Goal: Task Accomplishment & Management: Use online tool/utility

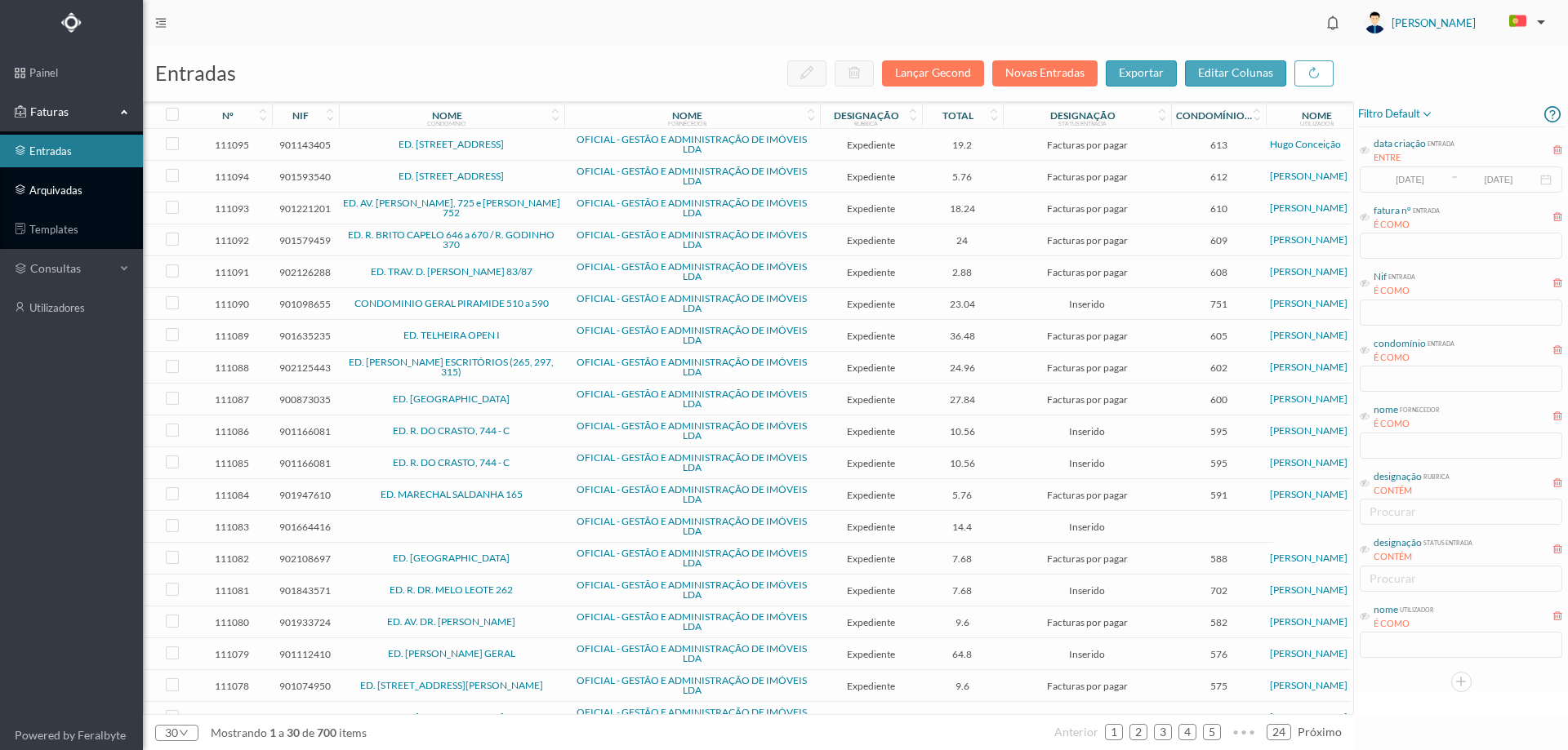
click at [125, 178] on link "arquivadas" at bounding box center [71, 190] width 143 height 33
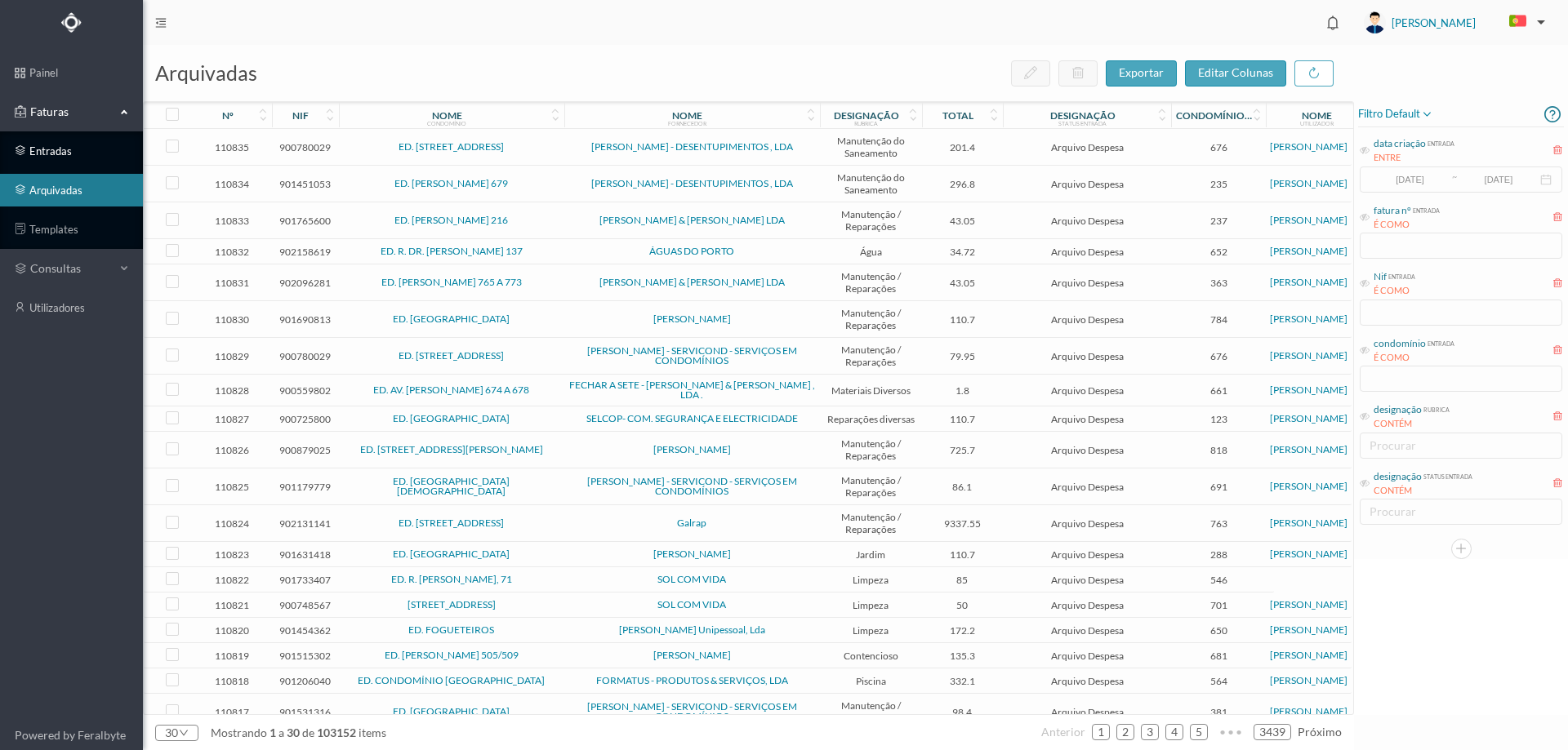
click at [102, 154] on link "entradas" at bounding box center [71, 151] width 143 height 33
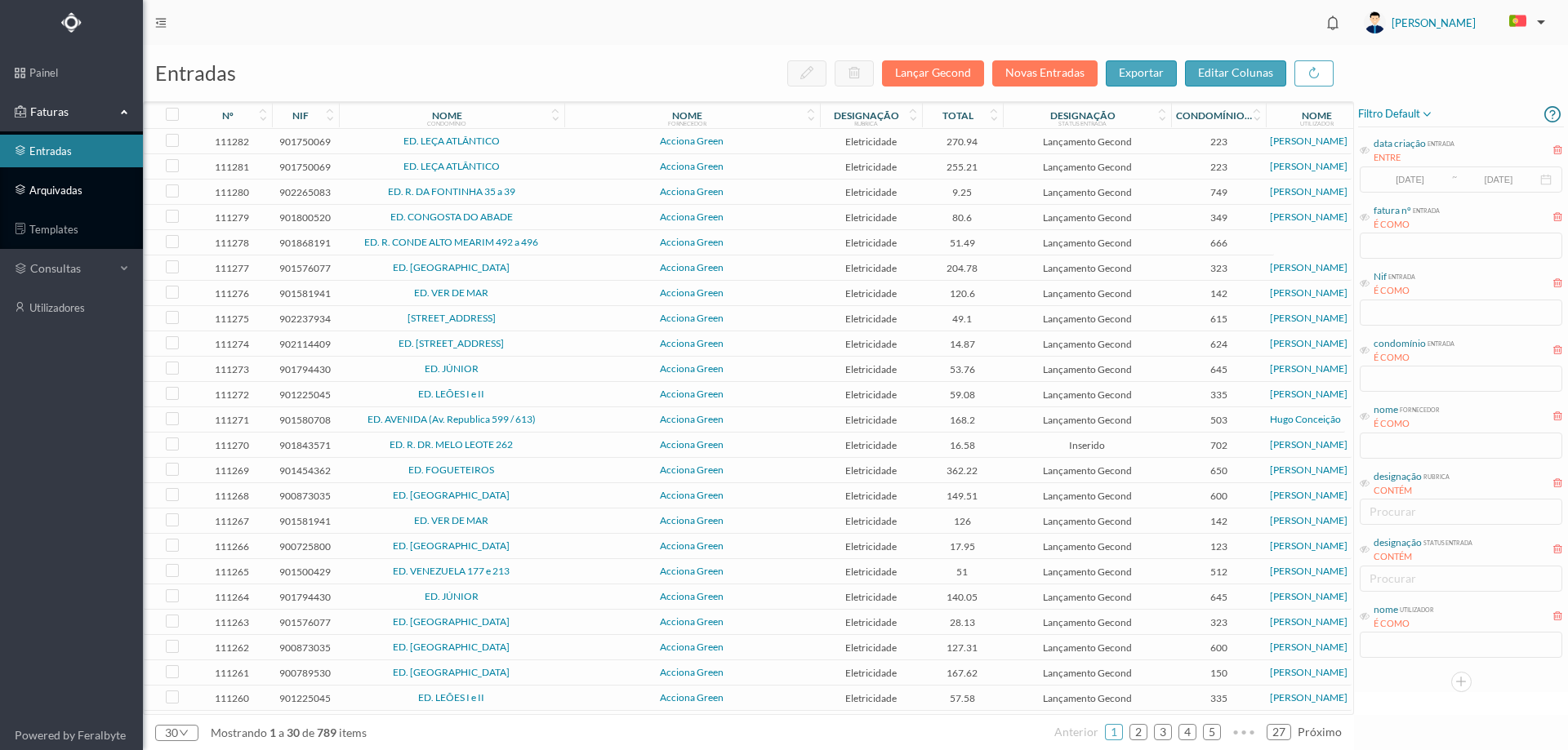
click at [87, 191] on link "arquivadas" at bounding box center [71, 190] width 143 height 33
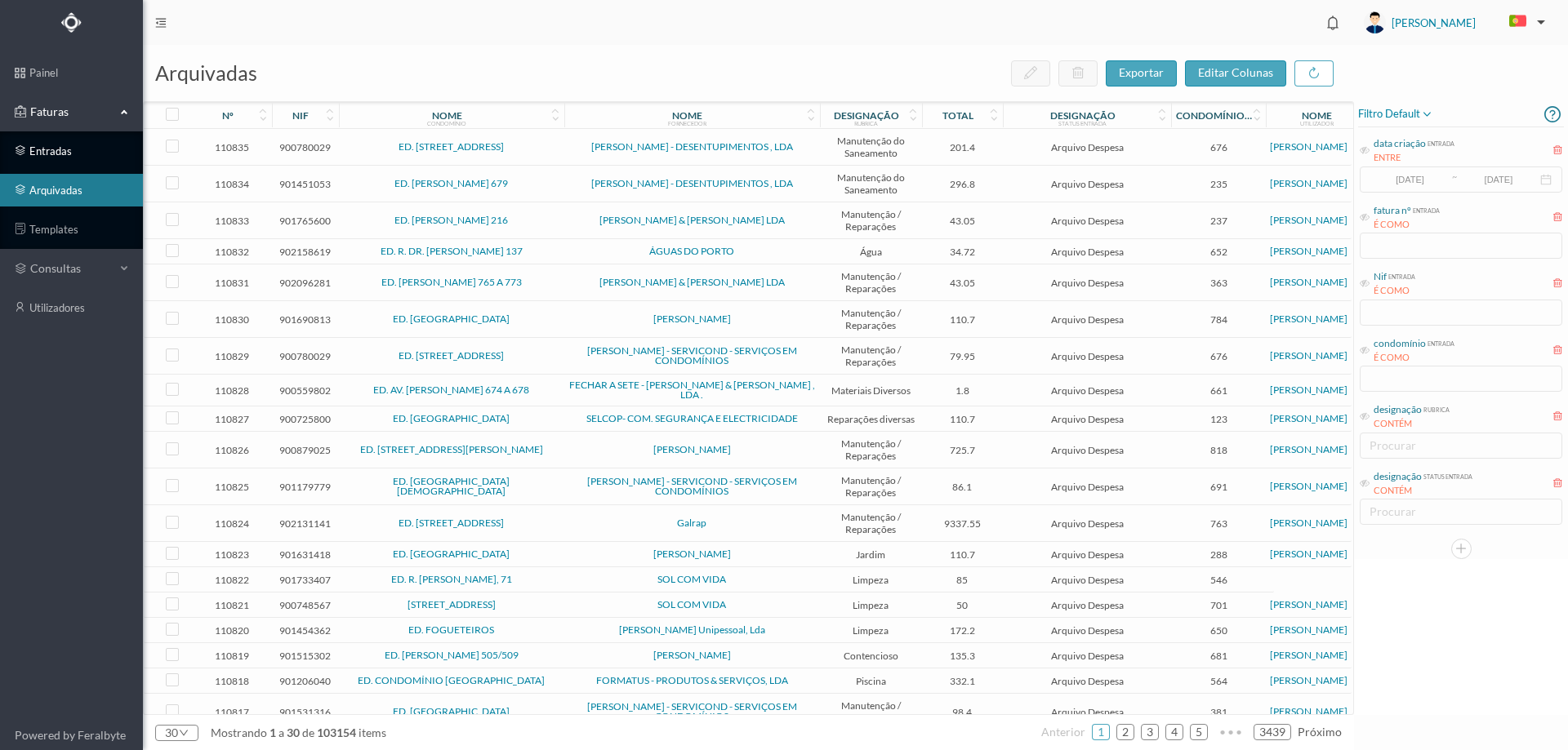
click at [21, 145] on link "entradas" at bounding box center [71, 151] width 143 height 33
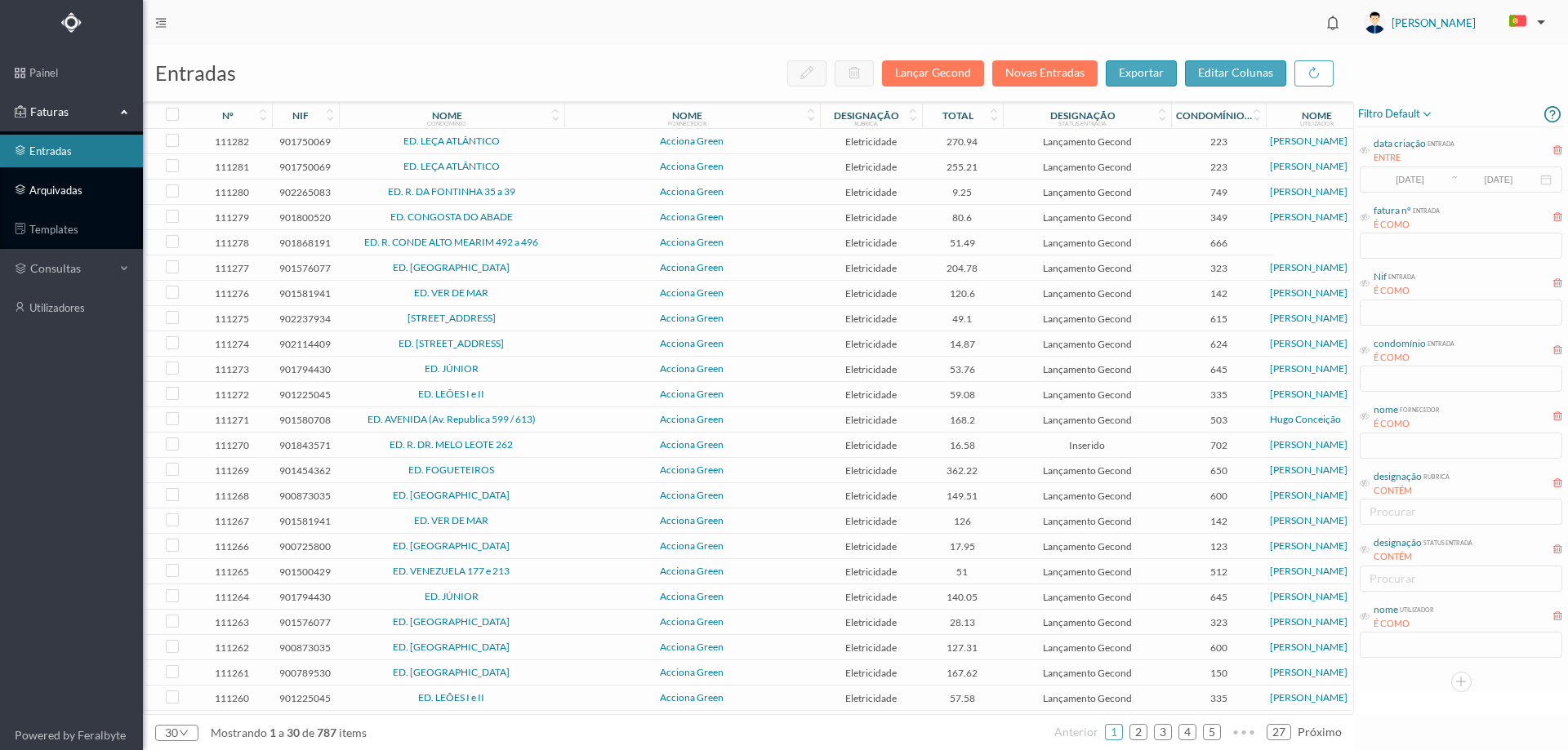
click at [67, 180] on link "arquivadas" at bounding box center [71, 190] width 143 height 33
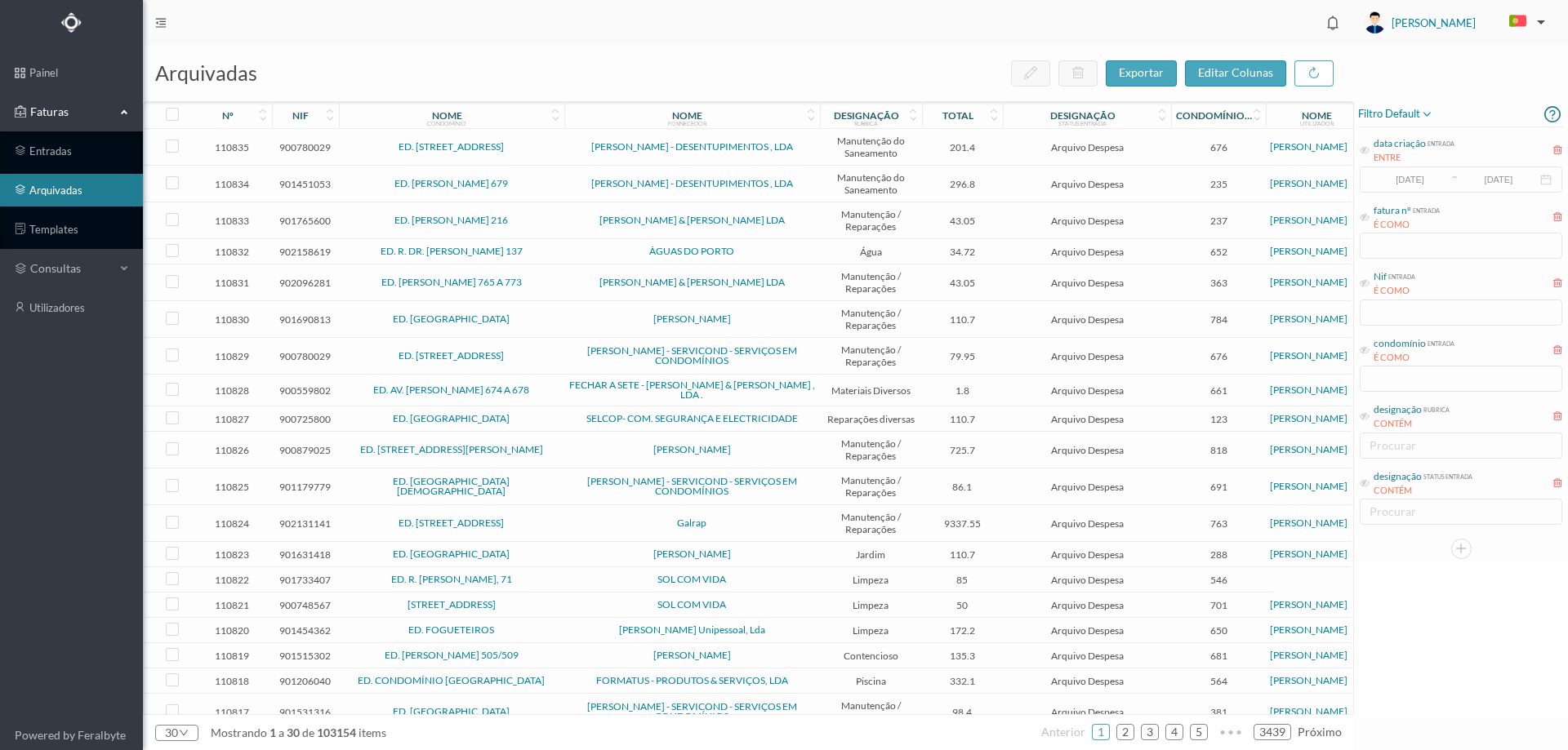
click at [1404, 116] on span "filtro default" at bounding box center [1395, 114] width 75 height 20
click at [1394, 173] on span "abrir filtro" at bounding box center [1412, 170] width 59 height 14
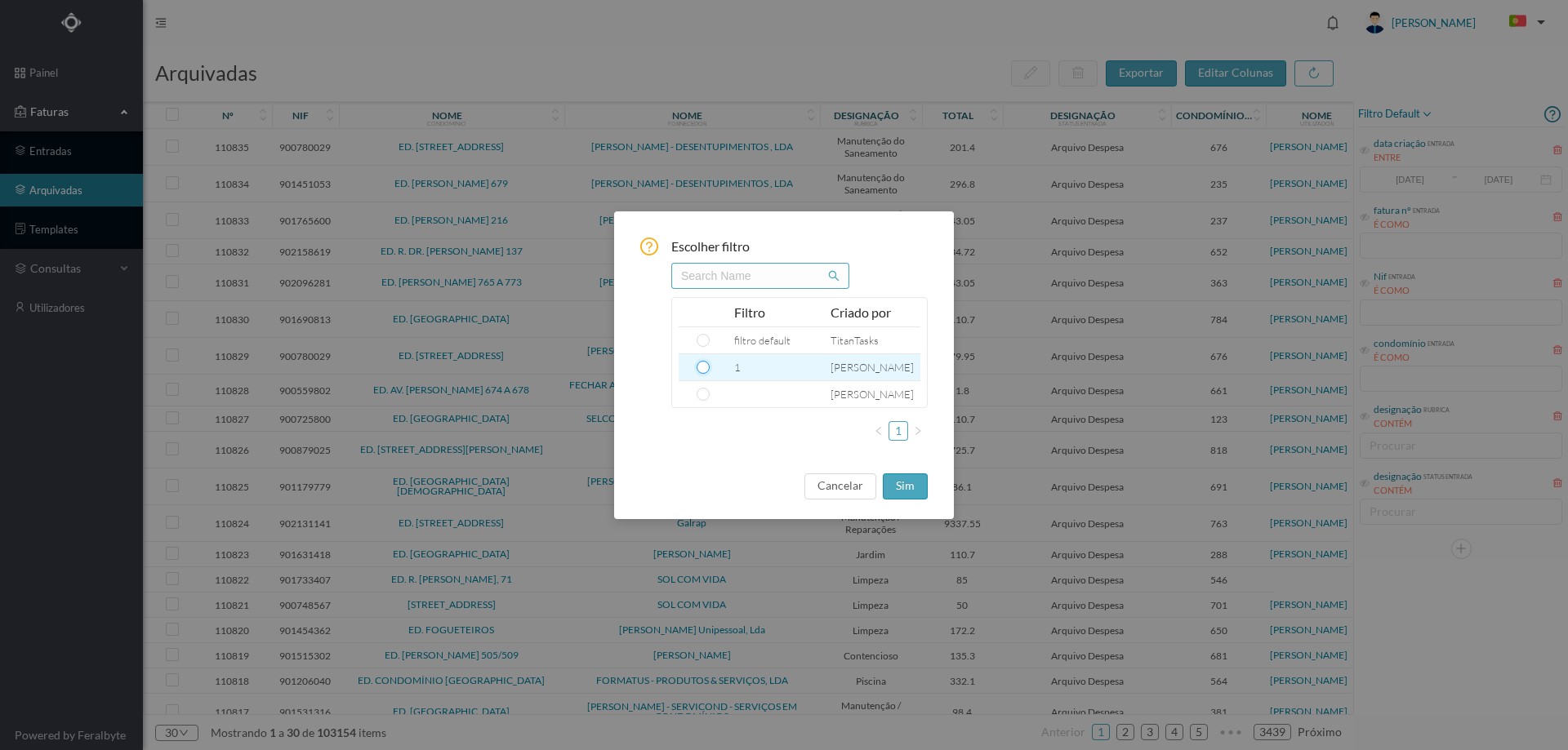
click at [697, 368] on input "radio" at bounding box center [703, 367] width 13 height 13
radio input "true"
click at [894, 481] on button "sim" at bounding box center [905, 486] width 45 height 26
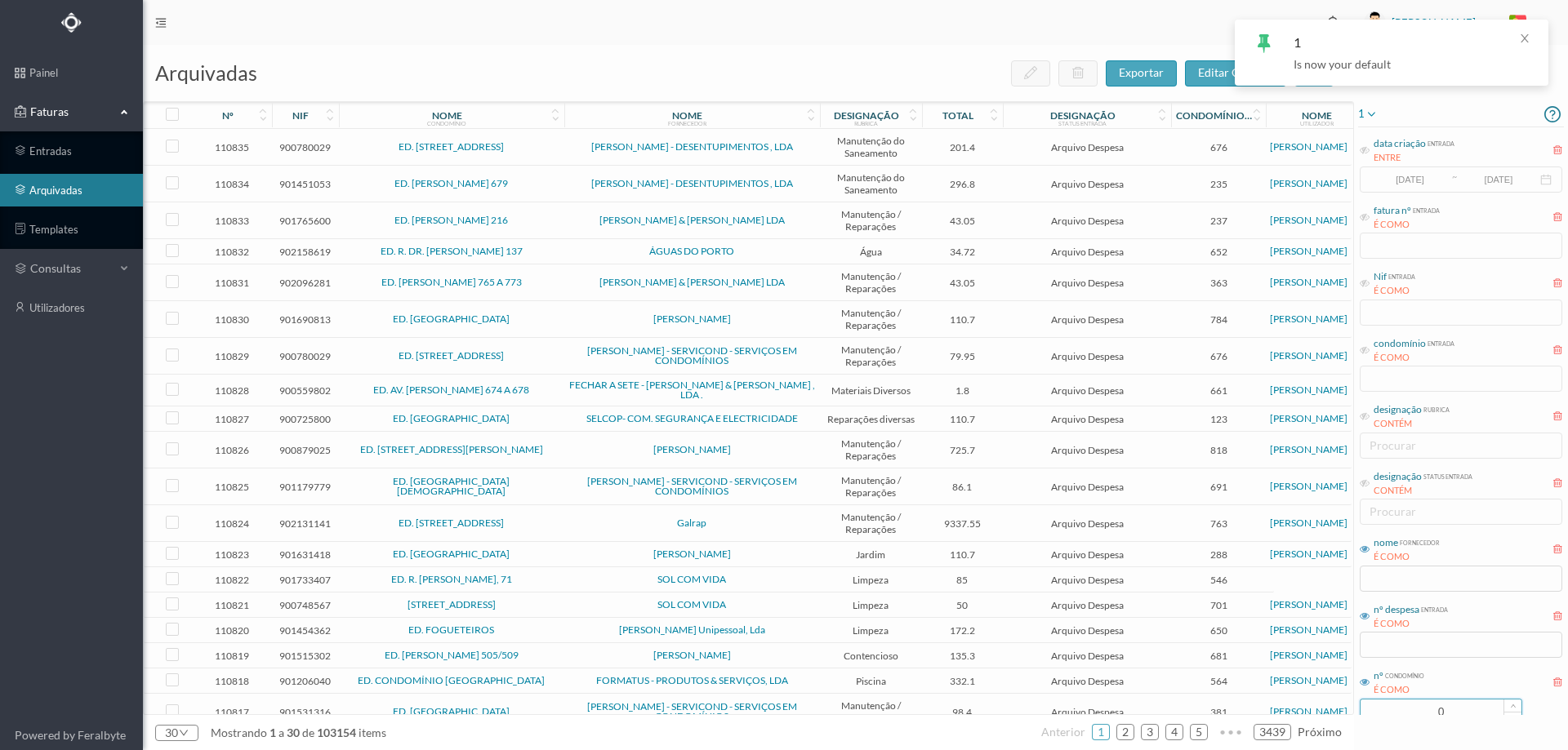
scroll to position [44, 0]
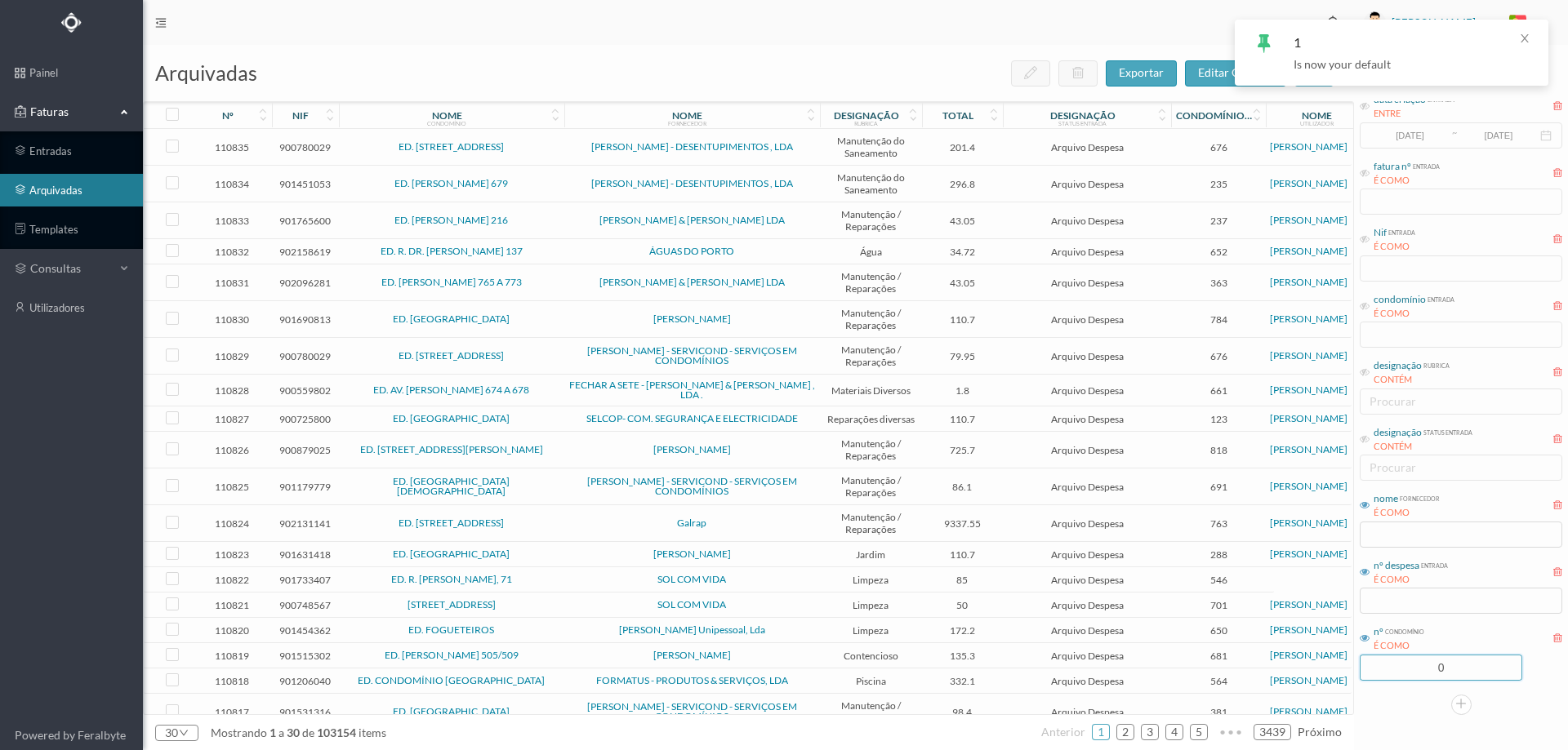
drag, startPoint x: 1428, startPoint y: 710, endPoint x: 1441, endPoint y: 710, distance: 13.0
click at [1441, 710] on div "1 data criação entrada ENTRE 2017-05-01 ~ 2017-10-31 fatura nº entrada É COMO N…" at bounding box center [1460, 385] width 214 height 657
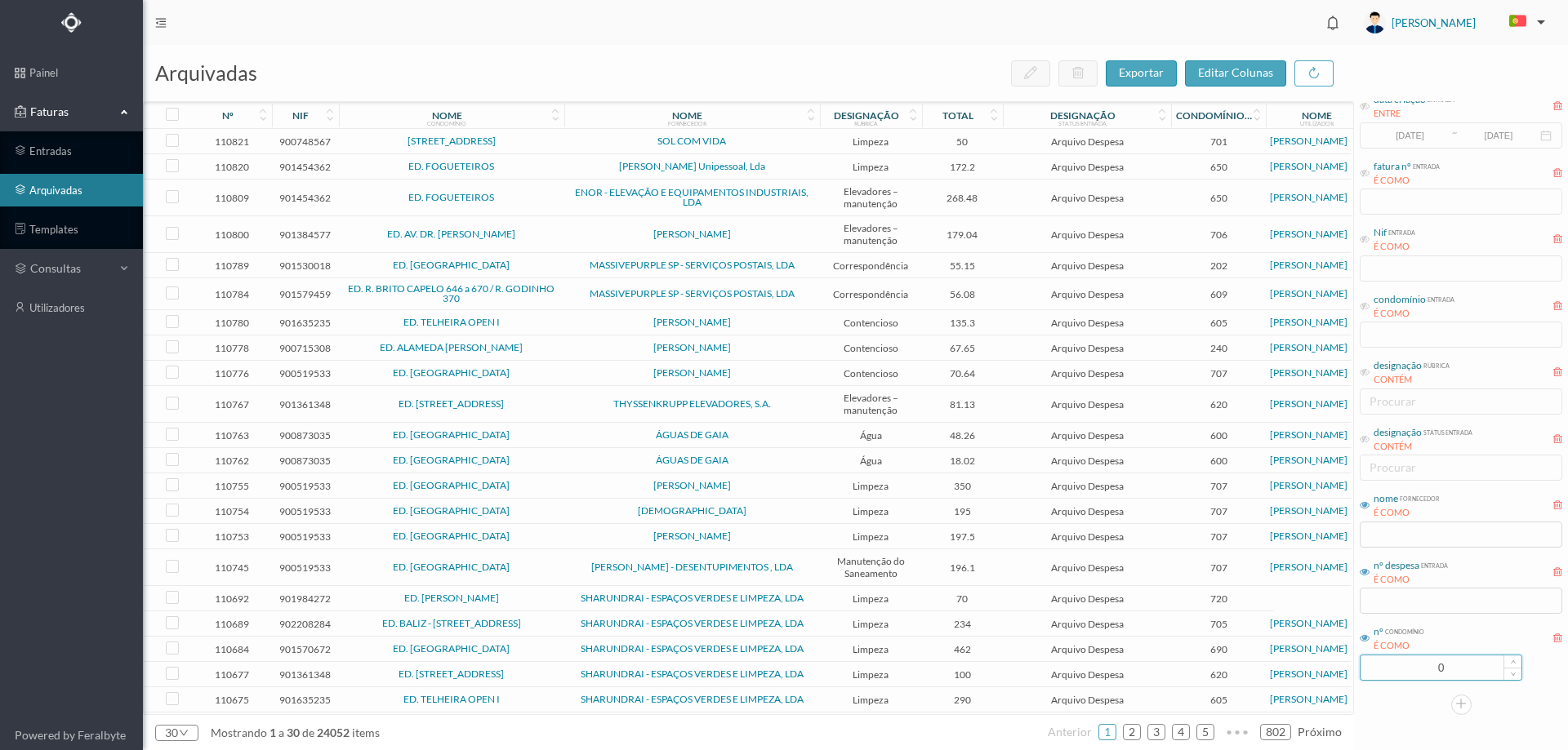
click at [1472, 659] on input "0" at bounding box center [1440, 668] width 161 height 25
click at [1472, 661] on input "0" at bounding box center [1440, 668] width 161 height 25
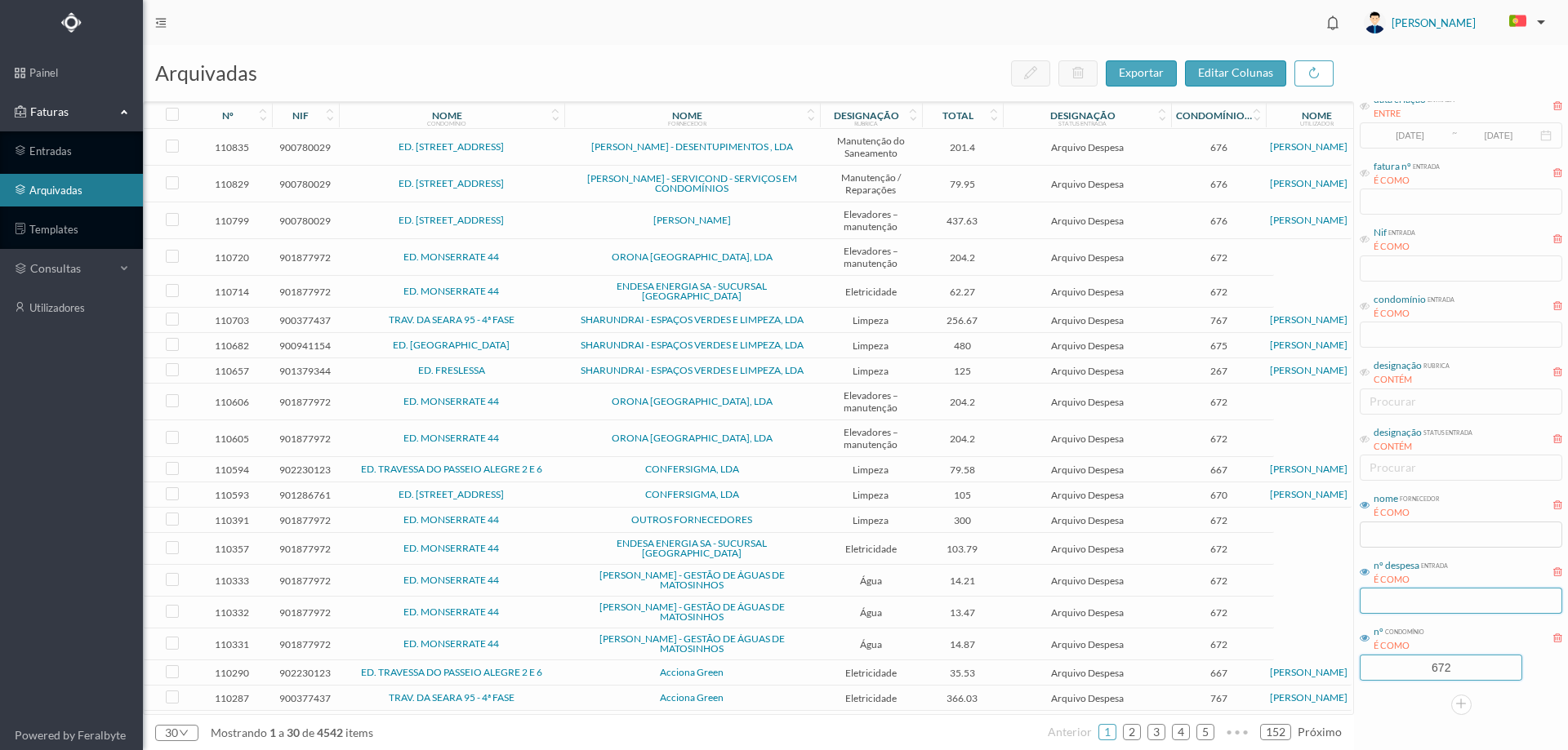
type input "672"
click at [1420, 603] on input "text" at bounding box center [1460, 601] width 202 height 26
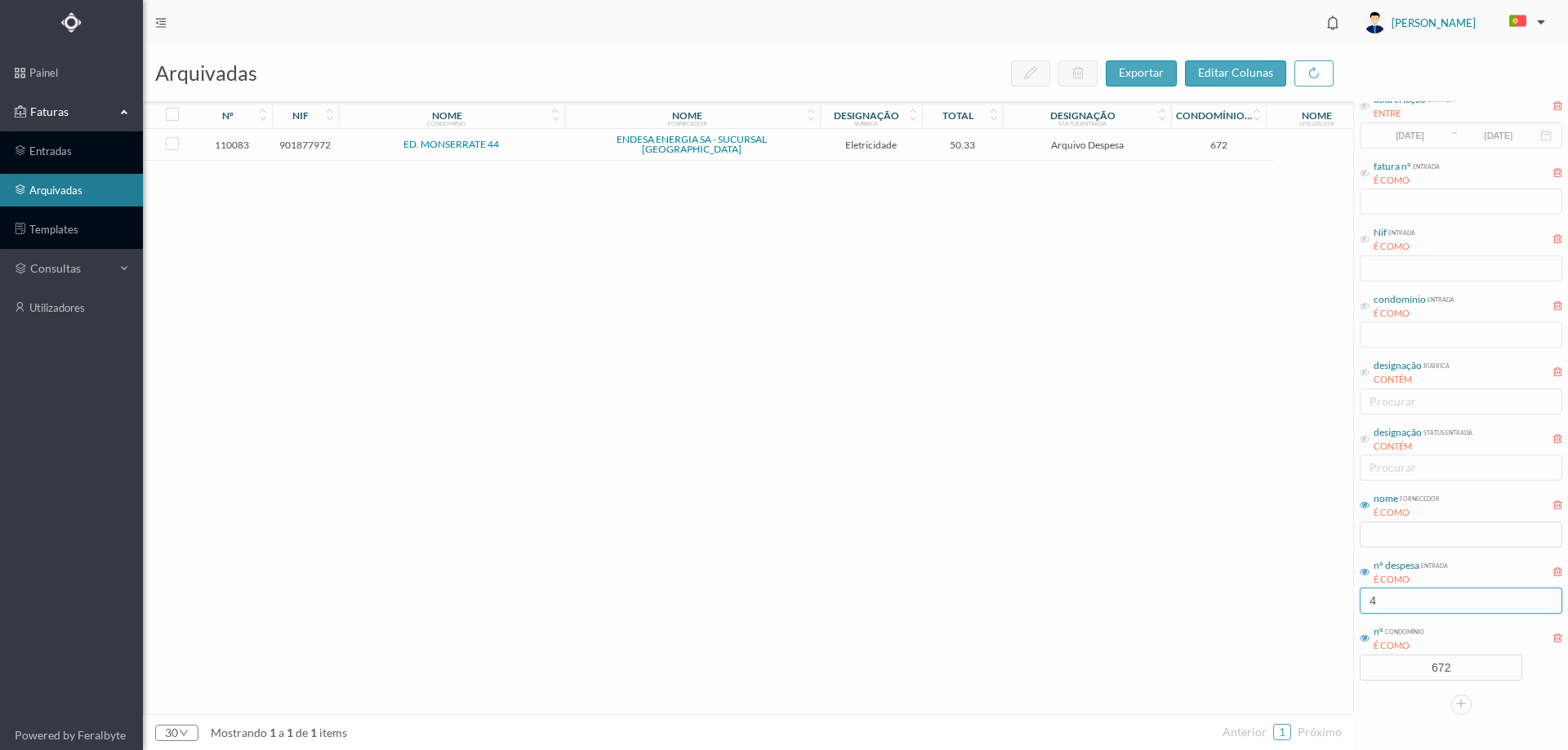
type input "4"
click at [820, 150] on td "Eletricidade" at bounding box center [870, 145] width 102 height 32
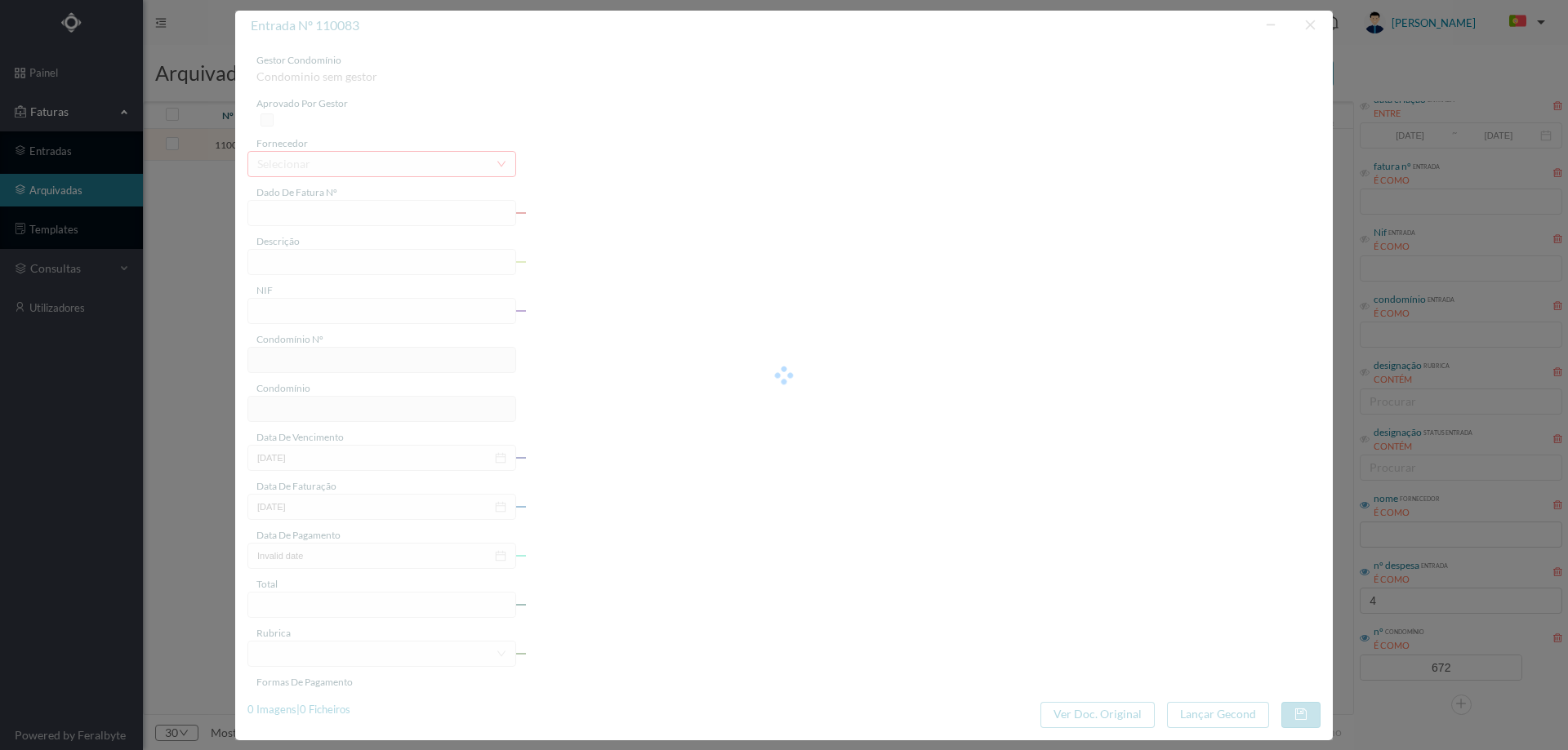
type input "FAC 0260312025/0069431885"
type input "Beco de Monserrate 44 A COMUNS"
type input "901877972"
type input "05-09-2025"
type input "21-08-2025"
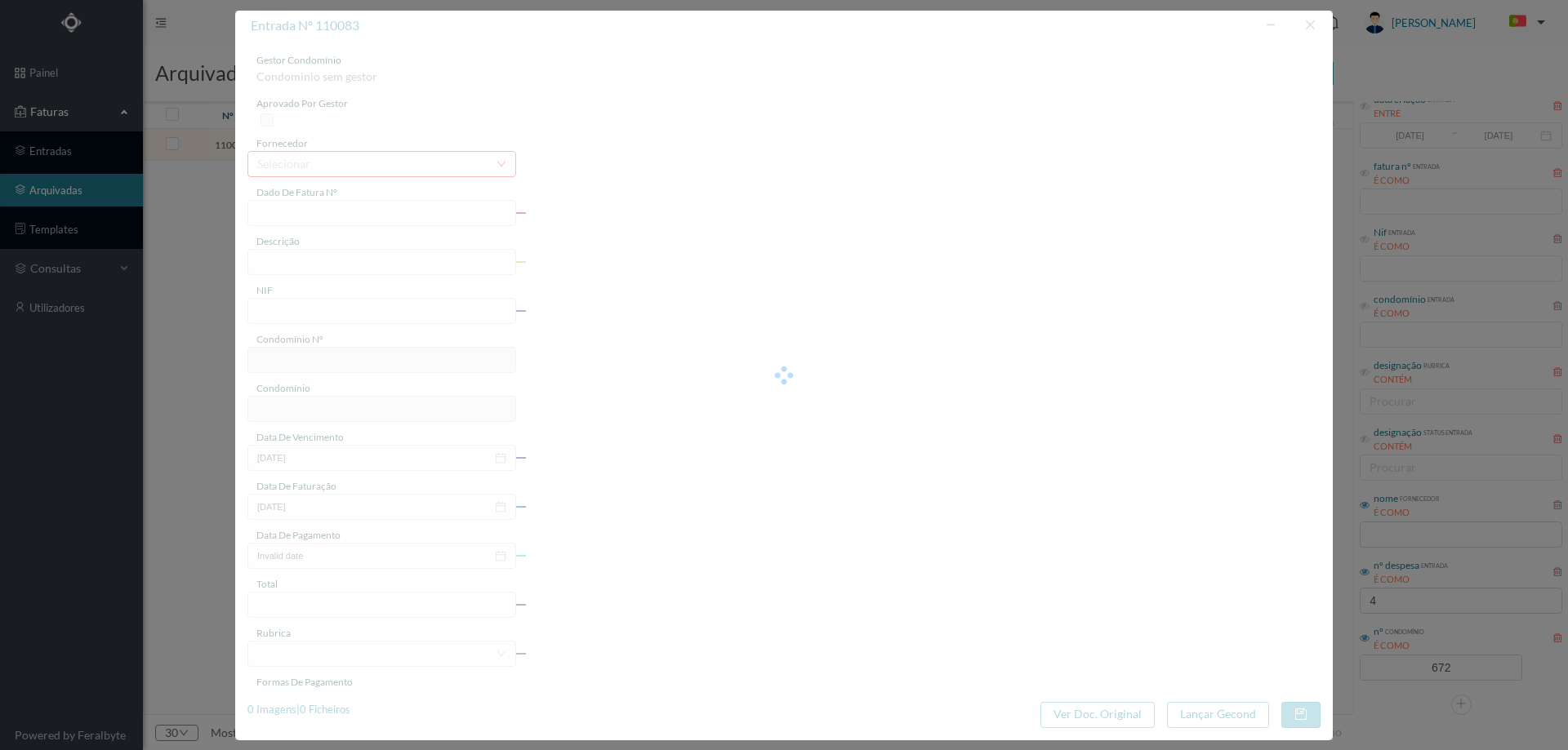
type input "05-09-2025"
type input "50.33"
type input "672"
type input "ED. MONSERRATE 44"
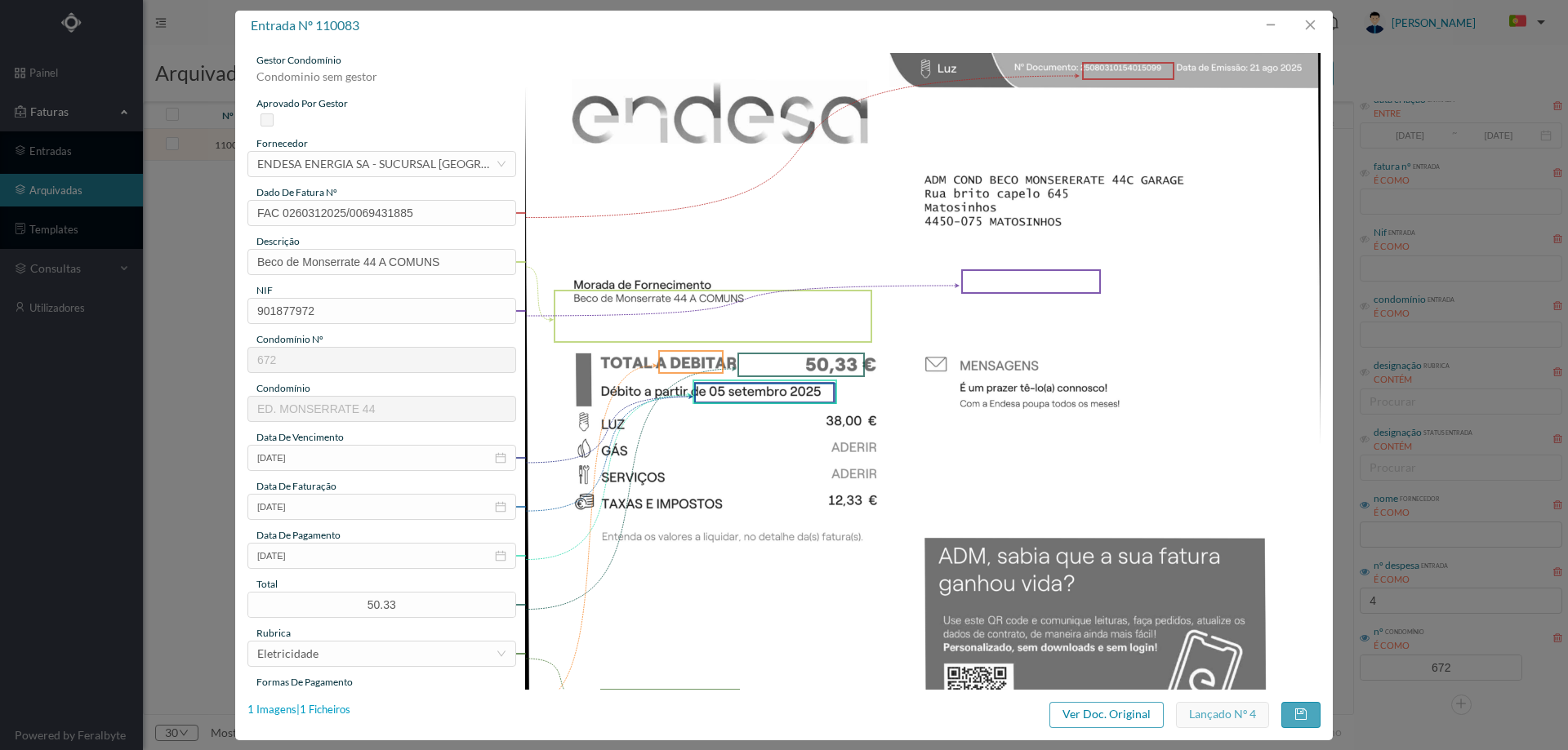
click at [350, 707] on div "1 Imagens | 1 Ficheiros" at bounding box center [299, 709] width 103 height 16
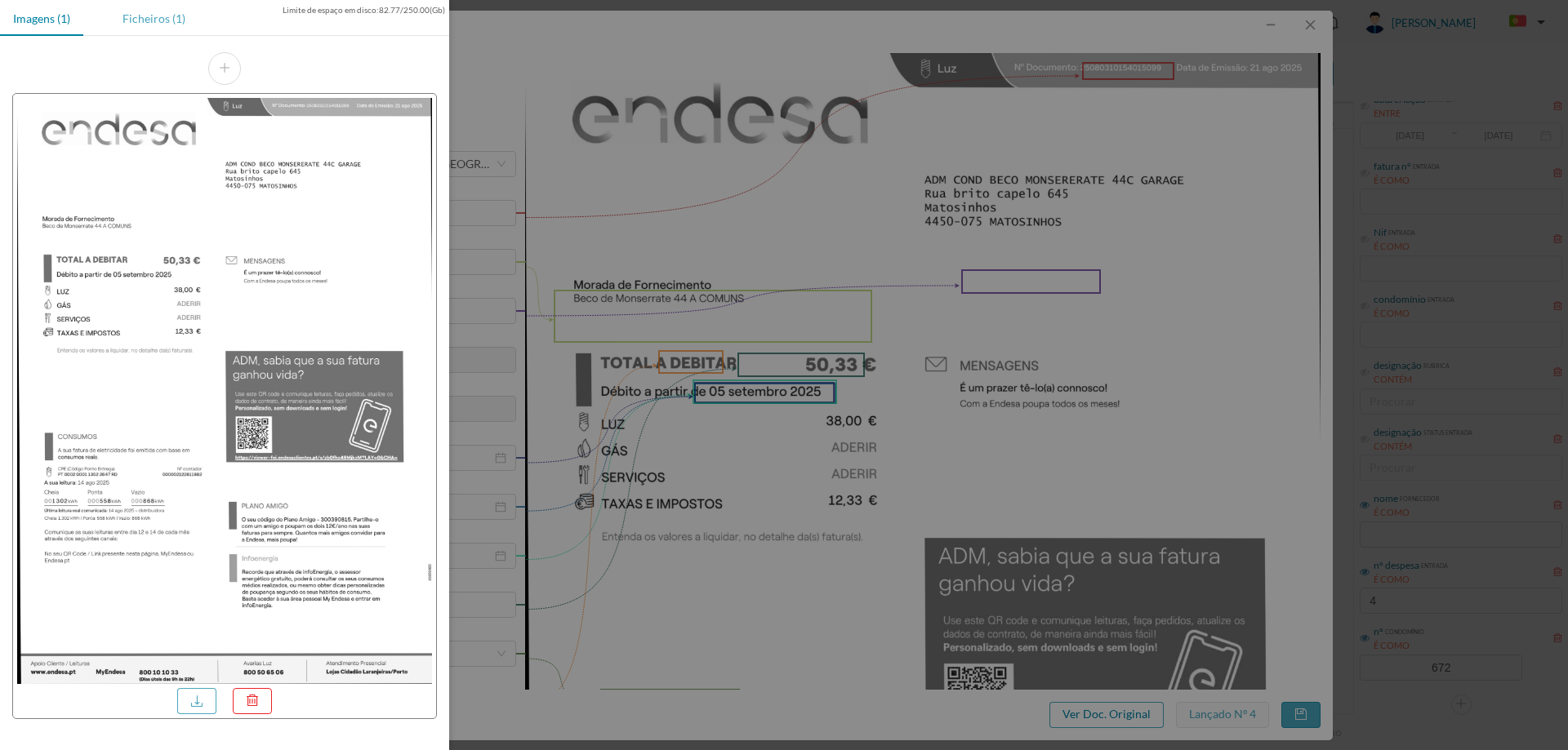
click at [137, 23] on div "Ficheiros (1)" at bounding box center [154, 18] width 89 height 37
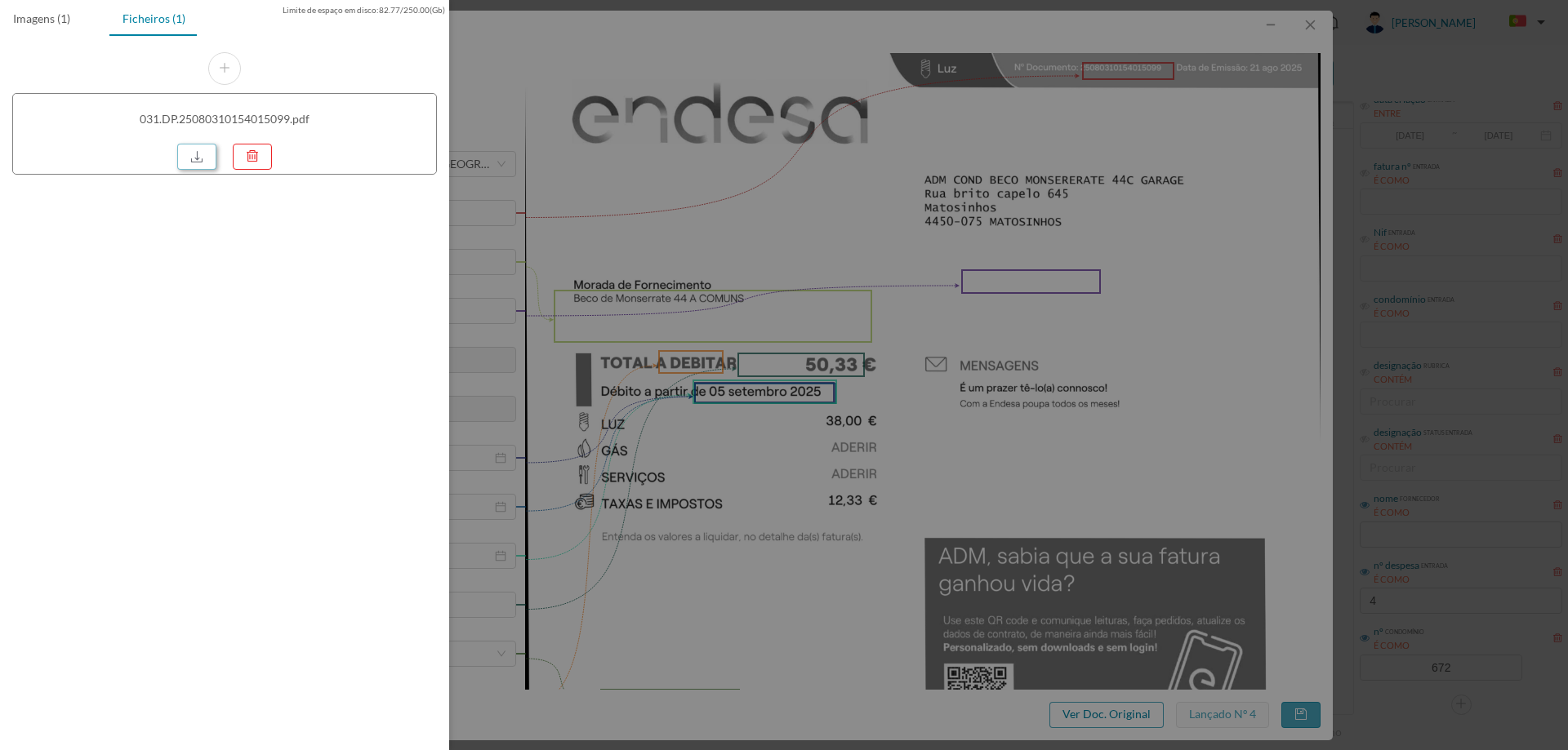
click at [202, 156] on link at bounding box center [196, 157] width 39 height 26
drag, startPoint x: 802, startPoint y: 293, endPoint x: 856, endPoint y: 278, distance: 56.0
click at [803, 294] on div at bounding box center [784, 375] width 1568 height 750
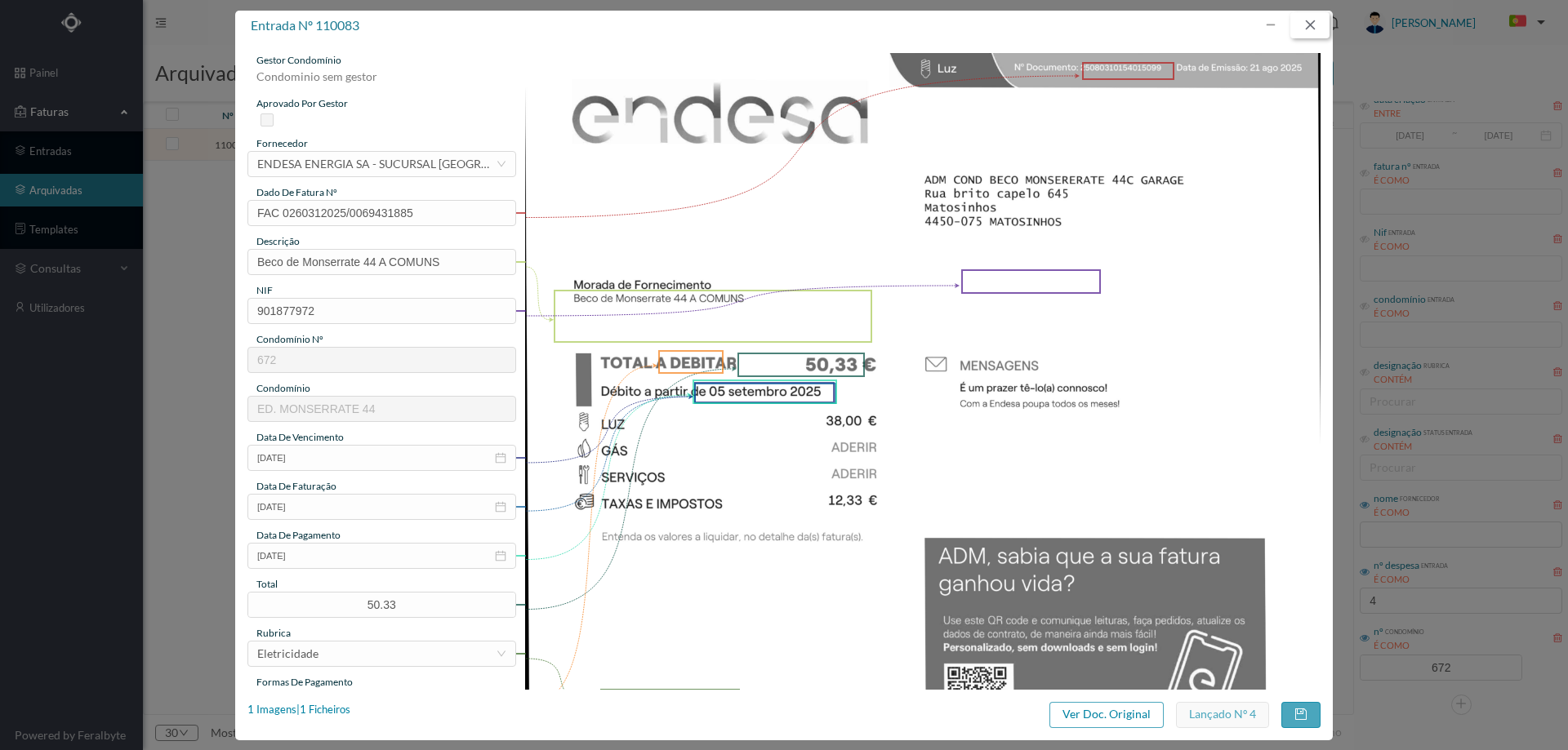
click at [1317, 26] on button "button" at bounding box center [1309, 26] width 39 height 26
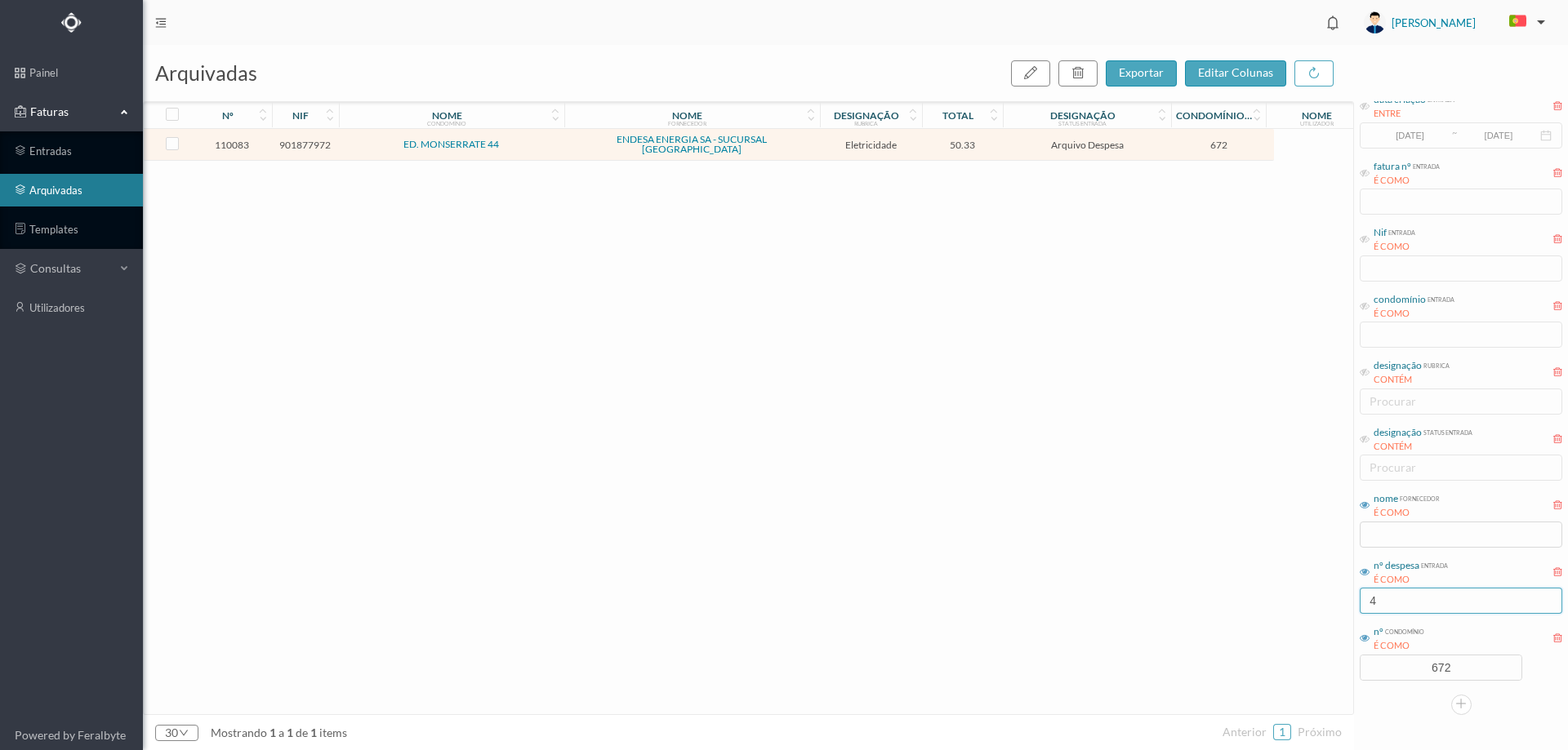
click at [1412, 602] on input "4" at bounding box center [1460, 601] width 202 height 26
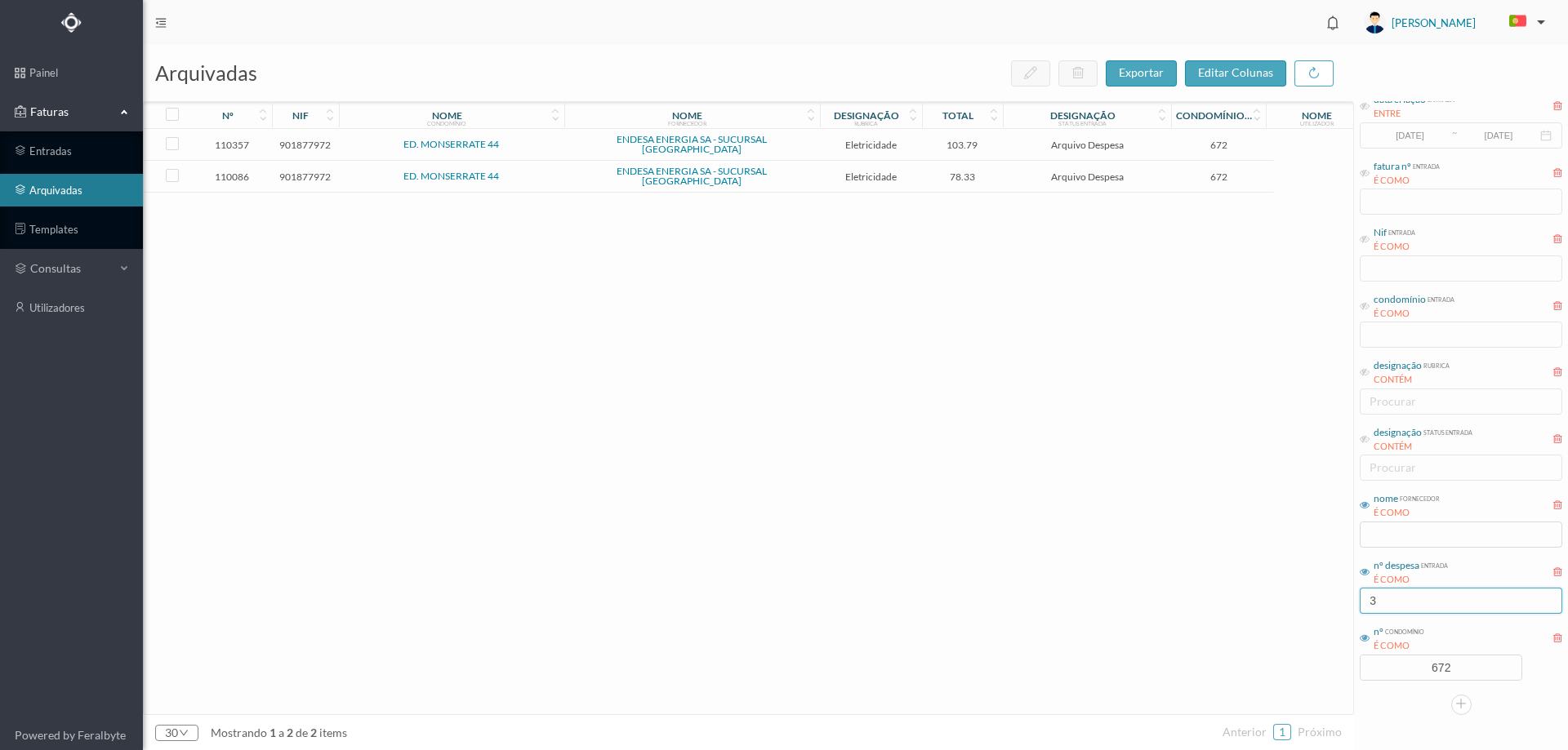
type input "3"
click at [993, 171] on span "78.33" at bounding box center [963, 177] width 74 height 12
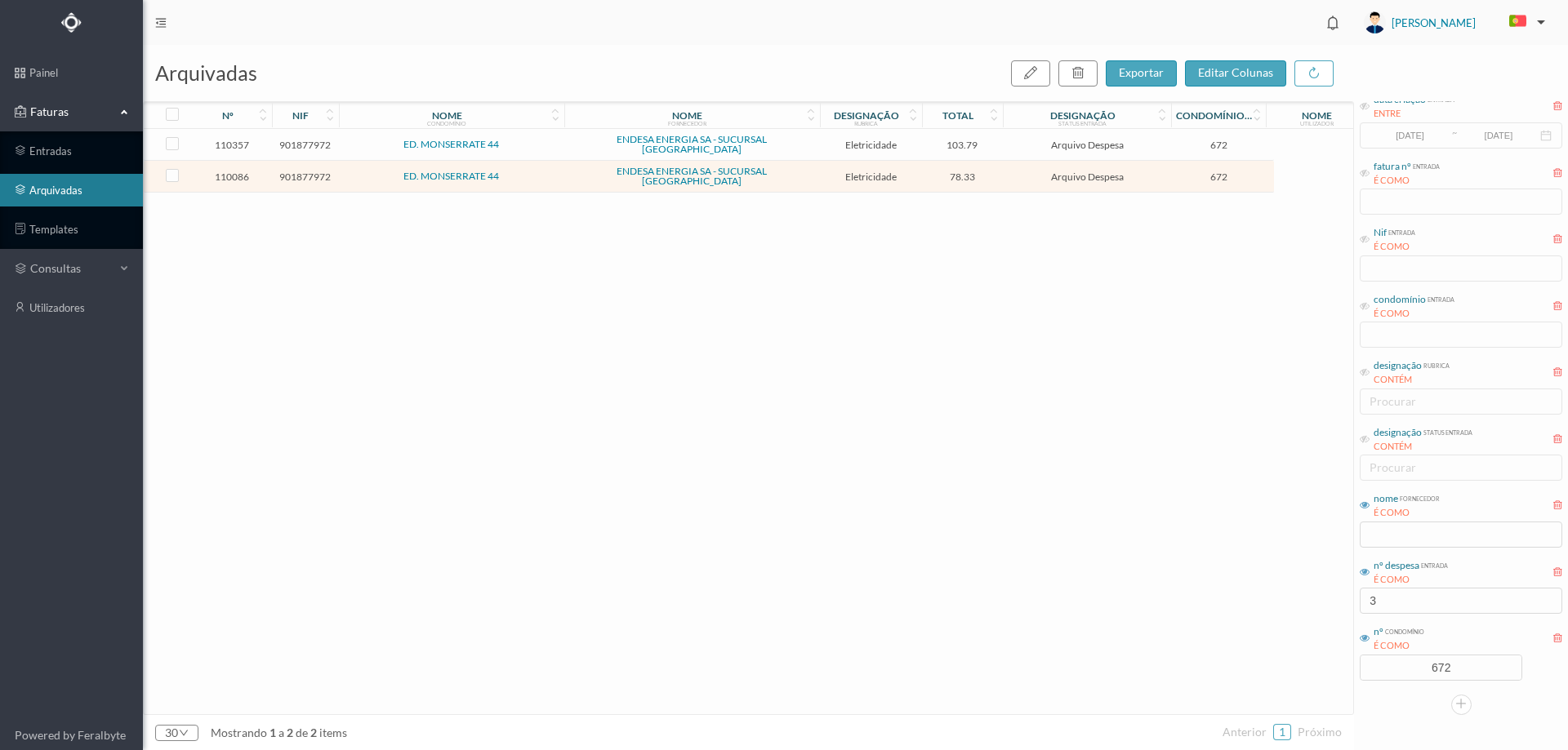
click at [993, 171] on span "78.33" at bounding box center [963, 177] width 74 height 12
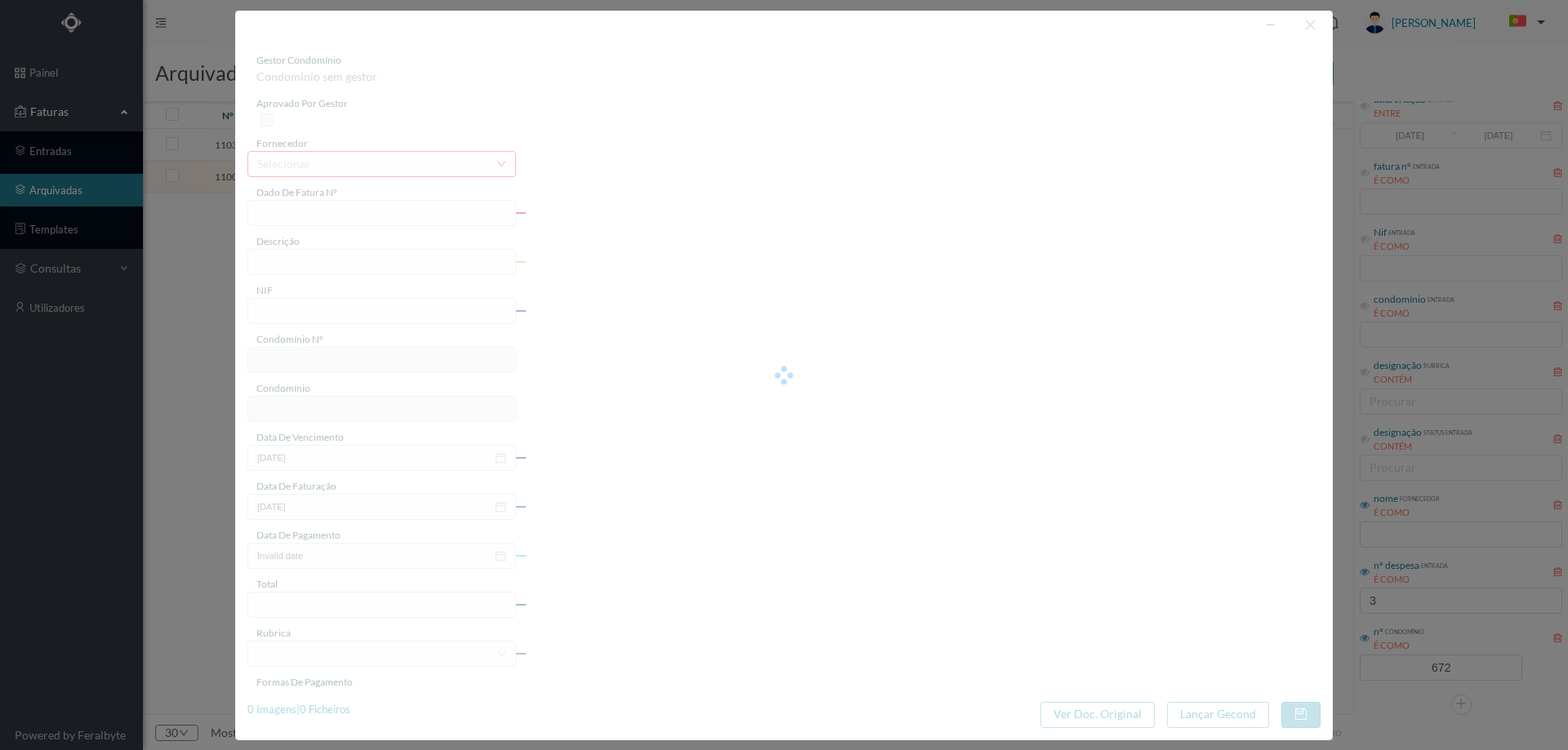
type input "FAC 0260312025/0069434505"
type input "Rua de Monserrate 44 B COMUNS"
type input "901877972"
type input "08-09-2025"
type input "22-08-2025"
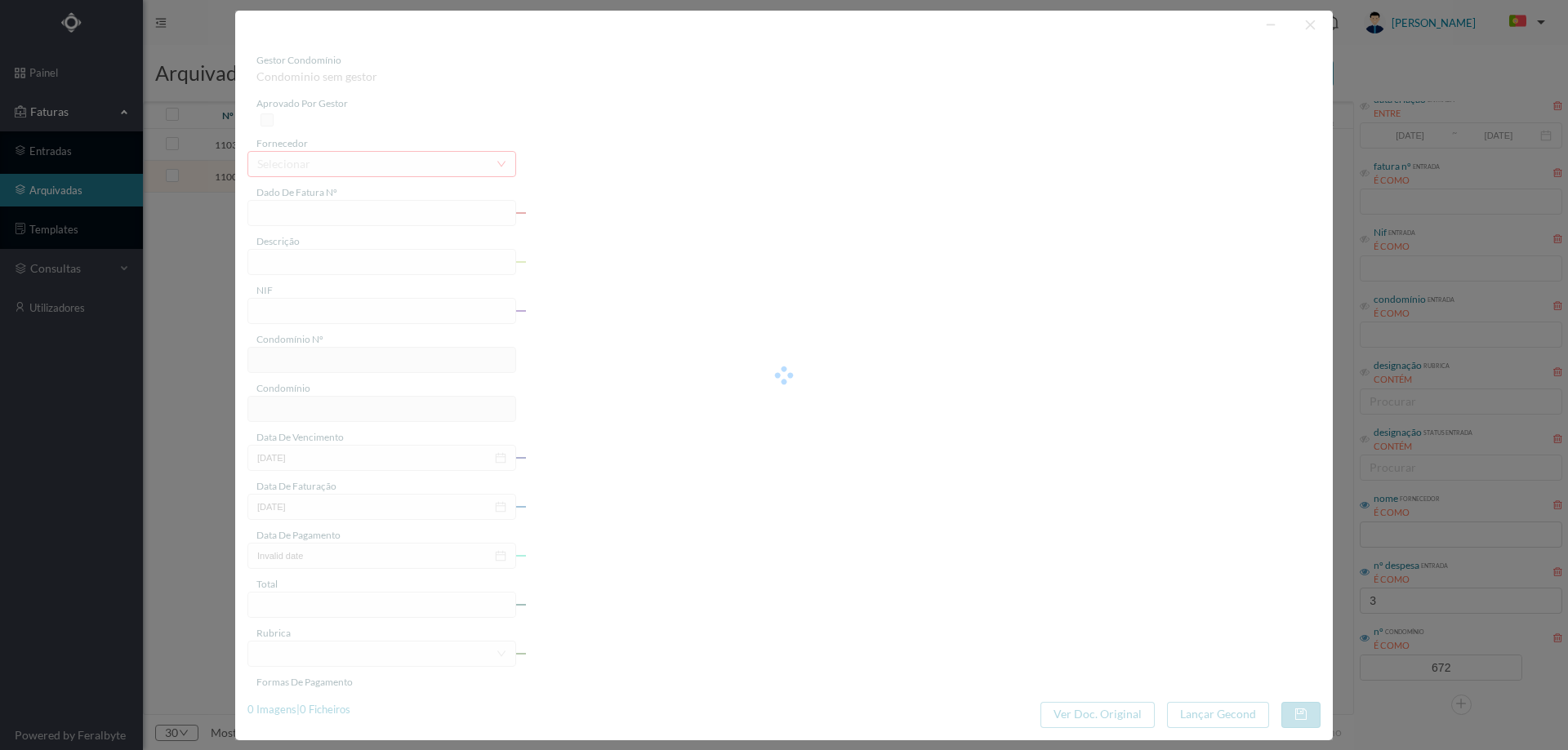
type input "08-09-2025"
type input "78.33"
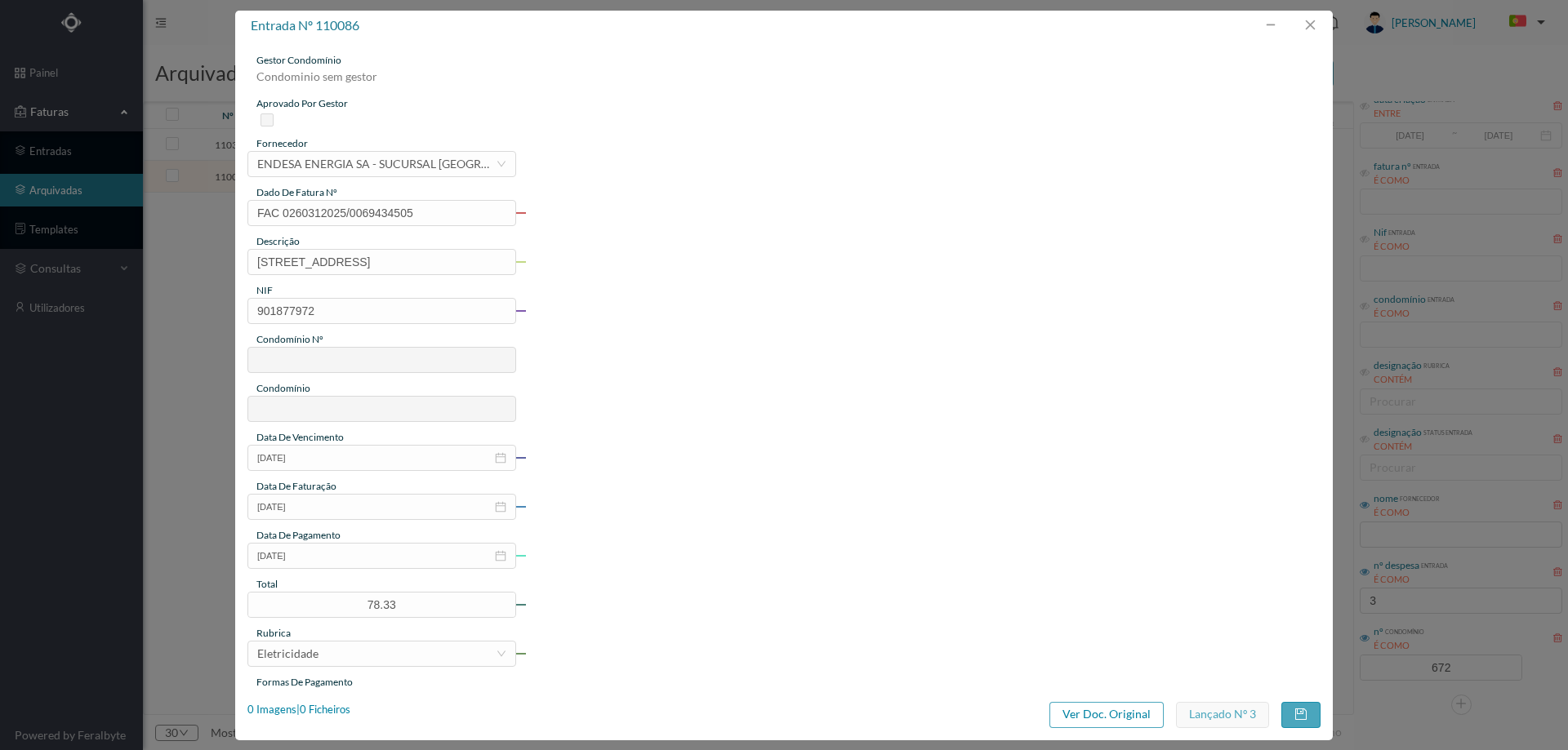
type input "672"
type input "ED. MONSERRATE 44"
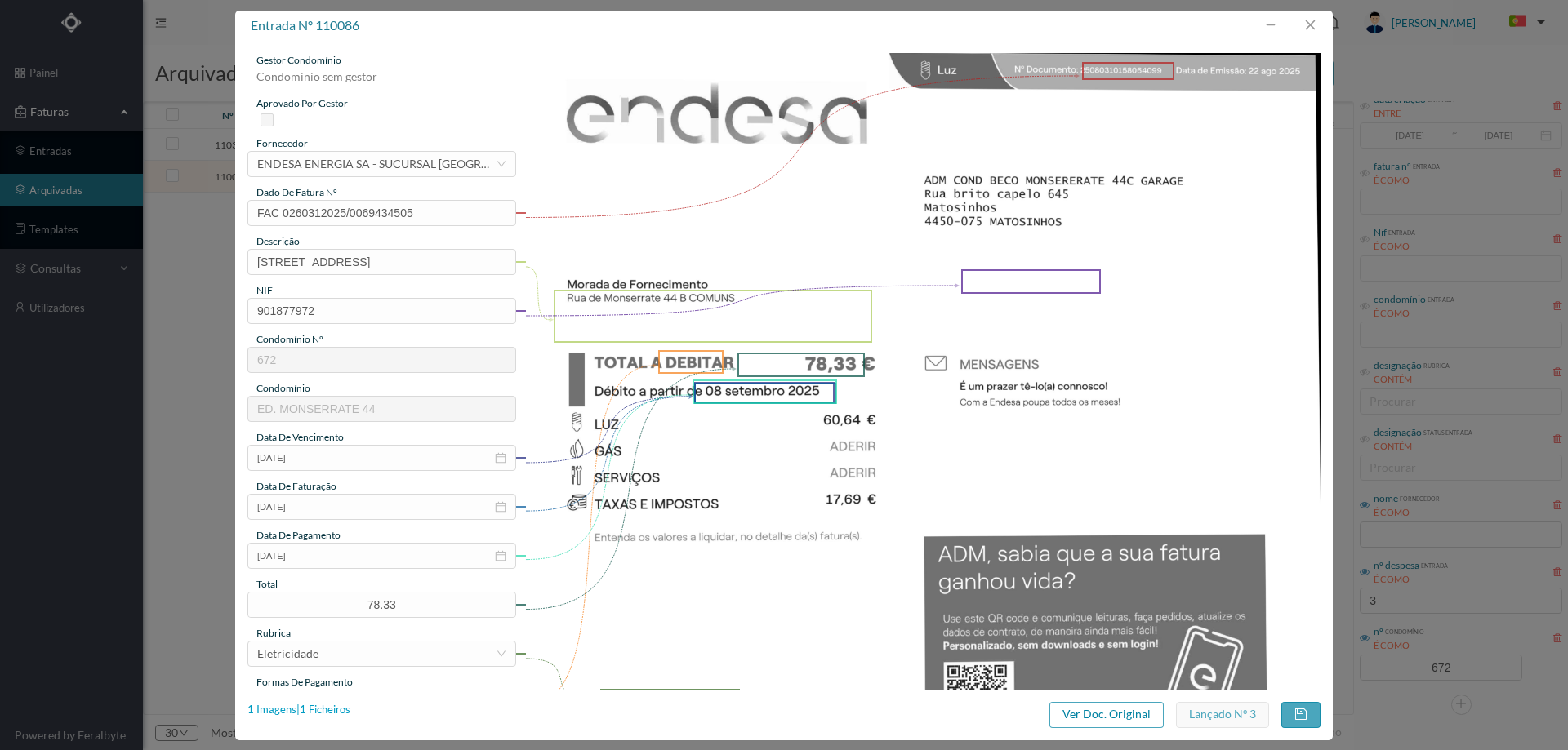
click at [331, 707] on div "1 Imagens | 1 Ficheiros" at bounding box center [299, 709] width 103 height 16
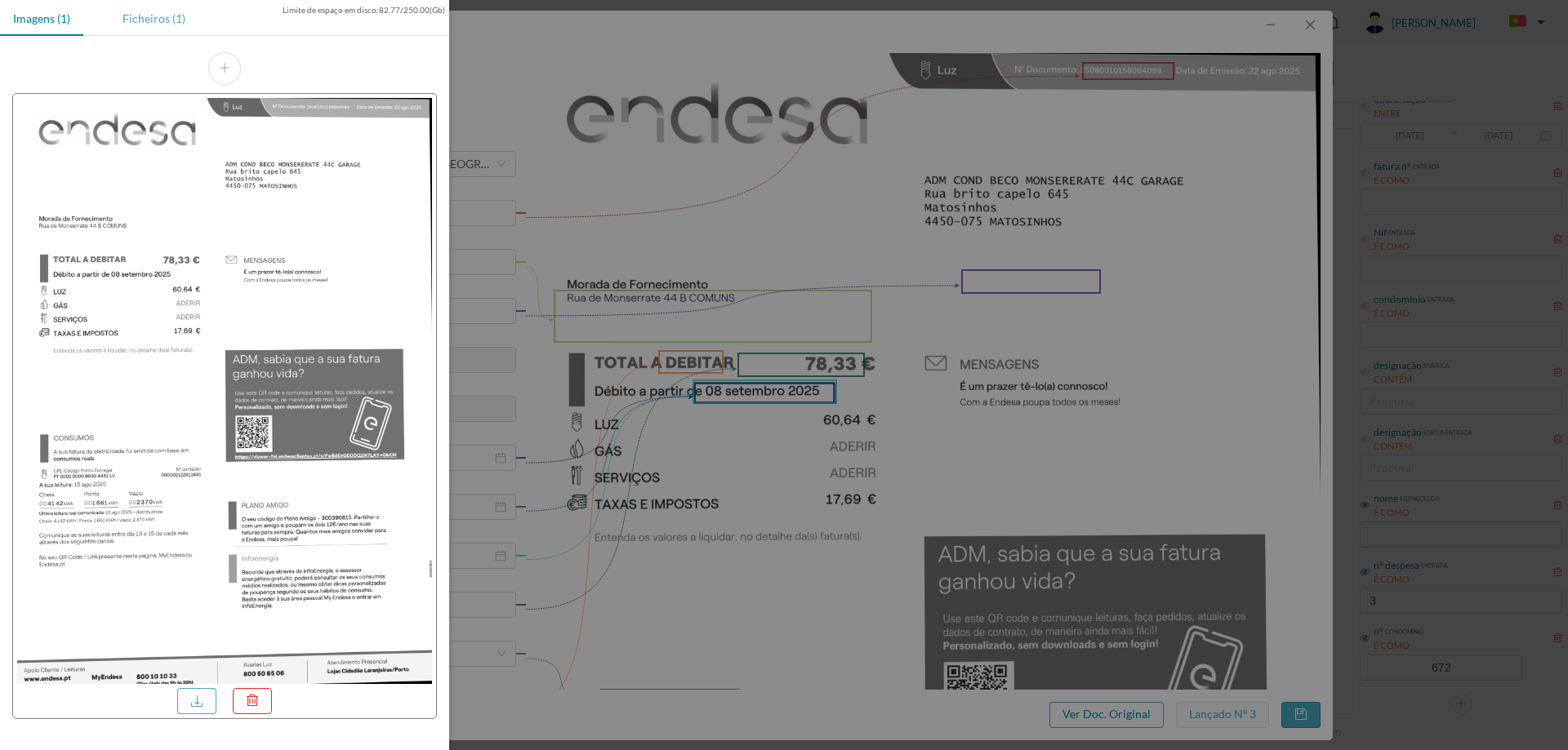
click at [152, 27] on div "Ficheiros (1)" at bounding box center [154, 18] width 89 height 37
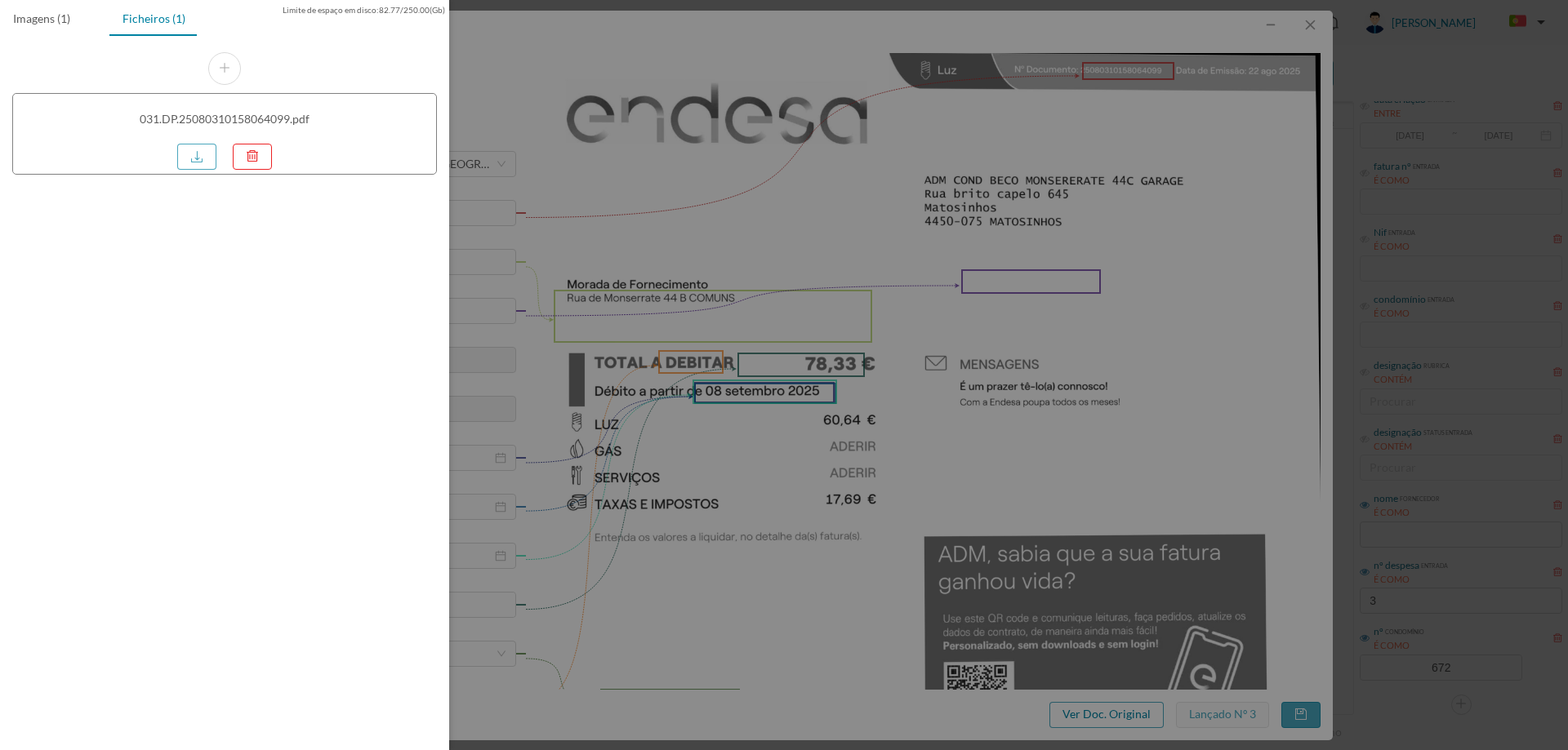
click at [192, 141] on div at bounding box center [200, 155] width 47 height 30
click at [198, 153] on link at bounding box center [196, 157] width 39 height 26
click at [636, 200] on div at bounding box center [784, 375] width 1568 height 750
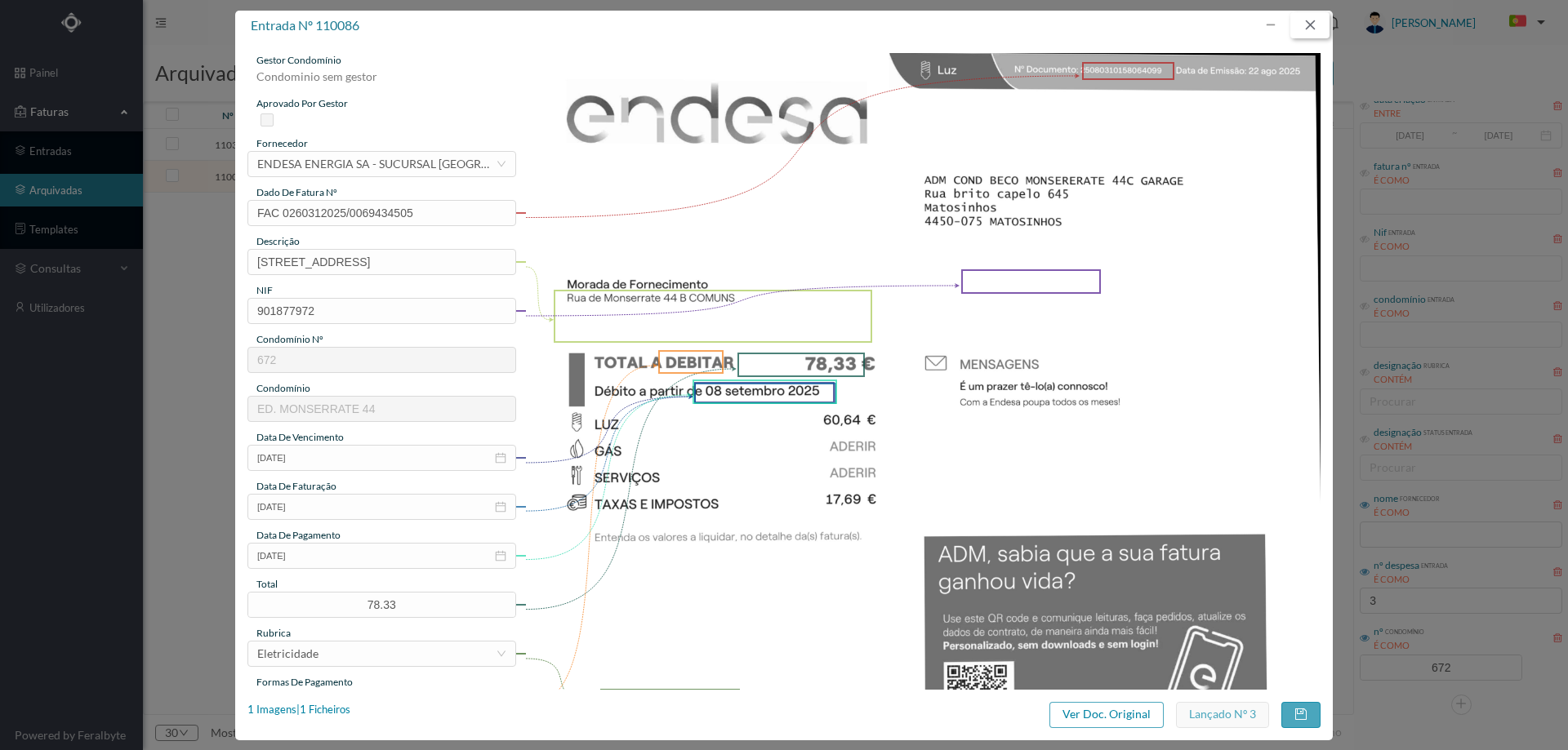
click at [1305, 27] on button "button" at bounding box center [1309, 26] width 39 height 26
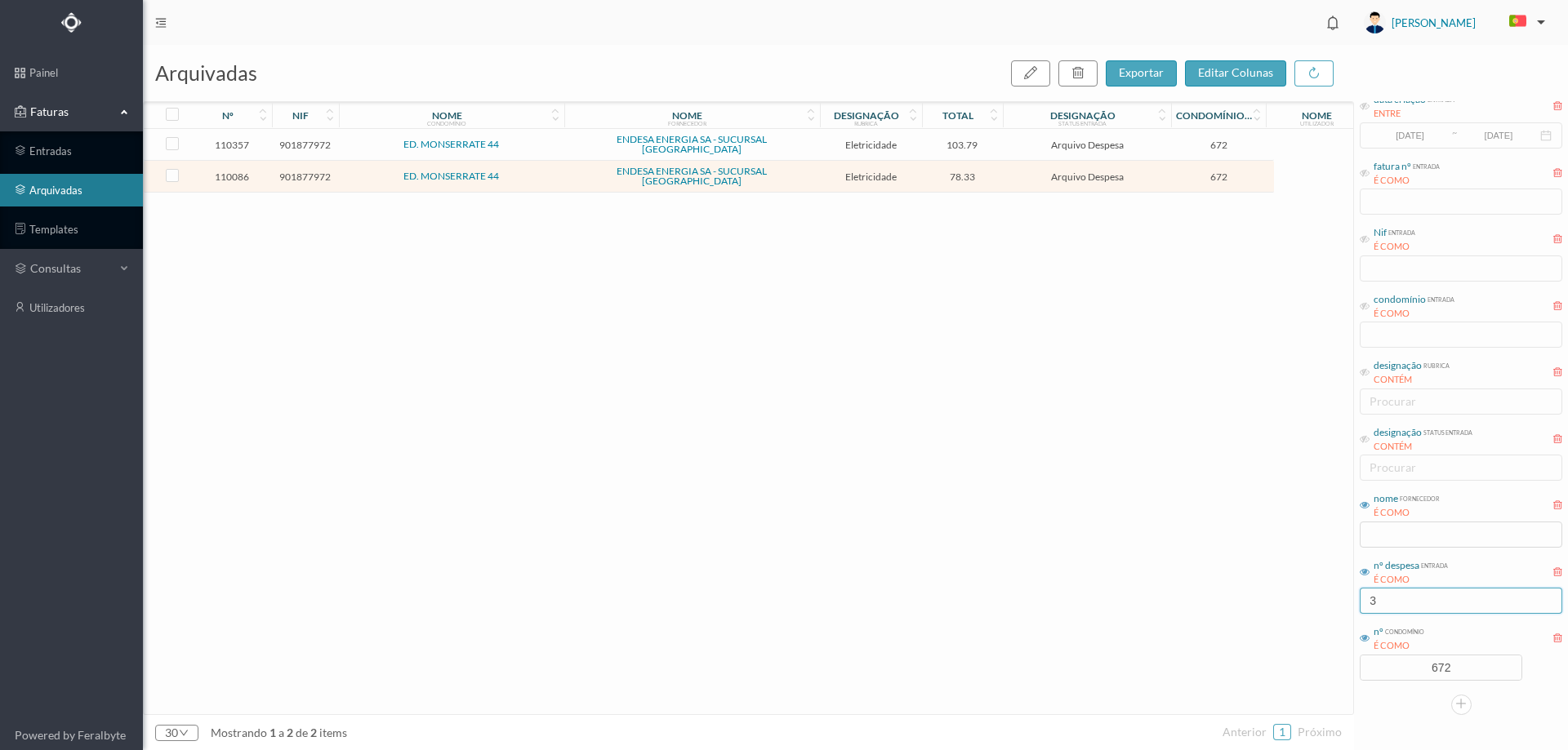
drag, startPoint x: 1409, startPoint y: 603, endPoint x: 1329, endPoint y: 608, distance: 80.2
click at [1329, 608] on div "arquivadas exportar editar colunas nº nif nome condomínio nome fornecedor desig…" at bounding box center [854, 398] width 1424 height 705
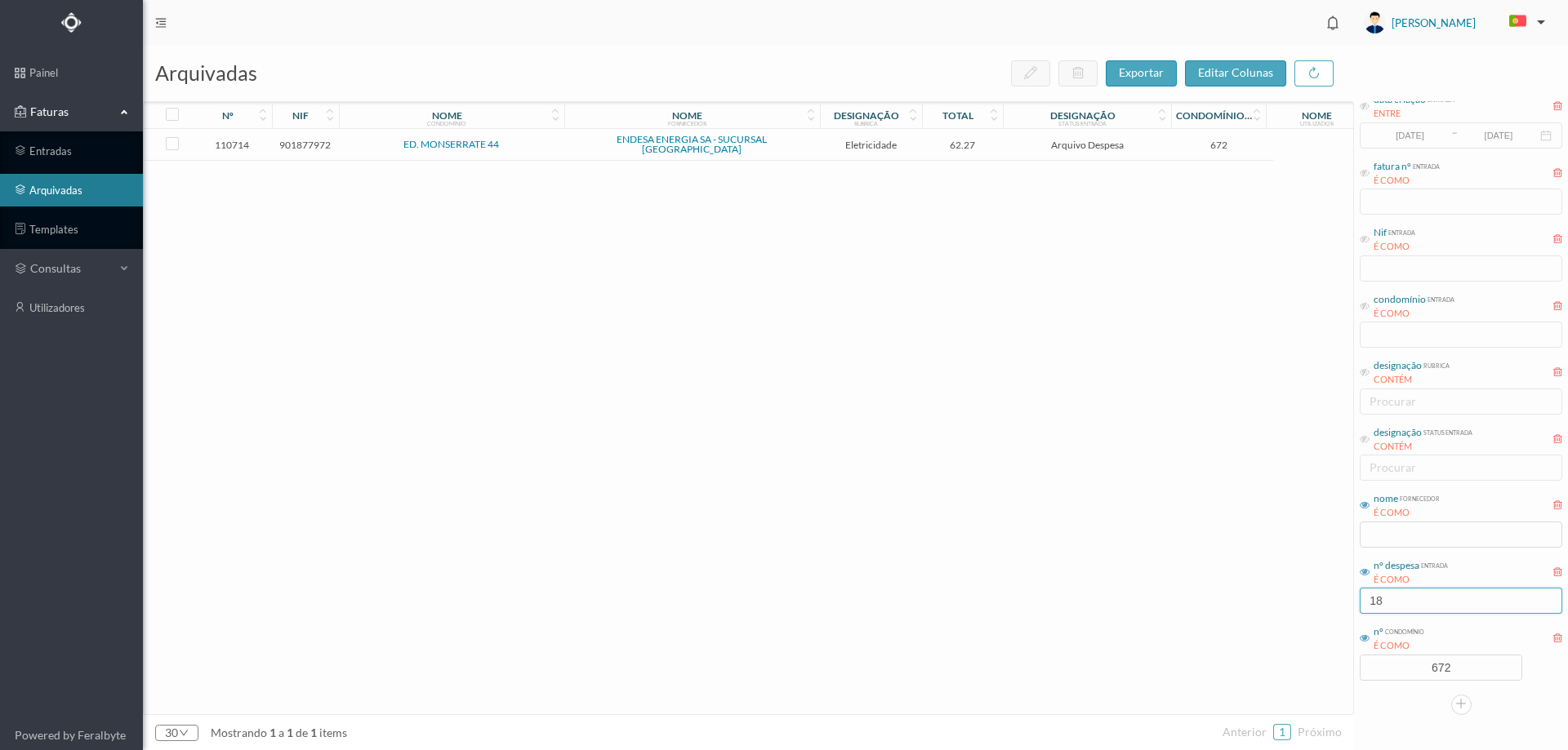
type input "18"
click at [1001, 142] on td "62.27" at bounding box center [962, 145] width 81 height 32
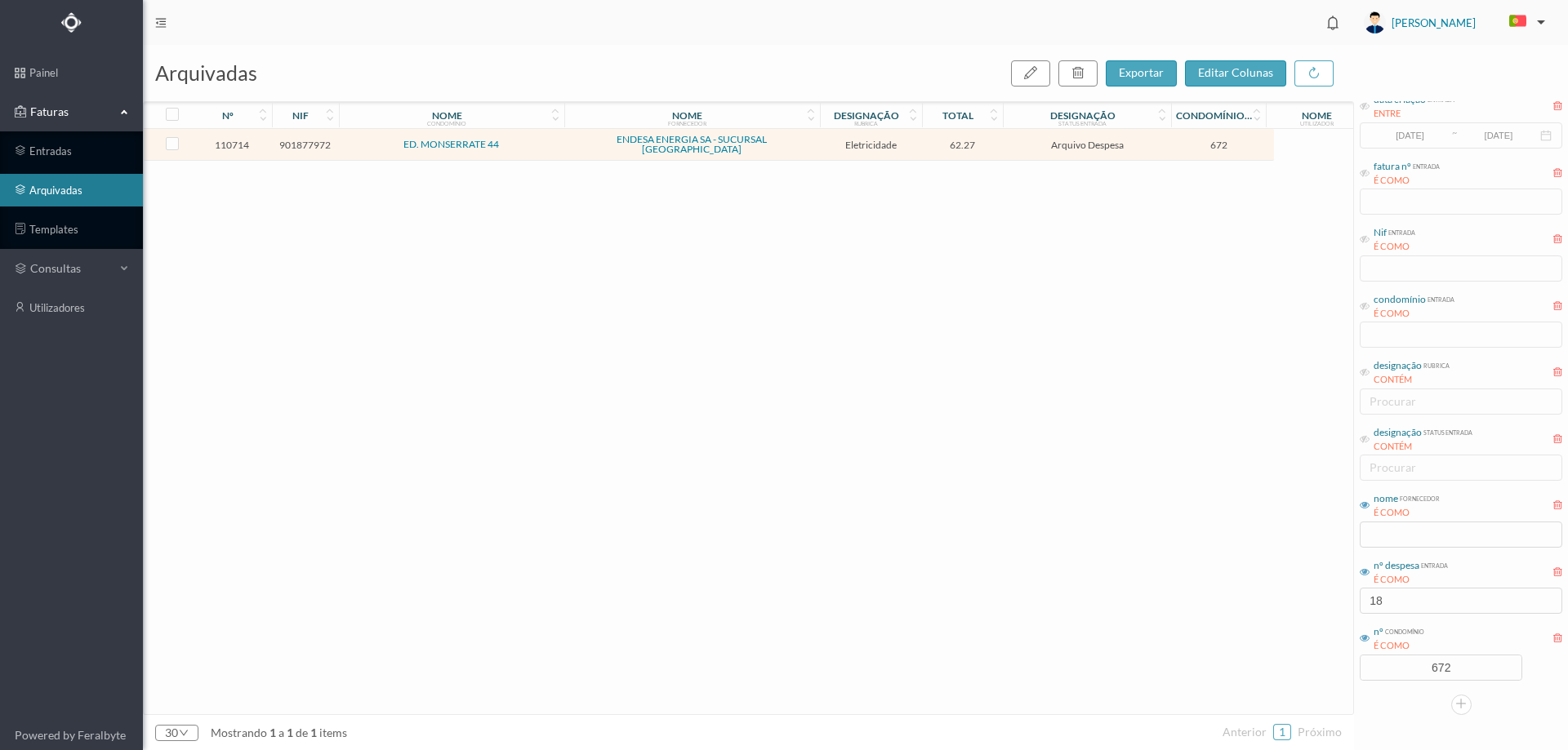
click at [1001, 142] on td "62.27" at bounding box center [962, 145] width 81 height 32
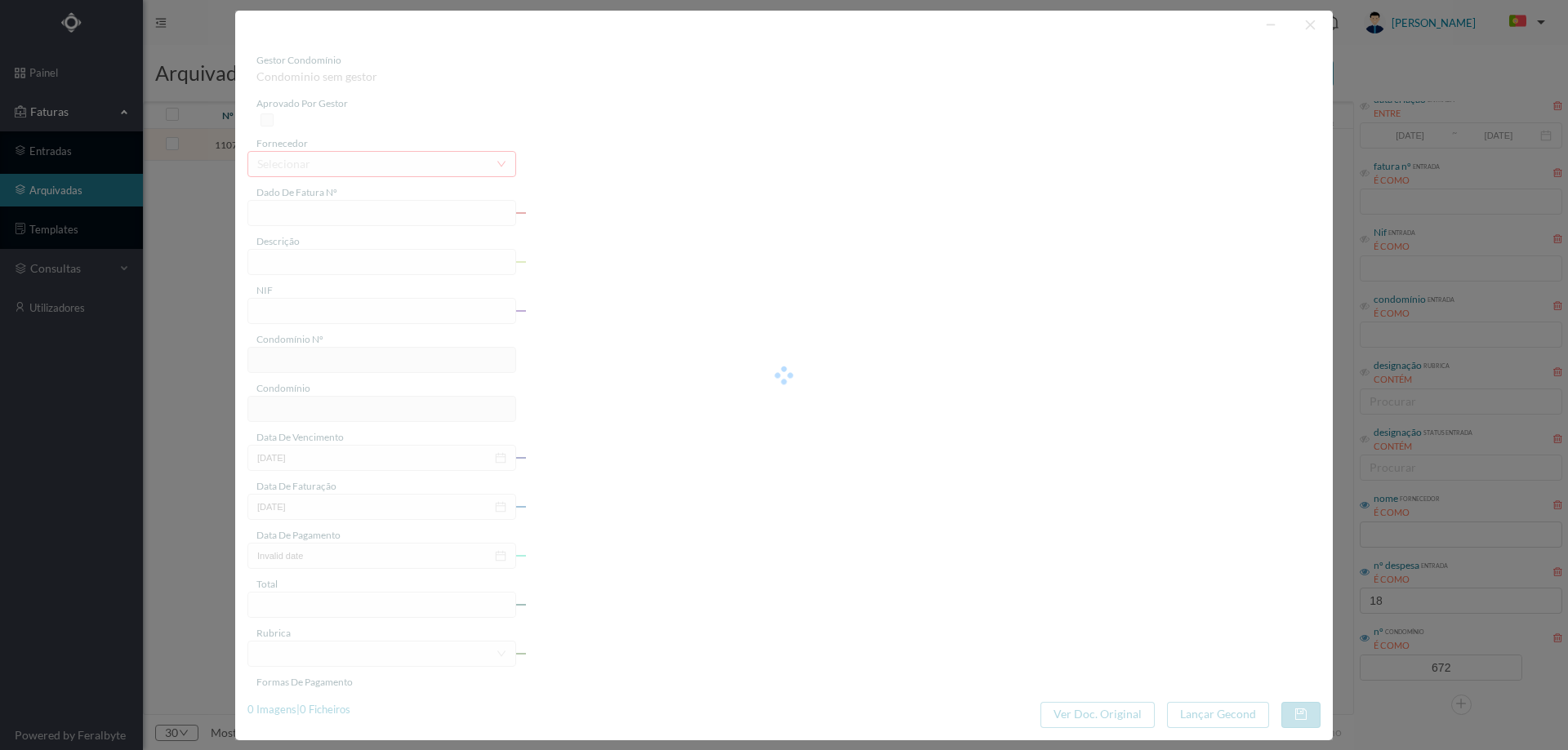
type input "FAC 0270312025/0073439538"
type input "Rua de Monserrate 44 C GARAGE"
type input "901877972"
type input "15-09-2025"
type input "31-08-2025"
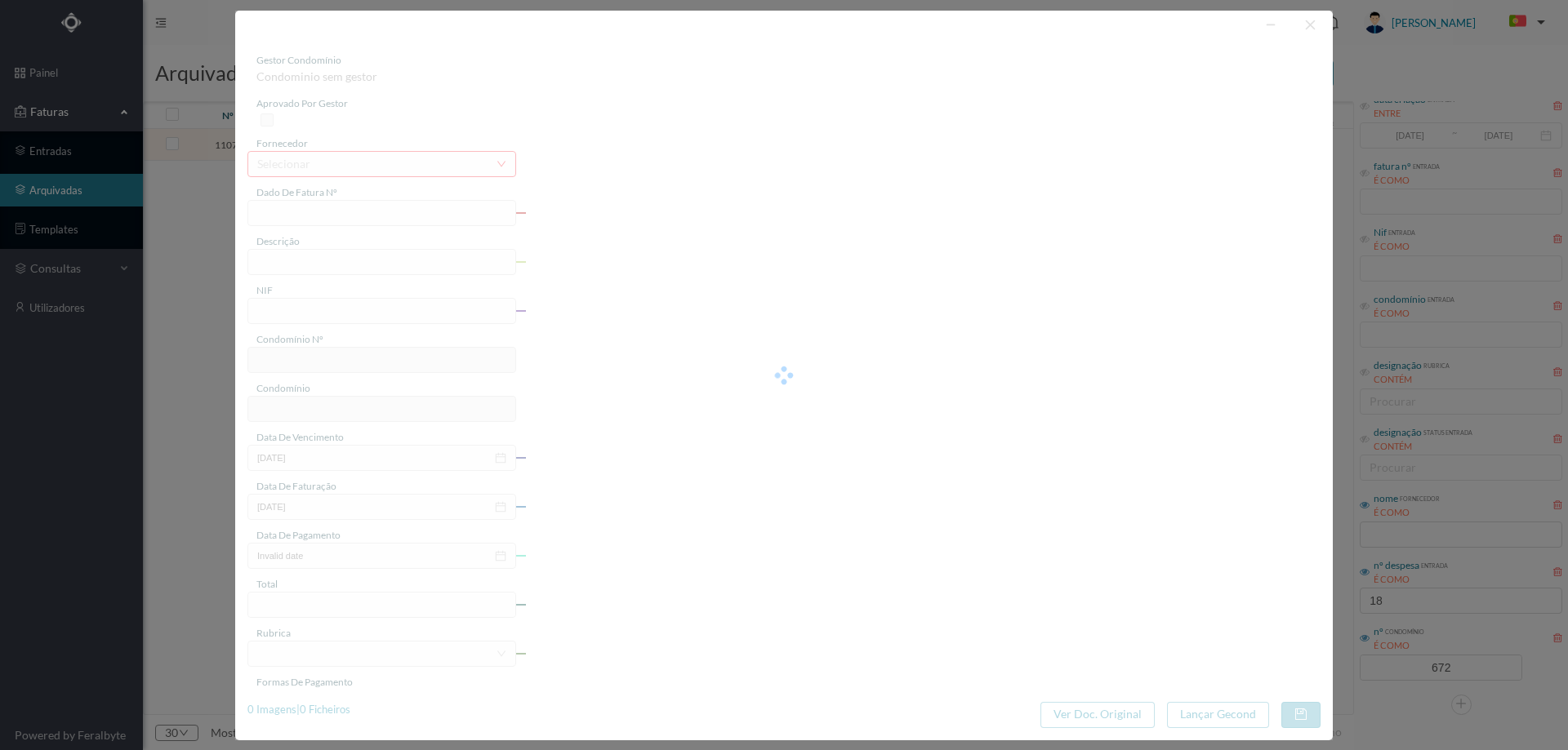
type input "15-09-2025"
type input "62.27"
type input "672"
type input "ED. MONSERRATE 44"
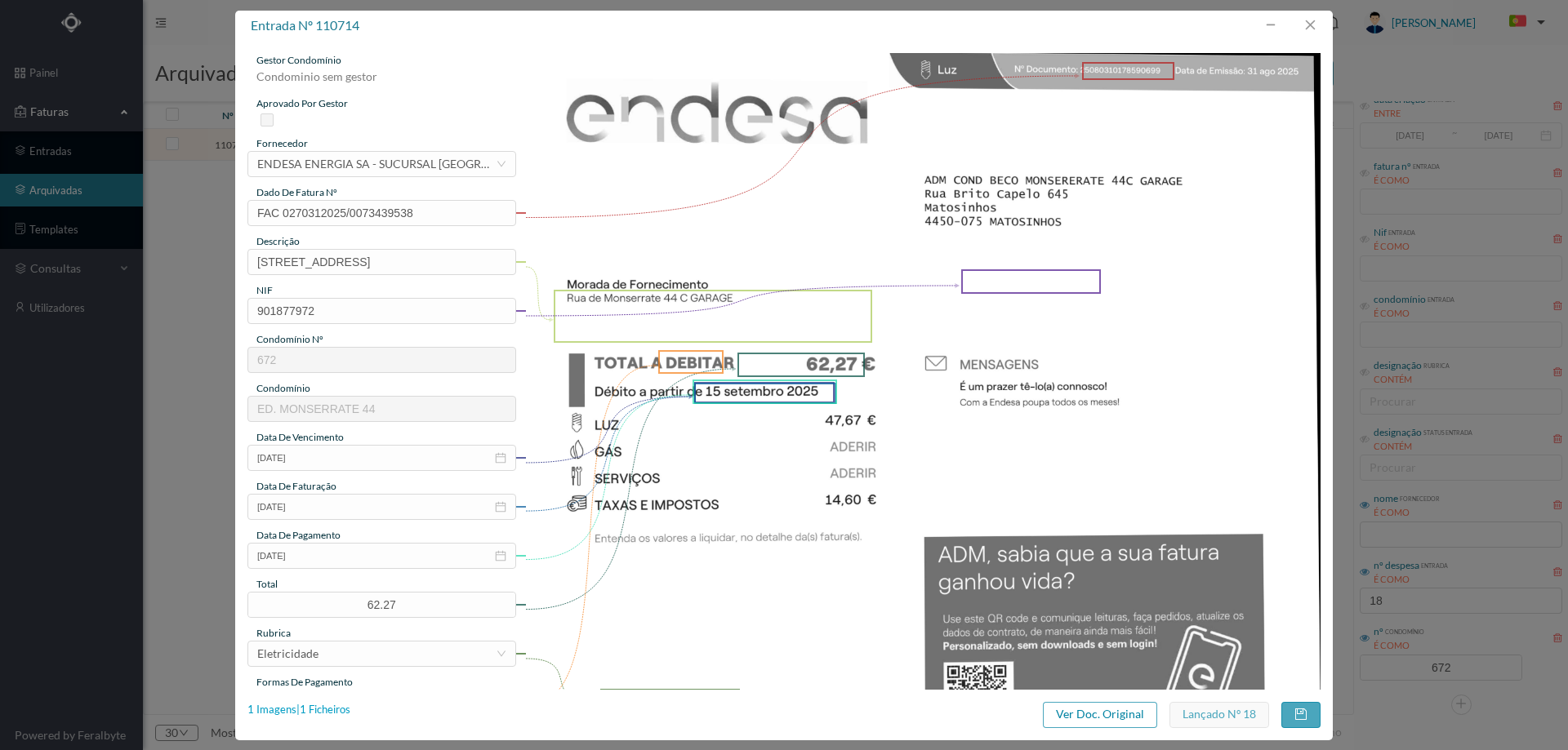
click at [325, 710] on div "1 Imagens | 1 Ficheiros" at bounding box center [299, 709] width 103 height 16
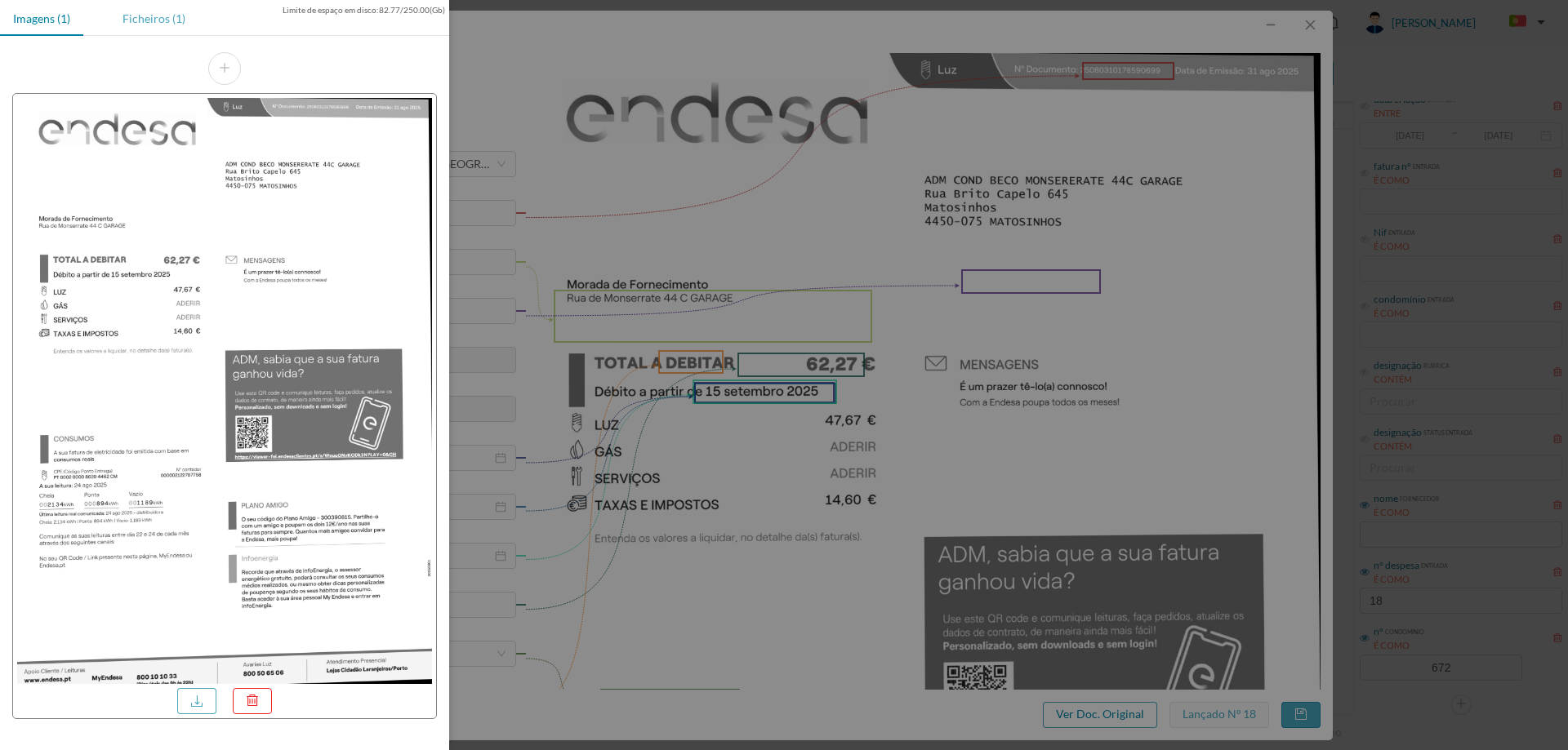
click at [153, 24] on div "Ficheiros (1)" at bounding box center [154, 18] width 89 height 37
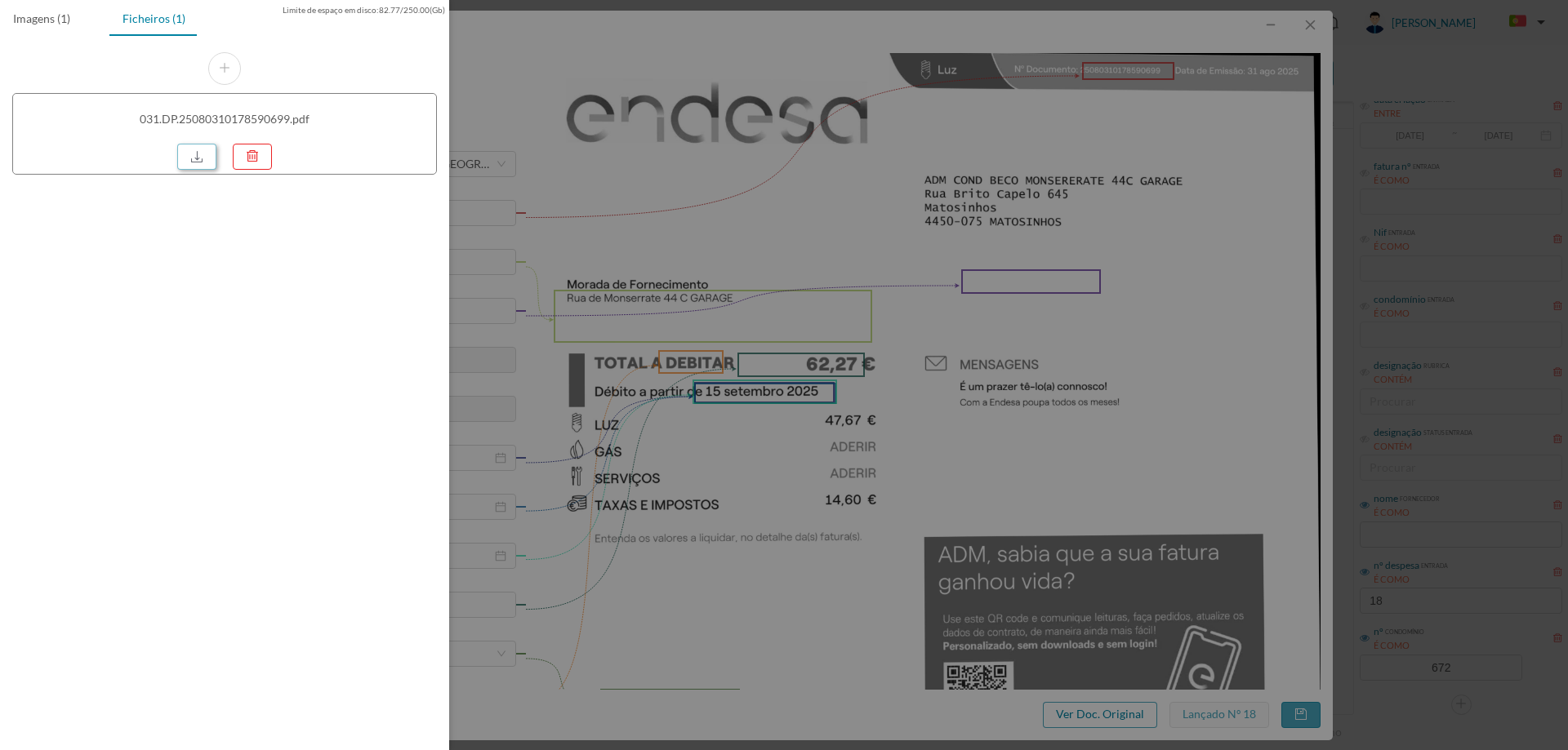
click at [195, 157] on link at bounding box center [196, 157] width 39 height 26
click at [680, 338] on div at bounding box center [784, 375] width 1568 height 750
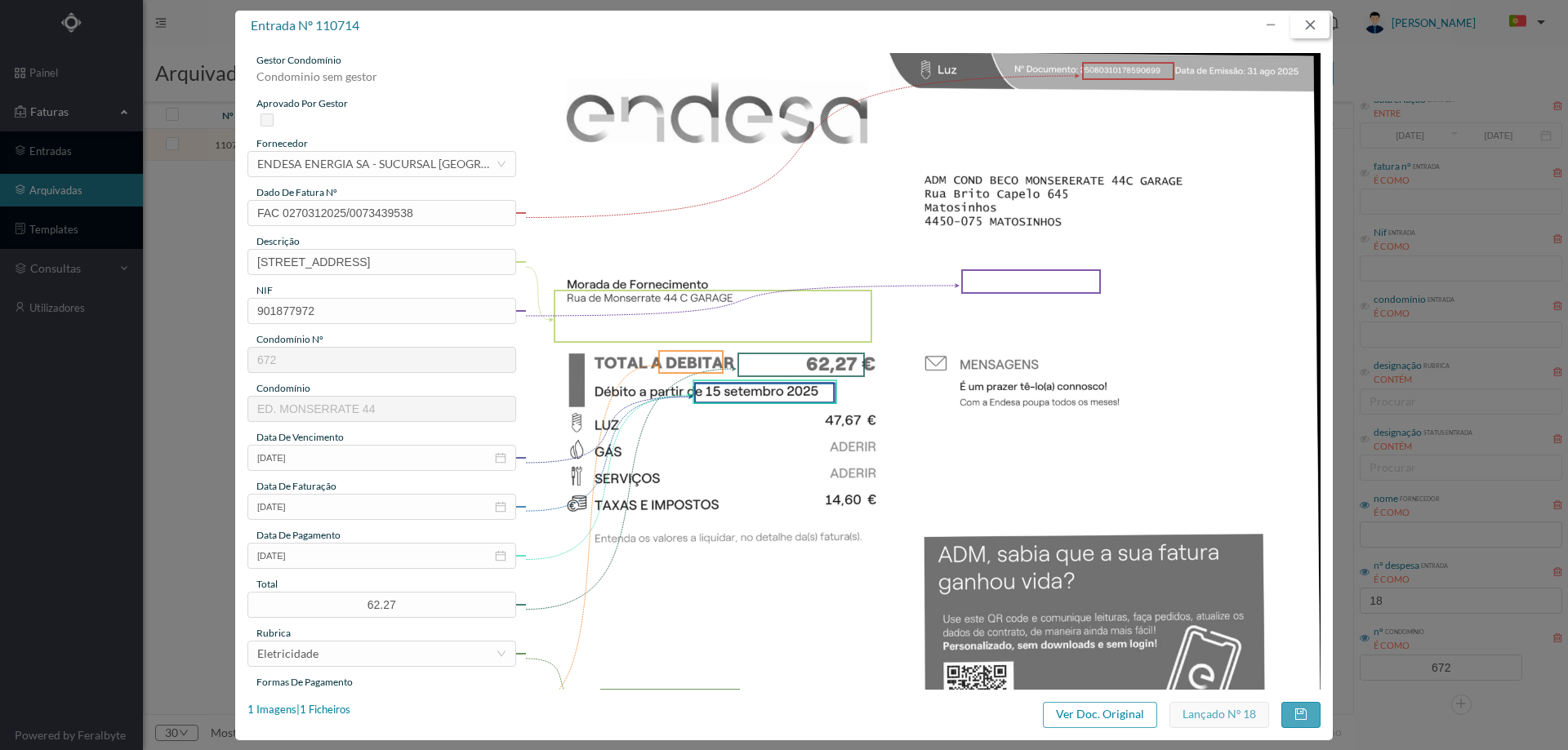
click at [1307, 34] on button "button" at bounding box center [1309, 26] width 39 height 26
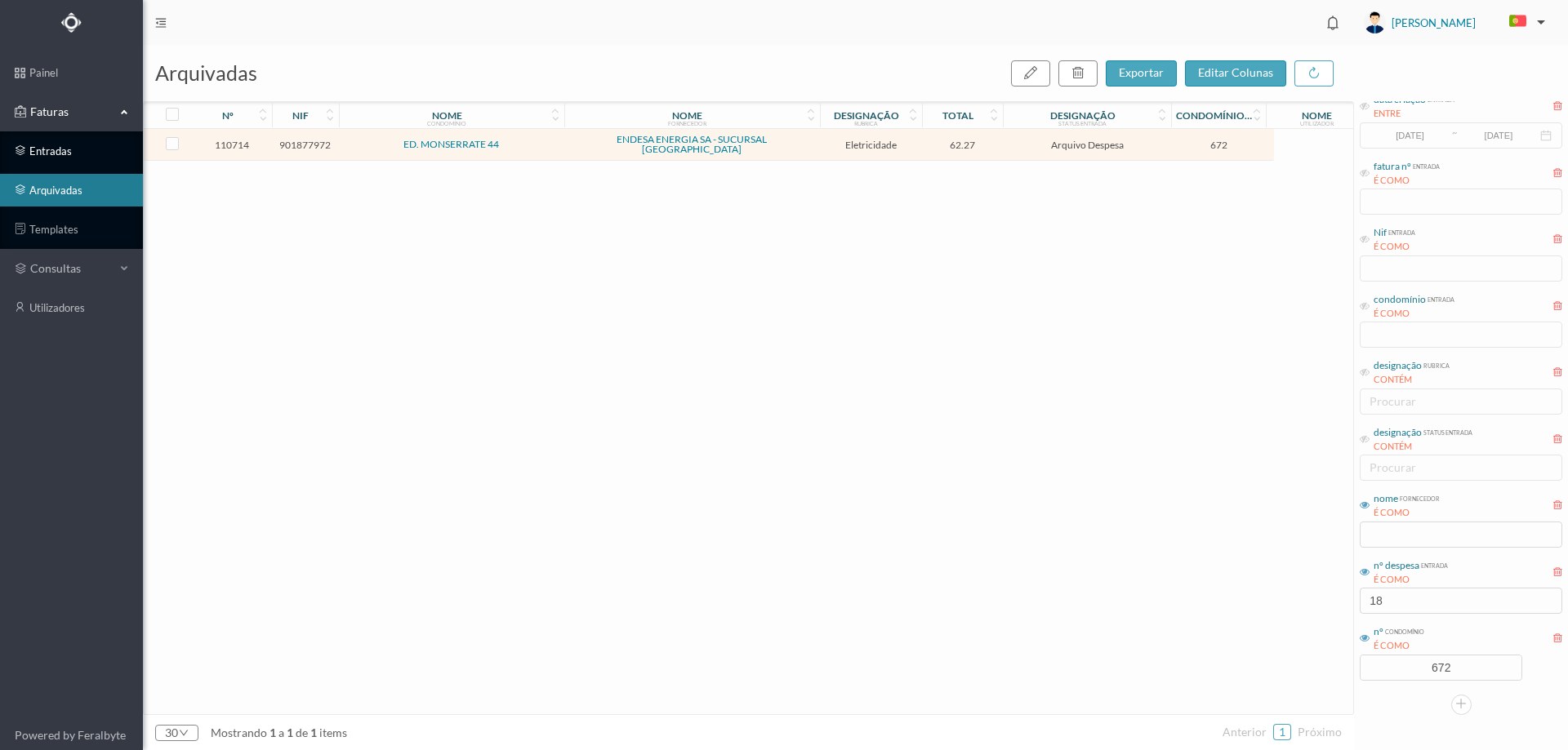
click at [65, 163] on link "entradas" at bounding box center [71, 151] width 143 height 33
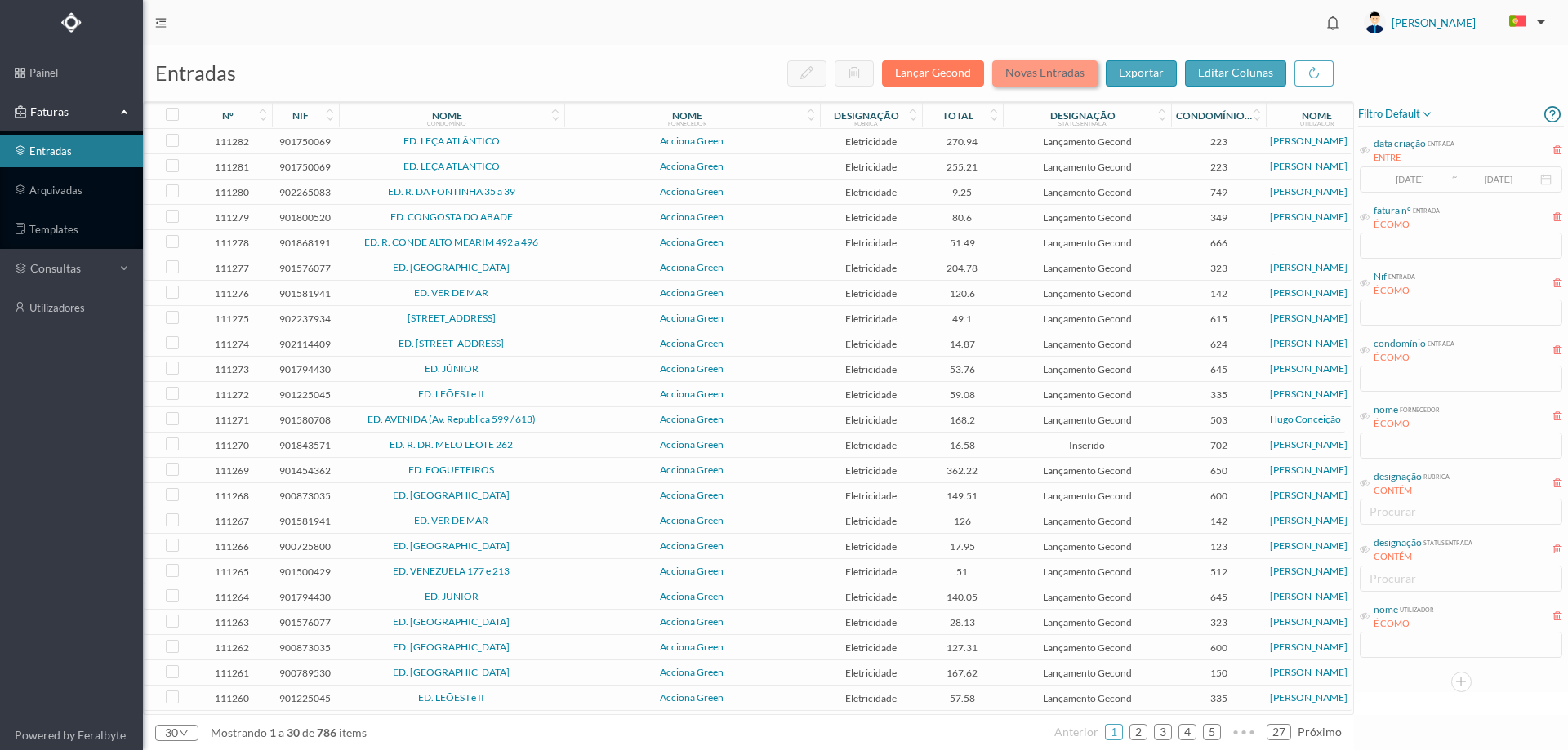
click at [1027, 76] on button "Novas Entradas" at bounding box center [1044, 74] width 105 height 26
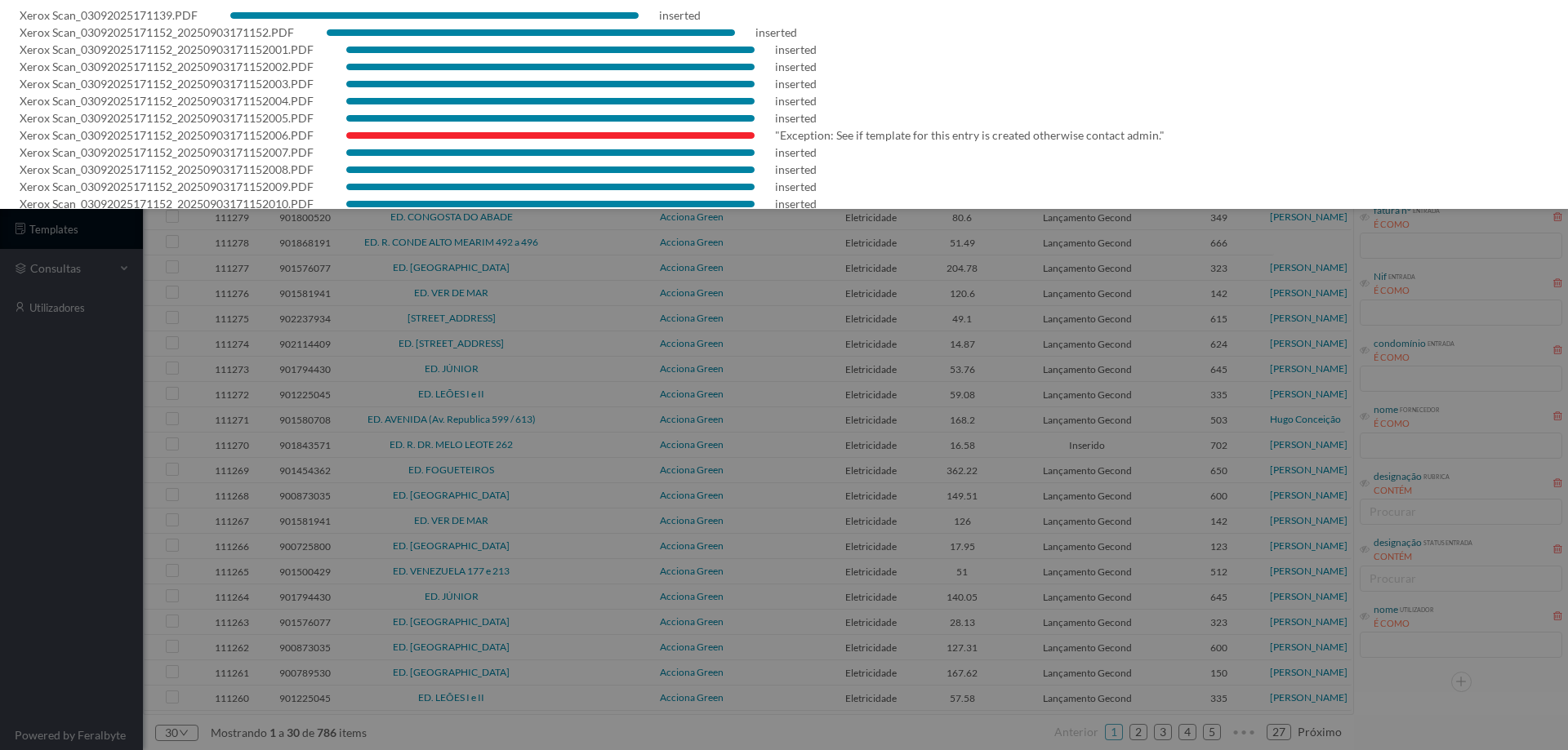
scroll to position [115, 0]
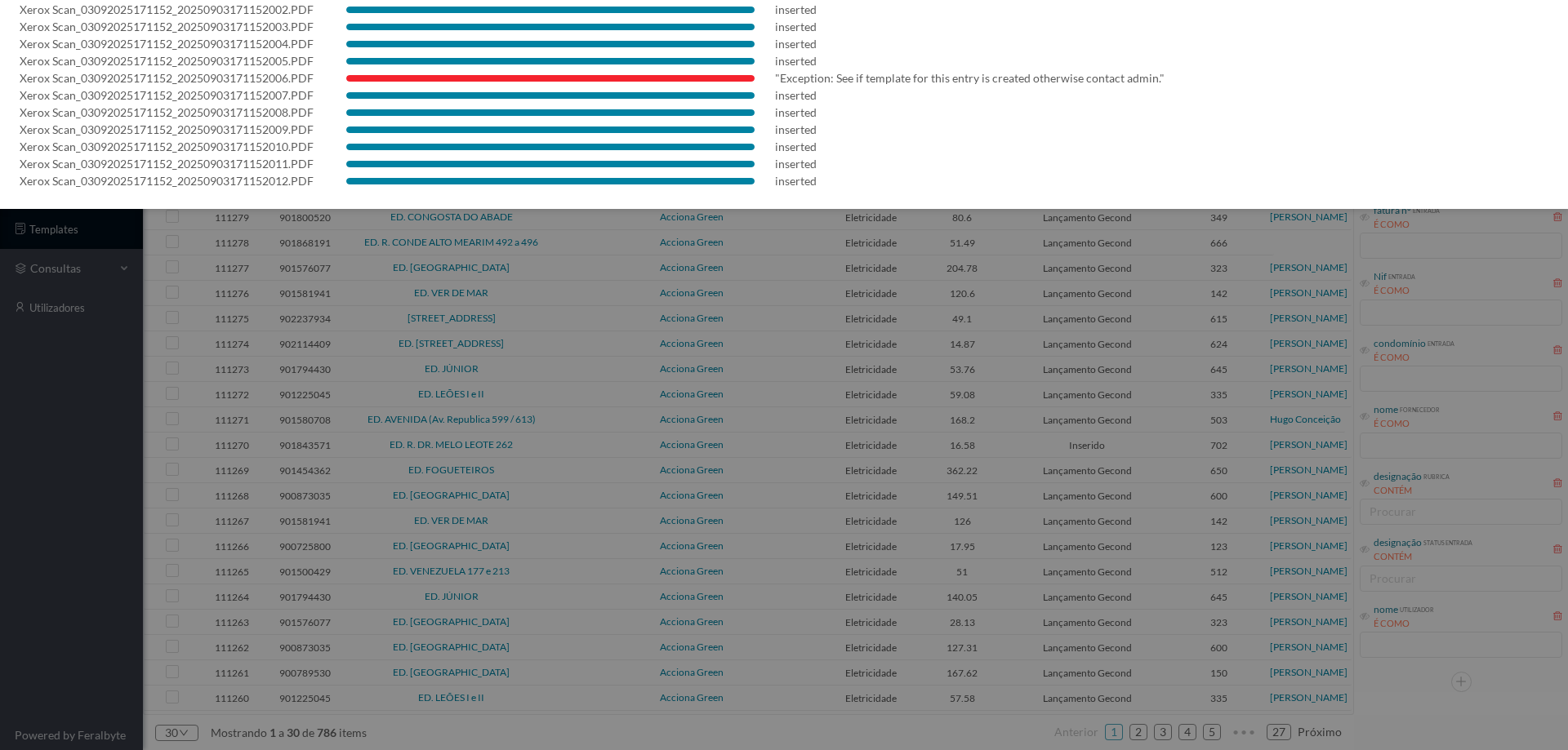
click at [2, 605] on div at bounding box center [784, 375] width 1568 height 750
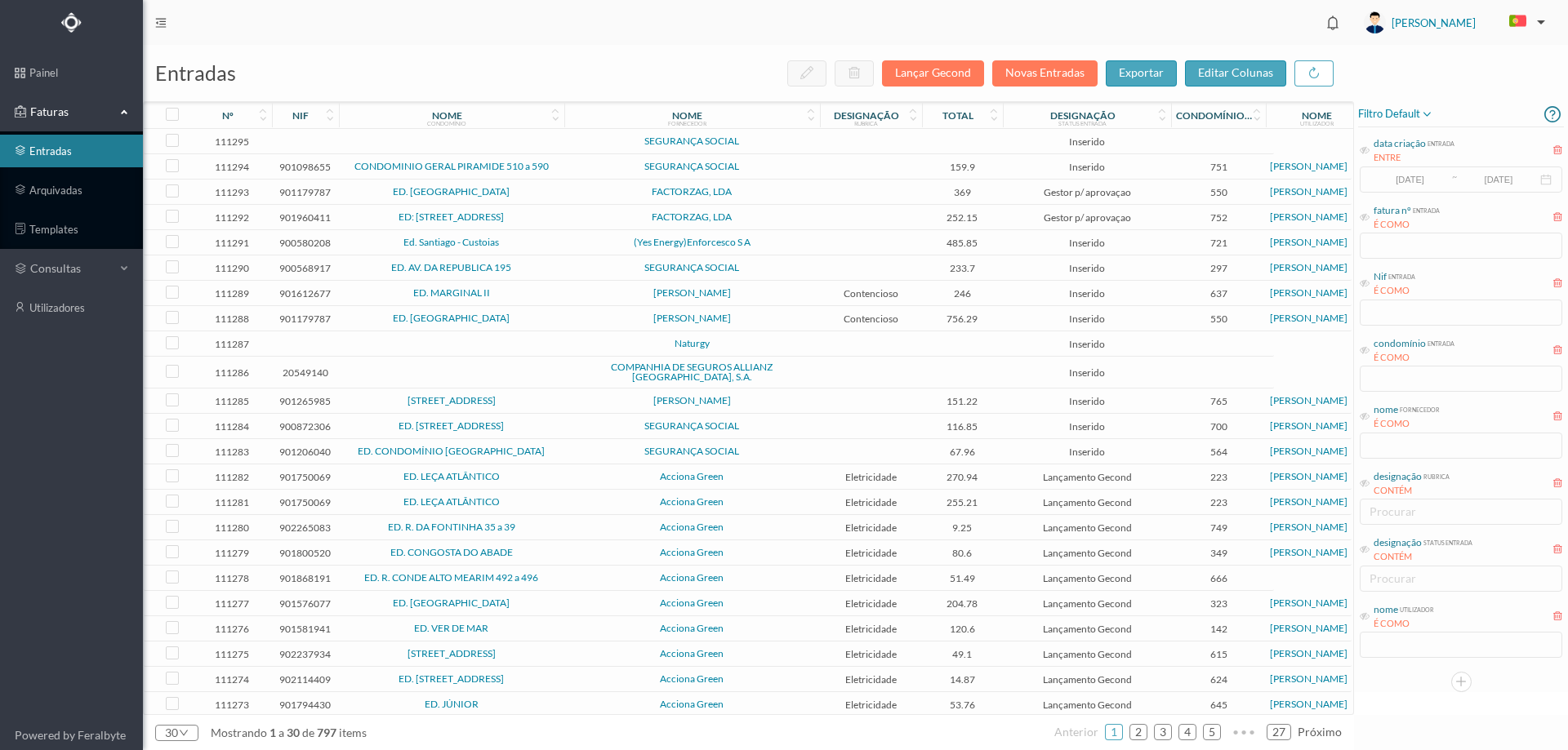
click at [817, 148] on td "SEGURANÇA SOCIAL" at bounding box center [692, 141] width 255 height 26
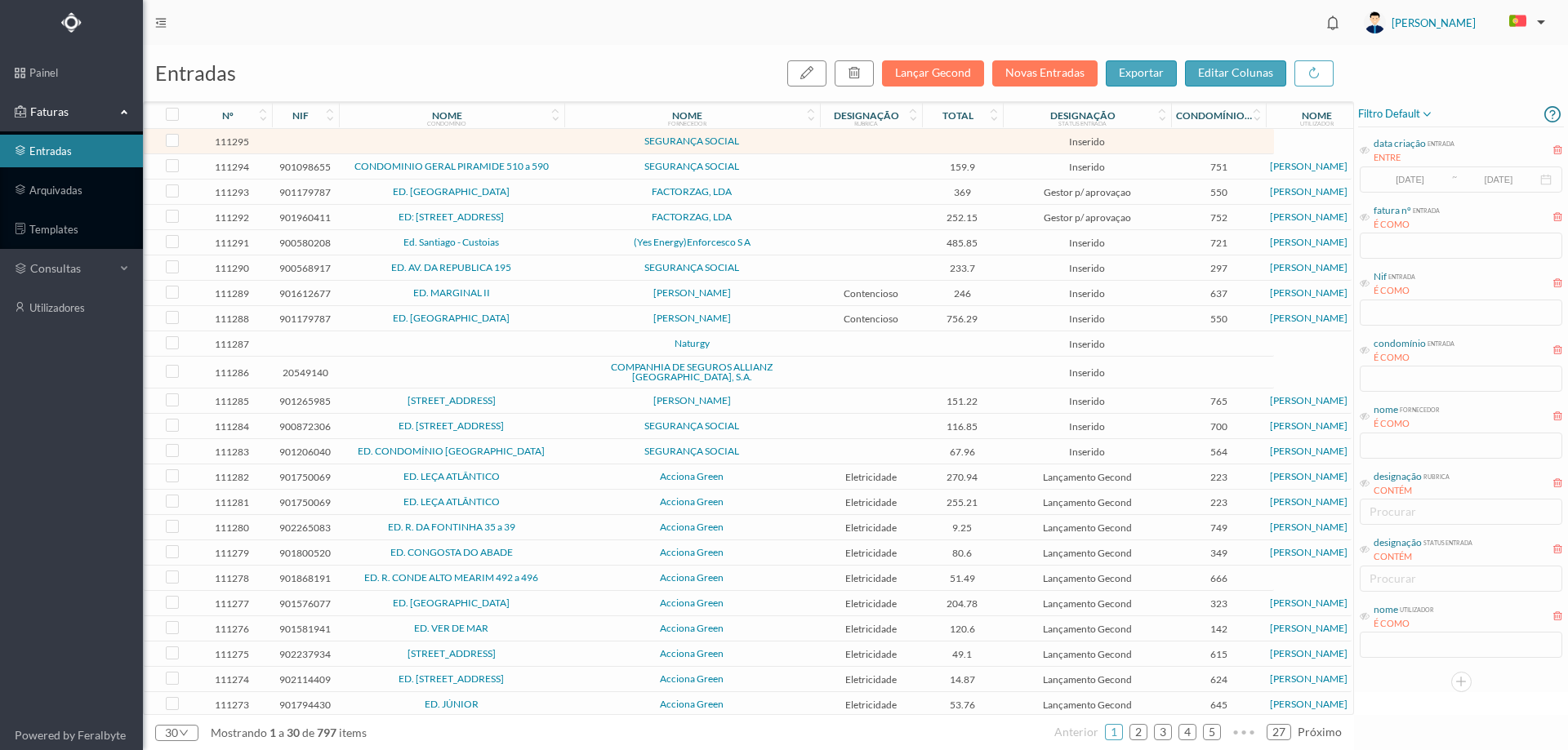
click at [817, 148] on td "SEGURANÇA SOCIAL" at bounding box center [692, 141] width 255 height 26
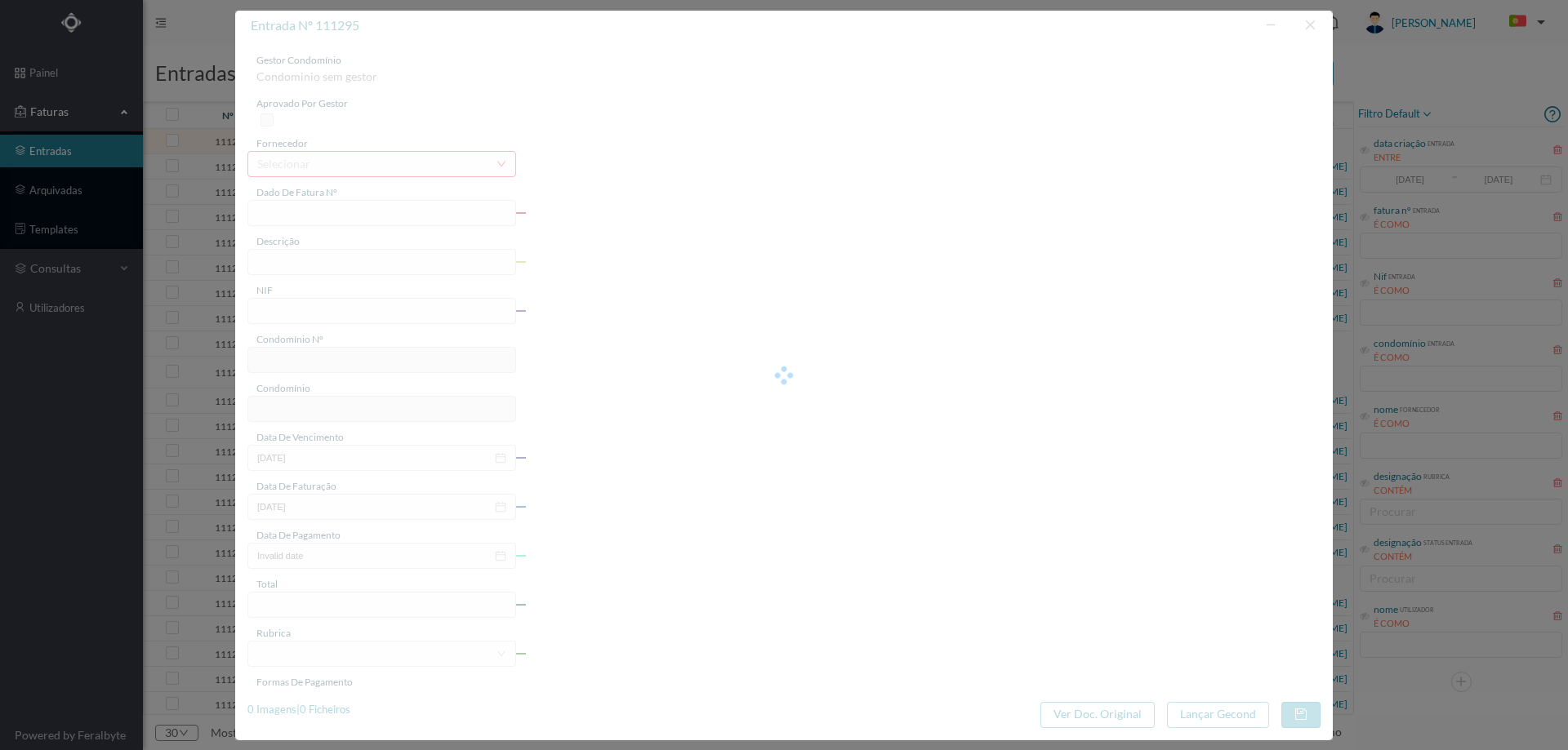
type input "<A"
type input "0"
type input "Invalid date"
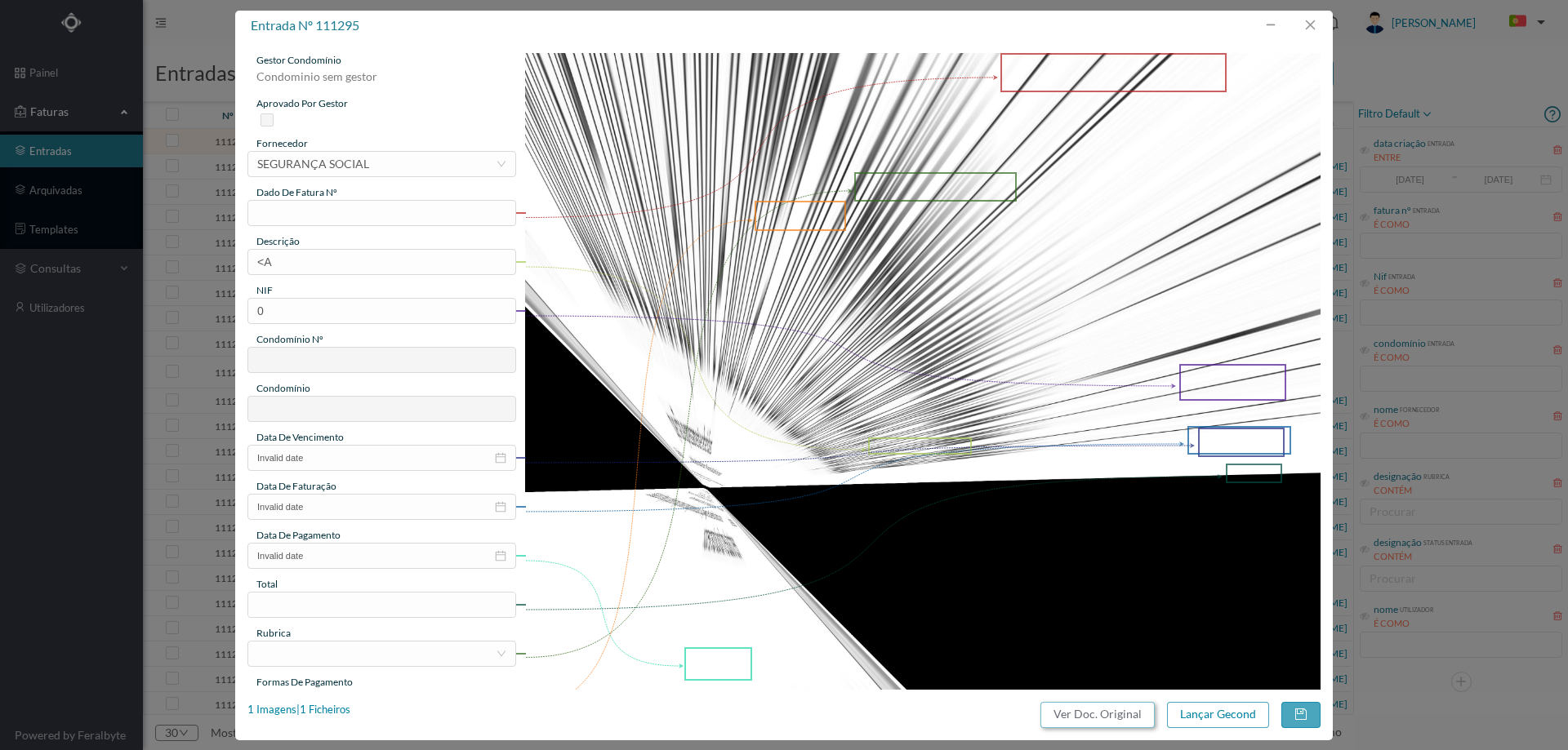
click at [1087, 714] on button "Ver Doc. Original" at bounding box center [1097, 715] width 114 height 26
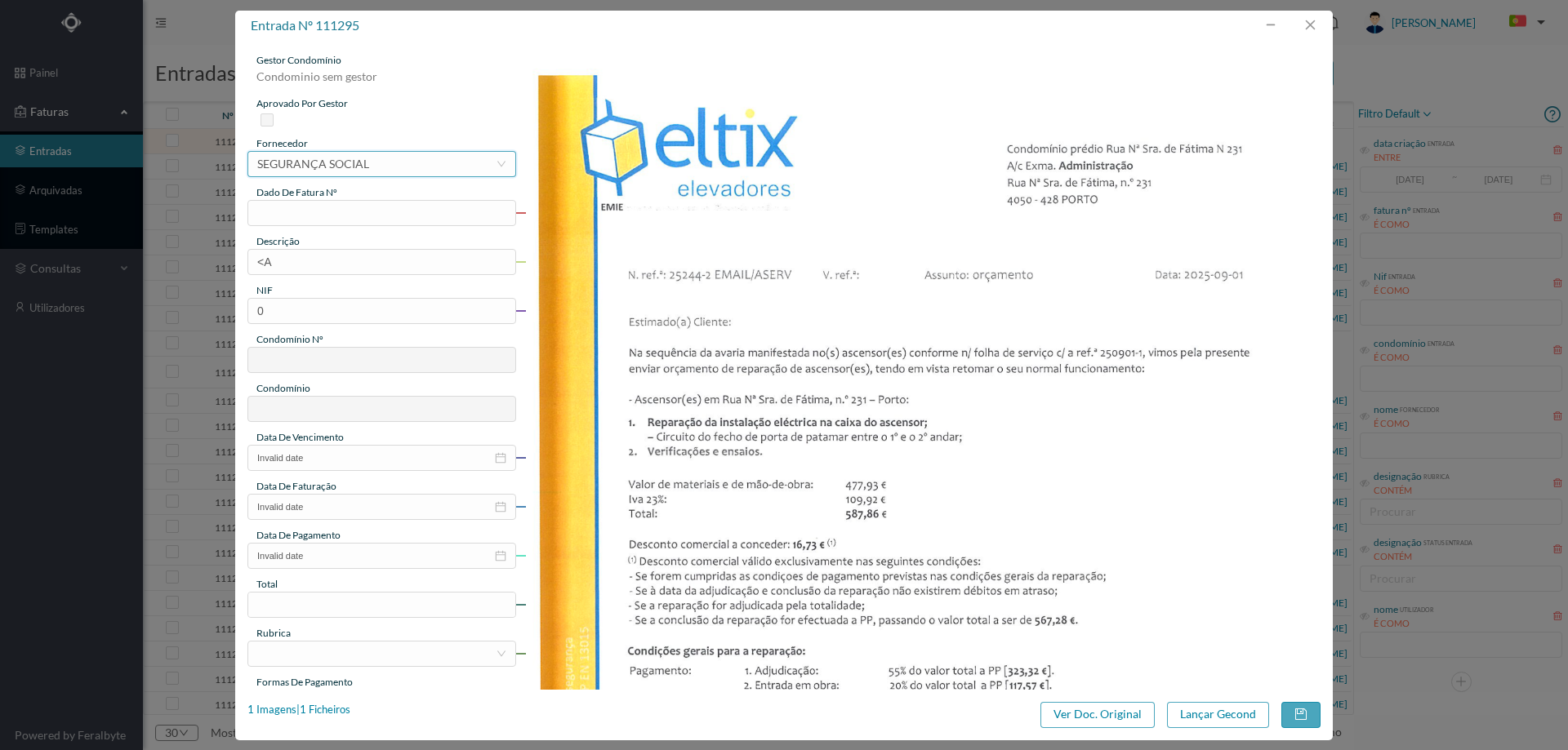
click at [415, 174] on div "selecionar SEGURANÇA SOCIAL" at bounding box center [376, 164] width 238 height 25
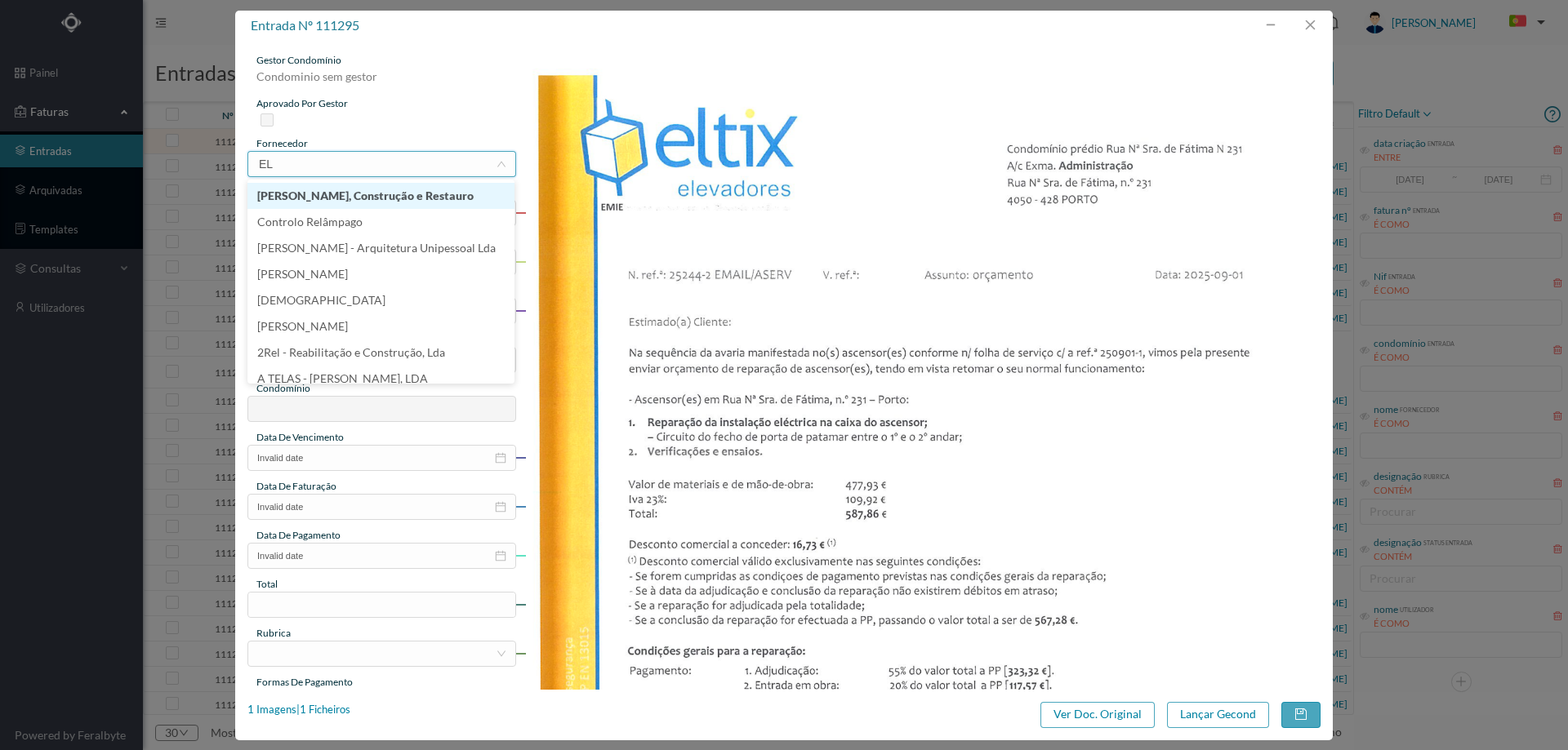
type input "ELT"
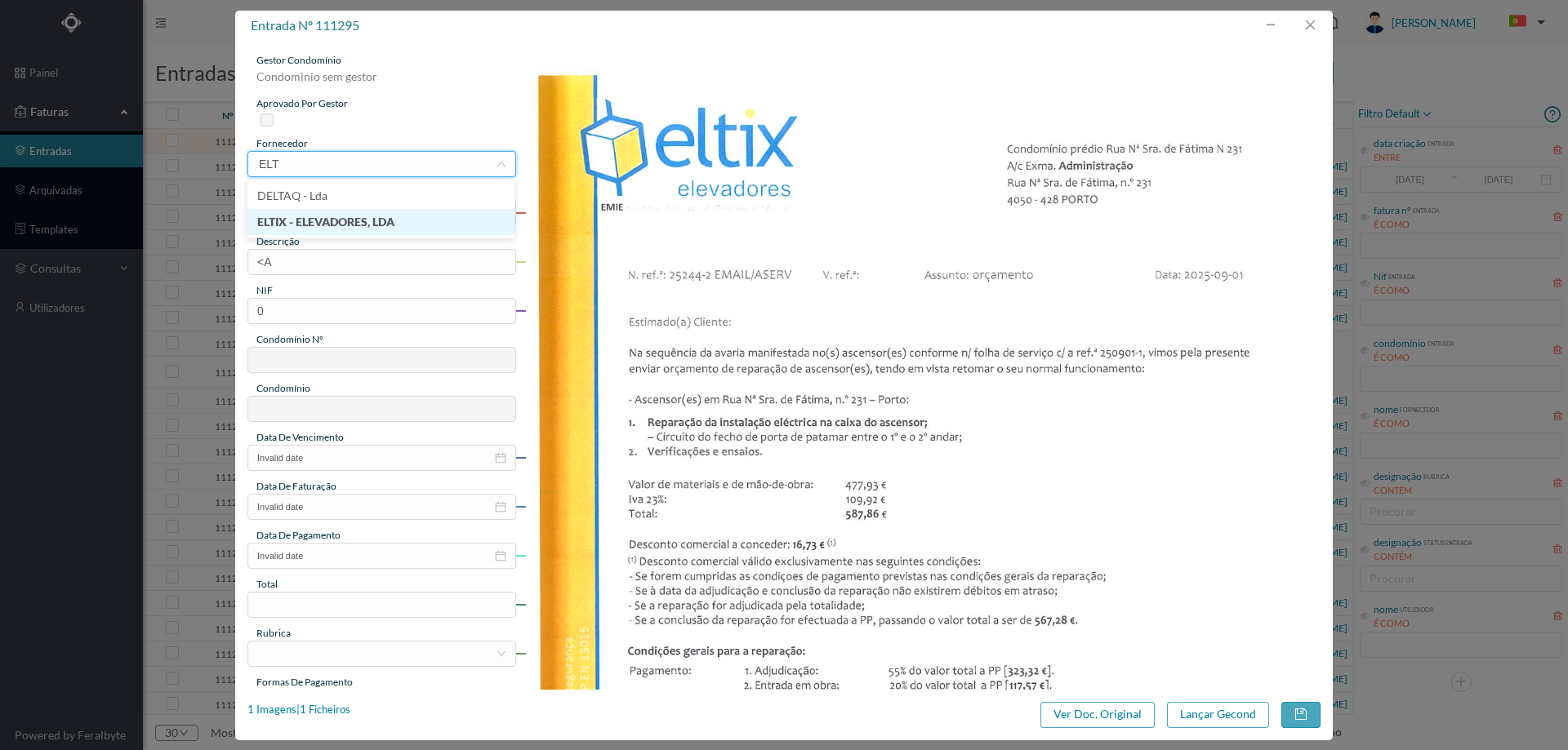
click at [405, 222] on li "ELTIX - ELEVADORES, LDA" at bounding box center [381, 222] width 267 height 26
click at [347, 215] on input "text" at bounding box center [382, 213] width 268 height 26
type input "250901-1"
click at [357, 262] on input "<A" at bounding box center [382, 262] width 268 height 26
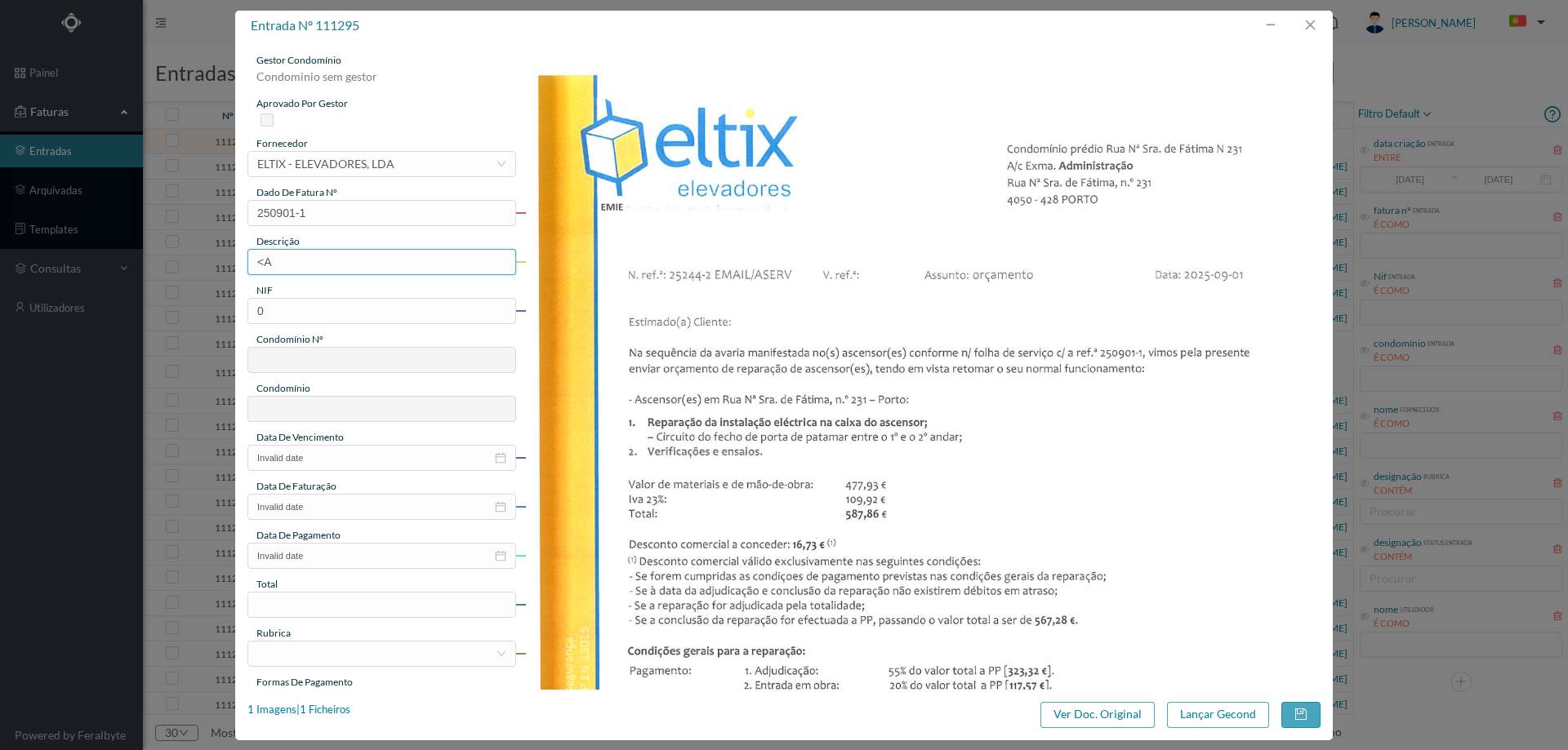
type input "<"
type input "P"
type input "reparação elevadores"
click at [1355, 225] on div "entrada nº 111295 gestor condomínio Condominio sem gestor aprovado por gestor f…" at bounding box center [784, 375] width 1568 height 750
click at [320, 312] on input "0" at bounding box center [382, 311] width 268 height 26
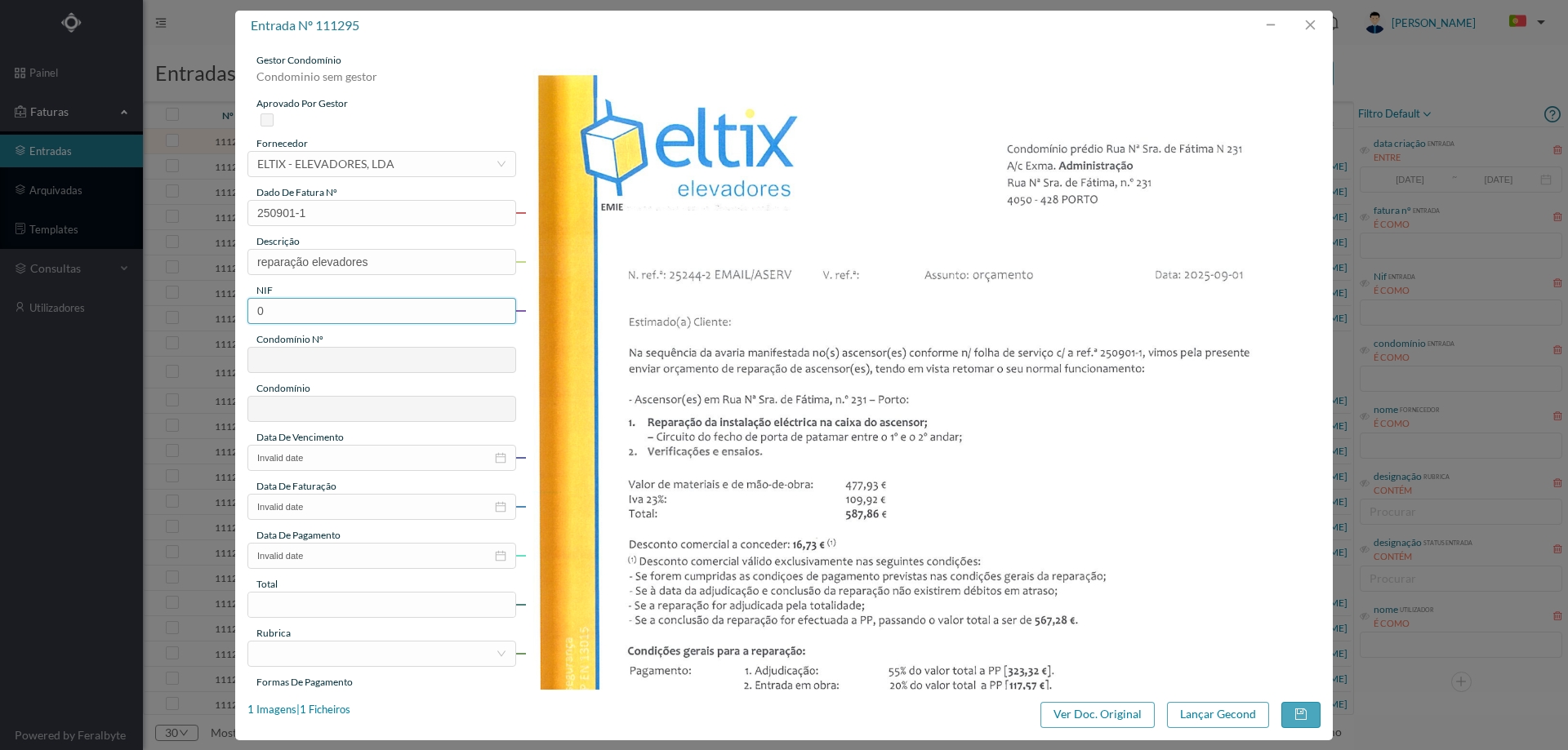
click at [320, 312] on input "0" at bounding box center [382, 311] width 268 height 26
paste input "901905631"
type input "901905631"
type input "756"
type input "EDIFICIO PARNASO"
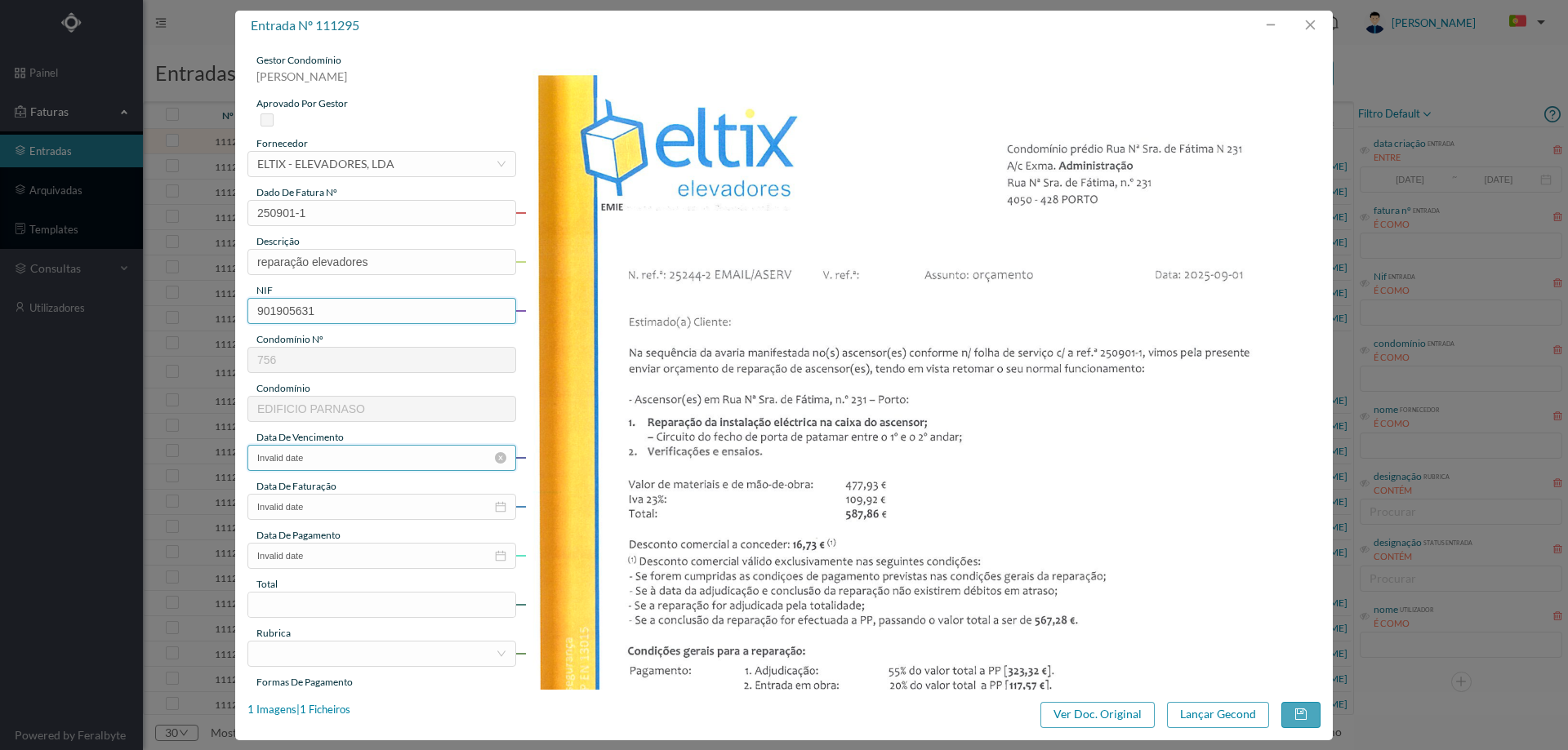
type input "901905631"
click at [339, 460] on input "Invalid date" at bounding box center [382, 458] width 268 height 26
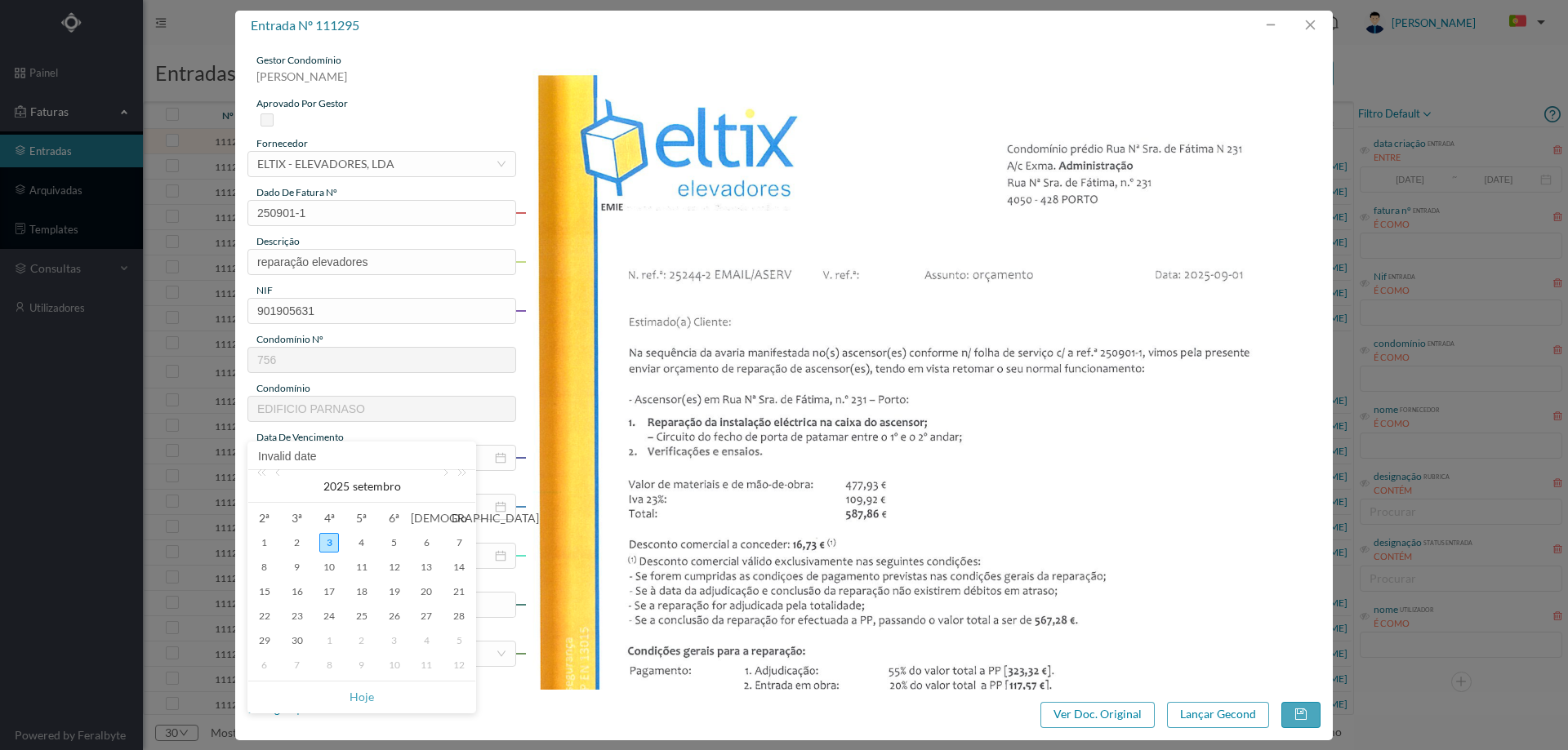
click at [334, 542] on div "3" at bounding box center [329, 542] width 20 height 20
type input "[DATE]"
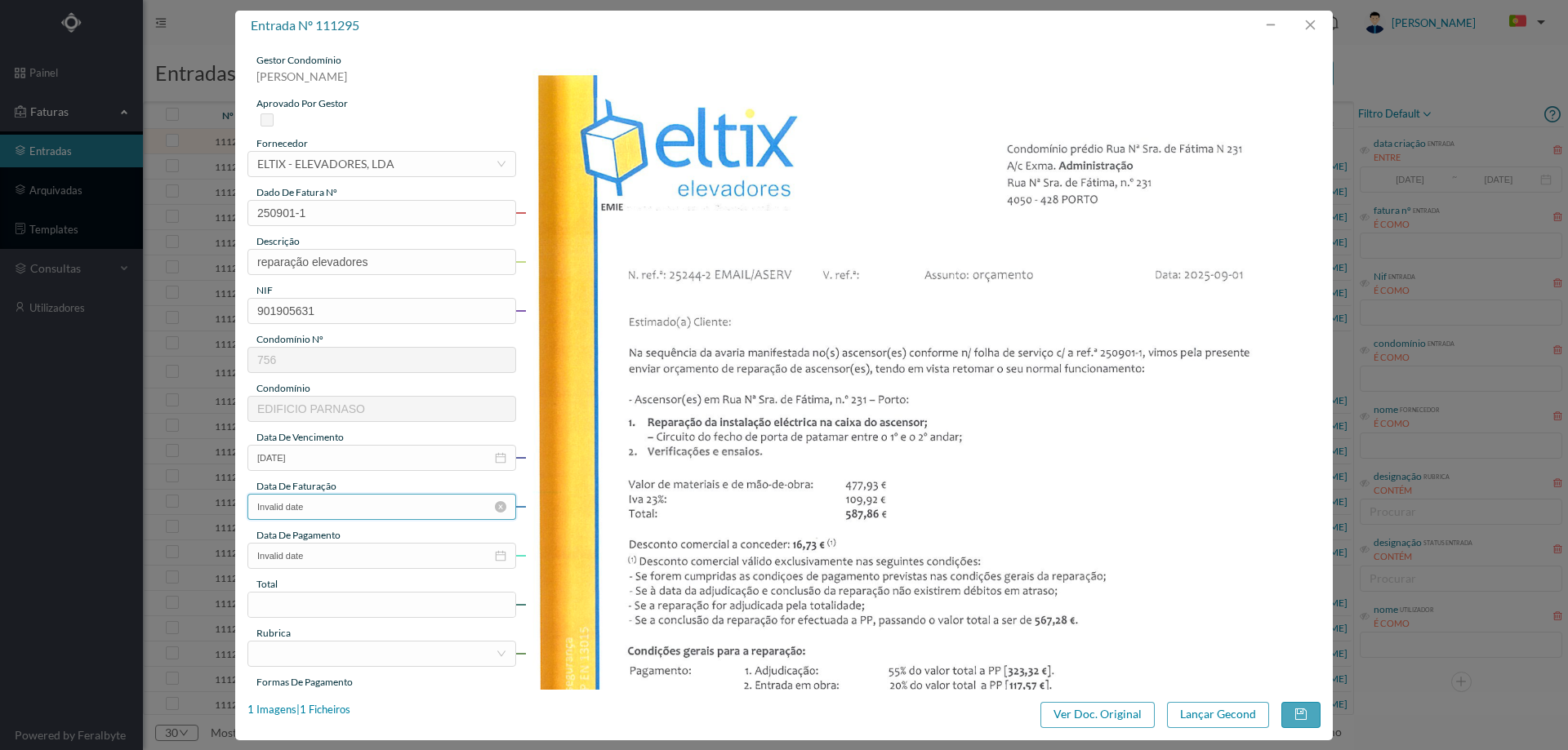
click at [338, 519] on input "Invalid date" at bounding box center [382, 507] width 268 height 26
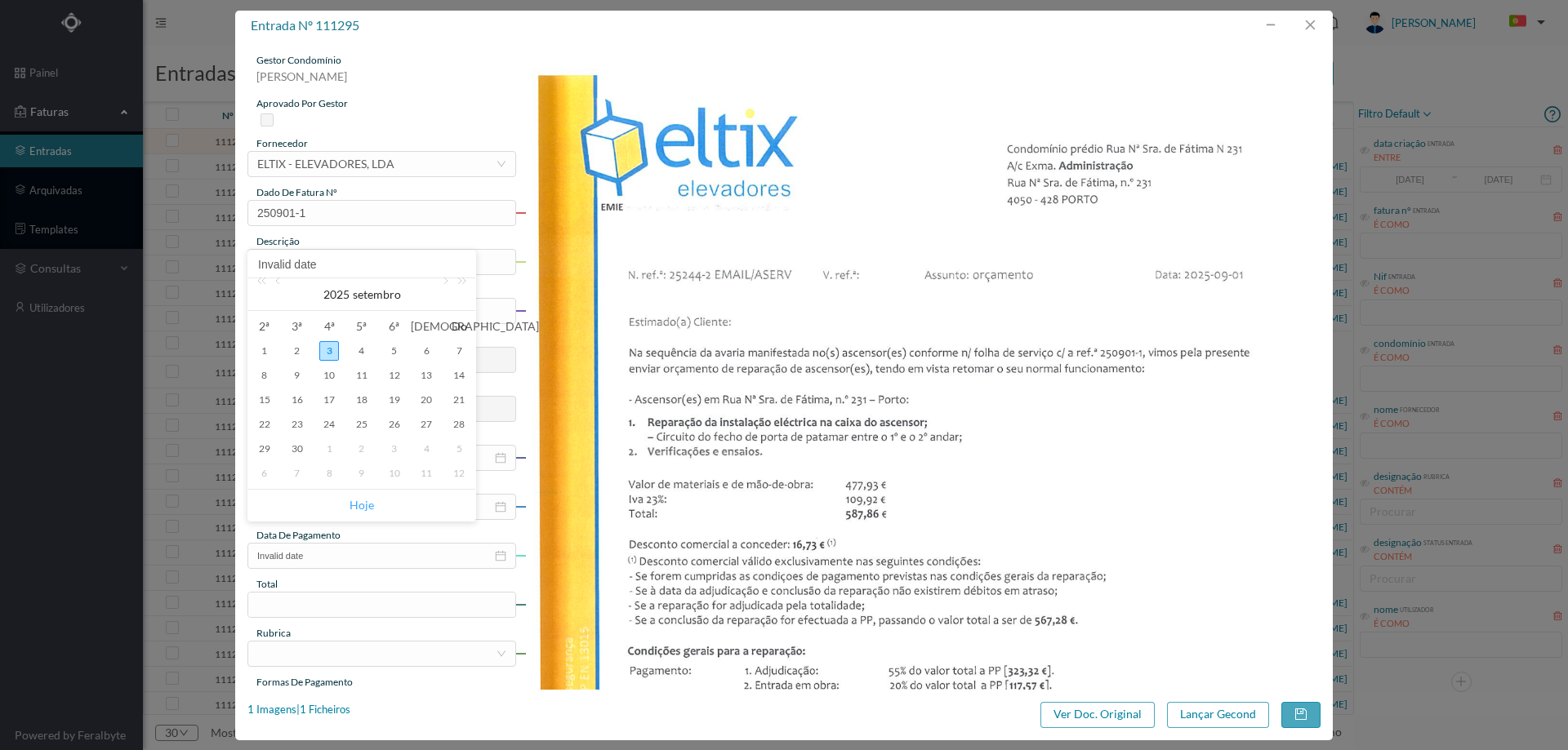
click at [356, 503] on link "Hoje" at bounding box center [362, 504] width 25 height 31
type input "[DATE]"
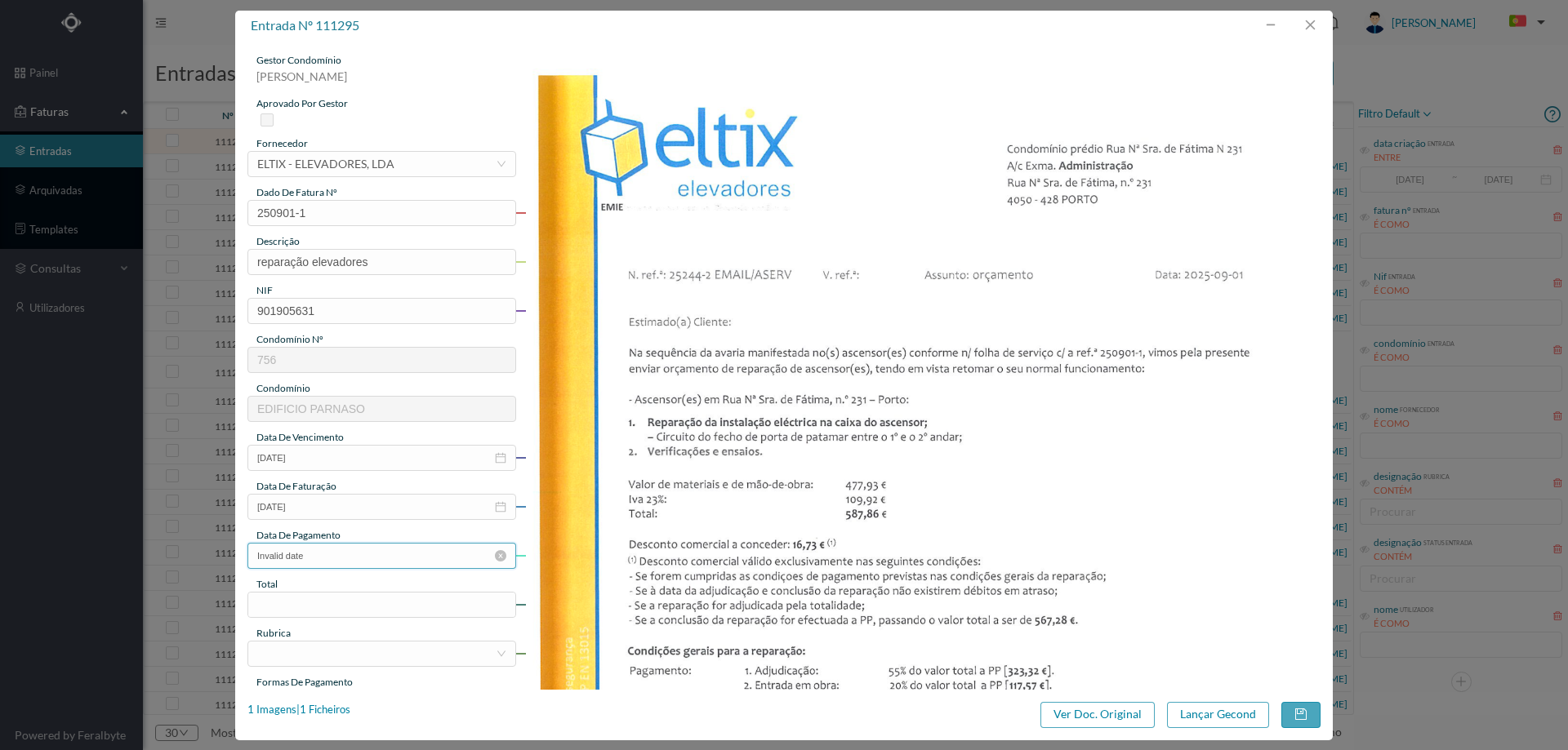
click at [332, 553] on input "Invalid date" at bounding box center [382, 555] width 268 height 26
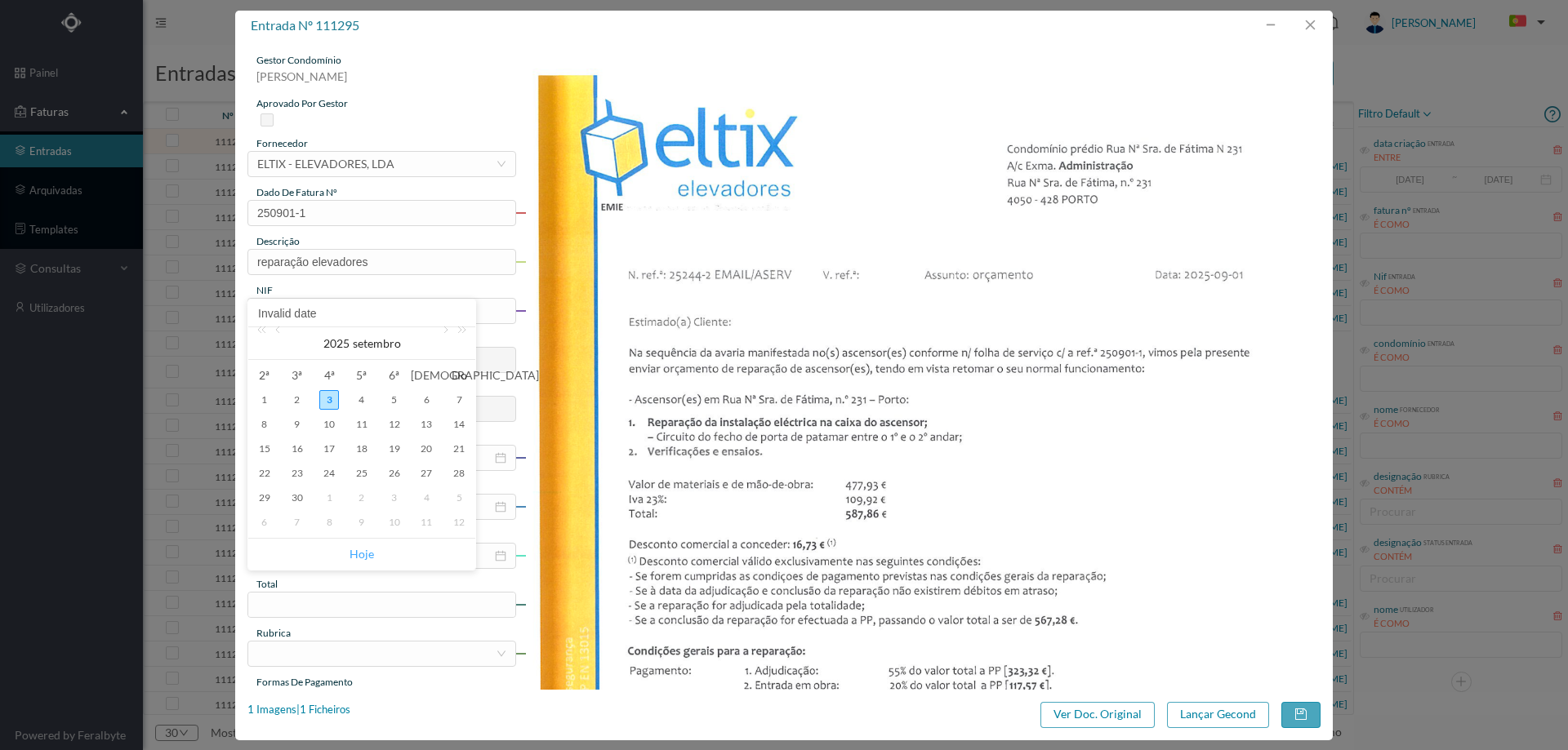
click at [353, 550] on link "Hoje" at bounding box center [362, 554] width 25 height 31
type input "[DATE]"
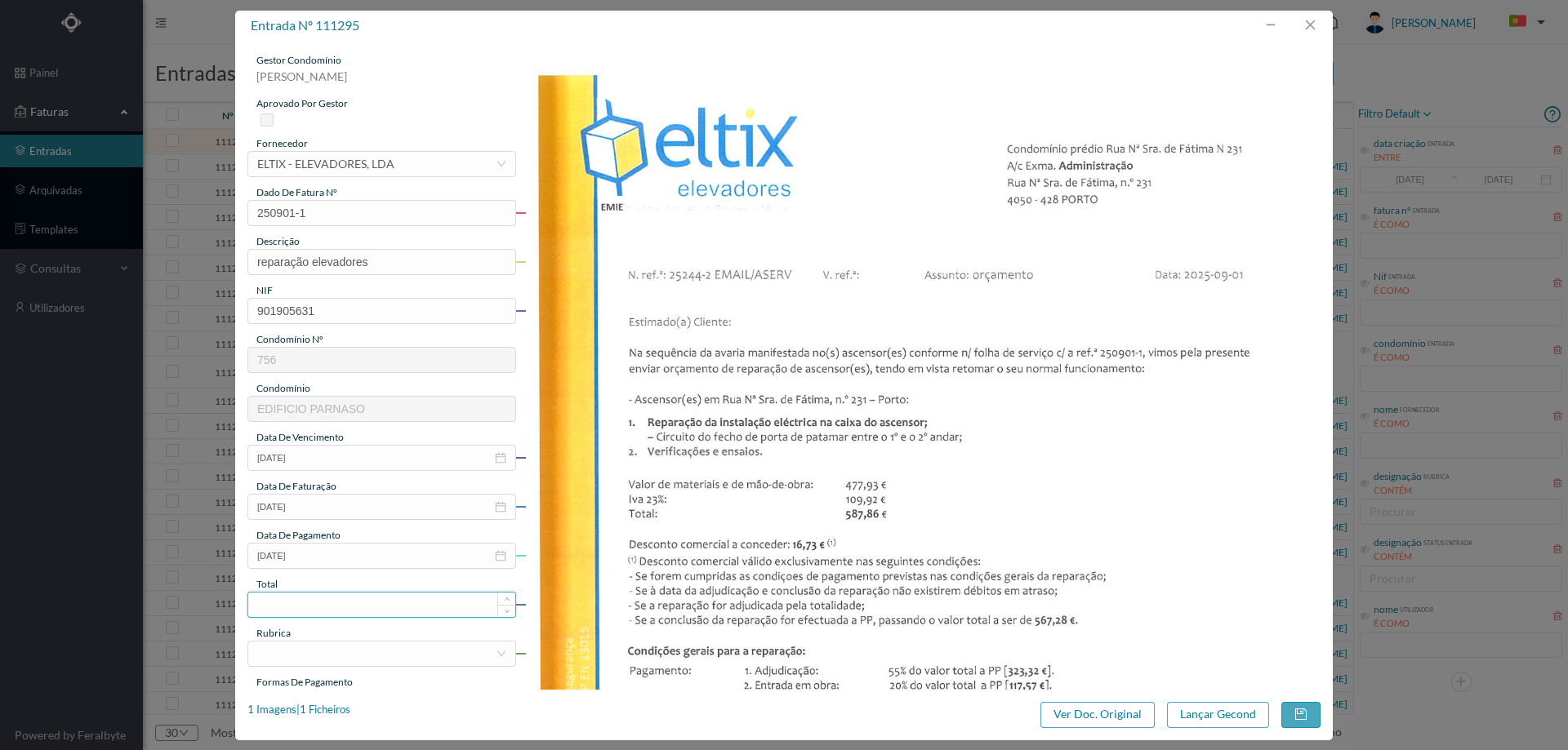
click at [343, 607] on input at bounding box center [382, 605] width 267 height 25
type input "567.28"
click at [354, 654] on div at bounding box center [376, 654] width 238 height 25
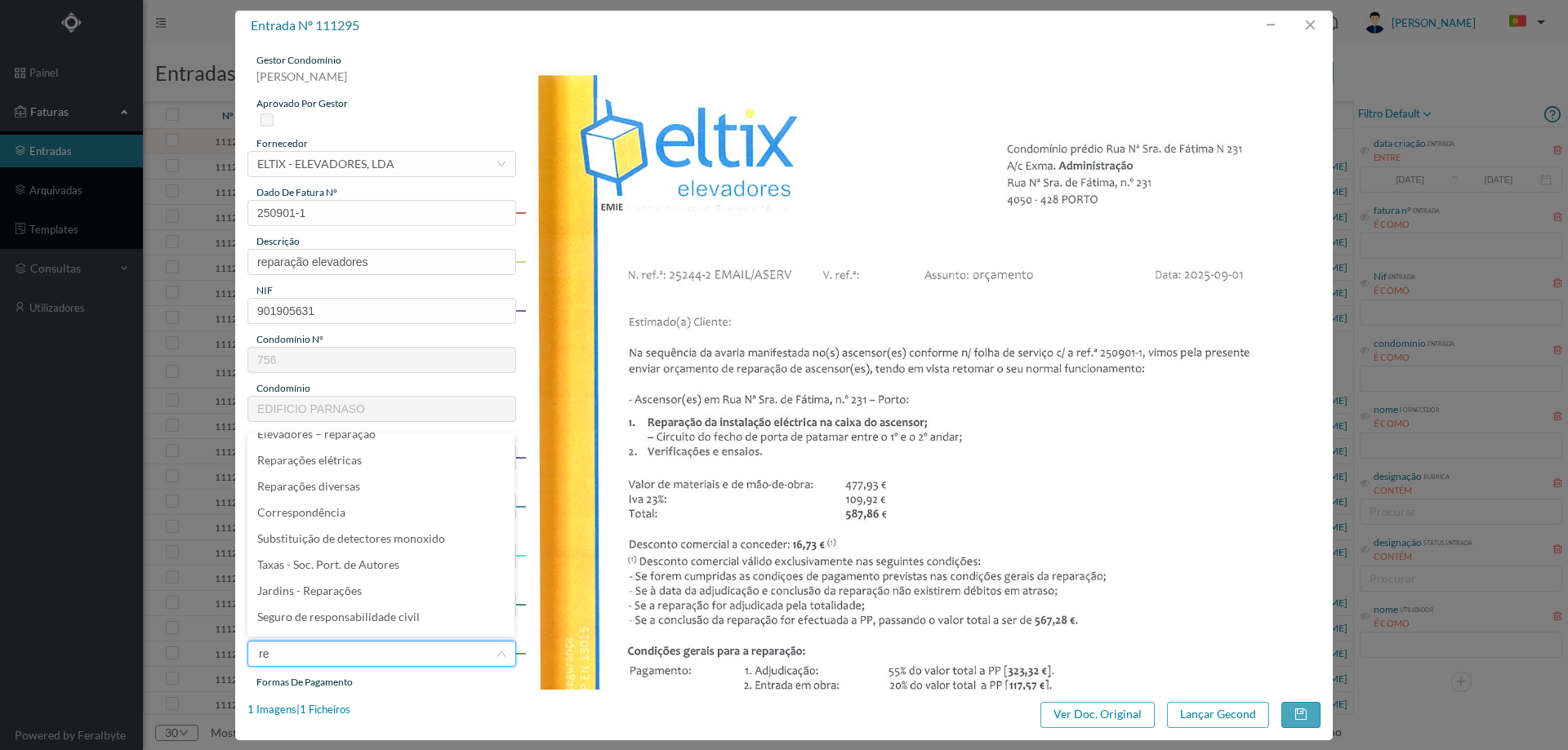
scroll to position [3, 0]
type input "rep"
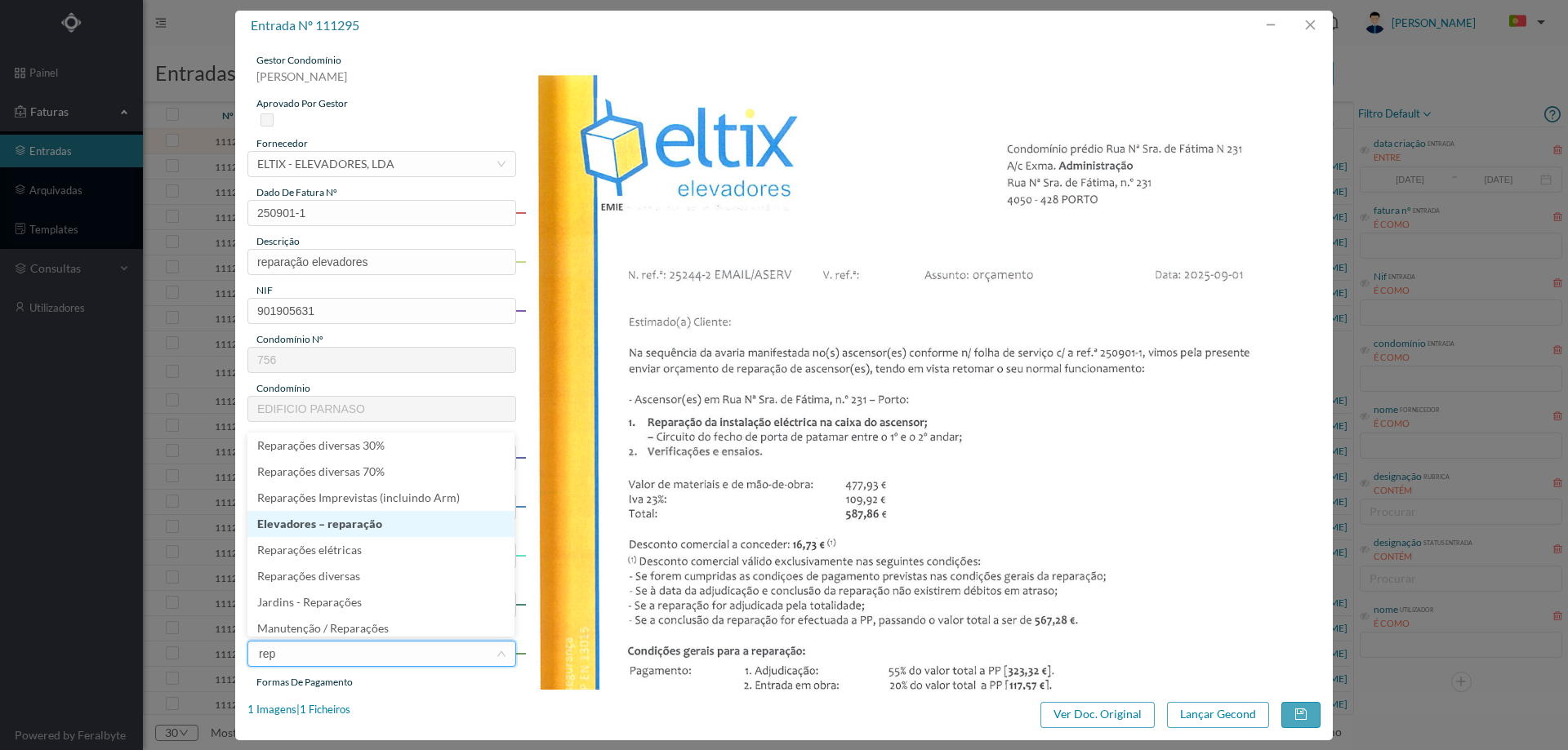
click at [367, 523] on li "Elevadores – reparação" at bounding box center [381, 524] width 267 height 26
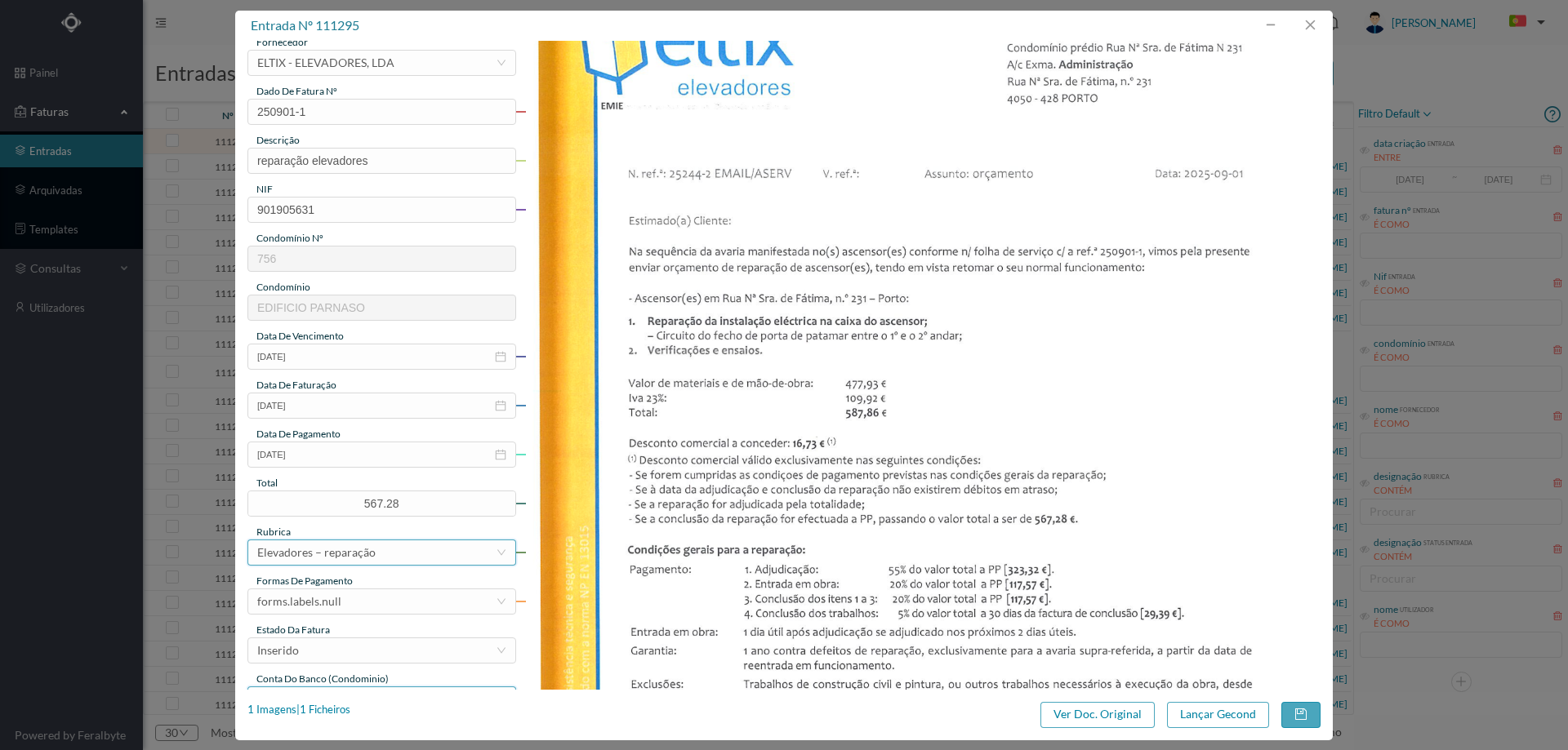
scroll to position [245, 0]
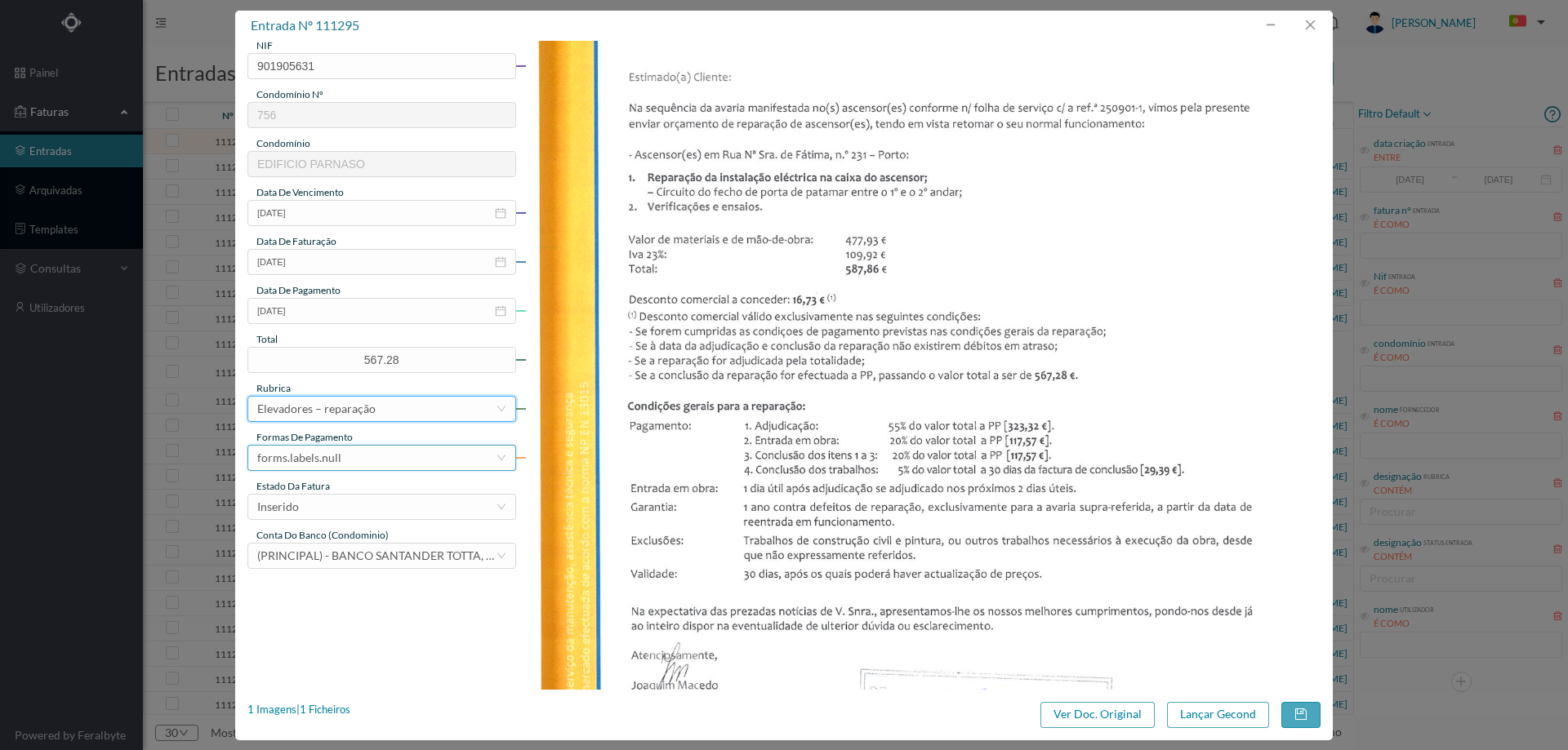
click at [335, 458] on div "forms.labels.null" at bounding box center [299, 458] width 84 height 25
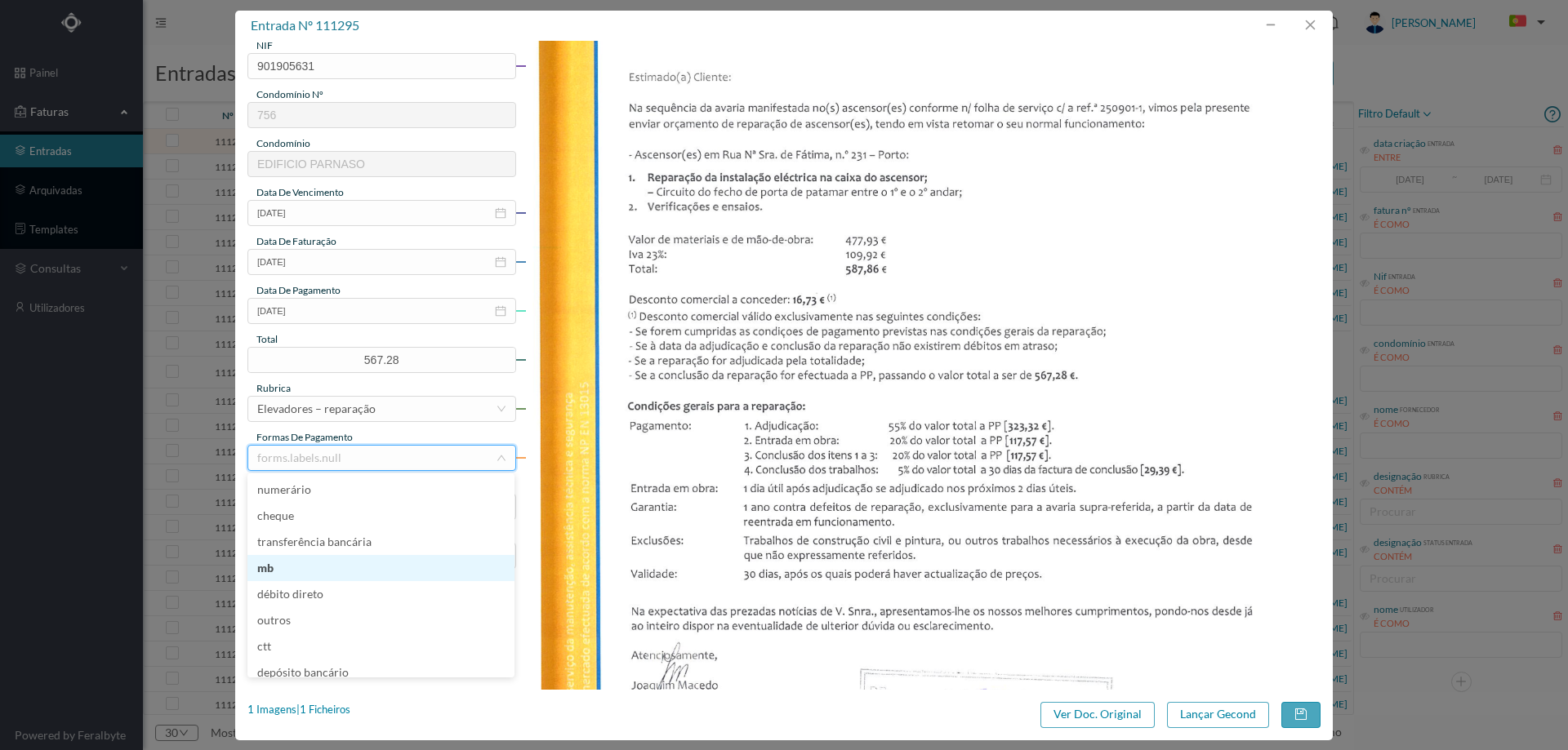
click at [335, 567] on li "mb" at bounding box center [381, 568] width 267 height 26
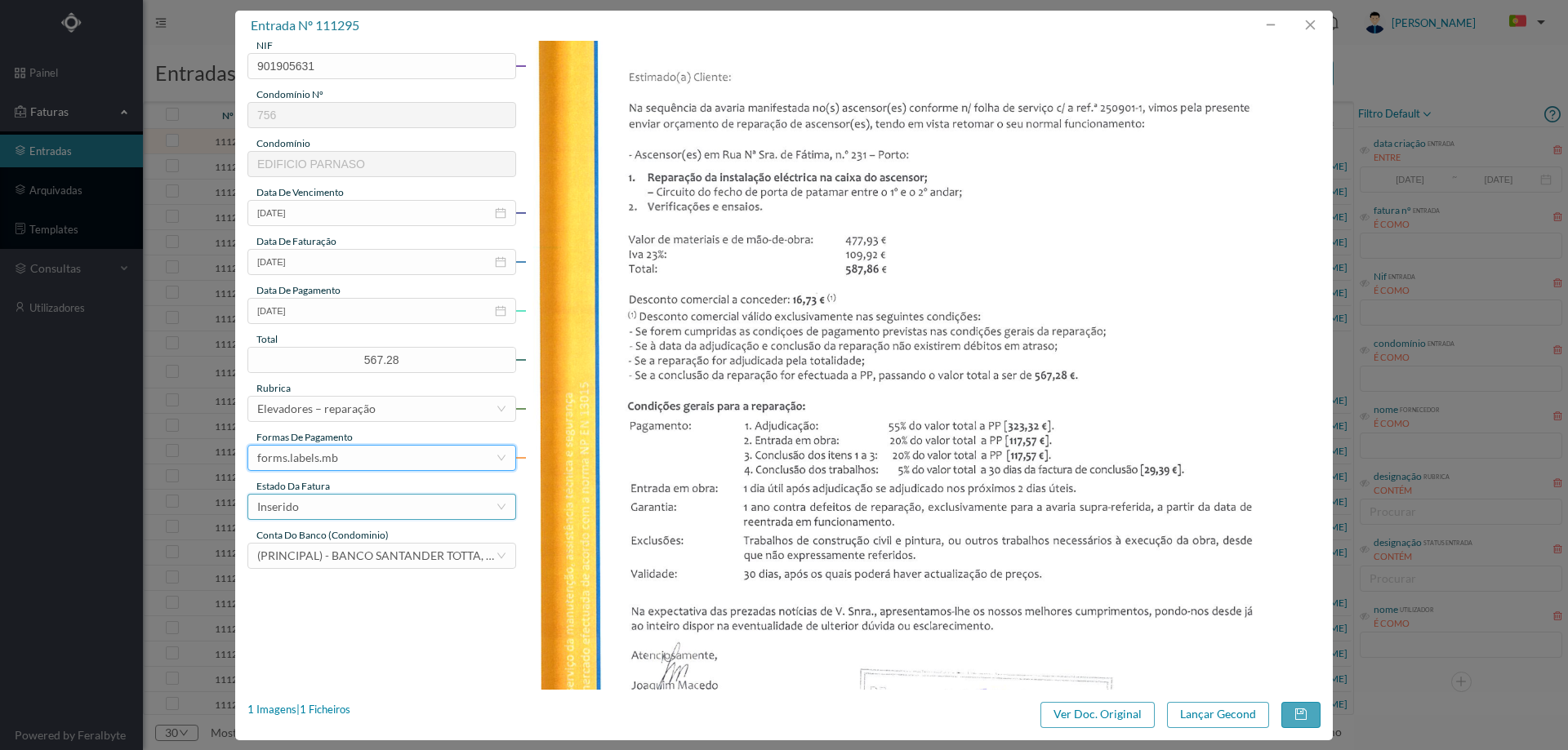
click at [347, 498] on div "Inserido" at bounding box center [376, 507] width 238 height 25
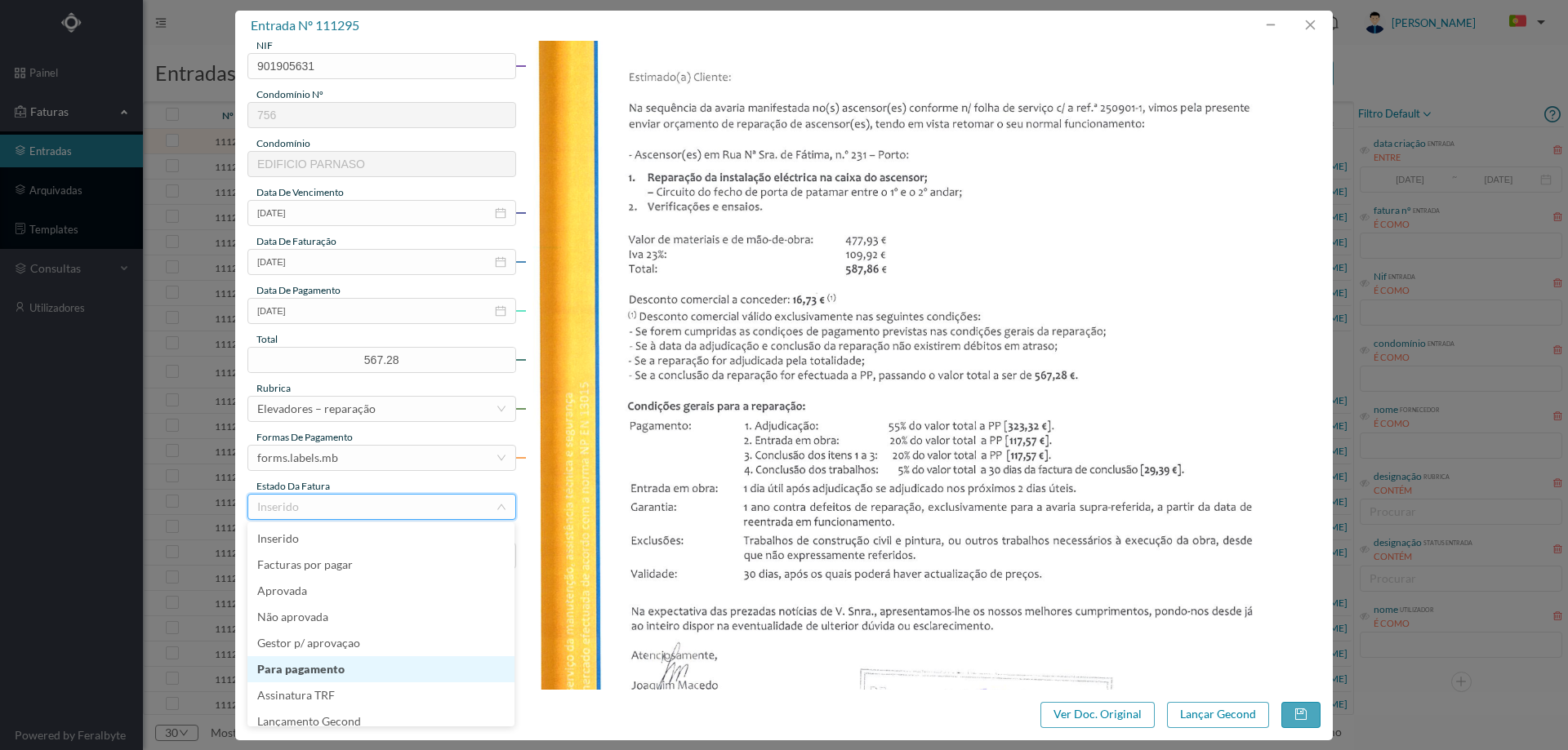
scroll to position [9, 0]
click at [358, 712] on li "Lançamento Gecond" at bounding box center [381, 713] width 267 height 26
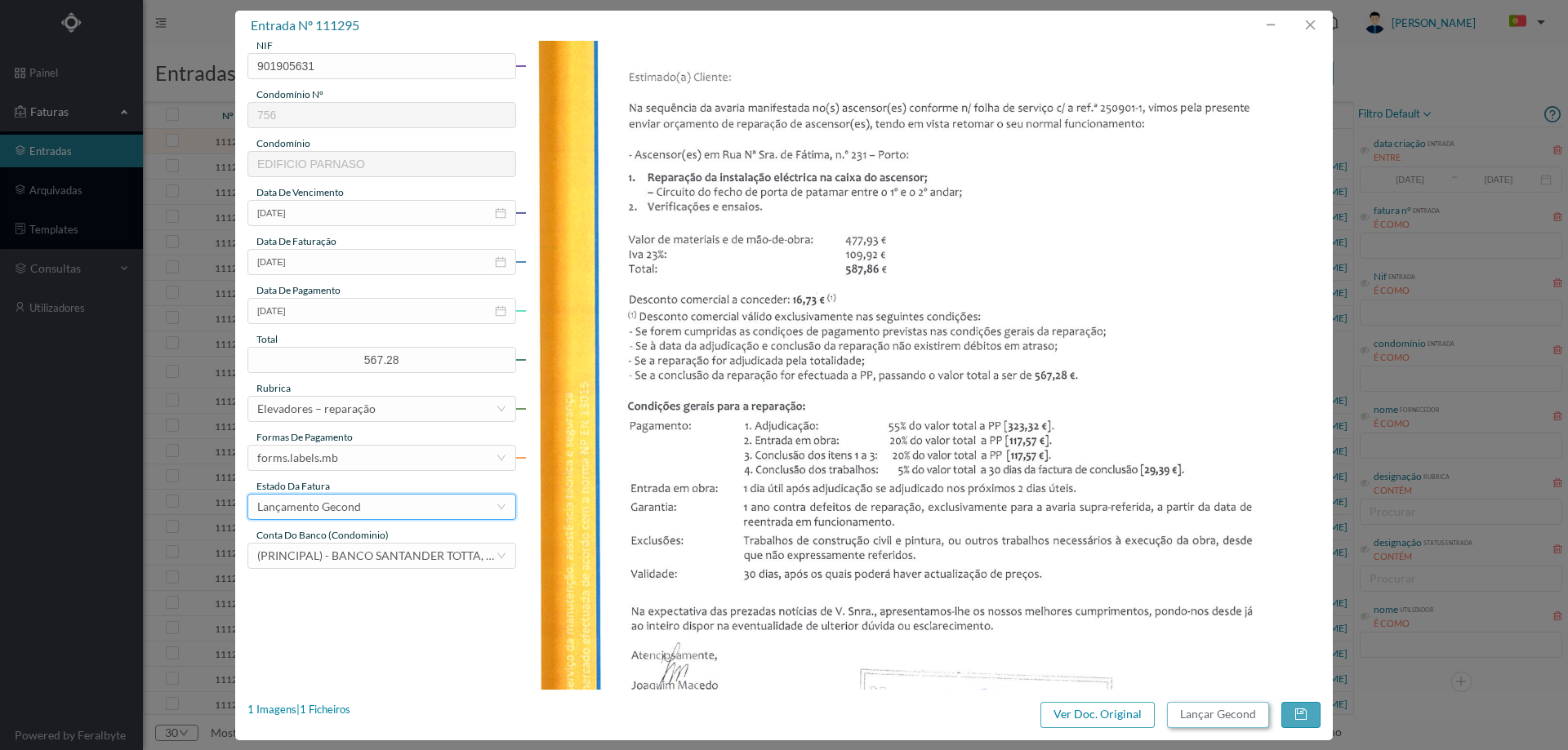
click at [1220, 719] on button "Lançar Gecond" at bounding box center [1217, 715] width 102 height 26
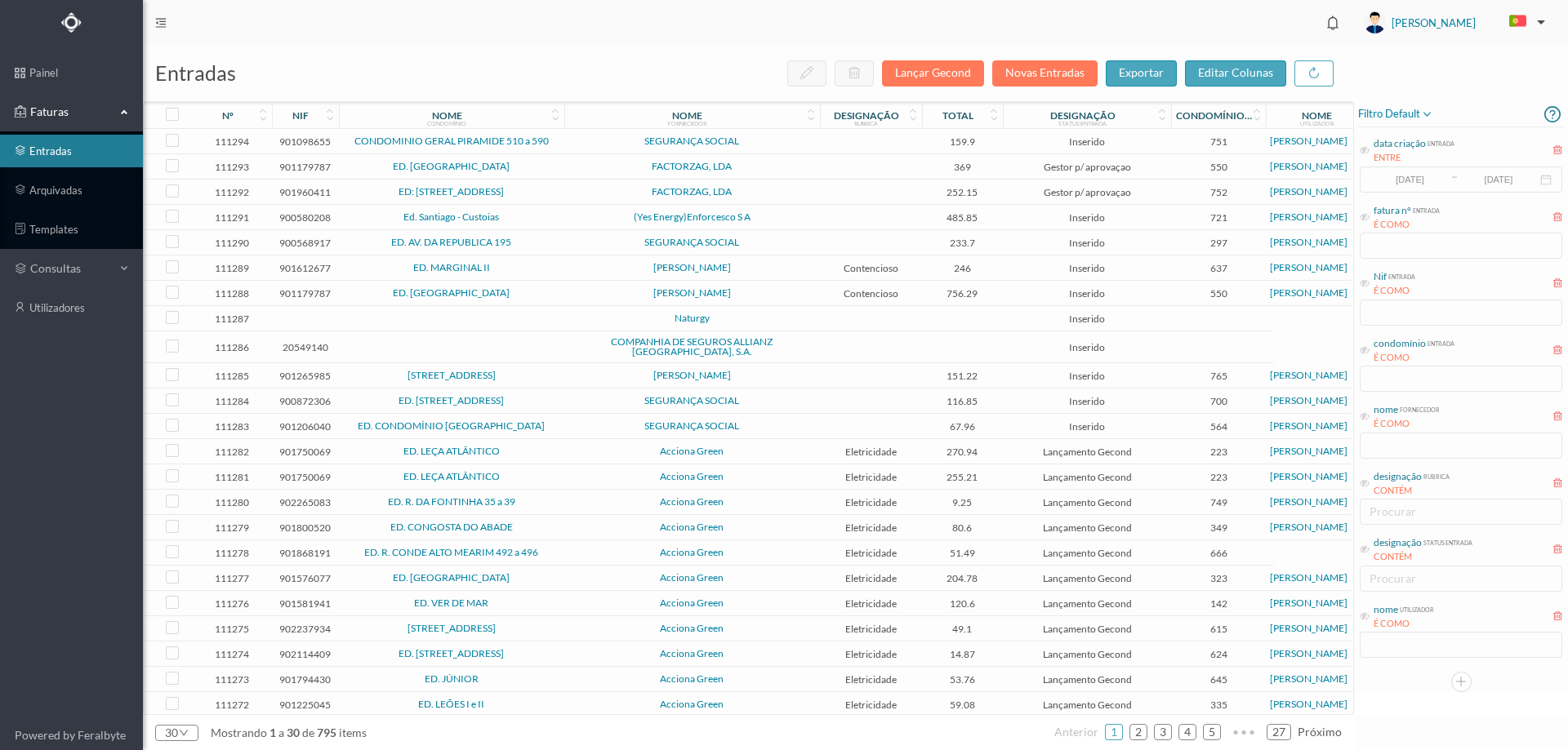
click at [789, 146] on td "SEGURANÇA SOCIAL" at bounding box center [692, 141] width 255 height 26
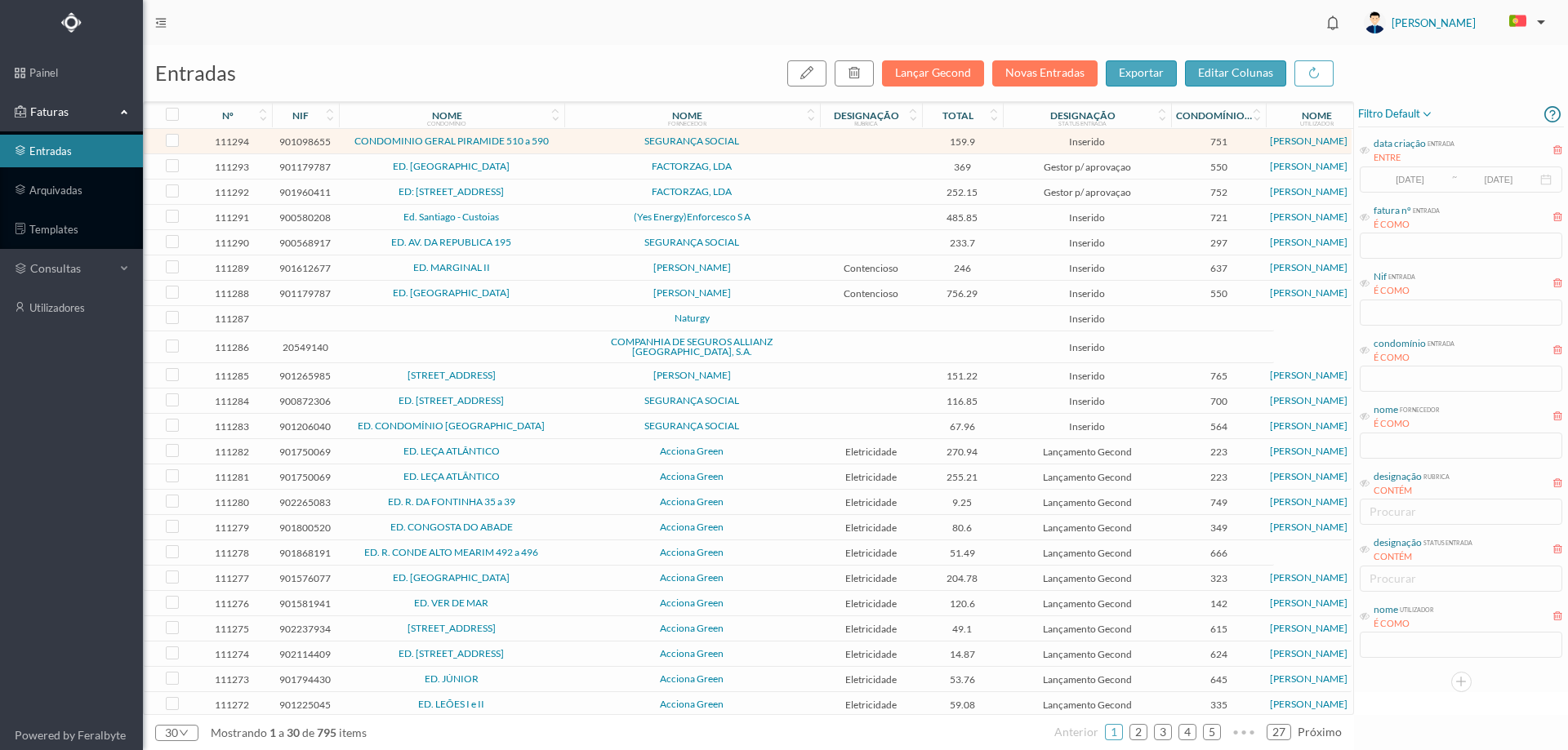
click at [789, 146] on td "SEGURANÇA SOCIAL" at bounding box center [692, 141] width 255 height 26
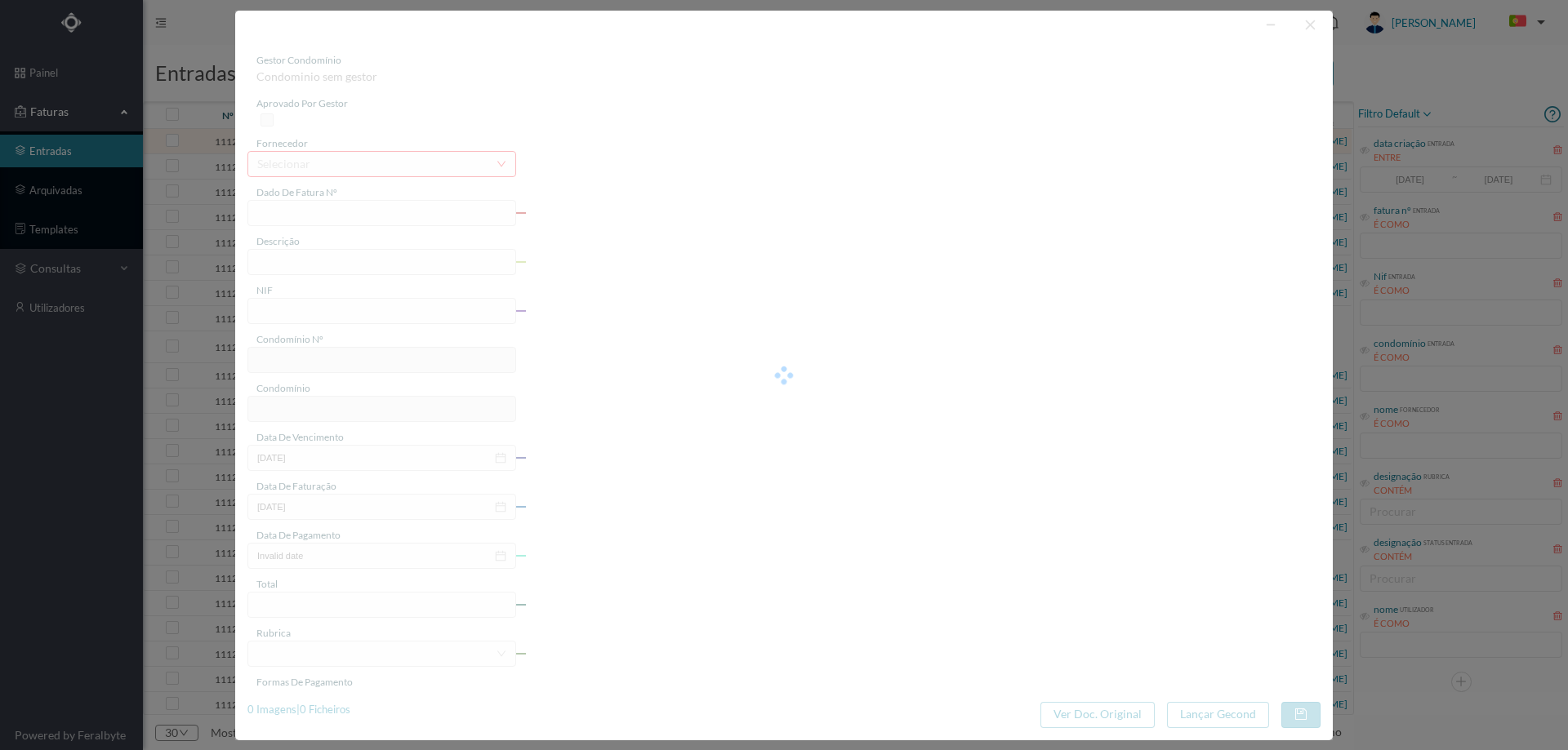
type input "FC FC.2025/926"
type input "901098655"
type input "Invalid date"
type input "2025-08-31"
type input "159.90"
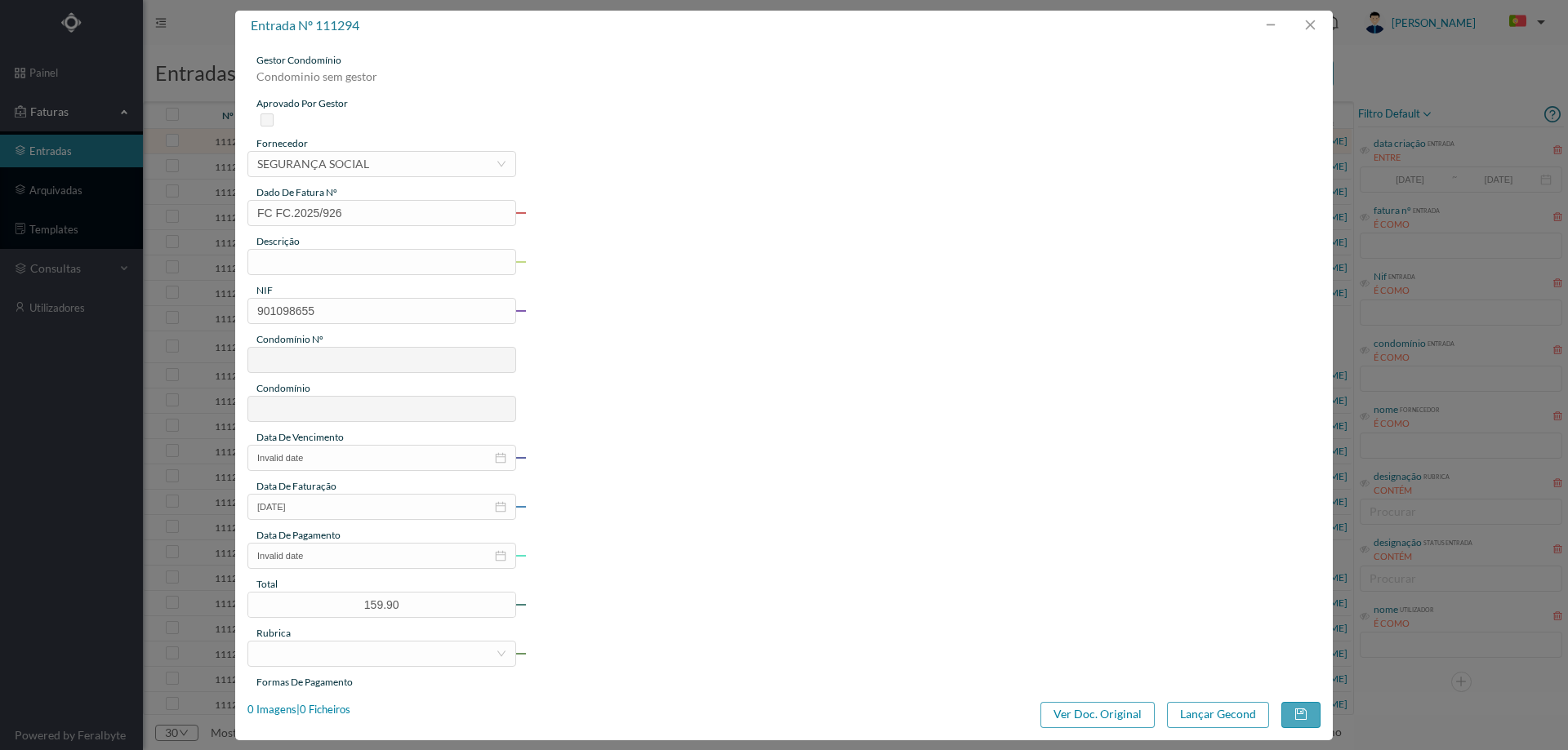
type input "751"
type input "CONDOMINIO GERAL PIRAMIDE 510 a 590"
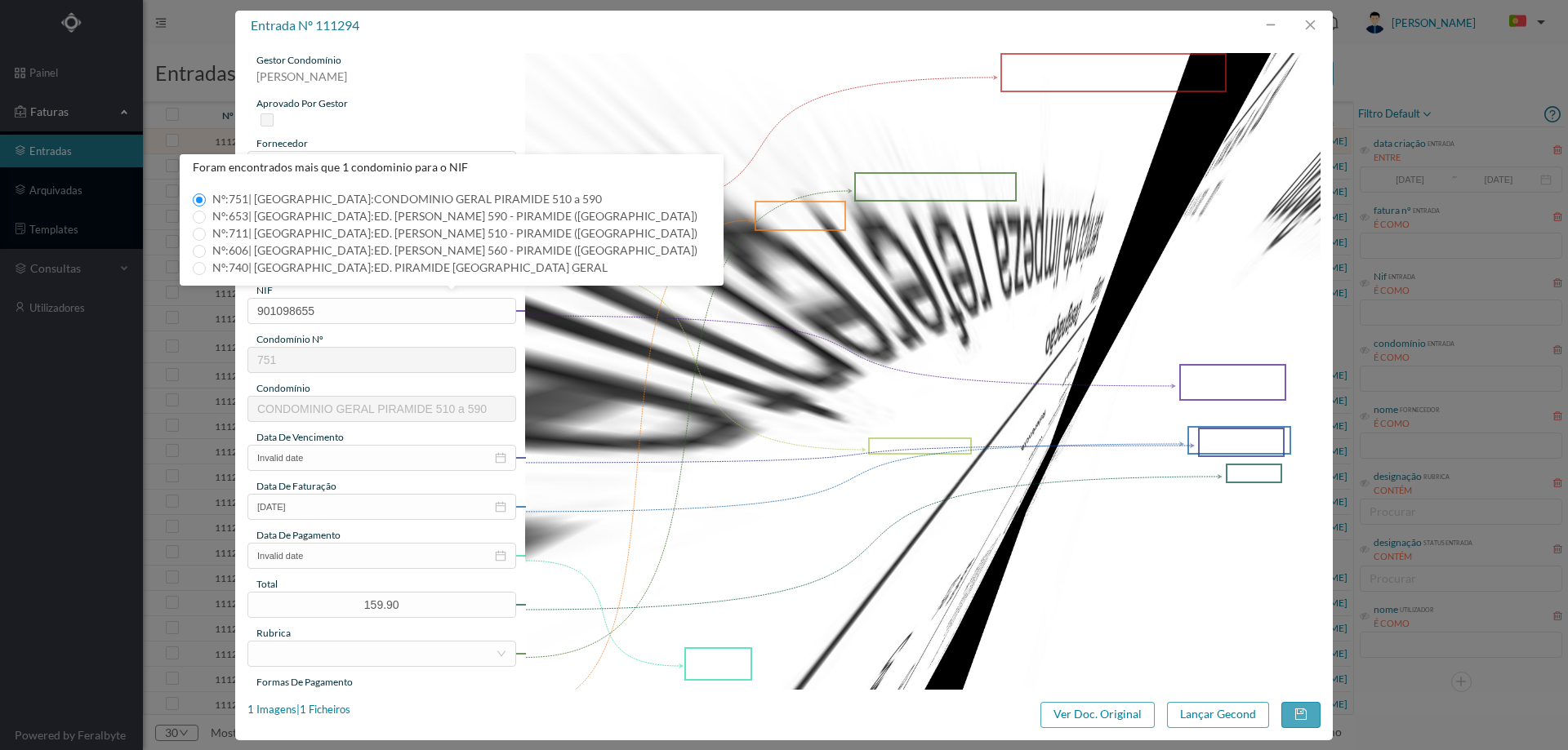
click at [401, 250] on span "Nº: 606 | Nome: ED. ALVARES CABRAL 560 - PIRAMIDE (VALONGO)" at bounding box center [455, 249] width 498 height 14
click at [206, 250] on input "Nº: 606 | Nome: ED. ALVARES CABRAL 560 - PIRAMIDE (VALONGO)" at bounding box center [199, 251] width 13 height 13
type input "606"
type input "ED. ALVARES CABRAL 560 - PIRAMIDE (VALONGO)"
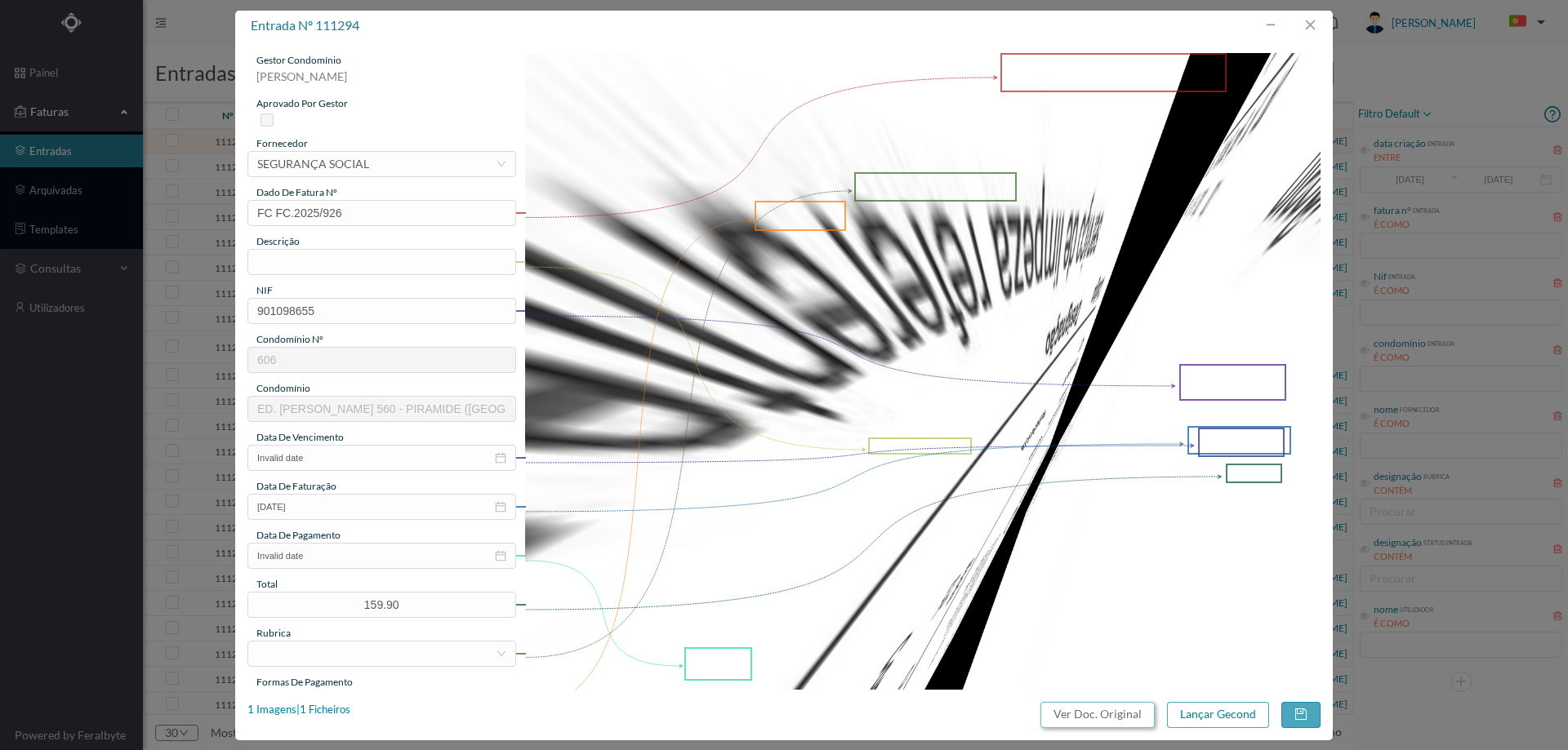
click at [1140, 713] on button "Ver Doc. Original" at bounding box center [1097, 715] width 114 height 26
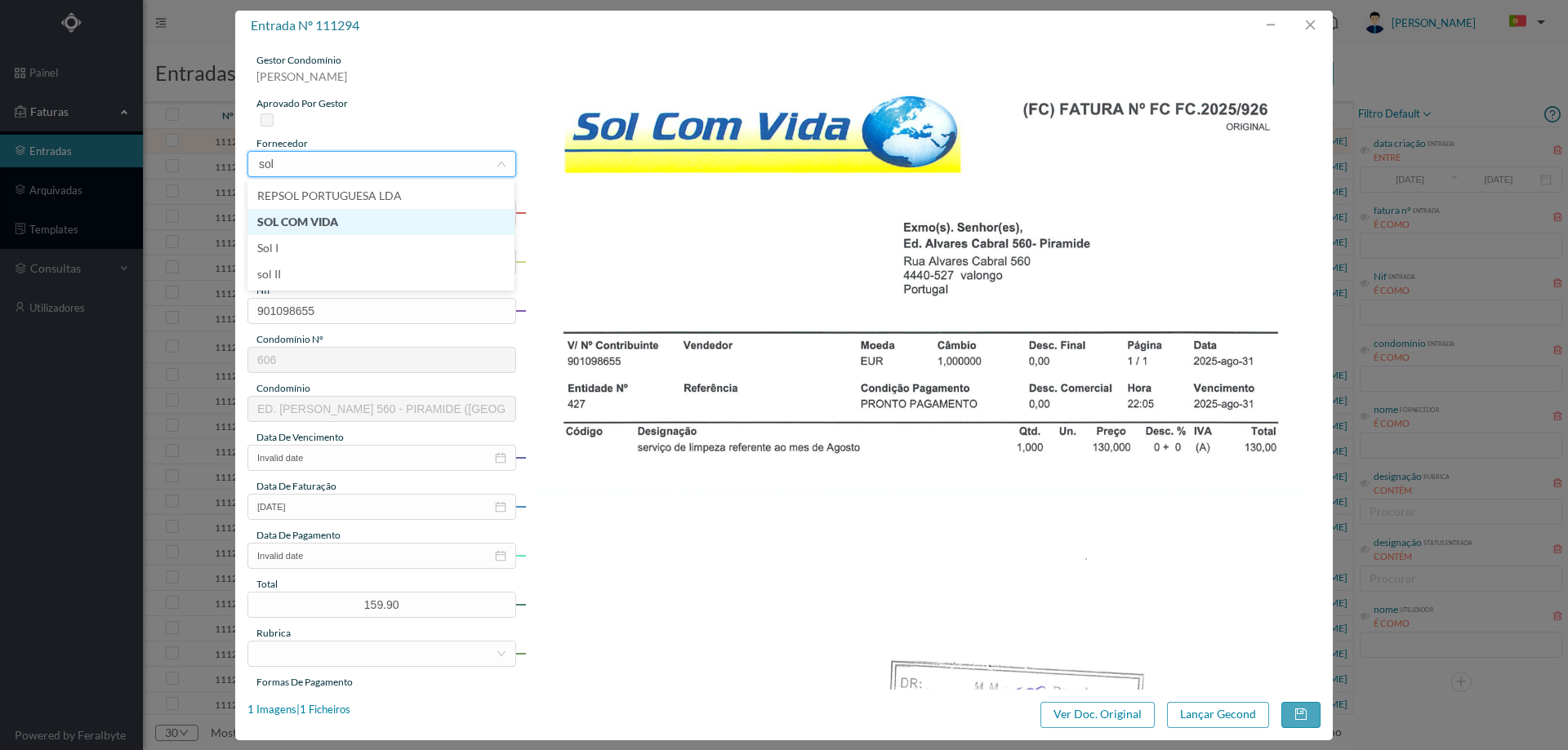
click at [329, 216] on li "SOL COM VIDA" at bounding box center [381, 222] width 267 height 26
click at [345, 261] on input "text" at bounding box center [382, 262] width 268 height 26
type input "l"
type input "Limpeza [DATE]"
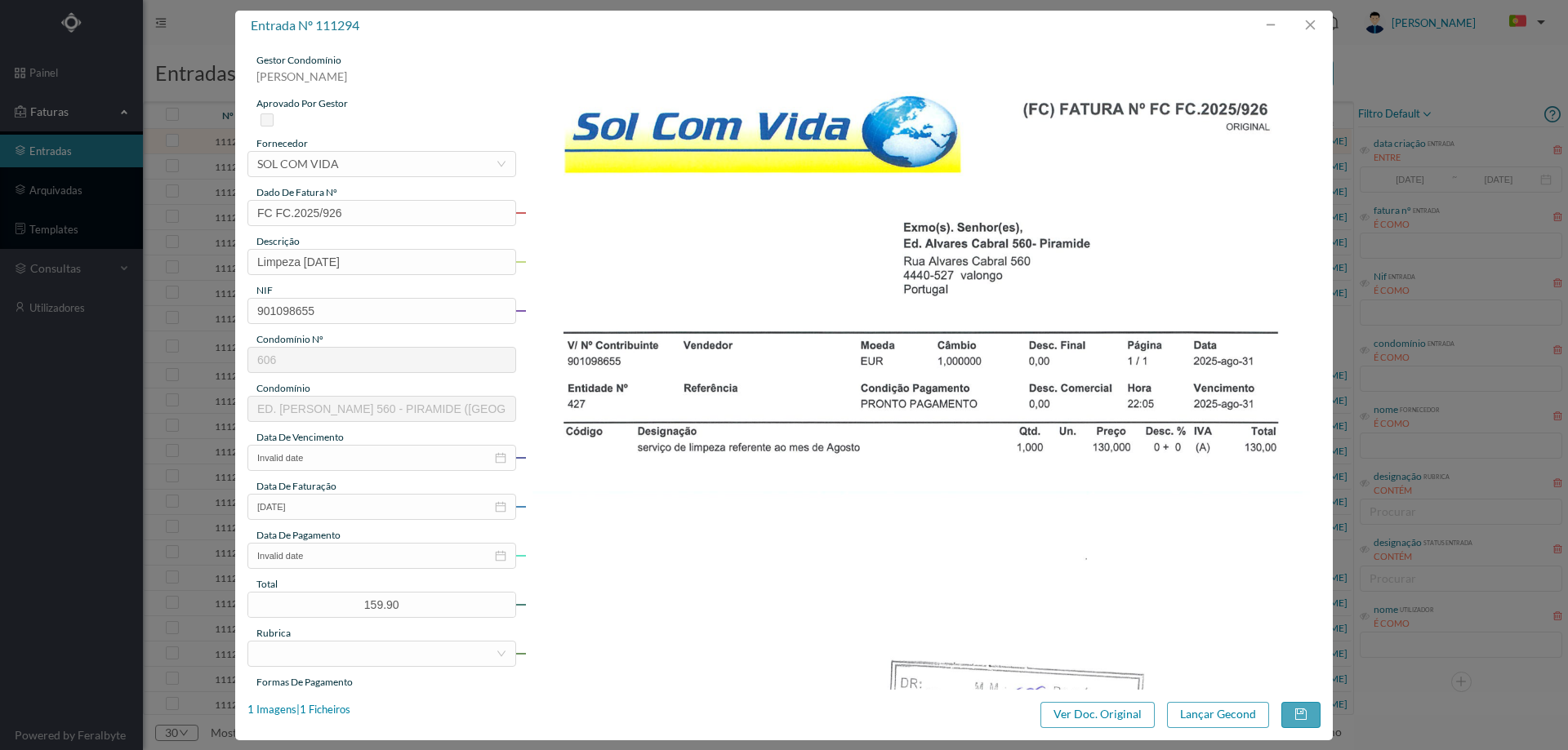
click at [997, 443] on img at bounding box center [922, 615] width 796 height 1125
click at [338, 462] on input "Invalid date" at bounding box center [382, 458] width 268 height 26
click at [363, 686] on link "Hoje" at bounding box center [362, 696] width 25 height 31
type input "[DATE]"
click at [353, 556] on input "Invalid date" at bounding box center [382, 555] width 268 height 26
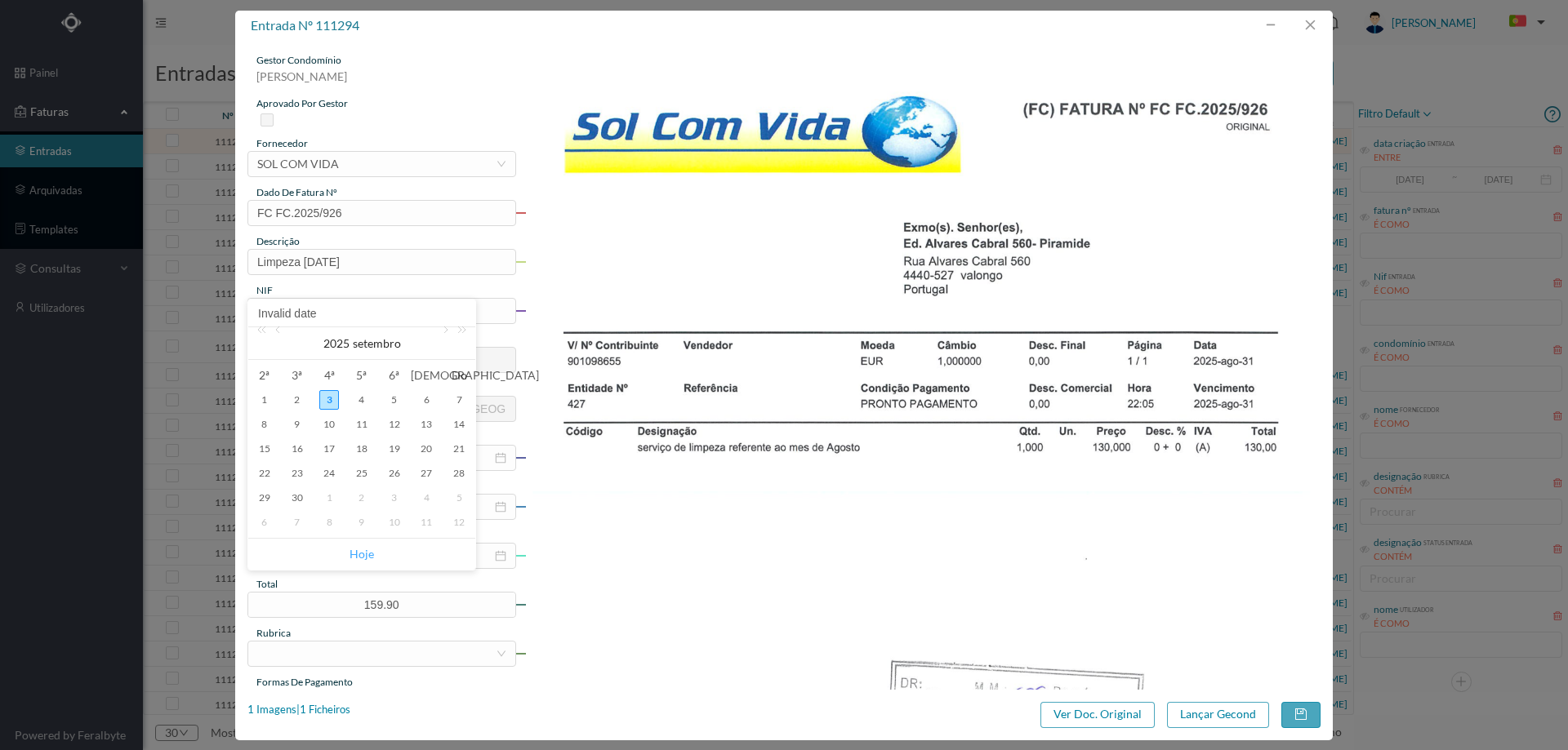
click at [354, 554] on link "Hoje" at bounding box center [362, 554] width 25 height 31
type input "[DATE]"
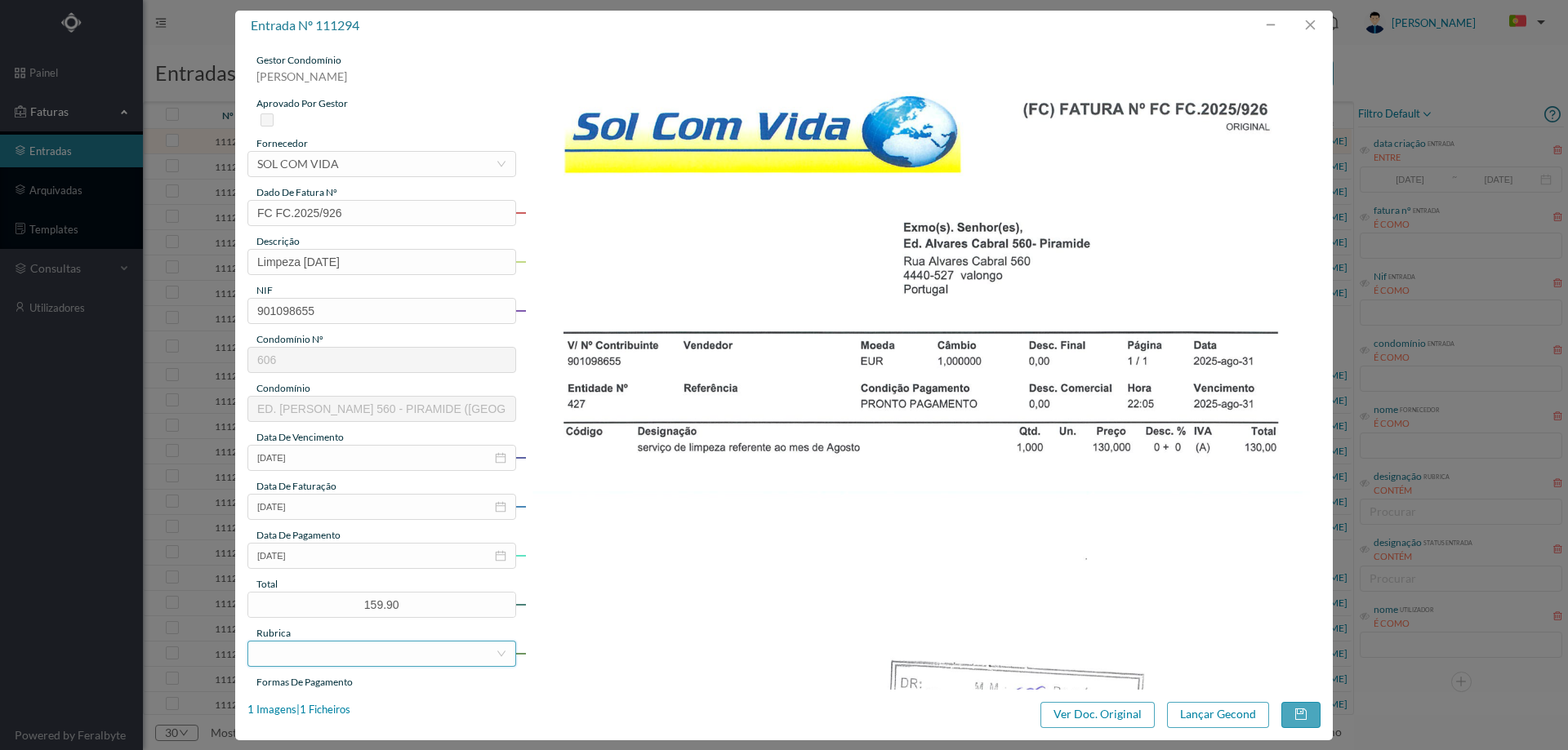
click at [370, 657] on div at bounding box center [376, 654] width 238 height 25
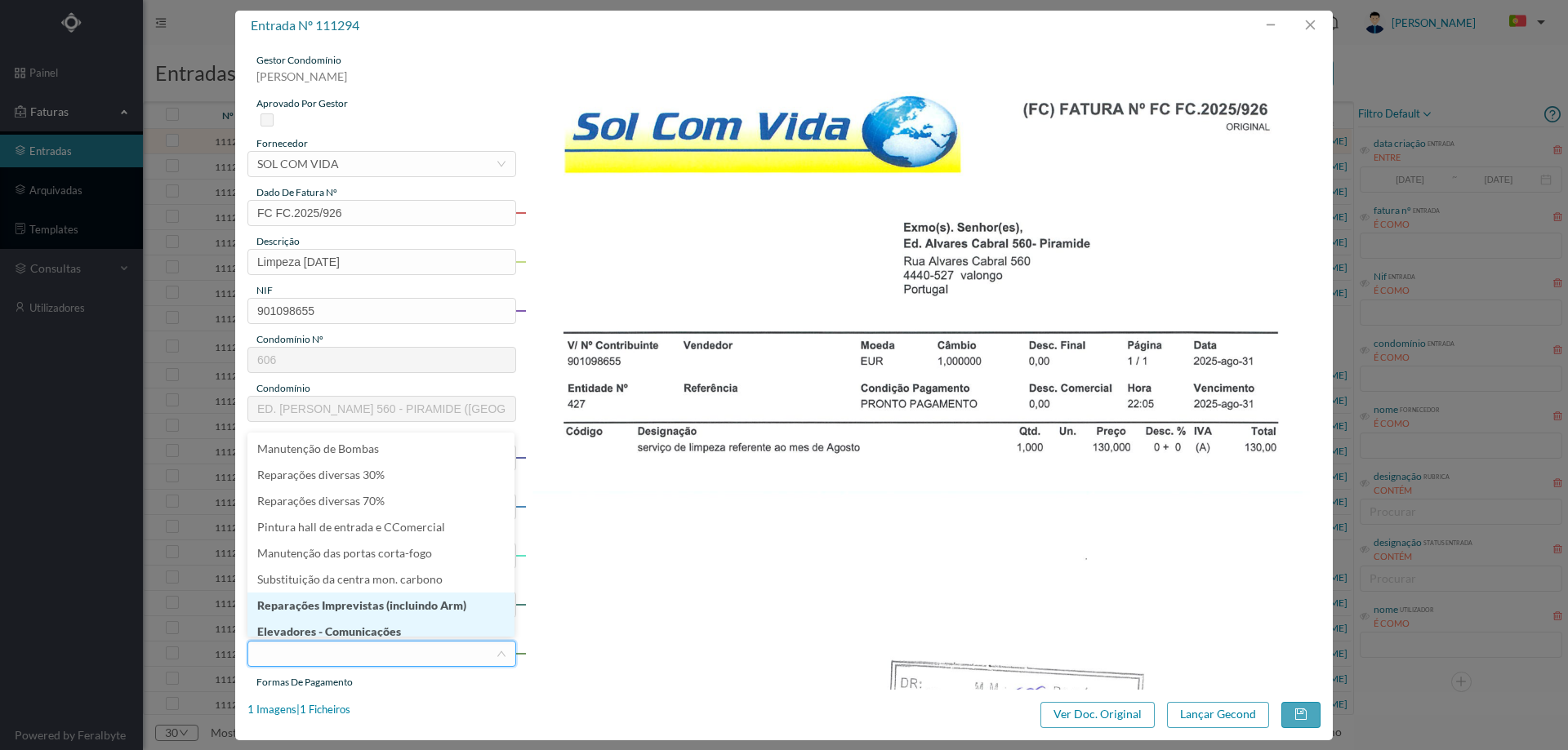
scroll to position [7, 0]
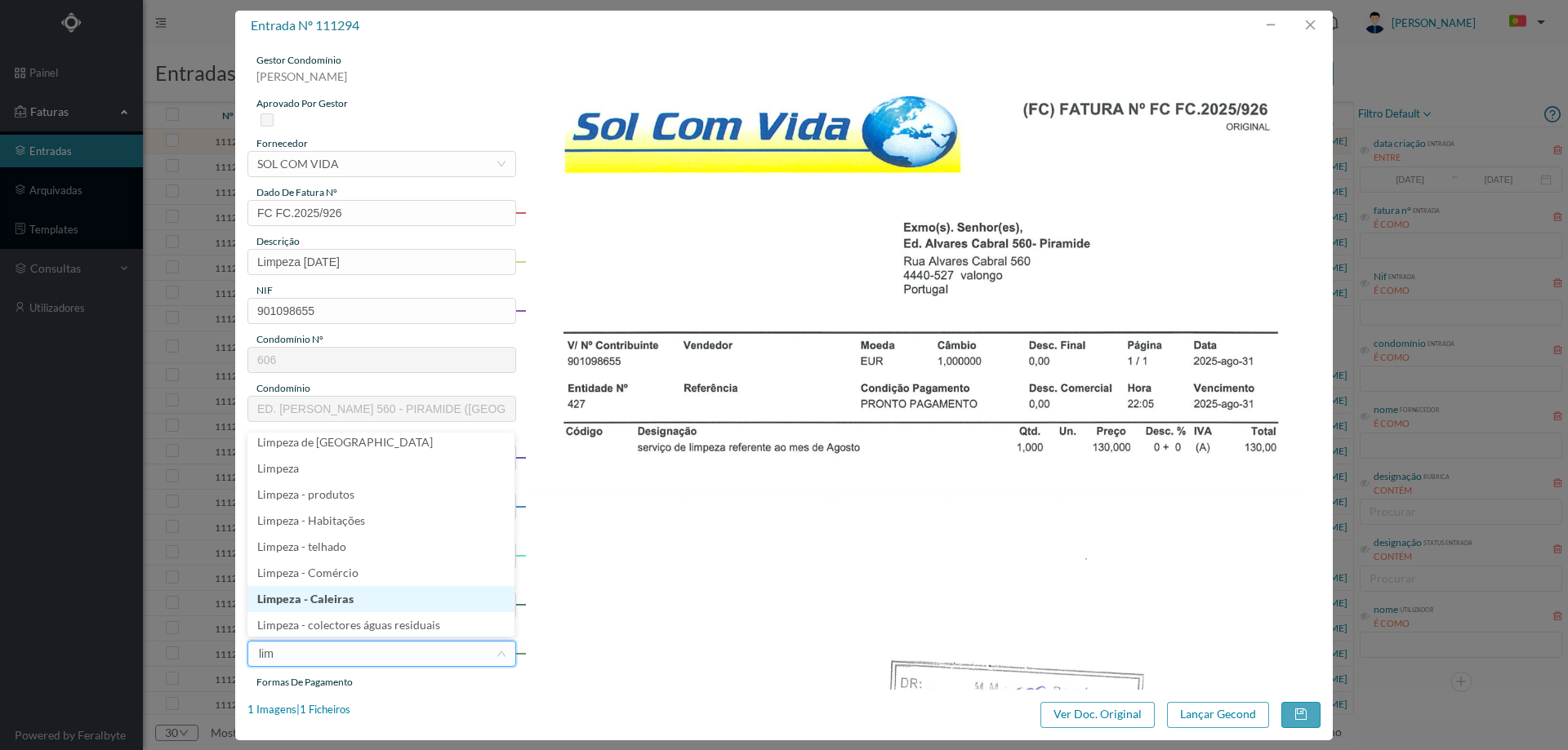
type input "limp"
click at [322, 480] on li "Limpeza" at bounding box center [381, 469] width 267 height 26
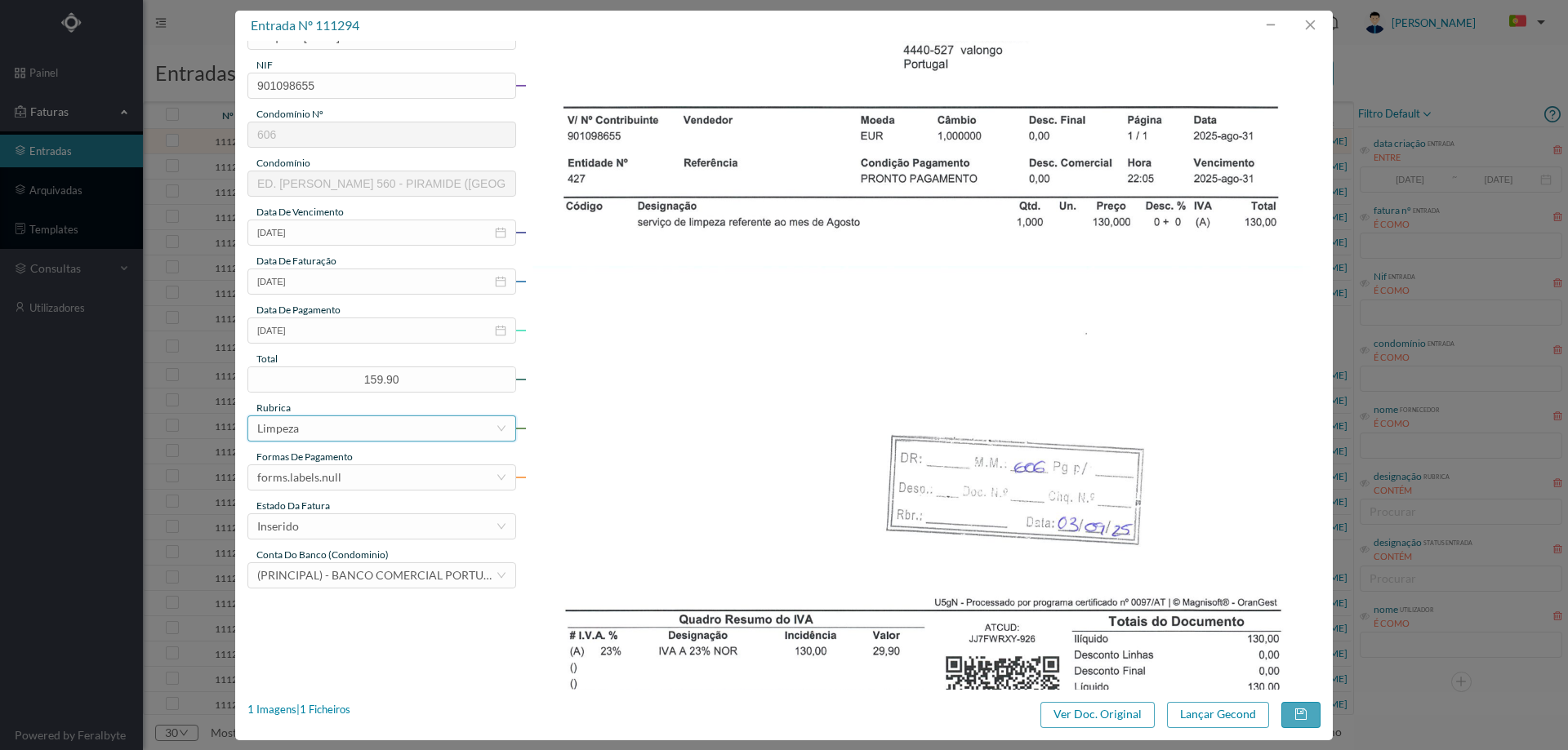
scroll to position [327, 0]
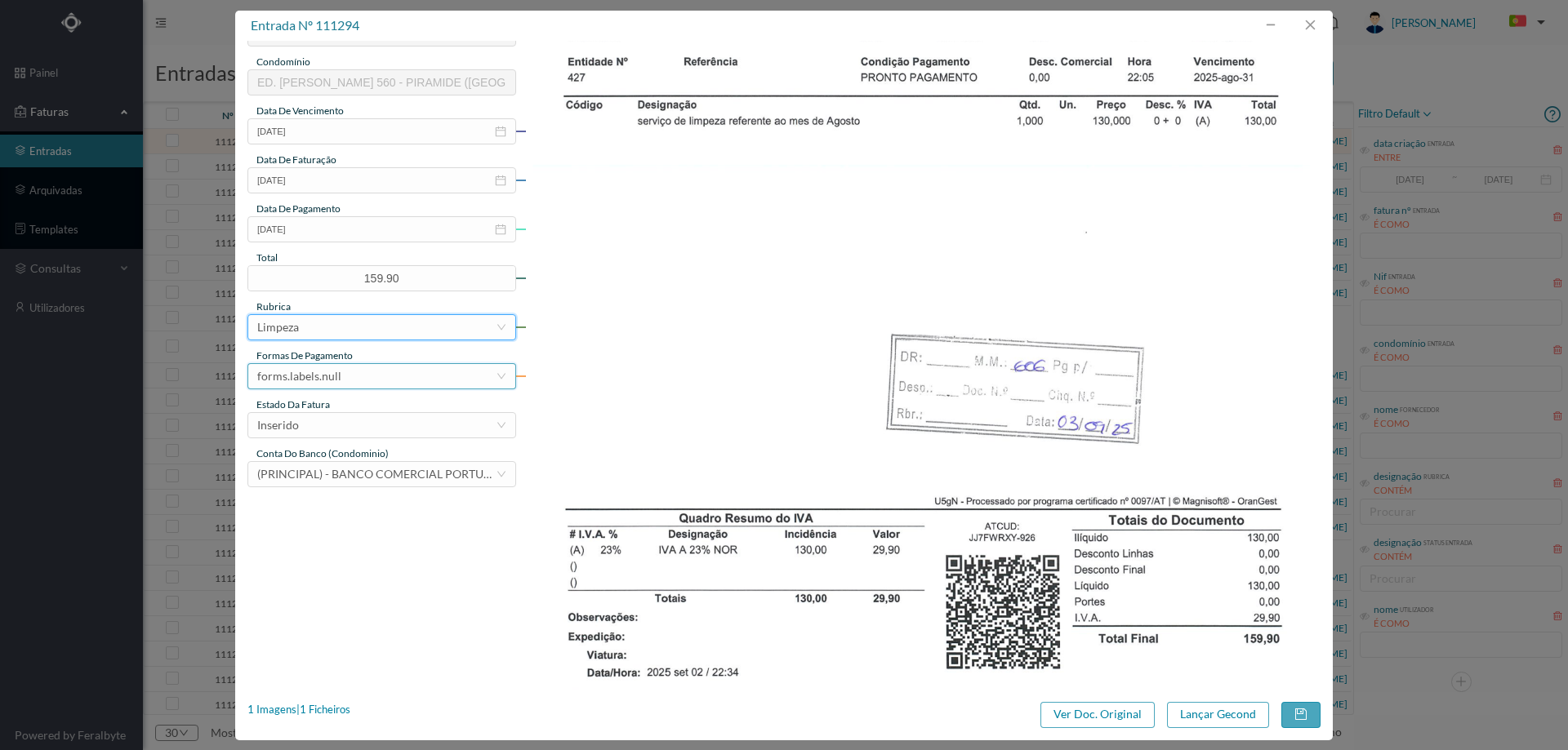
click at [330, 376] on div "forms.labels.null" at bounding box center [299, 376] width 84 height 25
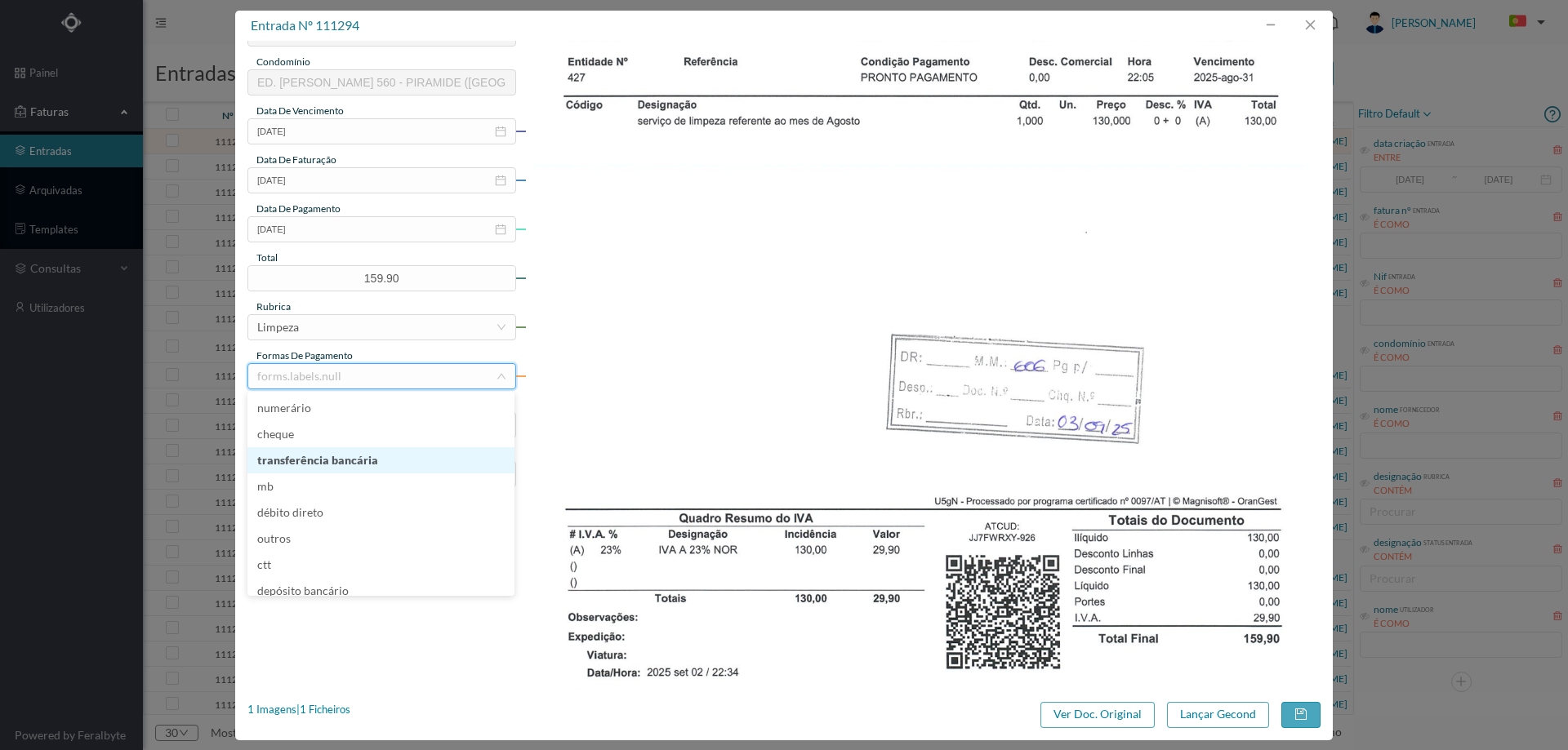
click at [337, 458] on li "transferência bancária" at bounding box center [381, 460] width 267 height 26
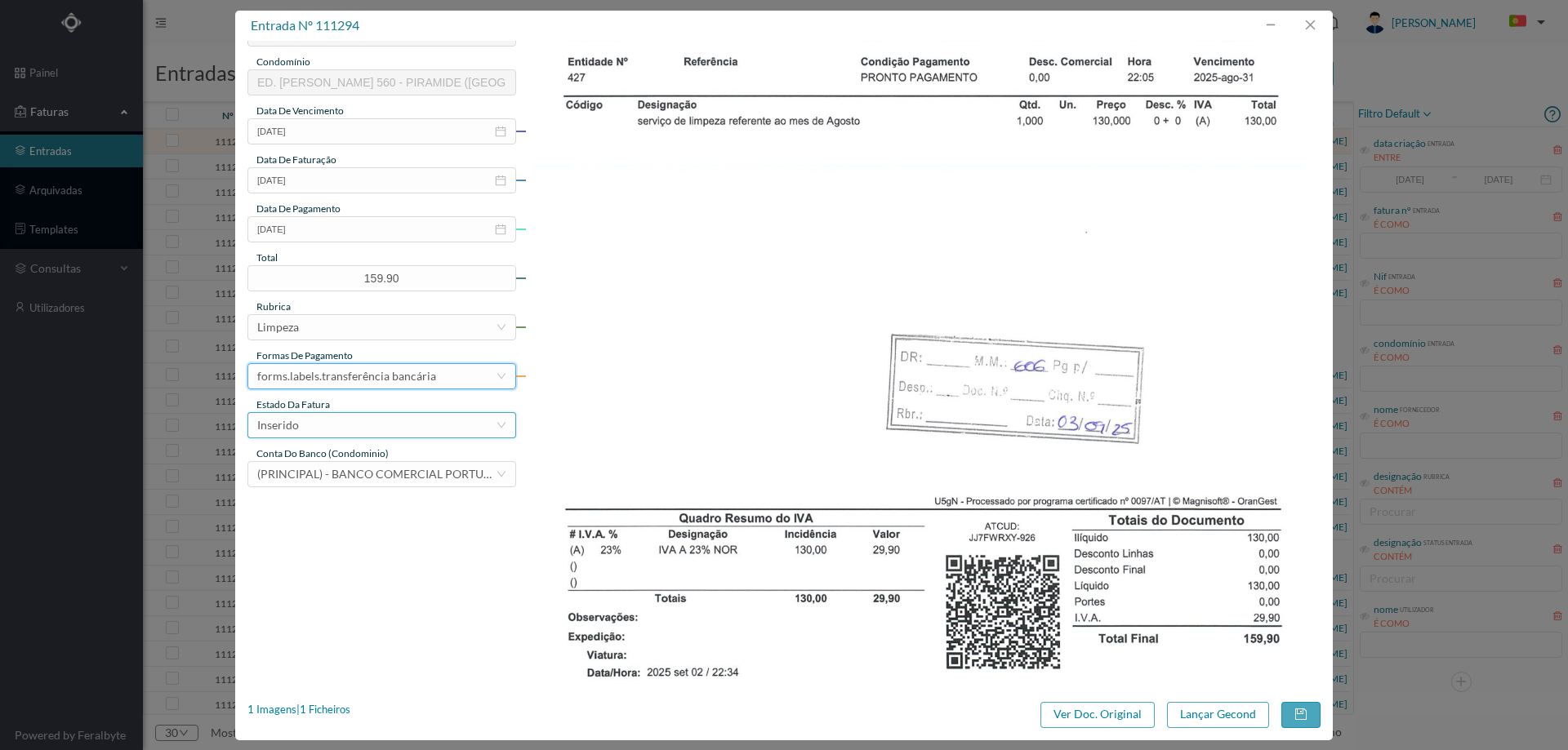
click at [329, 434] on div "Inserido" at bounding box center [376, 425] width 238 height 25
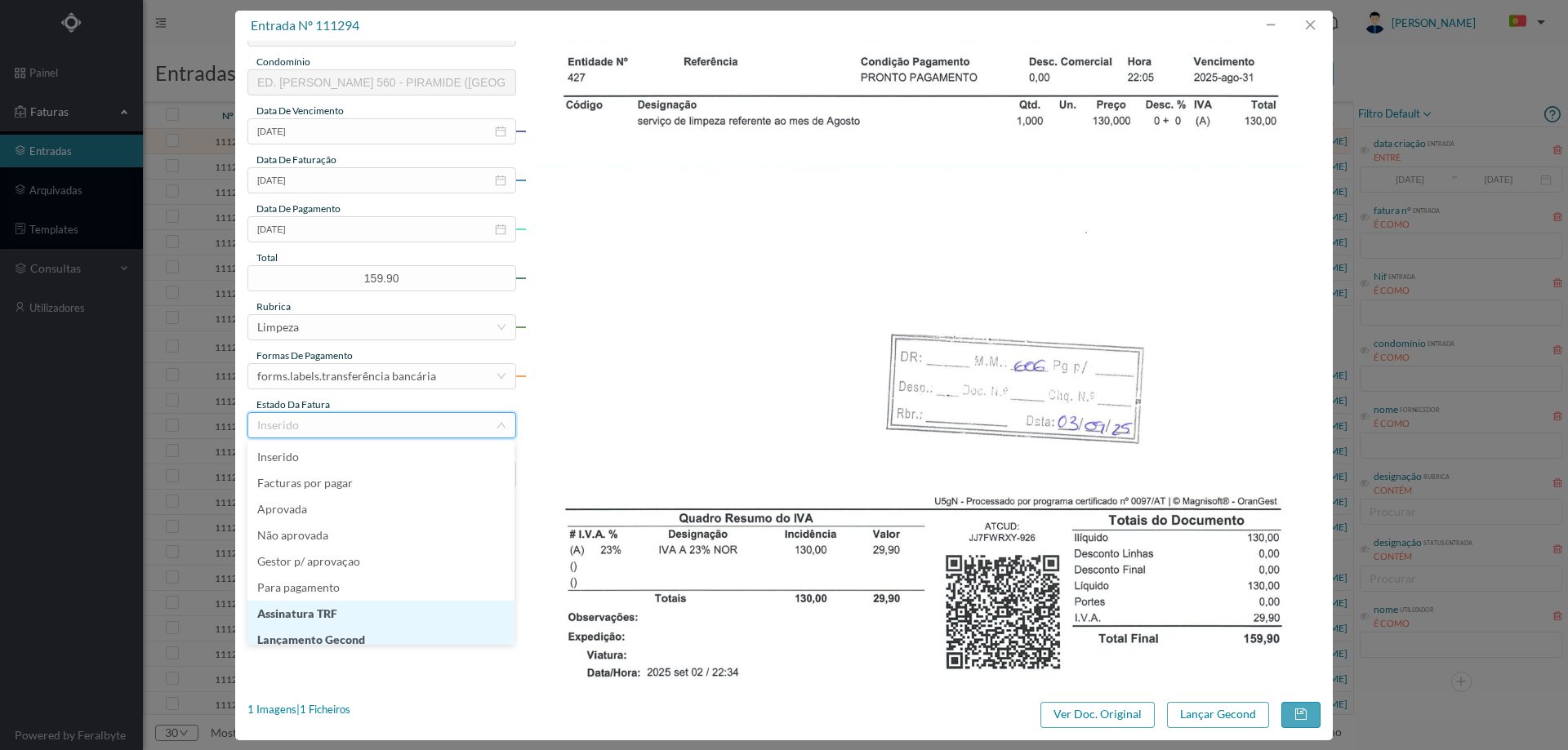
scroll to position [9, 0]
click at [341, 637] on li "Lançamento Gecond" at bounding box center [381, 632] width 267 height 26
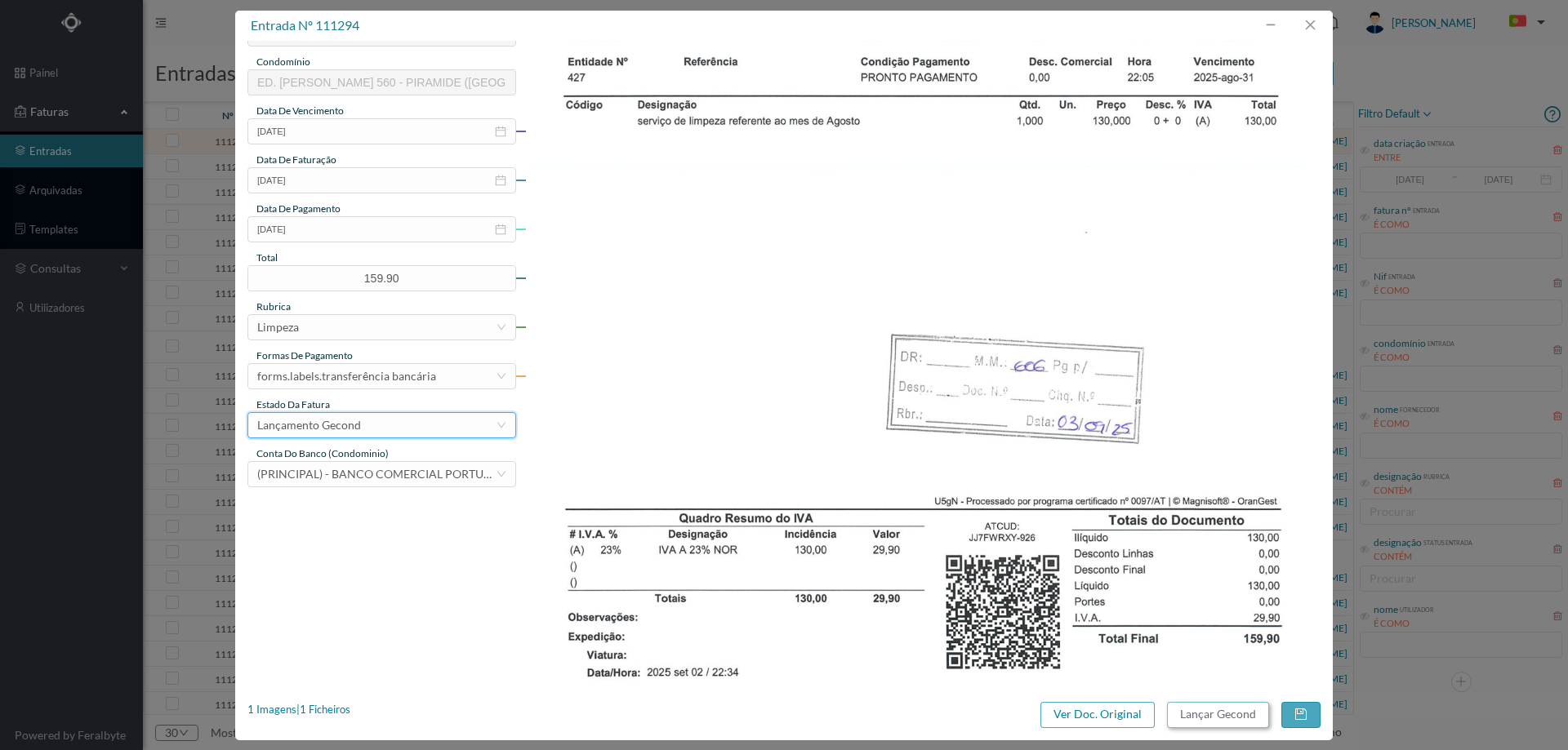
click at [1229, 712] on button "Lançar Gecond" at bounding box center [1217, 715] width 102 height 26
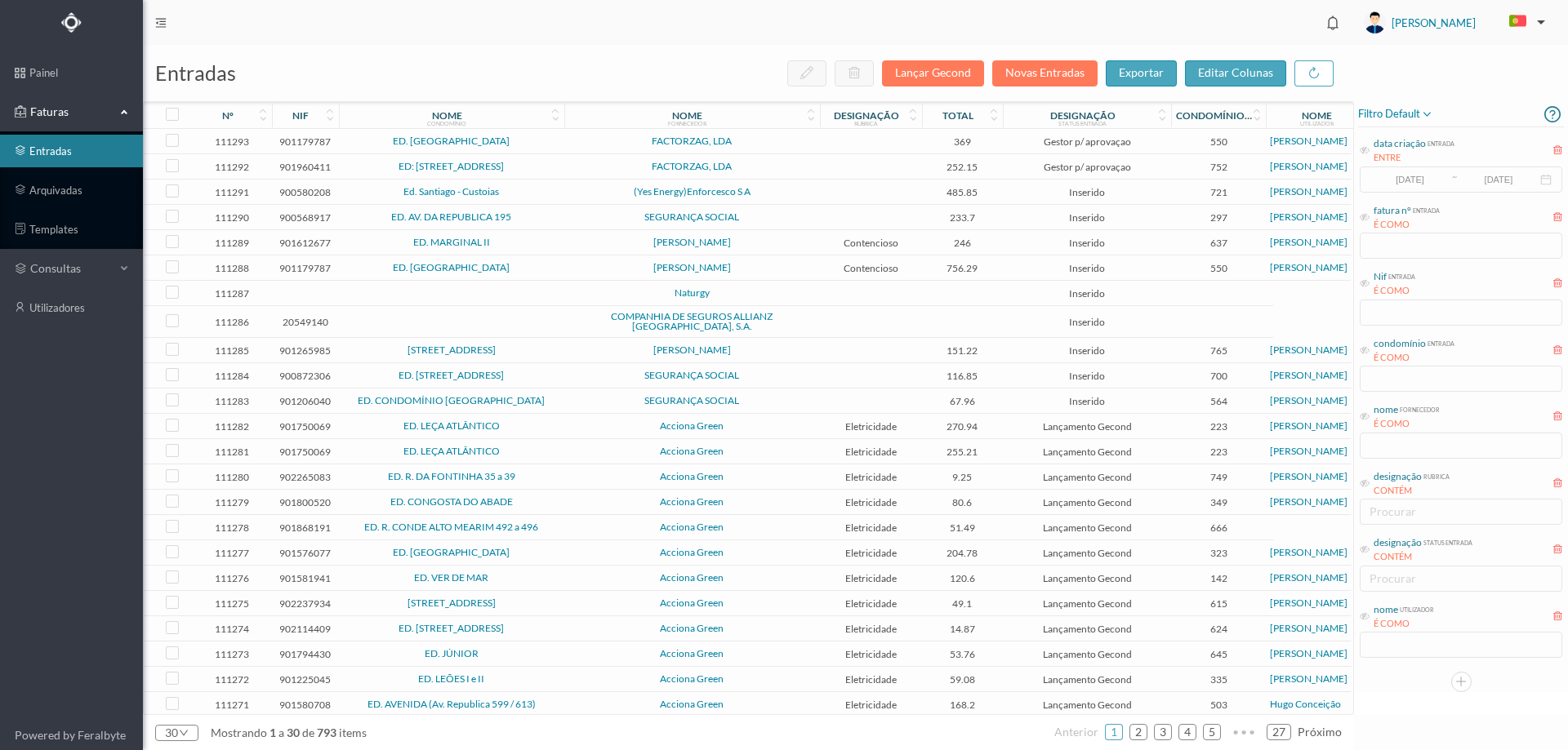
click at [824, 147] on td at bounding box center [870, 141] width 102 height 26
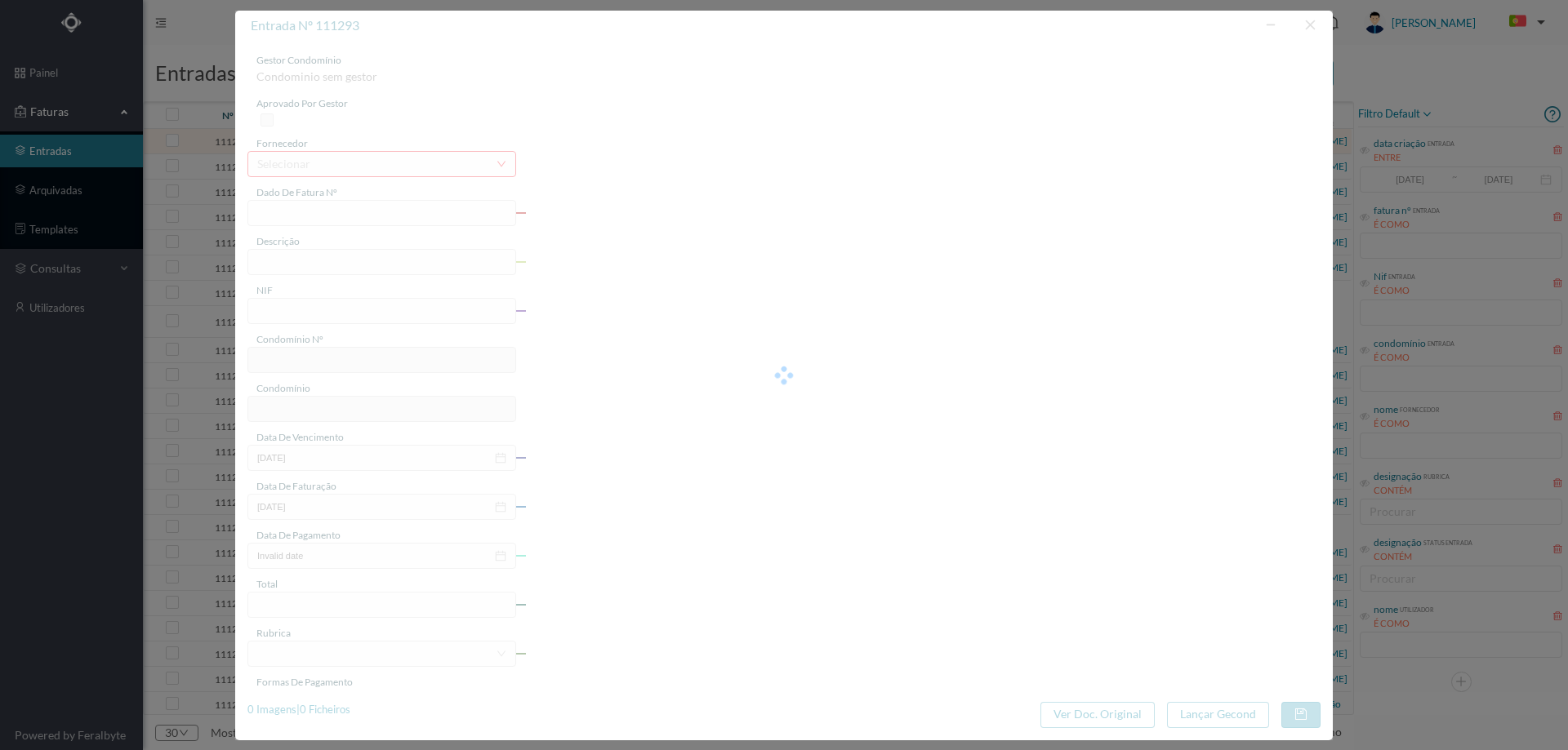
type input "FT FT/3674"
type input "Serviço de Controlo de Pragas"
type input "901179787"
type input "[DATE]"
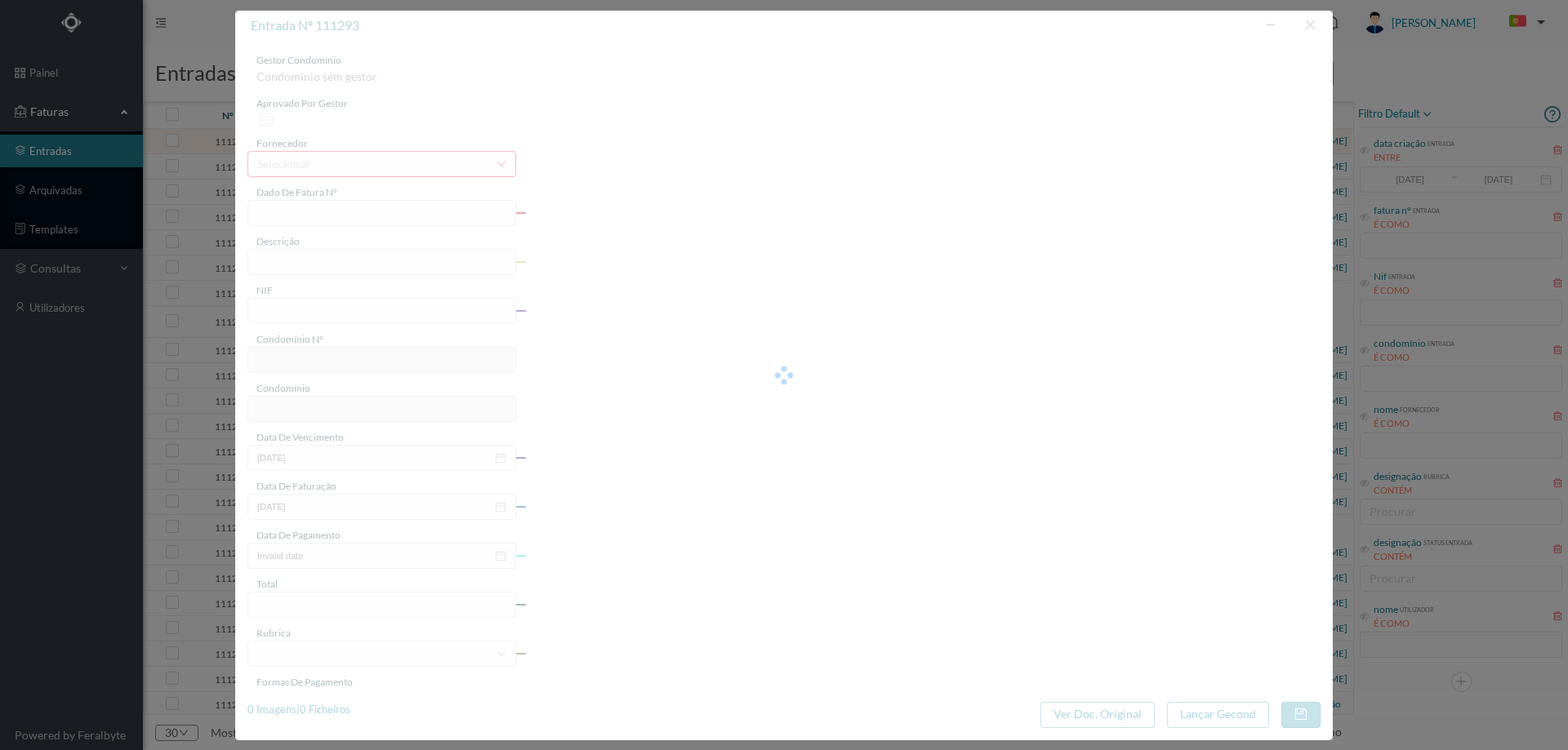
type input "[DATE]"
type input "369.00"
type input "550"
type input "ED. [GEOGRAPHIC_DATA]"
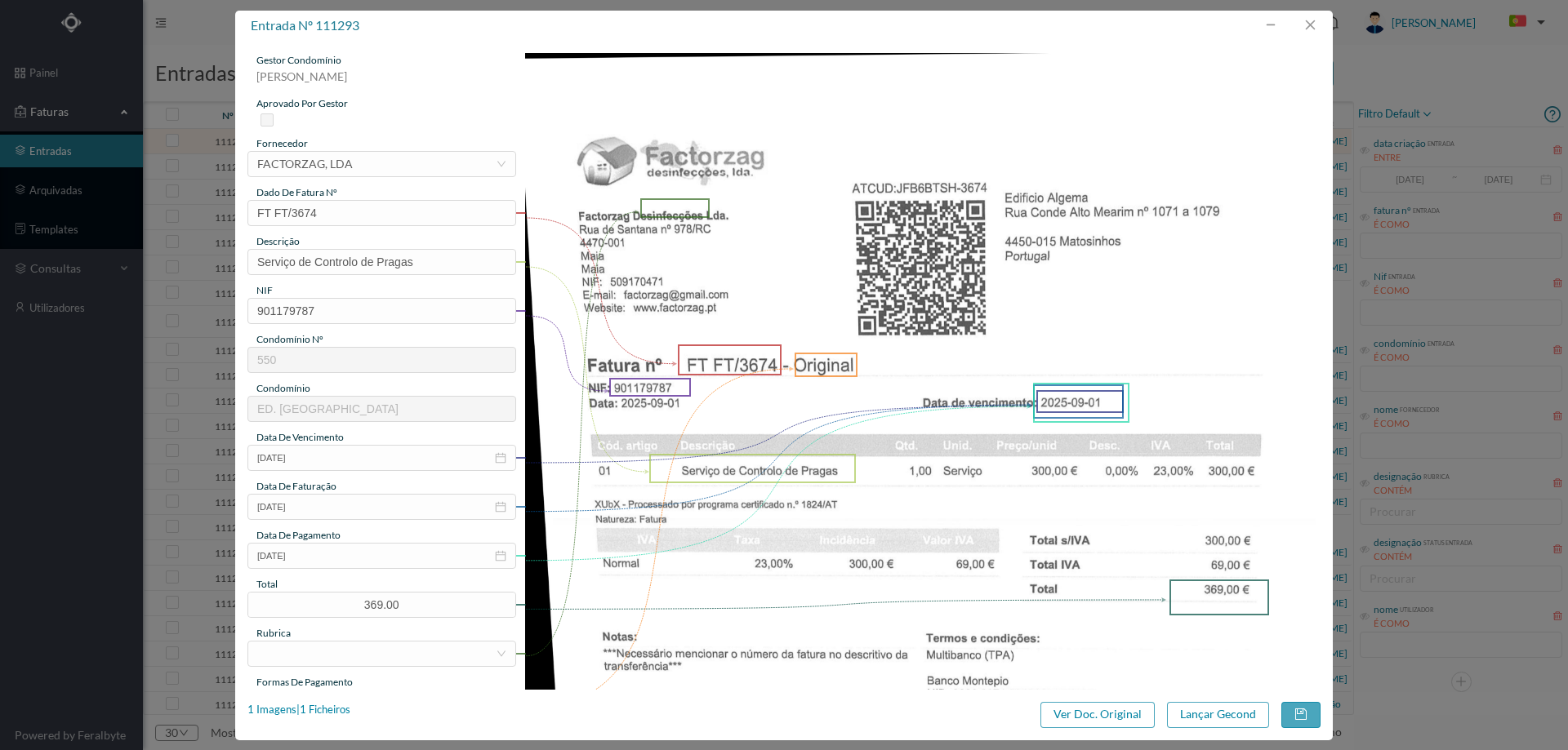
click at [331, 571] on div "gestor condomínio Hugo Moreira aprovado por gestor fornecedor selecionar FACTOR…" at bounding box center [382, 433] width 268 height 760
click at [342, 555] on input "[DATE]" at bounding box center [382, 555] width 268 height 26
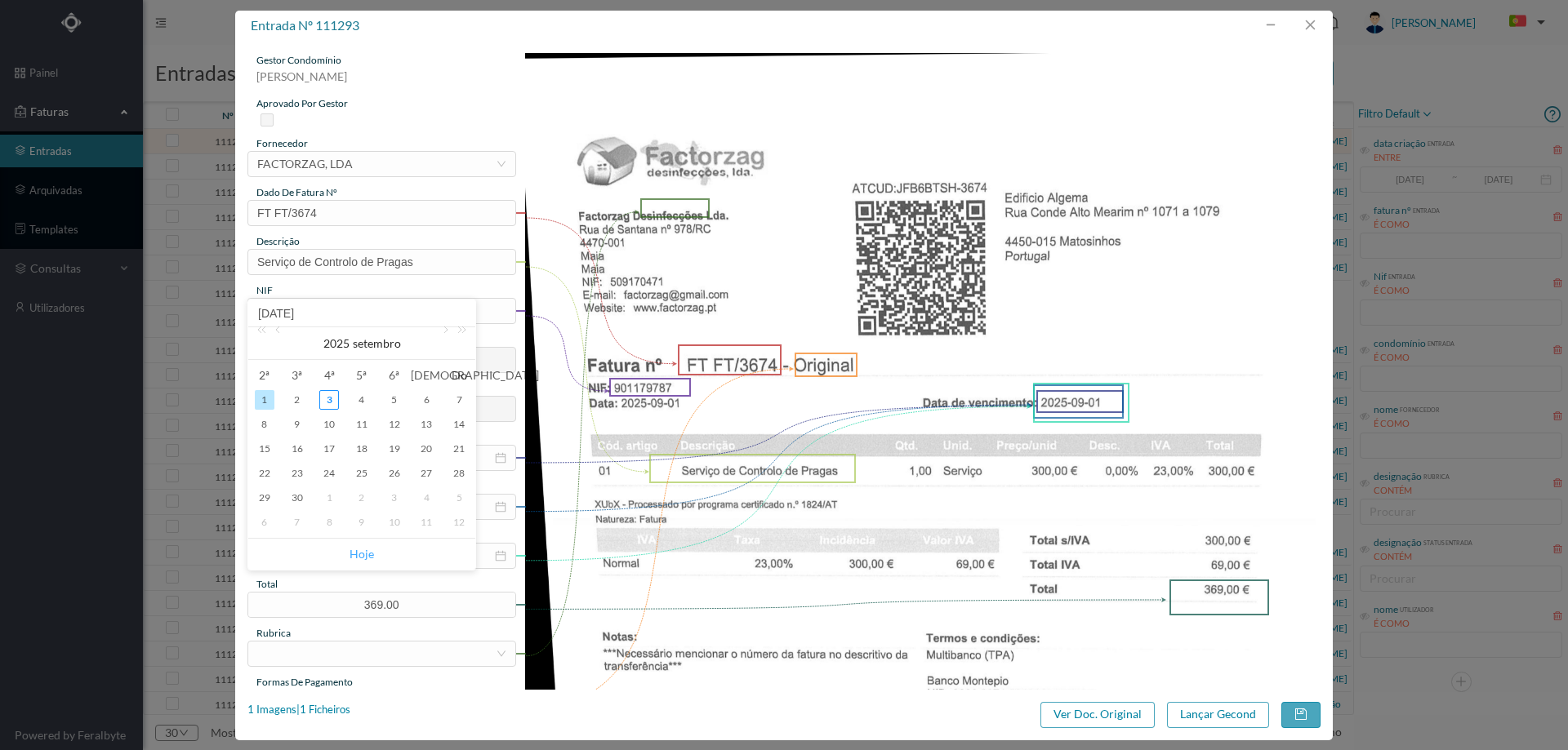
click at [357, 548] on link "Hoje" at bounding box center [362, 554] width 25 height 31
type input "[DATE]"
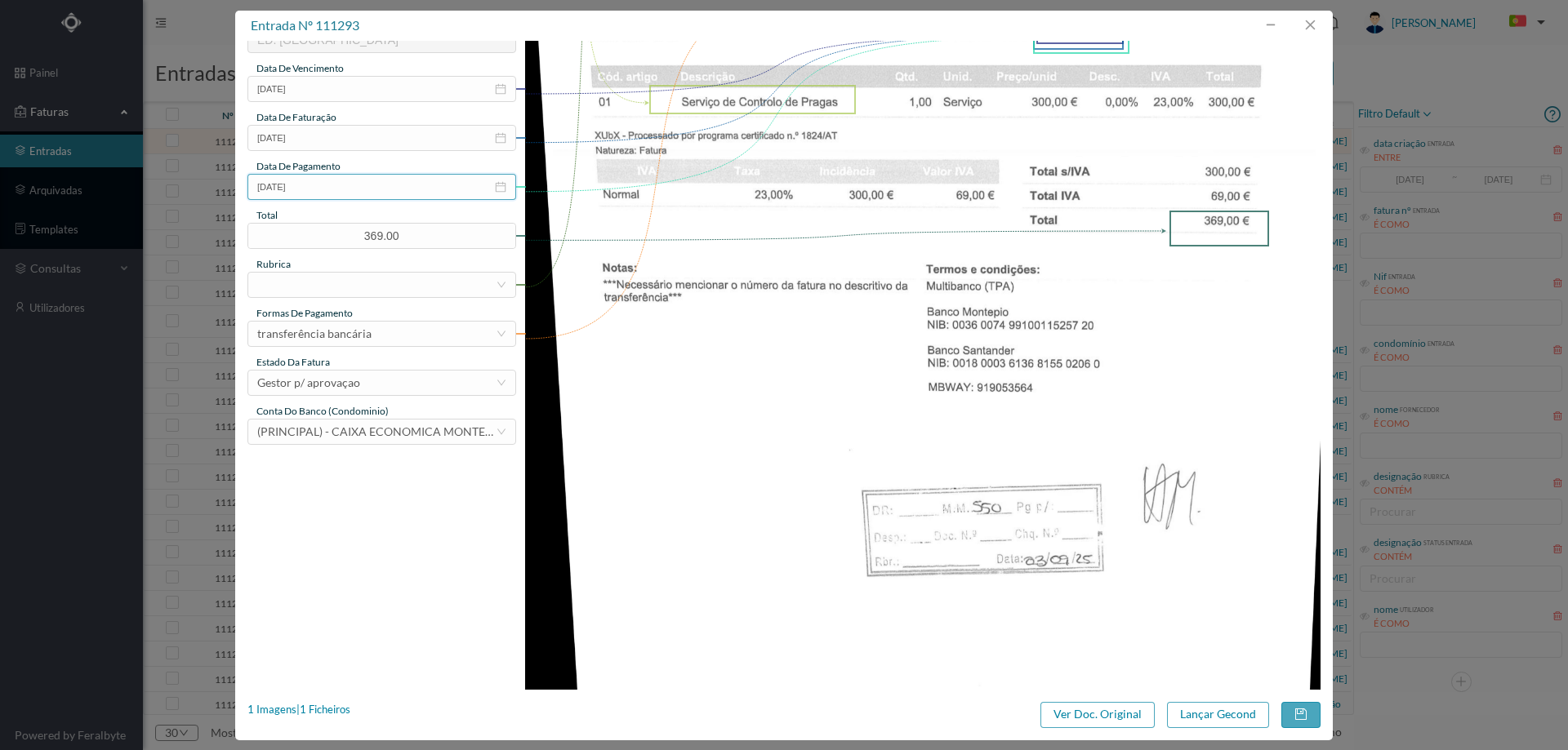
scroll to position [408, 0]
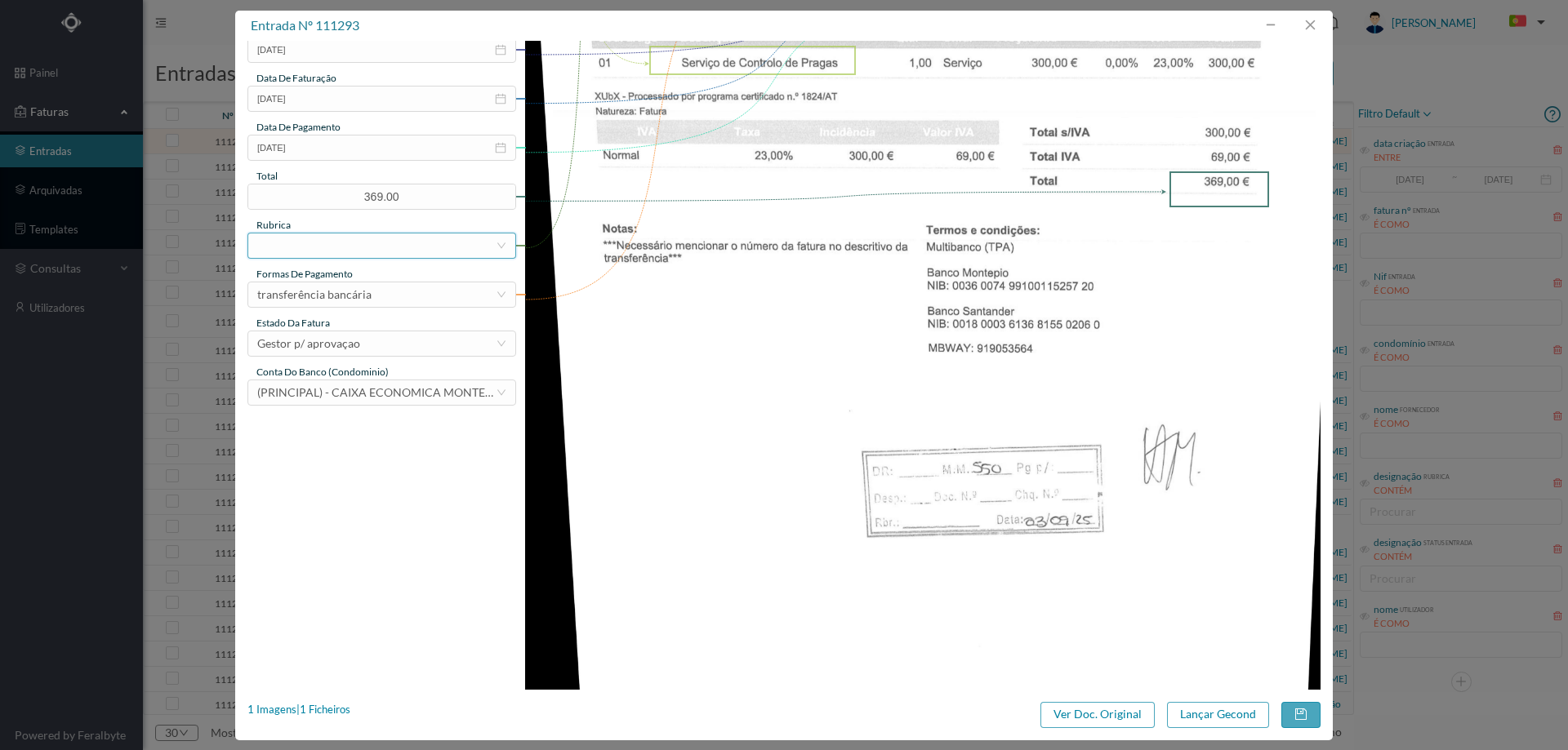
click at [346, 233] on div at bounding box center [376, 246] width 238 height 25
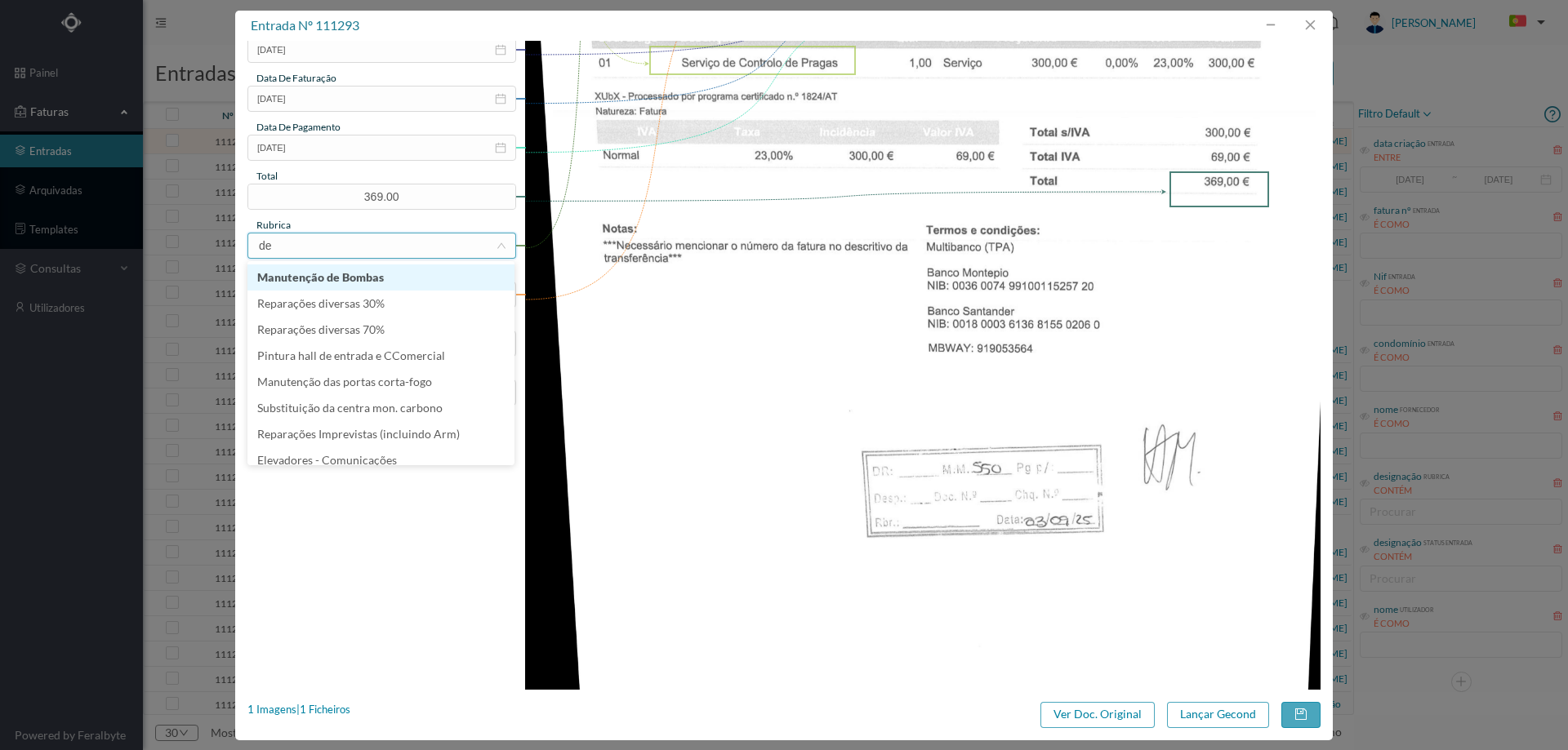
type input "des"
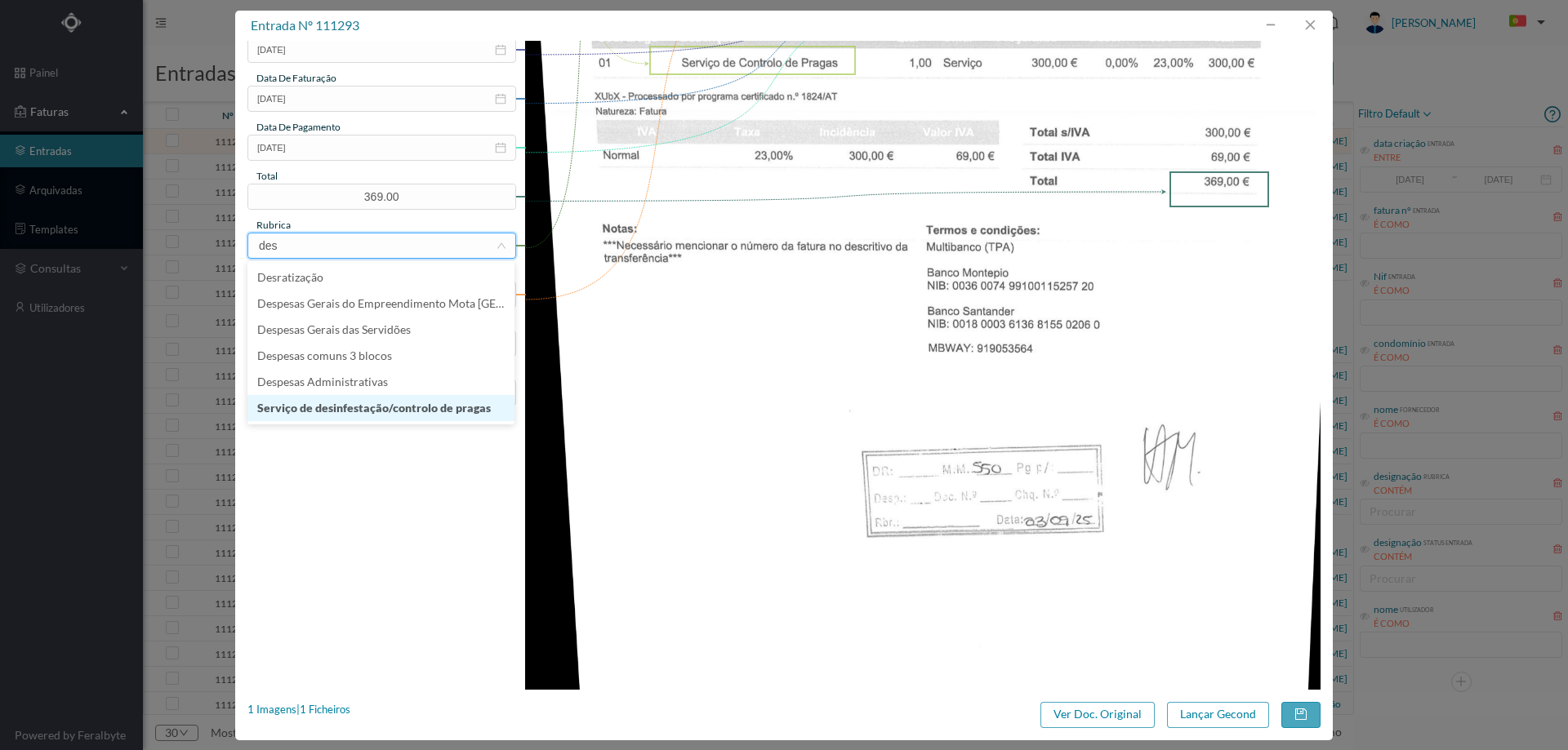
click at [363, 406] on li "Serviço de desinfestação/controlo de pragas" at bounding box center [381, 408] width 267 height 26
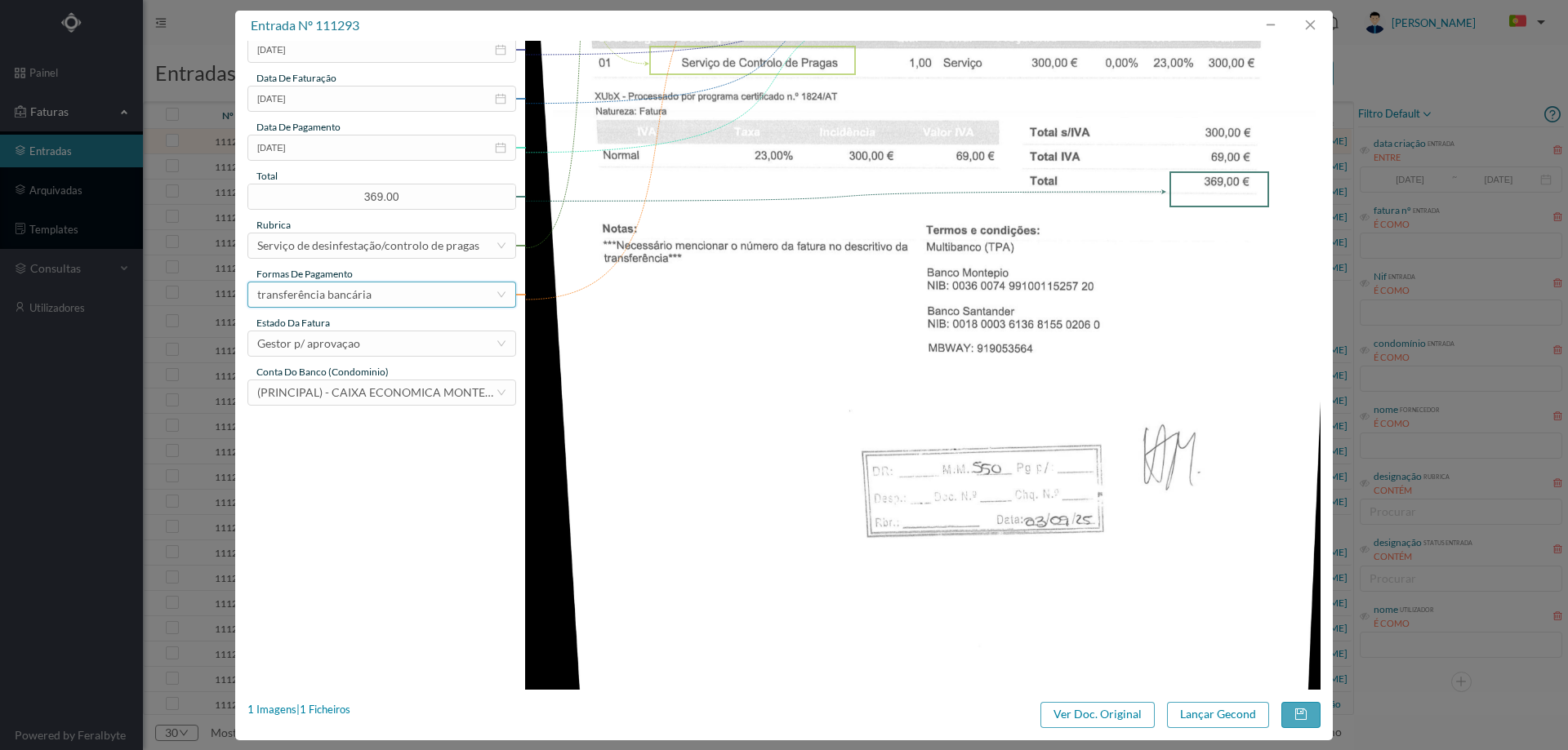
click at [347, 292] on div "transferência bancária" at bounding box center [314, 295] width 114 height 25
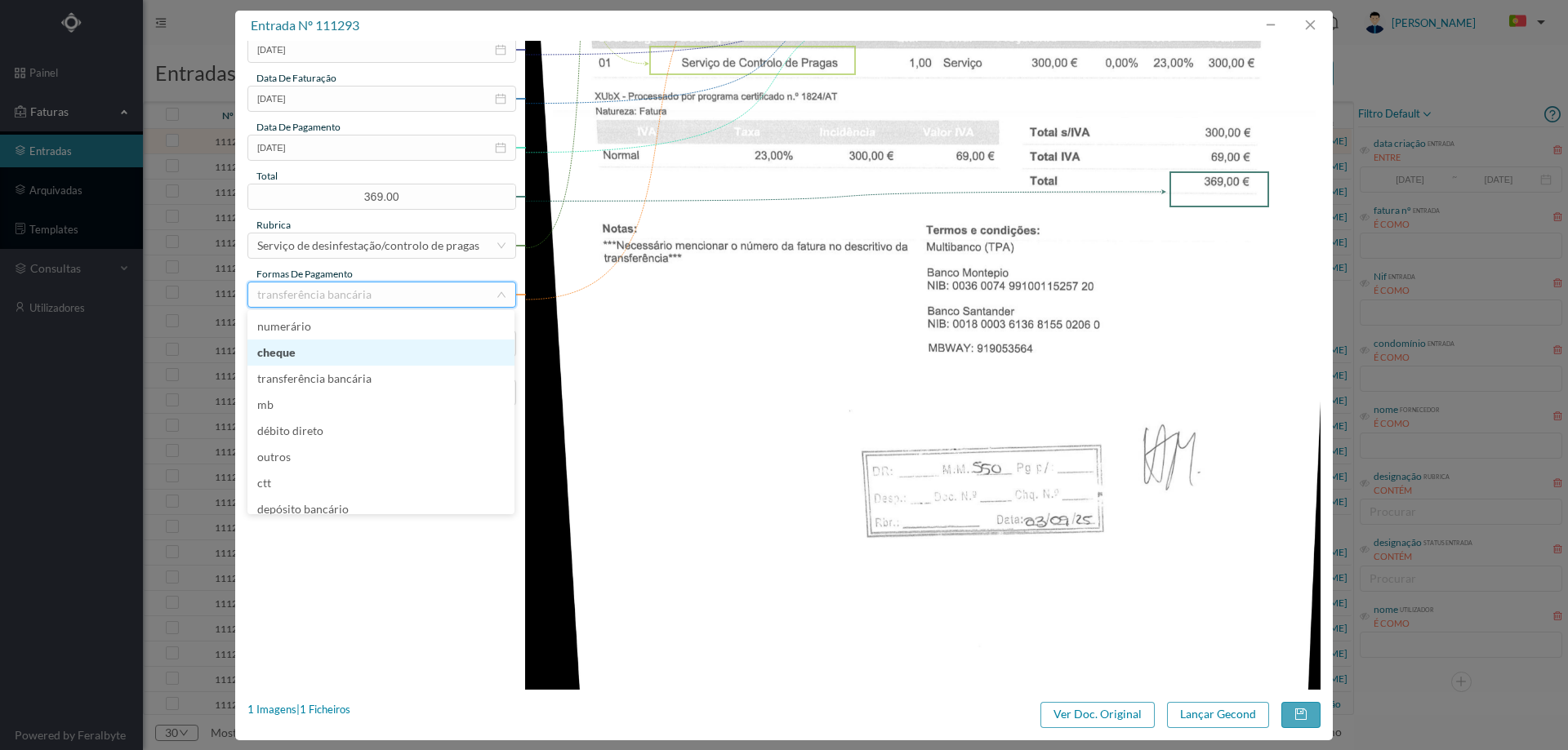
click at [722, 347] on img at bounding box center [922, 207] width 796 height 1124
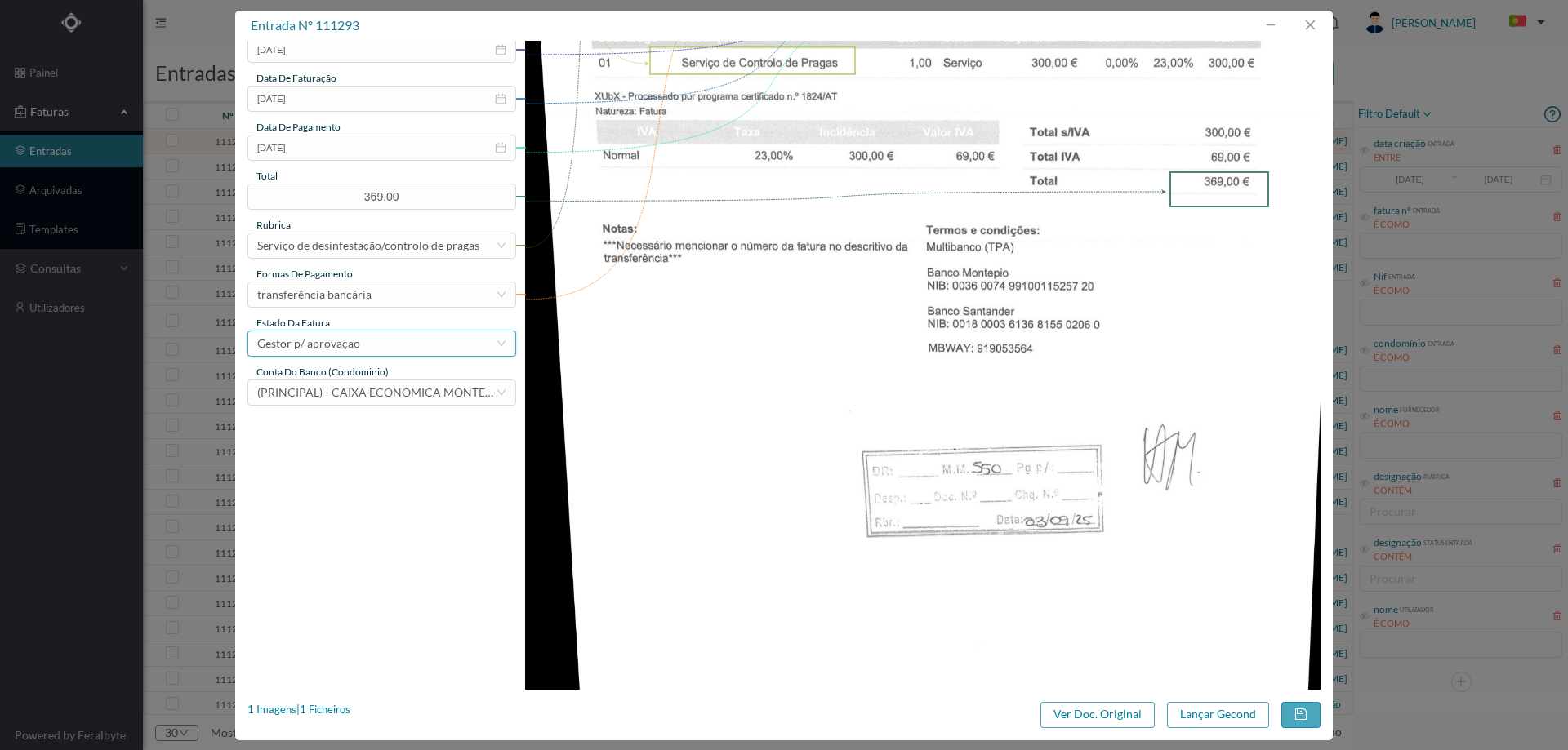
click at [305, 342] on div "Gestor p/ aprovaçao" at bounding box center [308, 344] width 103 height 25
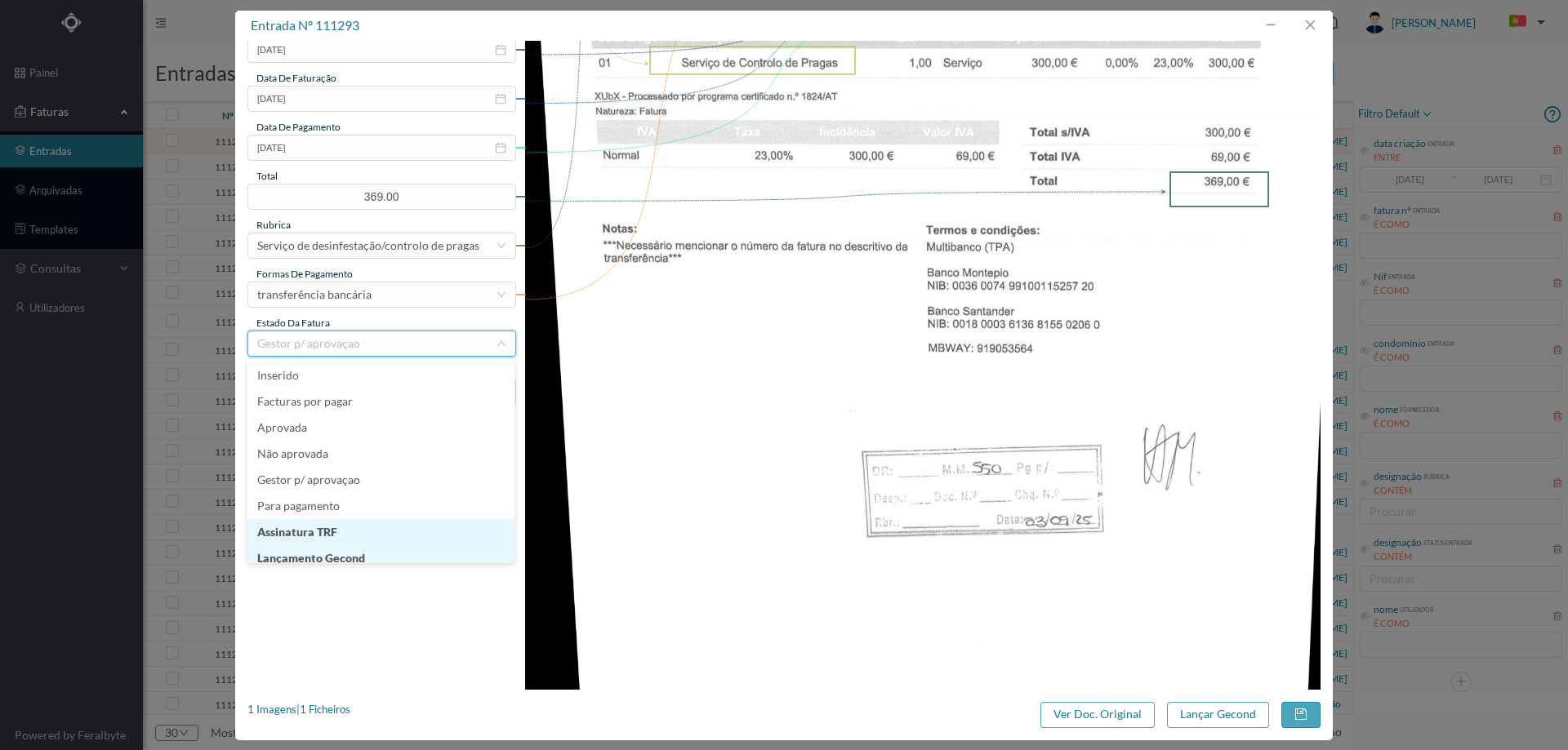
scroll to position [9, 0]
click at [336, 549] on li "Lançamento Gecond" at bounding box center [381, 550] width 267 height 26
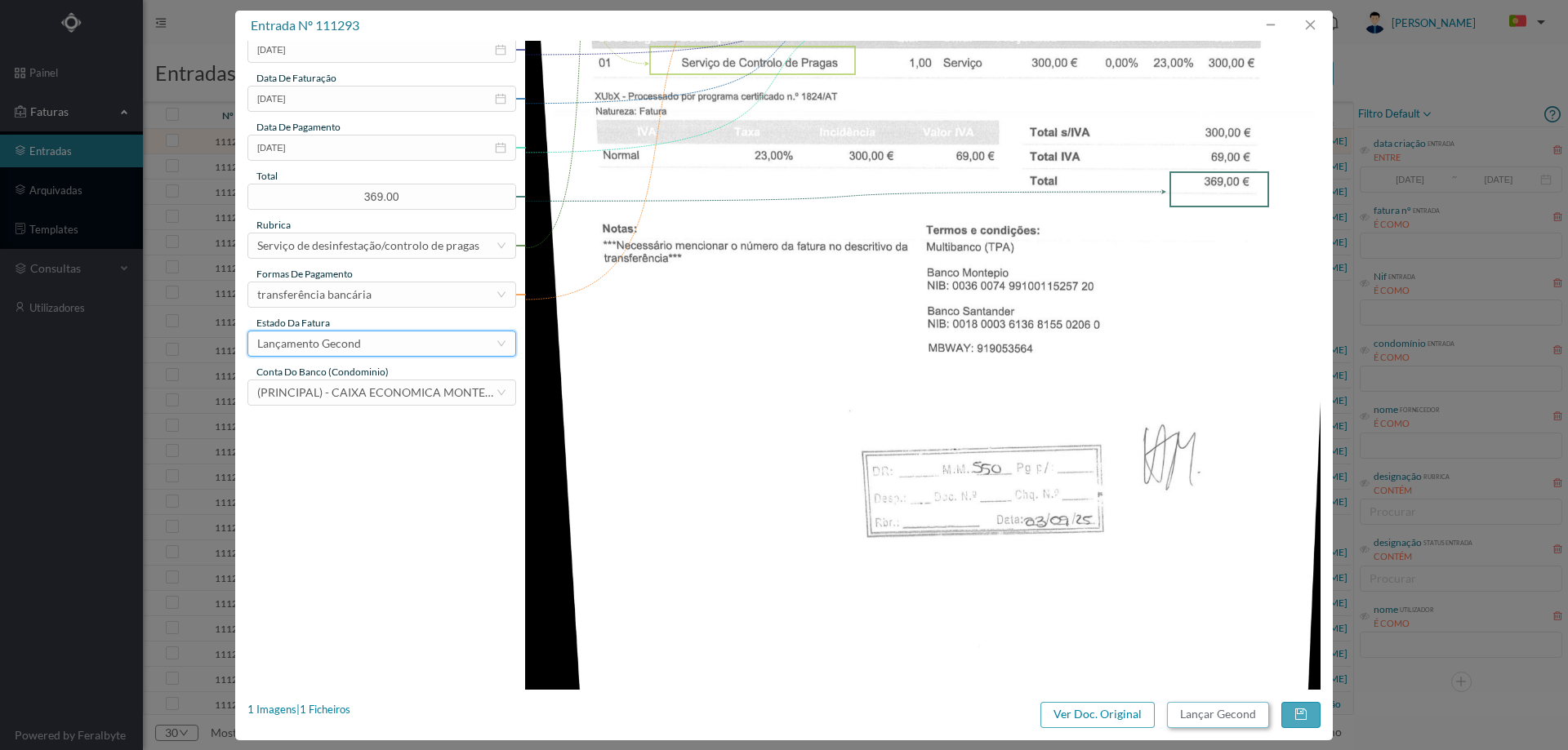
click at [1210, 713] on button "Lançar Gecond" at bounding box center [1217, 715] width 102 height 26
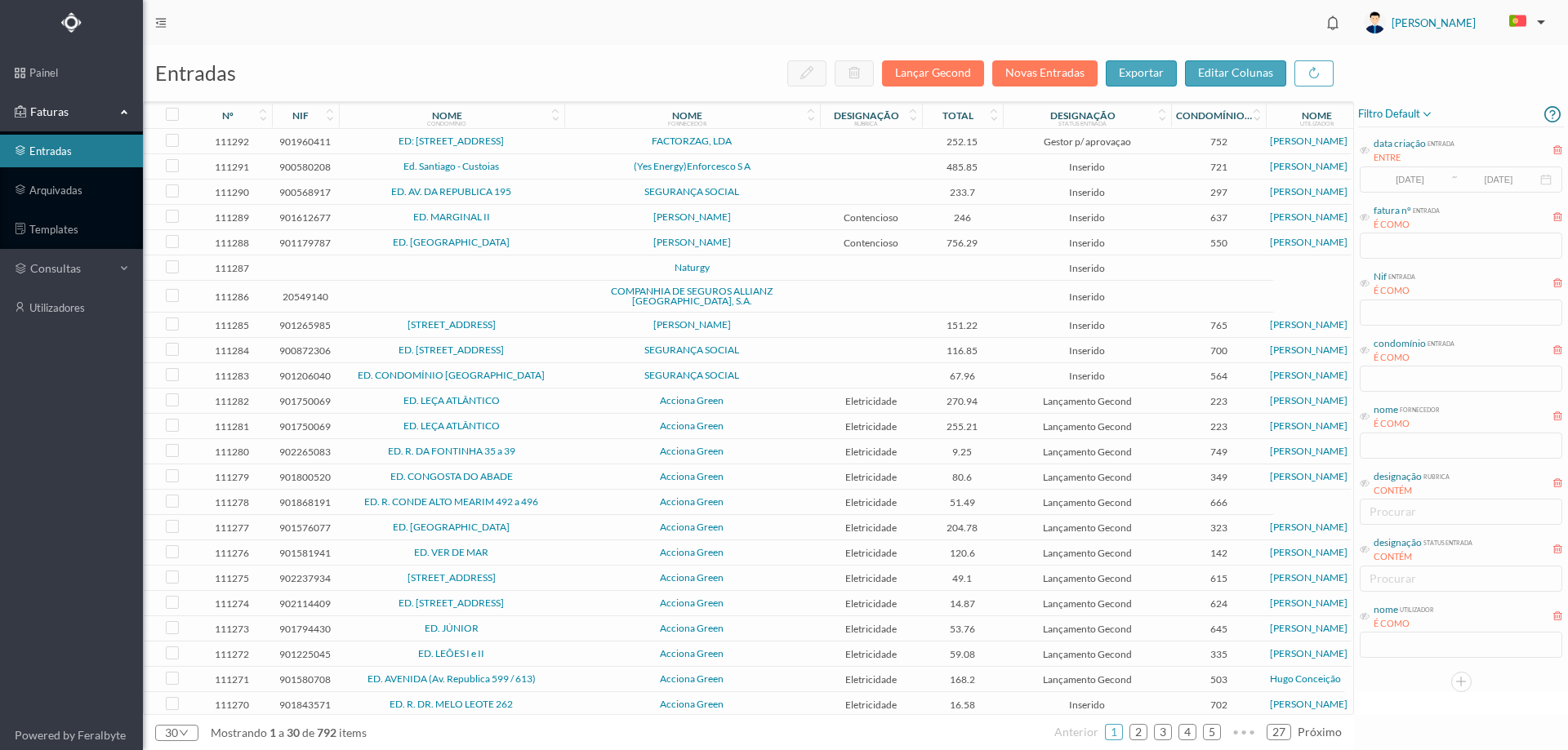
click at [797, 133] on td "FACTORZAG, LDA" at bounding box center [692, 141] width 255 height 26
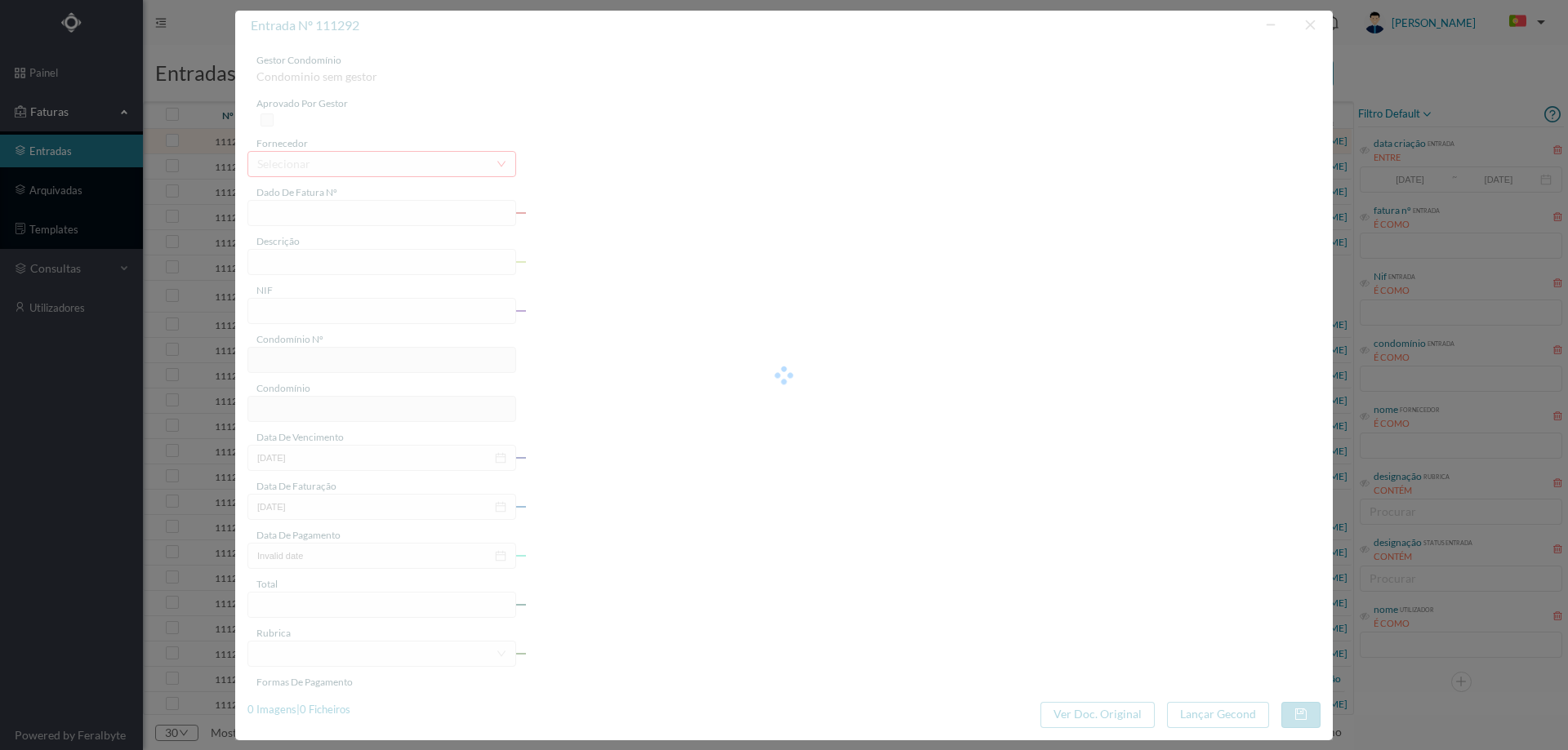
type input "FT FT/3676"
type input "Serviço de Controlo de Pragas"
type input "901960411"
type input "[DATE]"
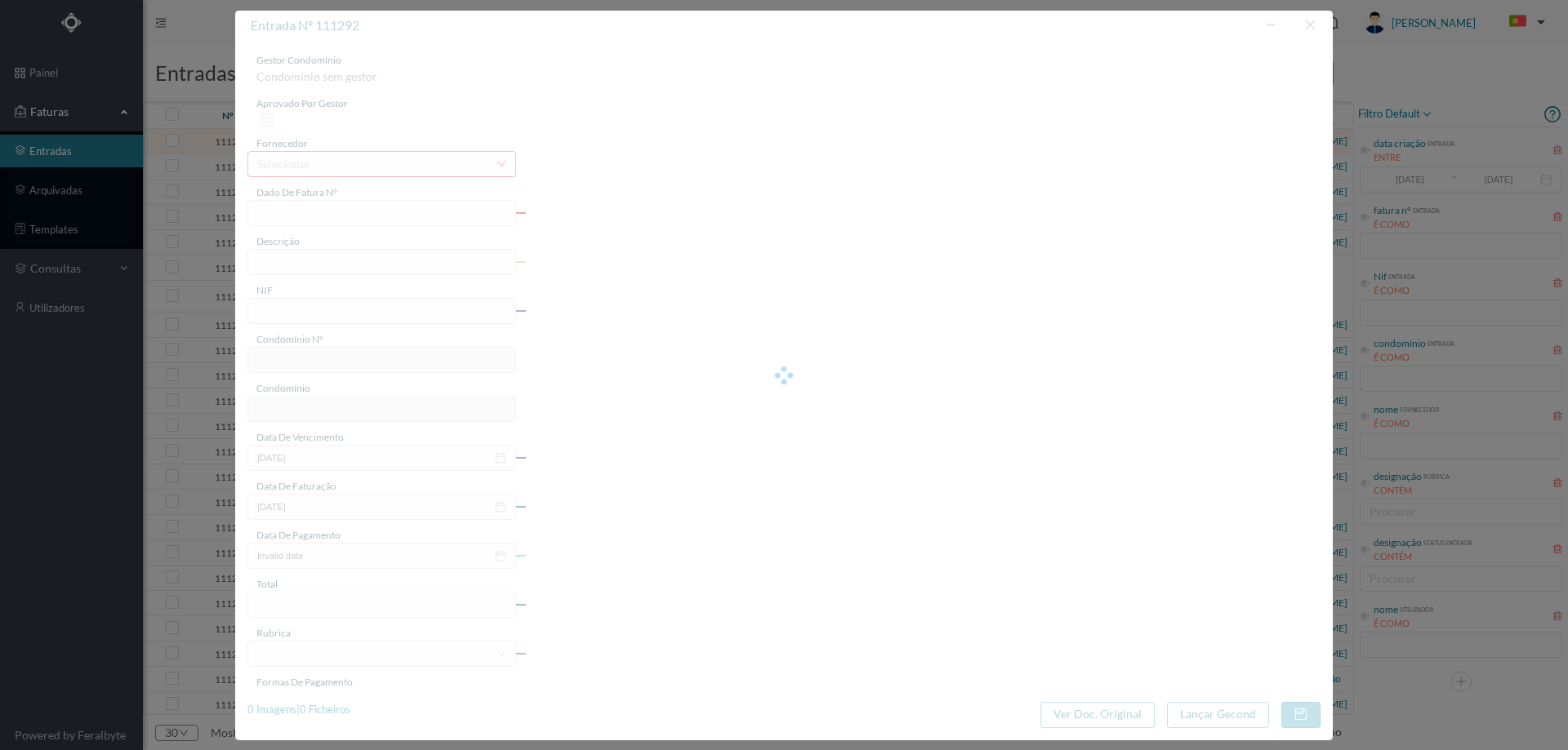
type input "[DATE]"
type input "252.15"
type input "752"
type input "ED: RUA PONTE PARADA 677"
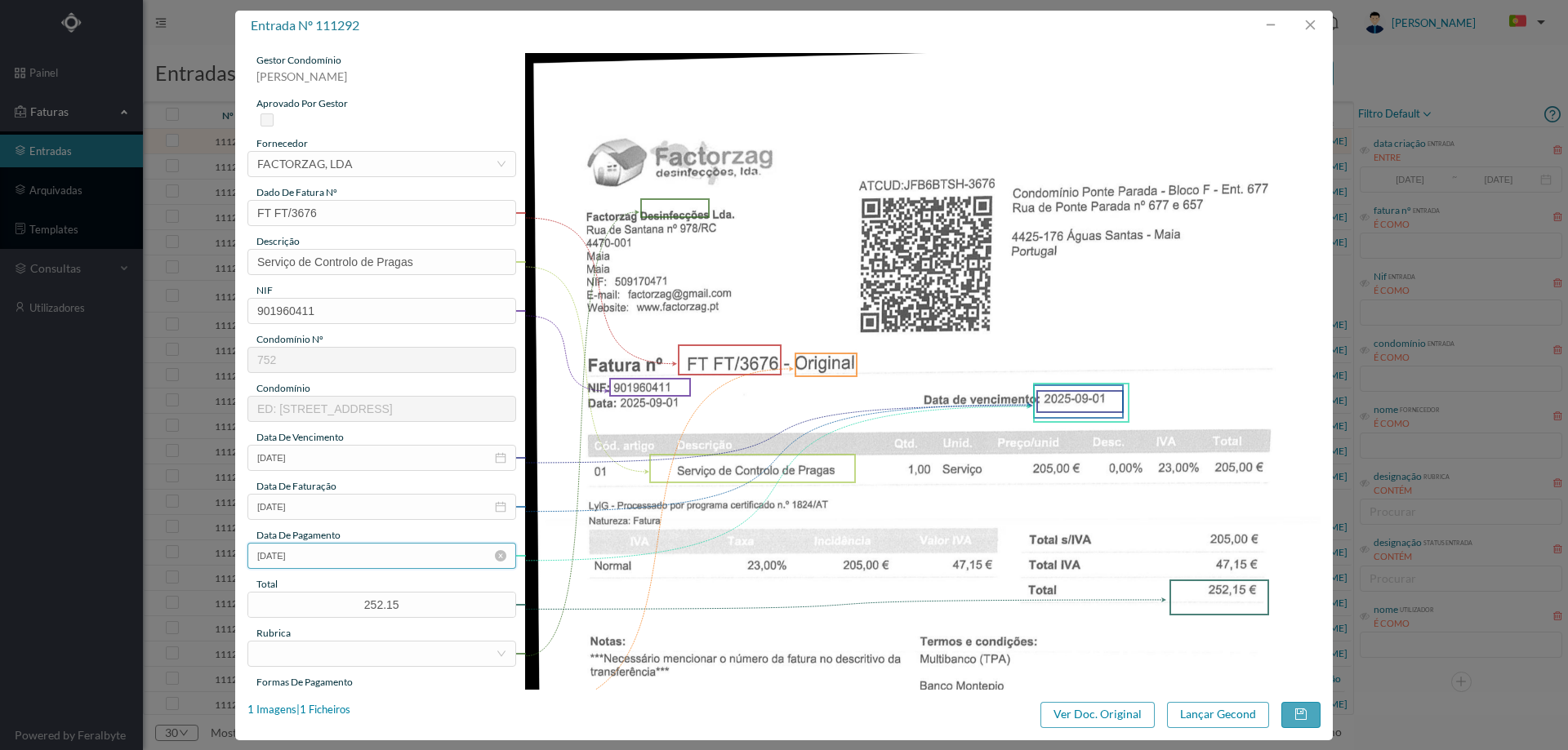
click at [329, 557] on input "[DATE]" at bounding box center [382, 555] width 268 height 26
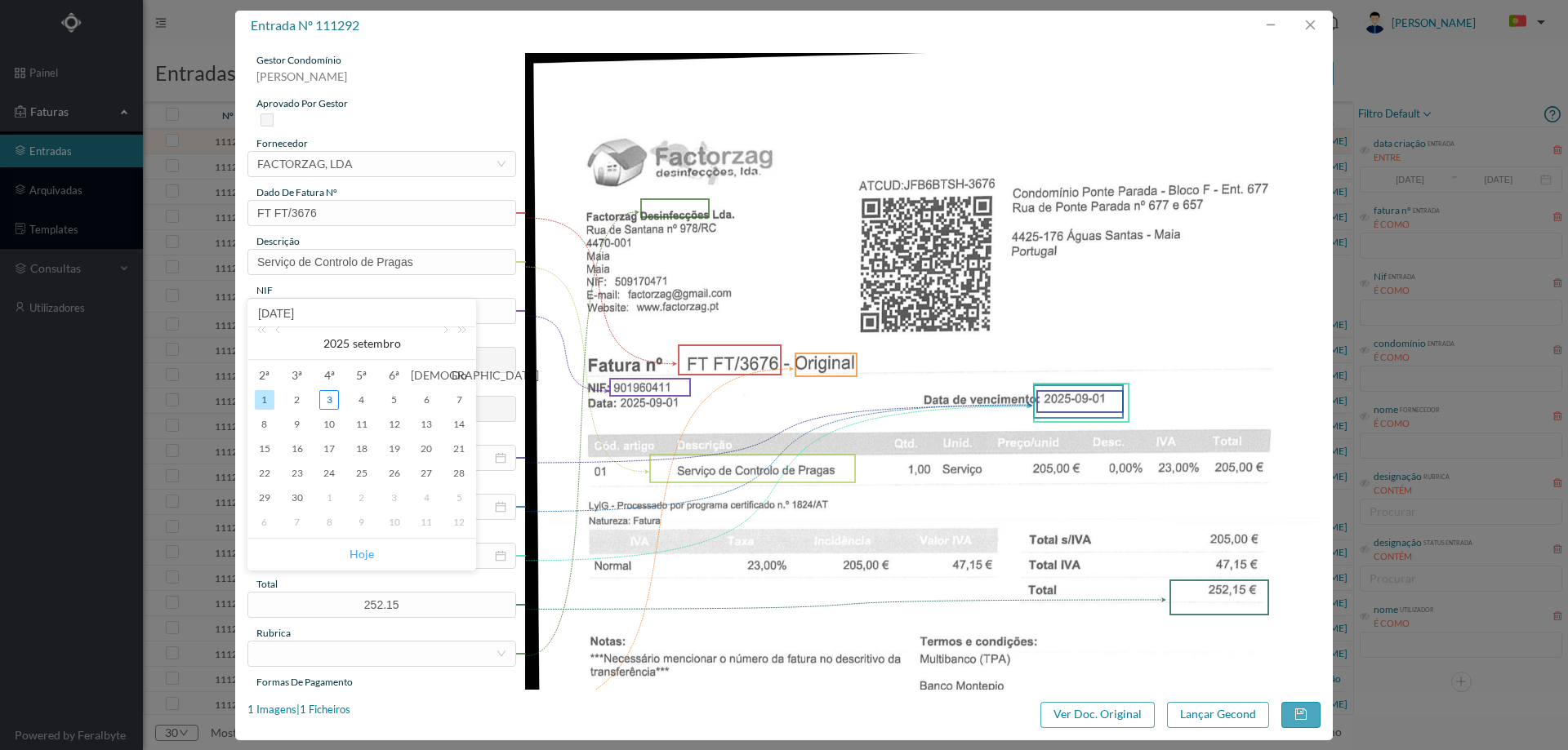
click at [363, 551] on link "Hoje" at bounding box center [362, 554] width 25 height 31
type input "[DATE]"
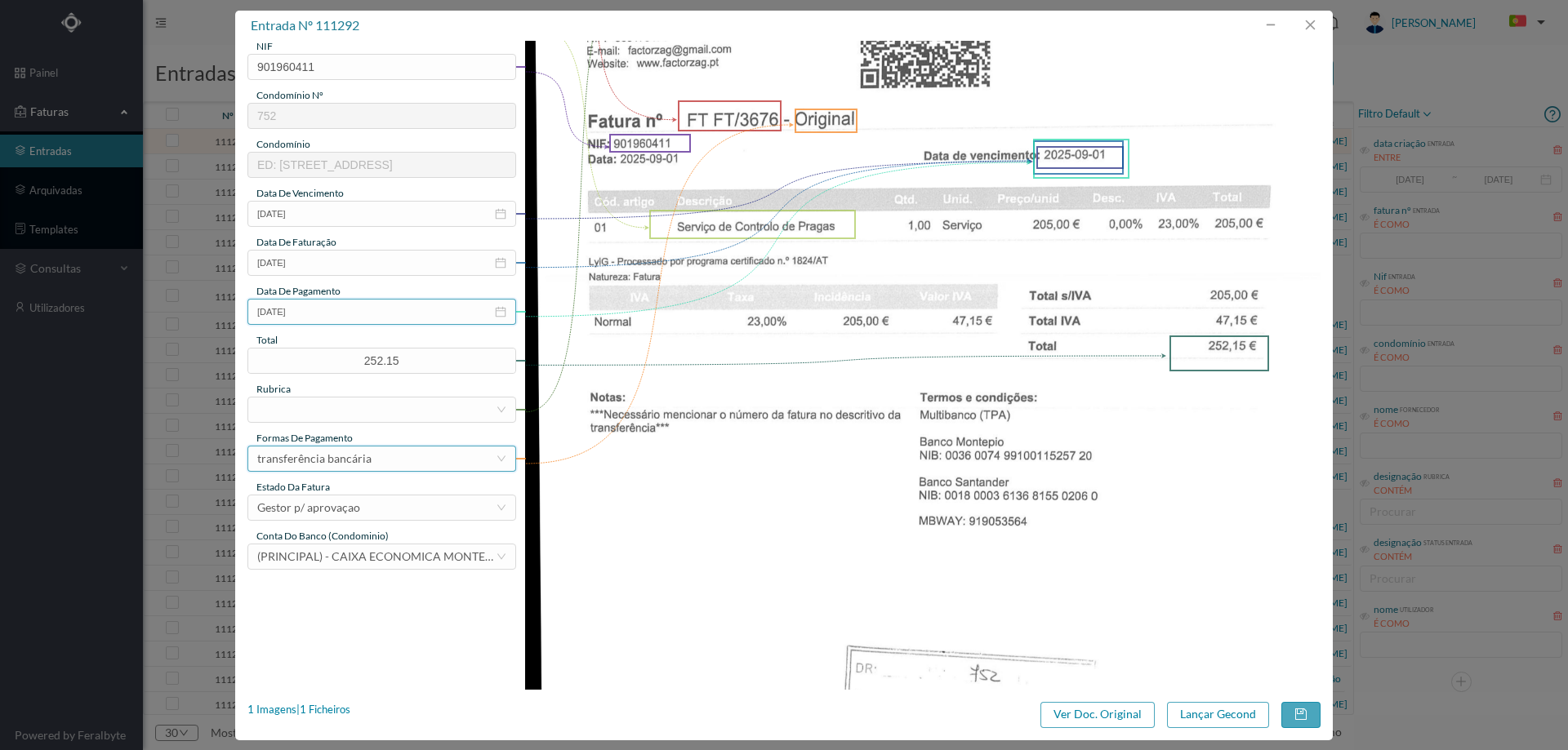
scroll to position [245, 0]
click at [344, 406] on div at bounding box center [376, 409] width 238 height 25
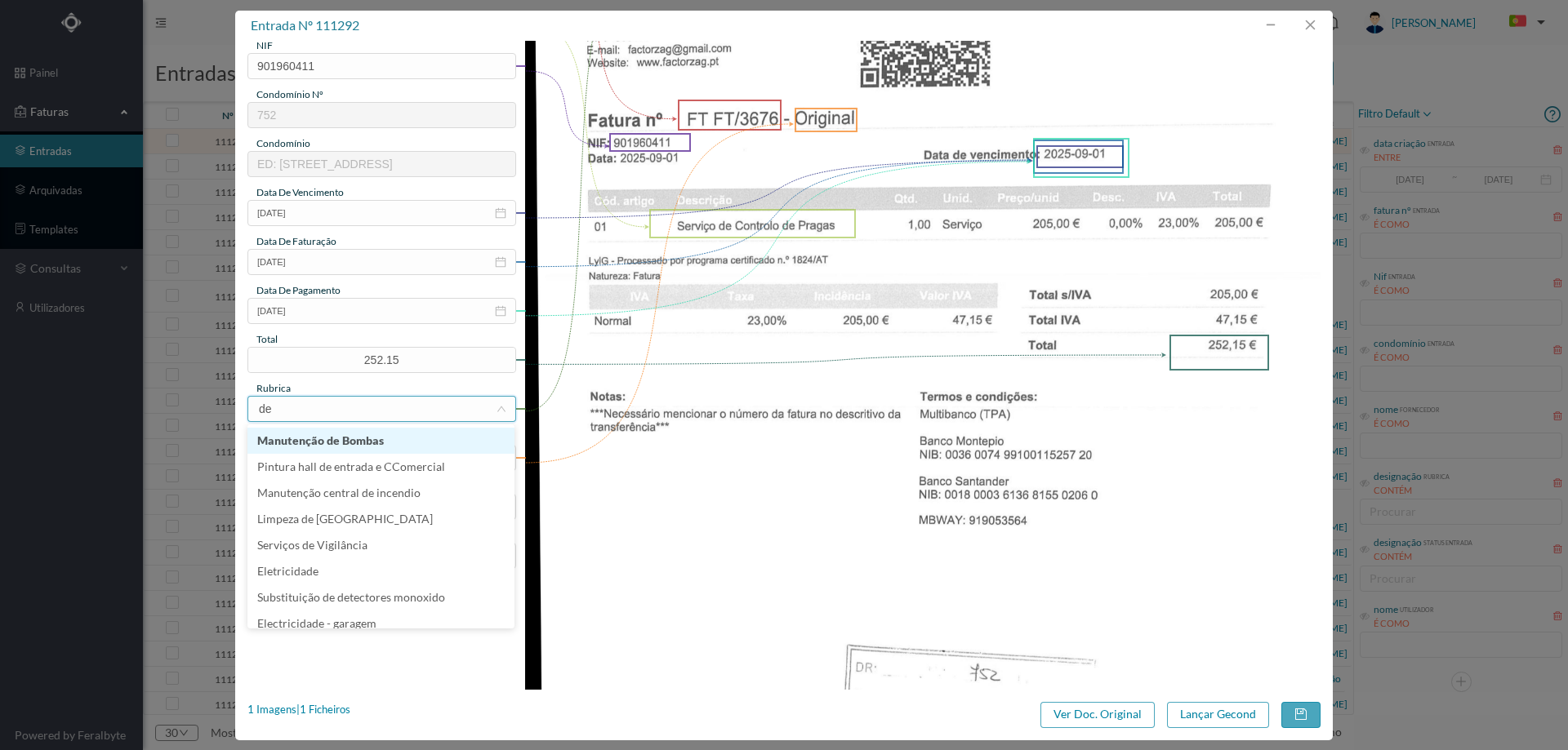
type input "des"
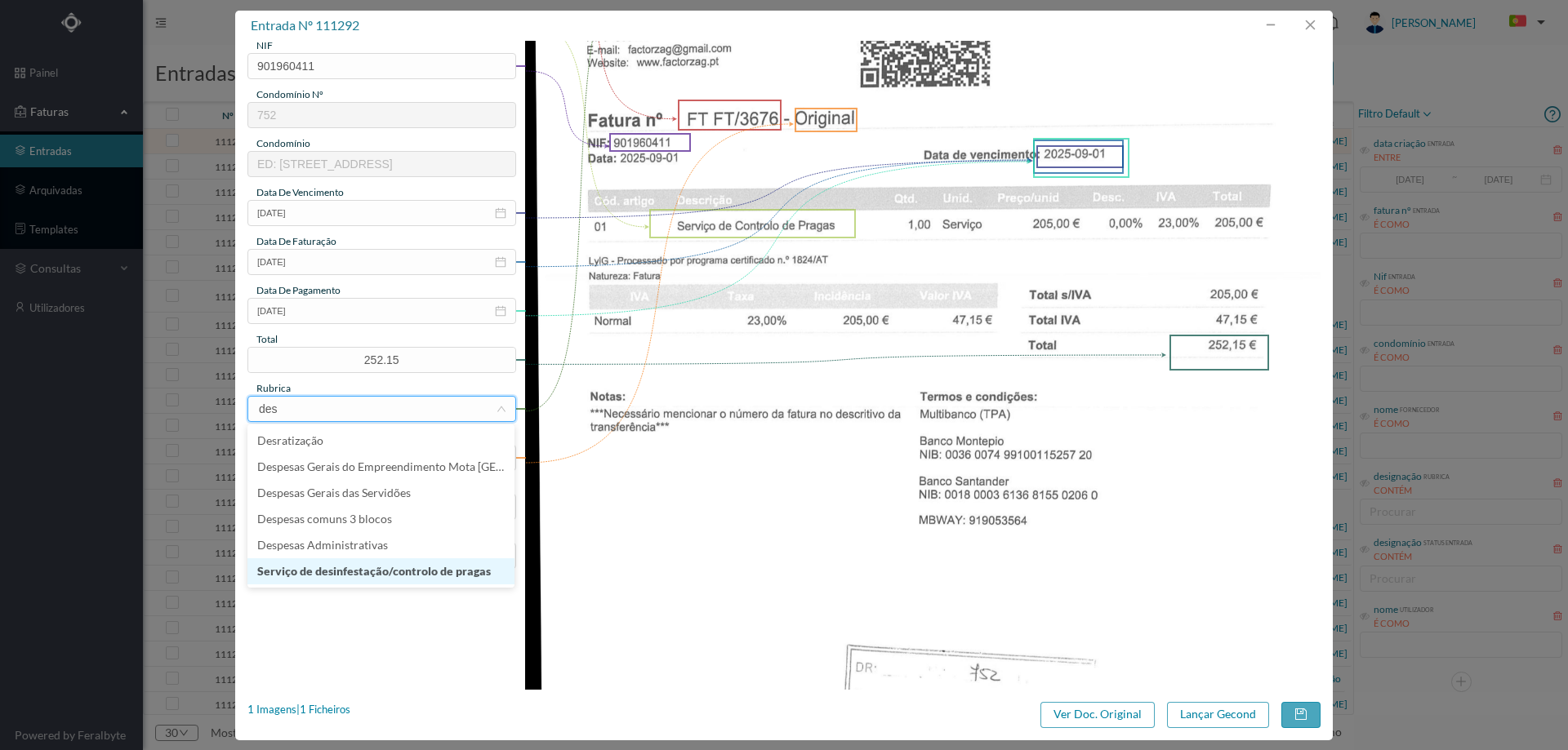
click at [351, 568] on li "Serviço de desinfestação/controlo de pragas" at bounding box center [381, 571] width 267 height 26
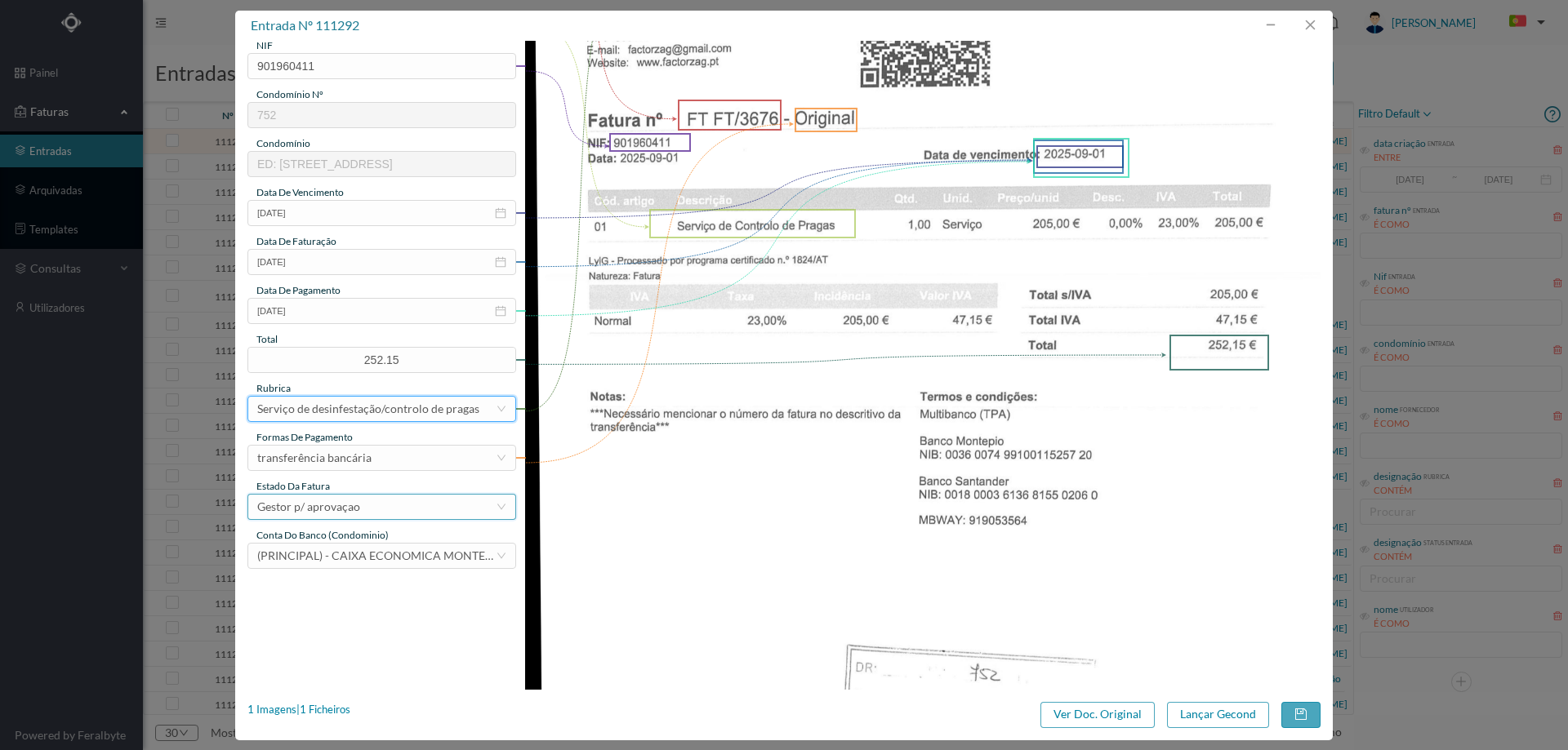
click at [340, 513] on div "Gestor p/ aprovaçao" at bounding box center [308, 507] width 103 height 25
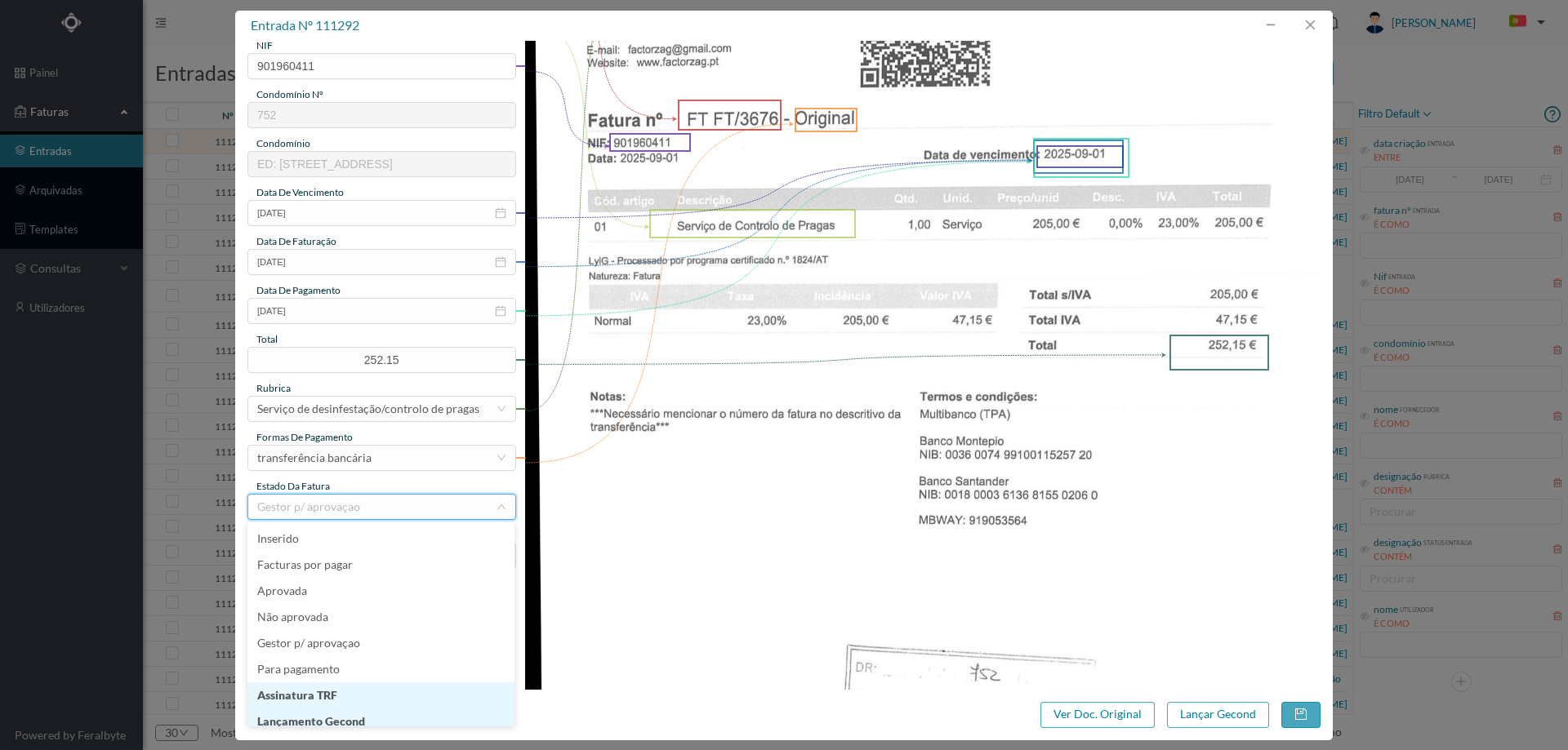
scroll to position [9, 0]
click at [354, 715] on li "Lançamento Gecond" at bounding box center [381, 713] width 267 height 26
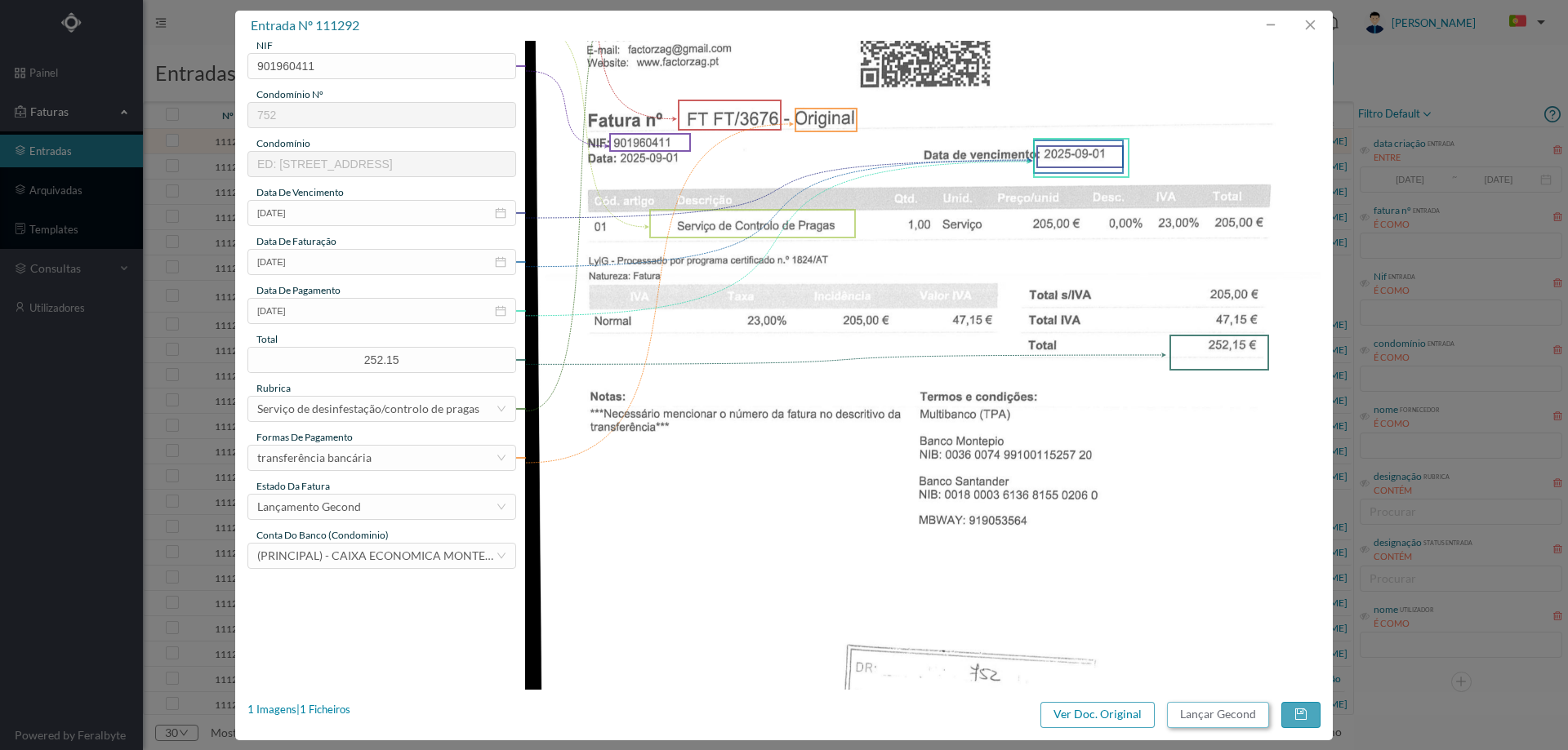
click at [1201, 716] on button "Lançar Gecond" at bounding box center [1217, 715] width 102 height 26
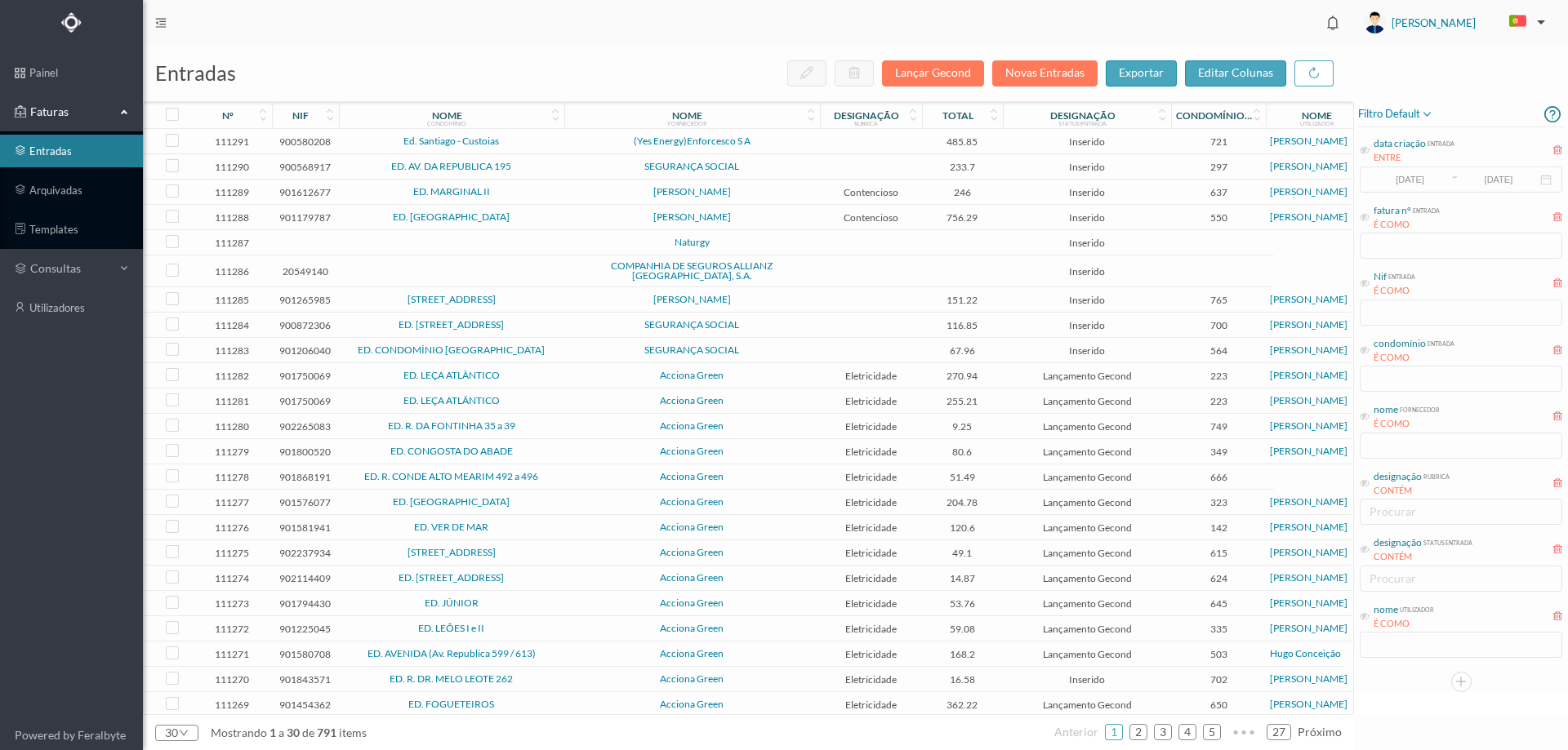
click at [564, 135] on td "(Yes Energy)Enforcesco S A" at bounding box center [692, 141] width 255 height 26
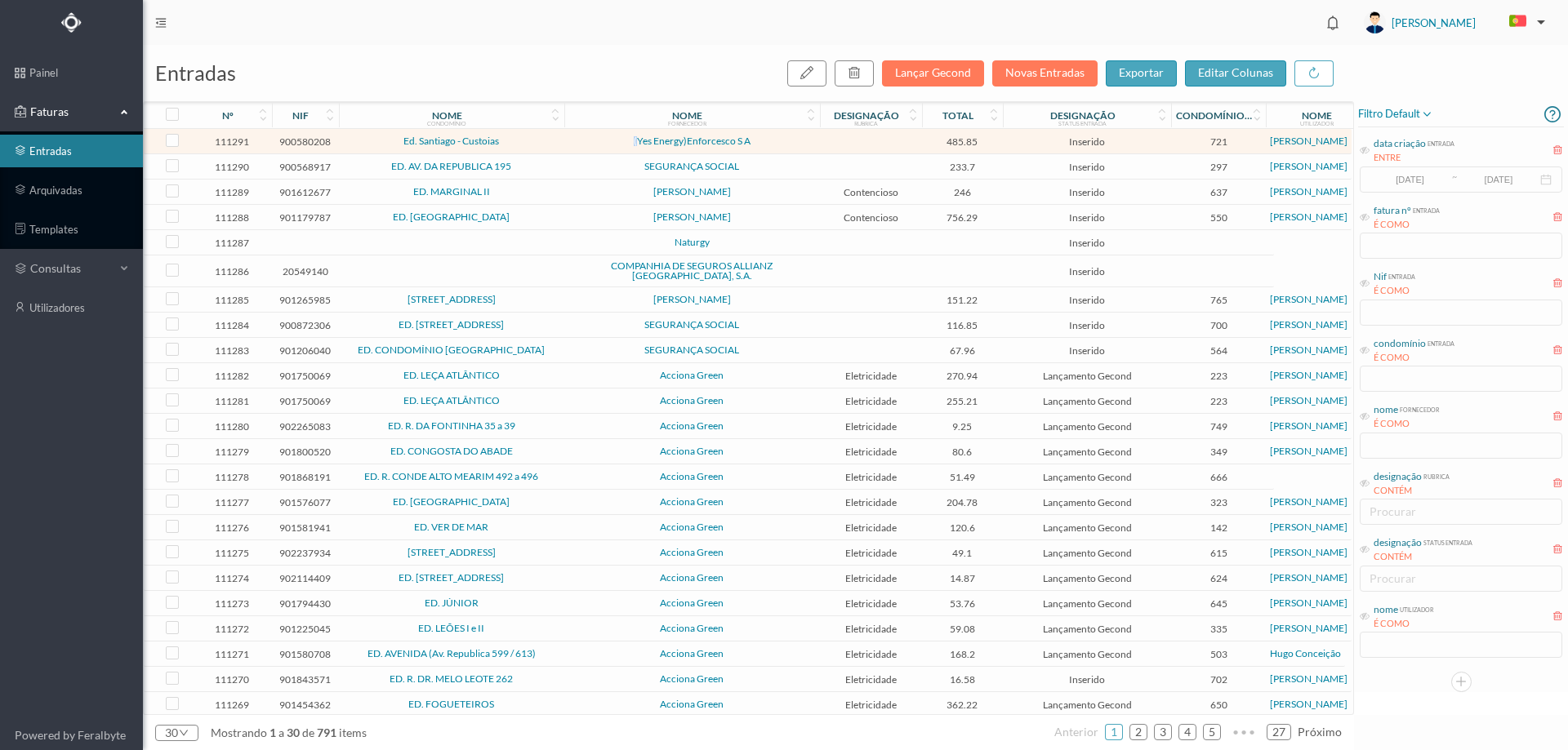
click at [564, 135] on td "(Yes Energy)Enforcesco S A" at bounding box center [692, 141] width 255 height 26
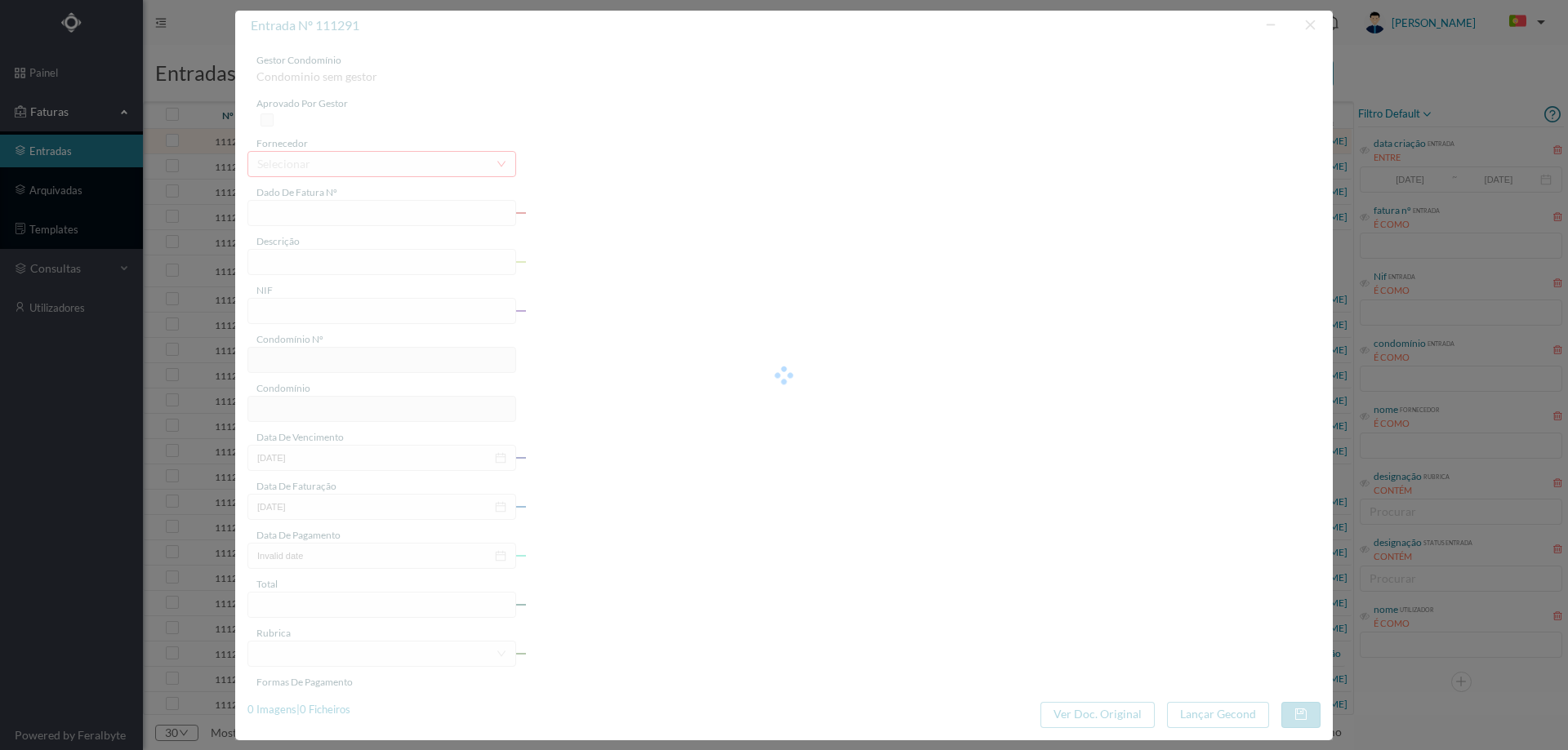
type input "FT 1.1/265"
type input "900580208"
type input "Invalid date"
type input "[DATE]"
type input "485.85"
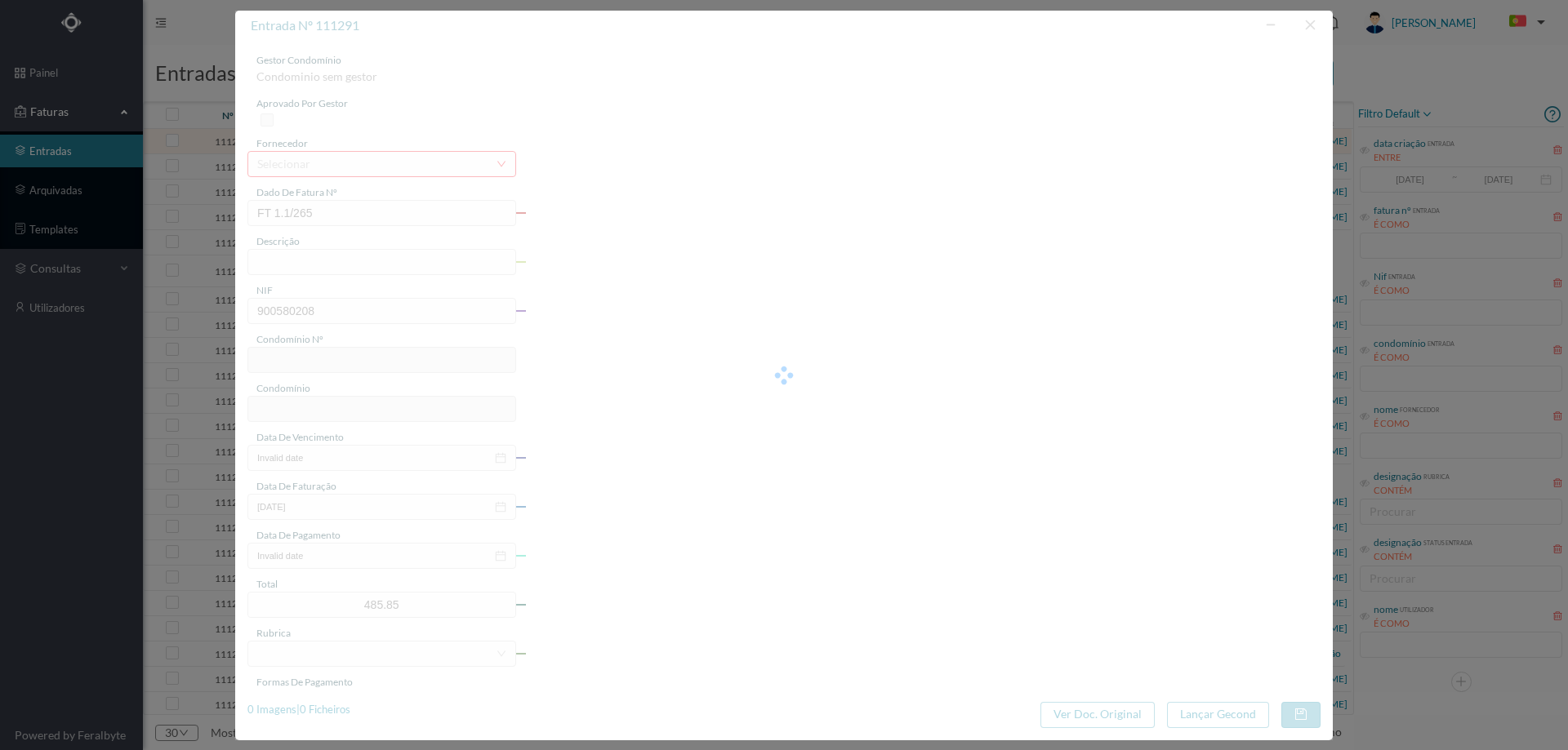
type input "721"
type input "Ed. Santiago - Custoias"
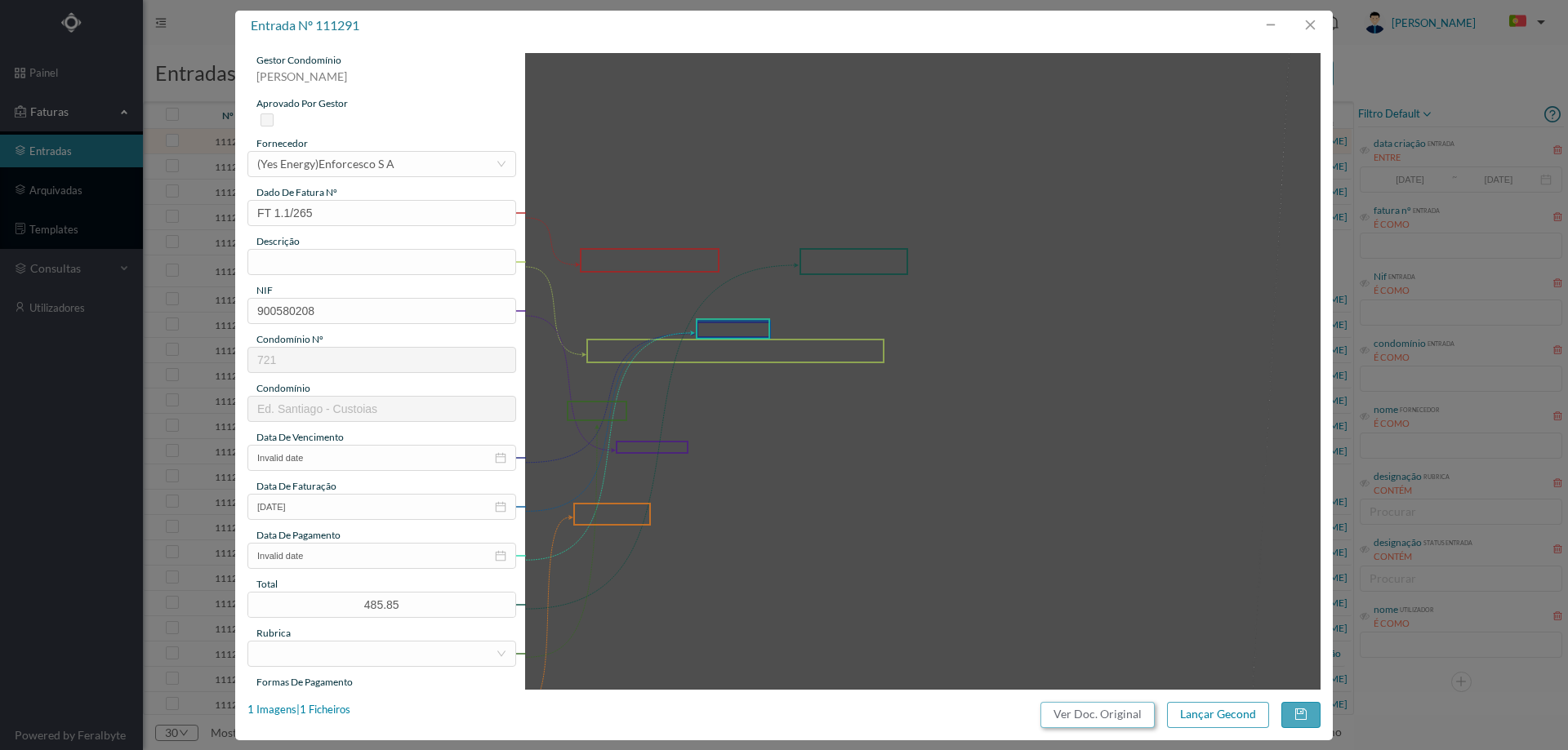
click at [1099, 726] on button "Ver Doc. Original" at bounding box center [1097, 715] width 114 height 26
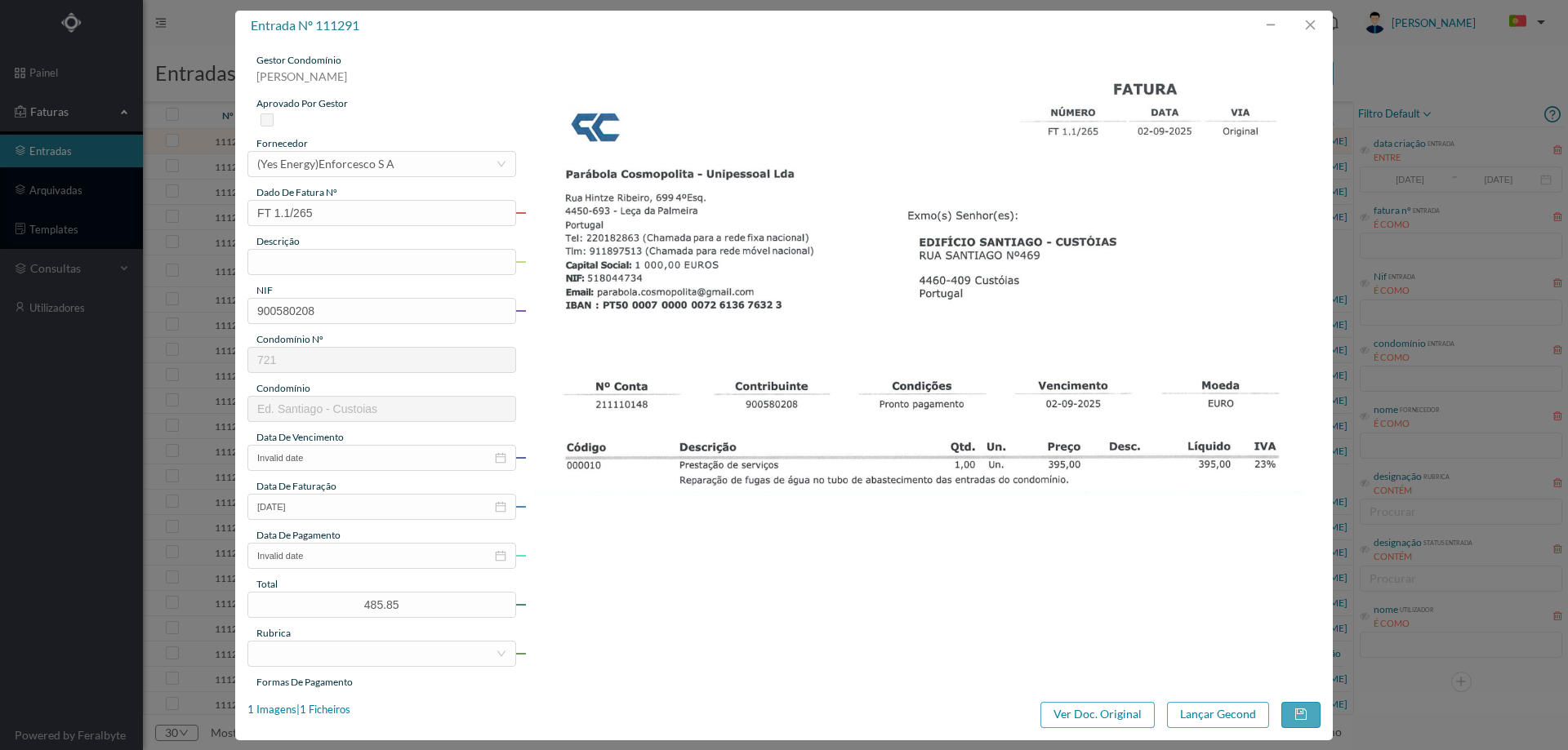
click at [422, 148] on div "fornecedor" at bounding box center [382, 144] width 268 height 15
click at [419, 161] on div "selecionar (Yes Energy)Enforcesco S A" at bounding box center [376, 164] width 238 height 25
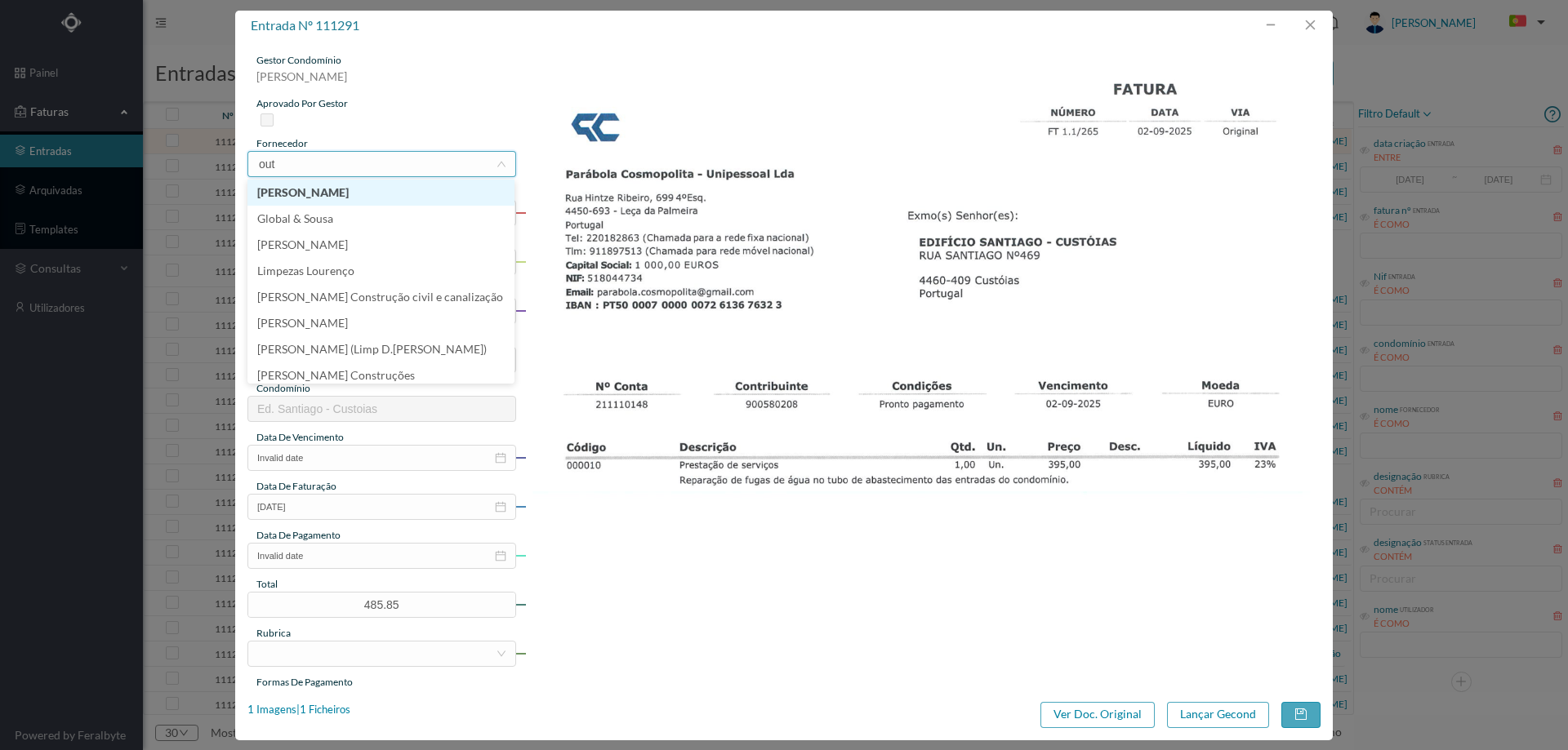
type input "outr"
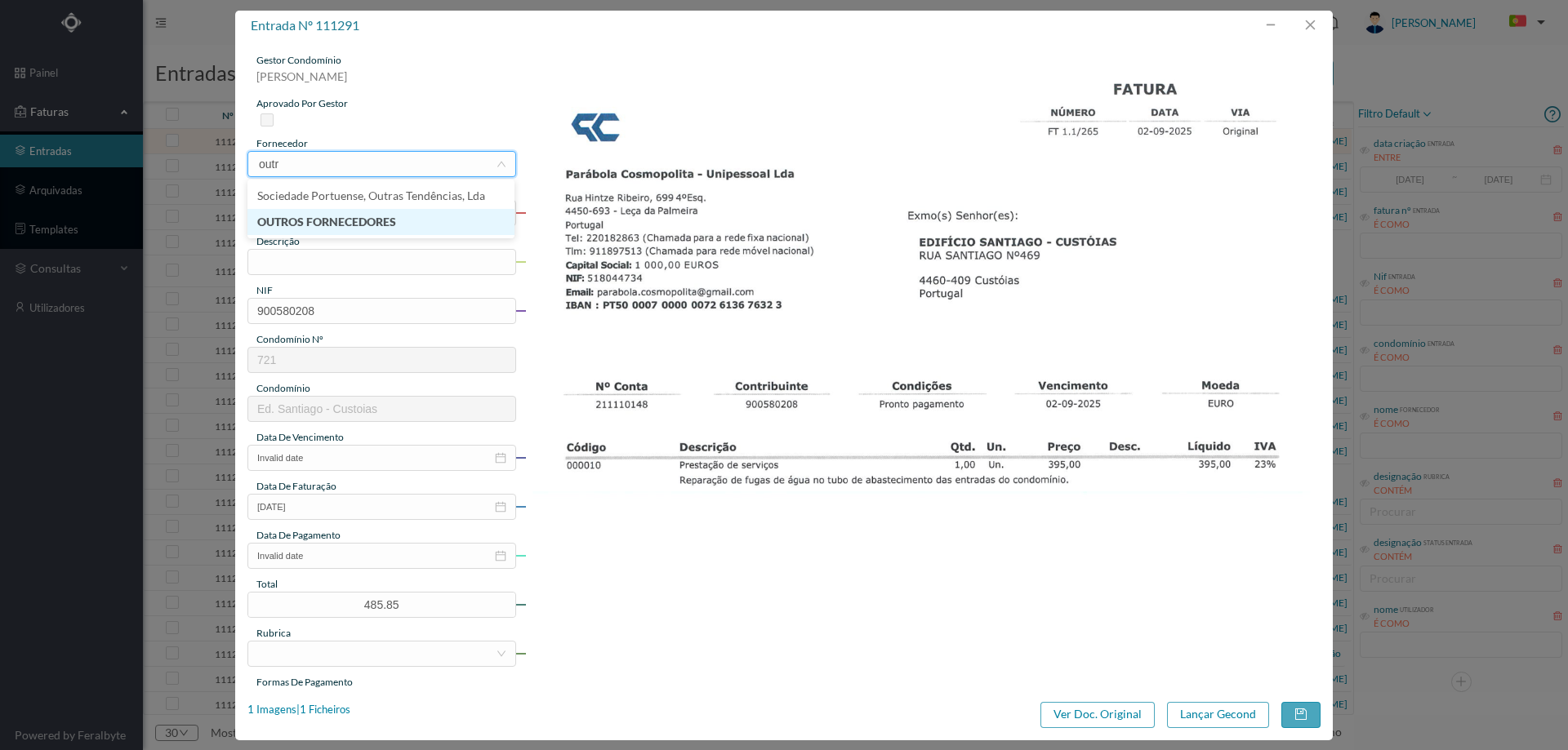
click at [379, 228] on li "OUTROS FORNECEDORES" at bounding box center [381, 222] width 267 height 26
click at [354, 264] on input "text" at bounding box center [382, 262] width 268 height 26
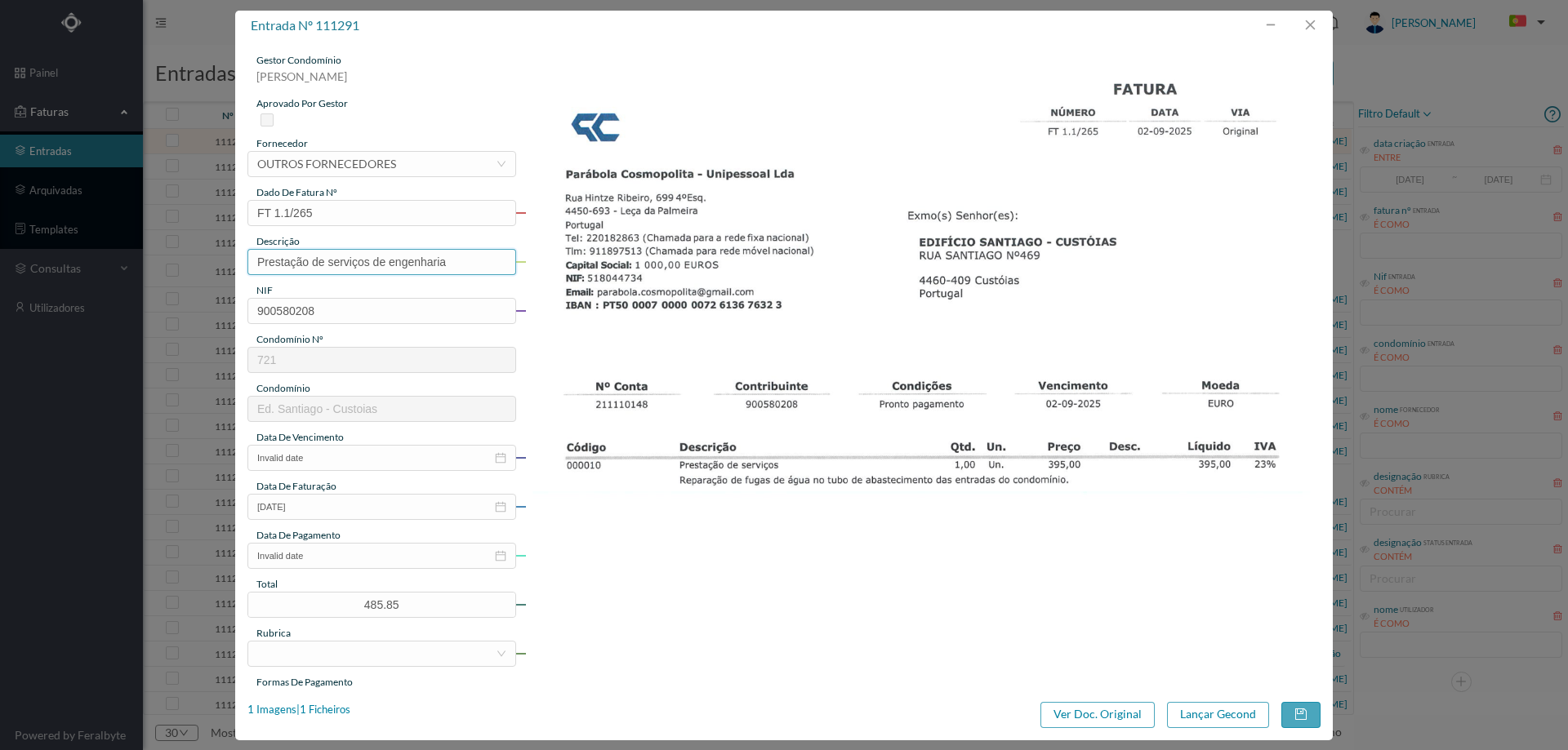
drag, startPoint x: 465, startPoint y: 261, endPoint x: 375, endPoint y: 263, distance: 90.0
click at [375, 263] on input "Prestação de serviços de engenharia" at bounding box center [382, 262] width 268 height 26
type input "Prestação de serviços"
click at [281, 456] on input "Invalid date" at bounding box center [382, 458] width 268 height 26
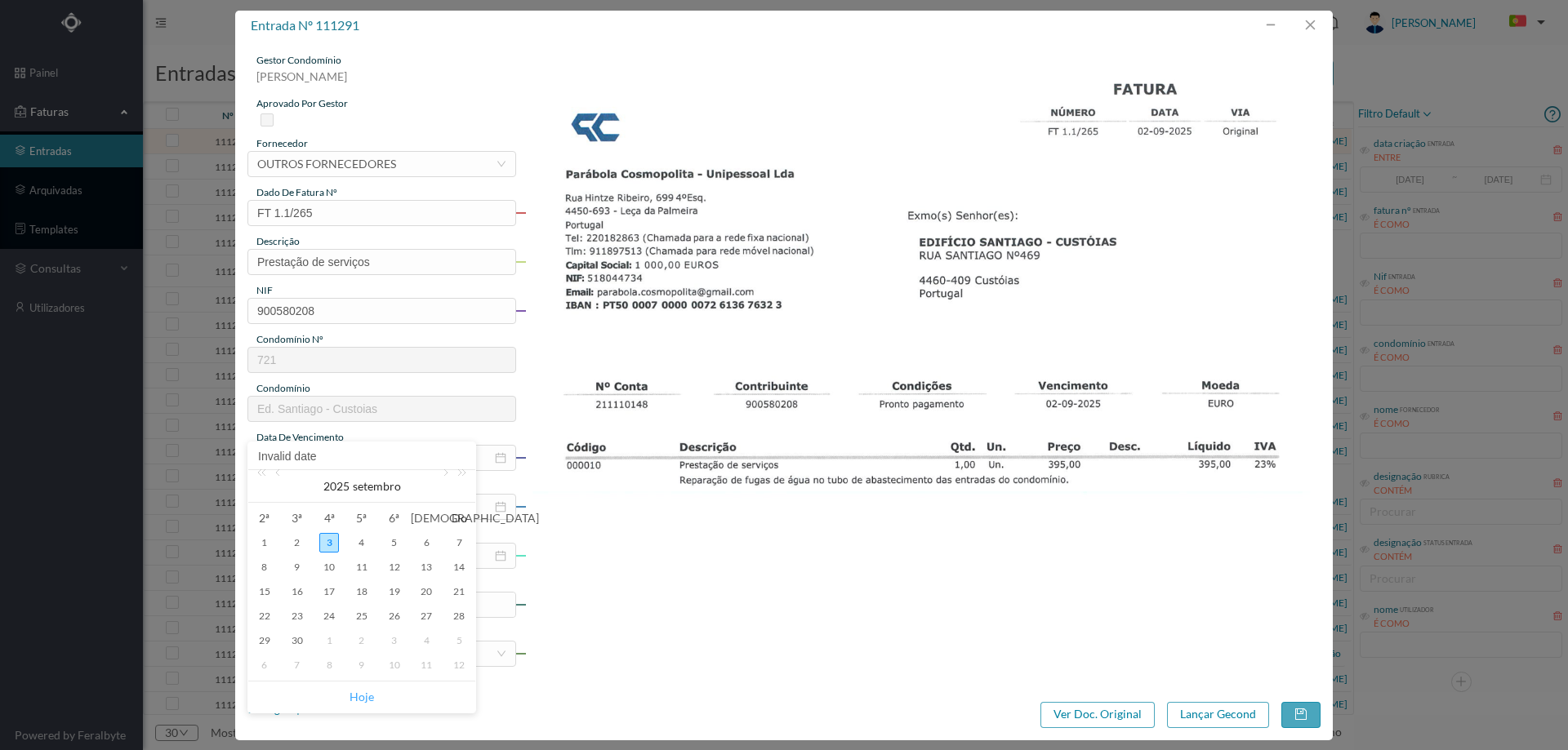
click at [359, 691] on link "Hoje" at bounding box center [362, 696] width 25 height 31
type input "[DATE]"
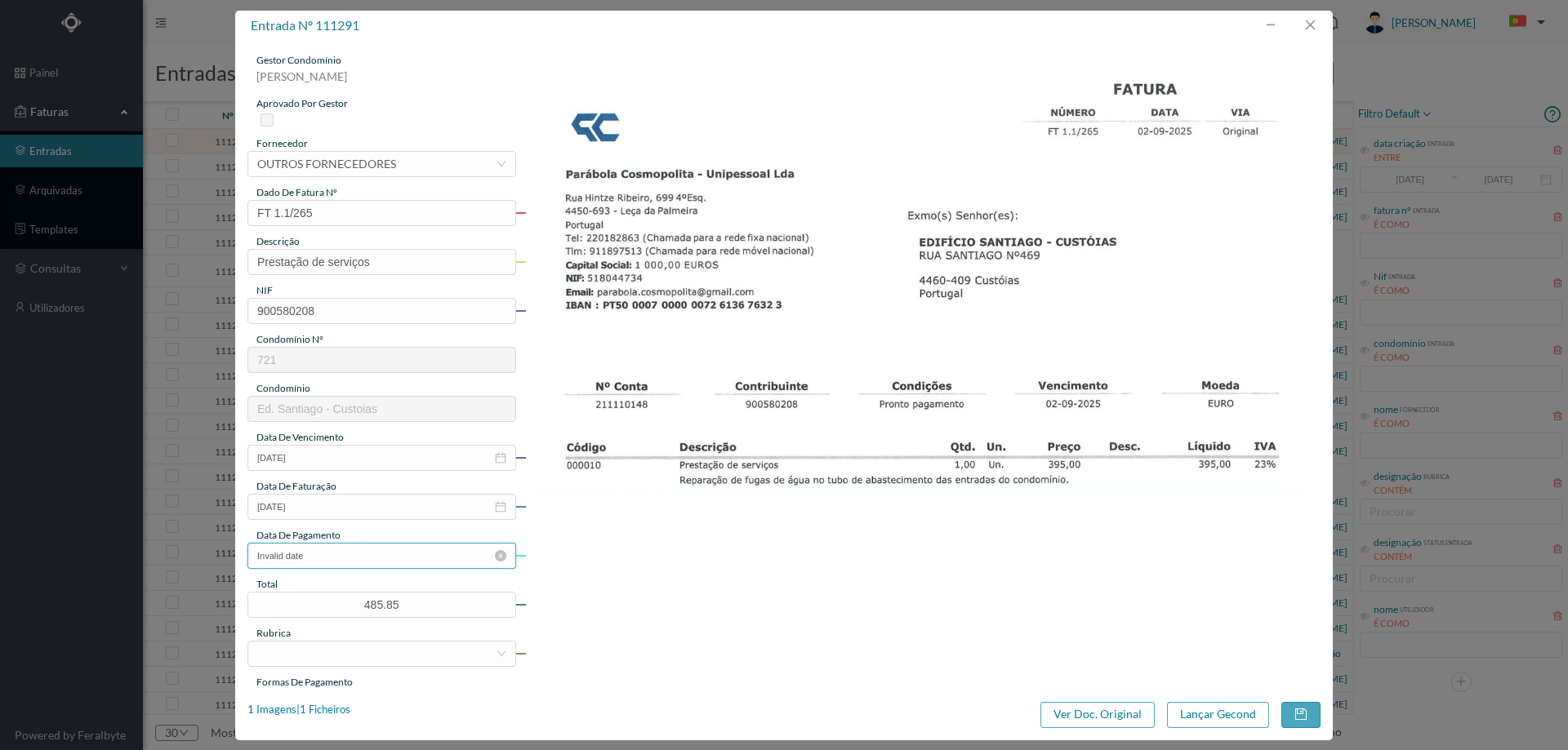
click at [316, 554] on input "Invalid date" at bounding box center [382, 555] width 268 height 26
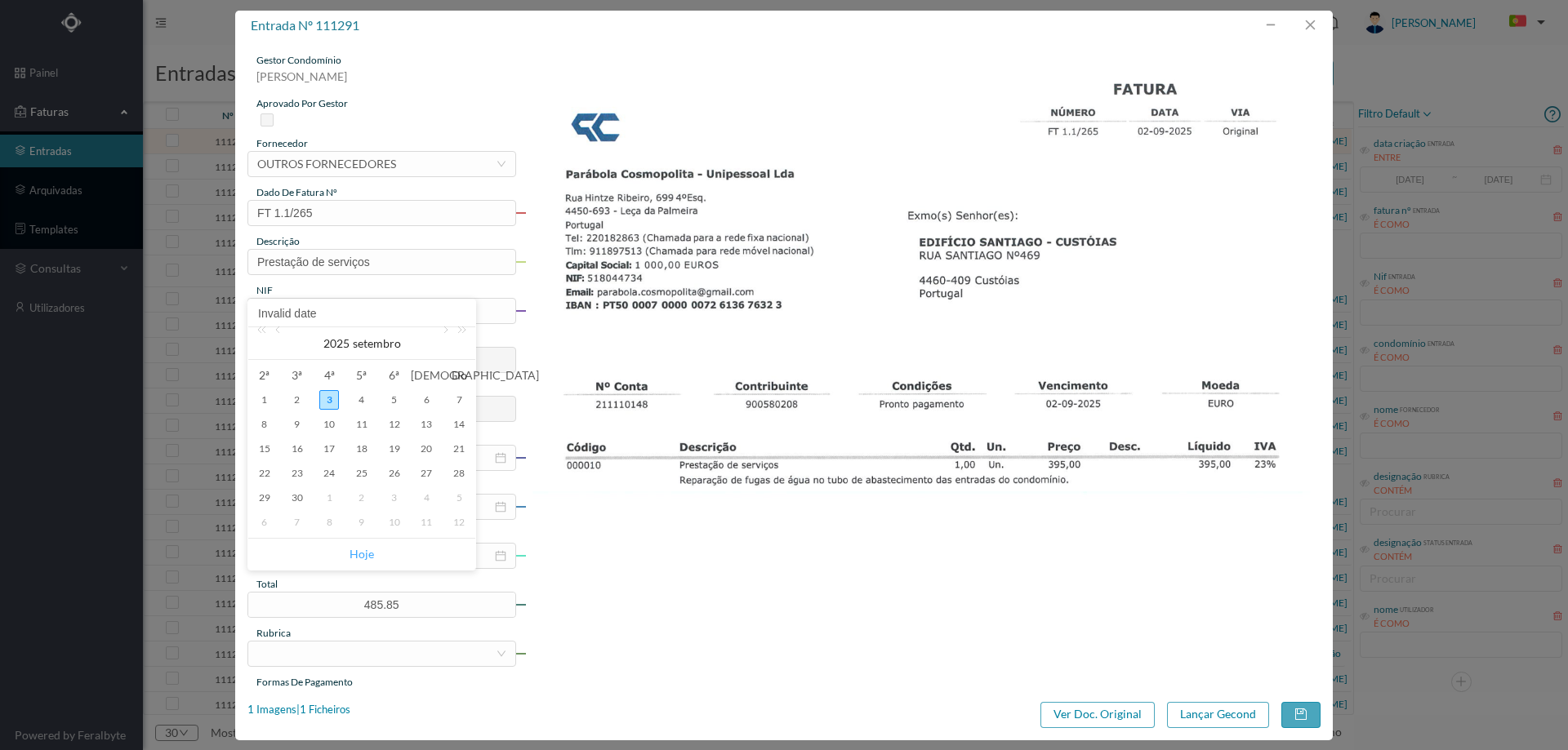
click at [359, 549] on link "Hoje" at bounding box center [362, 554] width 25 height 31
type input "[DATE]"
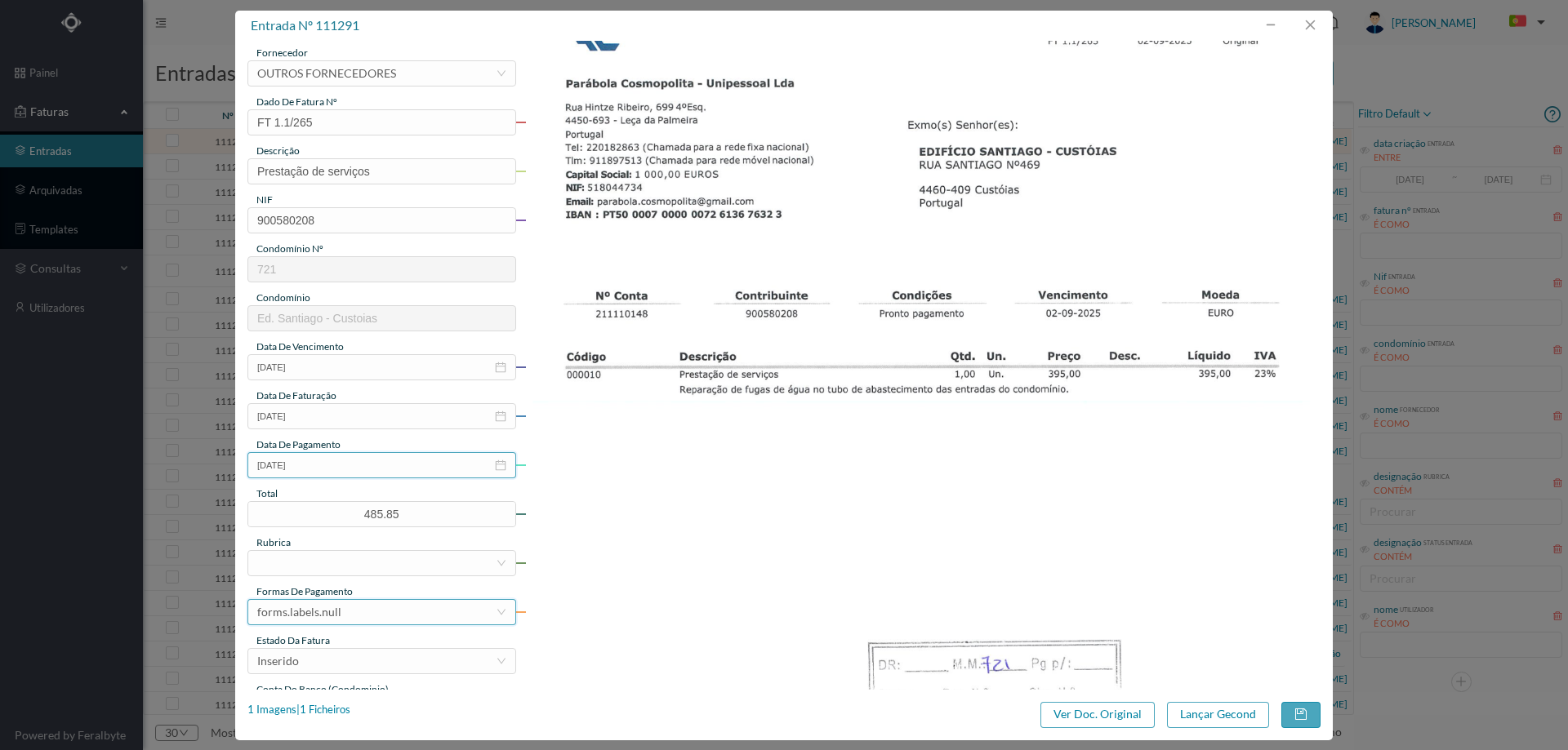
scroll to position [245, 0]
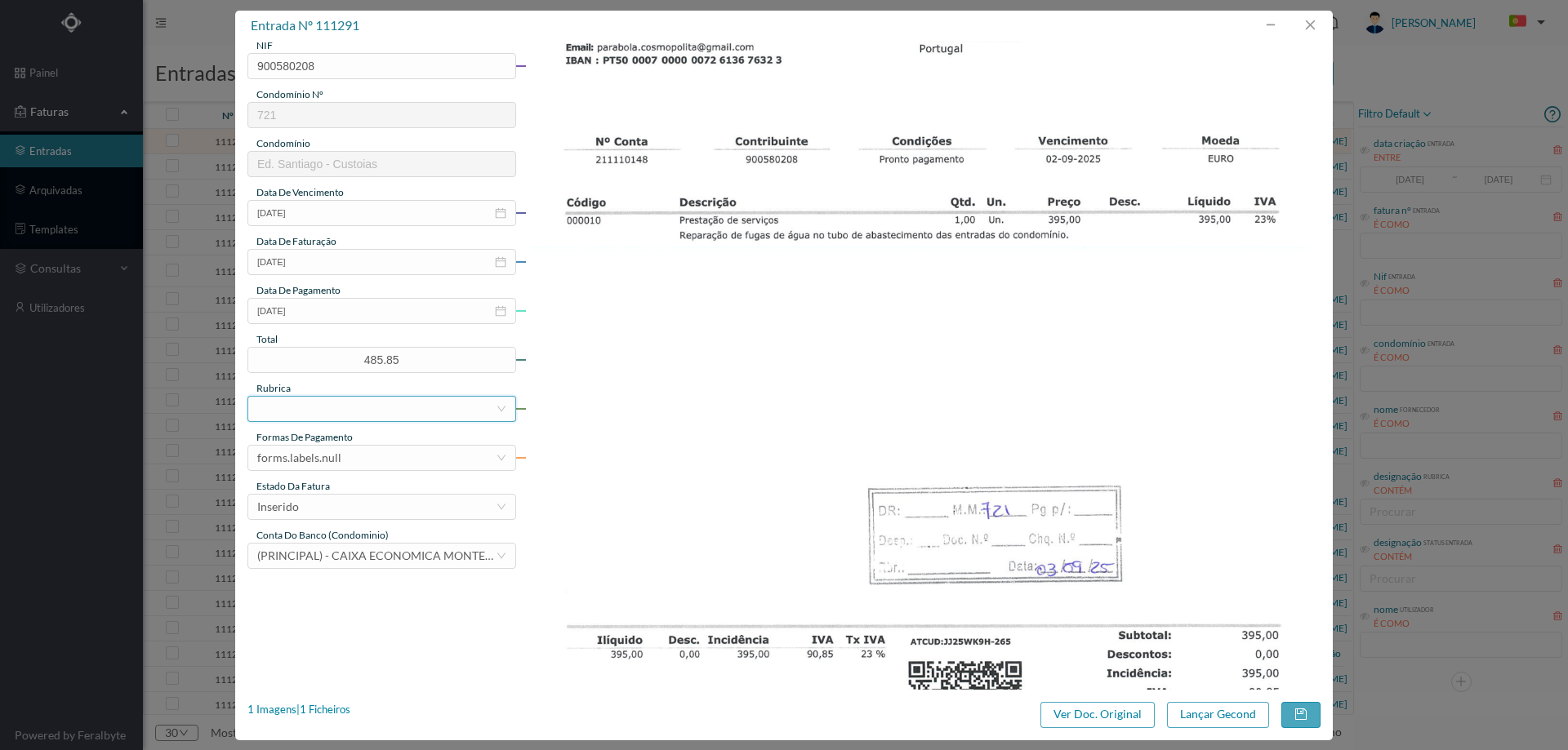
click at [321, 408] on div at bounding box center [376, 409] width 238 height 25
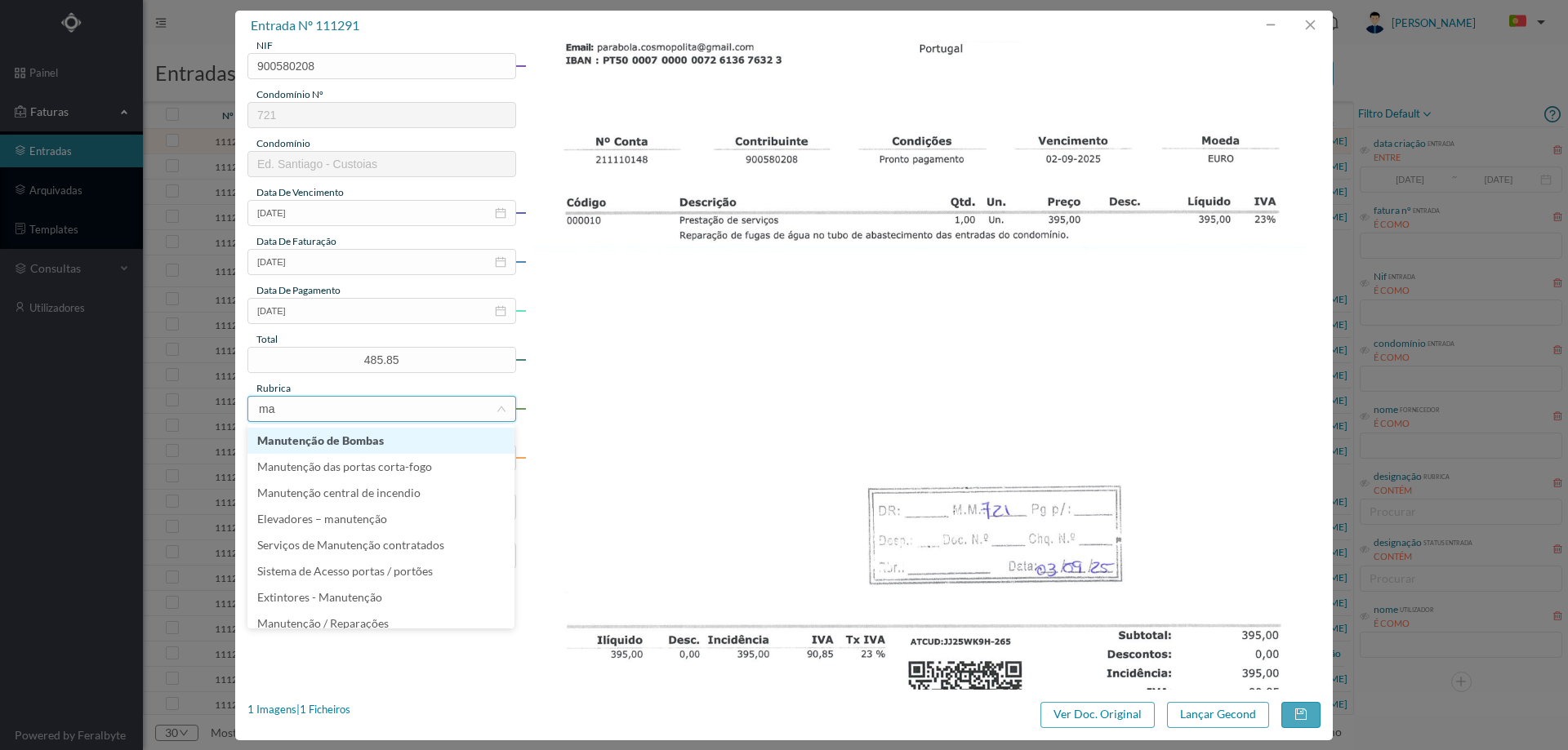
type input "man"
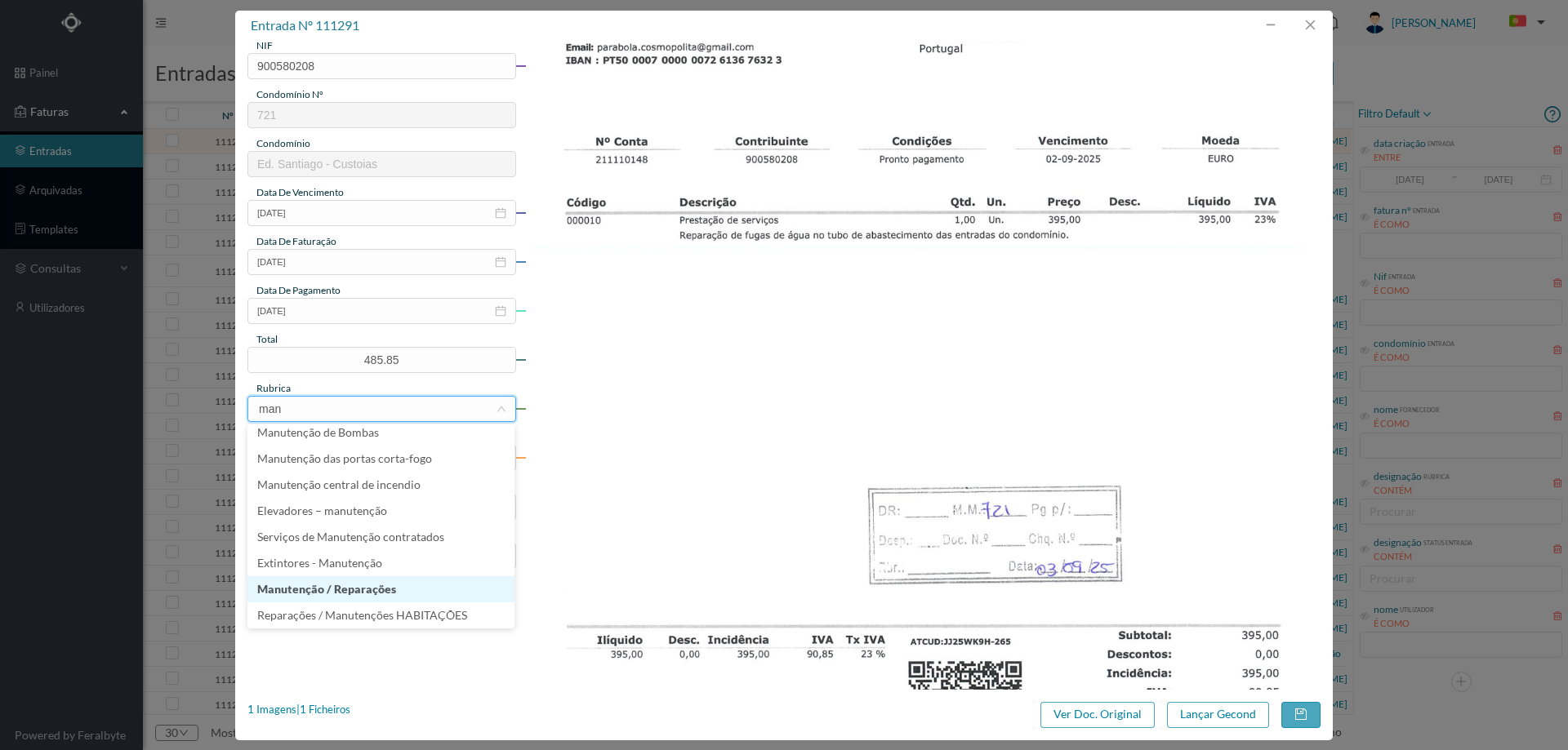
click at [334, 592] on li "Manutenção / Reparações" at bounding box center [381, 589] width 267 height 26
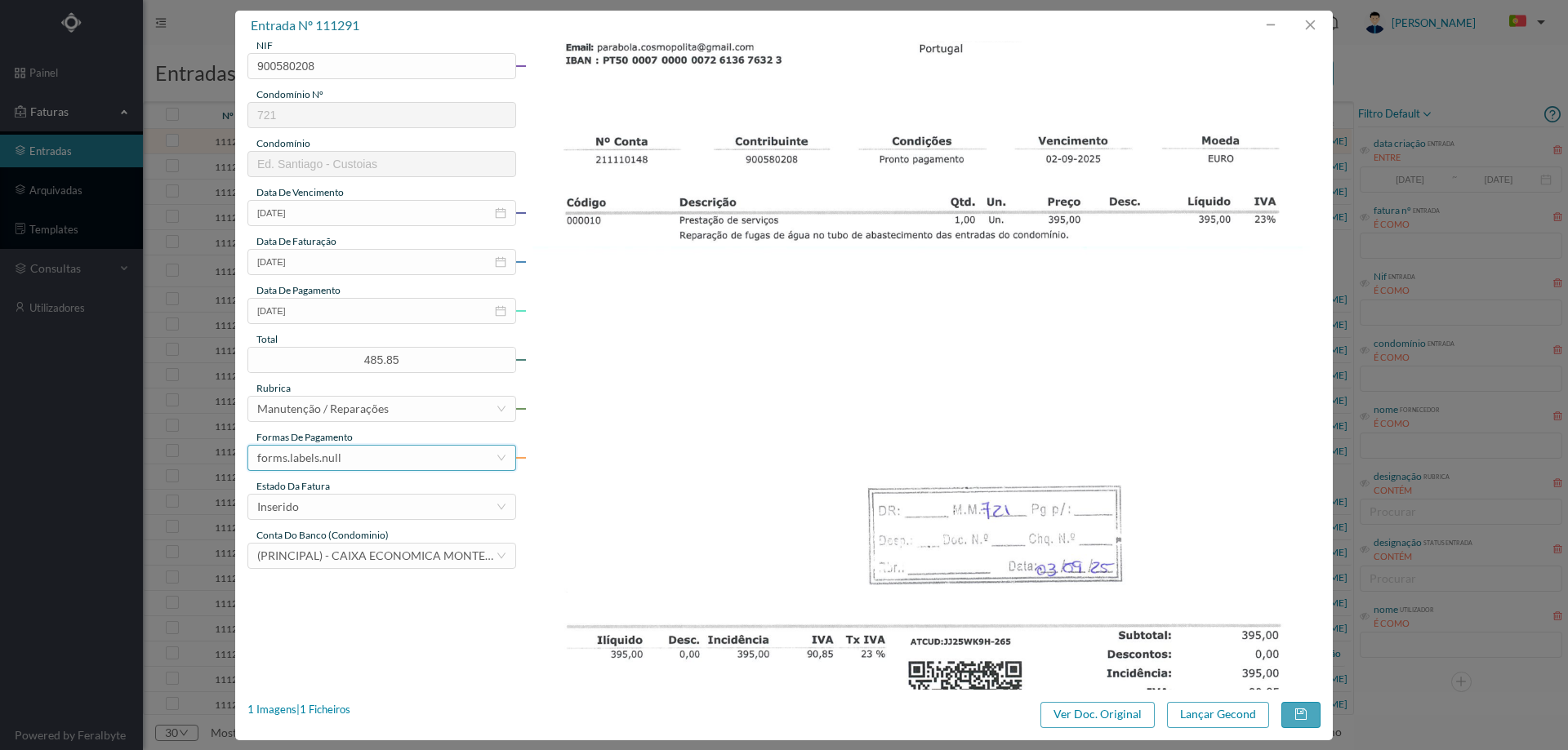
click at [333, 459] on div "forms.labels.null" at bounding box center [299, 458] width 84 height 25
click at [352, 537] on li "transferência bancária" at bounding box center [381, 542] width 267 height 26
click at [346, 514] on div "Inserido" at bounding box center [376, 507] width 238 height 25
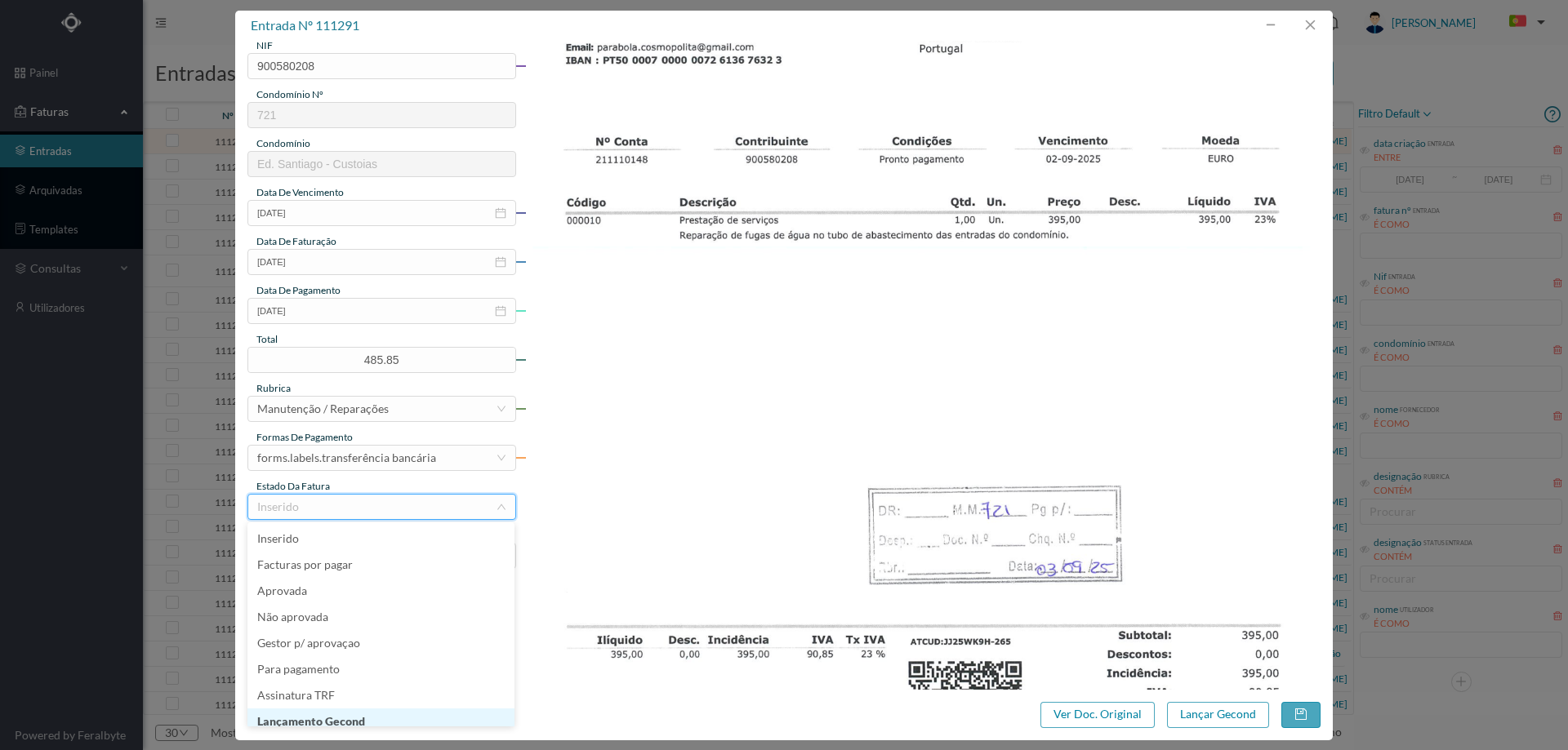
scroll to position [9, 0]
click at [355, 718] on li "Lançamento Gecond" at bounding box center [381, 713] width 267 height 26
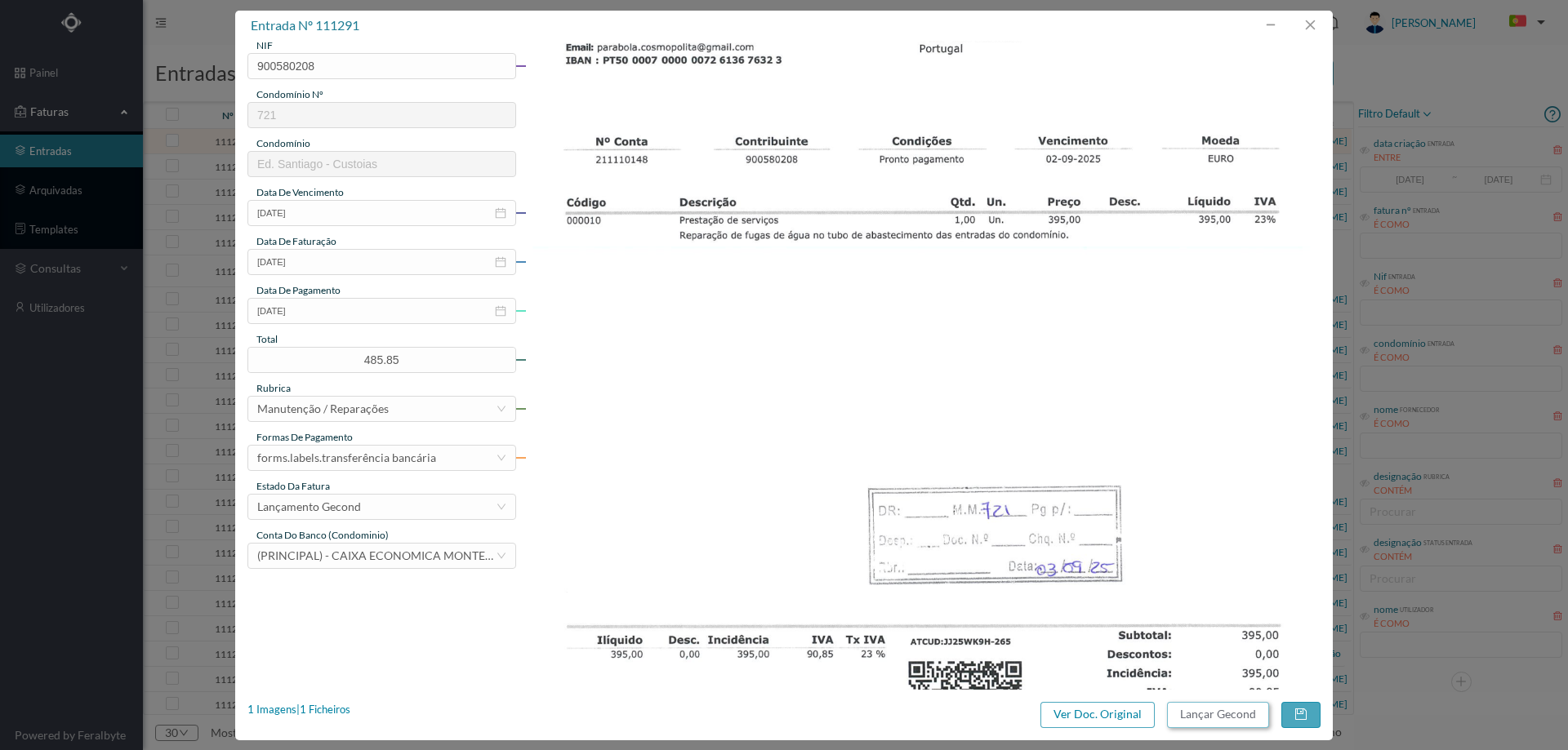
click at [1211, 713] on button "Lançar Gecond" at bounding box center [1217, 715] width 102 height 26
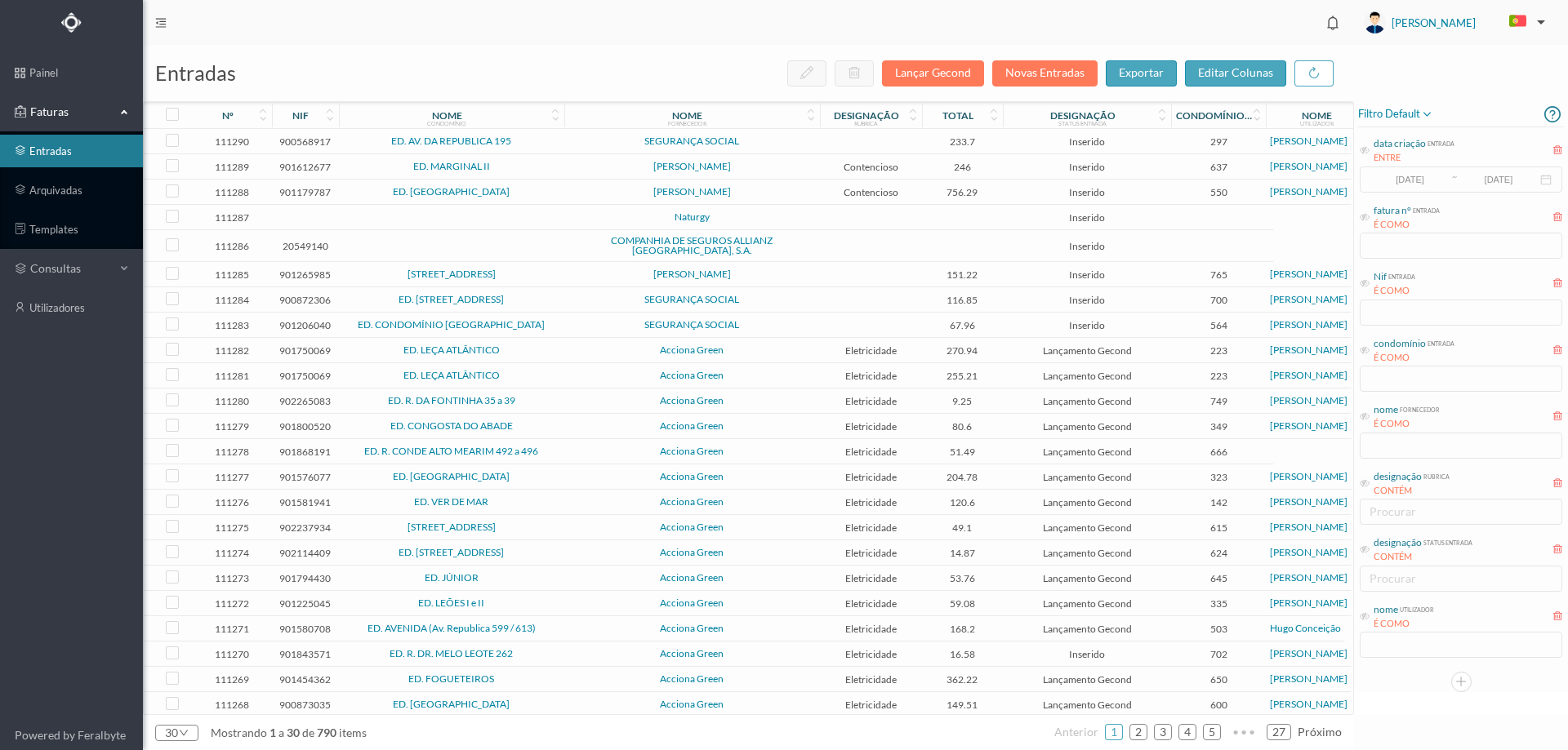
click at [567, 152] on td "SEGURANÇA SOCIAL" at bounding box center [692, 141] width 255 height 26
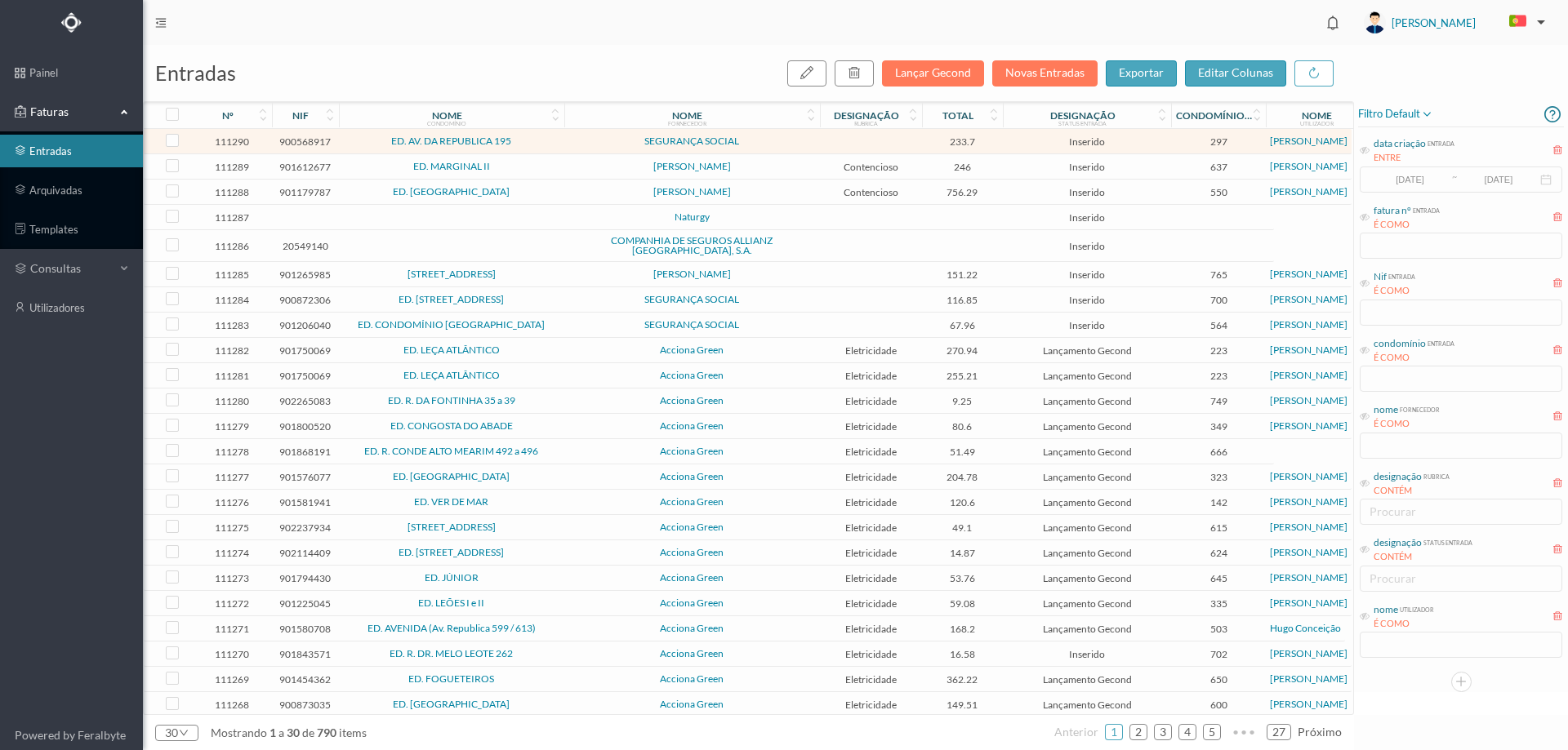
click at [567, 152] on td "SEGURANÇA SOCIAL" at bounding box center [692, 141] width 255 height 26
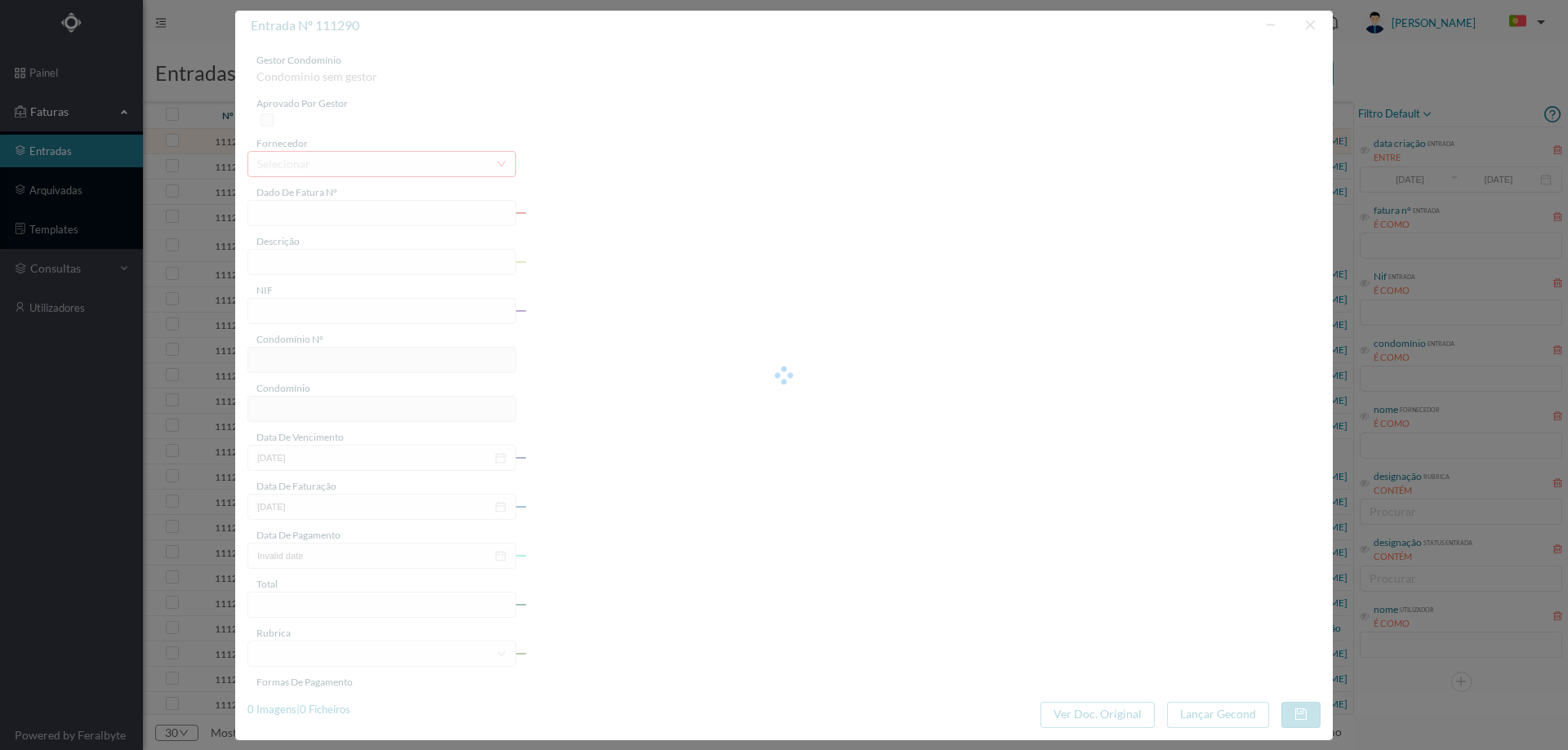
type input "FC FC.2025/921"
type input "900568917"
type input "Invalid date"
type input "2025-08-31"
type input "233.70"
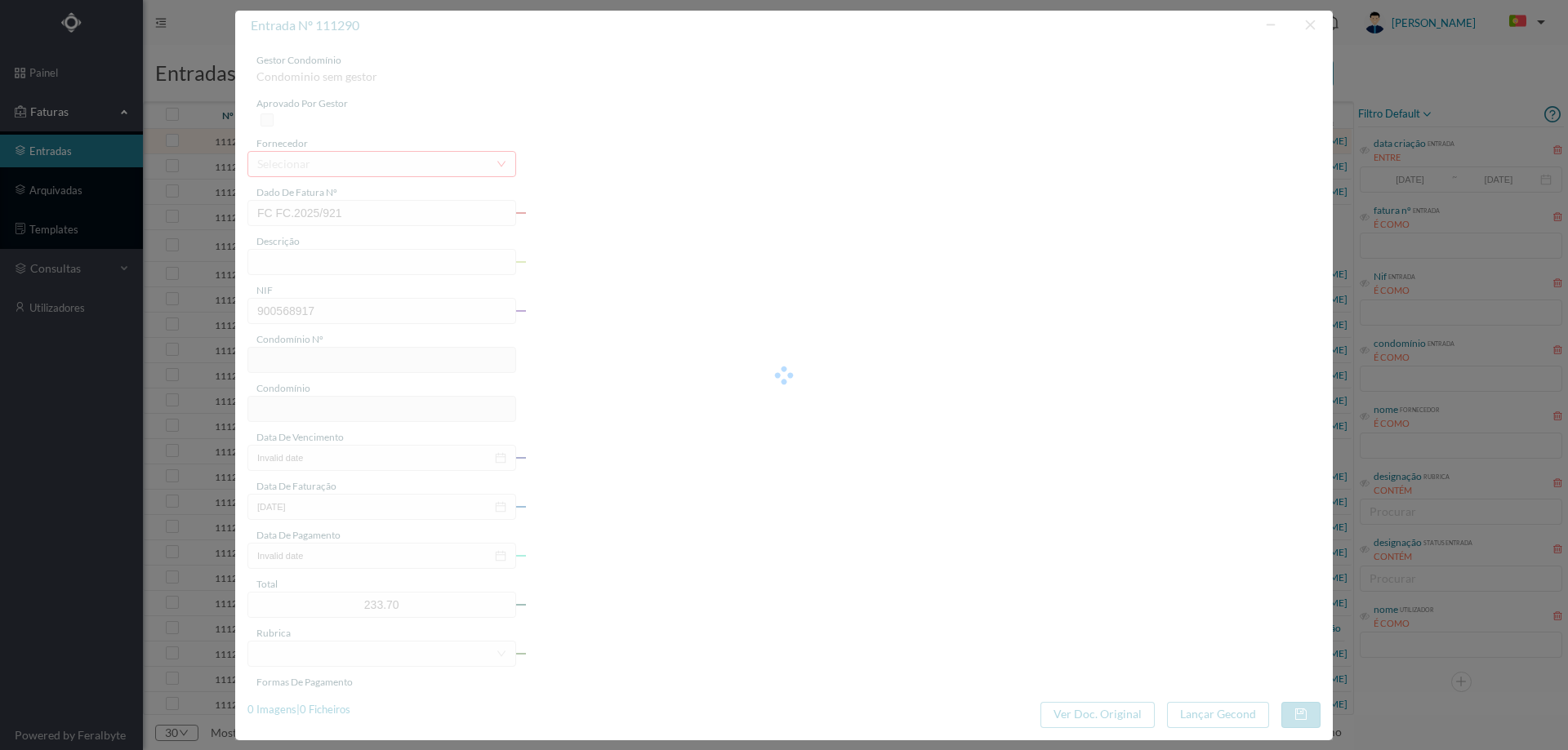
type input "297"
type input "ED. AV. DA REPUBLICA 195"
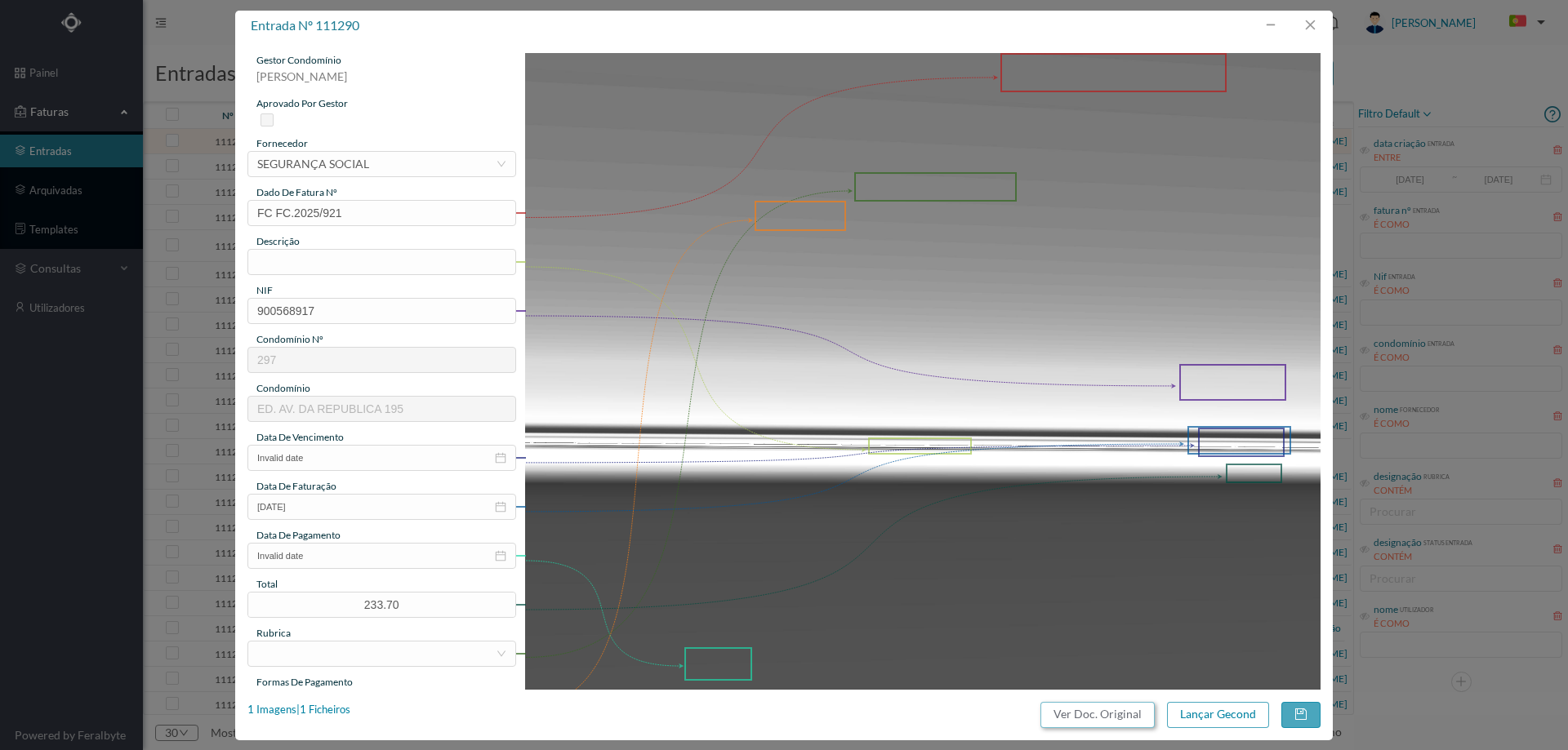
click at [1085, 713] on button "Ver Doc. Original" at bounding box center [1097, 715] width 114 height 26
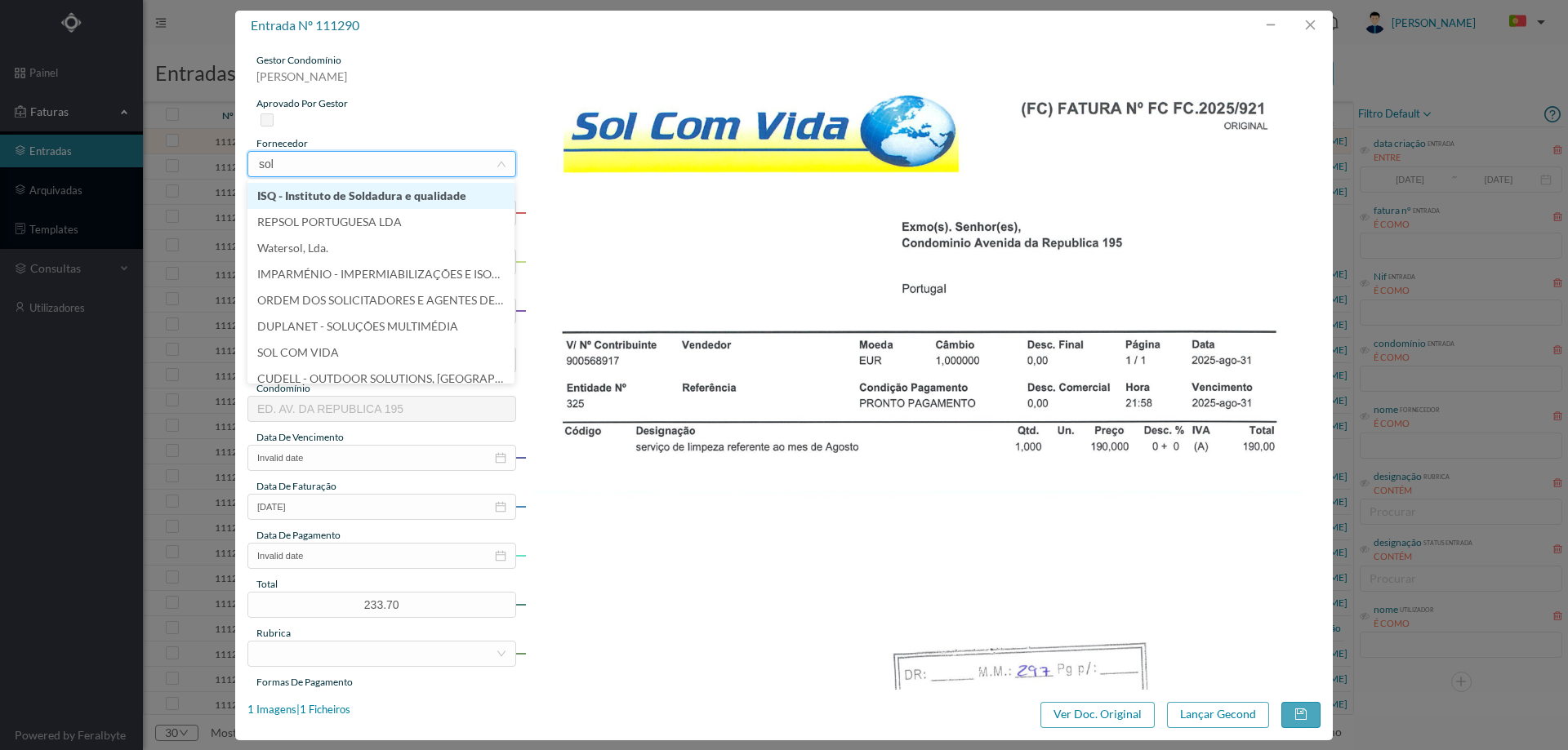
type input "sol"
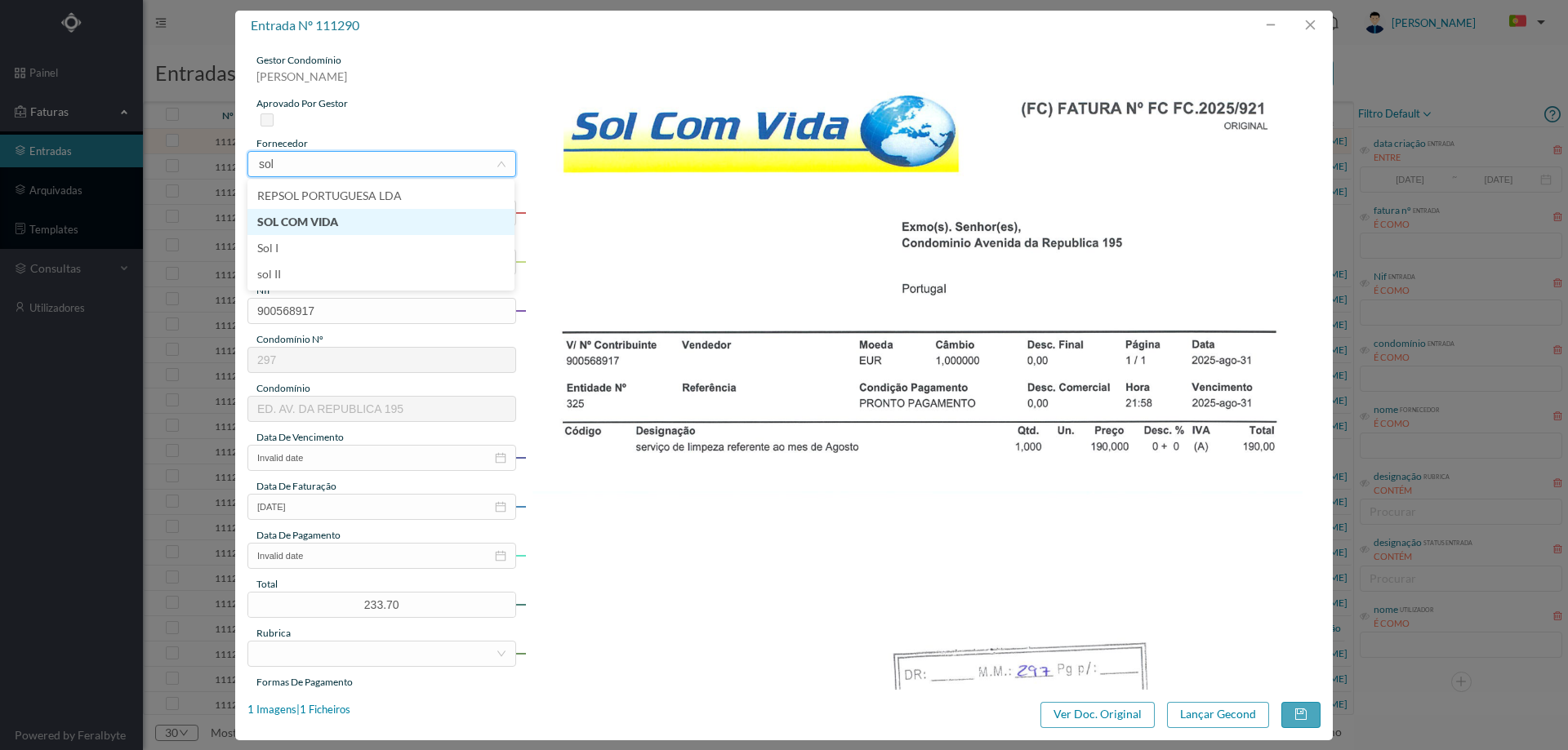
click at [366, 218] on li "SOL COM VIDA" at bounding box center [381, 222] width 267 height 26
click at [345, 246] on div "descrição" at bounding box center [382, 242] width 268 height 15
click at [346, 261] on input "text" at bounding box center [382, 262] width 268 height 26
type input "Limpeza [DATE]"
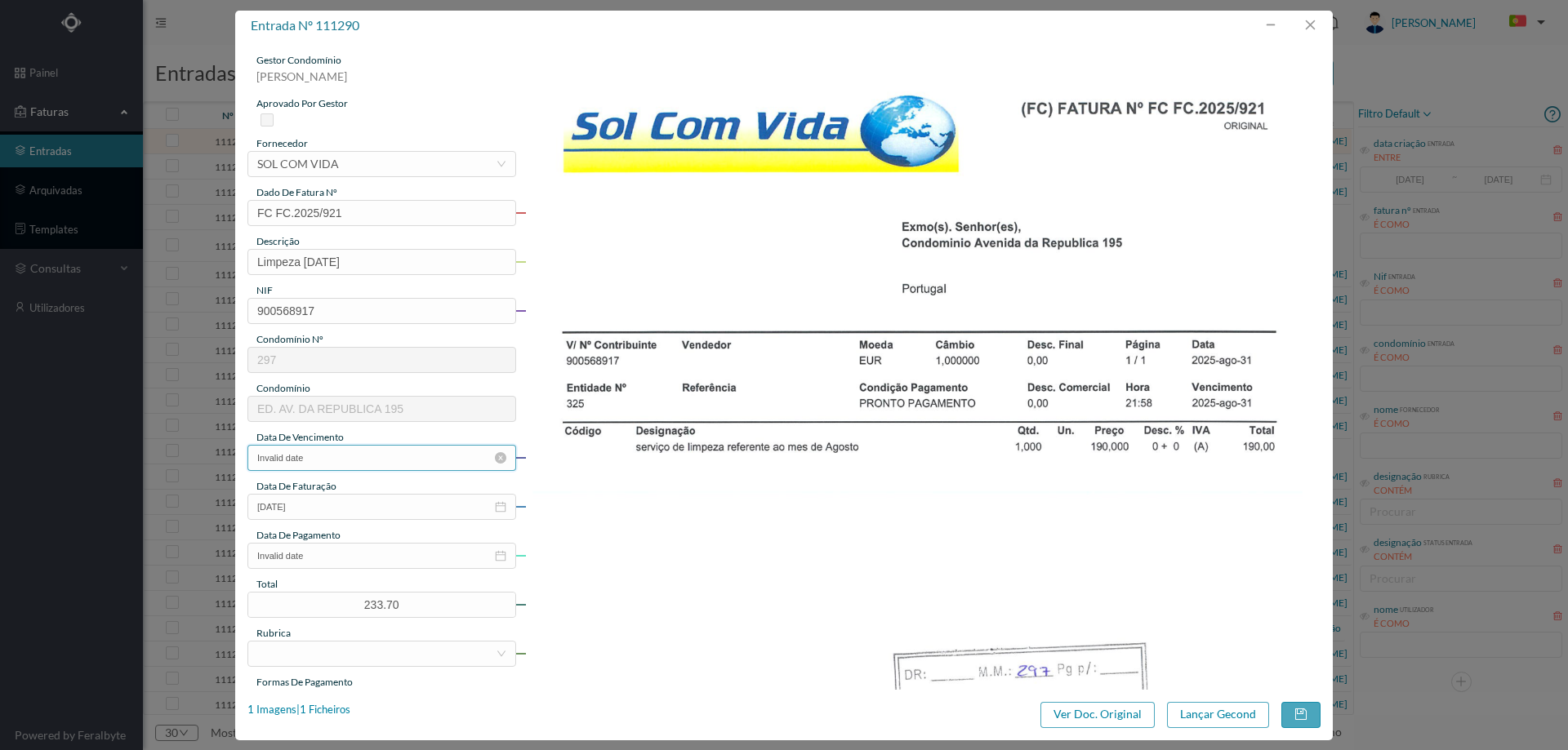
click at [339, 466] on input "Invalid date" at bounding box center [382, 458] width 268 height 26
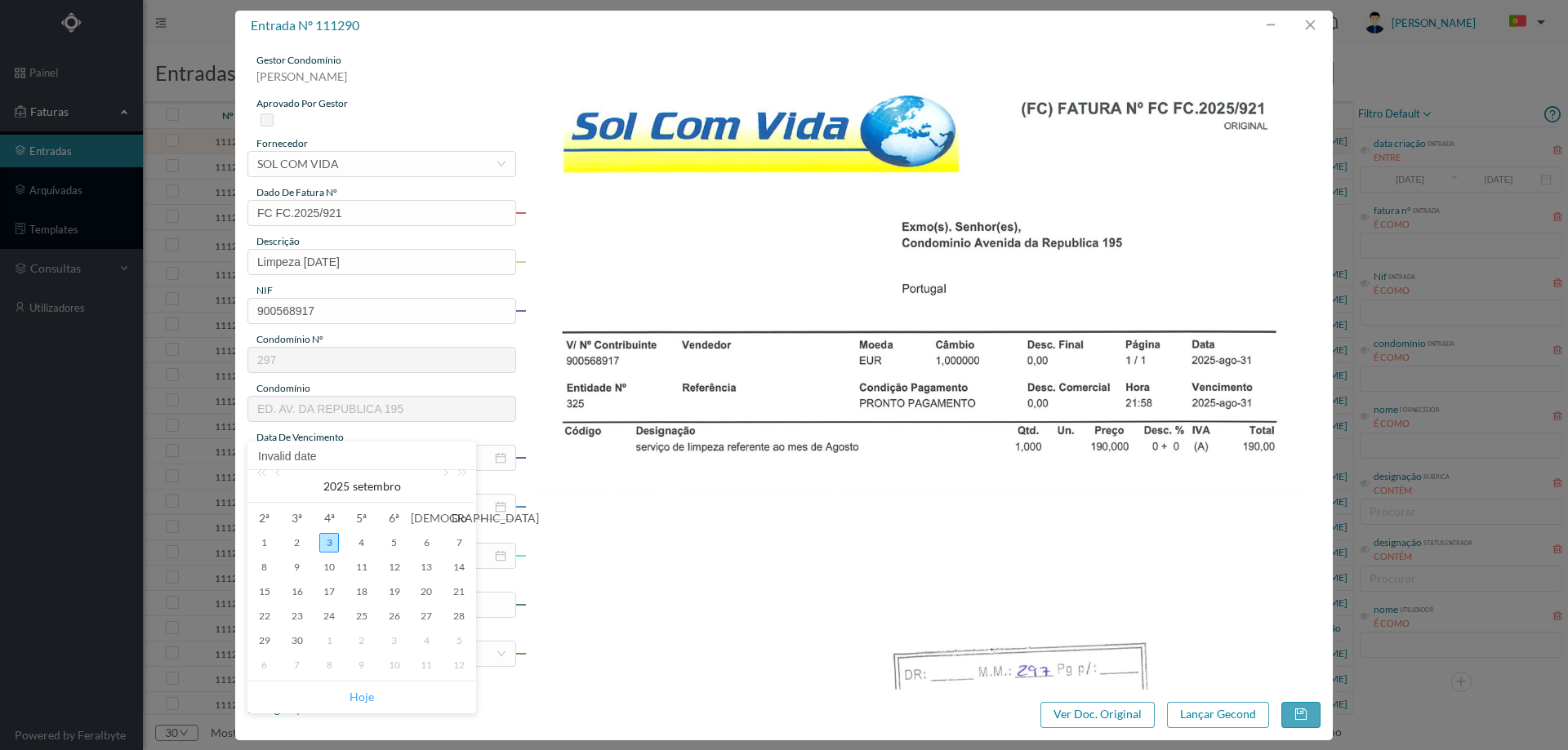
click at [361, 694] on link "Hoje" at bounding box center [362, 696] width 25 height 31
type input "[DATE]"
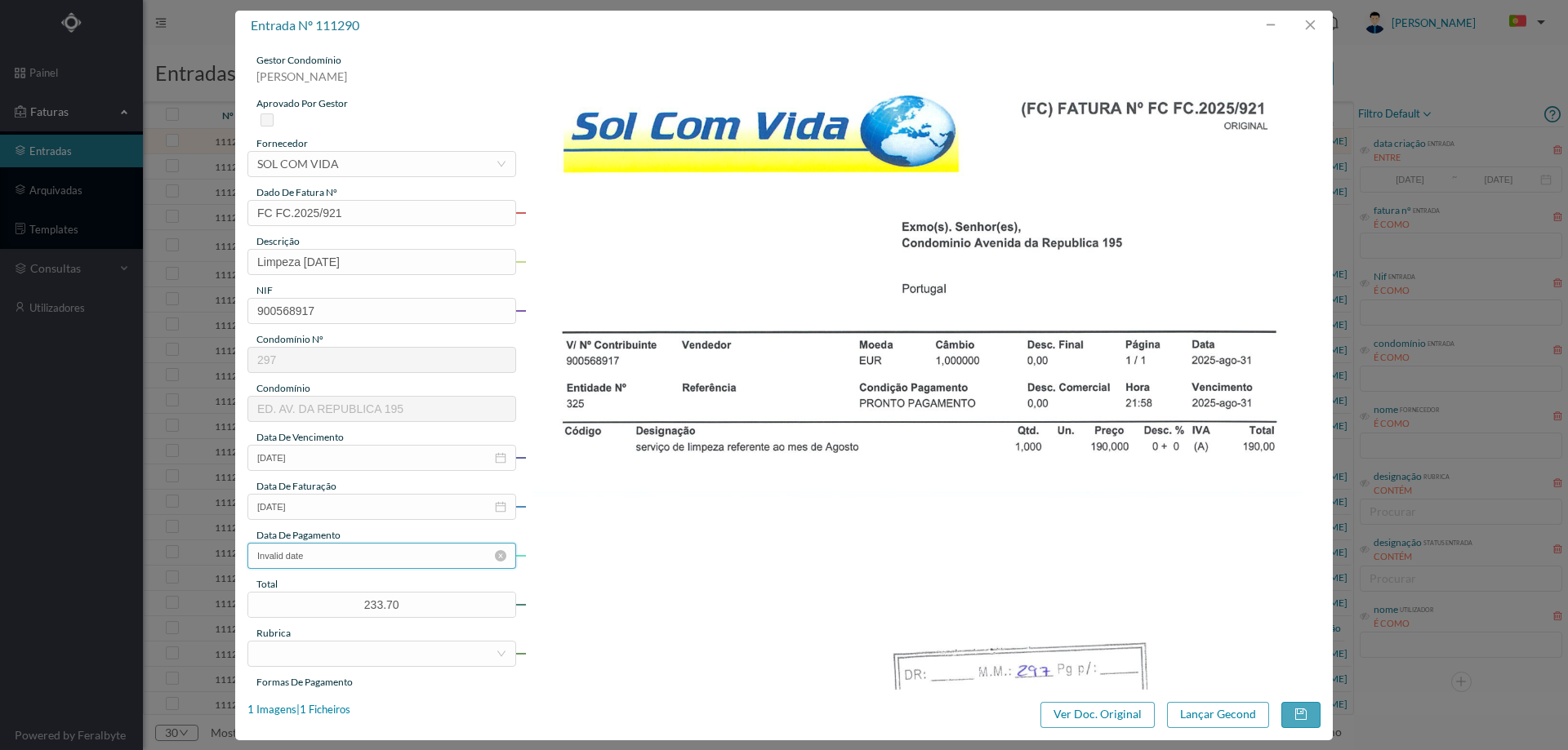
click at [341, 557] on input "Invalid date" at bounding box center [382, 555] width 268 height 26
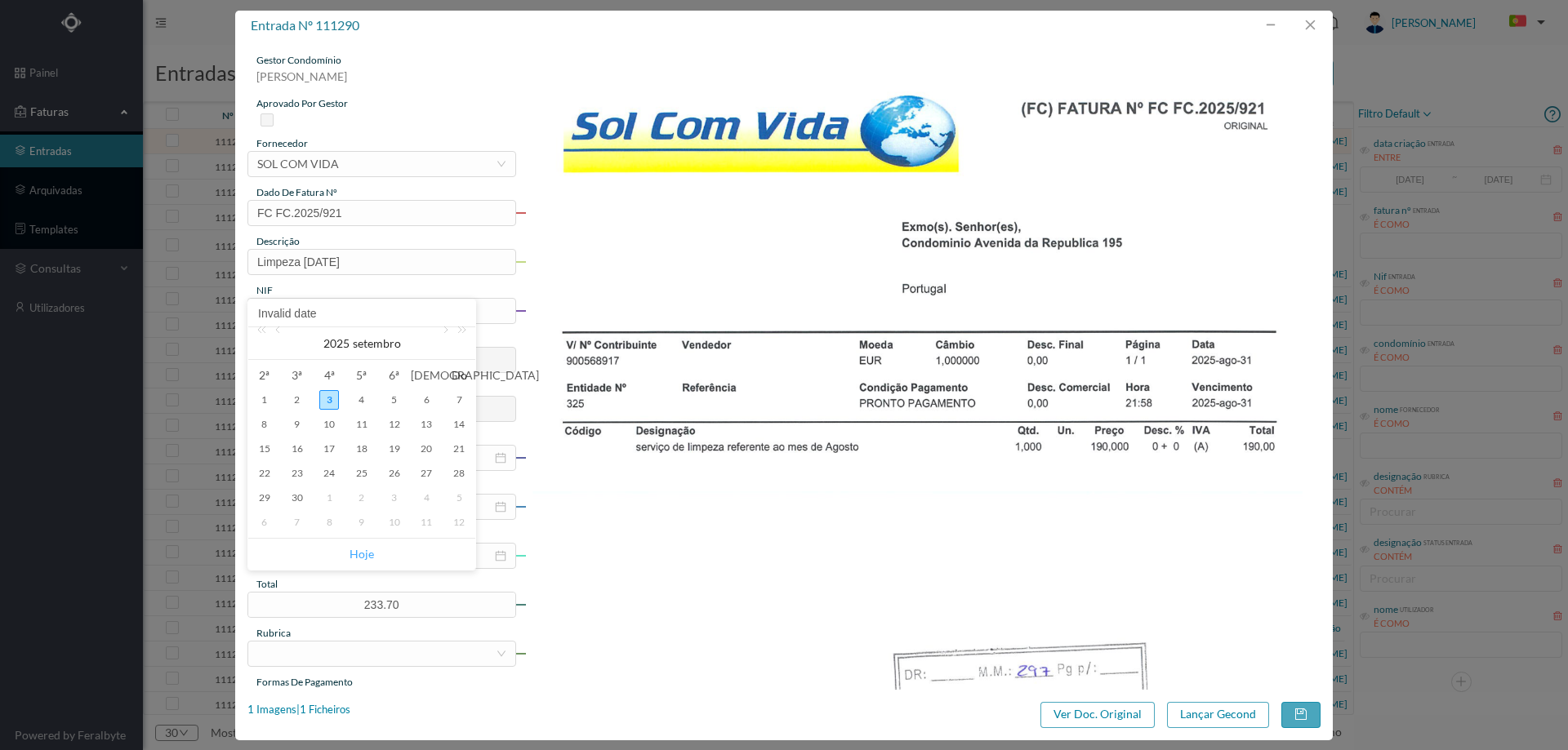
click at [358, 546] on link "Hoje" at bounding box center [362, 554] width 25 height 31
type input "[DATE]"
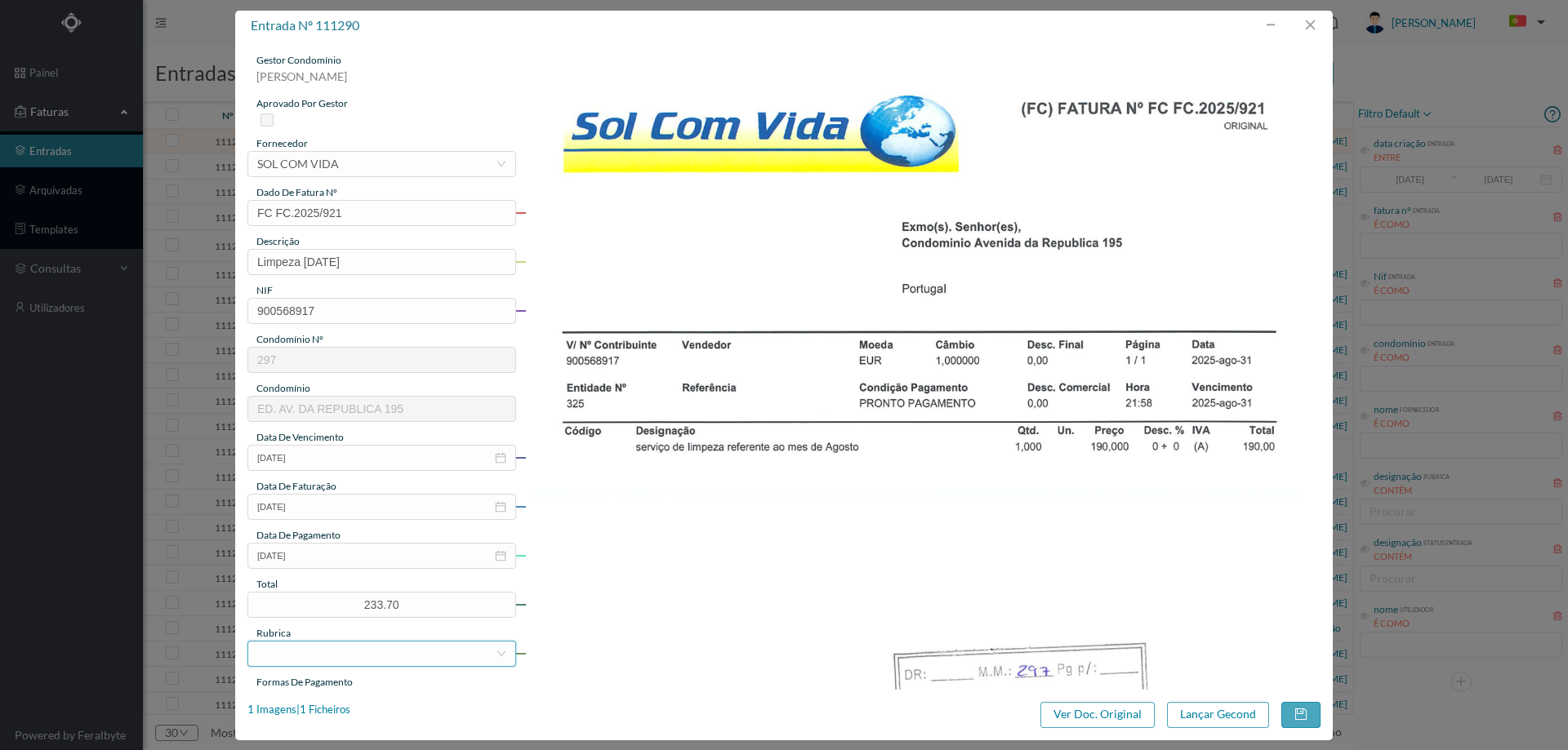
click at [326, 650] on div at bounding box center [376, 654] width 238 height 25
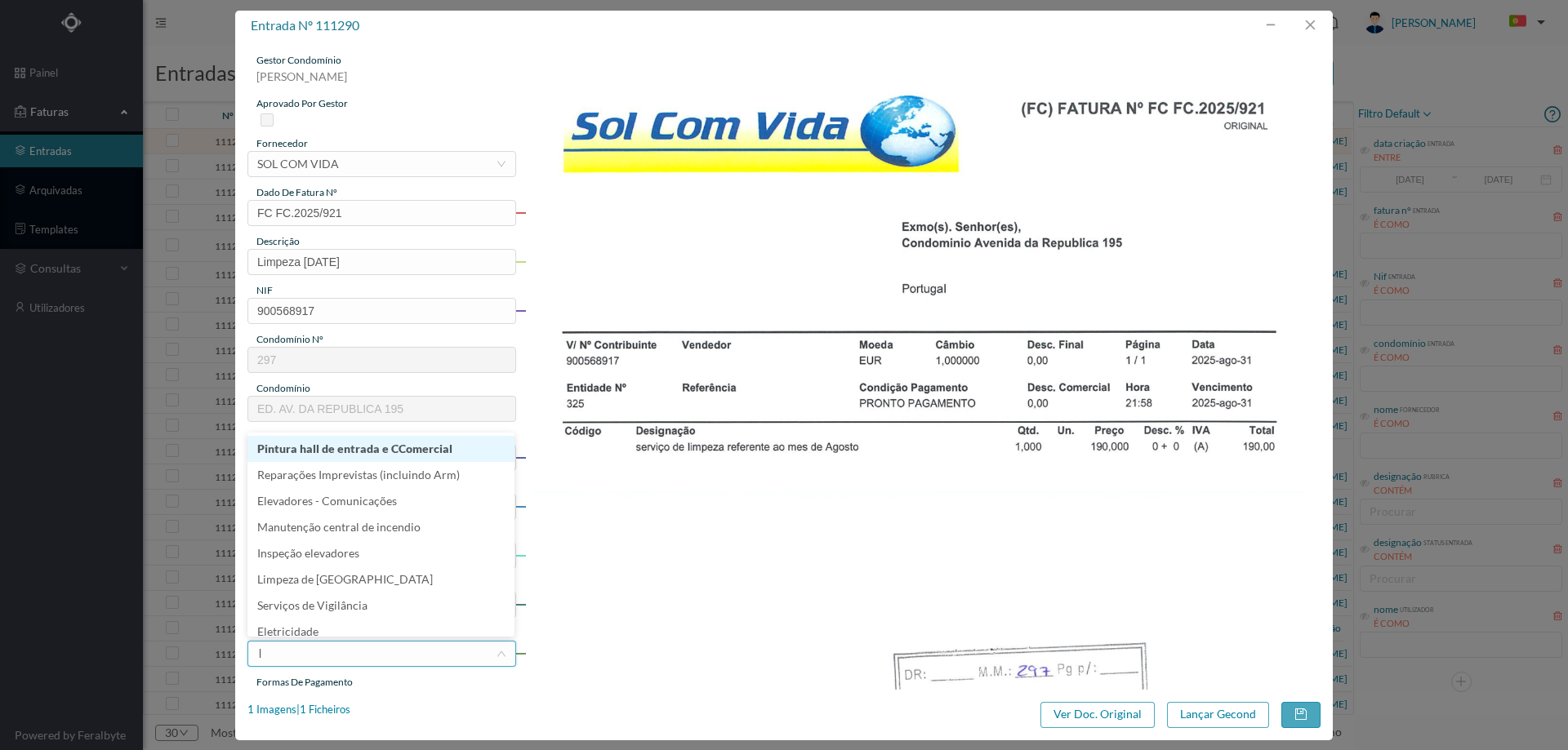
type input "li"
click at [341, 476] on li "Limpeza" at bounding box center [381, 467] width 267 height 26
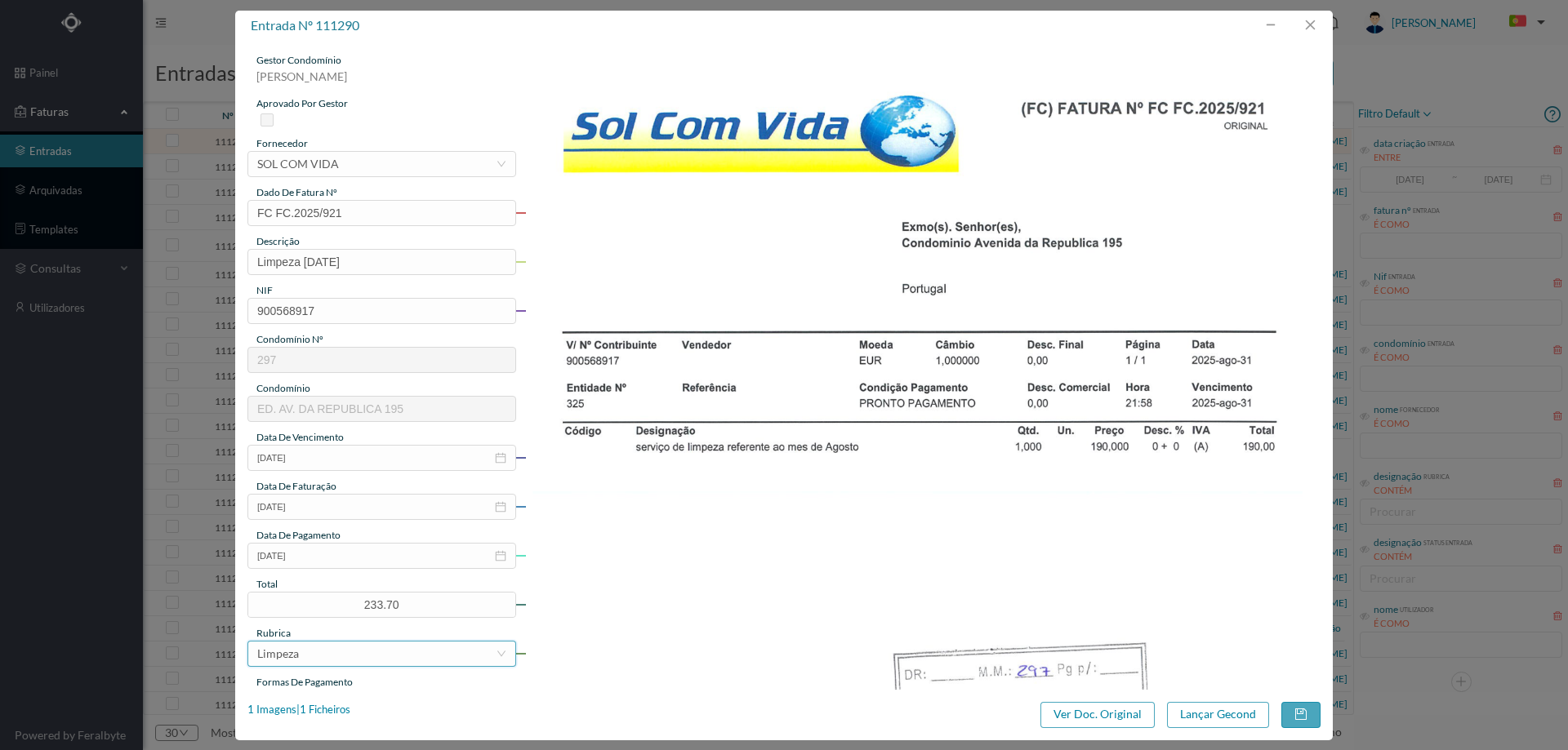
scroll to position [245, 0]
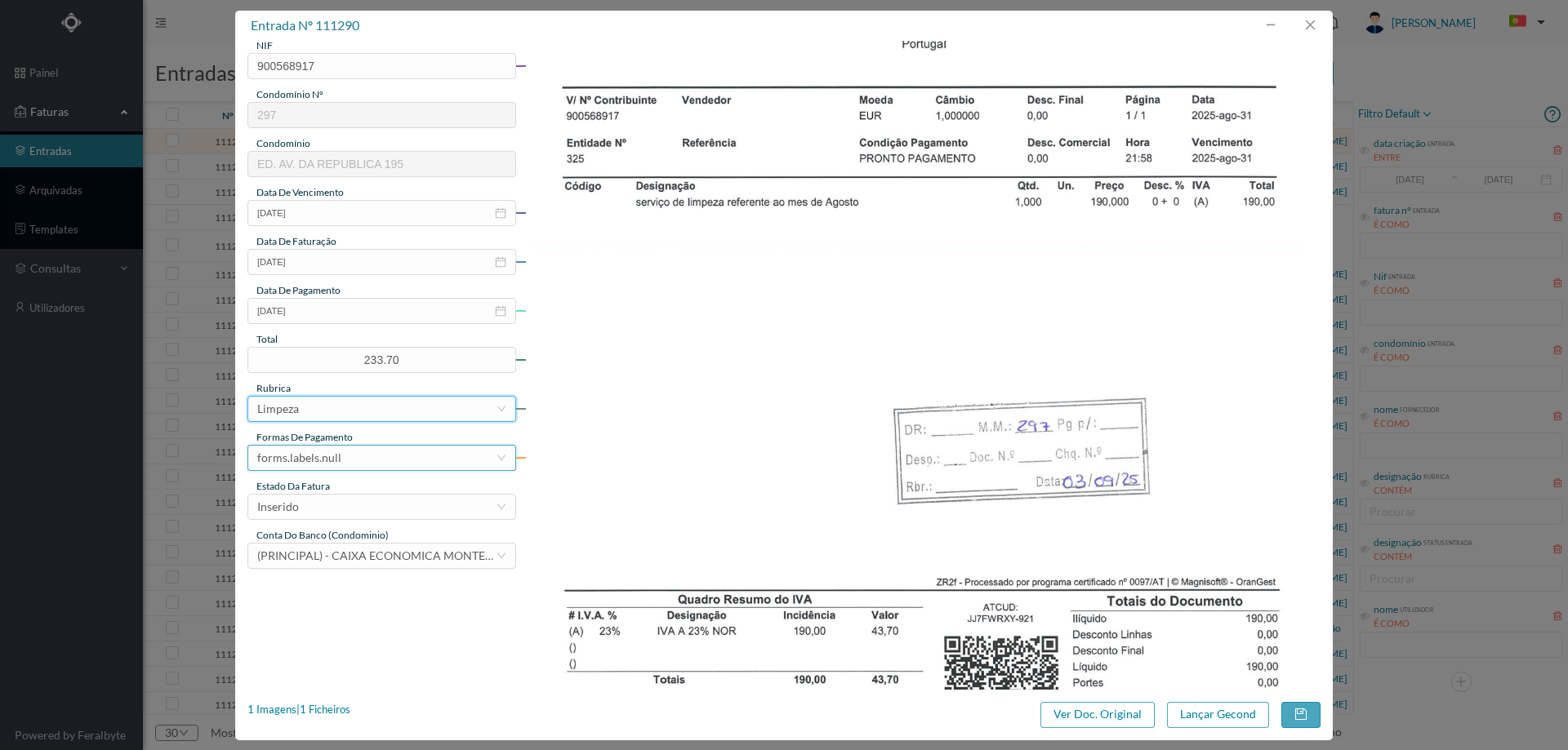
click at [339, 464] on div "forms.labels.null" at bounding box center [376, 458] width 238 height 25
click at [337, 541] on li "transferência bancária" at bounding box center [381, 542] width 267 height 26
click at [338, 505] on div "Inserido" at bounding box center [376, 507] width 238 height 25
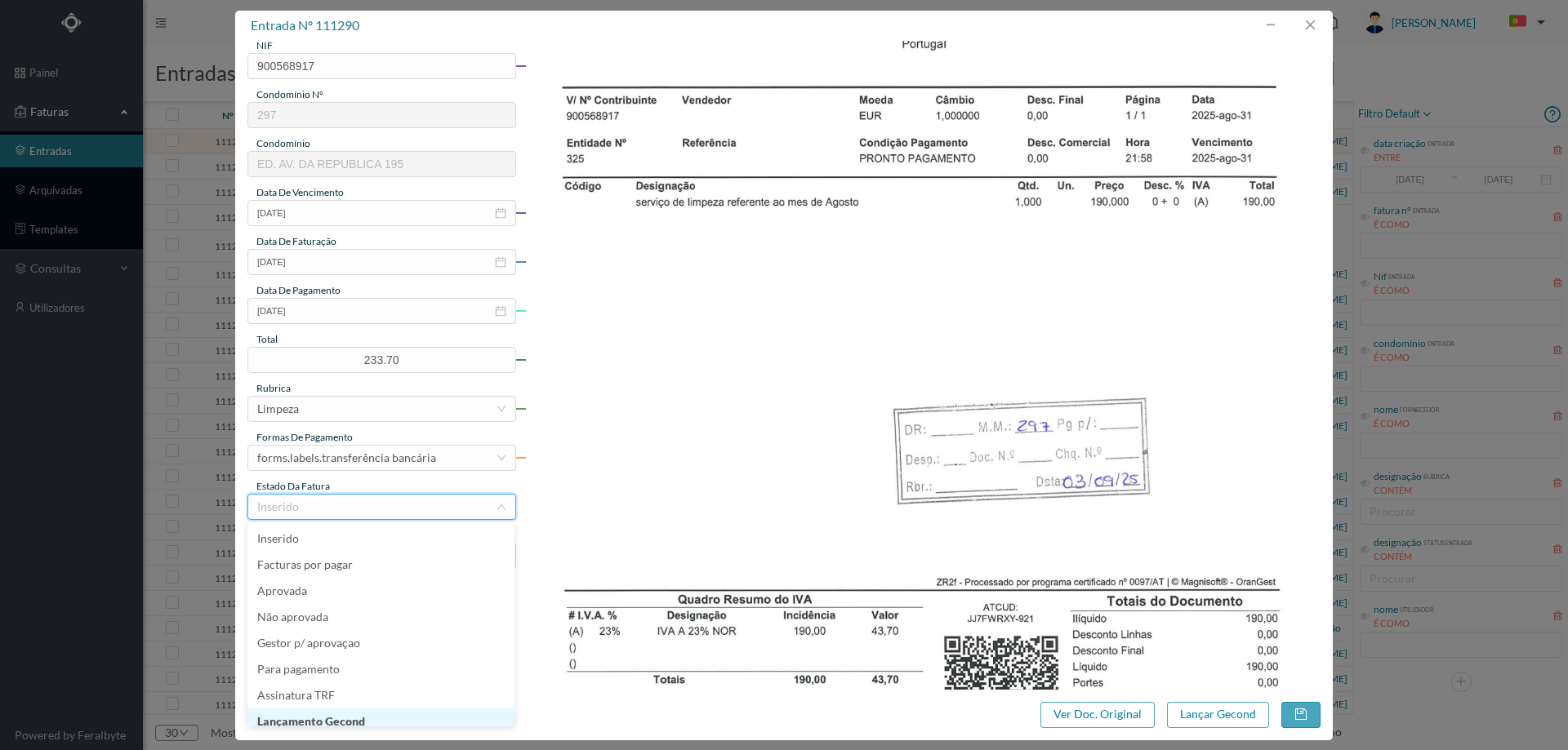
scroll to position [9, 0]
click at [363, 708] on li "Lançamento Gecond" at bounding box center [381, 713] width 267 height 26
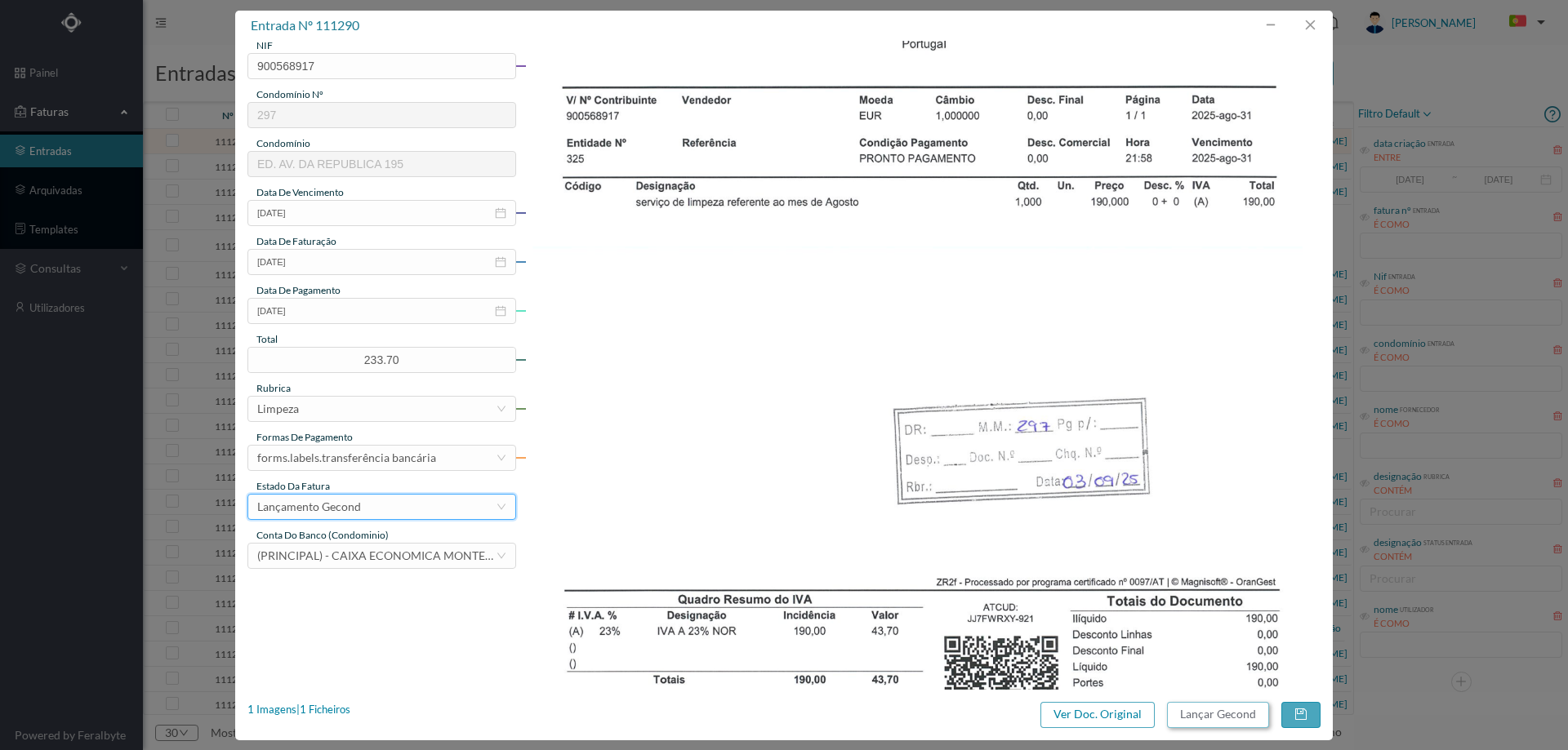
click at [1197, 718] on button "Lançar Gecond" at bounding box center [1217, 715] width 102 height 26
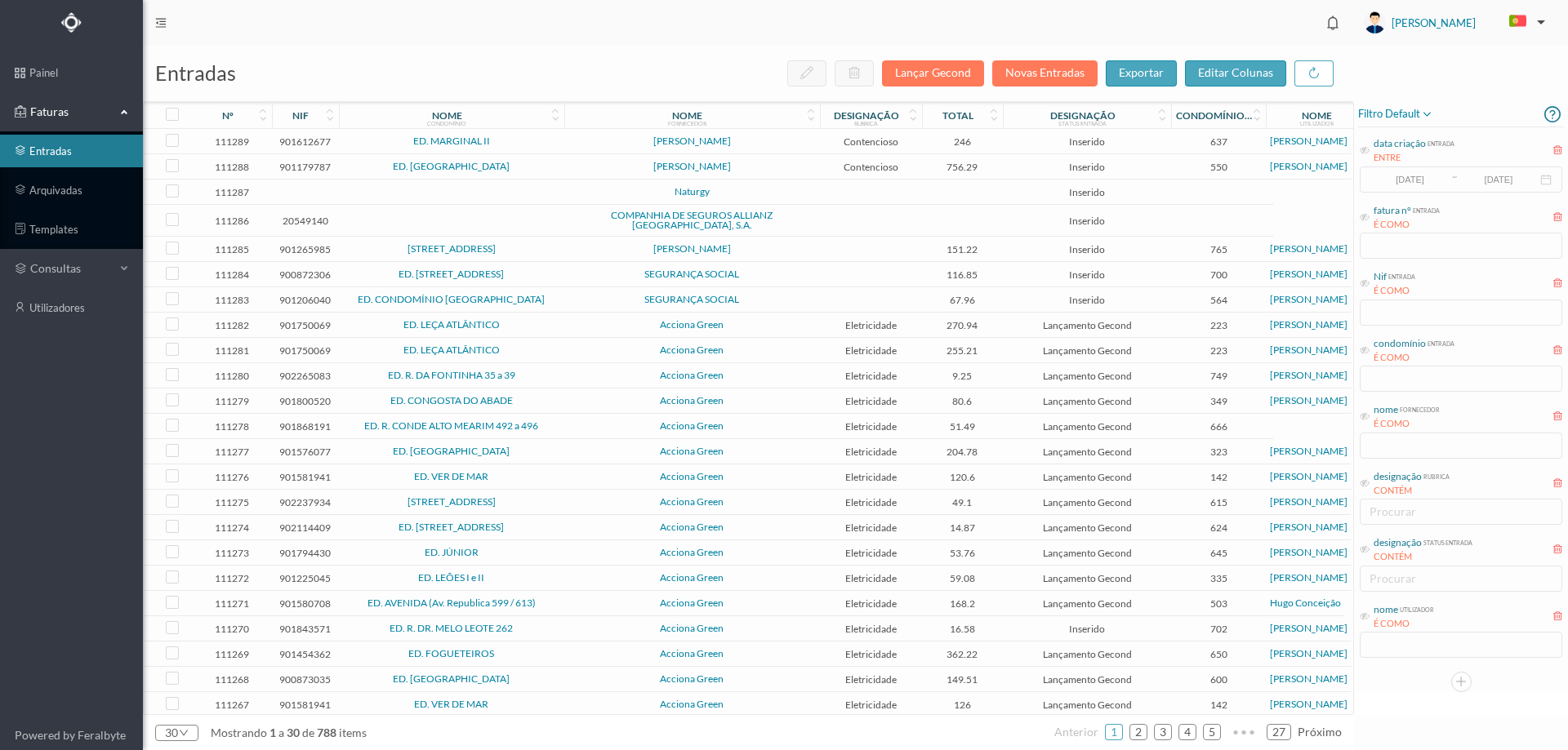
click at [512, 145] on span "ED. MARGINAL II" at bounding box center [452, 141] width 217 height 9
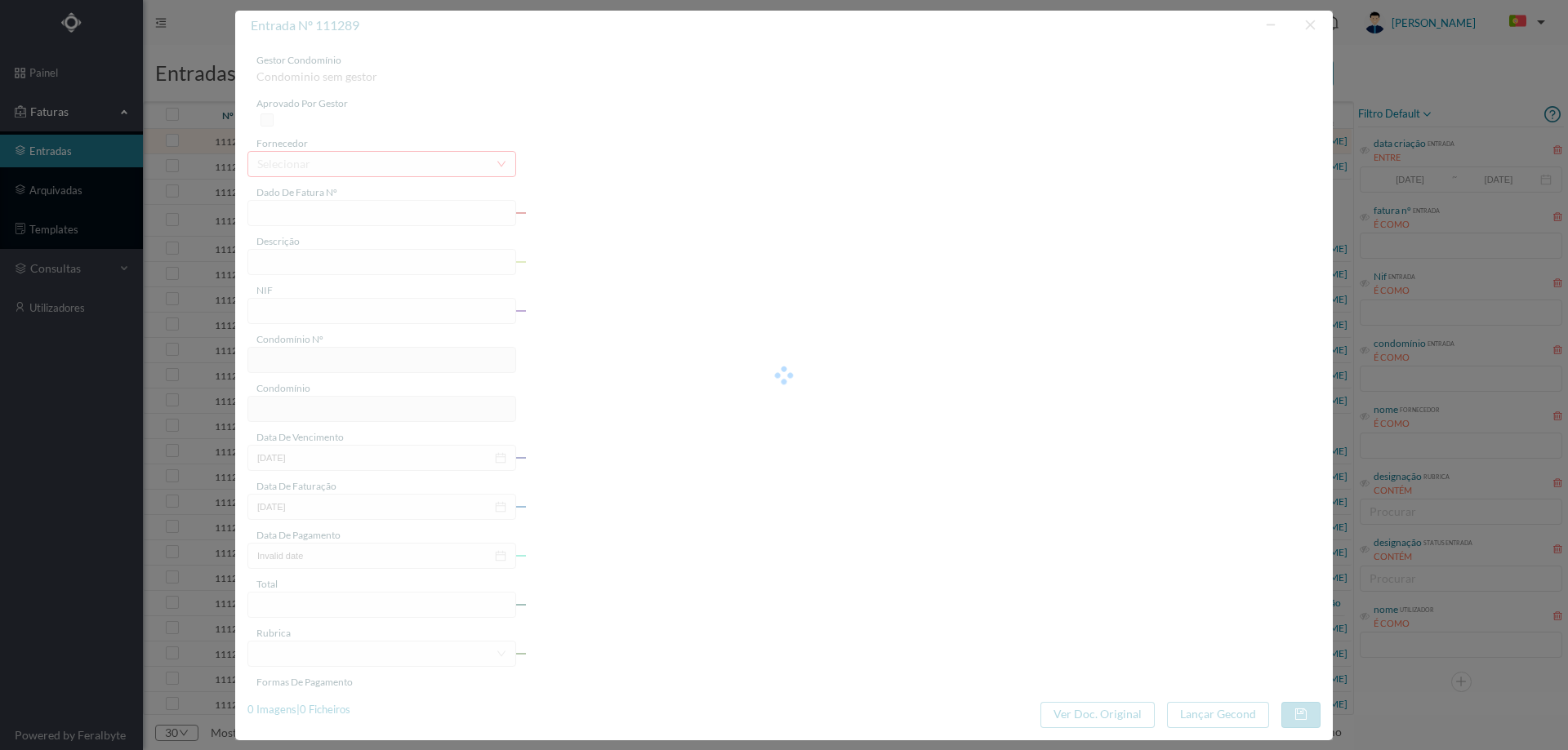
type input "FT AP/1548"
type input "Yef. Assunto: CMGala - Contraordenação Il t-oU ZCM id d )"
type input "901612677"
type input "[DATE]"
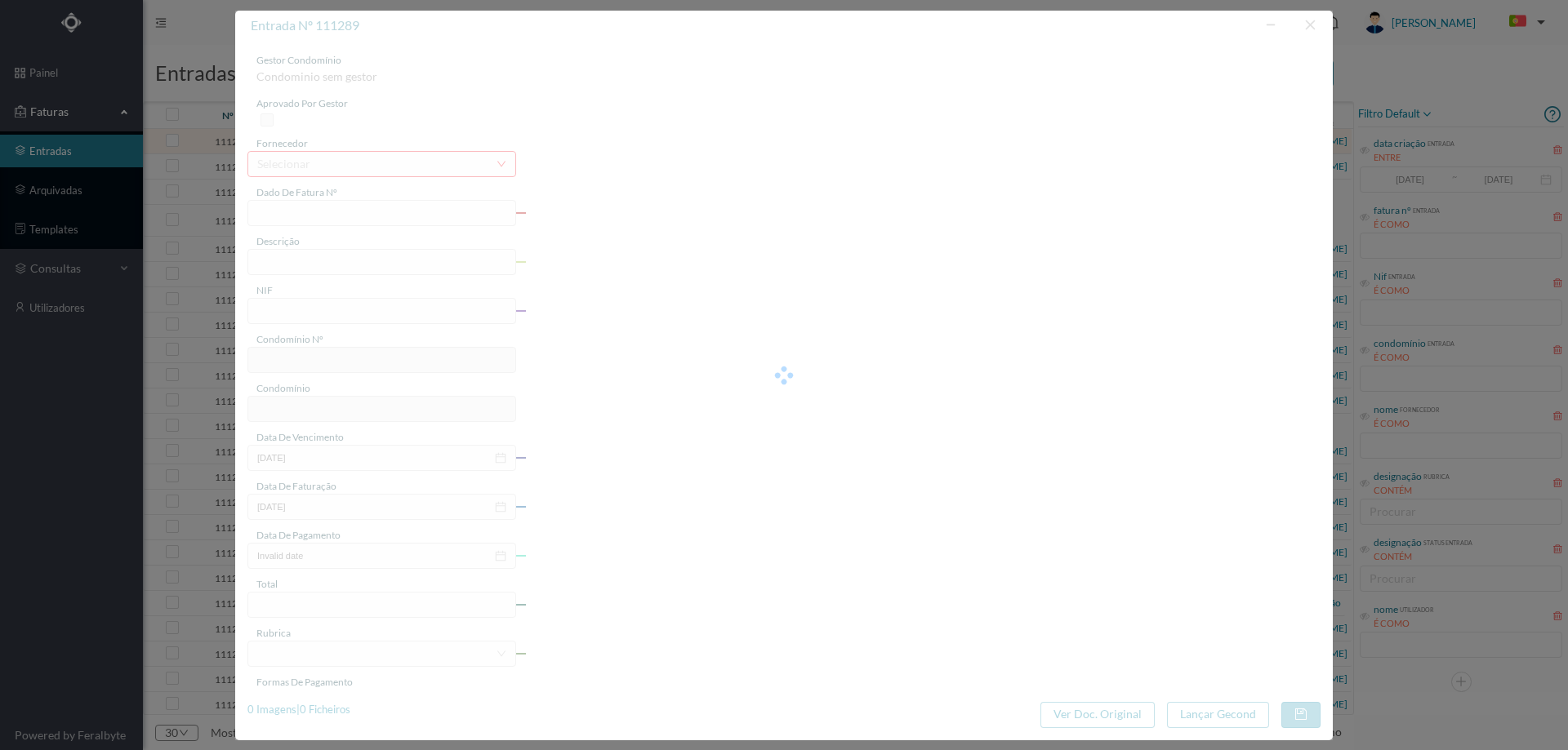
type input "[DATE]"
type input "246.00"
type input "637"
type input "ED. MARGINAL II"
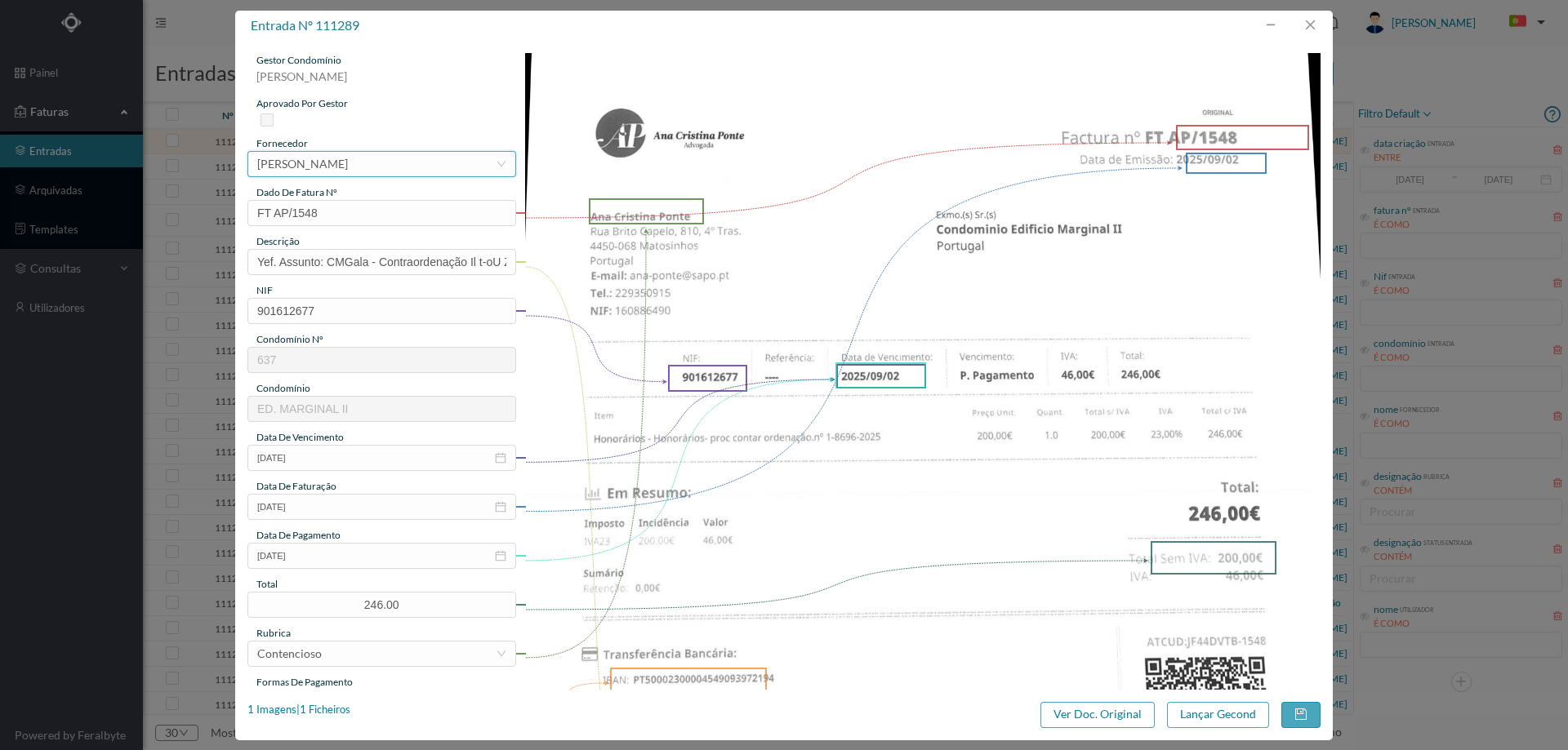
click at [306, 155] on div "[PERSON_NAME]" at bounding box center [302, 164] width 91 height 25
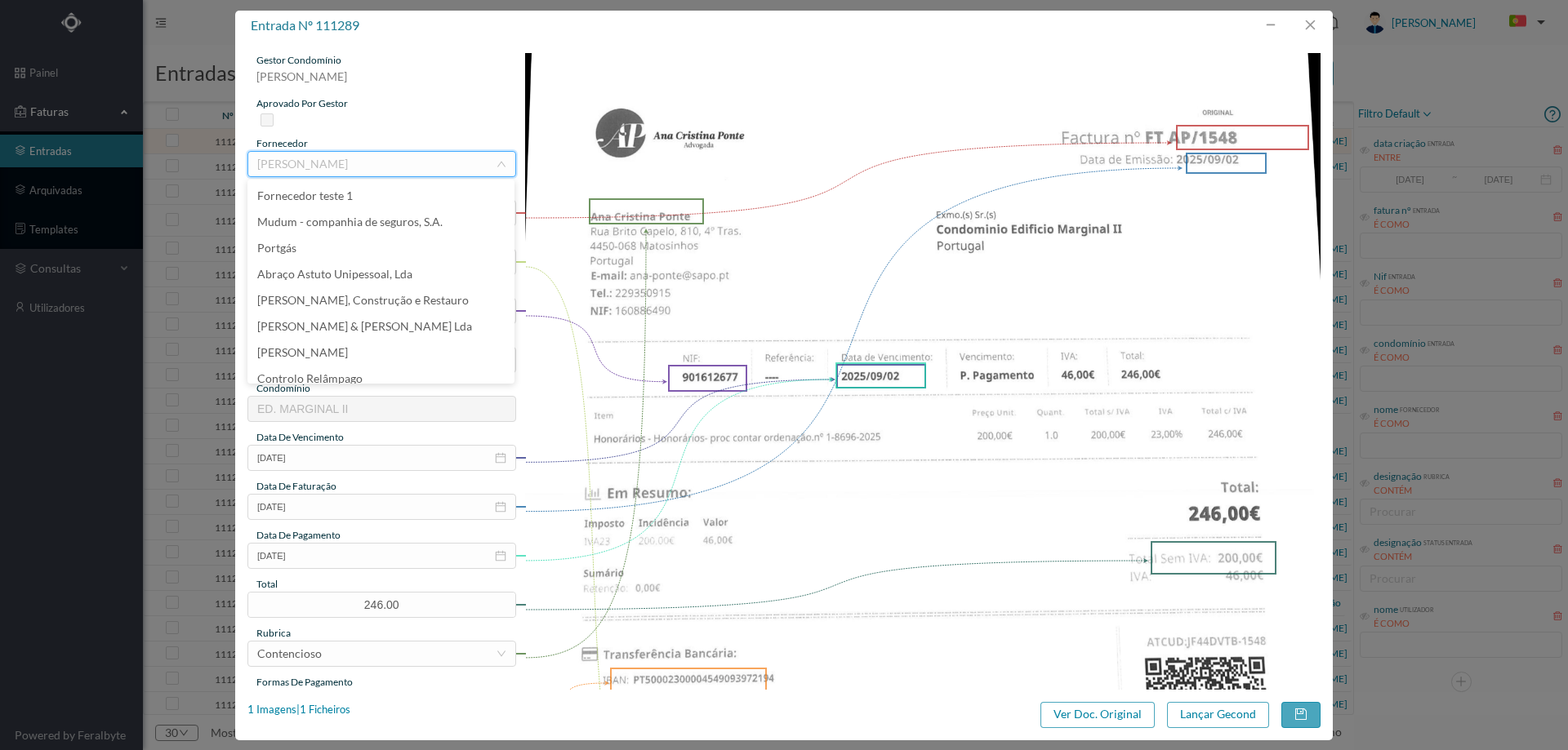
scroll to position [13477, 0]
click at [388, 270] on li "ENFORCESCO, [GEOGRAPHIC_DATA]" at bounding box center [381, 271] width 267 height 26
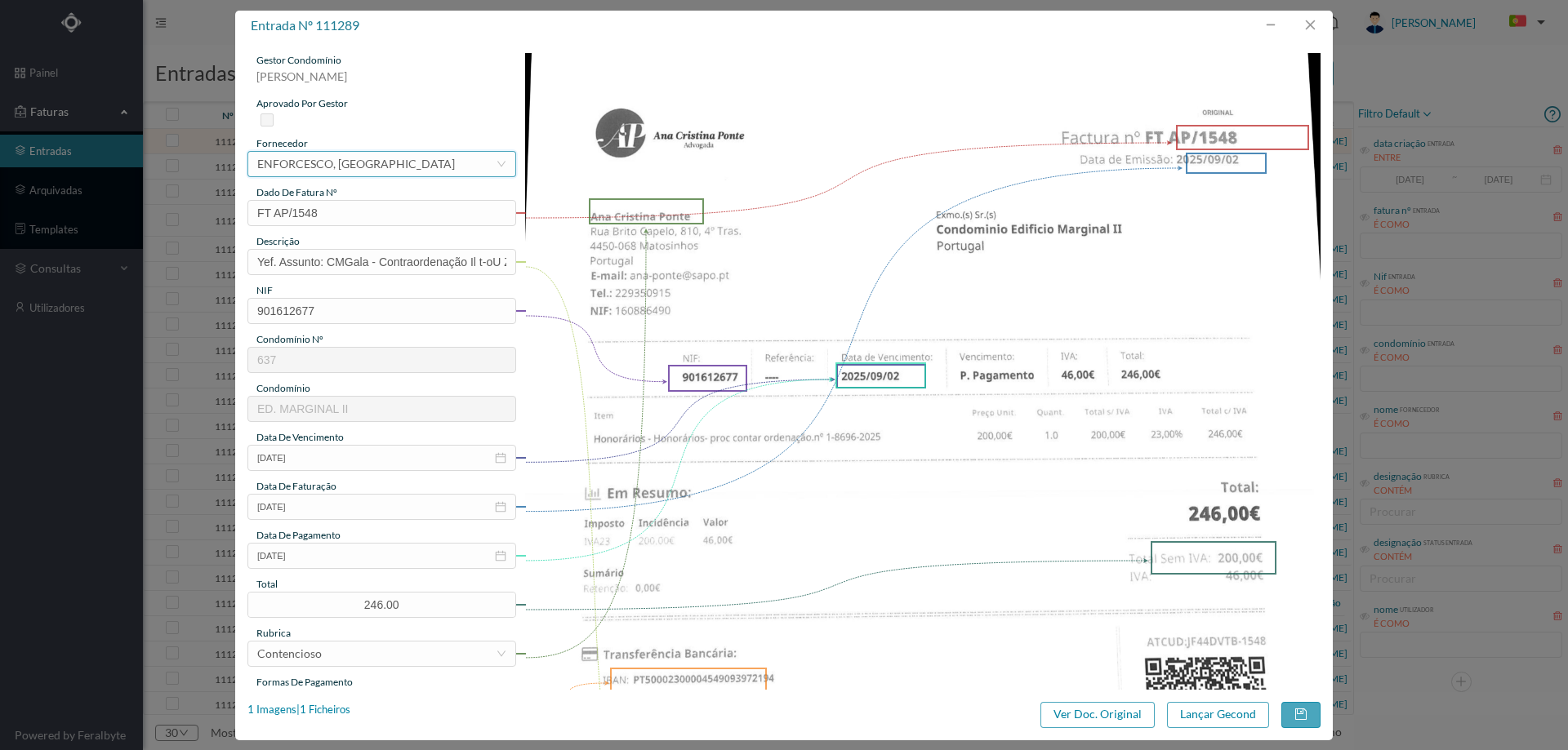
click at [378, 163] on div "selecionar ENFORCESCO, SA" at bounding box center [376, 164] width 238 height 25
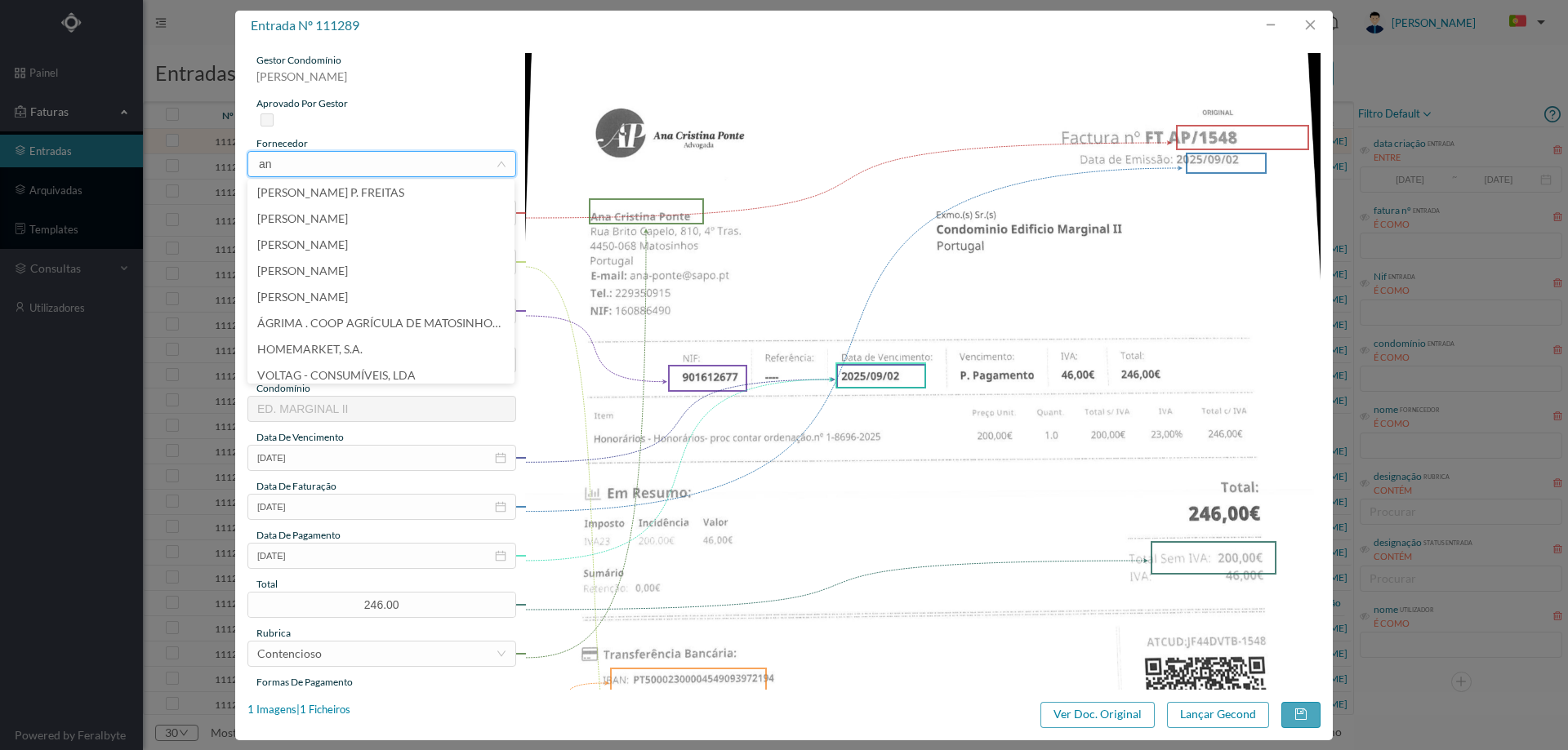
scroll to position [3, 0]
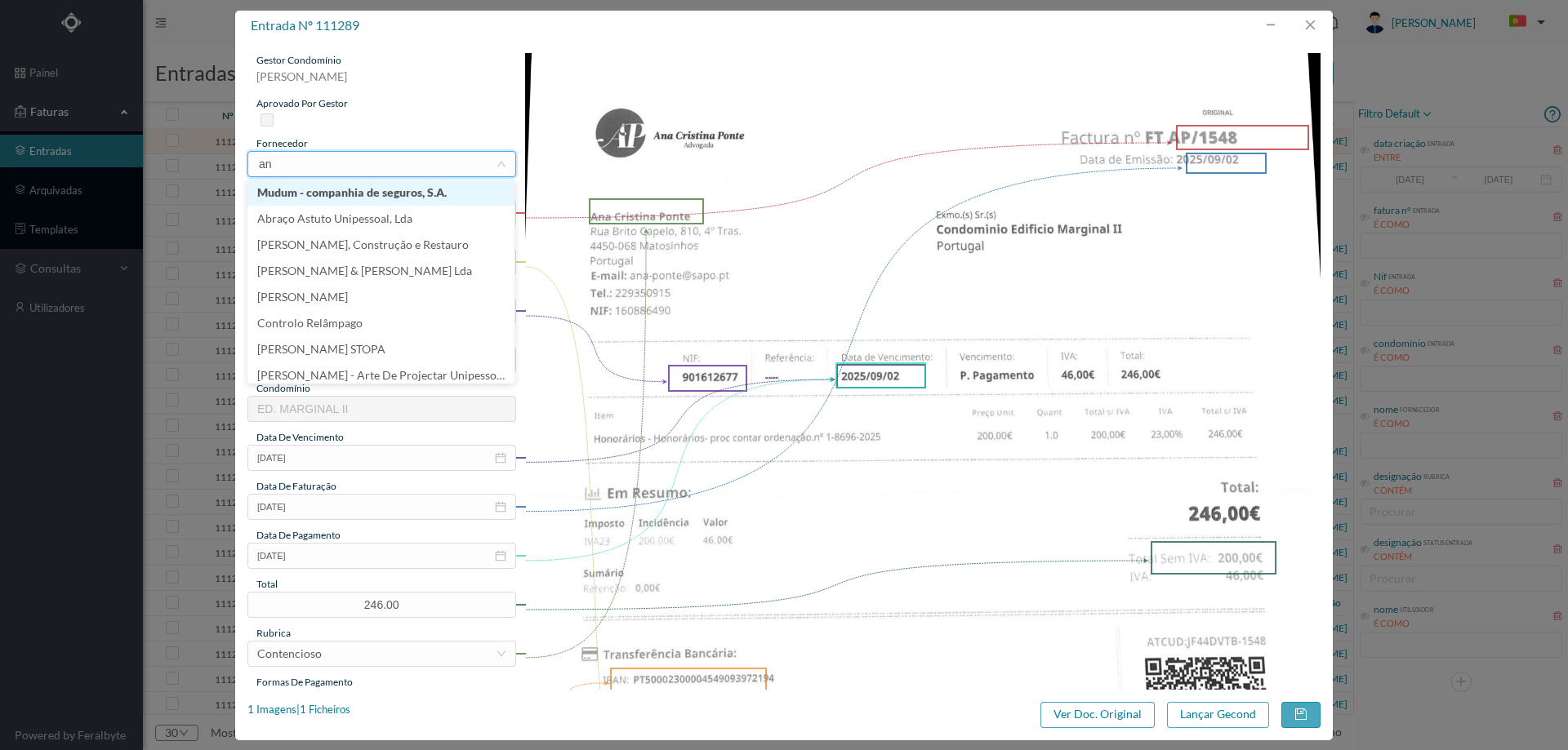
type input "ana"
click at [974, 257] on img at bounding box center [922, 615] width 796 height 1124
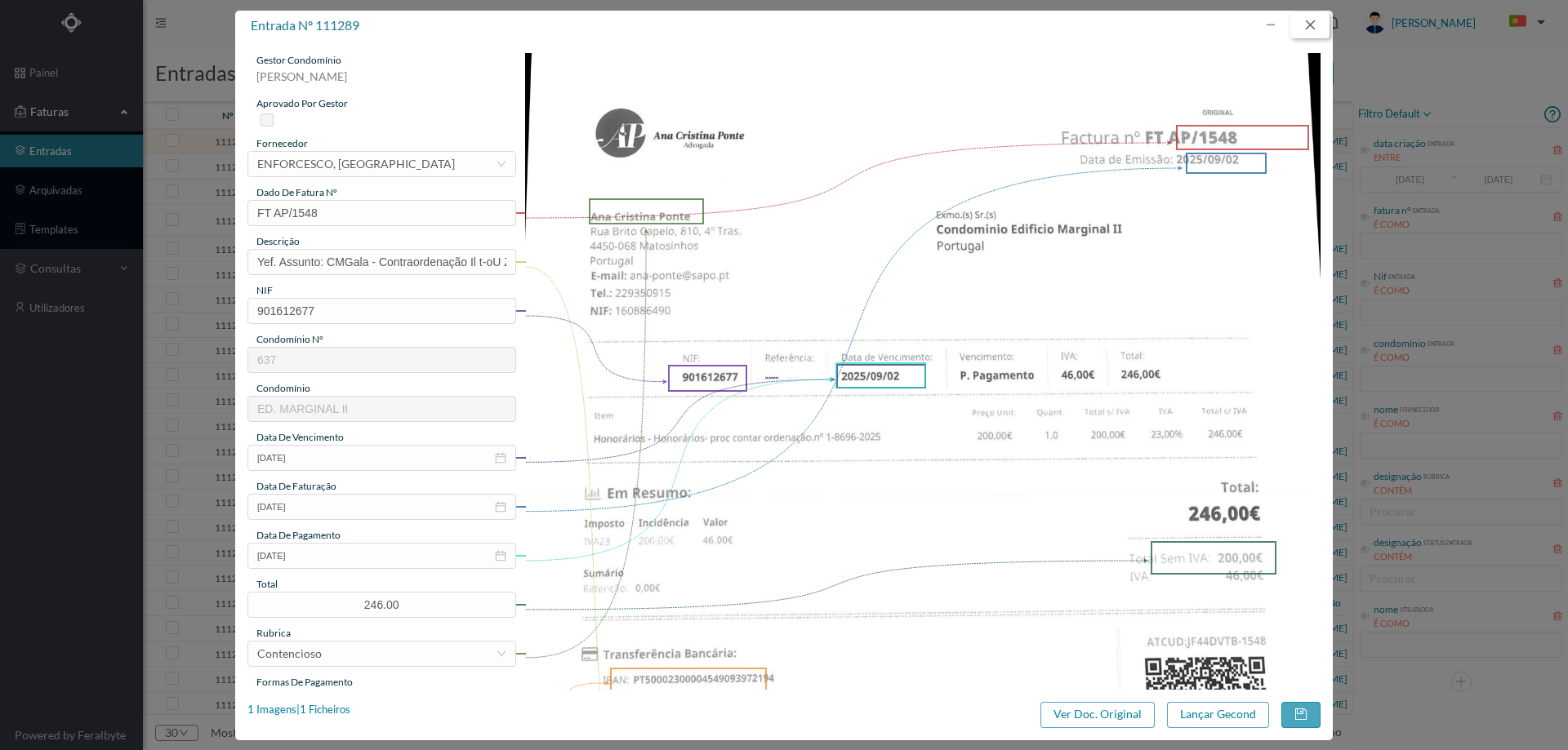
click at [1318, 15] on button "button" at bounding box center [1309, 26] width 39 height 26
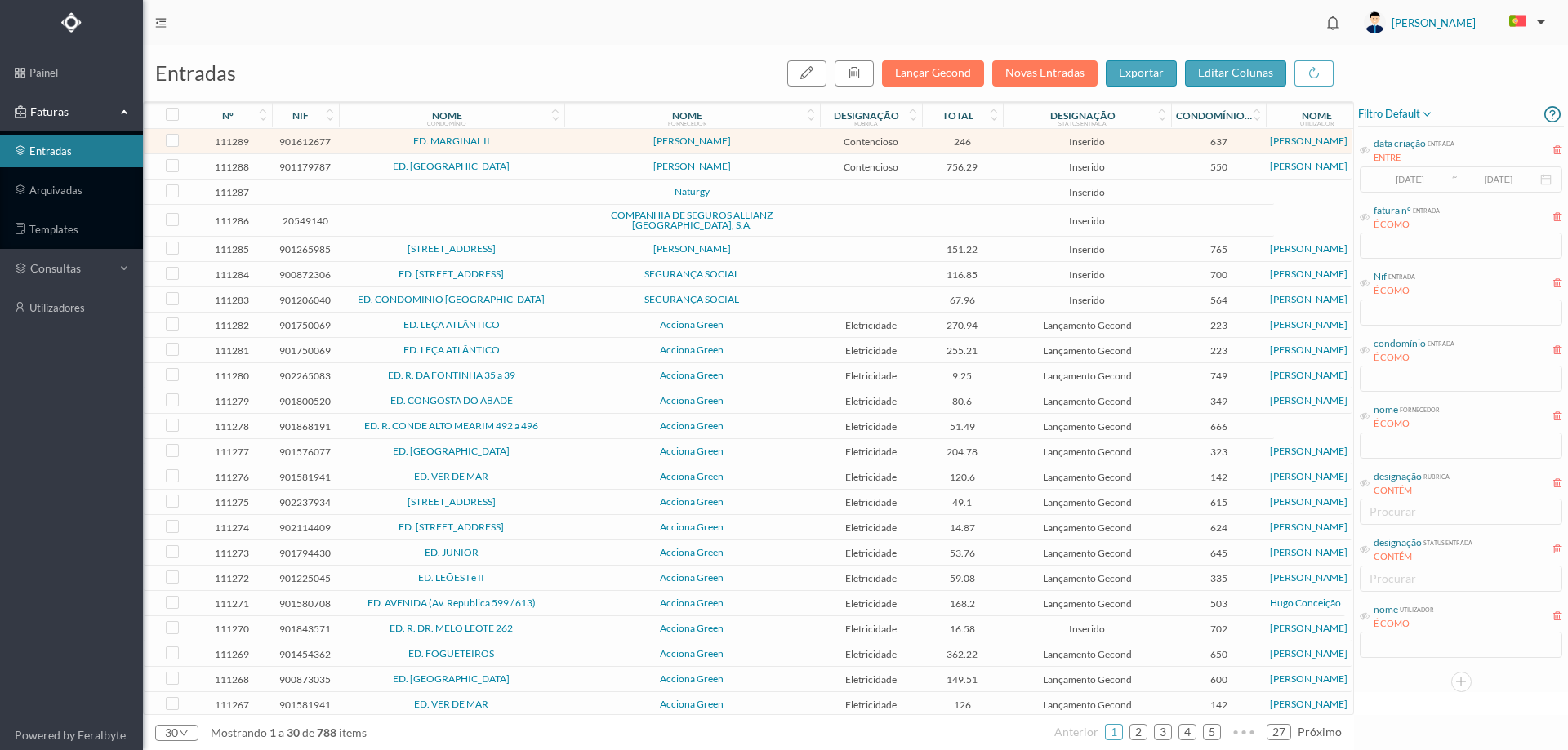
click at [872, 140] on span "Contencioso" at bounding box center [870, 141] width 94 height 12
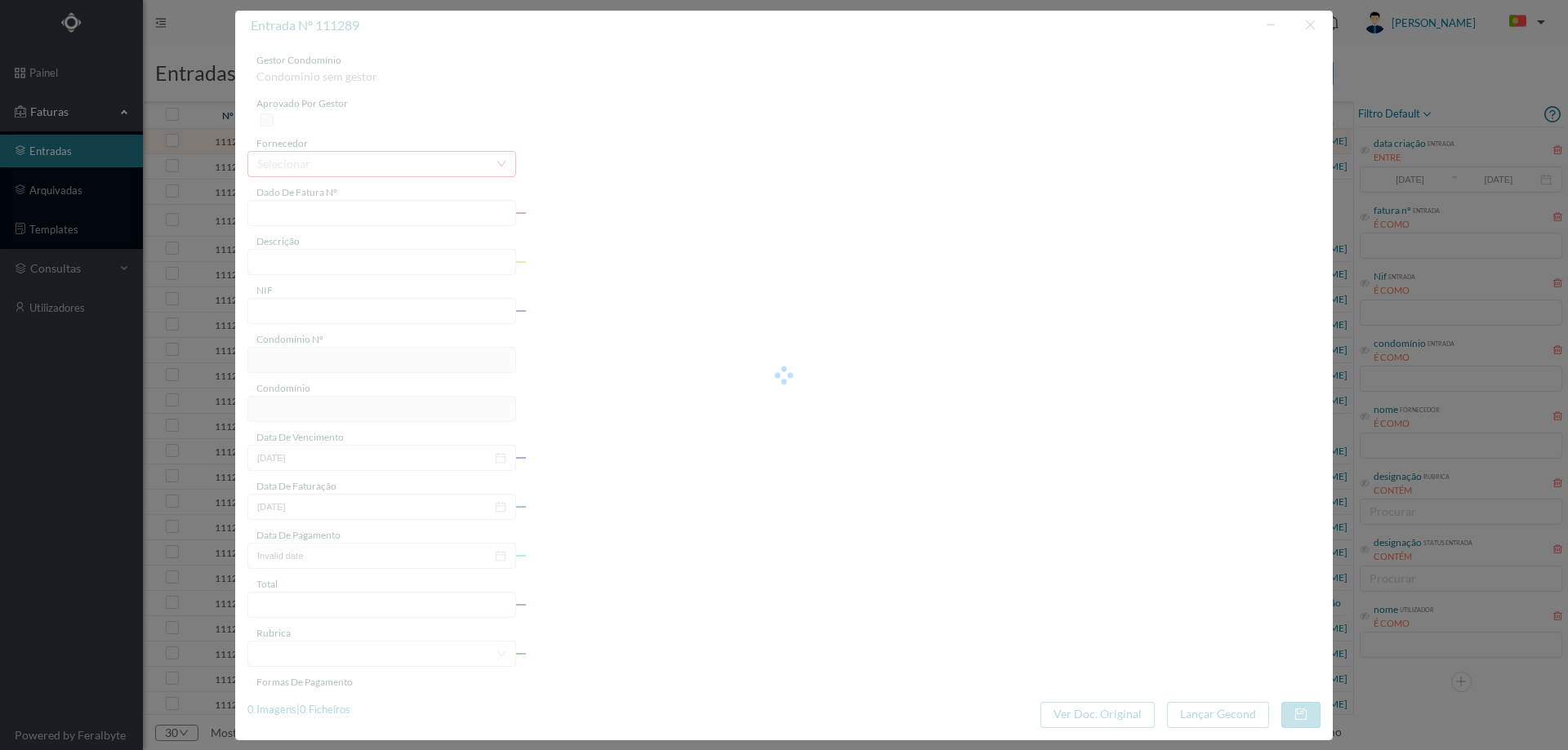
type input "FT AP/1548"
type input "Yef. Assunto: CMGala - Contraordenação Il t-oU ZCM id d )"
type input "901612677"
type input "[DATE]"
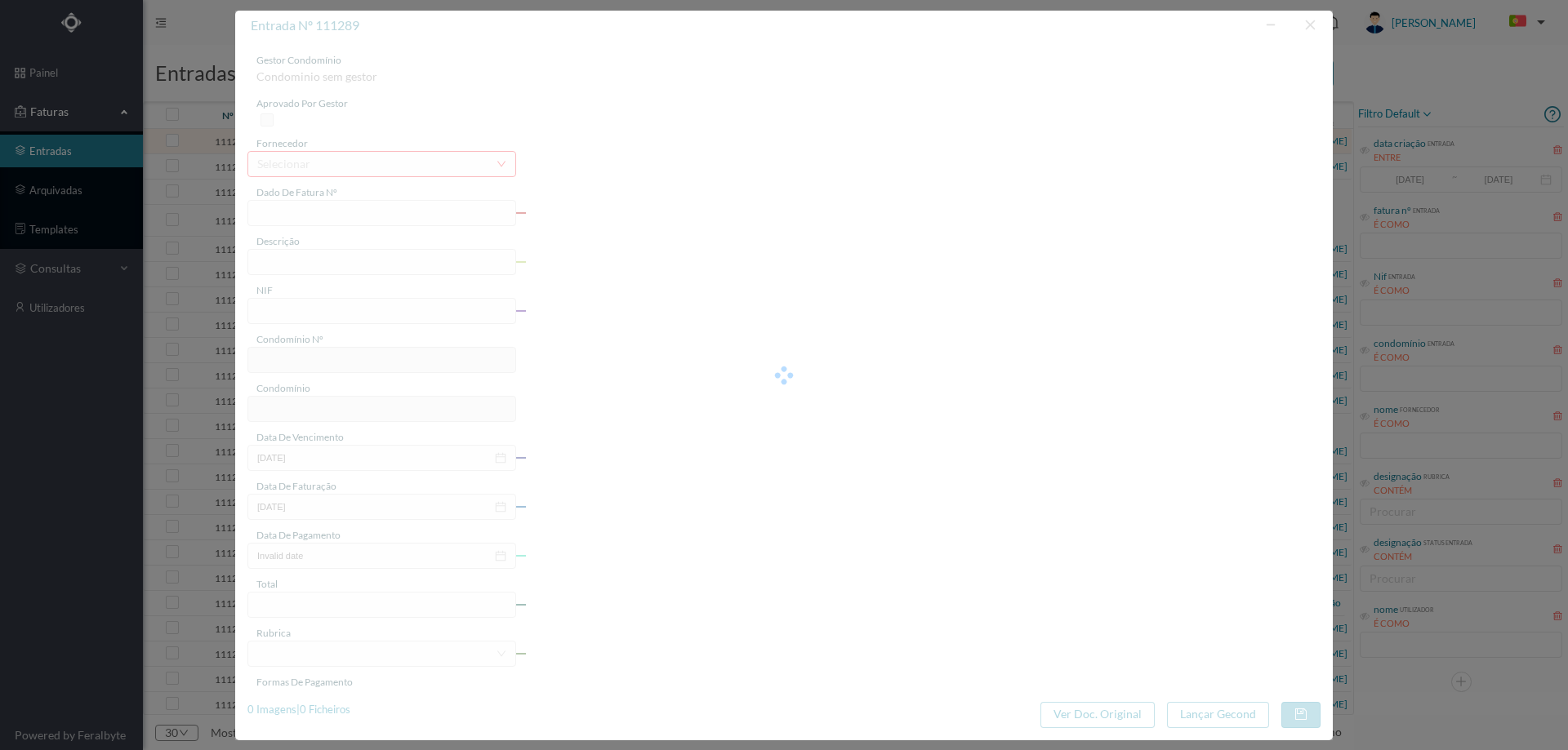
type input "[DATE]"
type input "246.00"
type input "637"
type input "ED. MARGINAL II"
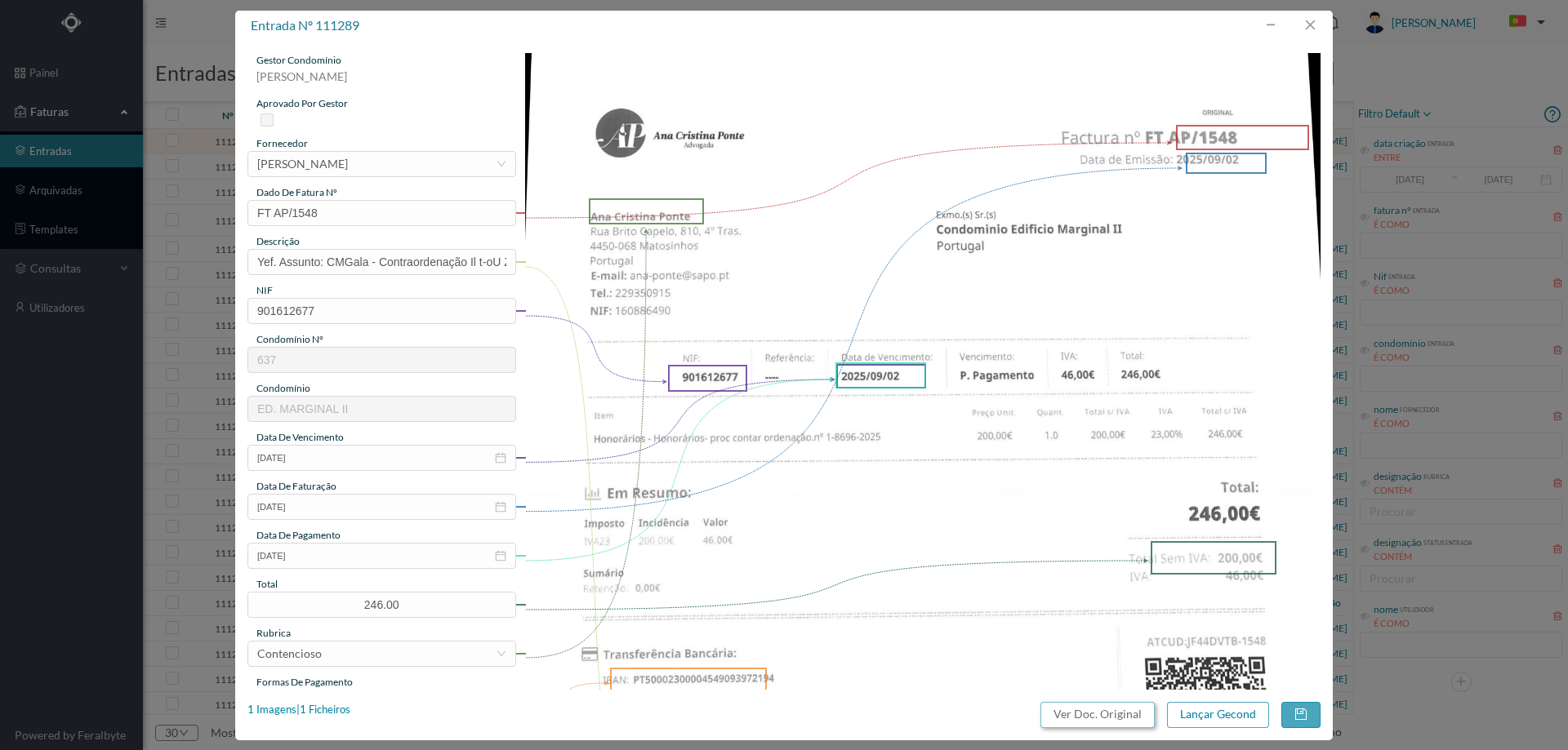
drag, startPoint x: 1107, startPoint y: 712, endPoint x: 929, endPoint y: 104, distance: 633.5
click at [1107, 712] on button "Ver Doc. Original" at bounding box center [1097, 715] width 114 height 26
click at [417, 261] on input "Yef. Assunto: CMGala - Contraordenação Il t-oU ZCM id d )" at bounding box center [382, 262] width 268 height 26
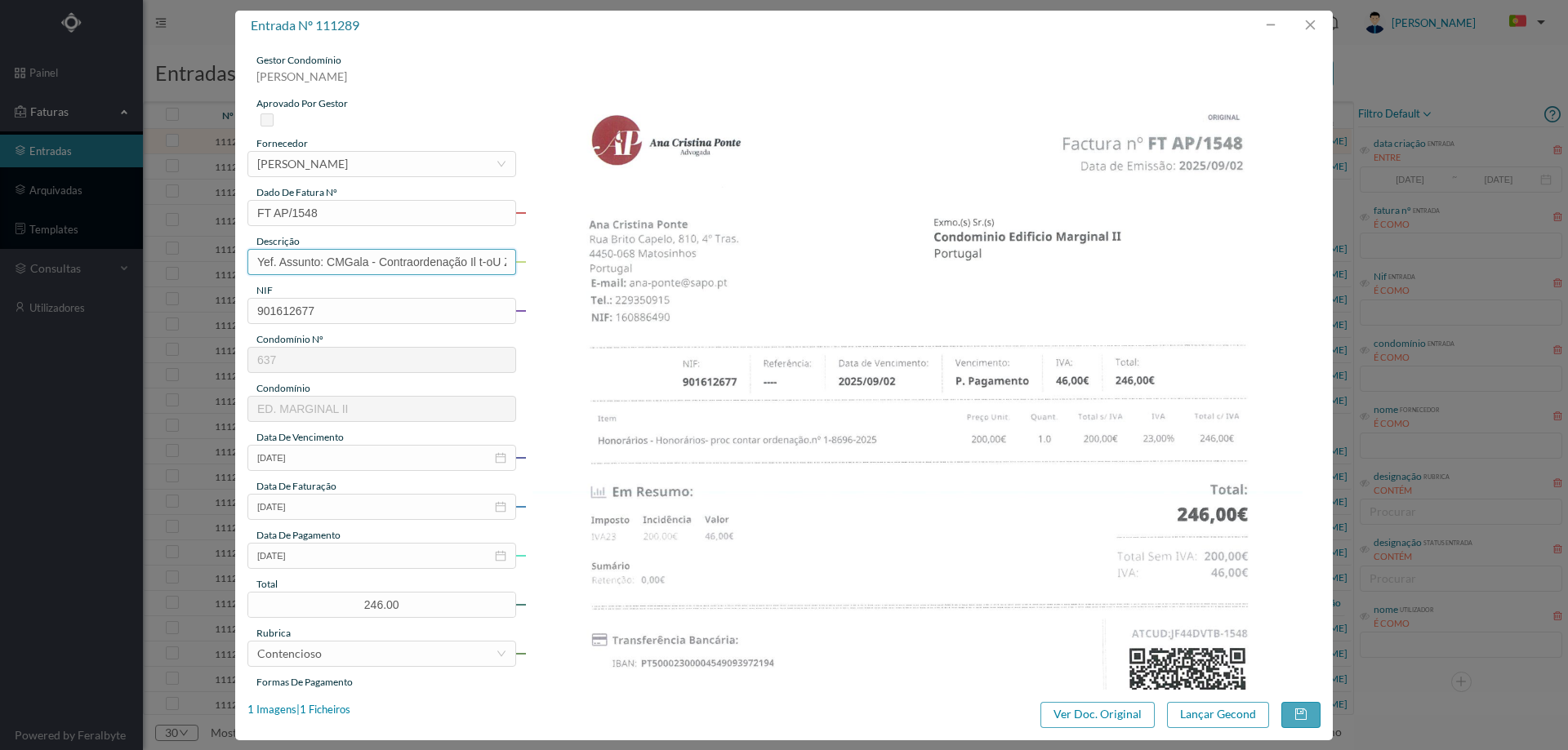
click at [417, 262] on input "Yef. Assunto: CMGala - Contraordenação Il t-oU ZCM id d )" at bounding box center [382, 262] width 268 height 26
type input "p"
type input "Despesas processo contencioso"
click at [333, 555] on input "[DATE]" at bounding box center [382, 555] width 268 height 26
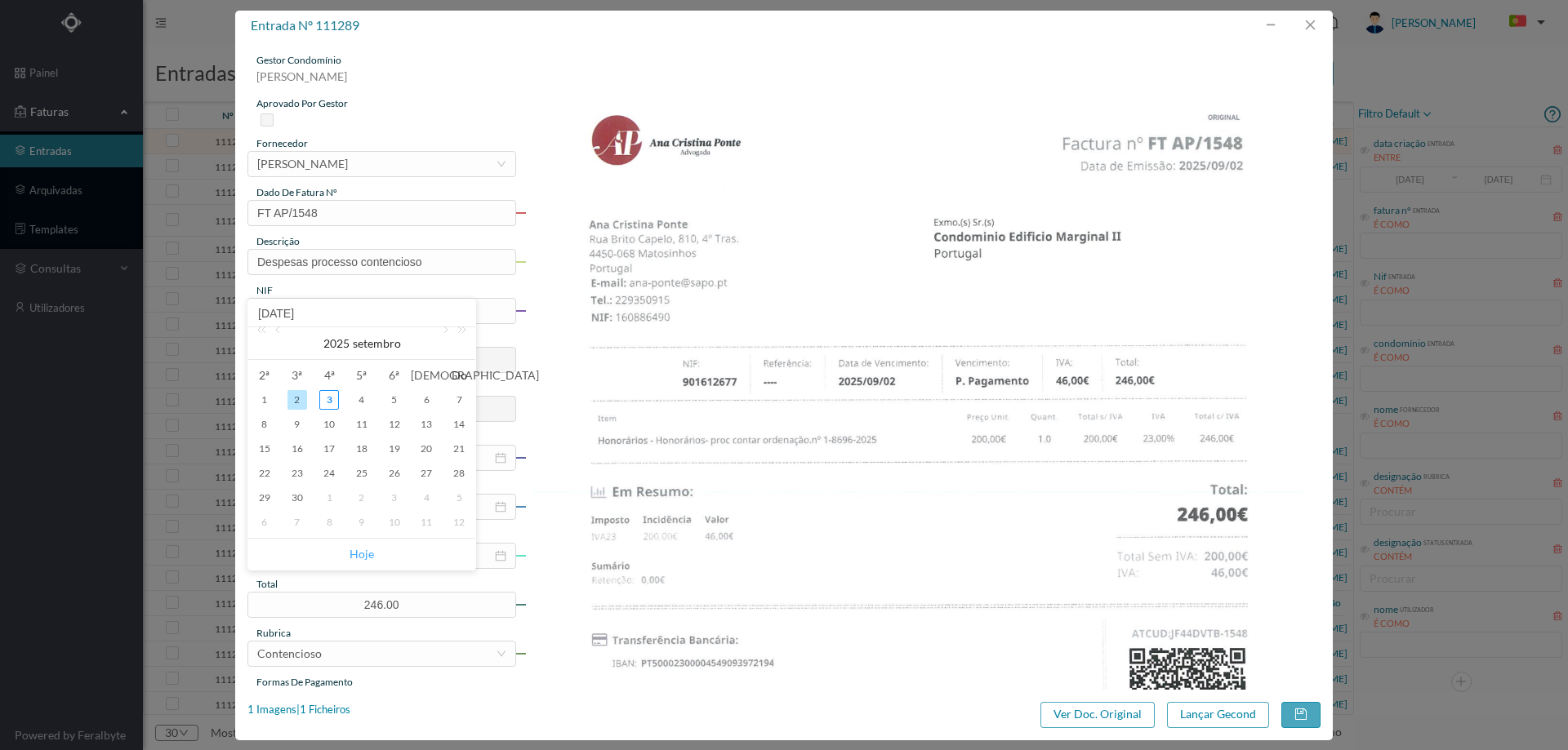
click at [353, 554] on link "Hoje" at bounding box center [362, 554] width 25 height 31
type input "[DATE]"
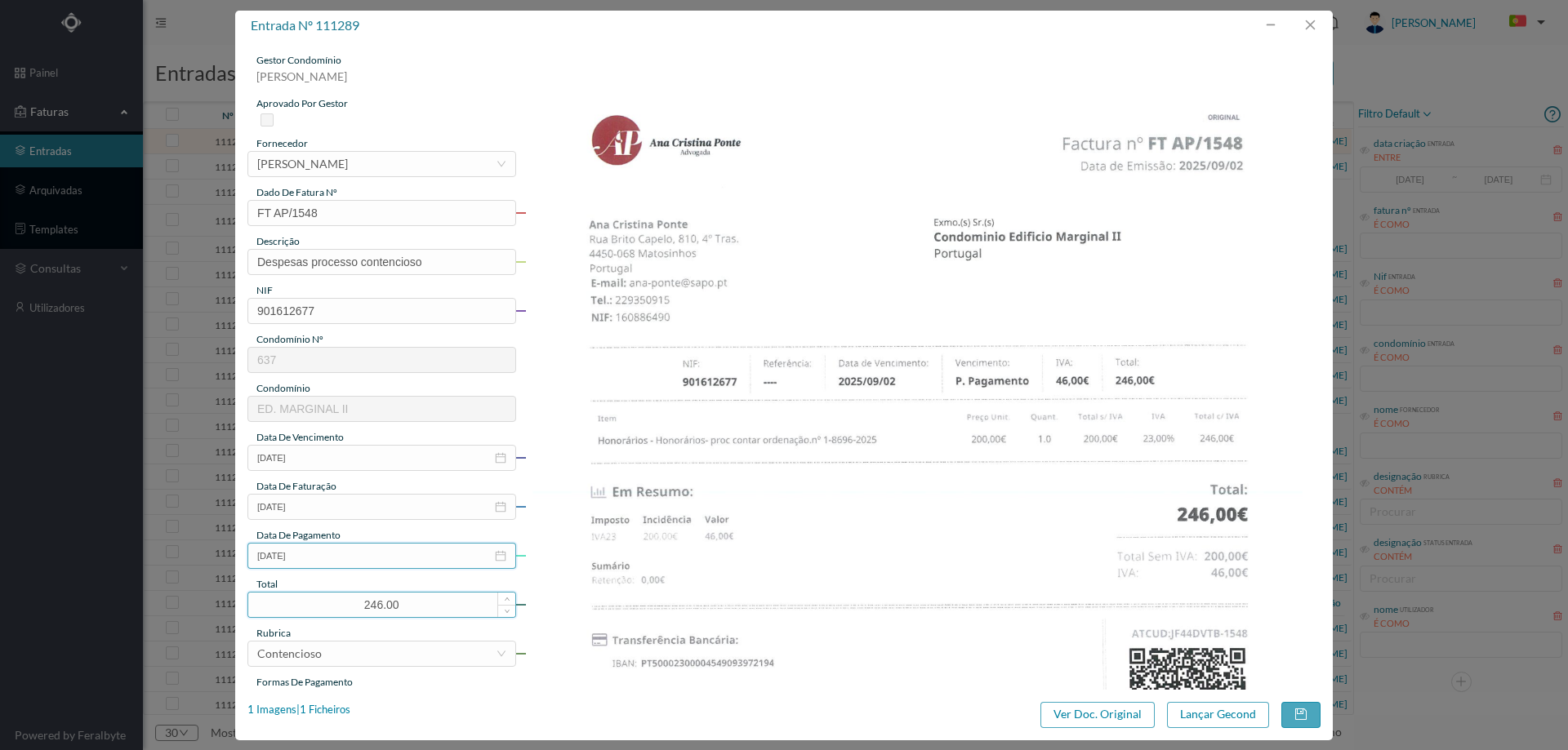
scroll to position [163, 0]
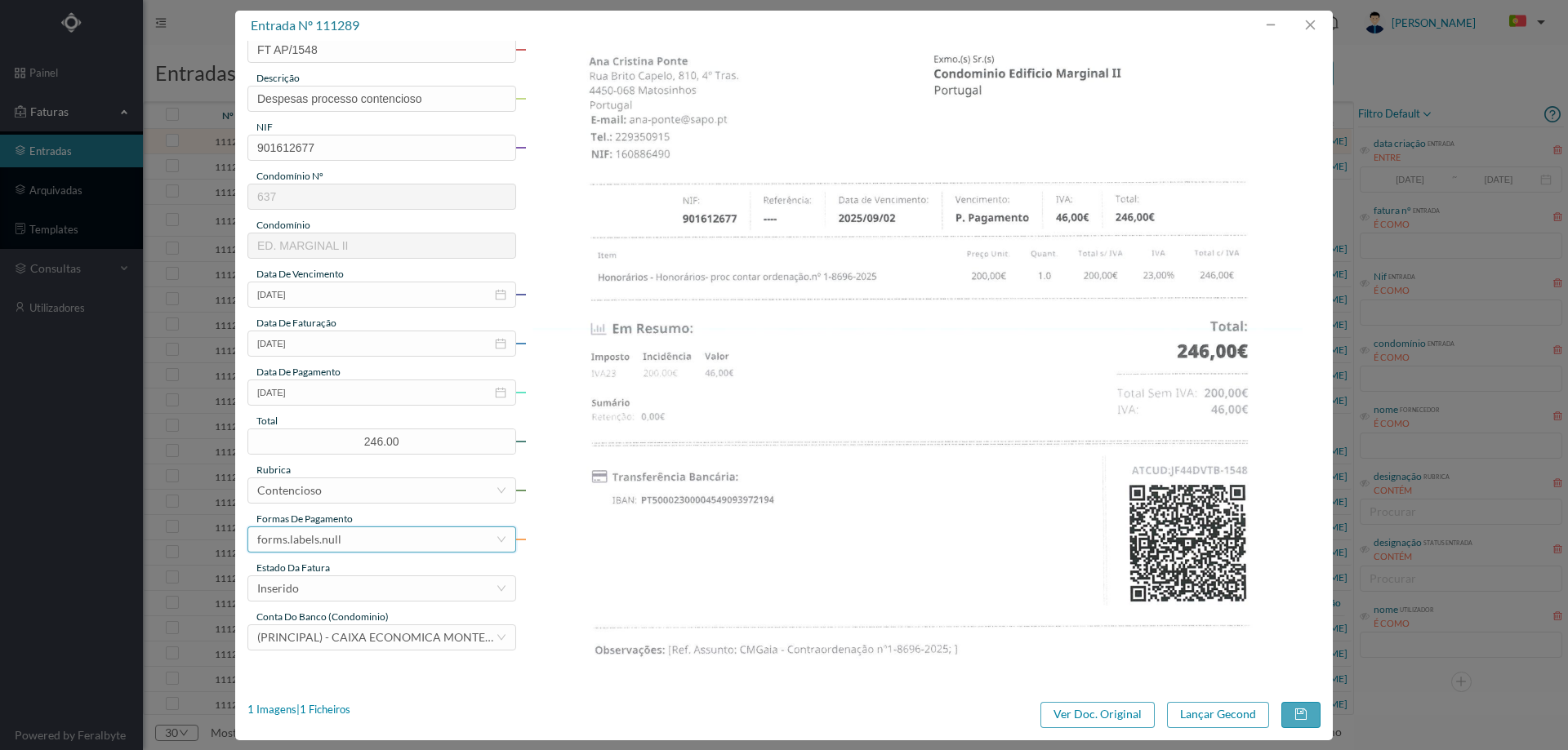
click at [351, 546] on div "forms.labels.null" at bounding box center [376, 539] width 238 height 25
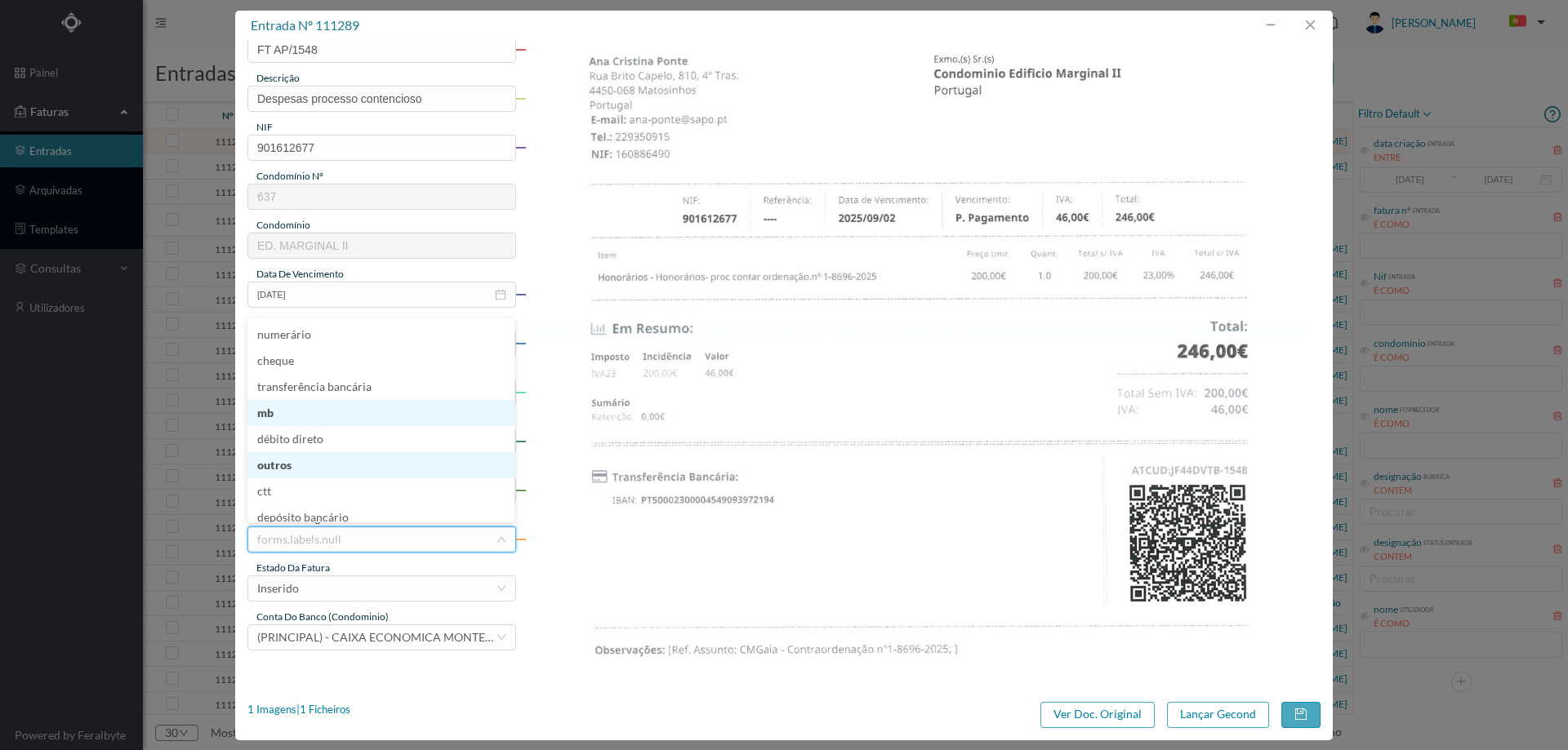
scroll to position [7, 0]
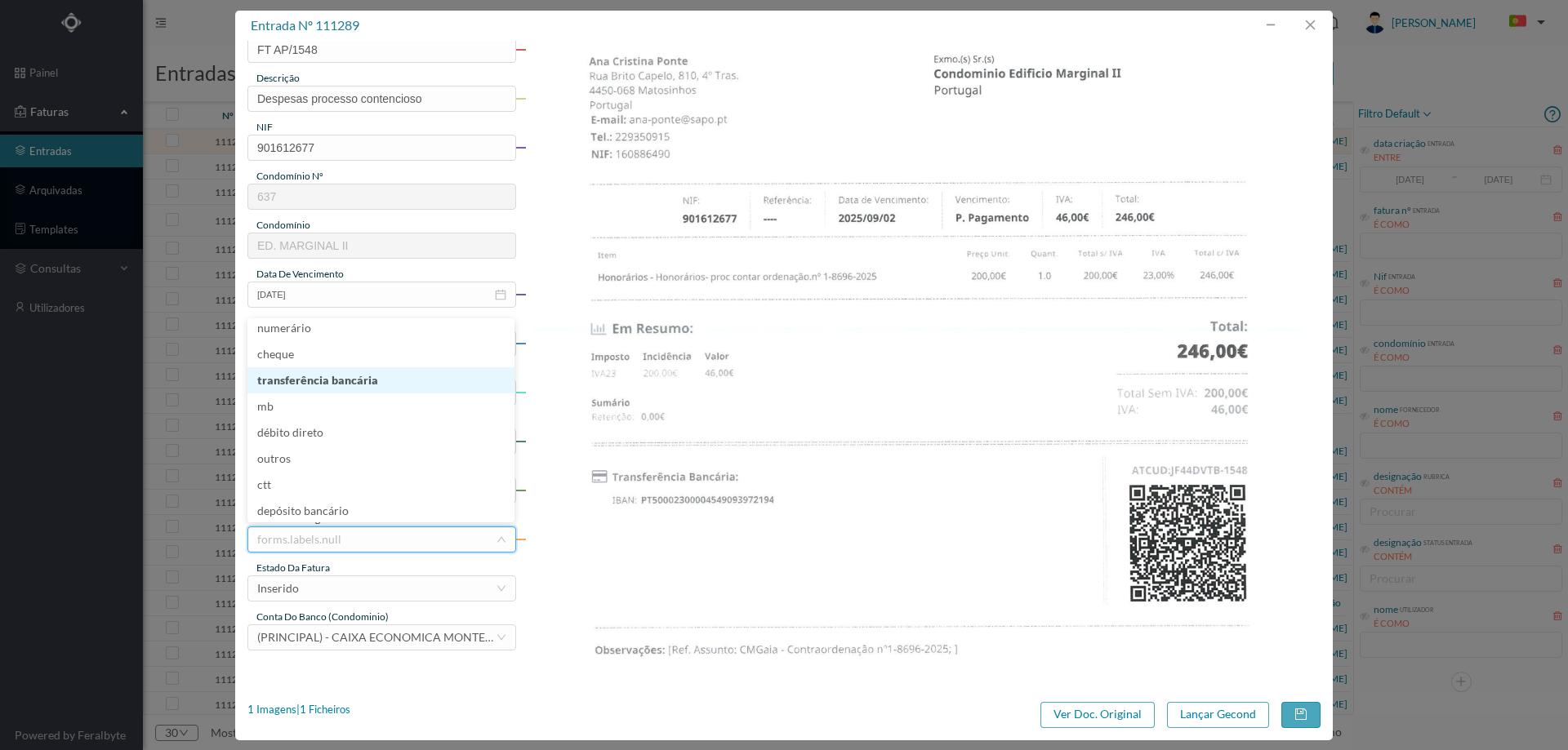
click at [360, 387] on li "transferência bancária" at bounding box center [381, 381] width 267 height 26
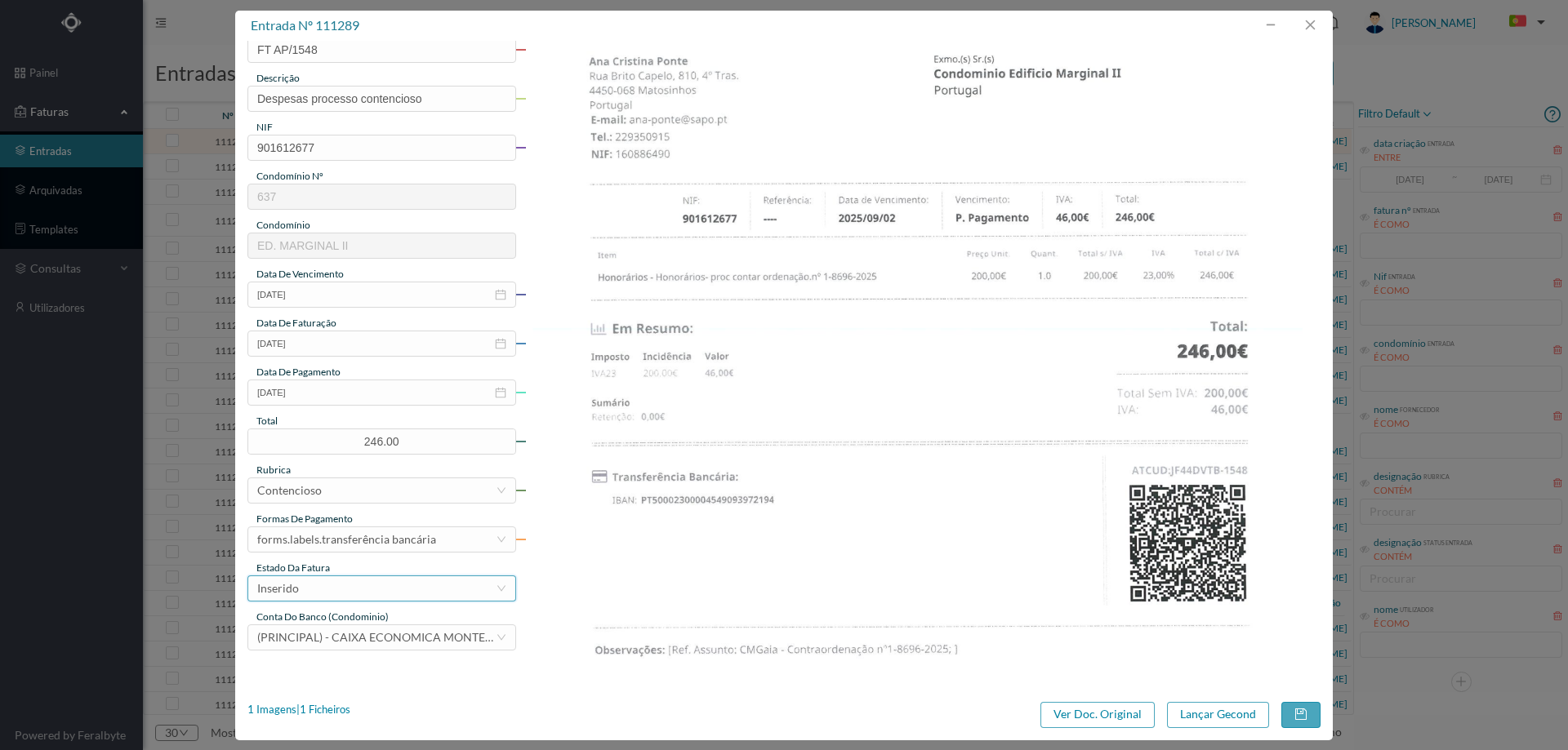
click at [370, 585] on div "Inserido" at bounding box center [376, 588] width 238 height 25
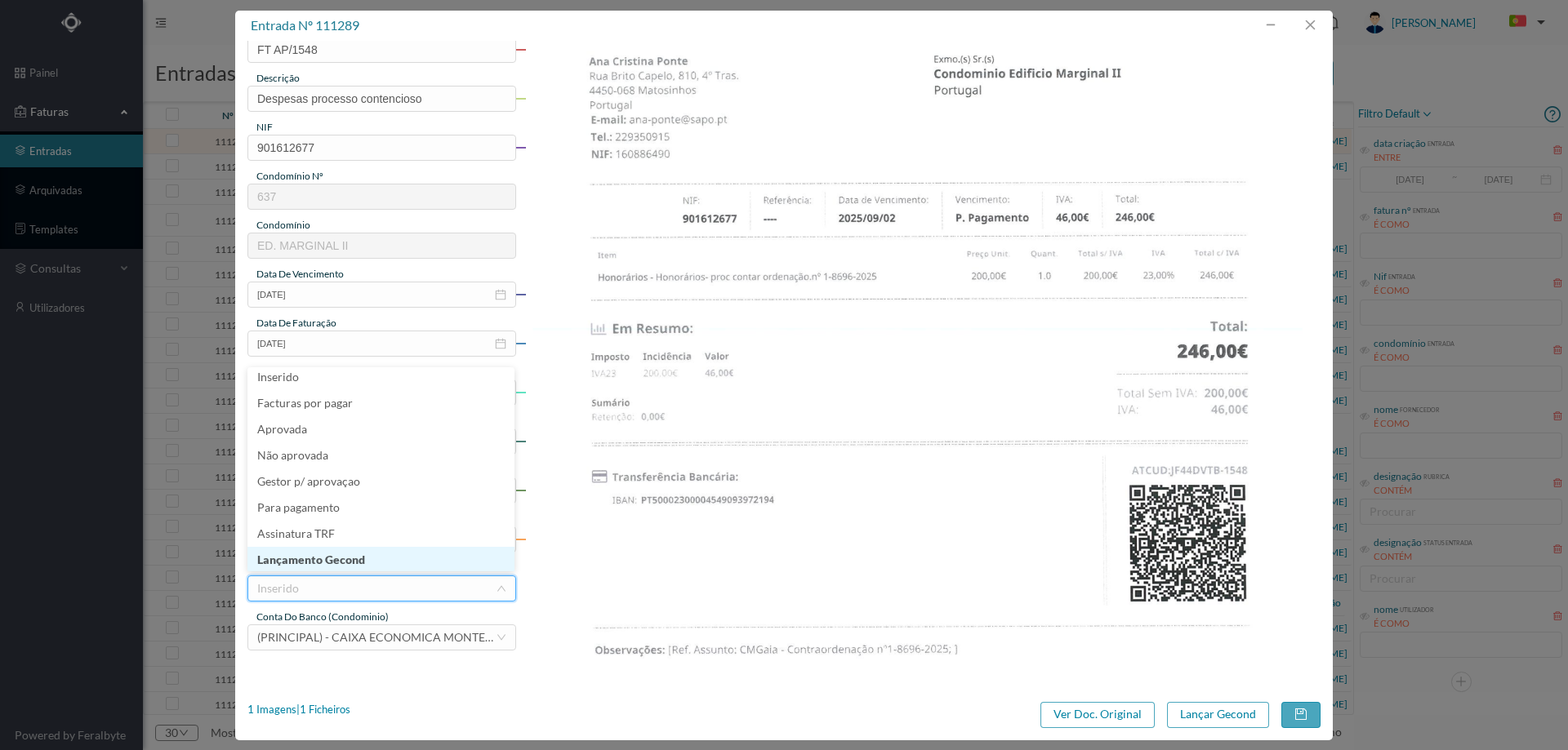
click at [367, 561] on li "Lançamento Gecond" at bounding box center [381, 560] width 267 height 26
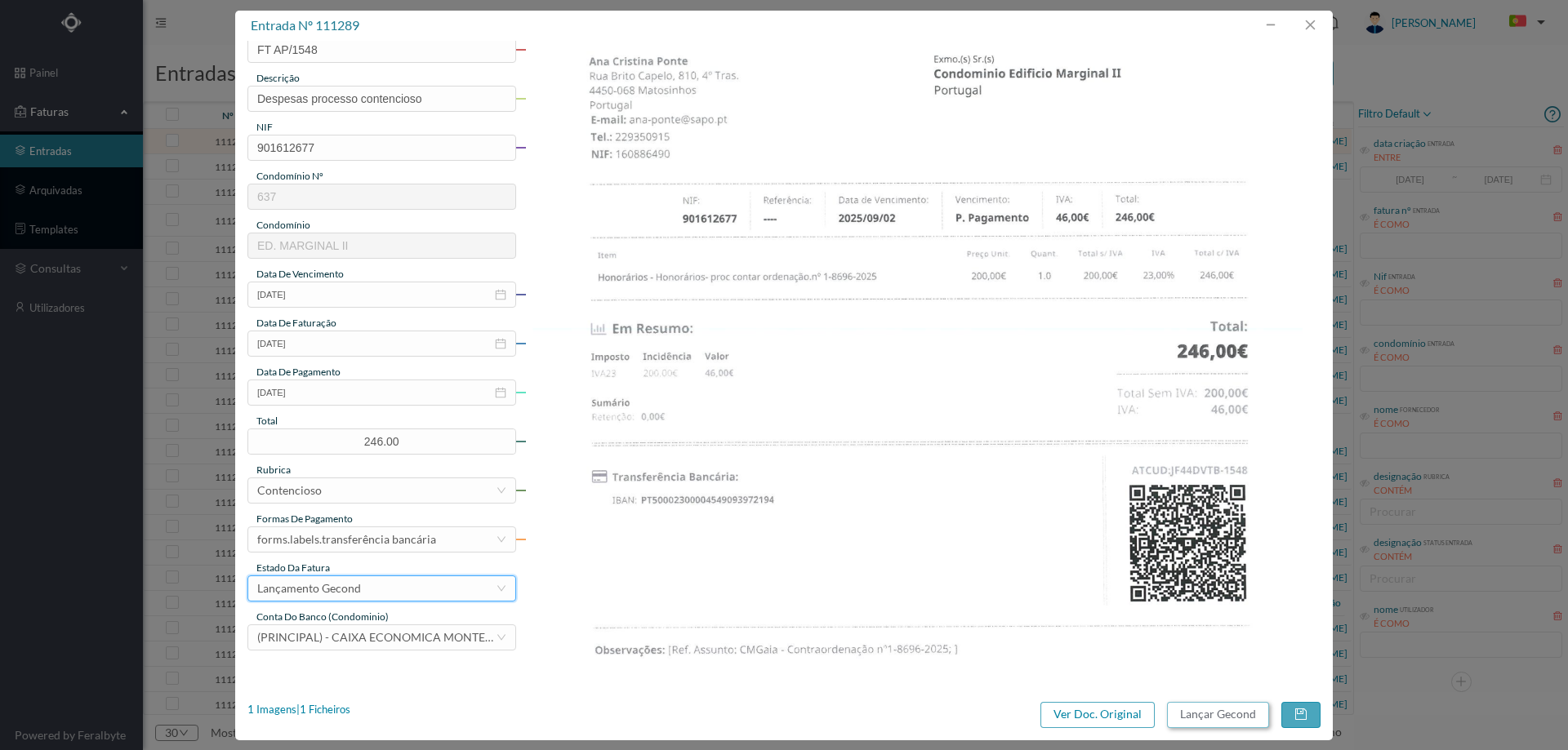
click at [1206, 713] on button "Lançar Gecond" at bounding box center [1217, 715] width 102 height 26
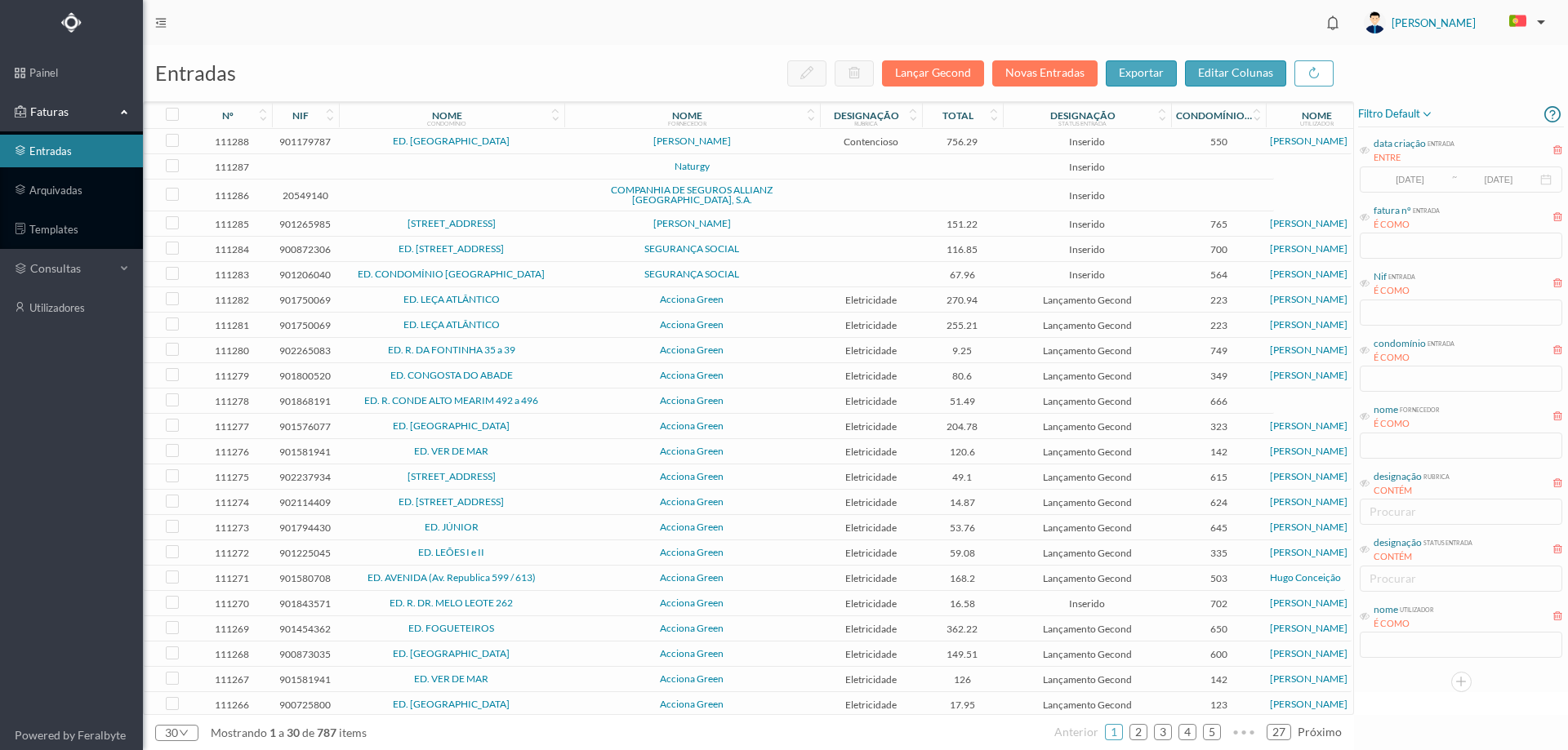
click at [778, 146] on span "[PERSON_NAME]" at bounding box center [692, 141] width 248 height 9
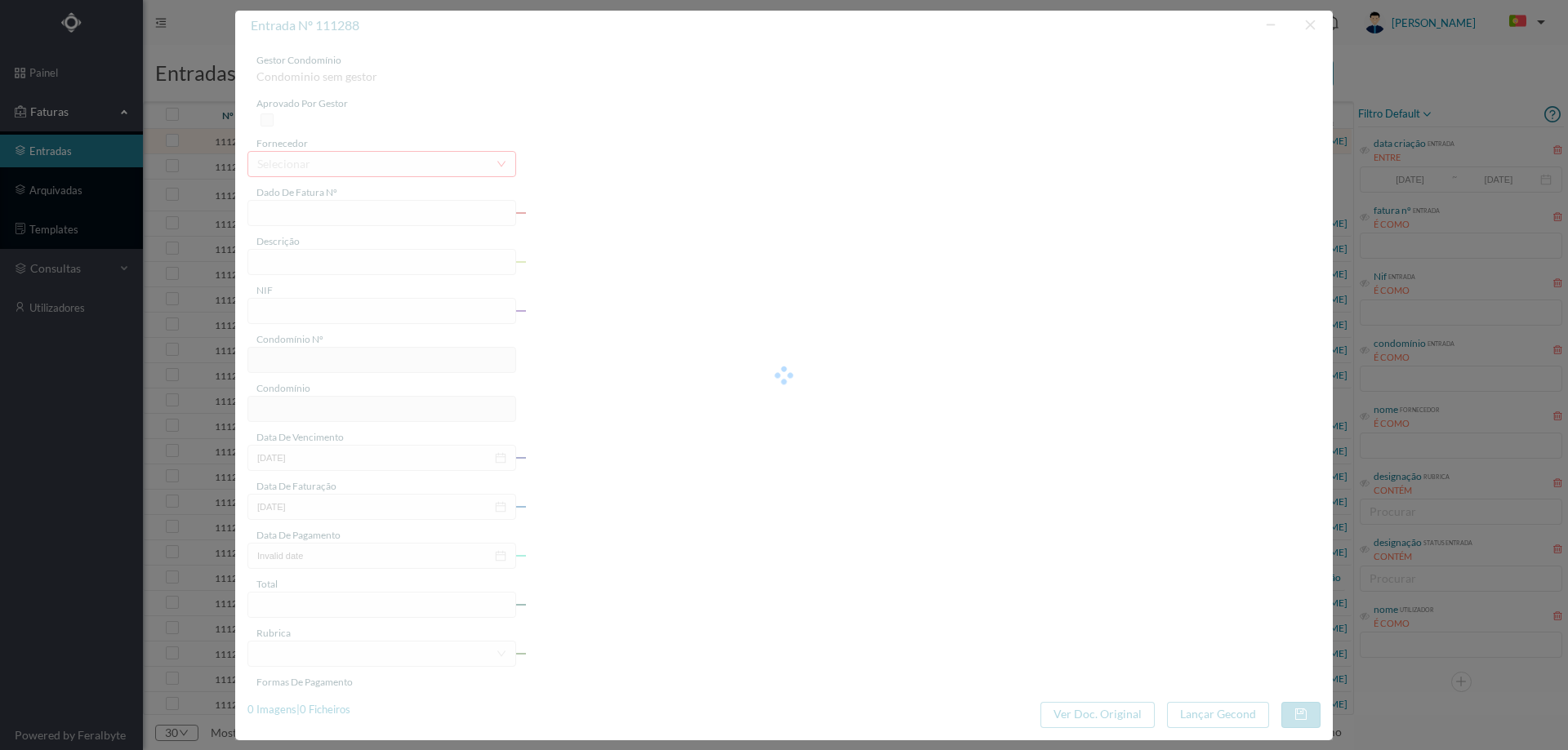
type input "FT AP/1547"
type input "901179787"
type input "[DATE]"
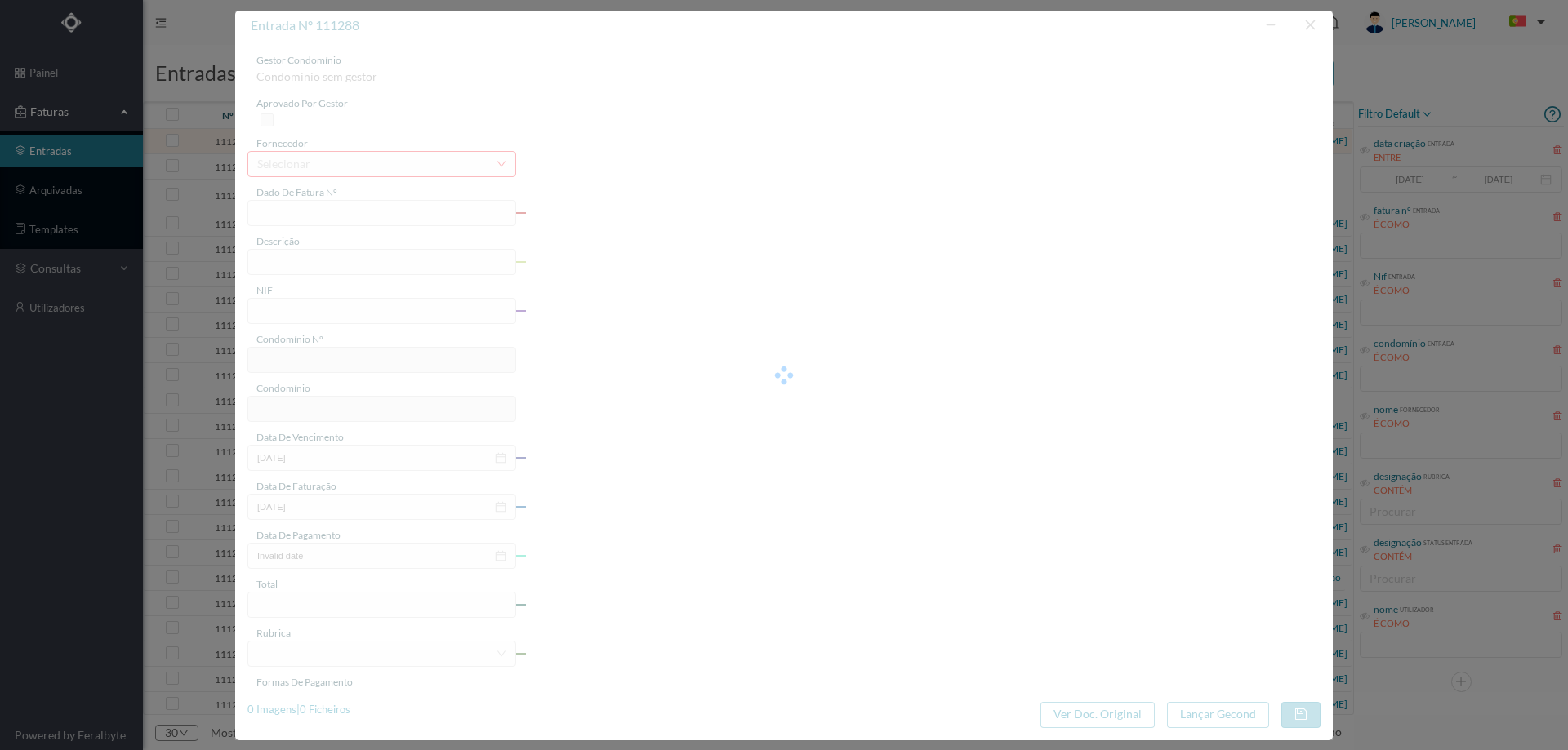
type input "756.29"
type input "550"
type input "ED. [GEOGRAPHIC_DATA]"
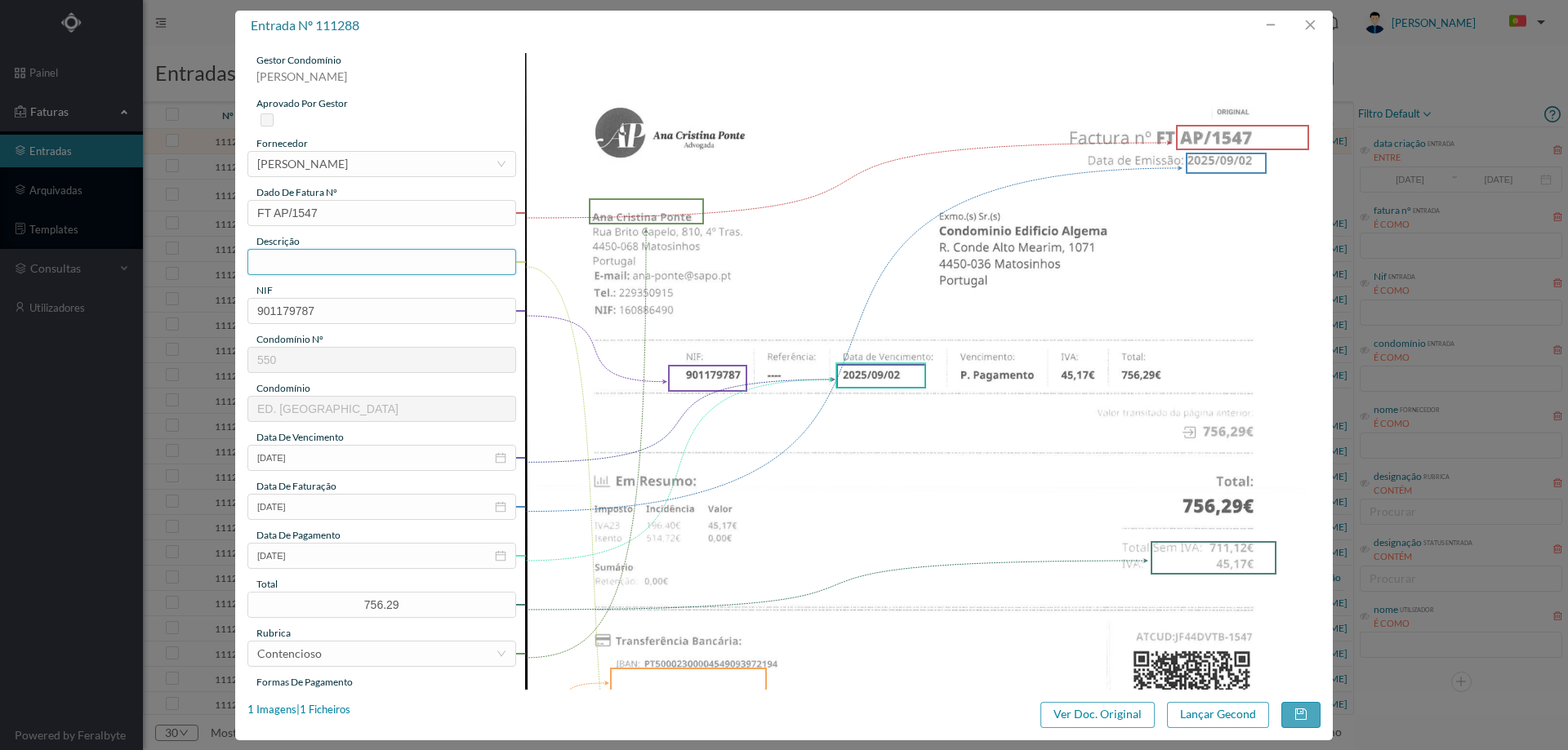
click at [315, 263] on input "text" at bounding box center [382, 262] width 268 height 26
type input "Despesas processo contencioso"
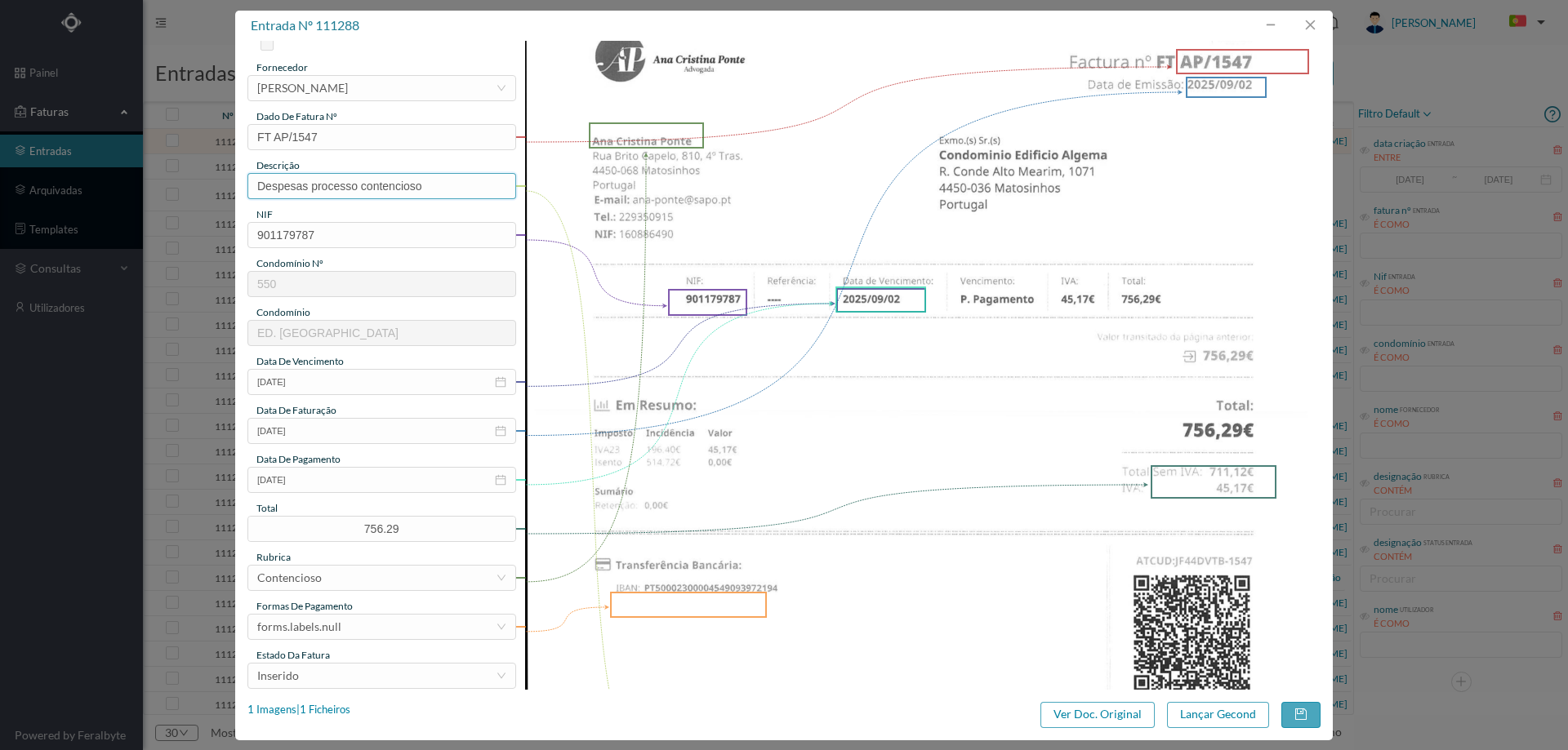
scroll to position [163, 0]
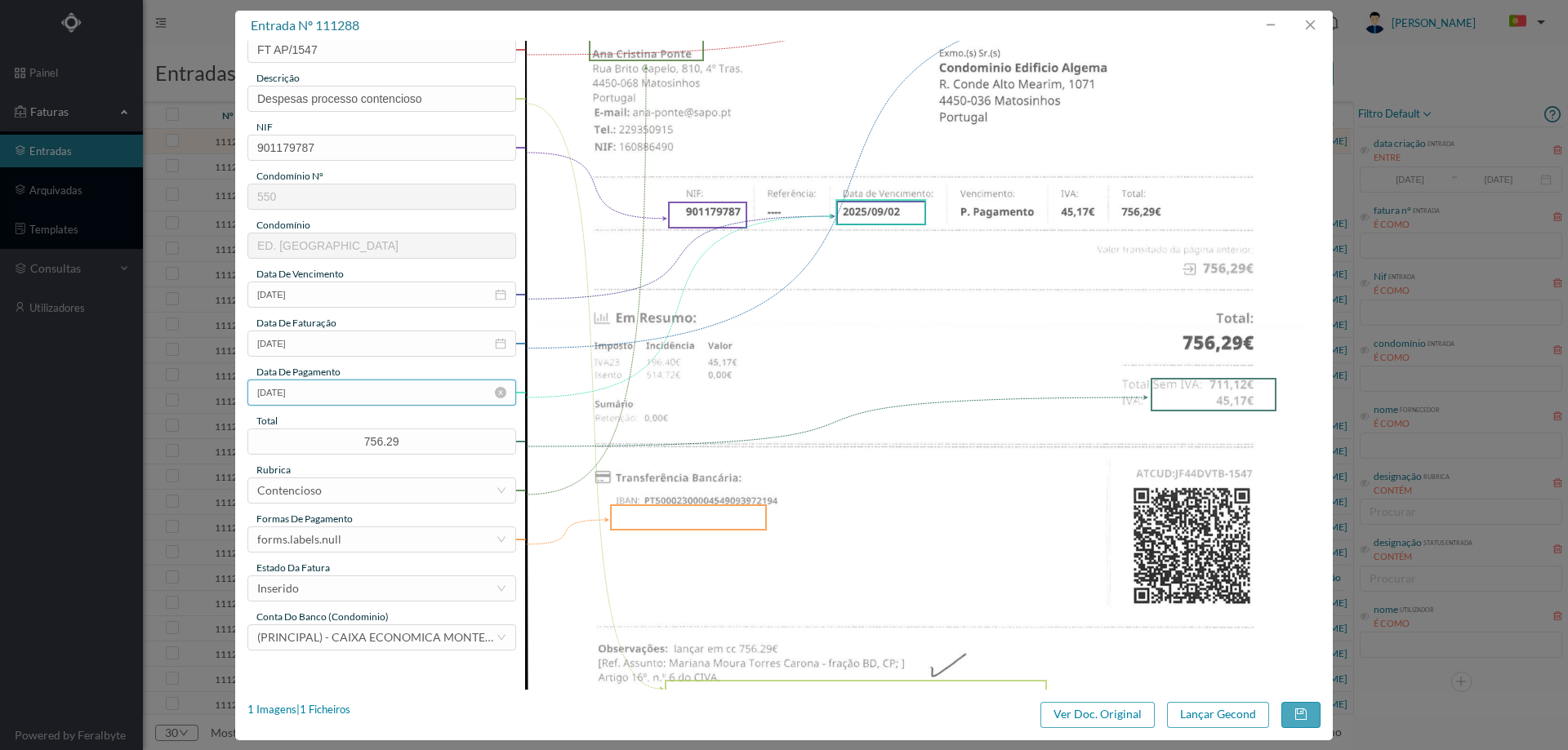
click at [358, 401] on input "[DATE]" at bounding box center [382, 393] width 268 height 26
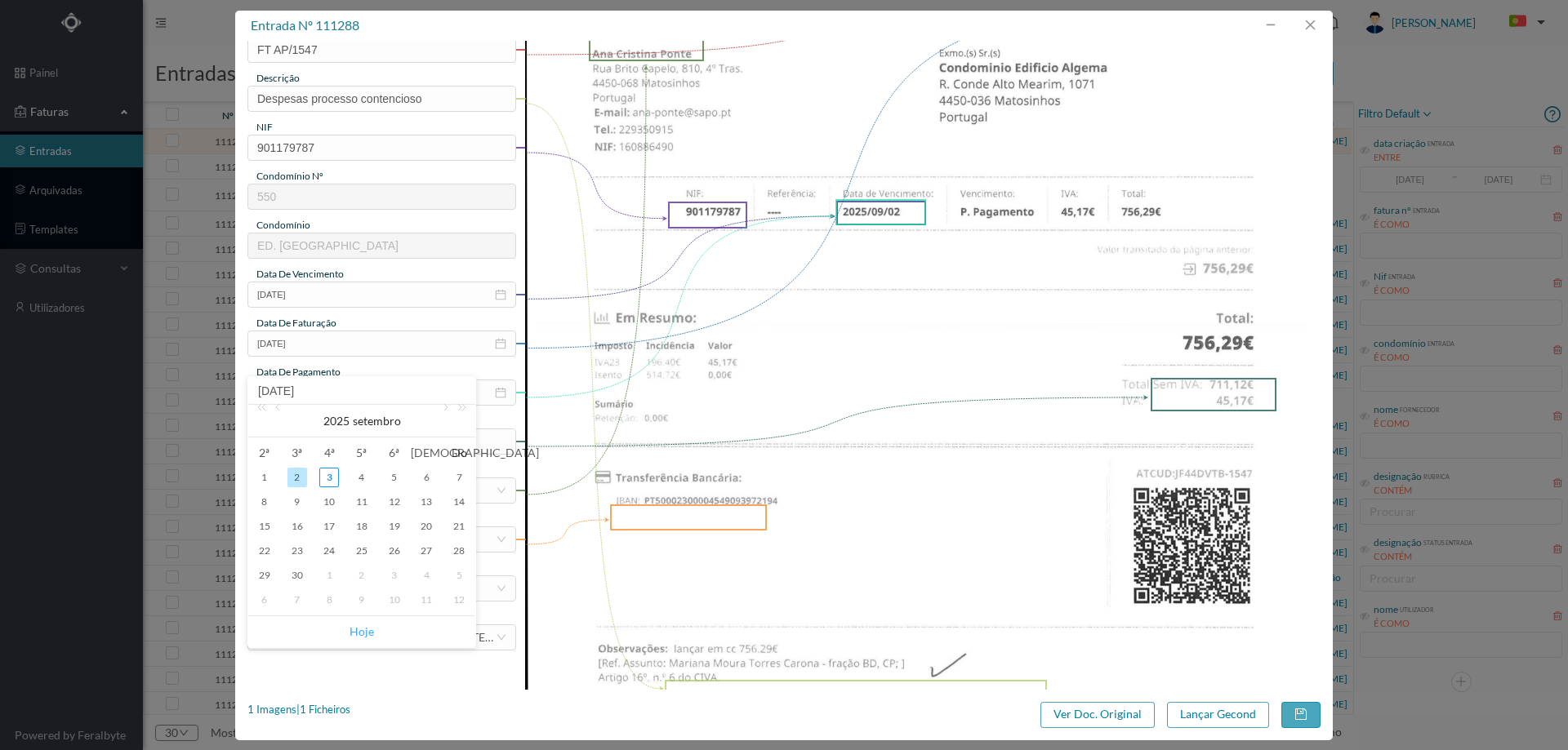
click at [360, 631] on link "Hoje" at bounding box center [362, 631] width 25 height 31
type input "[DATE]"
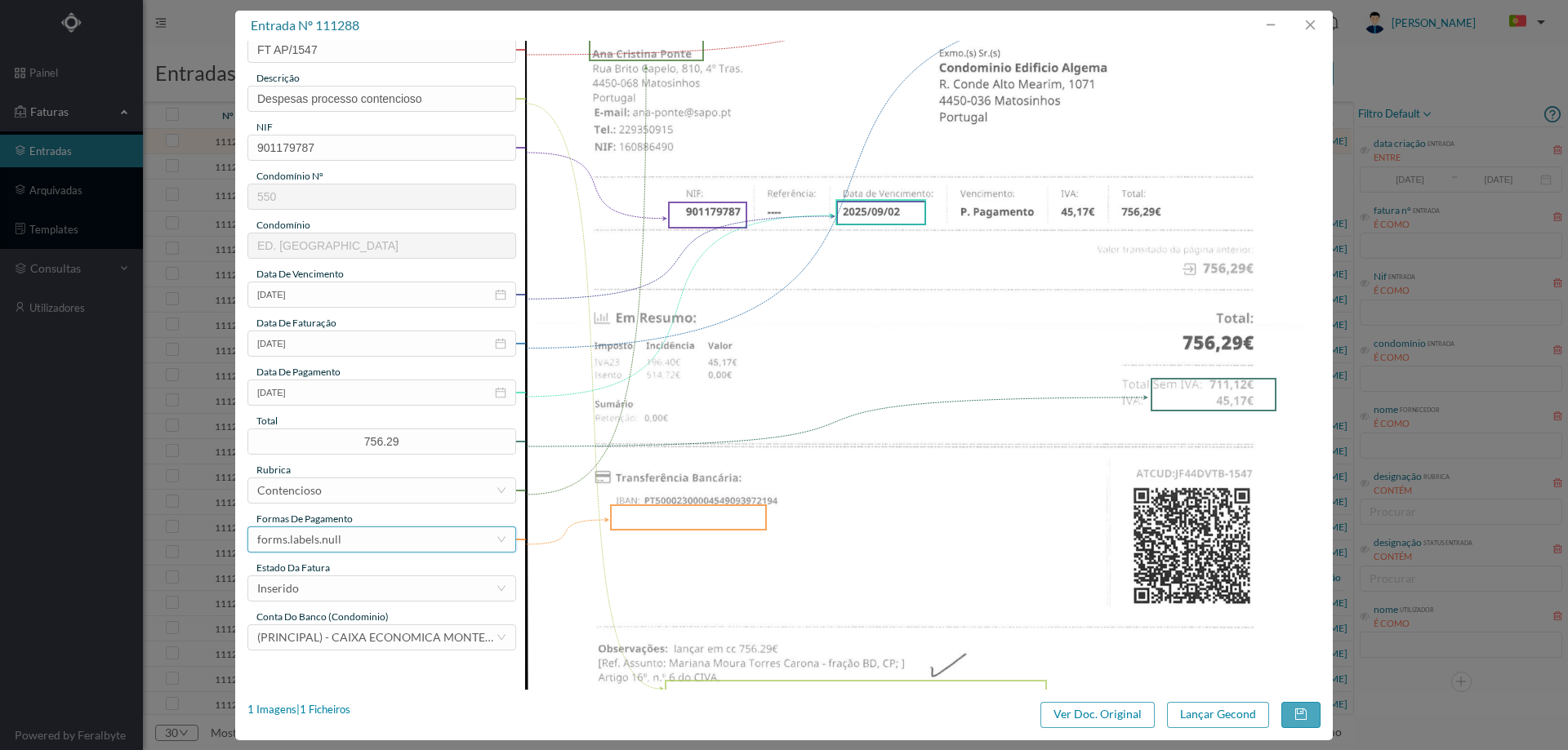
click at [354, 537] on div "forms.labels.null" at bounding box center [376, 539] width 238 height 25
click at [351, 383] on li "transferência bancária" at bounding box center [381, 379] width 267 height 26
click at [338, 584] on div "Inserido" at bounding box center [376, 588] width 238 height 25
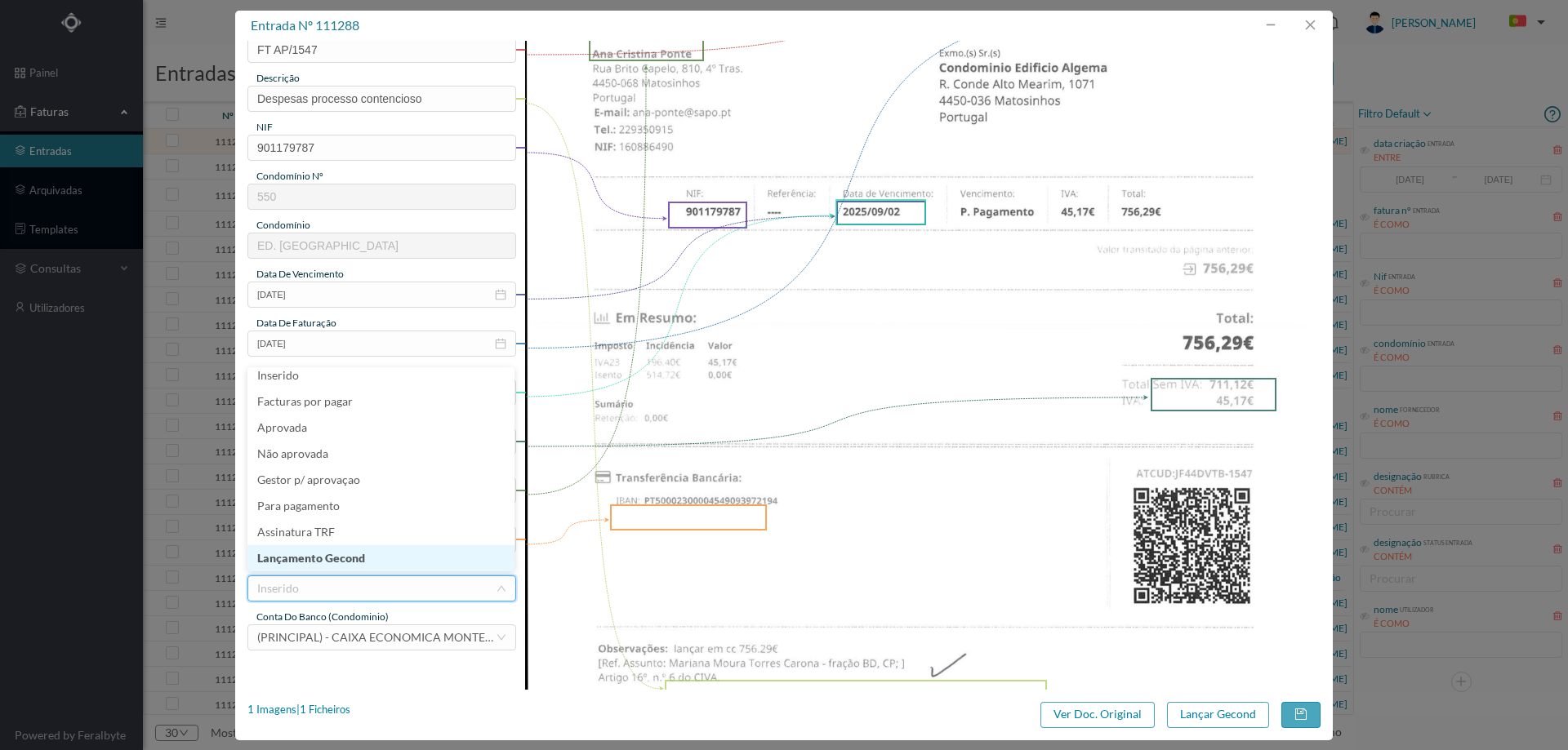
click at [351, 556] on li "Lançamento Gecond" at bounding box center [381, 558] width 267 height 26
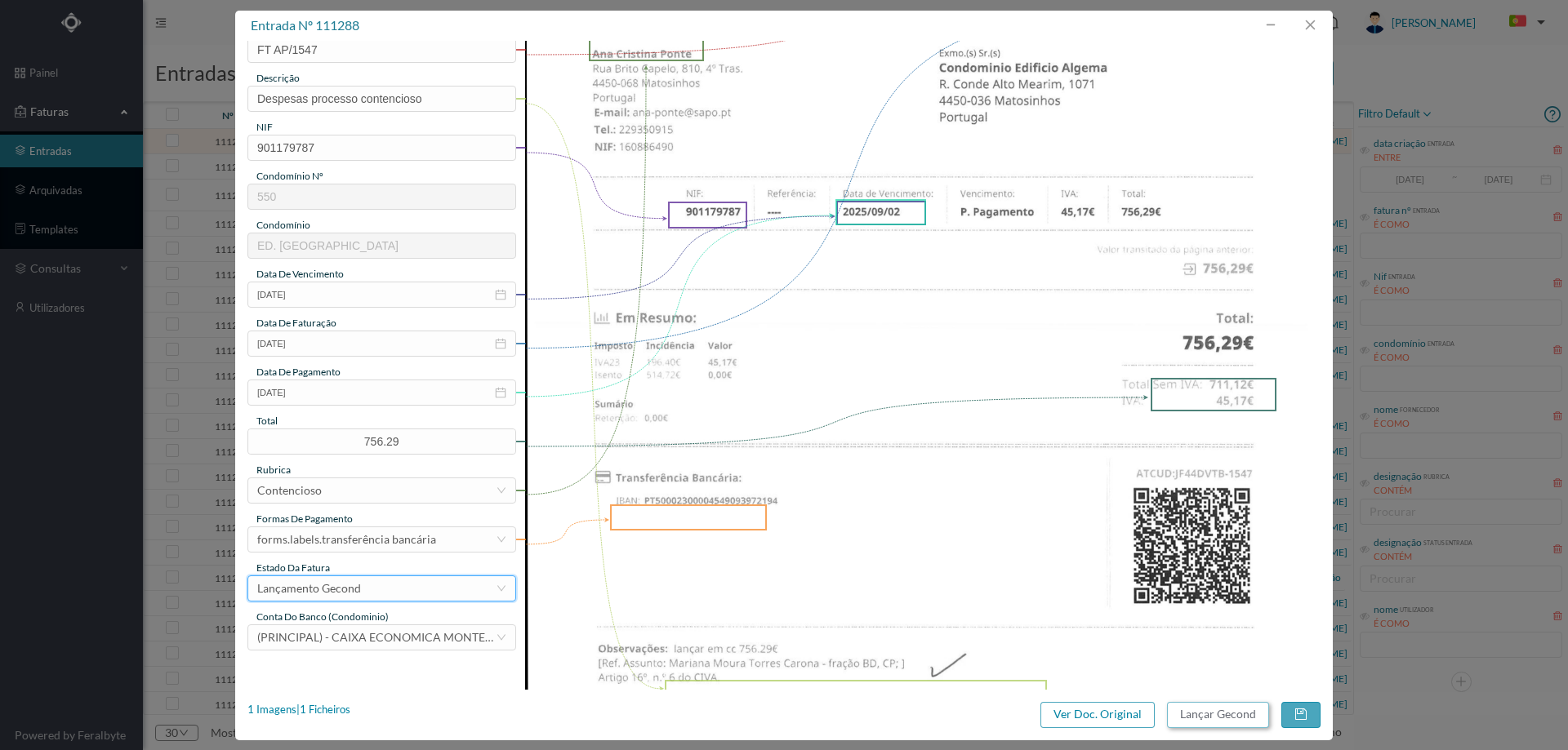
click at [1222, 707] on button "Lançar Gecond" at bounding box center [1217, 715] width 102 height 26
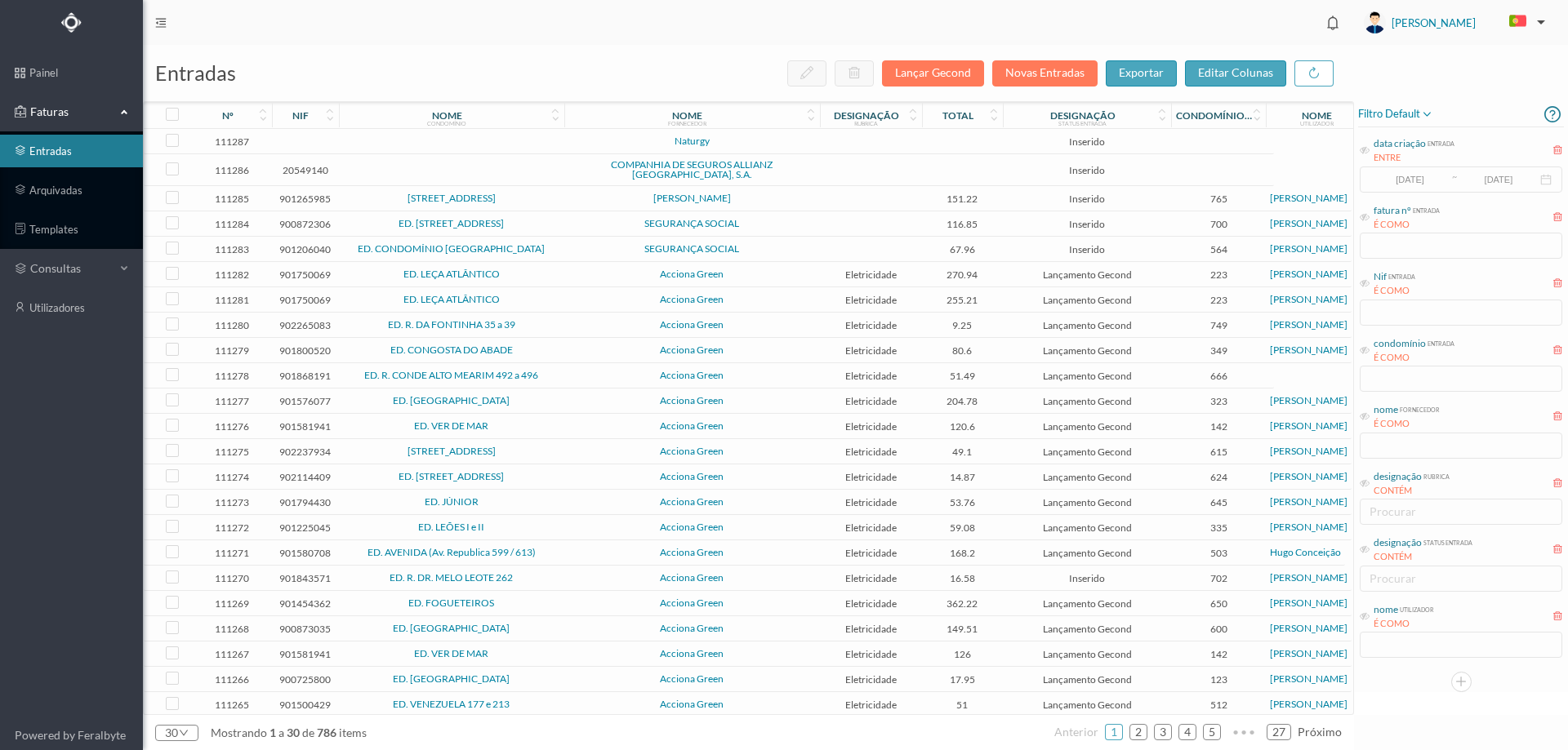
click at [801, 141] on span "Naturgy" at bounding box center [692, 141] width 248 height 9
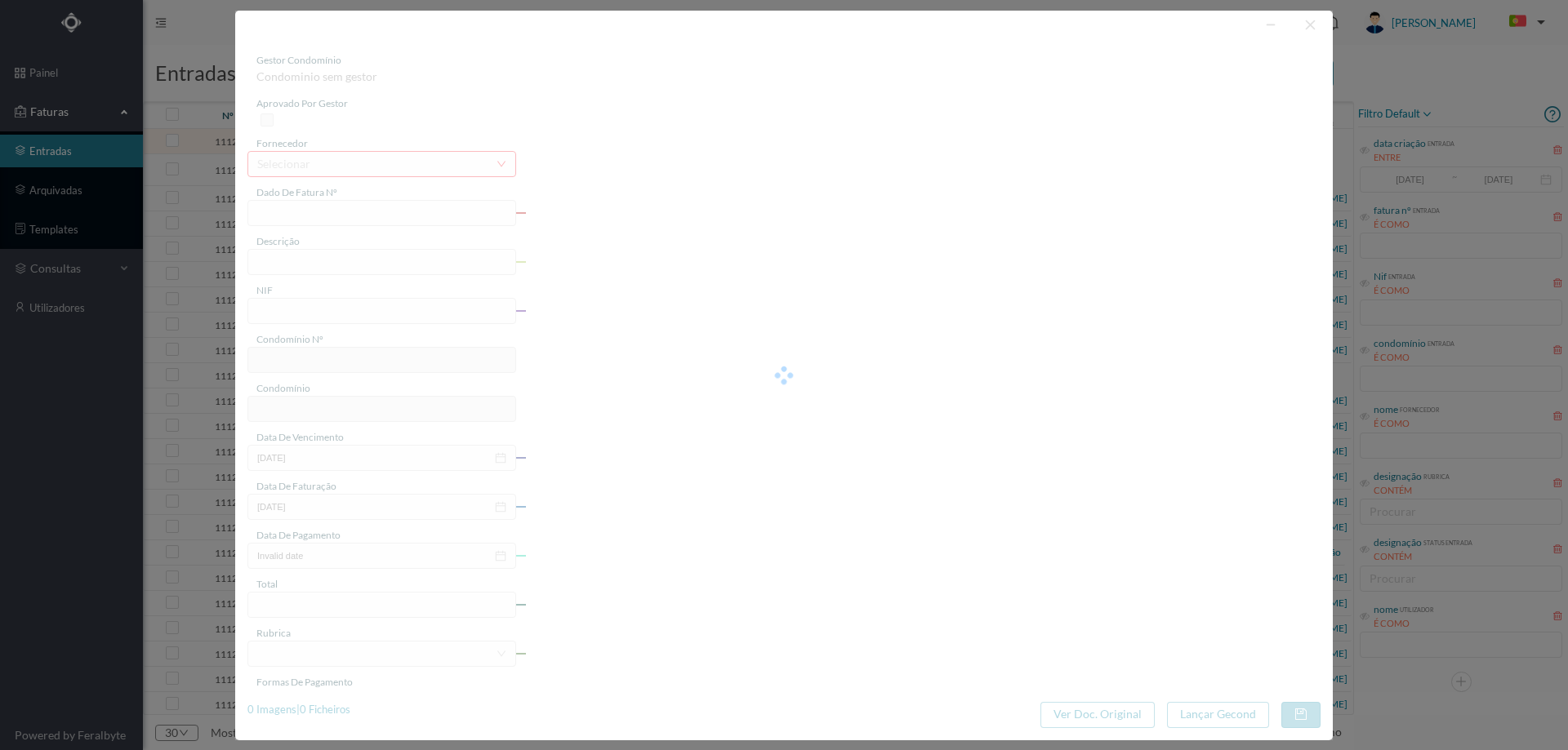
type input "sós e"
type input "0"
type input "Invalid date"
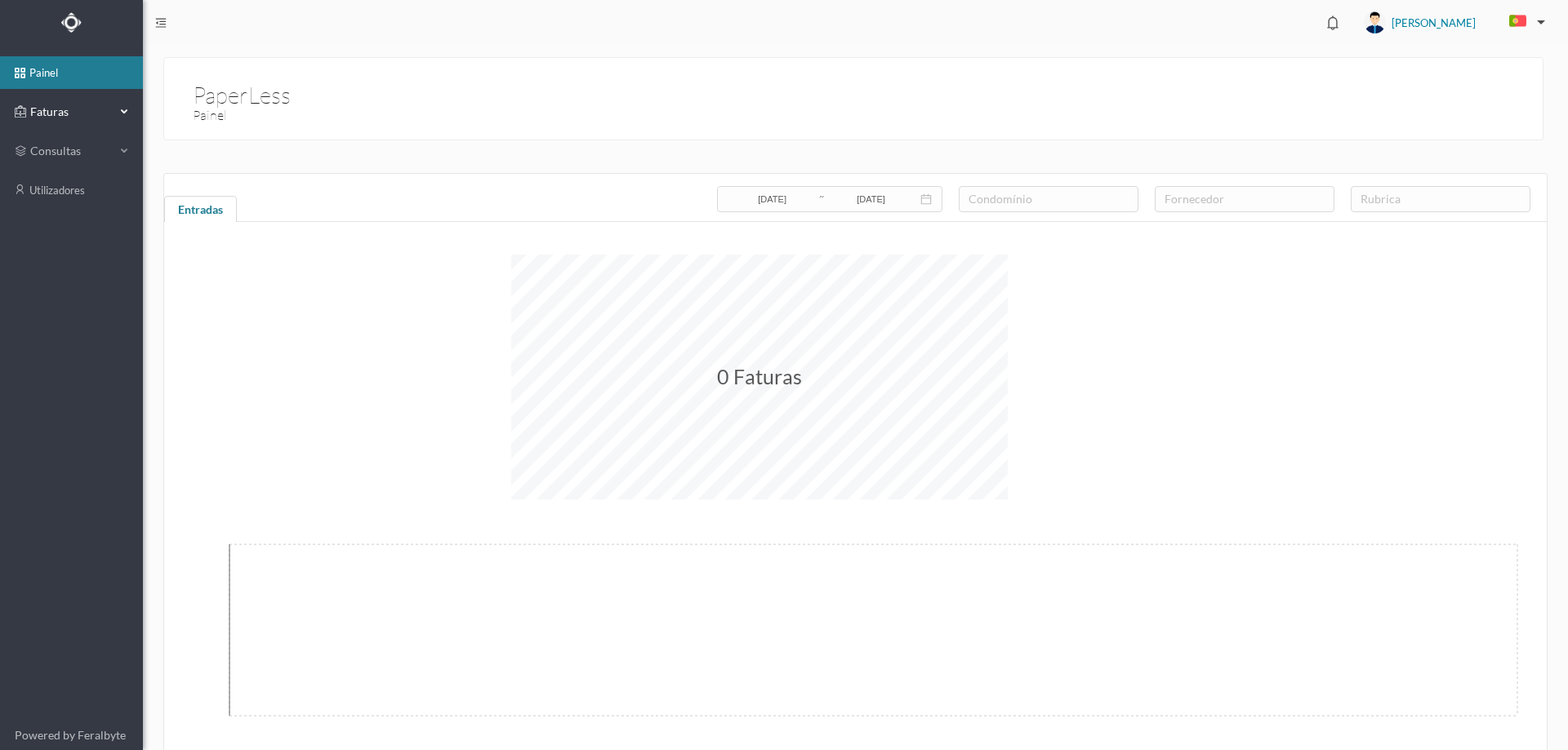
click at [99, 111] on span "Faturas" at bounding box center [71, 111] width 90 height 16
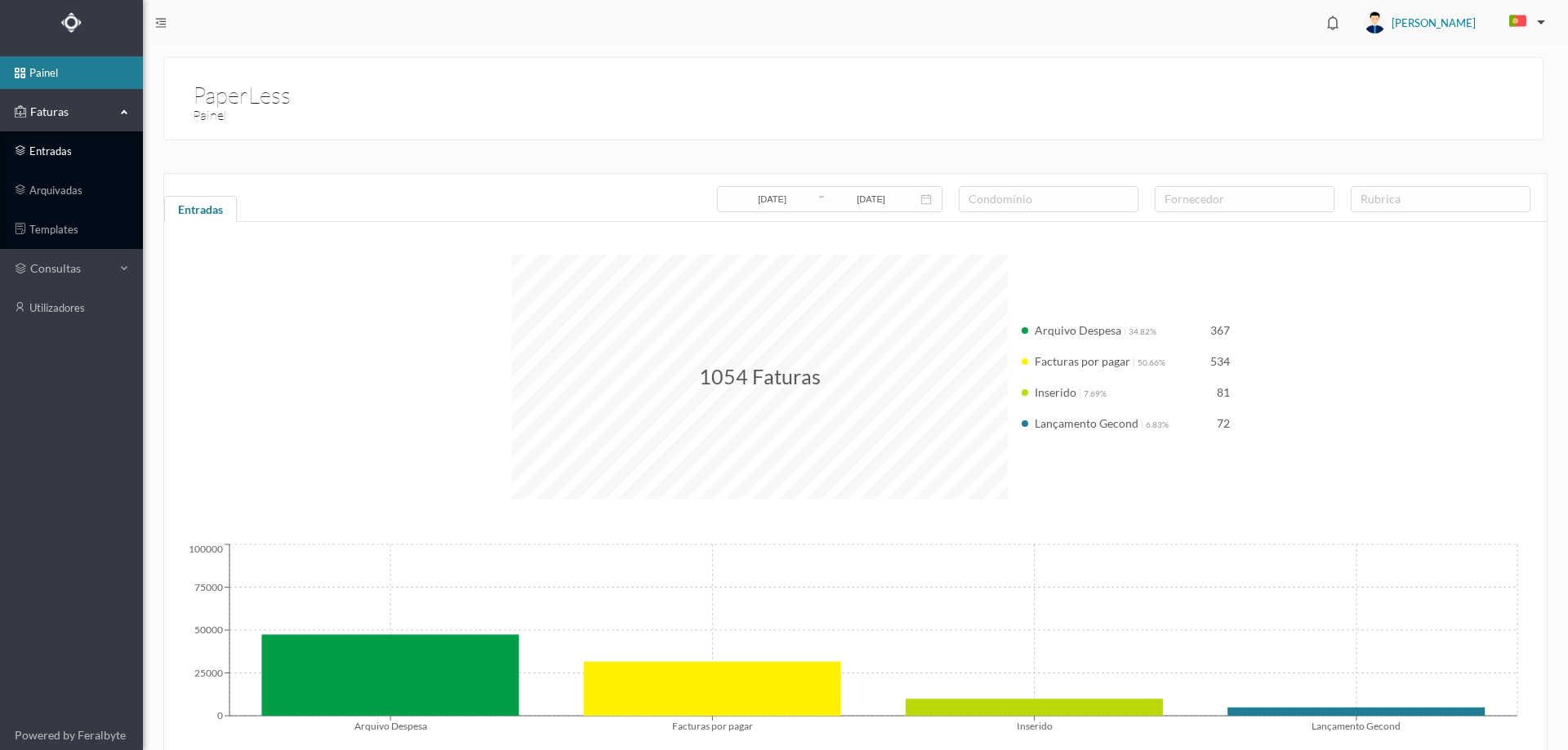
click at [65, 164] on link "entradas" at bounding box center [71, 151] width 143 height 33
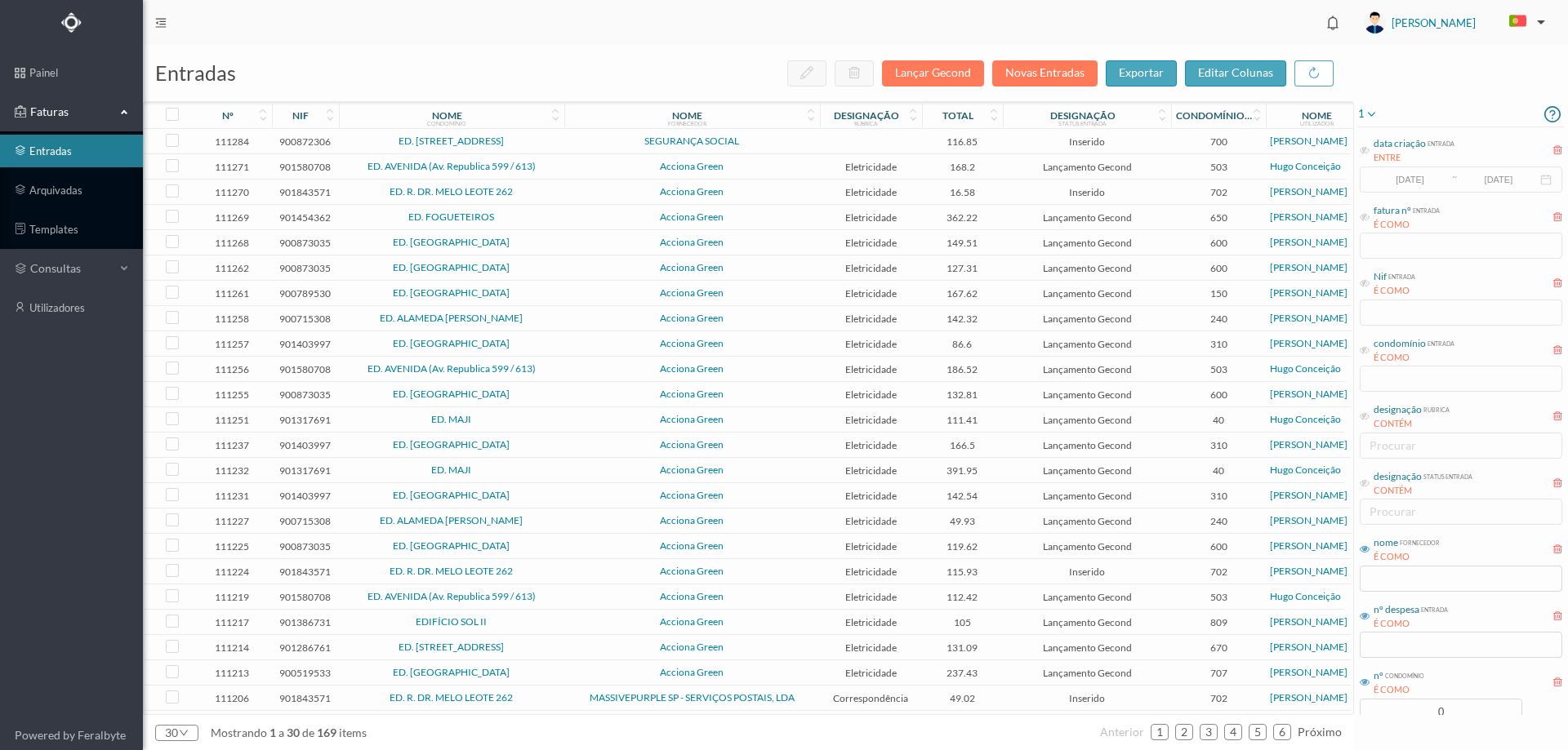
click at [780, 138] on span "SEGURANÇA SOCIAL" at bounding box center [692, 141] width 248 height 9
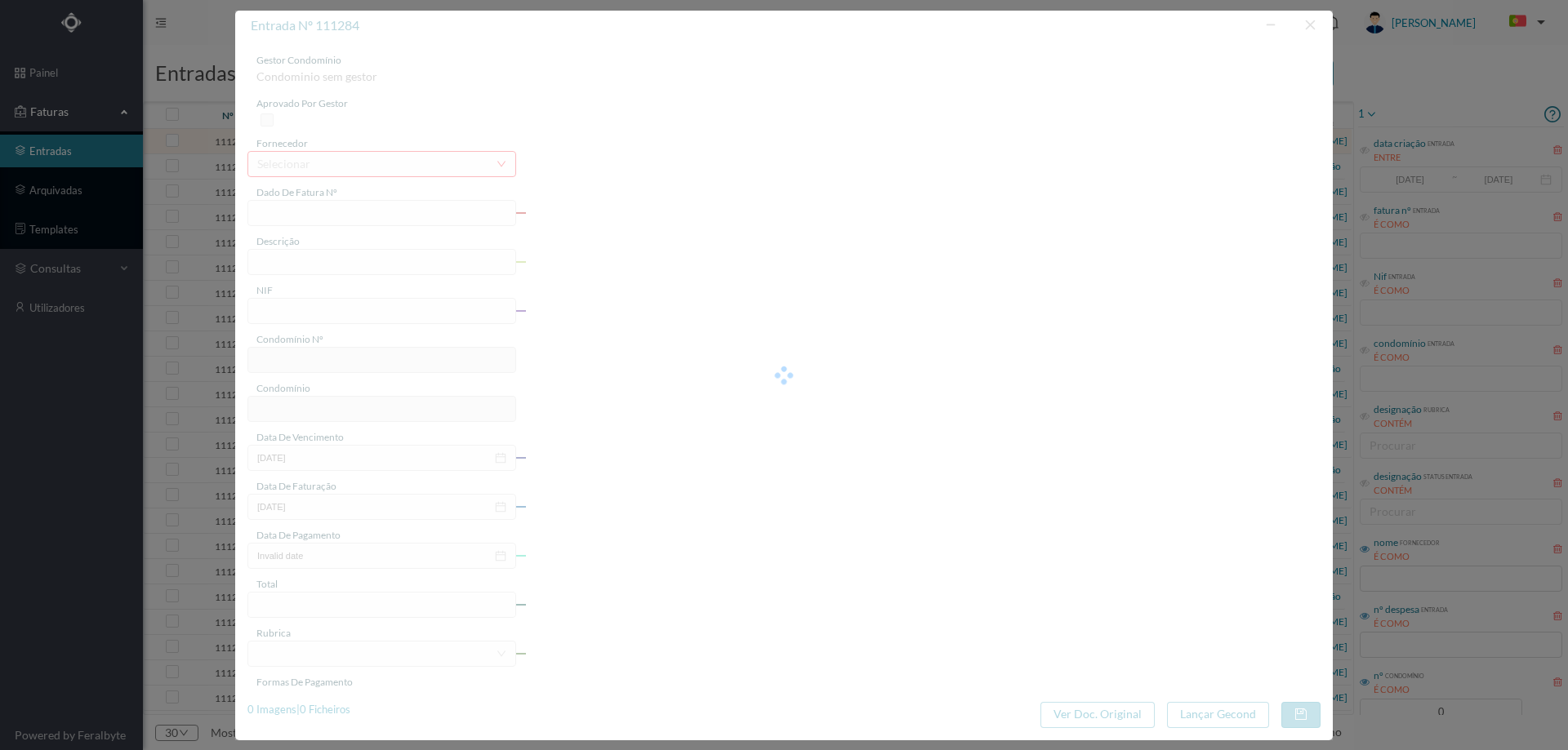
type input "FC FC.2025/924"
type input "900872306"
type input "Invalid date"
type input "[DATE]"
type input "116.85"
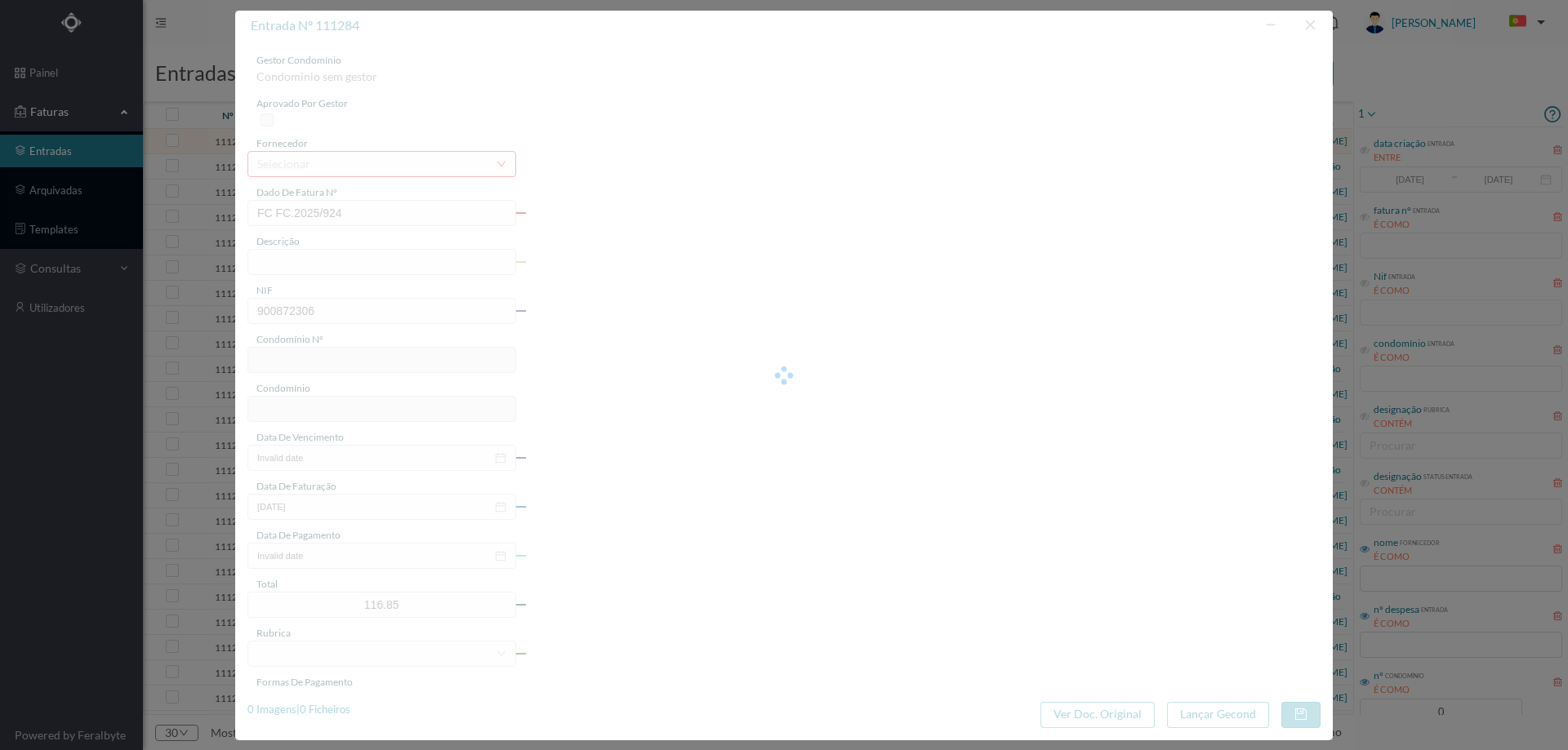
type input "700"
type input "ED. [STREET_ADDRESS]"
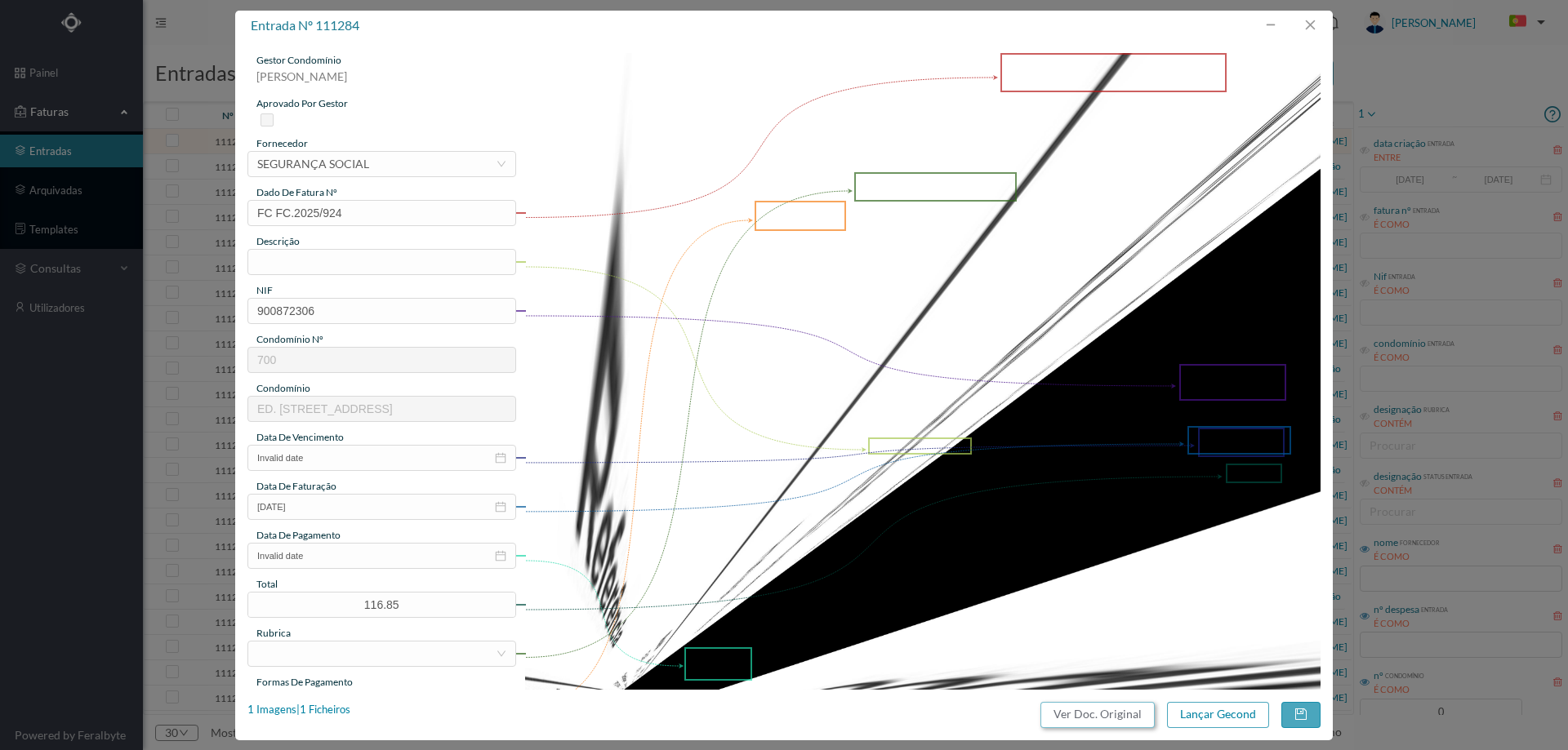
click at [1089, 712] on button "Ver Doc. Original" at bounding box center [1097, 715] width 114 height 26
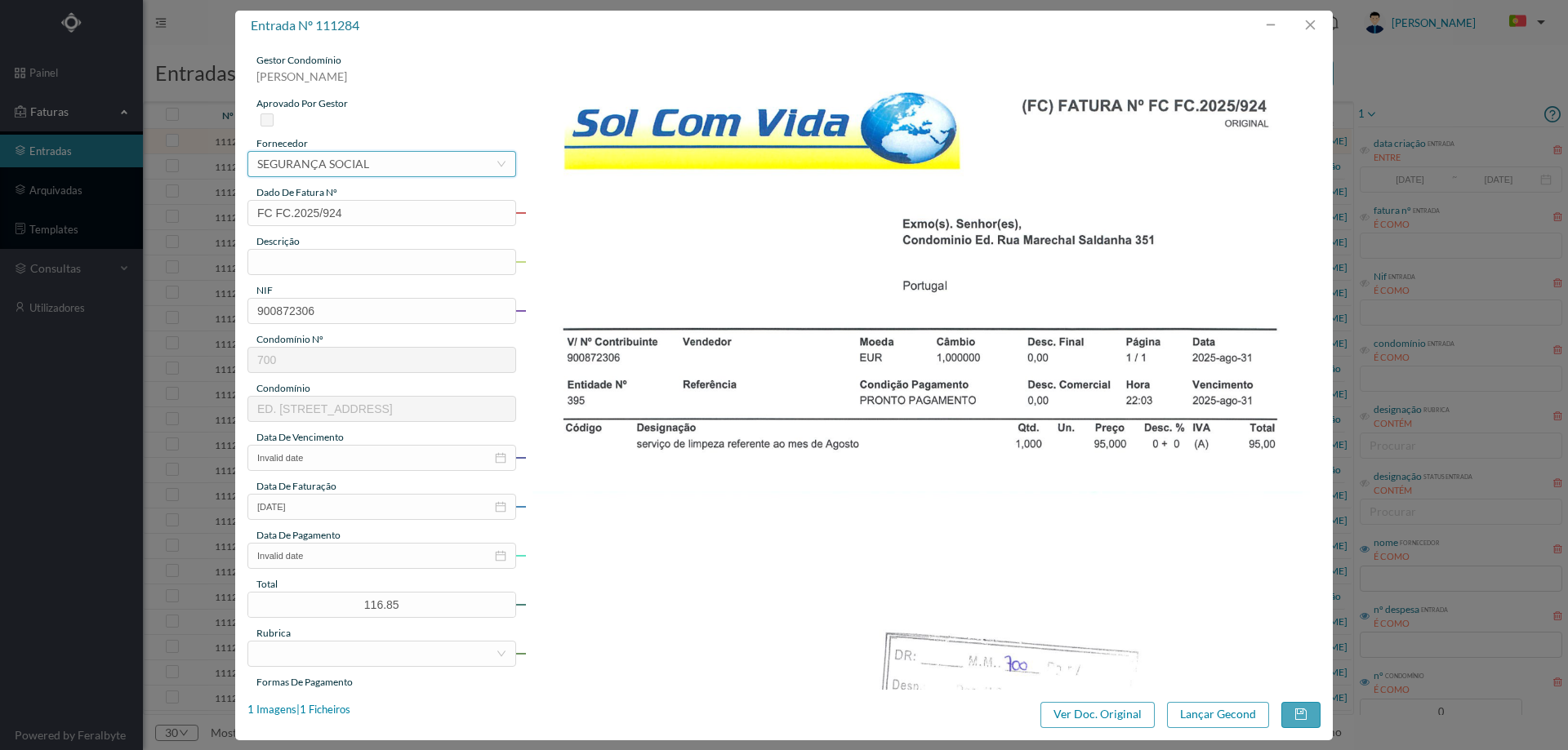
drag, startPoint x: 343, startPoint y: 165, endPoint x: 351, endPoint y: 170, distance: 9.4
click at [343, 165] on div "SEGURANÇA SOCIAL" at bounding box center [313, 164] width 112 height 25
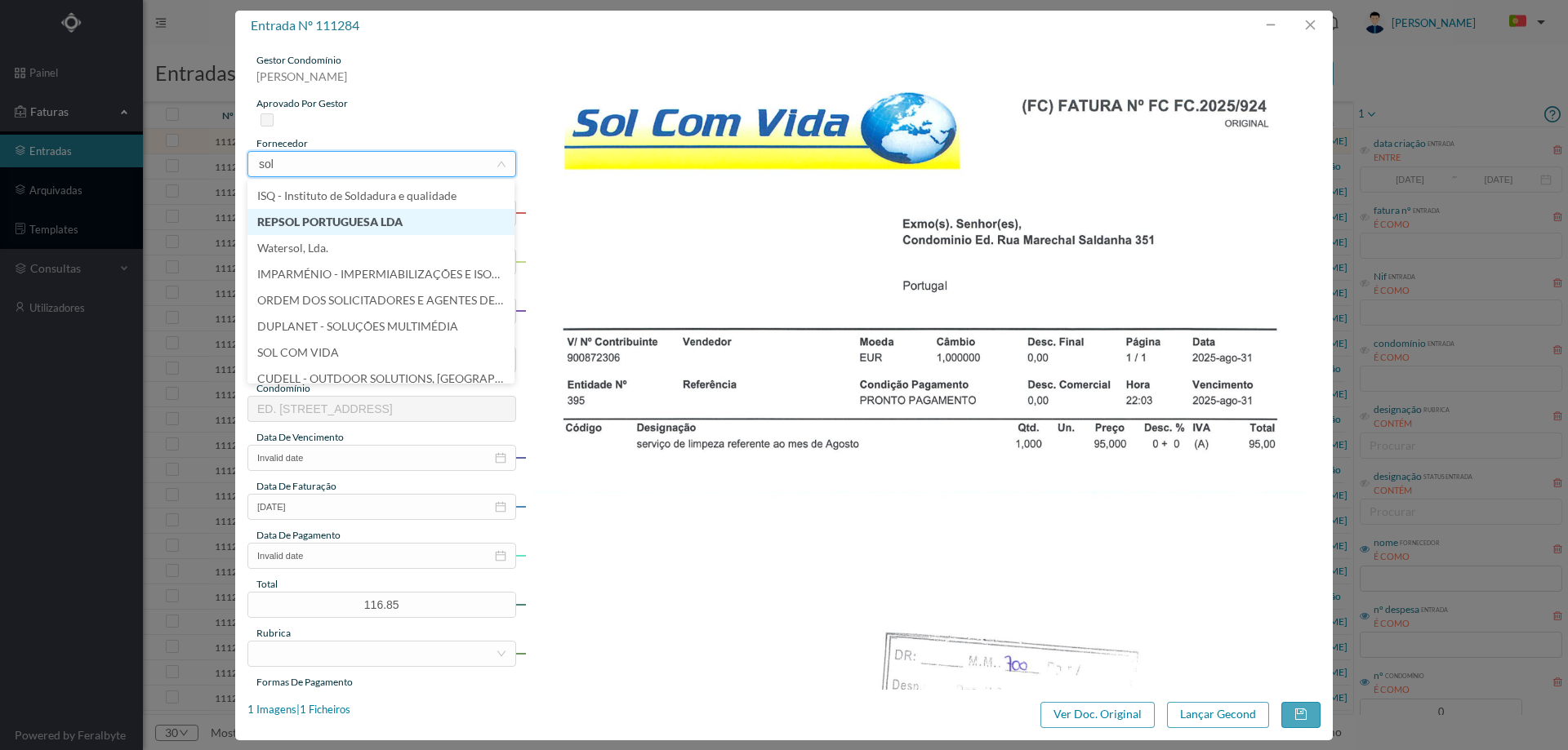
type input "sol"
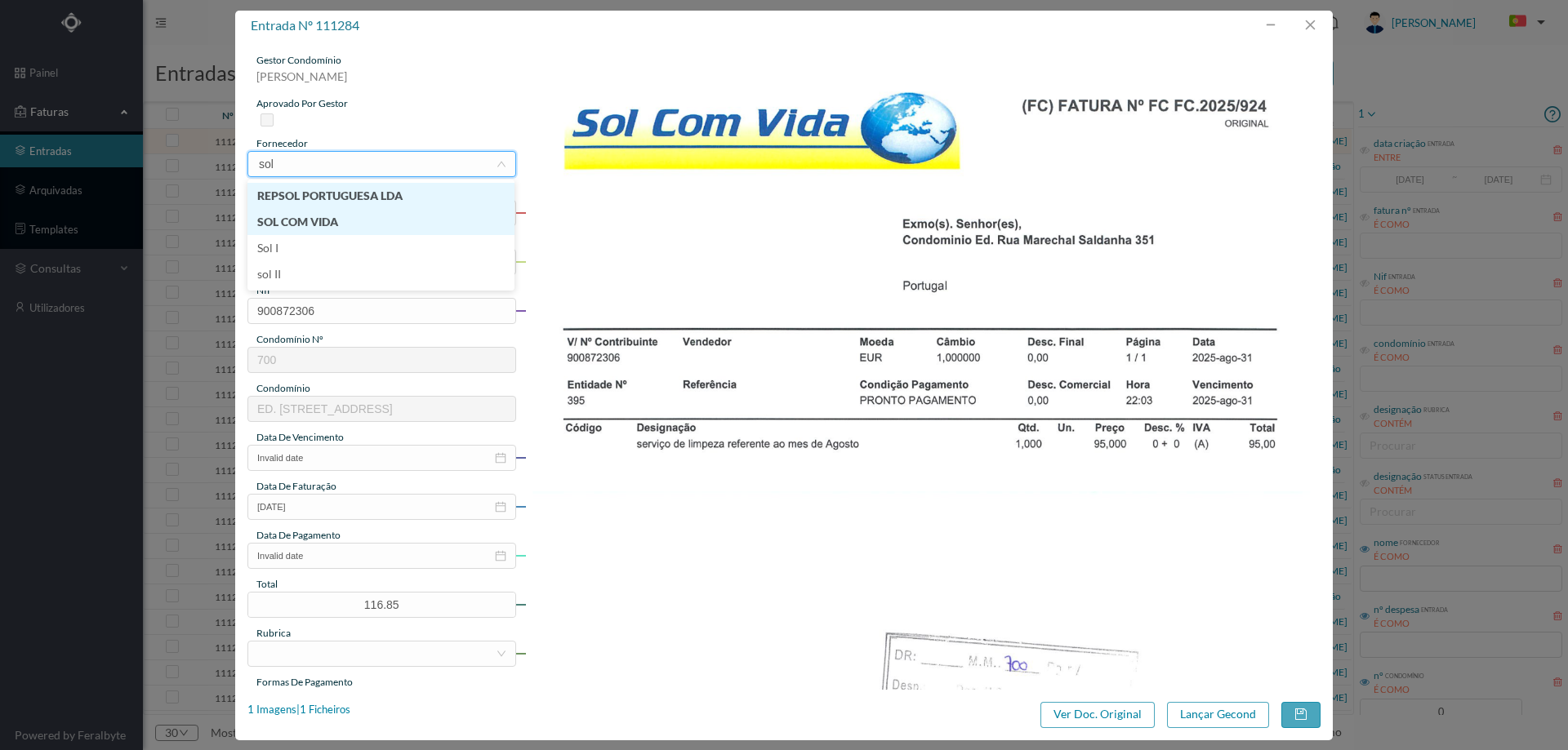
click at [349, 230] on li "SOL COM VIDA" at bounding box center [381, 222] width 267 height 26
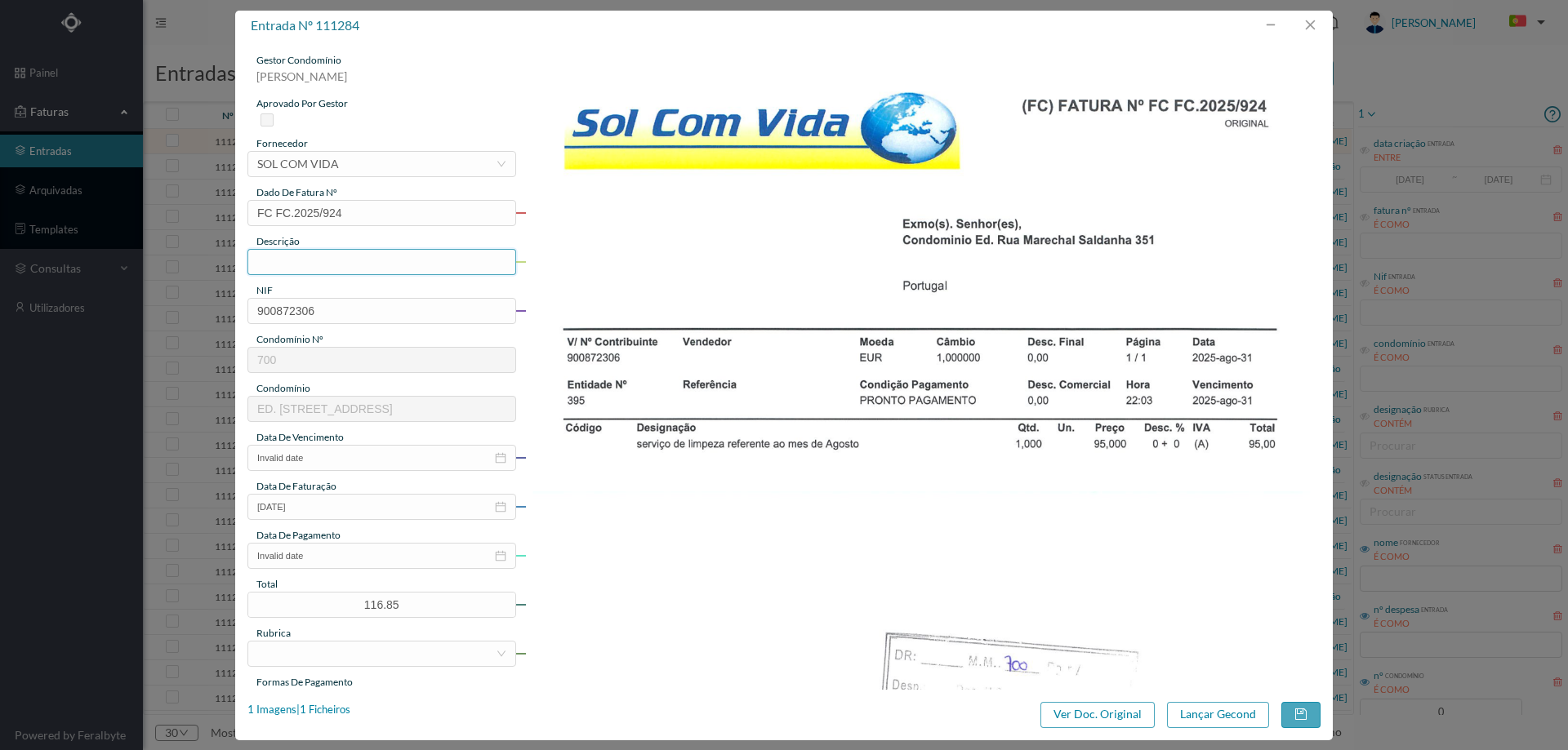
click at [333, 260] on input "text" at bounding box center [382, 262] width 268 height 26
type input "Limpeza [DATE]"
click at [345, 463] on input "Invalid date" at bounding box center [382, 458] width 268 height 26
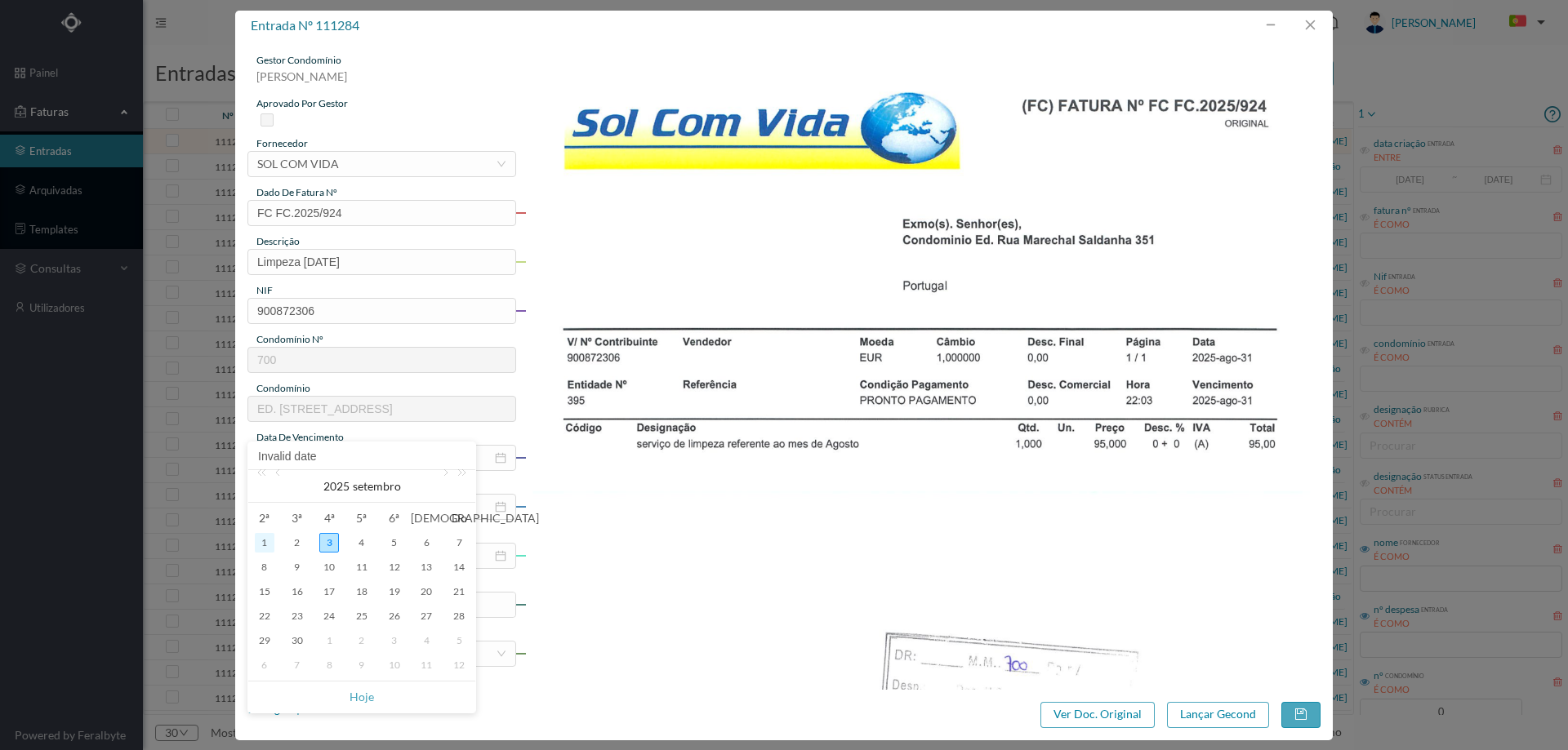
click at [261, 543] on div "1" at bounding box center [265, 542] width 20 height 20
type input "[DATE]"
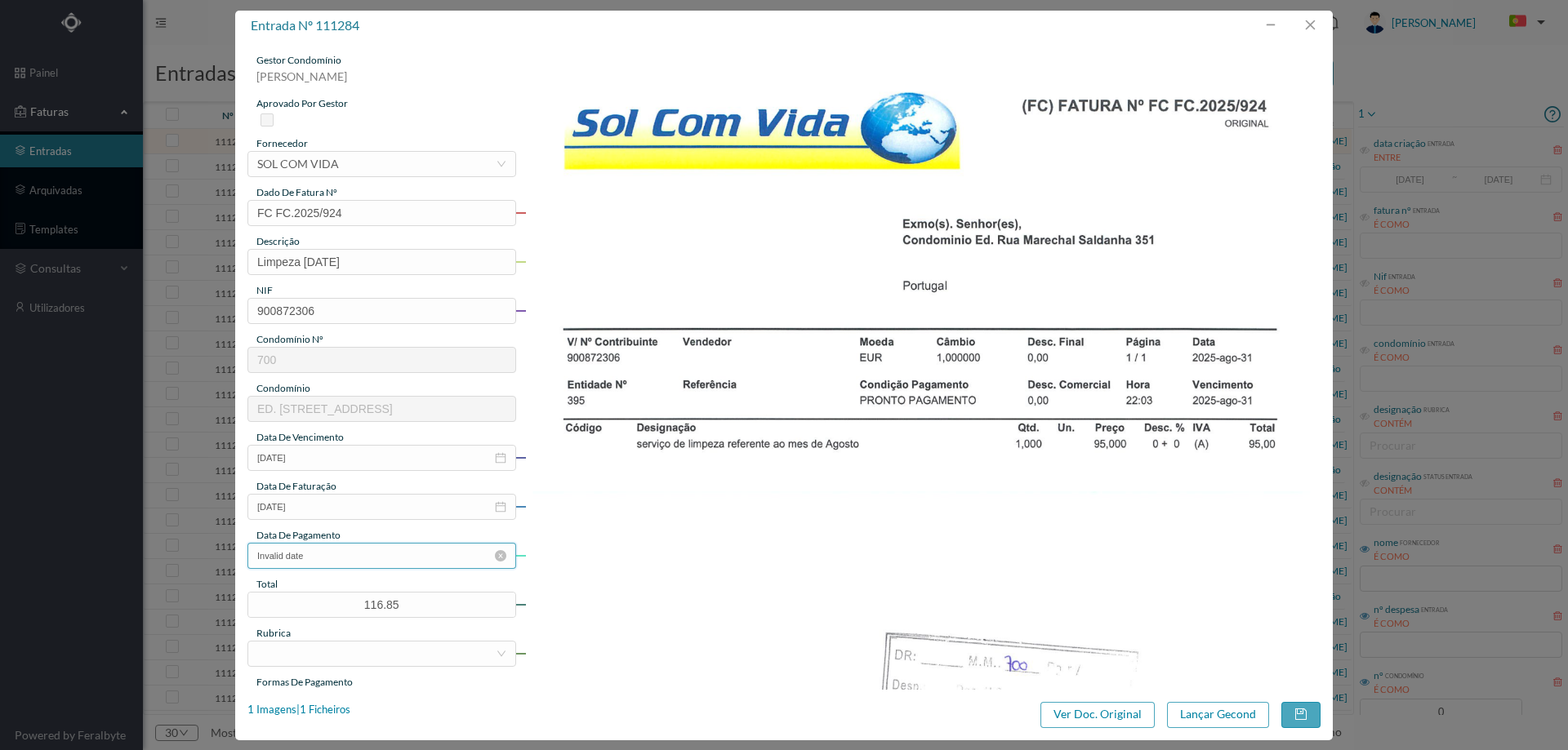
click at [325, 551] on input "Invalid date" at bounding box center [382, 555] width 268 height 26
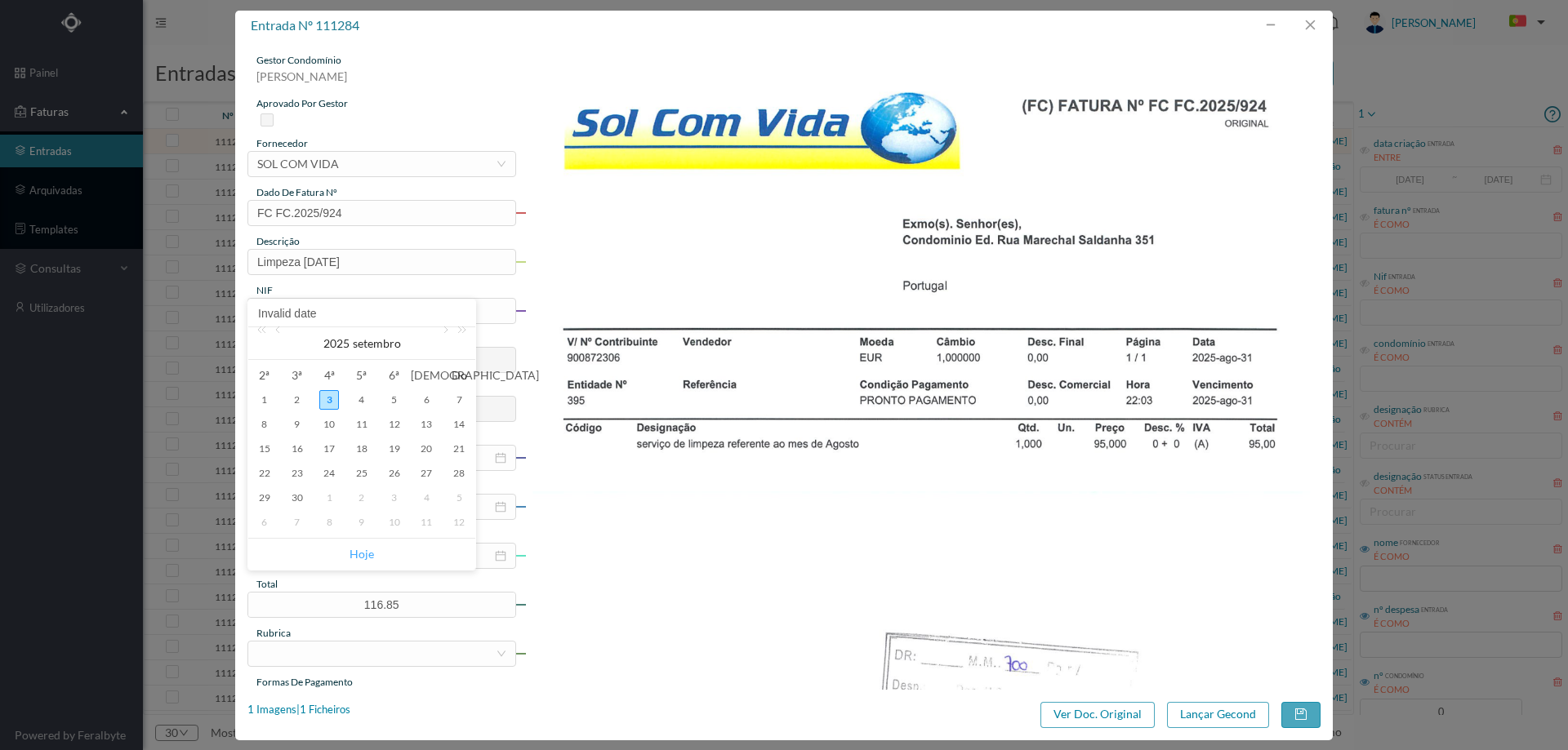
click at [356, 552] on link "Hoje" at bounding box center [362, 554] width 25 height 31
type input "[DATE]"
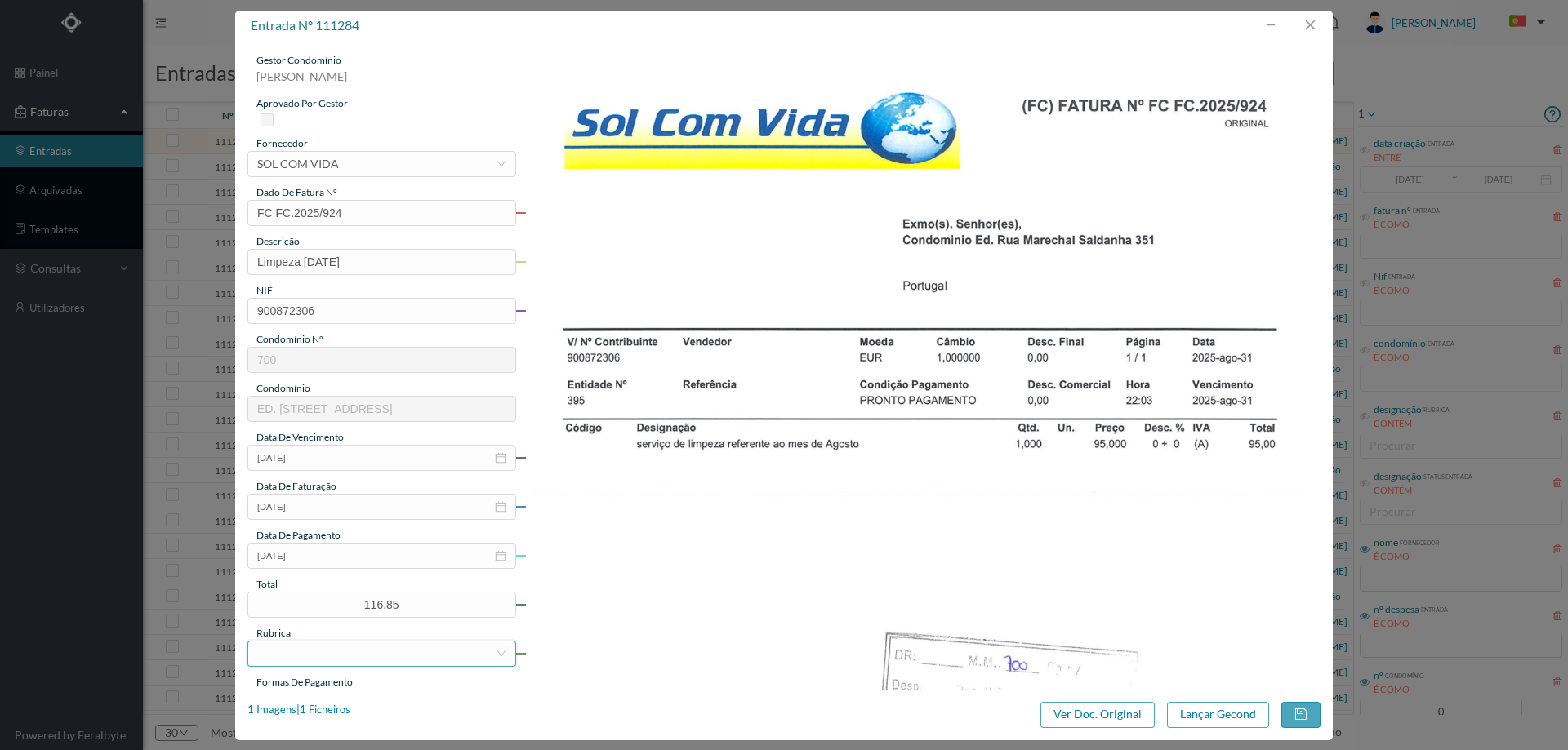
click at [344, 662] on div at bounding box center [376, 654] width 238 height 25
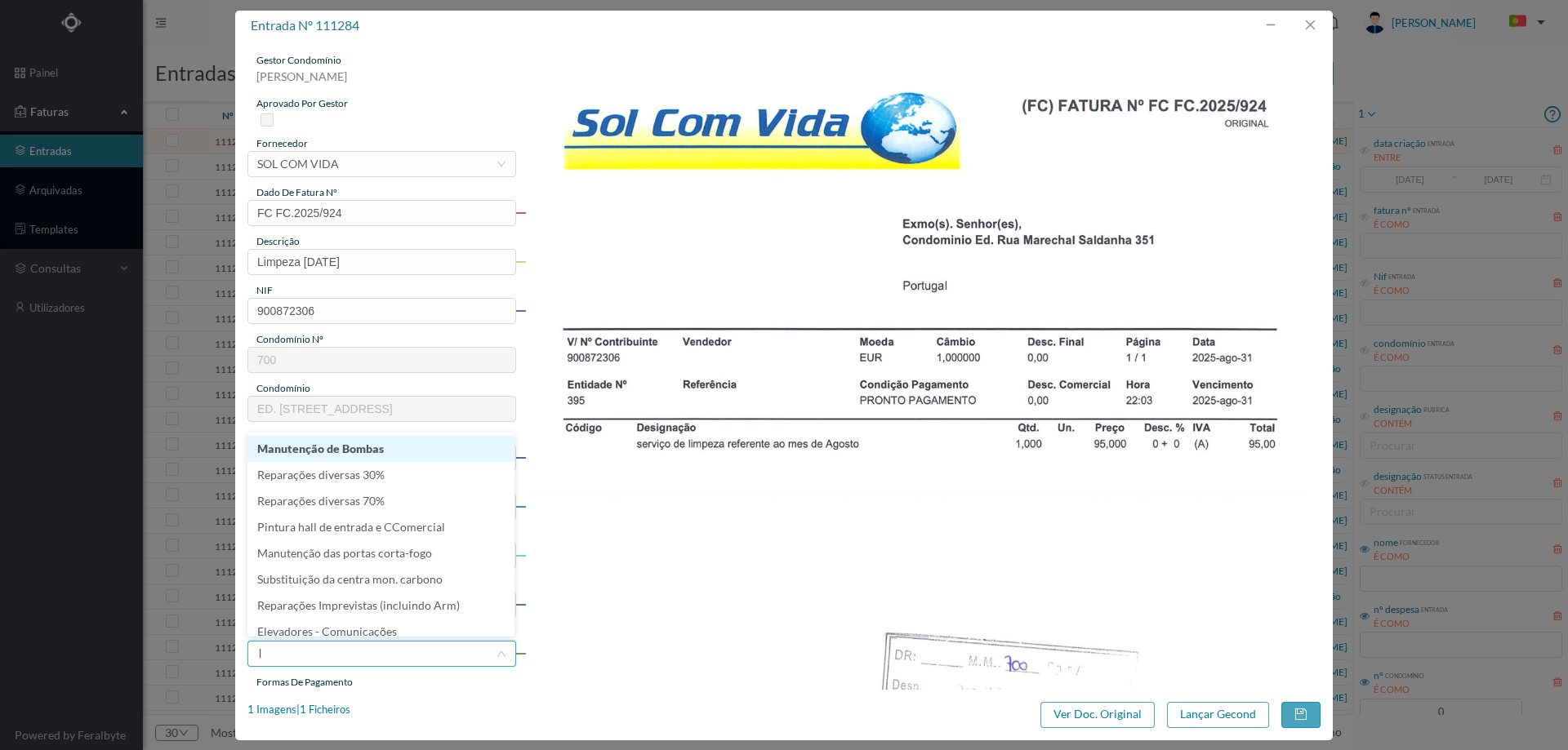
type input "li"
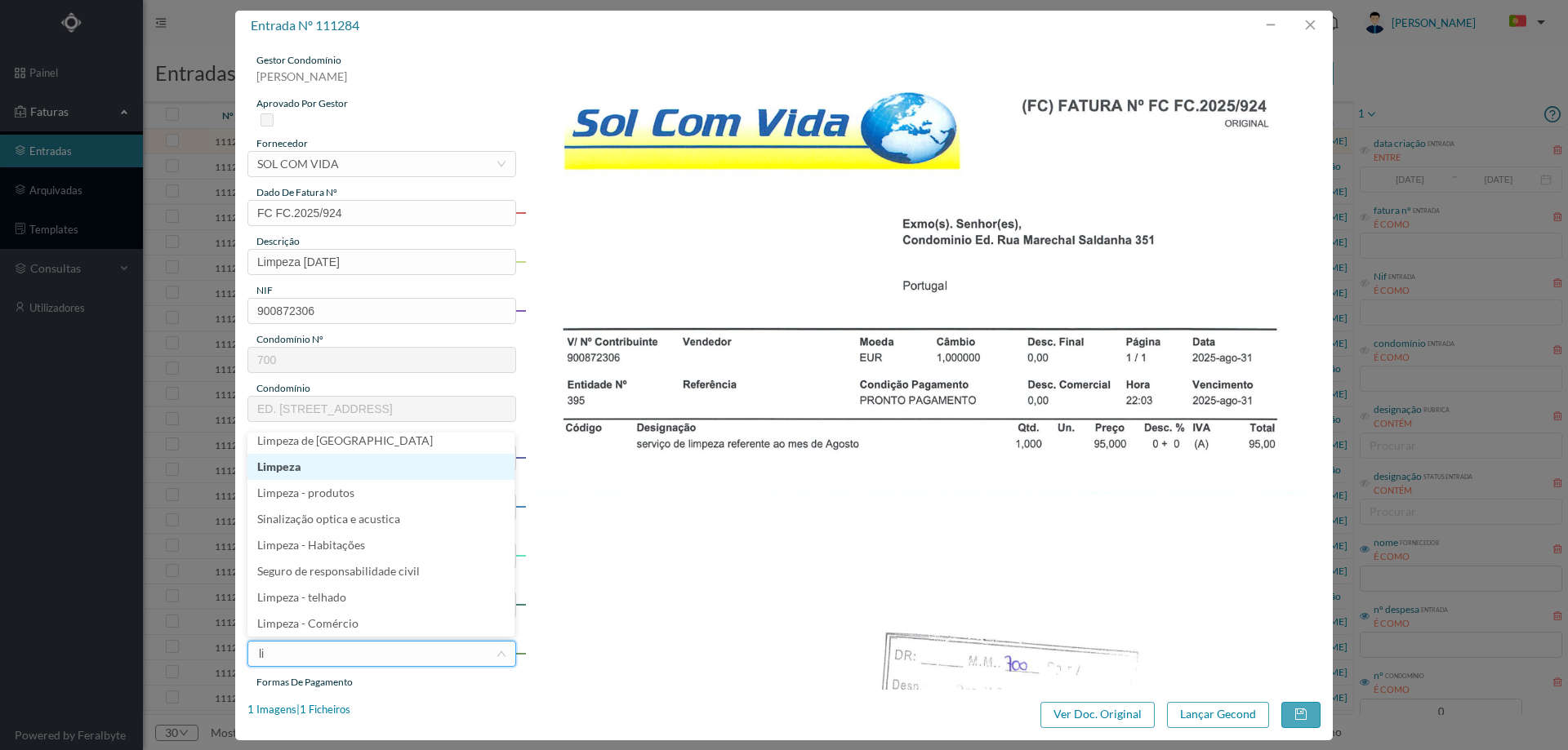
click at [356, 471] on li "Limpeza" at bounding box center [381, 467] width 267 height 26
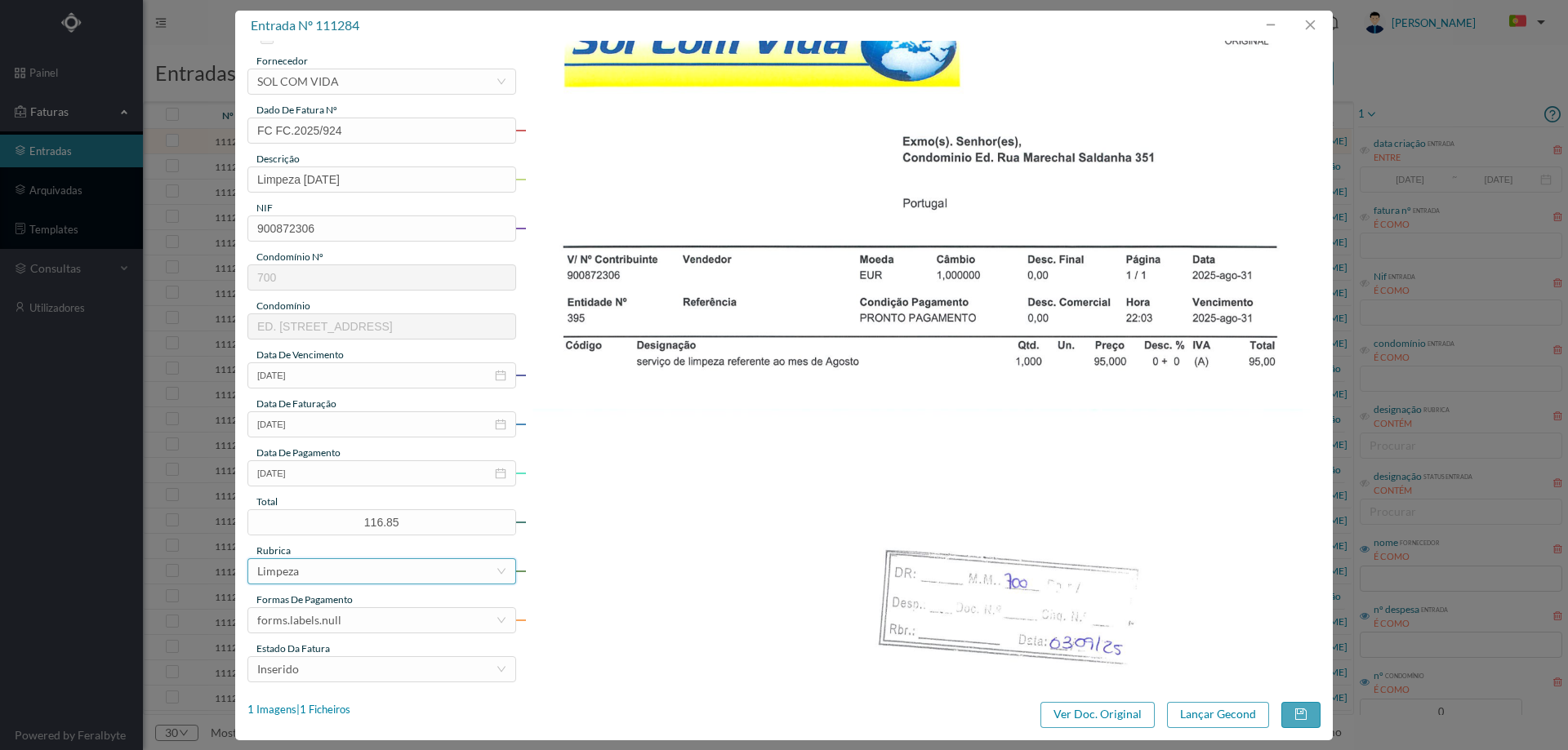
scroll to position [245, 0]
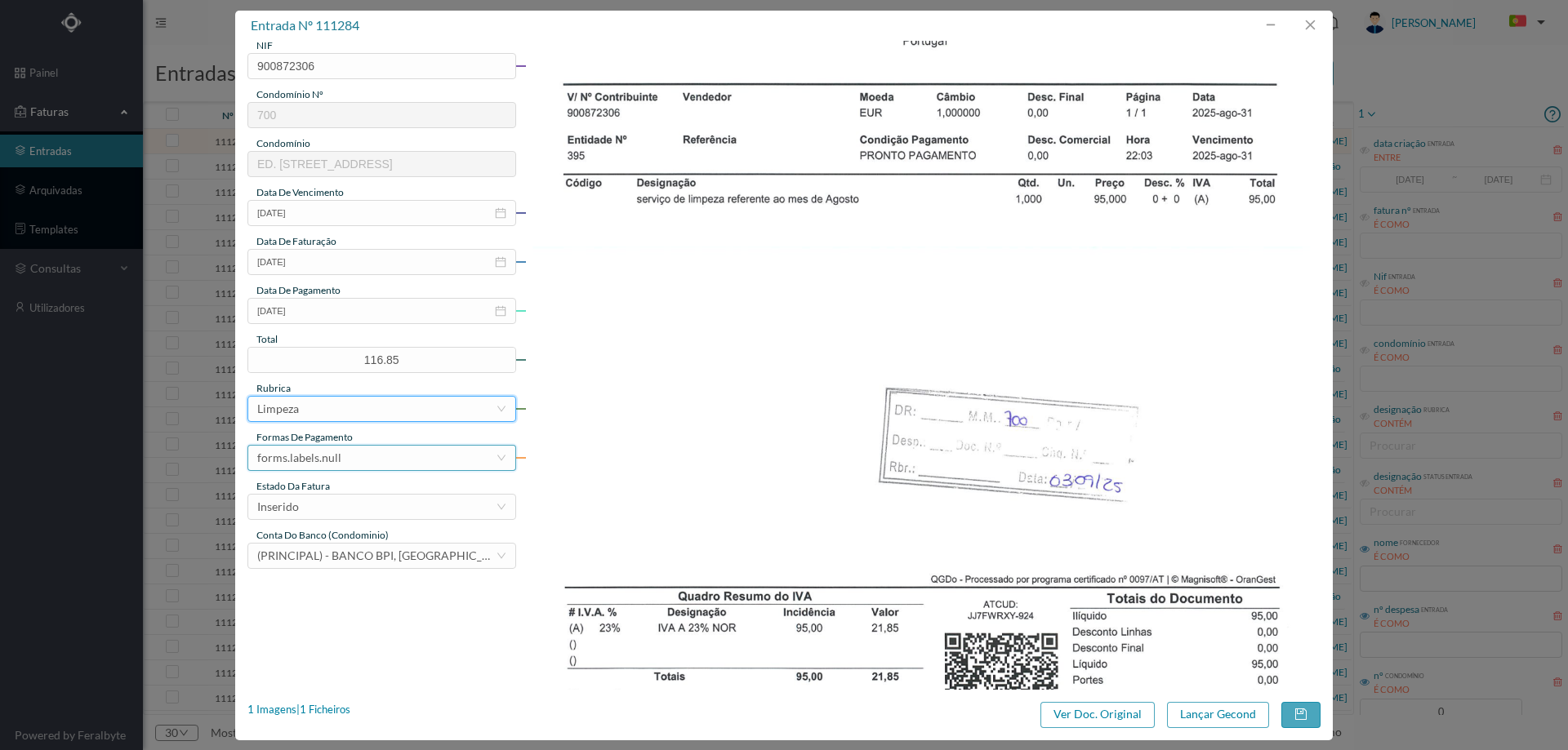
click at [365, 452] on div "forms.labels.null" at bounding box center [376, 458] width 238 height 25
click at [362, 540] on li "transferência bancária" at bounding box center [381, 542] width 267 height 26
click at [355, 506] on div "Inserido" at bounding box center [376, 507] width 238 height 25
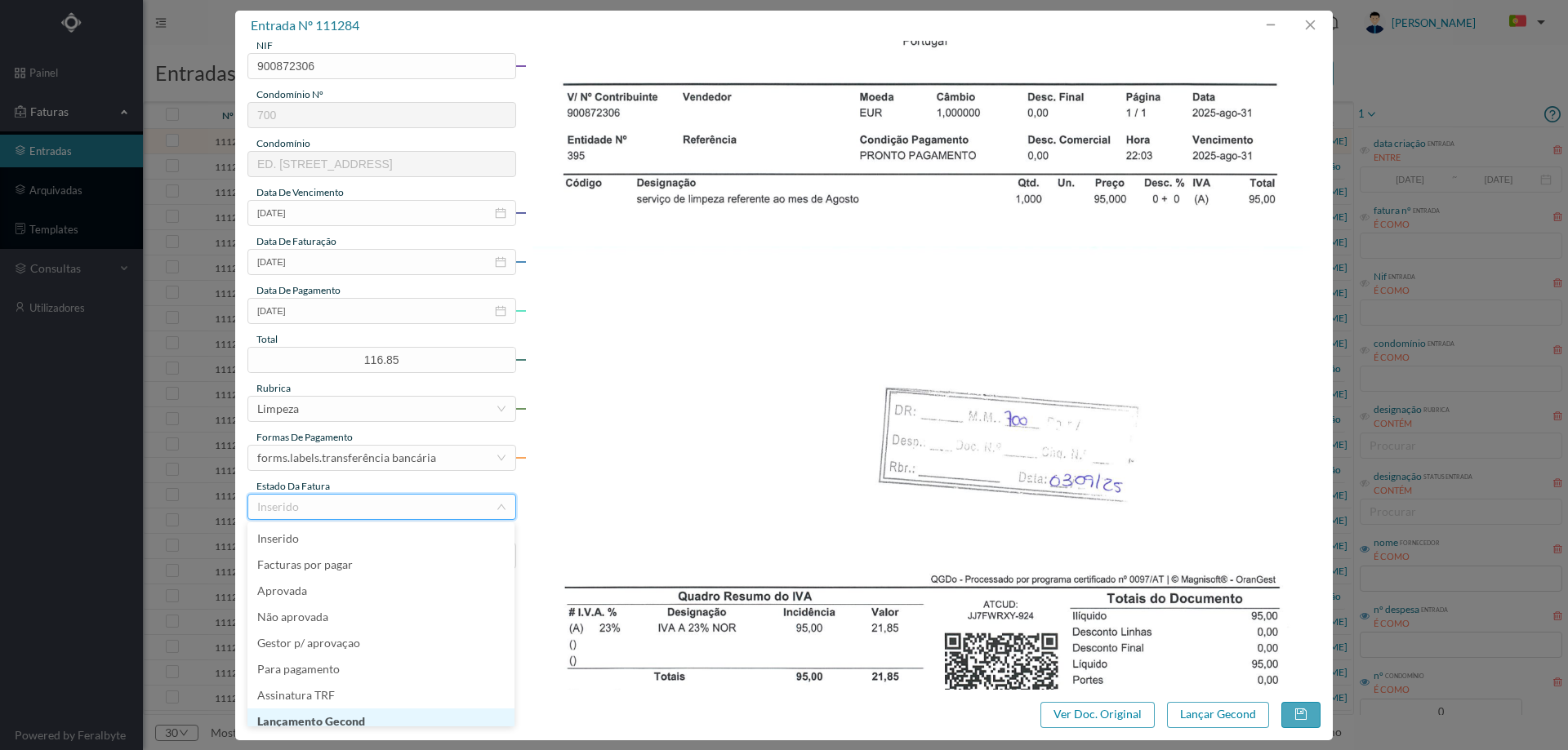
scroll to position [9, 0]
click at [378, 710] on li "Lançamento Gecond" at bounding box center [381, 713] width 267 height 26
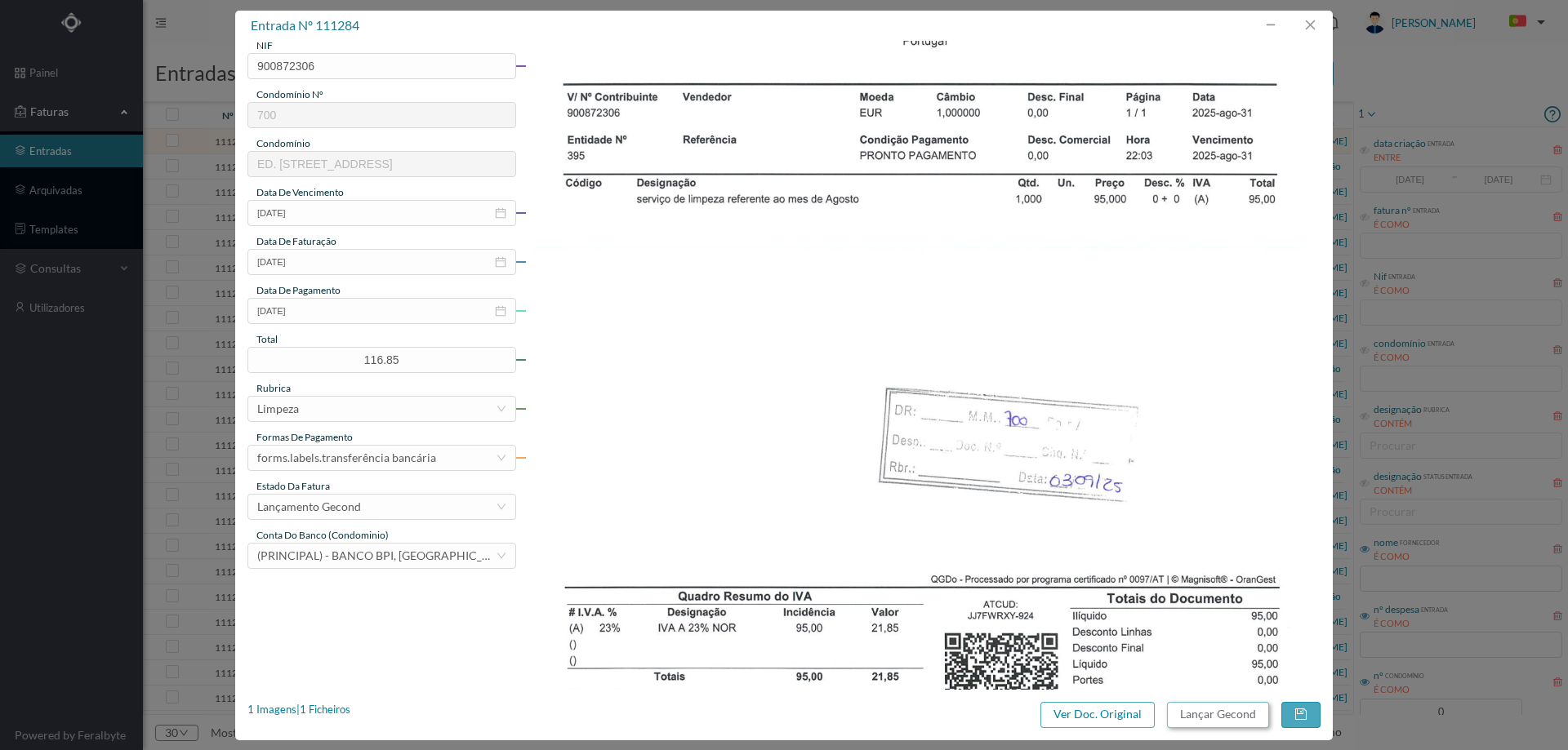
click at [1184, 706] on button "Lançar Gecond" at bounding box center [1217, 715] width 102 height 26
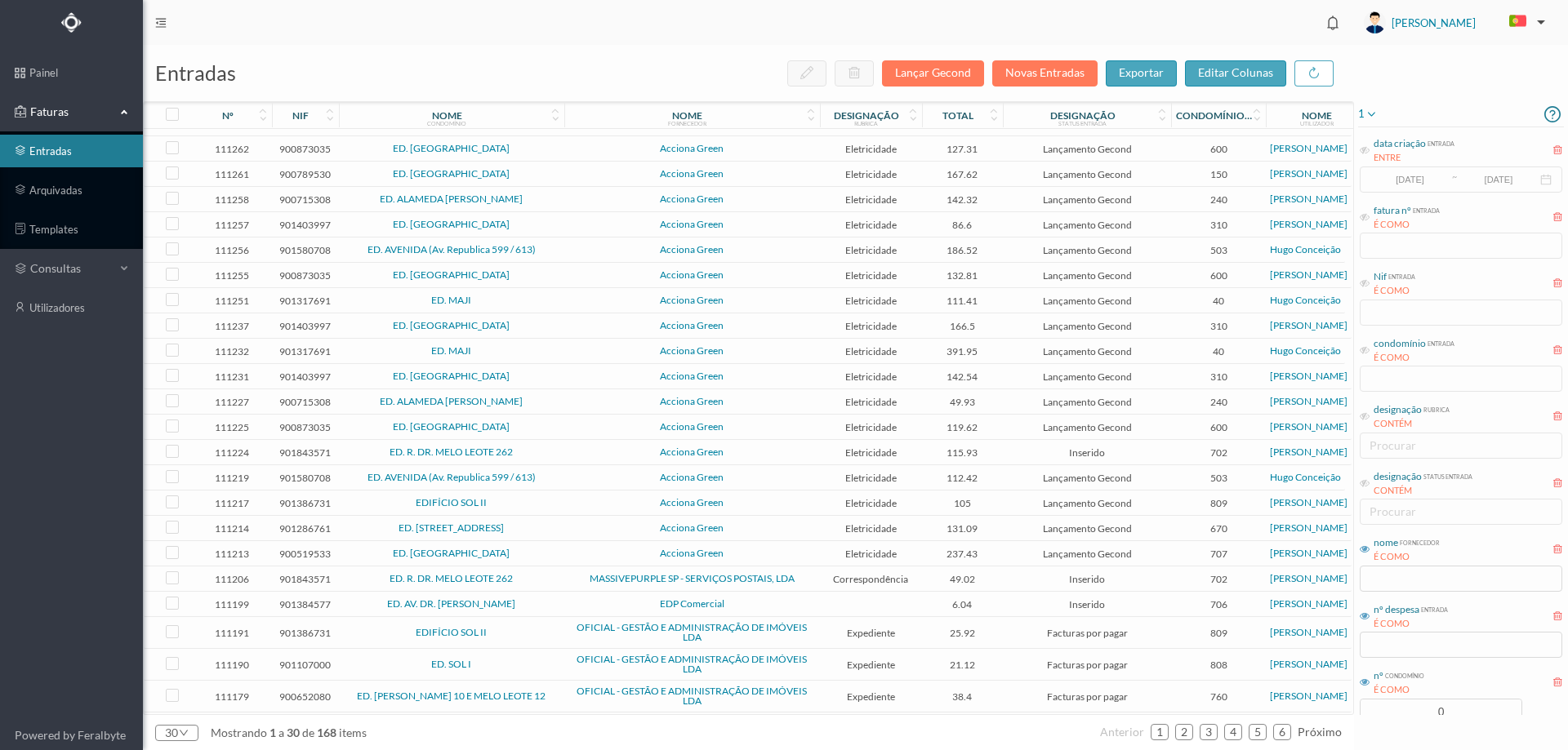
scroll to position [225, 0]
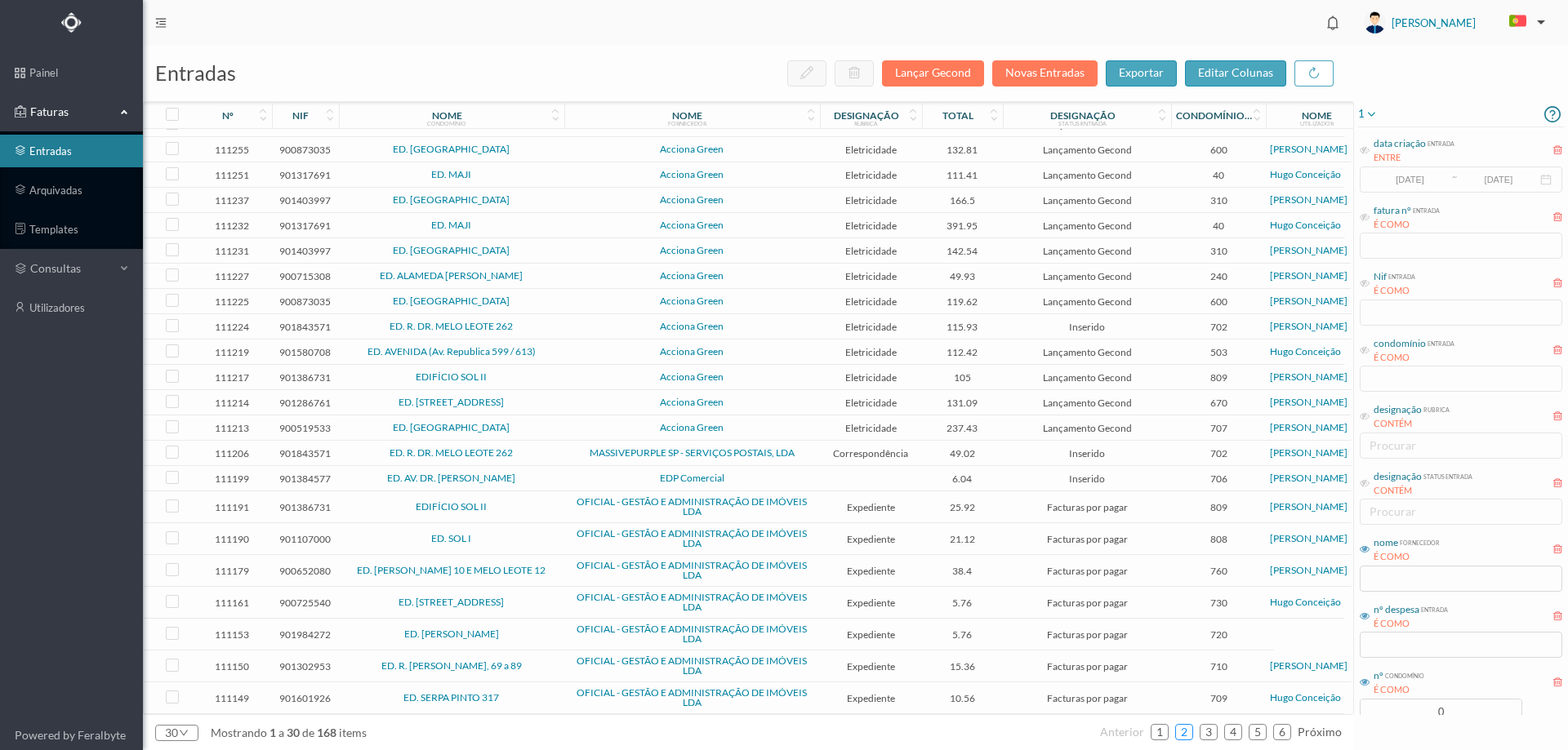
click at [1177, 734] on li "2" at bounding box center [1183, 731] width 18 height 16
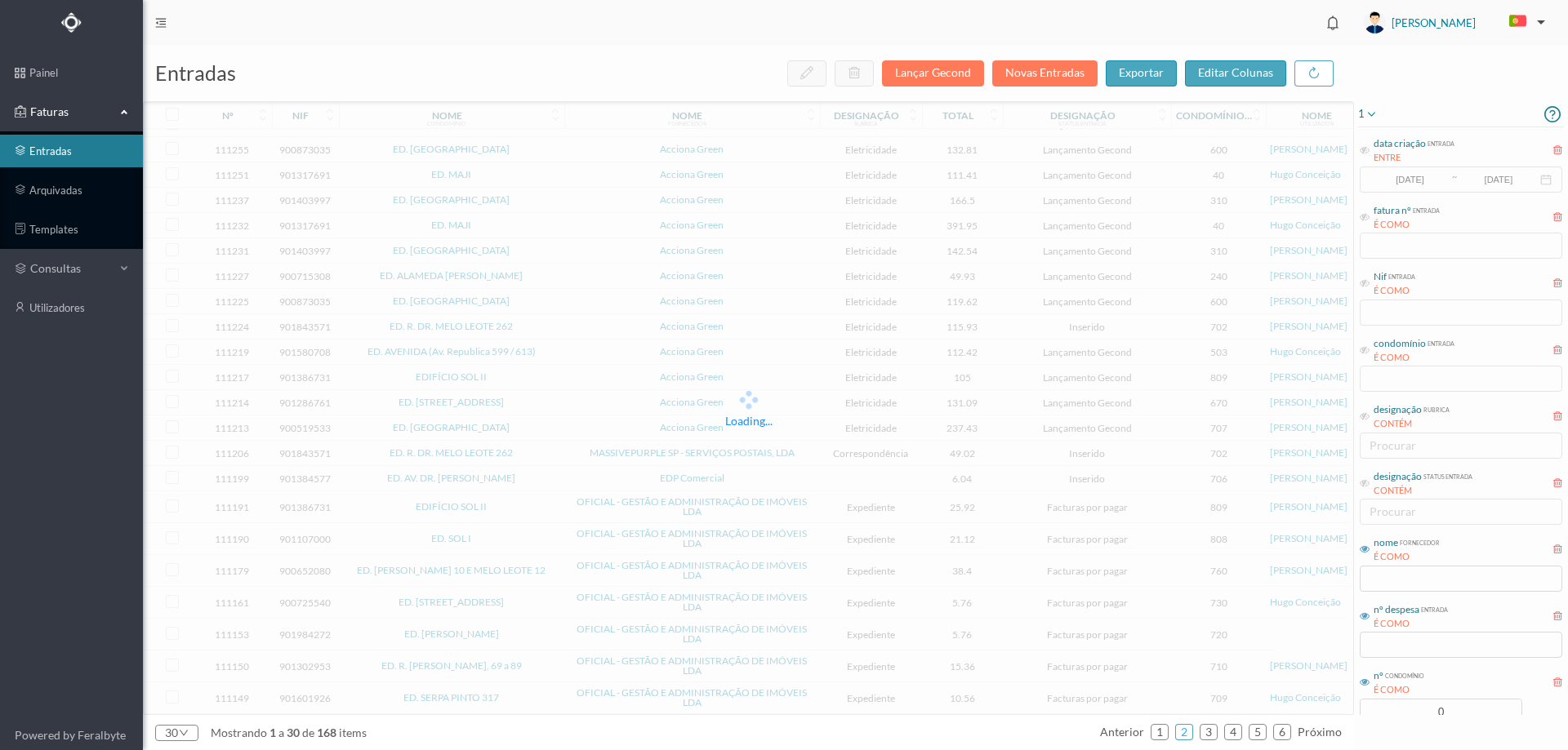
scroll to position [219, 0]
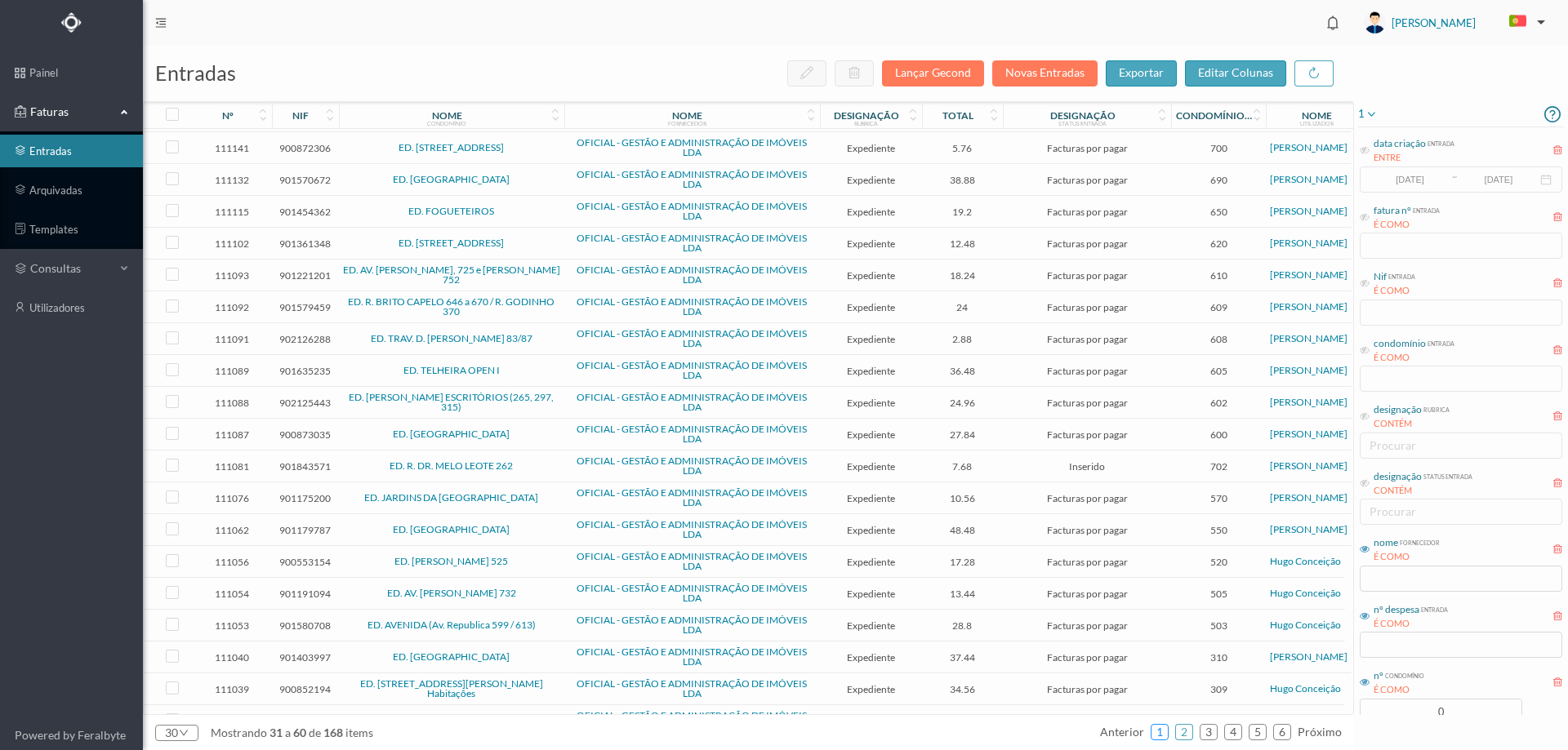
click at [1159, 729] on link "1" at bounding box center [1159, 732] width 16 height 25
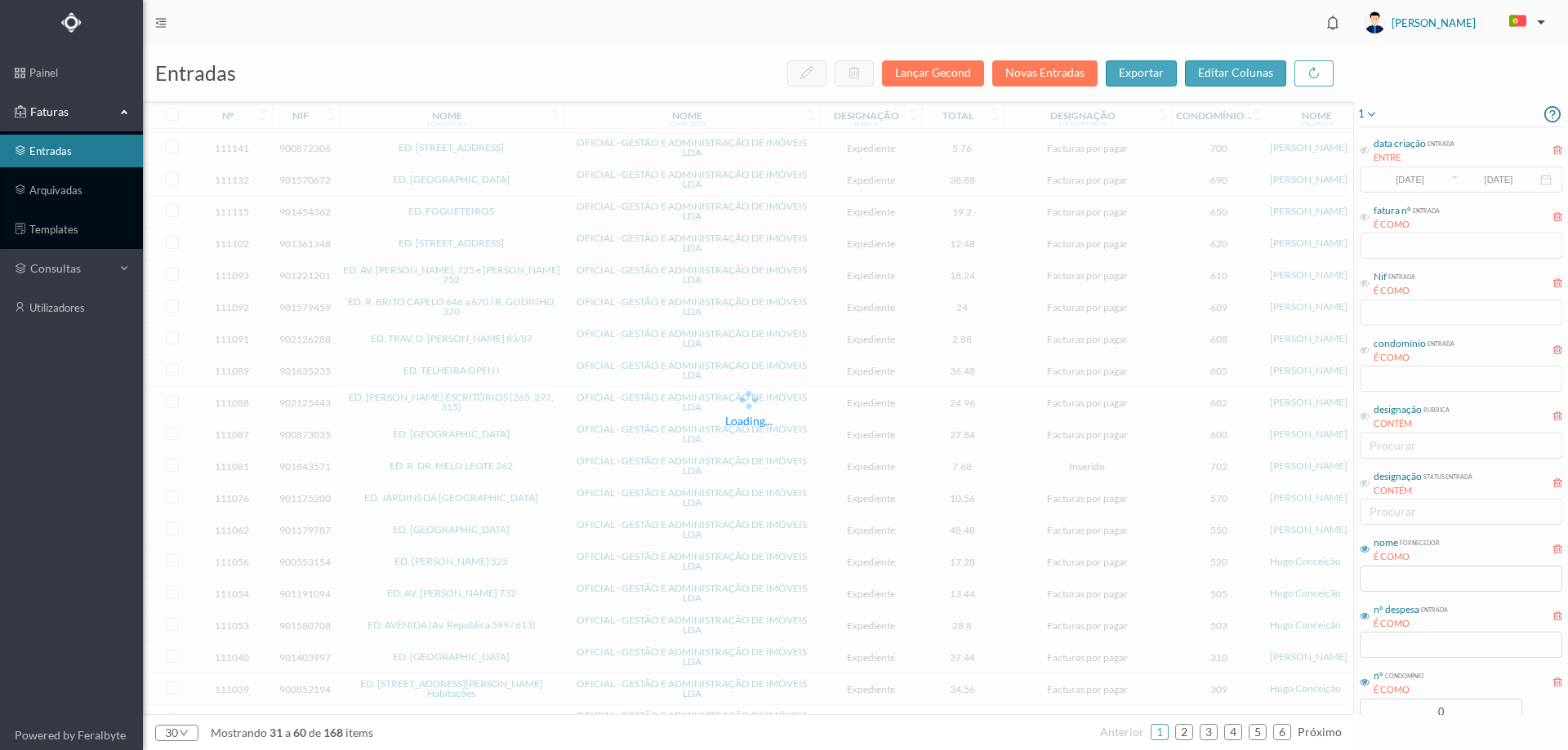
click at [1363, 114] on span "1" at bounding box center [1368, 114] width 20 height 20
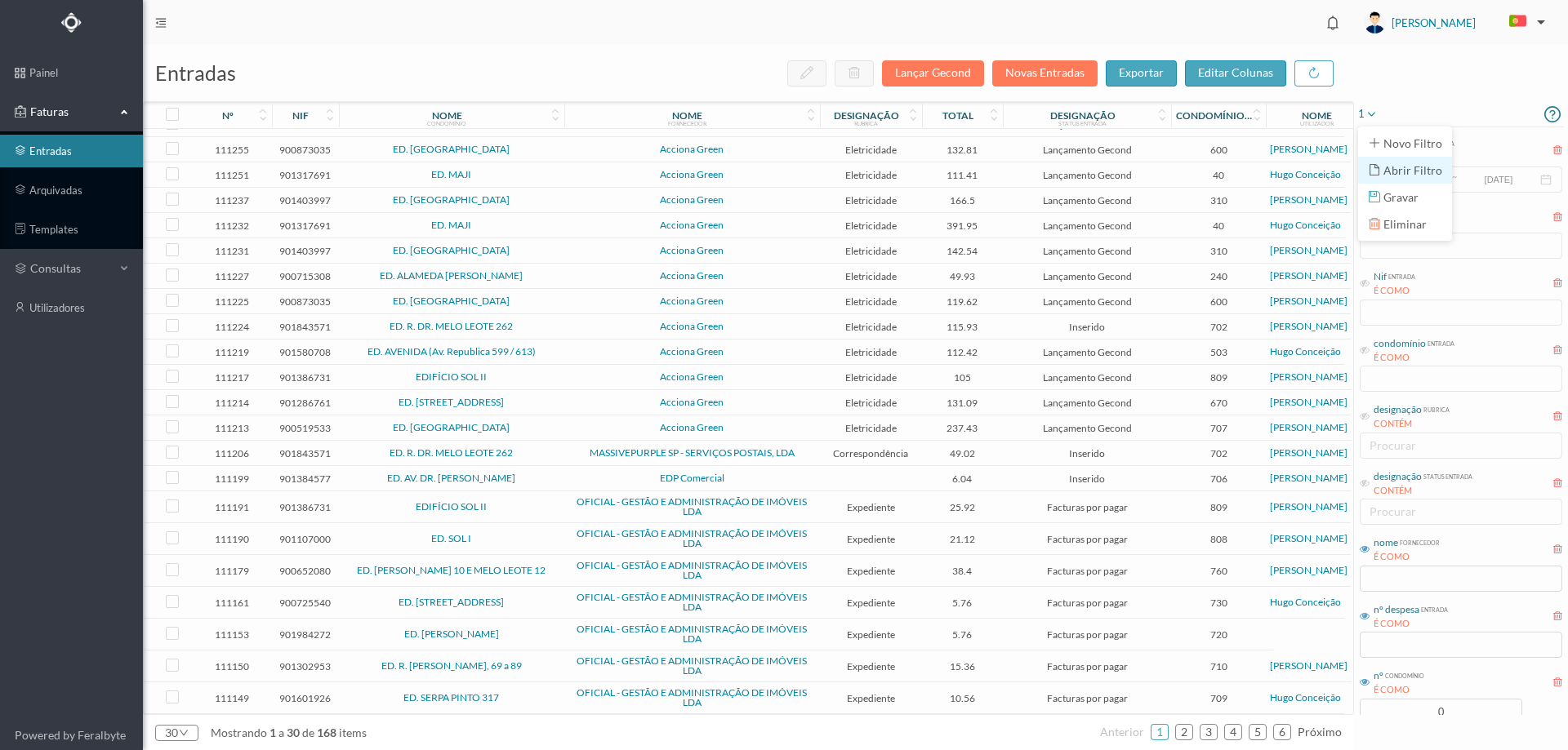
click at [1382, 169] on span "abrir filtro" at bounding box center [1404, 170] width 75 height 19
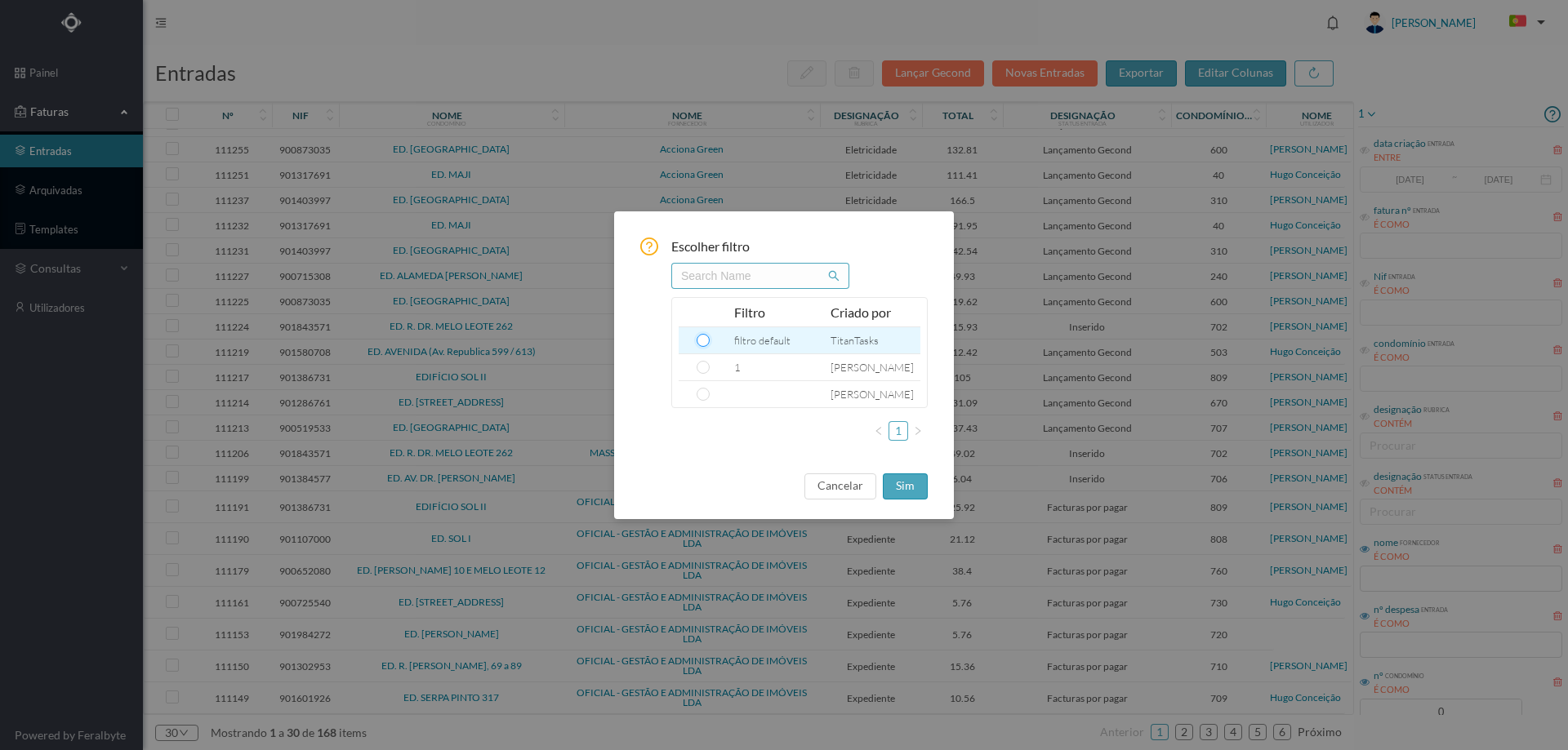
click at [699, 345] on input "radio" at bounding box center [703, 340] width 13 height 13
radio input "true"
click at [905, 485] on button "sim" at bounding box center [905, 486] width 45 height 26
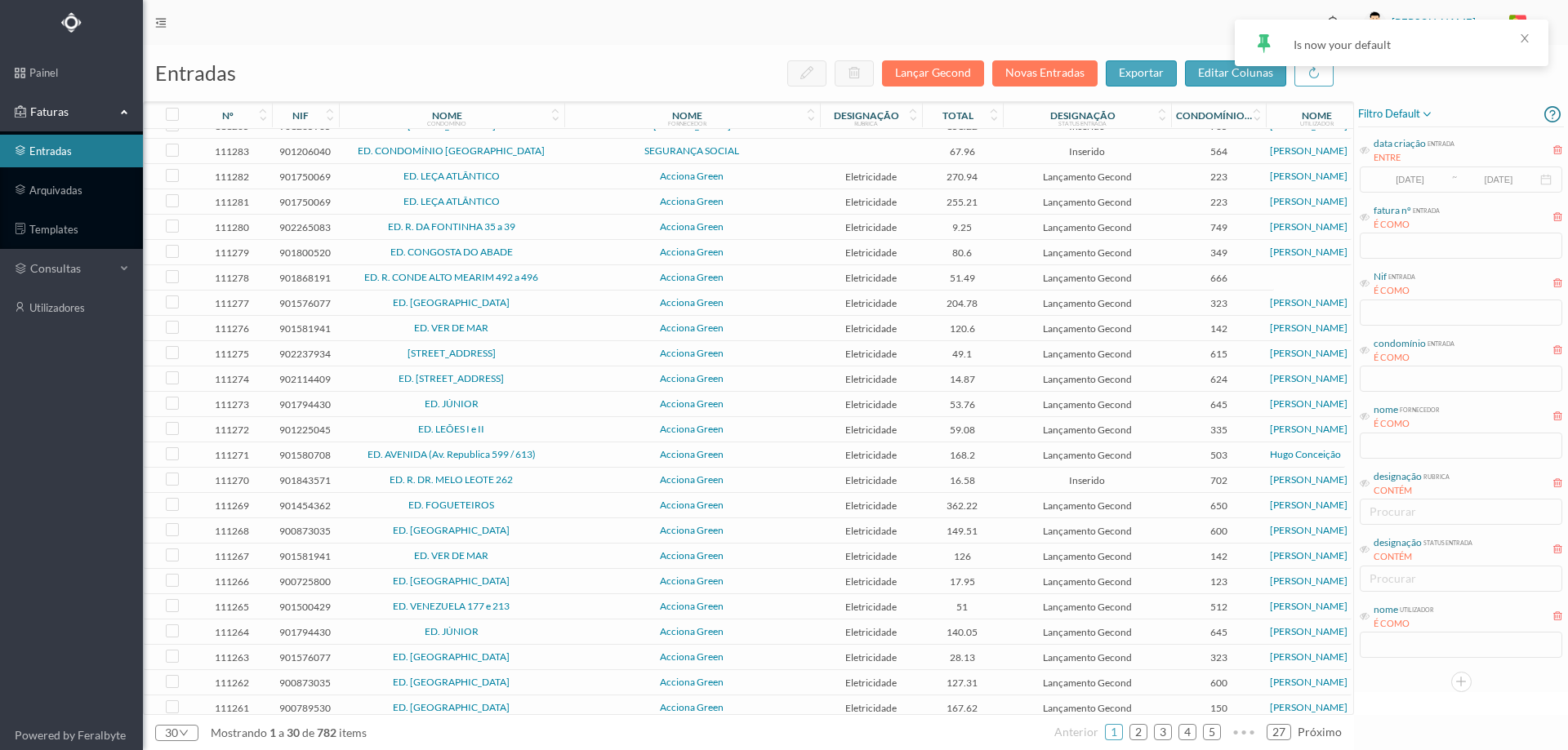
scroll to position [0, 0]
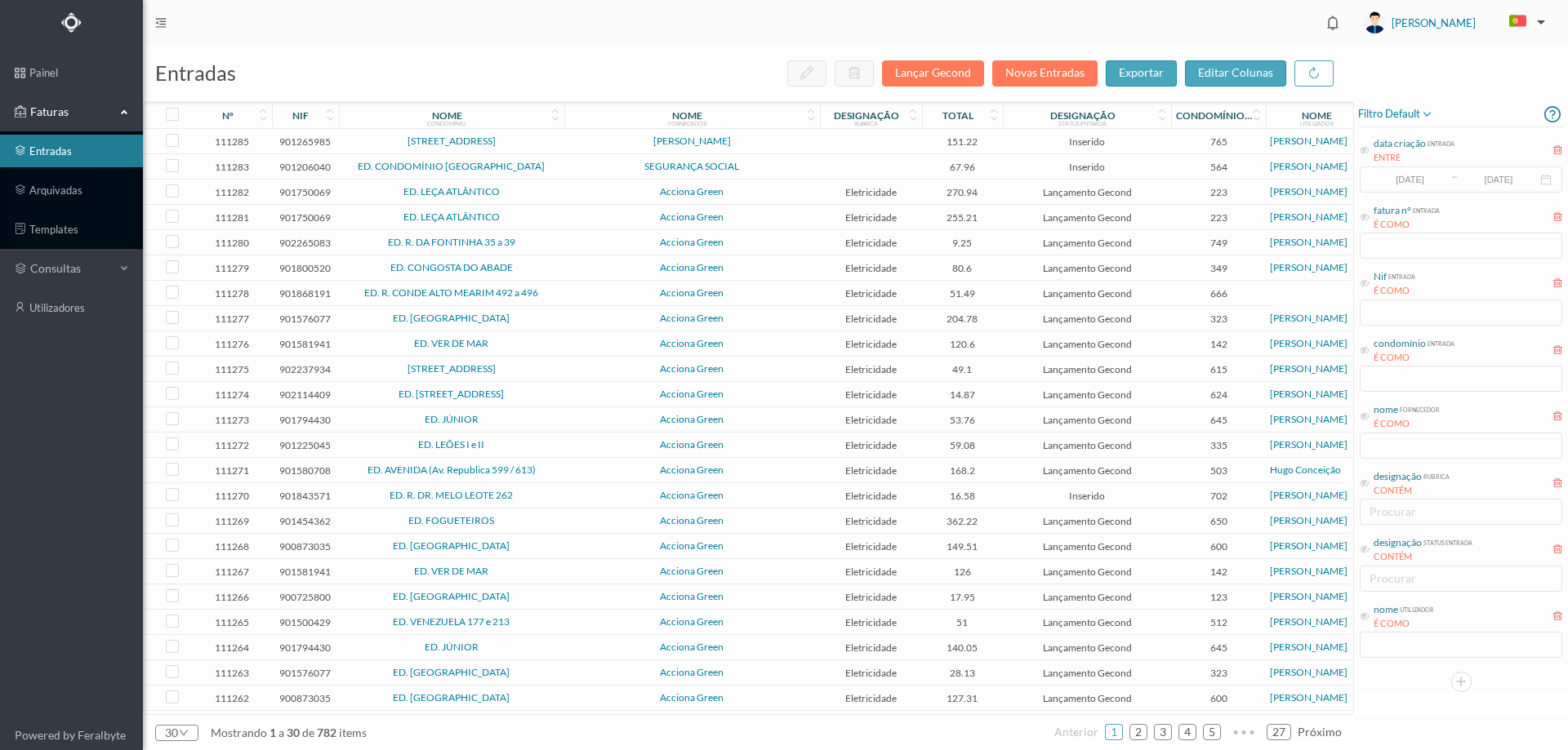
click at [560, 142] on td "[STREET_ADDRESS]" at bounding box center [452, 141] width 225 height 26
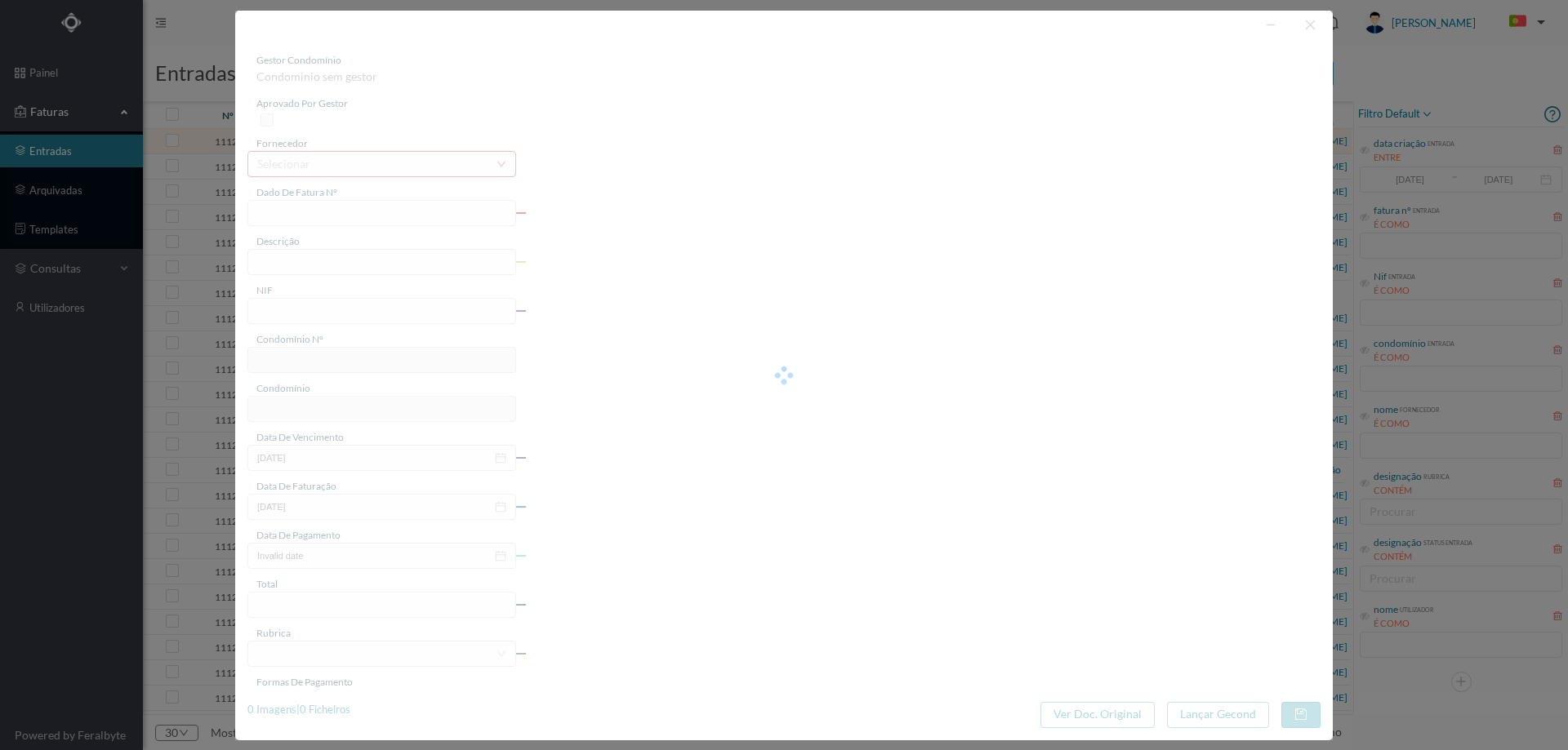
type input "FC FC.2025/925"
type input "901265985"
type input "Invalid date"
type input "[DATE]"
type input "151.22"
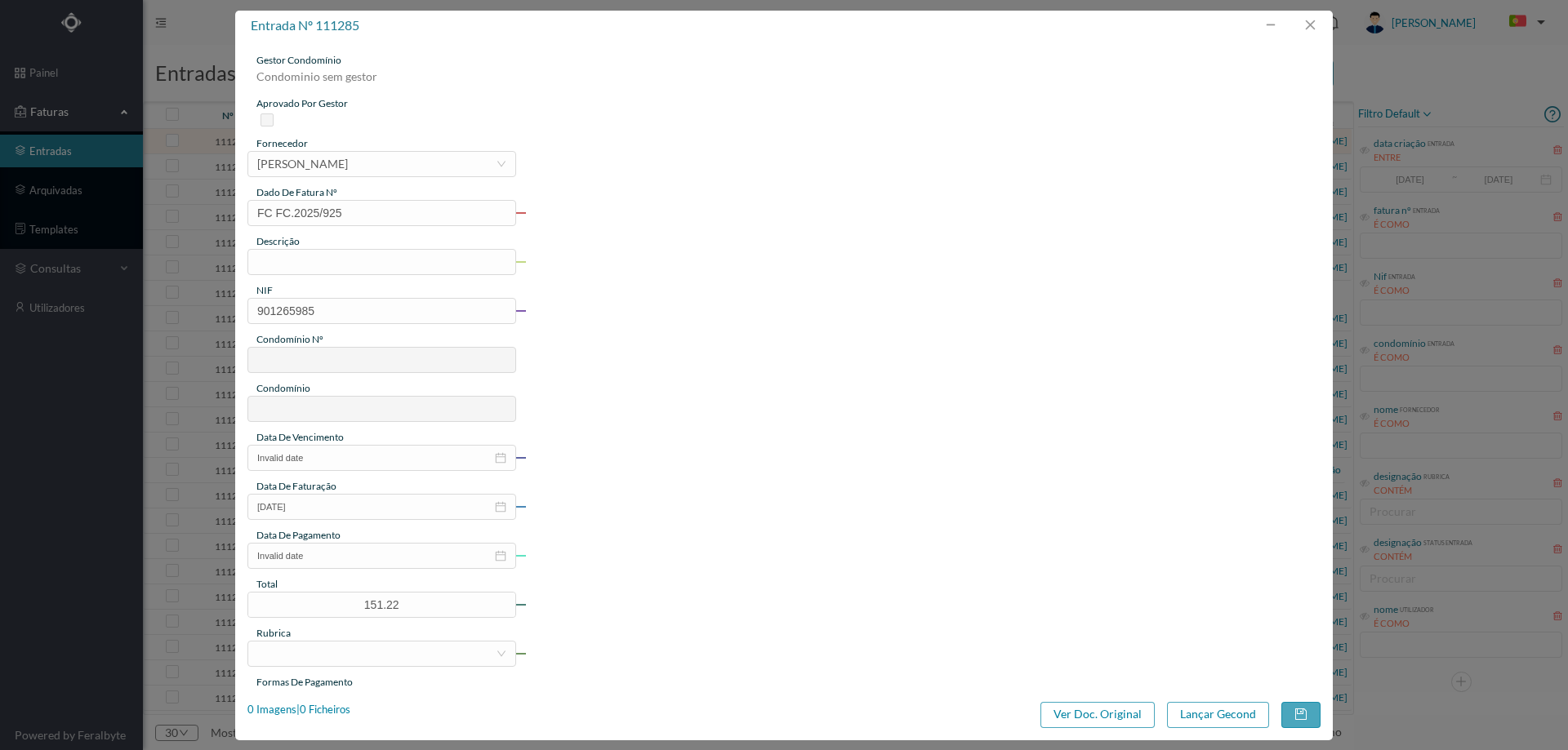
type input "765"
type input "[STREET_ADDRESS]"
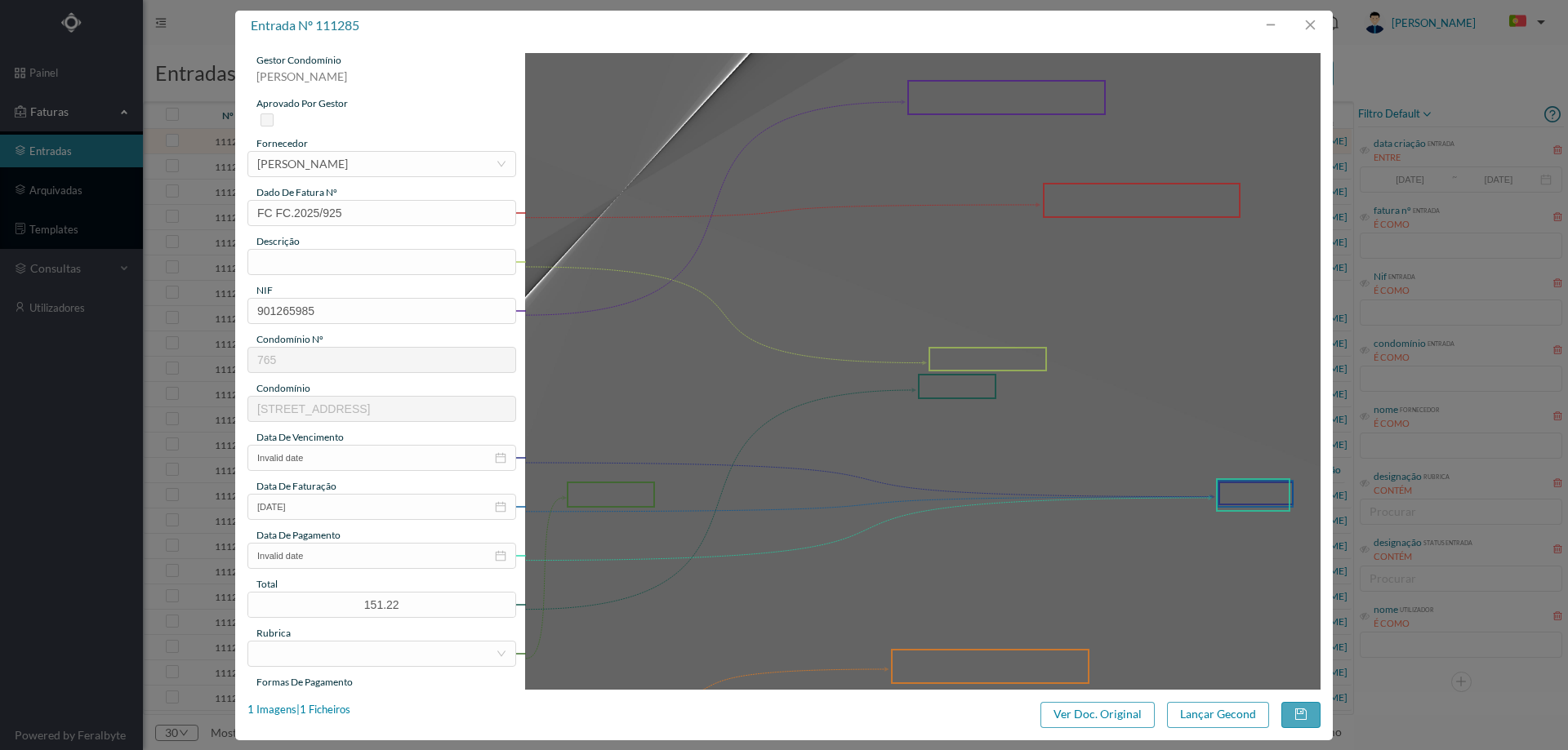
click at [1077, 731] on div "entrada nº 111285 gestor condomínio [PERSON_NAME] aprovado por gestor fornecedo…" at bounding box center [784, 375] width 1097 height 729
click at [1078, 711] on button "Ver Doc. Original" at bounding box center [1097, 715] width 114 height 26
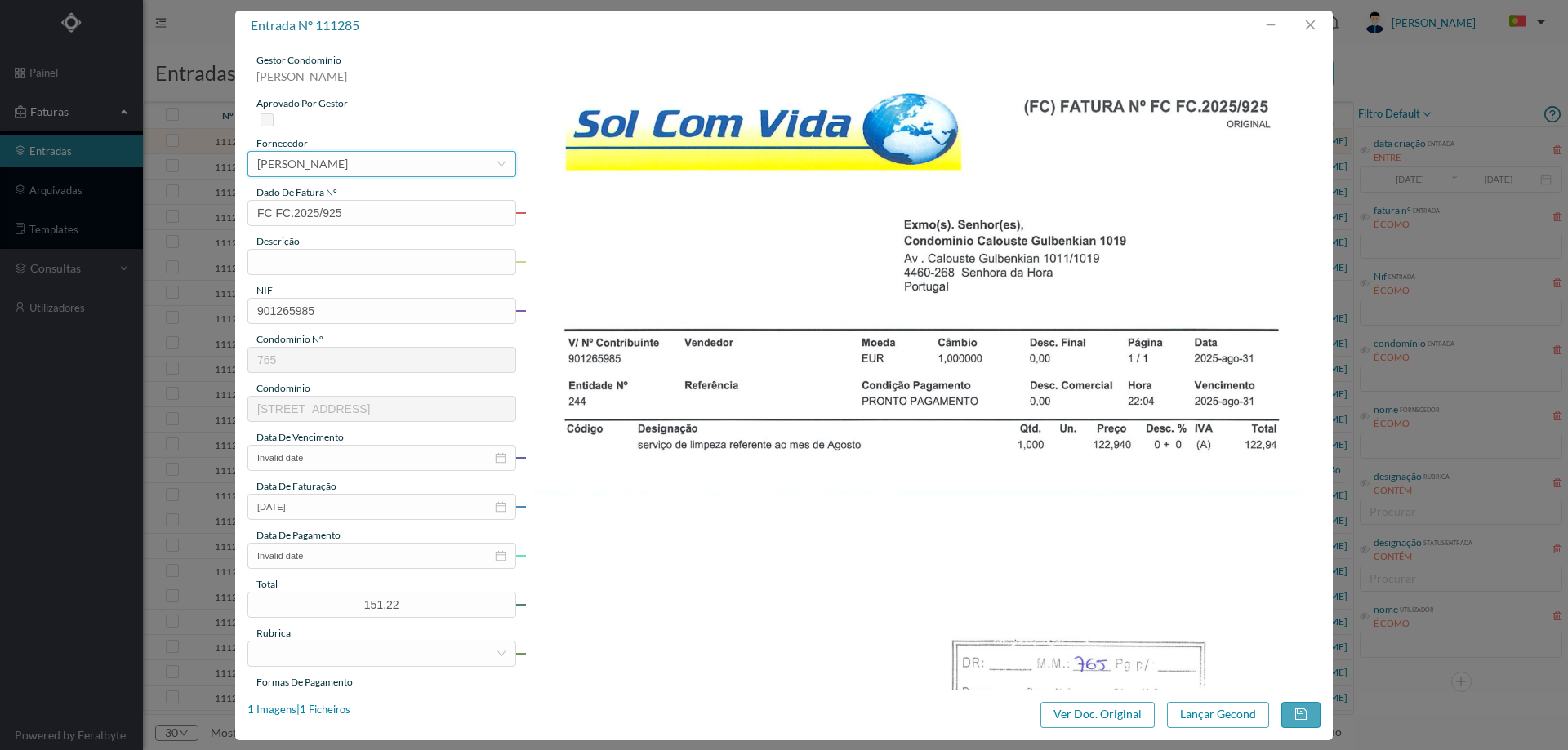
click at [312, 157] on div "[PERSON_NAME]" at bounding box center [302, 164] width 91 height 25
type input "sol c"
click at [425, 265] on input "text" at bounding box center [382, 262] width 268 height 26
type input "Limpeza [DATE]"
click at [330, 464] on input "Invalid date" at bounding box center [382, 458] width 268 height 26
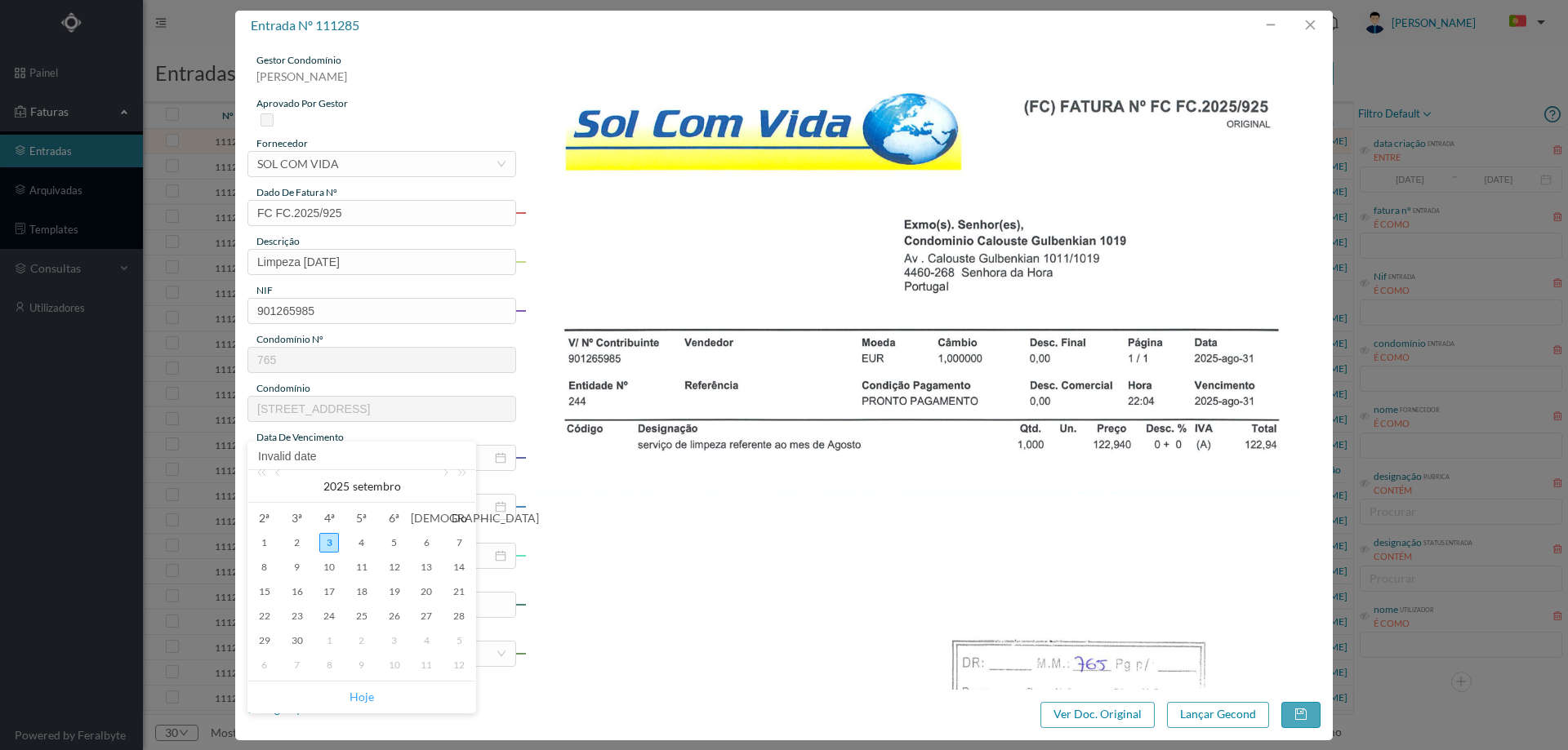
click at [361, 691] on link "Hoje" at bounding box center [362, 696] width 25 height 31
type input "[DATE]"
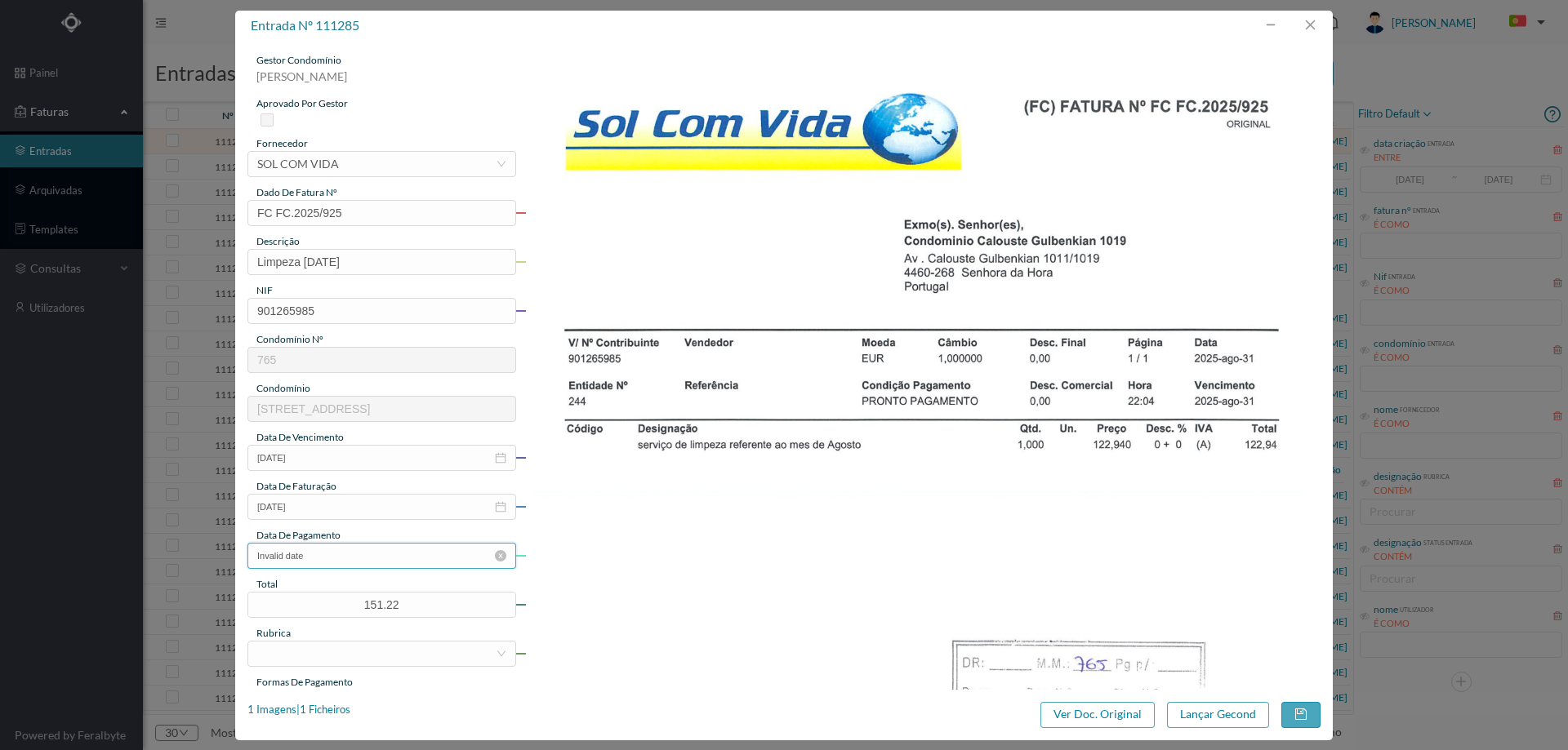
click at [307, 559] on input "Invalid date" at bounding box center [382, 555] width 268 height 26
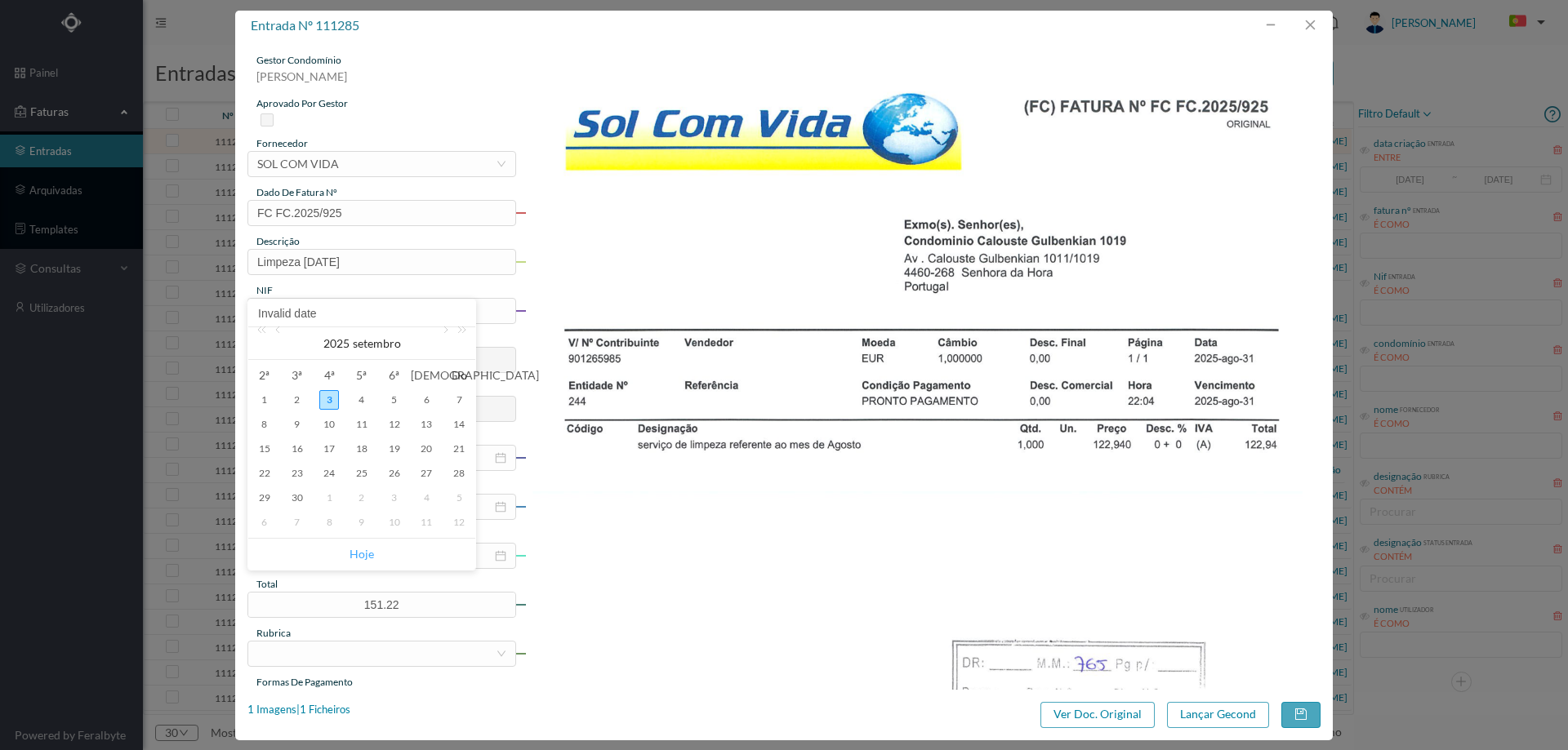
click at [358, 558] on link "Hoje" at bounding box center [362, 554] width 25 height 31
type input "[DATE]"
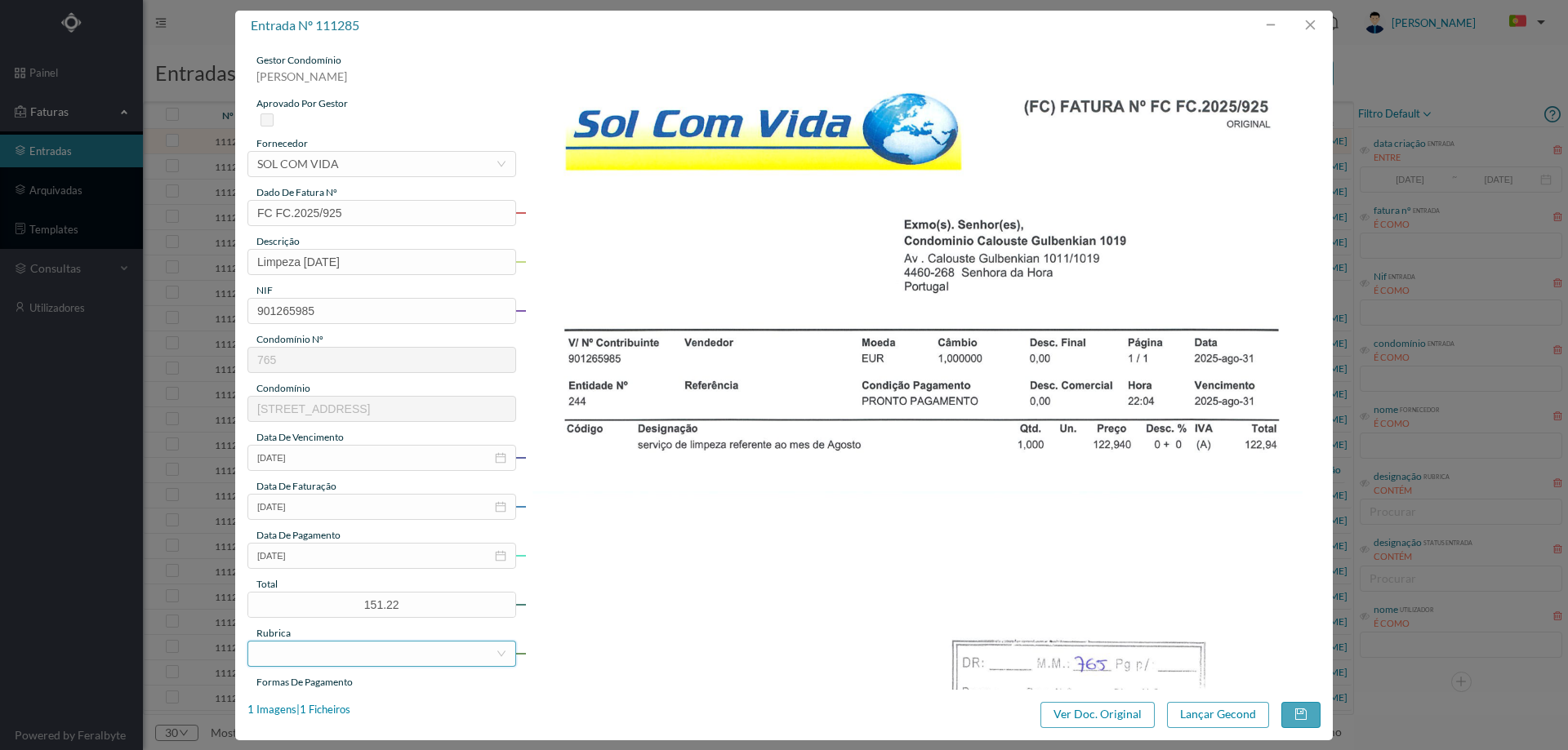
click at [327, 663] on div at bounding box center [376, 654] width 238 height 25
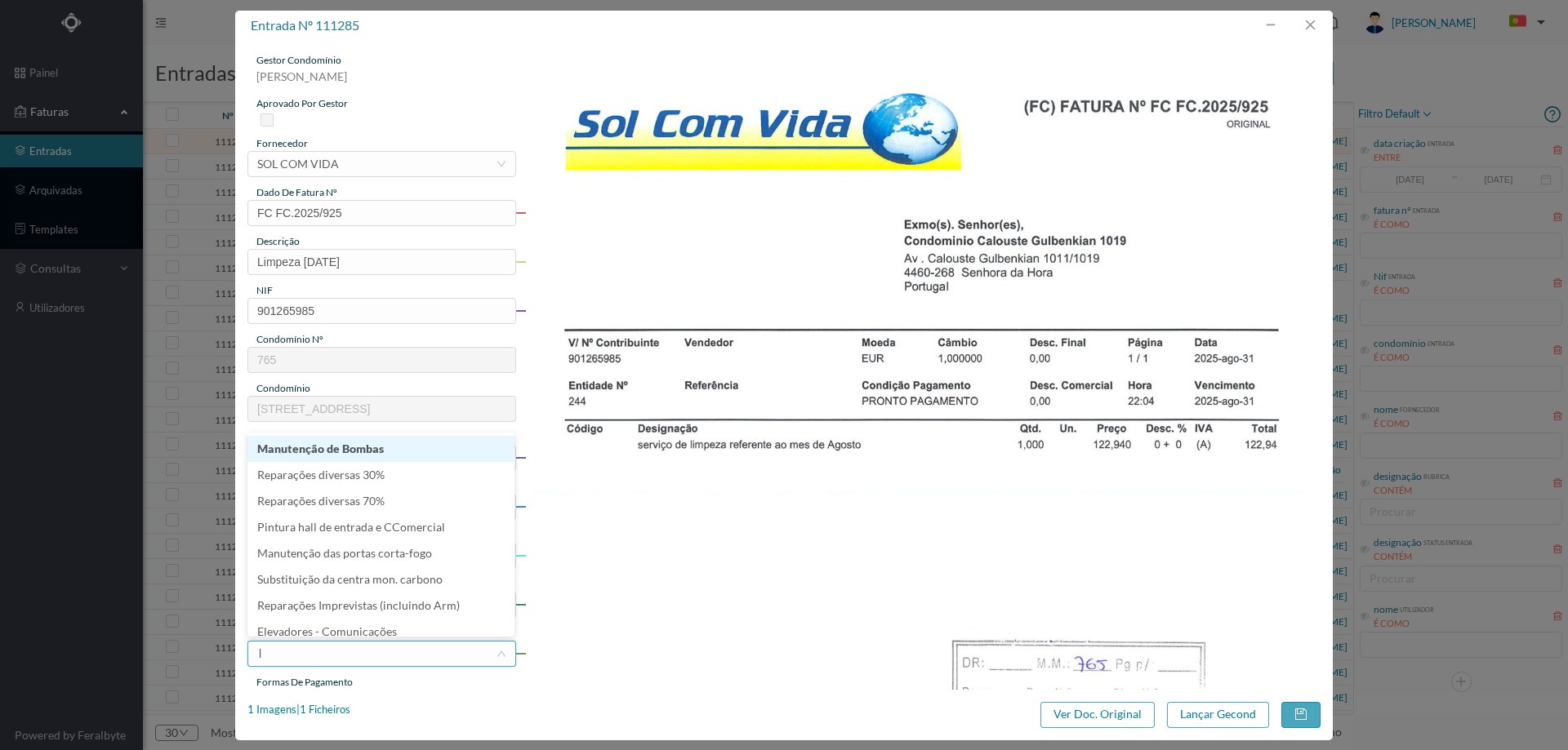
type input "li"
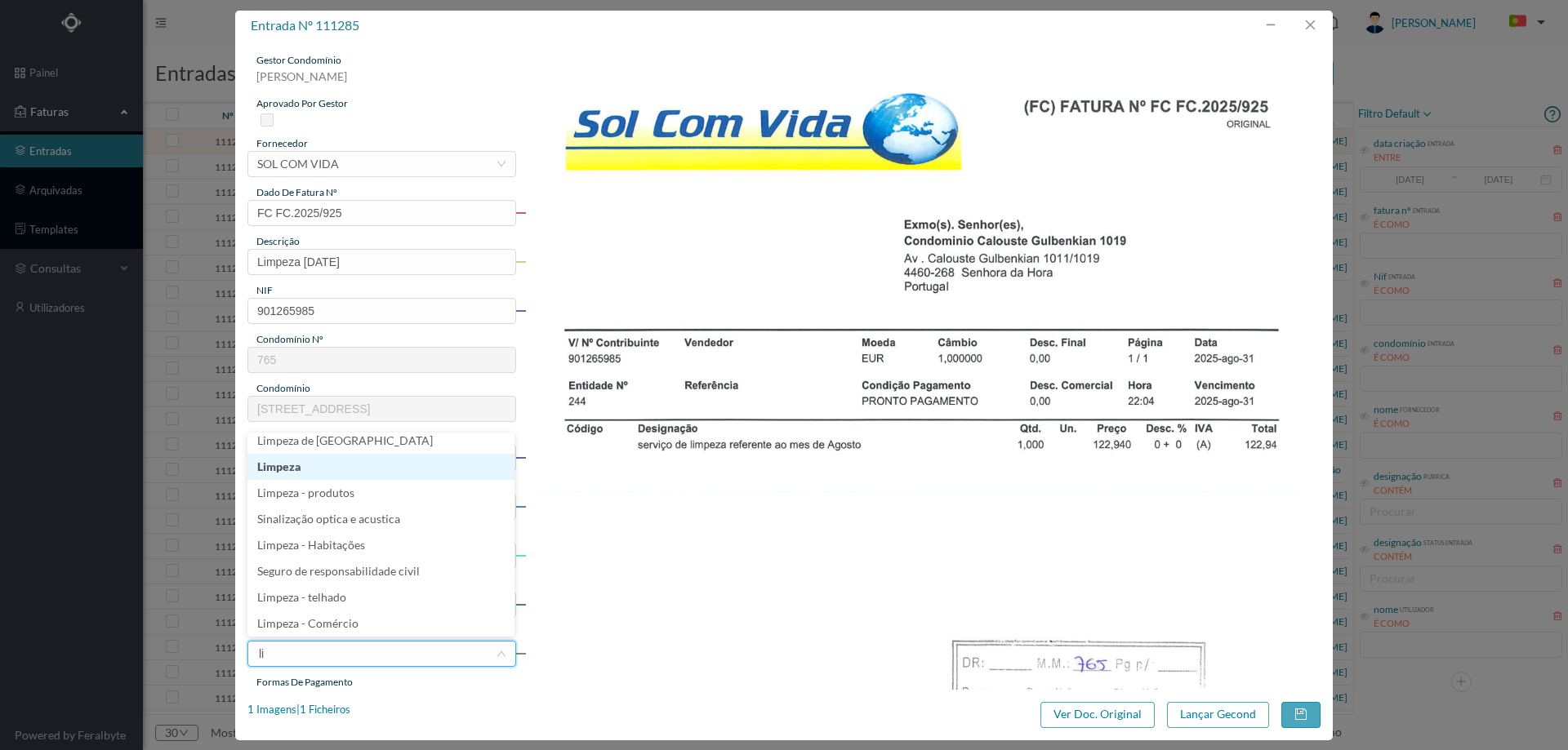
click at [320, 464] on li "Limpeza" at bounding box center [381, 467] width 267 height 26
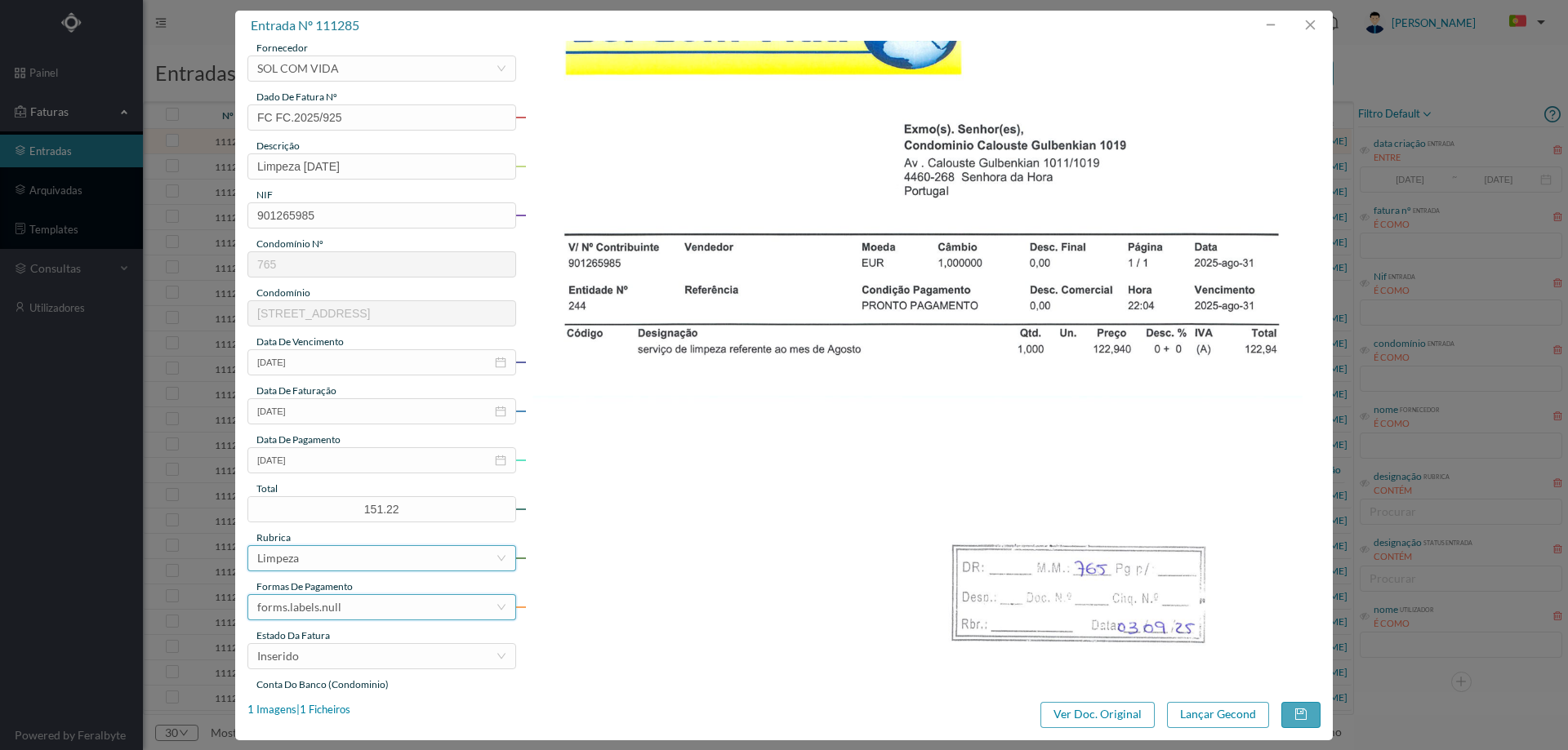
scroll to position [245, 0]
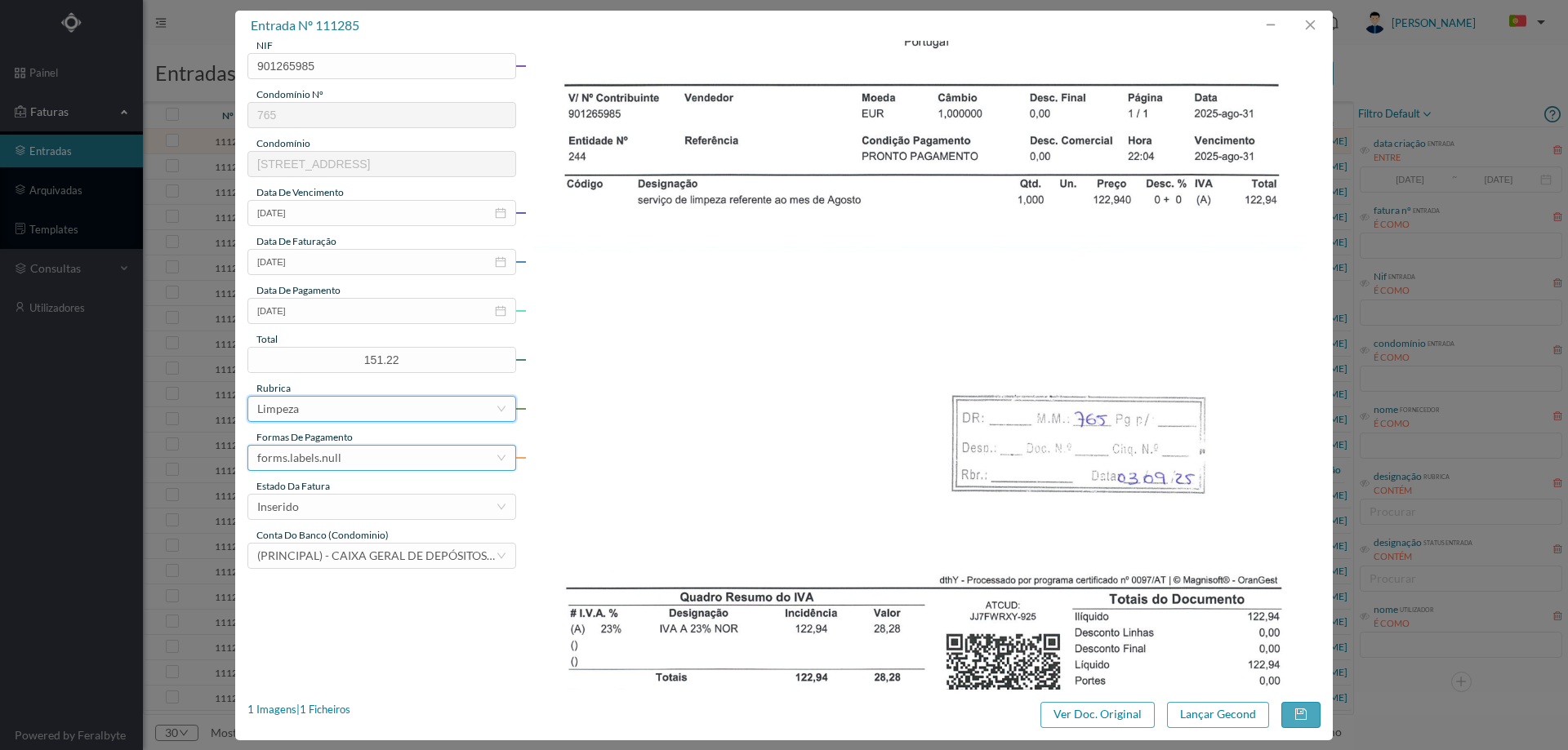
click at [341, 459] on div "forms.labels.null" at bounding box center [376, 458] width 238 height 25
click at [346, 550] on li "transferência bancária" at bounding box center [381, 542] width 267 height 26
click at [347, 506] on div "Inserido" at bounding box center [376, 507] width 238 height 25
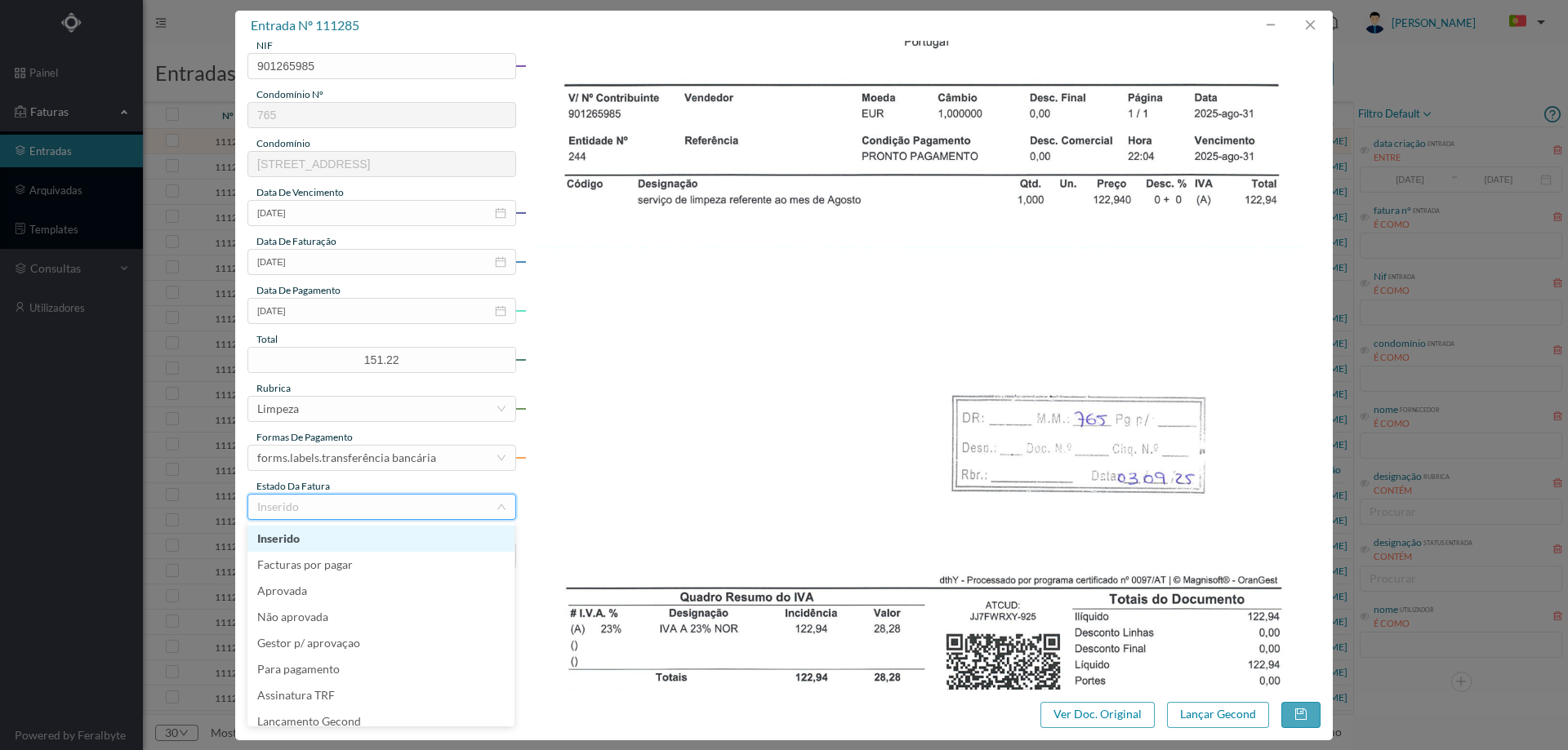
scroll to position [9, 0]
click at [375, 711] on li "Lançamento Gecond" at bounding box center [381, 713] width 267 height 26
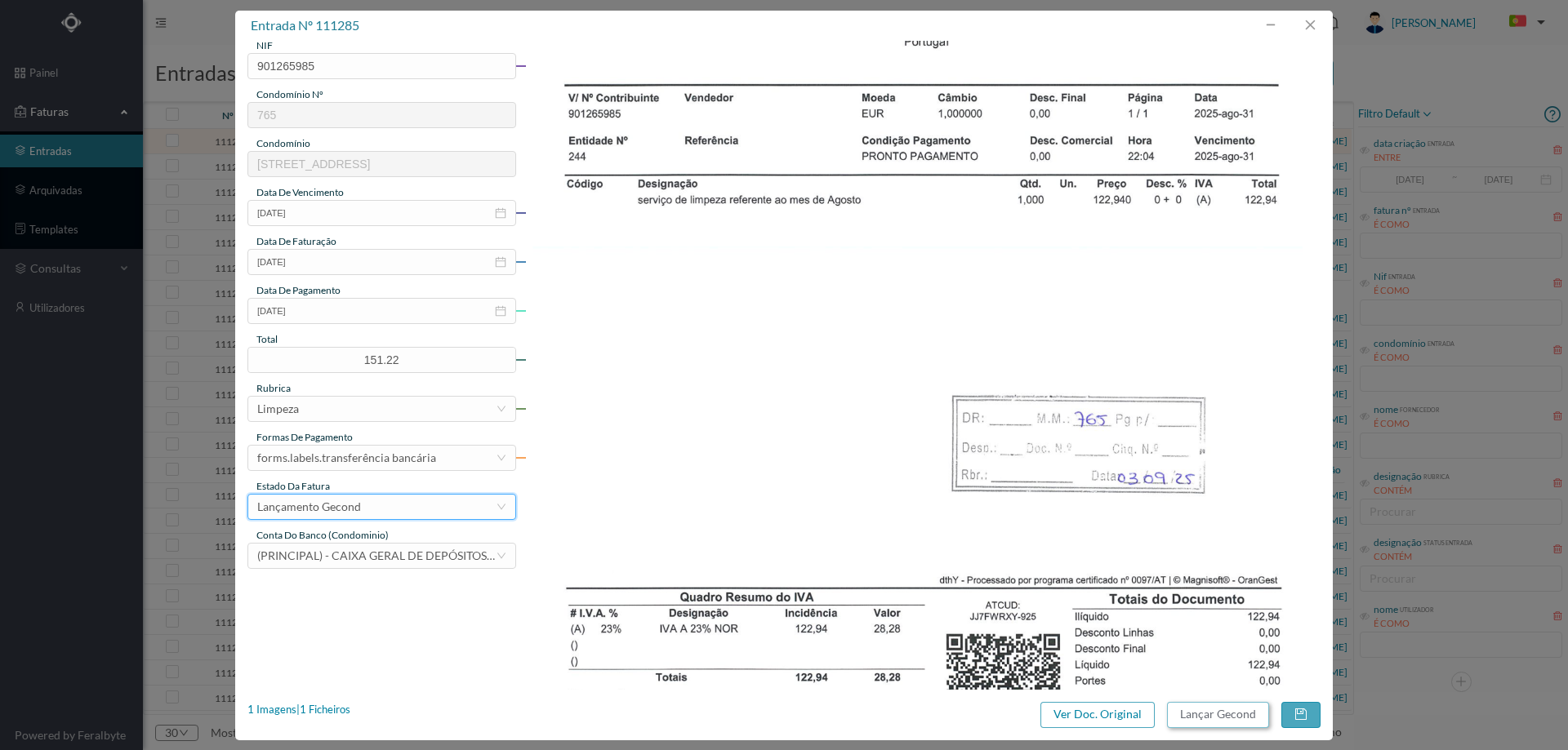
click at [1205, 723] on button "Lançar Gecond" at bounding box center [1217, 715] width 102 height 26
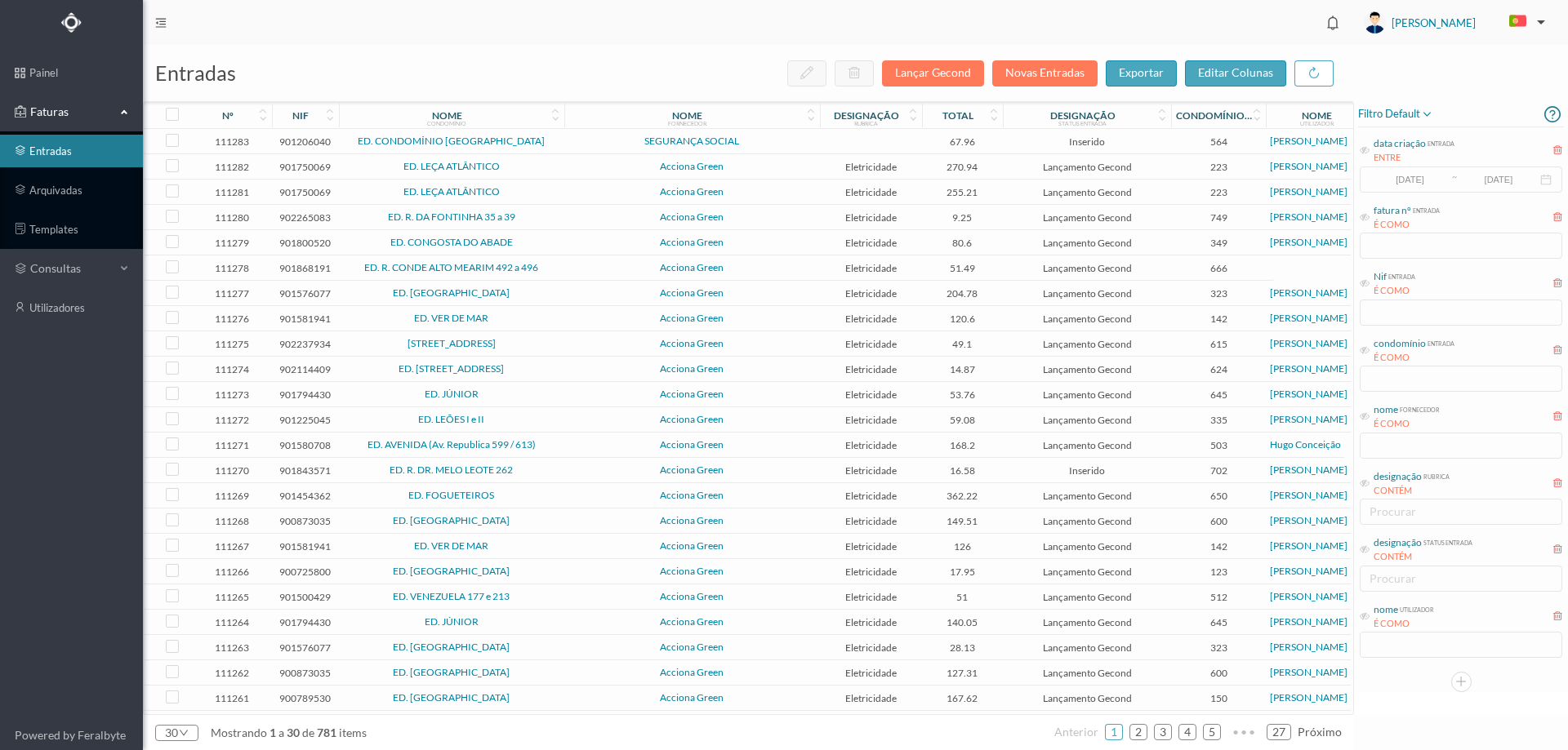
click at [596, 141] on span "SEGURANÇA SOCIAL" at bounding box center [692, 141] width 248 height 9
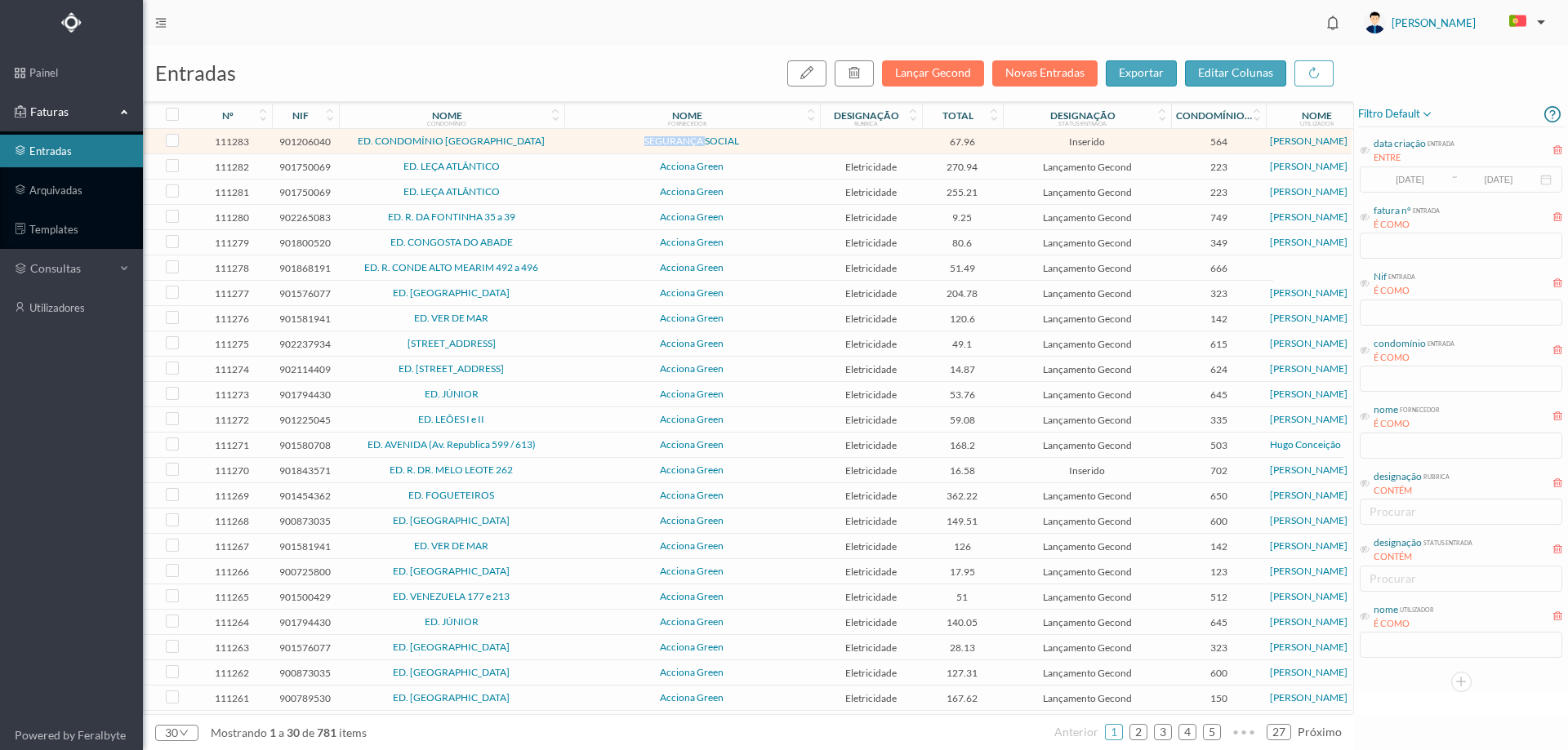
click at [596, 141] on span "SEGURANÇA SOCIAL" at bounding box center [692, 141] width 248 height 9
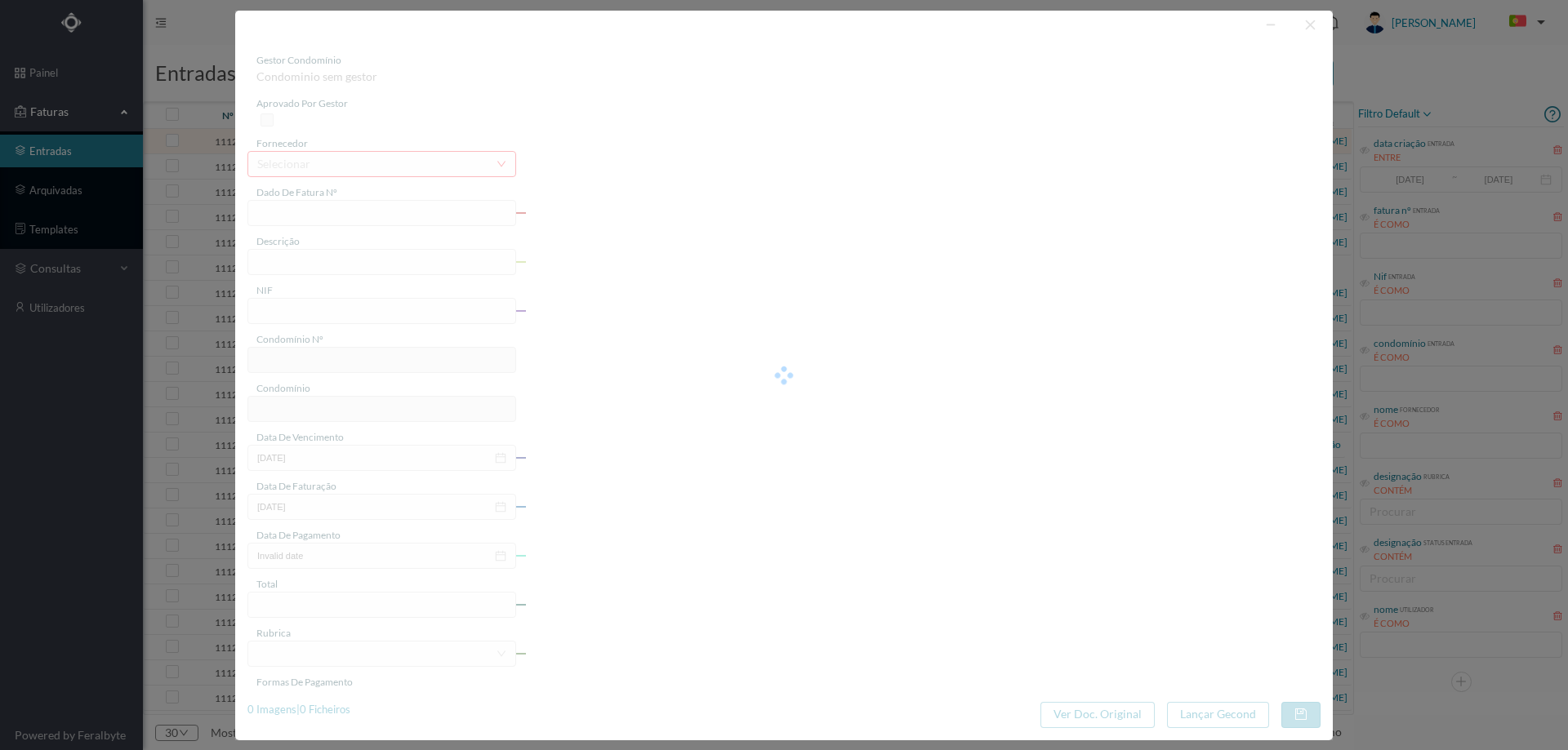
type input "FT 20250065101/005225"
type input "901206040"
type input "Invalid date"
type input "[DATE]"
type input "67.96"
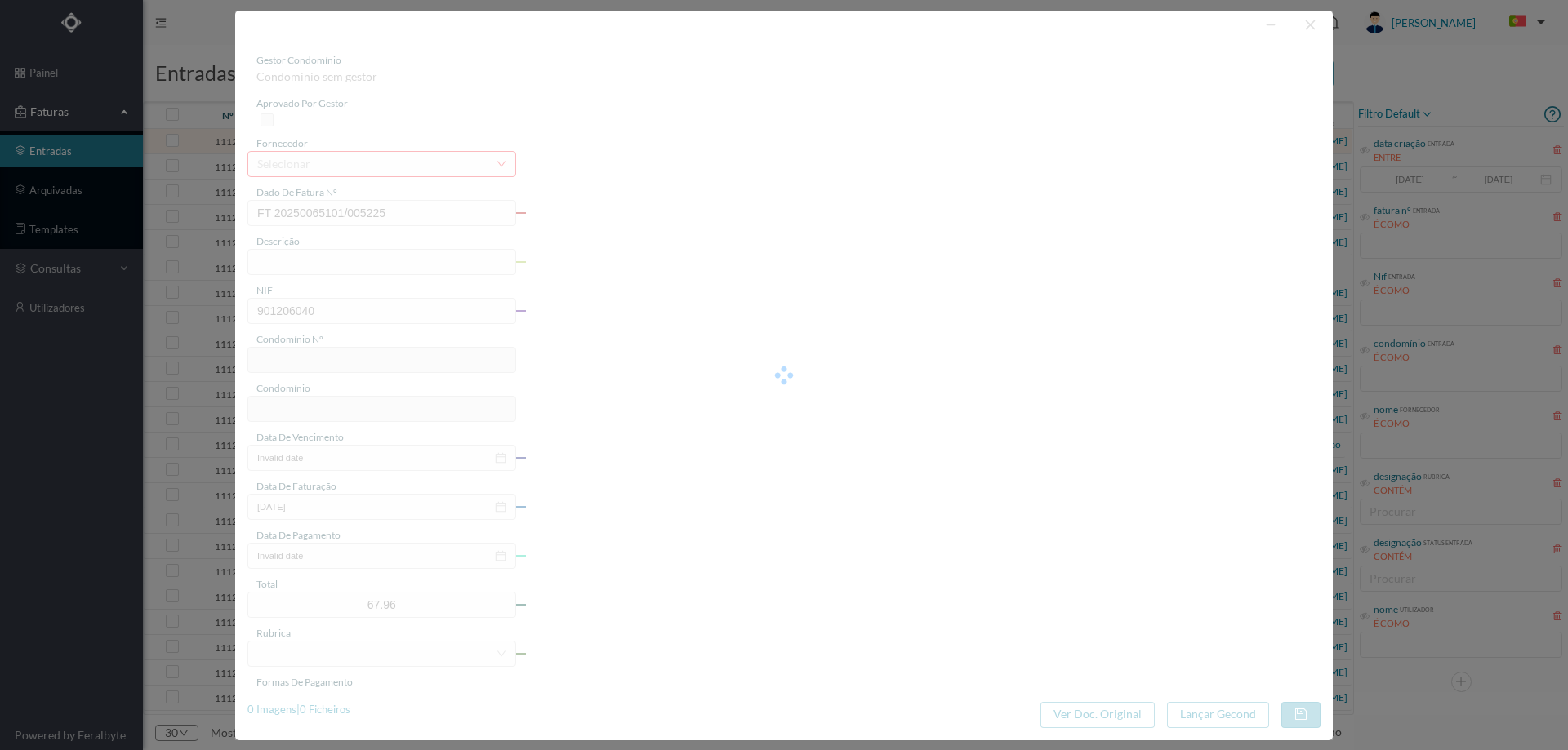
type input "564"
type input "ED. CONDOMÍNIO [GEOGRAPHIC_DATA]"
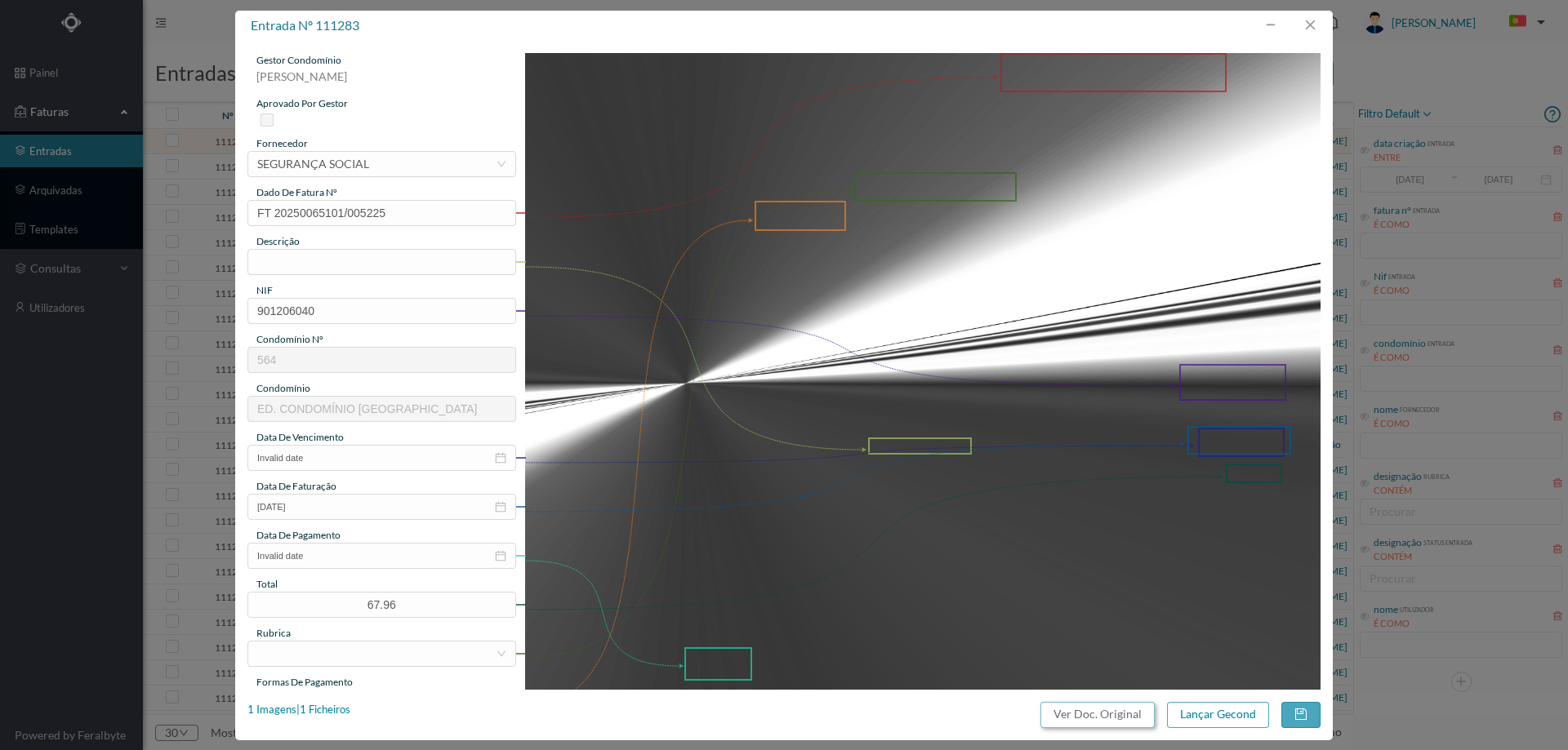
click at [1106, 718] on button "Ver Doc. Original" at bounding box center [1097, 715] width 114 height 26
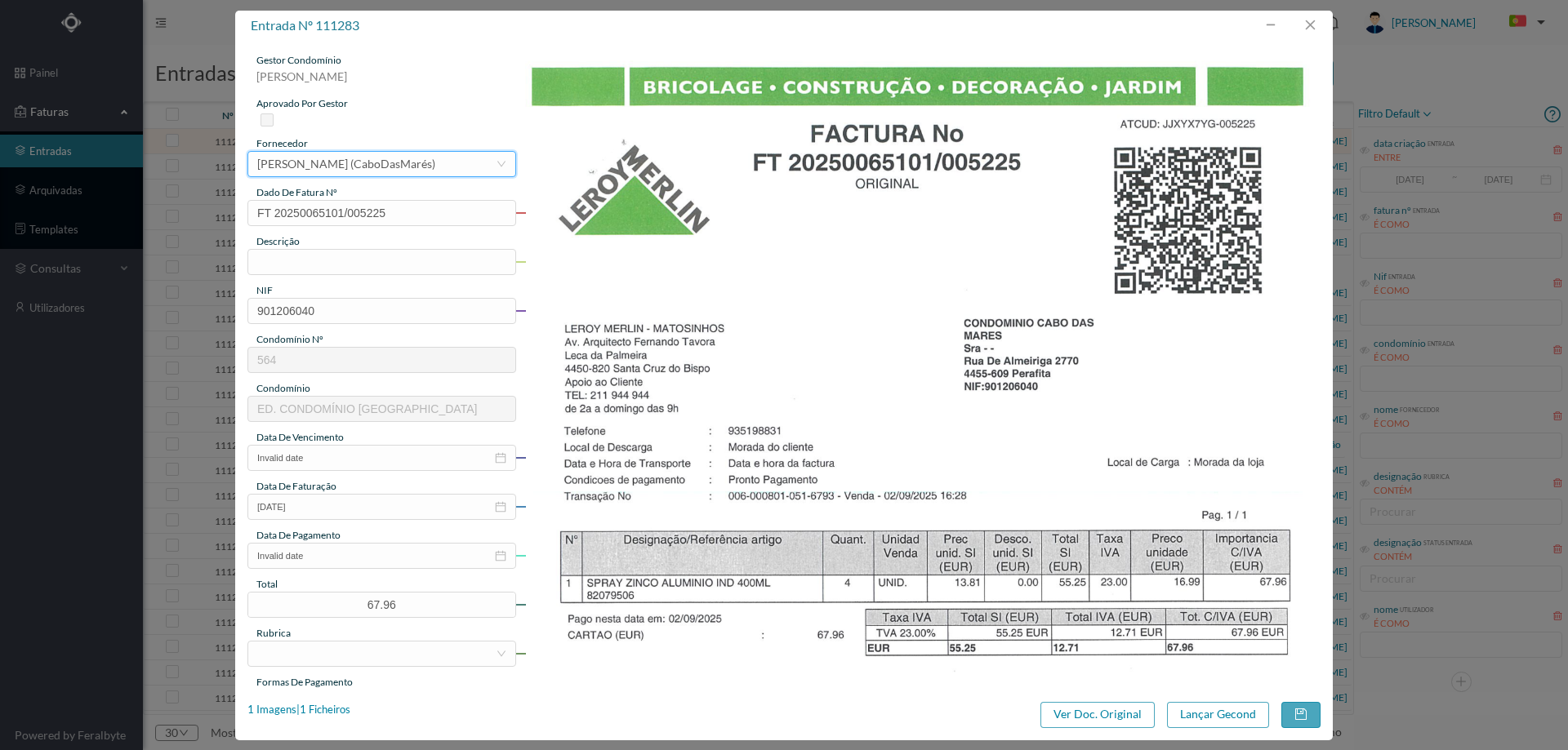
click at [361, 277] on div "gestor condomínio [PERSON_NAME] aprovado por gestor fornecedor selecionar [PERS…" at bounding box center [382, 433] width 268 height 760
click at [360, 267] on input "text" at bounding box center [382, 262] width 268 height 26
type input "spray zinco"
click at [344, 455] on input "Invalid date" at bounding box center [382, 458] width 268 height 26
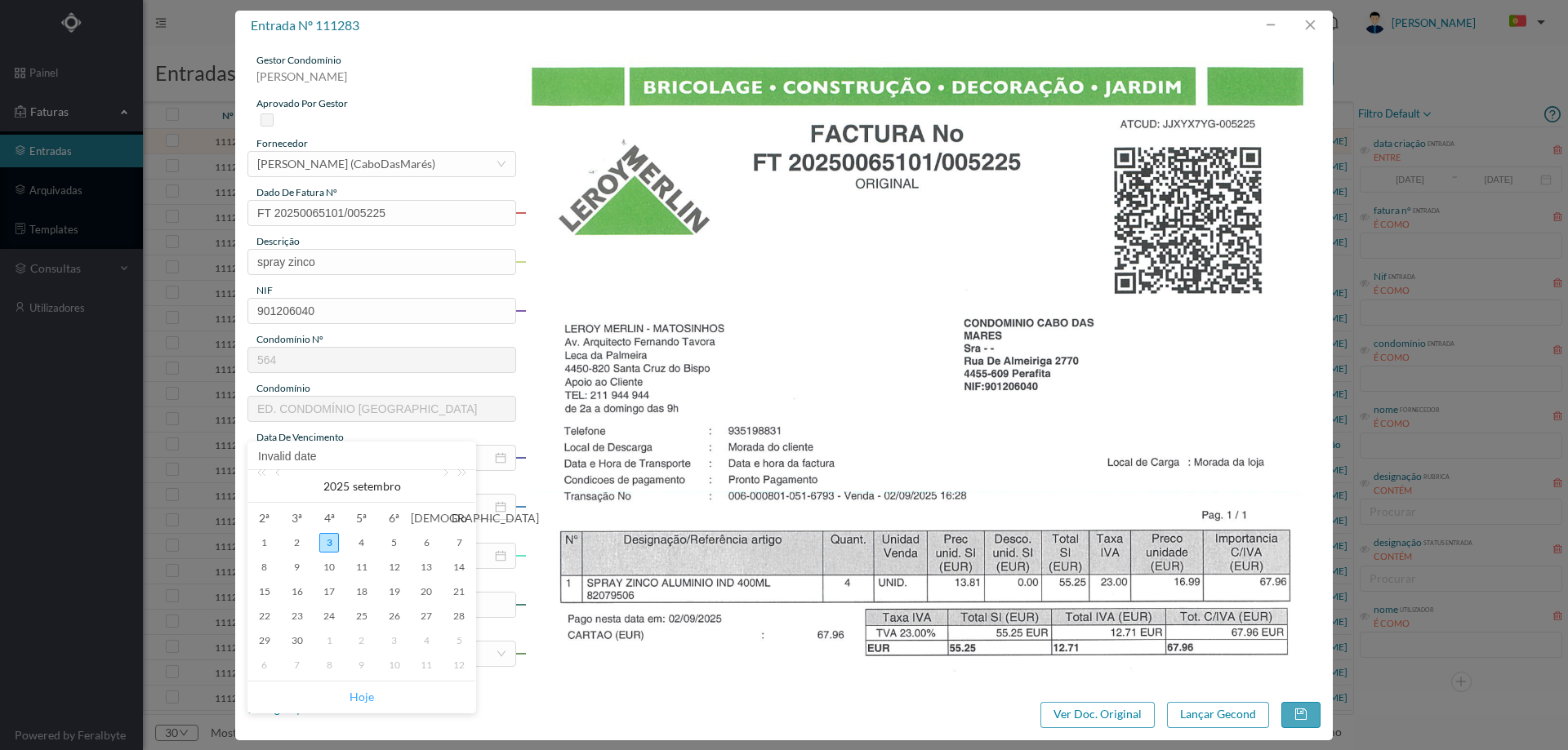
click at [368, 692] on link "Hoje" at bounding box center [362, 696] width 25 height 31
type input "[DATE]"
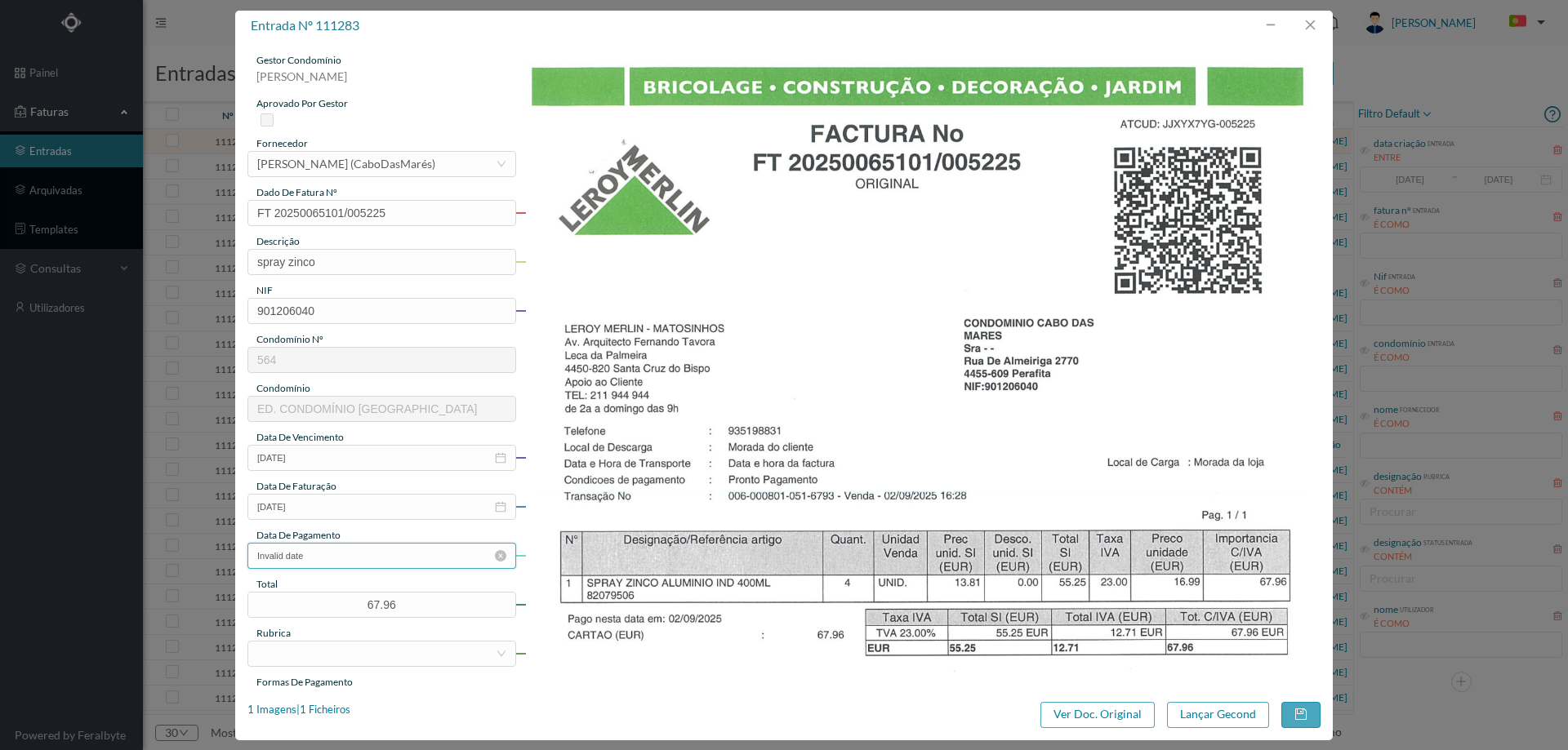
click at [332, 549] on input "Invalid date" at bounding box center [382, 555] width 268 height 26
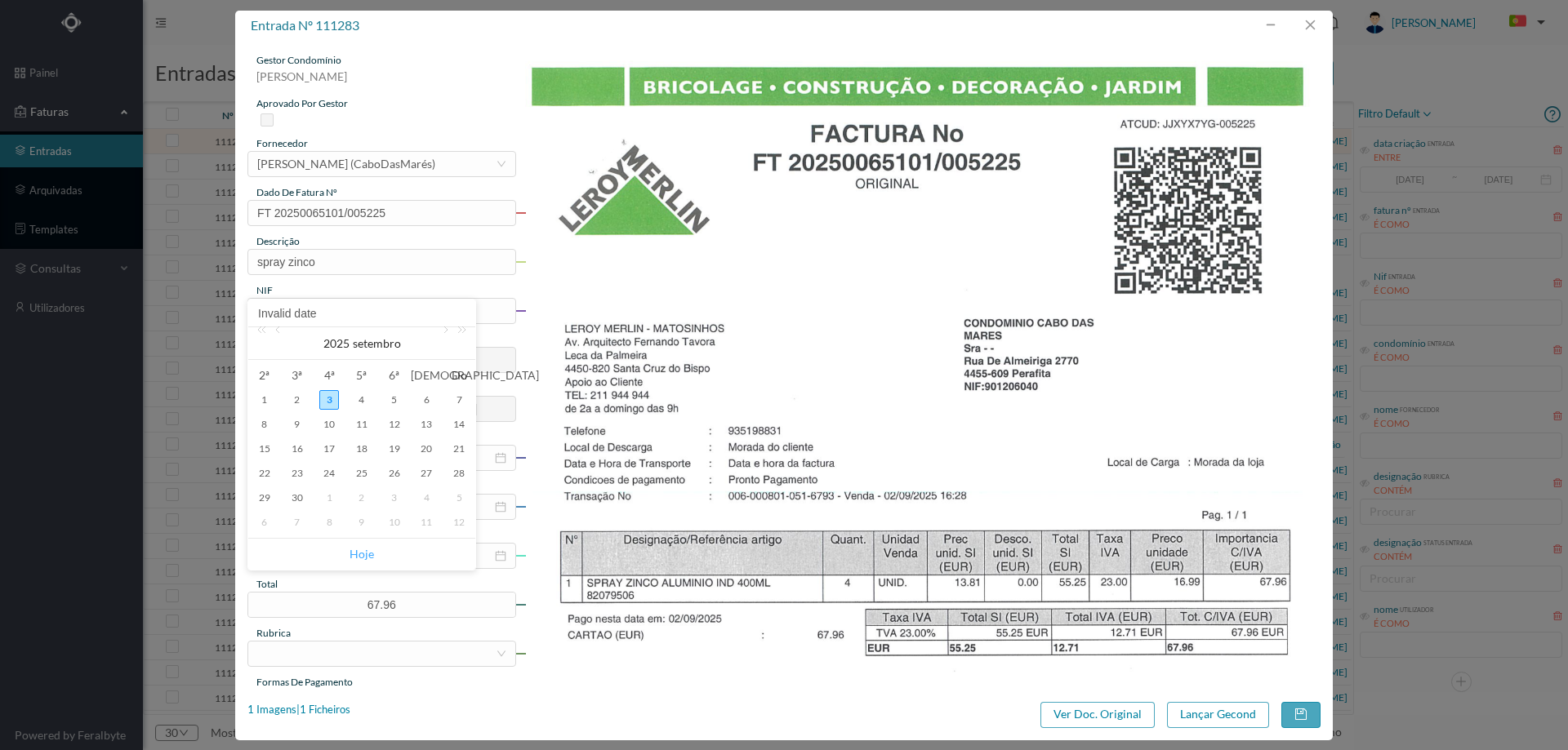
click at [355, 552] on link "Hoje" at bounding box center [362, 554] width 25 height 31
type input "[DATE]"
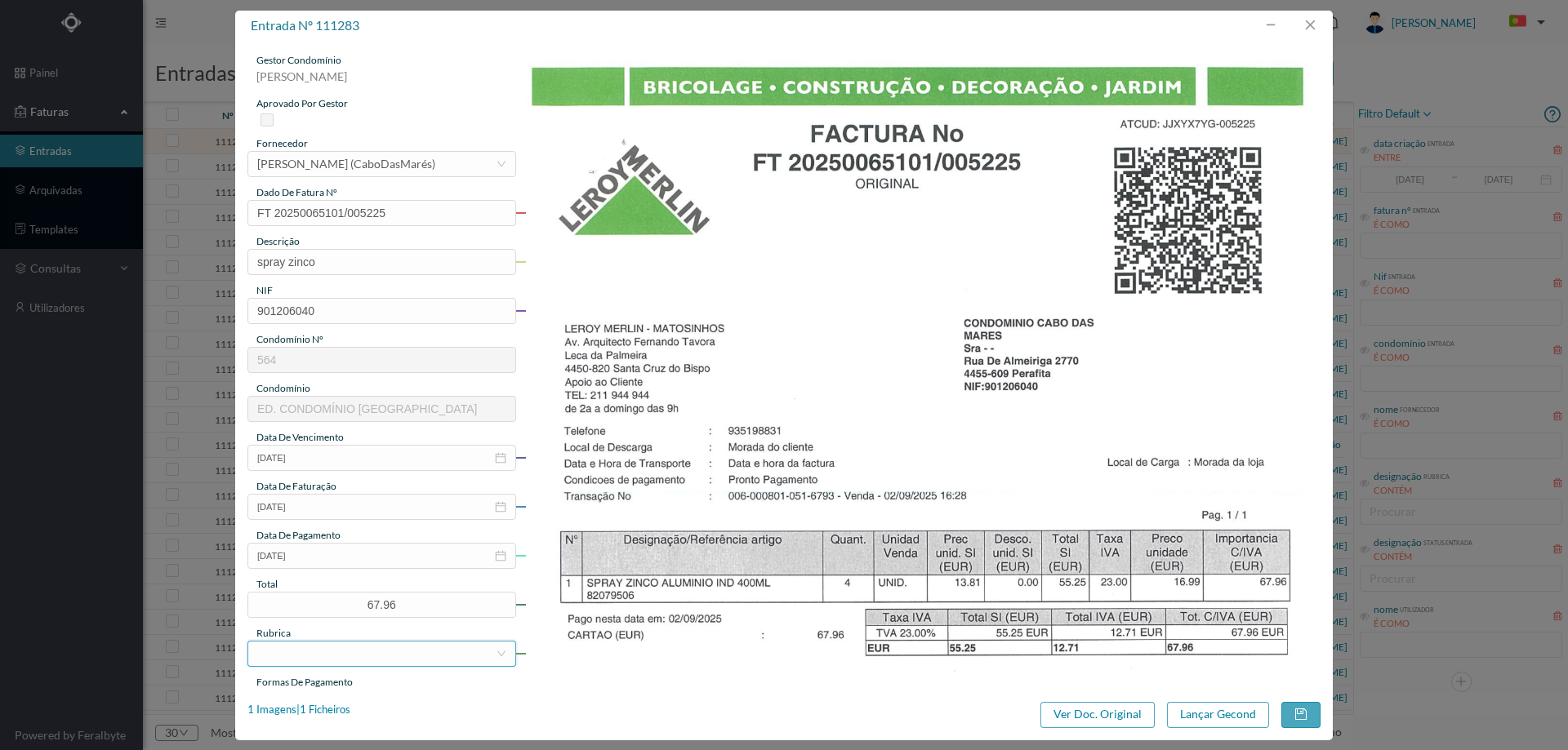
click at [361, 654] on div at bounding box center [376, 654] width 238 height 25
type input "mater"
click at [349, 621] on li "Materiais Diversos" at bounding box center [381, 621] width 267 height 26
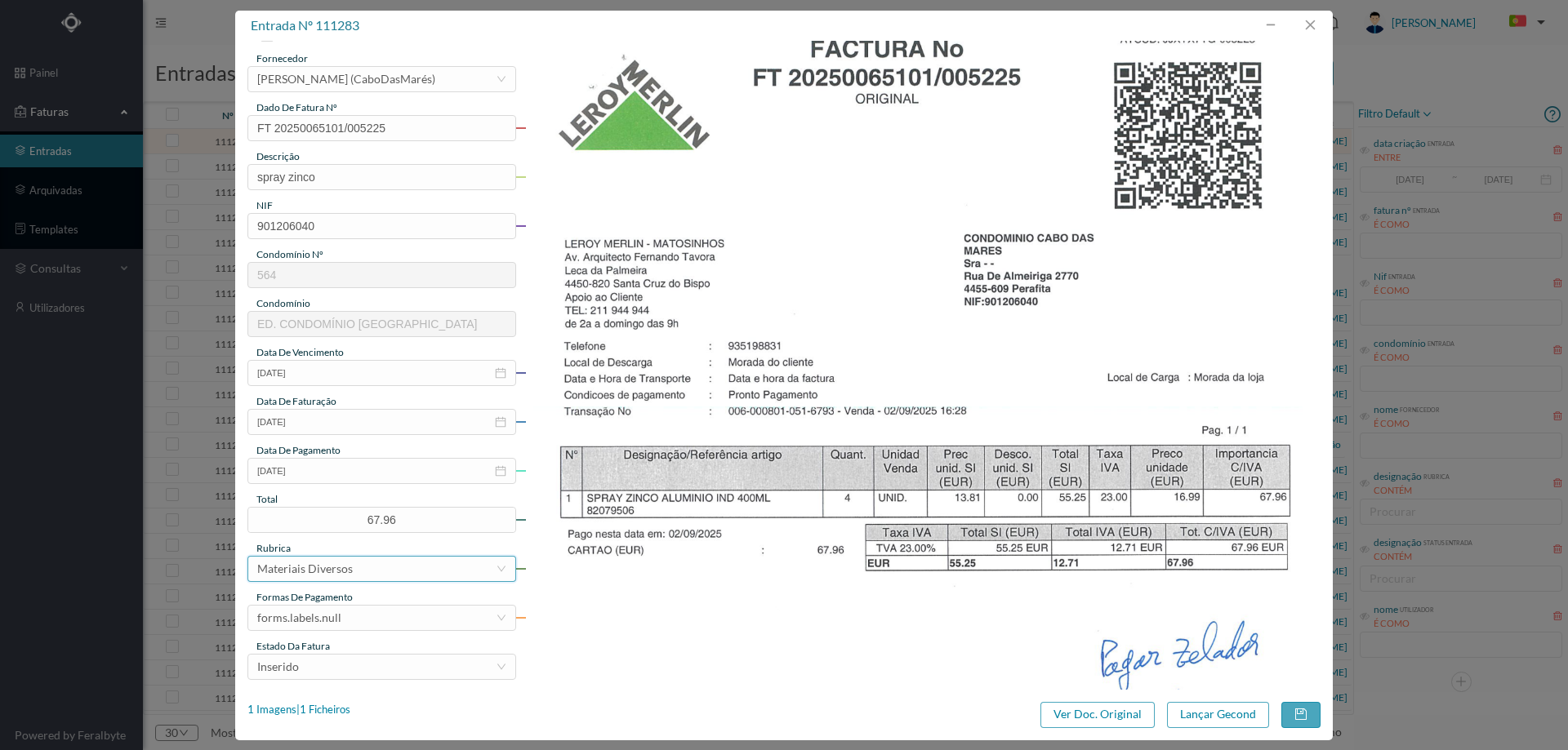
scroll to position [245, 0]
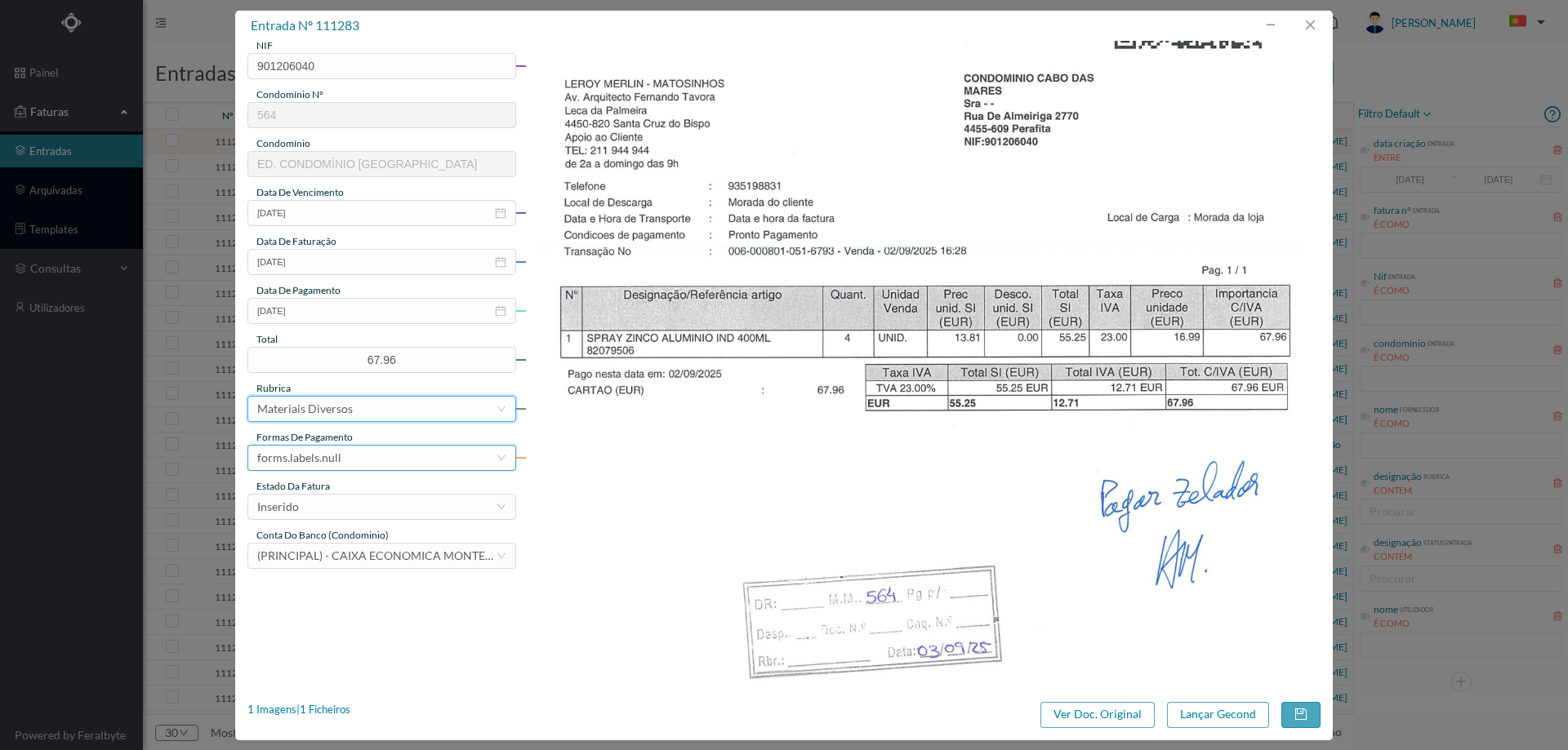
click at [367, 451] on div "forms.labels.null" at bounding box center [376, 458] width 238 height 25
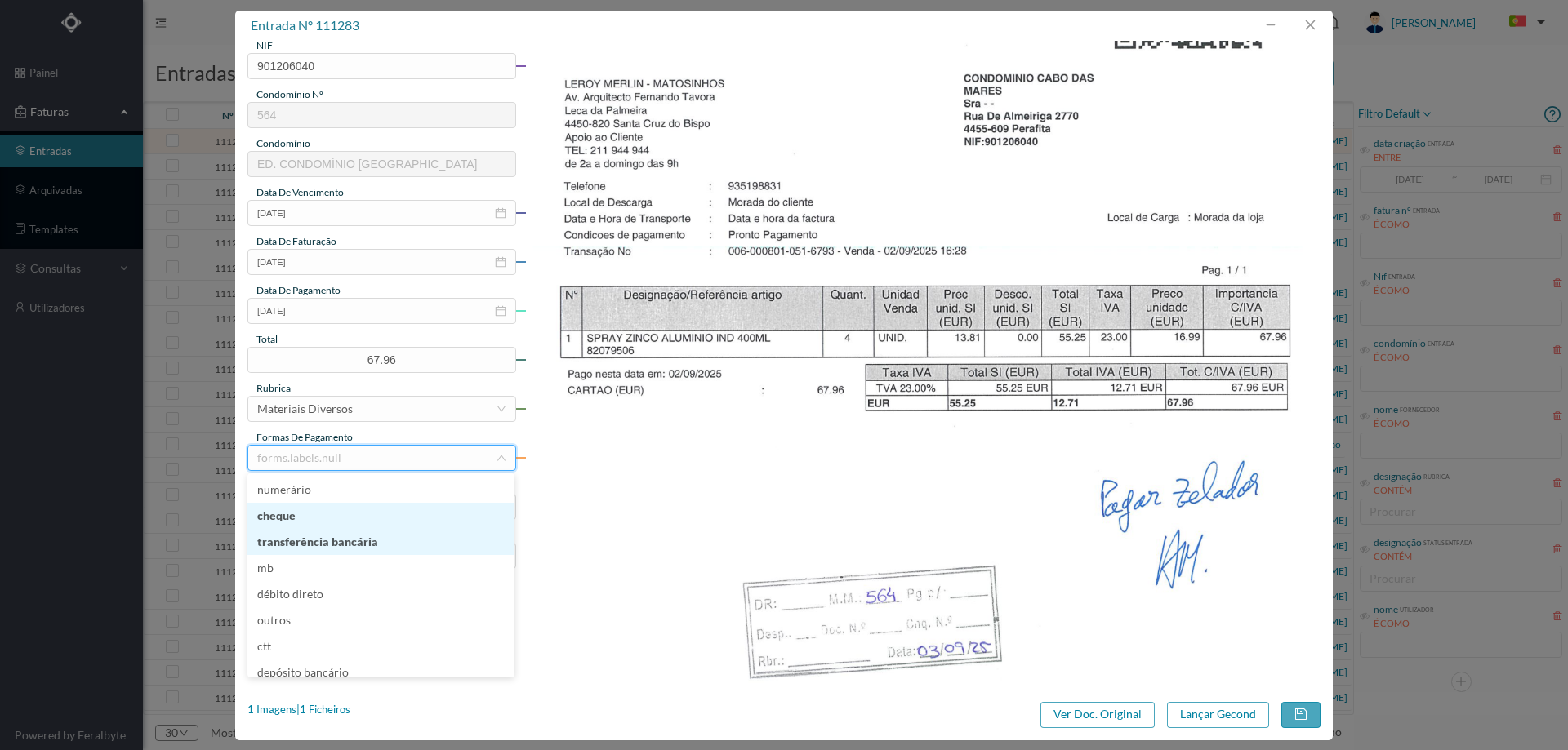
click at [375, 537] on li "transferência bancária" at bounding box center [381, 542] width 267 height 26
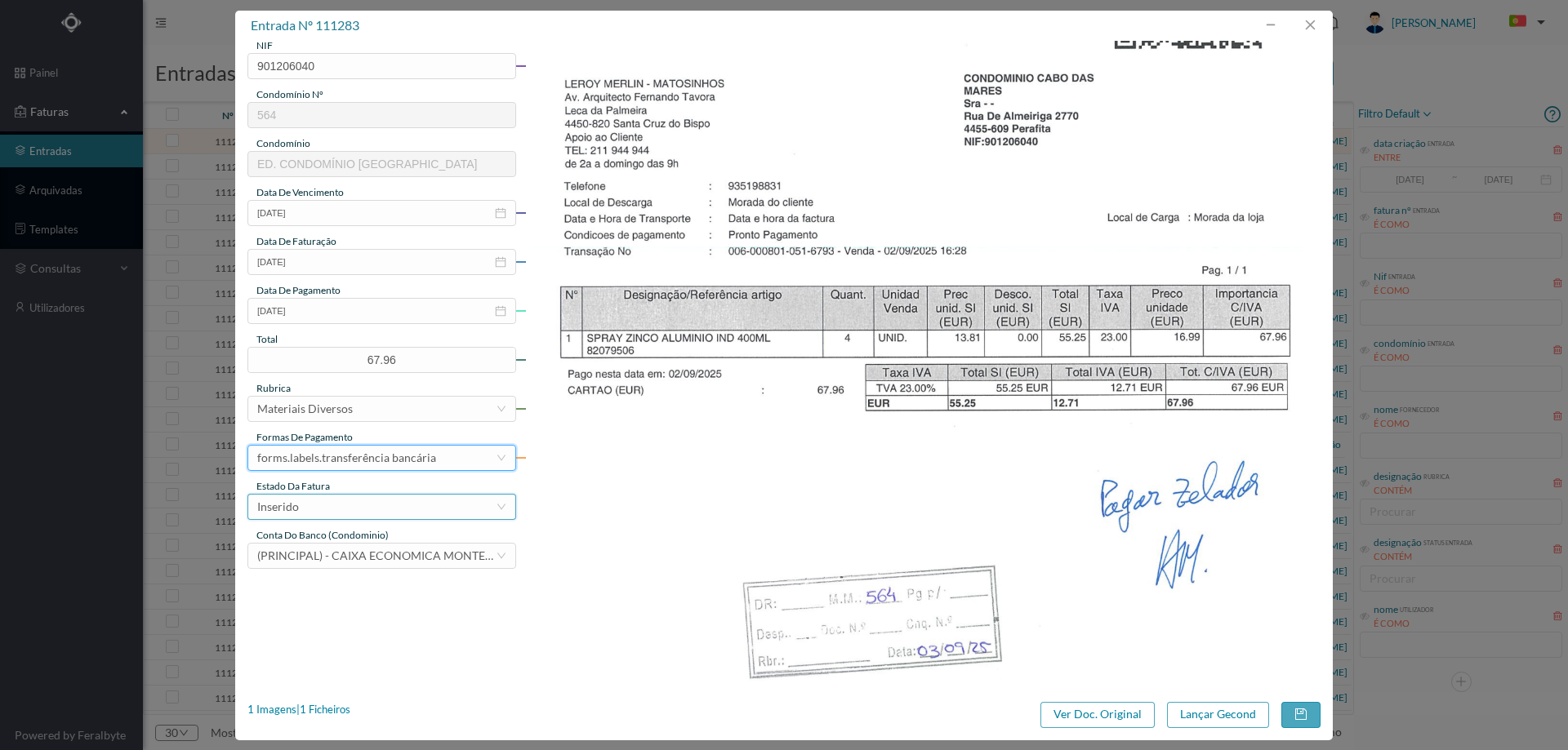
click at [360, 498] on div "Inserido" at bounding box center [376, 507] width 238 height 25
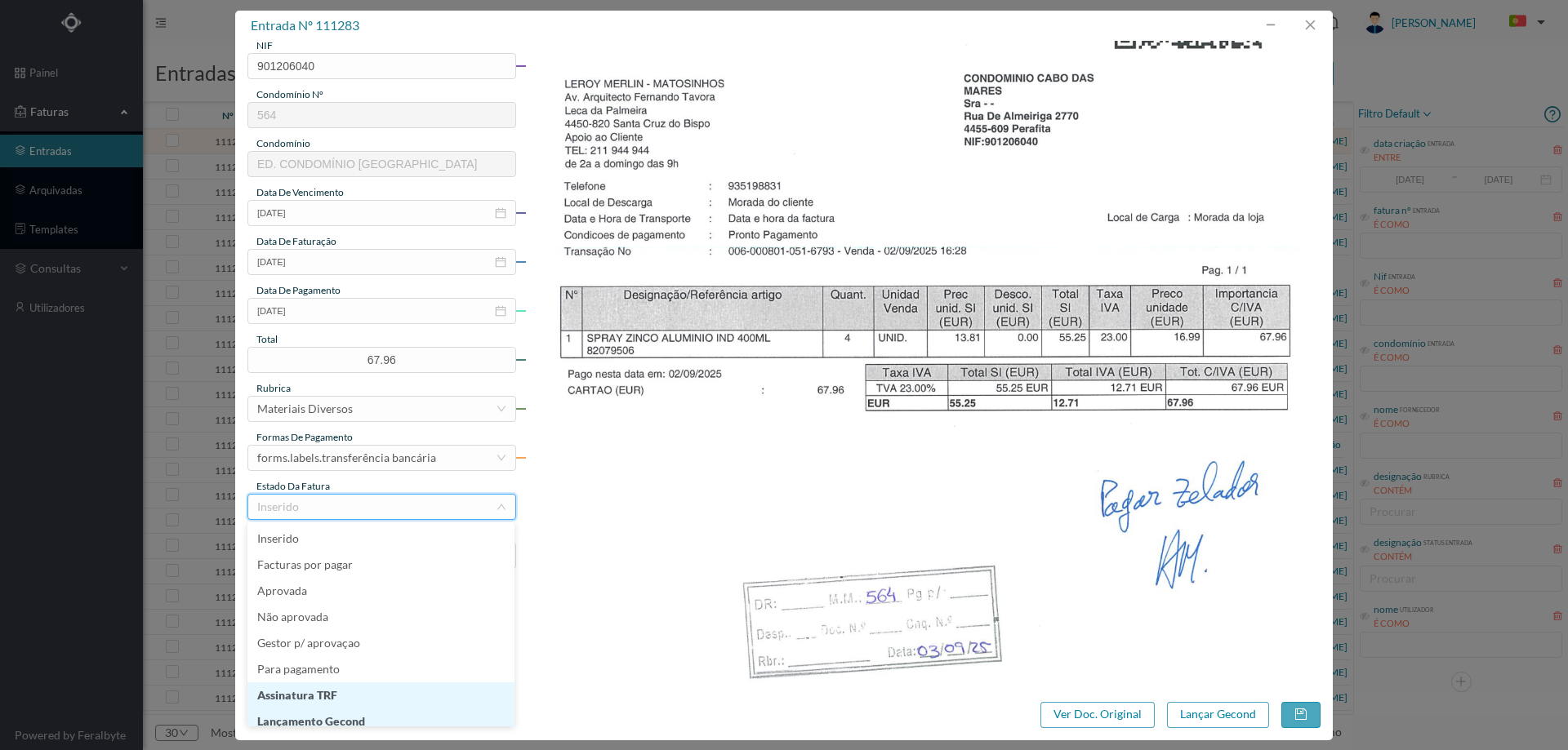
scroll to position [9, 0]
click at [399, 714] on li "Lançamento Gecond" at bounding box center [381, 713] width 267 height 26
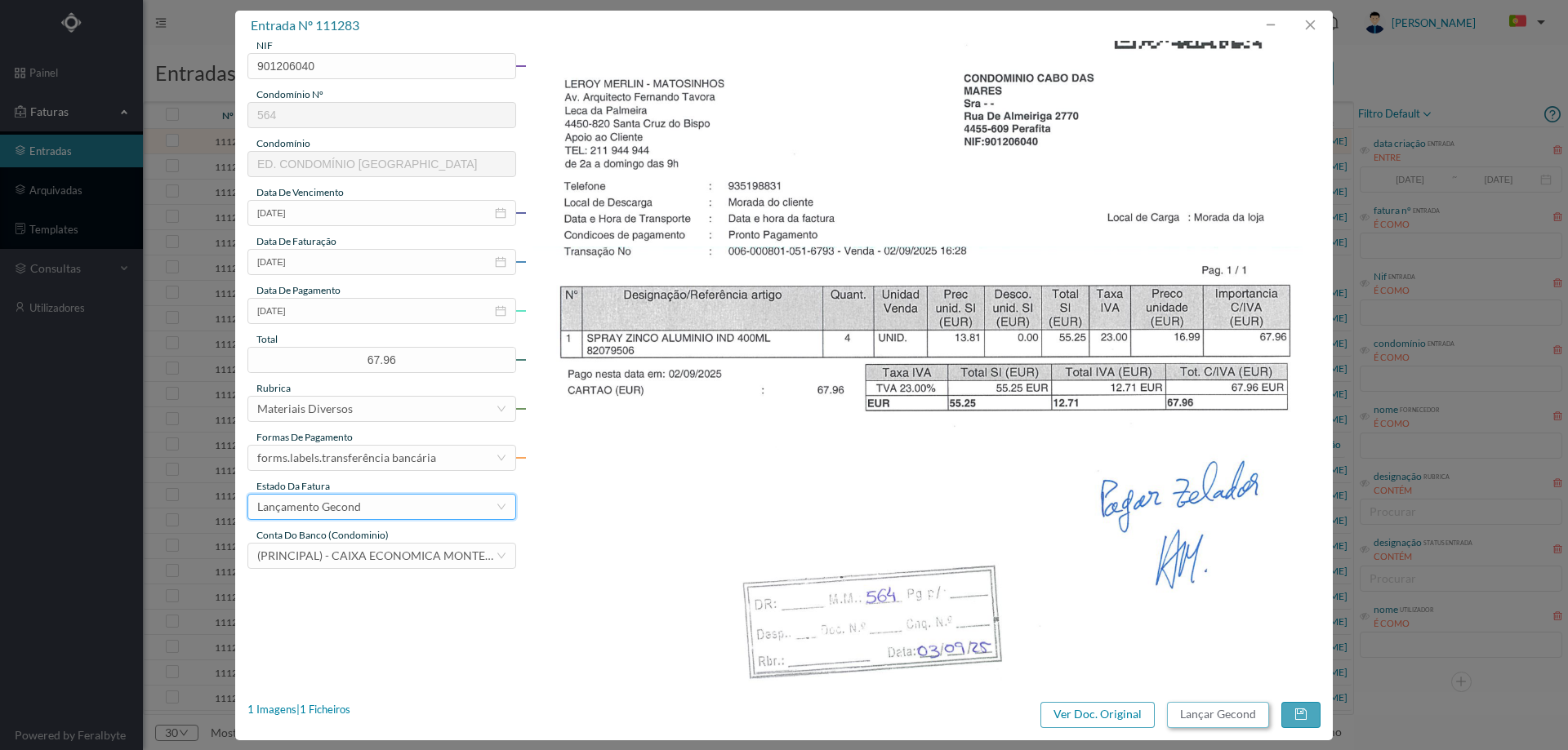
click at [1242, 716] on button "Lançar Gecond" at bounding box center [1217, 715] width 102 height 26
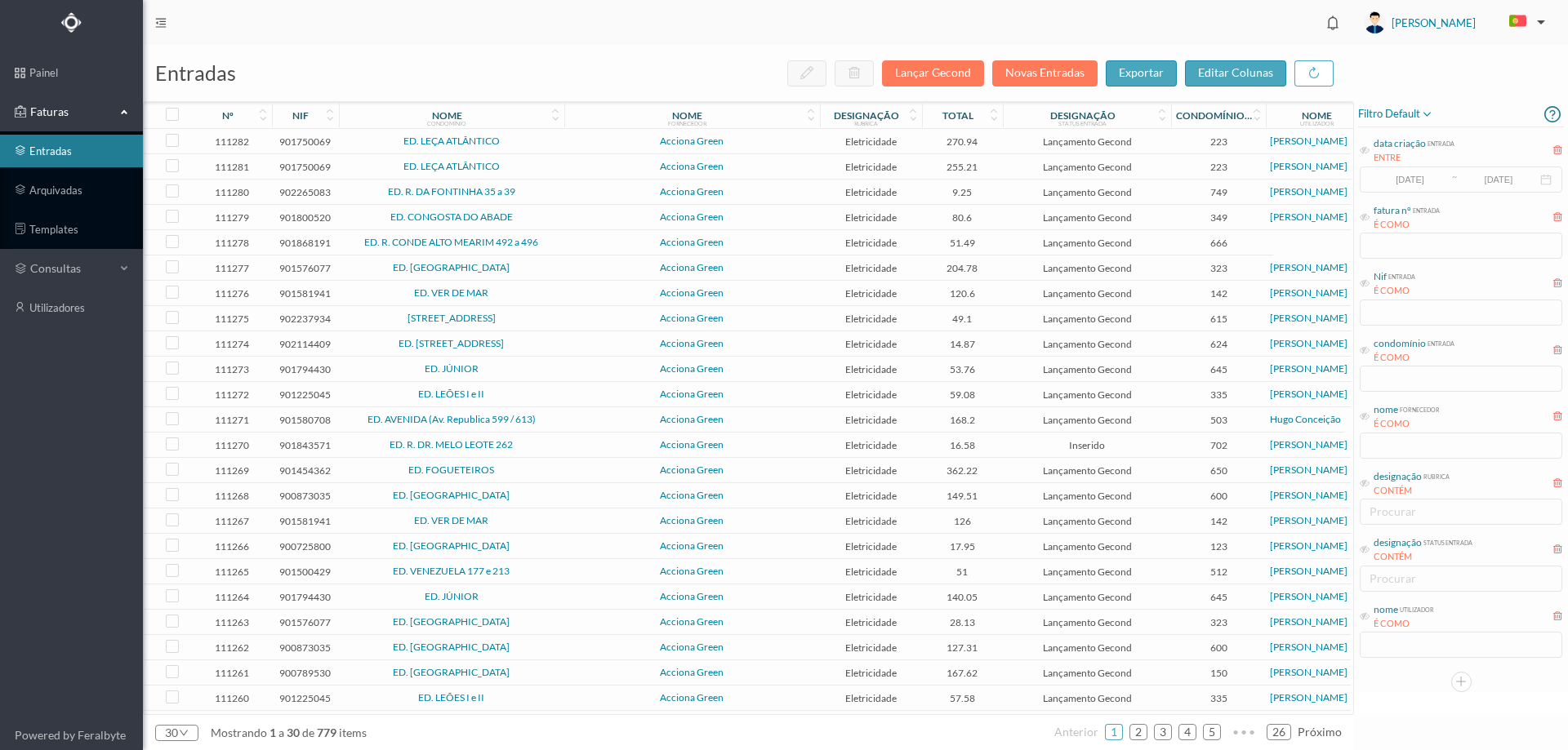
scroll to position [179, 0]
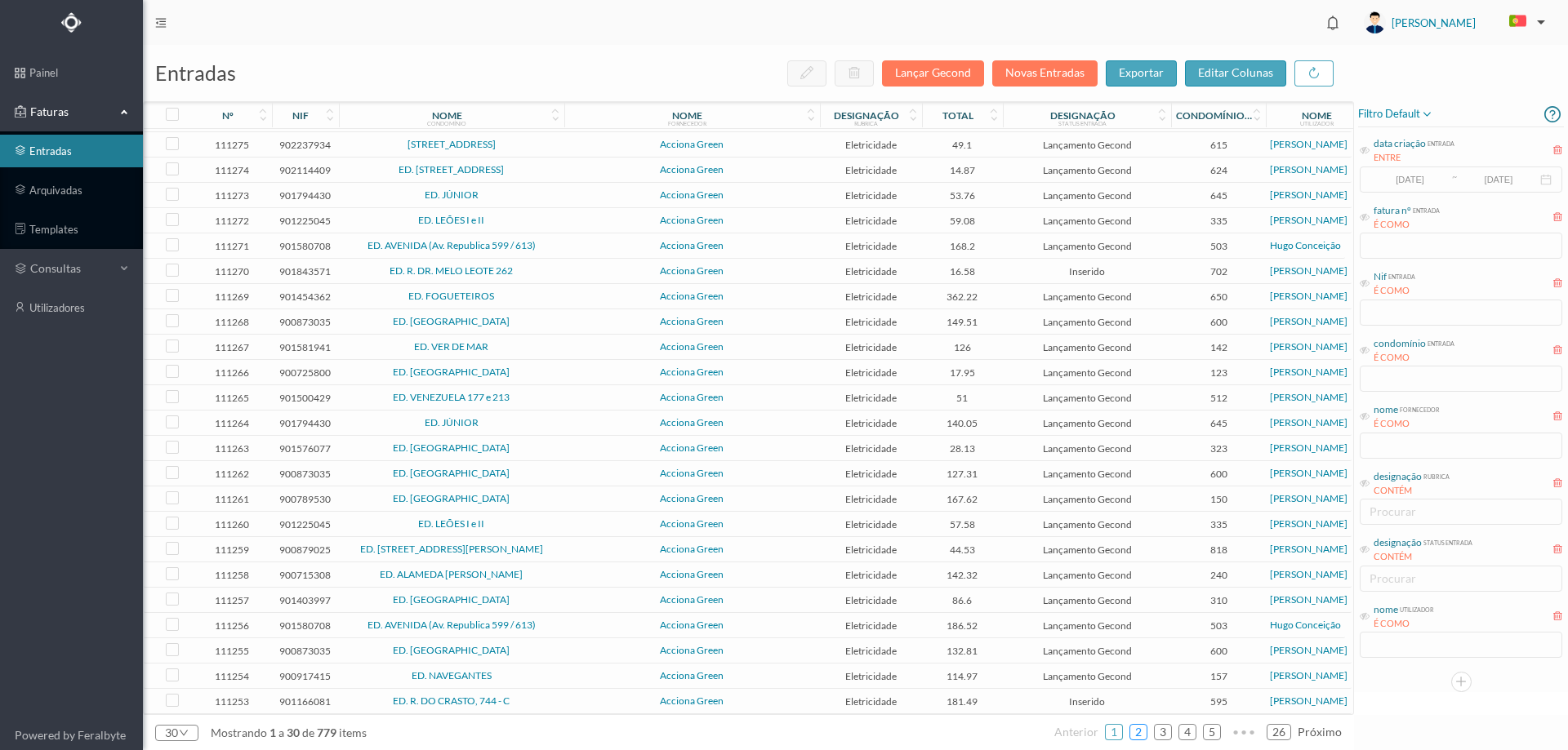
click at [1146, 731] on link "2" at bounding box center [1138, 732] width 16 height 25
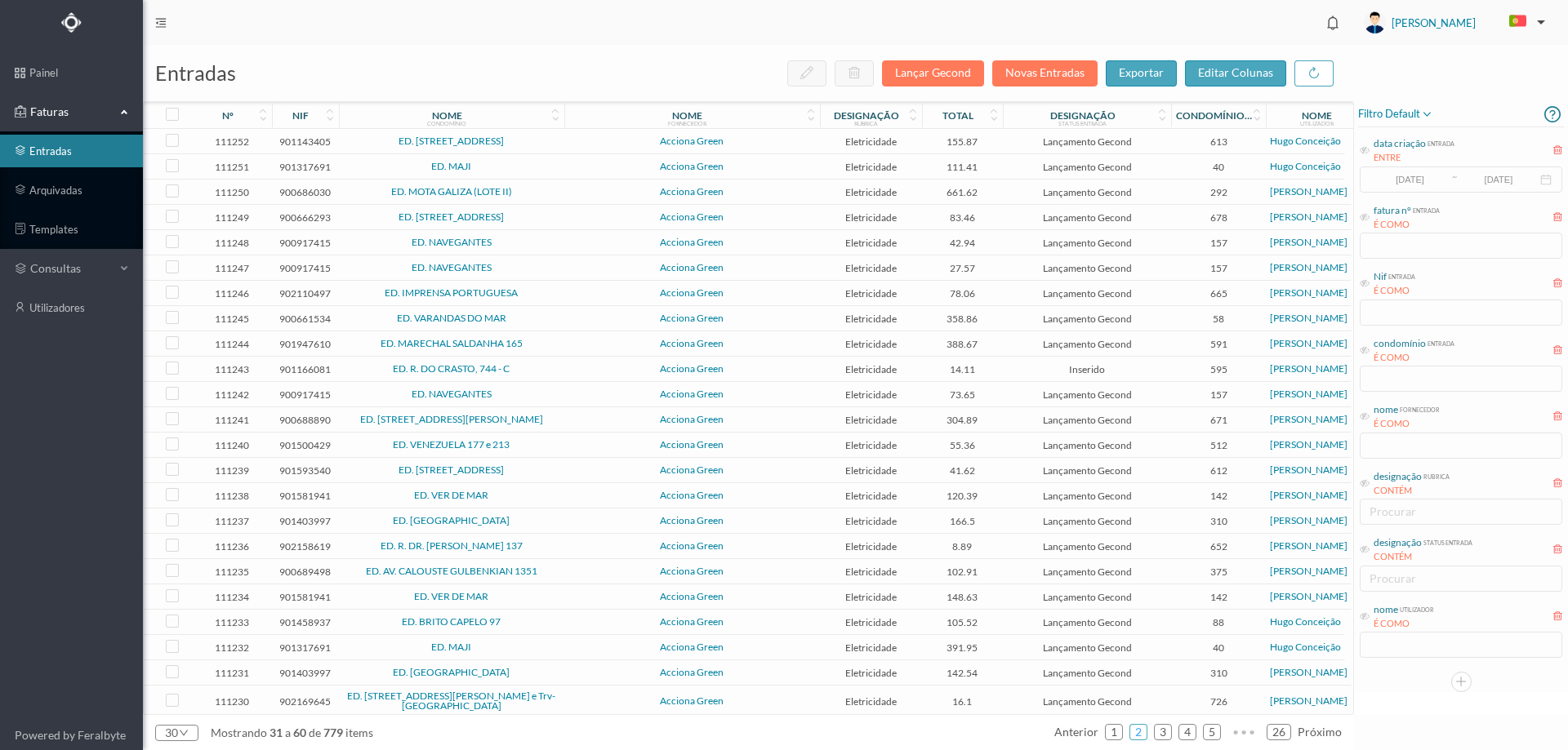
scroll to position [185, 0]
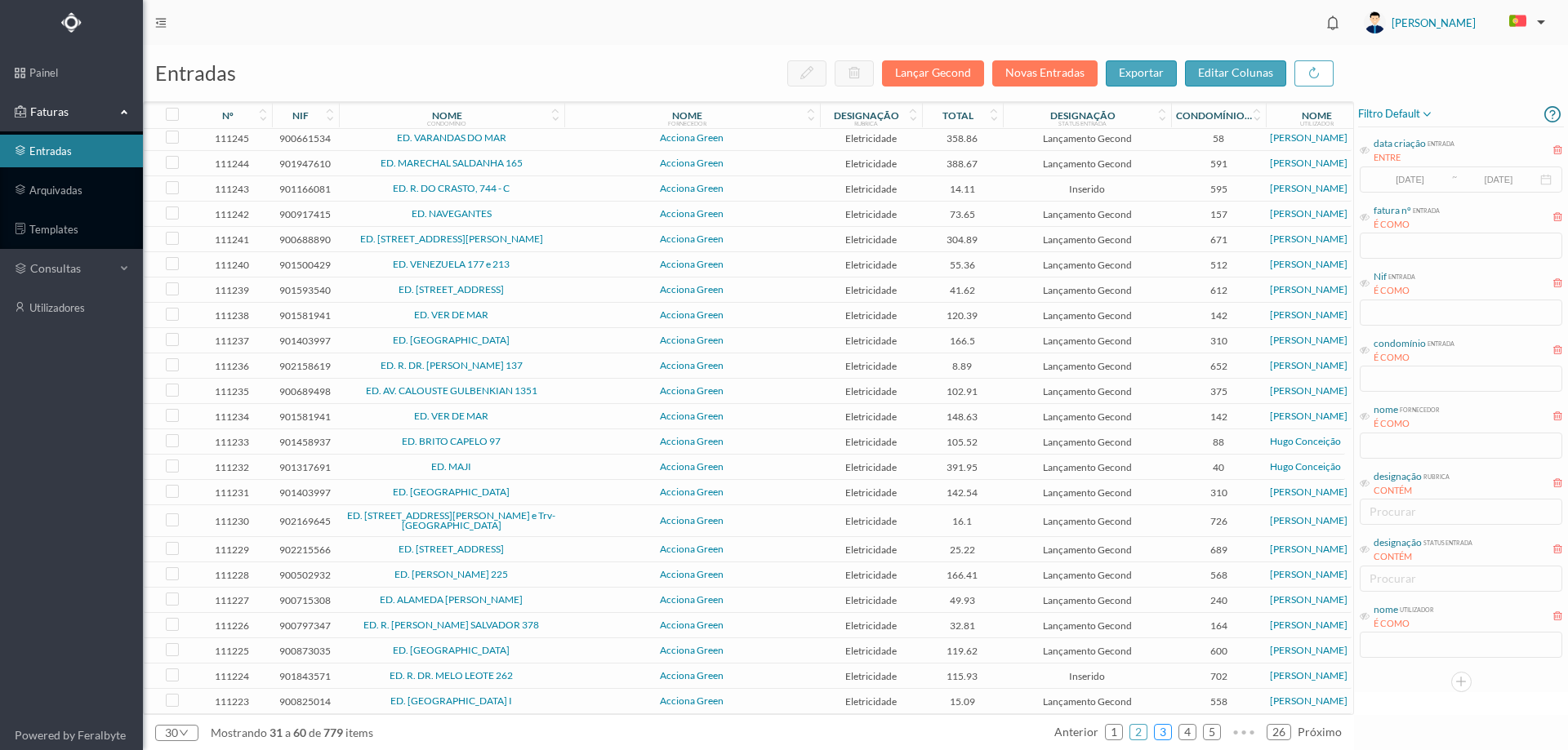
click at [1163, 730] on link "3" at bounding box center [1163, 732] width 16 height 25
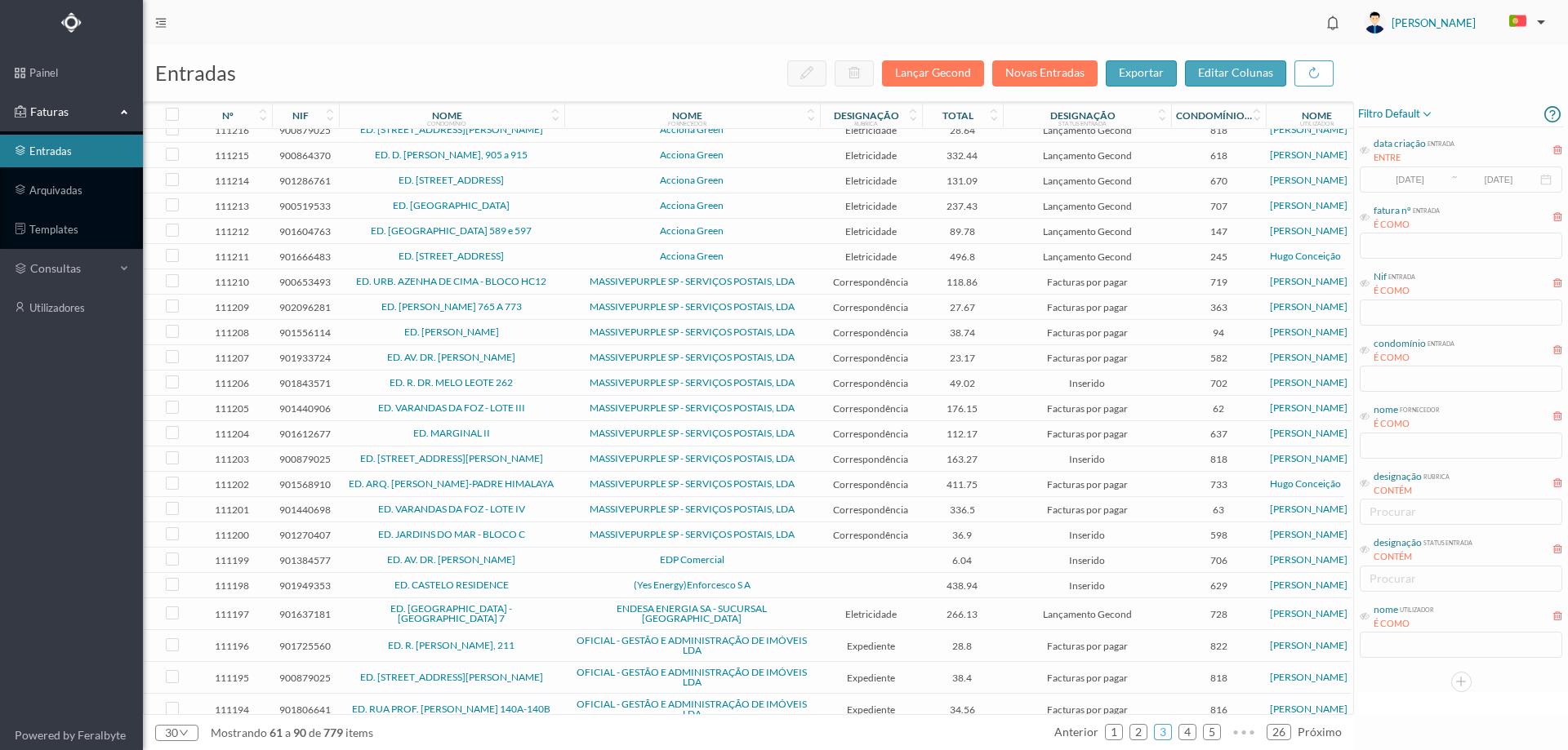
scroll to position [212, 0]
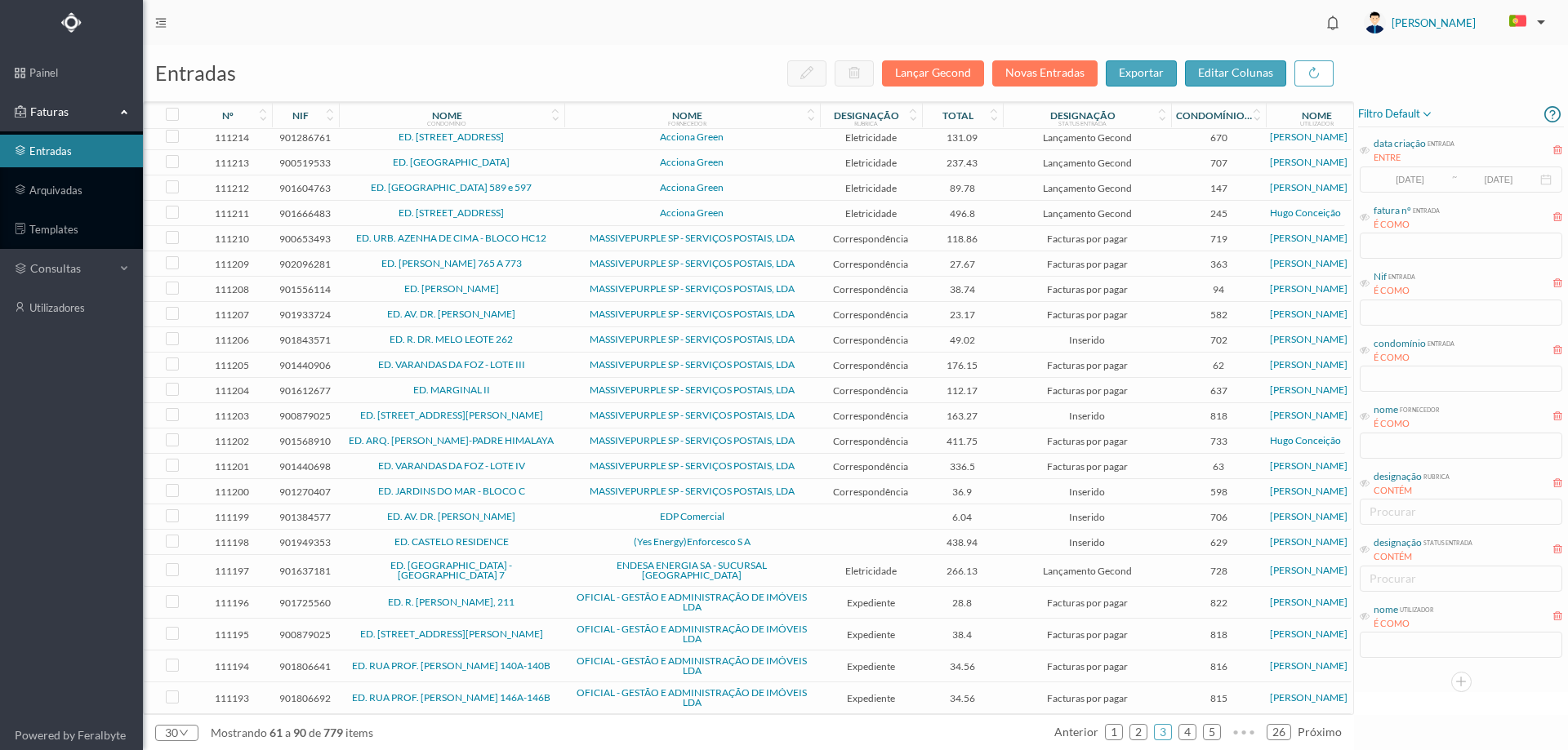
click at [789, 546] on span "(Yes Energy)Enforcesco S A" at bounding box center [692, 541] width 248 height 9
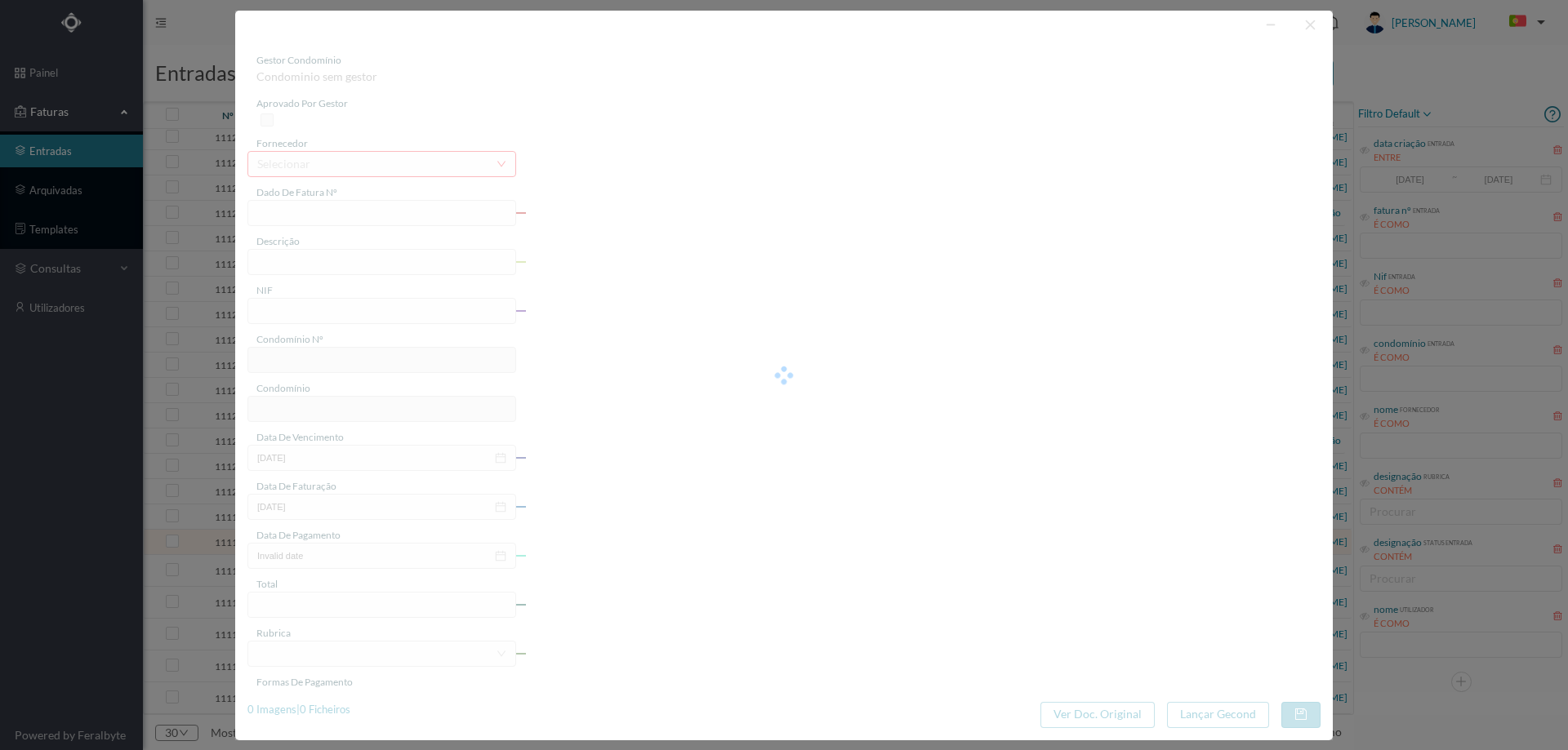
type input "FT 5/300610"
type input "901949353"
type input "Invalid date"
type input "02-09-2025"
type input "438.94"
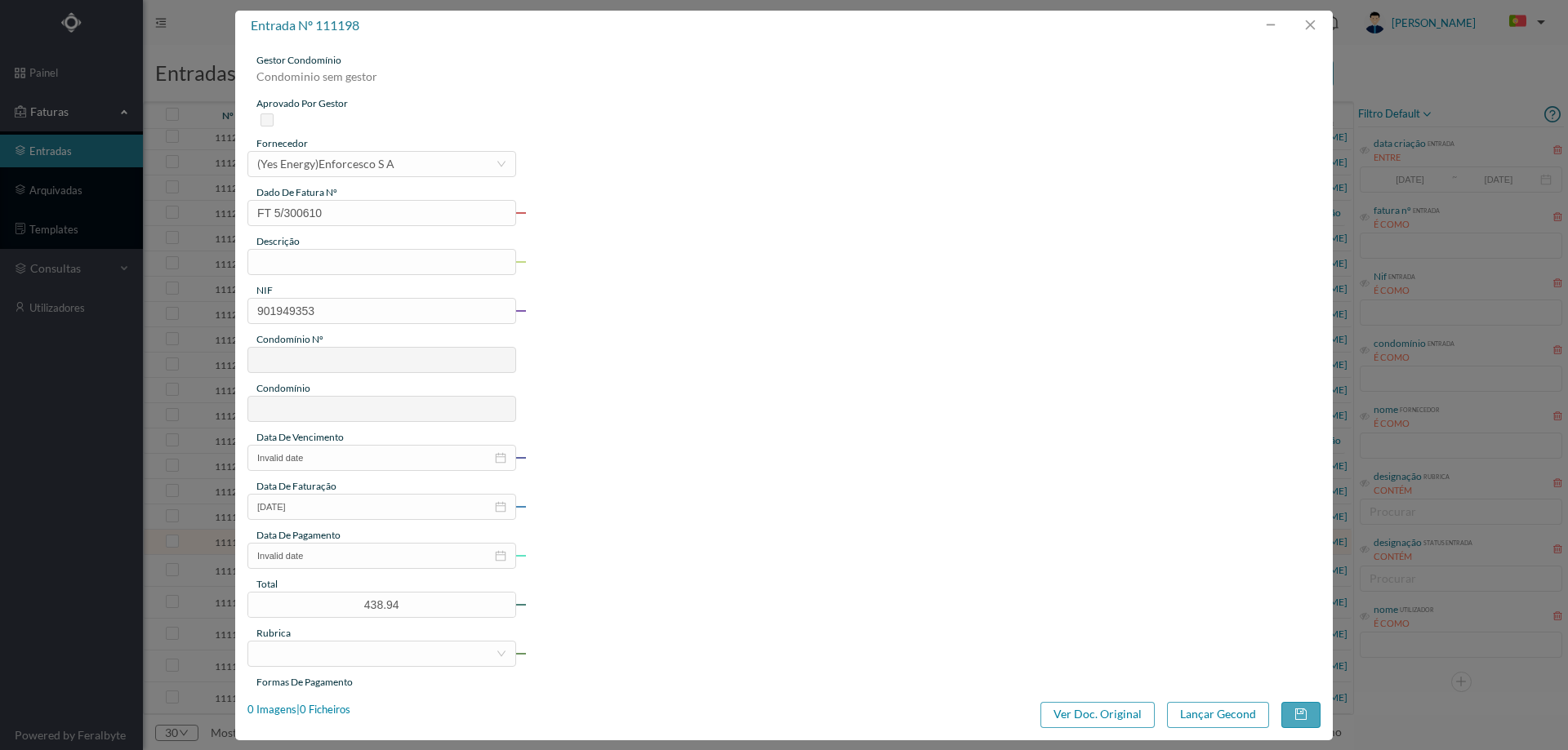
type input "629"
type input "ED. CASTELO RESIDENCE"
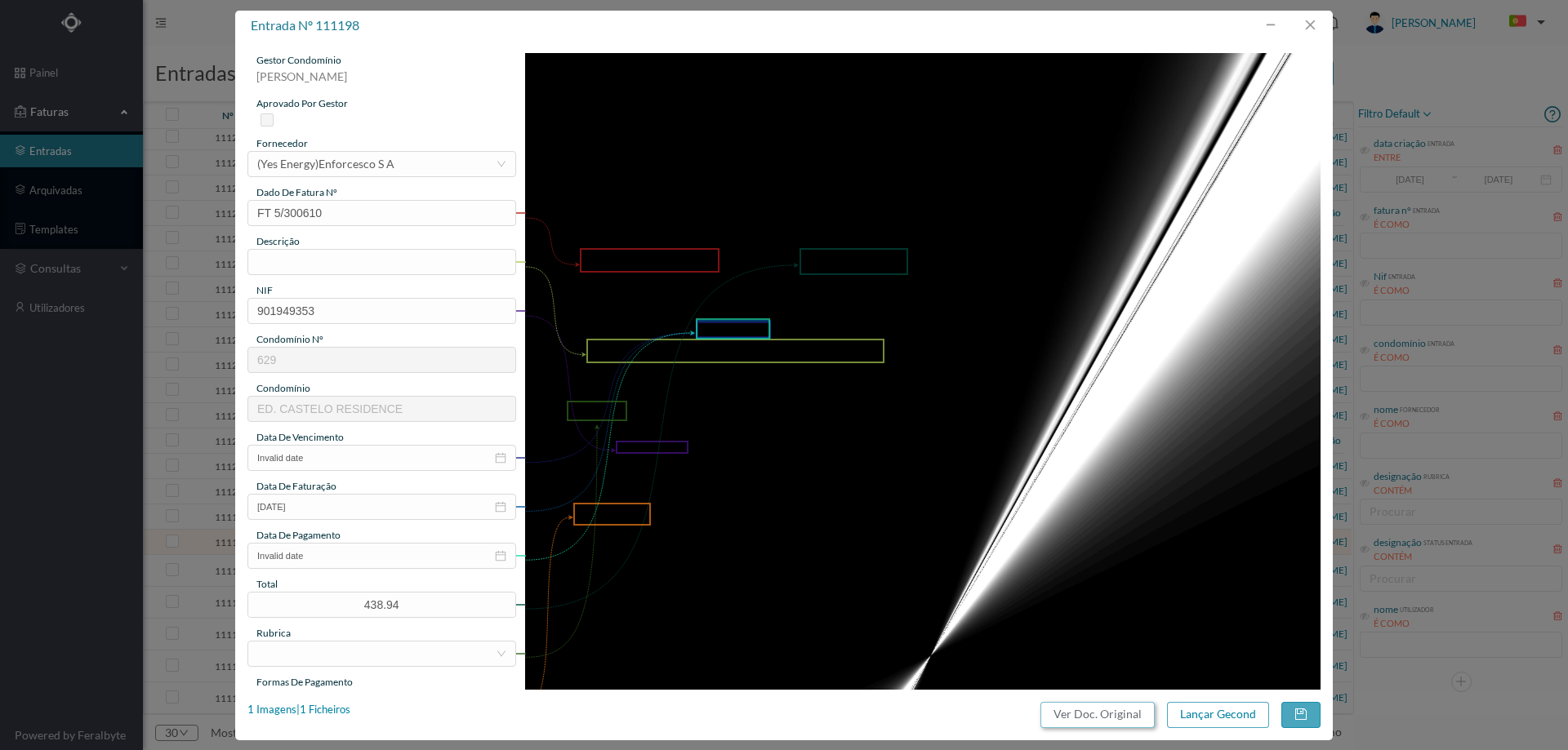
click at [1075, 719] on button "Ver Doc. Original" at bounding box center [1097, 715] width 114 height 26
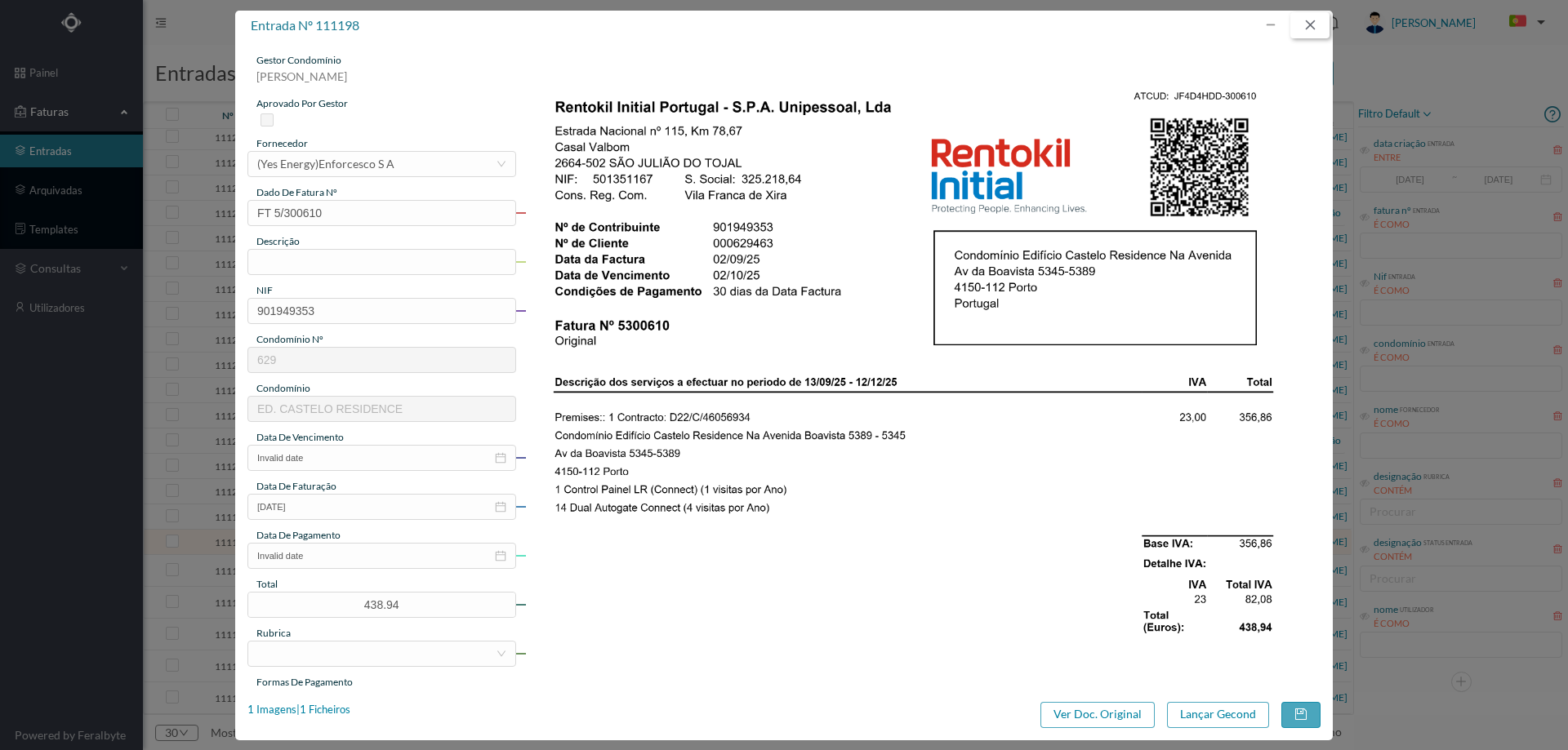
click at [1316, 29] on button "button" at bounding box center [1309, 26] width 39 height 26
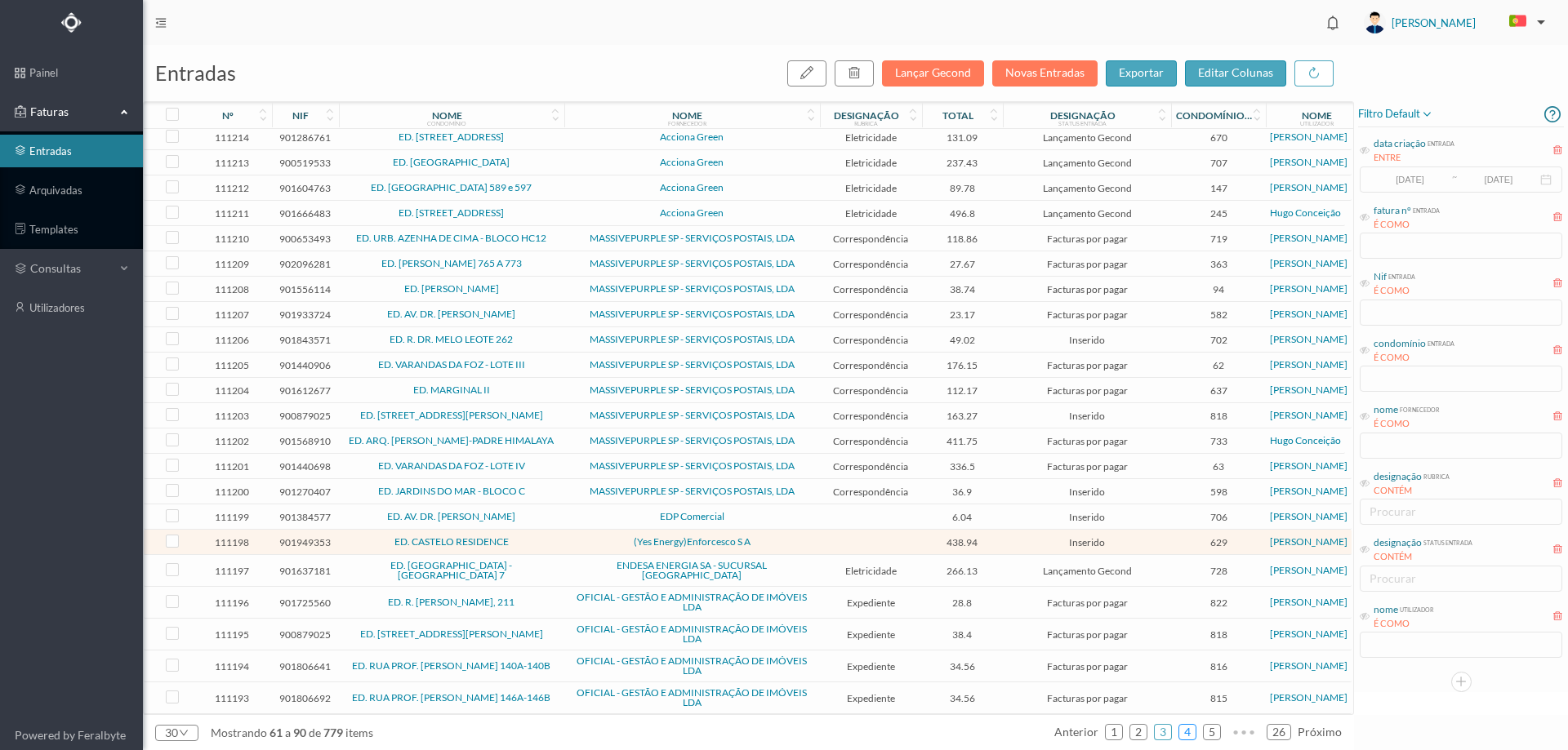
click at [1192, 735] on link "4" at bounding box center [1186, 732] width 16 height 25
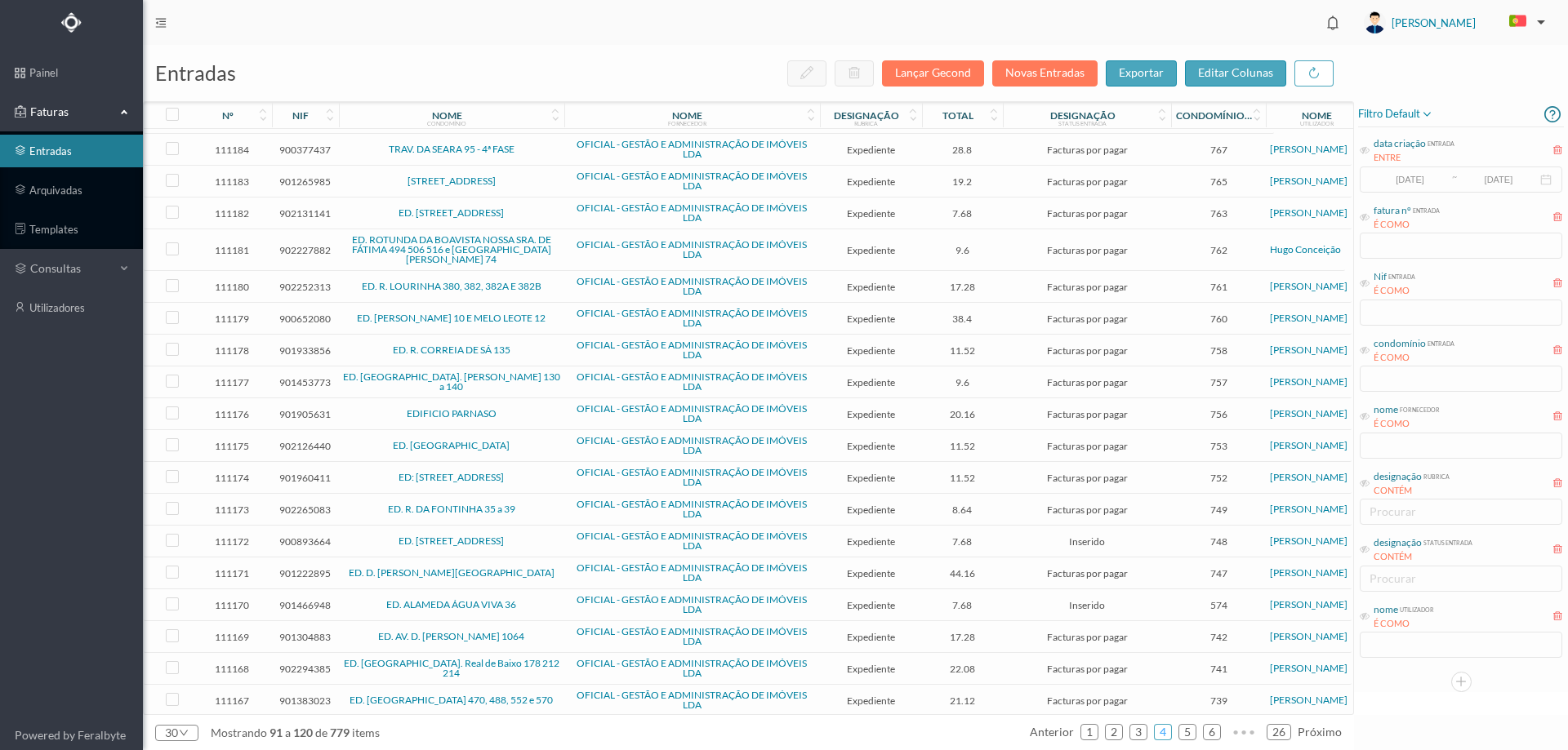
scroll to position [384, 0]
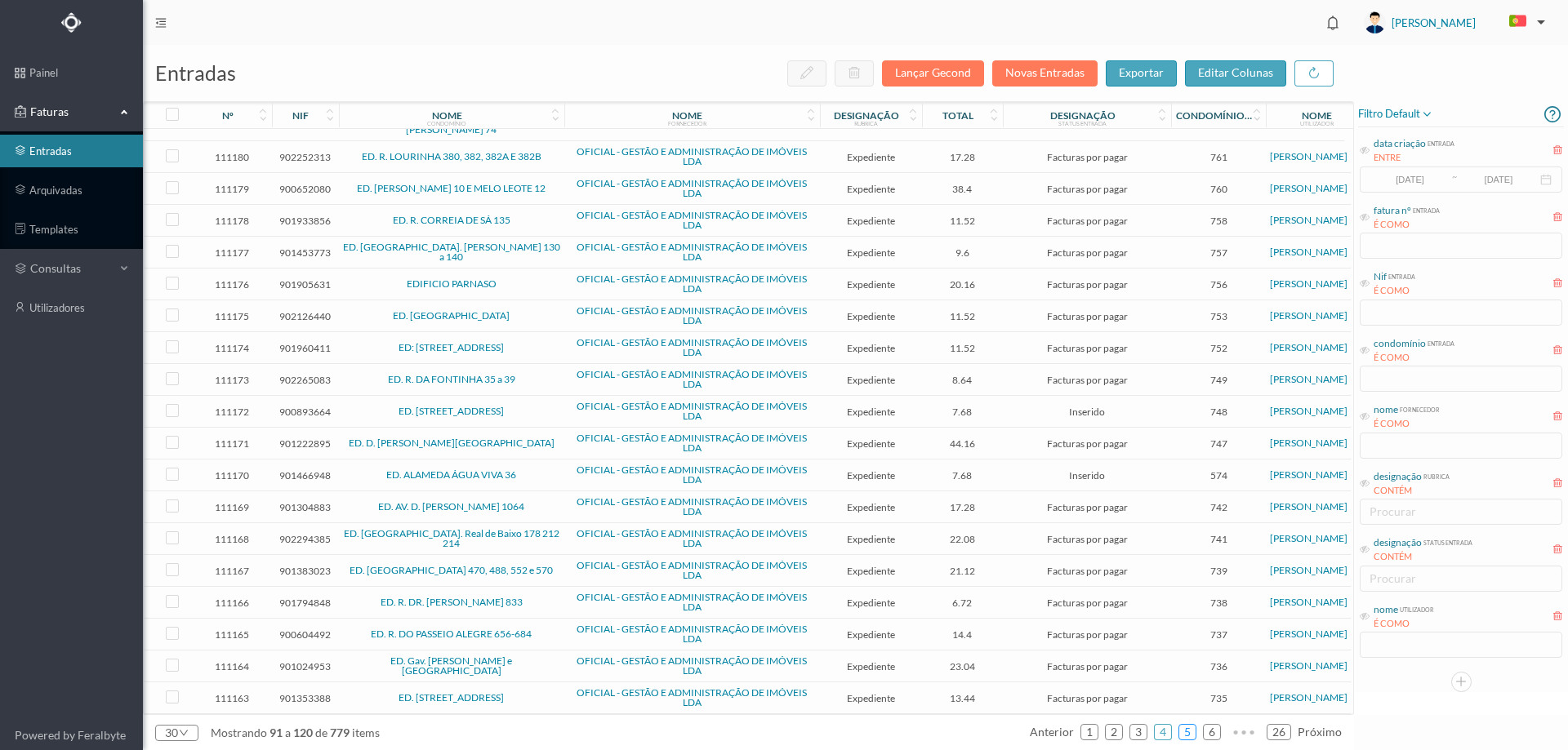
click at [1193, 735] on link "5" at bounding box center [1186, 732] width 16 height 25
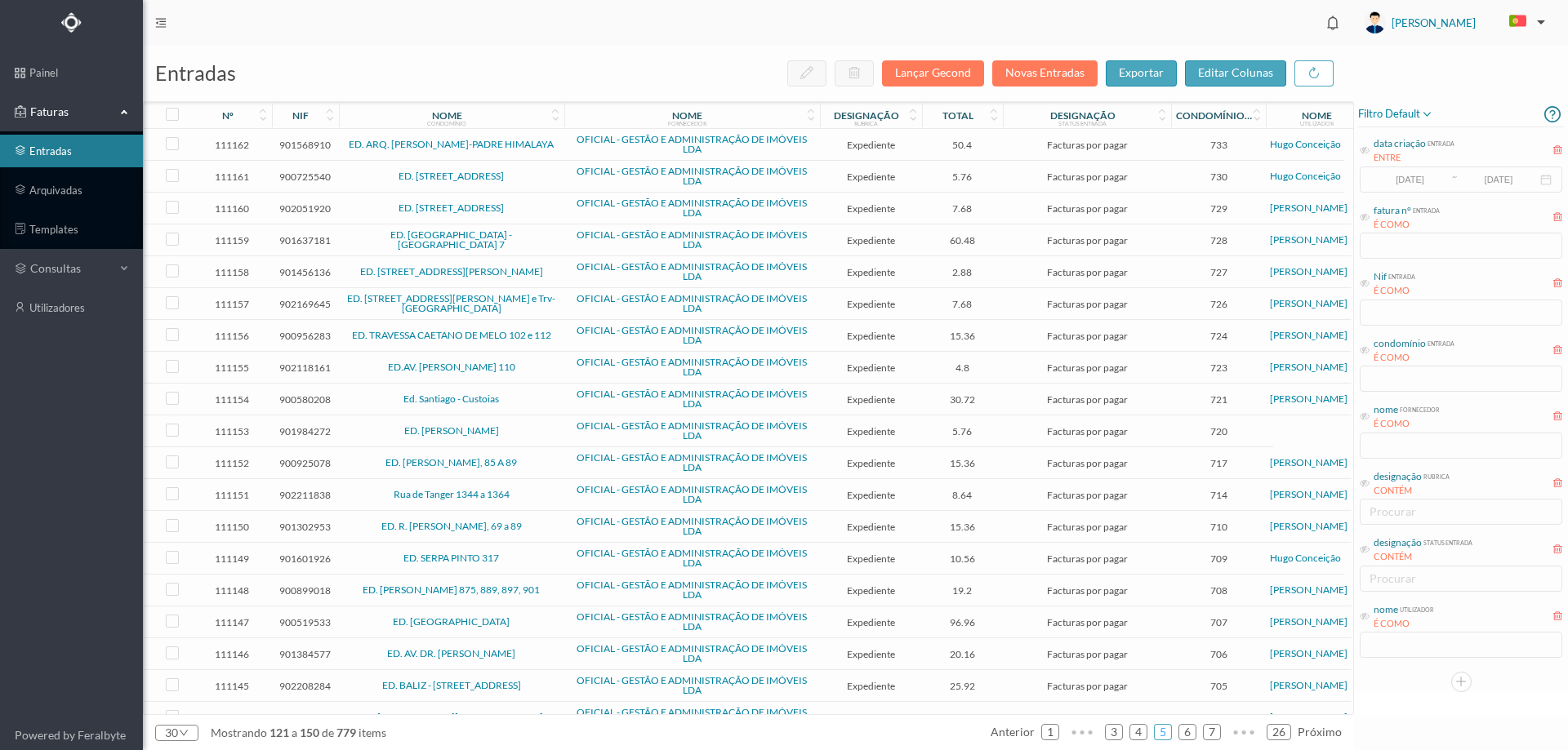
scroll to position [375, 0]
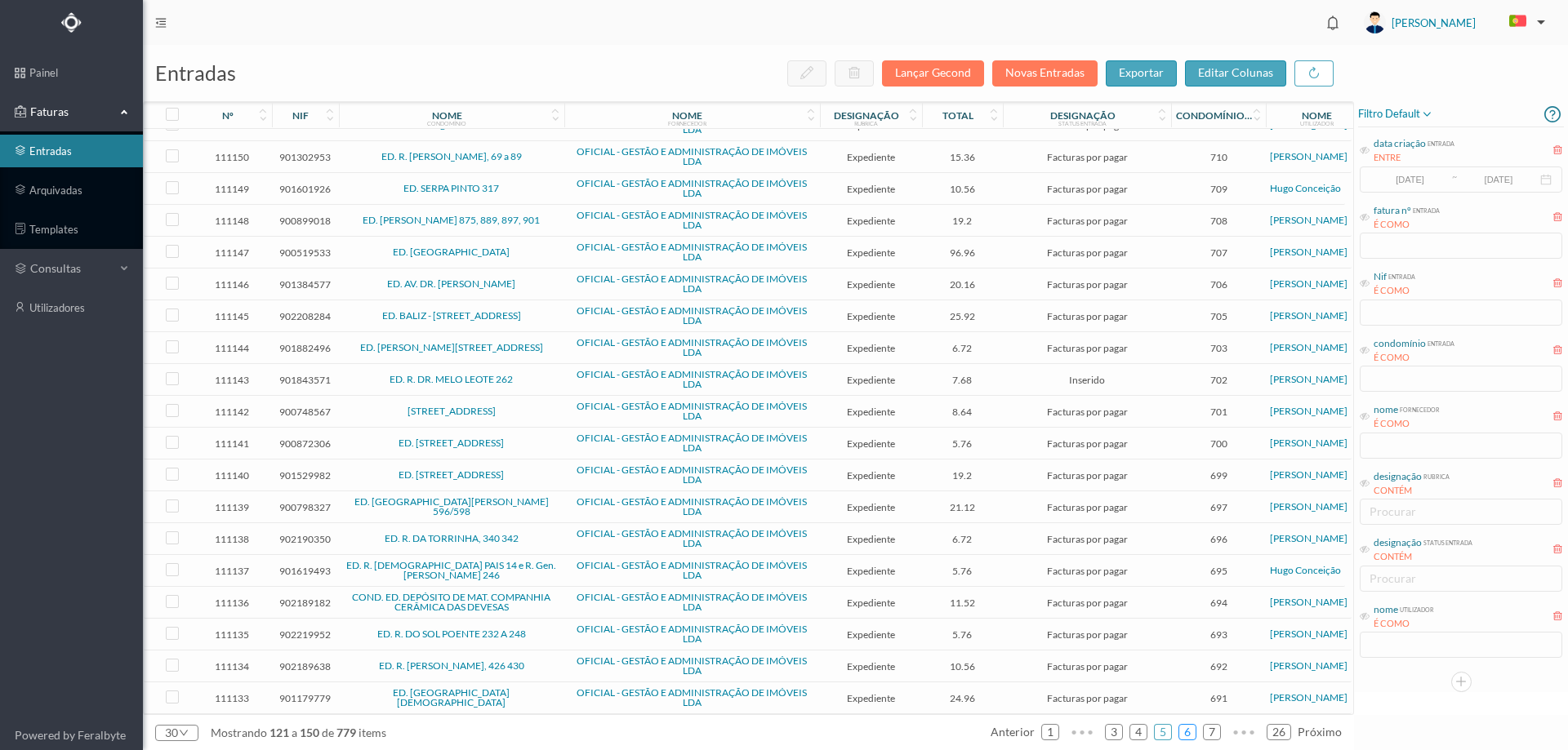
click at [1184, 734] on link "6" at bounding box center [1186, 732] width 16 height 25
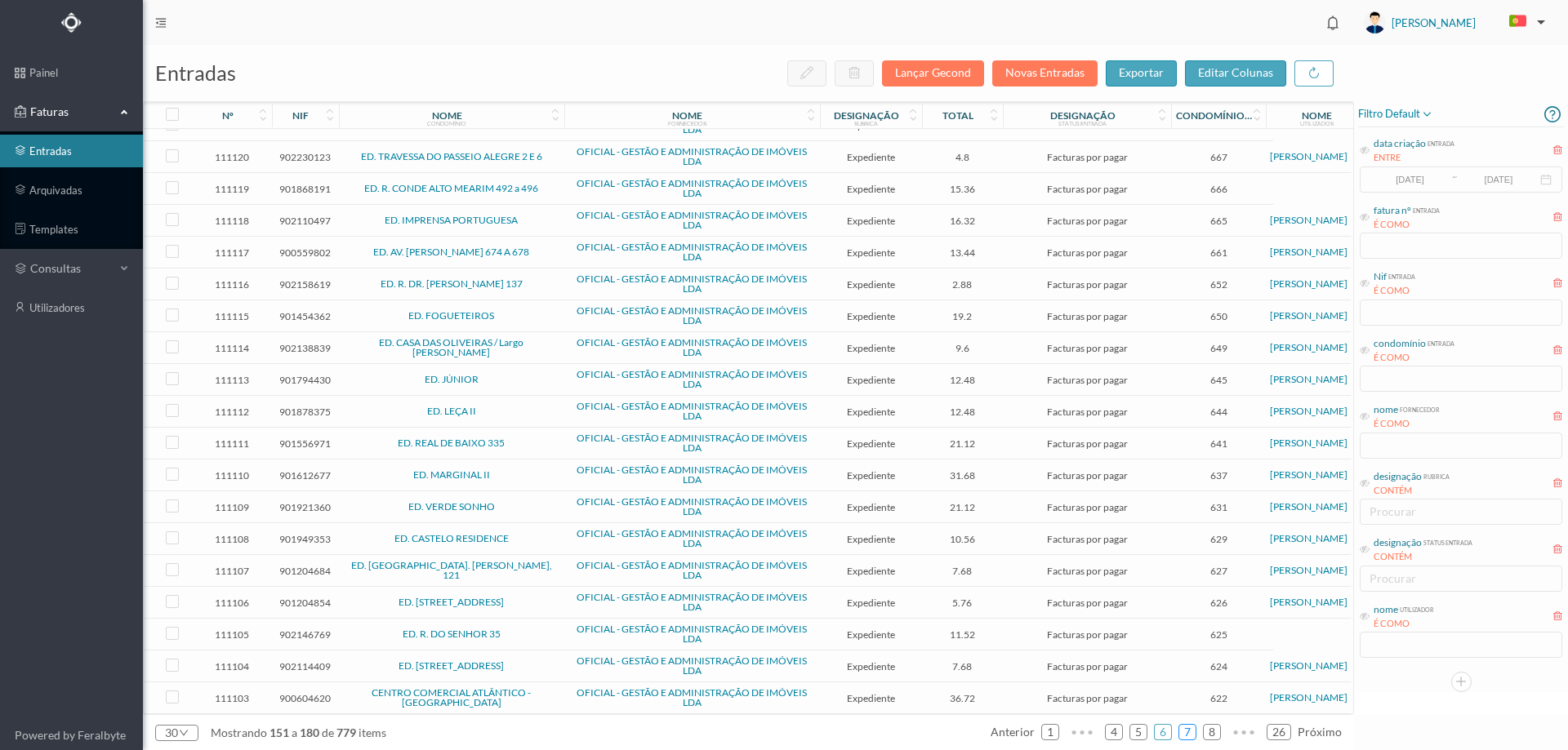
click at [1196, 728] on link "7" at bounding box center [1186, 732] width 16 height 25
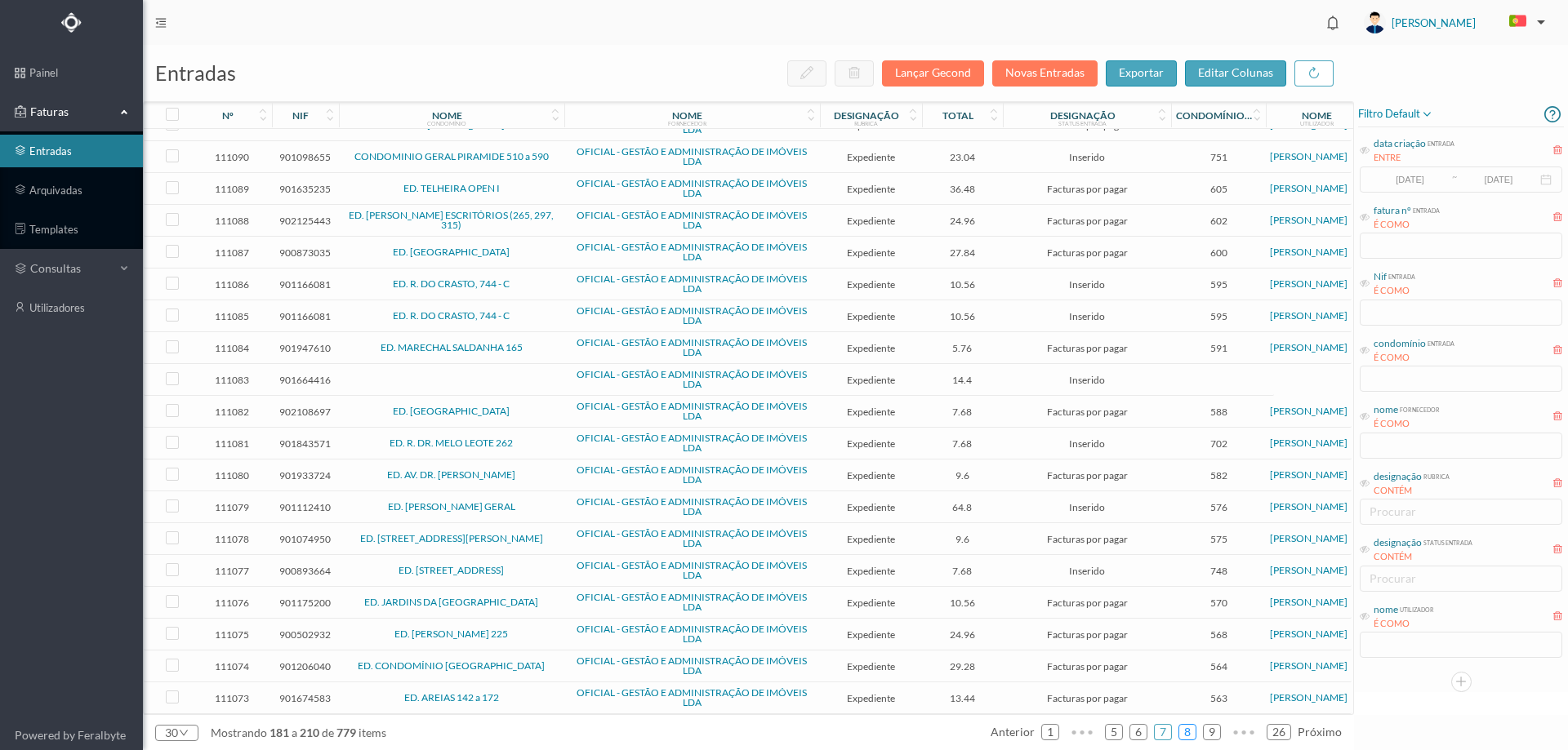
click at [1189, 730] on link "8" at bounding box center [1186, 732] width 16 height 25
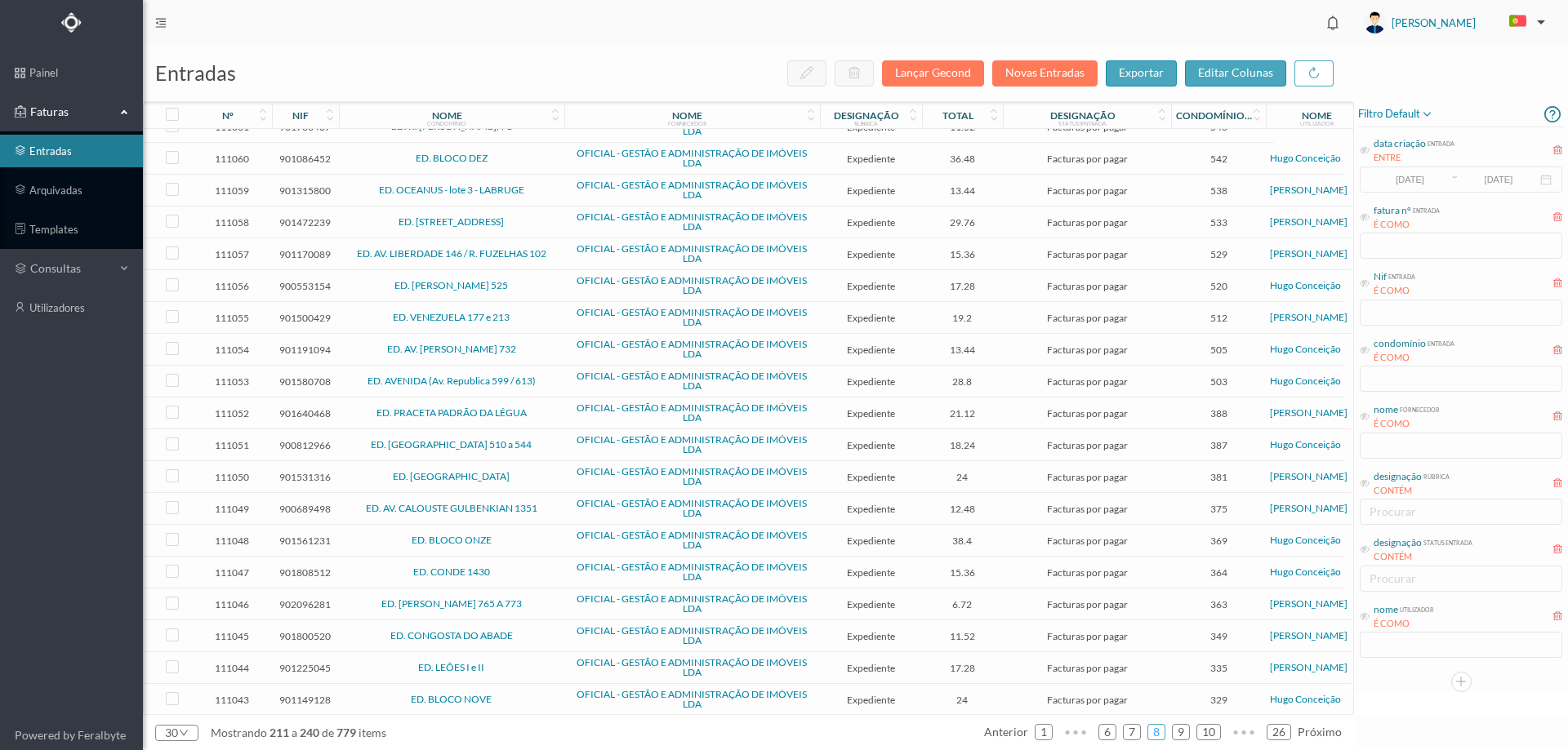
scroll to position [0, 0]
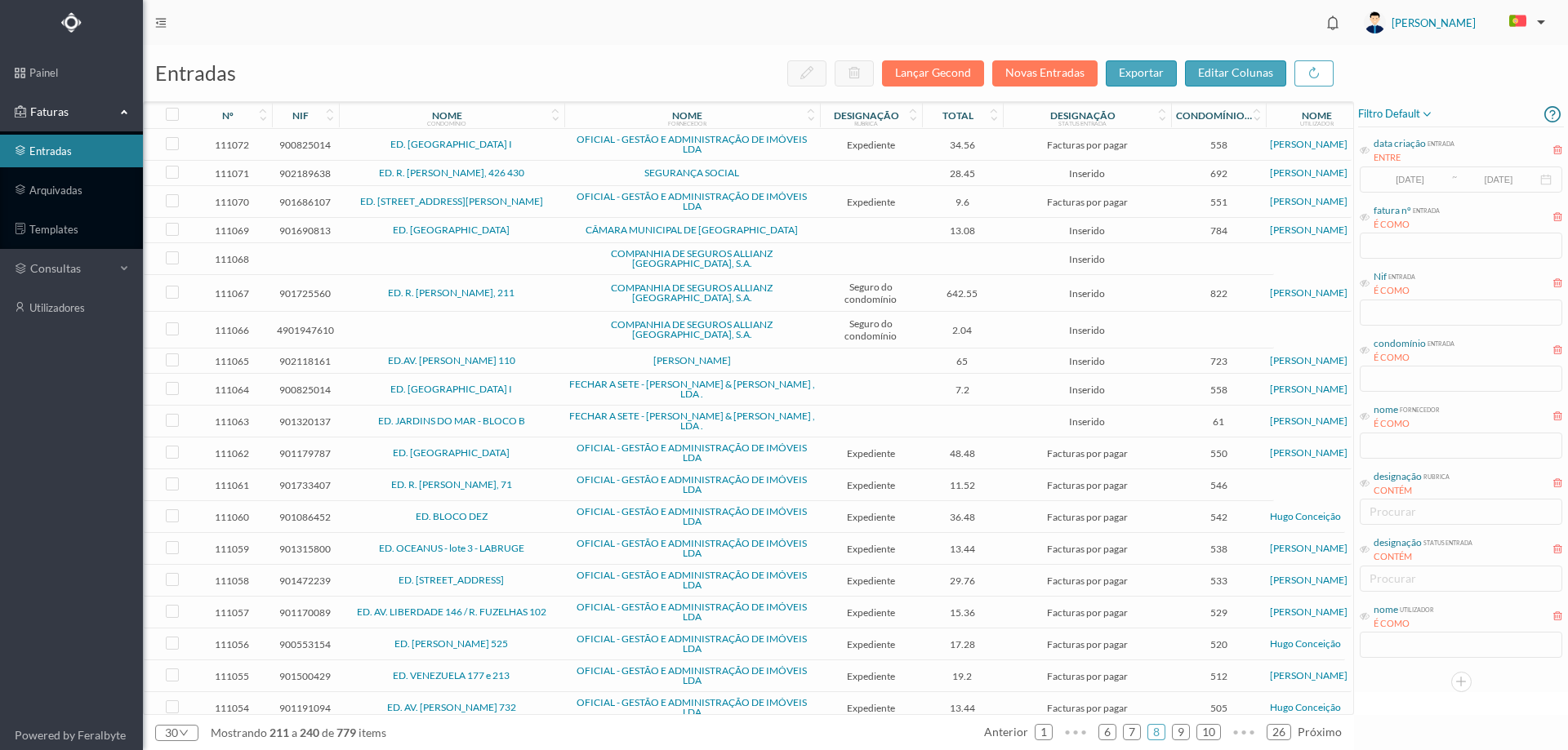
click at [582, 176] on span "SEGURANÇA SOCIAL" at bounding box center [692, 173] width 248 height 9
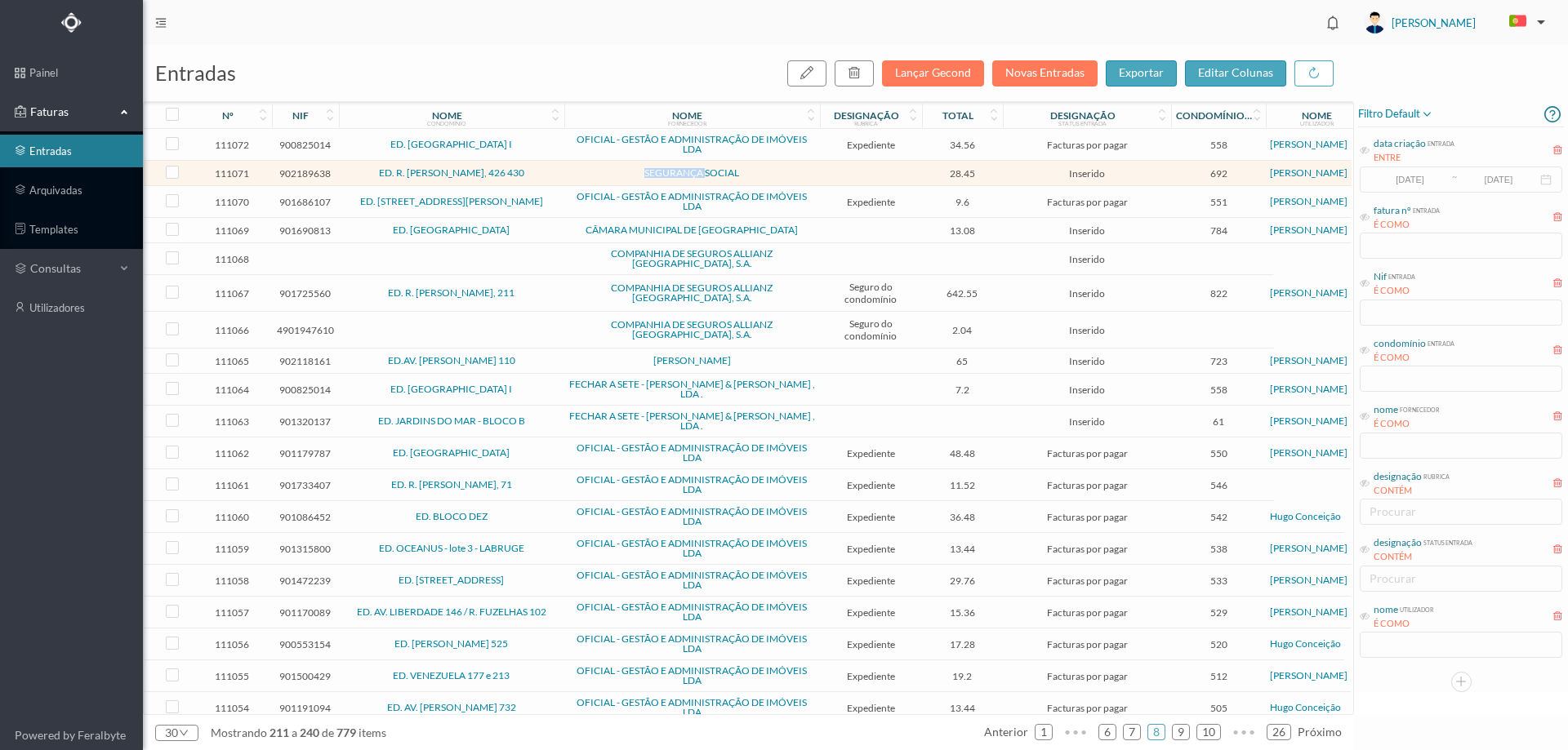
click at [582, 176] on span "SEGURANÇA SOCIAL" at bounding box center [692, 173] width 248 height 9
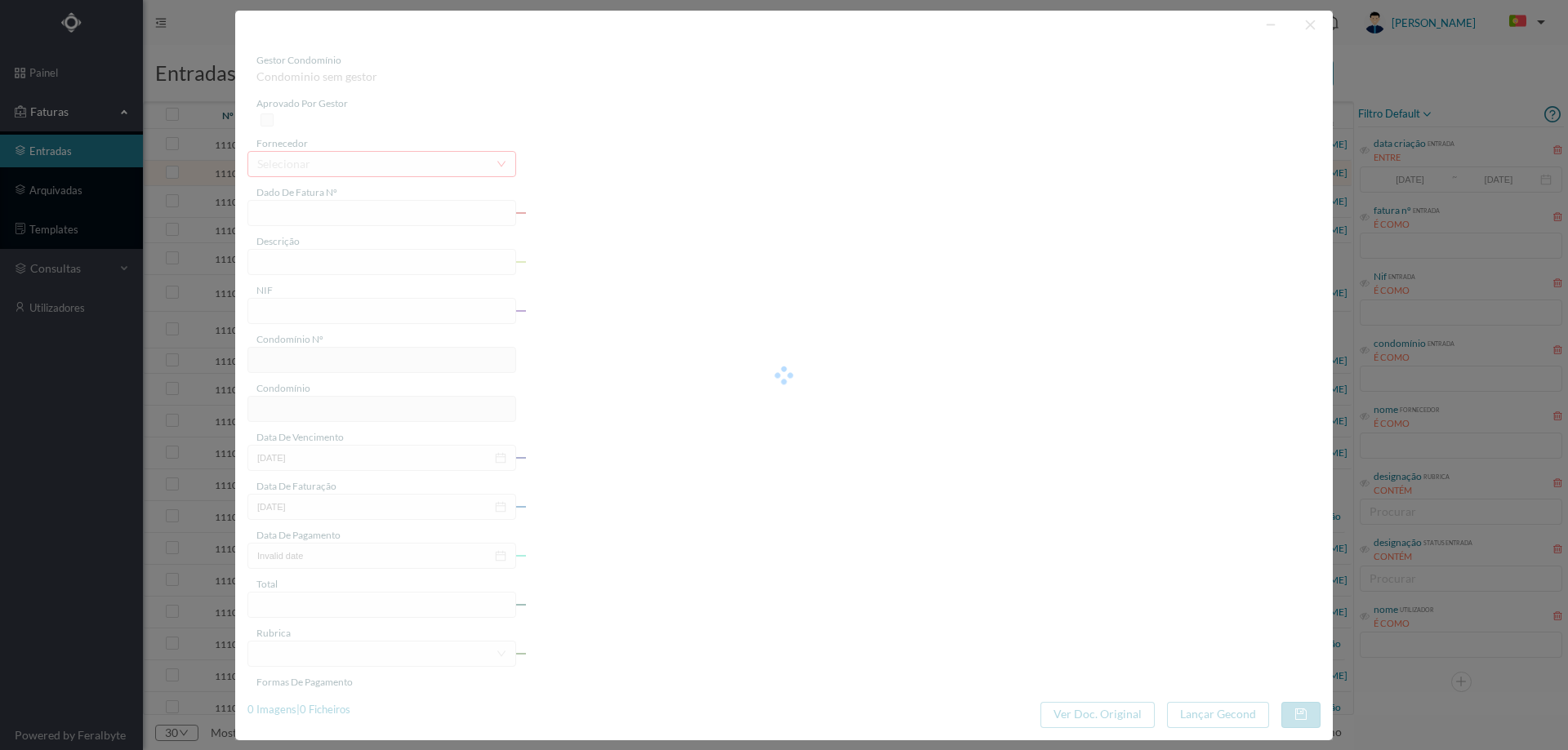
type input "FT 5/301094"
type input "902189638"
type input "Invalid date"
type input "[DATE]"
type input "28.45"
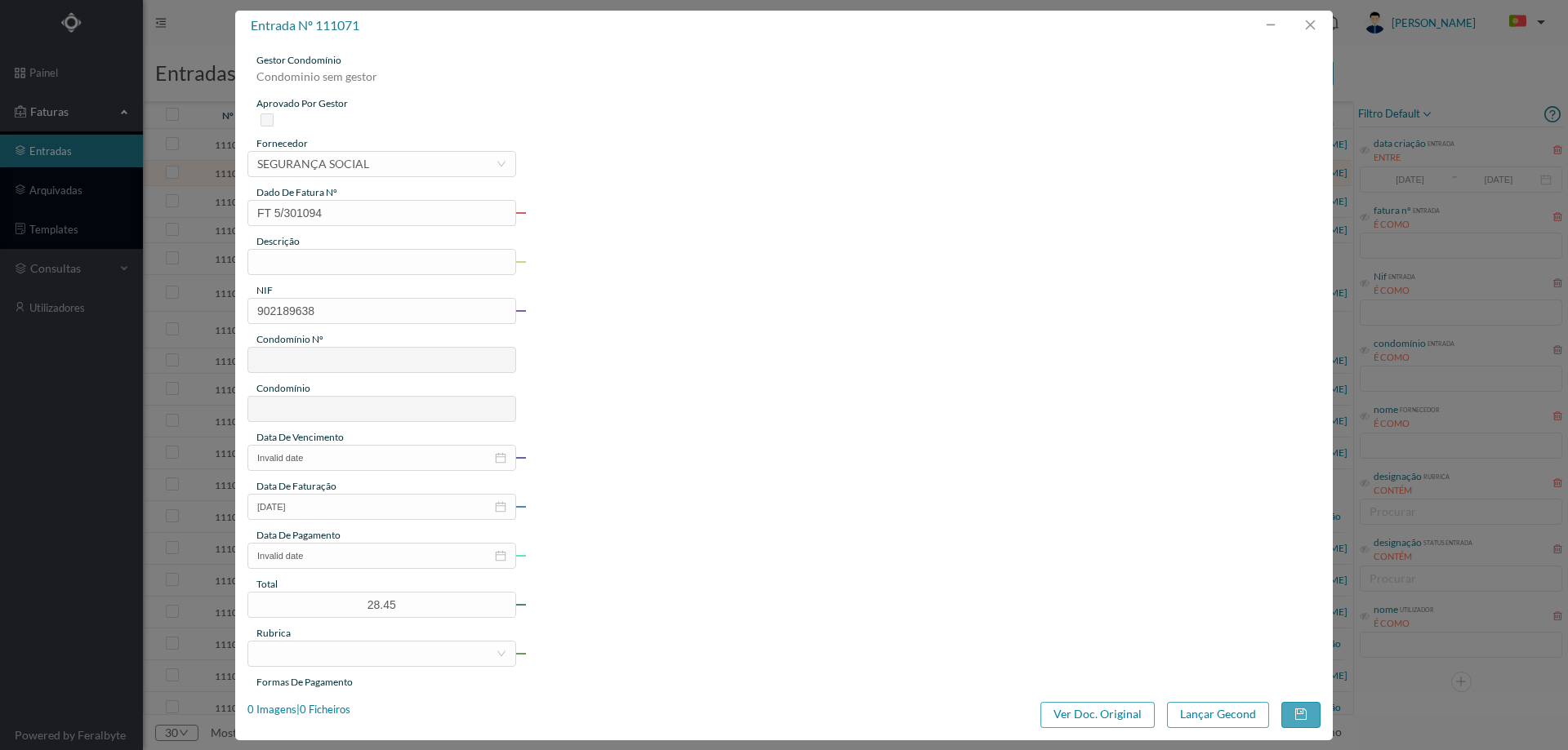
type input "692"
type input "ED. R. BRITO CAPELO, 426 430"
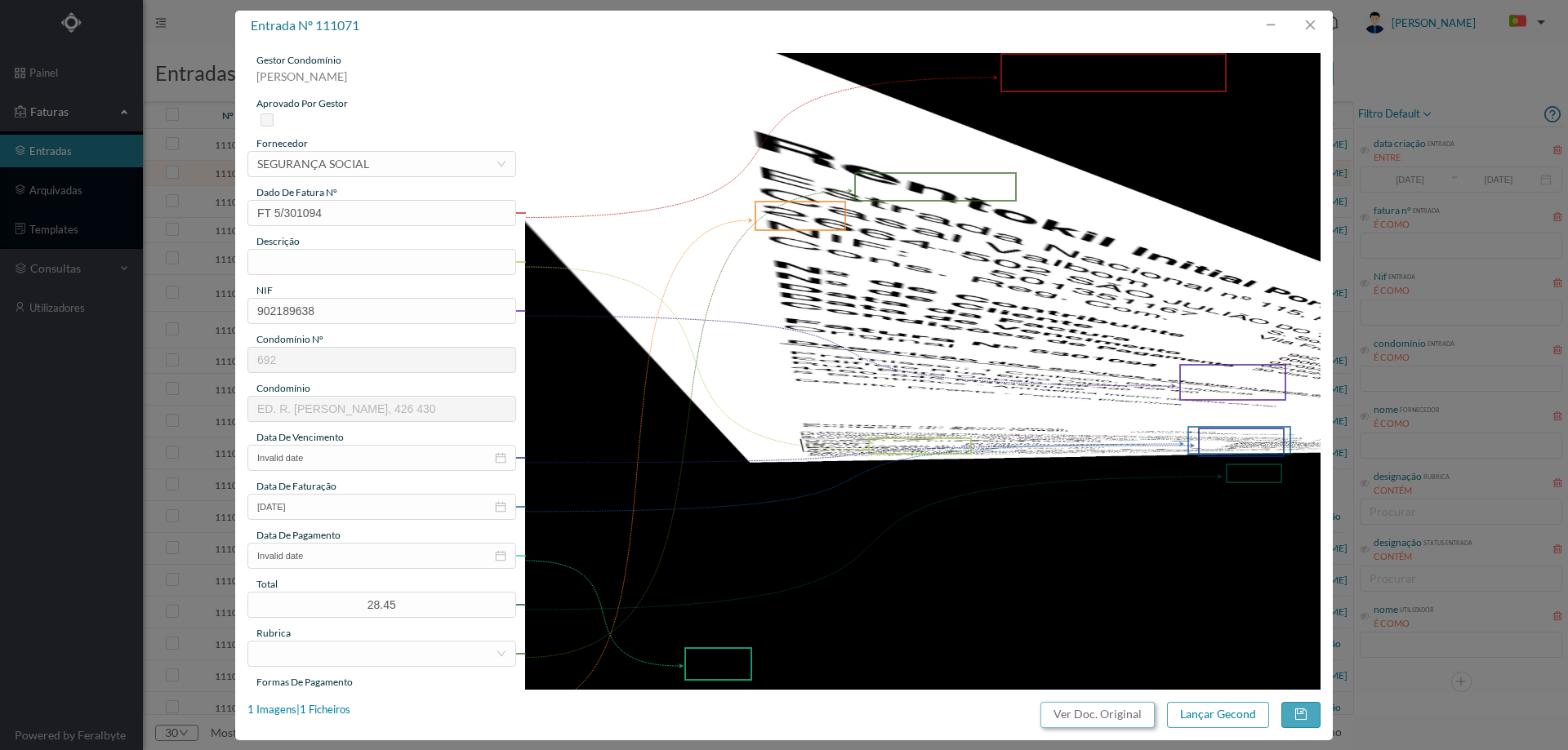
click at [1078, 712] on button "Ver Doc. Original" at bounding box center [1097, 715] width 114 height 26
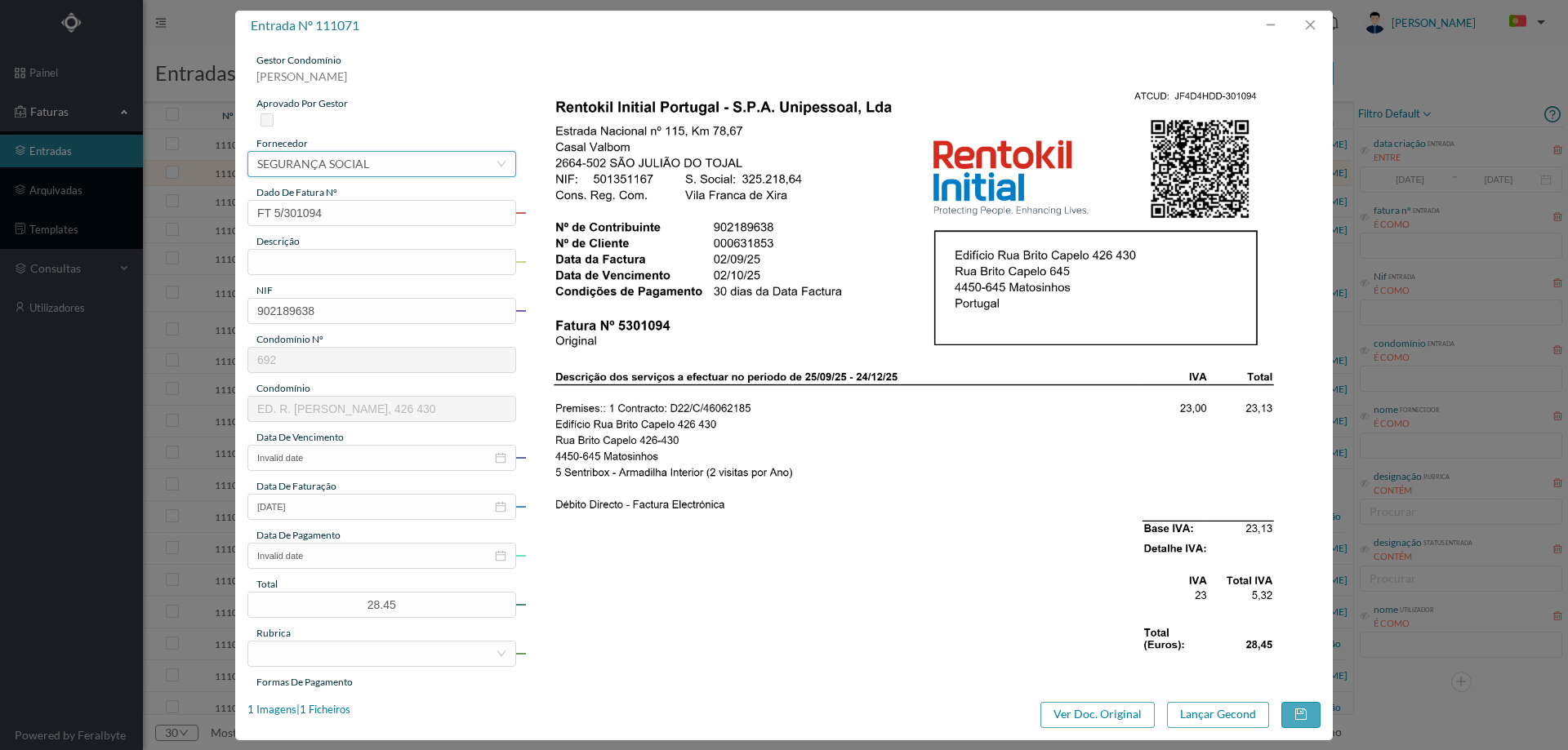
click at [383, 168] on div "selecionar SEGURANÇA SOCIAL" at bounding box center [376, 164] width 238 height 25
type input "rento"
click at [327, 261] on input "text" at bounding box center [382, 262] width 268 height 26
type input "visitas"
click at [333, 470] on div "gestor condomínio Beatriz Pinheiro aprovado por gestor fornecedor selecionar RE…" at bounding box center [382, 433] width 268 height 760
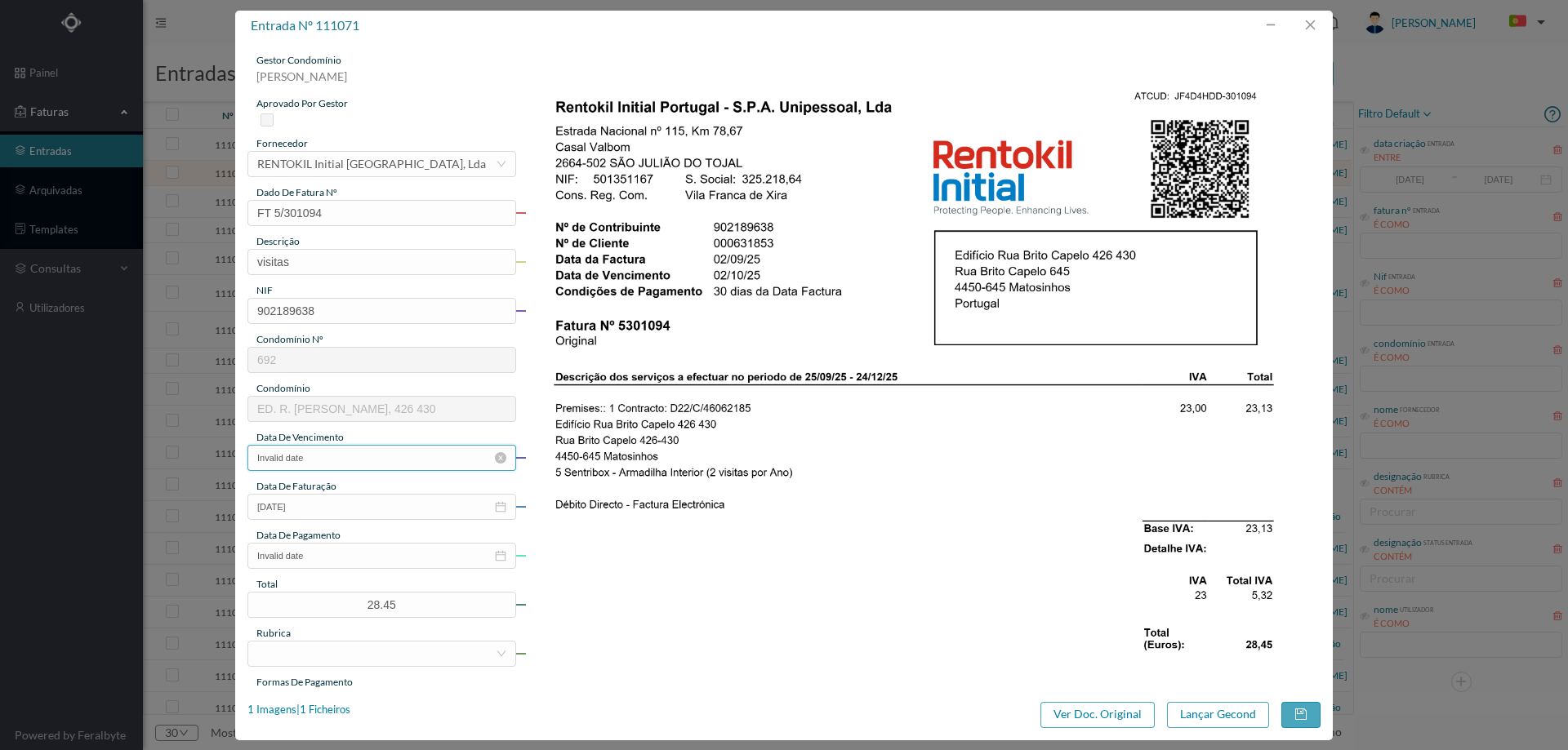
click at [388, 461] on input "Invalid date" at bounding box center [382, 458] width 268 height 26
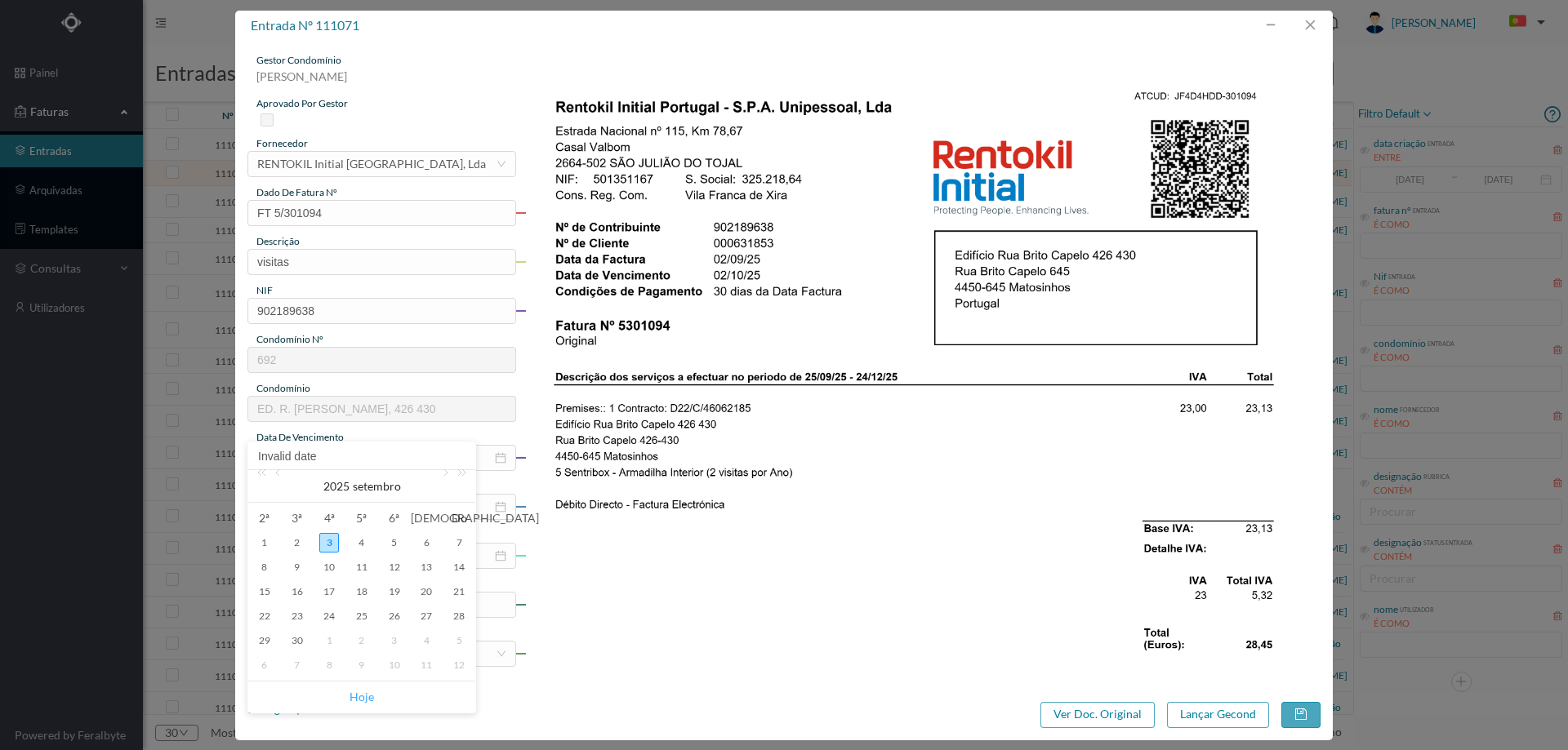
drag, startPoint x: 353, startPoint y: 696, endPoint x: 363, endPoint y: 690, distance: 11.7
click at [353, 696] on link "Hoje" at bounding box center [362, 696] width 25 height 31
type input "[DATE]"
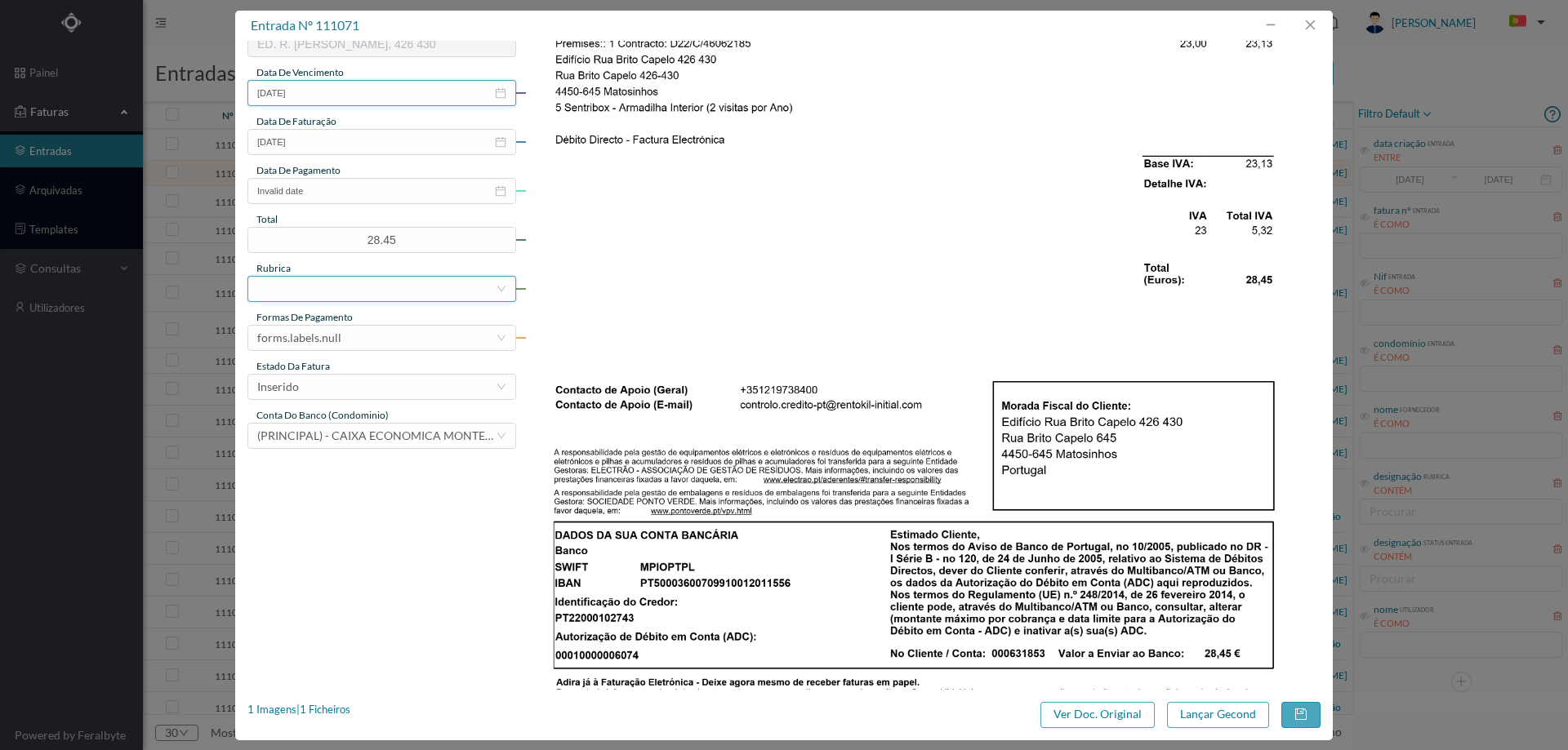
scroll to position [332, 0]
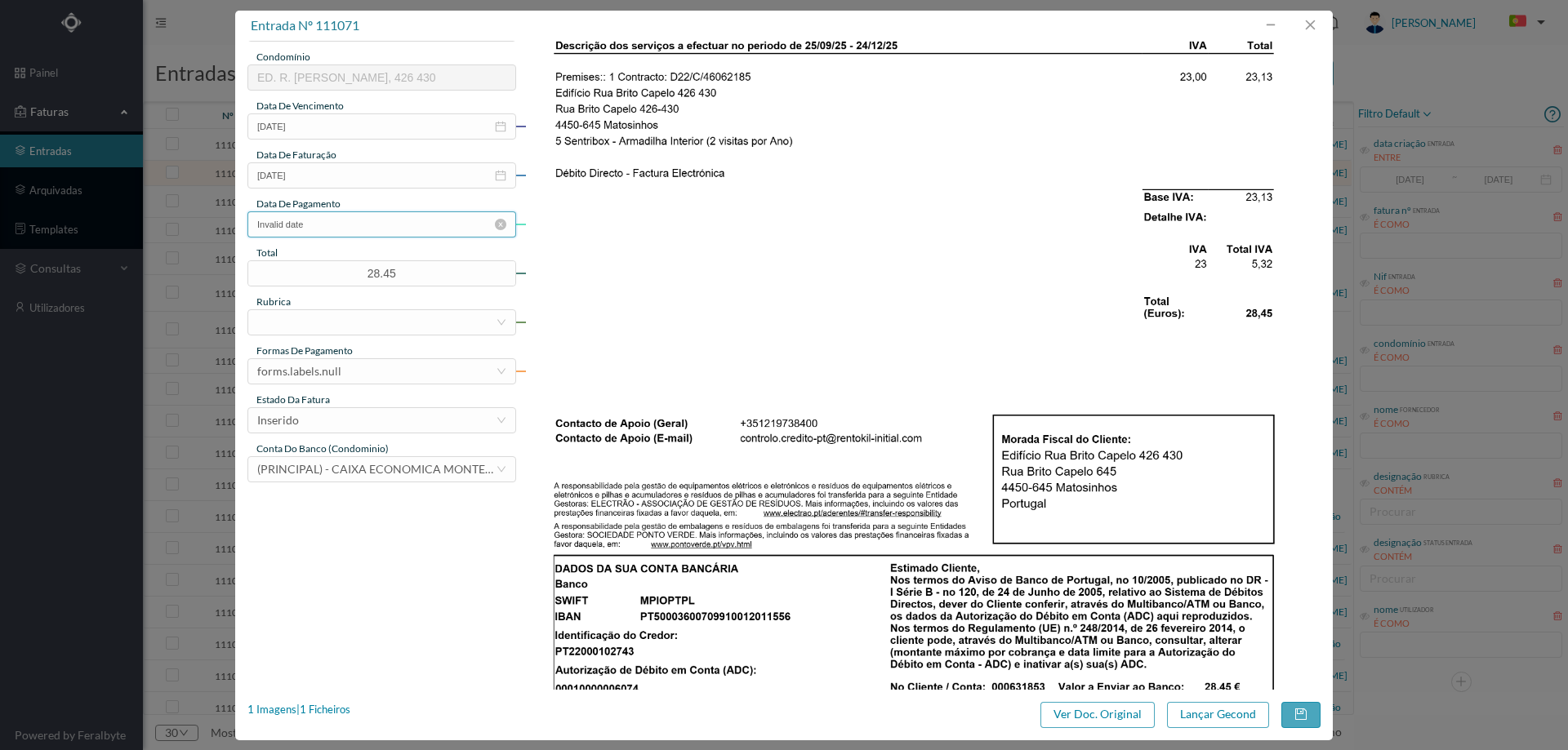
click at [338, 232] on input "Invalid date" at bounding box center [382, 225] width 268 height 26
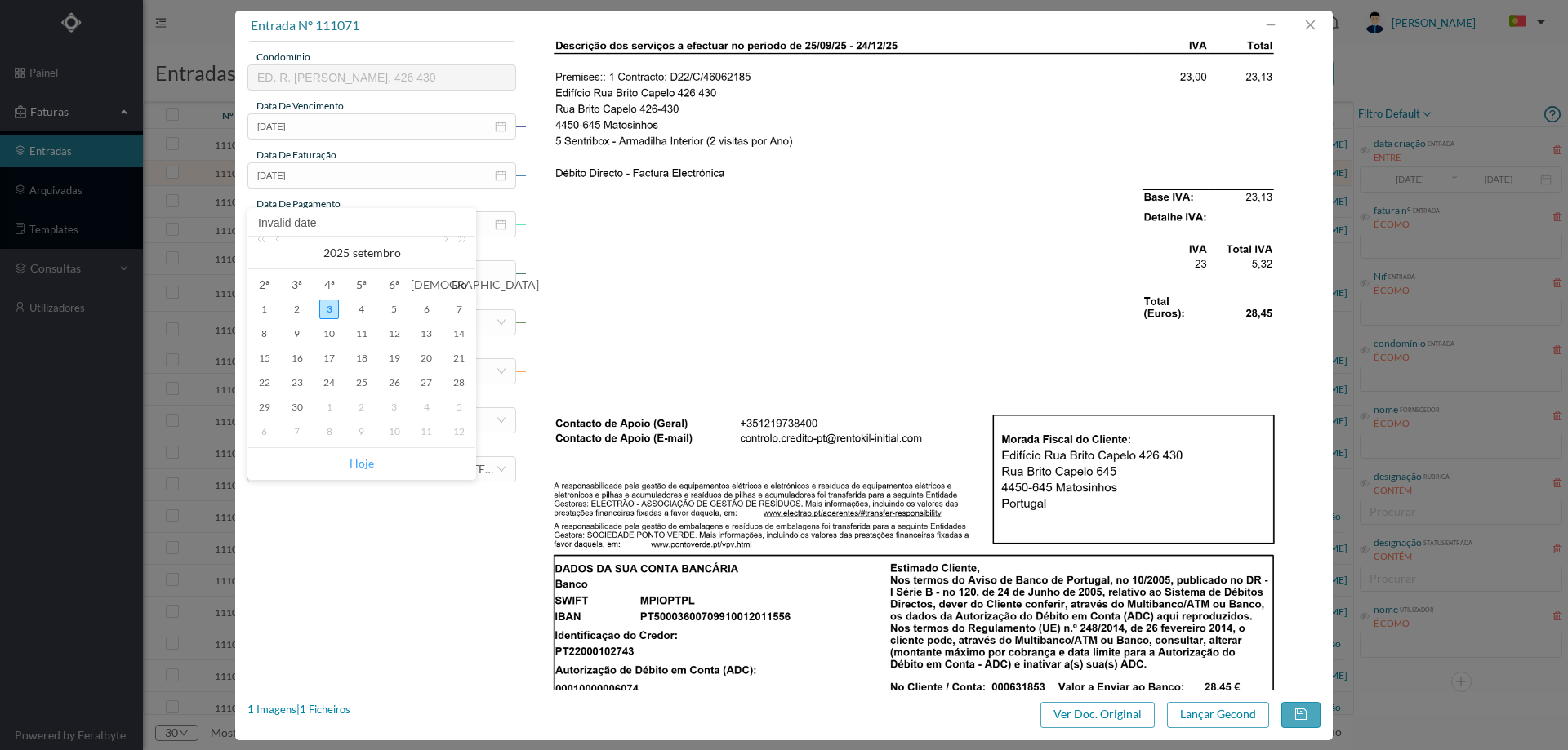
click at [364, 465] on link "Hoje" at bounding box center [362, 463] width 25 height 31
type input "[DATE]"
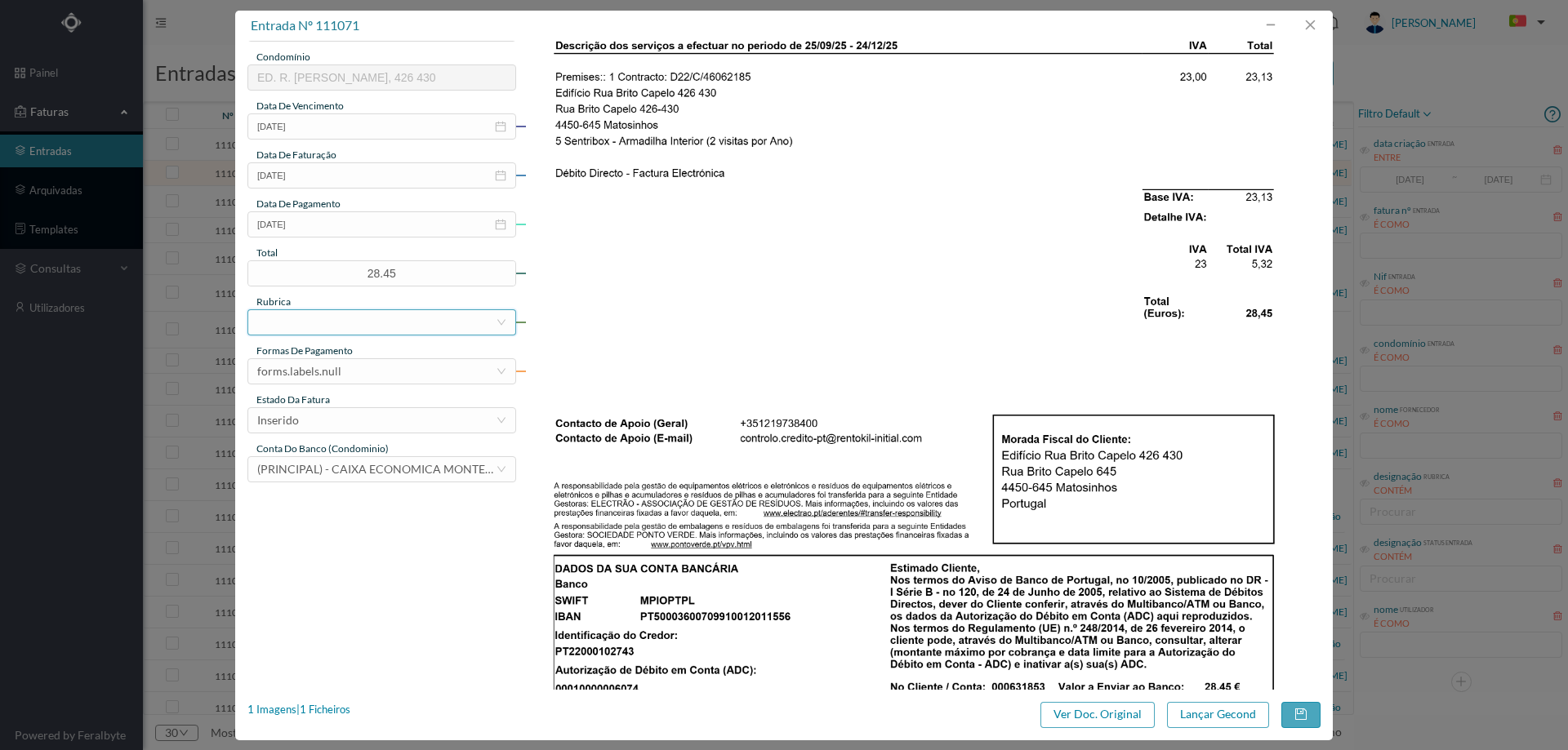
click at [373, 323] on div at bounding box center [376, 322] width 238 height 25
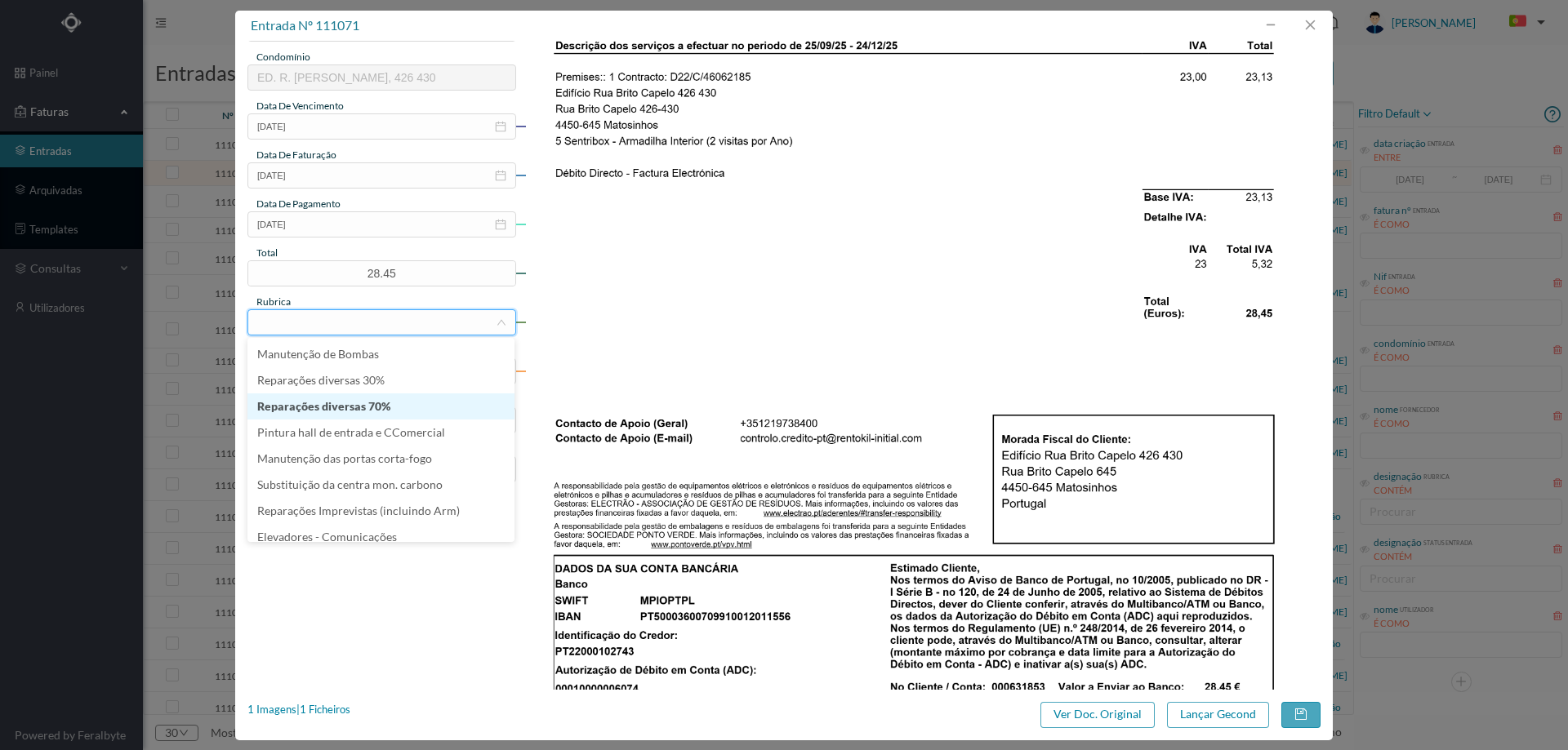
type input "a"
type input "man"
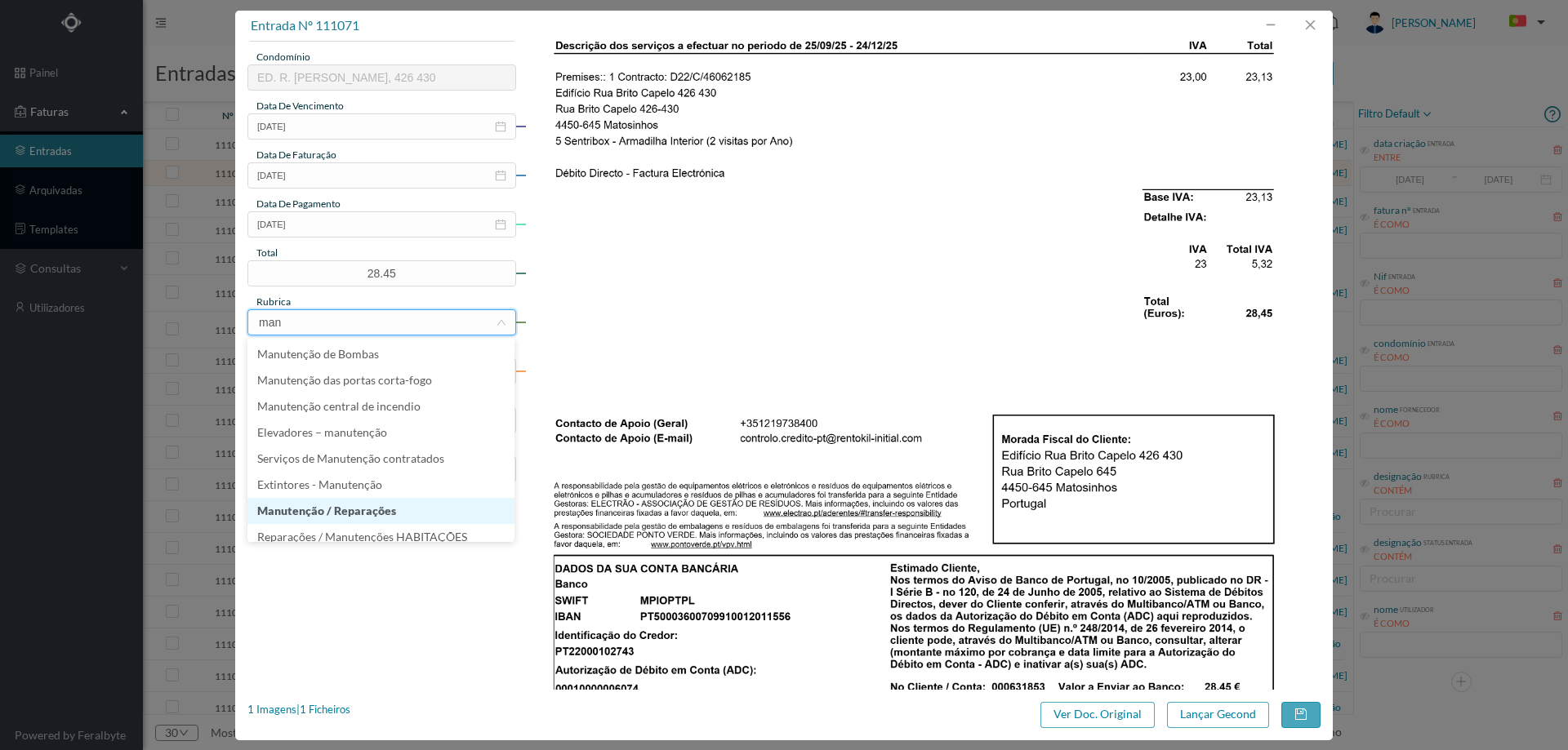
click at [348, 503] on li "Manutenção / Reparações" at bounding box center [381, 511] width 267 height 26
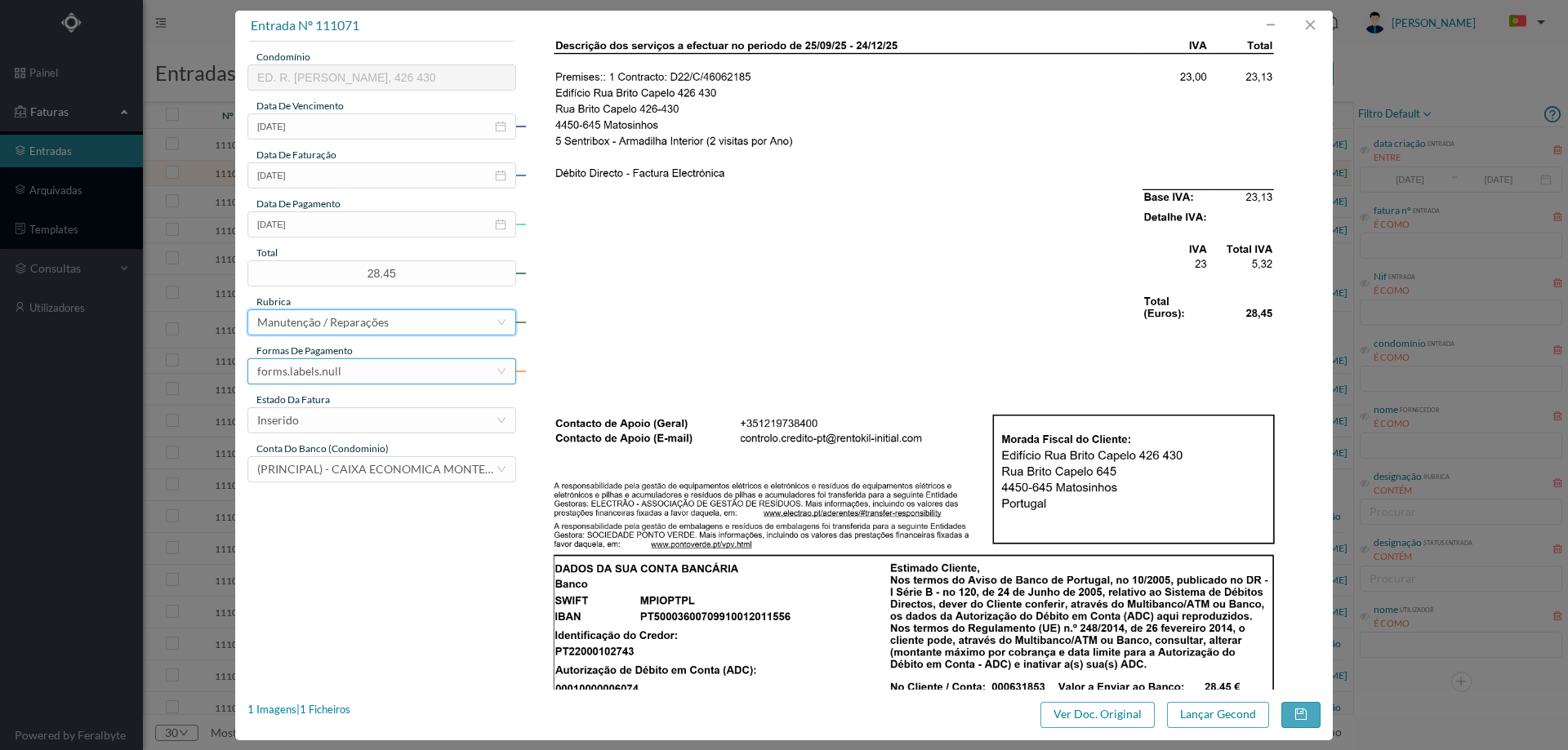
click at [327, 374] on div "forms.labels.null" at bounding box center [299, 371] width 84 height 25
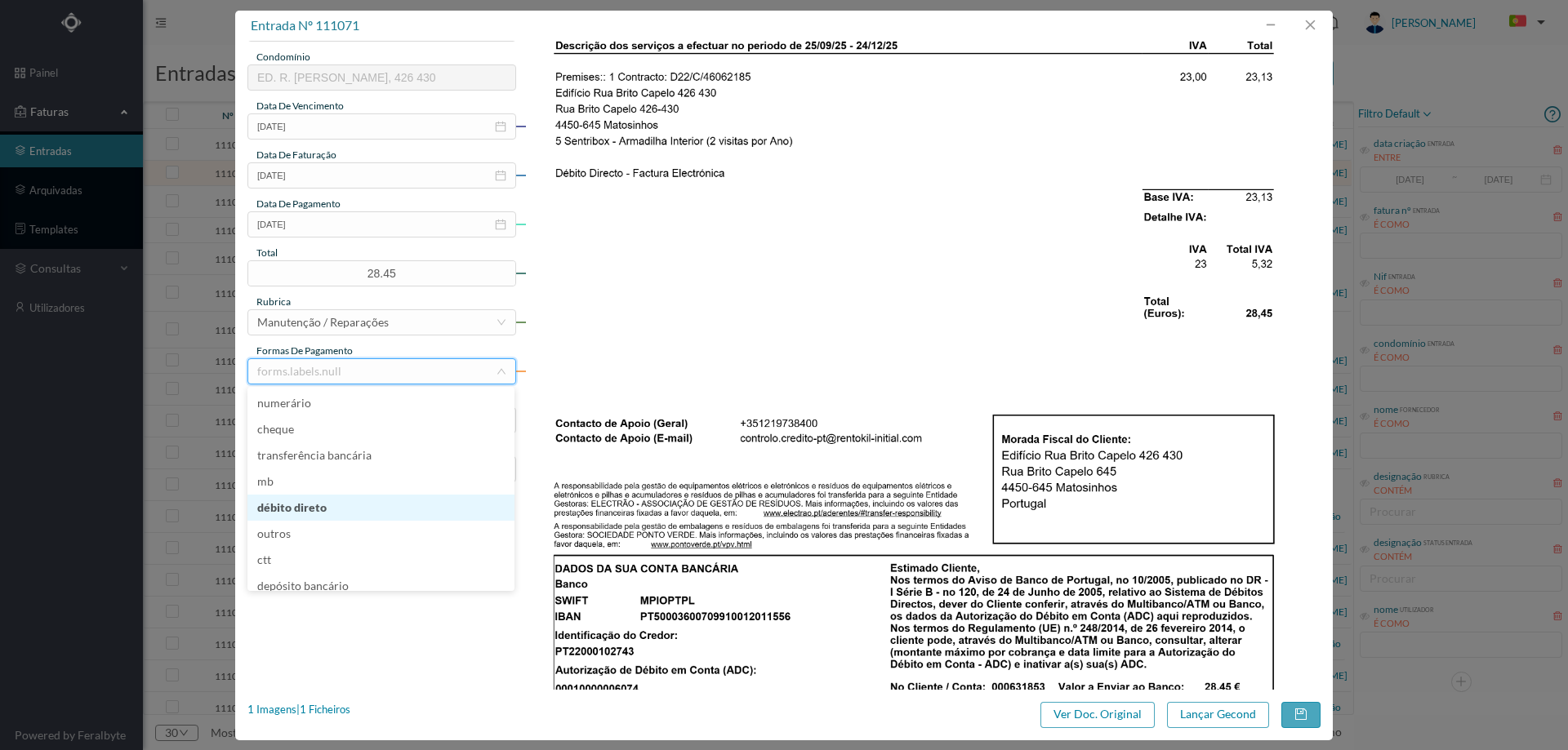
click at [365, 501] on li "débito direto" at bounding box center [381, 508] width 267 height 26
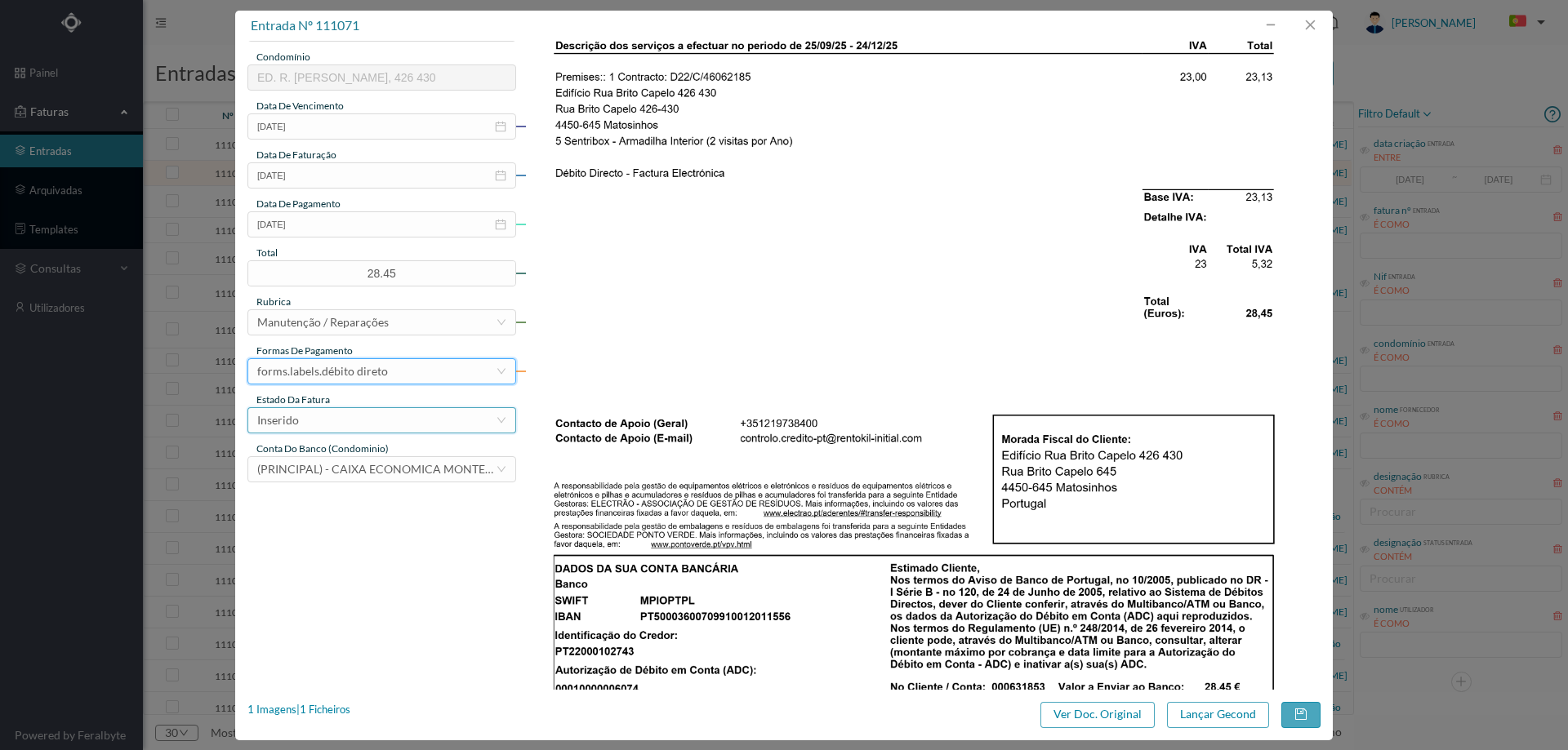
click at [361, 426] on div "Inserido" at bounding box center [376, 420] width 238 height 25
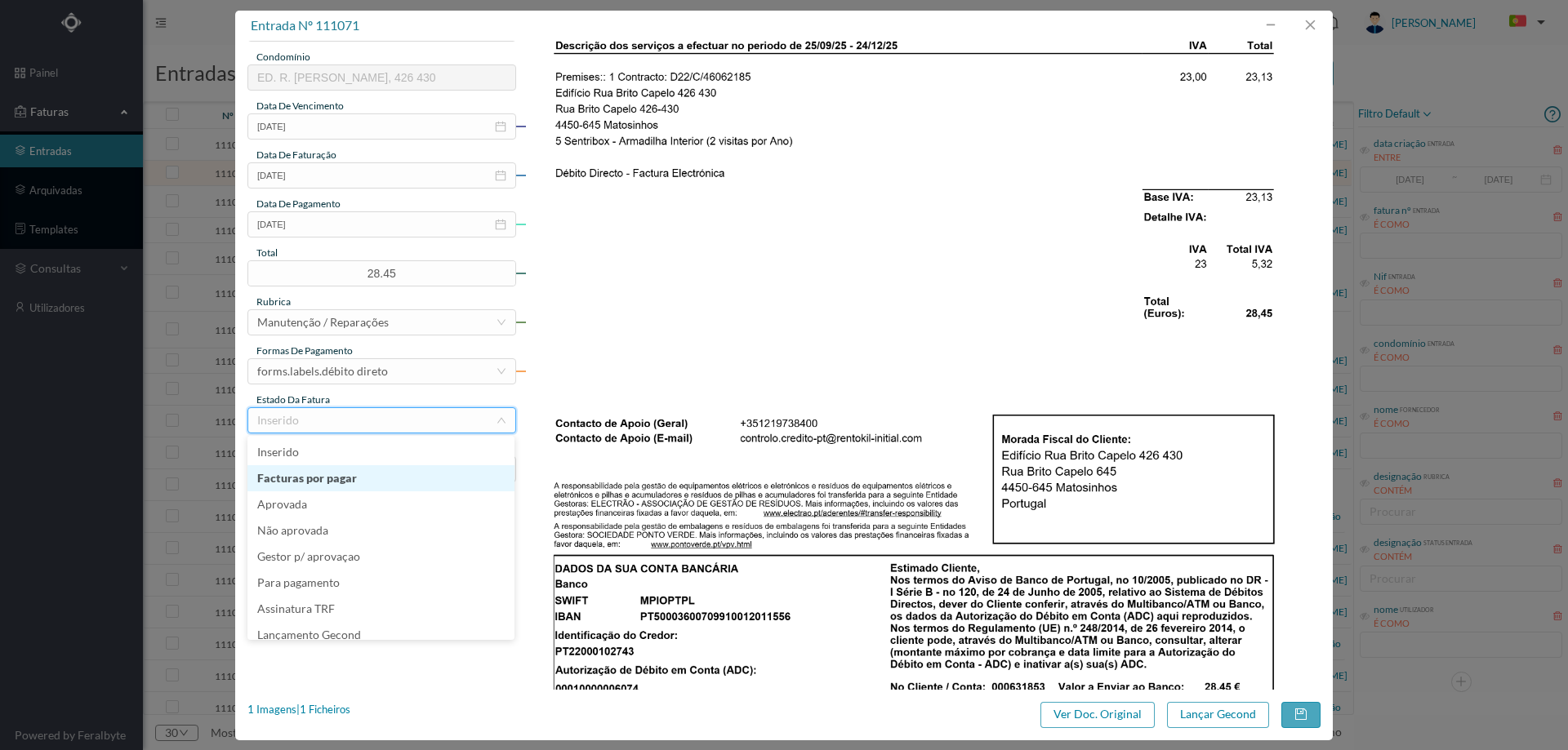
scroll to position [9, 0]
click at [333, 624] on li "Lançamento Gecond" at bounding box center [381, 627] width 267 height 26
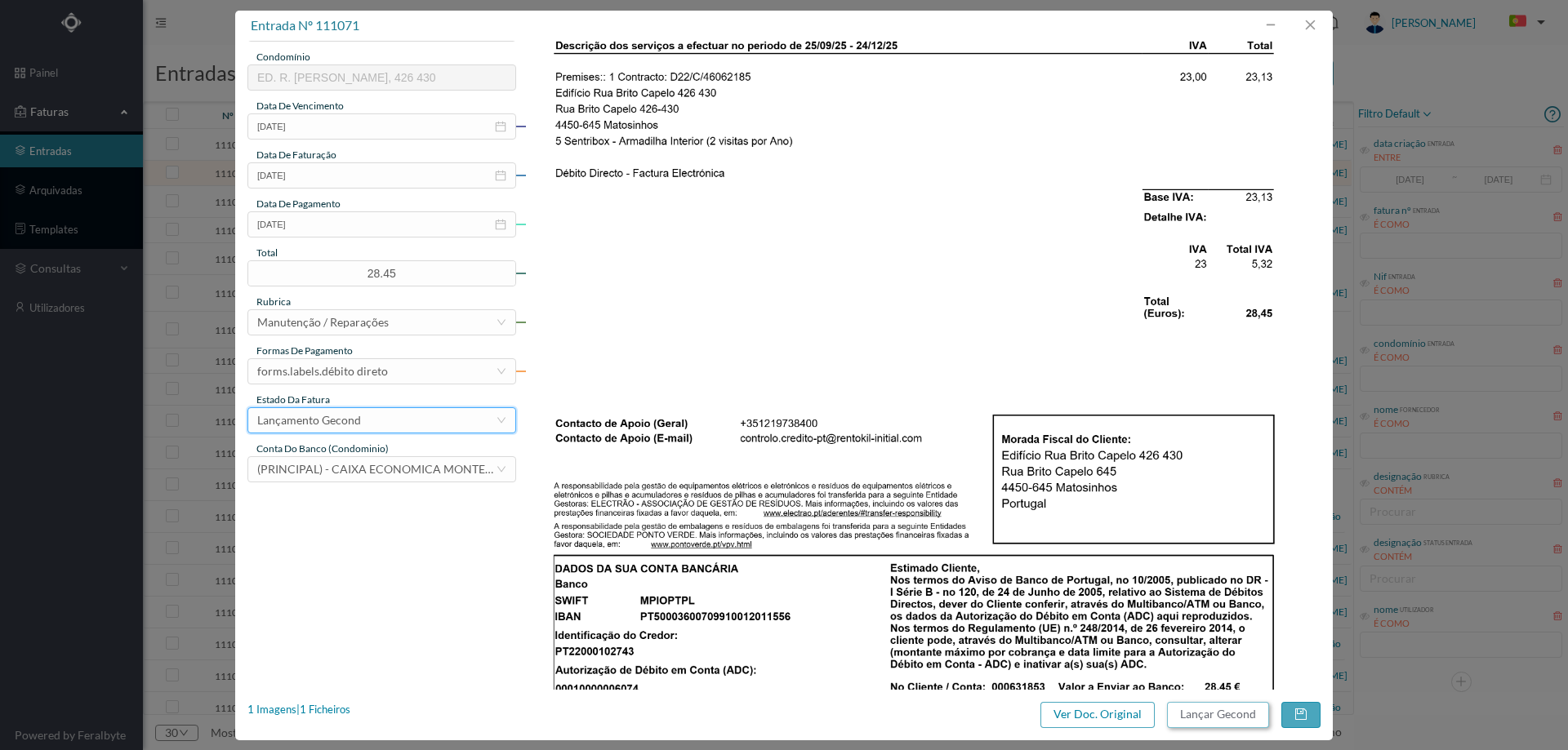
click at [1196, 714] on button "Lançar Gecond" at bounding box center [1217, 715] width 102 height 26
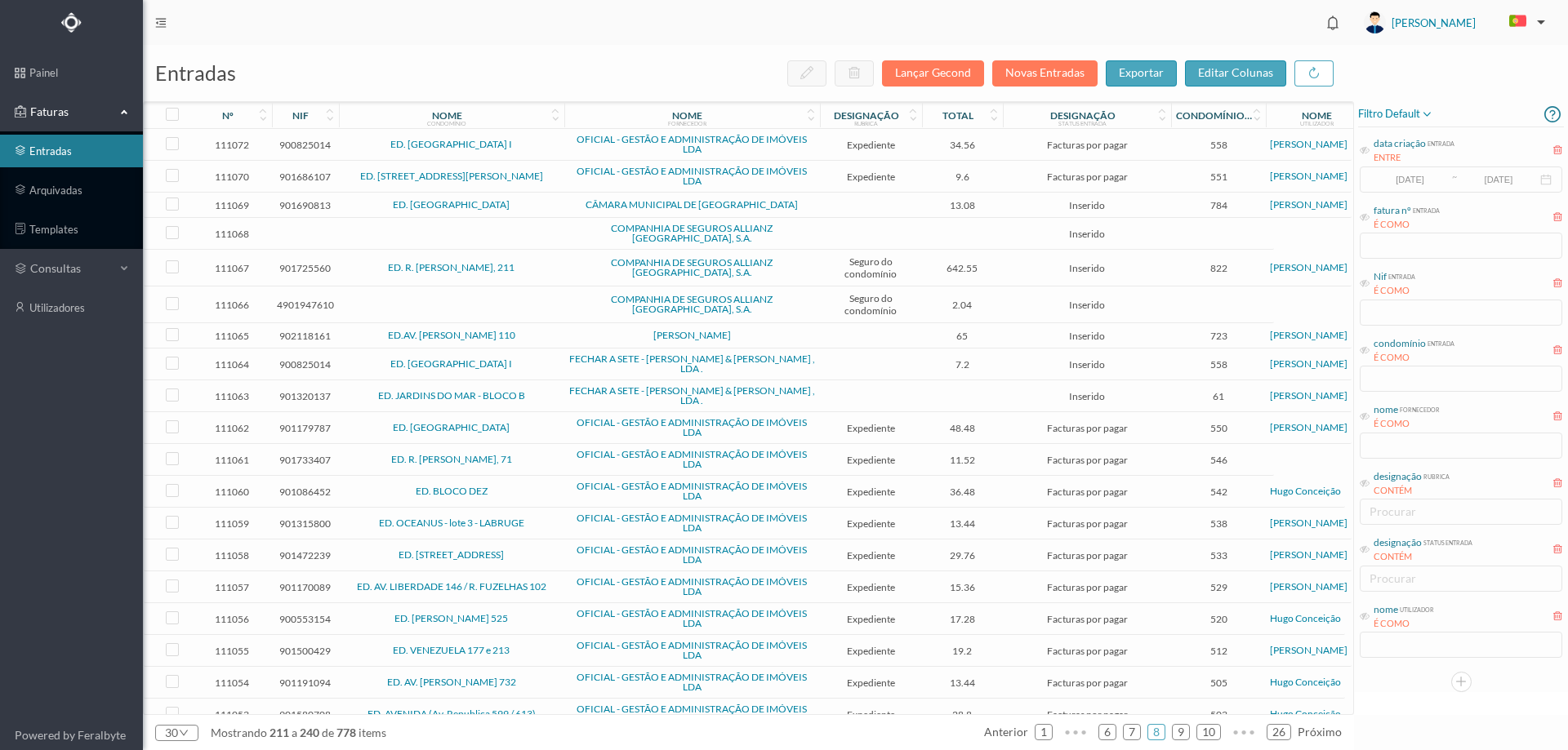
click at [538, 184] on td "ED. RUA BRITO E CUNHA, 41" at bounding box center [452, 177] width 225 height 32
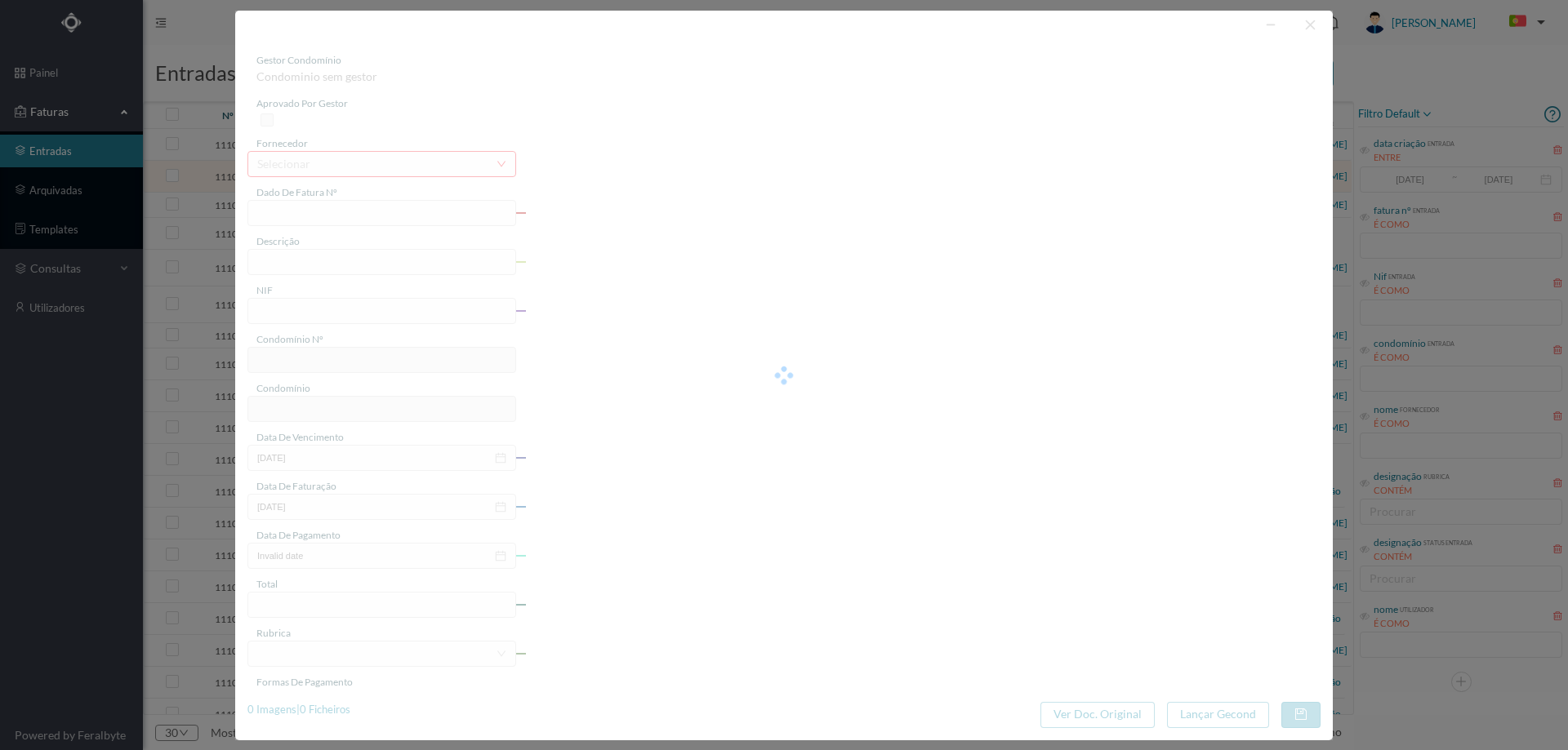
type input "FT 2025A1/4021"
type input "Expediente Geral 3º Trimestre"
type input "901686107"
type input "03-09-2025"
type input "[DATE]"
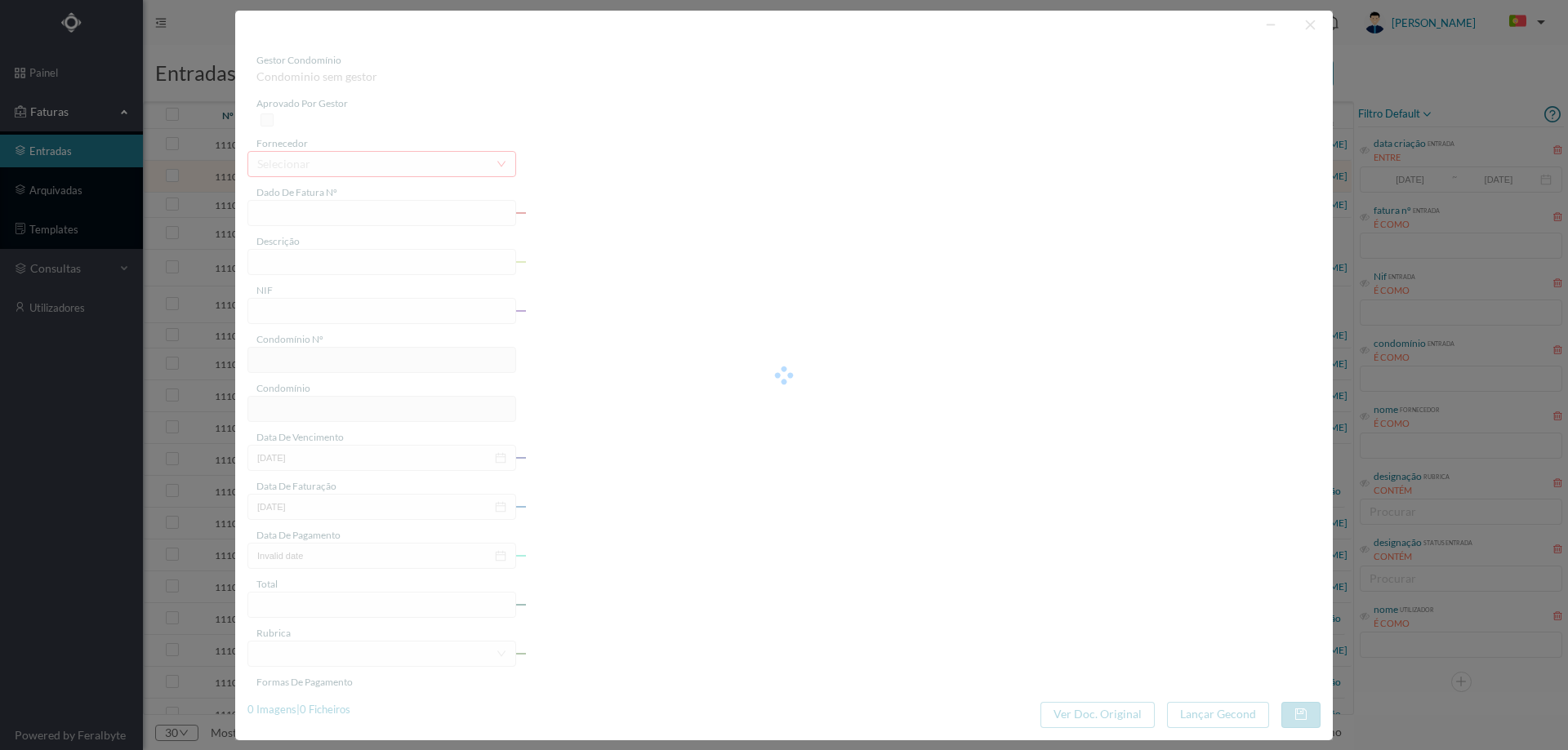
type input "9.60"
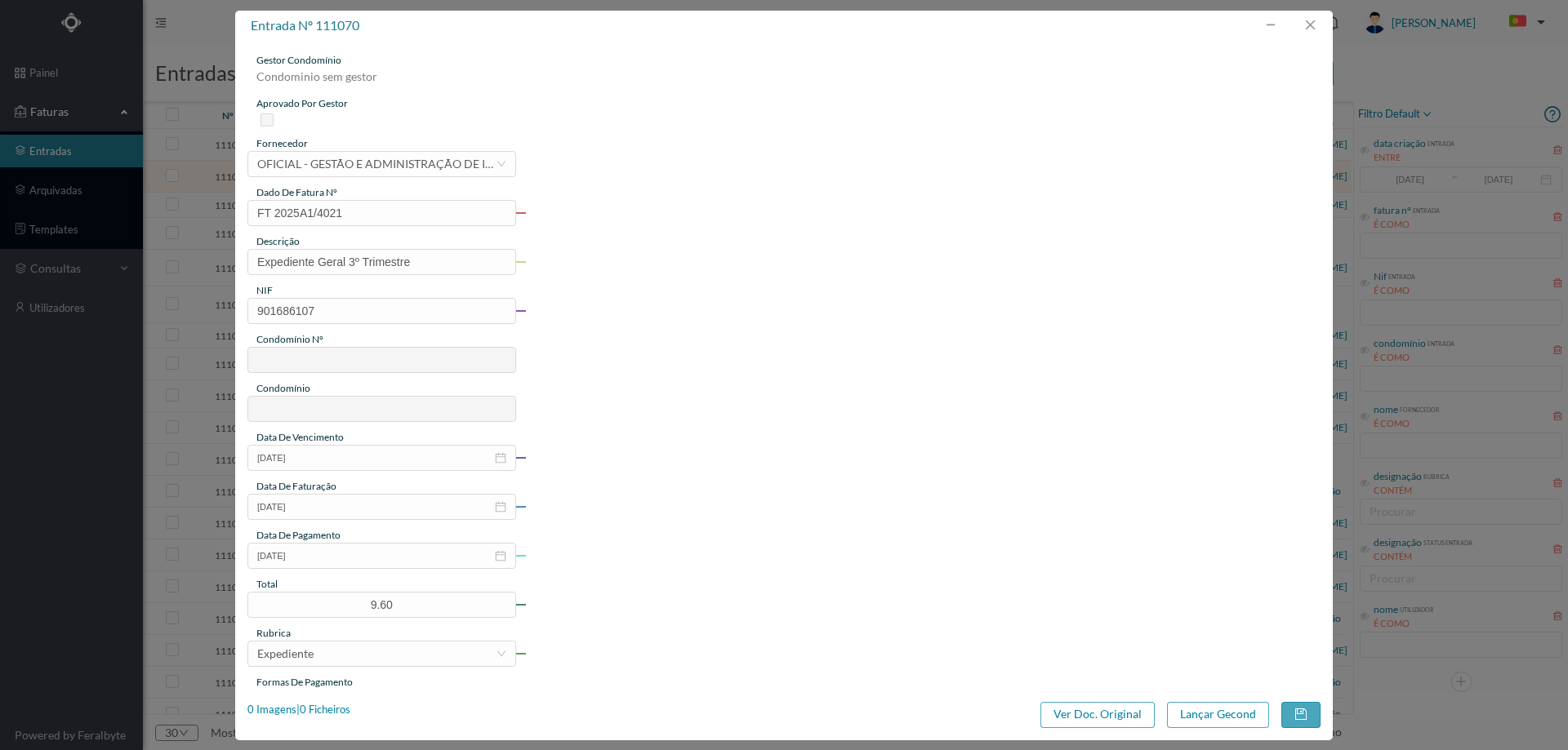
type input "551"
type input "ED. RUA BRITO E CUNHA, 41"
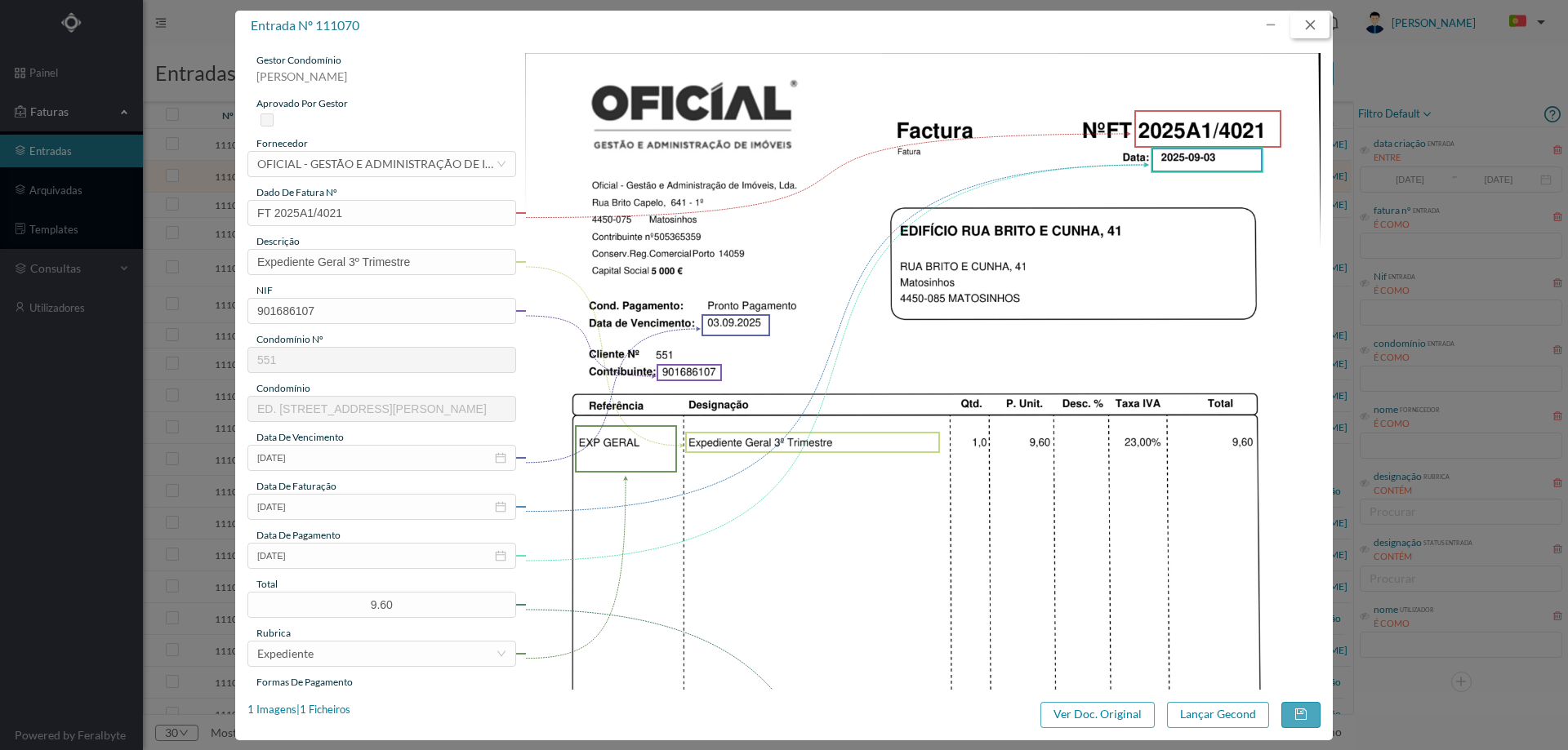
click at [1313, 27] on button "button" at bounding box center [1309, 26] width 39 height 26
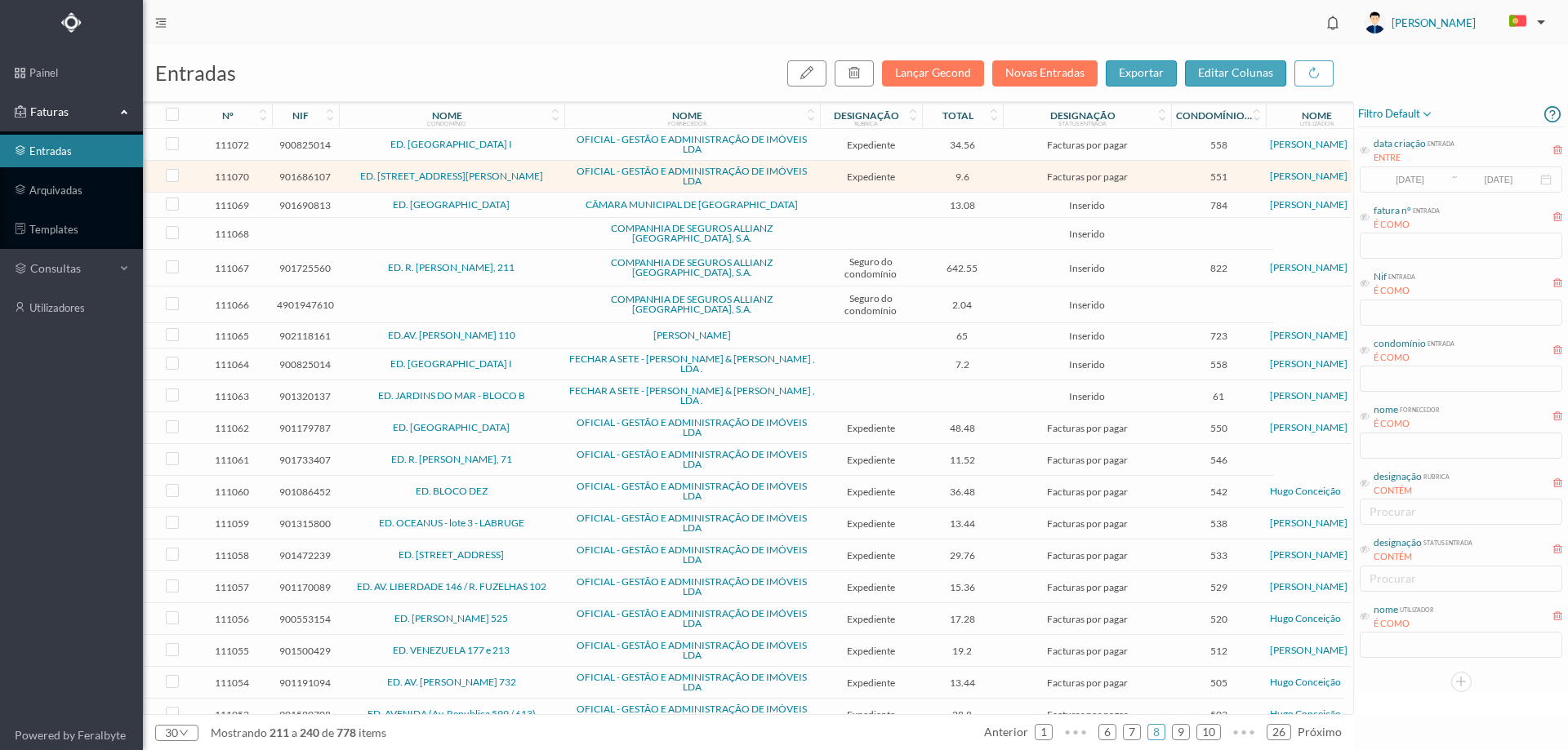
click at [556, 211] on td "ED. [GEOGRAPHIC_DATA]" at bounding box center [452, 205] width 225 height 26
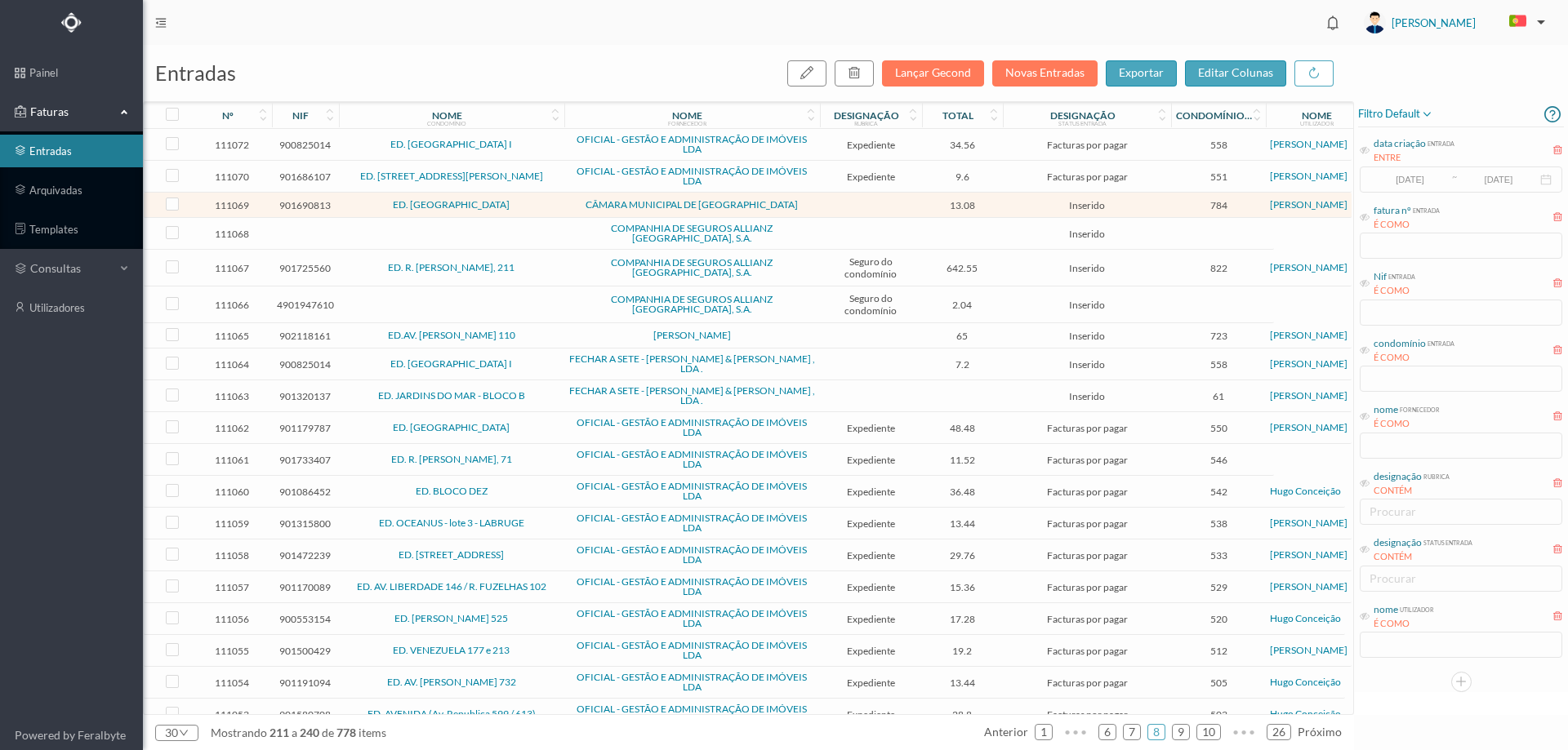
click at [556, 211] on td "ED. [GEOGRAPHIC_DATA]" at bounding box center [452, 205] width 225 height 26
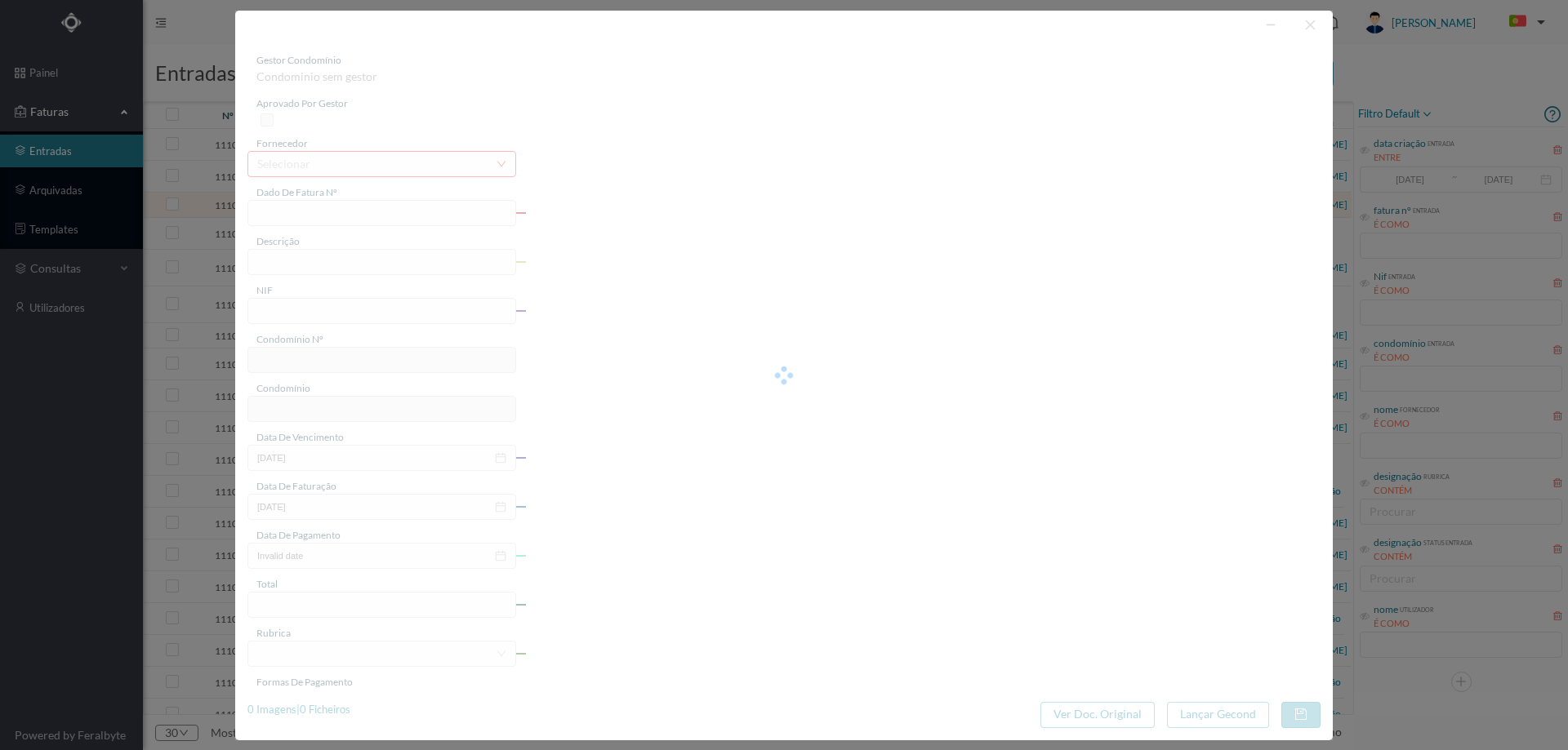
type input "FE E4025FE/10468861"
type input "901690813"
type input "Invalid date"
type input "22-08-2025"
type input "13.08"
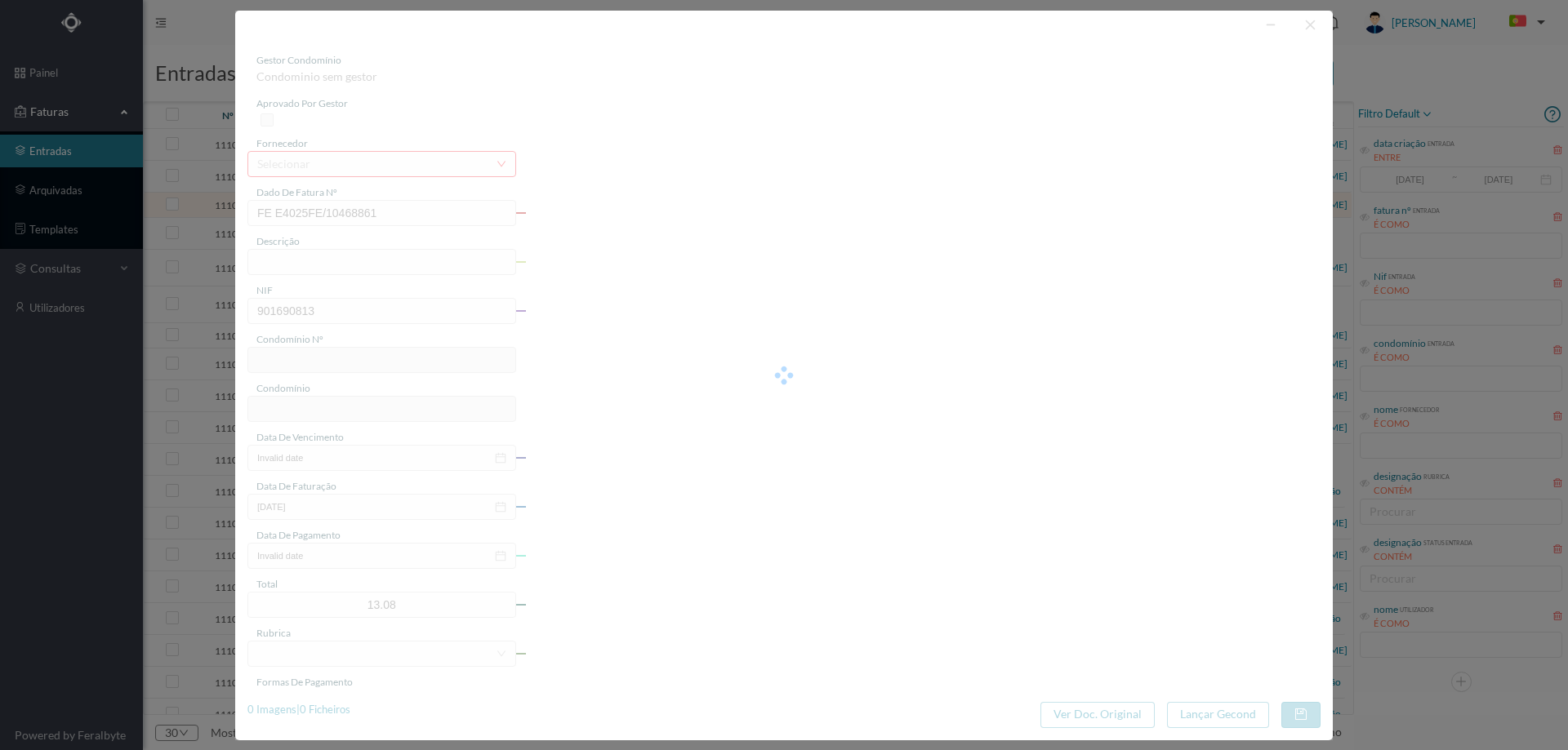
type input "784"
type input "ED. [GEOGRAPHIC_DATA]"
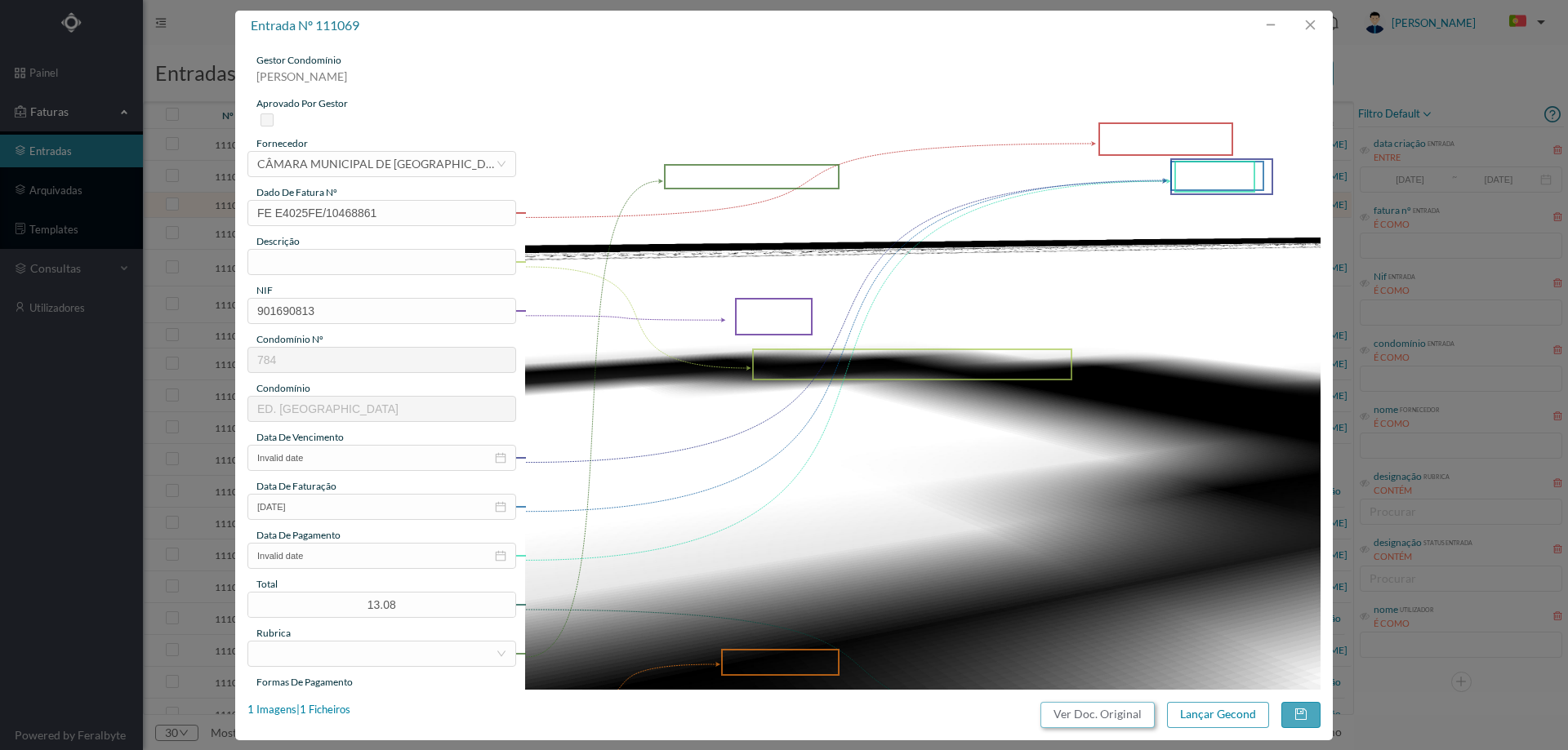
click at [1073, 710] on button "Ver Doc. Original" at bounding box center [1097, 715] width 114 height 26
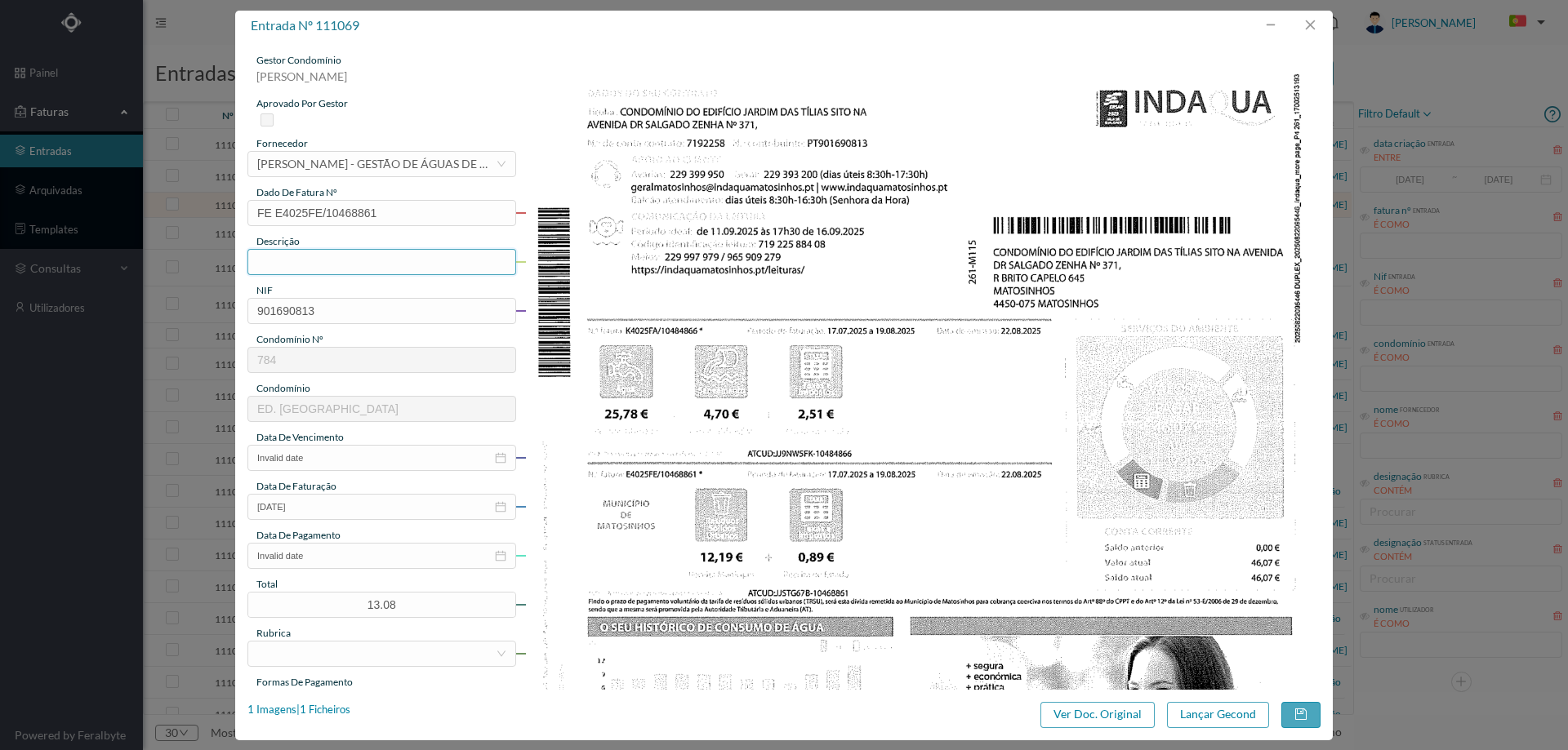
click at [330, 263] on input "text" at bounding box center [382, 262] width 268 height 26
type input "[DATE] a [DATE]"
click at [349, 462] on input "Invalid date" at bounding box center [382, 458] width 268 height 26
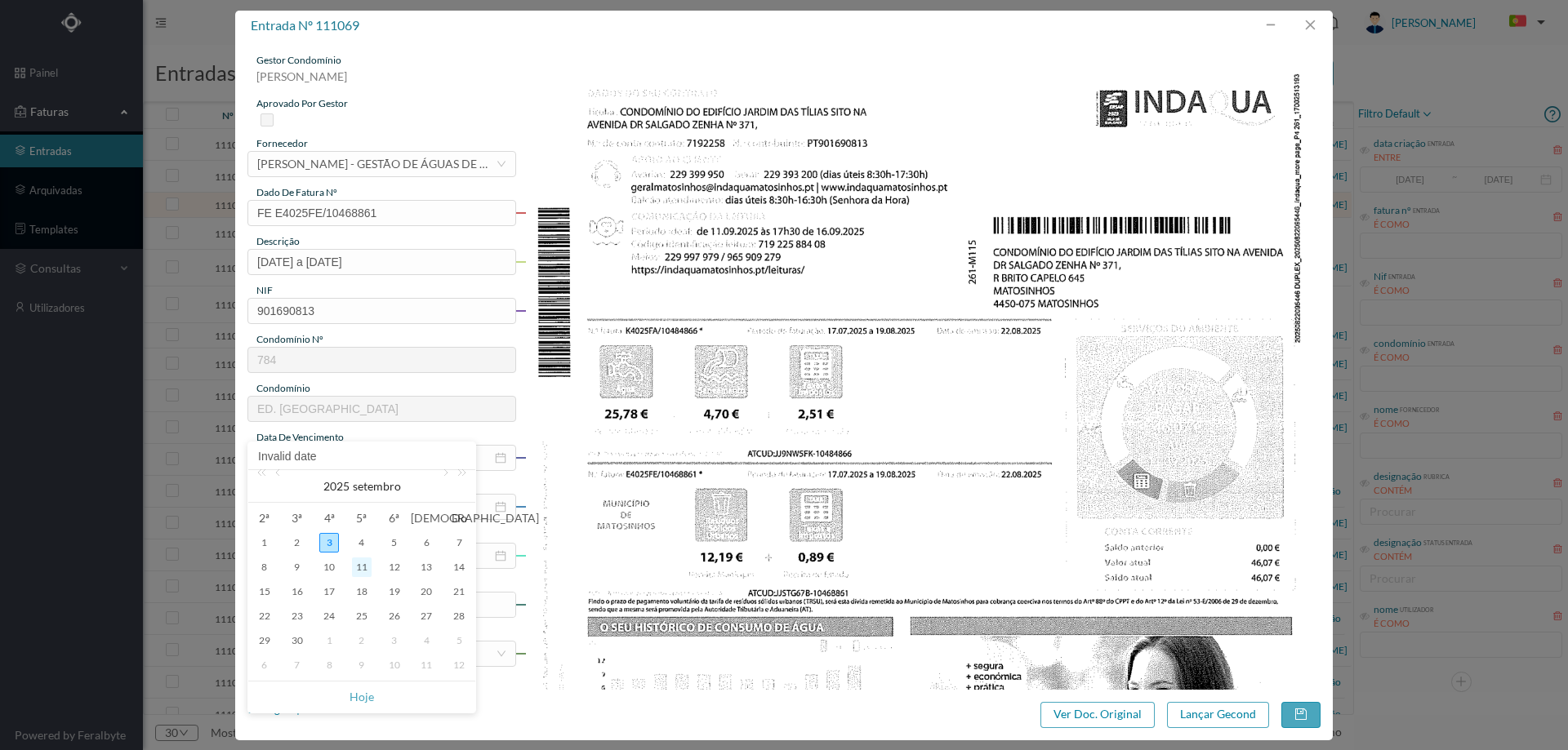
click at [363, 571] on div "11" at bounding box center [361, 567] width 20 height 20
type input "[DATE]"
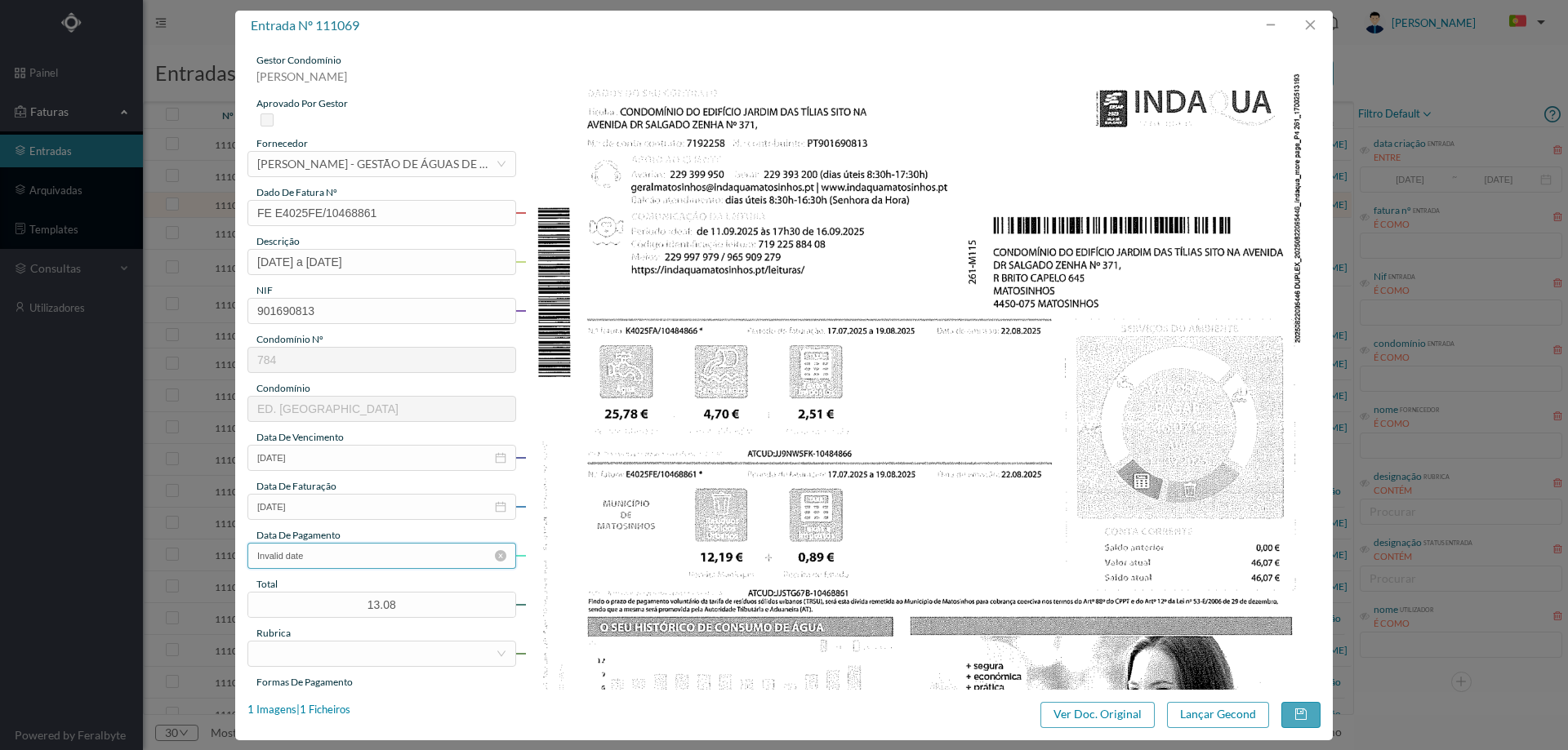
click at [351, 568] on input "Invalid date" at bounding box center [382, 555] width 268 height 26
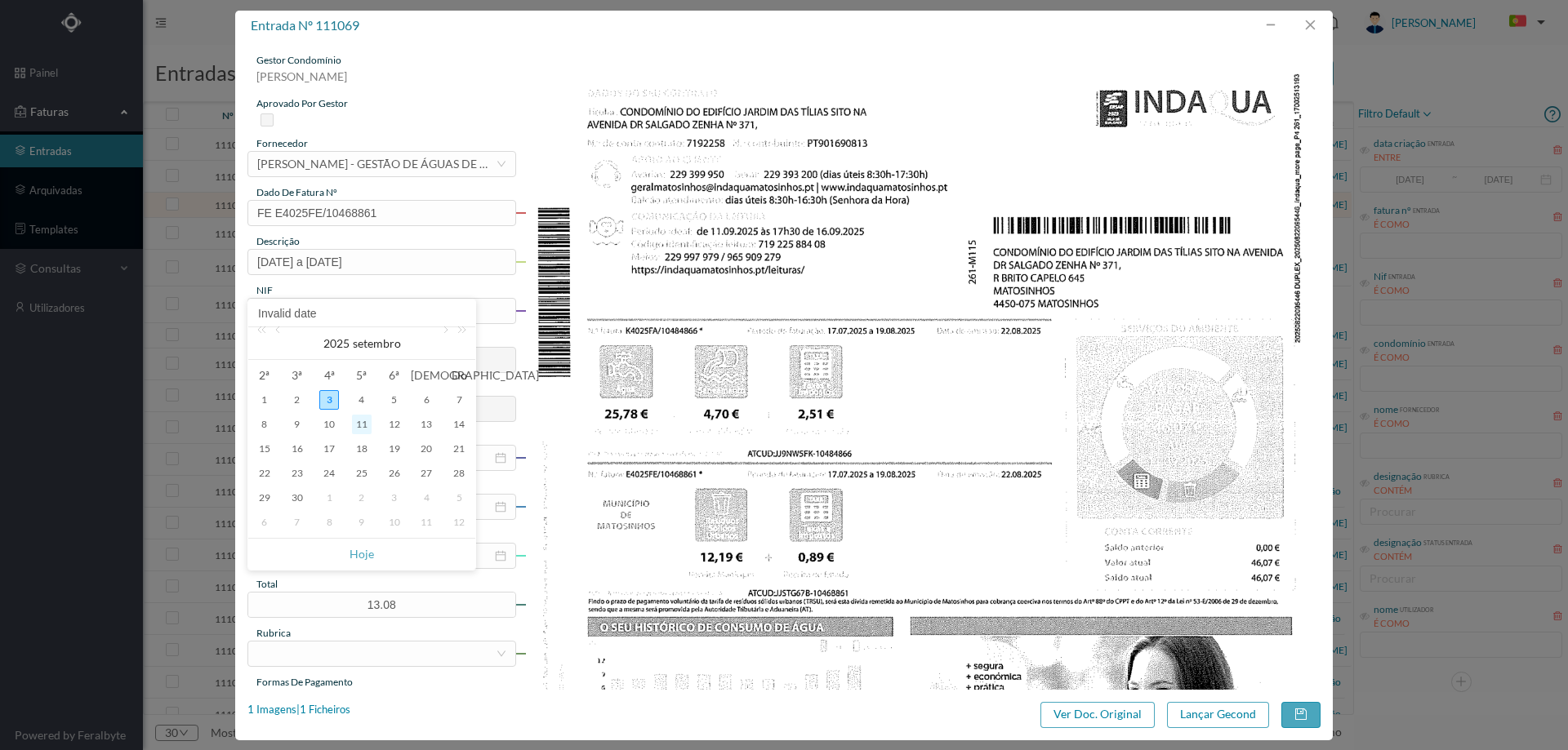
click at [365, 426] on div "11" at bounding box center [361, 424] width 20 height 20
type input "[DATE]"
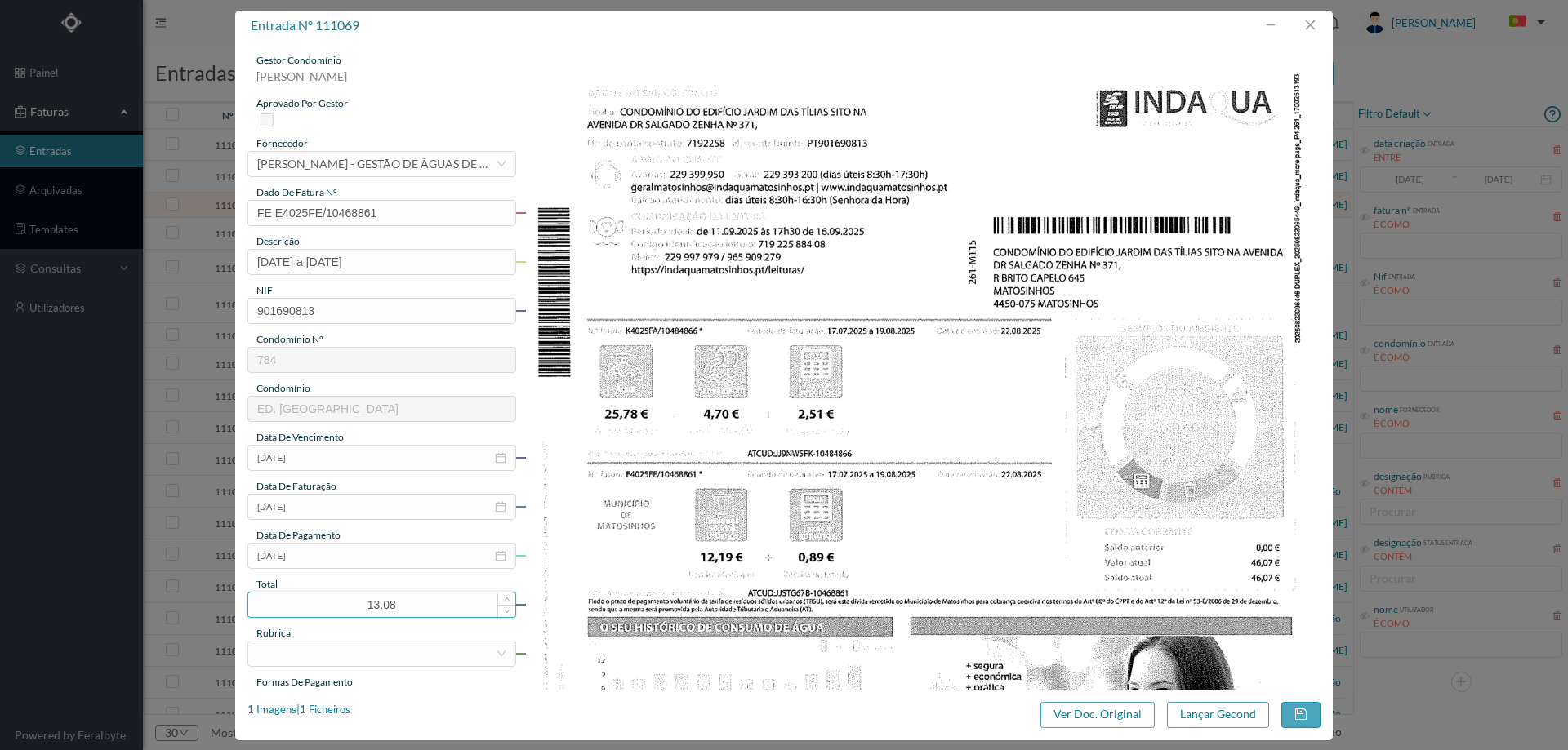
drag, startPoint x: 418, startPoint y: 603, endPoint x: 363, endPoint y: 604, distance: 55.0
click at [363, 604] on input "13.08" at bounding box center [382, 605] width 267 height 25
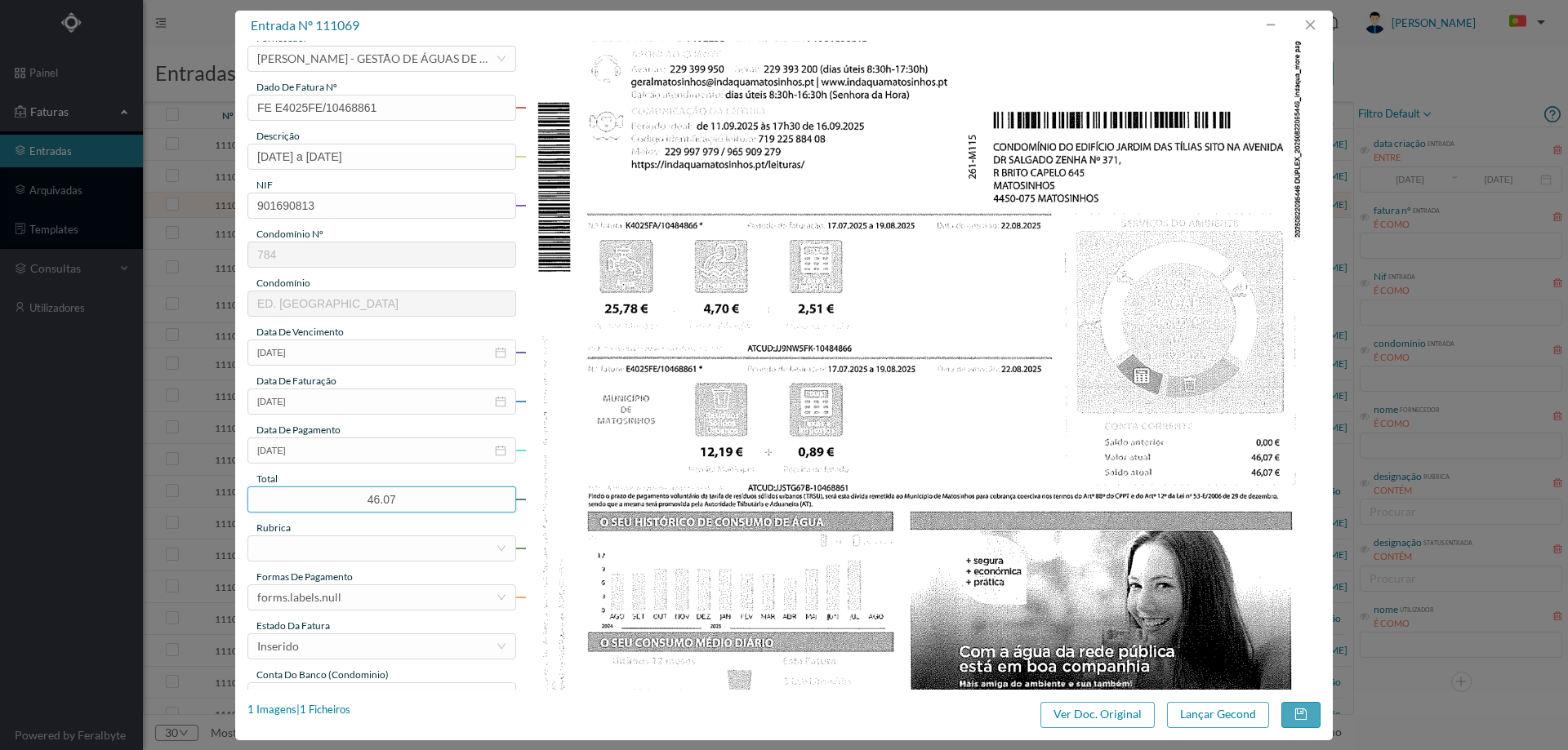
scroll to position [245, 0]
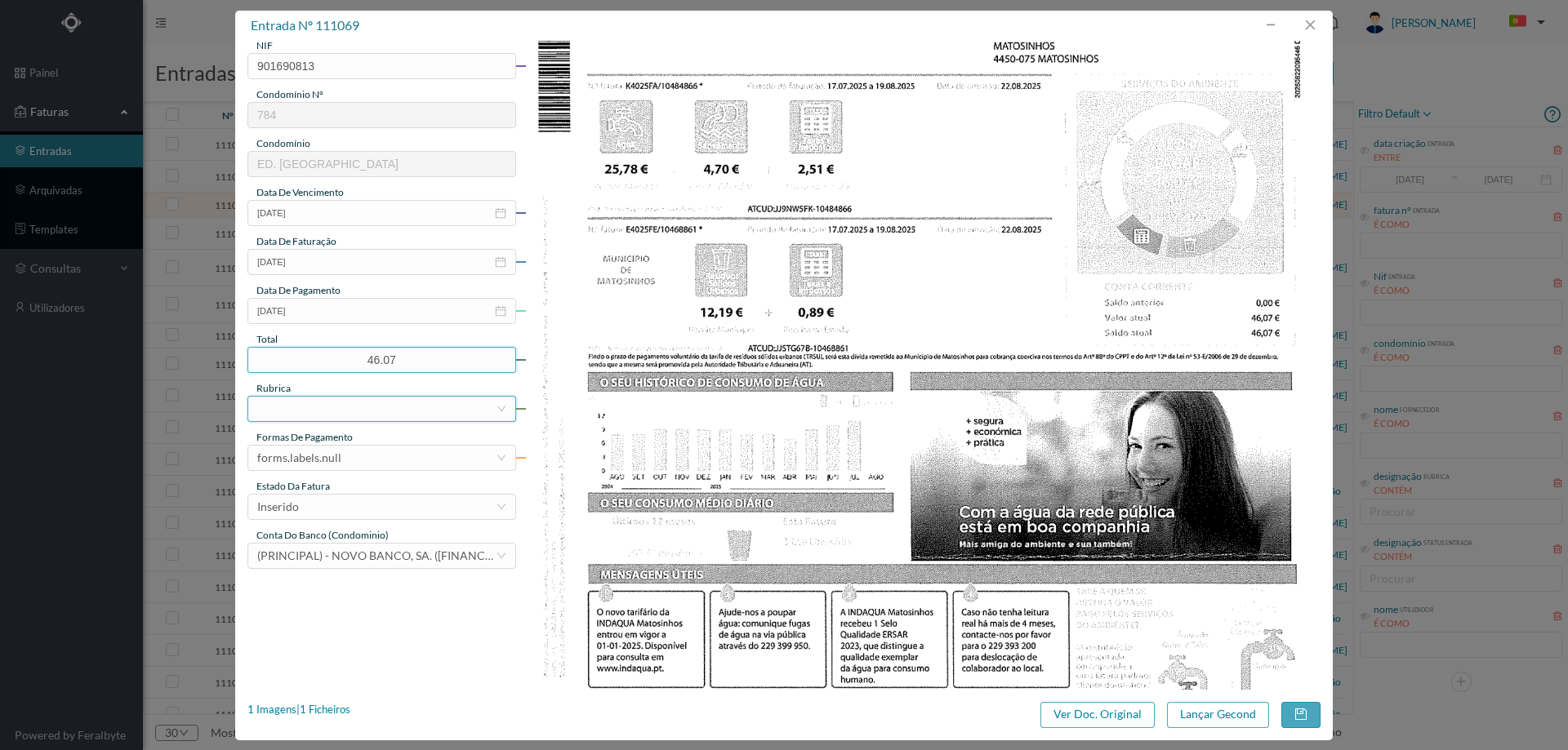
type input "46.07"
click at [284, 411] on div at bounding box center [376, 409] width 238 height 25
click at [329, 485] on li "Água" at bounding box center [381, 480] width 267 height 26
click at [343, 454] on div "forms.labels.null" at bounding box center [376, 458] width 238 height 25
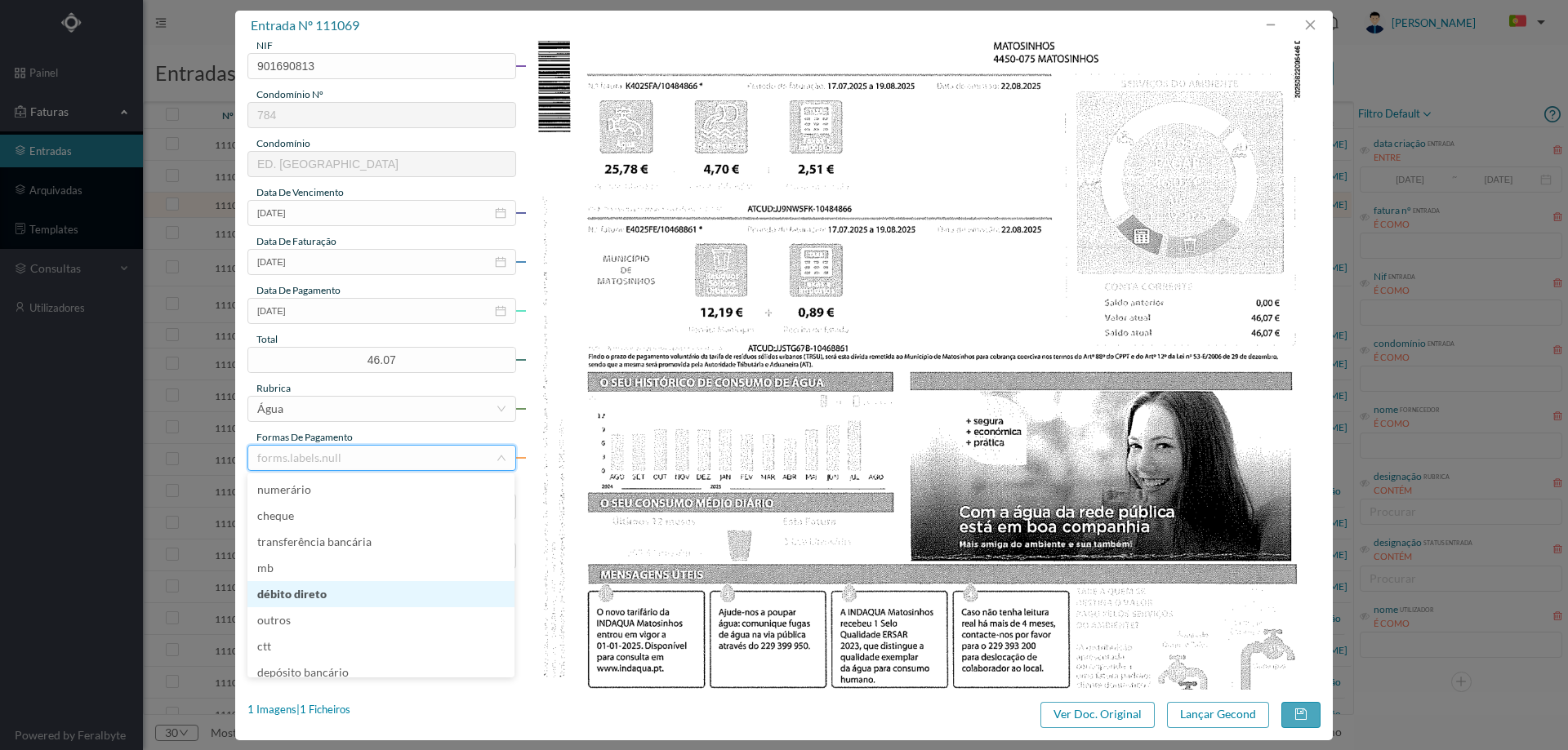
click at [351, 582] on li "débito direto" at bounding box center [381, 594] width 267 height 26
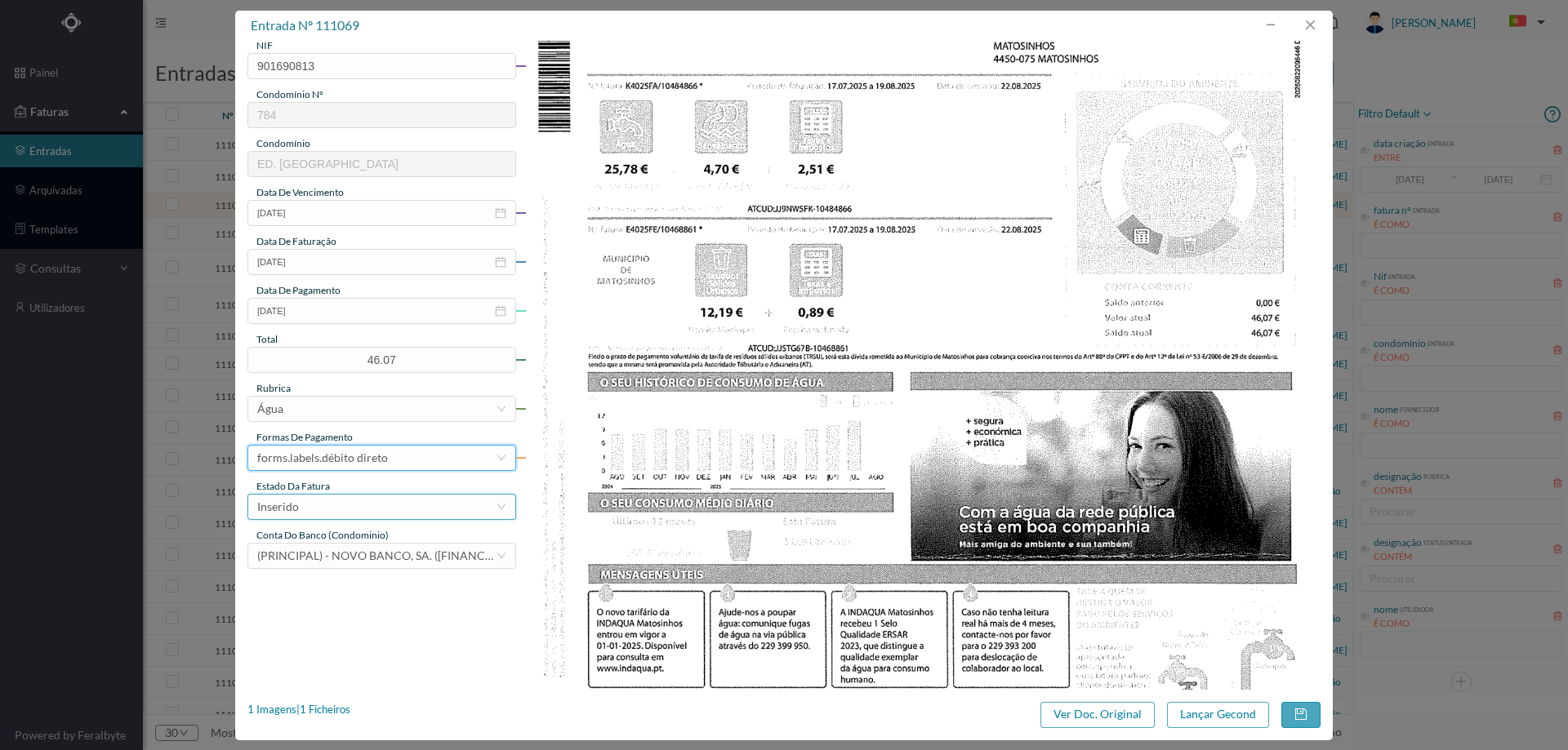
click at [336, 505] on div "Inserido" at bounding box center [376, 507] width 238 height 25
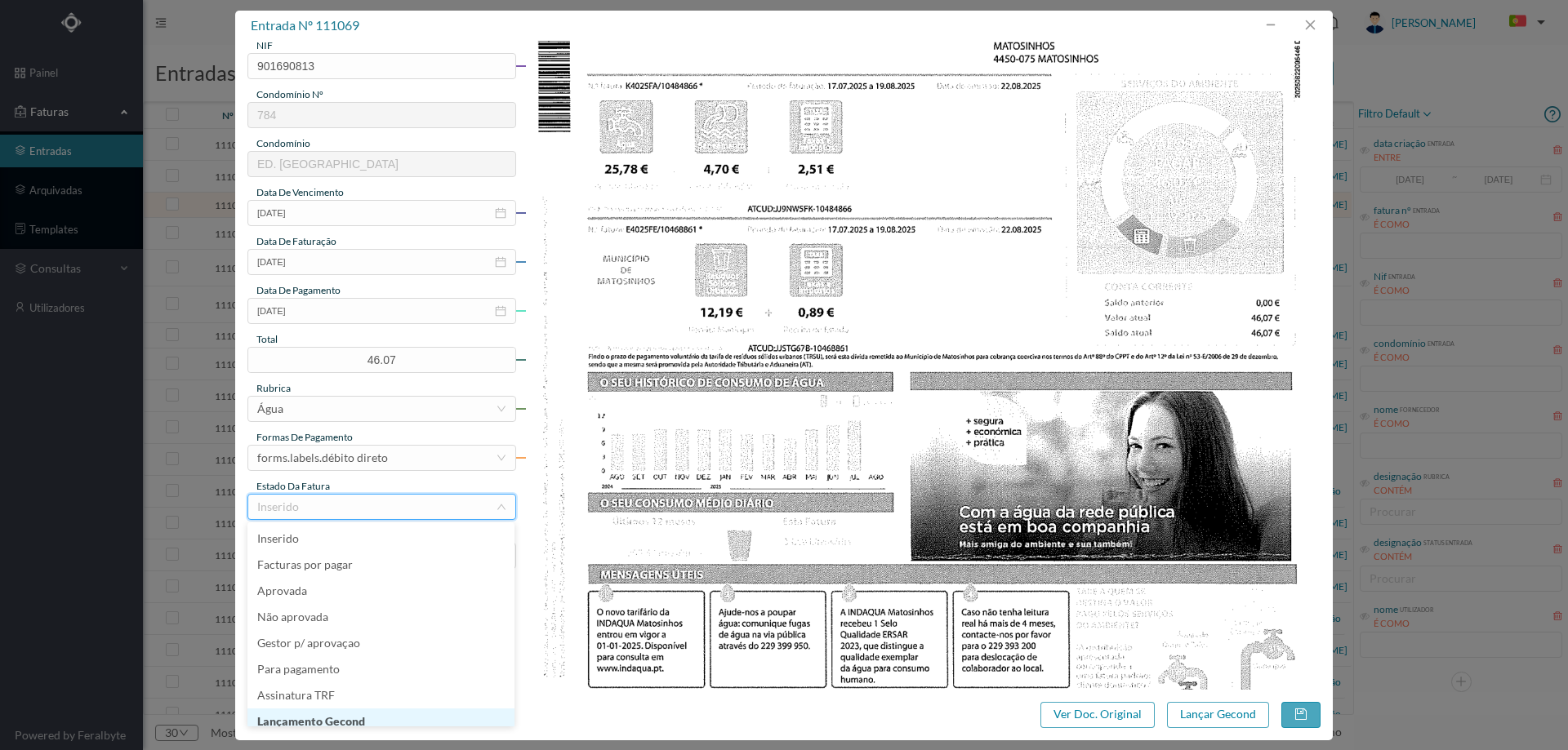
scroll to position [9, 0]
click at [370, 713] on li "Lançamento Gecond" at bounding box center [381, 713] width 267 height 26
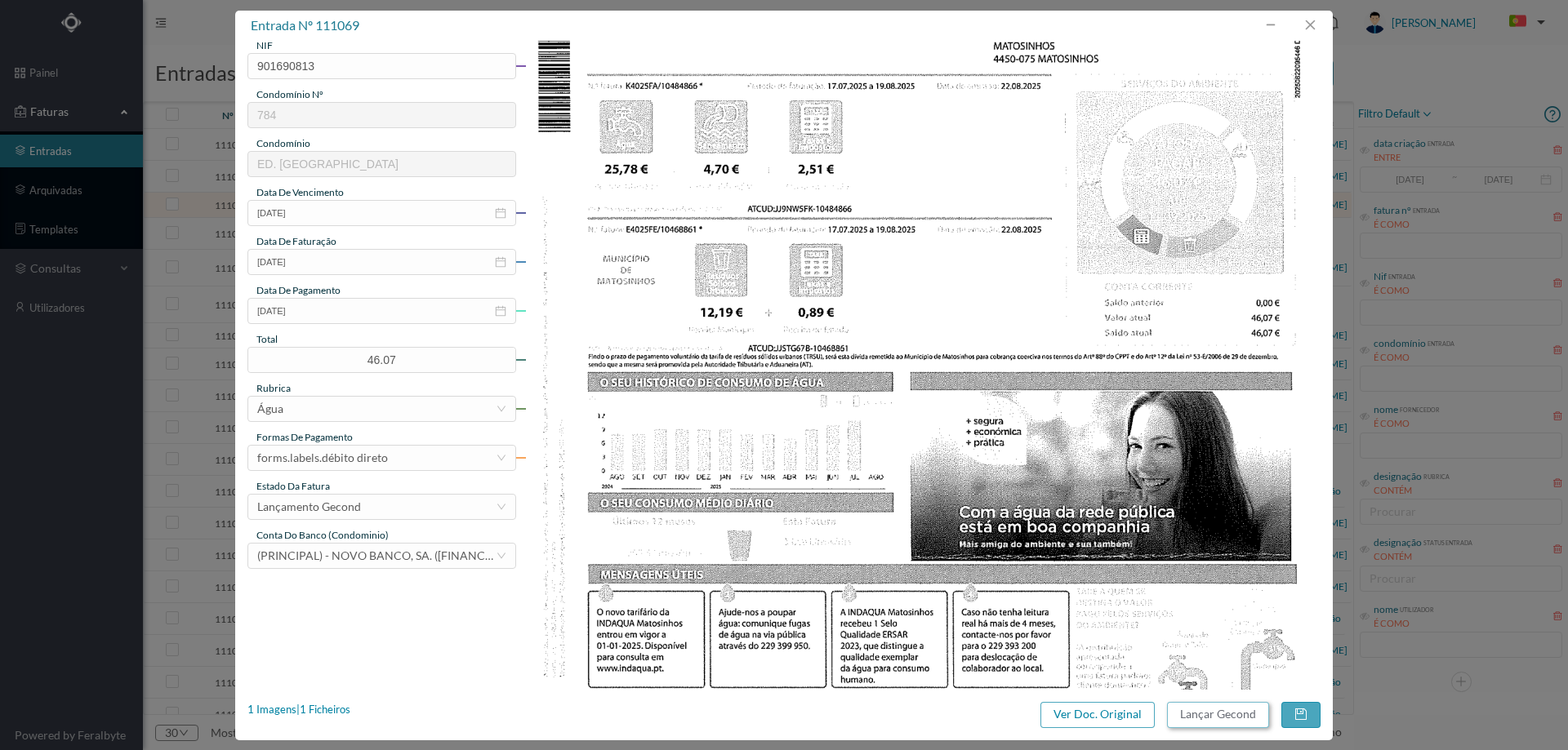
click at [1227, 712] on button "Lançar Gecond" at bounding box center [1217, 715] width 102 height 26
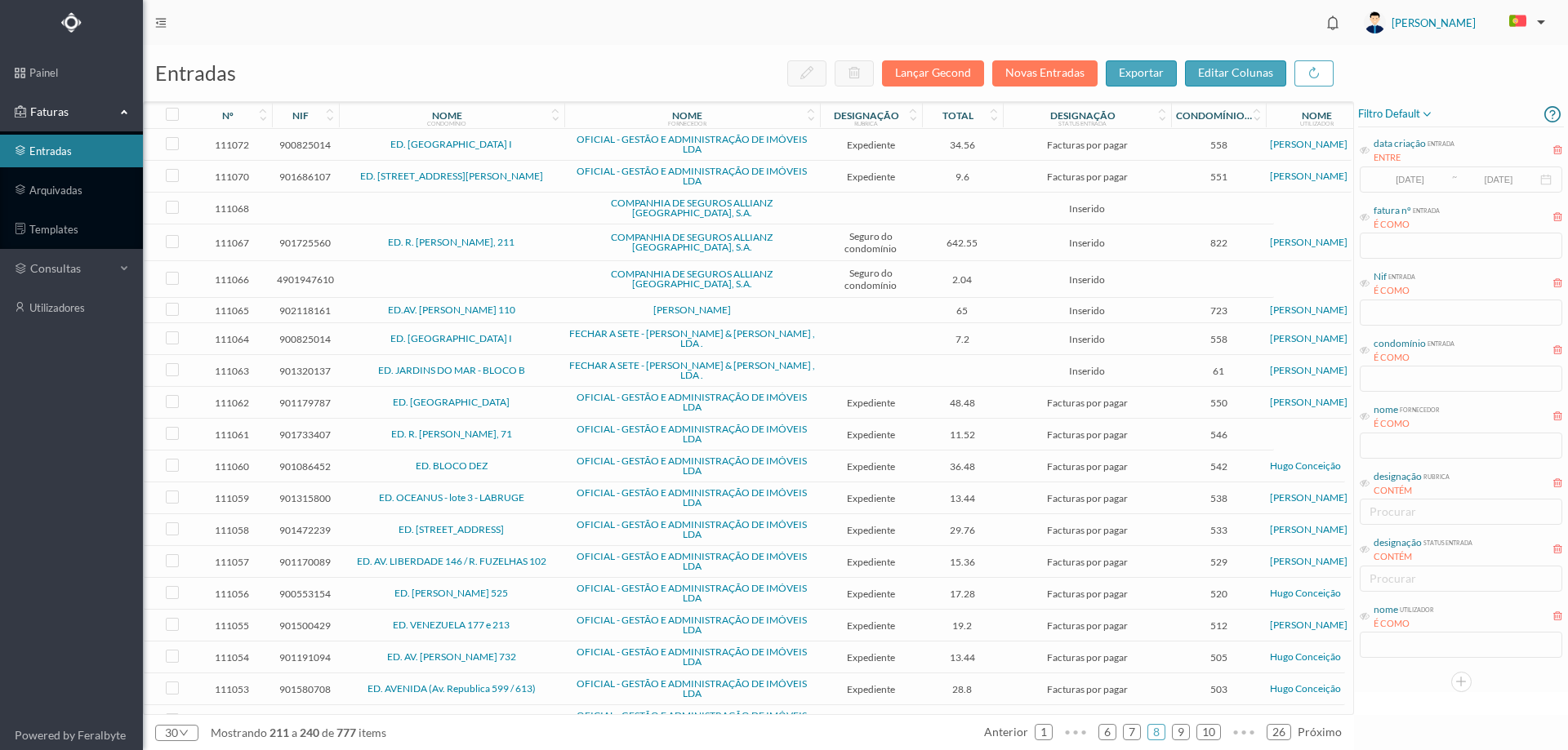
click at [523, 209] on td at bounding box center [452, 209] width 225 height 32
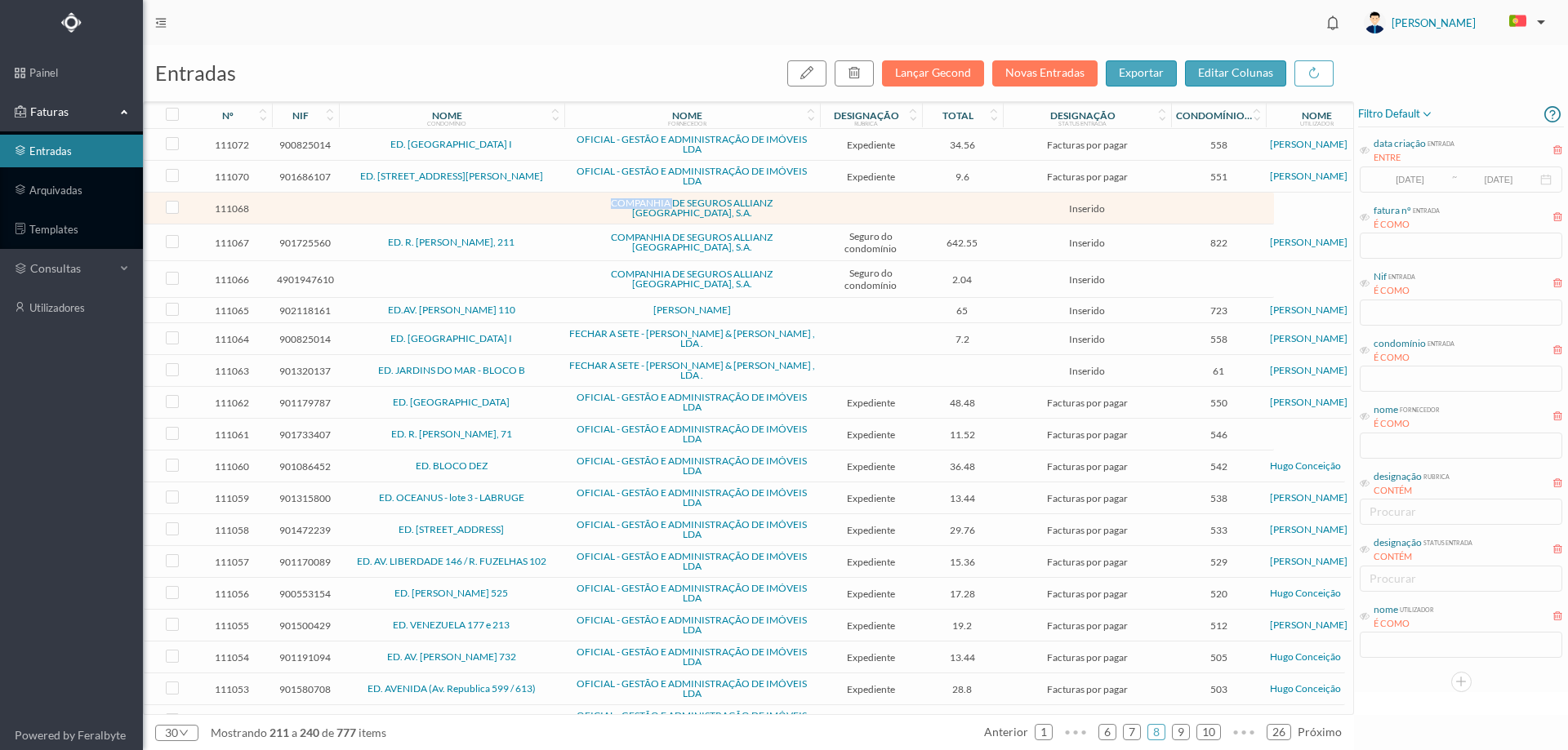
click at [523, 209] on td at bounding box center [452, 209] width 225 height 32
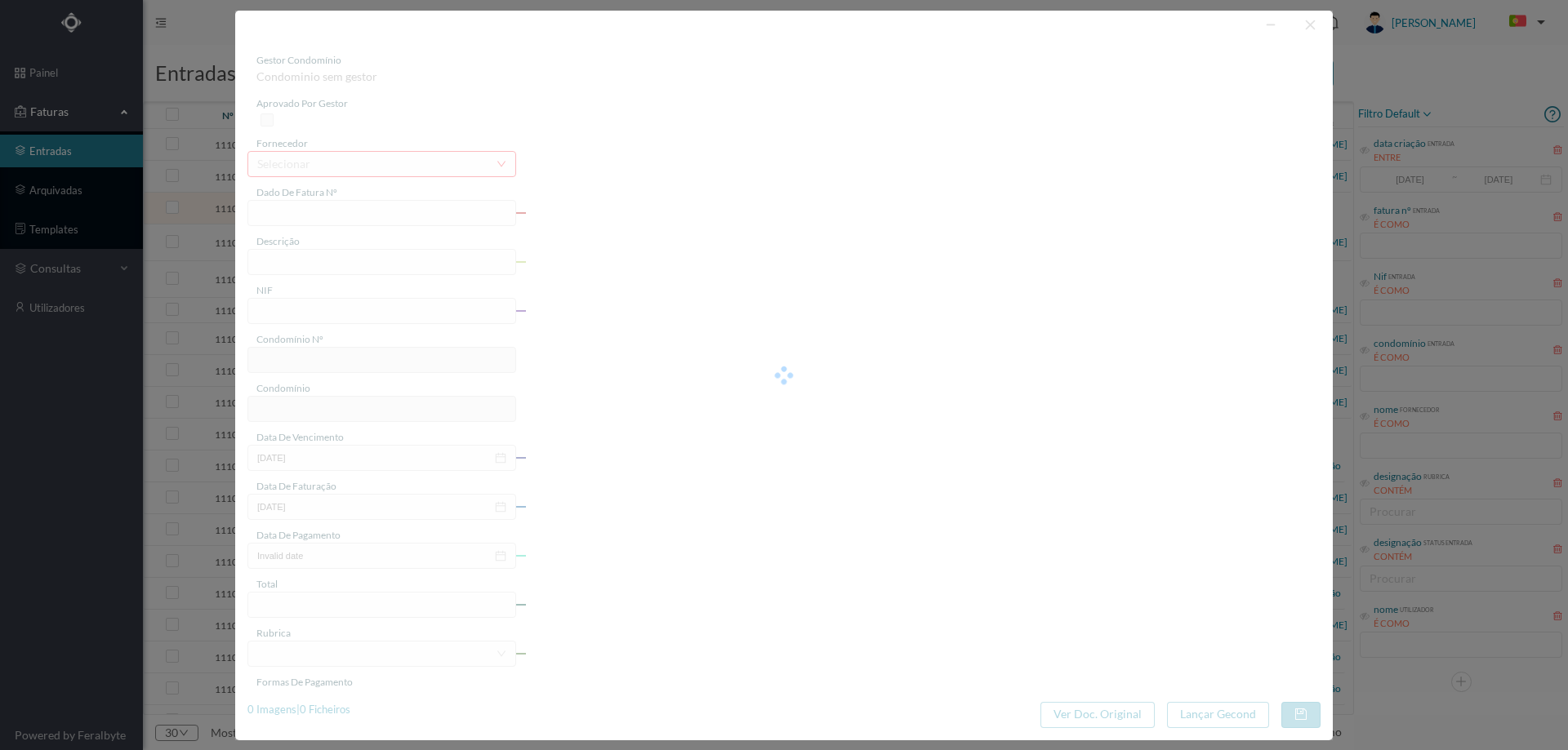
type input "S dados, retal 48 Indice ac!"
type input "E TIRSTIASS CI SRA MADETLI CA. 1alização ISP: 561,38"
type input "0"
type input "Invalid date"
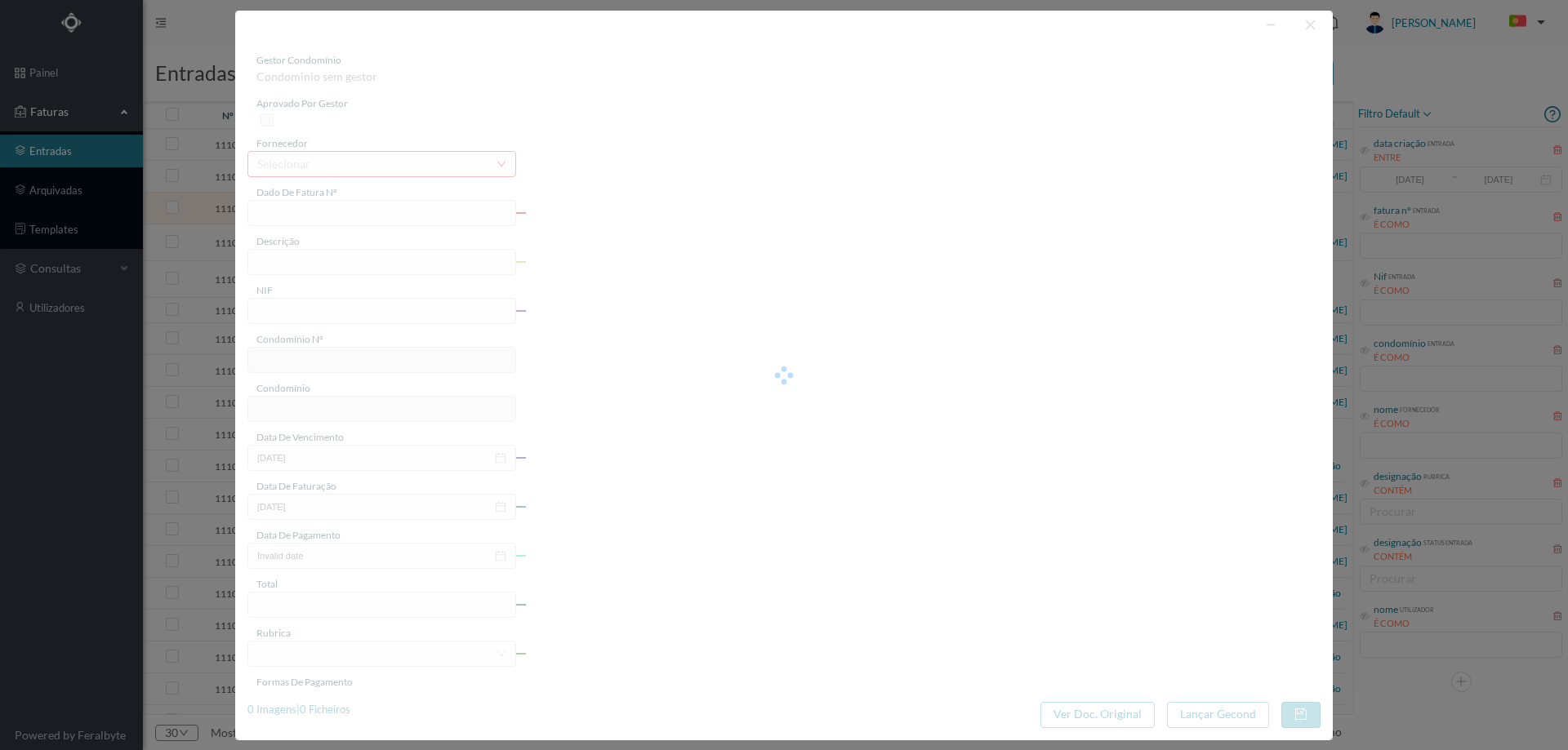
type input "0.00"
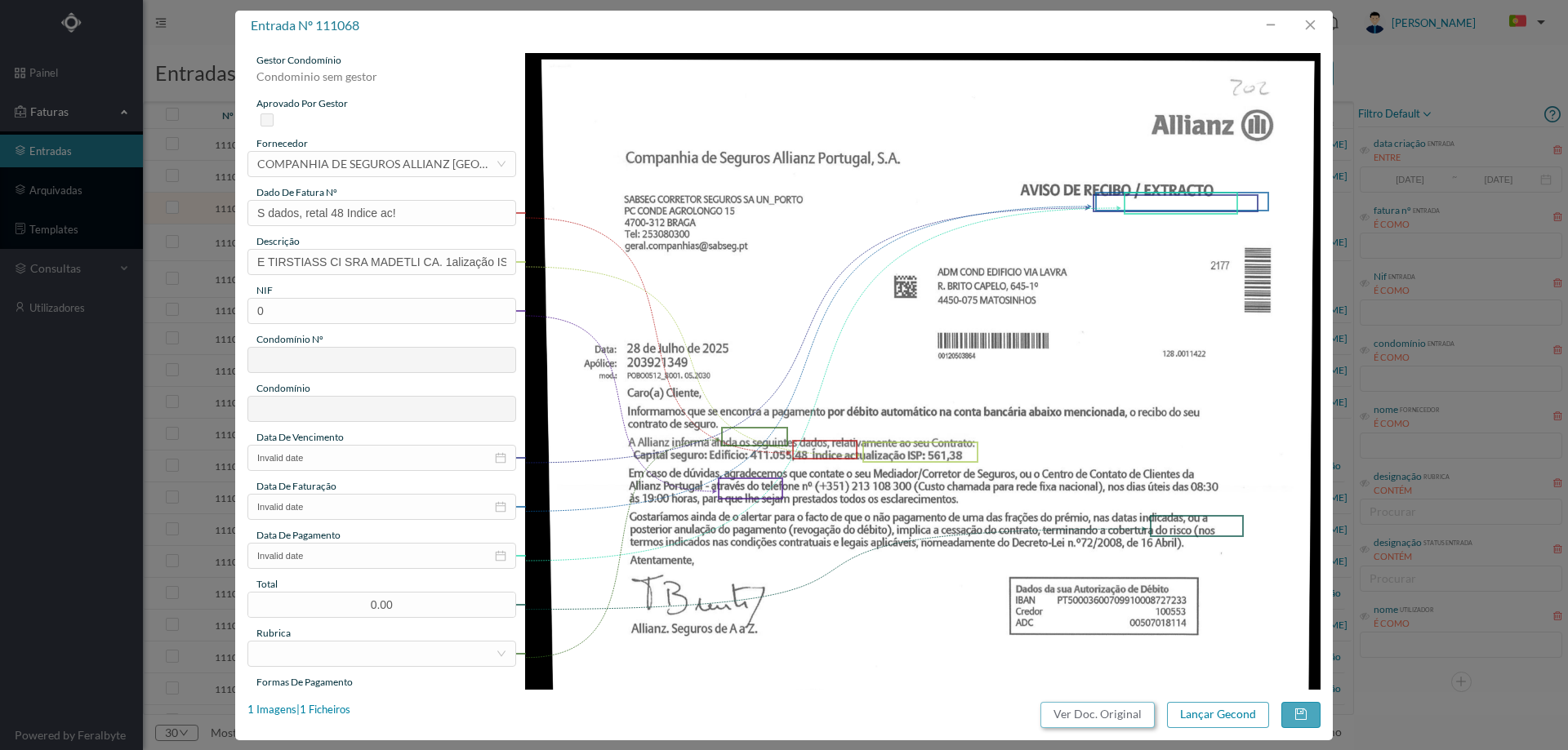
click at [1080, 717] on button "Ver Doc. Original" at bounding box center [1097, 715] width 114 height 26
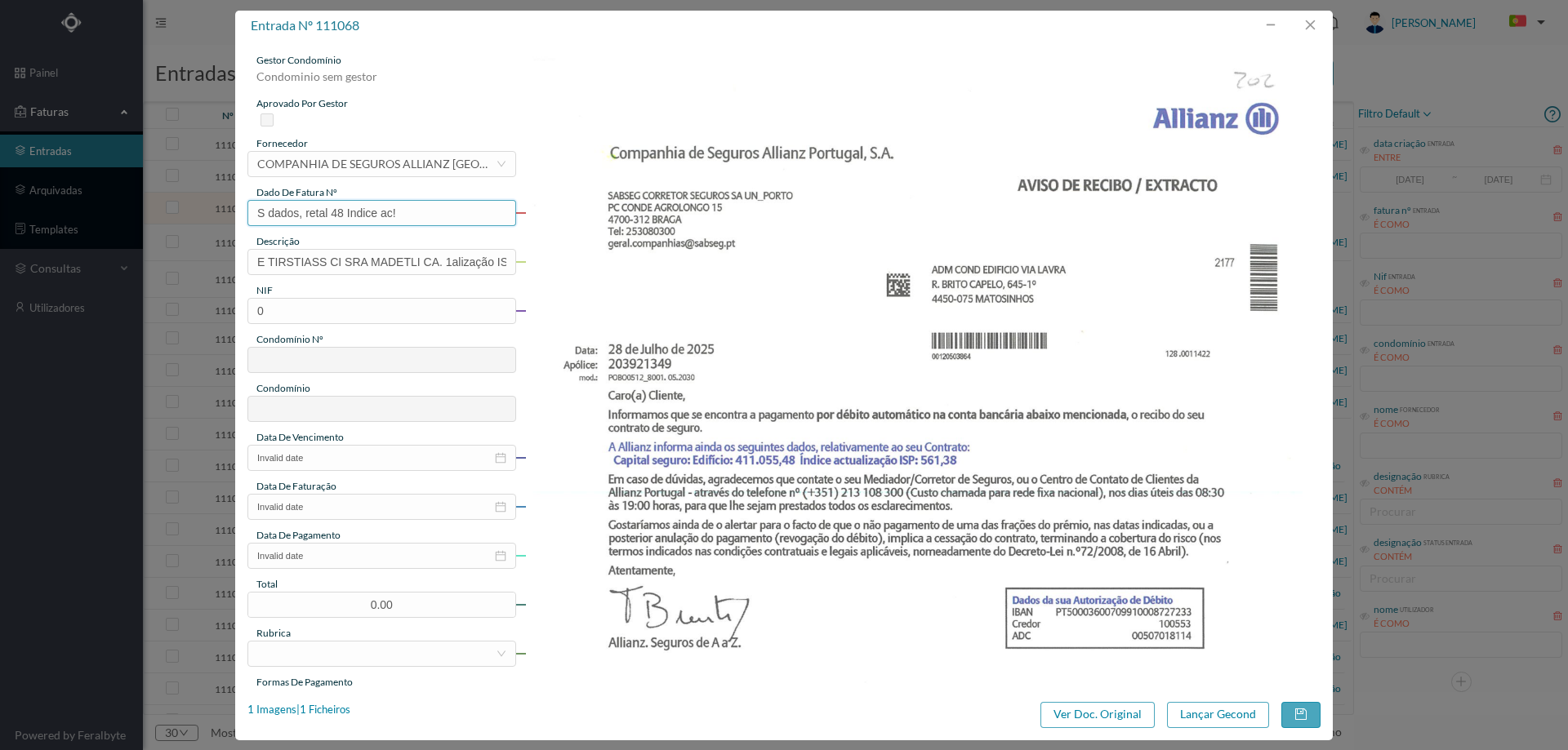
drag, startPoint x: 422, startPoint y: 207, endPoint x: 104, endPoint y: 224, distance: 318.5
click at [104, 224] on div "entrada nº 111068 gestor condomínio Condominio sem gestor aprovado por gestor f…" at bounding box center [784, 375] width 1568 height 750
type input "555283914"
click at [399, 251] on input "E TIRSTIASS CI SRA MADETLI CA. 1alização ISP: 561,38" at bounding box center [382, 262] width 268 height 26
click at [399, 268] on input "E TIRSTIASS CI SRA MADETLI CA. 1alização ISP: 561,38" at bounding box center [382, 262] width 268 height 26
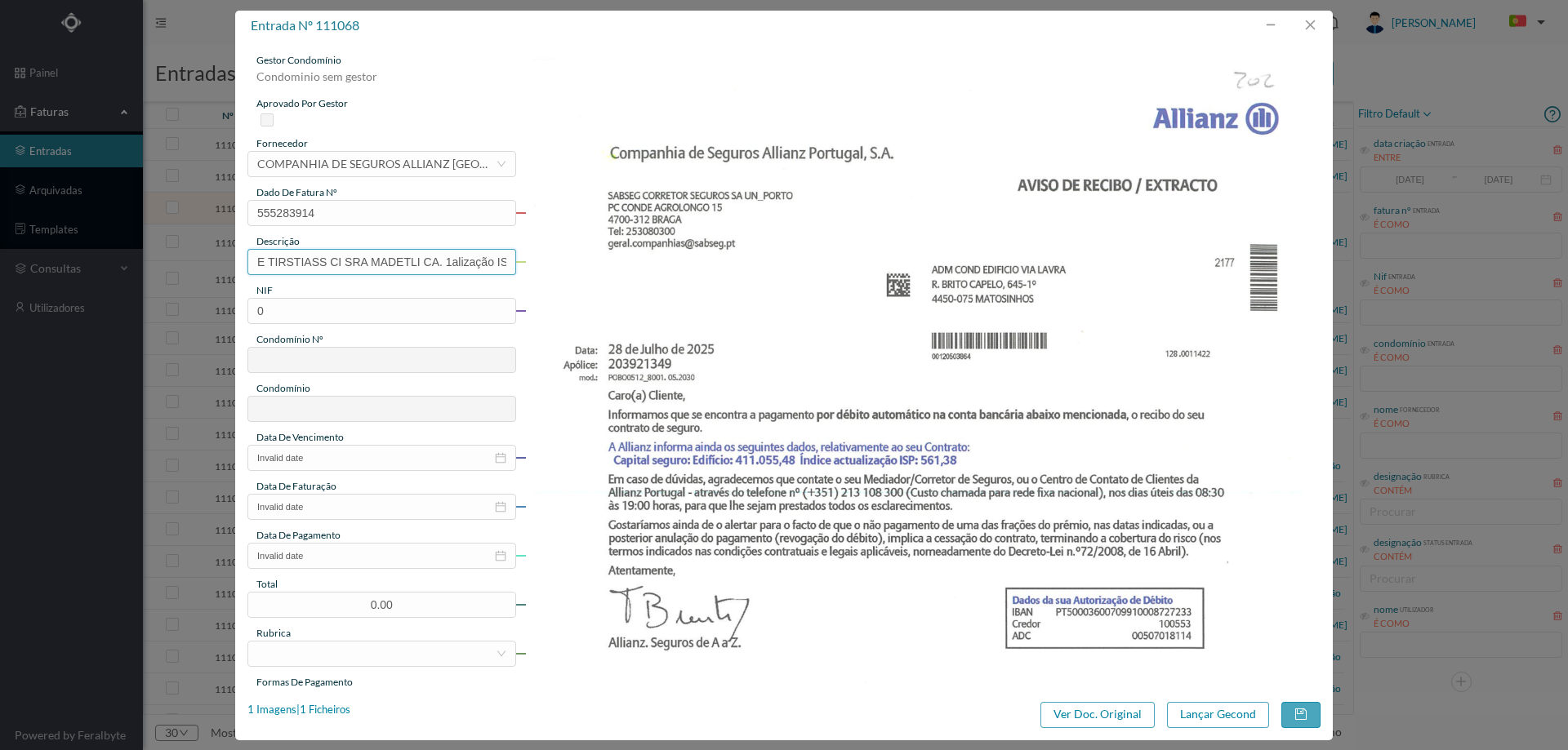
click at [399, 268] on input "E TIRSTIASS CI SRA MADETLI CA. 1alização ISP: 561,38" at bounding box center [382, 262] width 268 height 26
type input "01.09.2025 a 31.08.2026"
click at [369, 320] on input "0" at bounding box center [382, 311] width 268 height 26
click at [368, 320] on input "0" at bounding box center [382, 311] width 268 height 26
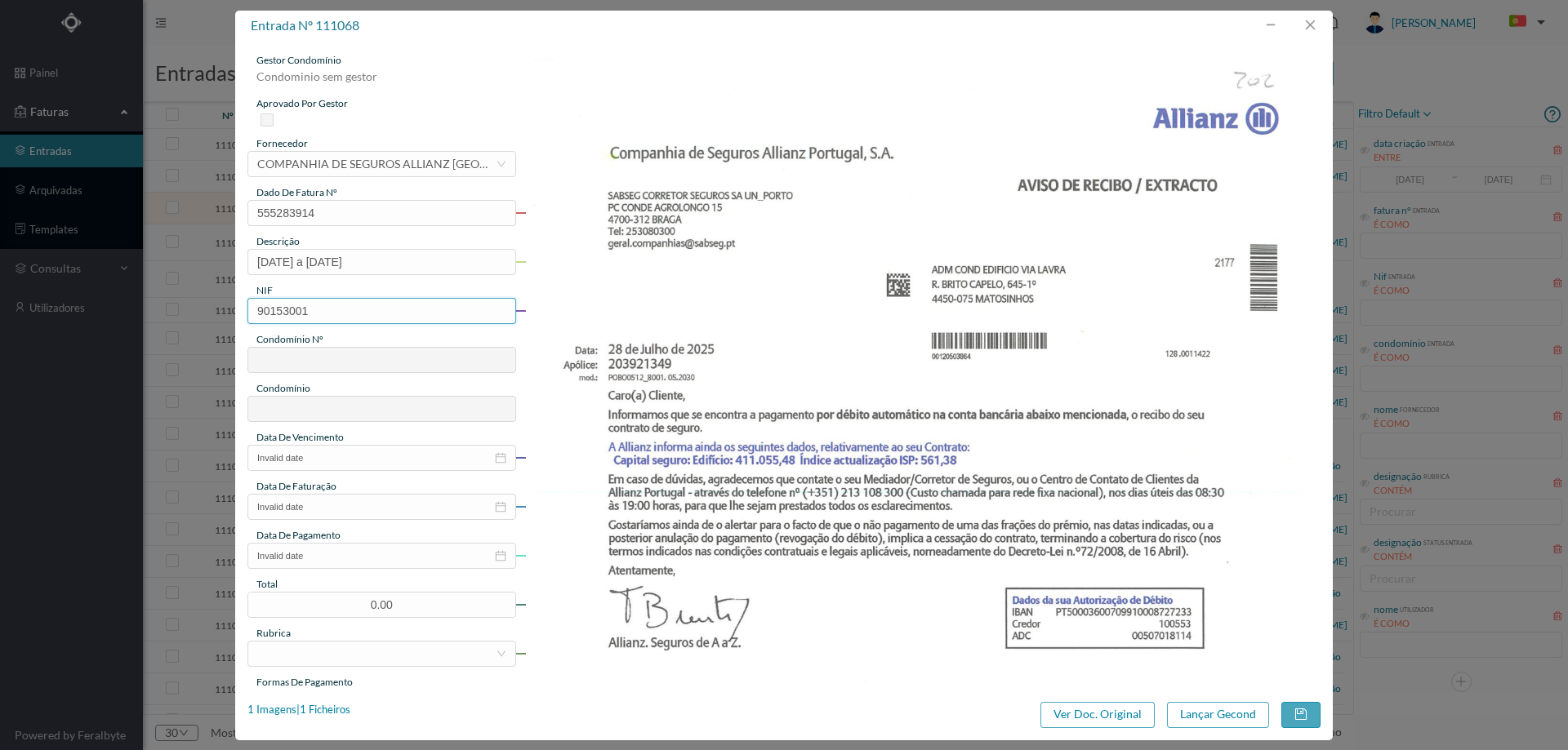
type input "901530018"
type input "202"
type input "ED. [GEOGRAPHIC_DATA]"
type input "901530018"
click at [304, 463] on input "Invalid date" at bounding box center [382, 458] width 268 height 26
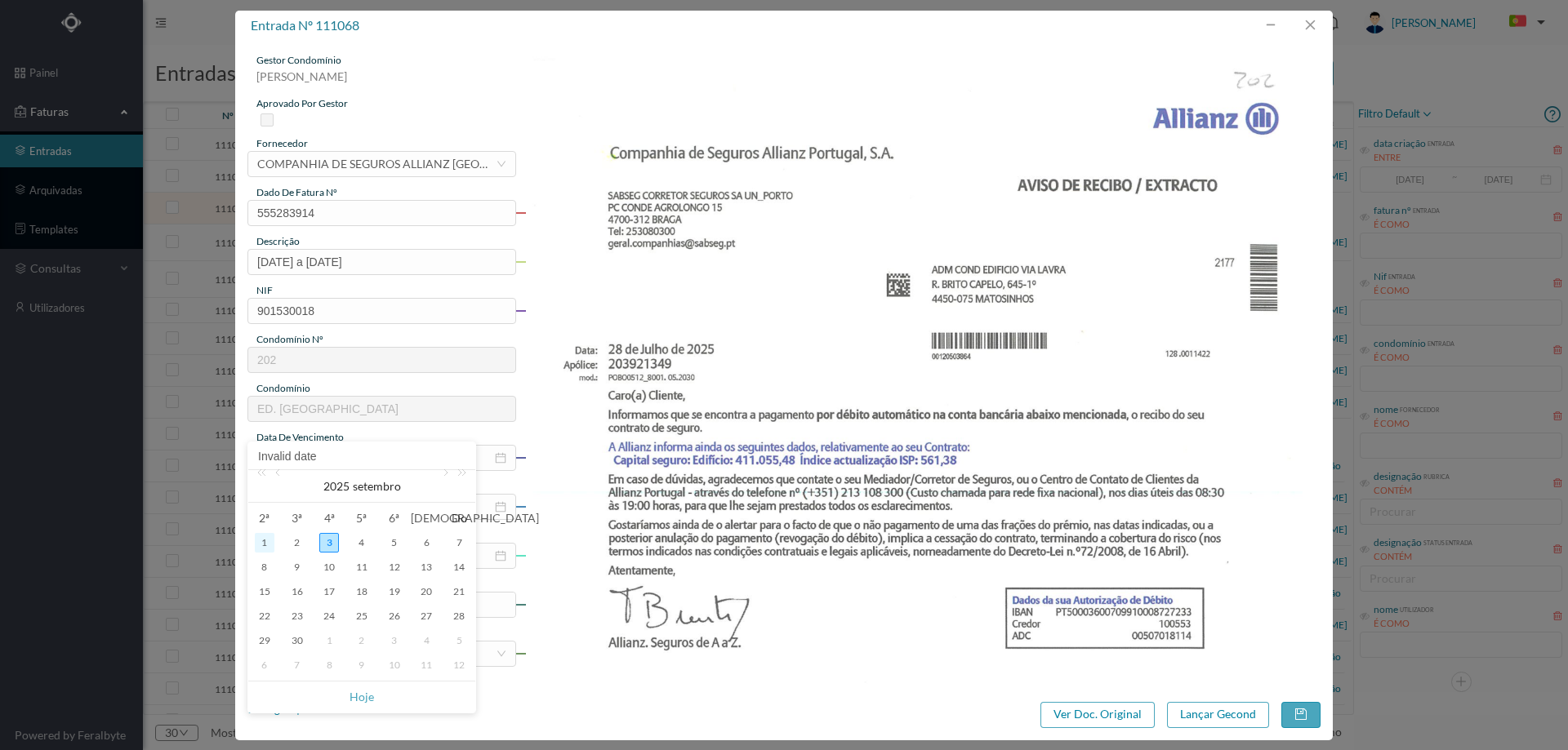
click at [260, 540] on div "1" at bounding box center [265, 542] width 20 height 20
type input "01-09-2025"
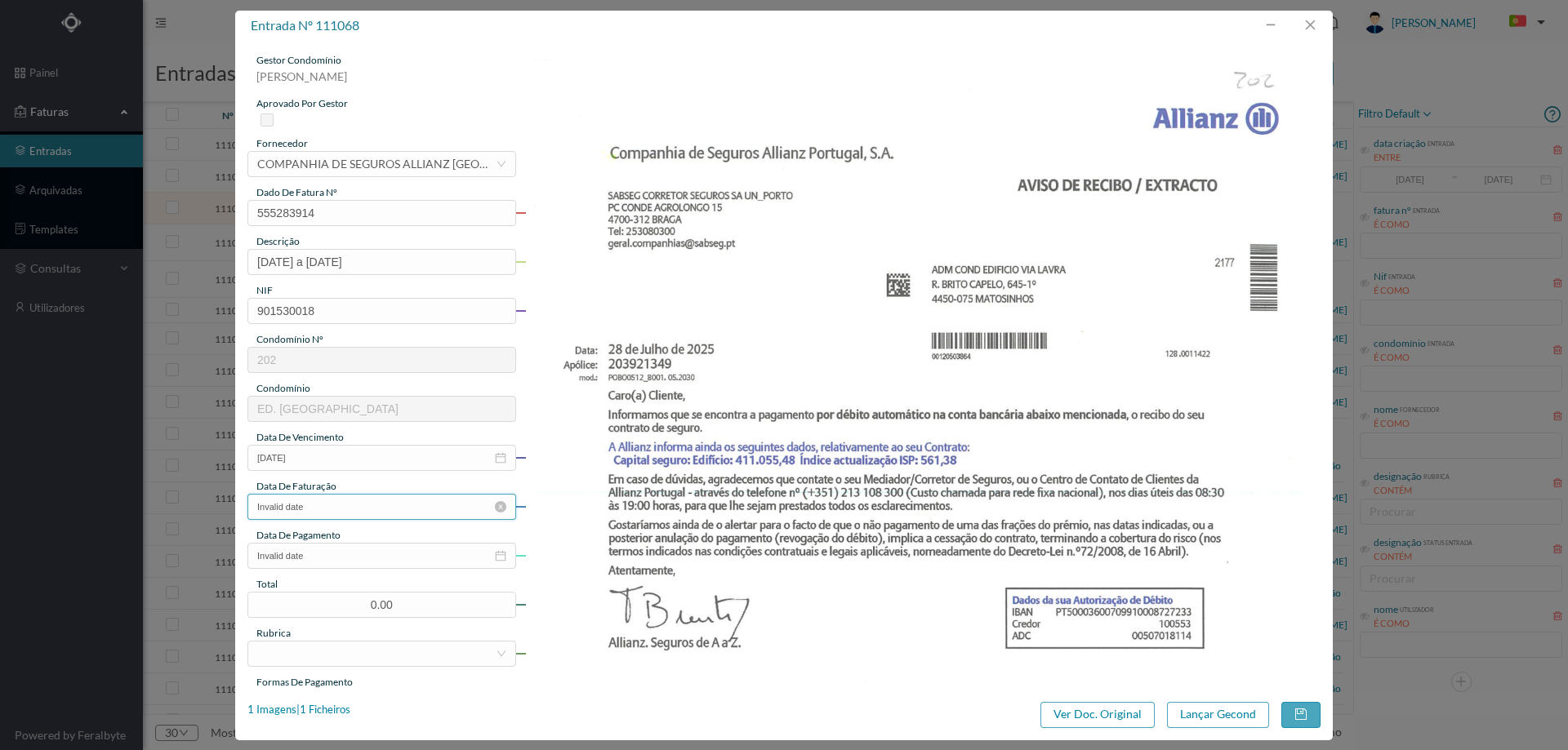
click at [333, 513] on input "Invalid date" at bounding box center [382, 507] width 268 height 26
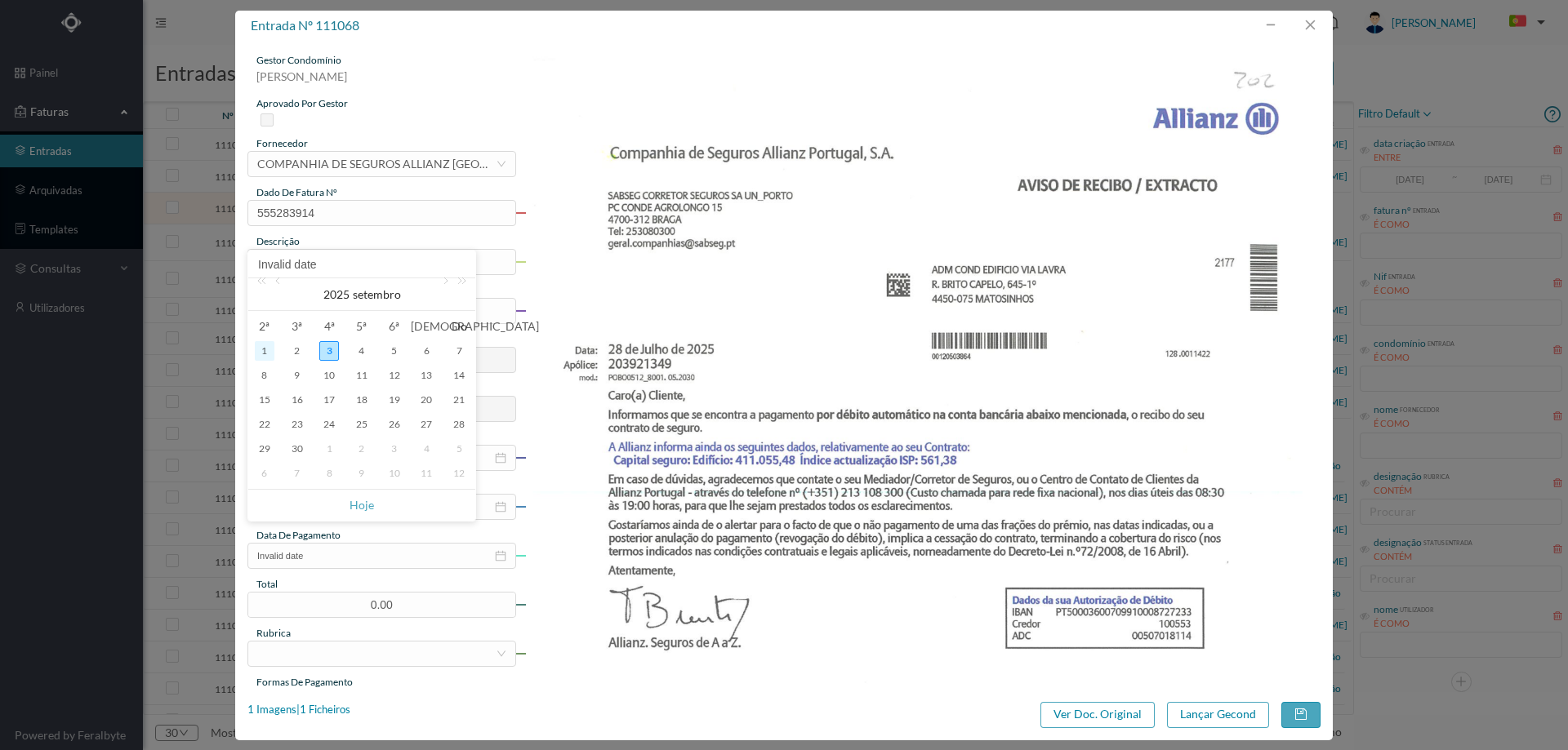
click at [267, 351] on div "1" at bounding box center [265, 350] width 20 height 20
type input "01-09-2025"
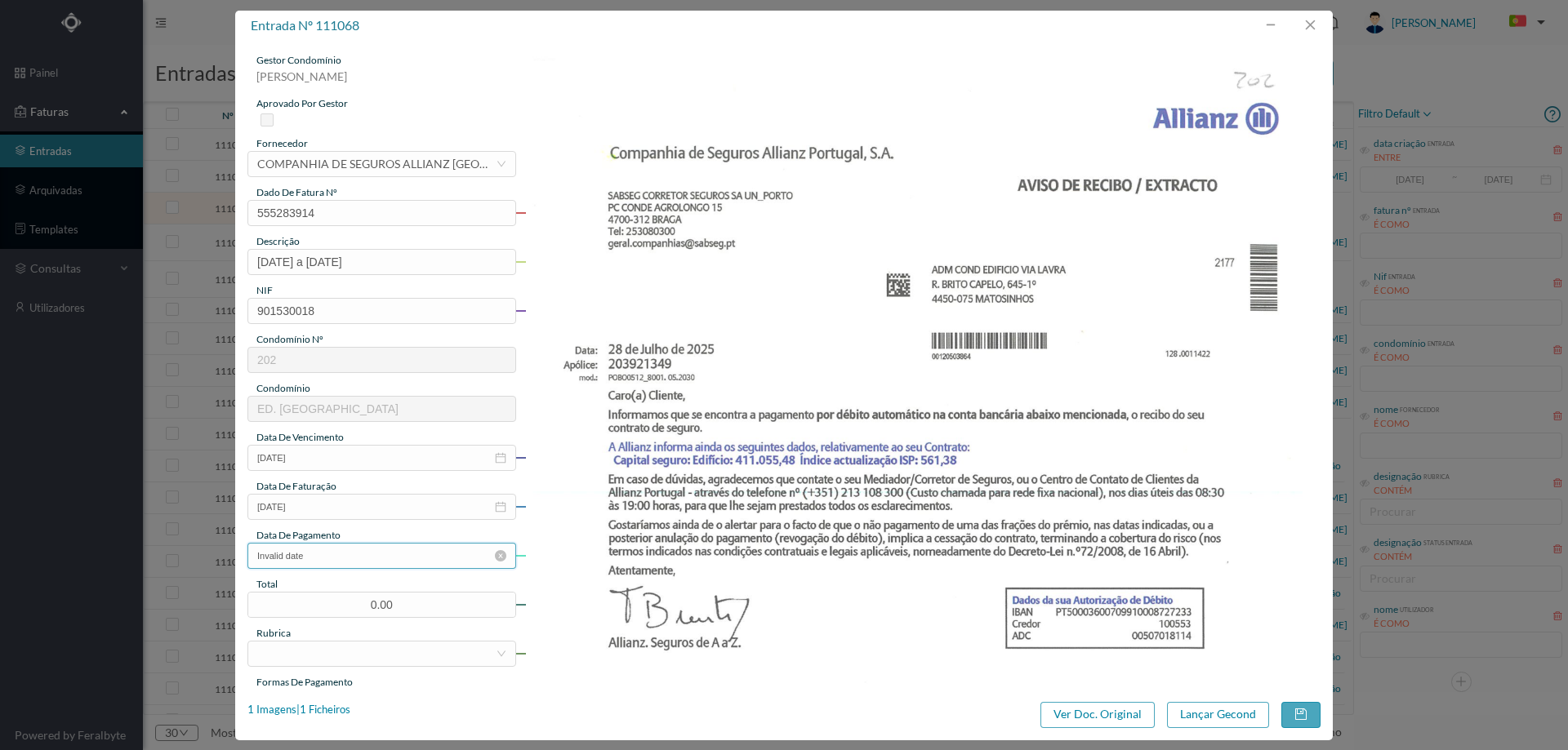
click at [339, 559] on input "Invalid date" at bounding box center [382, 555] width 268 height 26
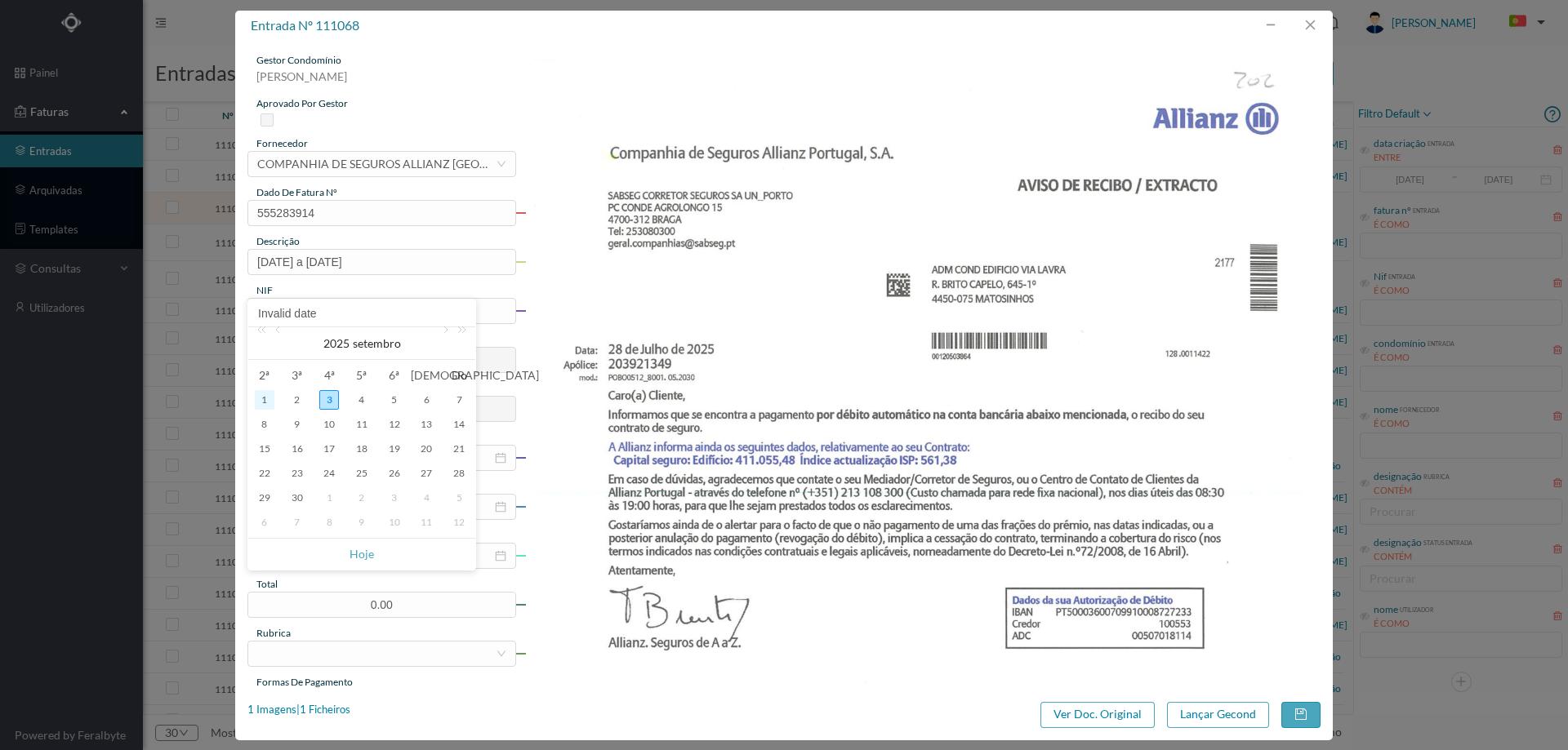
click at [270, 394] on div "1" at bounding box center [265, 400] width 20 height 20
type input "01-09-2025"
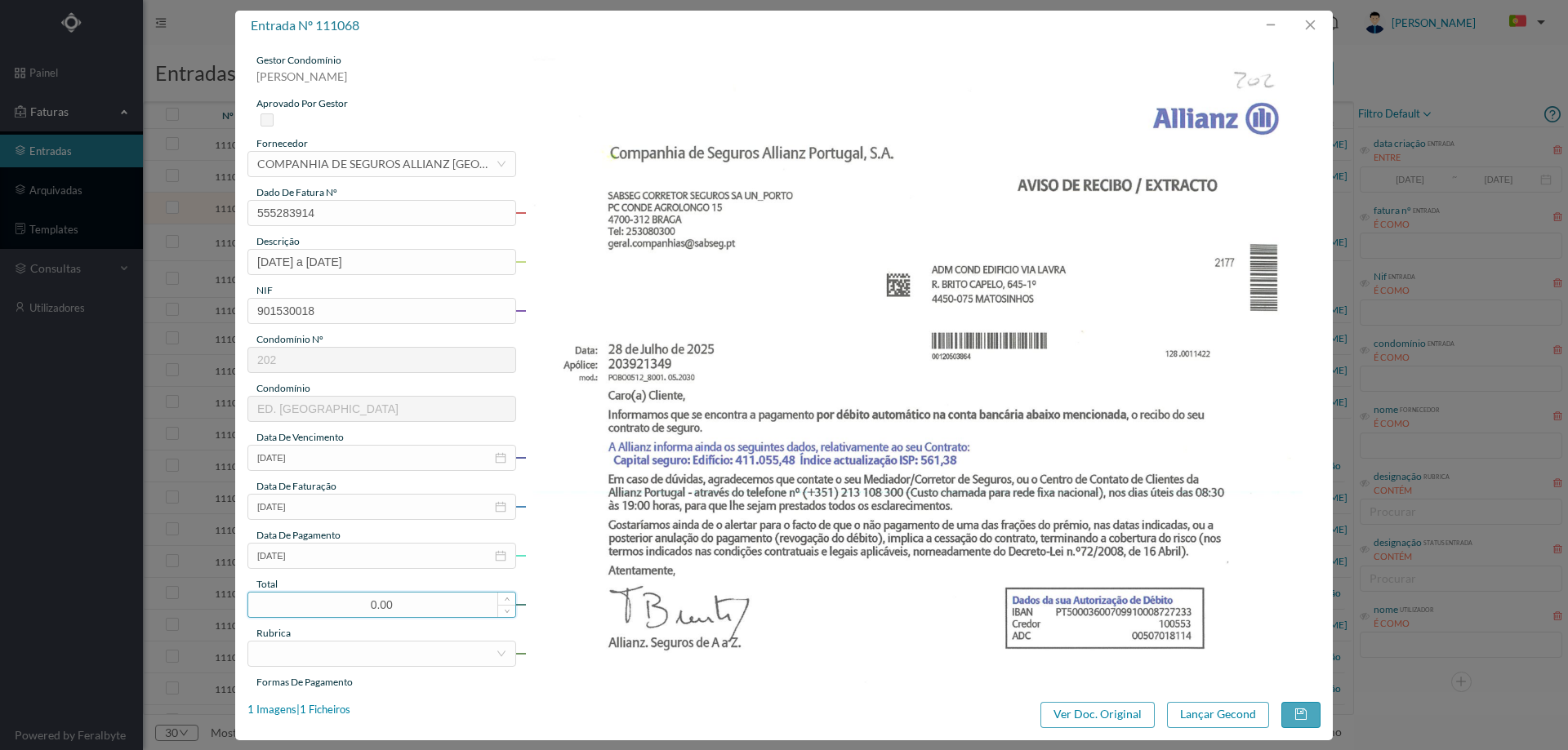
drag, startPoint x: 395, startPoint y: 605, endPoint x: 349, endPoint y: 605, distance: 46.0
click at [349, 605] on input "0.00" at bounding box center [382, 605] width 267 height 25
type input "1144.68"
click at [339, 646] on div at bounding box center [376, 654] width 238 height 25
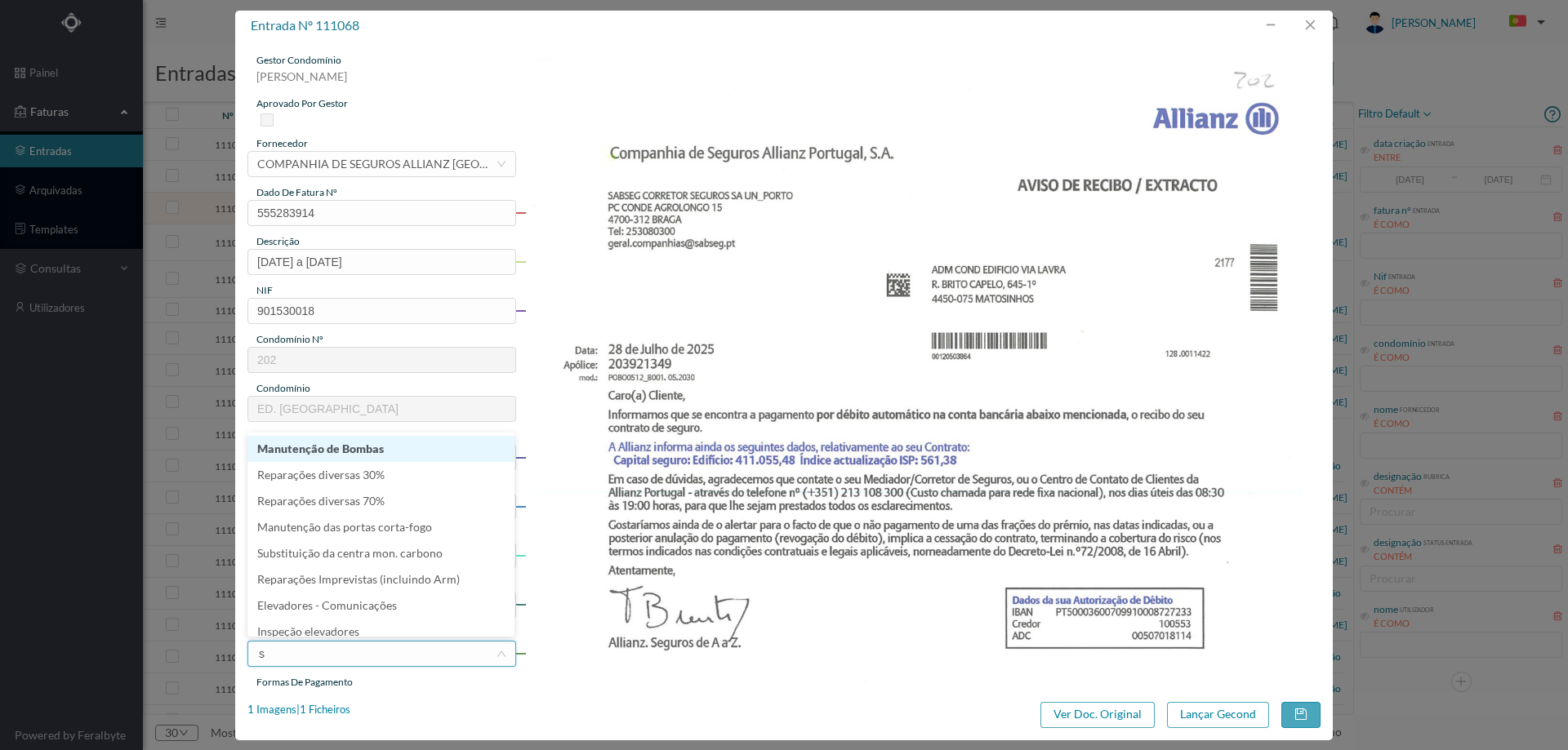
type input "se"
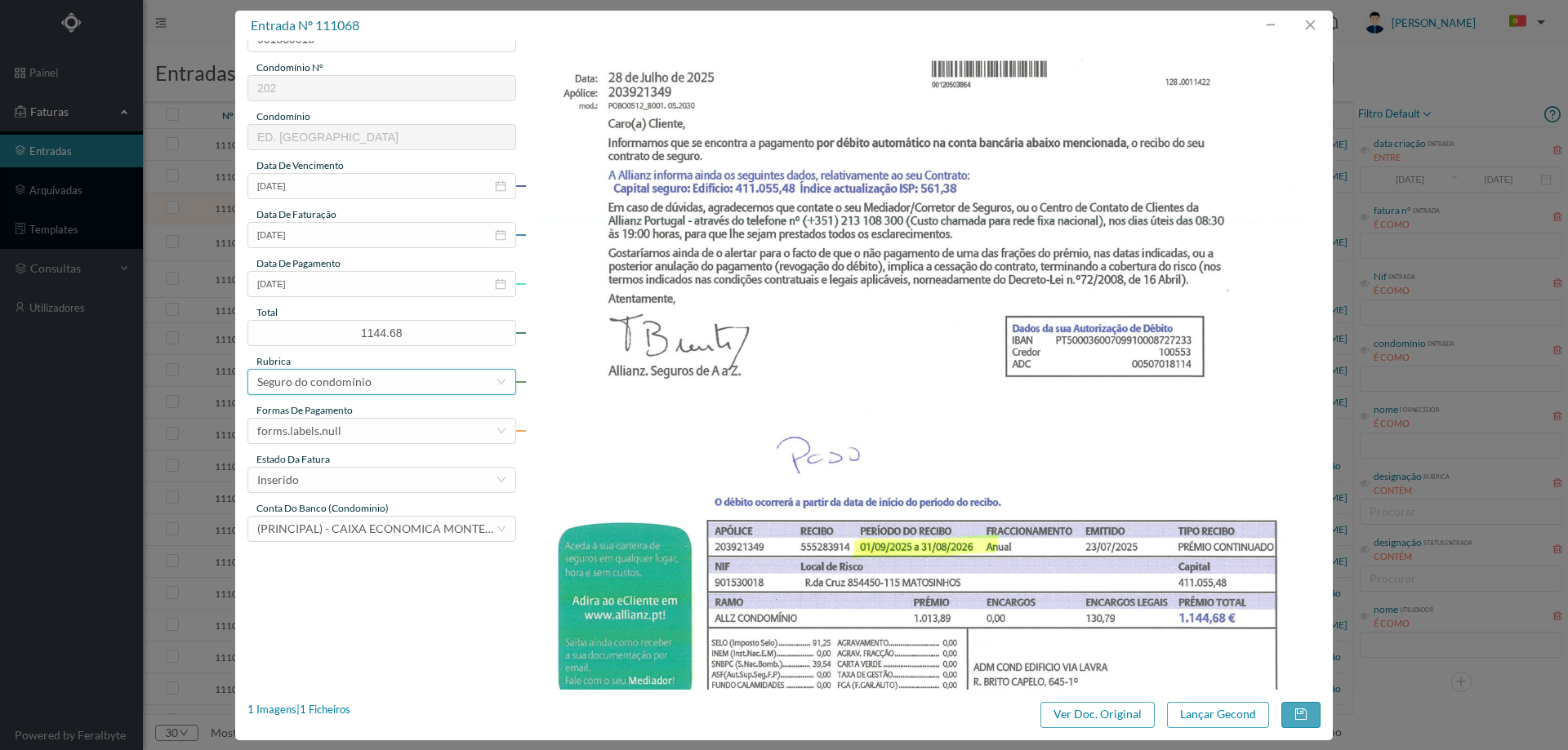
scroll to position [408, 0]
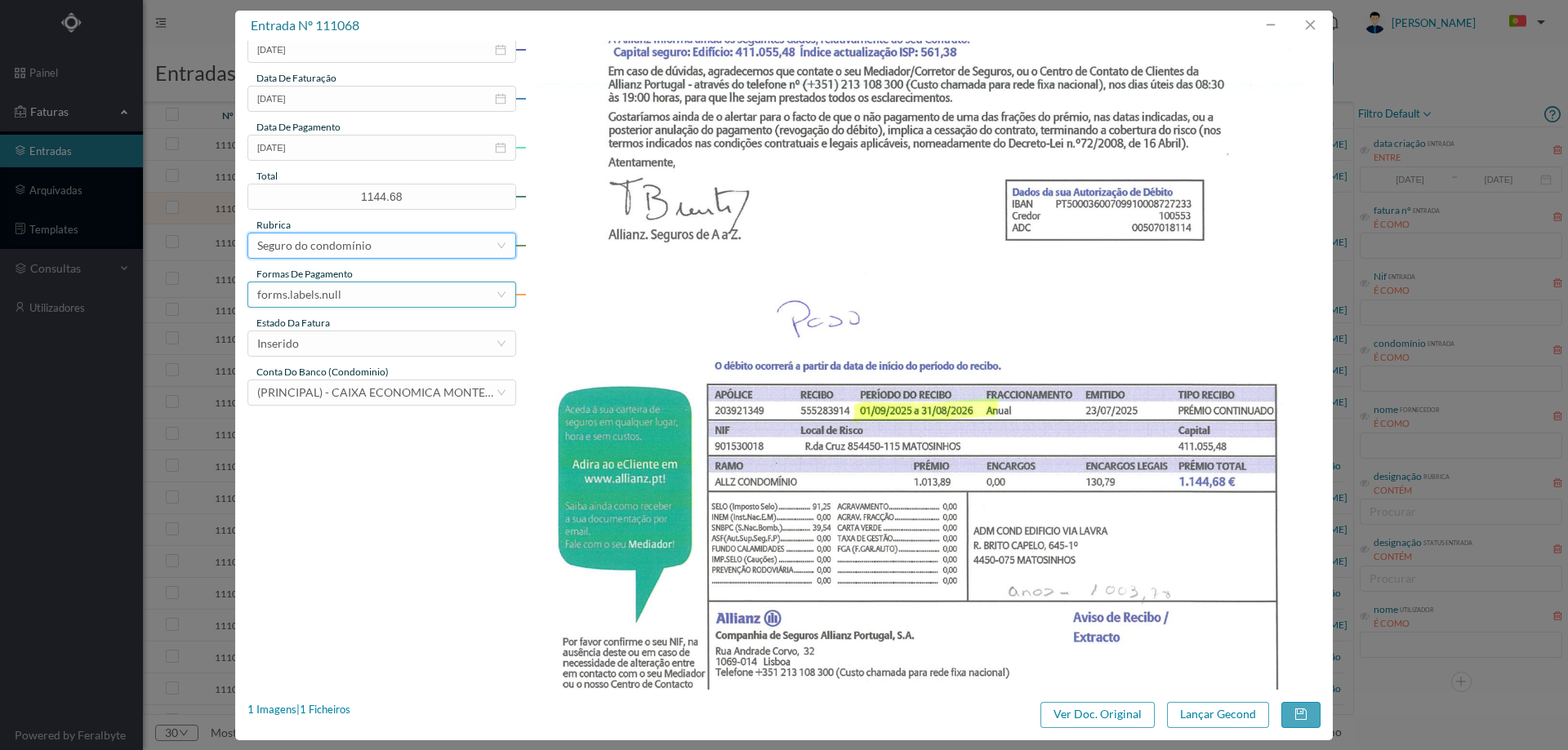
click at [284, 284] on div "forms.labels.null" at bounding box center [299, 295] width 84 height 25
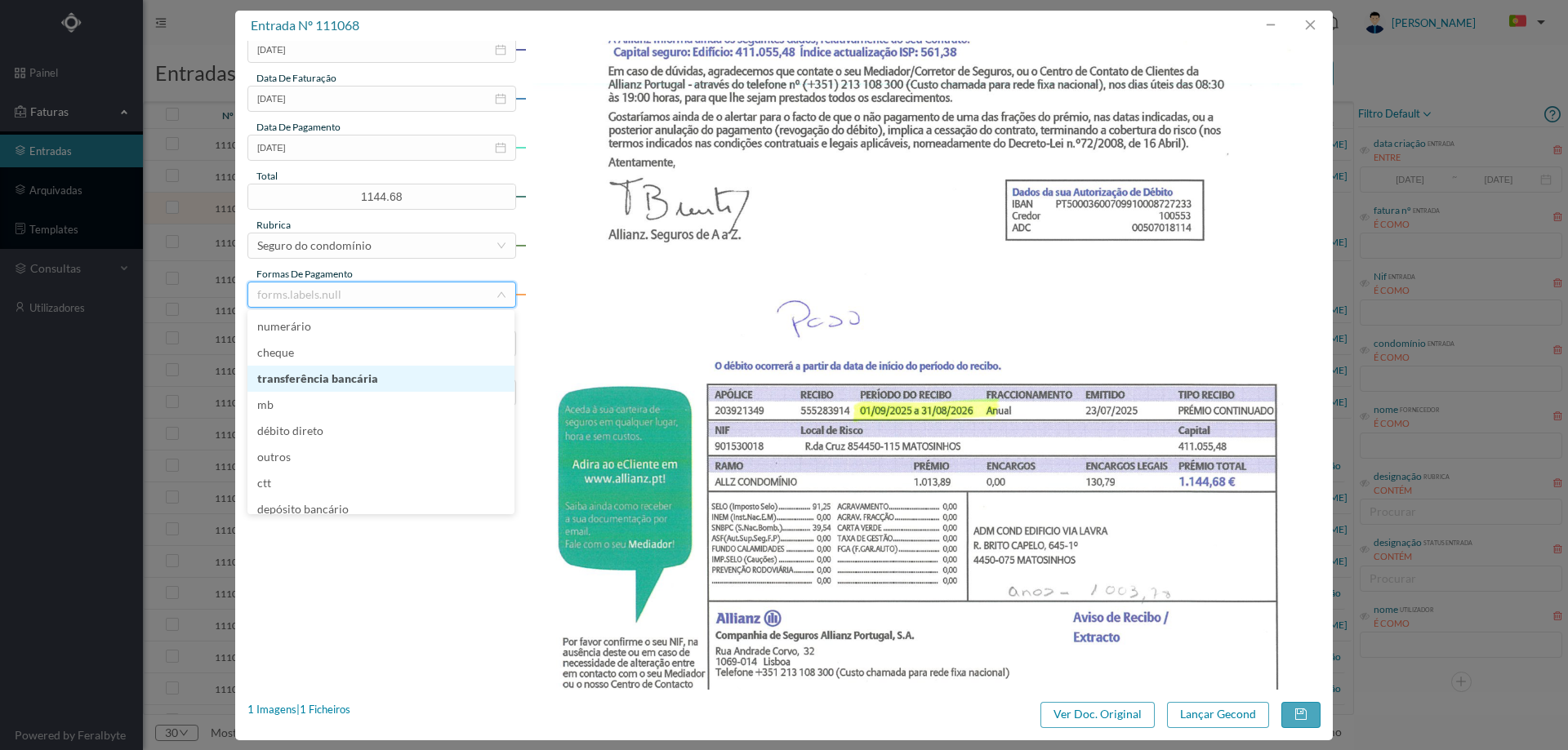
click at [378, 376] on li "transferência bancária" at bounding box center [381, 379] width 267 height 26
click at [339, 328] on div "estado da fatura" at bounding box center [382, 323] width 268 height 15
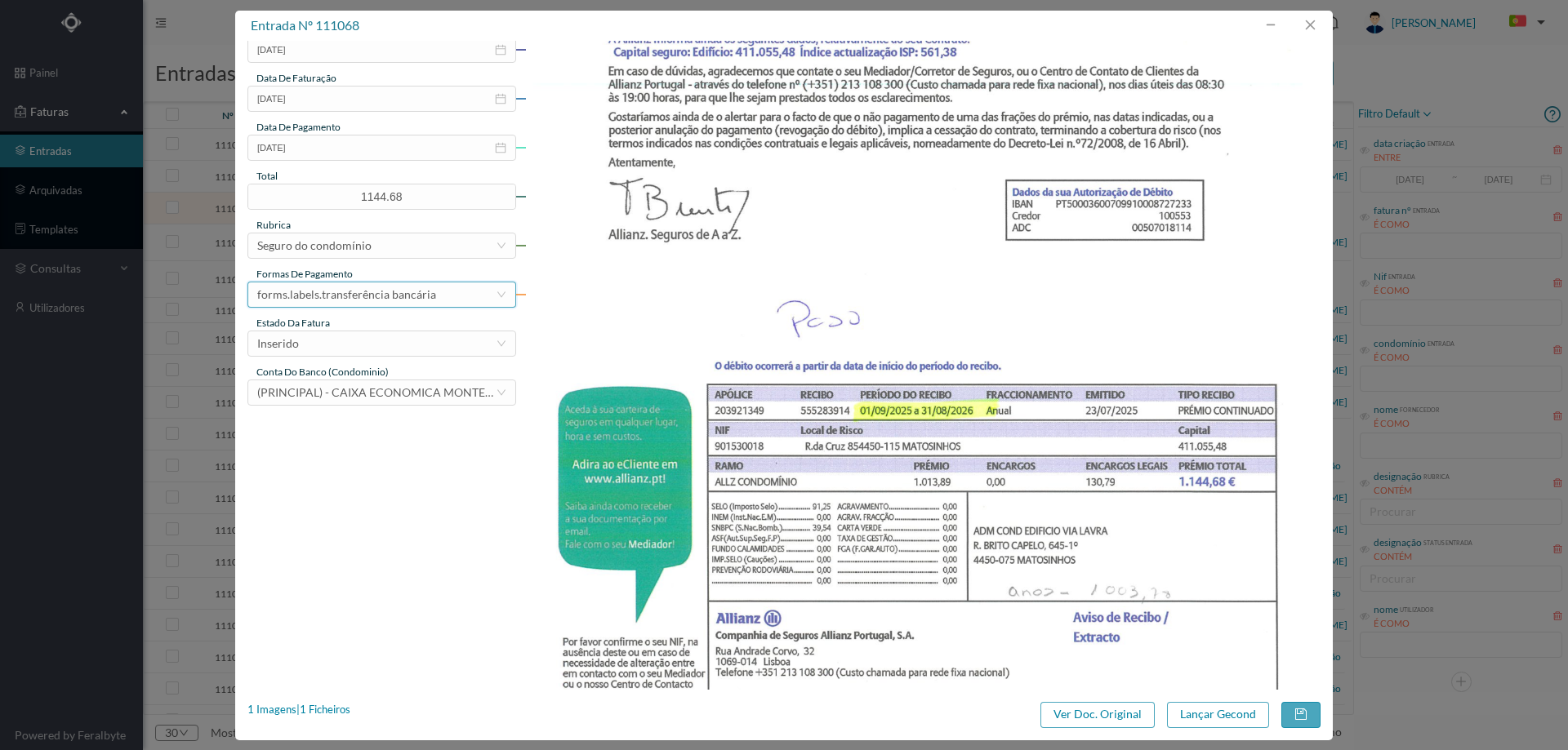
click at [366, 290] on div "forms.labels.transferência bancária" at bounding box center [346, 295] width 179 height 25
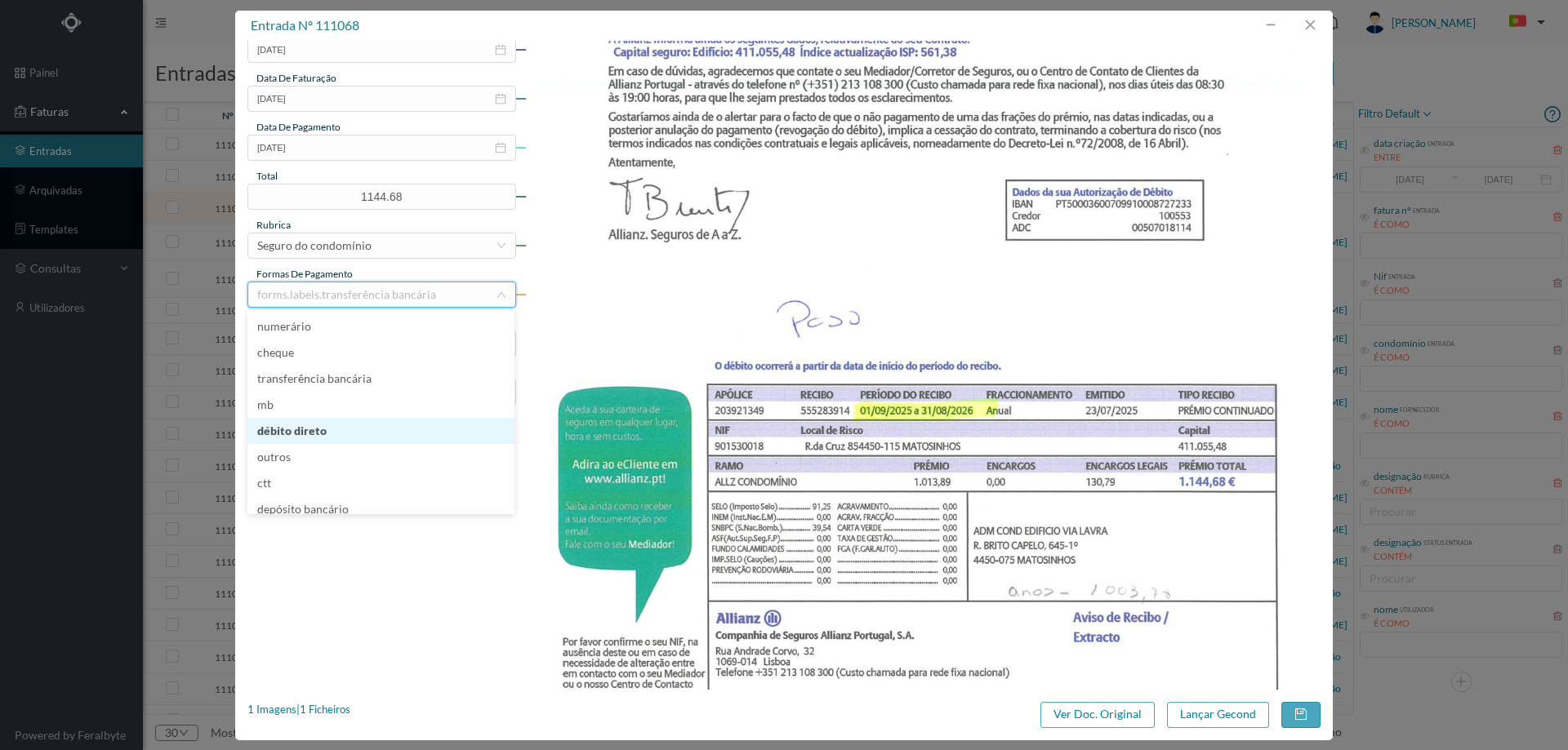
click at [330, 429] on li "débito direto" at bounding box center [381, 431] width 267 height 26
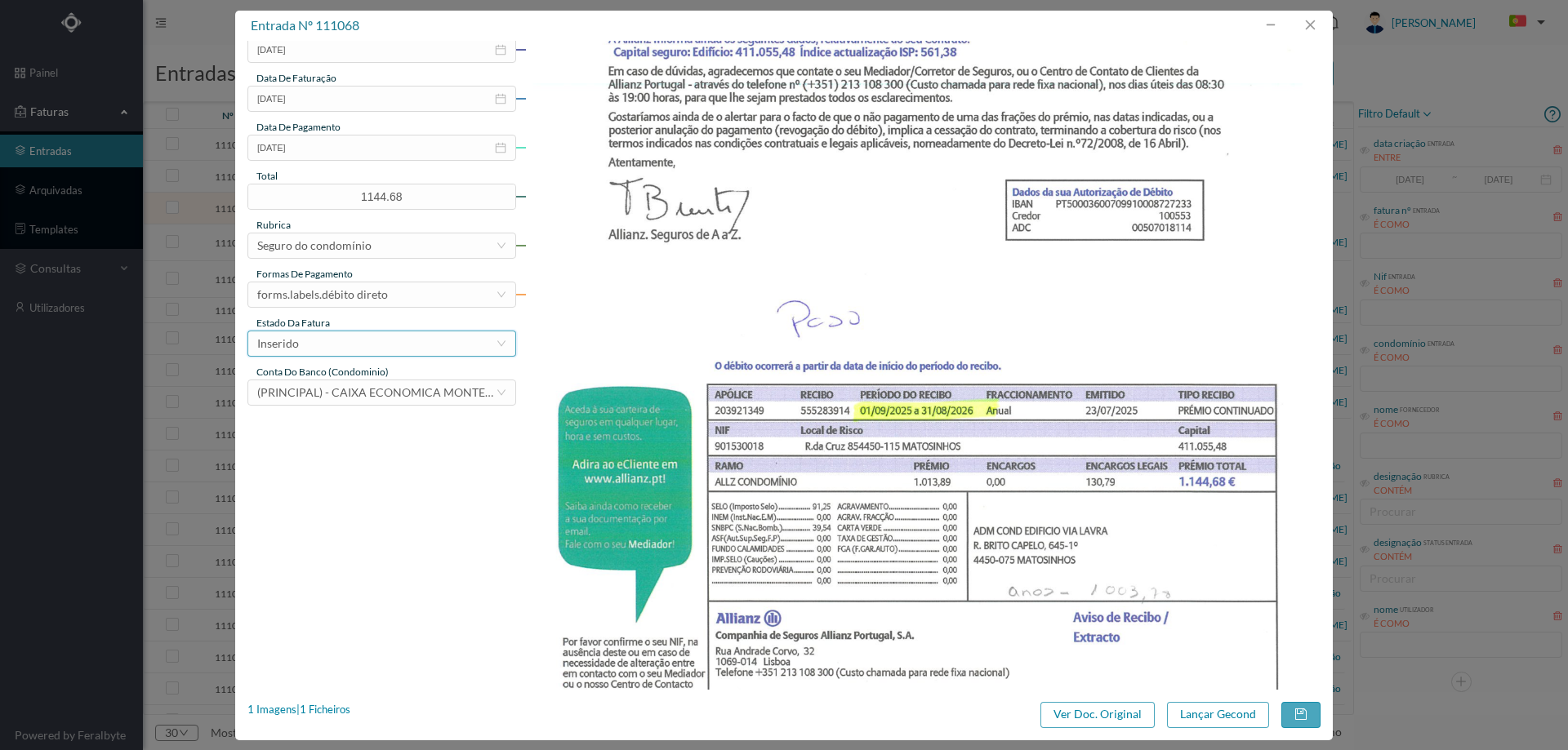
click at [344, 352] on div "Inserido" at bounding box center [376, 344] width 238 height 25
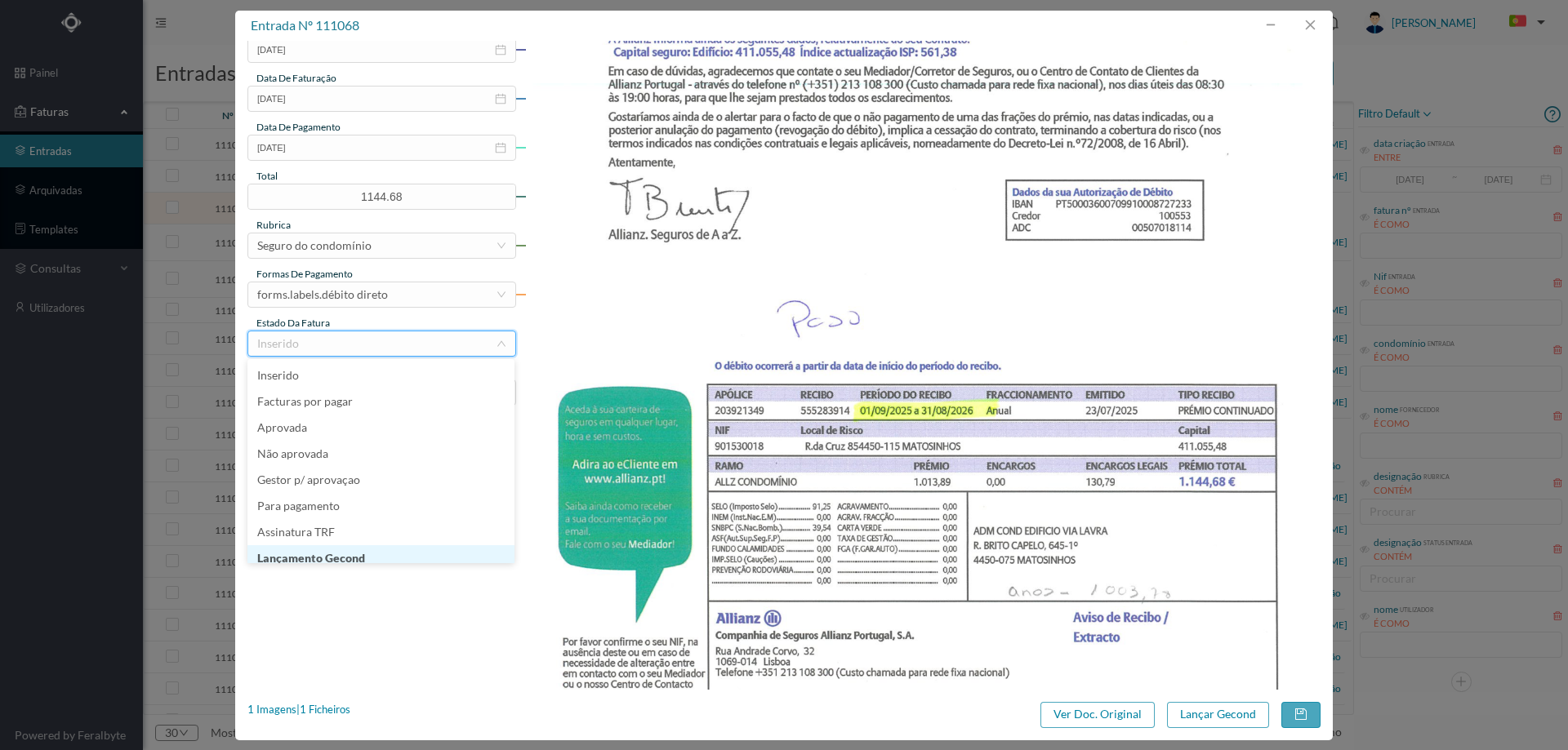
scroll to position [9, 0]
click at [343, 554] on li "Lançamento Gecond" at bounding box center [381, 550] width 267 height 26
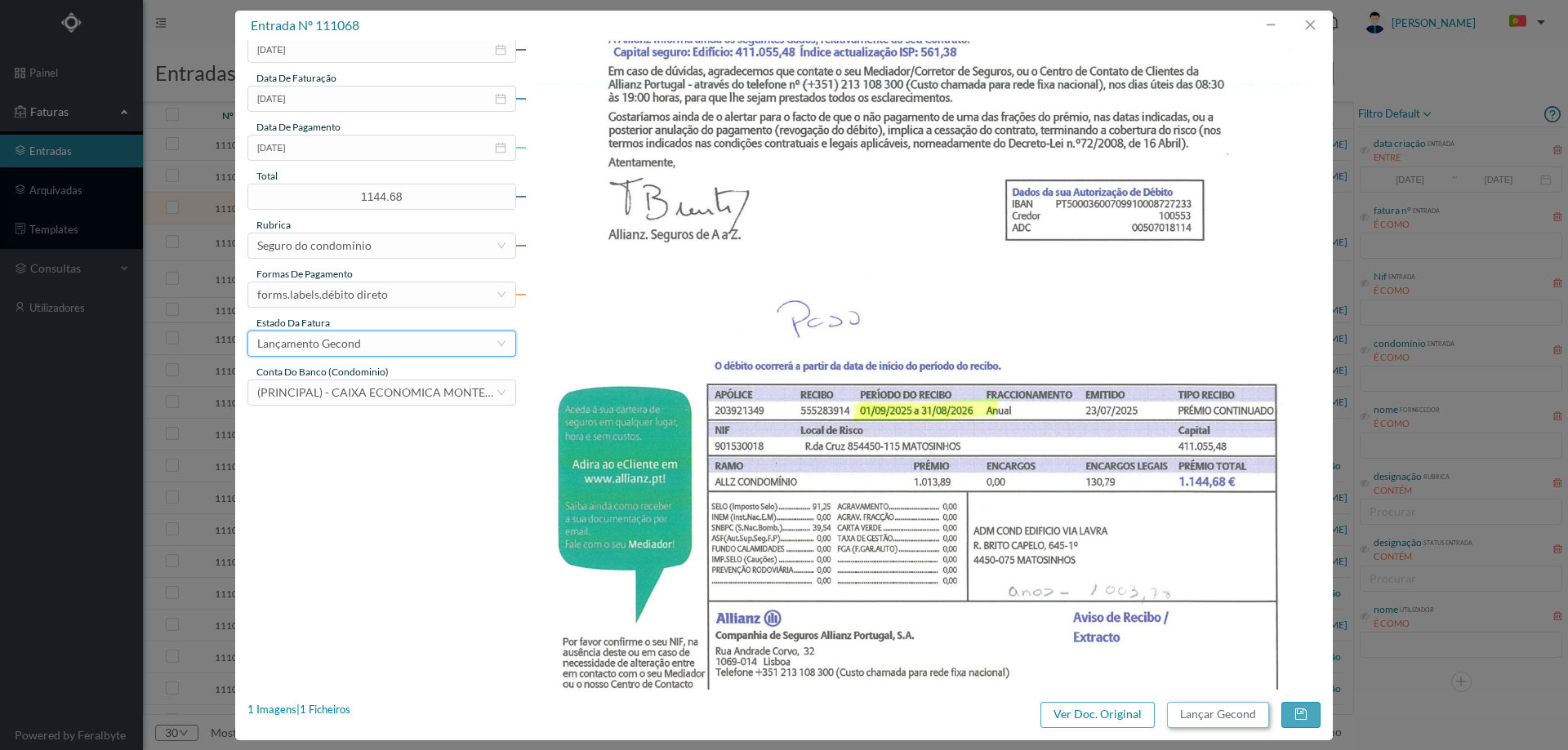
click at [1211, 723] on button "Lançar Gecond" at bounding box center [1217, 715] width 102 height 26
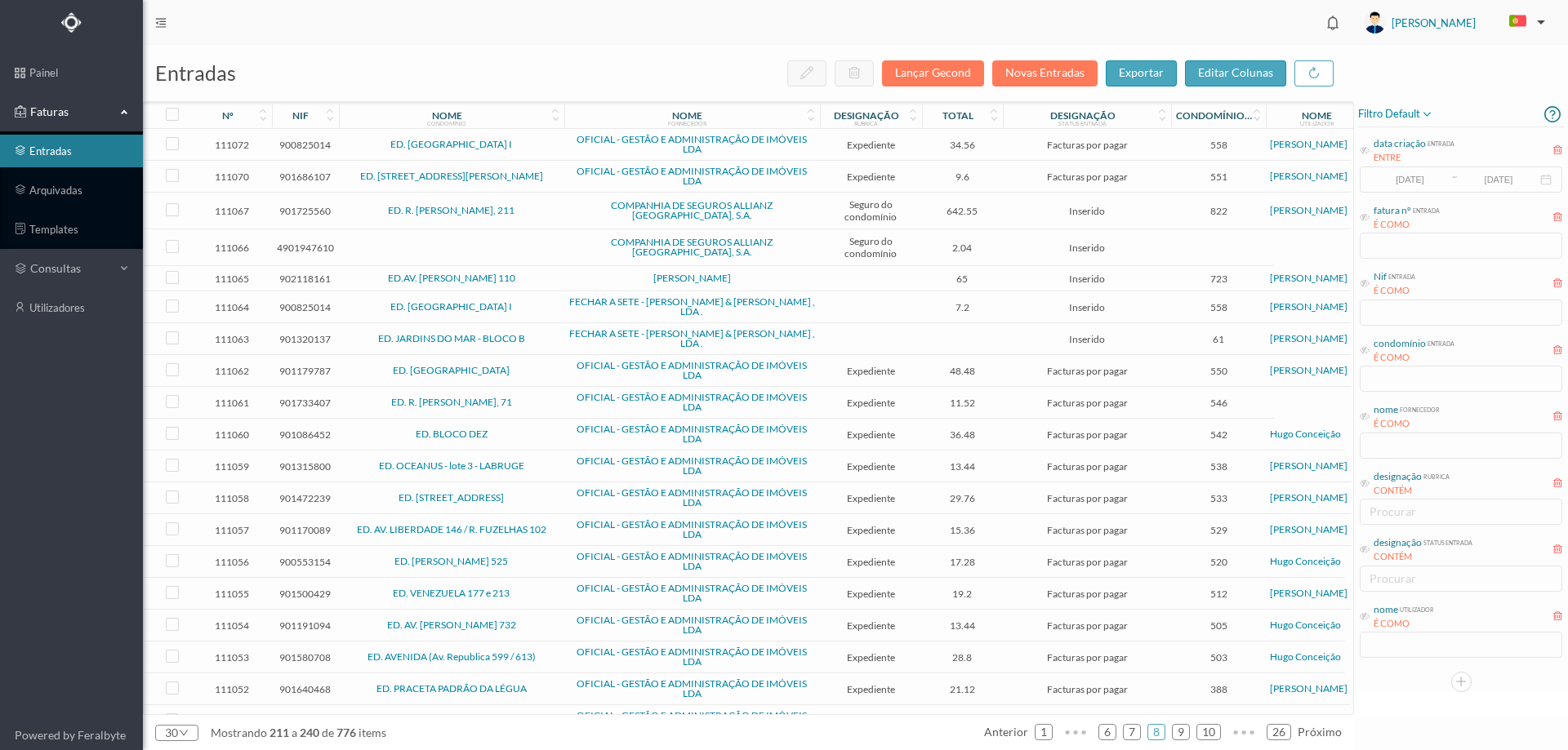
click at [555, 213] on span "ED. R. [PERSON_NAME], 211" at bounding box center [452, 211] width 217 height 9
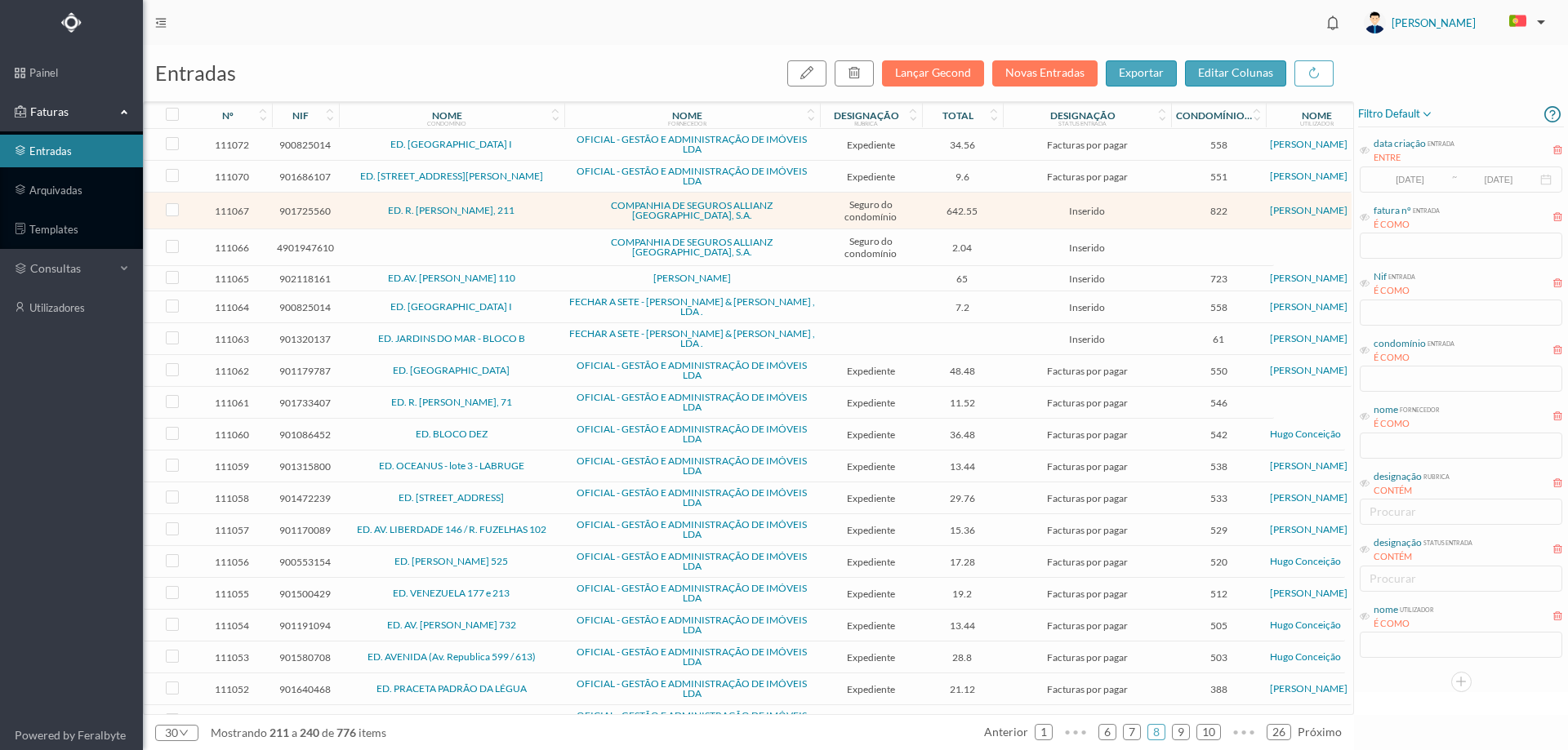
click at [555, 213] on span "ED. R. [PERSON_NAME], 211" at bounding box center [452, 211] width 217 height 9
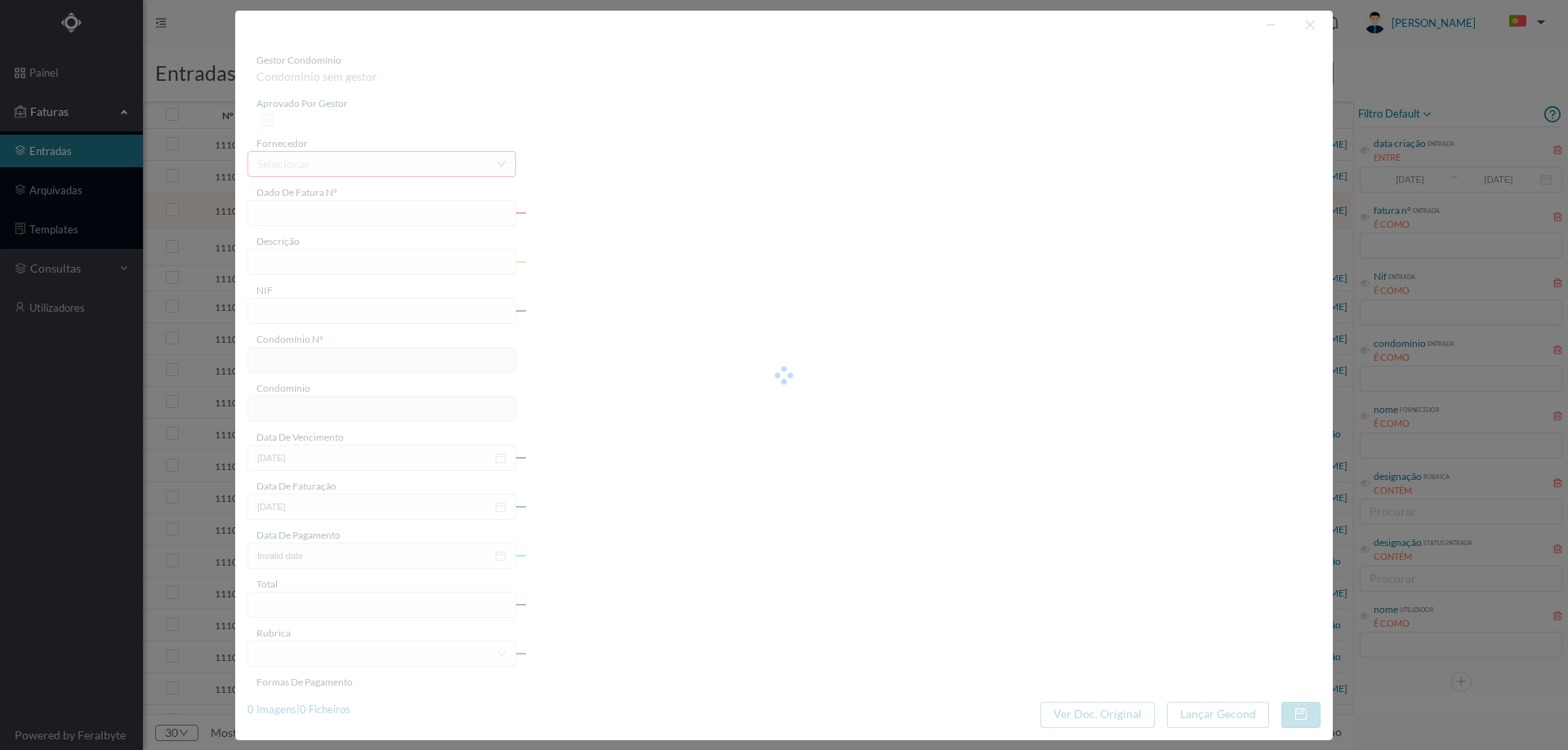
type input "ANTA 555346711"
type input "01 [09/2025 a31/08/2026"
type input "901725560"
type input "20-08-2016"
type input "Invalid date"
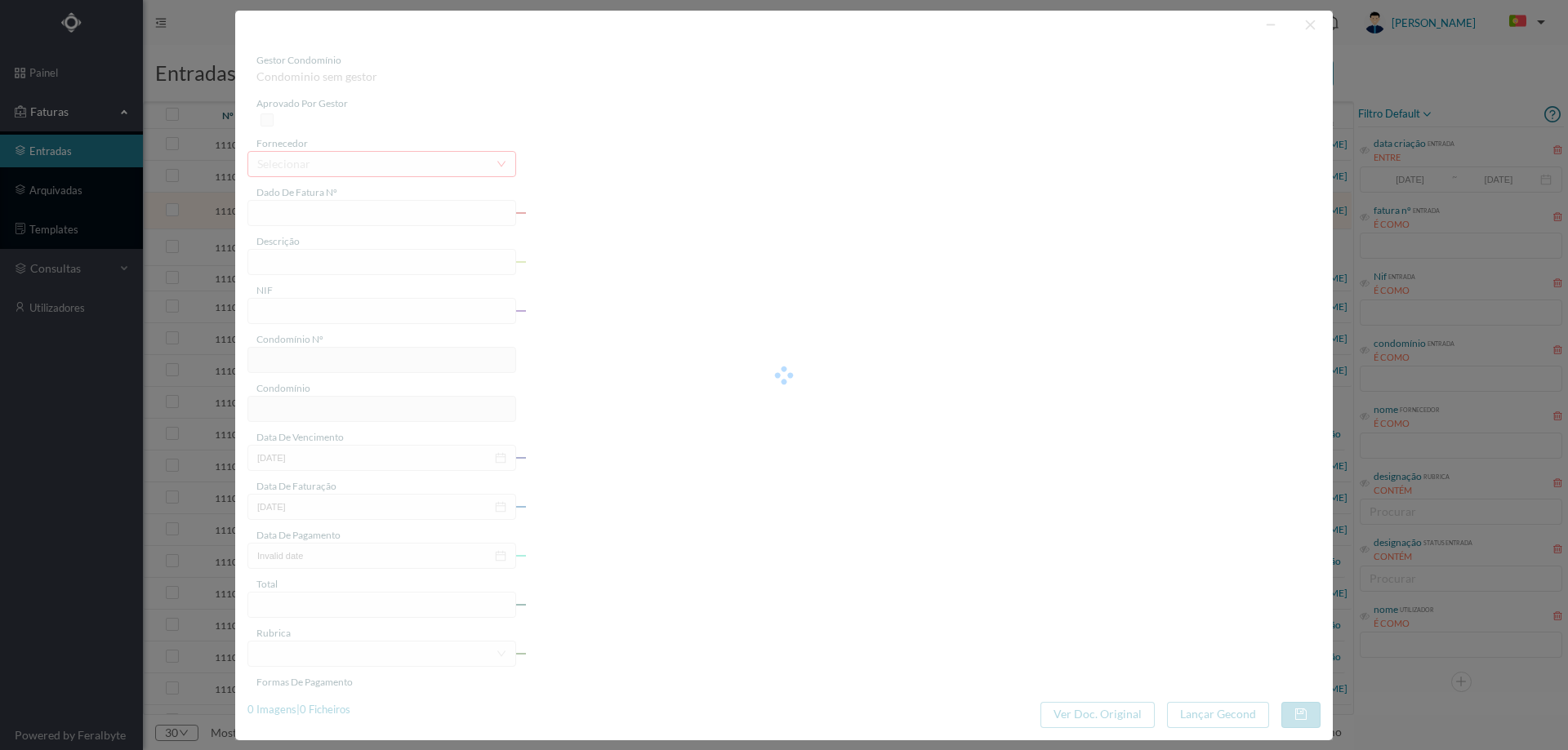
type input "16-04-2025"
type input "642.55"
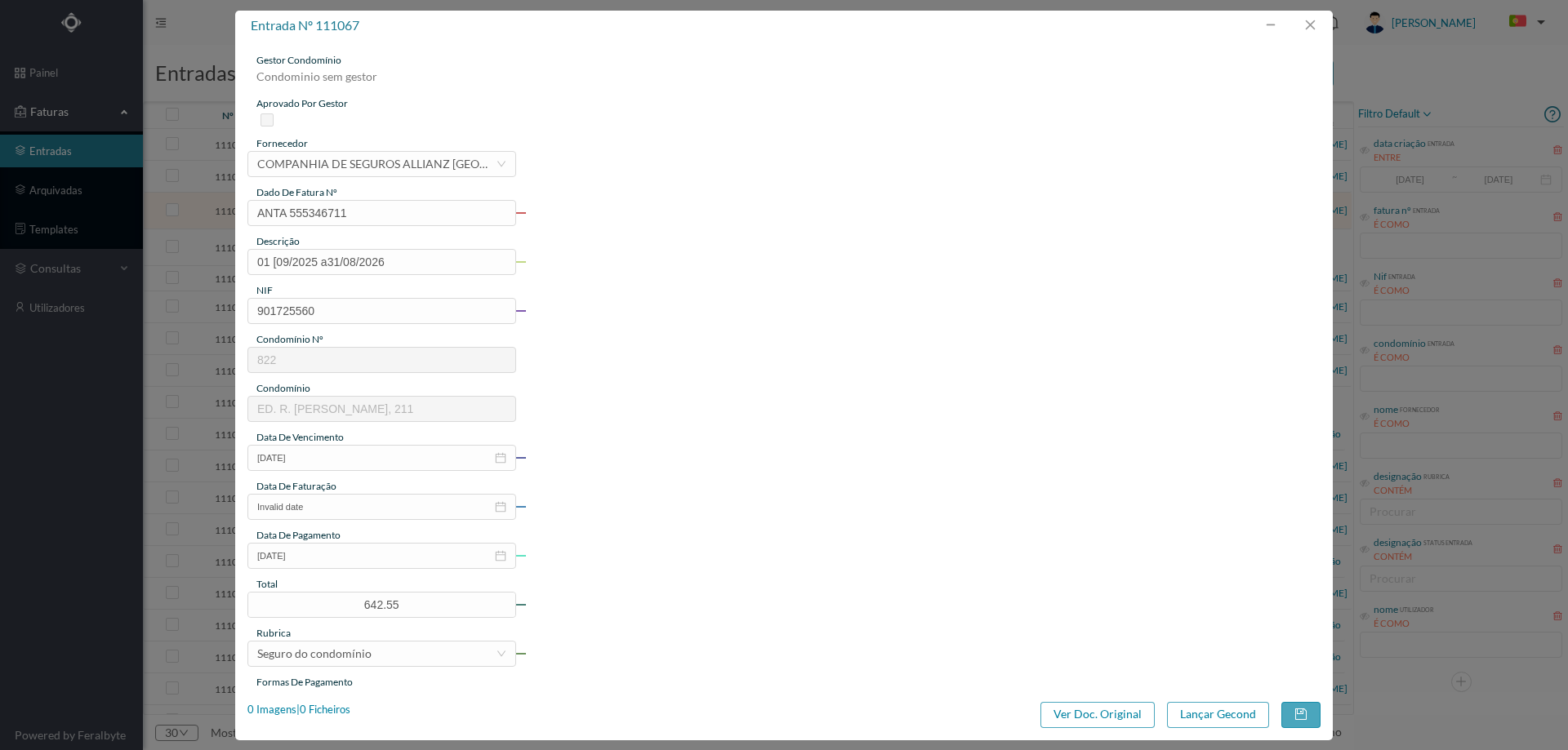
type input "822"
type input "ED. R. MANUEL DA SILVA ARAÚJO, 211"
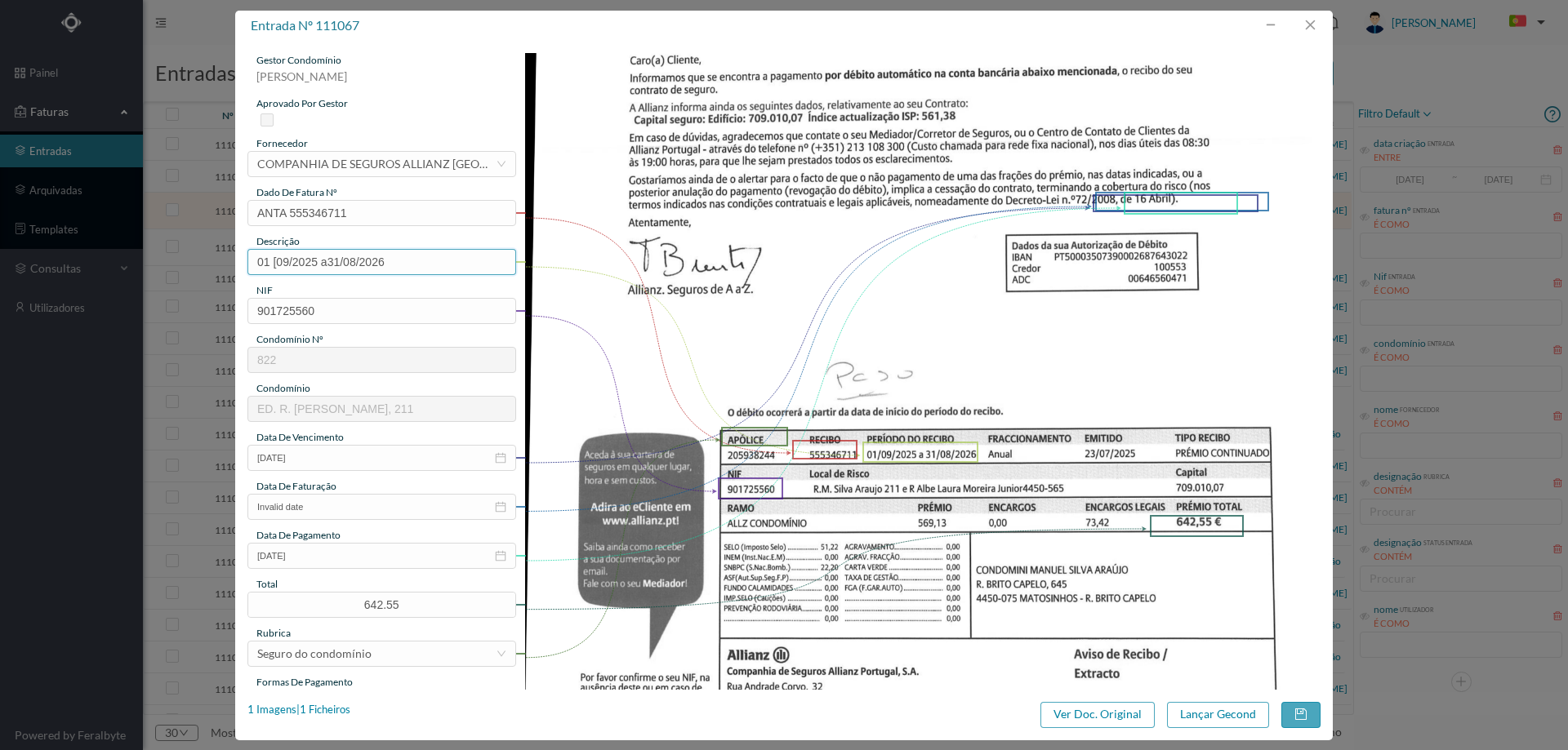
drag, startPoint x: 279, startPoint y: 261, endPoint x: 240, endPoint y: 261, distance: 39.0
click at [240, 261] on div "gestor condomínio Hugo Moreira aprovado por gestor fornecedor selecionar COMPAN…" at bounding box center [784, 365] width 1097 height 649
click at [327, 255] on input "01/09/2025 a31/08/2026" at bounding box center [382, 262] width 268 height 26
type input "01/09/2025 a 31/08/2026"
click at [341, 462] on input "20-08-2016" at bounding box center [382, 458] width 268 height 26
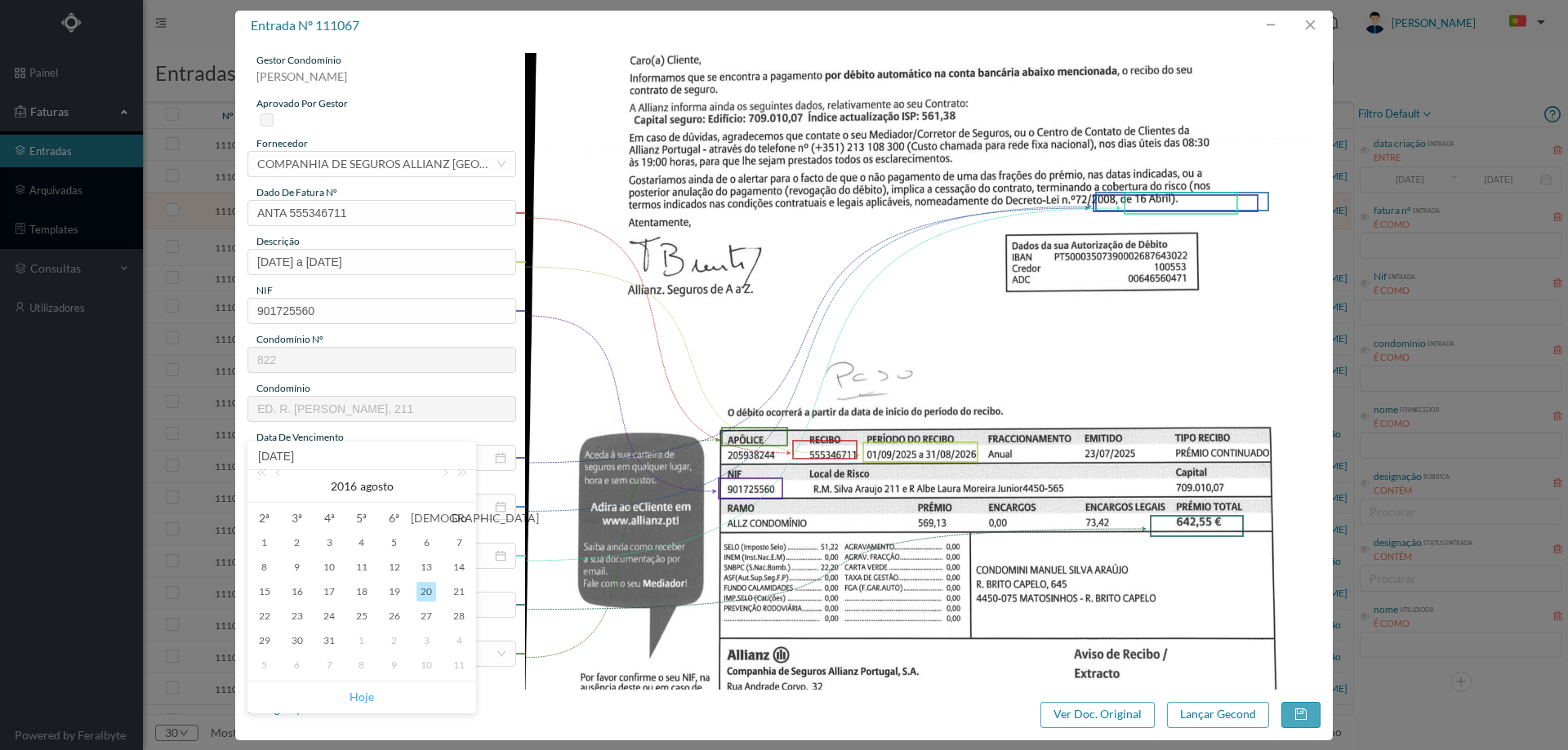
click at [360, 687] on link "Hoje" at bounding box center [362, 696] width 25 height 31
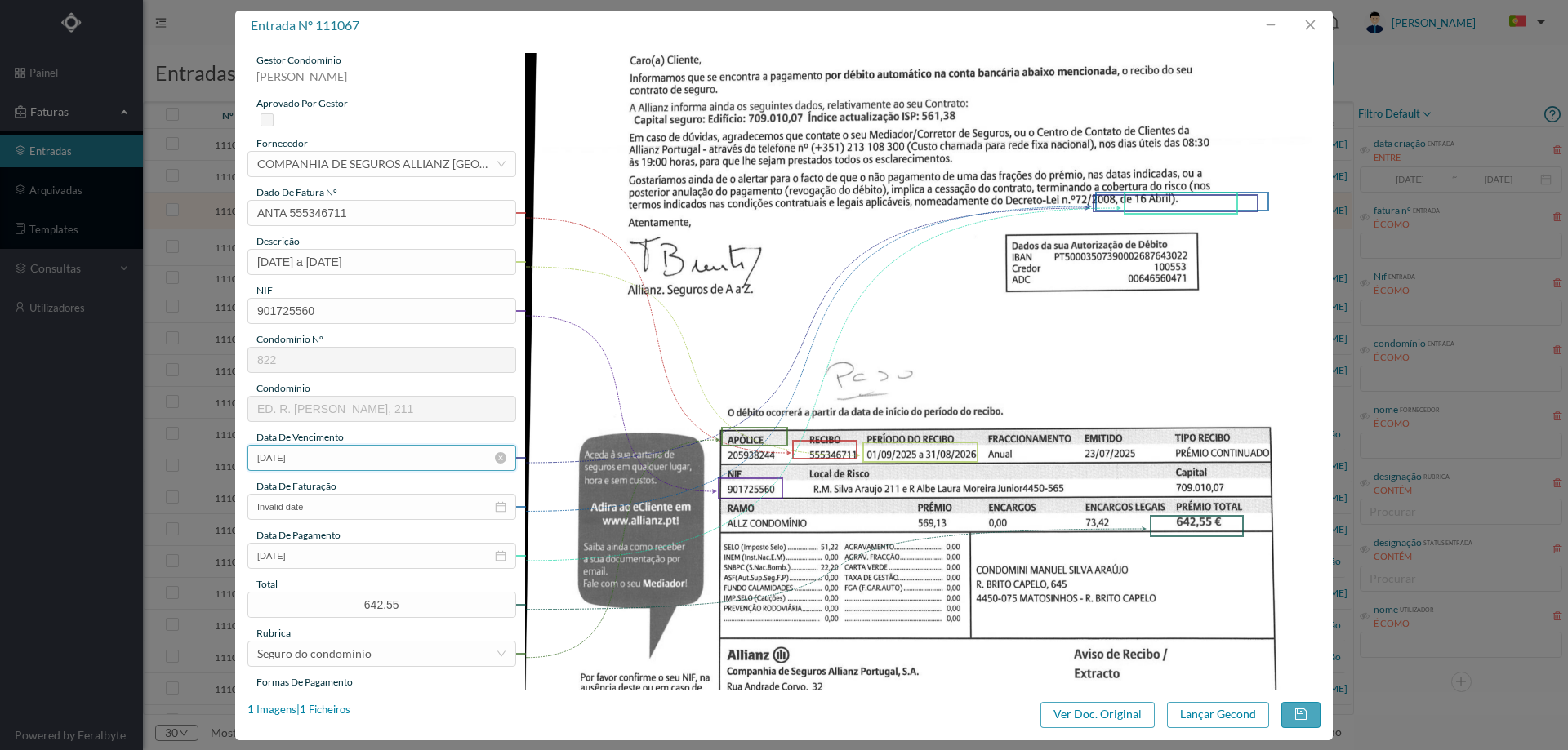
click at [345, 461] on input "03-09-2025" at bounding box center [382, 458] width 268 height 26
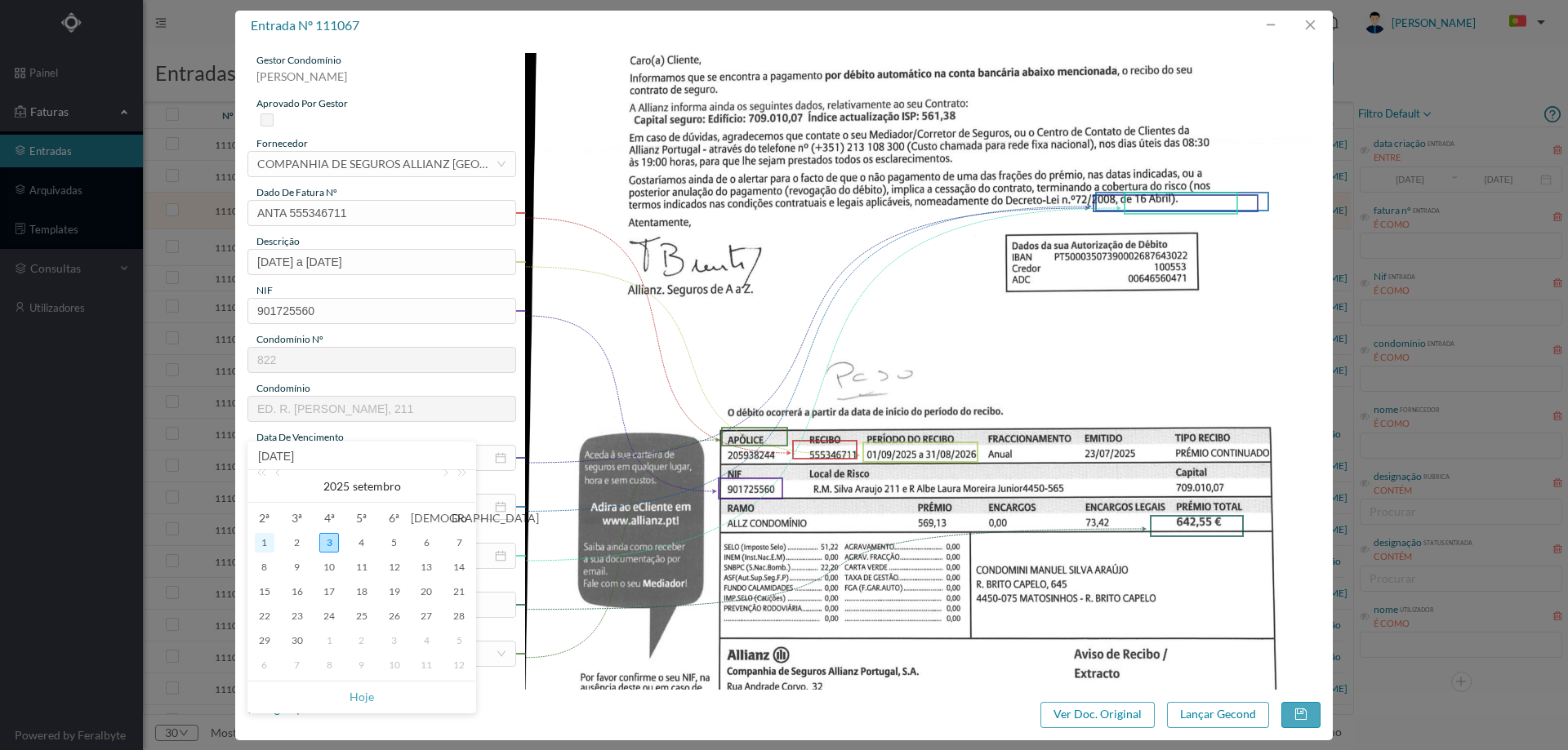
click at [259, 543] on div "1" at bounding box center [265, 542] width 20 height 20
type input "01-09-2025"
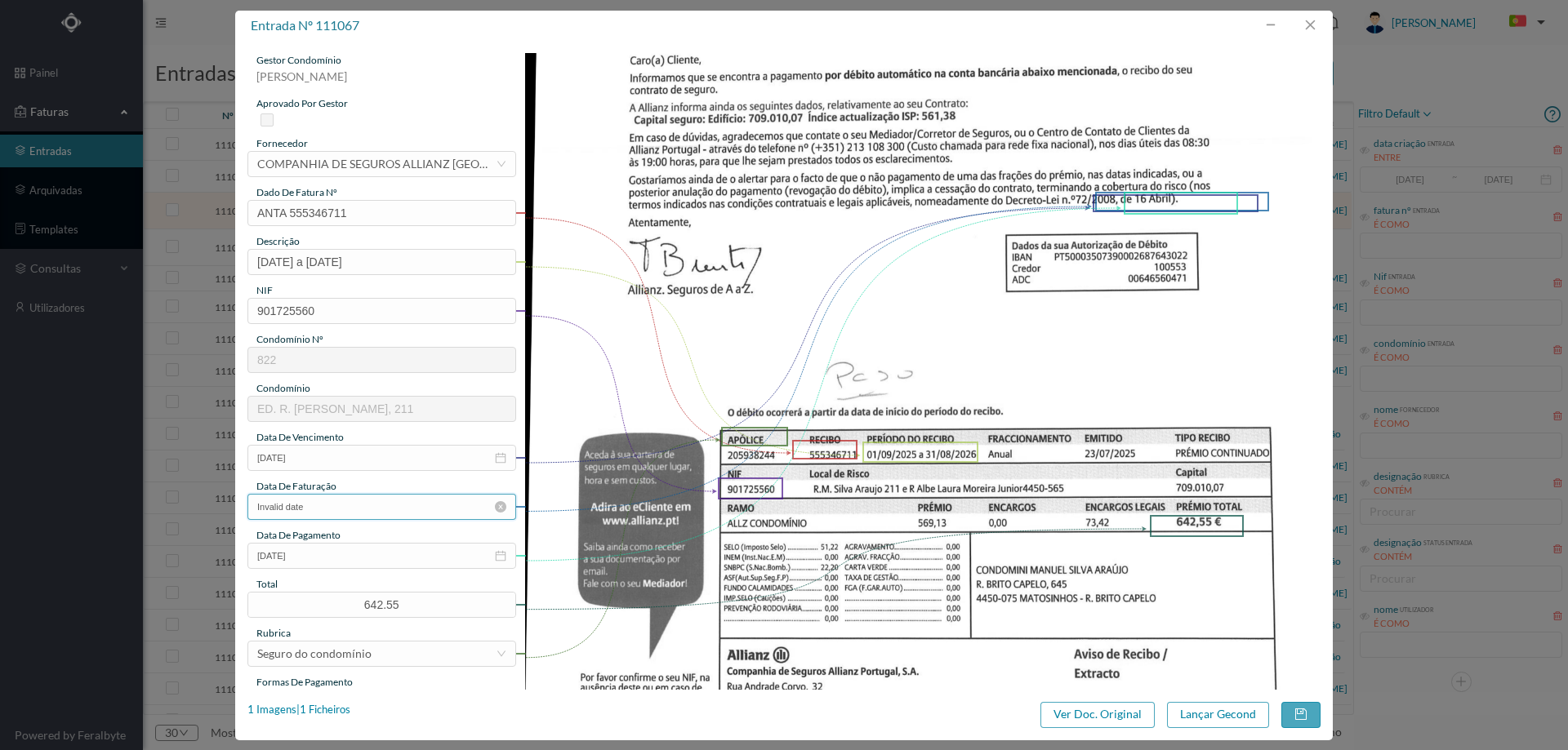
click at [346, 506] on input "Invalid date" at bounding box center [382, 507] width 268 height 26
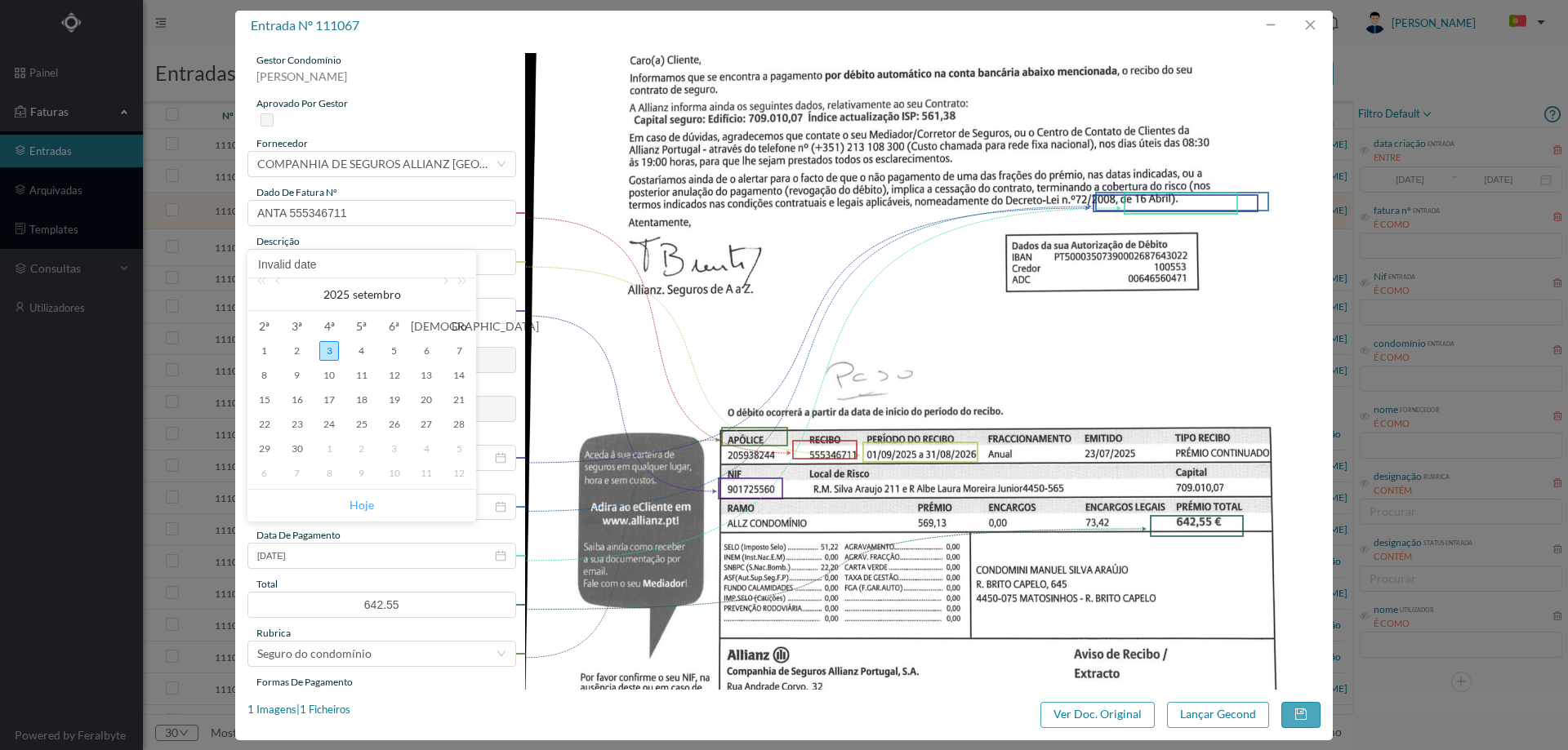
click at [355, 503] on link "Hoje" at bounding box center [362, 504] width 25 height 31
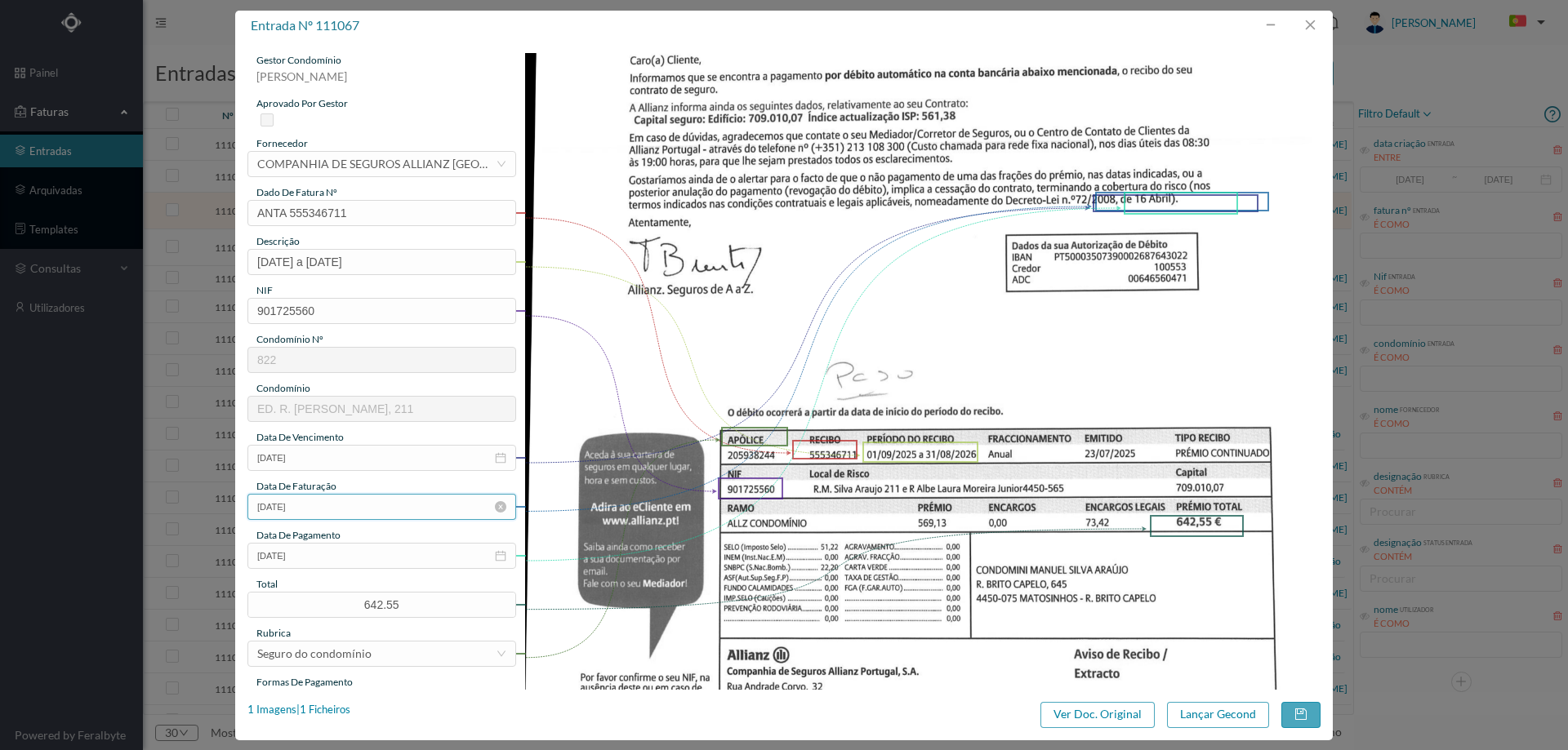
click at [320, 513] on input "03-09-2025" at bounding box center [382, 507] width 268 height 26
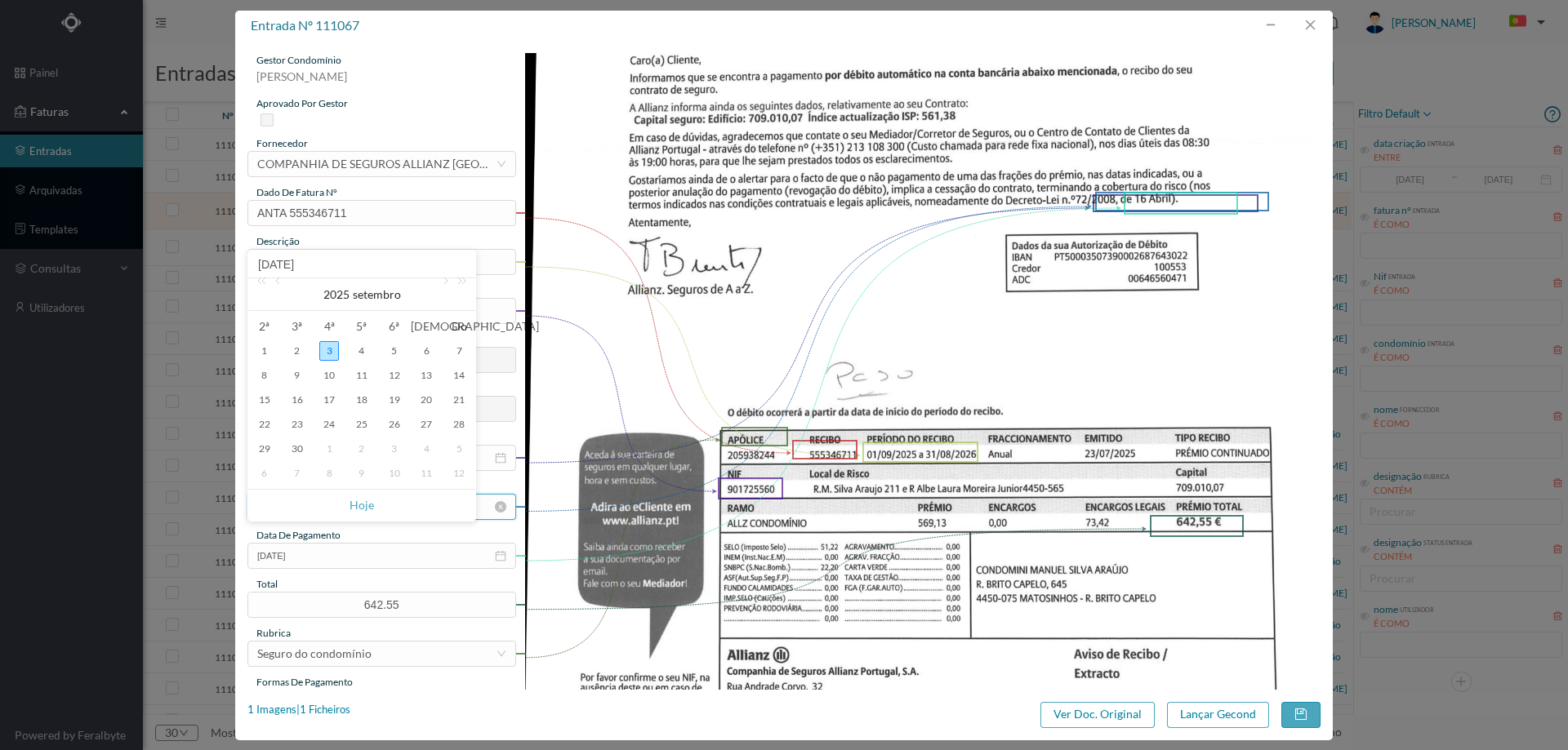
drag, startPoint x: 265, startPoint y: 350, endPoint x: 333, endPoint y: 501, distance: 165.6
click at [266, 350] on div "1" at bounding box center [265, 350] width 20 height 20
type input "01-09-2025"
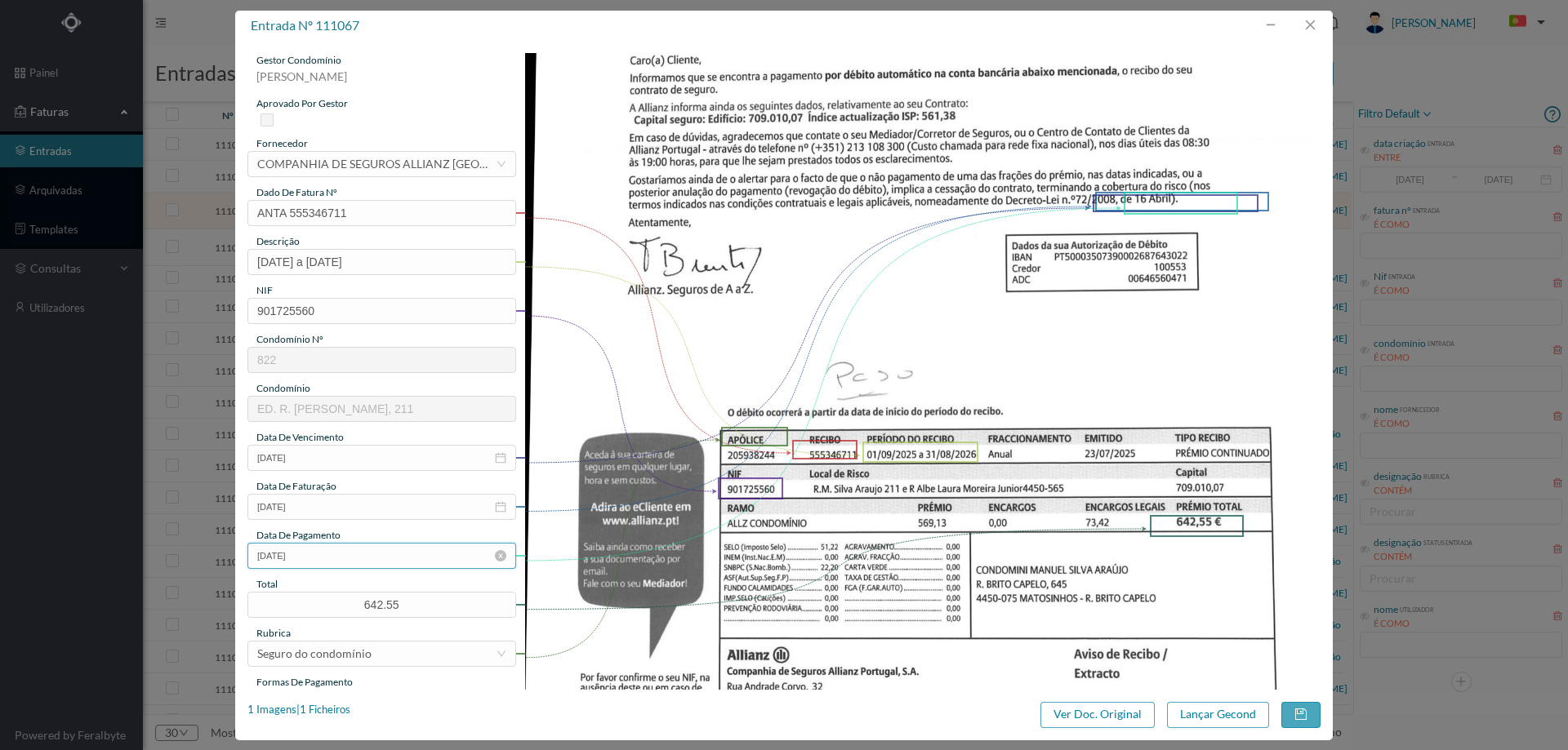
click at [347, 550] on input "16-04-2025" at bounding box center [382, 555] width 268 height 26
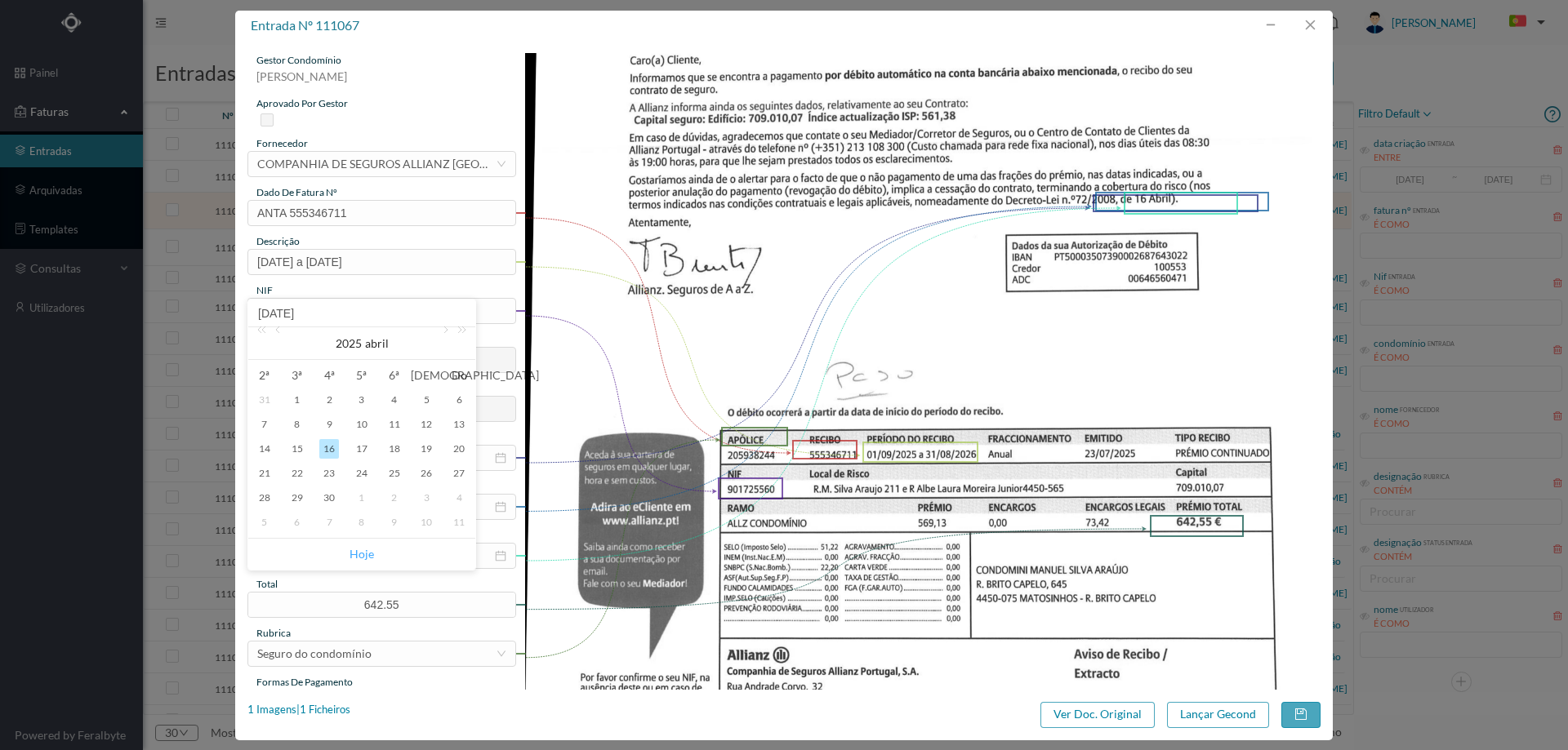
click at [359, 557] on link "Hoje" at bounding box center [362, 554] width 25 height 31
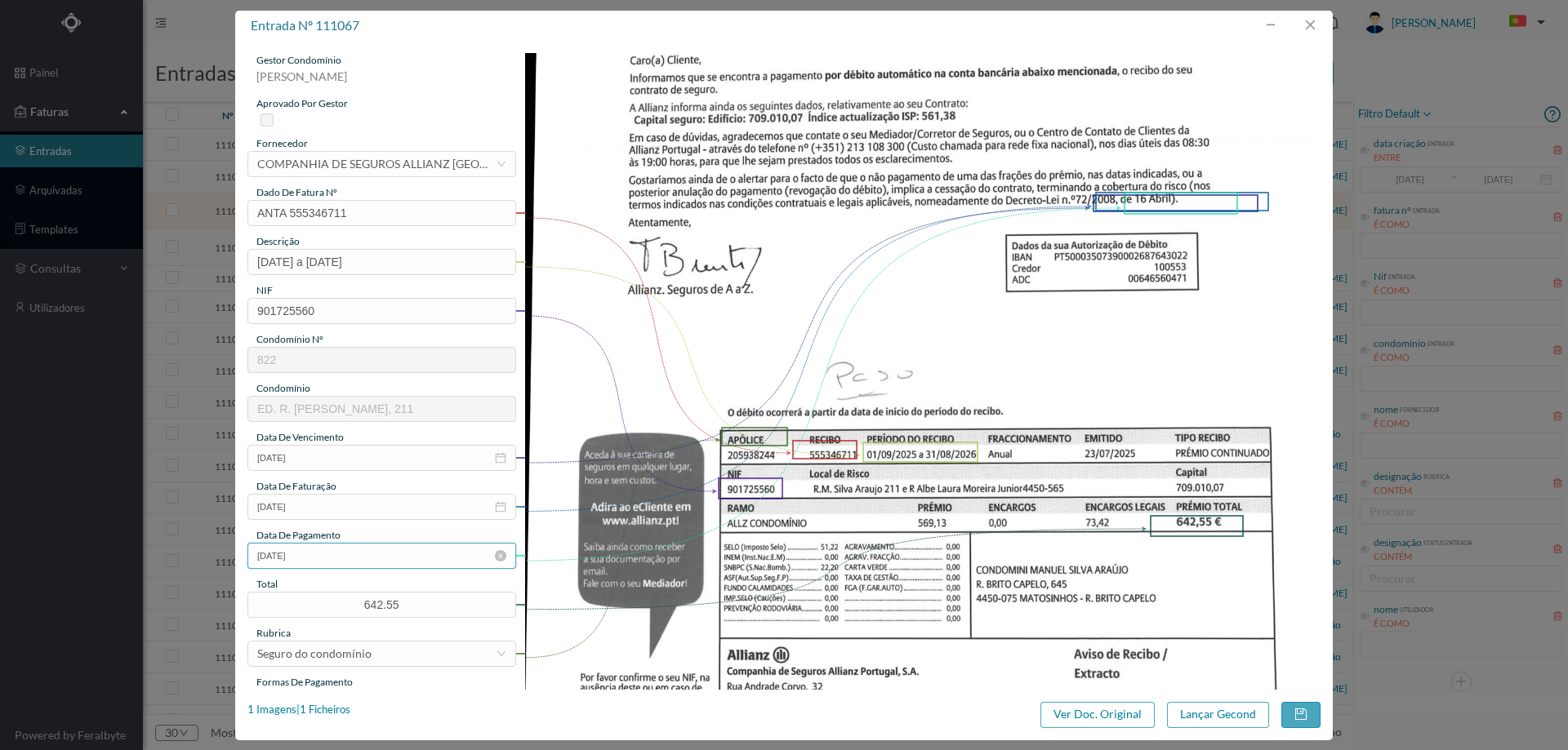
click at [319, 560] on input "03-09-2025" at bounding box center [382, 555] width 268 height 26
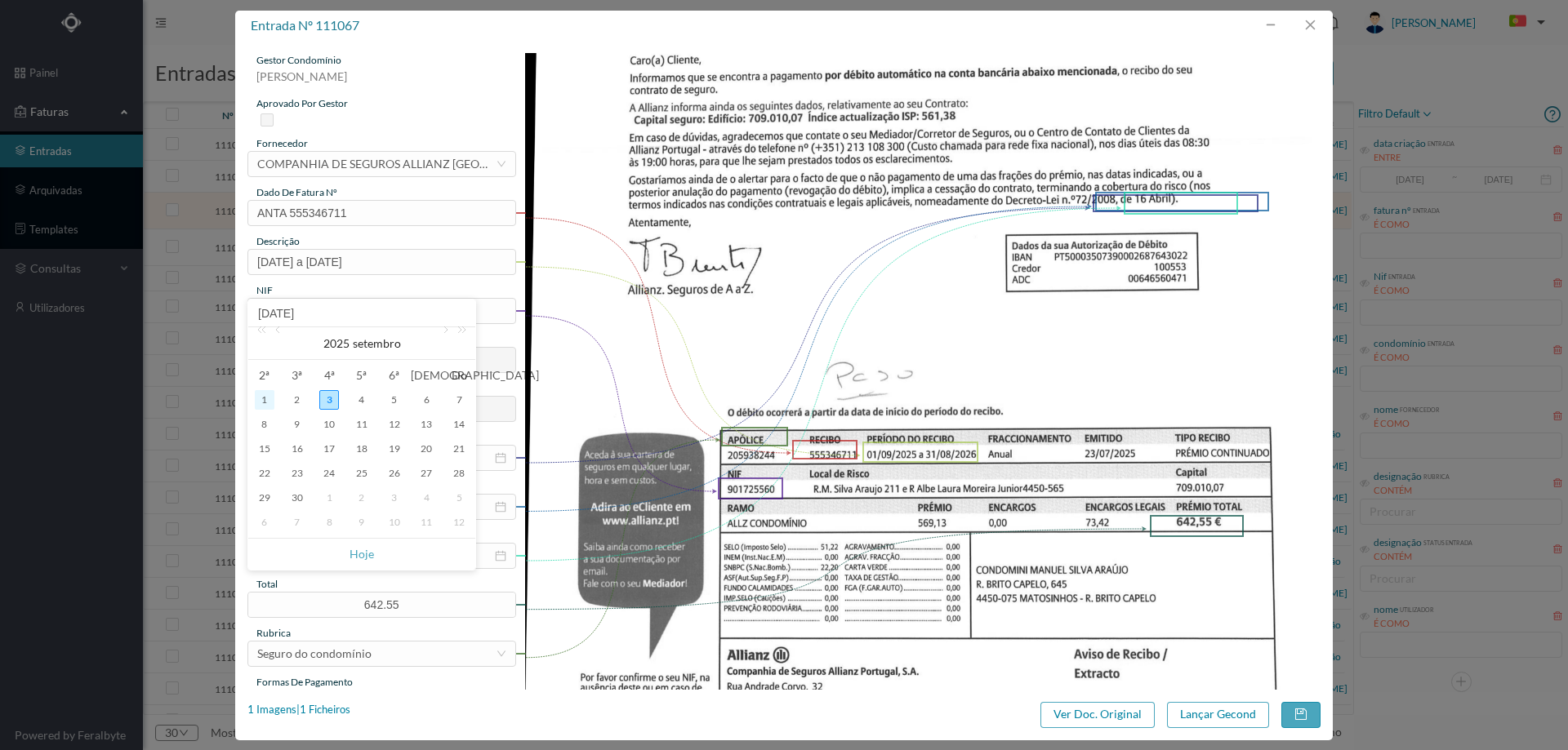
click at [264, 403] on div "1" at bounding box center [265, 400] width 20 height 20
type input "01-09-2025"
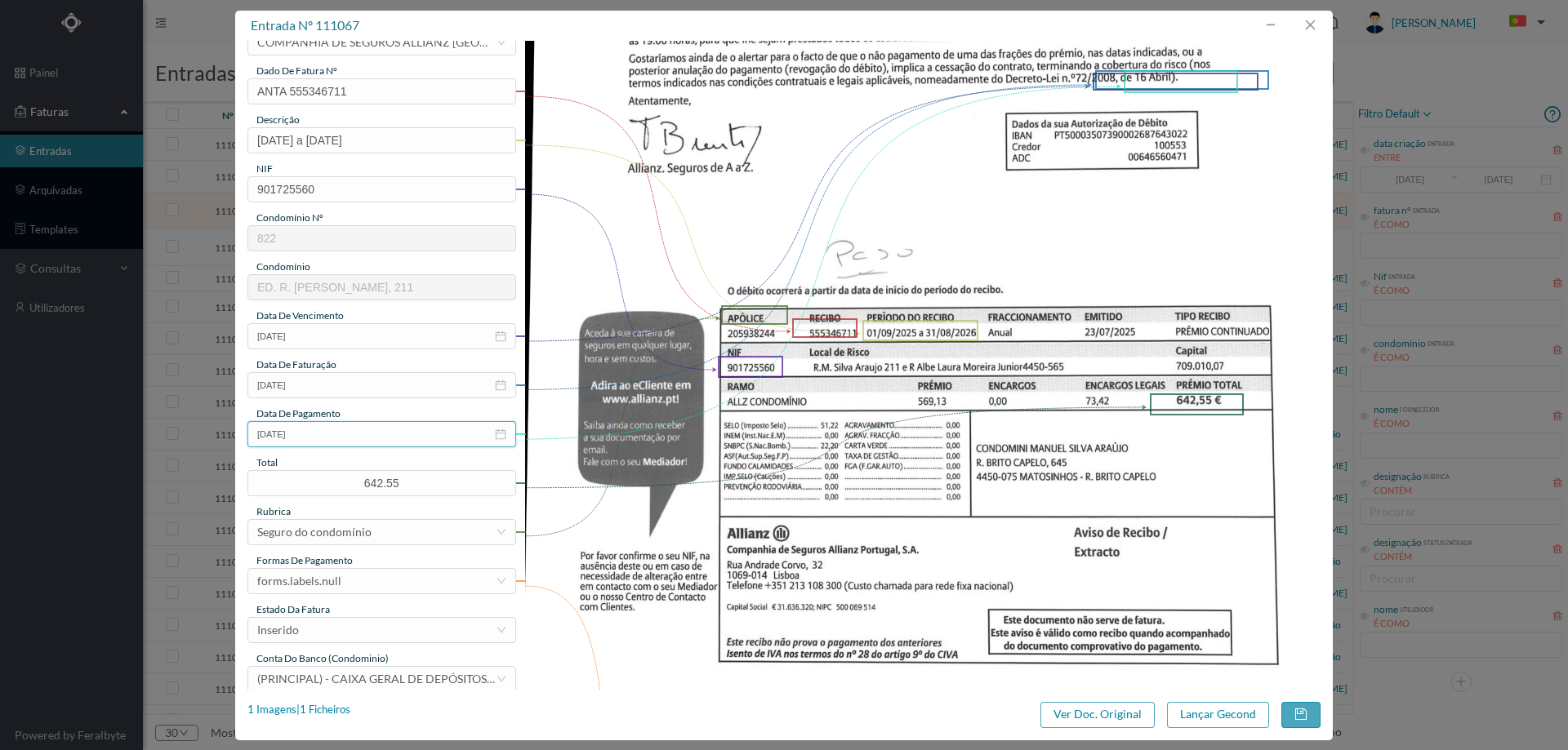
scroll to position [245, 0]
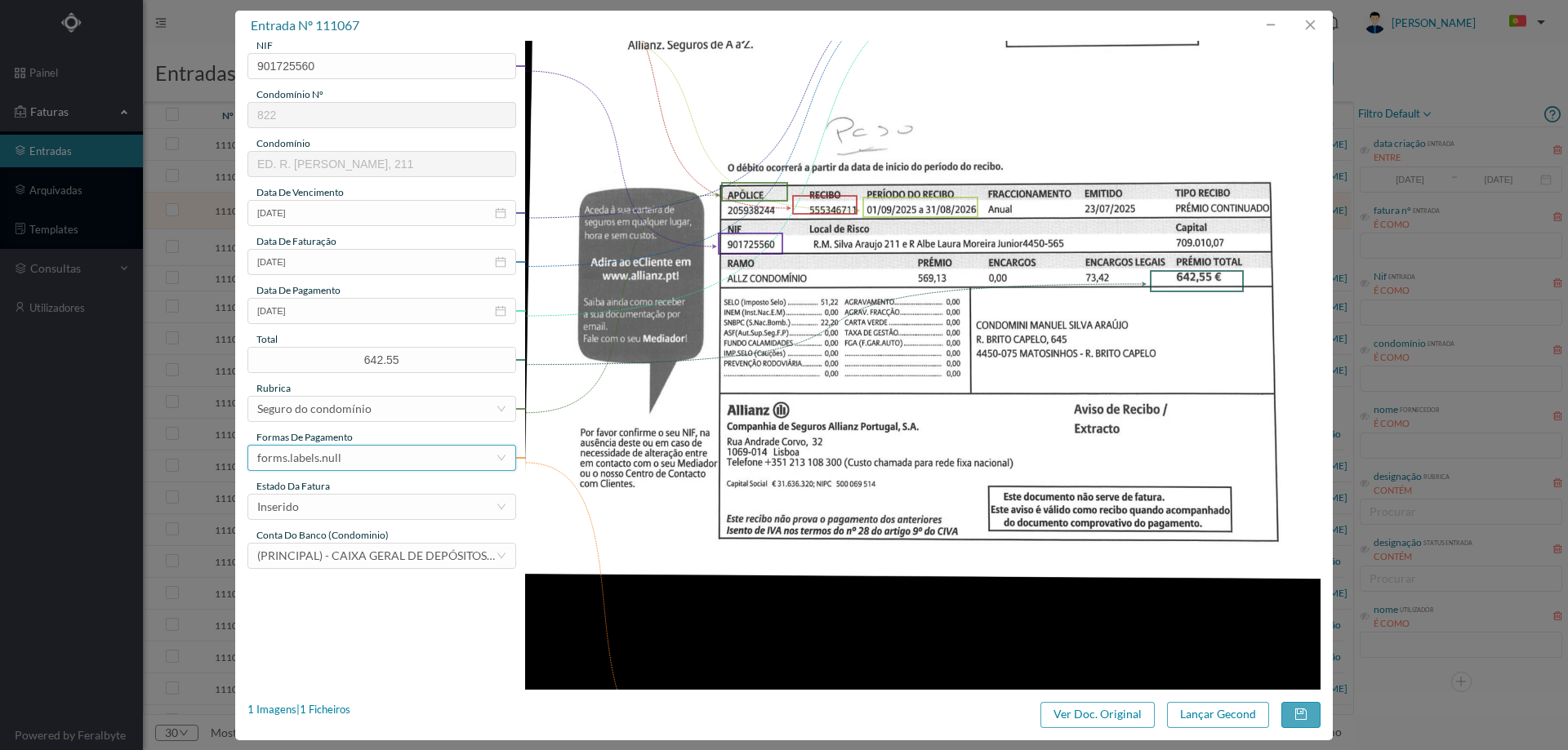
click at [380, 456] on div "forms.labels.null" at bounding box center [376, 458] width 238 height 25
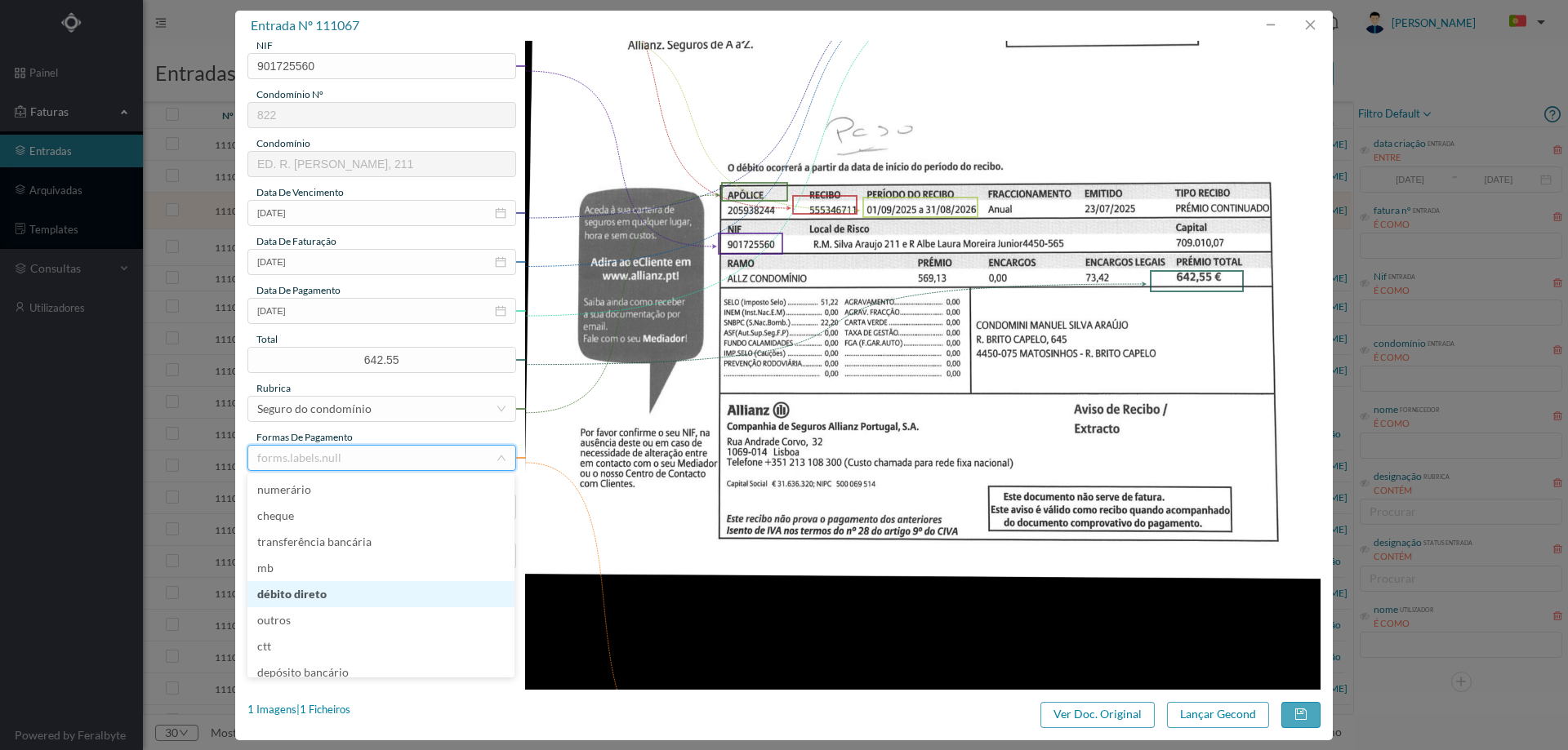
click at [337, 585] on li "débito direto" at bounding box center [381, 594] width 267 height 26
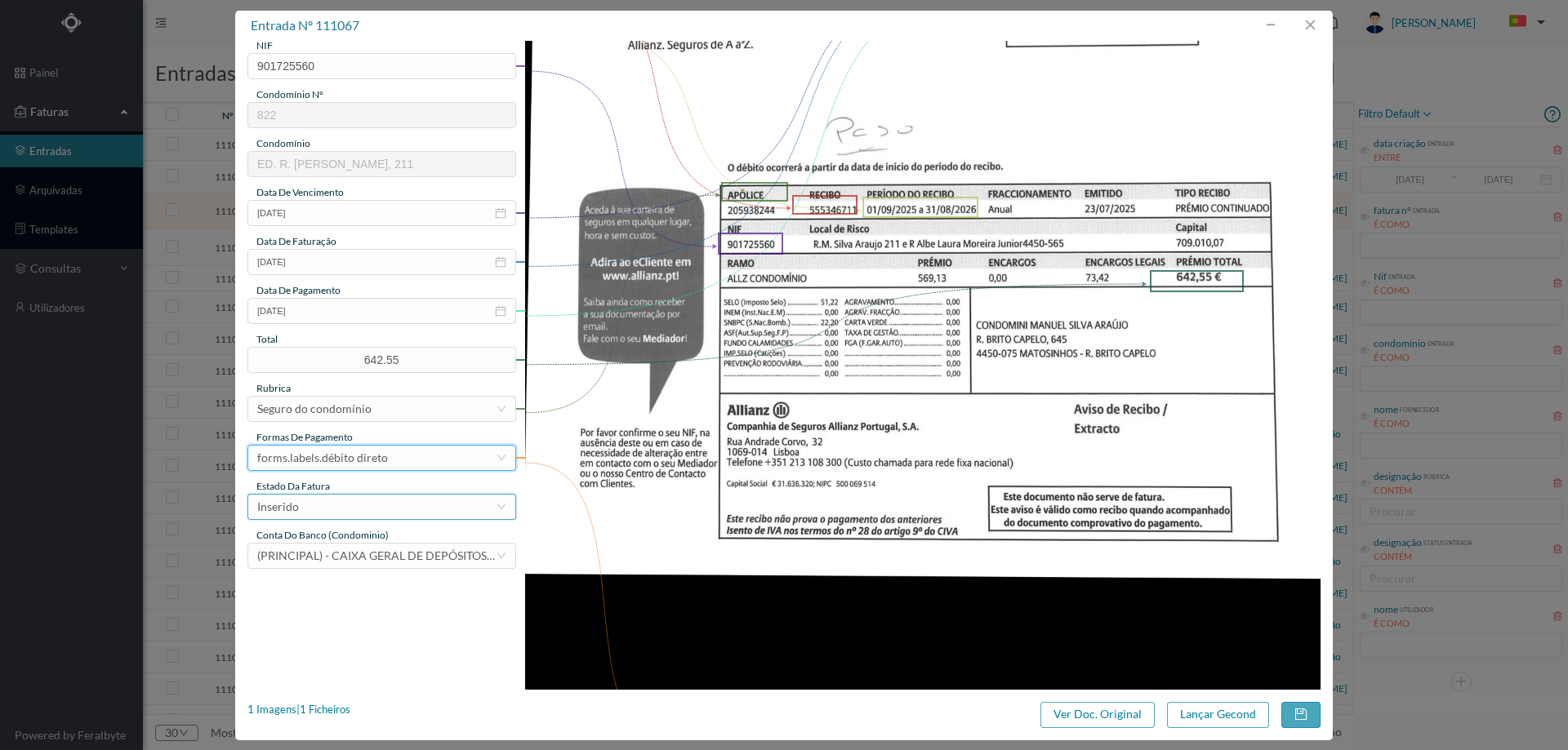
click at [338, 512] on div "Inserido" at bounding box center [376, 507] width 238 height 25
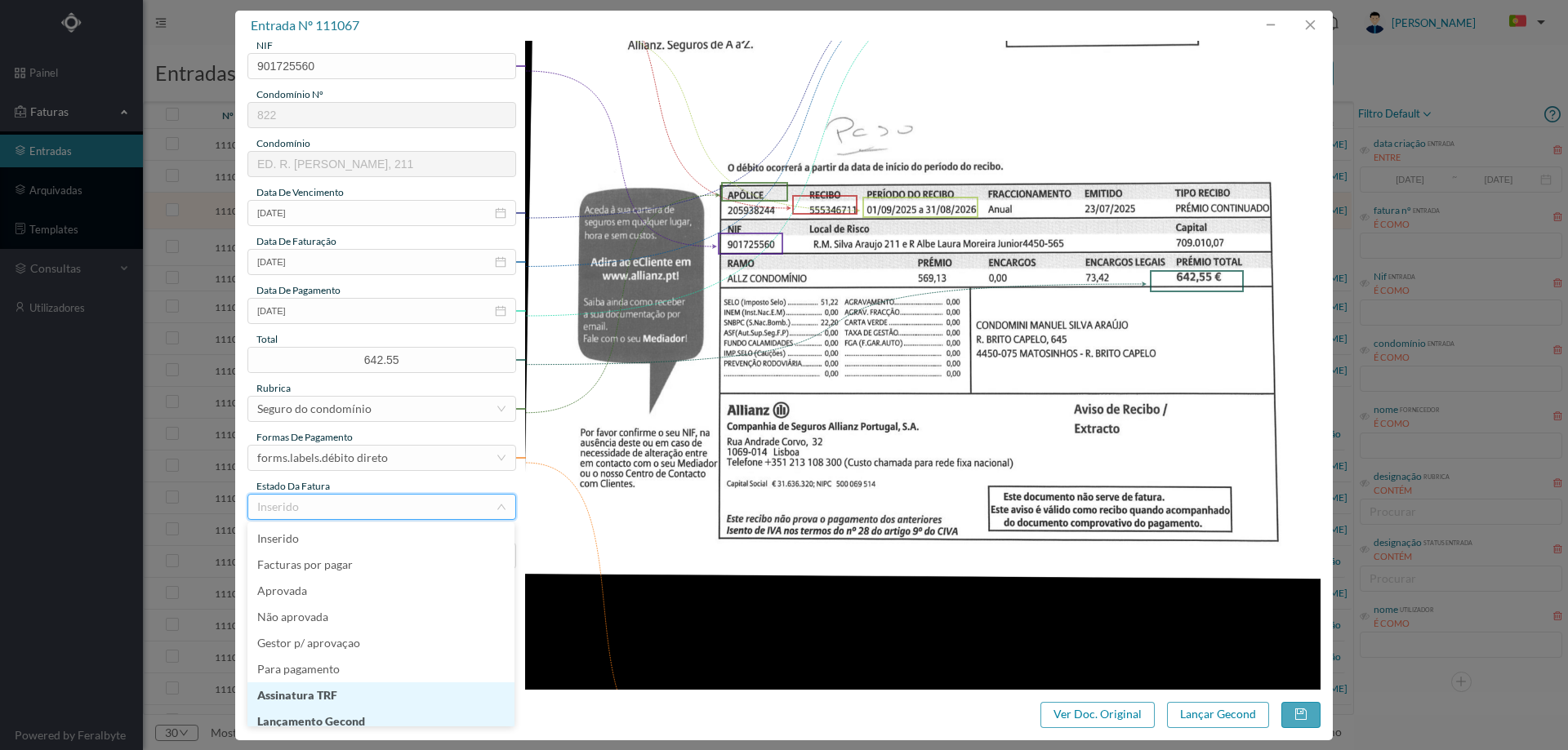
scroll to position [9, 0]
click at [352, 713] on li "Lançamento Gecond" at bounding box center [381, 713] width 267 height 26
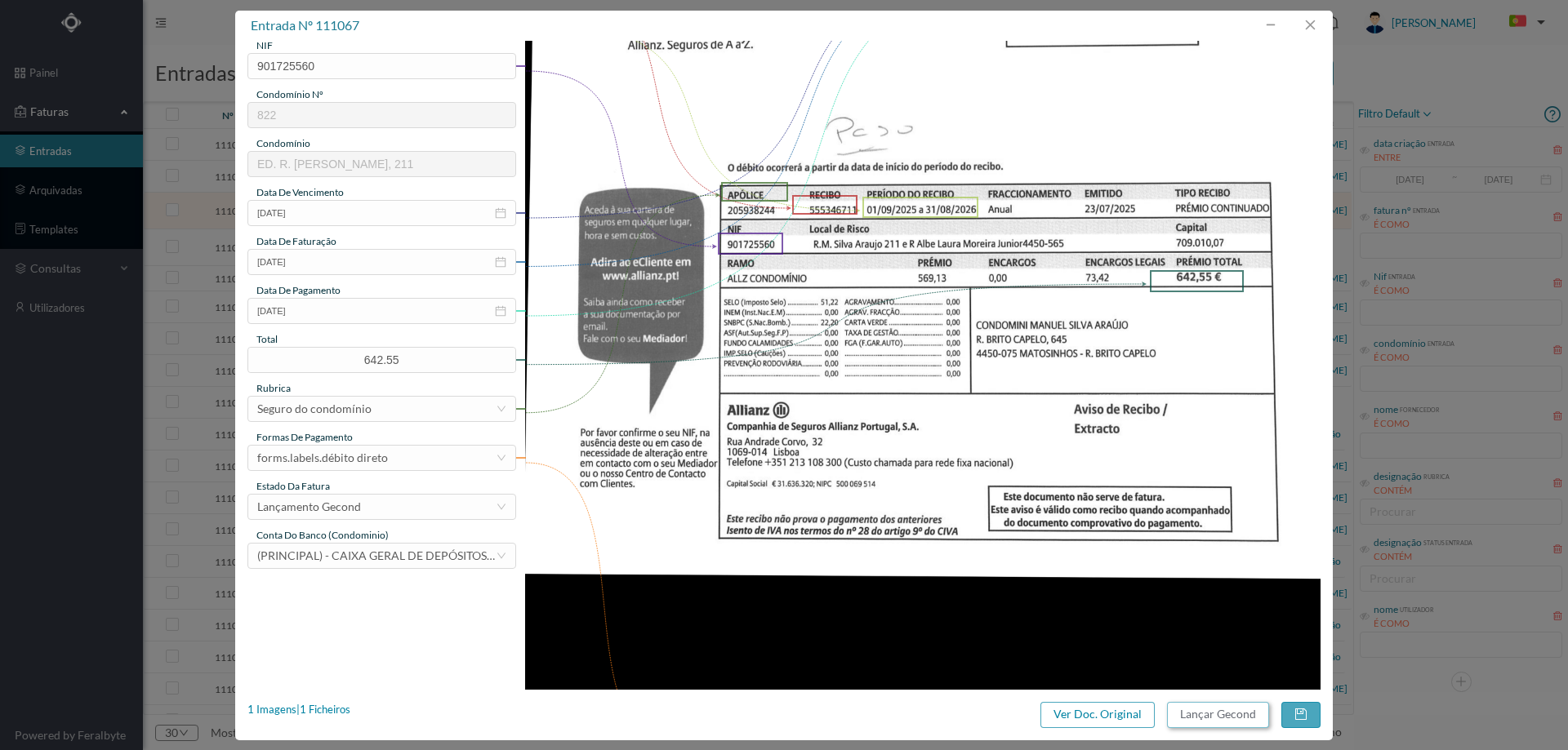
click at [1216, 710] on button "Lançar Gecond" at bounding box center [1217, 715] width 102 height 26
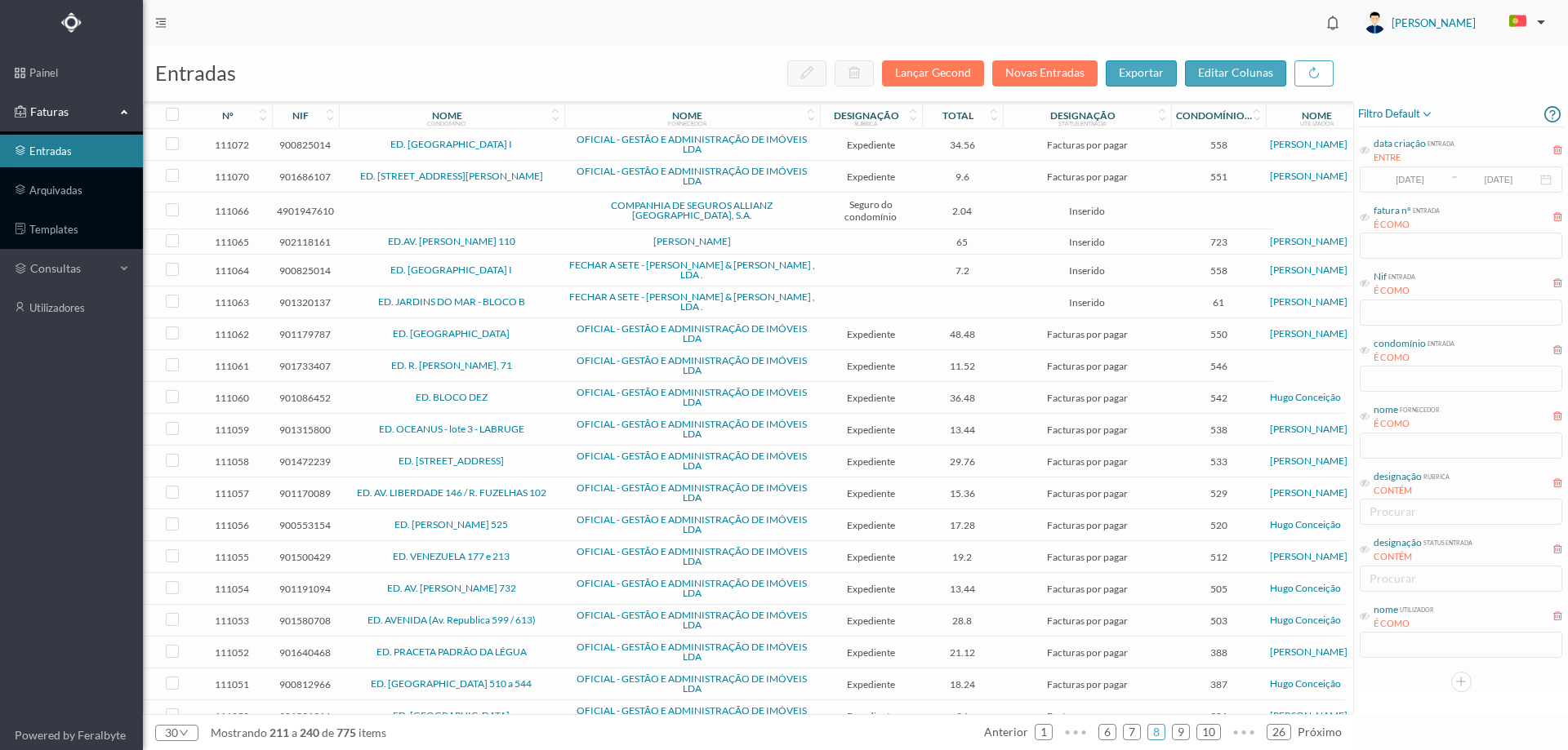
click at [544, 210] on td at bounding box center [452, 211] width 225 height 37
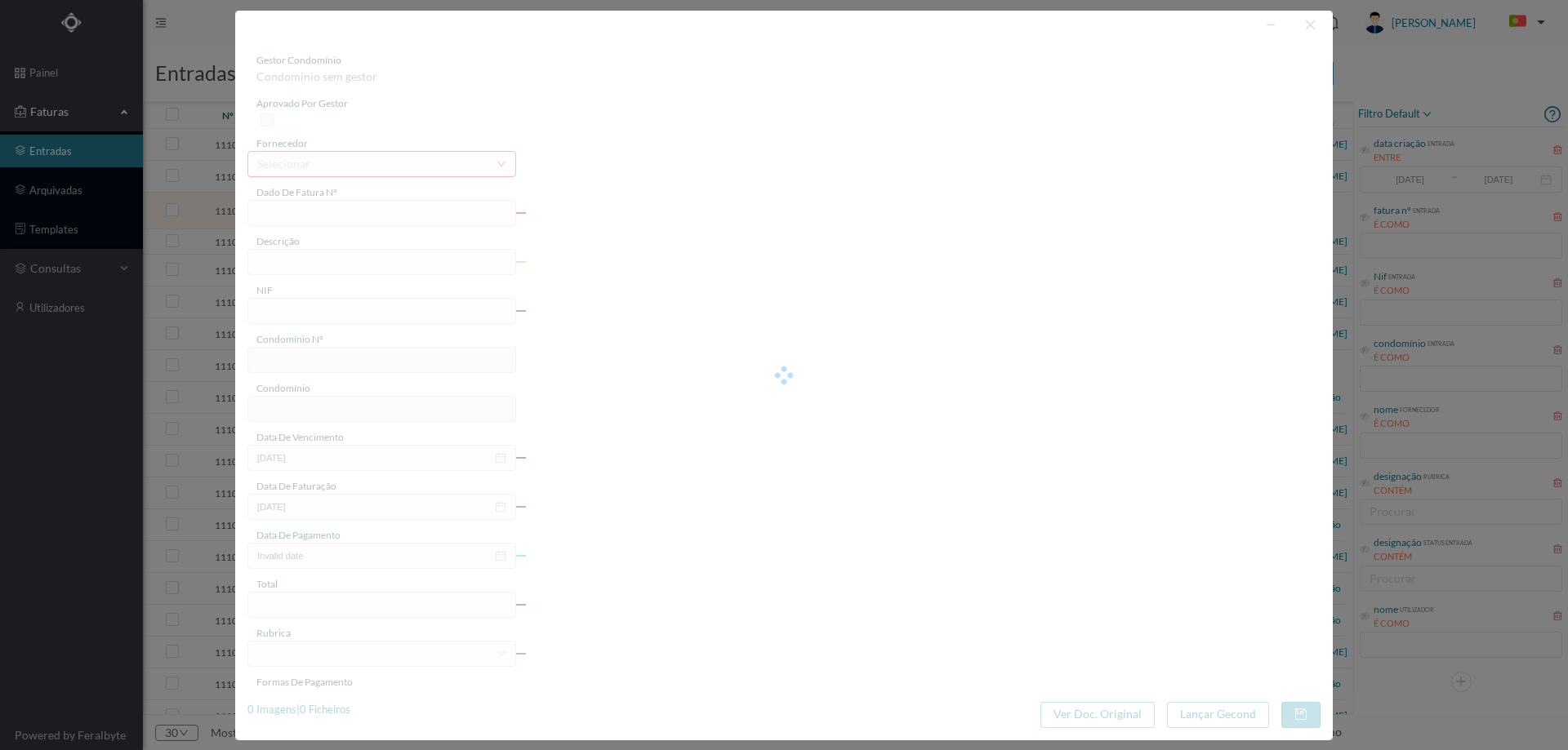
type input "555287022"
type input "01/09/2025 a 31/08/2026"
type input "4901947610"
type input "01-09-2025"
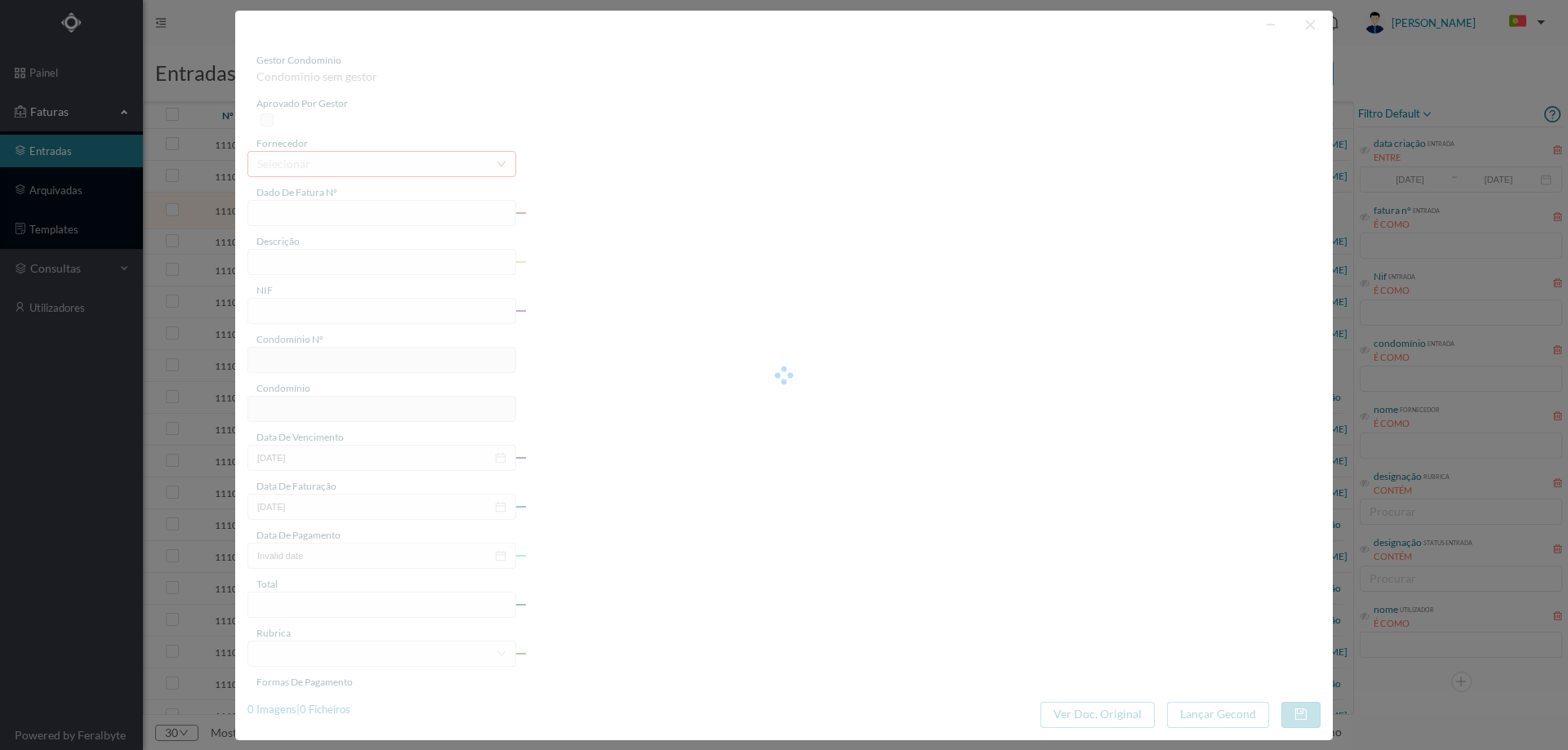
type input "01-09-2025"
type input "2.04"
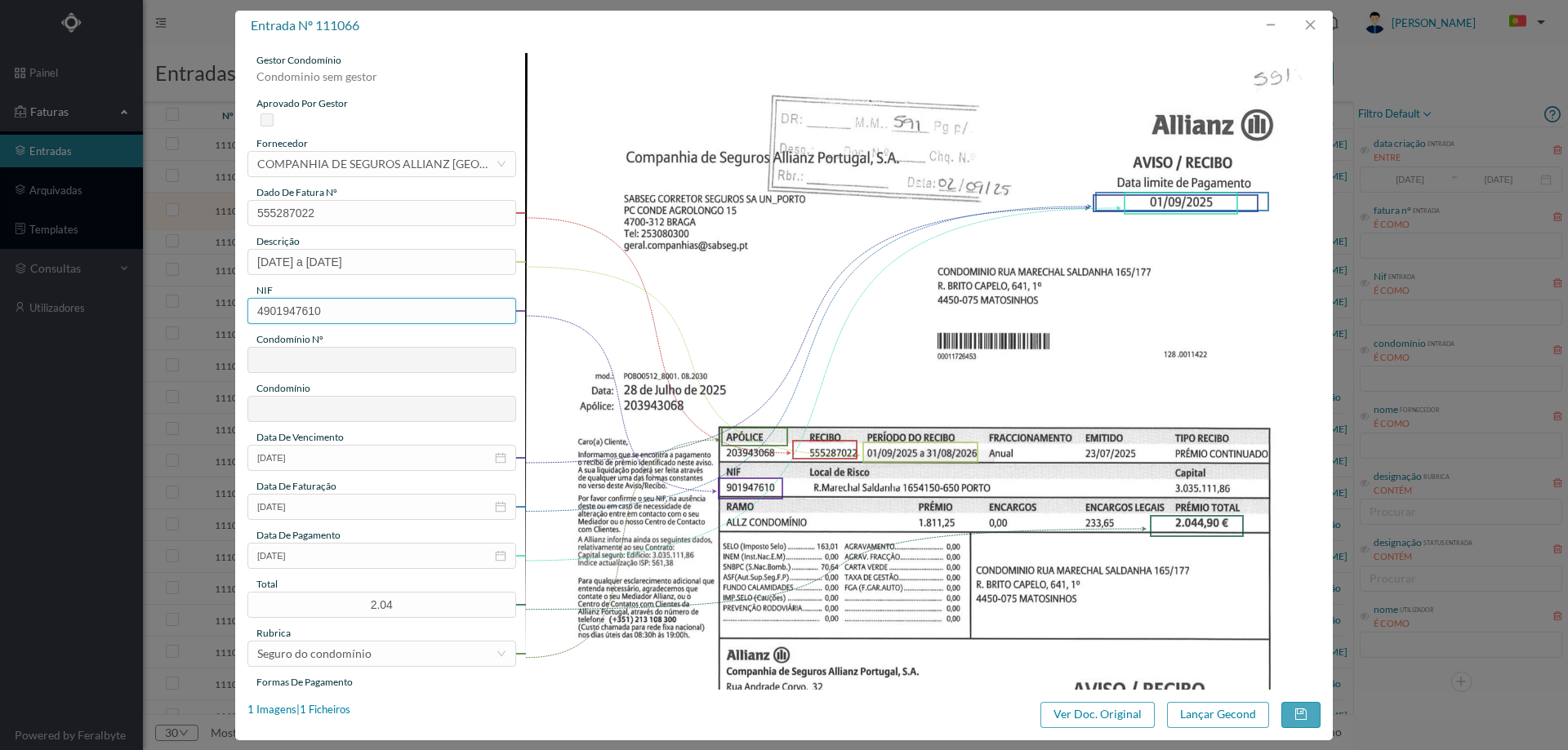
click at [264, 312] on input "4901947610" at bounding box center [382, 311] width 268 height 26
type input "901947610"
type input "591"
type input "ED. MARECHAL SALDANHA 165"
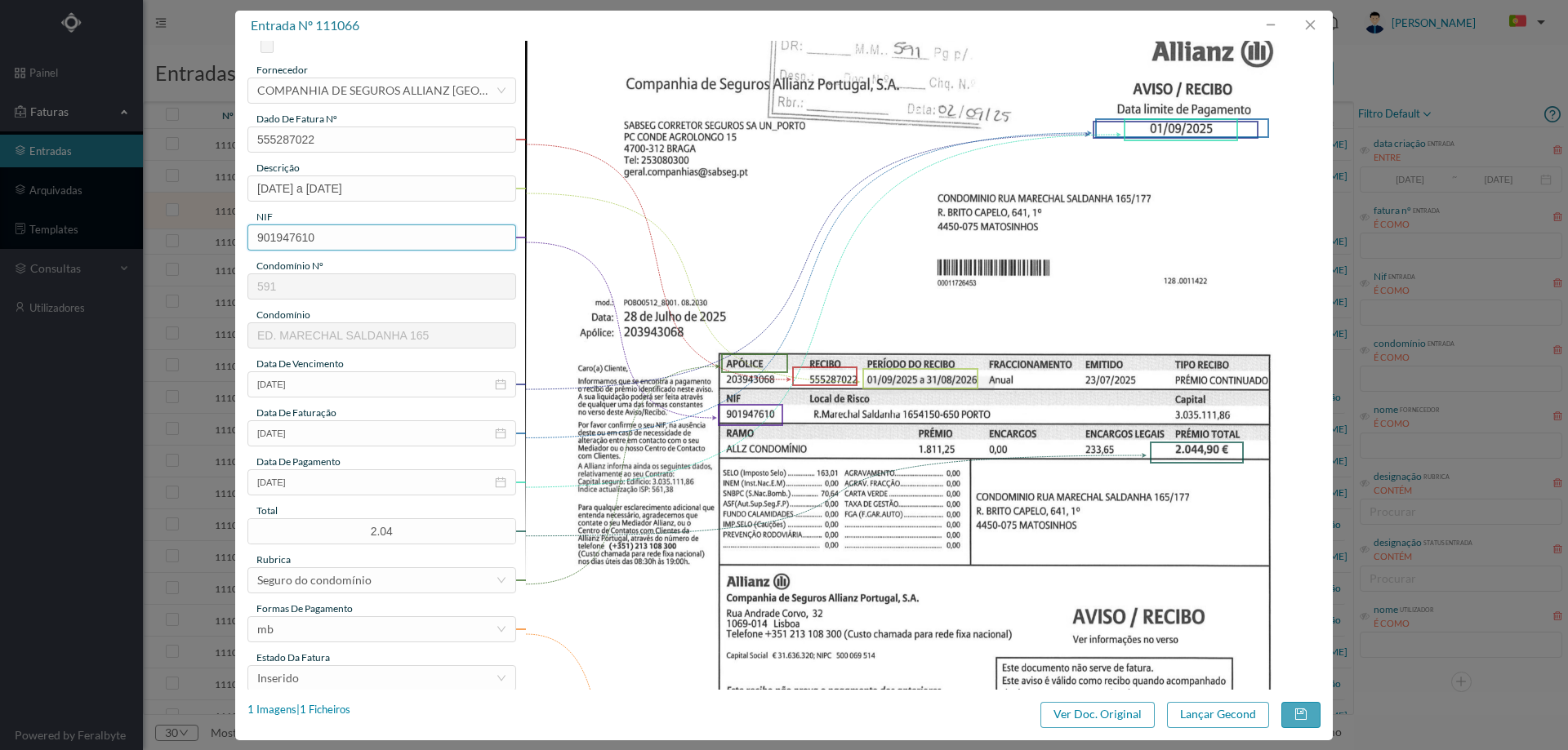
scroll to position [245, 0]
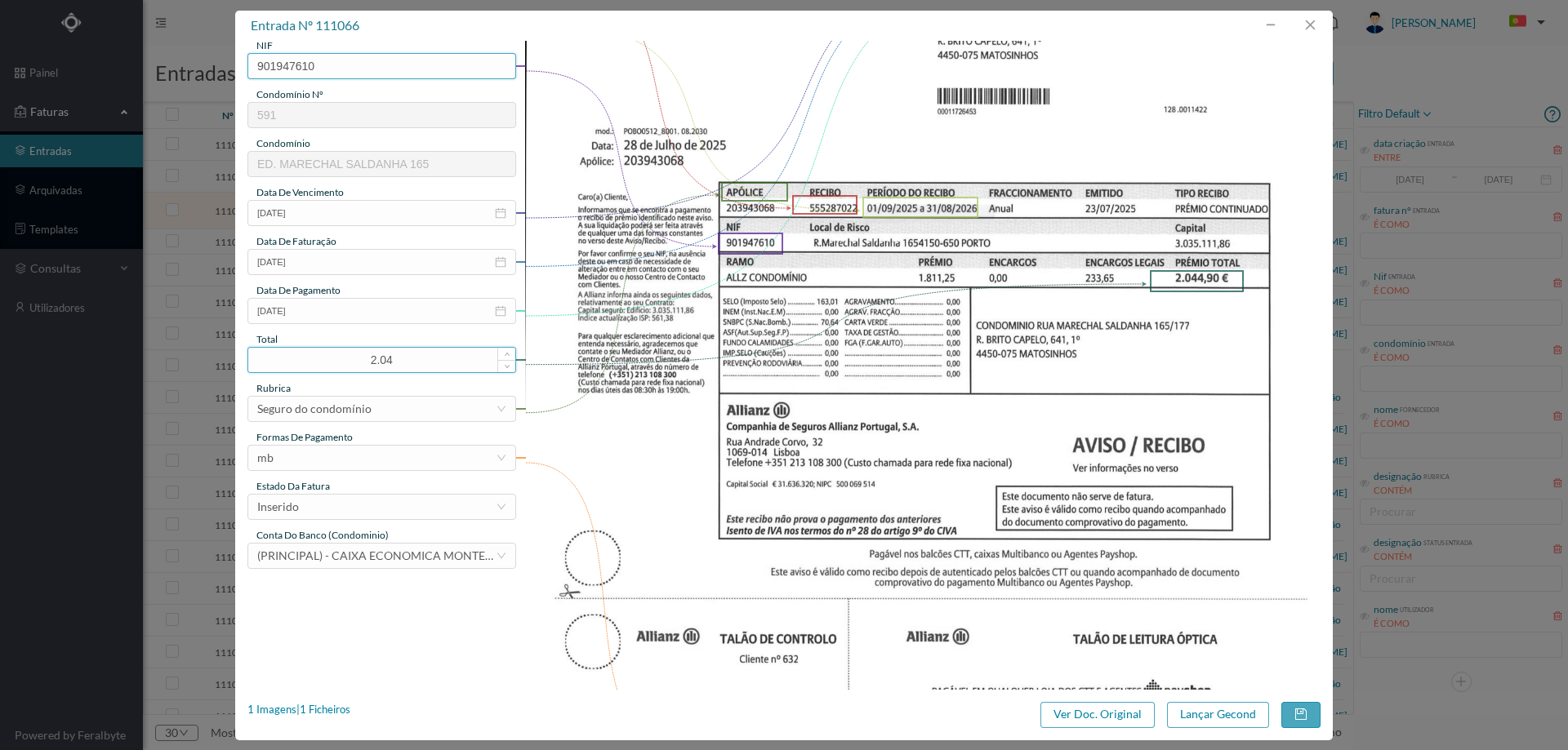
type input "901947610"
drag, startPoint x: 412, startPoint y: 360, endPoint x: 352, endPoint y: 359, distance: 60.0
click at [352, 359] on input "2.04" at bounding box center [382, 360] width 267 height 25
type input "2044.90"
click at [330, 511] on div "Inserido" at bounding box center [376, 507] width 238 height 25
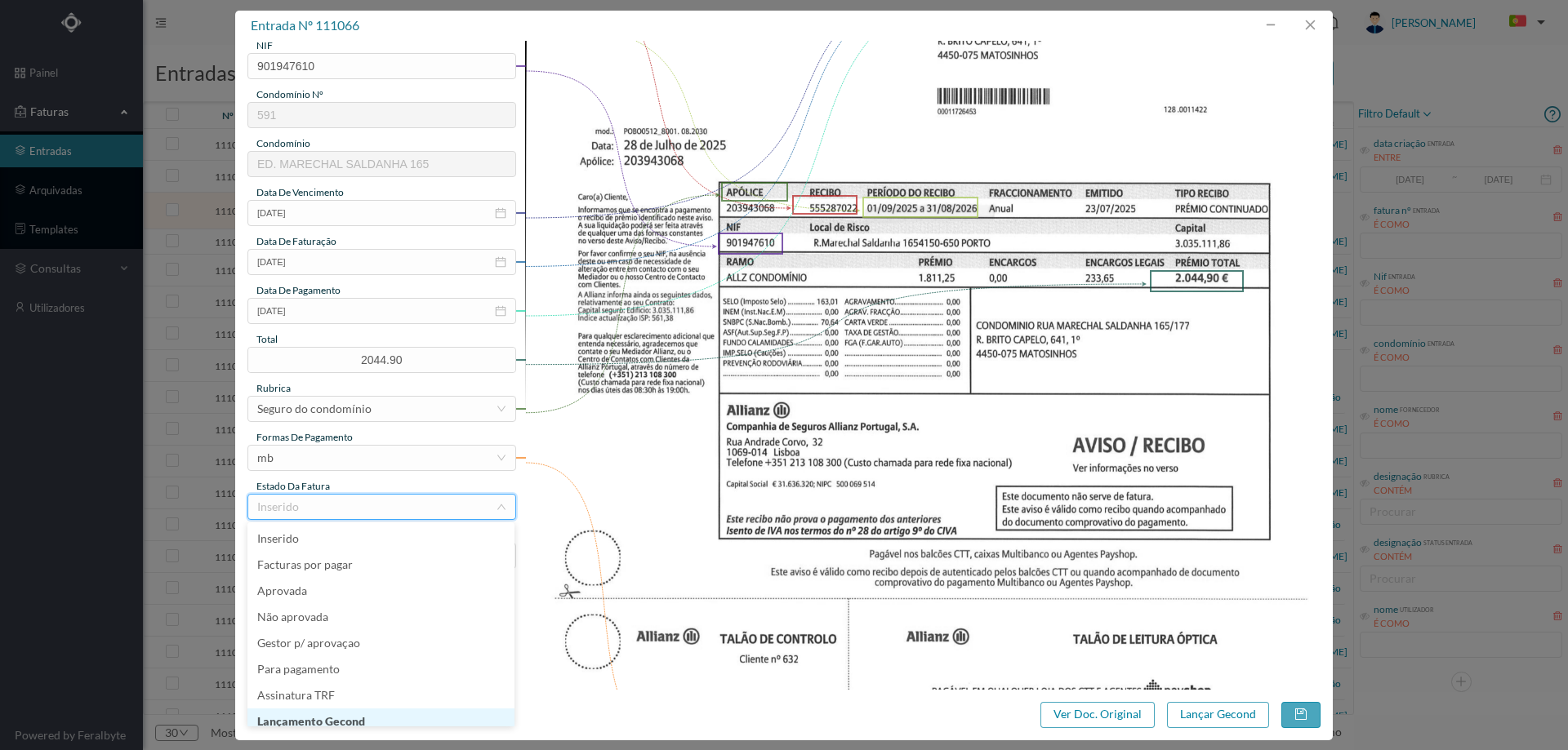
scroll to position [9, 0]
click at [357, 717] on li "Lançamento Gecond" at bounding box center [381, 713] width 267 height 26
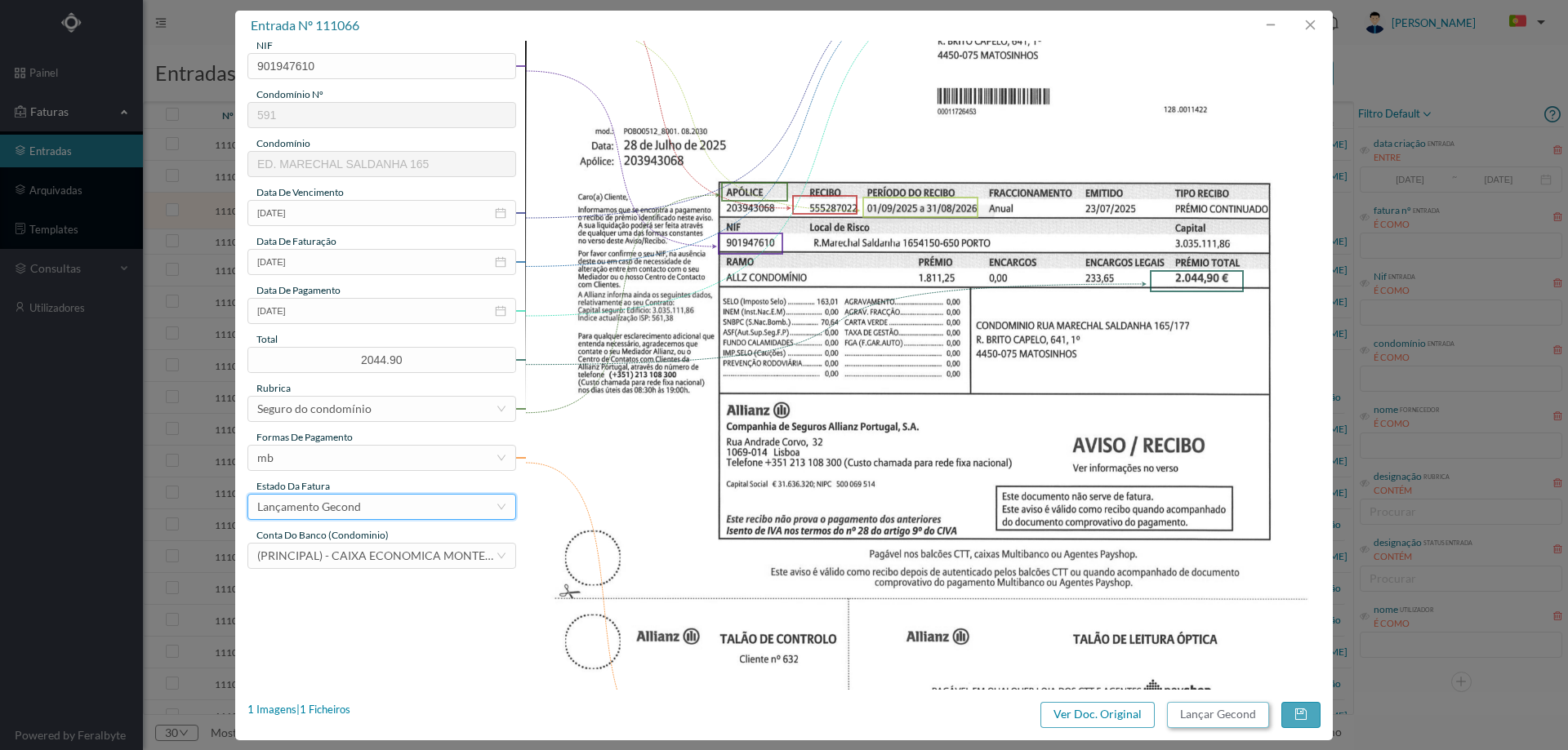
click at [1189, 710] on button "Lançar Gecond" at bounding box center [1217, 715] width 102 height 26
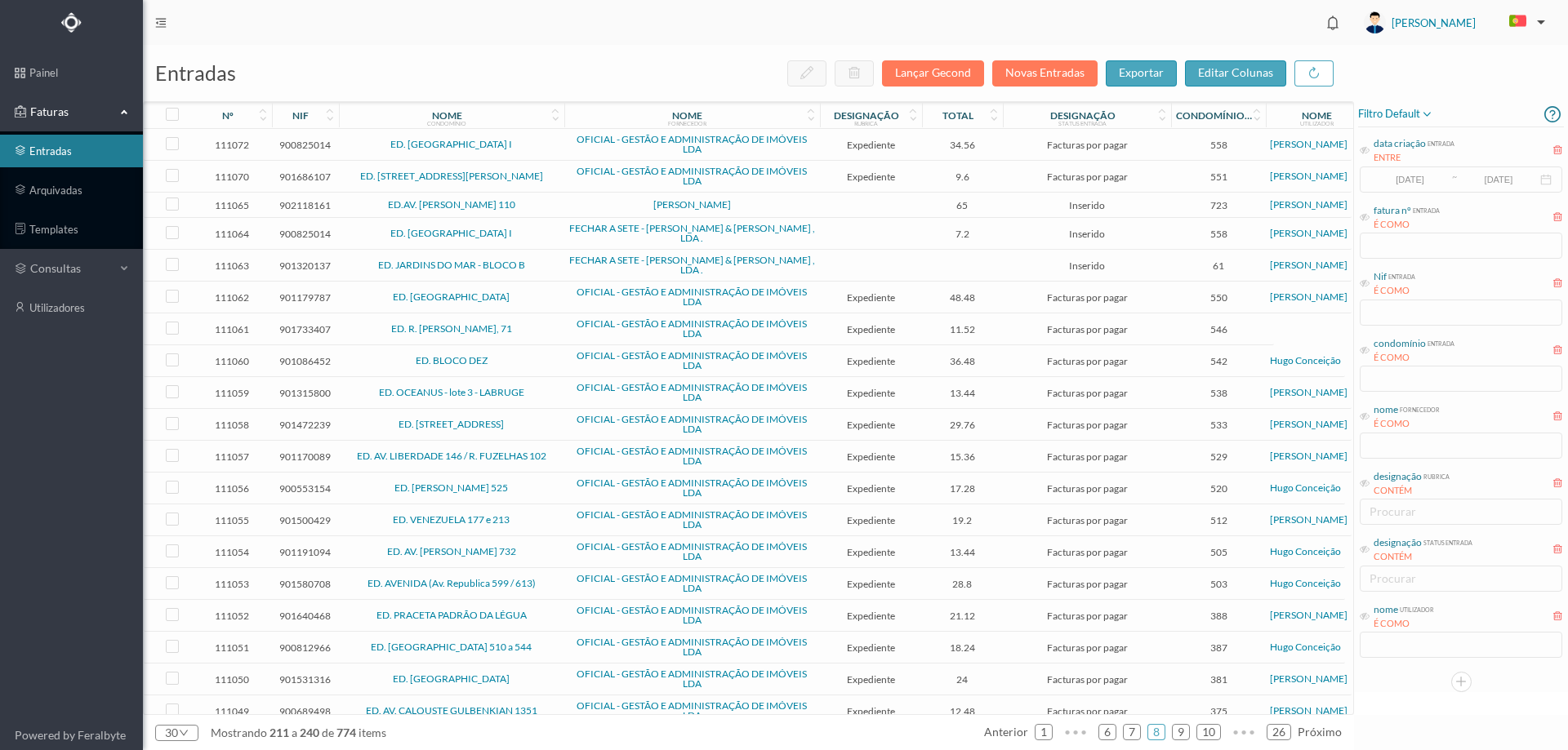
click at [615, 202] on span "CASTRO GOMES" at bounding box center [692, 205] width 248 height 9
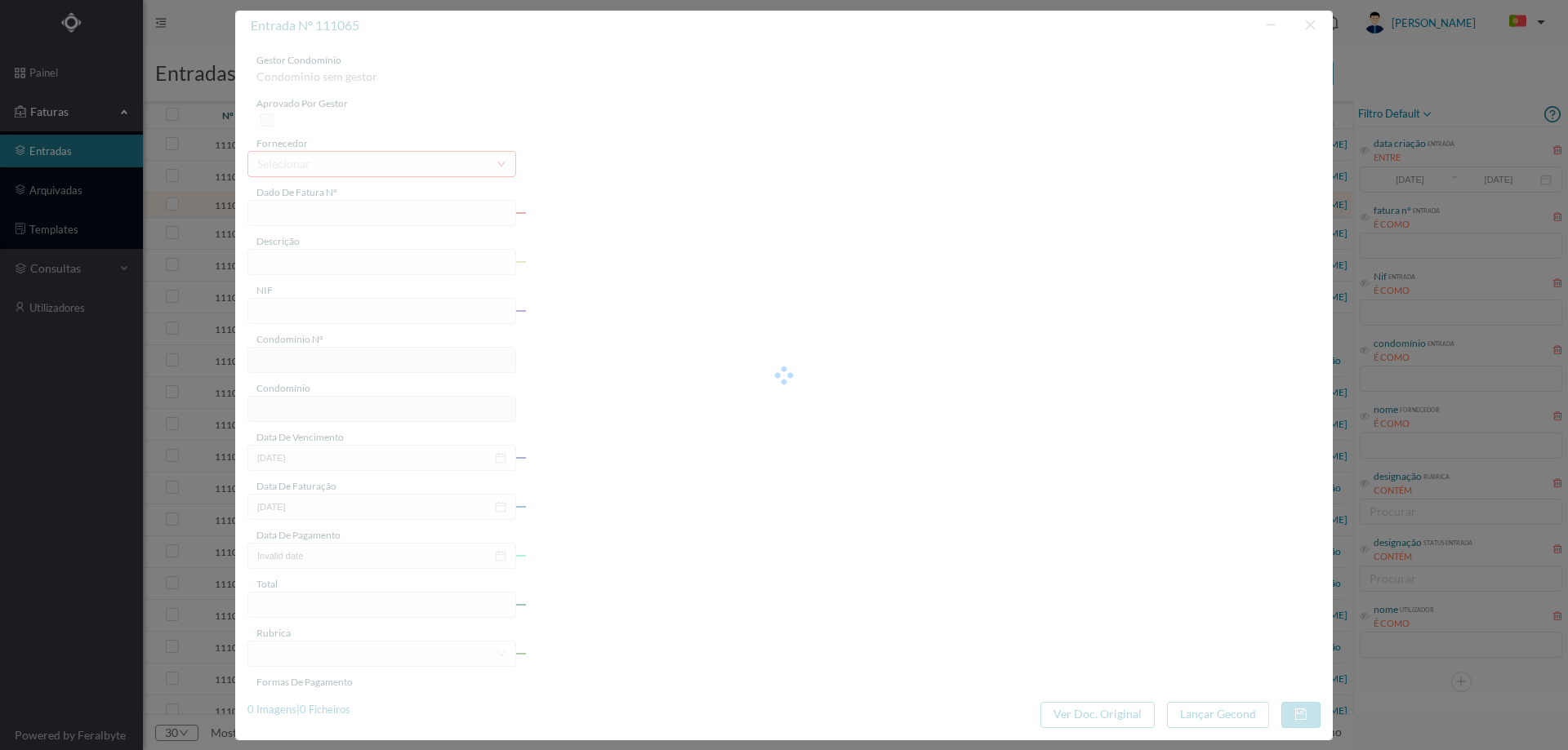
type input "FR ATSIRE01FR/24"
type input "902118161"
type input "Invalid date"
type input "30-08-2025"
type input "65.00"
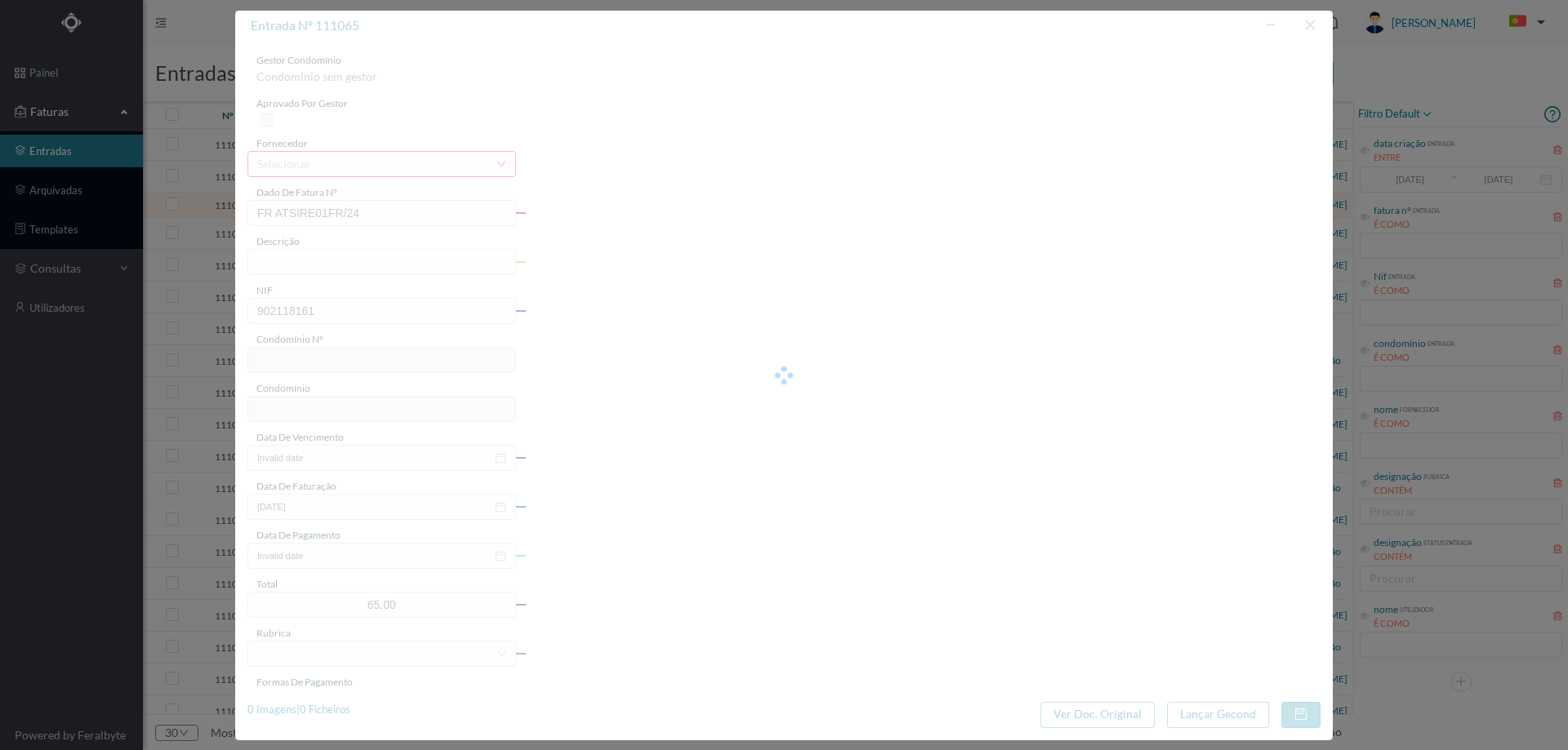
type input "723"
type input "ED.AV. RODRIGUES DE FREITAS 110"
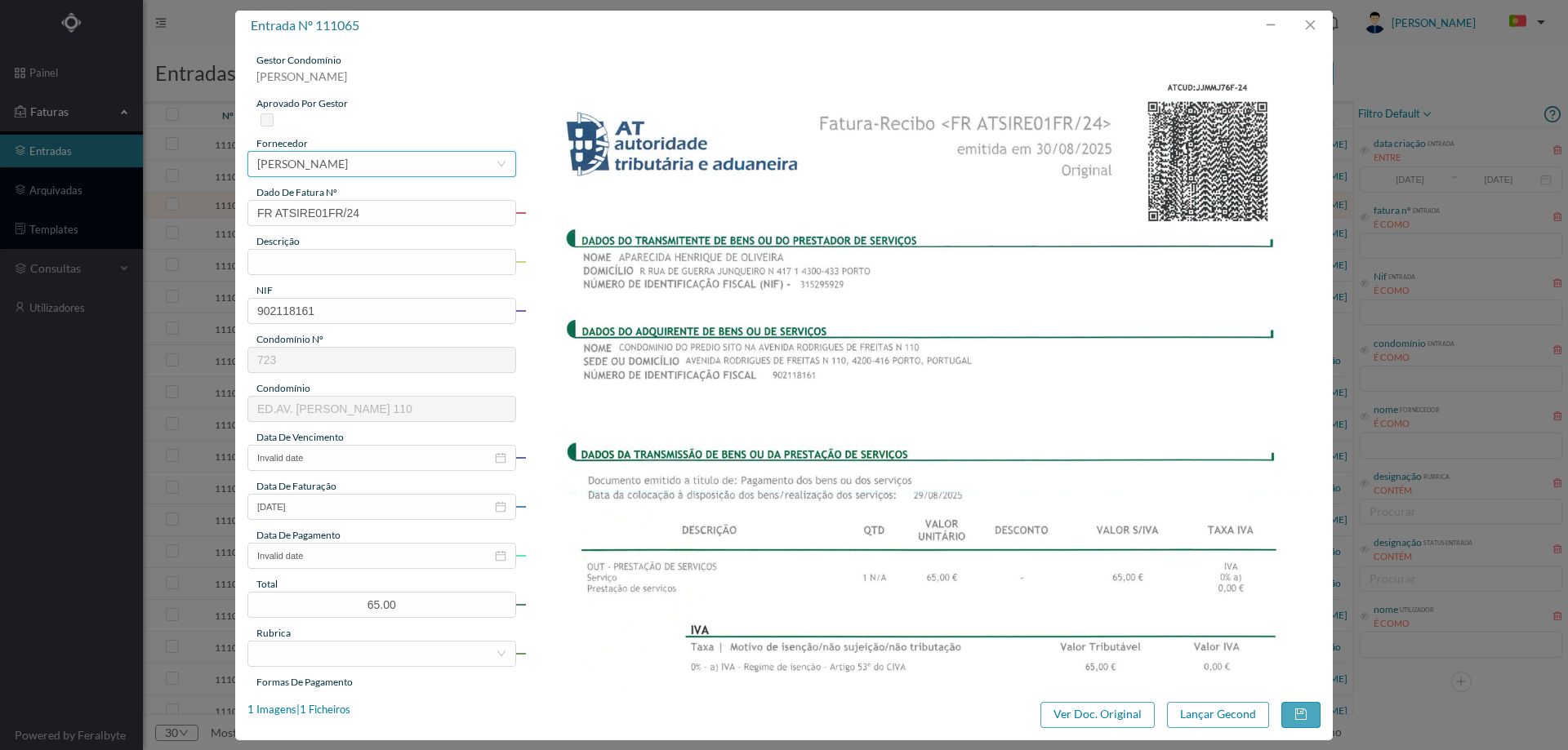
click at [344, 156] on div "[PERSON_NAME]" at bounding box center [302, 164] width 91 height 25
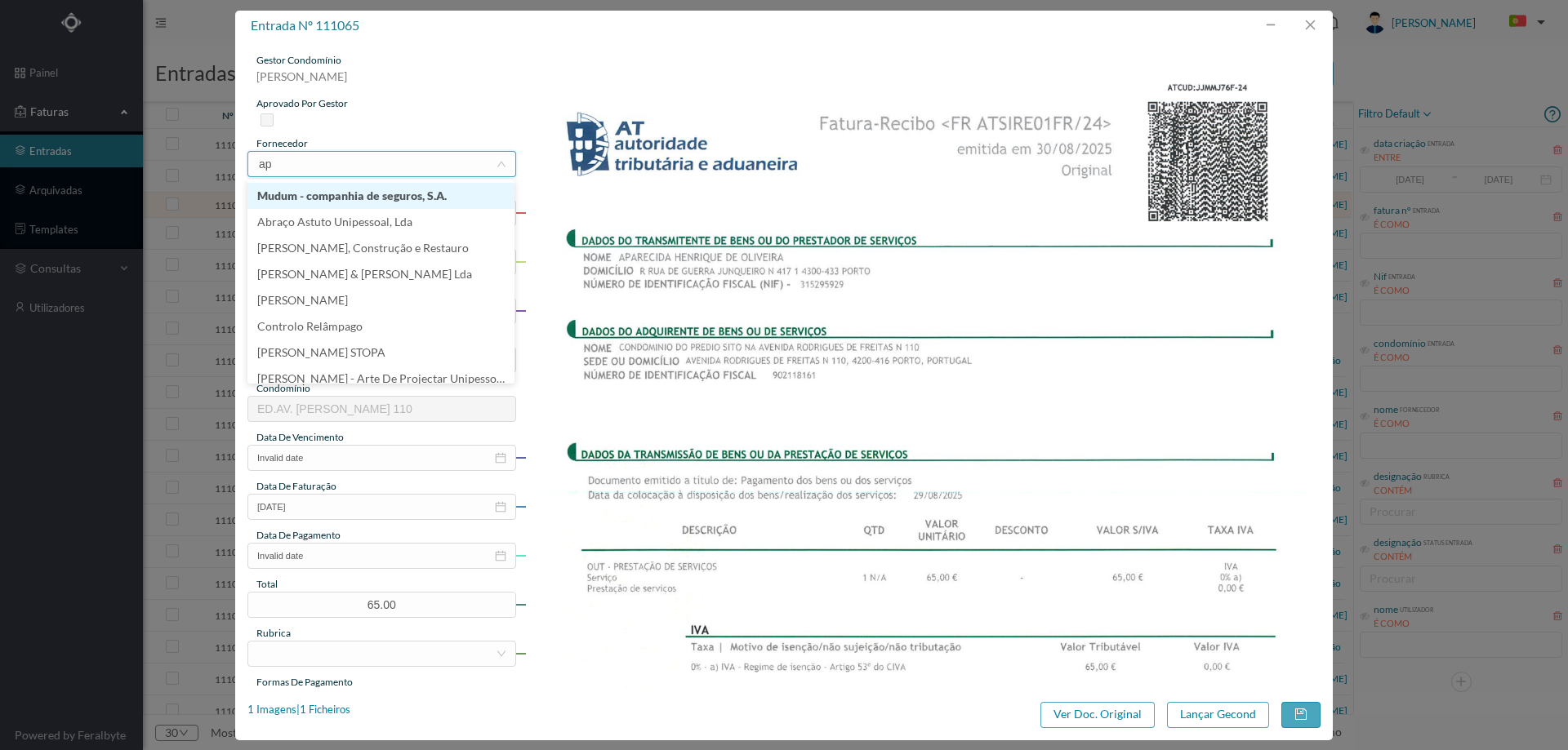
type input "apa"
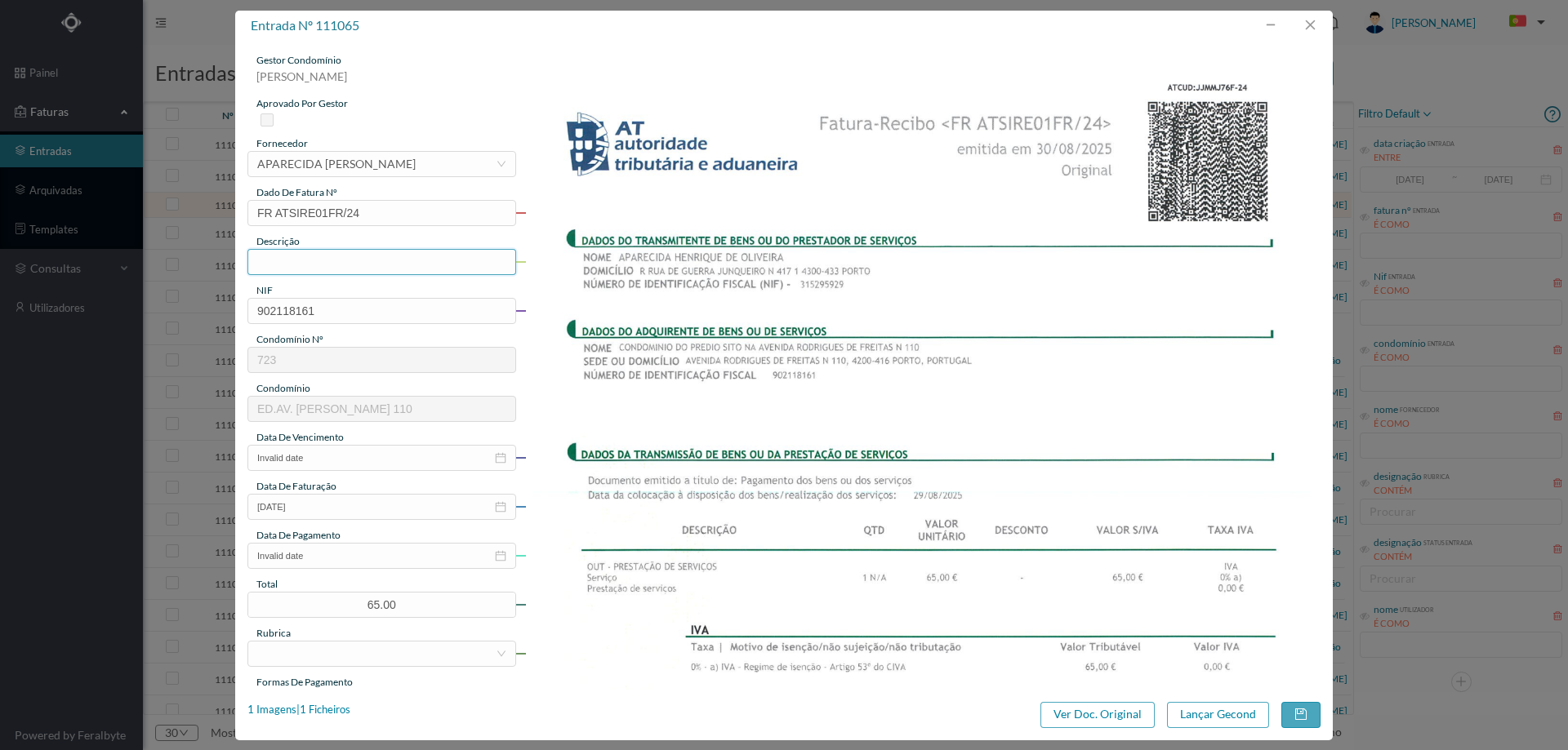
click at [317, 255] on input "text" at bounding box center [382, 262] width 268 height 26
type input "Limpeza [DATE]"
click at [348, 456] on input "Invalid date" at bounding box center [382, 458] width 268 height 26
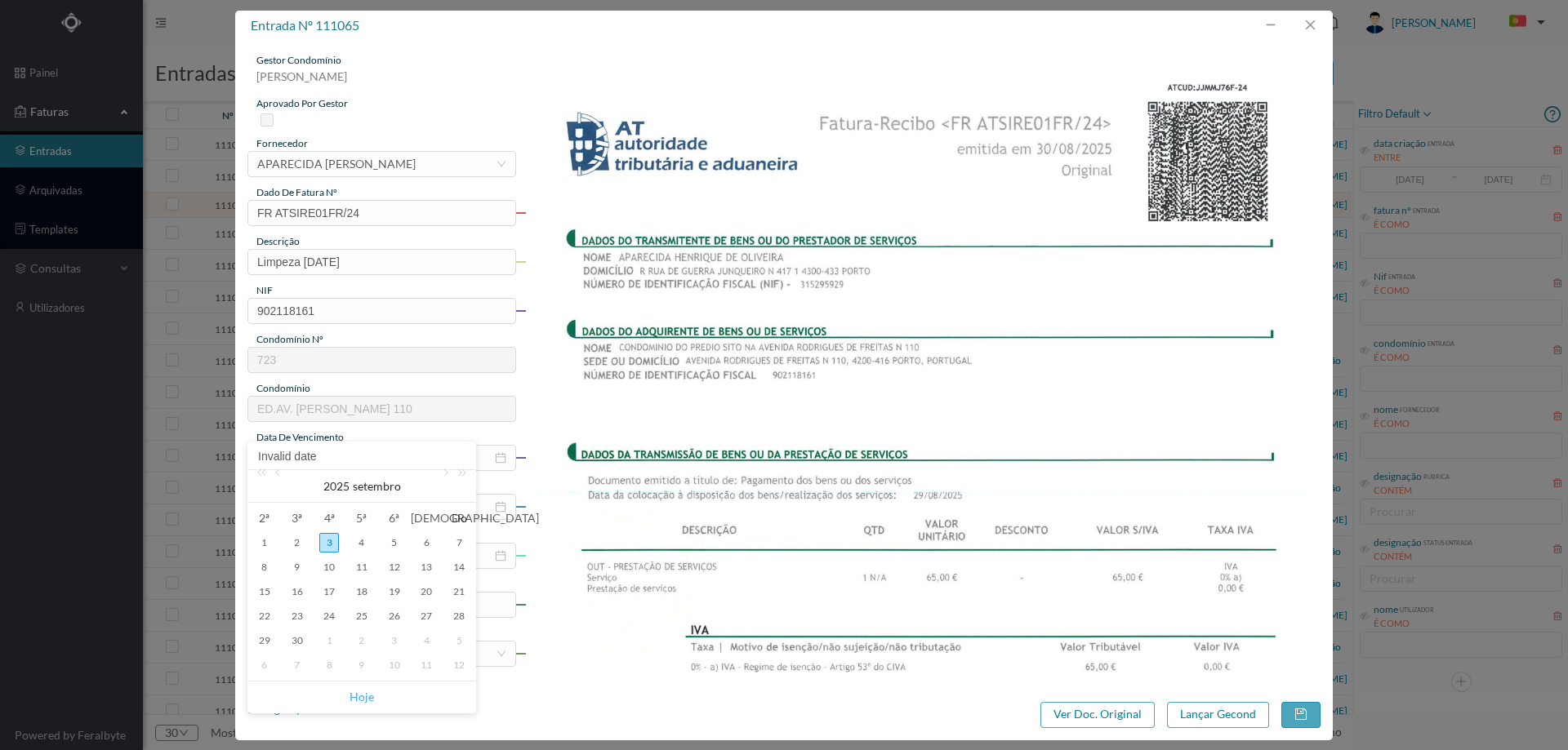
click at [360, 687] on link "Hoje" at bounding box center [362, 696] width 25 height 31
type input "03-09-2025"
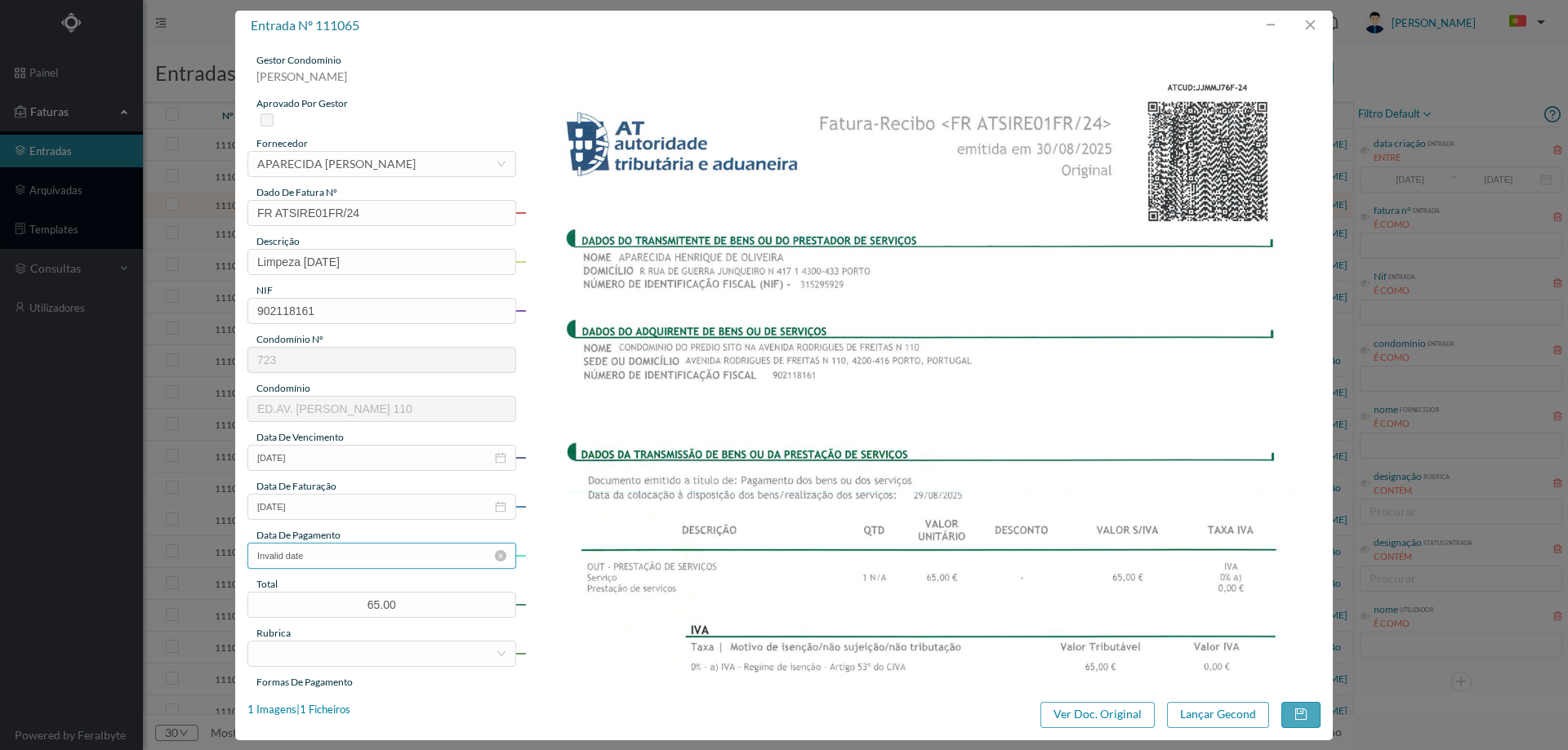
click at [345, 547] on input "Invalid date" at bounding box center [382, 555] width 268 height 26
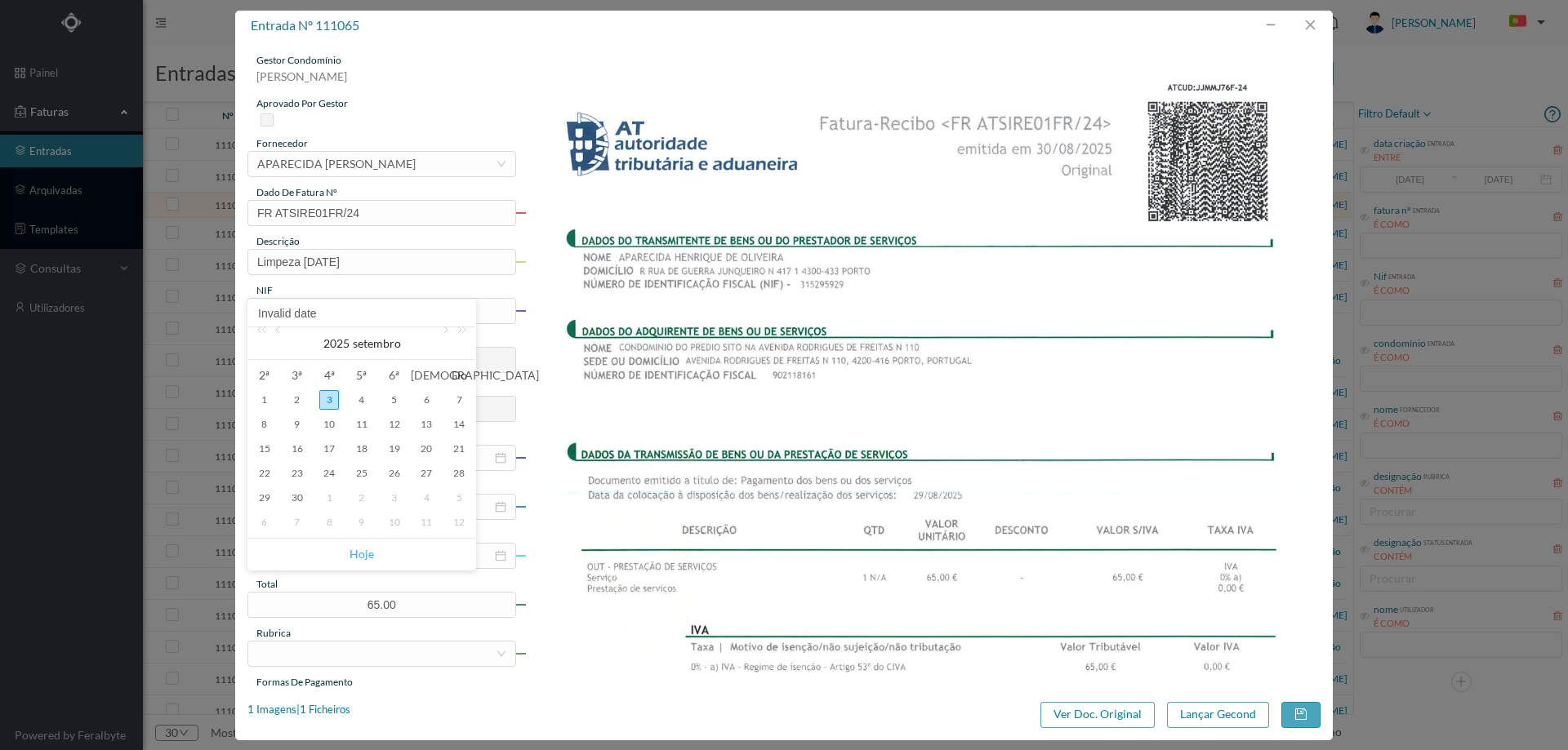
click at [359, 562] on link "Hoje" at bounding box center [362, 554] width 25 height 31
type input "03-09-2025"
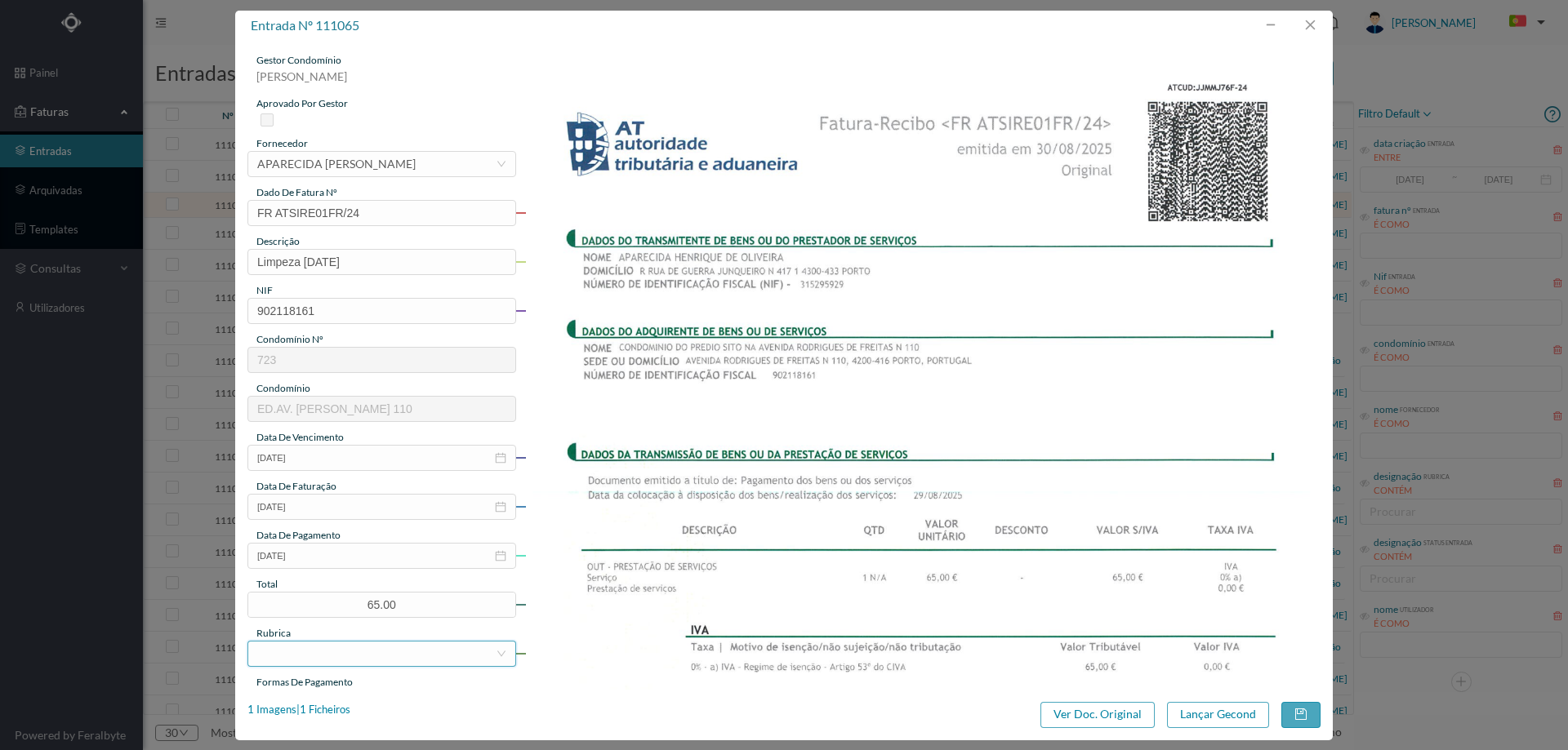
click at [358, 656] on div at bounding box center [376, 654] width 238 height 25
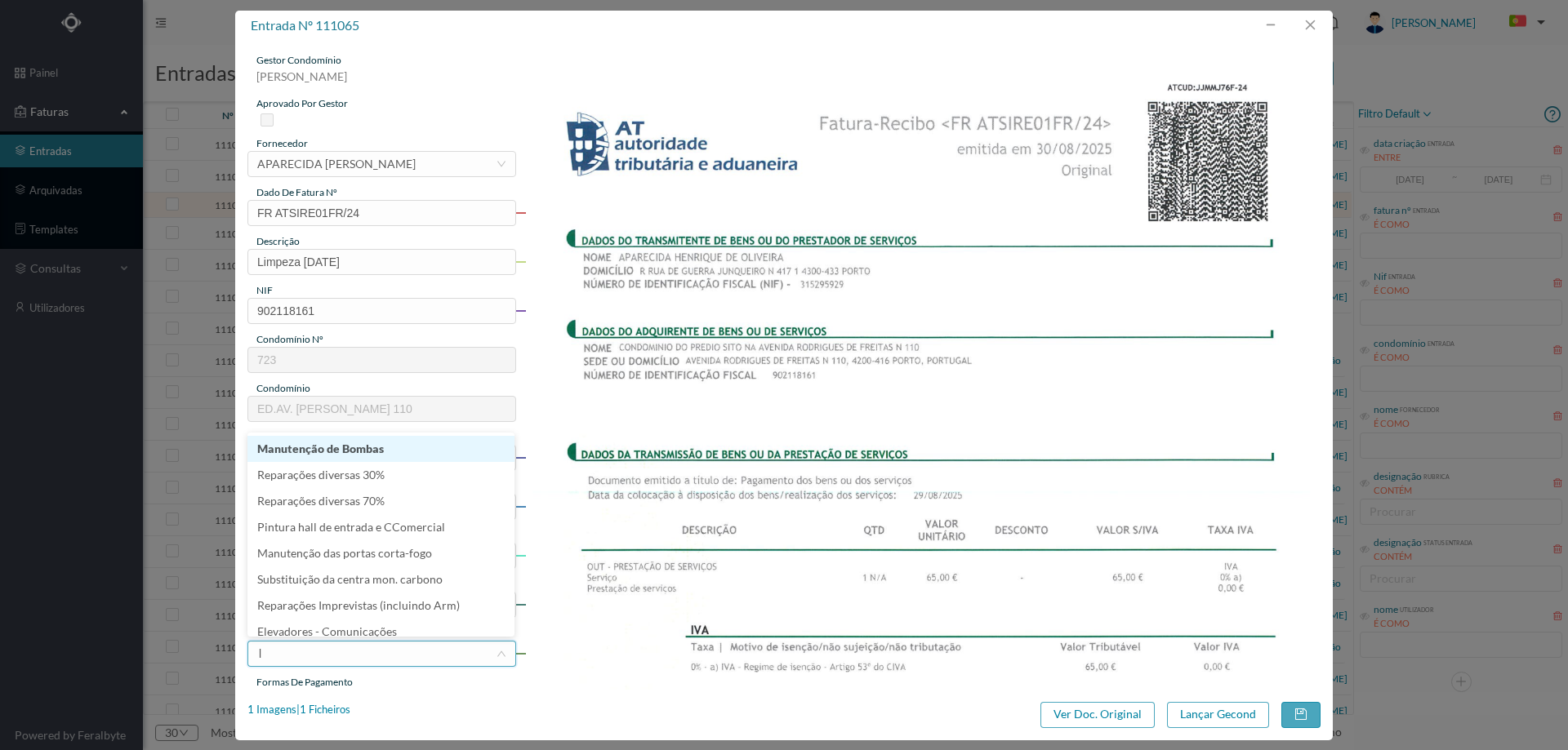
type input "li"
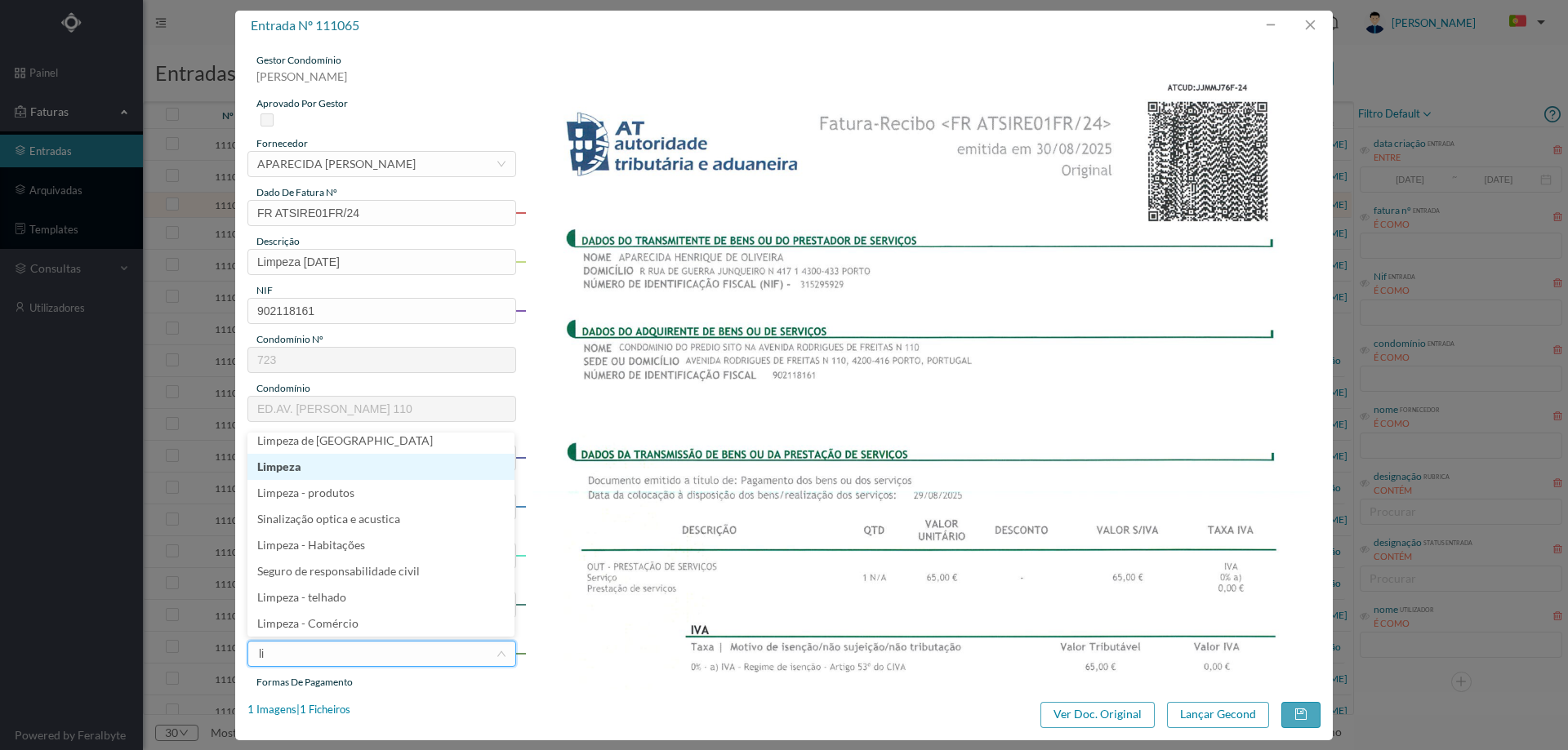
click at [343, 470] on li "Limpeza" at bounding box center [381, 467] width 267 height 26
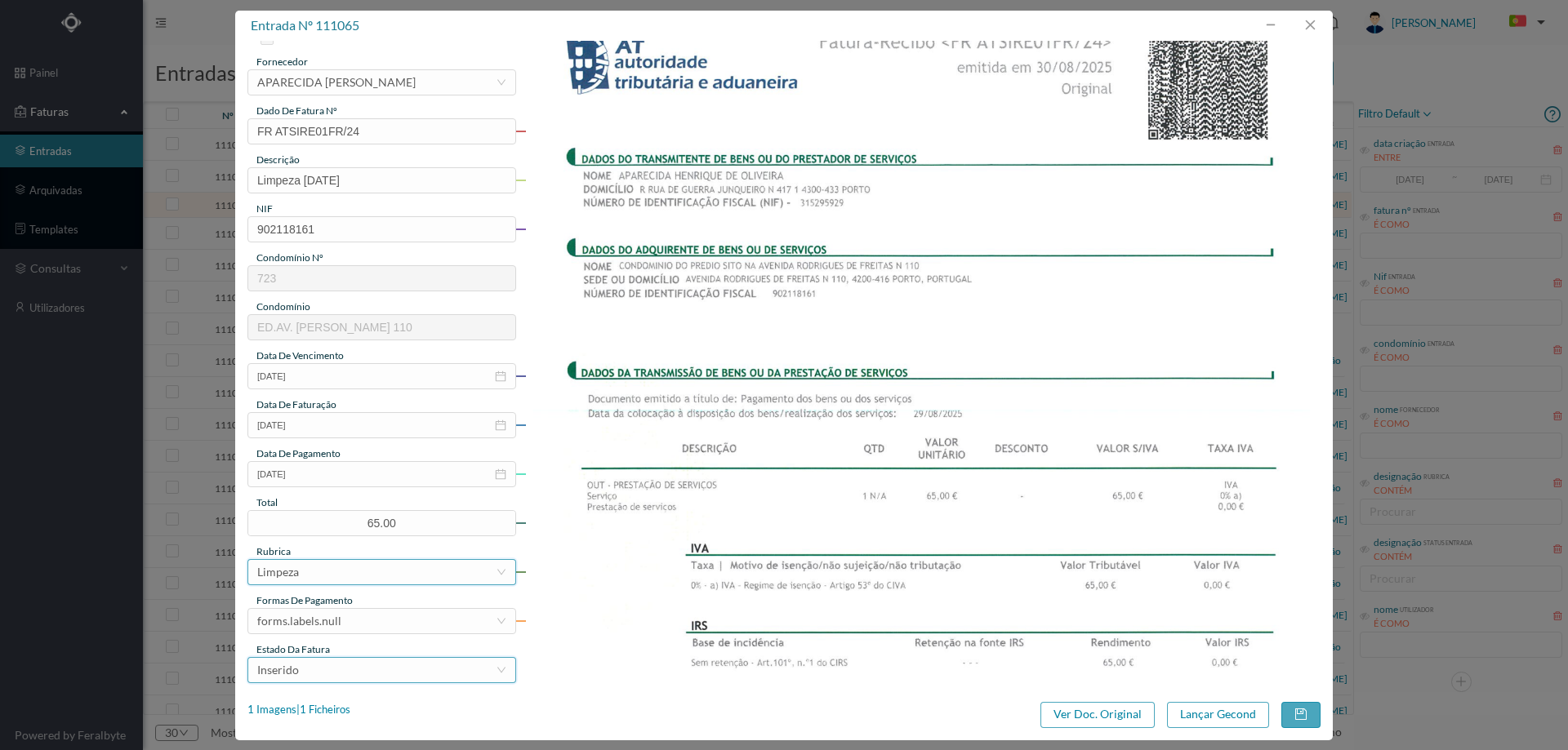
scroll to position [245, 0]
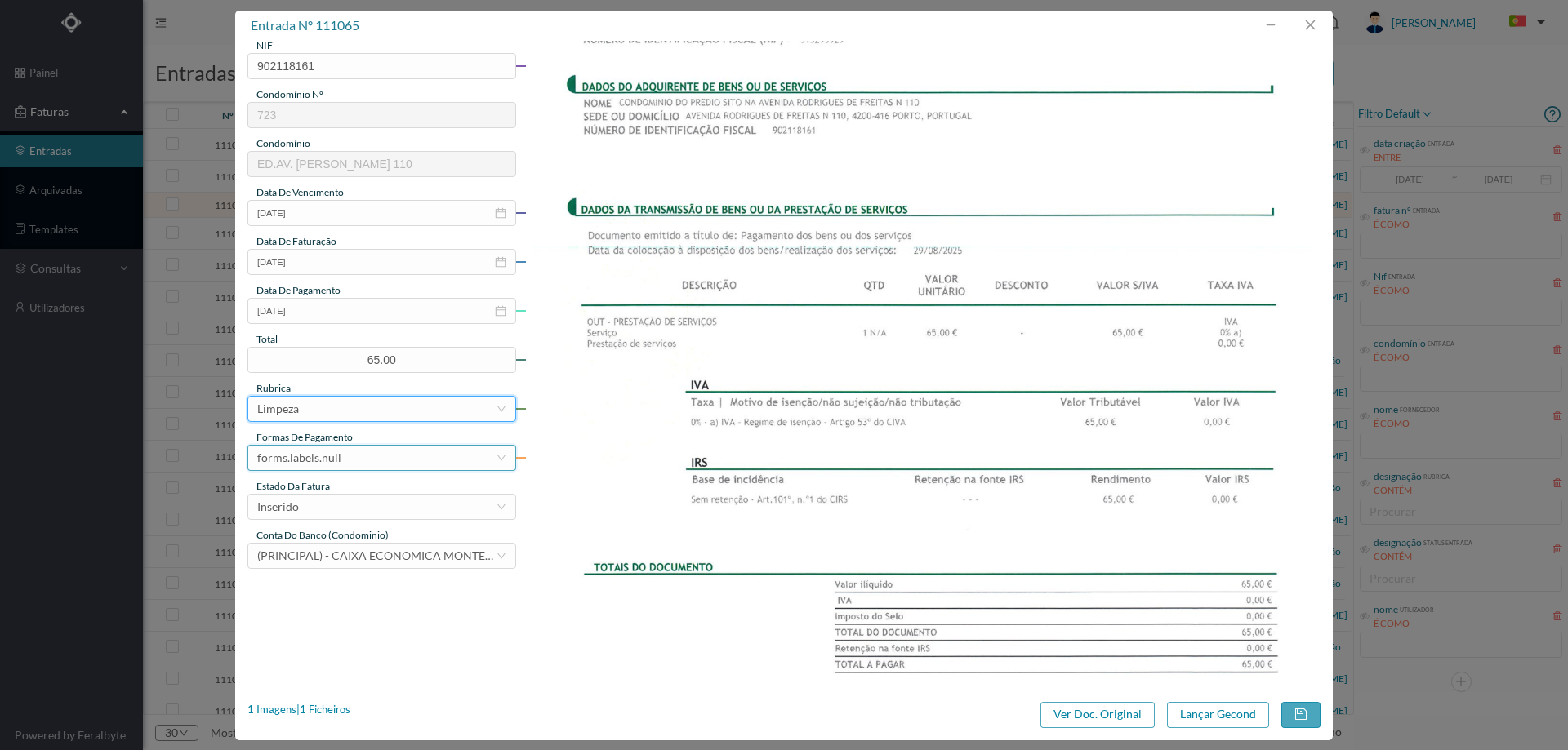
click at [335, 445] on div "forms.labels.null" at bounding box center [382, 458] width 268 height 26
click at [373, 540] on li "transferência bancária" at bounding box center [381, 542] width 267 height 26
click at [338, 504] on div "Inserido" at bounding box center [376, 507] width 238 height 25
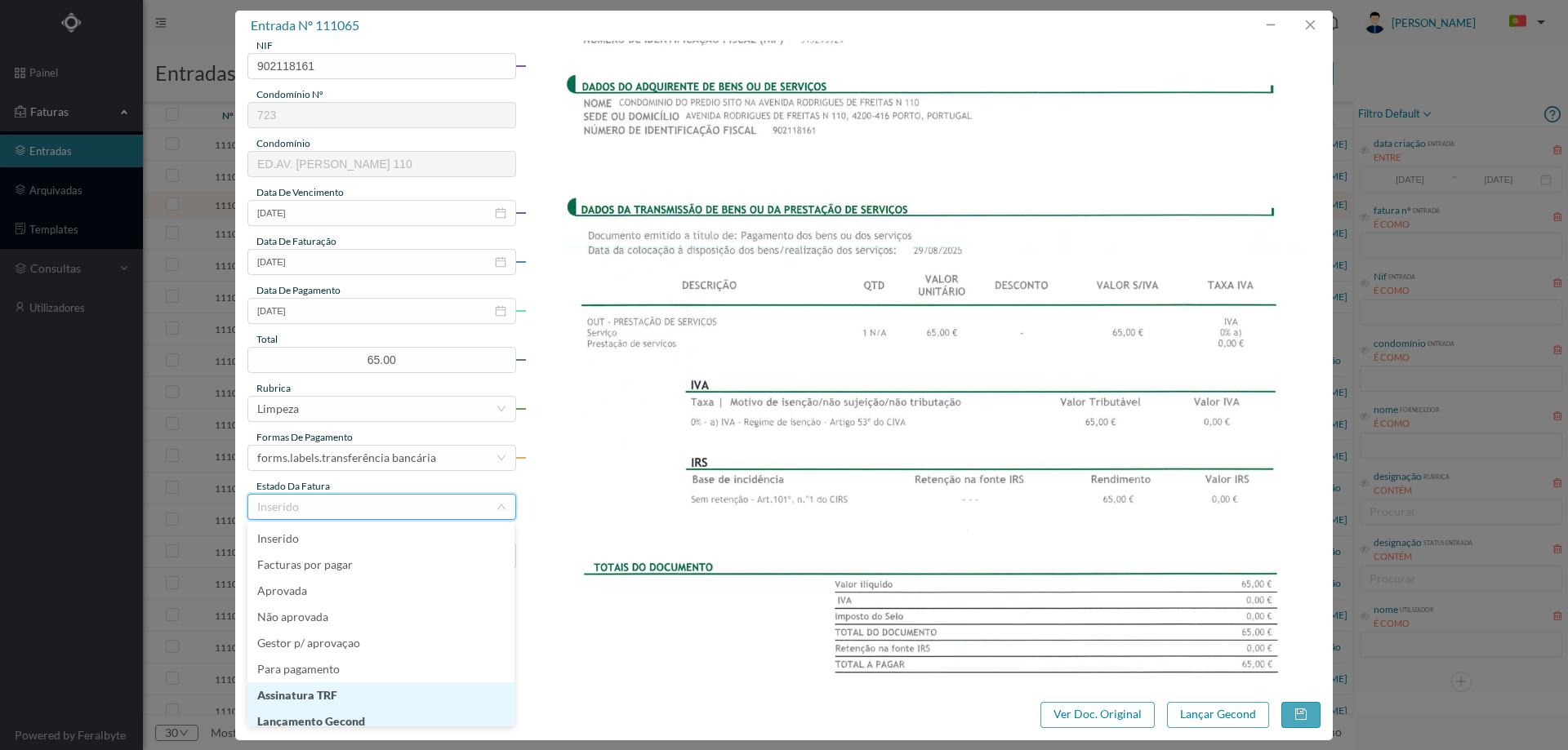
scroll to position [9, 0]
click at [373, 716] on li "Lançamento Gecond" at bounding box center [381, 713] width 267 height 26
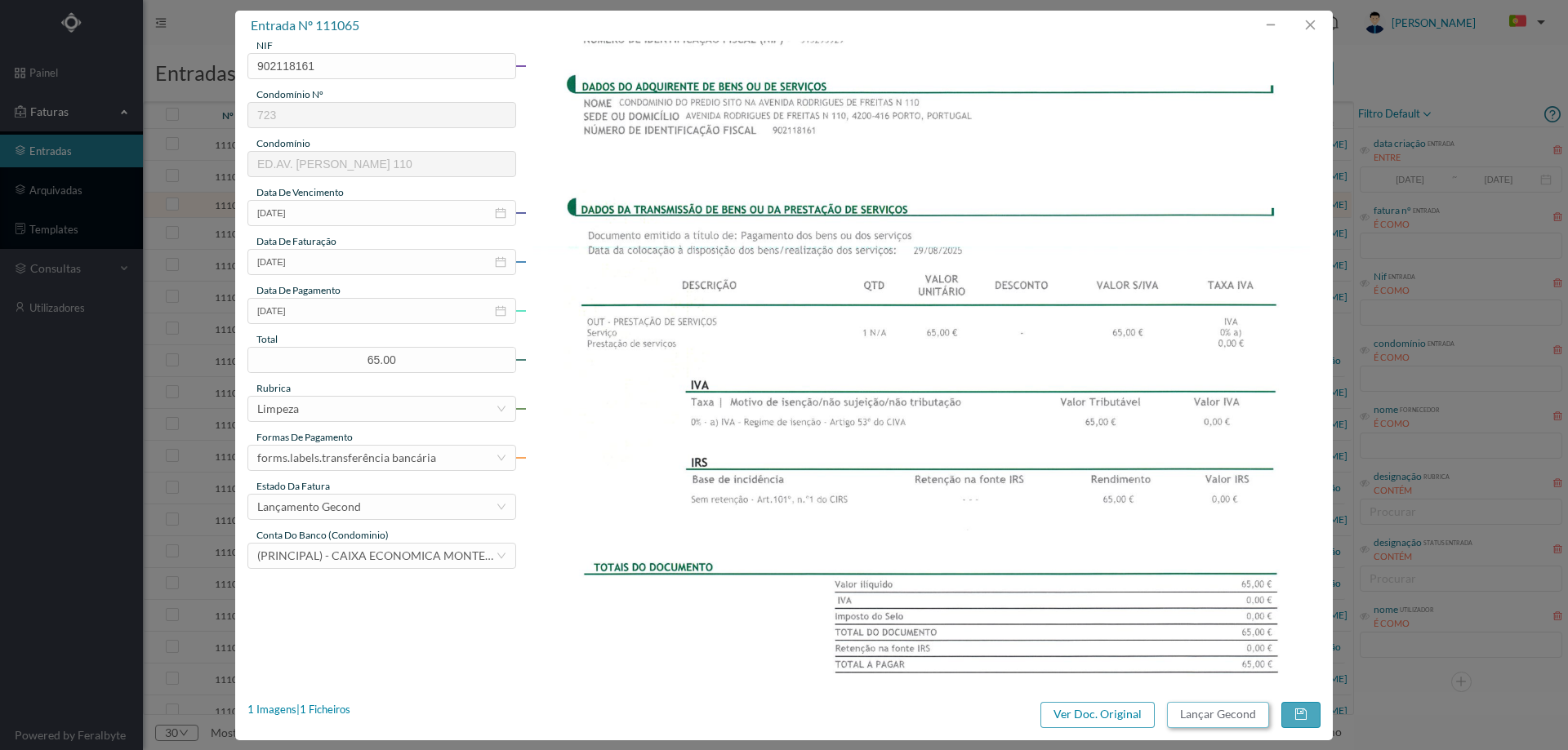
click at [1204, 711] on button "Lançar Gecond" at bounding box center [1217, 715] width 102 height 26
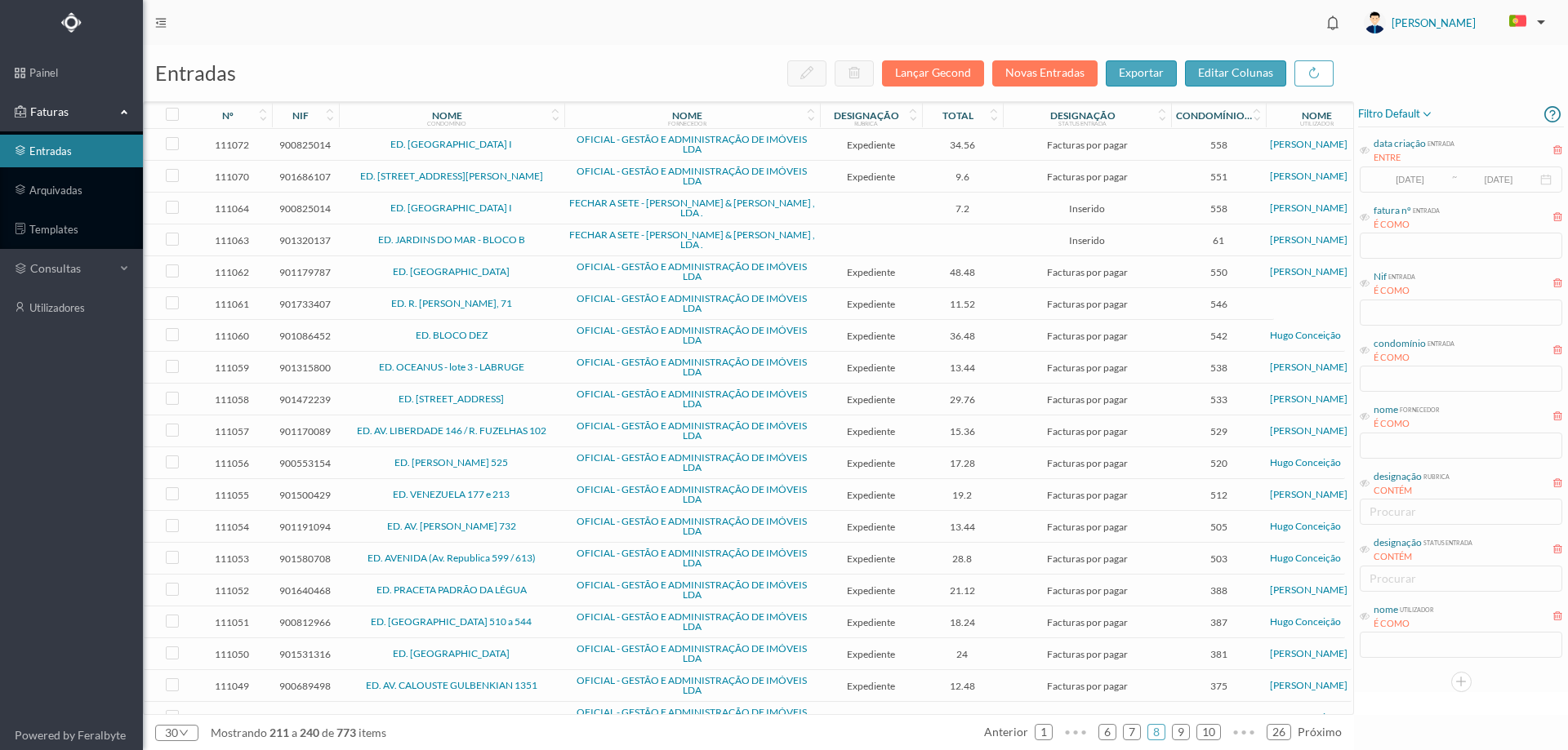
click at [536, 206] on span "ED. [GEOGRAPHIC_DATA] I" at bounding box center [452, 208] width 217 height 9
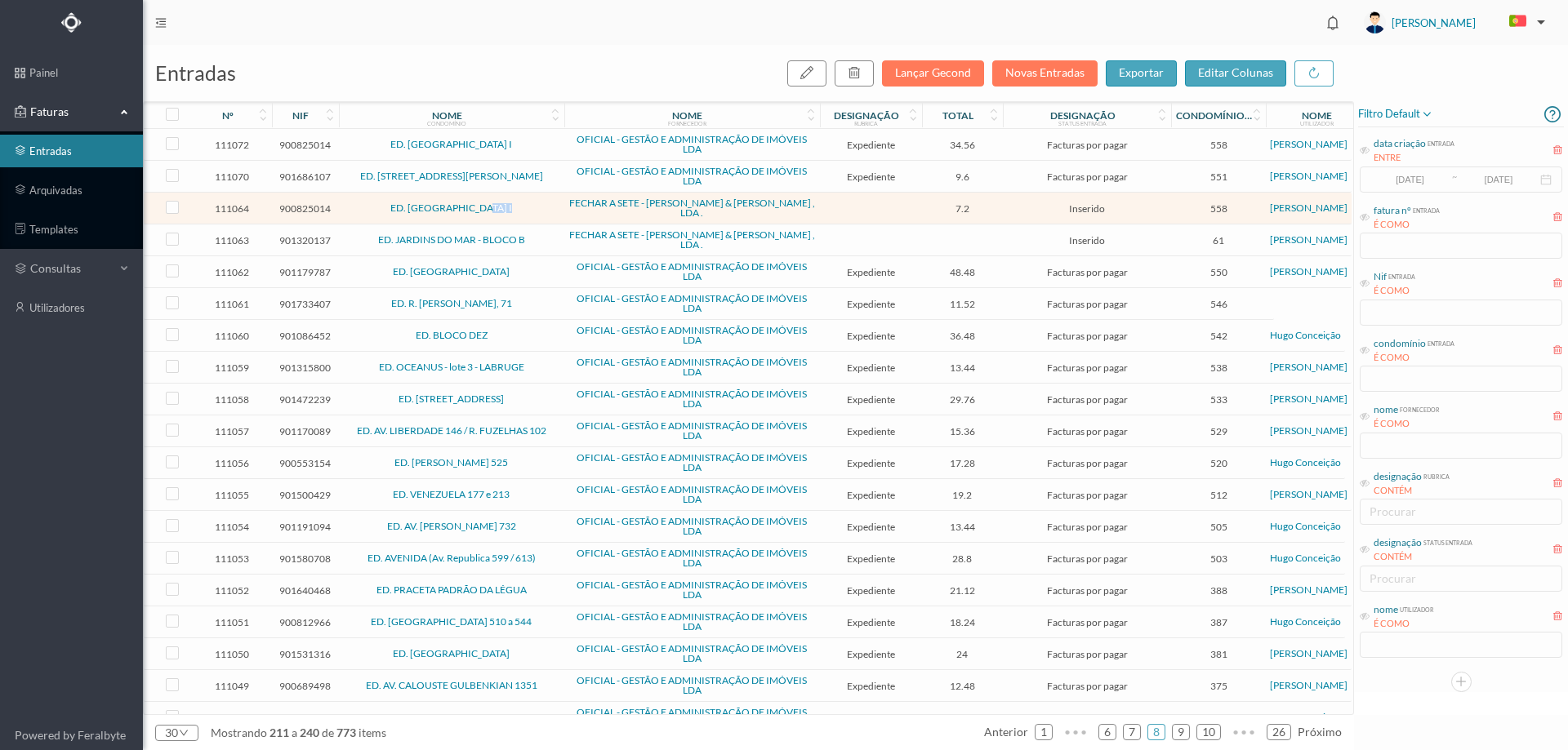
click at [536, 206] on span "ED. [GEOGRAPHIC_DATA] I" at bounding box center [452, 208] width 217 height 9
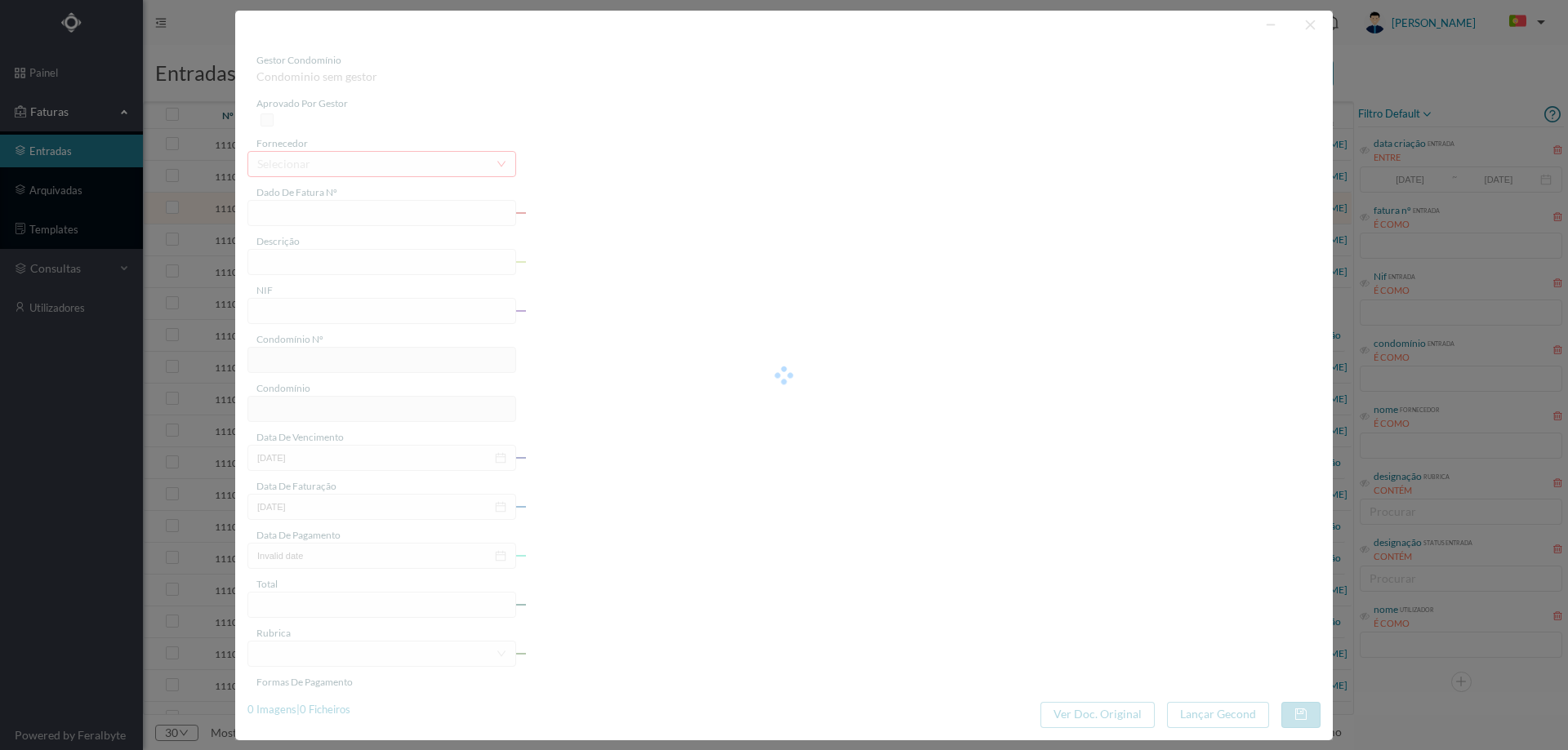
type input "FAC 25/397"
type input "900825014"
type input "1025-07-28"
type input "2025-07-28"
type input "1025-07-28"
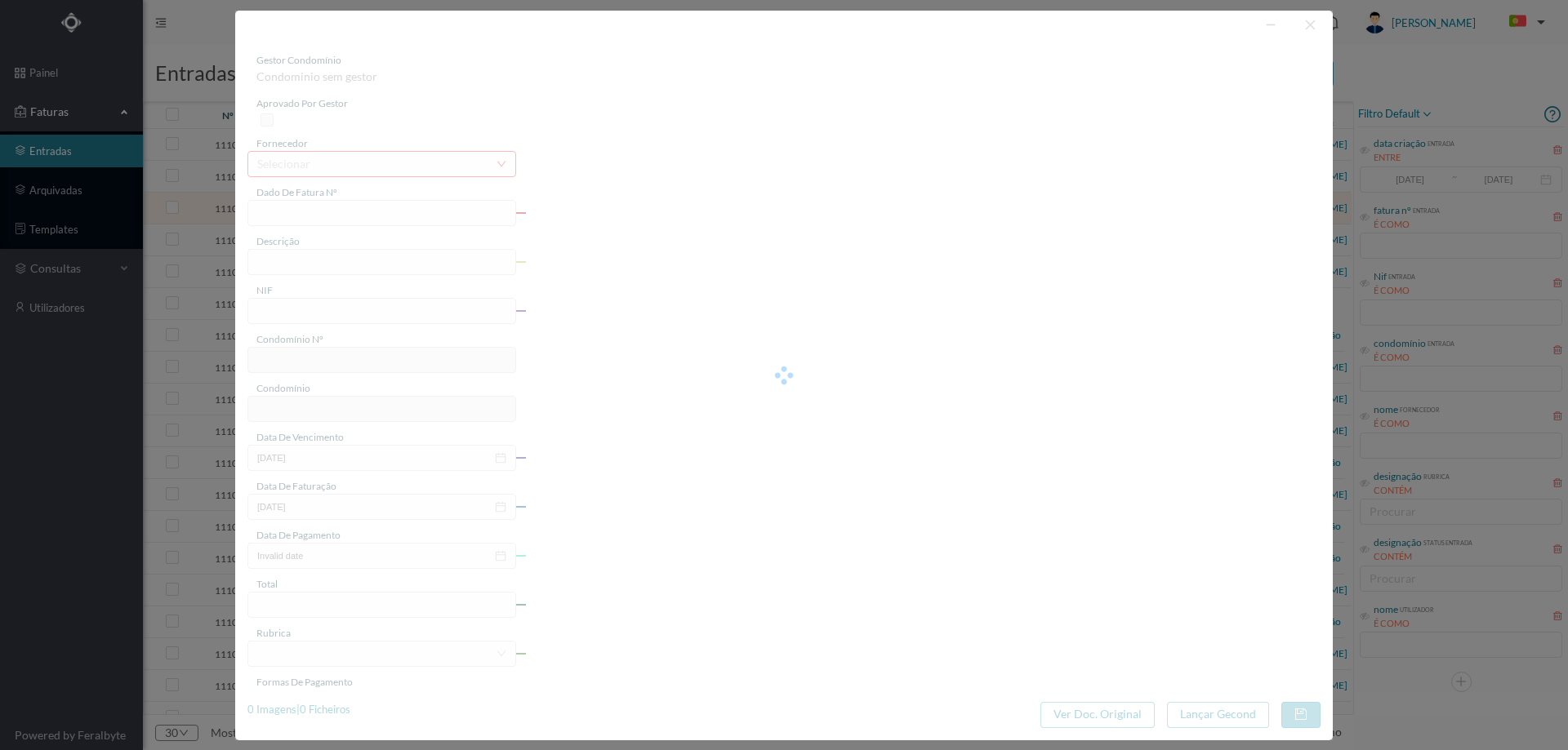
type input "7.20"
type input "558"
type input "ED. [GEOGRAPHIC_DATA] I"
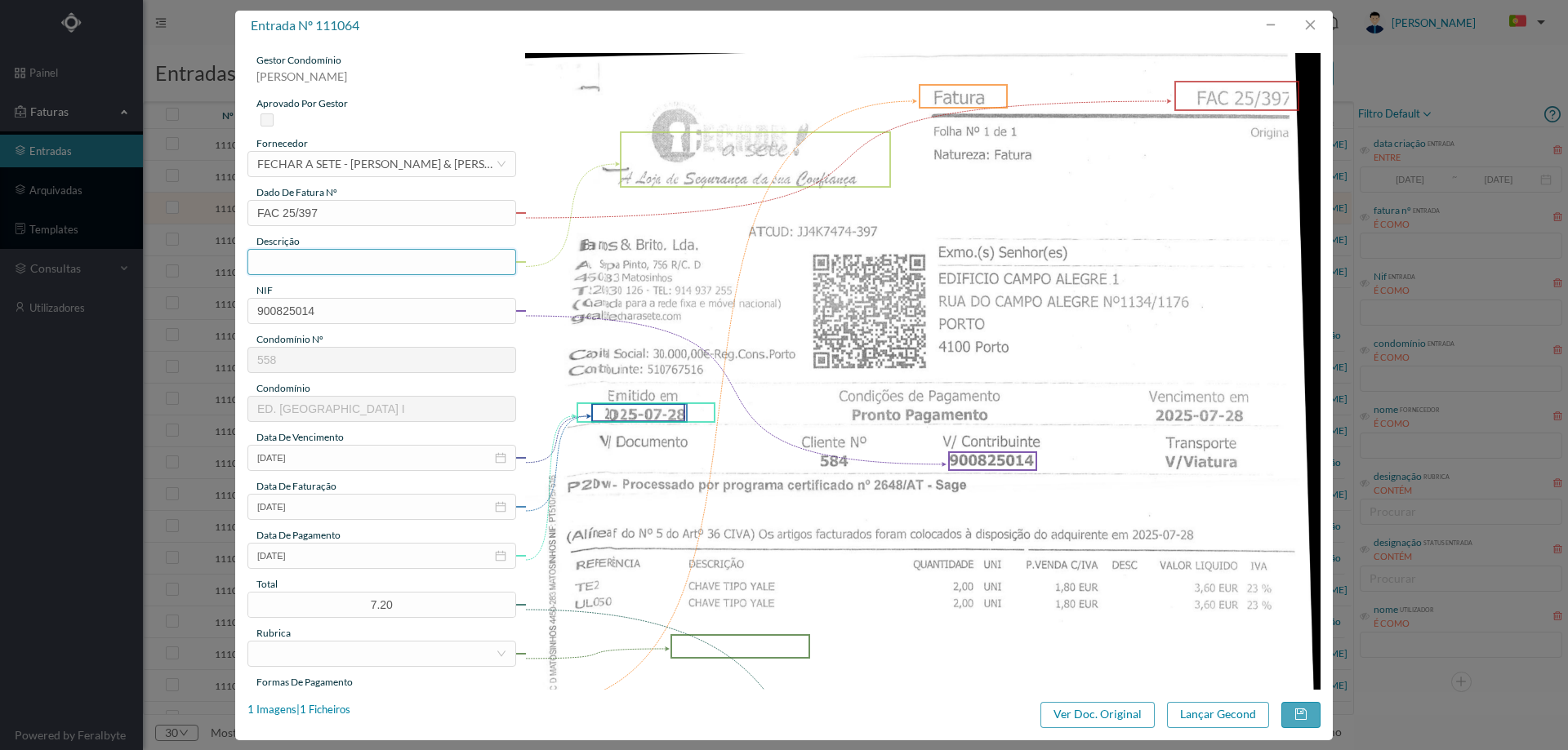
click at [322, 262] on input "text" at bounding box center [382, 262] width 268 height 26
type input "Chave tipo Yale"
click at [332, 455] on input "1025-07-28" at bounding box center [382, 458] width 268 height 26
click at [353, 696] on link "Hoje" at bounding box center [362, 696] width 25 height 31
click at [334, 453] on input "[DATE]" at bounding box center [382, 458] width 268 height 26
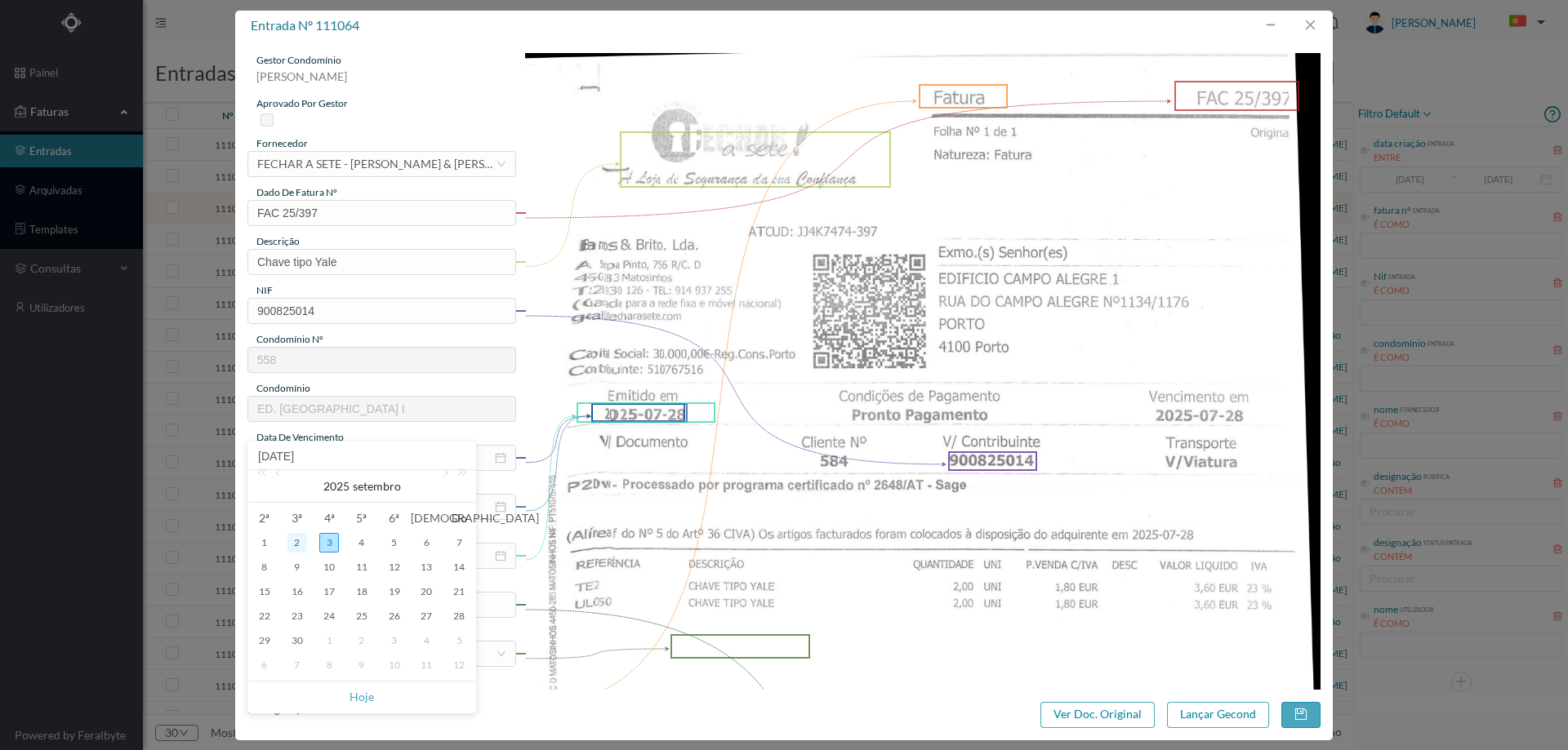
click at [300, 543] on div "2" at bounding box center [297, 542] width 20 height 20
type input "[DATE]"
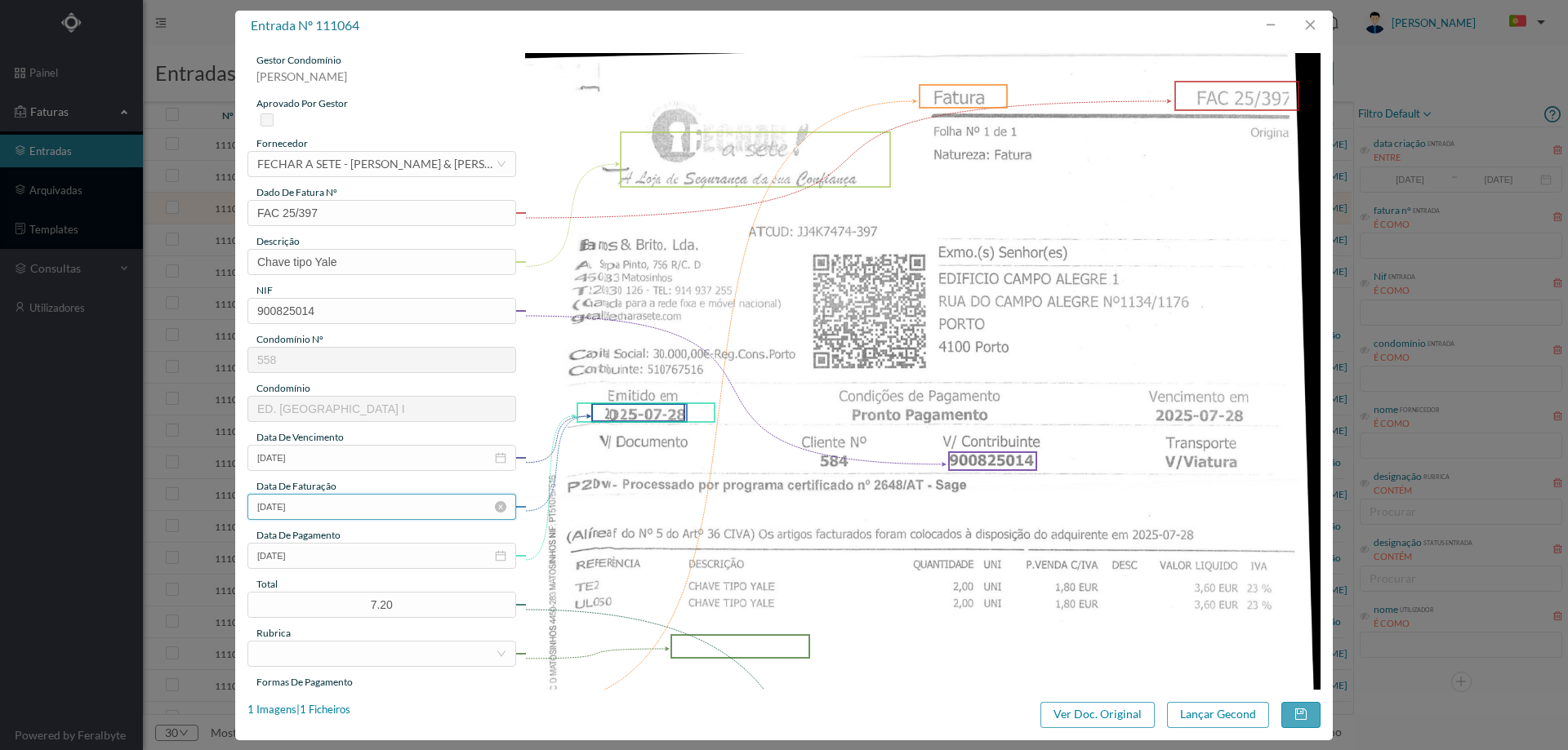
click at [344, 508] on input "2025-07-28" at bounding box center [382, 507] width 268 height 26
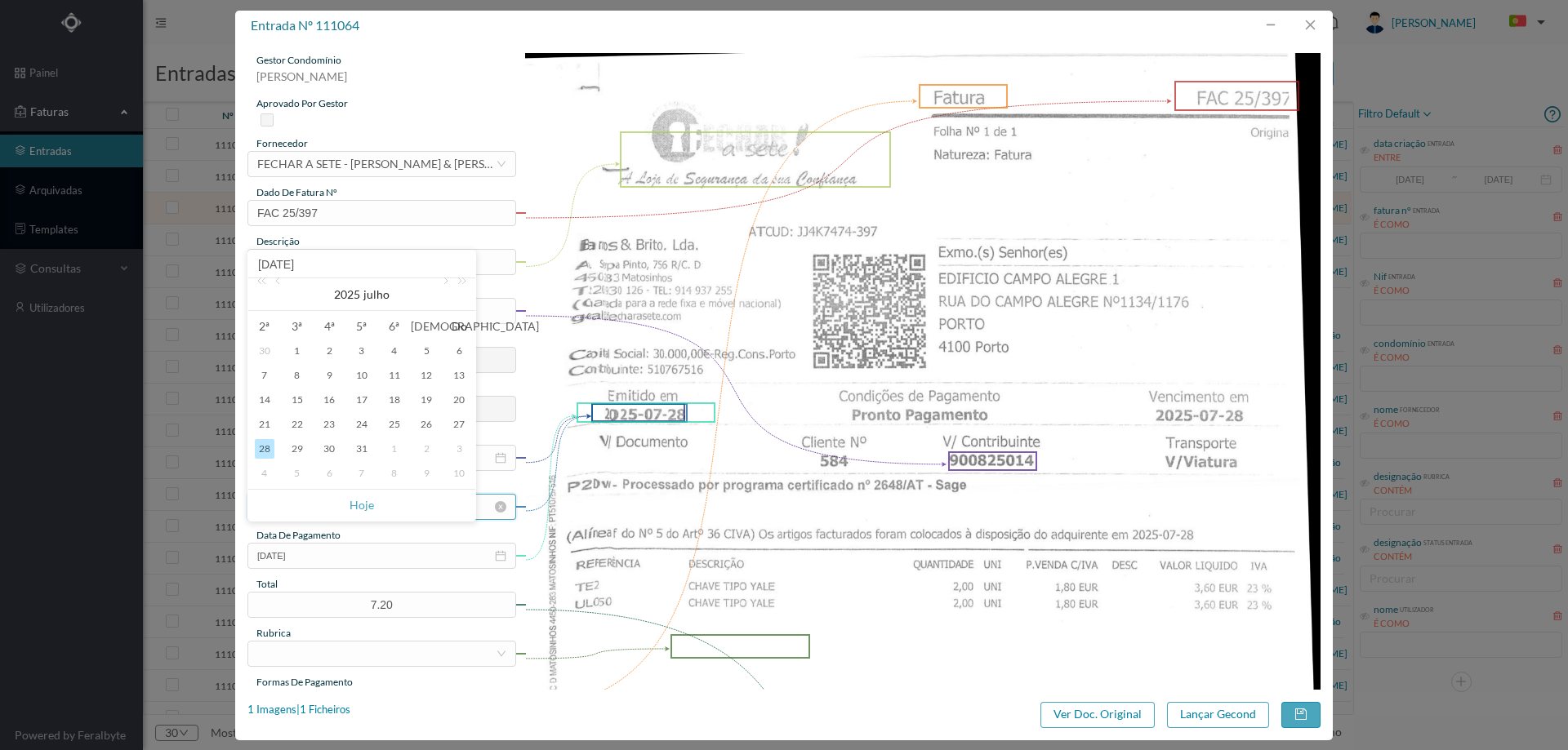
click at [351, 507] on link "Hoje" at bounding box center [362, 504] width 25 height 31
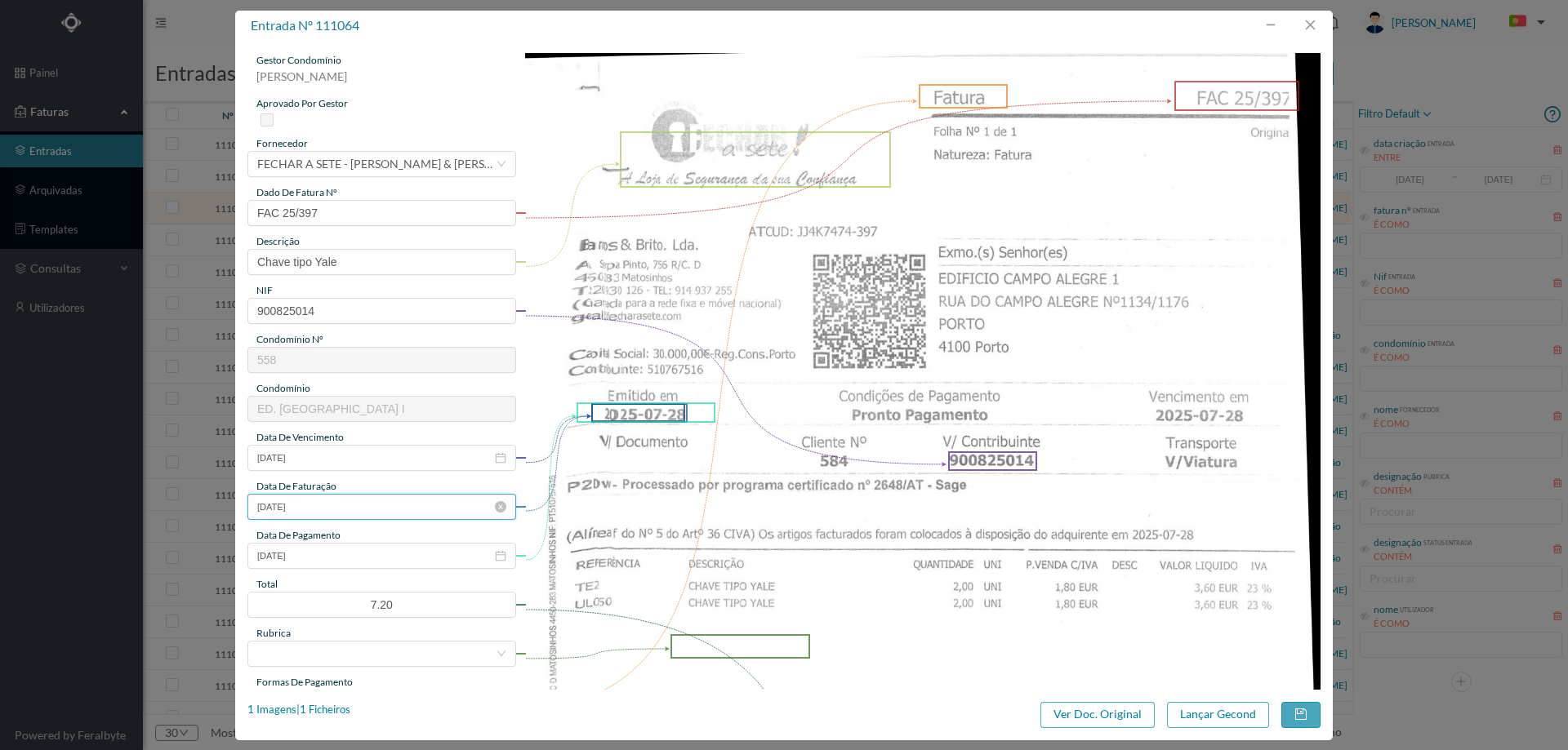
click at [343, 510] on input "[DATE]" at bounding box center [382, 507] width 268 height 26
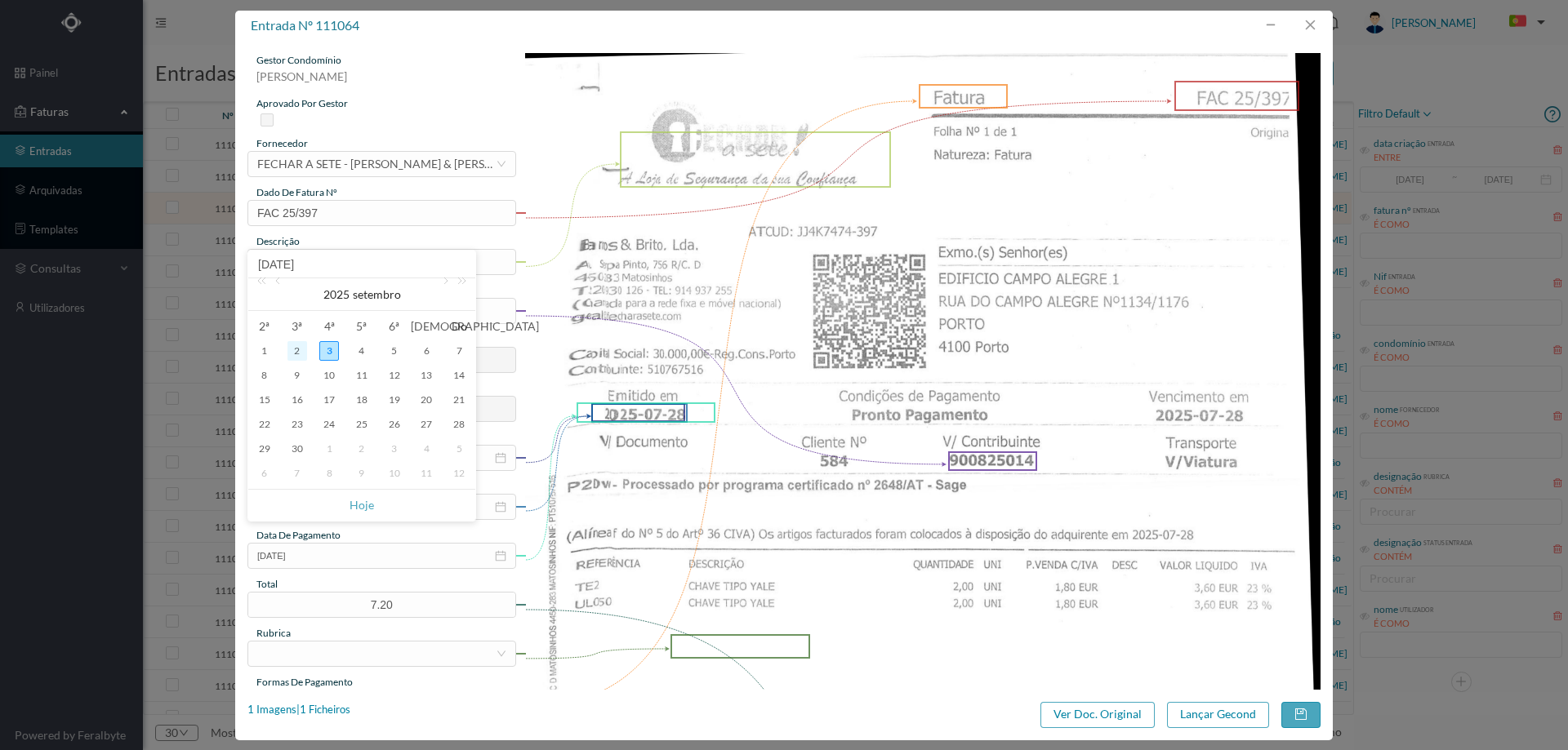
click at [295, 345] on div "2" at bounding box center [297, 350] width 20 height 20
type input "[DATE]"
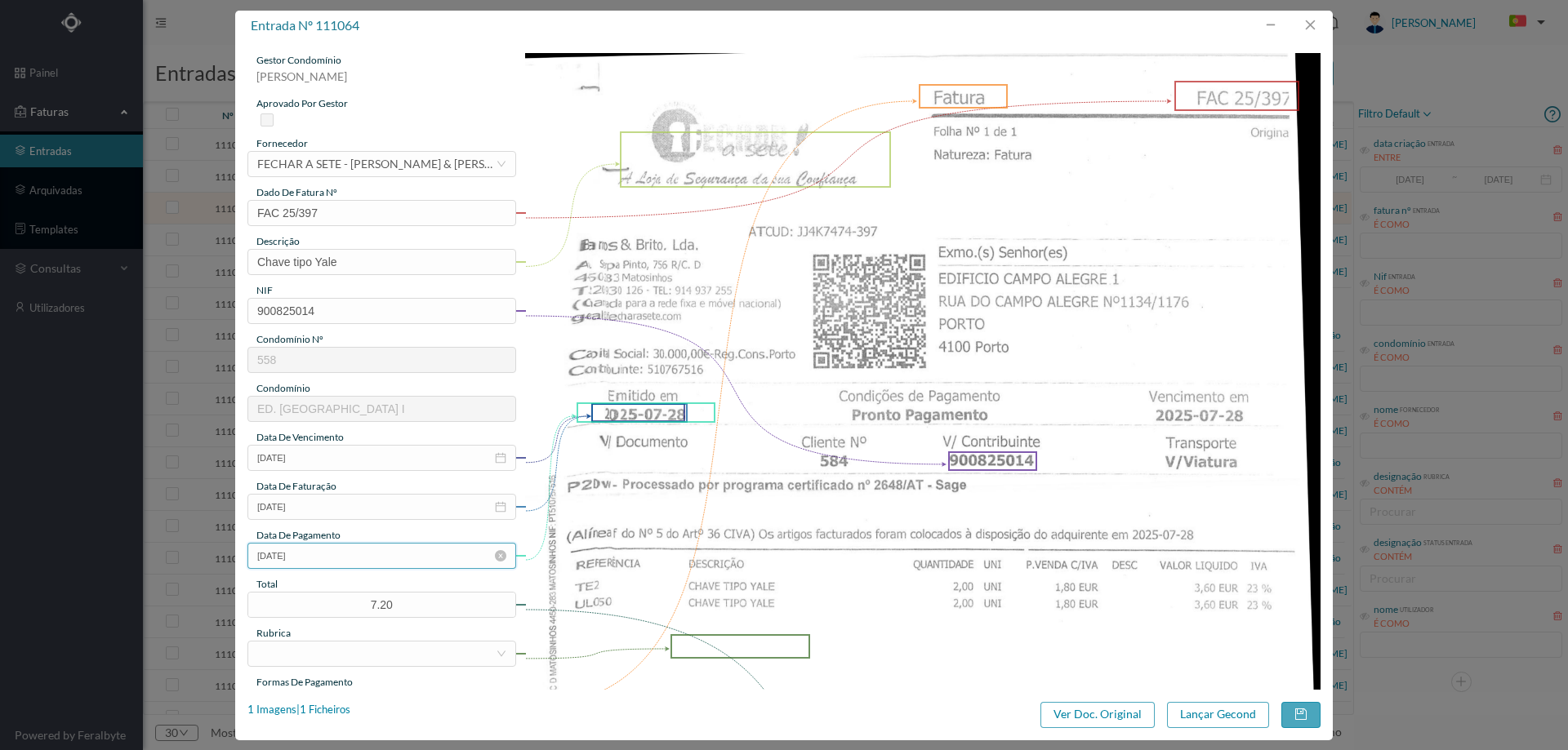
click at [336, 556] on input "1025-07-28" at bounding box center [382, 555] width 268 height 26
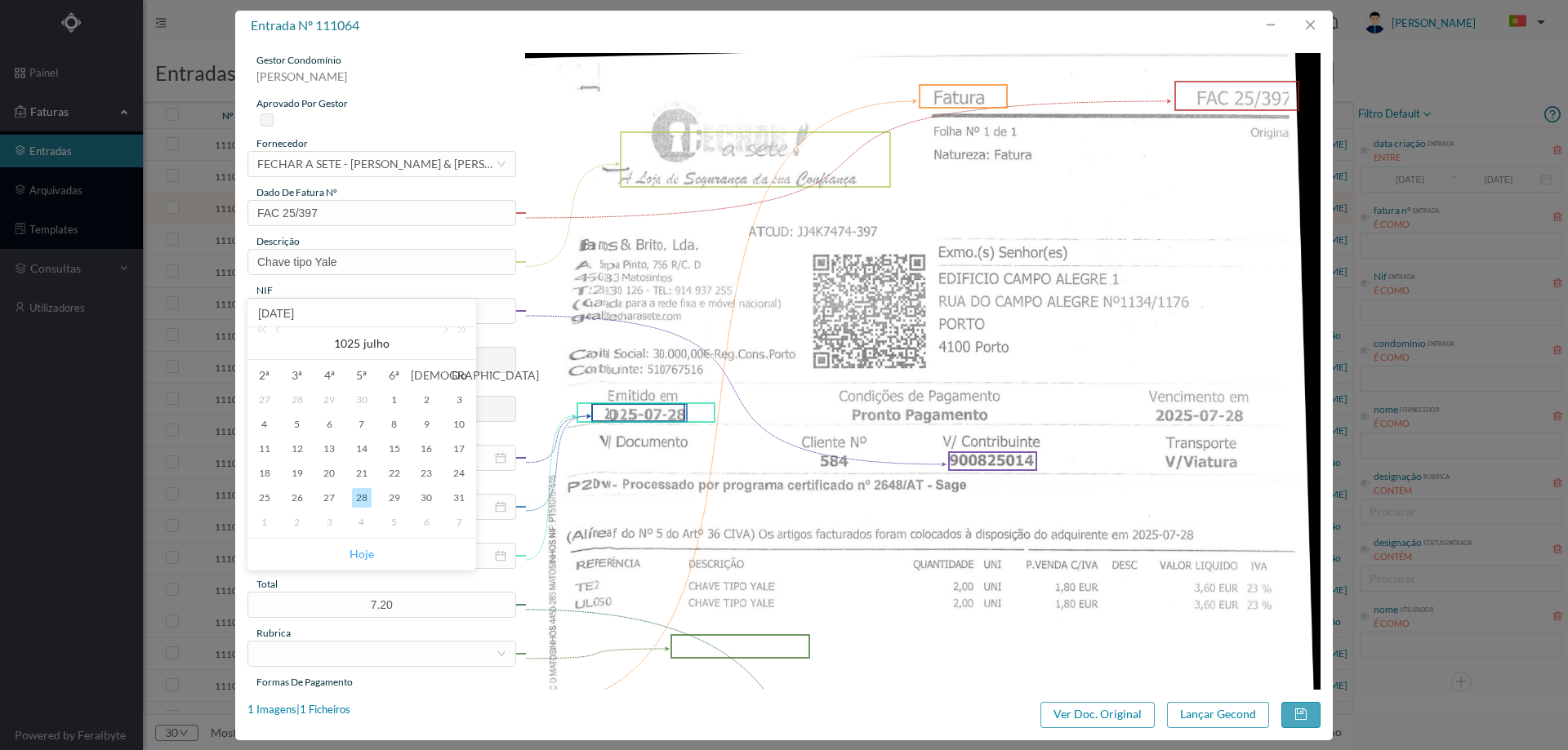
click at [356, 553] on link "Hoje" at bounding box center [362, 554] width 25 height 31
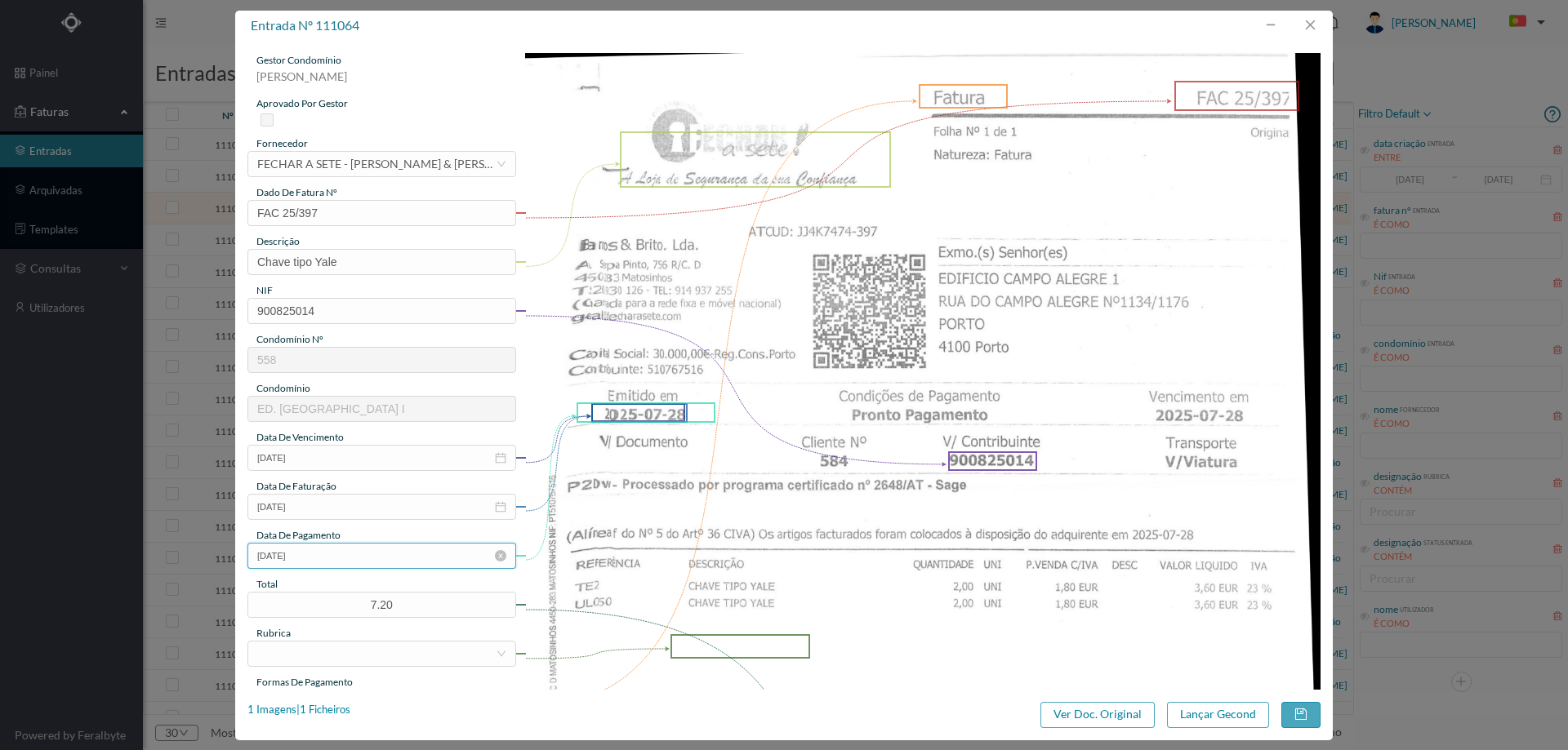
click at [347, 554] on input "[DATE]" at bounding box center [382, 555] width 268 height 26
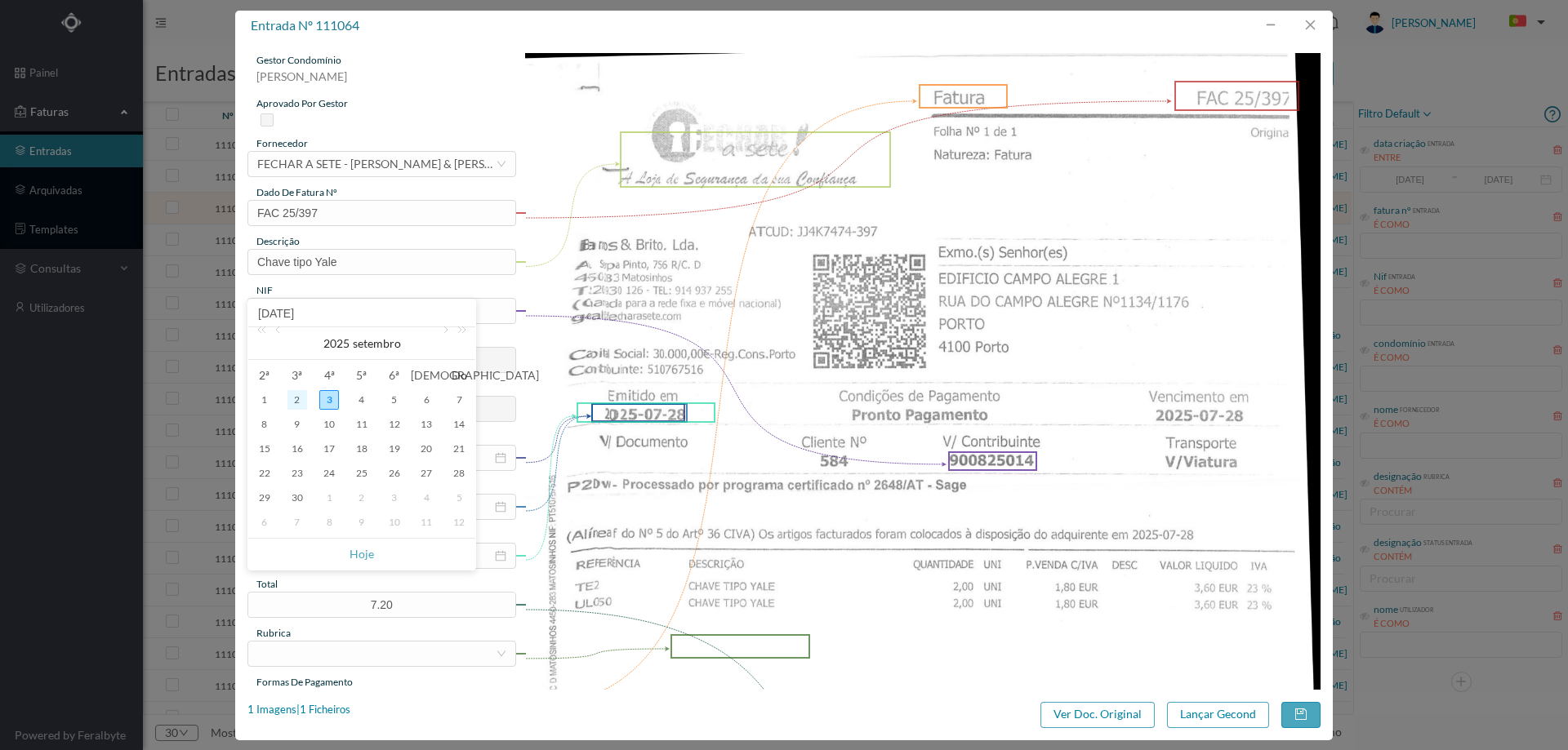
click at [302, 394] on div "2" at bounding box center [297, 400] width 20 height 20
type input "[DATE]"
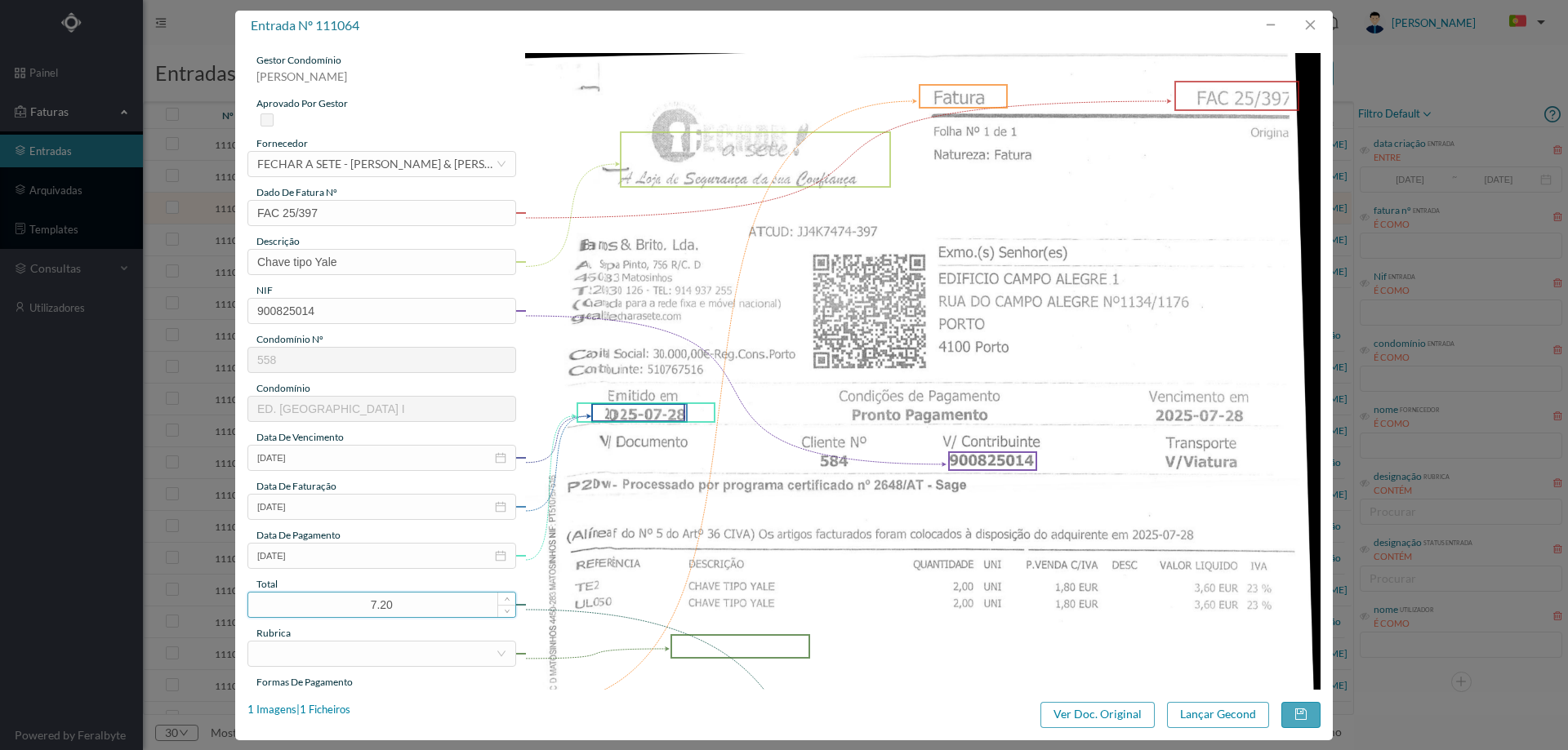
click at [327, 603] on input "7.20" at bounding box center [382, 605] width 267 height 25
click at [633, 564] on img at bounding box center [922, 615] width 796 height 1124
click at [334, 650] on div at bounding box center [376, 654] width 238 height 25
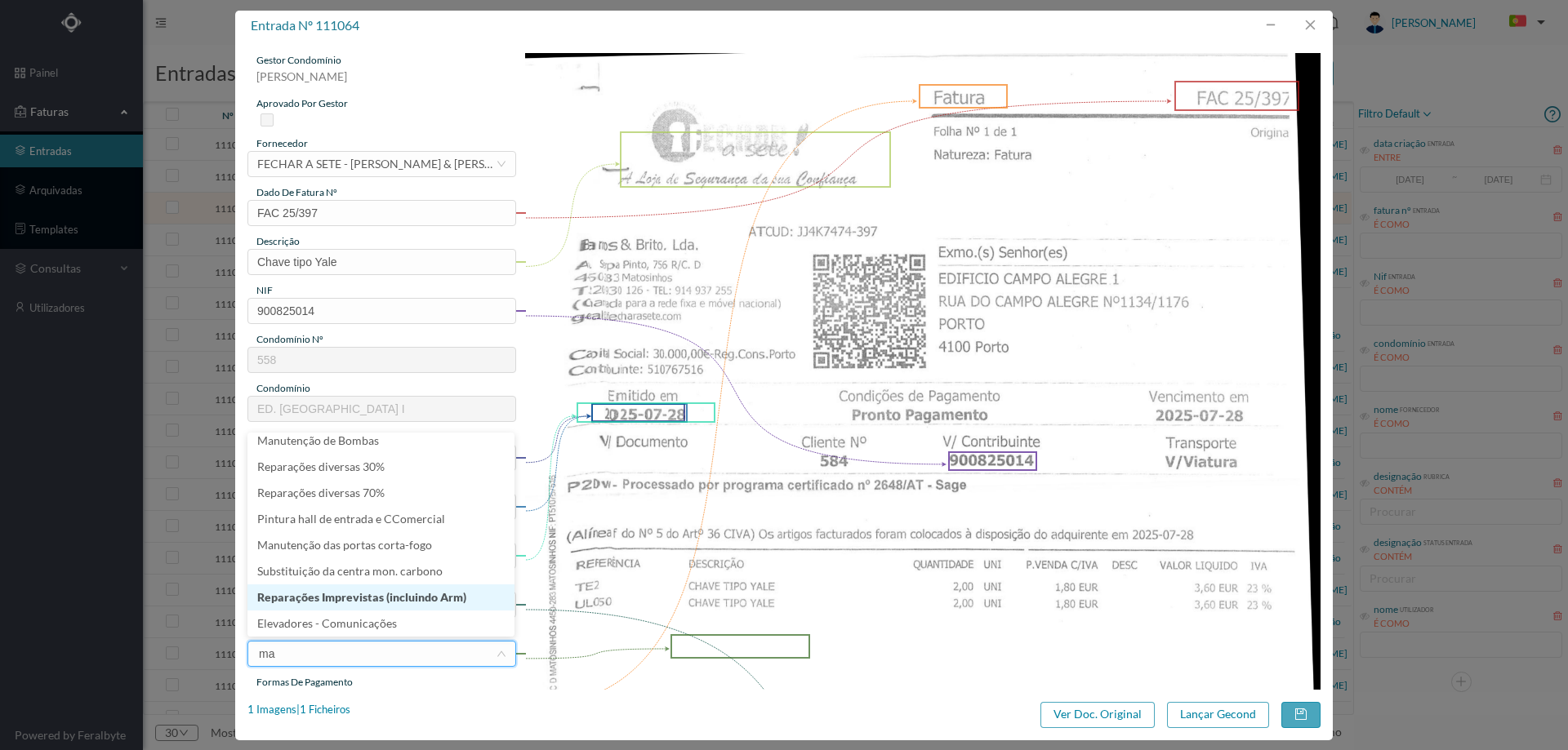
scroll to position [3, 0]
type input "mate"
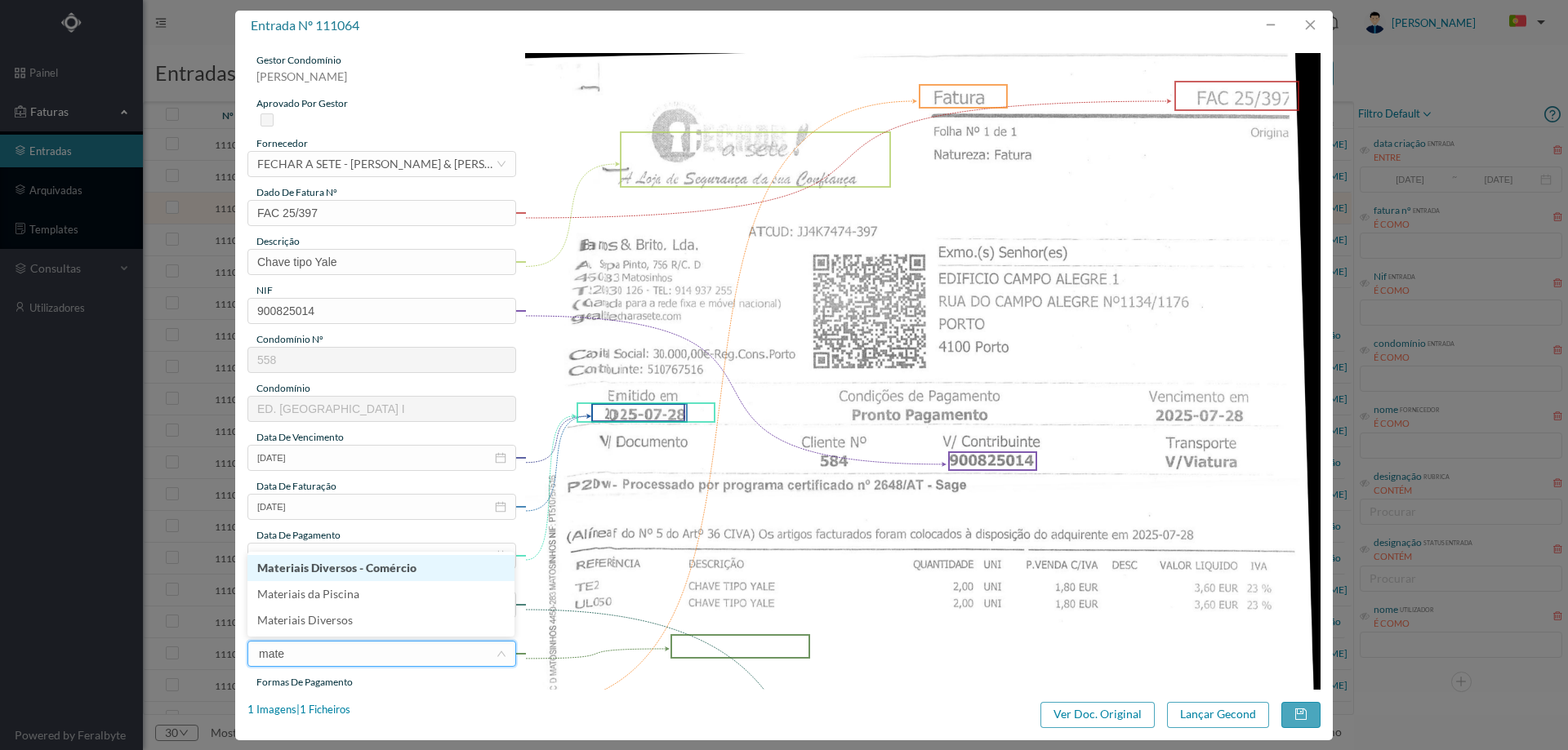
click at [301, 608] on li "Materiais Diversos" at bounding box center [381, 621] width 267 height 26
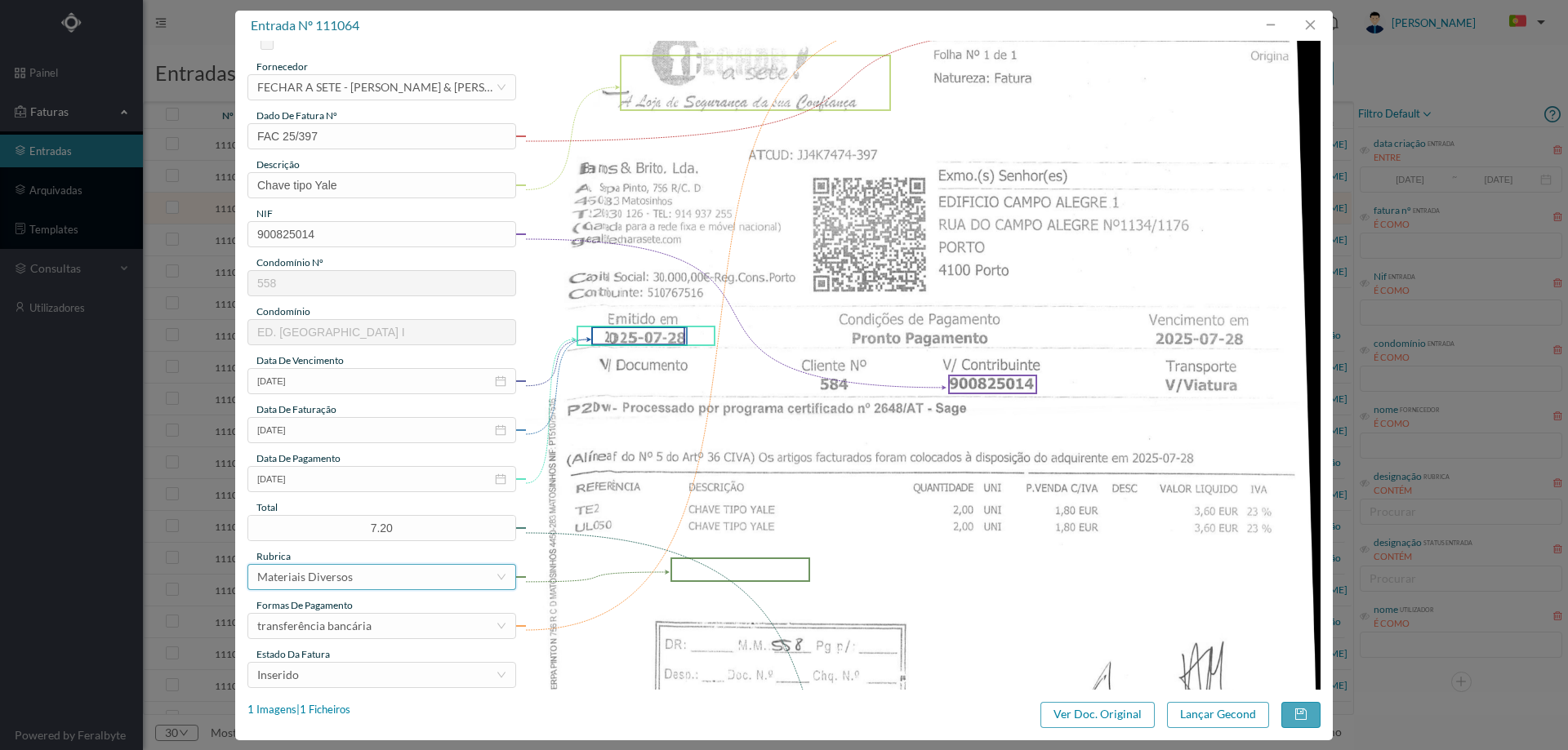
scroll to position [245, 0]
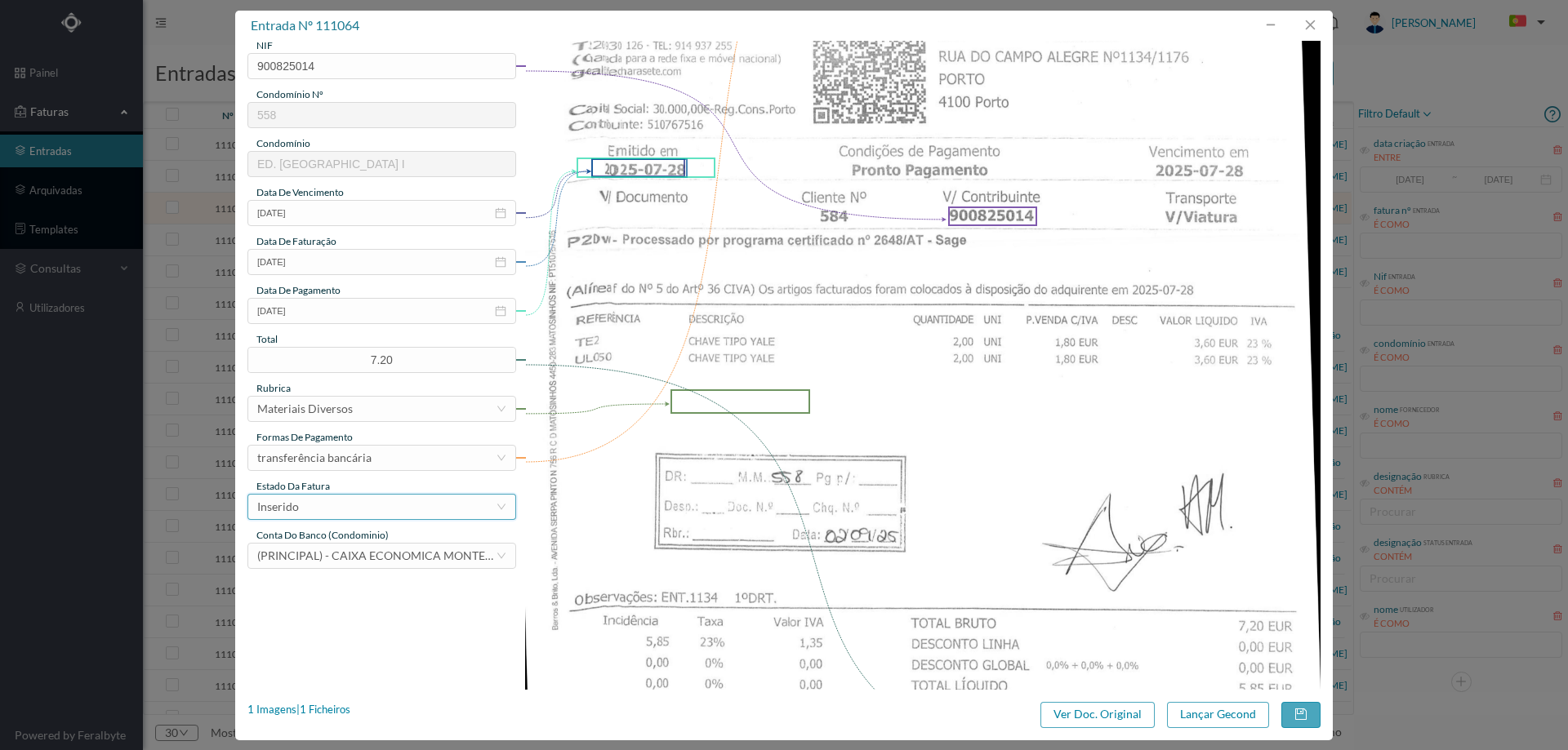
click at [336, 501] on div "Inserido" at bounding box center [376, 507] width 238 height 25
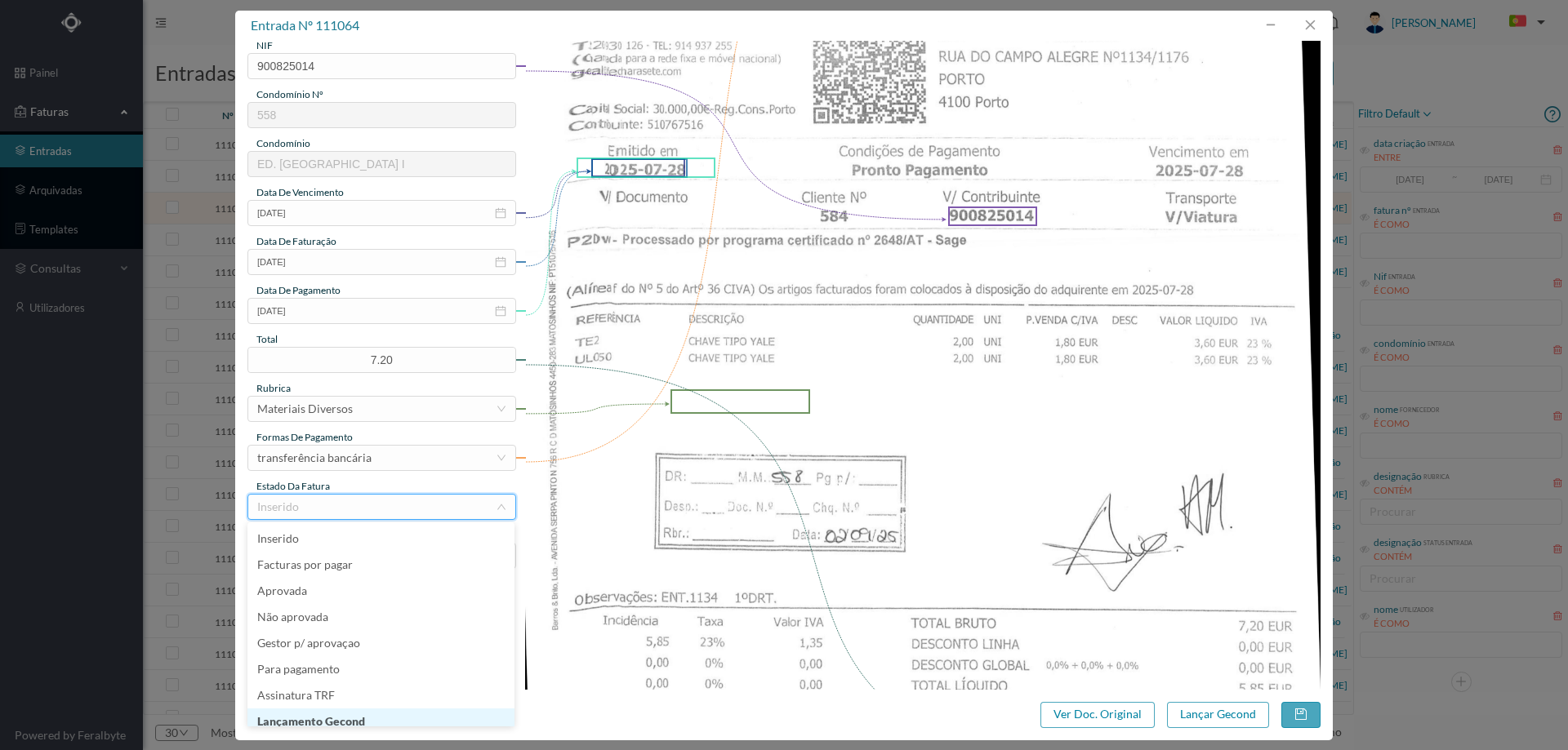
scroll to position [9, 0]
click at [341, 716] on li "Lançamento Gecond" at bounding box center [381, 713] width 267 height 26
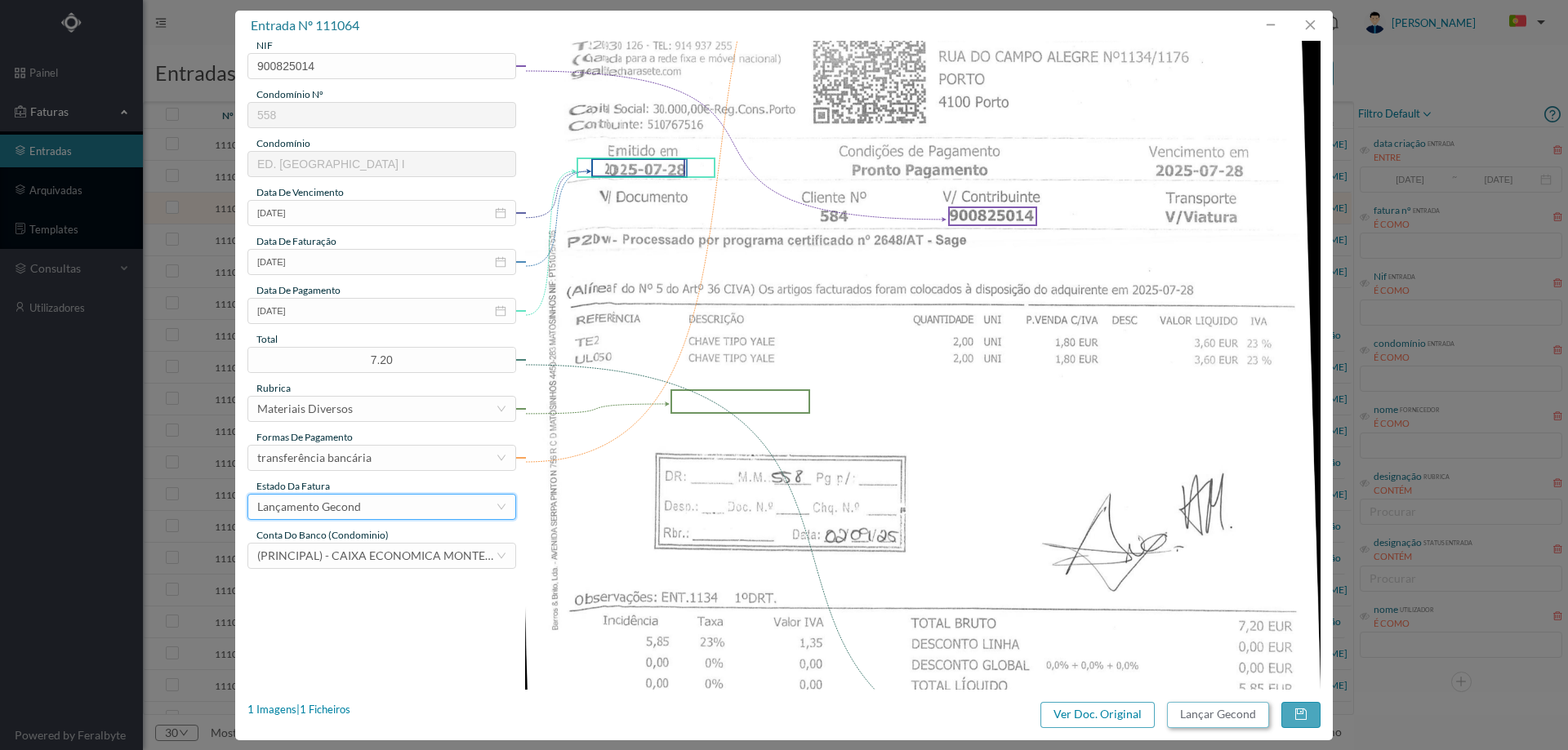
click at [1204, 712] on button "Lançar Gecond" at bounding box center [1217, 715] width 102 height 26
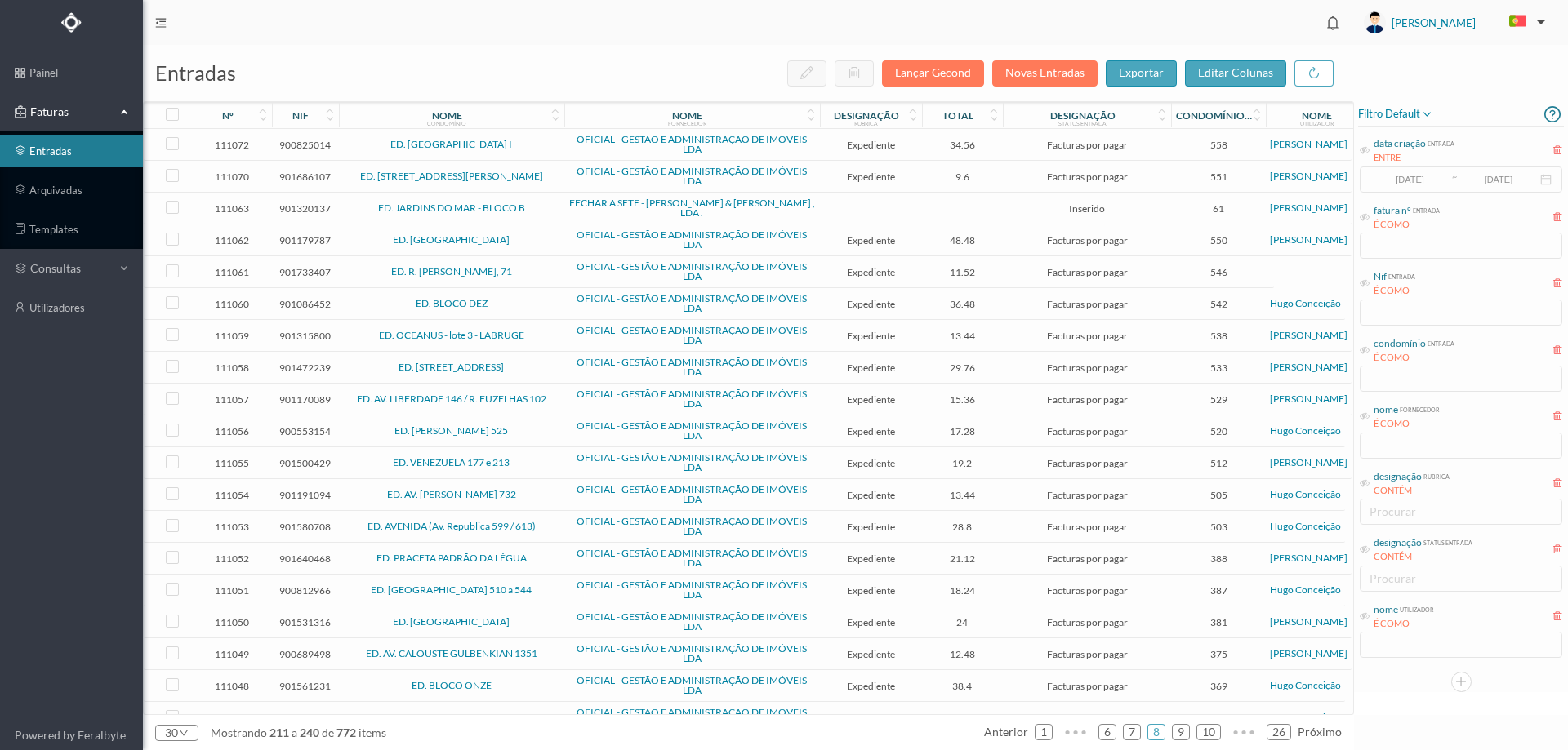
click at [900, 200] on td at bounding box center [870, 209] width 102 height 32
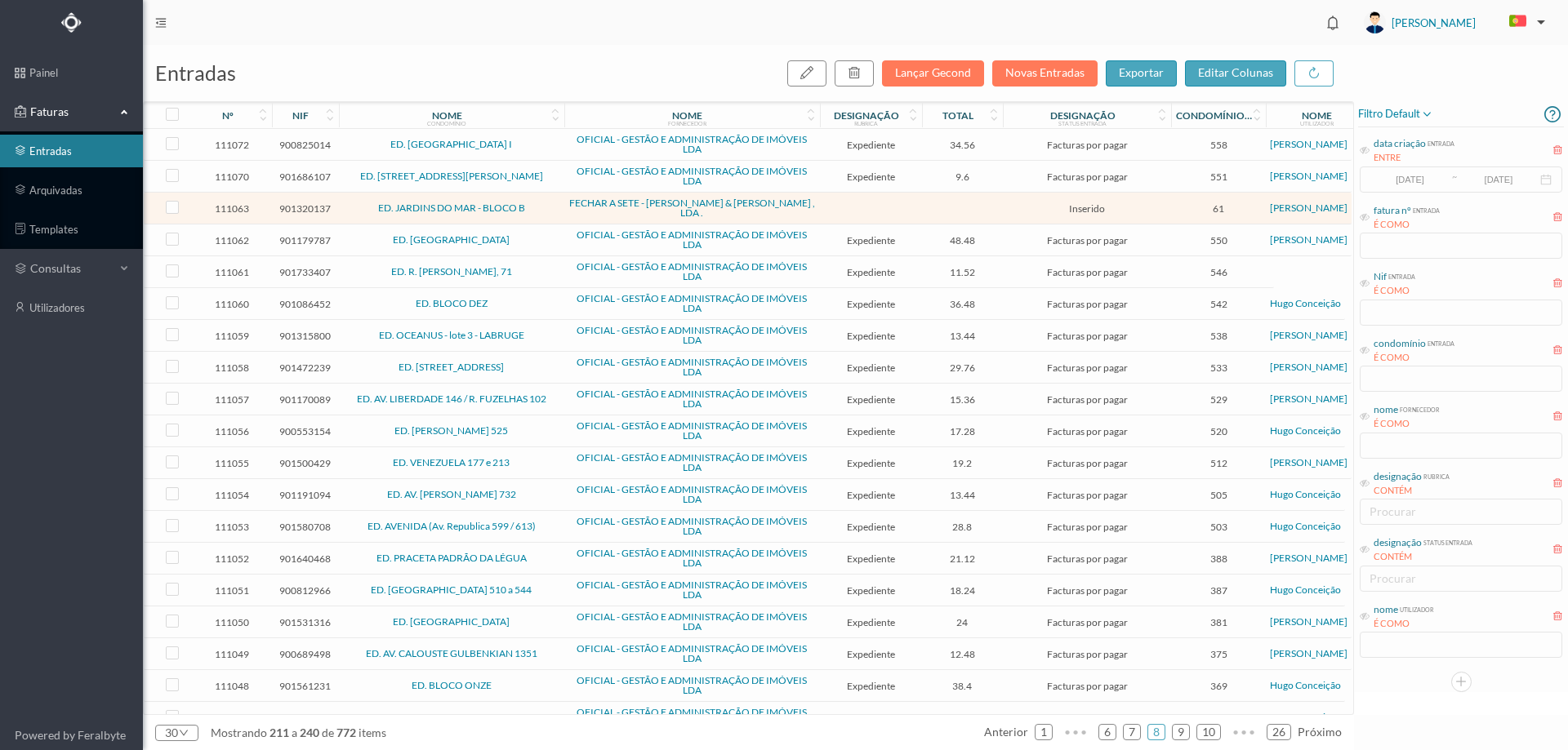
click at [900, 200] on td at bounding box center [870, 209] width 102 height 32
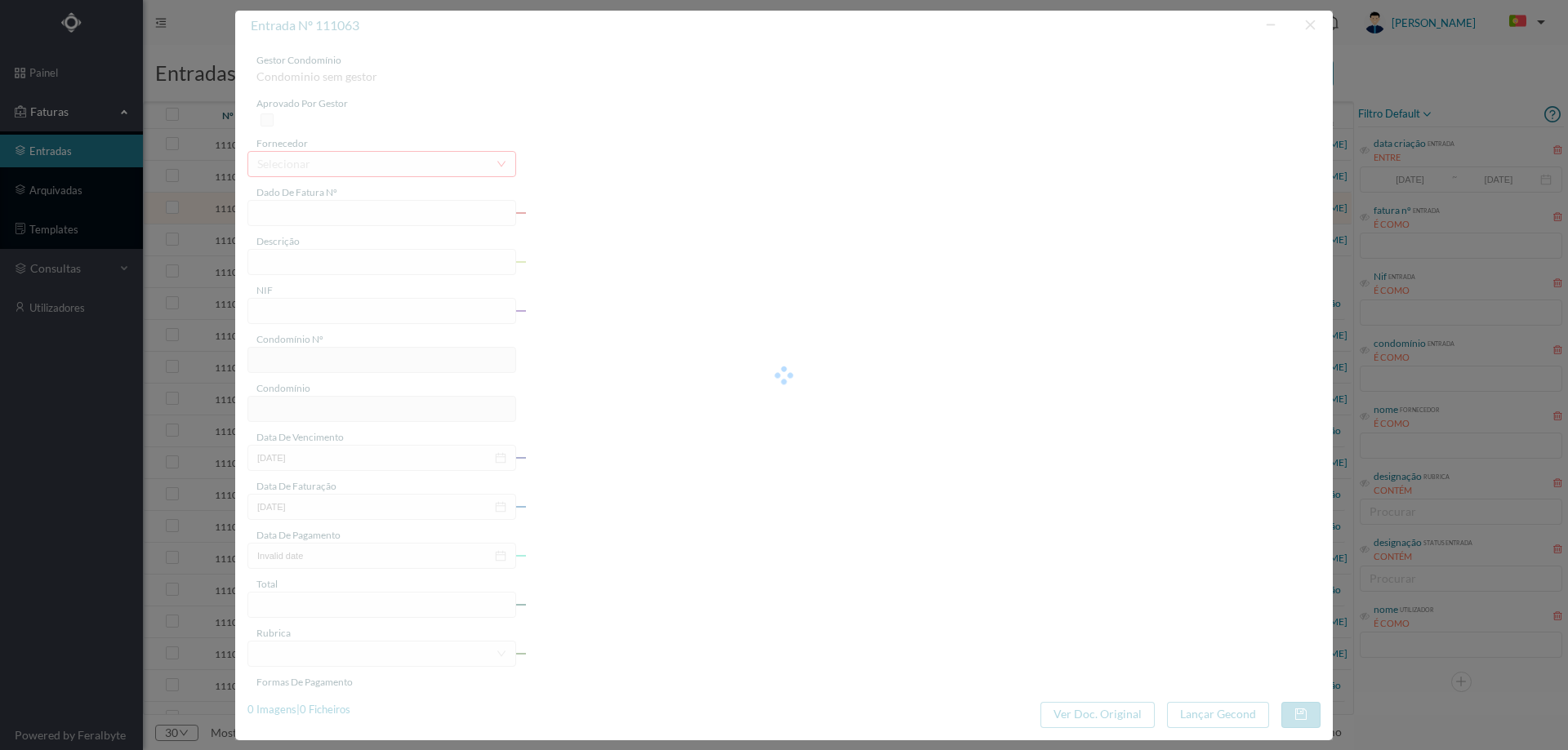
type input "FAC 25/456"
type input "901320137"
type input "2025-08-29"
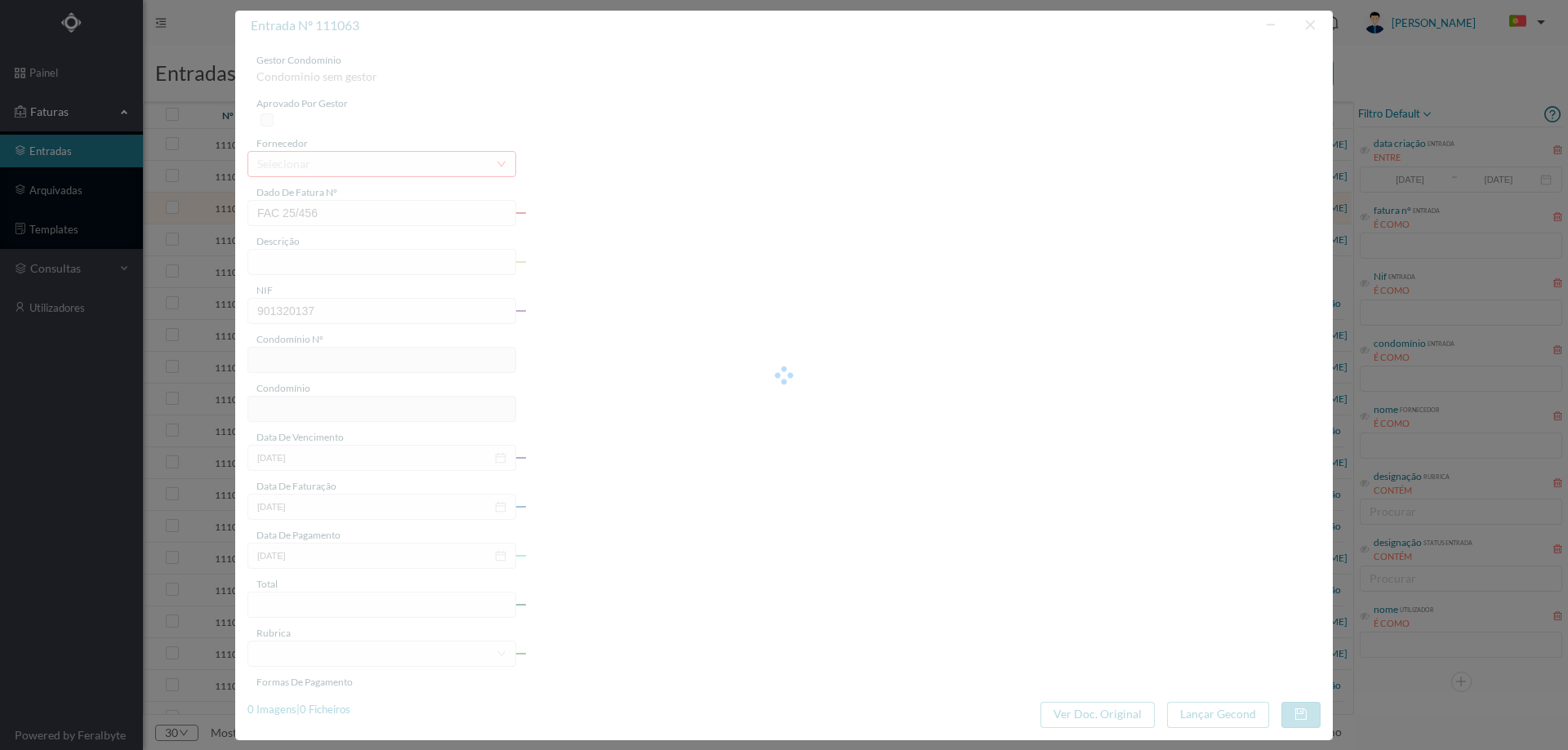
type input "61"
type input "ED. JARDINS DO MAR - BLOCO B"
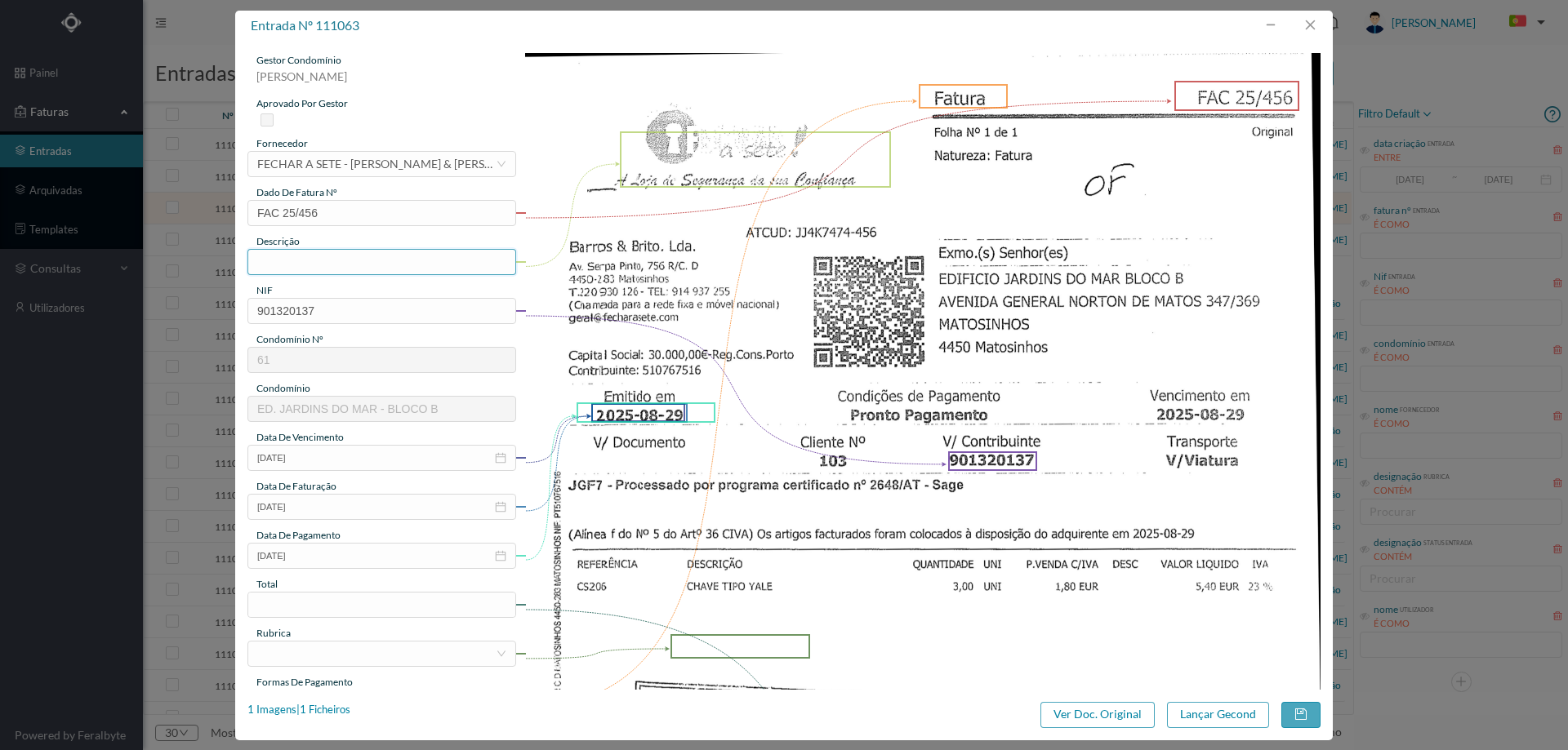
click at [383, 266] on input "text" at bounding box center [382, 262] width 268 height 26
type input "Chave tipo Yale"
click at [327, 464] on input "2025-08-29" at bounding box center [382, 458] width 268 height 26
click at [783, 565] on img at bounding box center [922, 615] width 796 height 1124
click at [349, 554] on input "2025-08-29" at bounding box center [382, 555] width 268 height 26
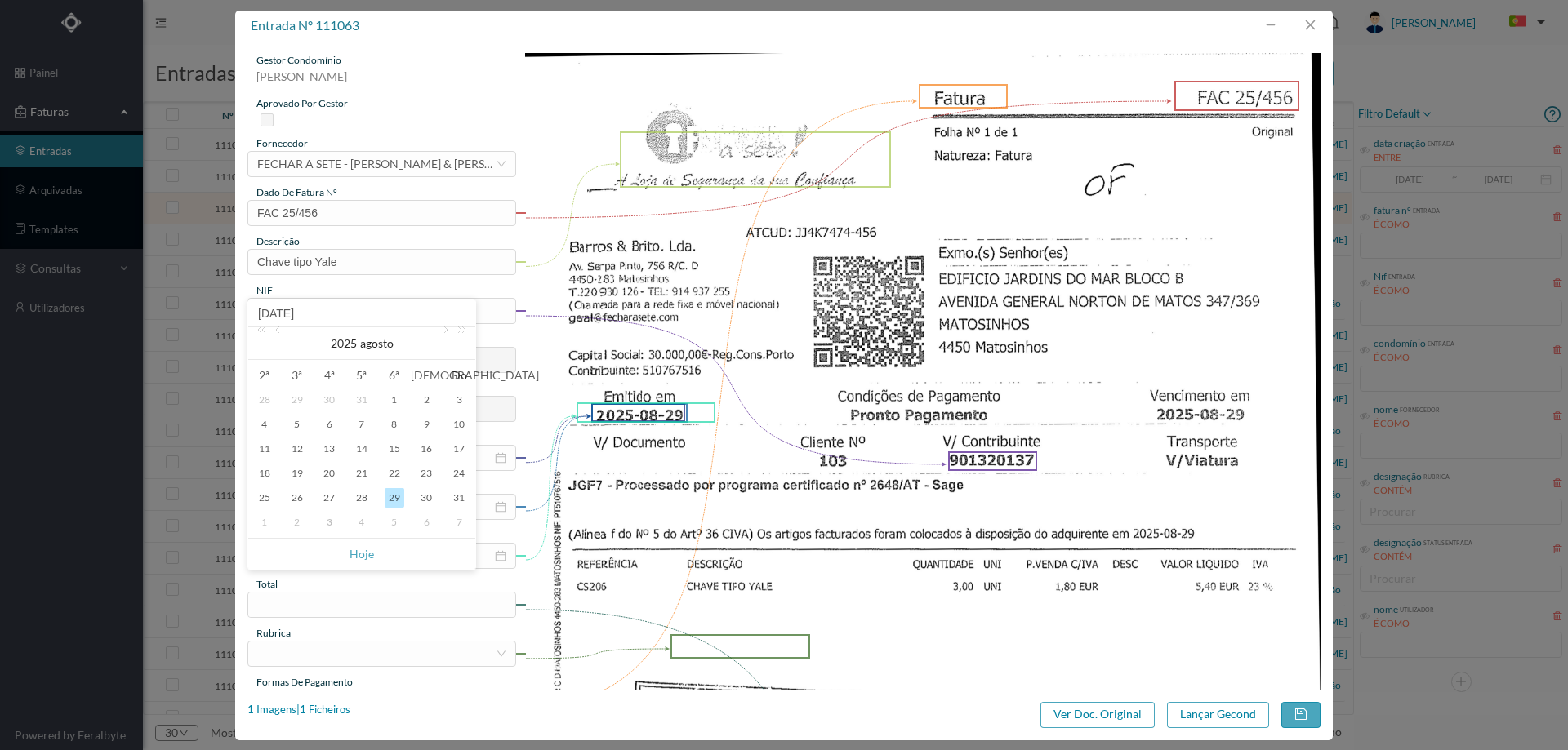
click at [301, 520] on div "2" at bounding box center [297, 522] width 20 height 20
type input "[DATE]"
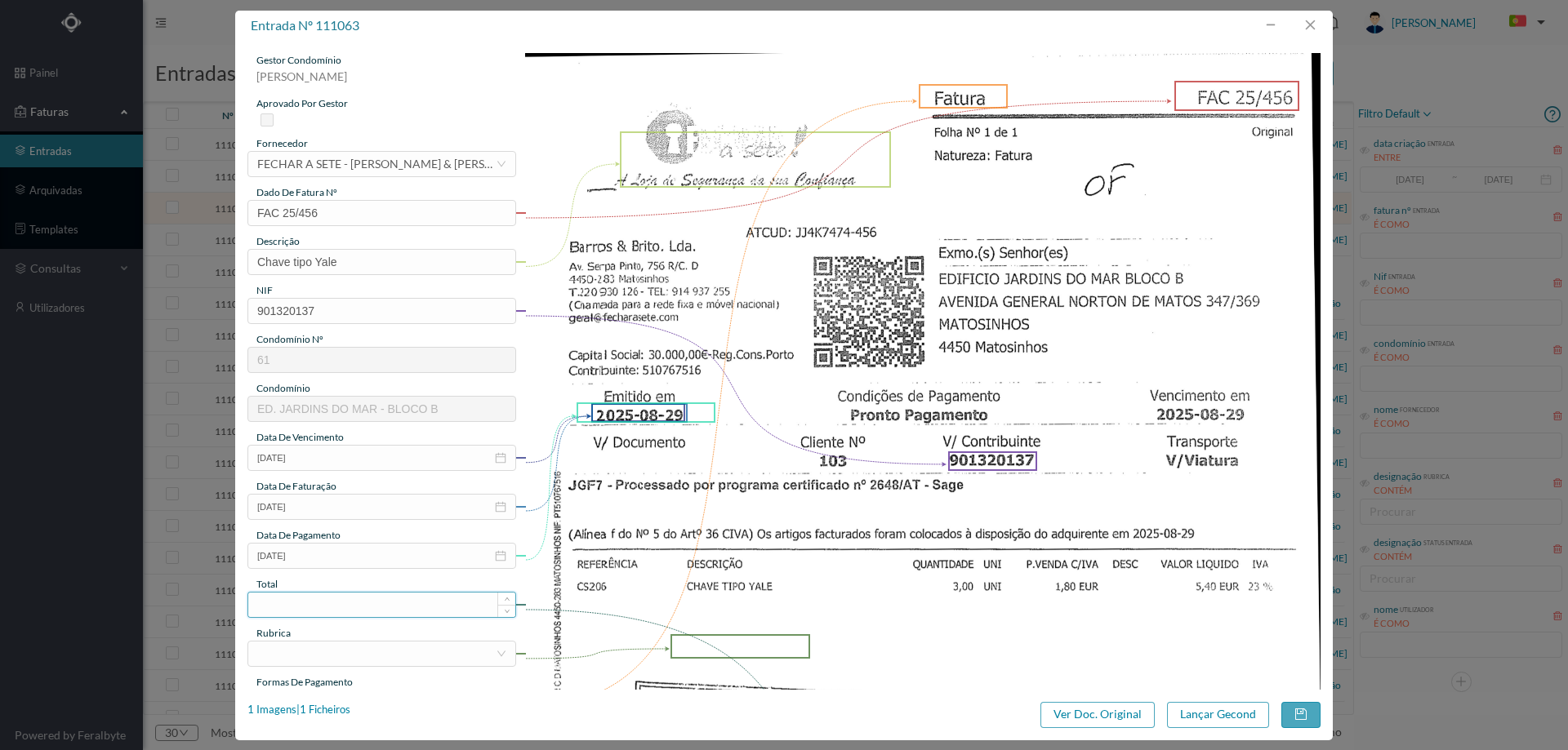
click at [330, 601] on input at bounding box center [382, 605] width 267 height 25
type input "5.40"
click at [309, 655] on div at bounding box center [376, 654] width 238 height 25
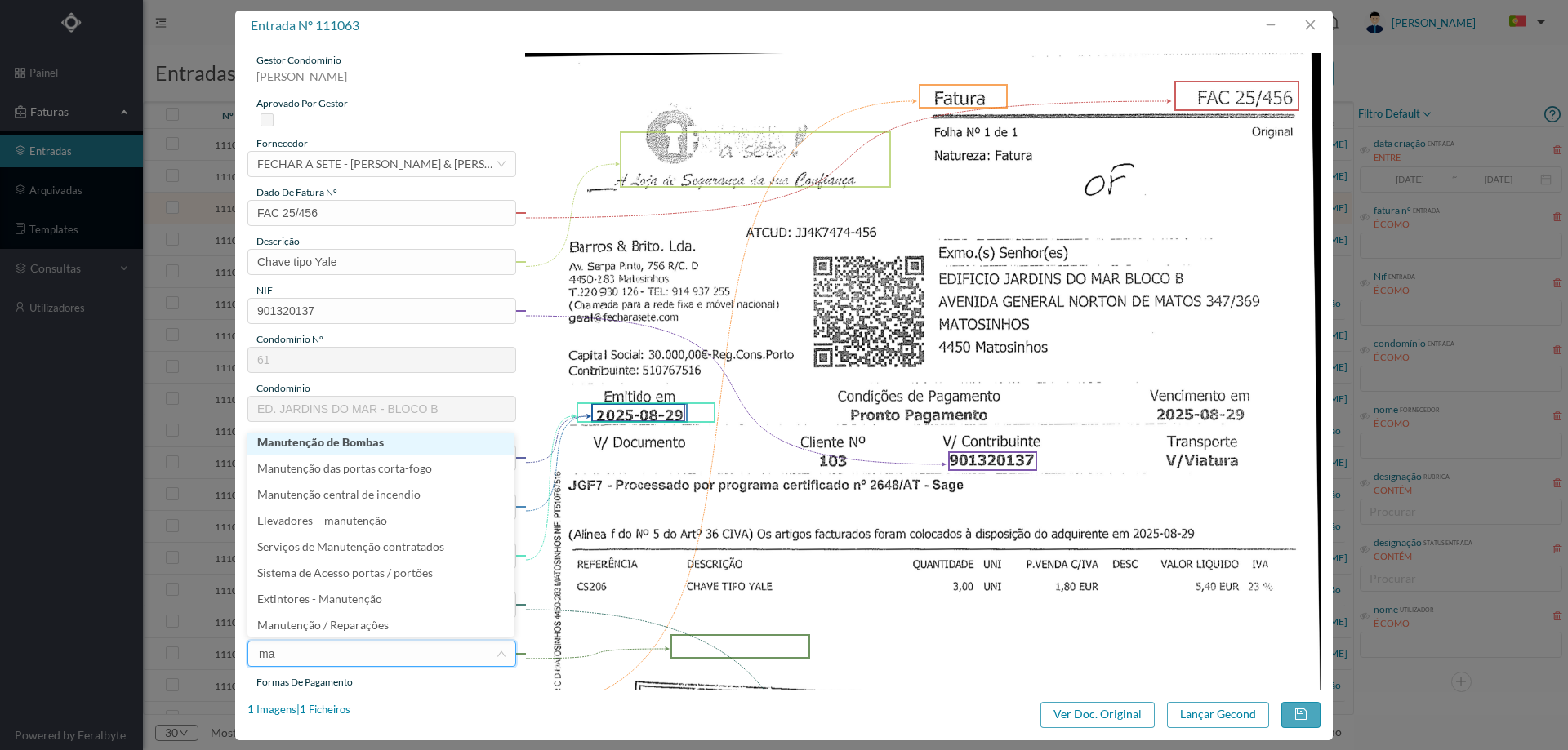
scroll to position [3, 0]
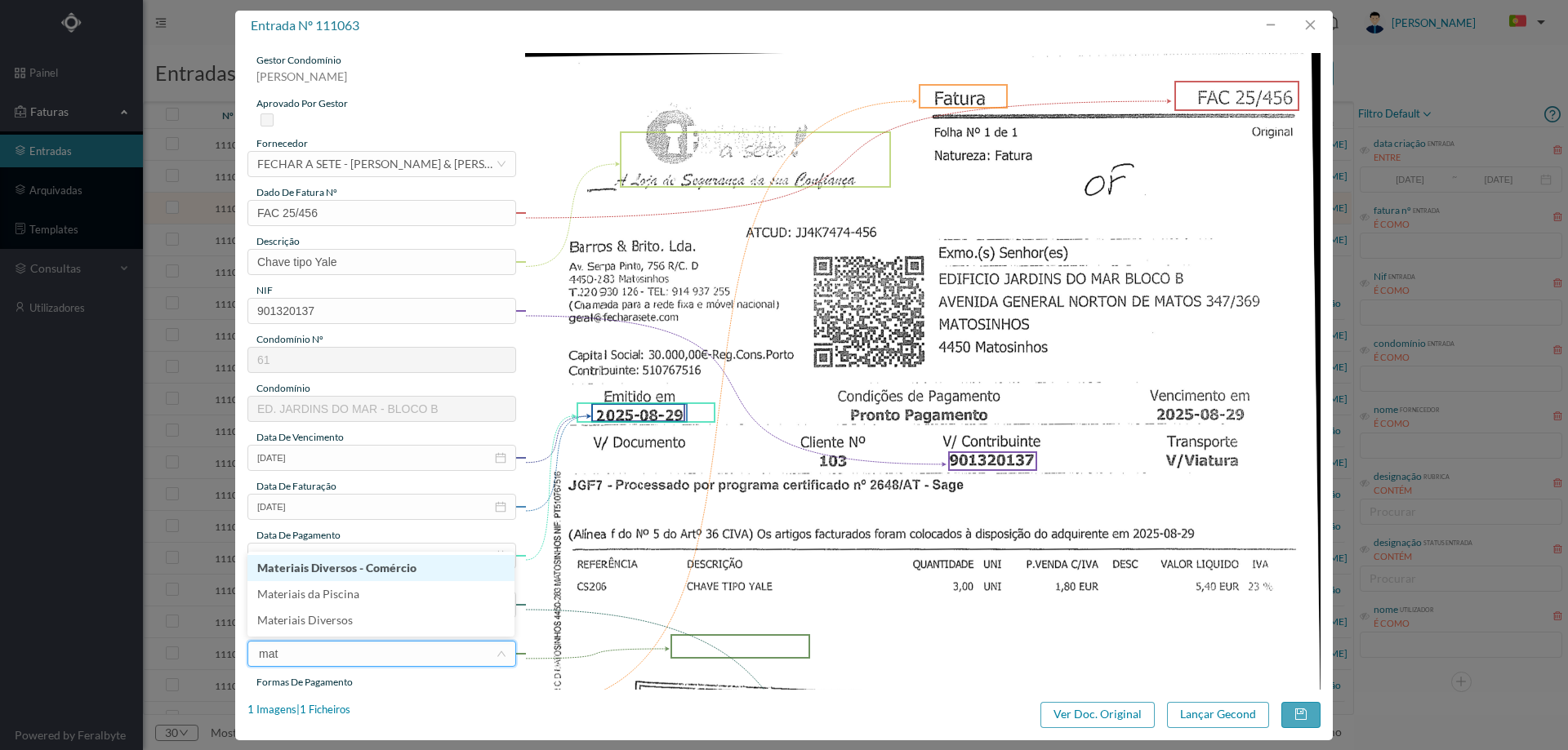
type input "mate"
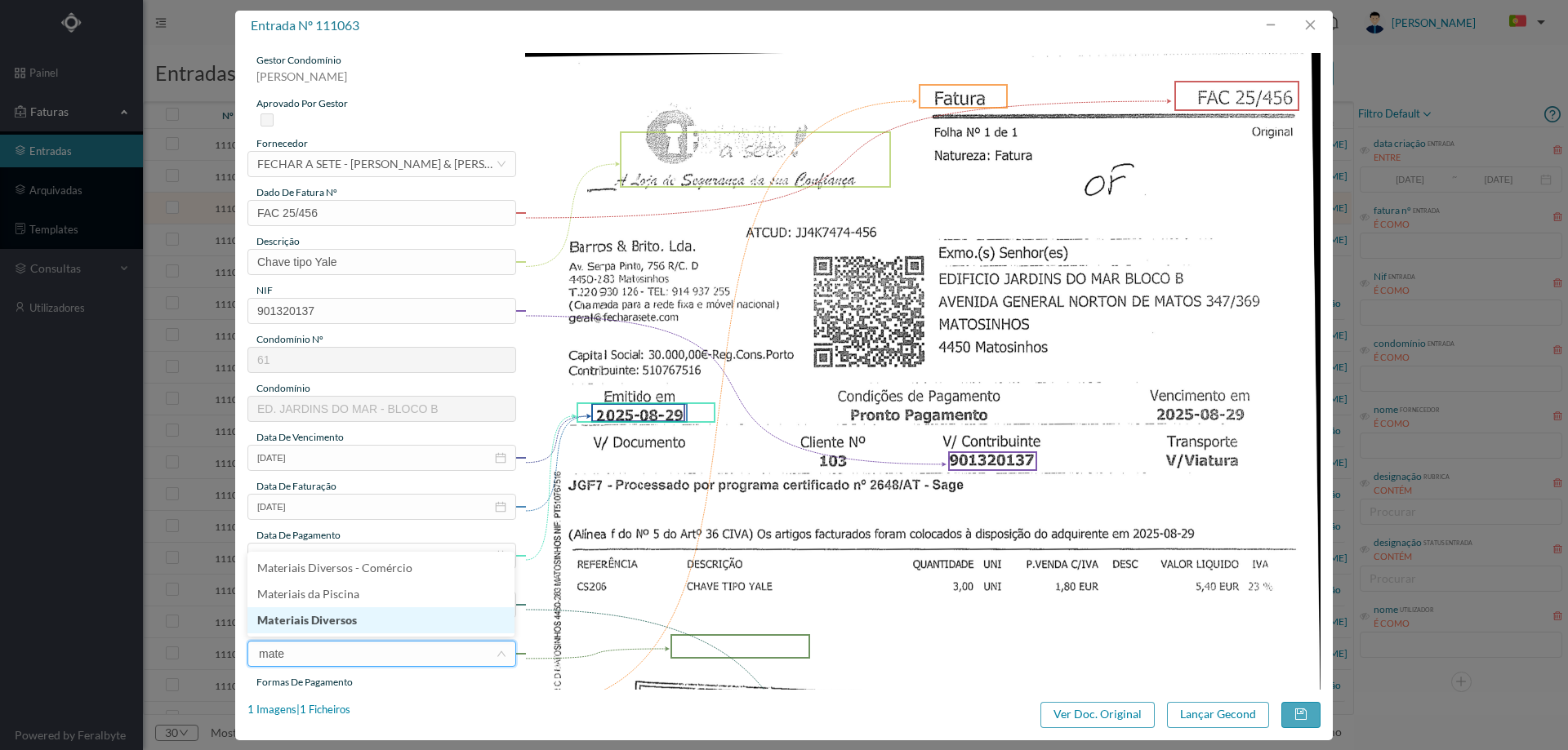
click at [352, 619] on li "Materiais Diversos" at bounding box center [381, 621] width 267 height 26
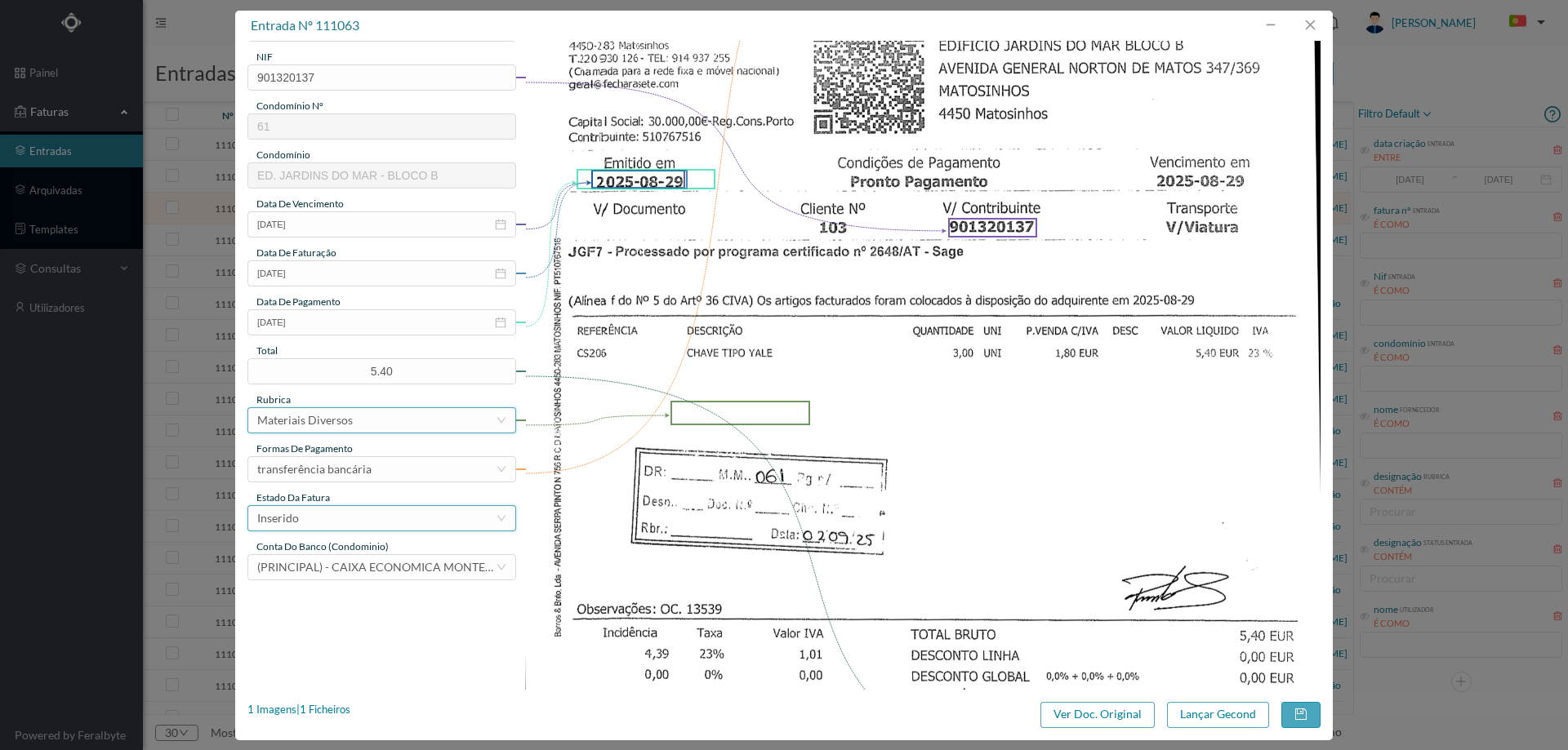
scroll to position [245, 0]
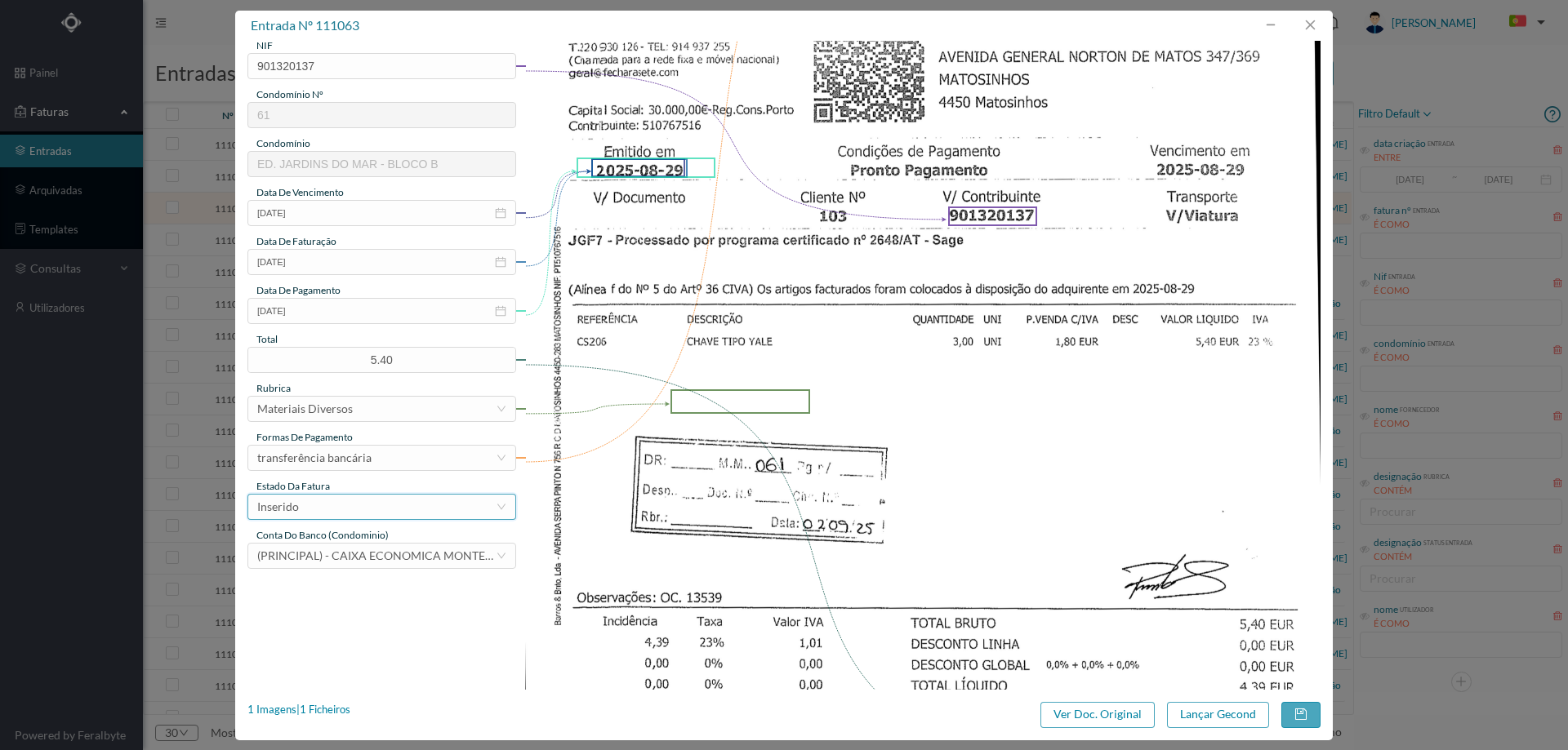
click at [327, 512] on div "Inserido" at bounding box center [376, 507] width 238 height 25
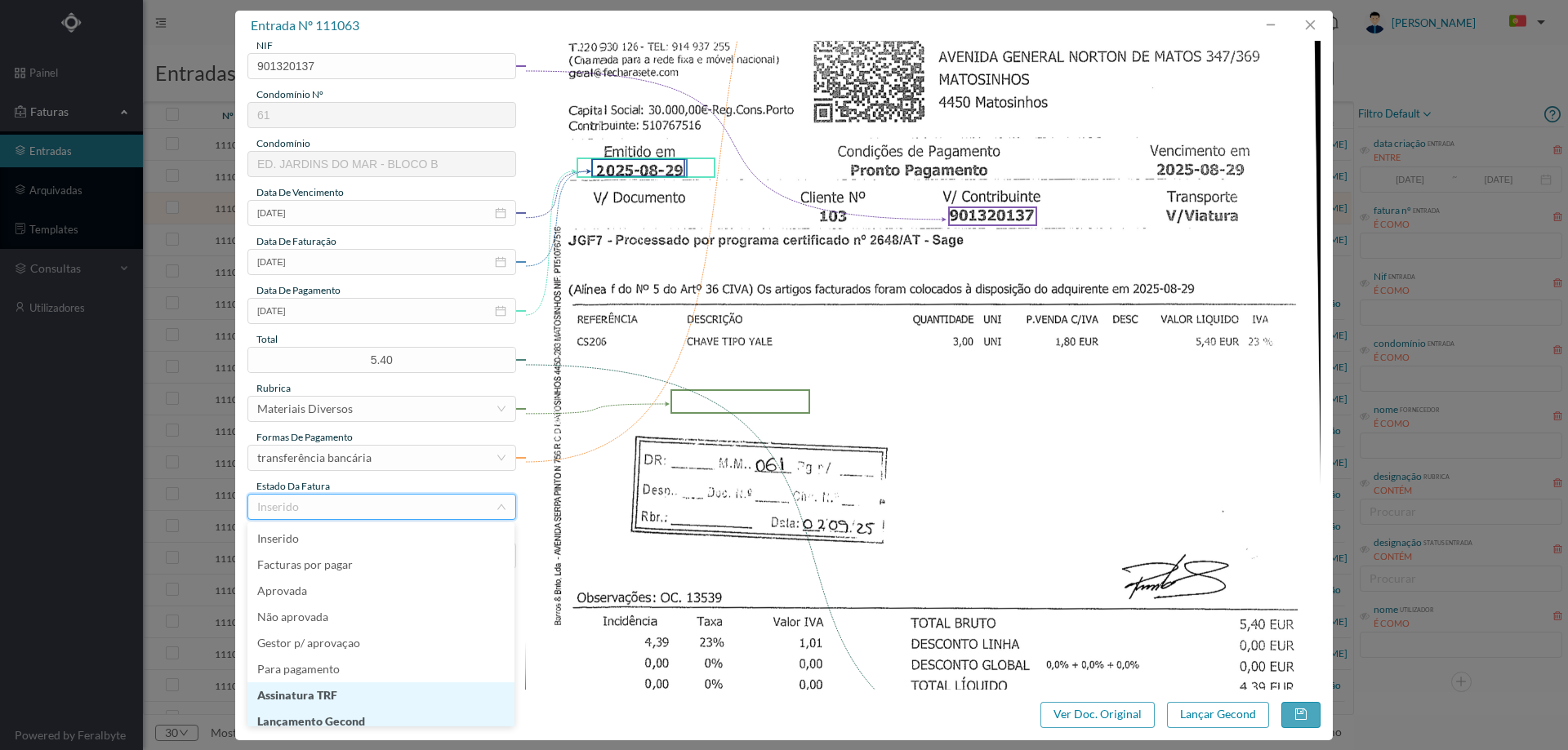
scroll to position [9, 0]
click at [342, 712] on li "Lançamento Gecond" at bounding box center [381, 713] width 267 height 26
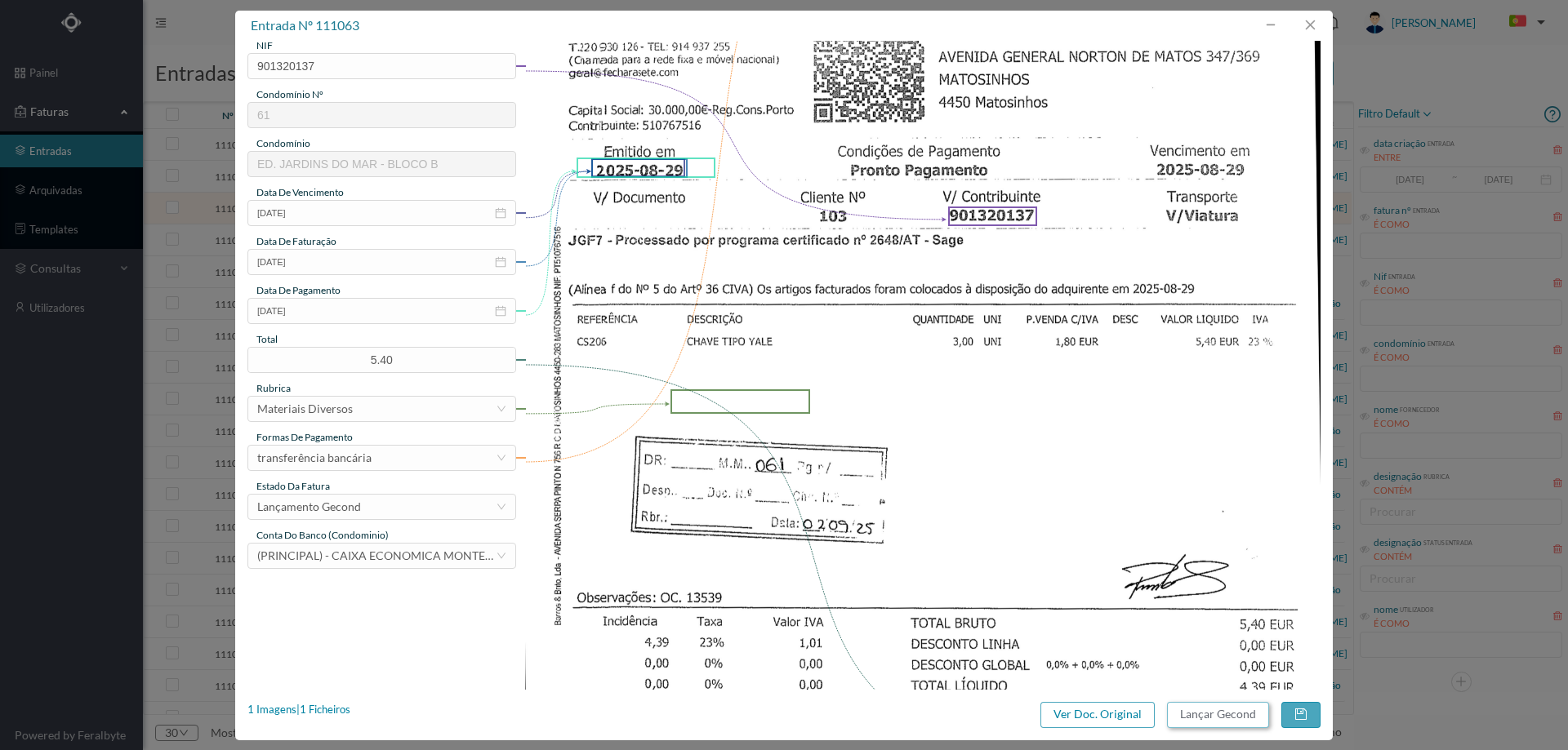
click at [1223, 723] on button "Lançar Gecond" at bounding box center [1217, 715] width 102 height 26
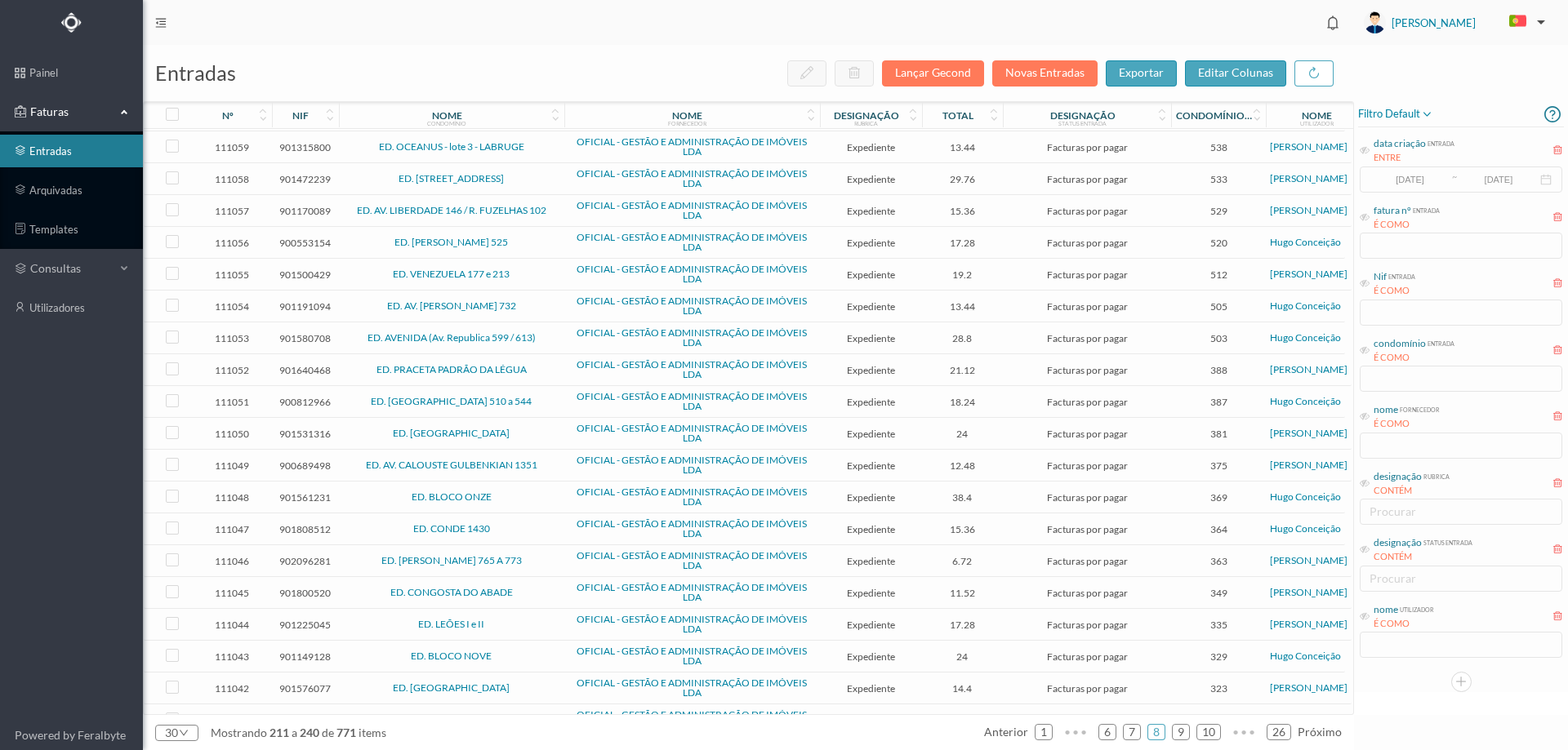
scroll to position [375, 0]
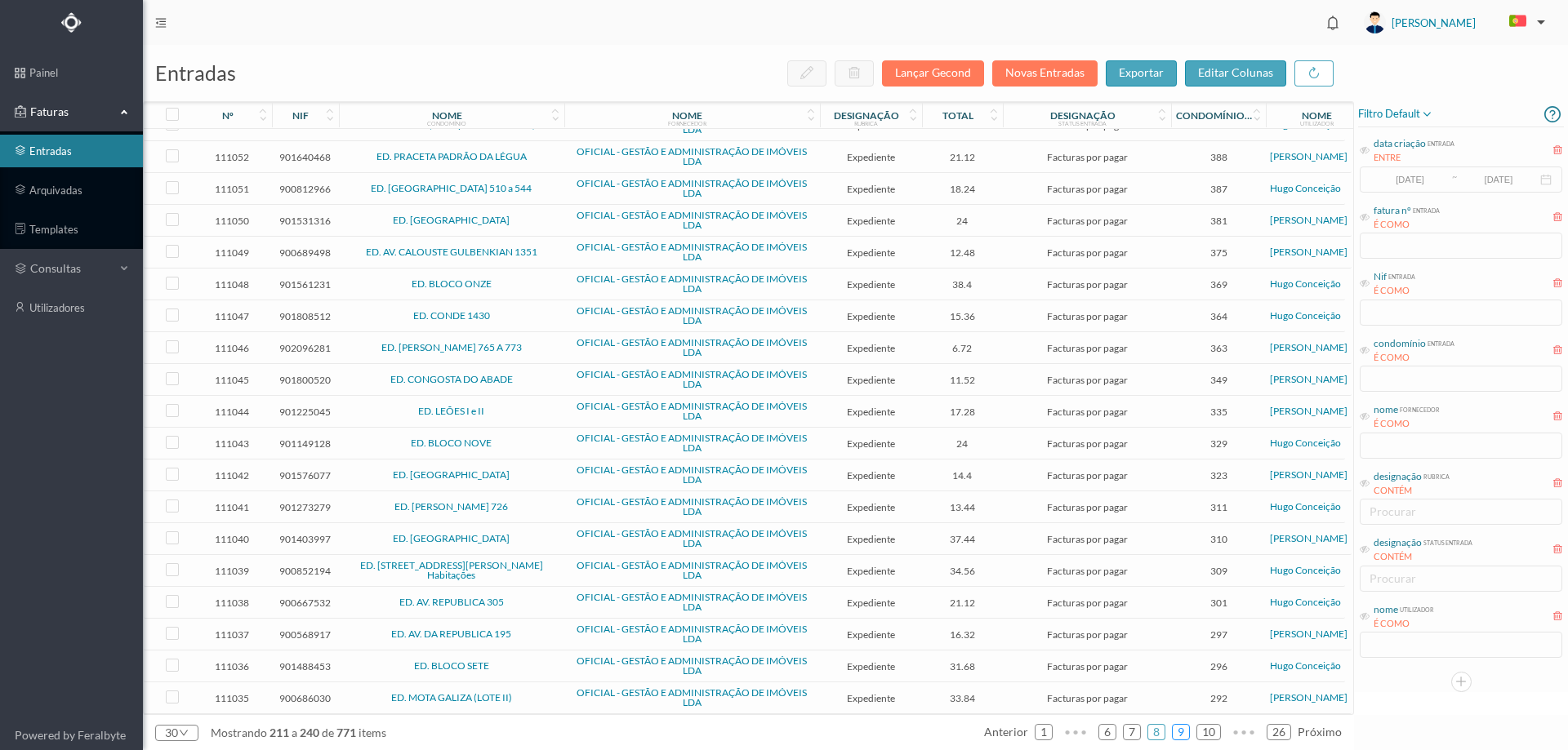
click at [1179, 735] on link "9" at bounding box center [1180, 732] width 16 height 25
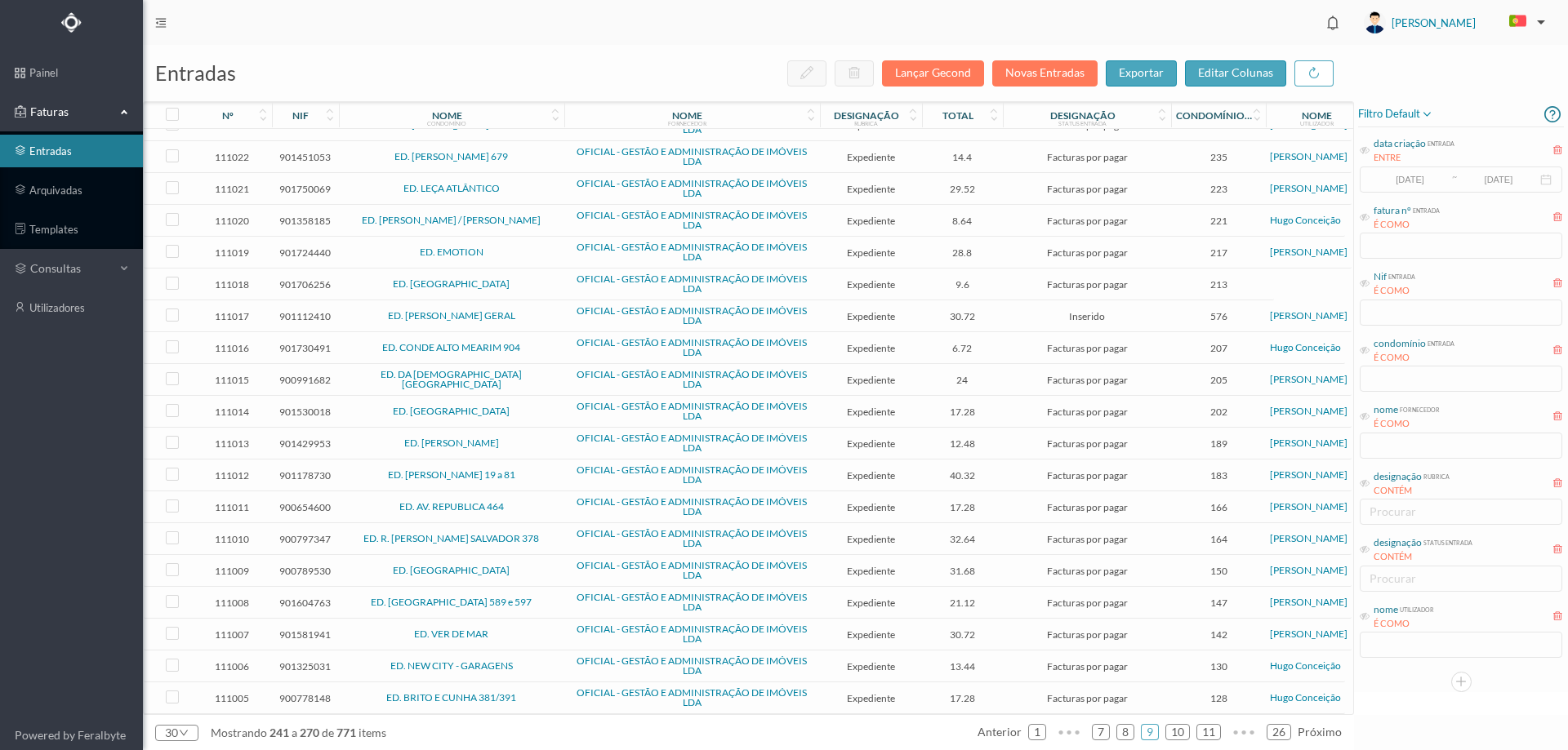
click at [1191, 720] on ul "anterior 1 ••• 7 8 9 10 11 ••• 26 próximo" at bounding box center [1159, 732] width 364 height 26
click at [1184, 729] on link "10" at bounding box center [1178, 732] width 23 height 25
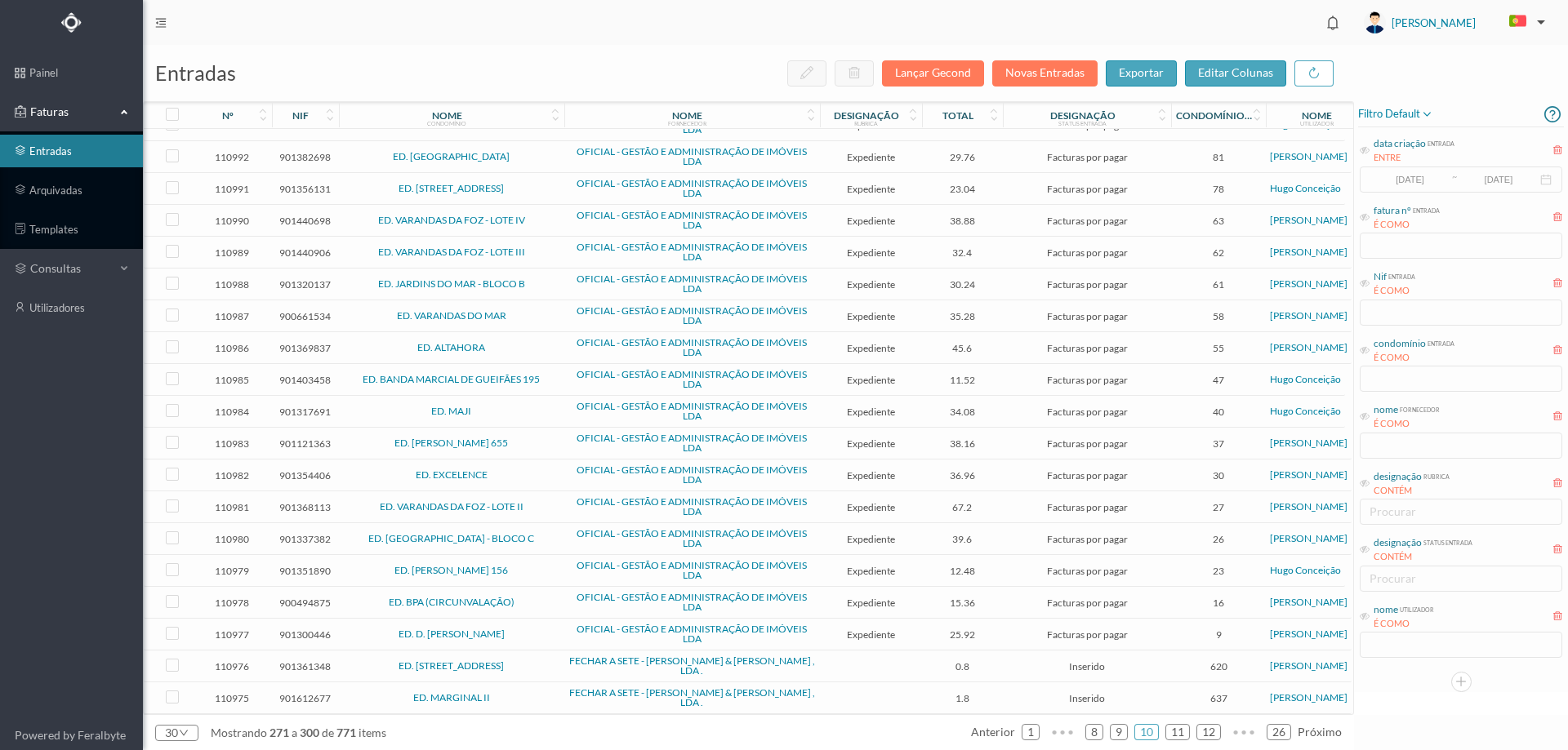
click at [550, 664] on span "ED. [STREET_ADDRESS]" at bounding box center [452, 666] width 217 height 9
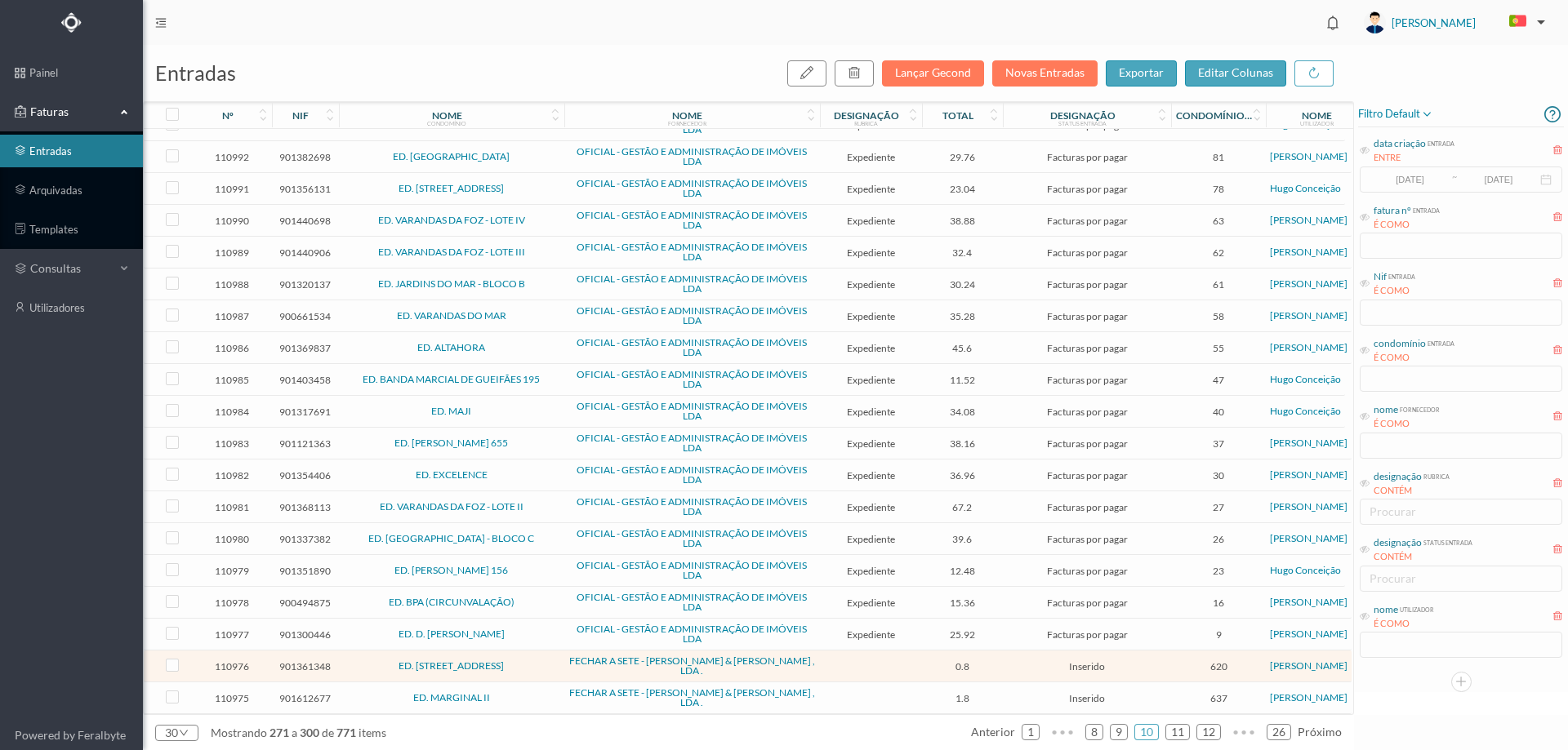
click at [550, 664] on span "ED. [STREET_ADDRESS]" at bounding box center [452, 666] width 217 height 9
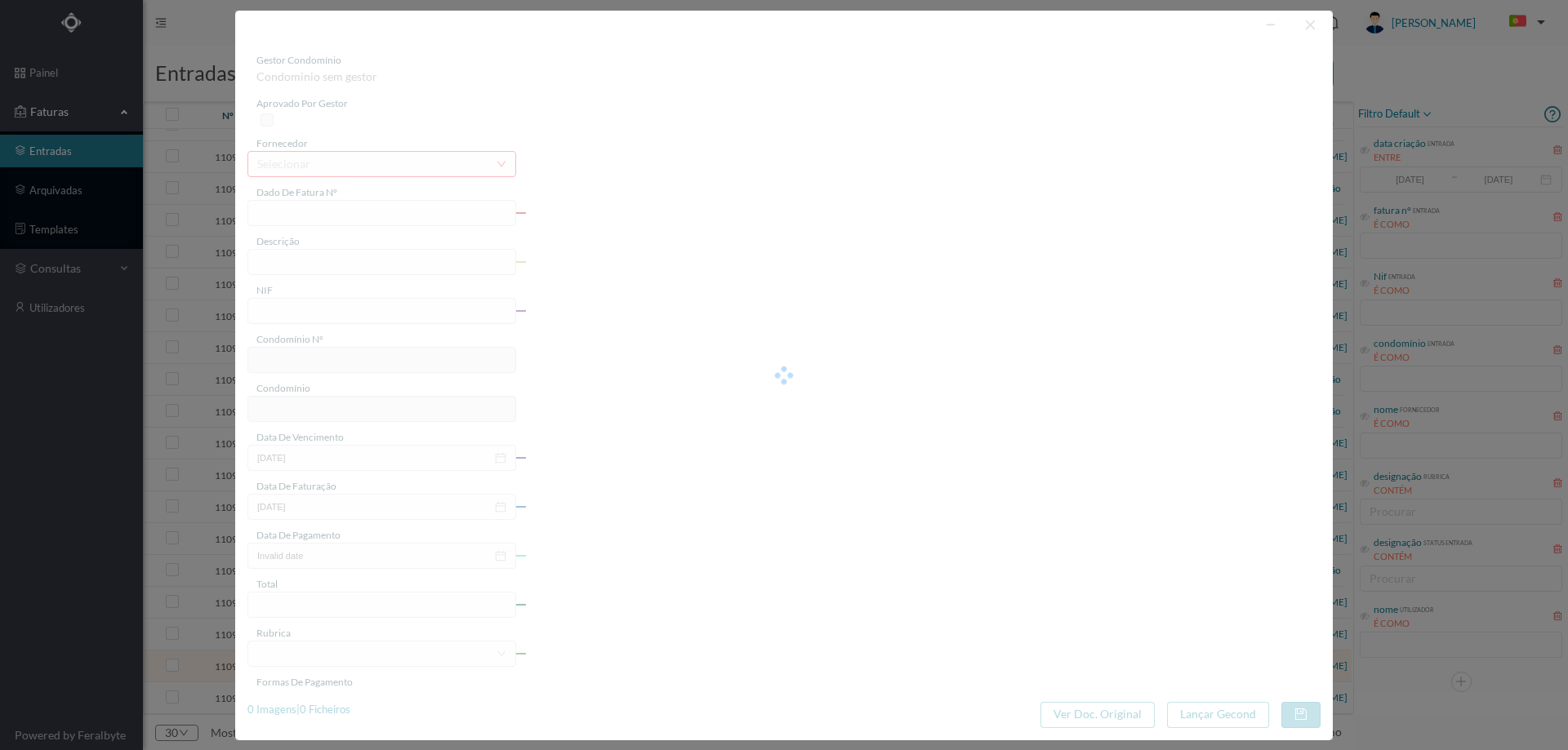
type input "FAC 25/425"
type input "901361348"
type input "2025-08-11"
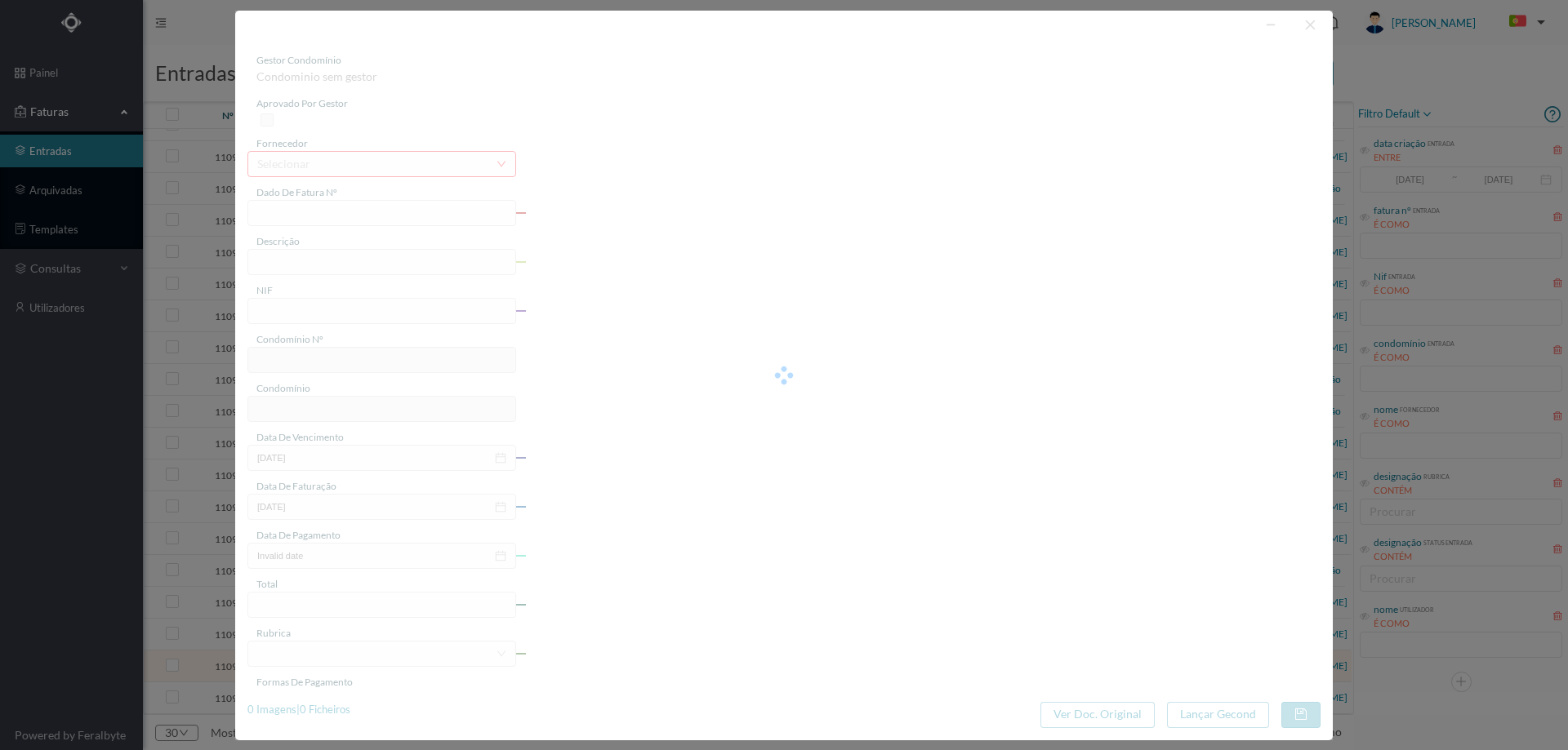
type input "0.80"
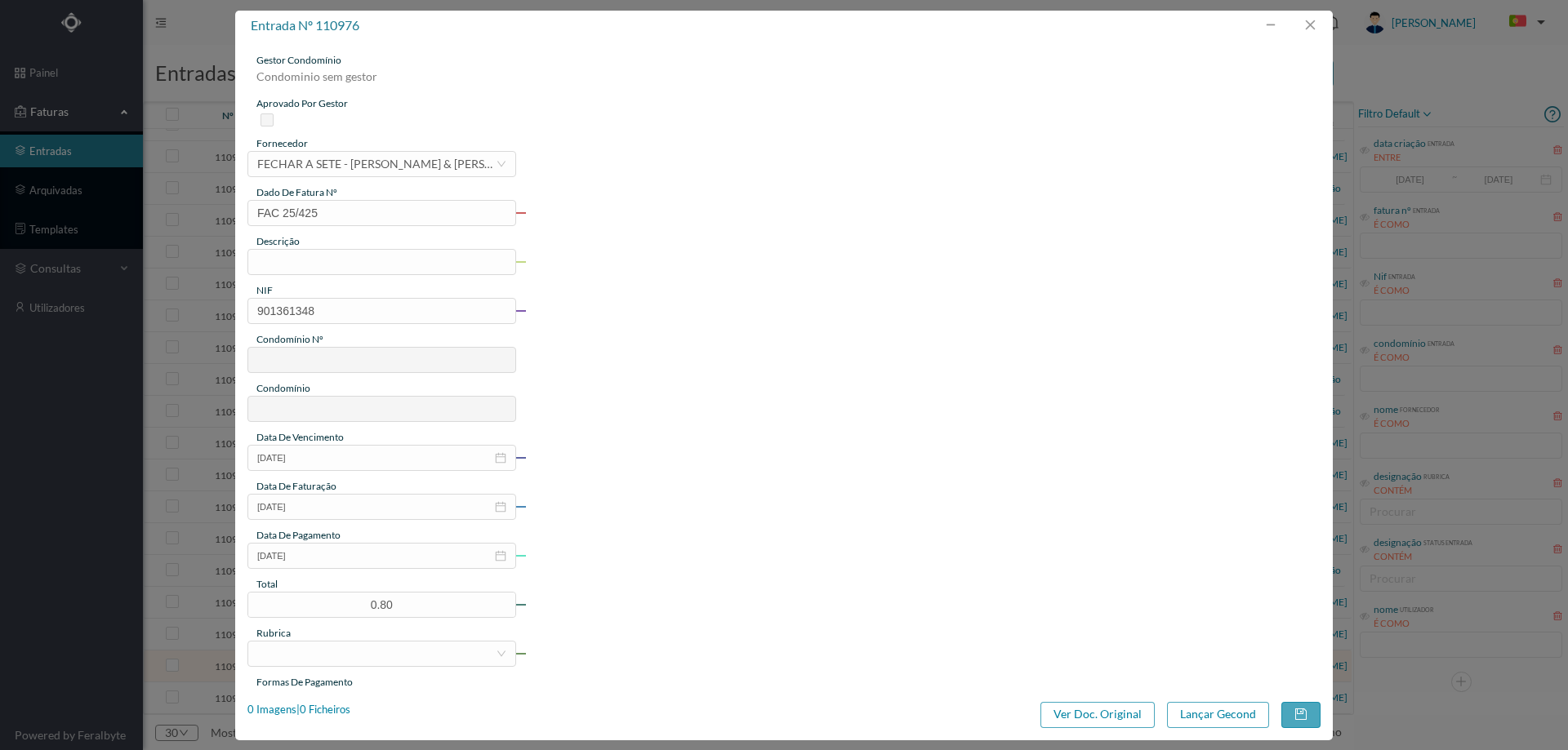
type input "620"
type input "ED. [STREET_ADDRESS]"
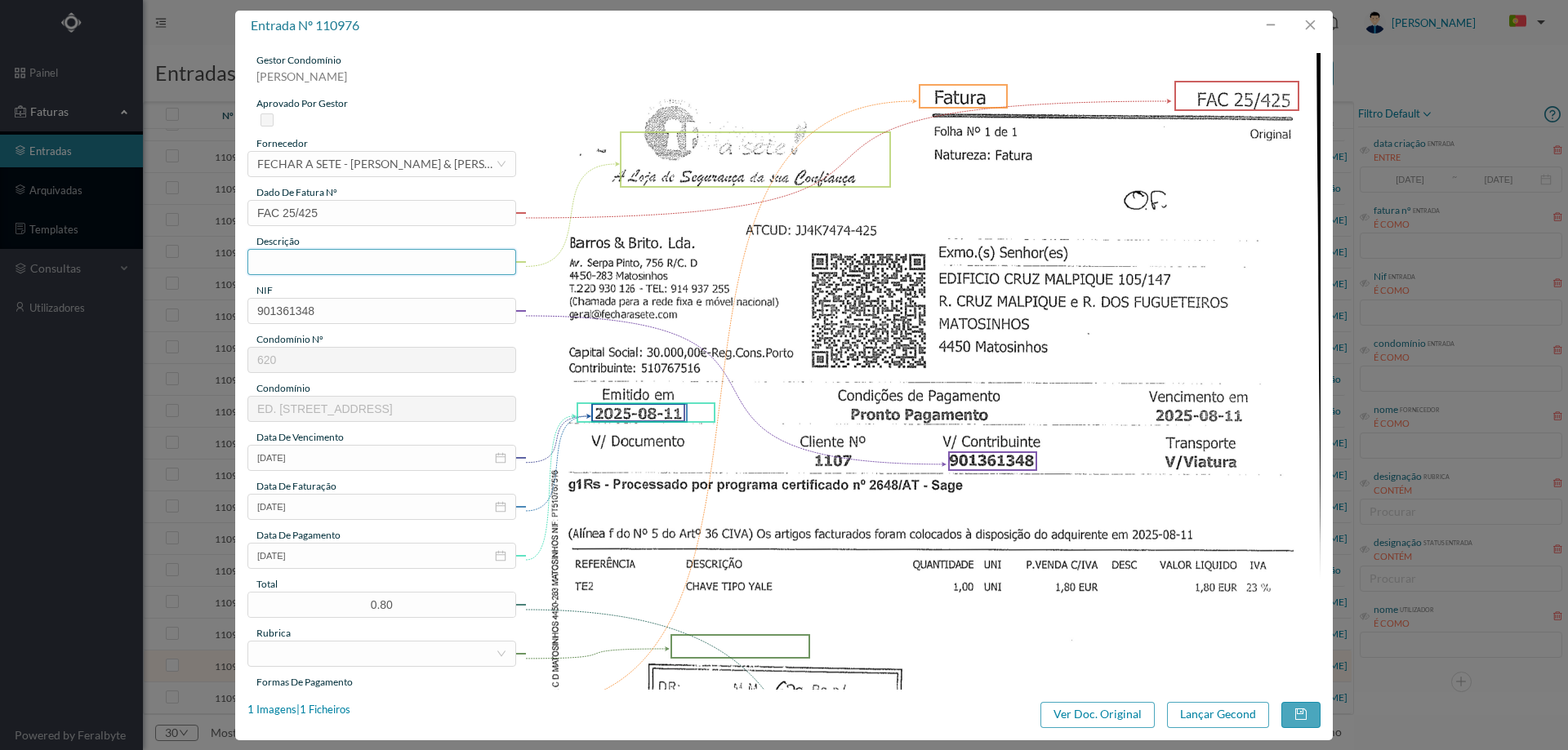
click at [363, 262] on input "text" at bounding box center [382, 262] width 268 height 26
type input "Chave tipo Yale"
click at [345, 556] on input "2025-08-11" at bounding box center [382, 555] width 268 height 26
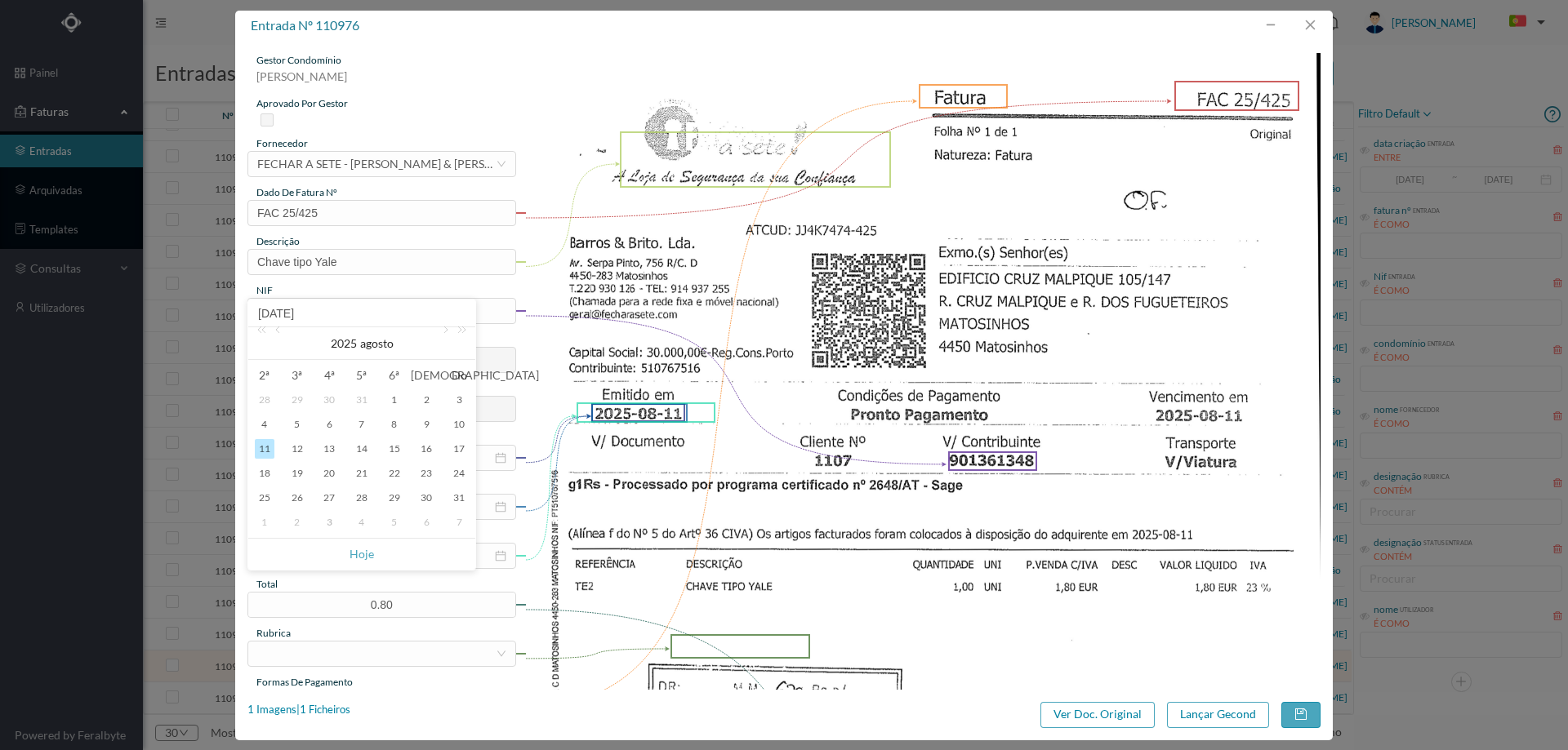
click at [332, 523] on div "3" at bounding box center [329, 522] width 20 height 20
type input "[DATE]"
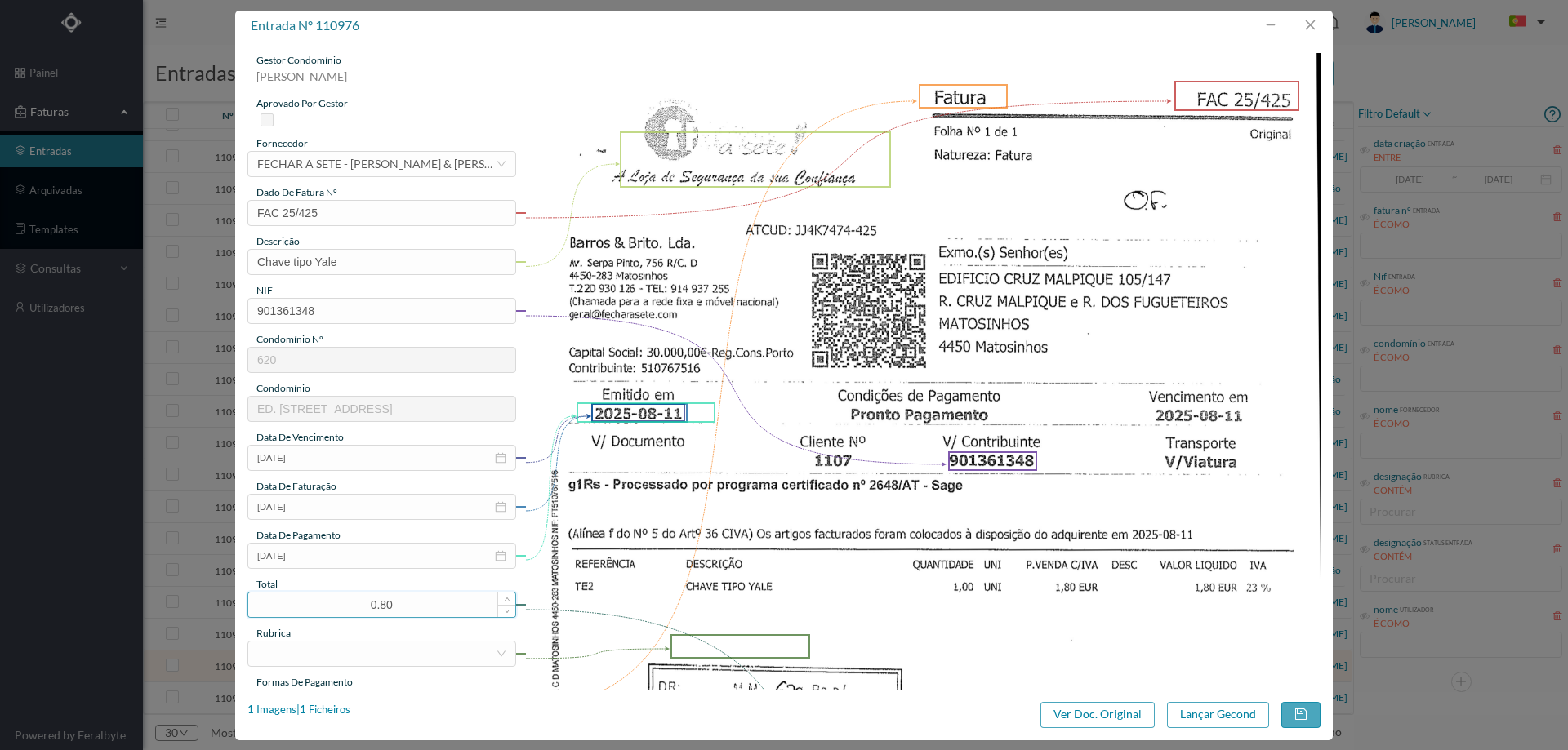
drag, startPoint x: 411, startPoint y: 609, endPoint x: 283, endPoint y: 609, distance: 128.0
click at [283, 609] on input "0.80" at bounding box center [382, 605] width 267 height 25
type input "1.80"
click at [328, 655] on div at bounding box center [376, 654] width 238 height 25
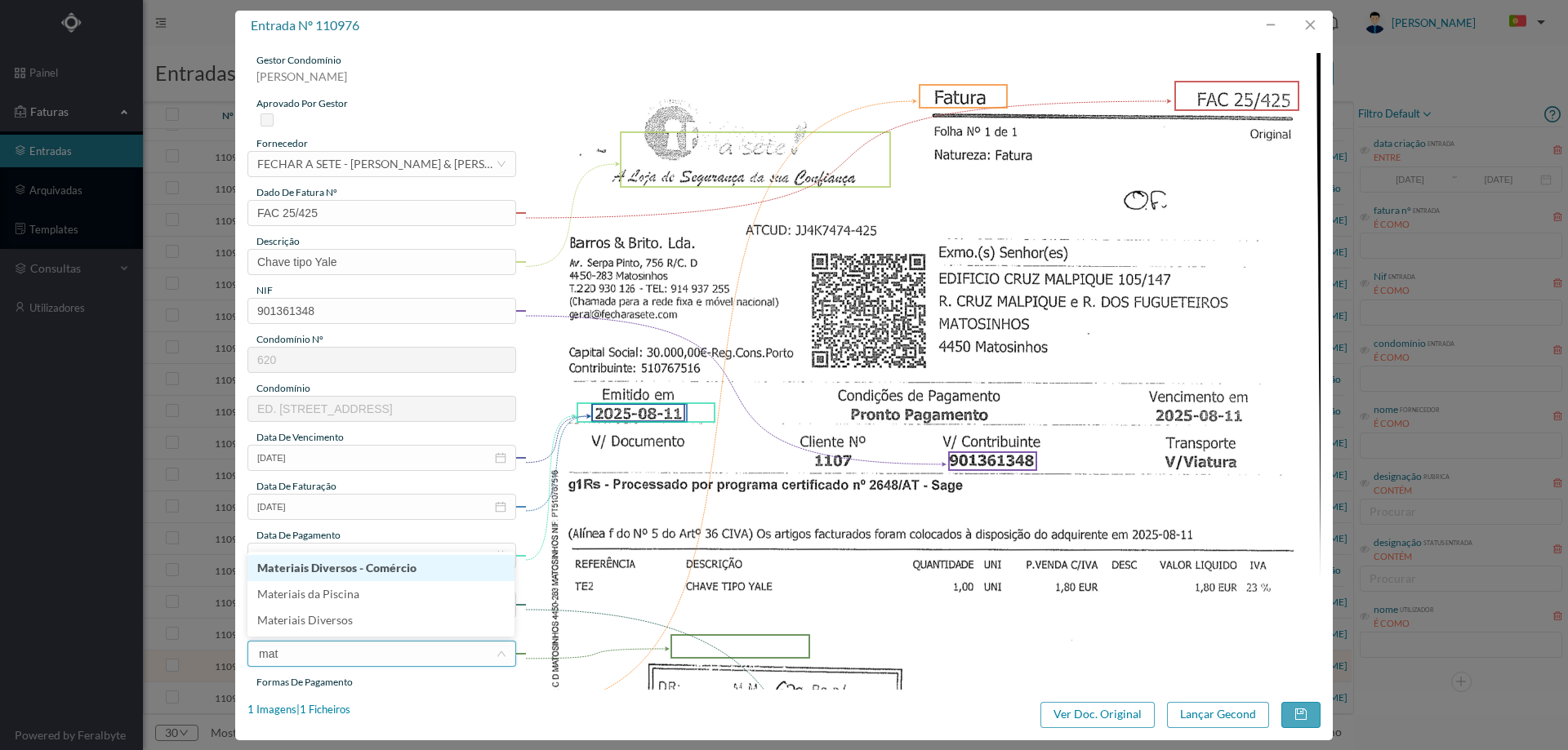
type input "mate"
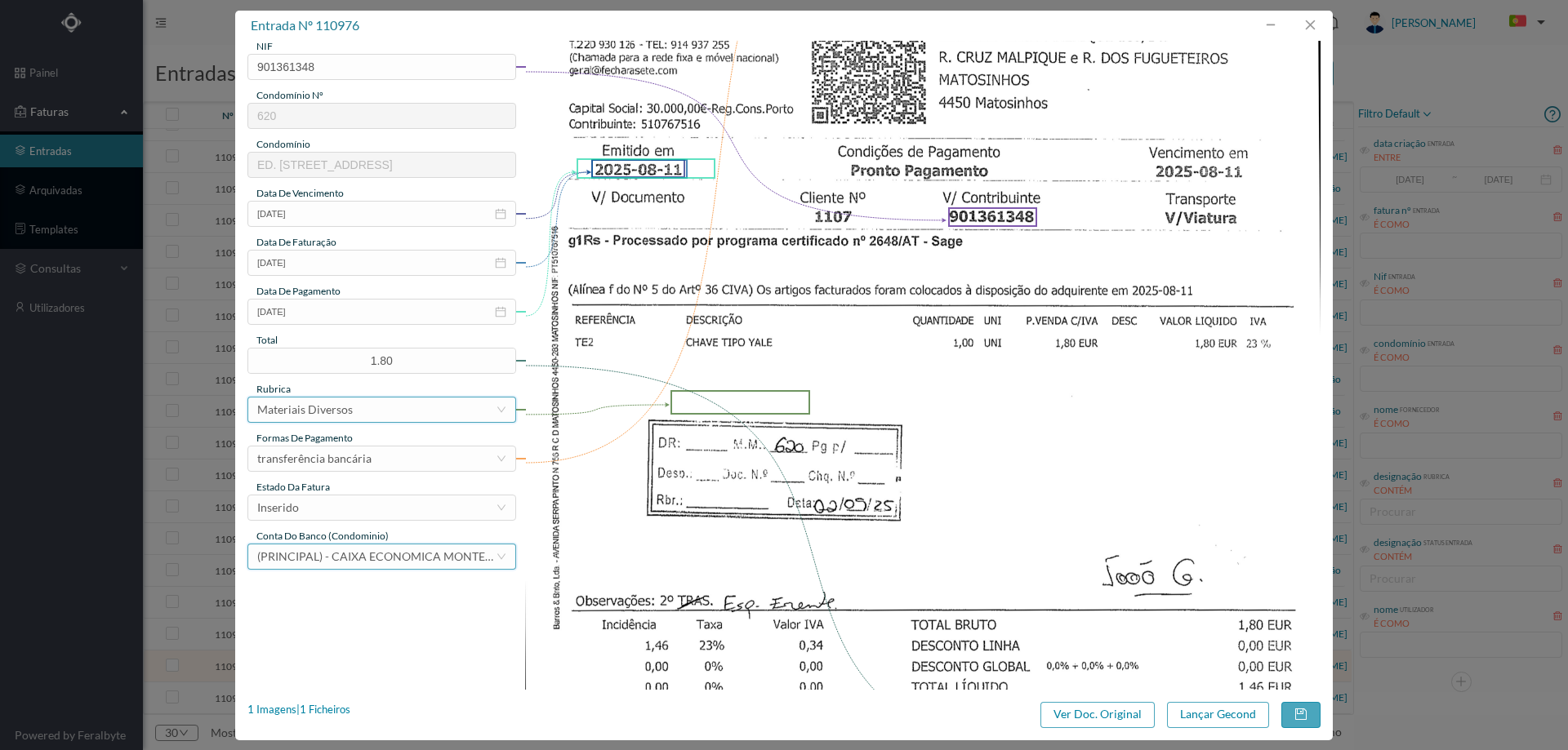
scroll to position [408, 0]
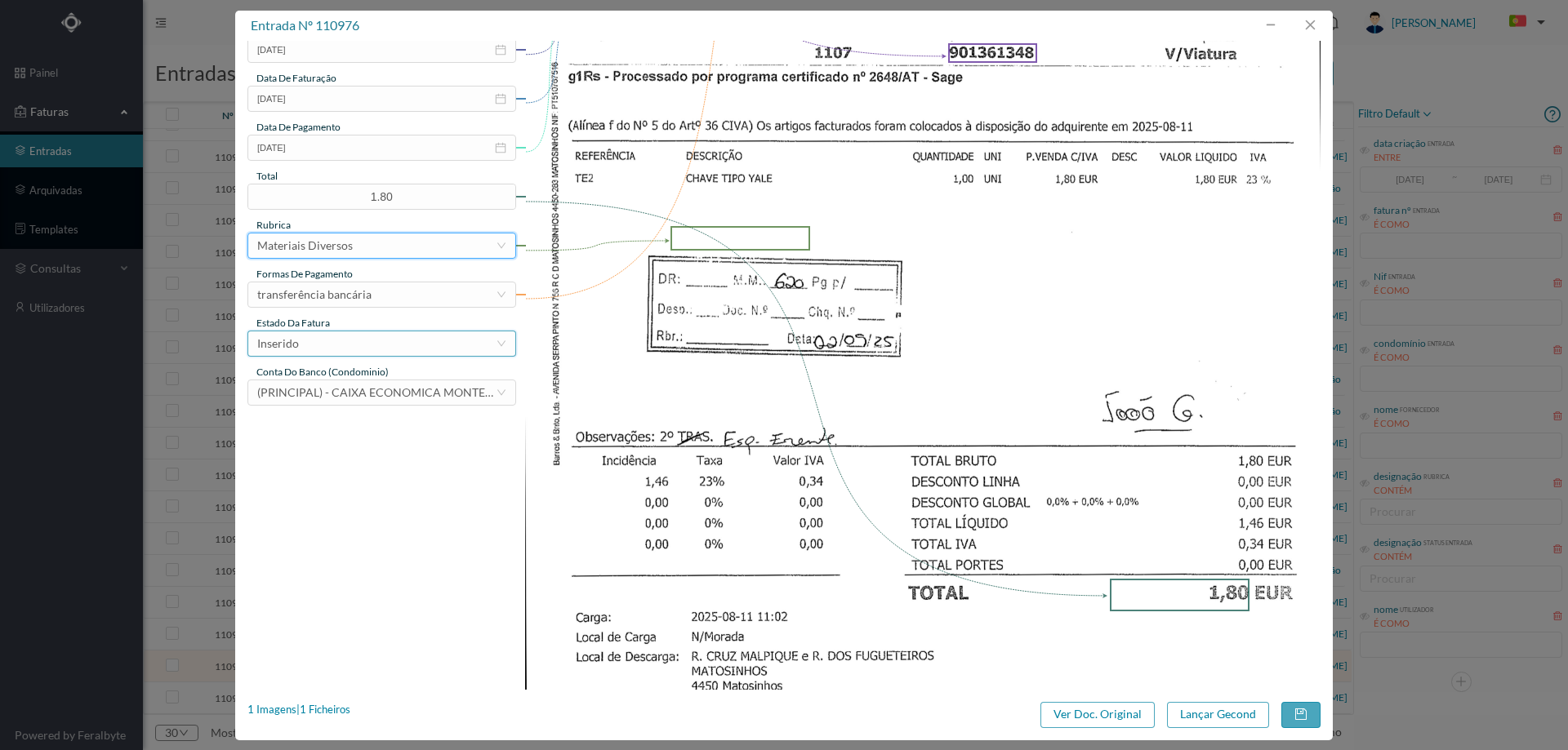
click at [326, 339] on div "Inserido" at bounding box center [376, 344] width 238 height 25
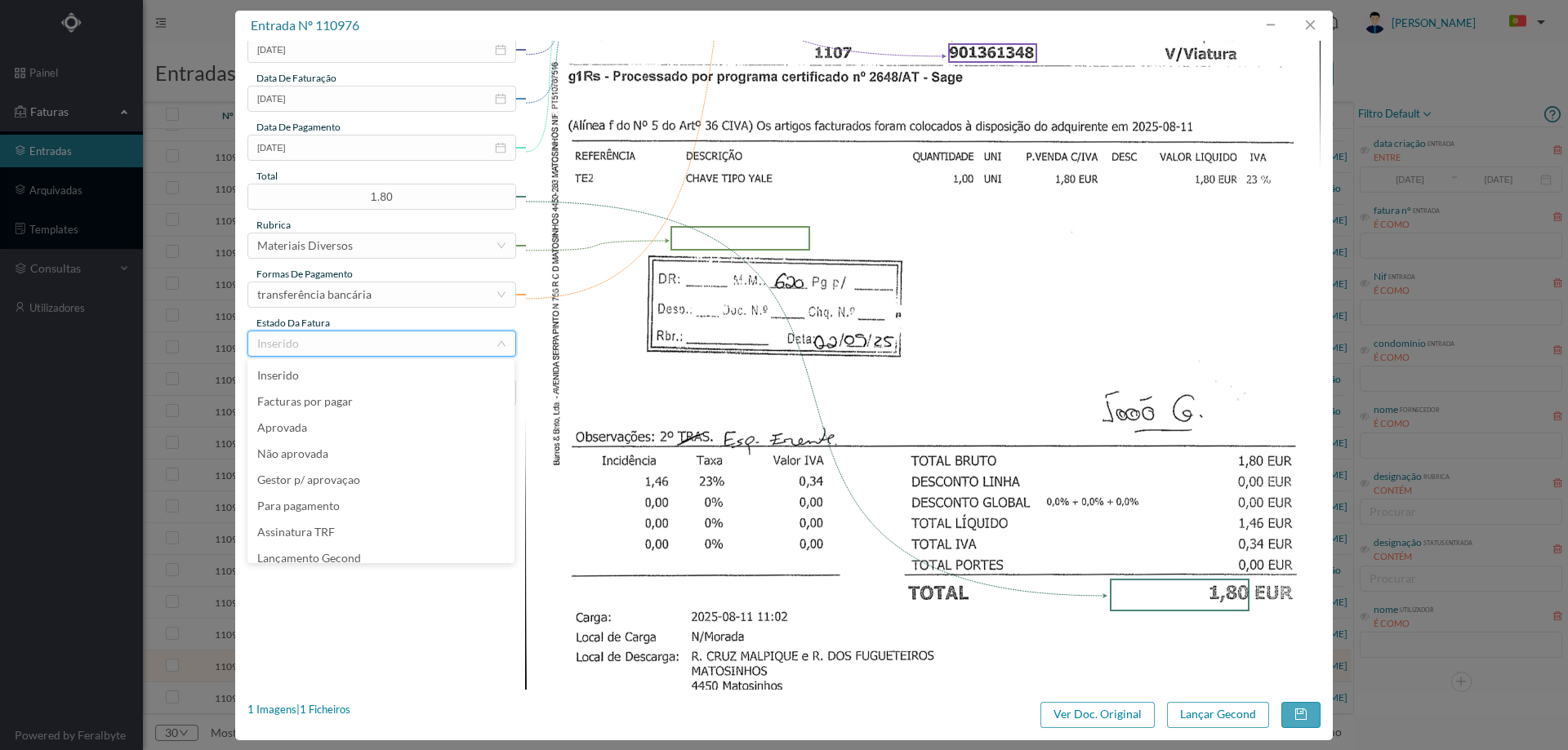
scroll to position [9, 0]
click at [357, 547] on li "Lançamento Gecond" at bounding box center [381, 550] width 267 height 26
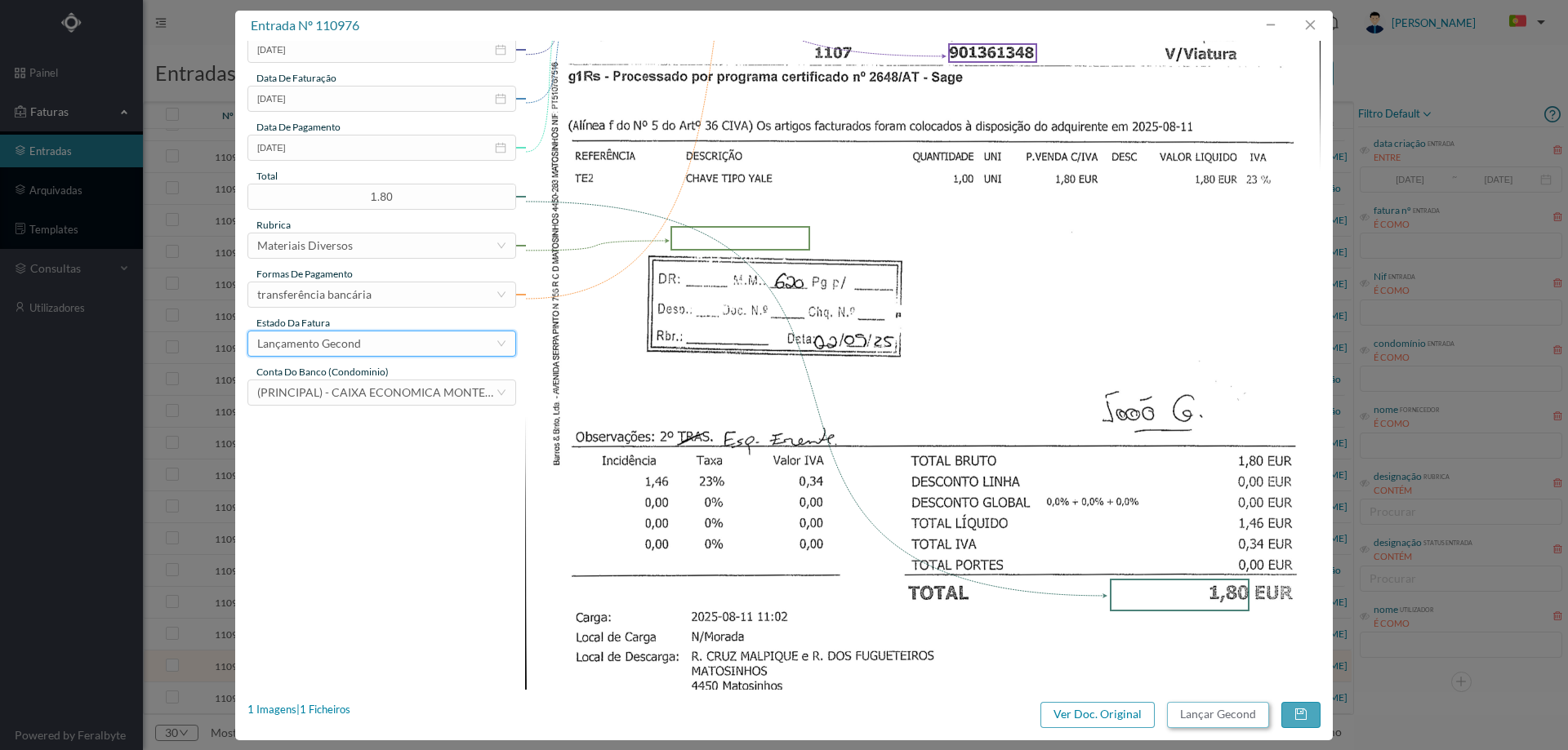
click at [1219, 709] on button "Lançar Gecond" at bounding box center [1217, 715] width 102 height 26
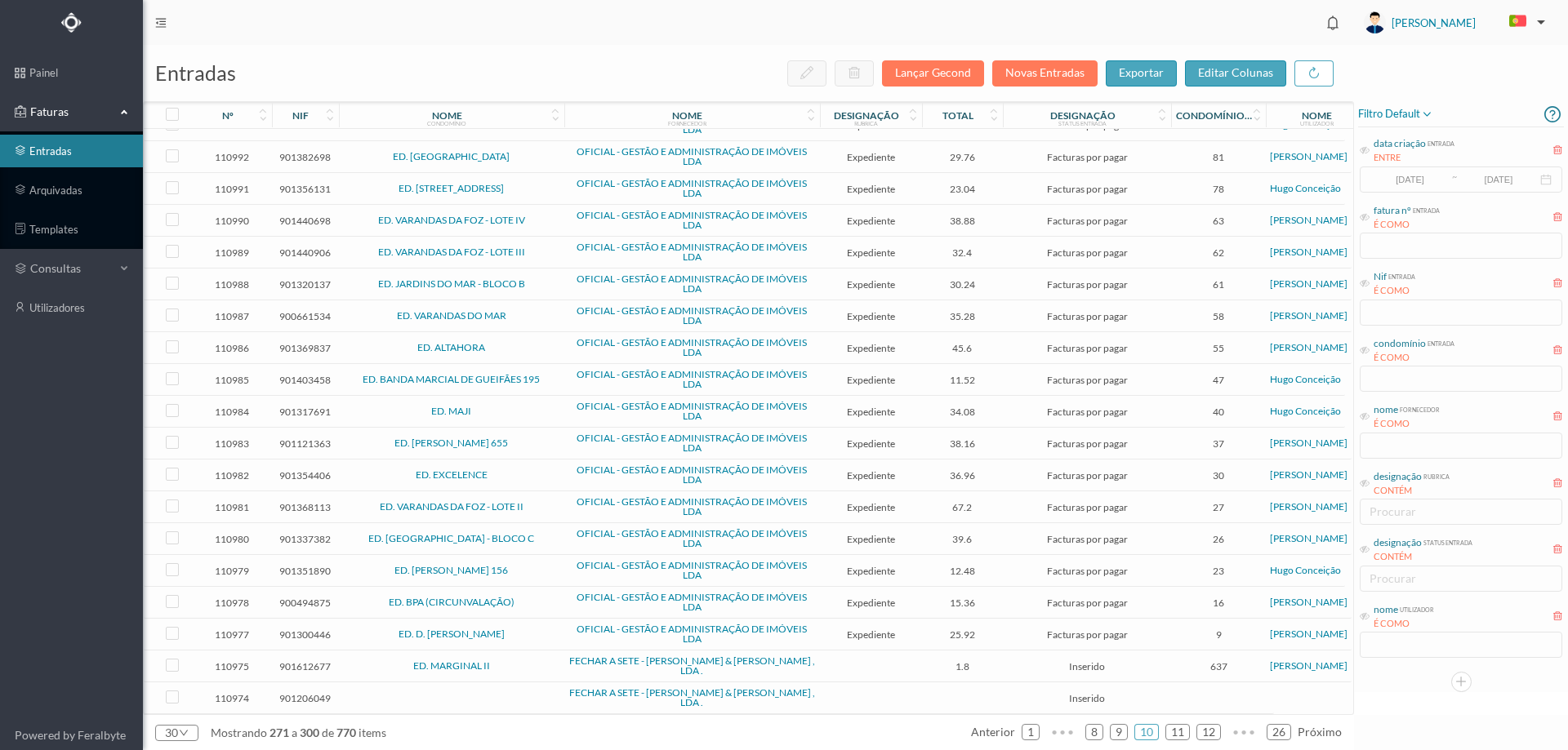
click at [545, 651] on td "ED. MARGINAL II" at bounding box center [452, 666] width 225 height 32
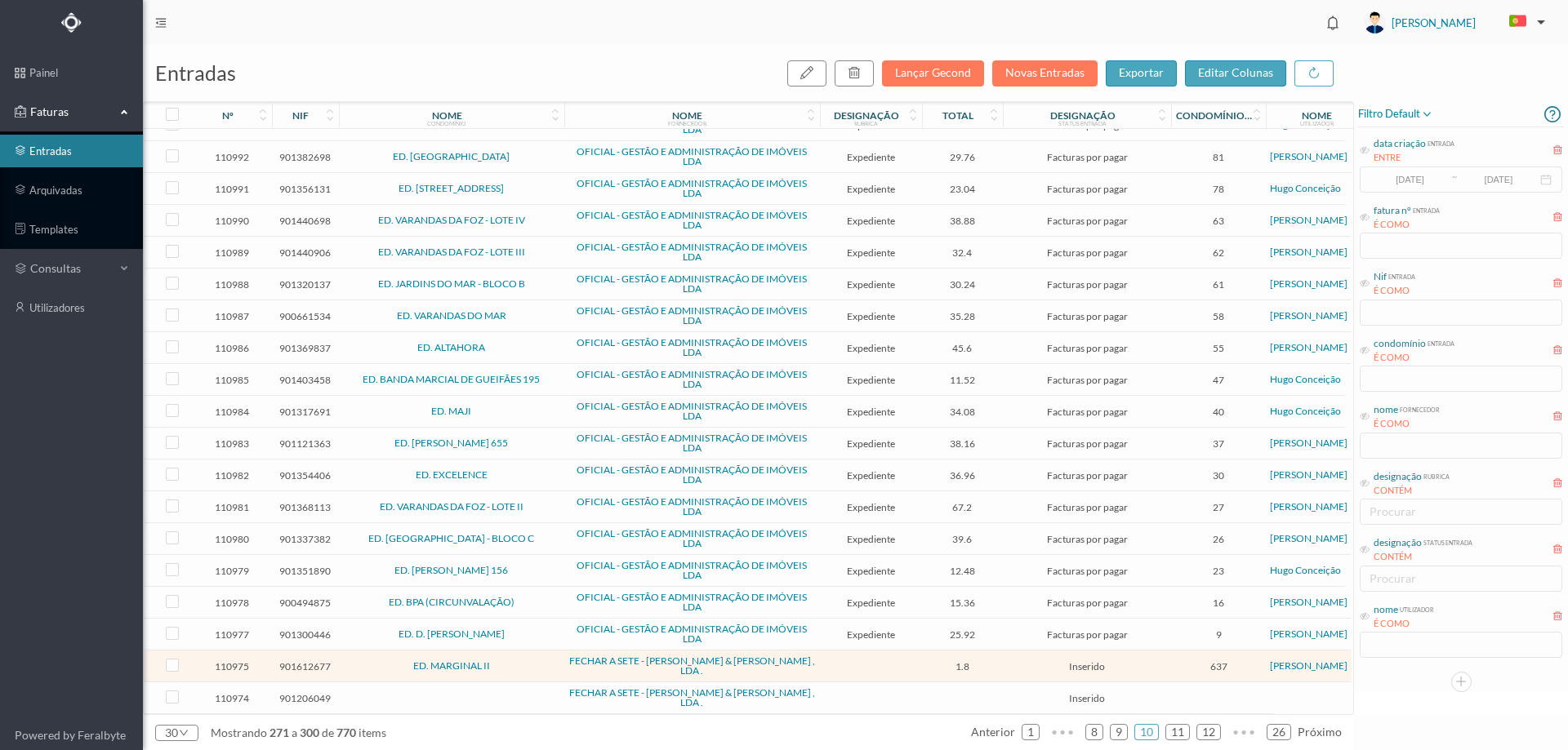
click at [545, 651] on td "ED. MARGINAL II" at bounding box center [452, 666] width 225 height 32
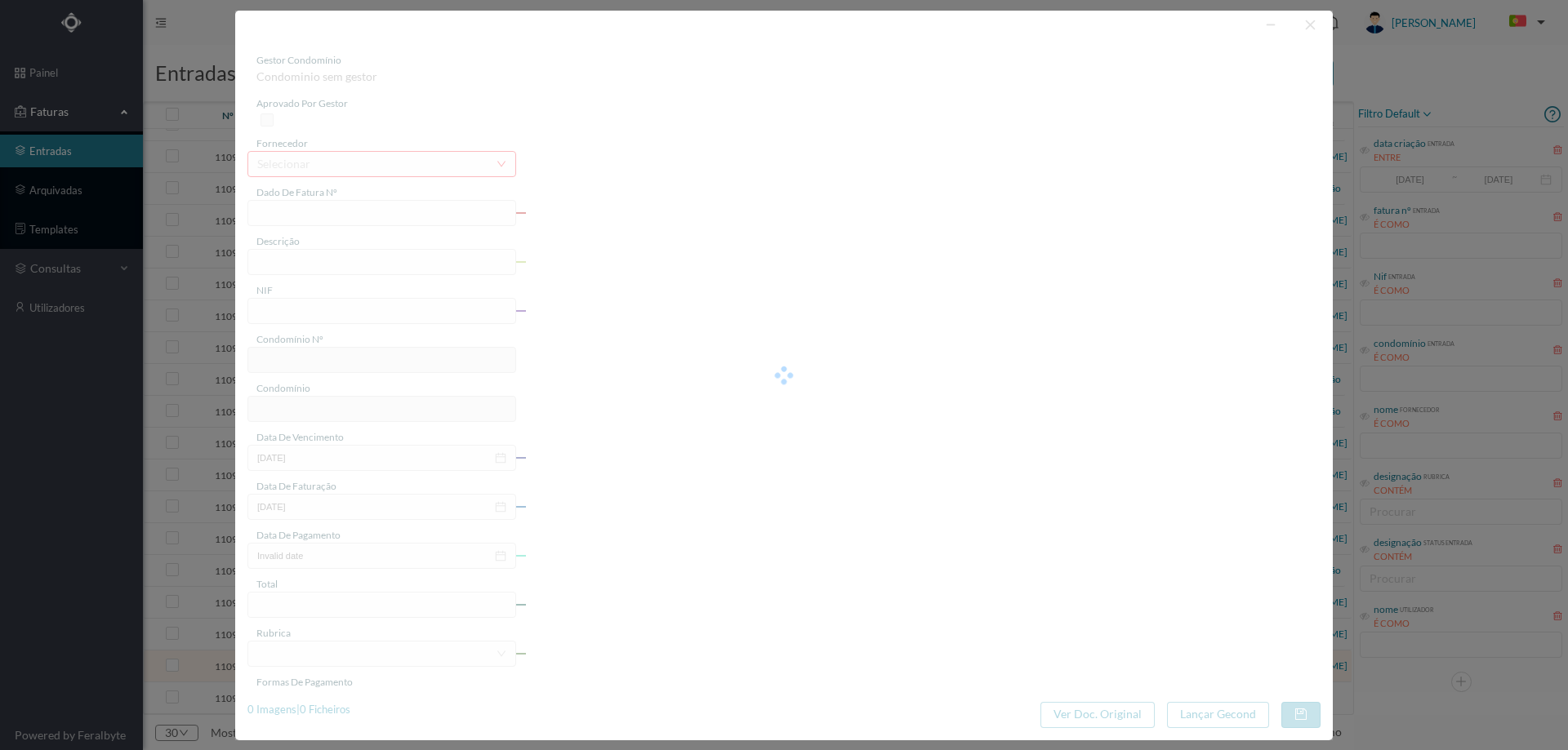
type input "FAC 25/455"
type input "901612677"
type input "2025-08-29"
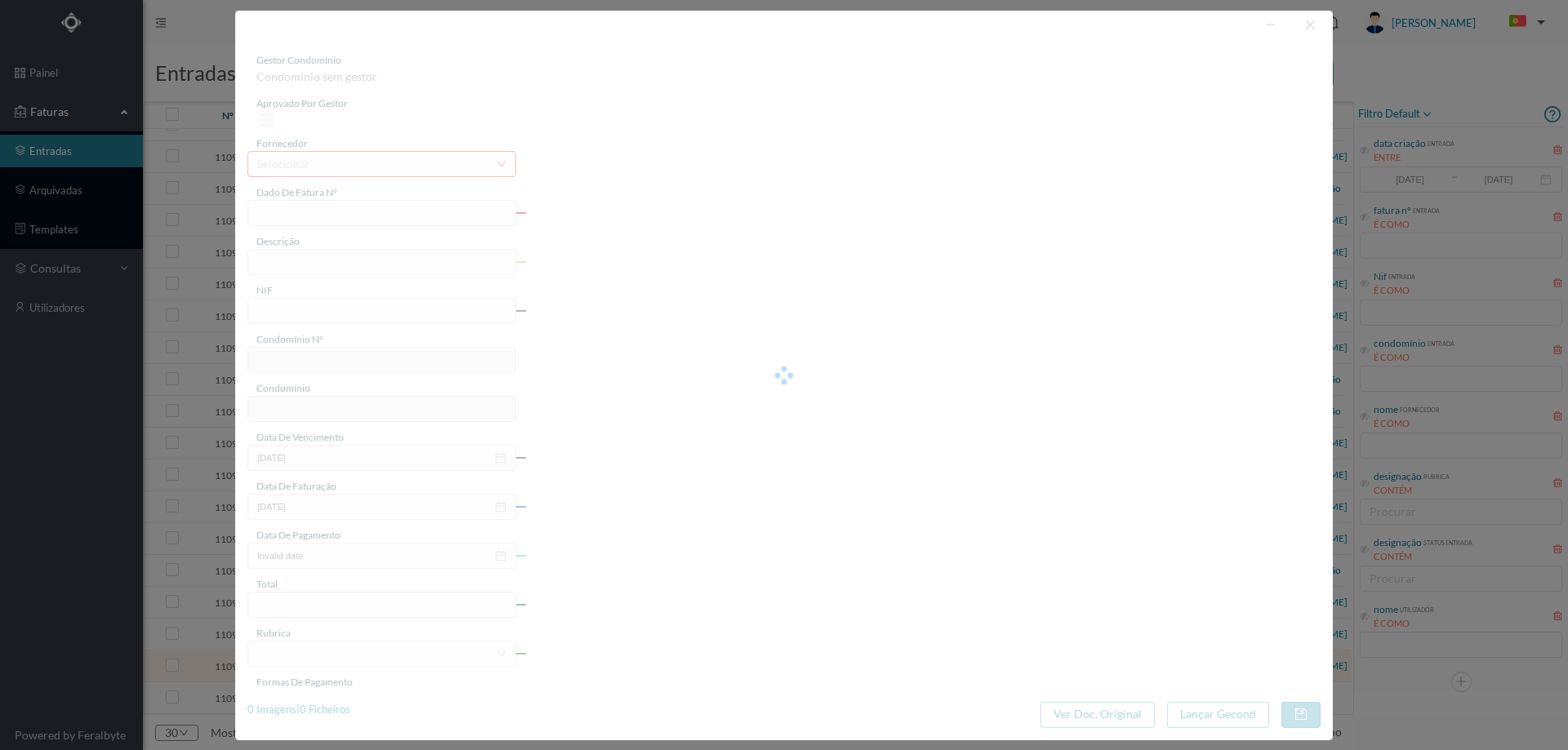
type input "1.80"
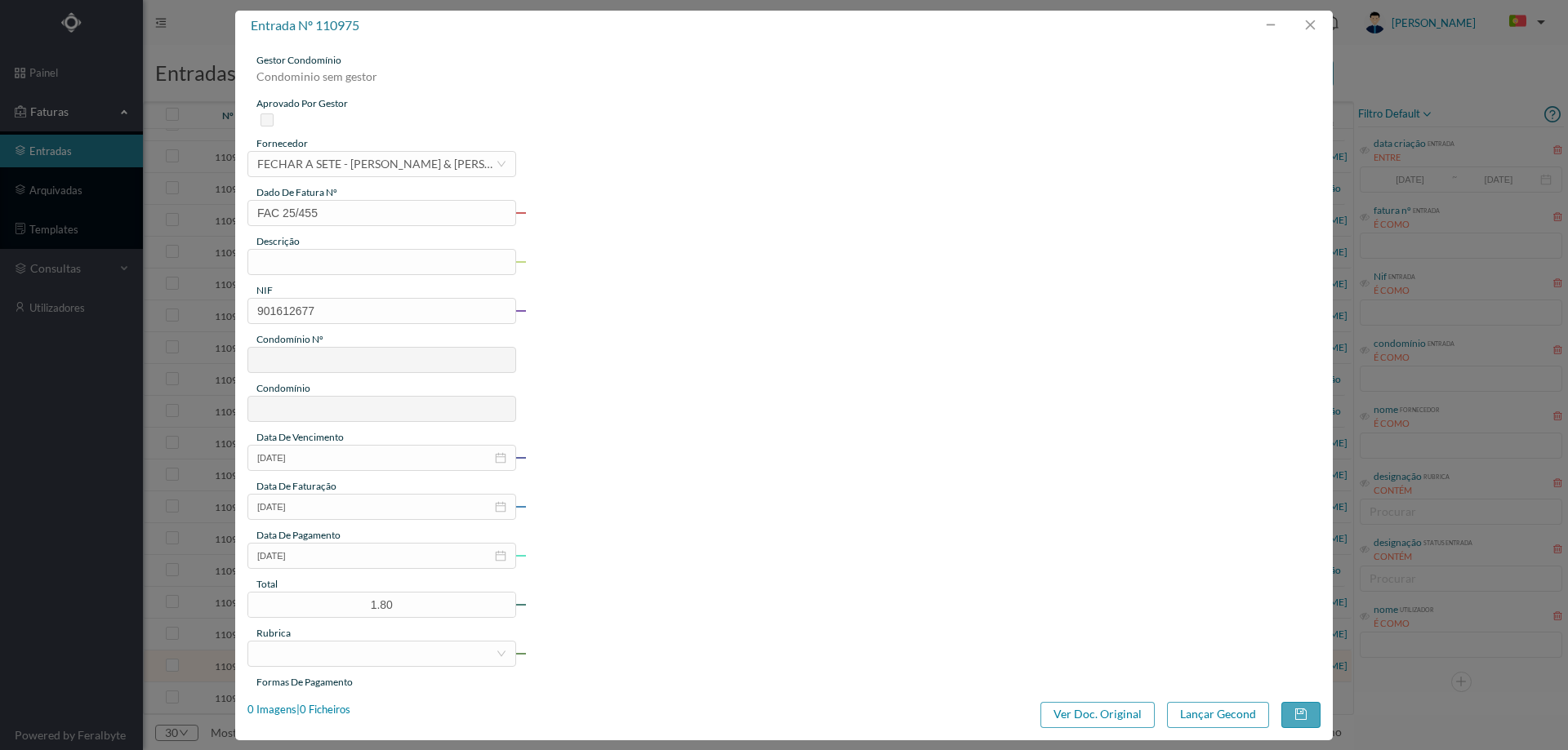
type input "637"
type input "ED. MARGINAL II"
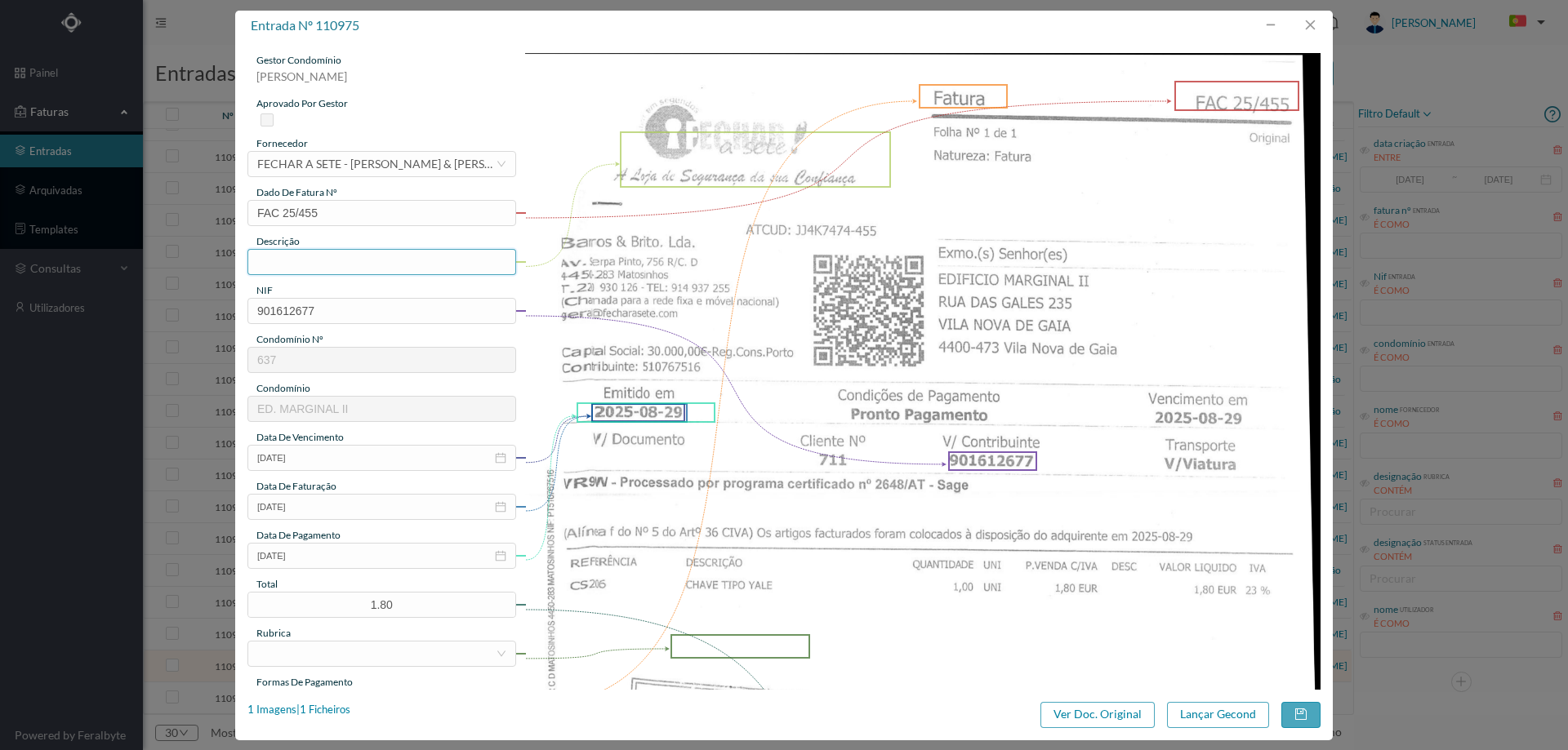
click at [407, 266] on input "text" at bounding box center [382, 262] width 268 height 26
type input "Chave tipo Yale"
click at [333, 554] on input "2025-08-29" at bounding box center [382, 555] width 268 height 26
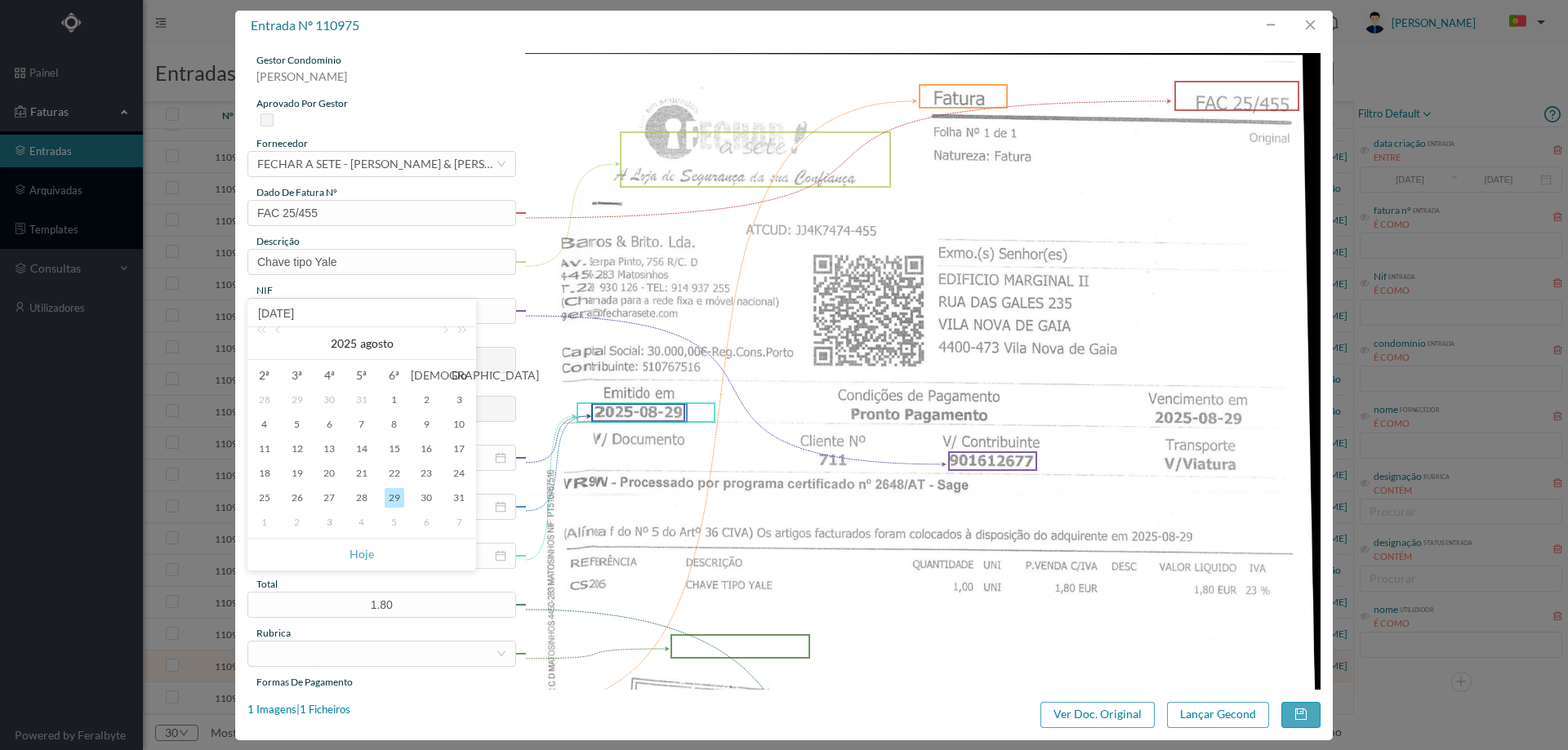
click at [326, 523] on div "3" at bounding box center [329, 522] width 20 height 20
type input "[DATE]"
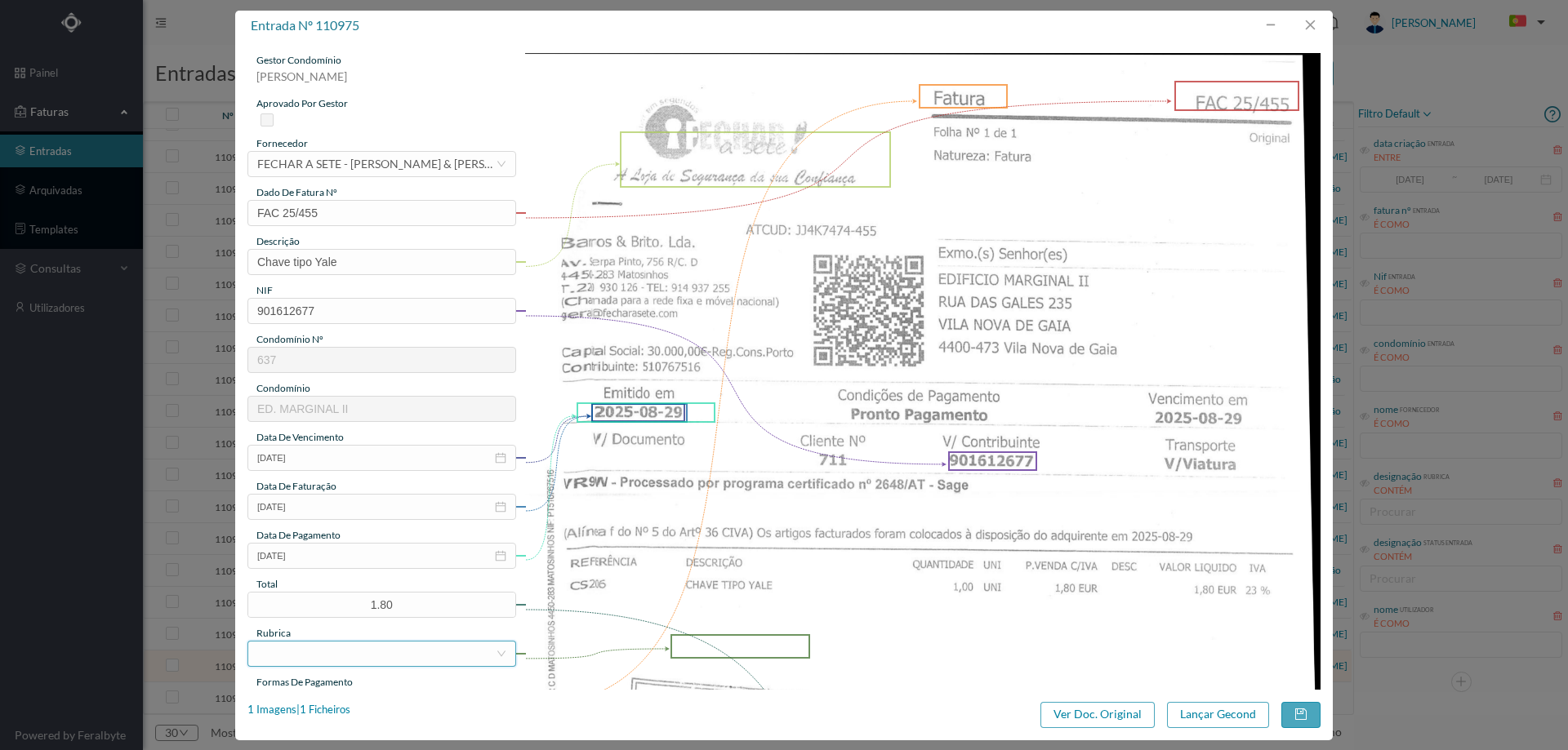
click at [320, 654] on div at bounding box center [376, 654] width 238 height 25
type input "mater"
click at [363, 624] on li "Materiais Diversos" at bounding box center [381, 621] width 267 height 26
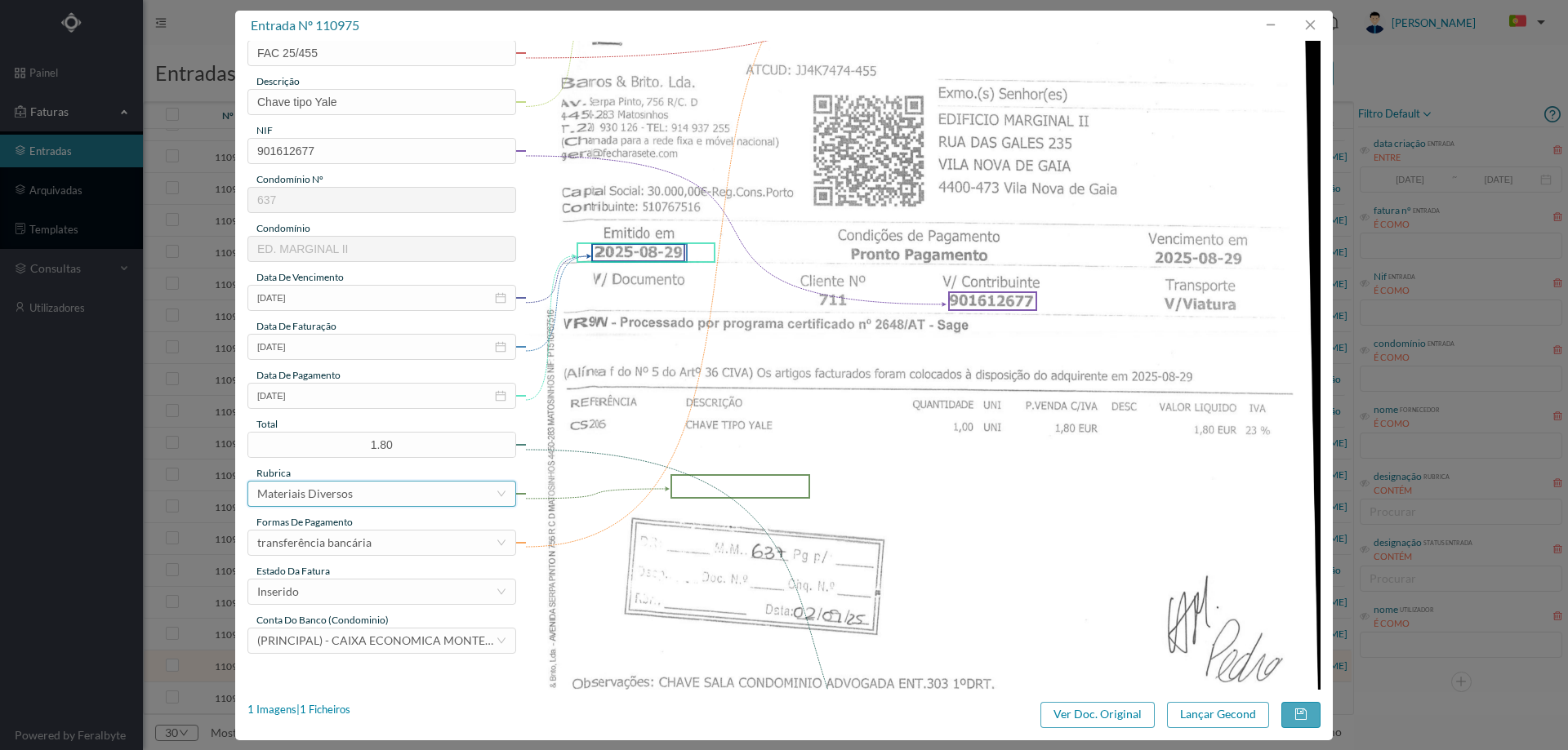
scroll to position [327, 0]
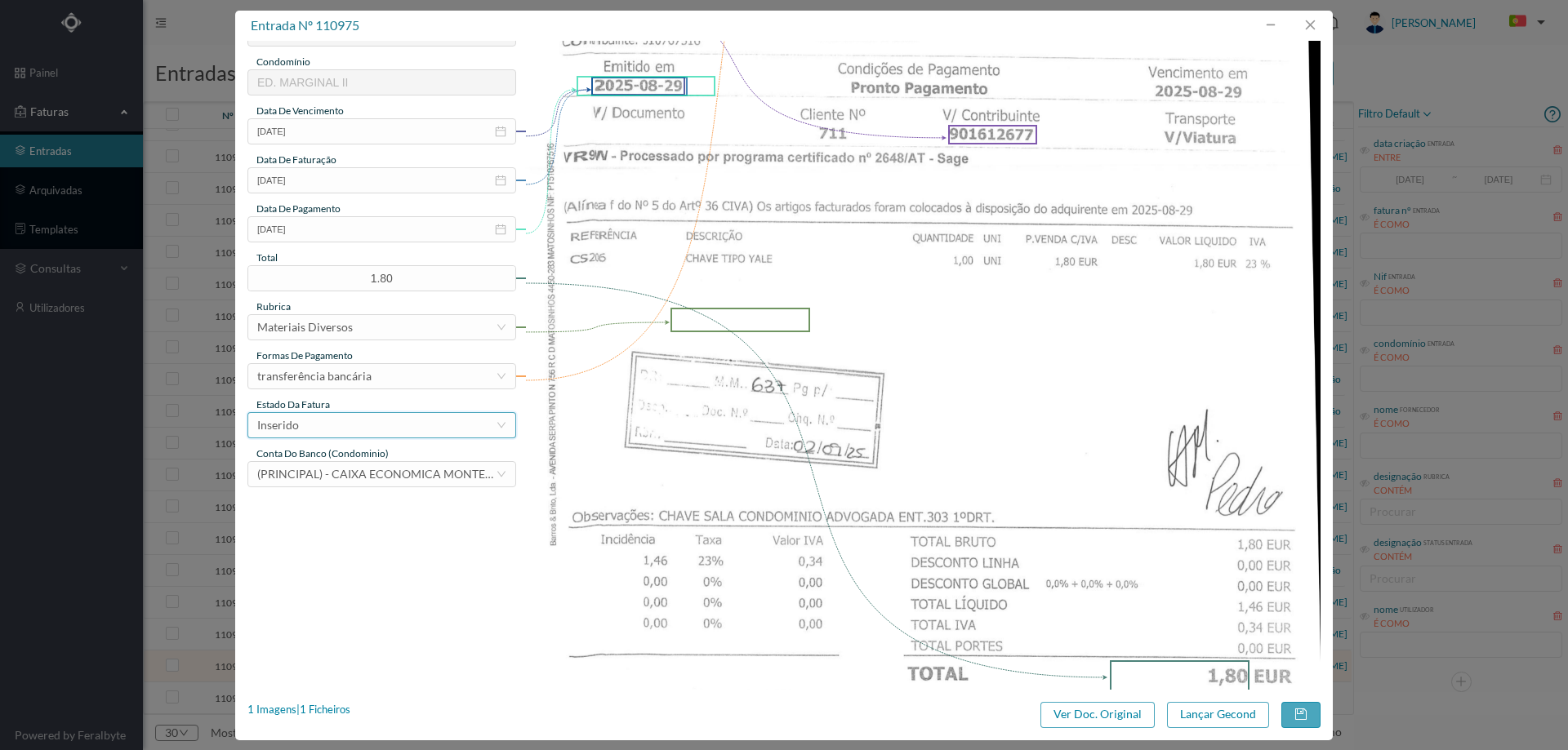
click at [348, 424] on div "Inserido" at bounding box center [376, 425] width 238 height 25
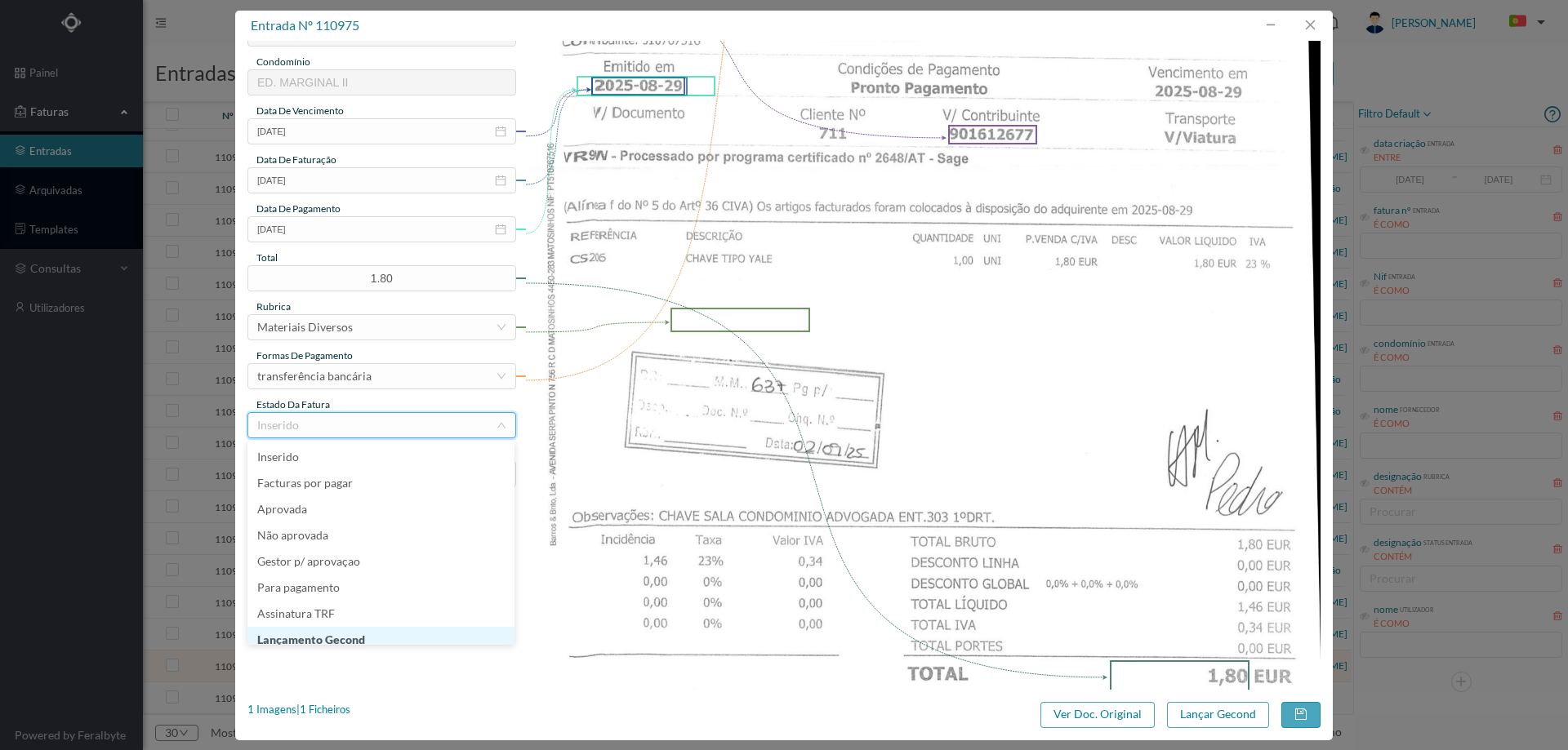
scroll to position [9, 0]
click at [363, 637] on li "Lançamento Gecond" at bounding box center [381, 632] width 267 height 26
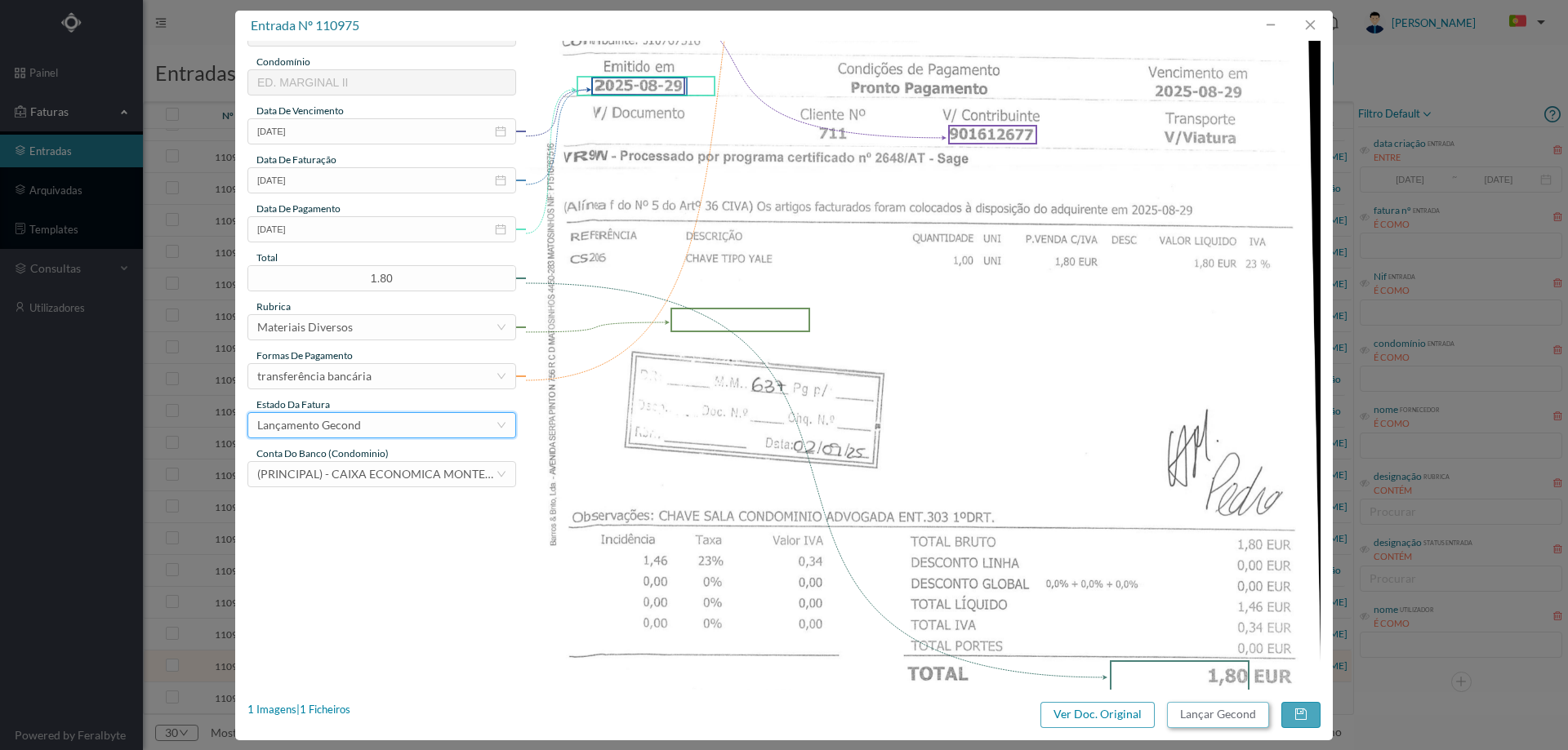
click at [1206, 708] on button "Lançar Gecond" at bounding box center [1217, 715] width 102 height 26
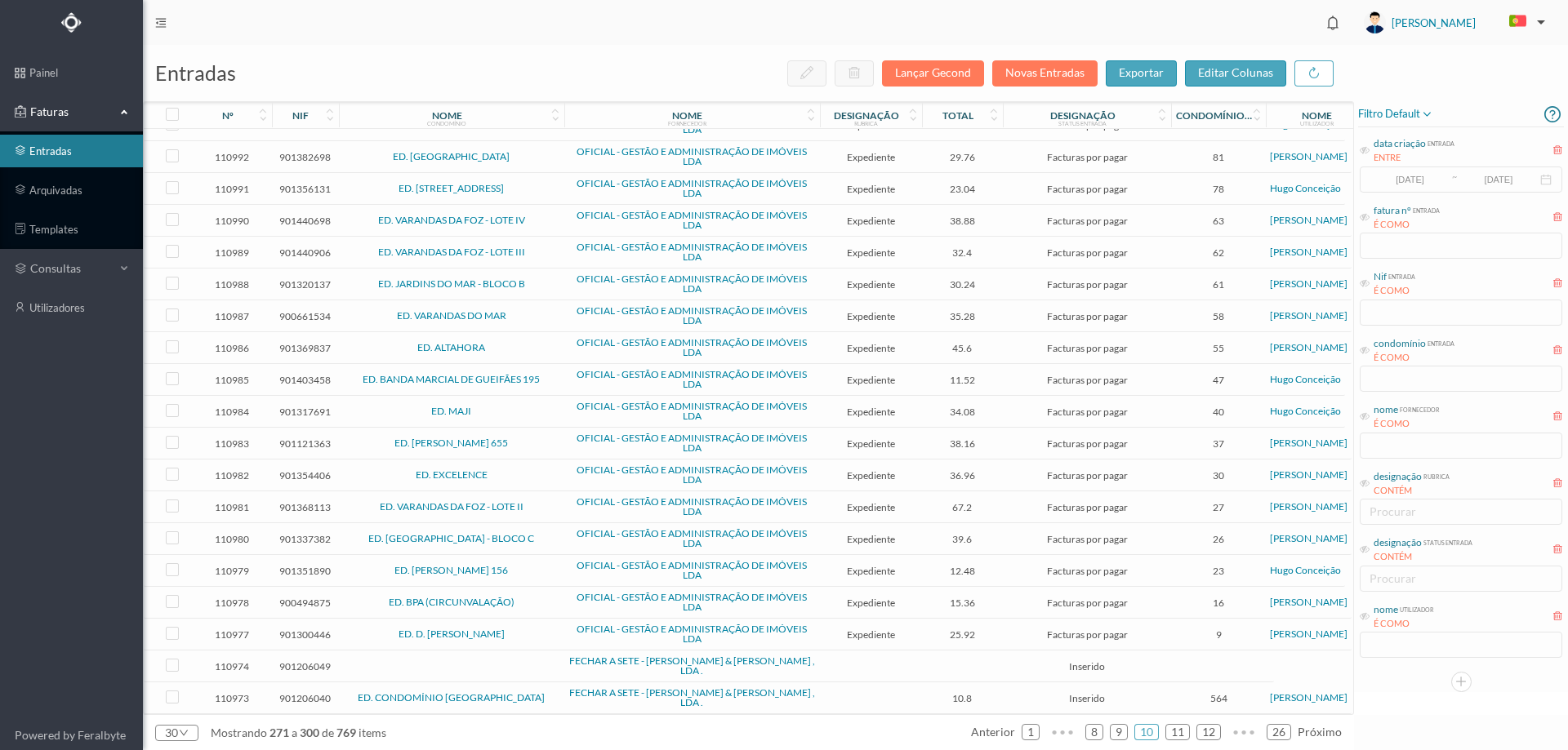
click at [514, 682] on td "ED. CONDOMÍNIO [GEOGRAPHIC_DATA]" at bounding box center [452, 698] width 225 height 32
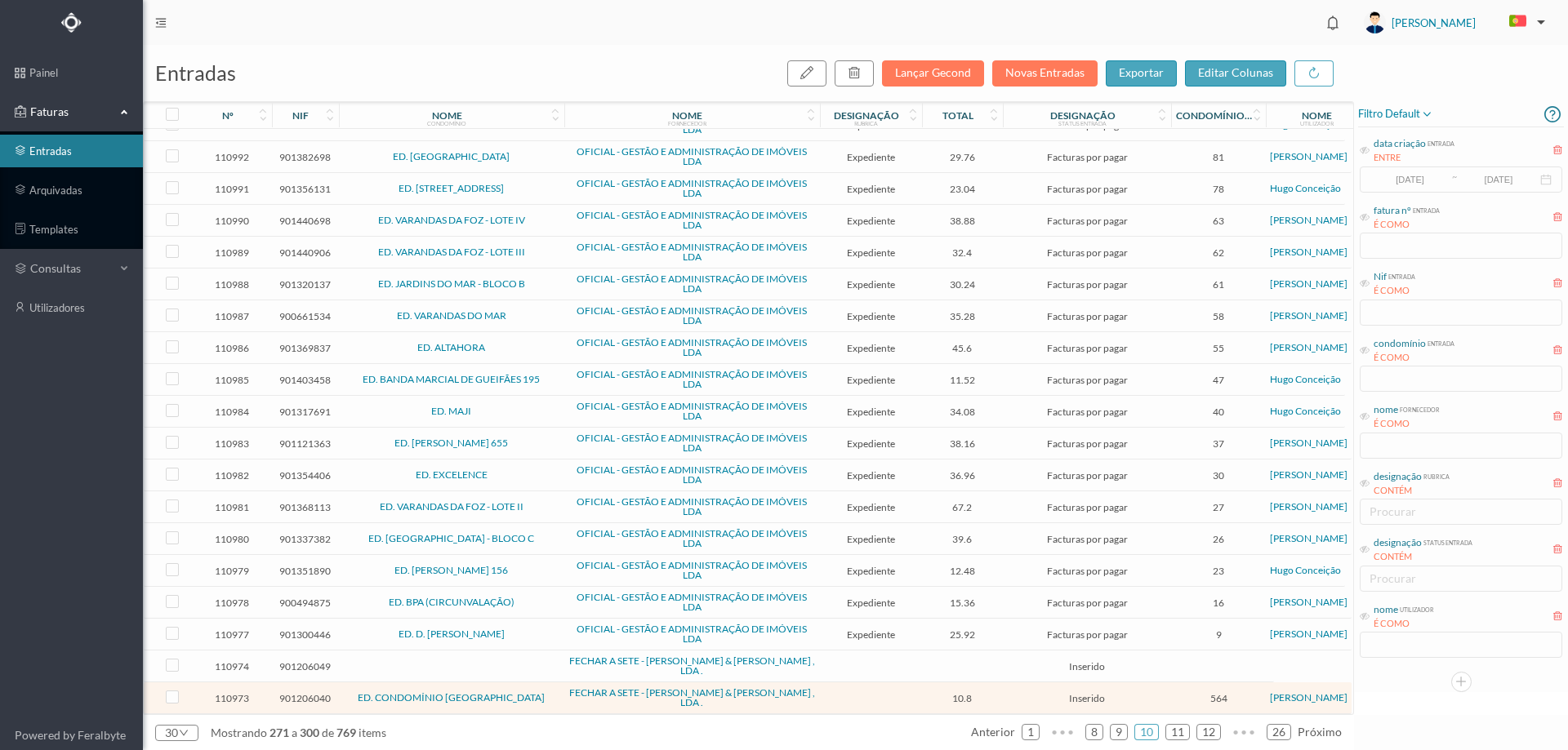
click at [514, 667] on td at bounding box center [452, 666] width 225 height 32
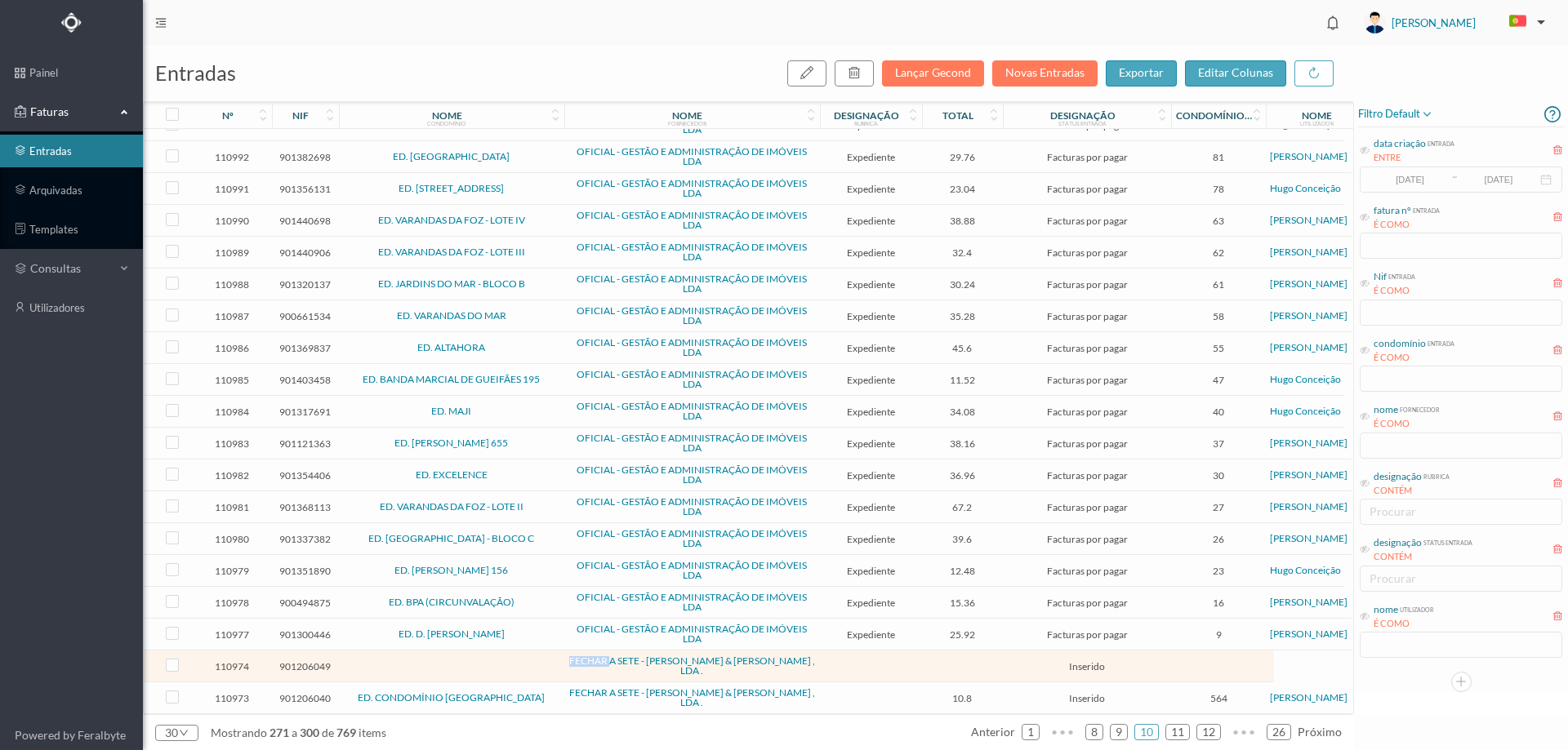
click at [514, 667] on td at bounding box center [452, 666] width 225 height 32
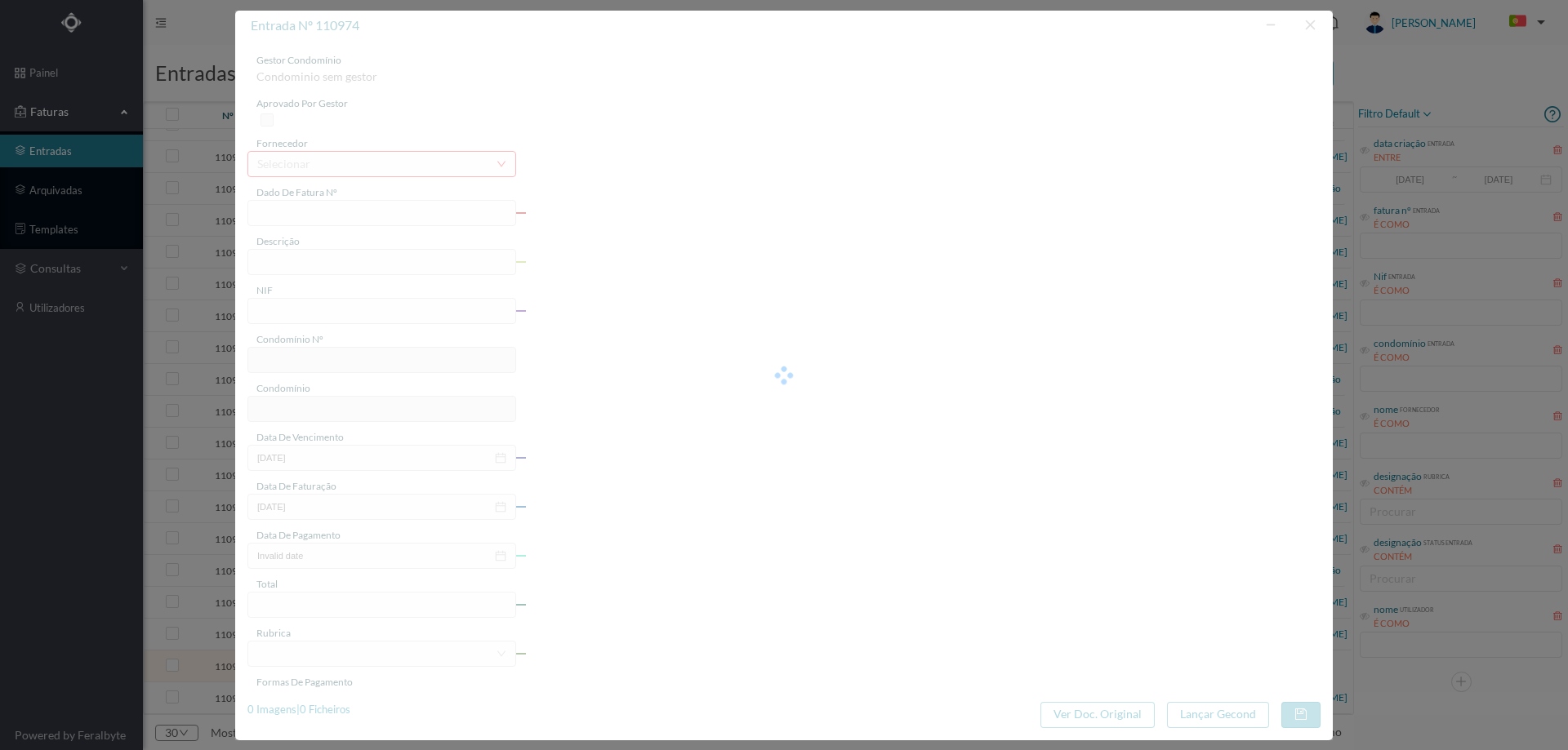
type input "FAC 25/444"
type input "901206049"
type input "2025-08-22"
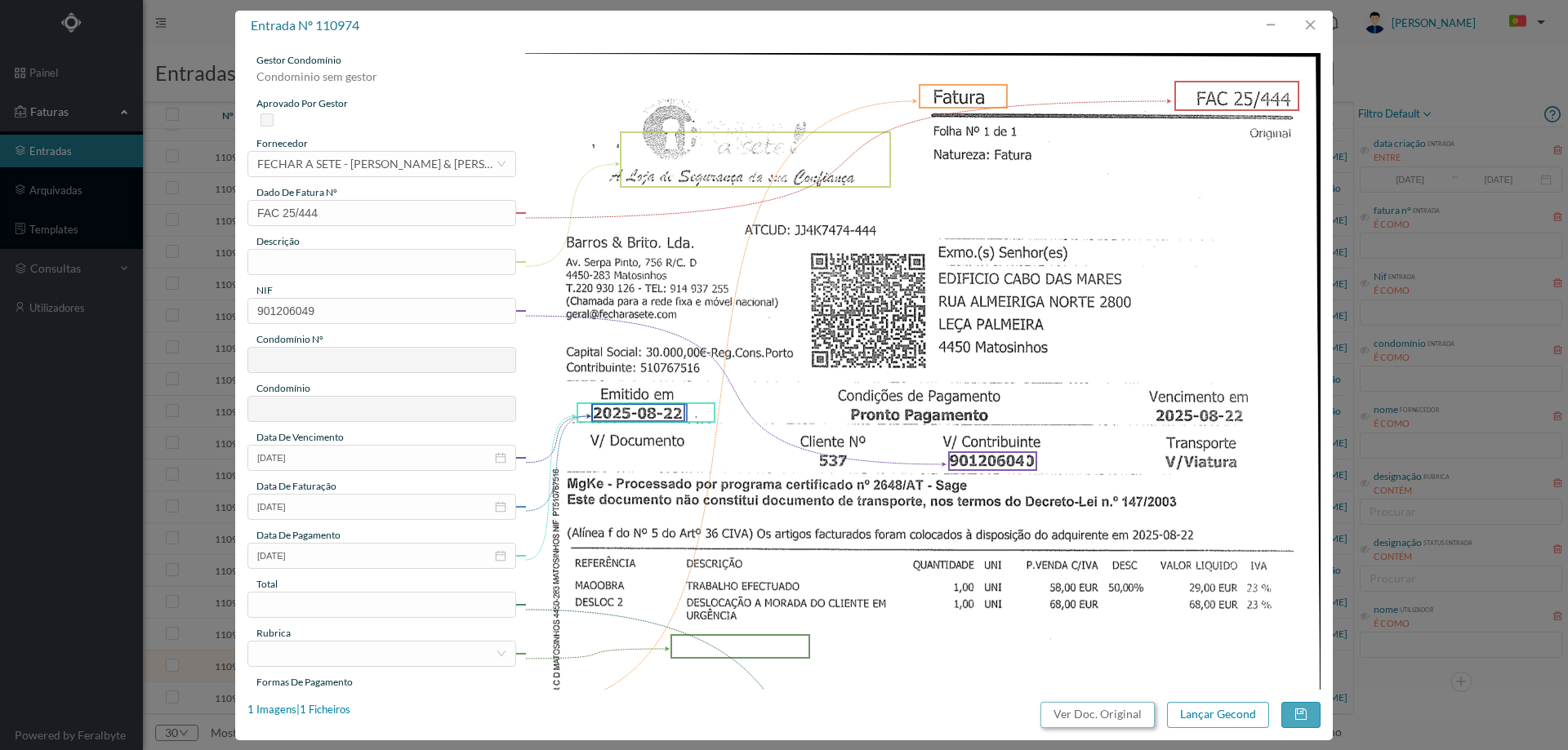
click at [1119, 710] on button "Ver Doc. Original" at bounding box center [1097, 715] width 114 height 26
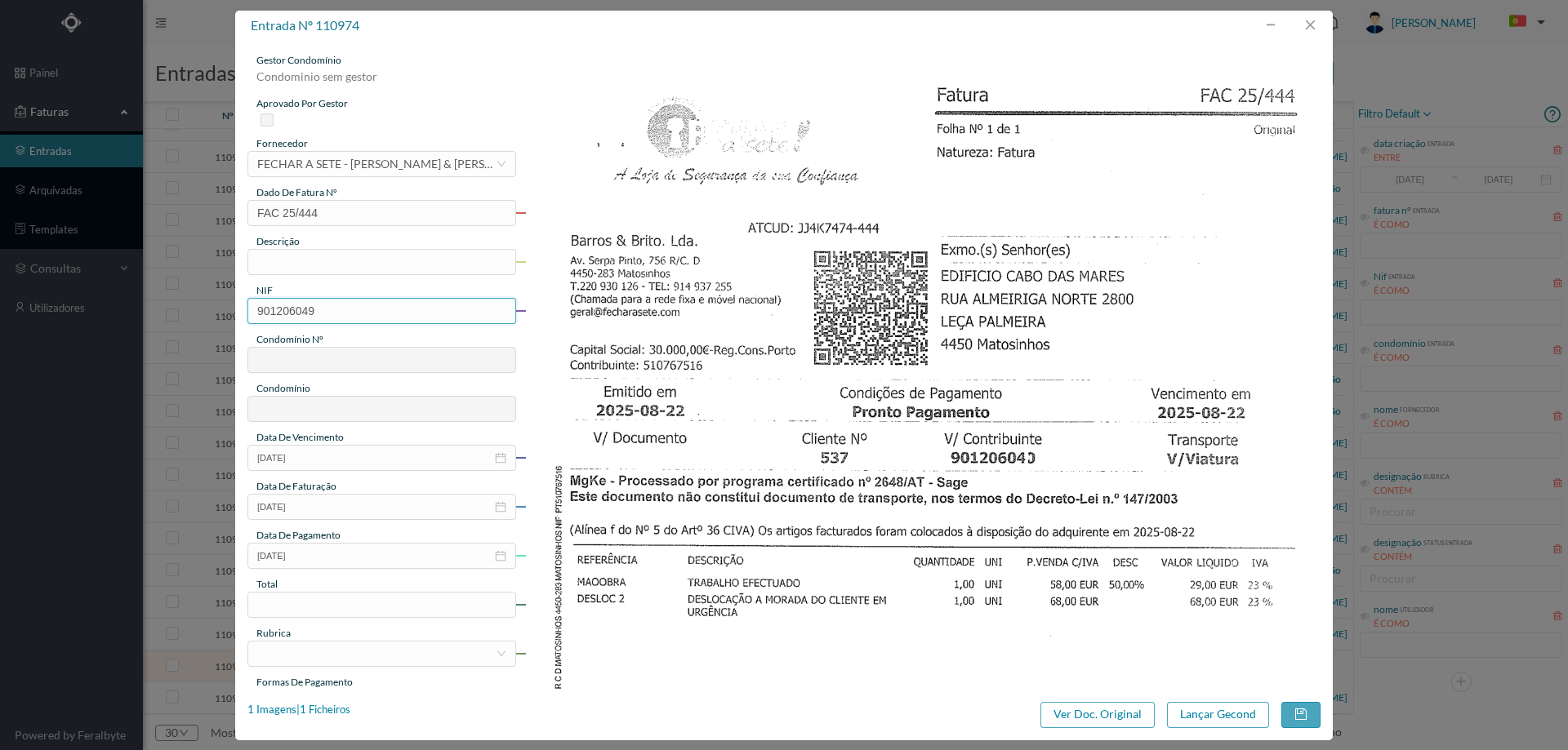
click at [262, 309] on input "901206049" at bounding box center [382, 311] width 268 height 26
drag, startPoint x: 303, startPoint y: 317, endPoint x: 149, endPoint y: 320, distance: 154.0
click at [149, 320] on div "entrada nº 110974 gestor condomínio Condominio sem gestor aprovado por gestor f…" at bounding box center [784, 375] width 1568 height 750
click at [351, 322] on input "901206049" at bounding box center [382, 311] width 268 height 26
type input "901206040"
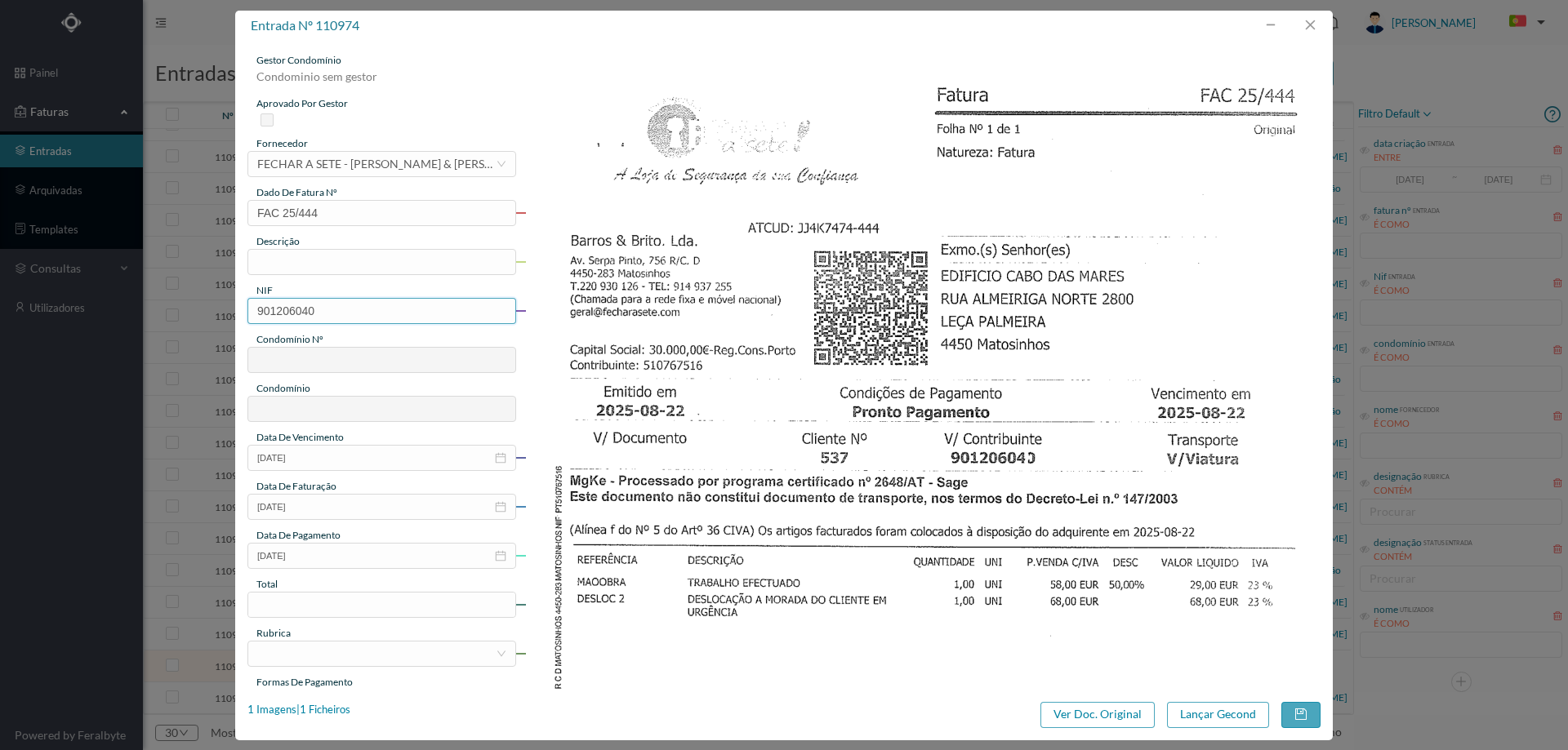
type input "564"
type input "ED. CONDOMÍNIO [GEOGRAPHIC_DATA]"
type input "901206040"
click at [333, 254] on input "text" at bounding box center [382, 262] width 268 height 26
drag, startPoint x: 351, startPoint y: 259, endPoint x: 63, endPoint y: 254, distance: 288.0
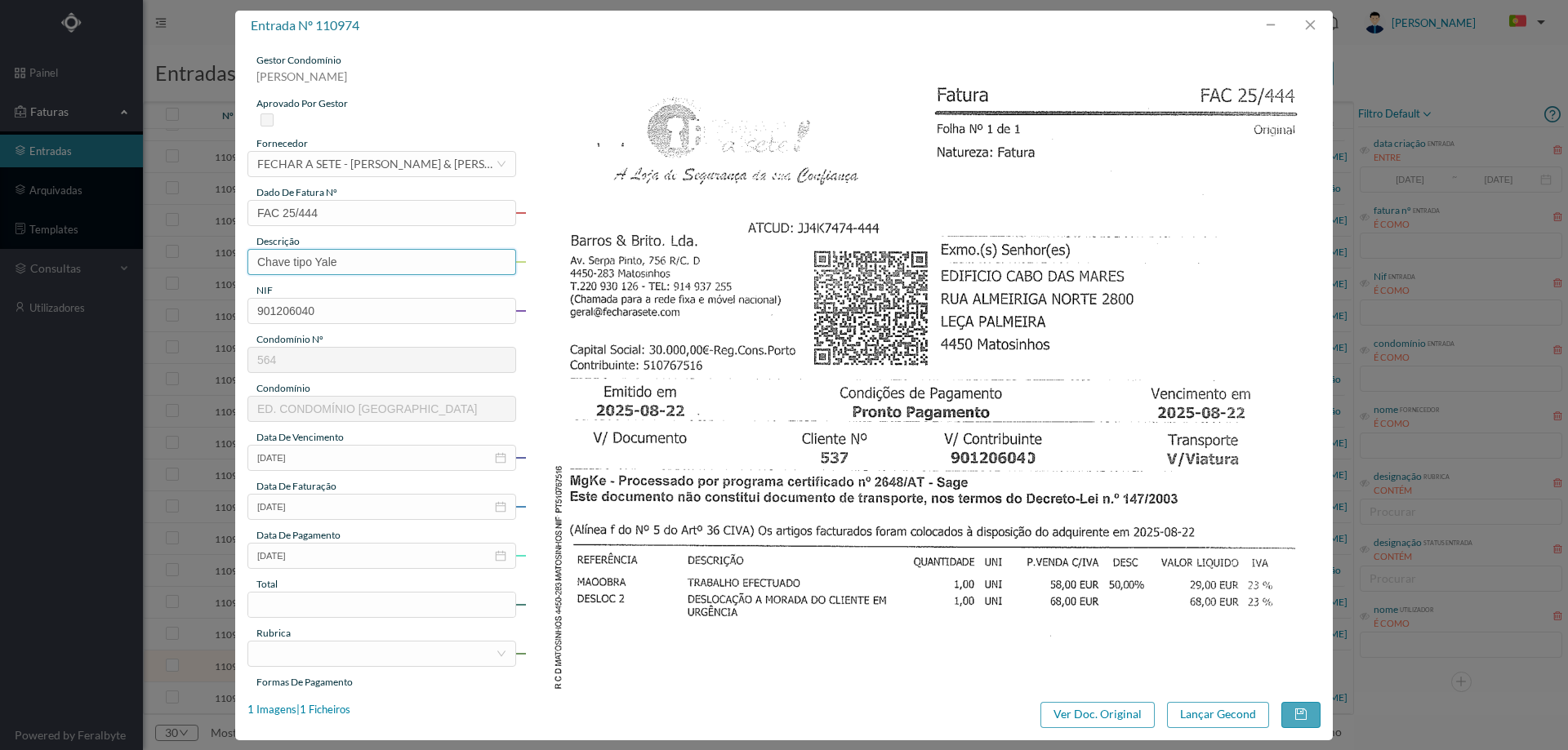
click at [69, 255] on div "entrada nº 110974 gestor condomínio Hugo Moreira aprovado por gestor fornecedor…" at bounding box center [784, 375] width 1568 height 750
type input "trabalho efetuado"
click at [338, 565] on input "2025-08-22" at bounding box center [382, 555] width 268 height 26
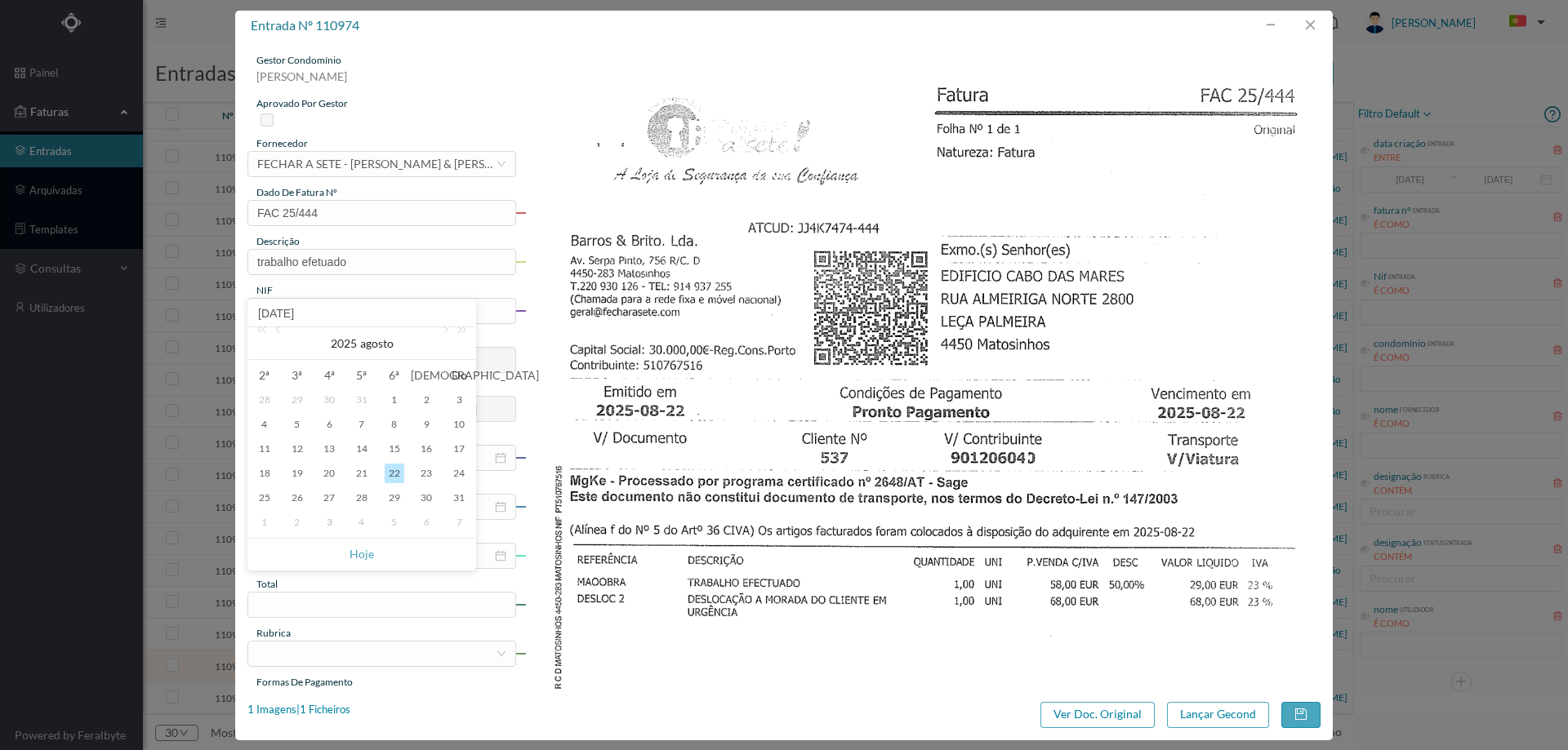
click at [317, 523] on td "3" at bounding box center [329, 522] width 33 height 25
type input "[DATE]"
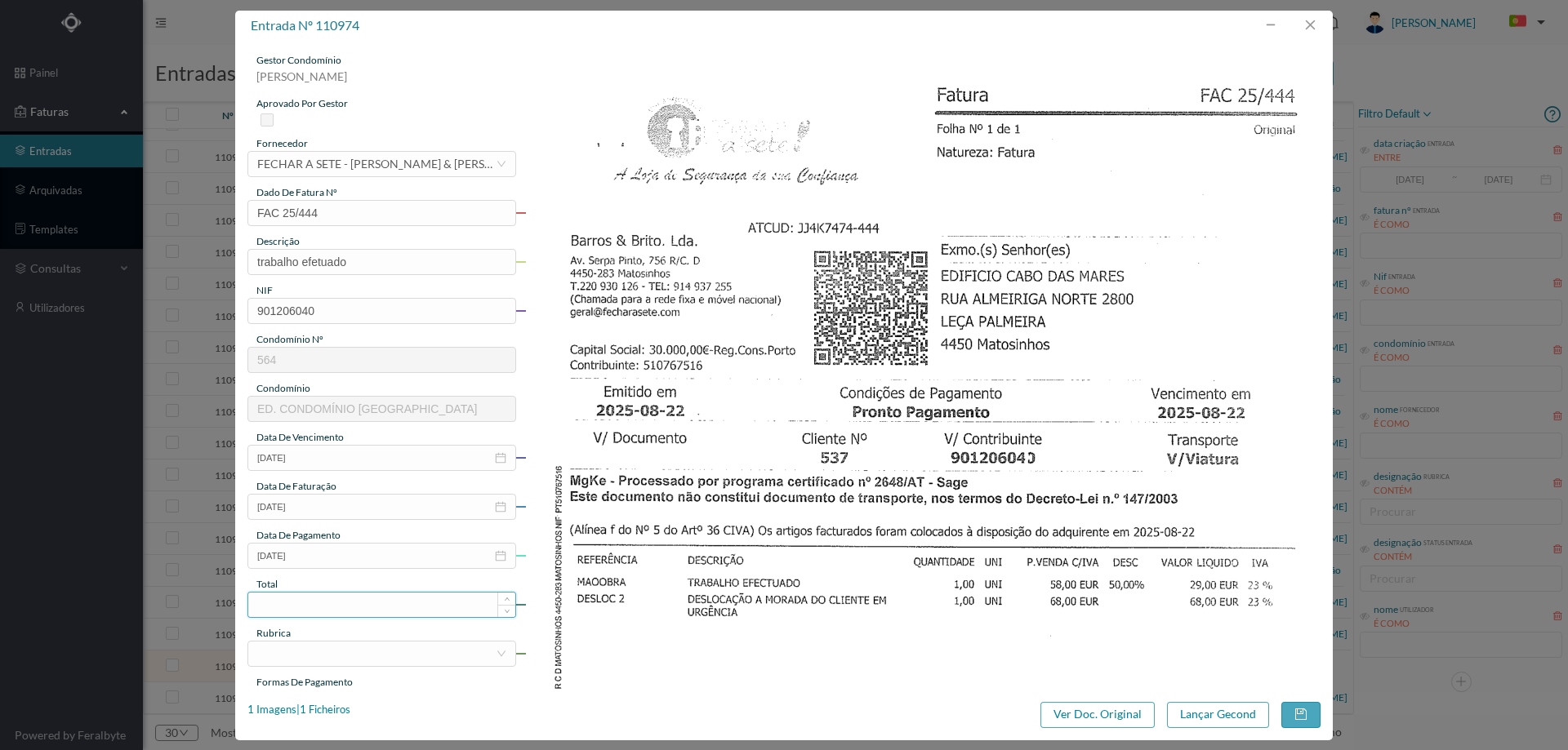
click at [340, 614] on input at bounding box center [382, 605] width 267 height 25
type input "97.00"
click at [310, 654] on div at bounding box center [376, 654] width 238 height 25
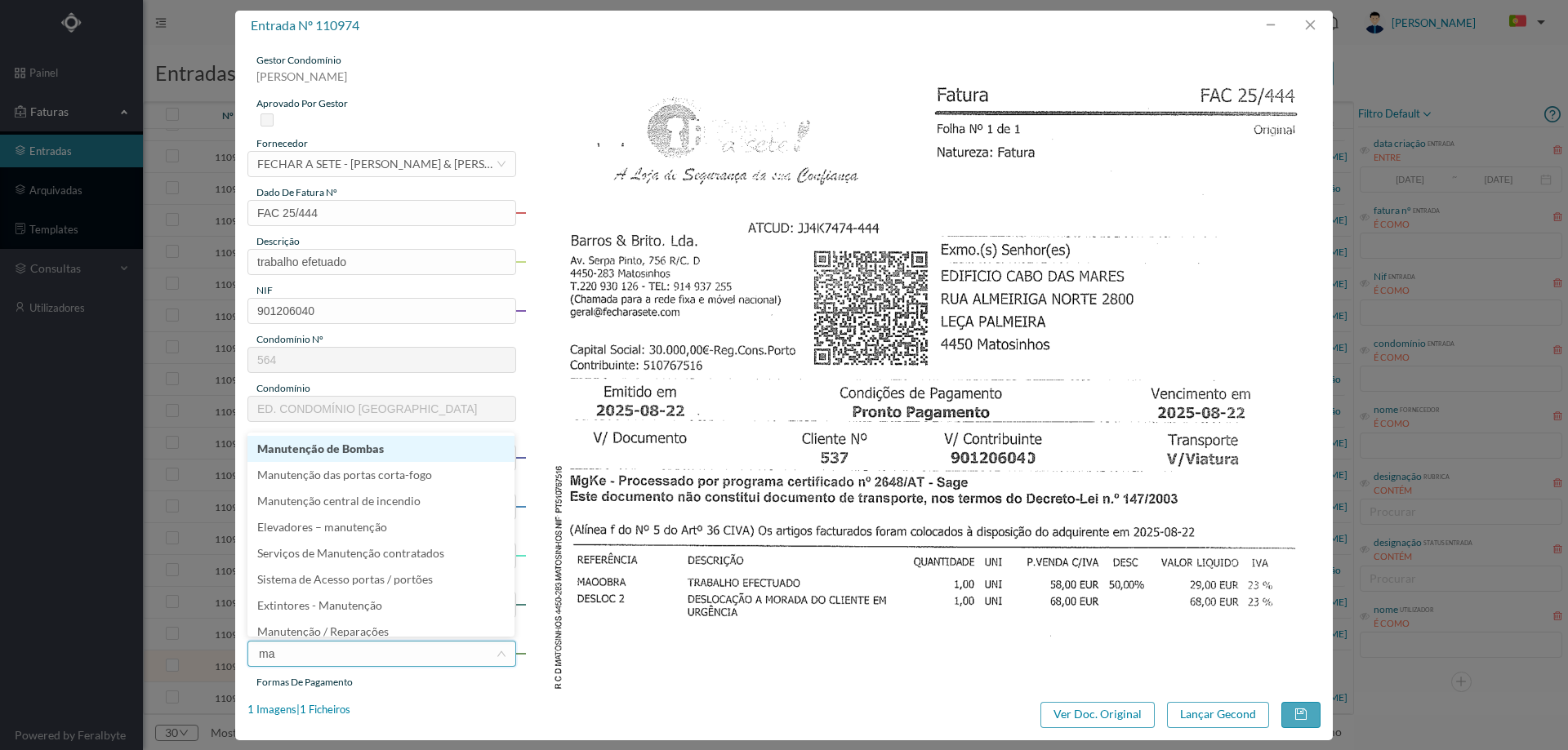
type input "man"
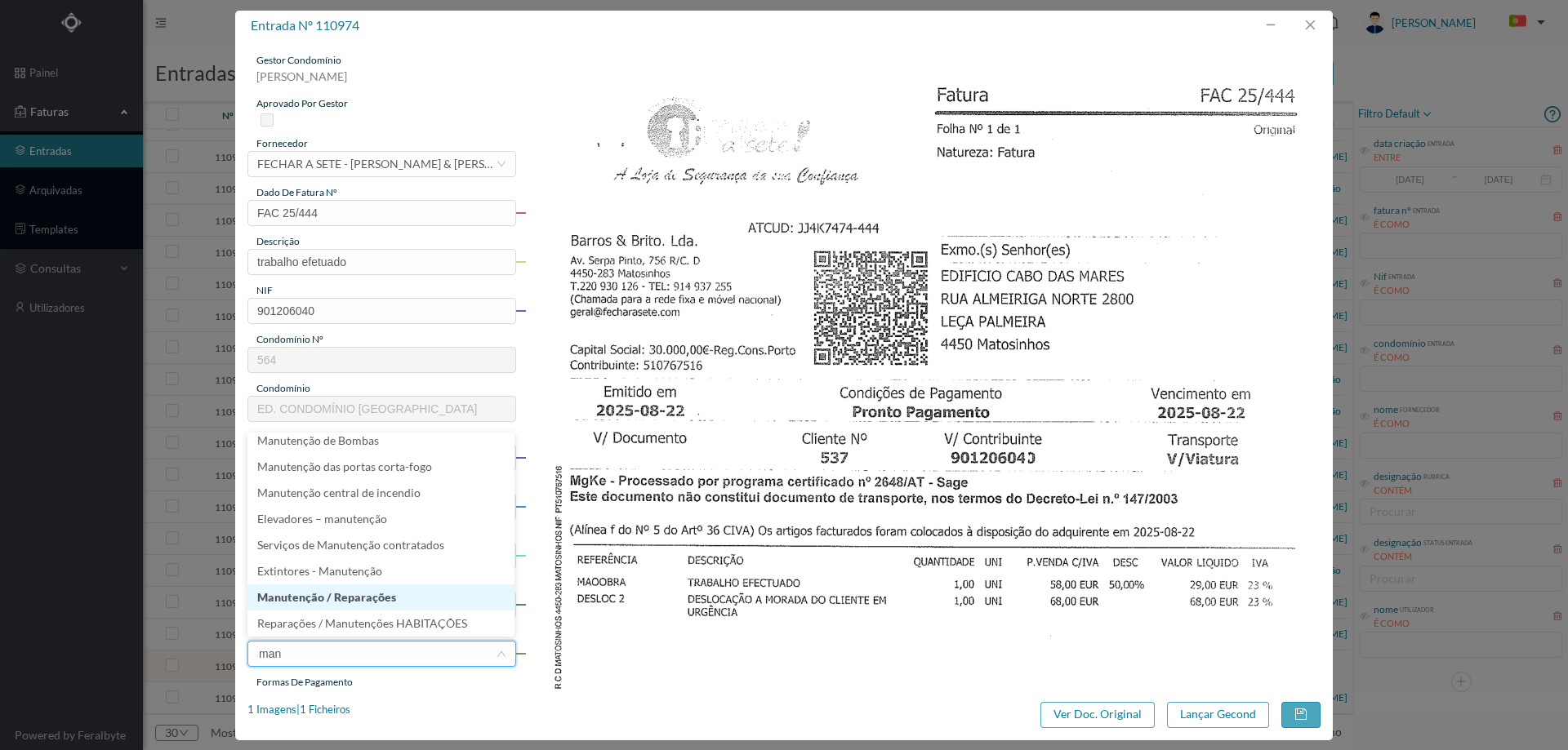
click at [319, 608] on li "Manutenção / Reparações" at bounding box center [381, 598] width 267 height 26
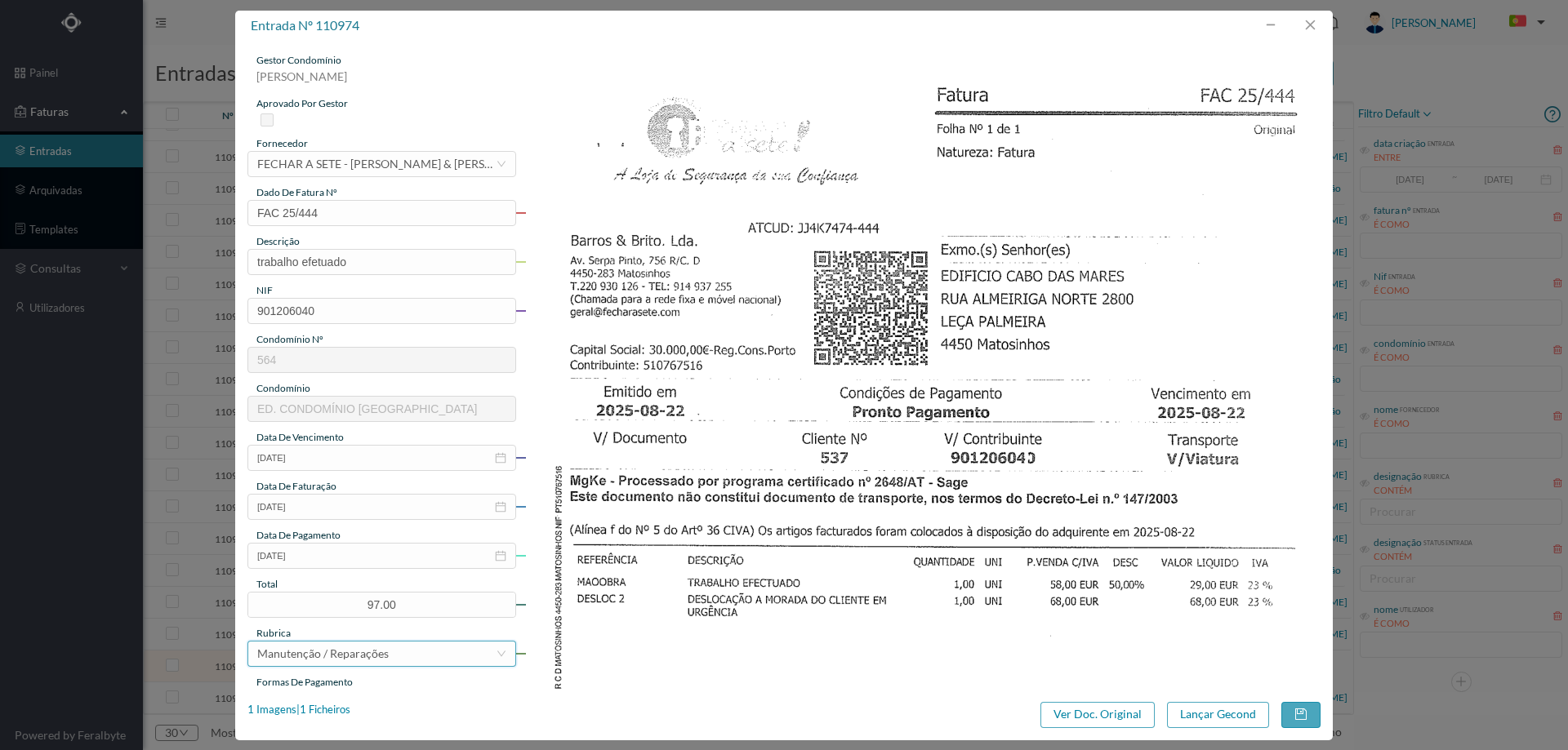
scroll to position [245, 0]
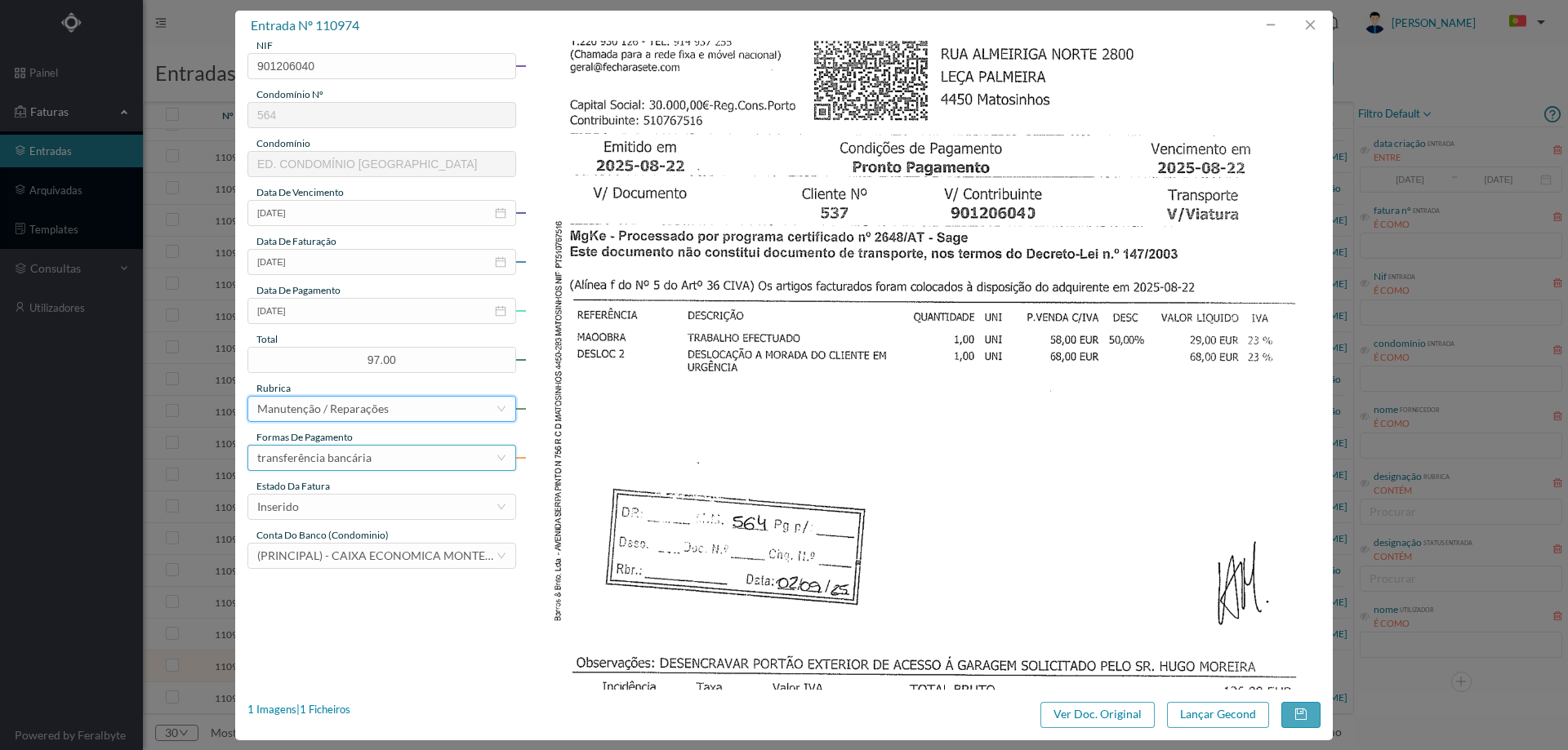
click at [357, 456] on div "transferência bancária" at bounding box center [314, 458] width 114 height 25
click at [752, 470] on img at bounding box center [922, 370] width 796 height 1125
click at [385, 501] on div "Inserido" at bounding box center [376, 507] width 238 height 25
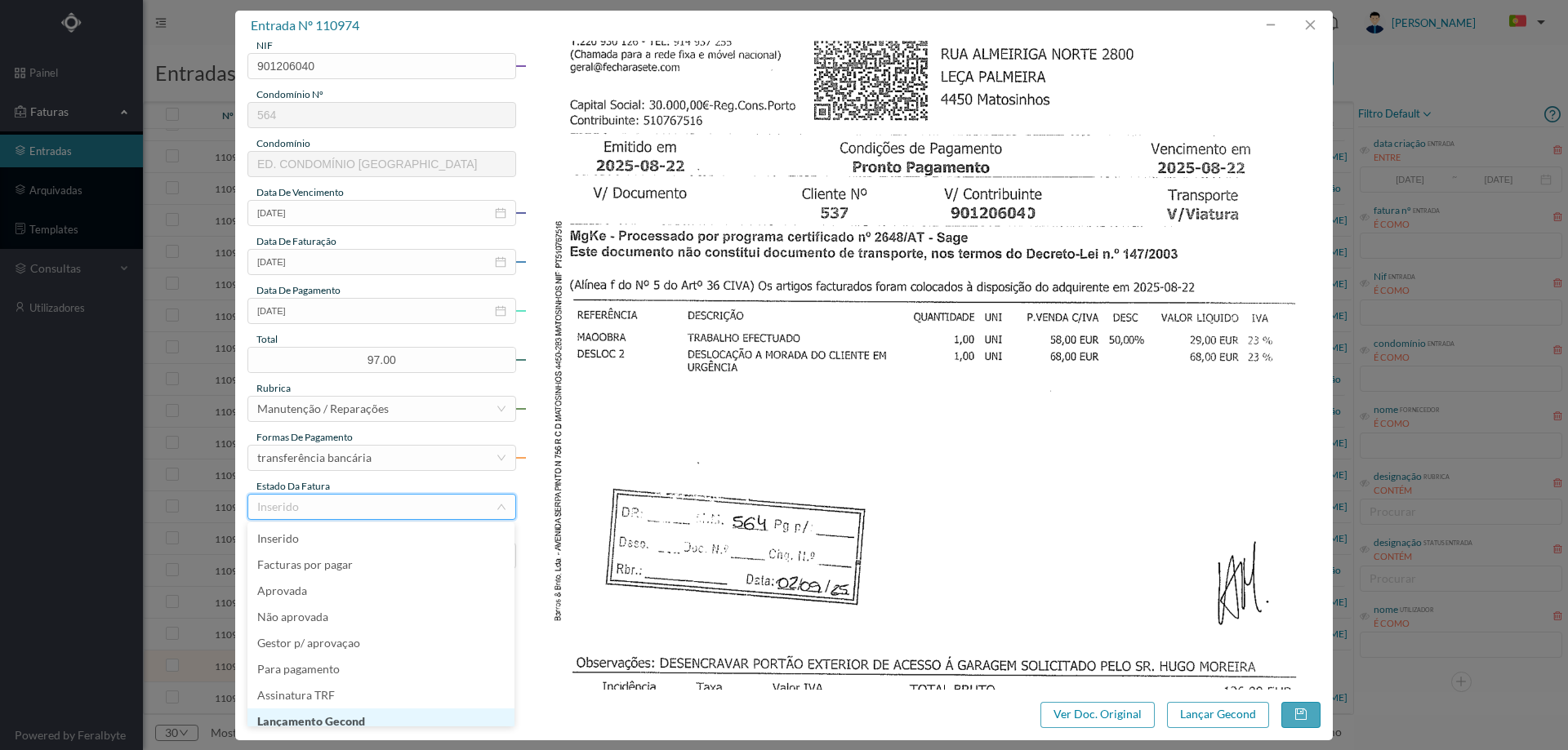
scroll to position [9, 0]
click at [372, 716] on li "Lançamento Gecond" at bounding box center [381, 713] width 267 height 26
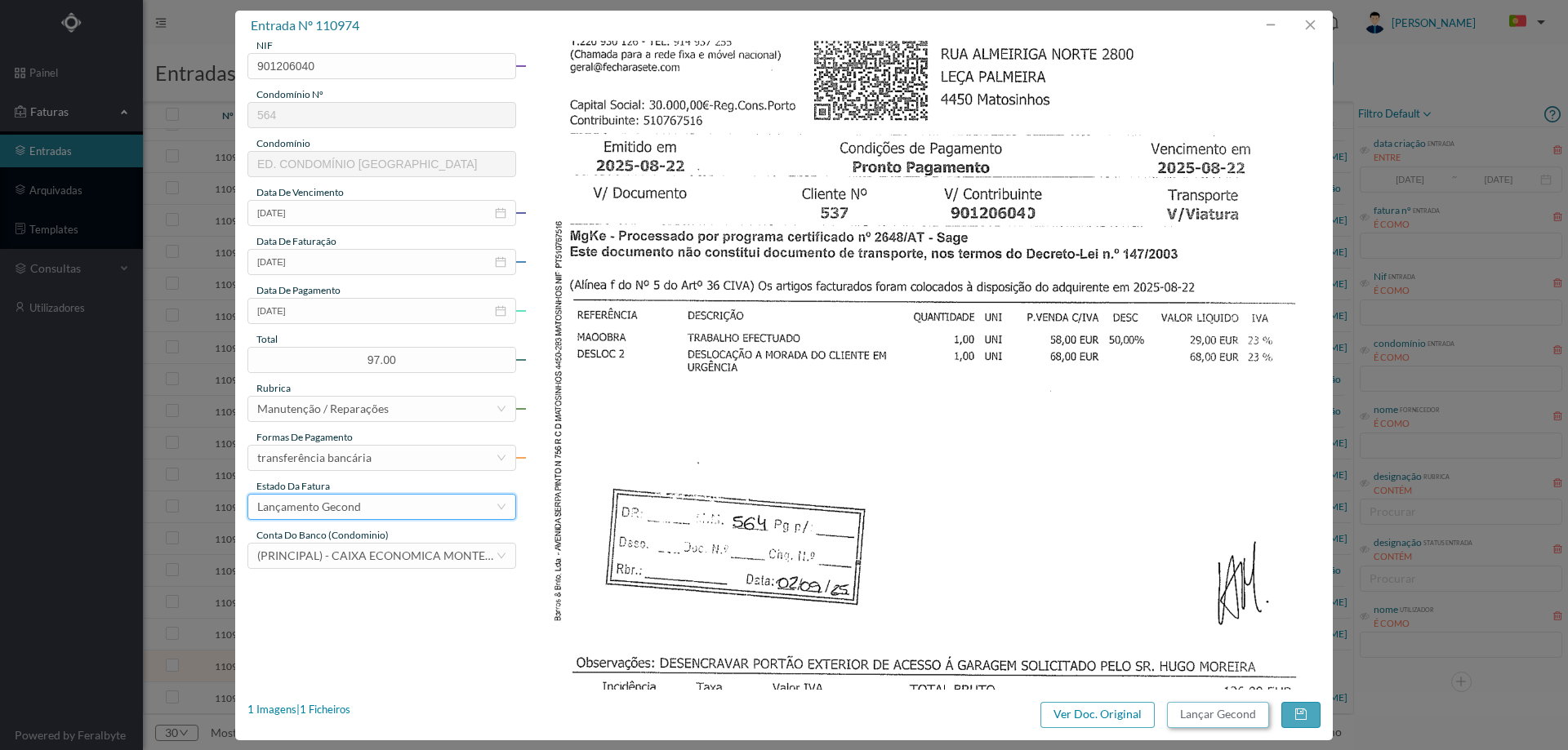
click at [1242, 716] on button "Lançar Gecond" at bounding box center [1217, 715] width 102 height 26
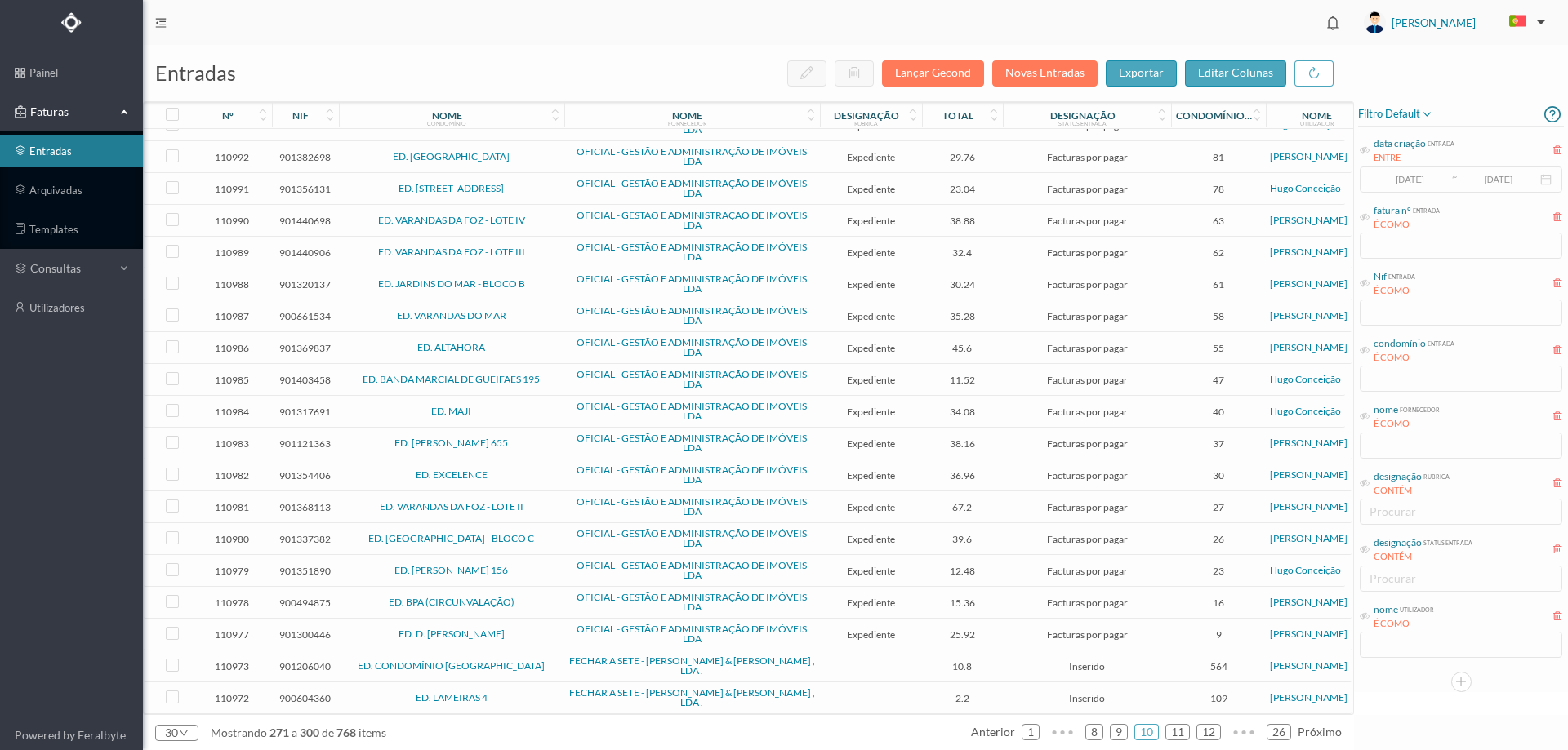
click at [559, 661] on span "ED. CONDOMÍNIO [GEOGRAPHIC_DATA]" at bounding box center [452, 666] width 217 height 9
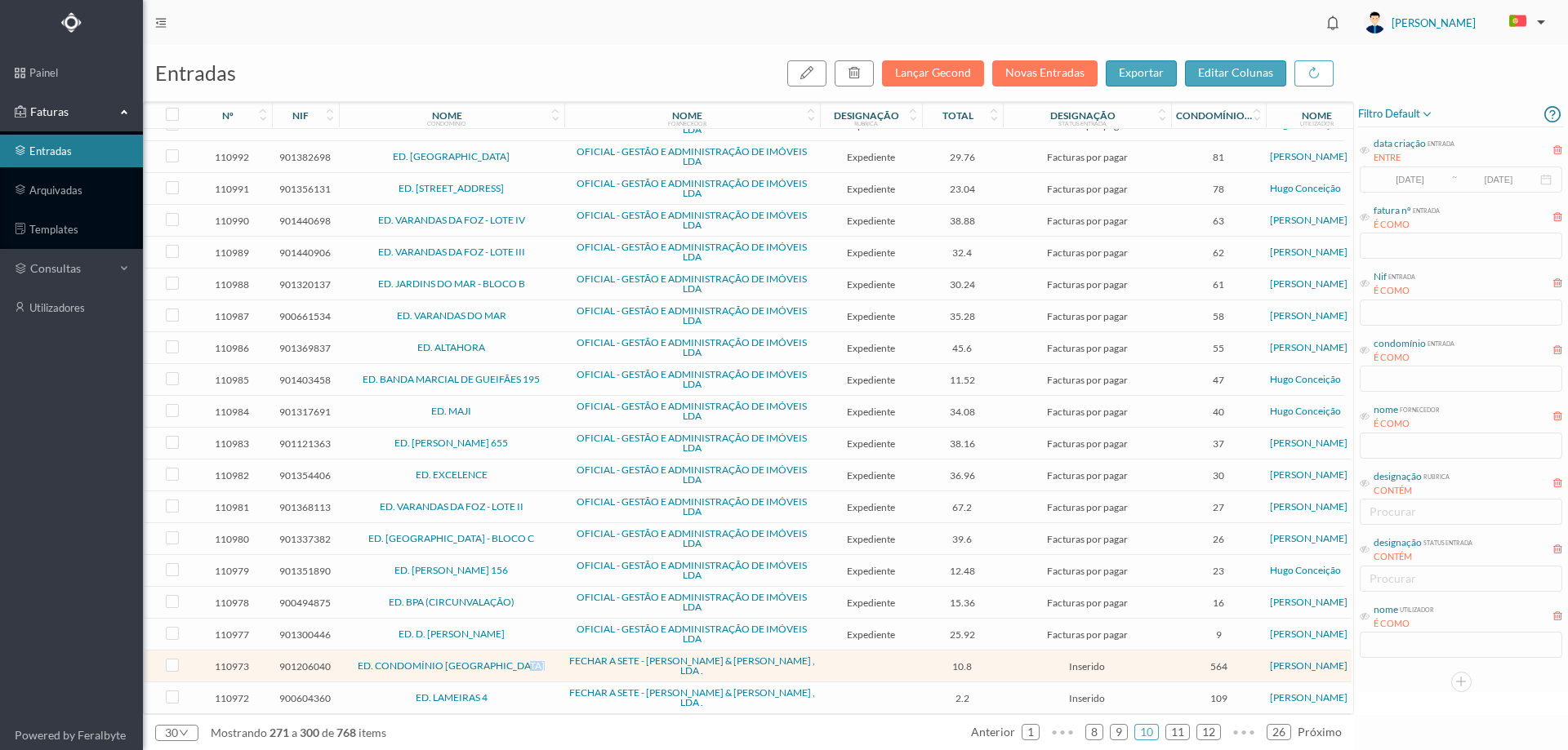
click at [559, 661] on span "ED. CONDOMÍNIO [GEOGRAPHIC_DATA]" at bounding box center [452, 666] width 217 height 9
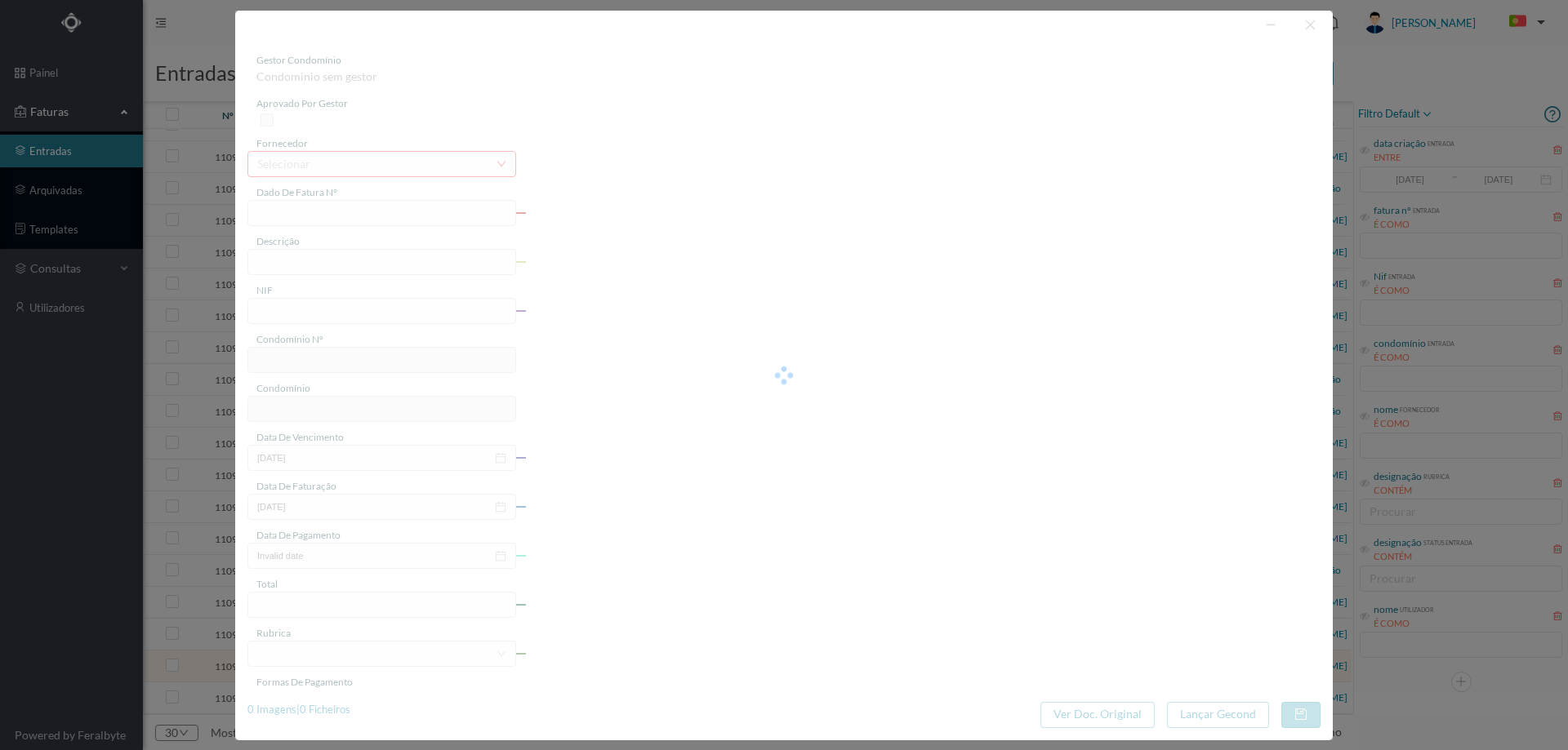
type input "FAC 25/427"
type input "901206040"
type input "2025-08-12"
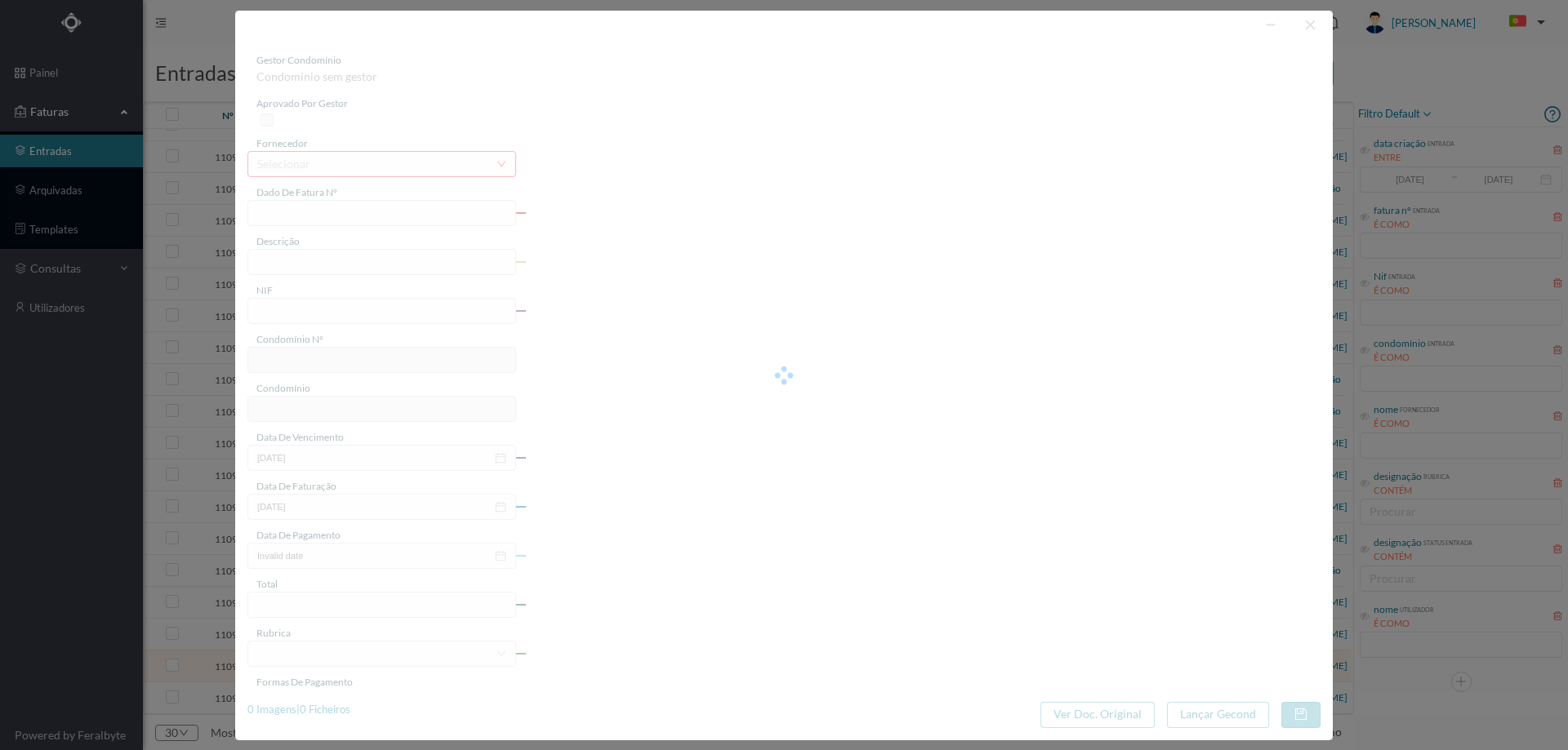
type input "10.80"
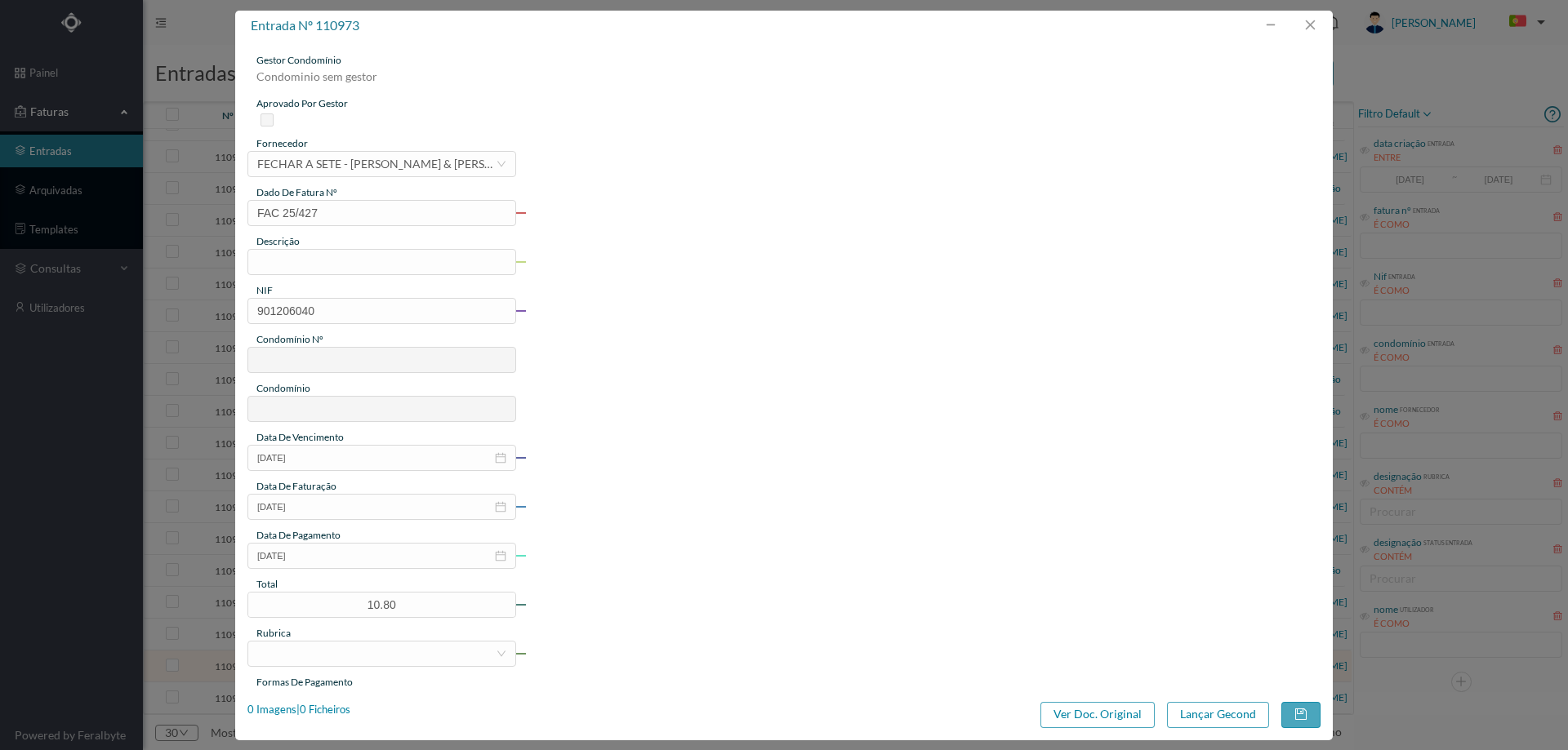
type input "564"
type input "ED. CONDOMÍNIO [GEOGRAPHIC_DATA]"
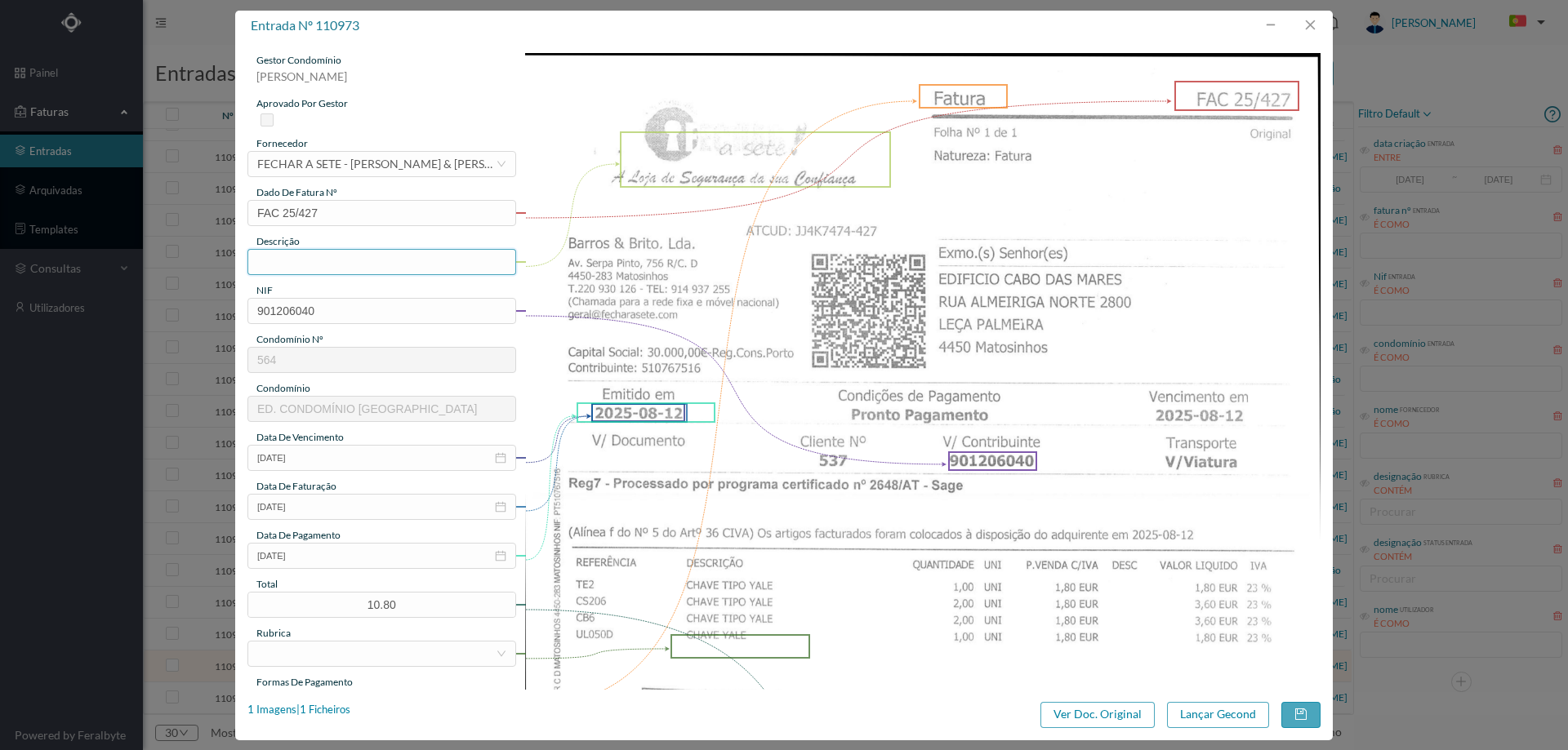
click at [309, 261] on input "text" at bounding box center [382, 262] width 268 height 26
type input "Chave tipo Yale"
click at [336, 556] on input "2025-08-12" at bounding box center [382, 555] width 268 height 26
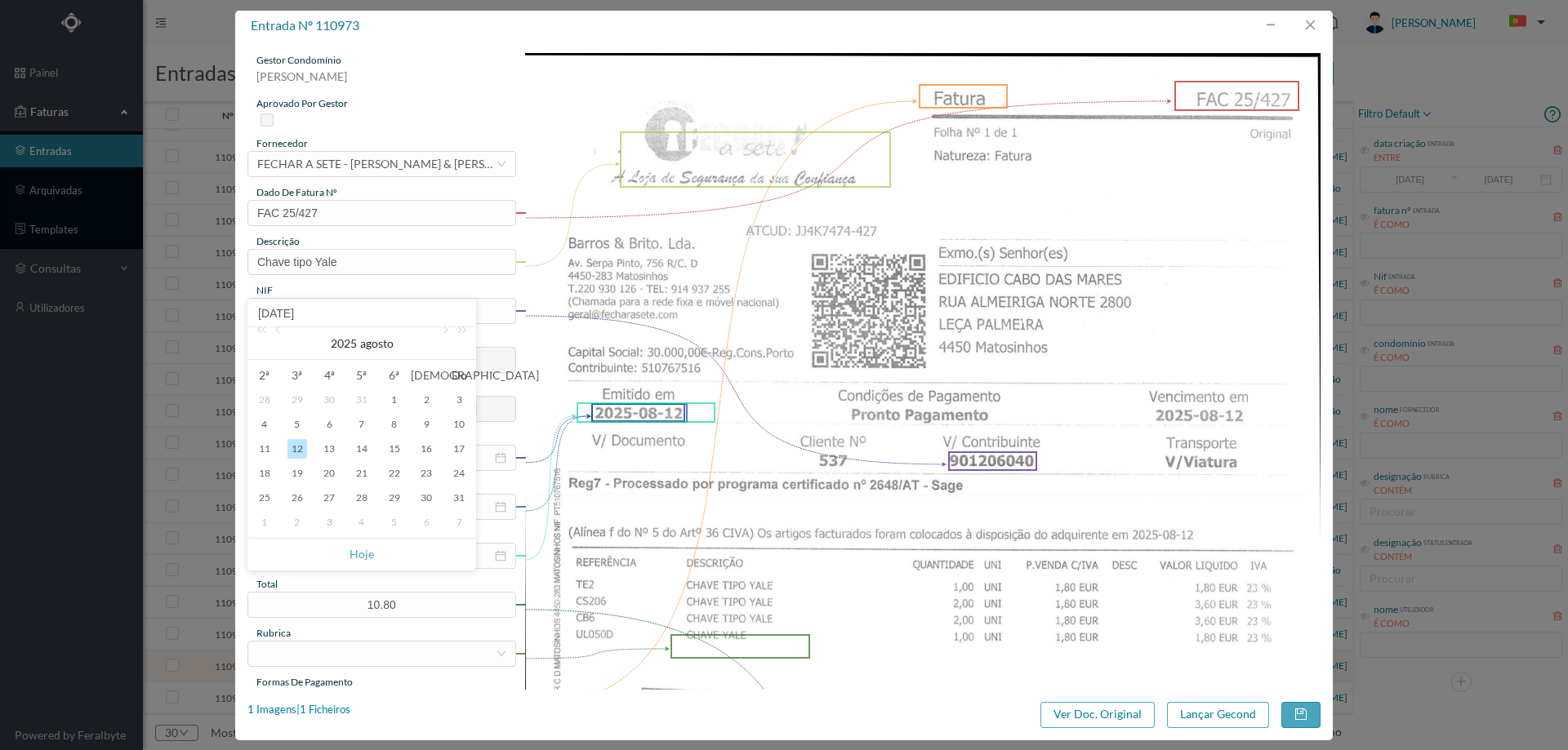
drag, startPoint x: 325, startPoint y: 520, endPoint x: 336, endPoint y: 531, distance: 15.6
click at [325, 520] on div "3" at bounding box center [329, 522] width 20 height 20
type input "[DATE]"
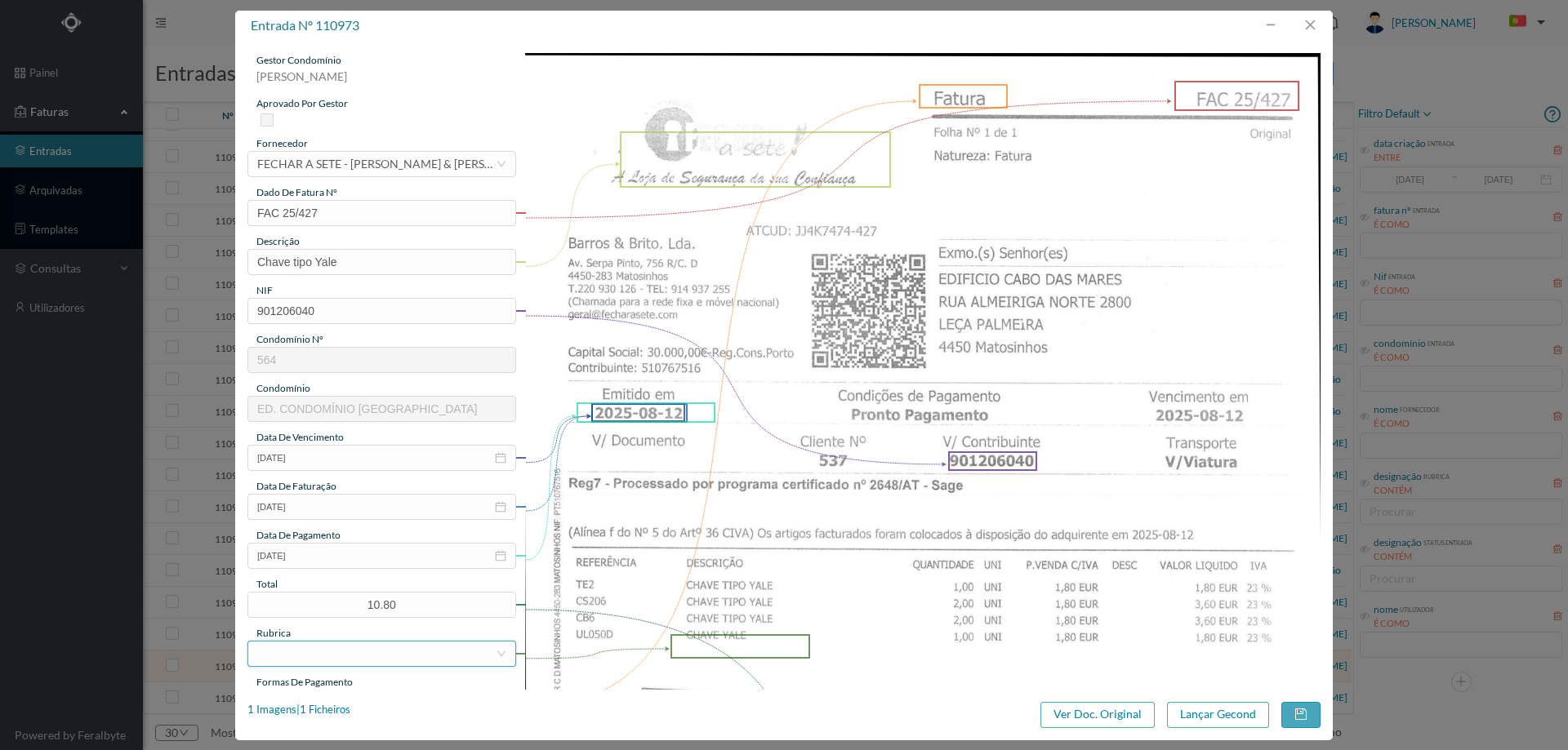
click at [328, 652] on div at bounding box center [376, 654] width 238 height 25
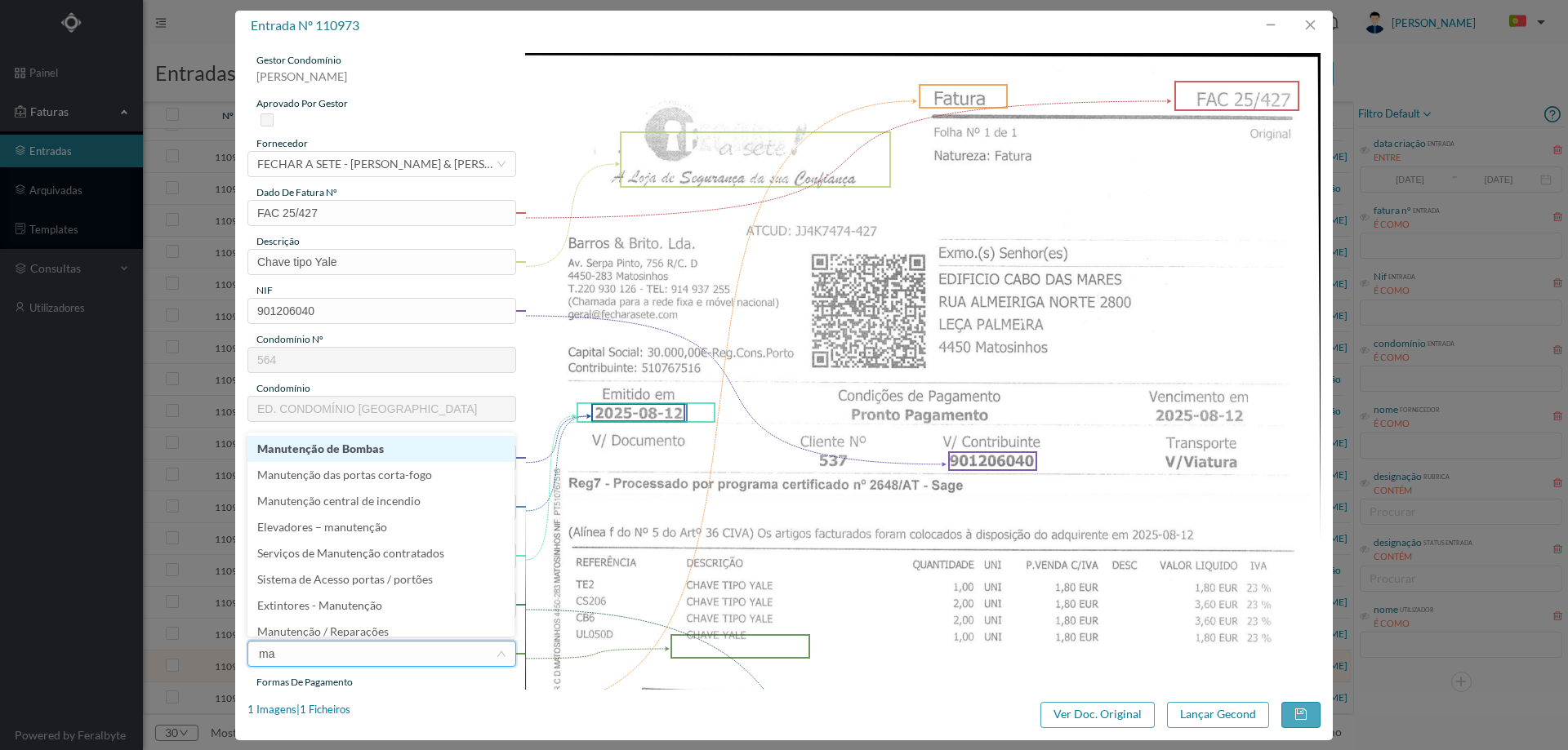
type input "mat"
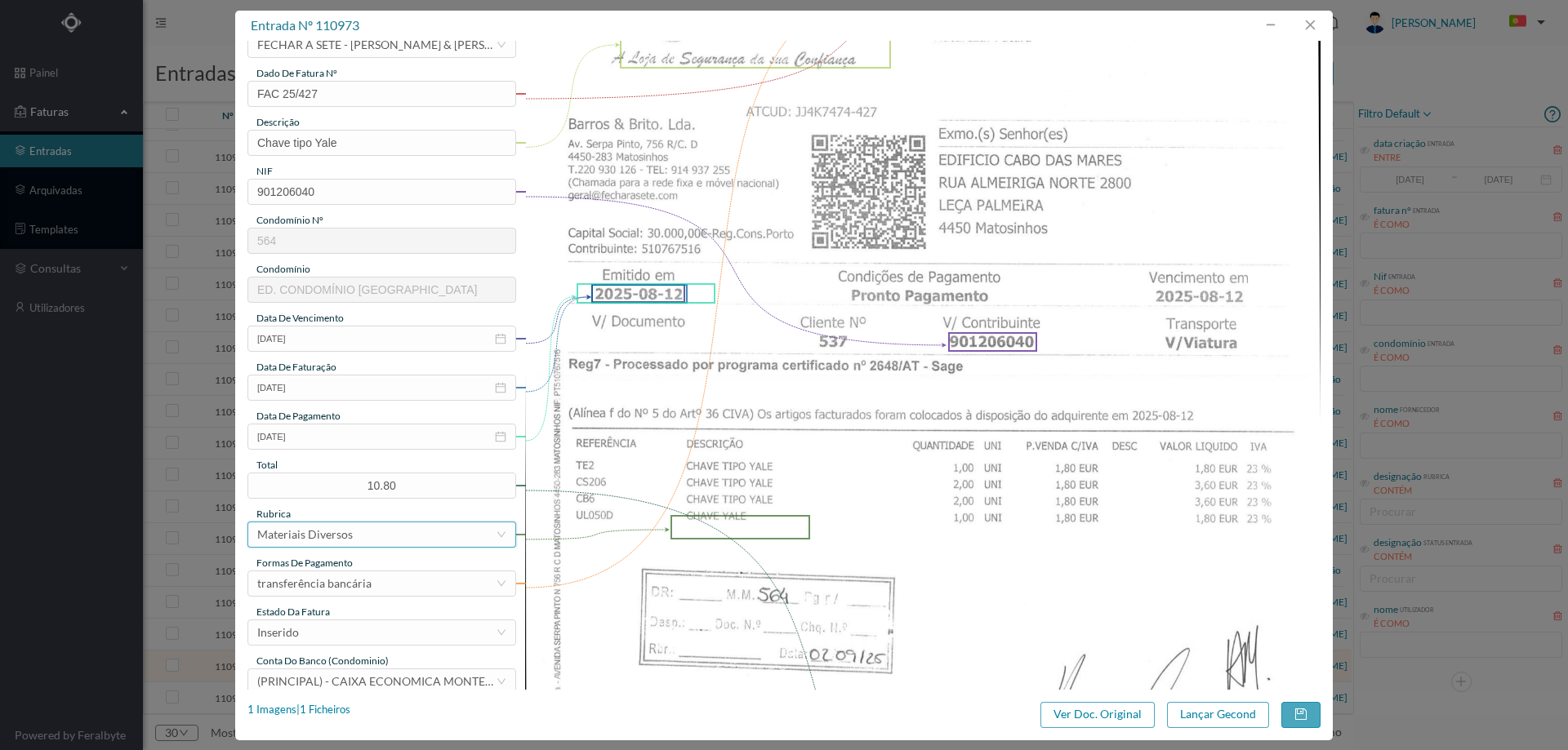
scroll to position [245, 0]
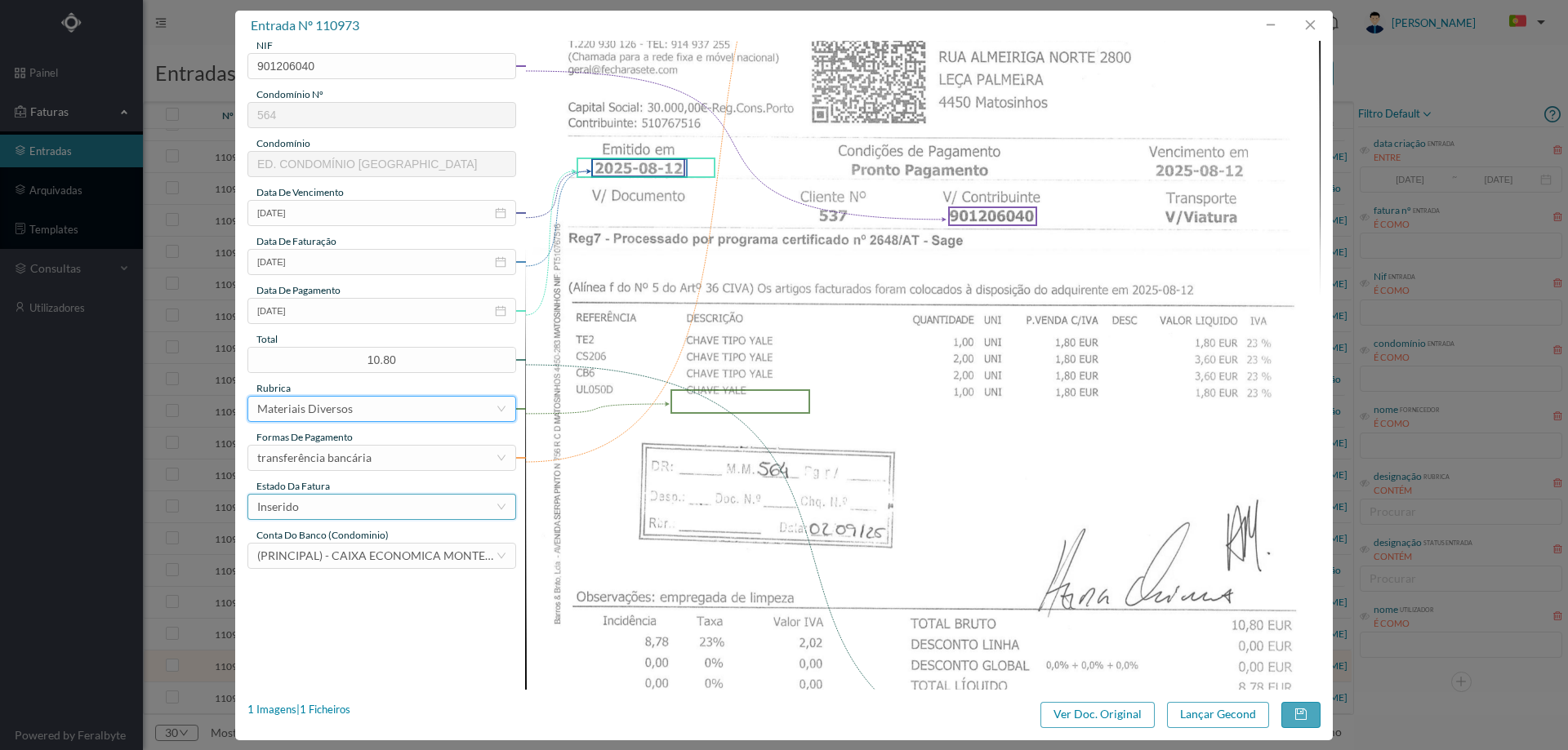
click at [351, 497] on div "Inserido" at bounding box center [376, 507] width 238 height 25
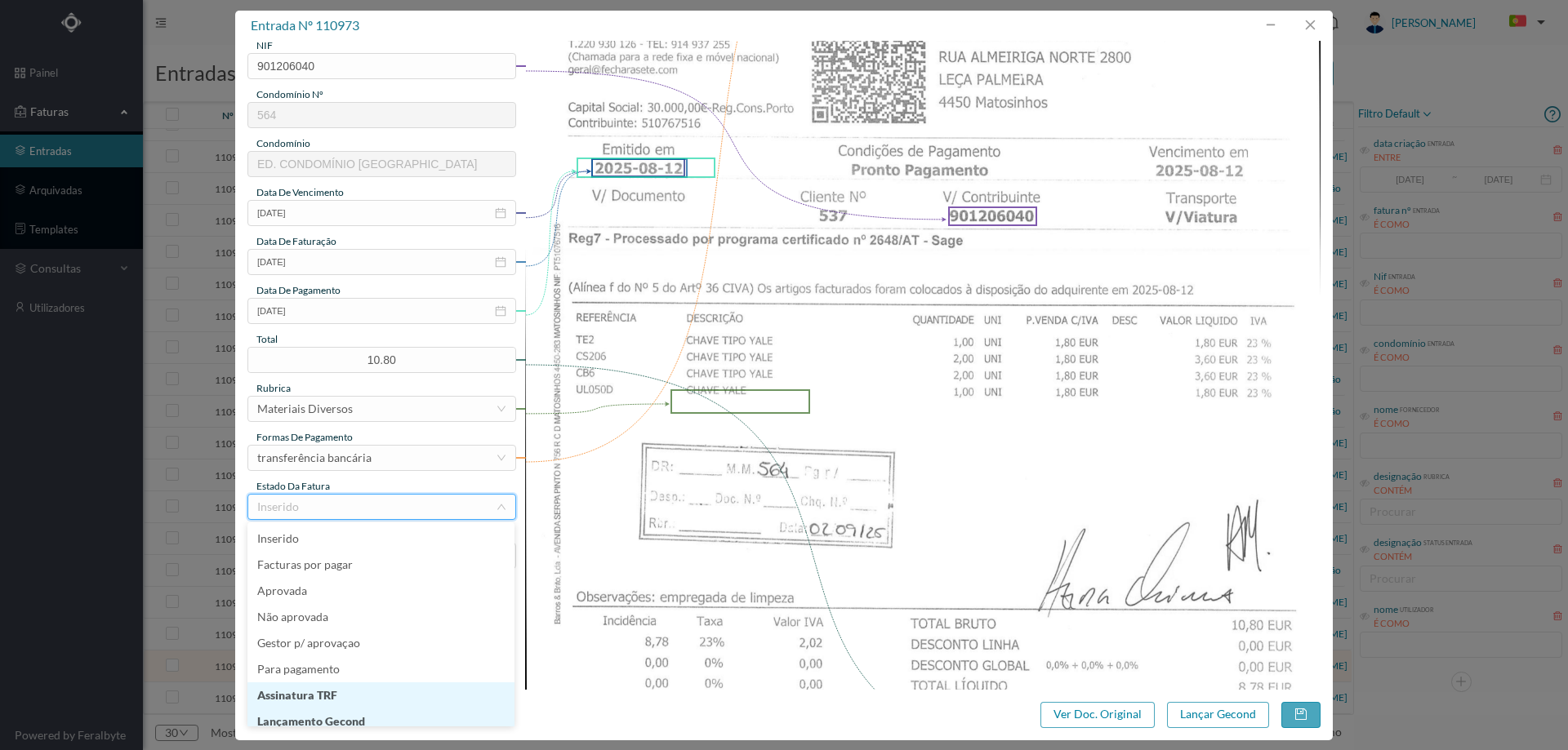
scroll to position [9, 0]
click at [351, 710] on li "Lançamento Gecond" at bounding box center [381, 713] width 267 height 26
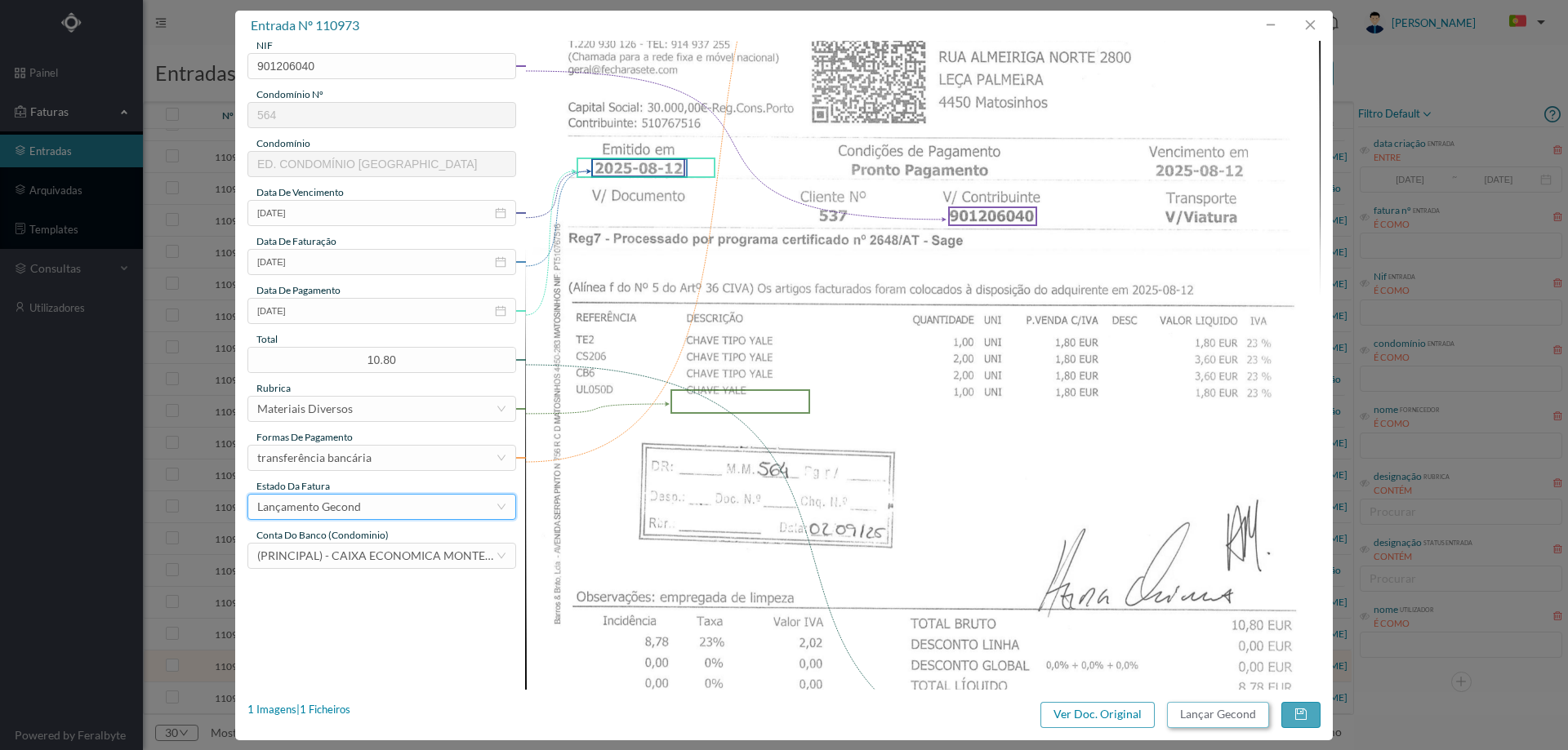
click at [1197, 710] on button "Lançar Gecond" at bounding box center [1217, 715] width 102 height 26
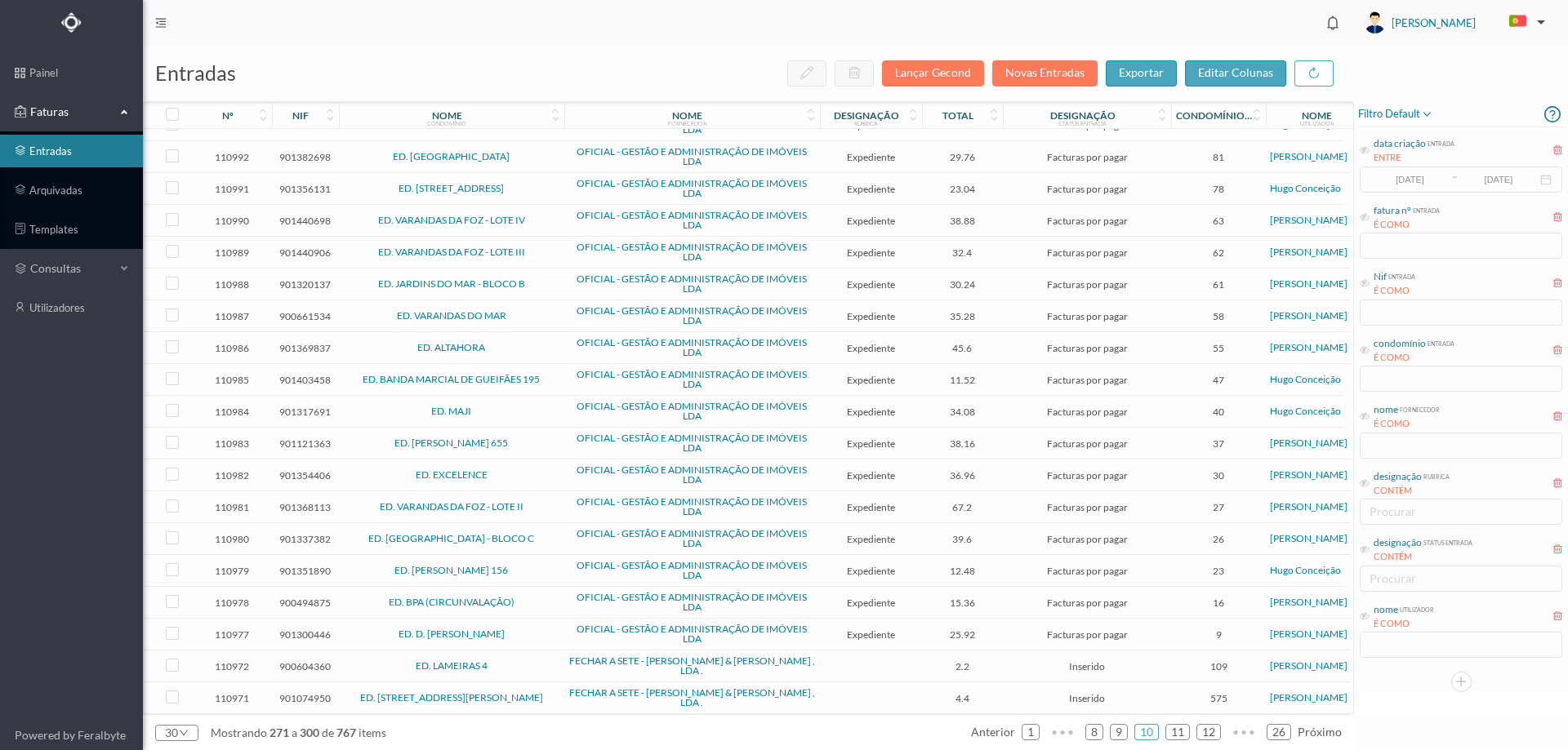
click at [520, 666] on span "ED. LAMEIRAS 4" at bounding box center [452, 666] width 217 height 9
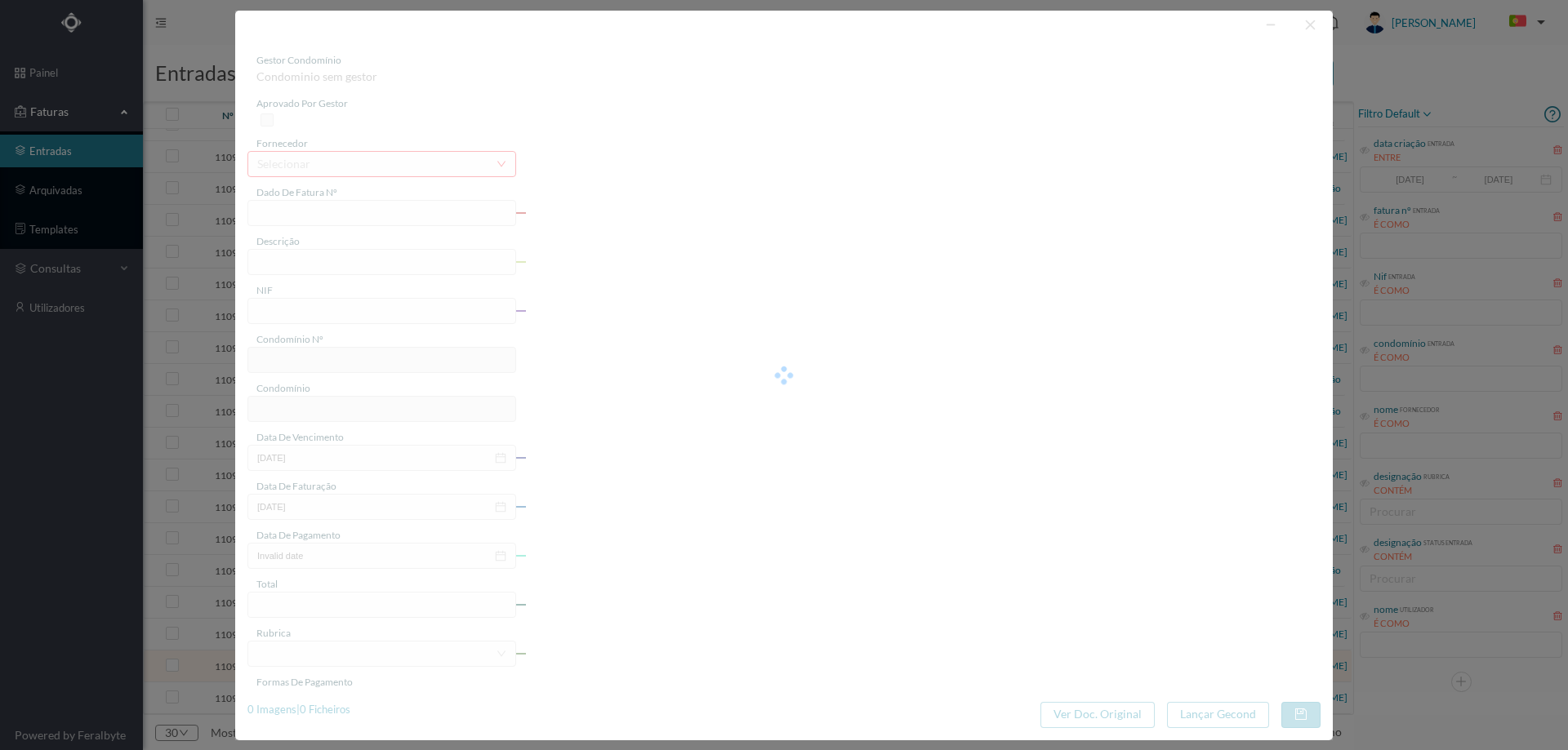
type input "FAC 25/419"
type input "900604360"
type input "2025-08-06"
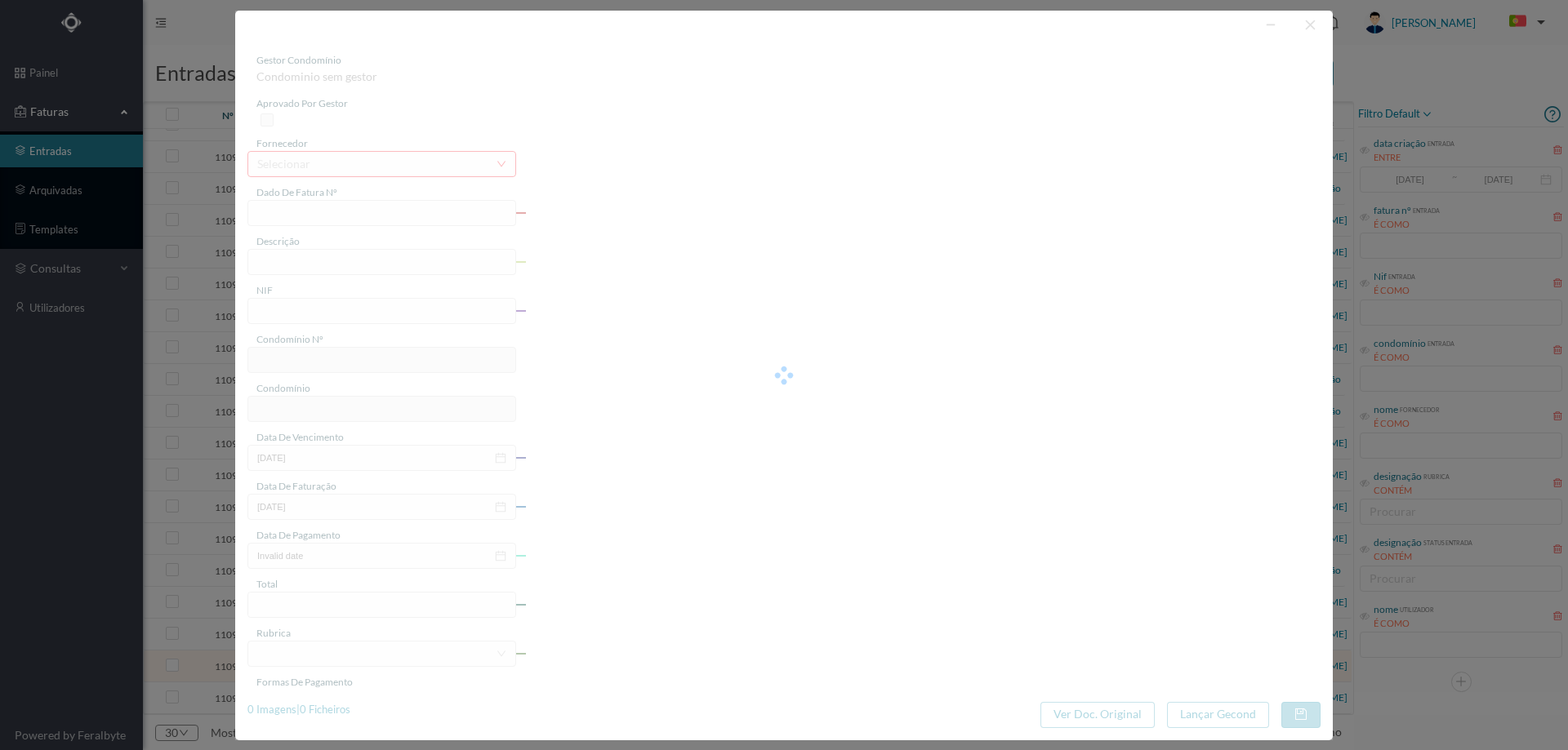
type input "2.20"
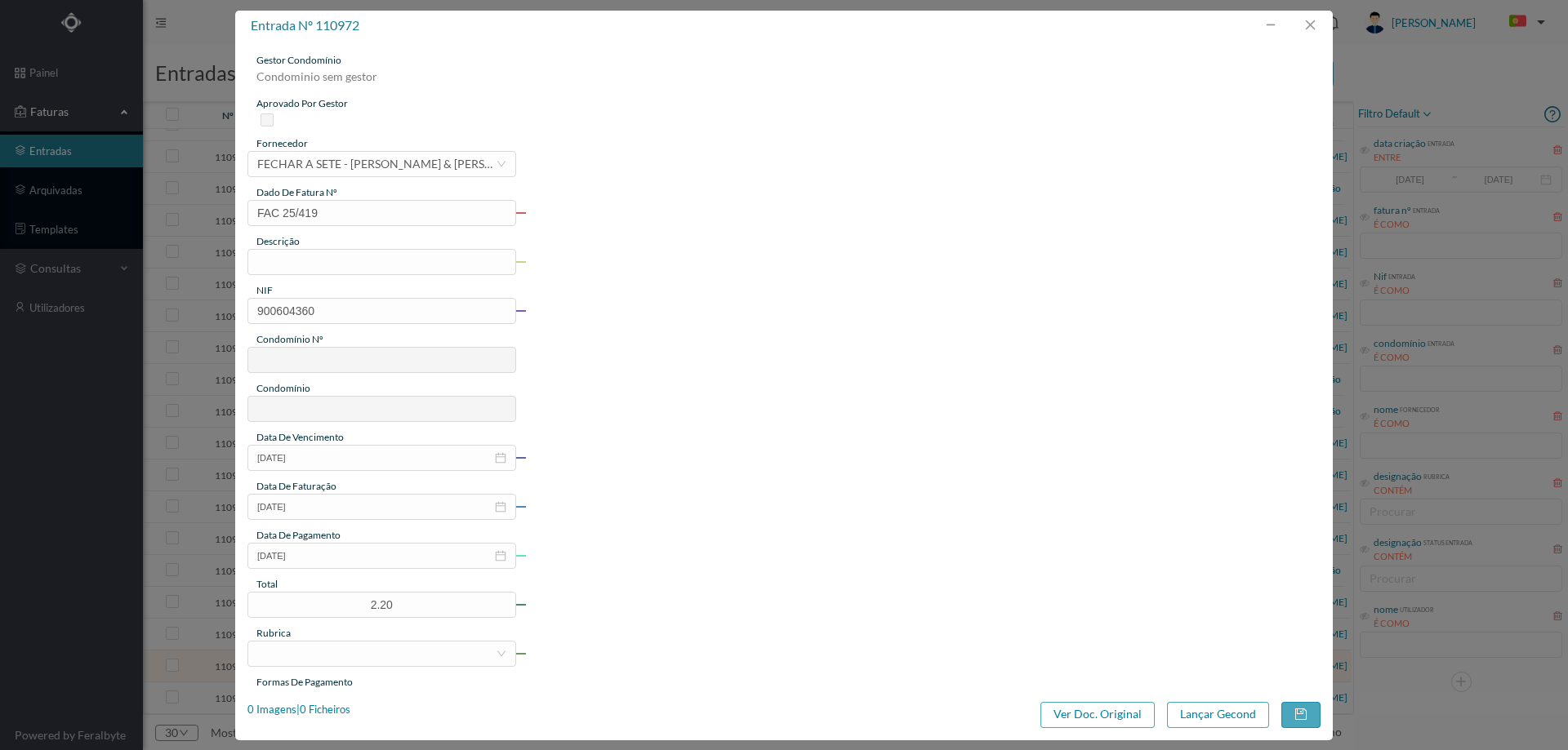
type input "109"
type input "ED. LAMEIRAS 4"
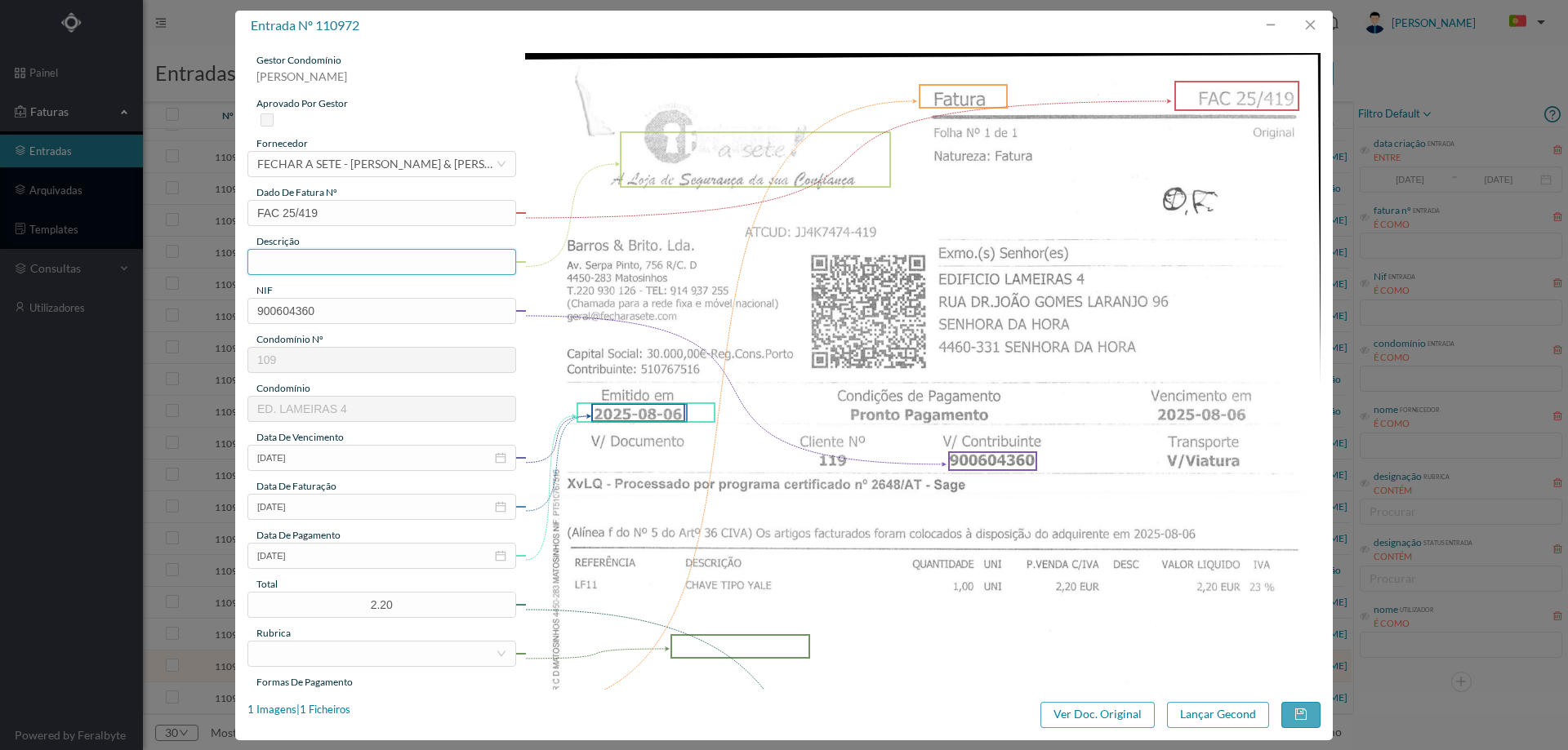
click at [415, 264] on input "text" at bounding box center [382, 262] width 268 height 26
type input "Chave tipo Yale"
click at [339, 569] on div "gestor condomínio Hugo Moreira aprovado por gestor fornecedor selecionar FECHAR…" at bounding box center [382, 433] width 268 height 760
click at [341, 560] on input "2025-08-06" at bounding box center [382, 555] width 268 height 26
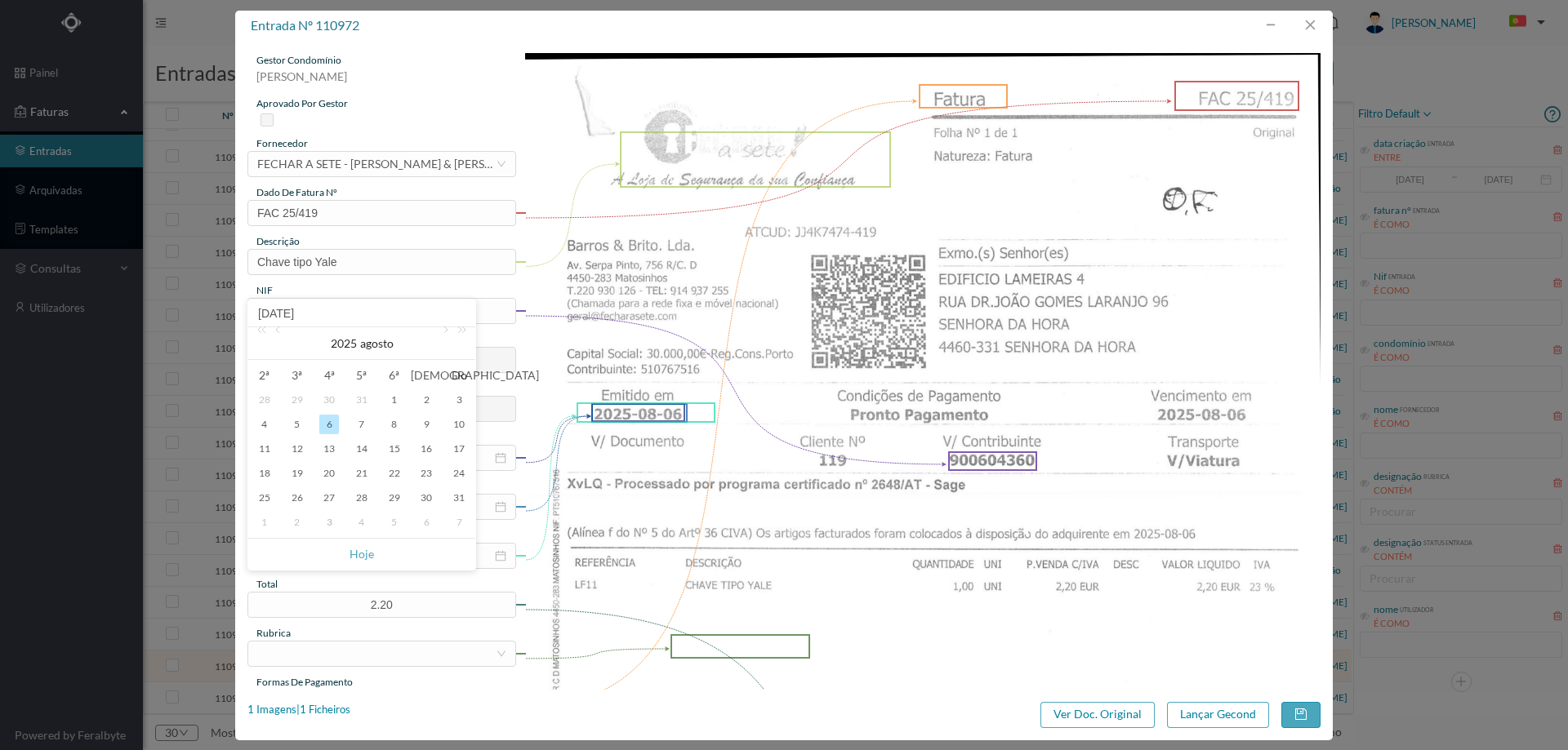
click at [325, 524] on div "3" at bounding box center [329, 522] width 20 height 20
type input "[DATE]"
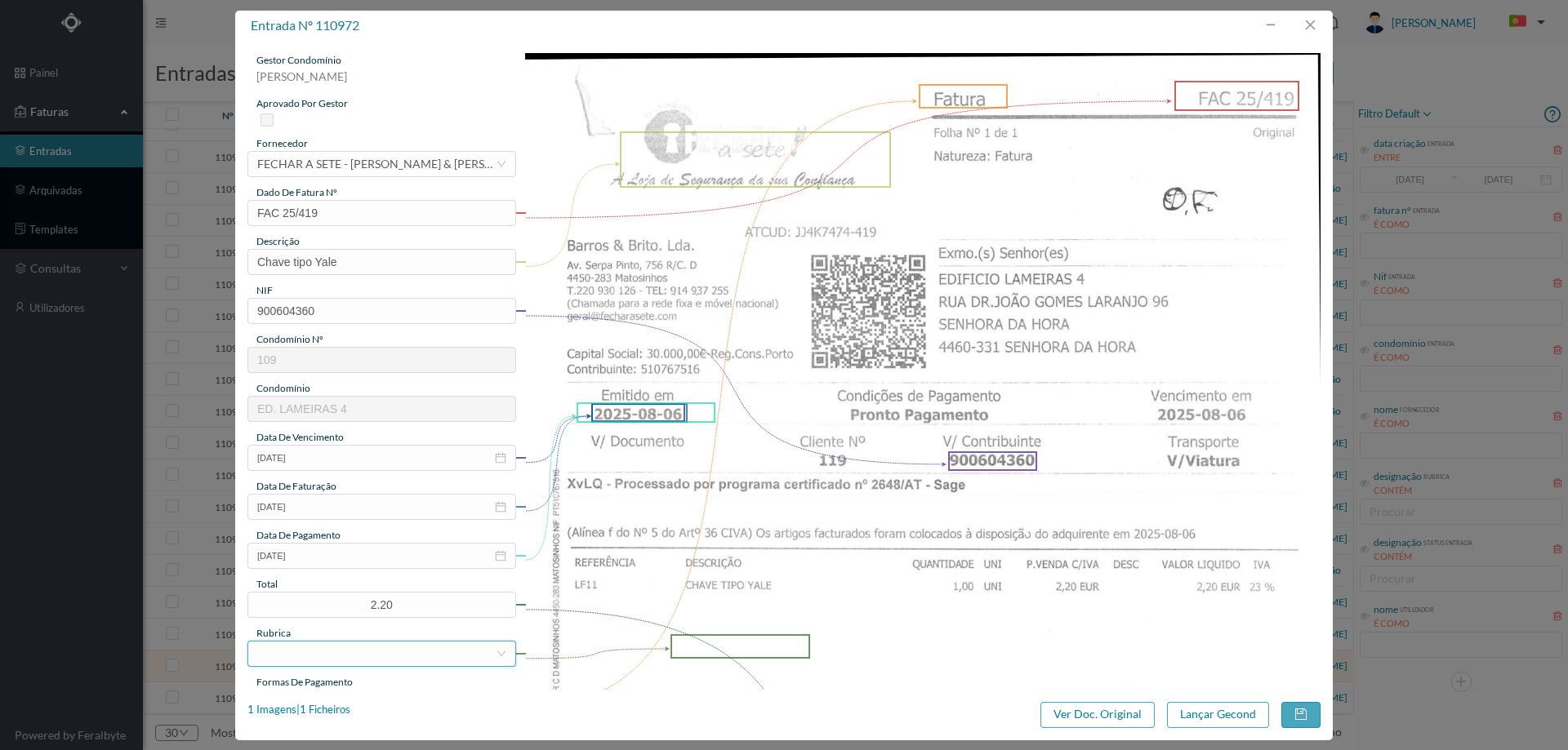
click at [369, 653] on div at bounding box center [376, 654] width 238 height 25
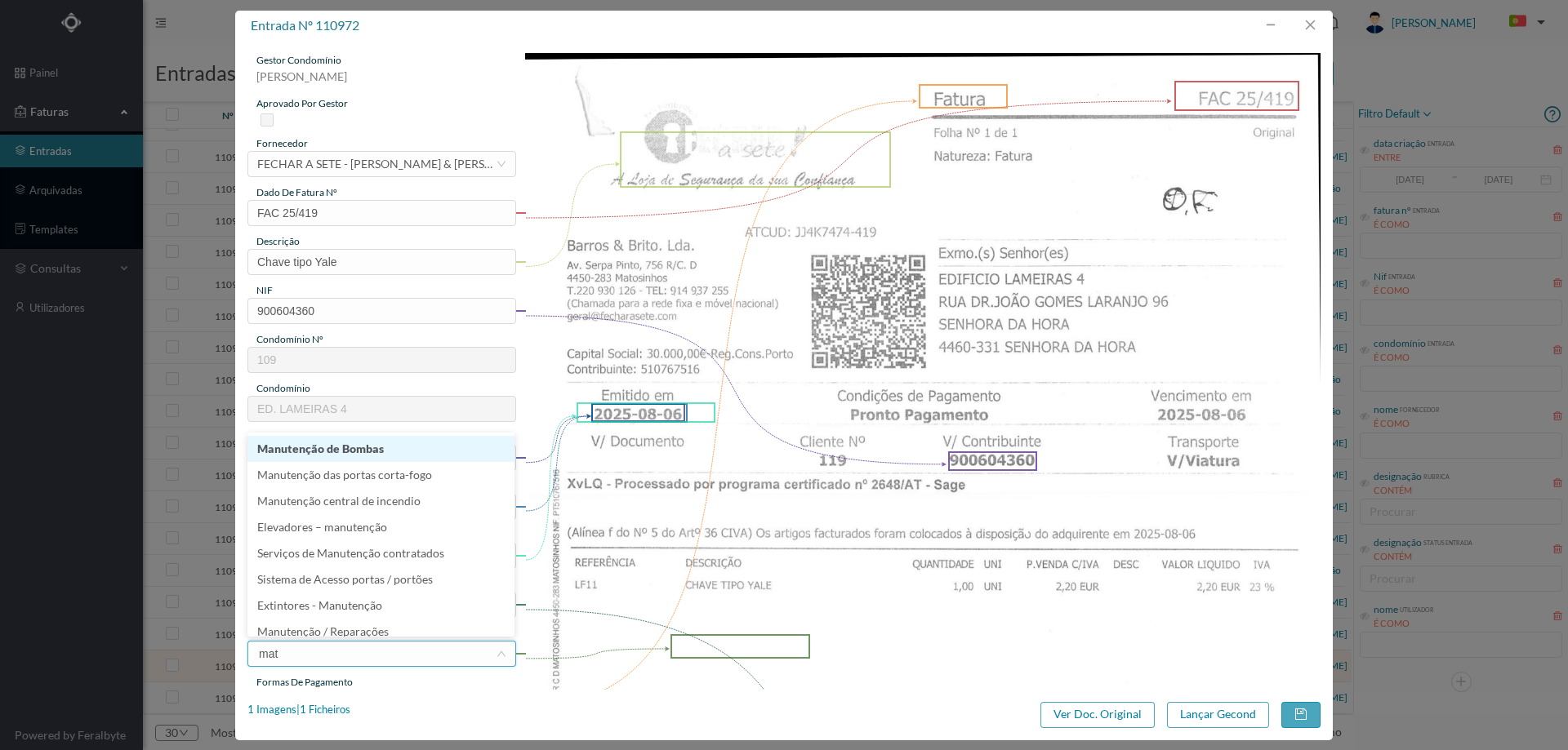
type input "mate"
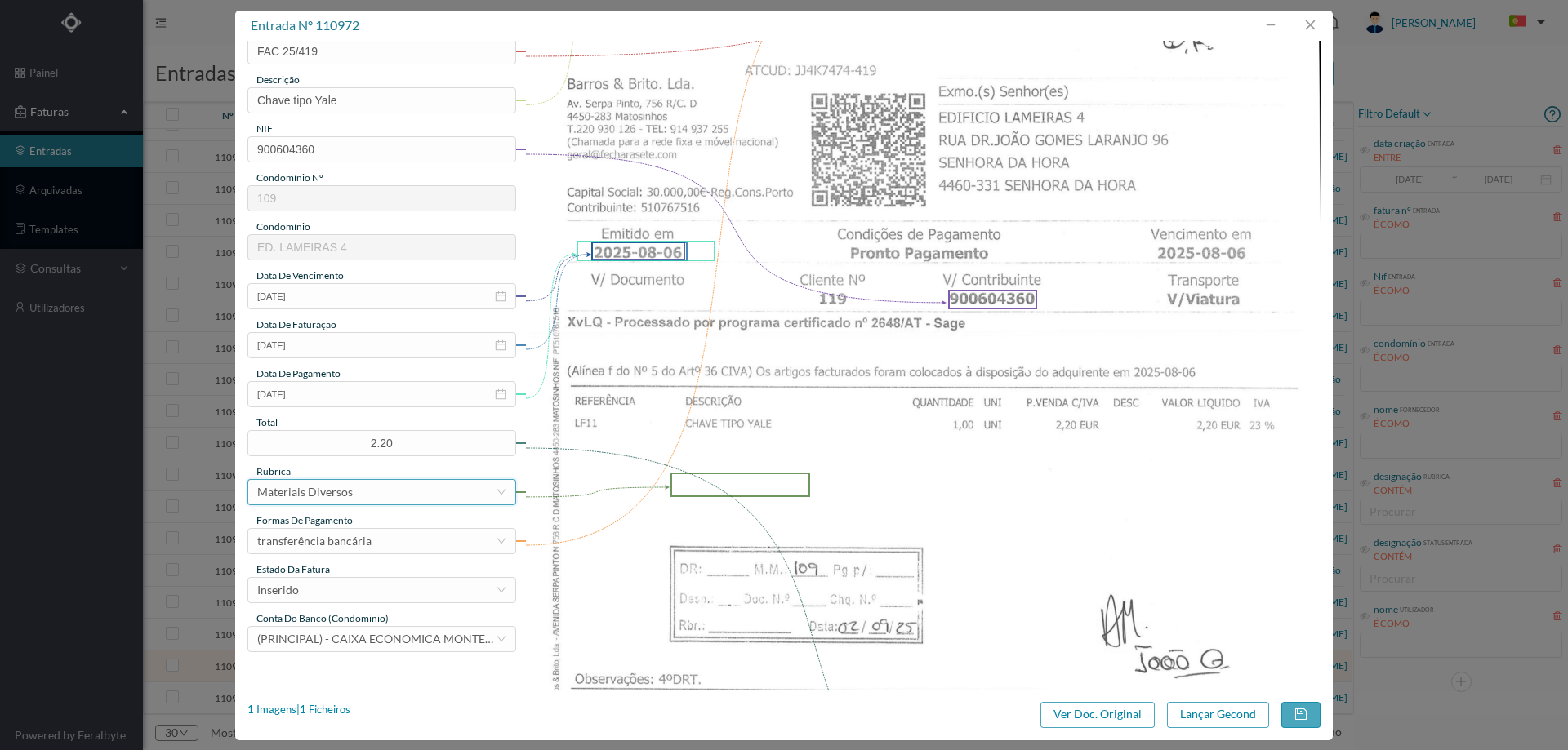
scroll to position [408, 0]
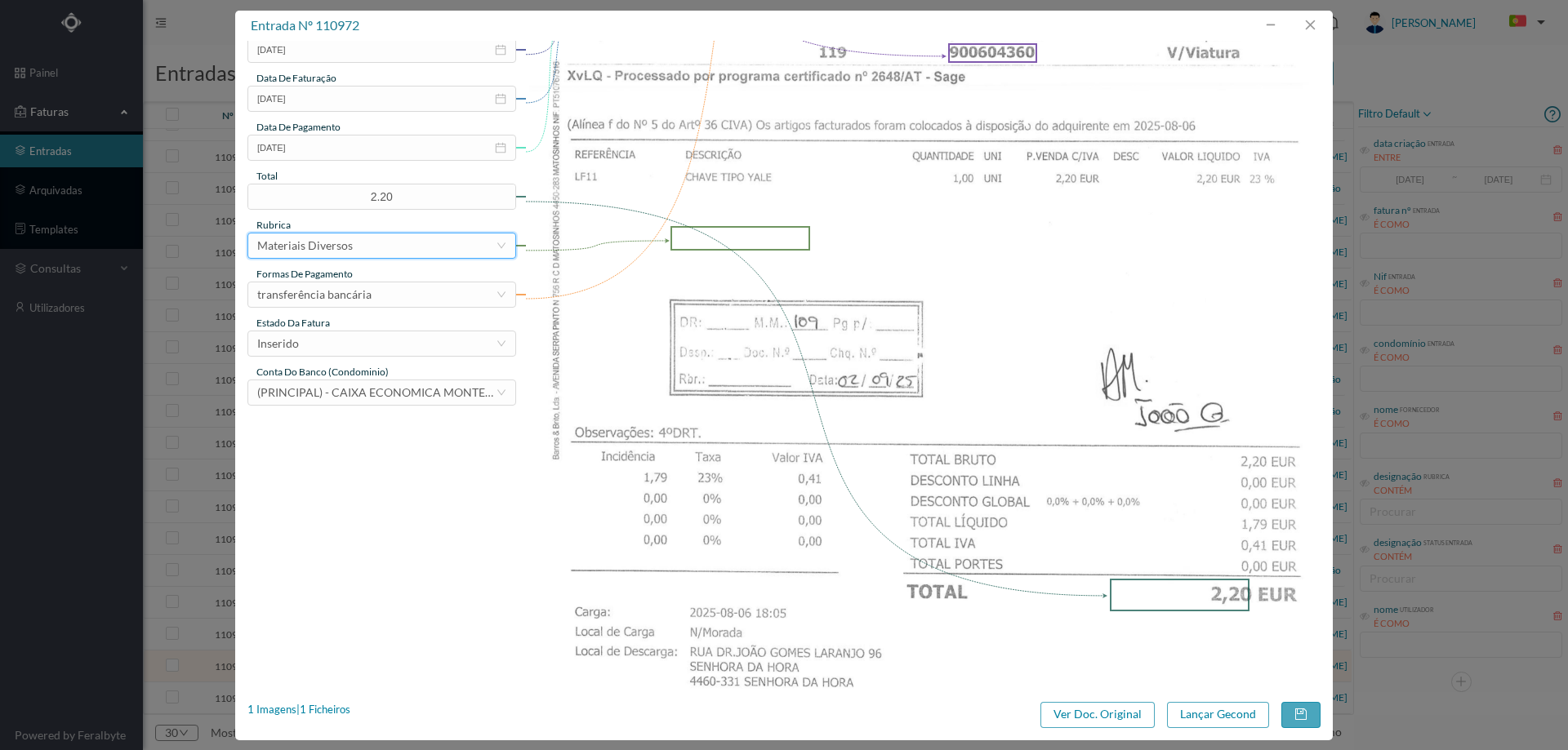
click at [355, 325] on div "estado da fatura" at bounding box center [382, 323] width 268 height 15
click at [355, 347] on div "Inserido" at bounding box center [376, 344] width 238 height 25
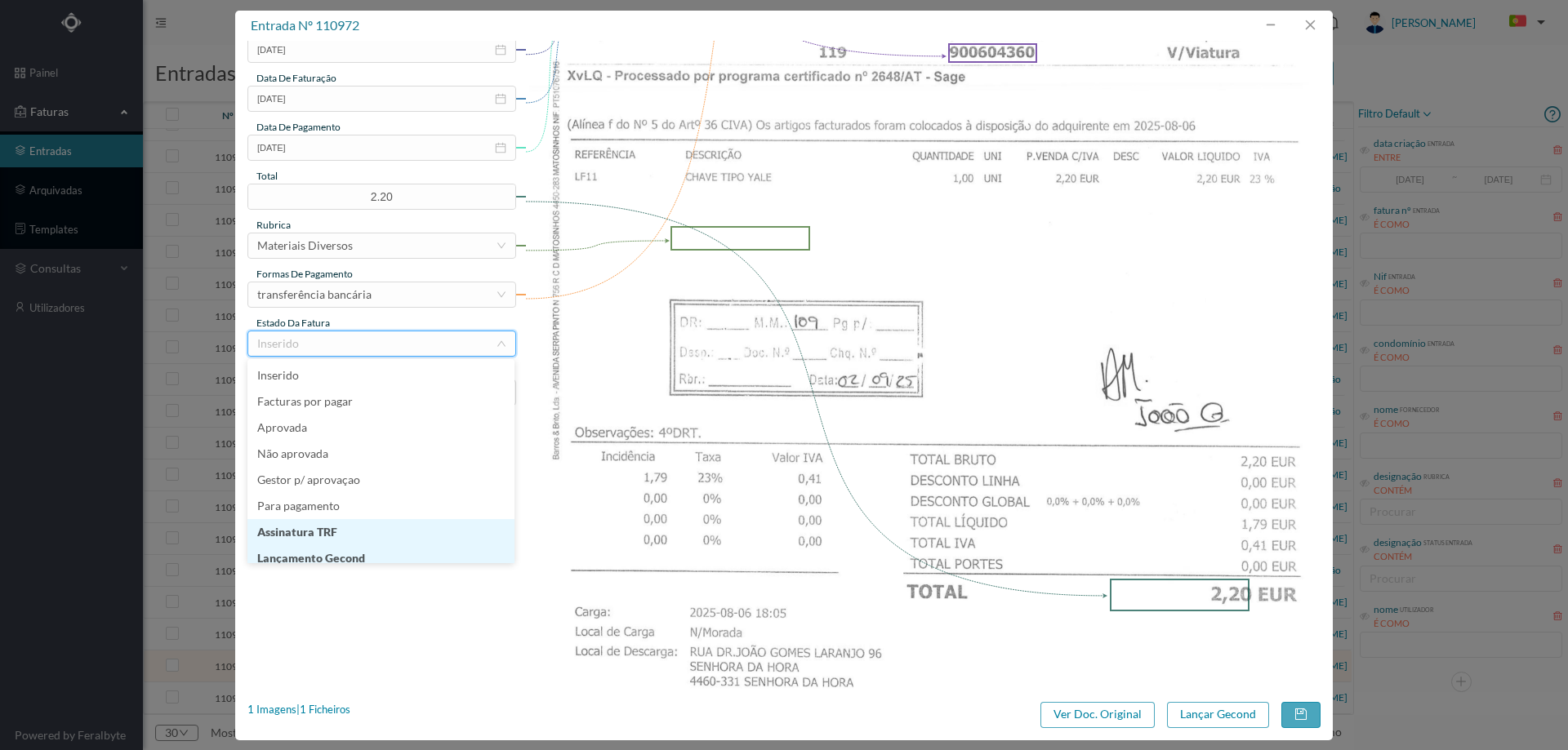
scroll to position [9, 0]
click at [361, 547] on li "Lançamento Gecond" at bounding box center [381, 550] width 267 height 26
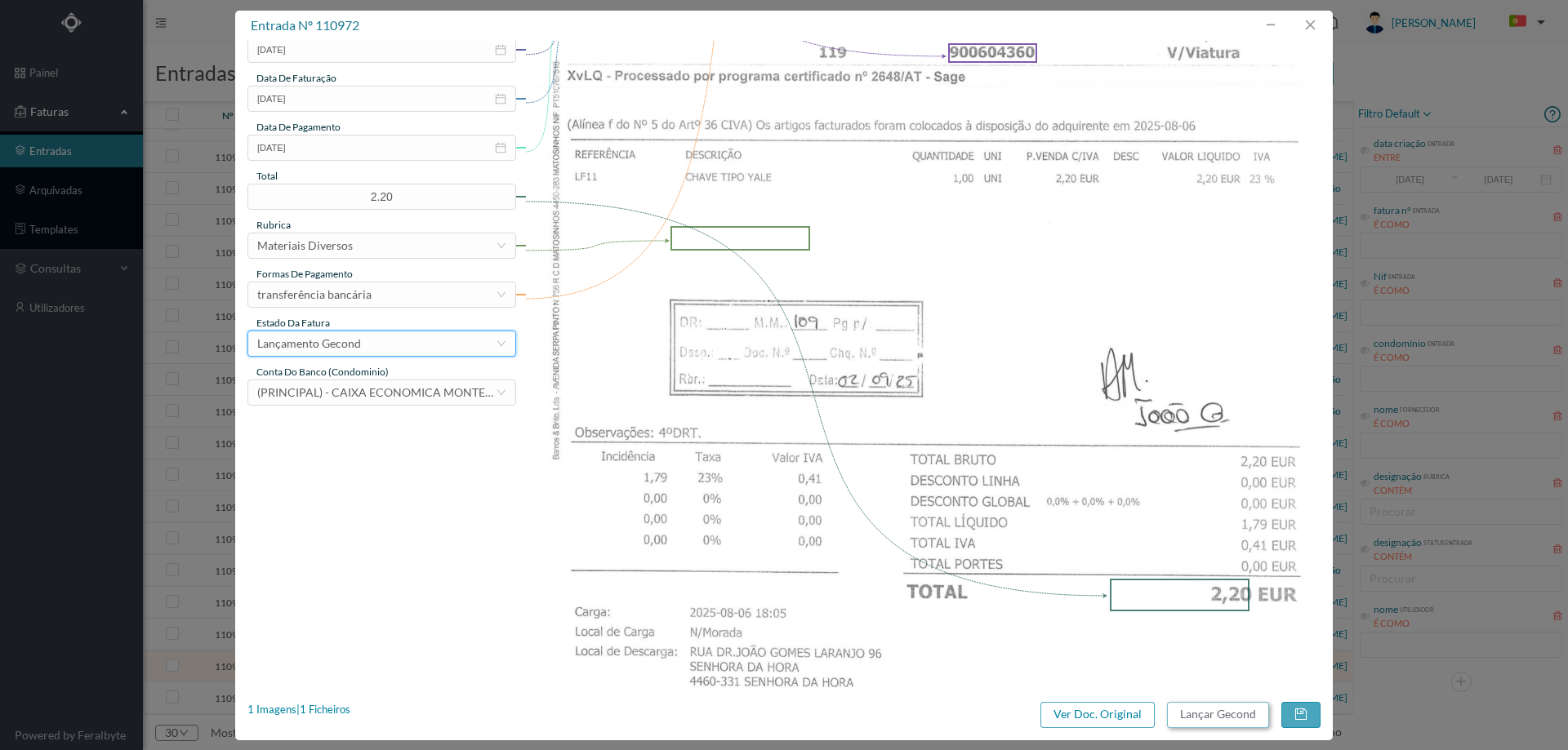
click at [1191, 718] on button "Lançar Gecond" at bounding box center [1217, 715] width 102 height 26
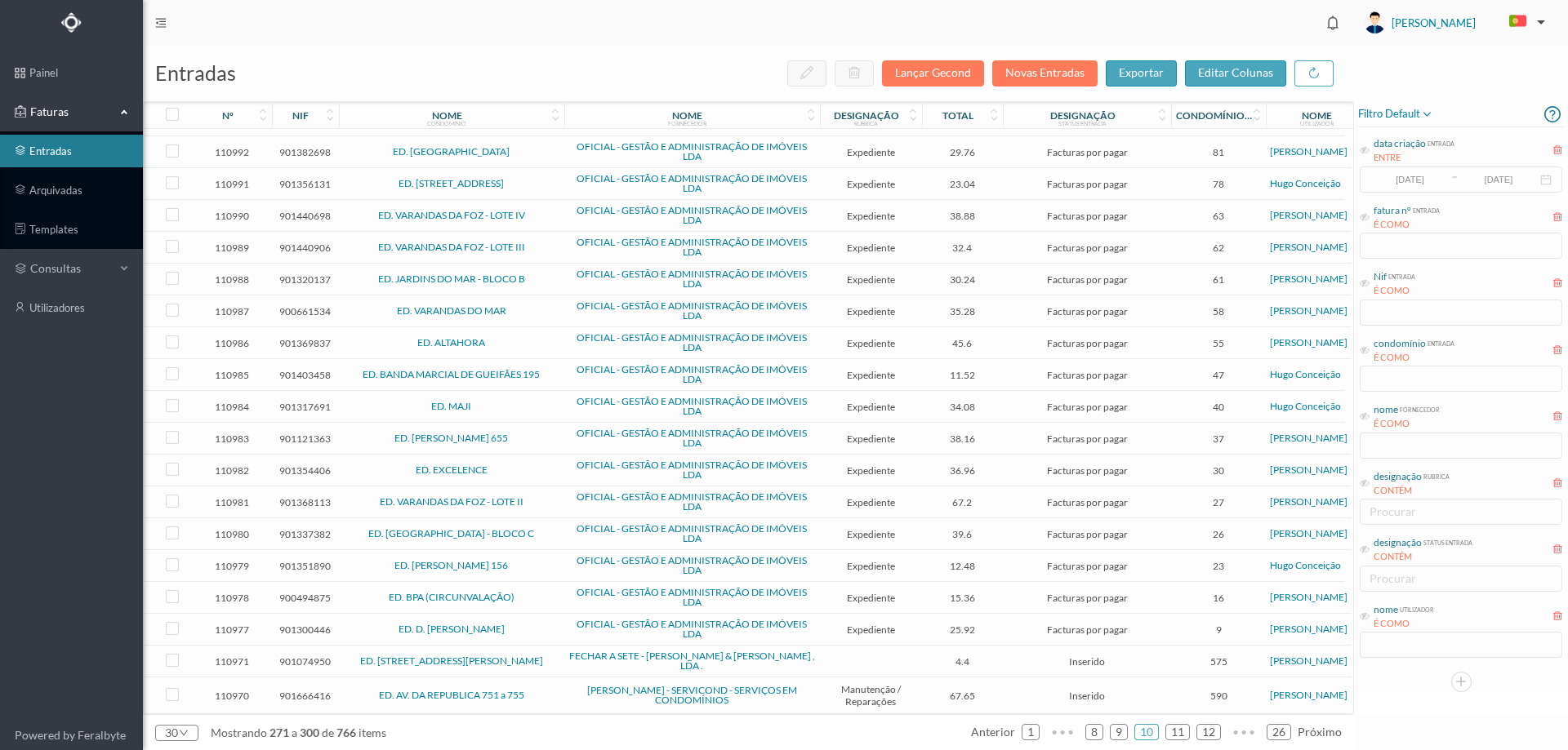
click at [552, 661] on span "ED. [STREET_ADDRESS][PERSON_NAME]" at bounding box center [452, 661] width 217 height 9
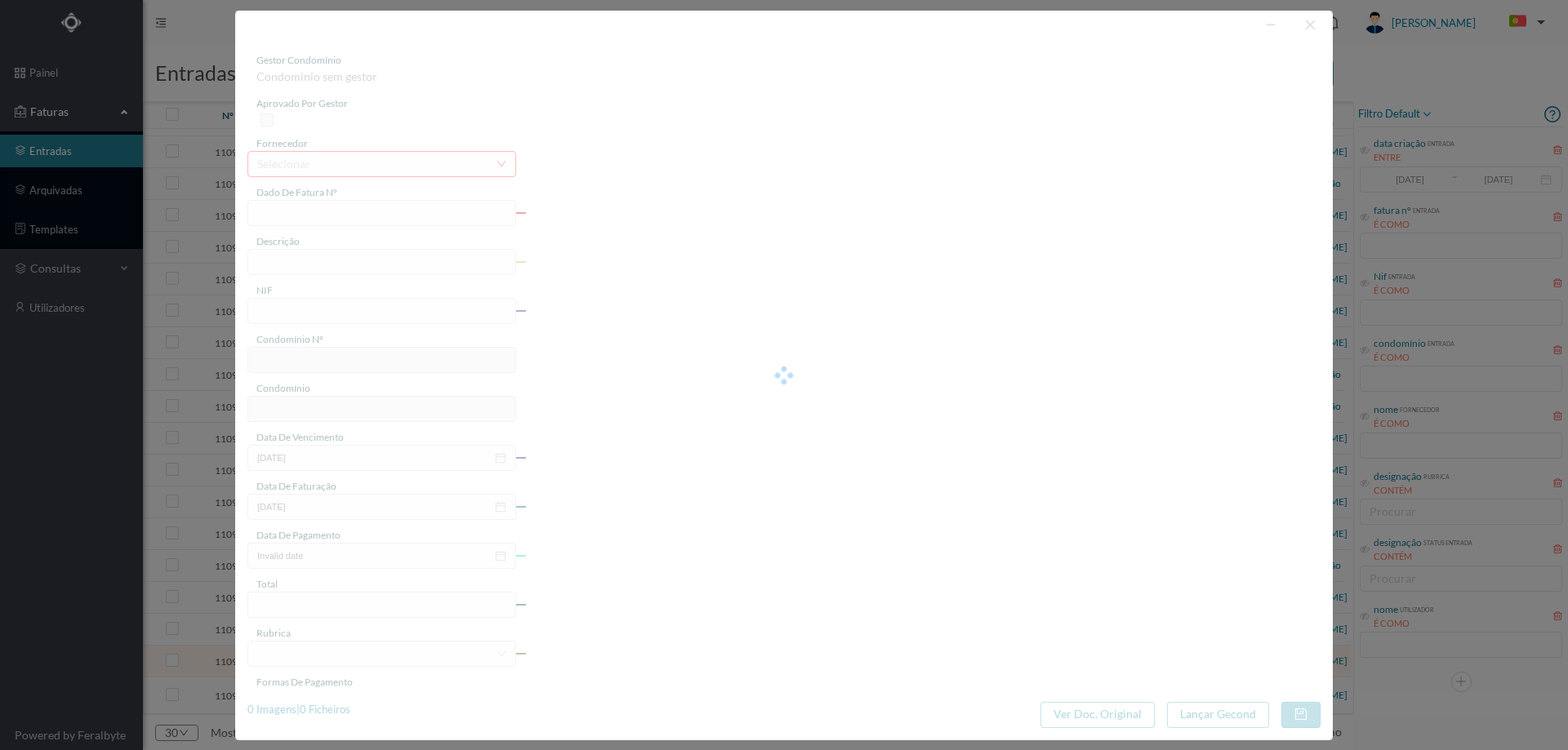
type input "FAC 25/451"
type input "901074950"
type input "[DATE]"
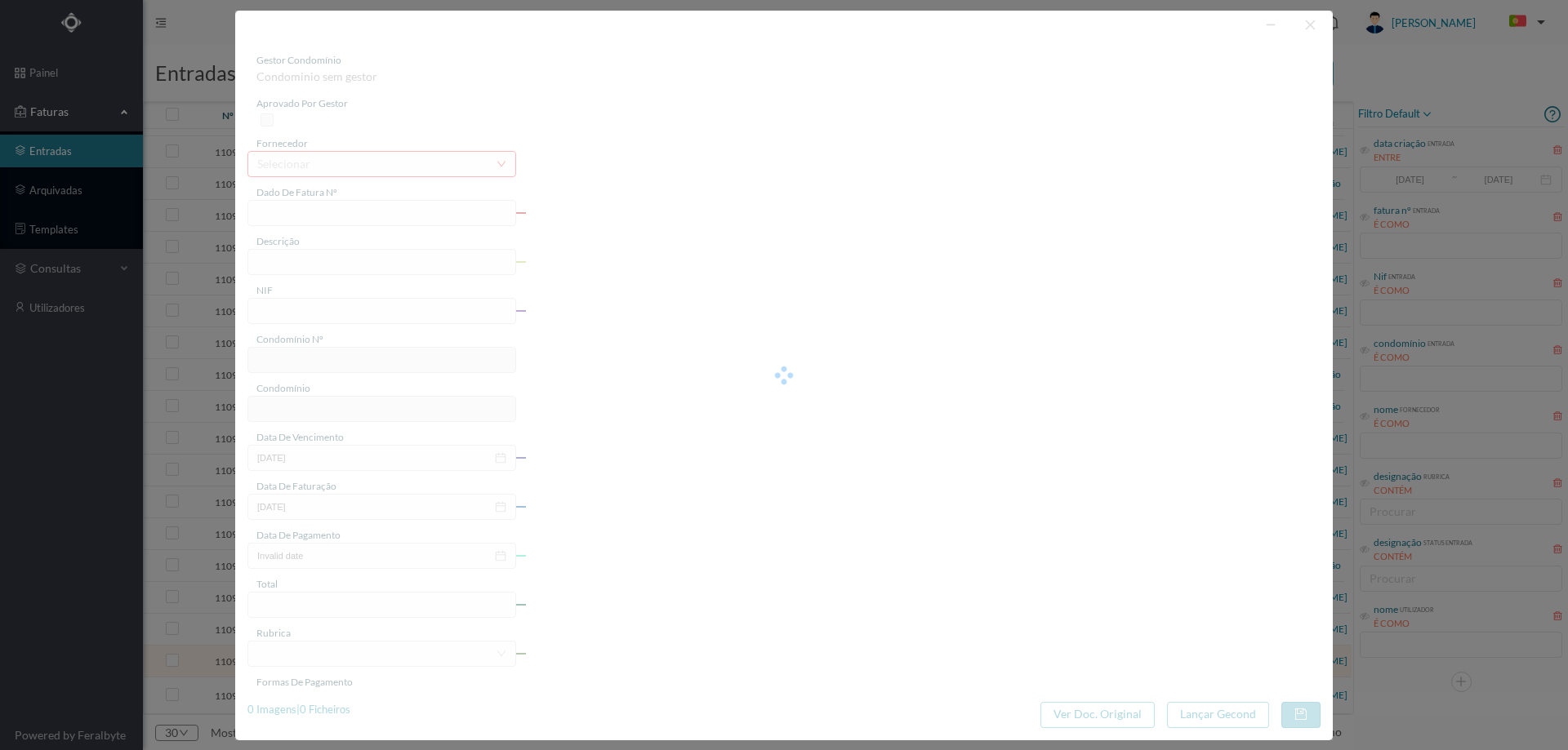
type input "4.40"
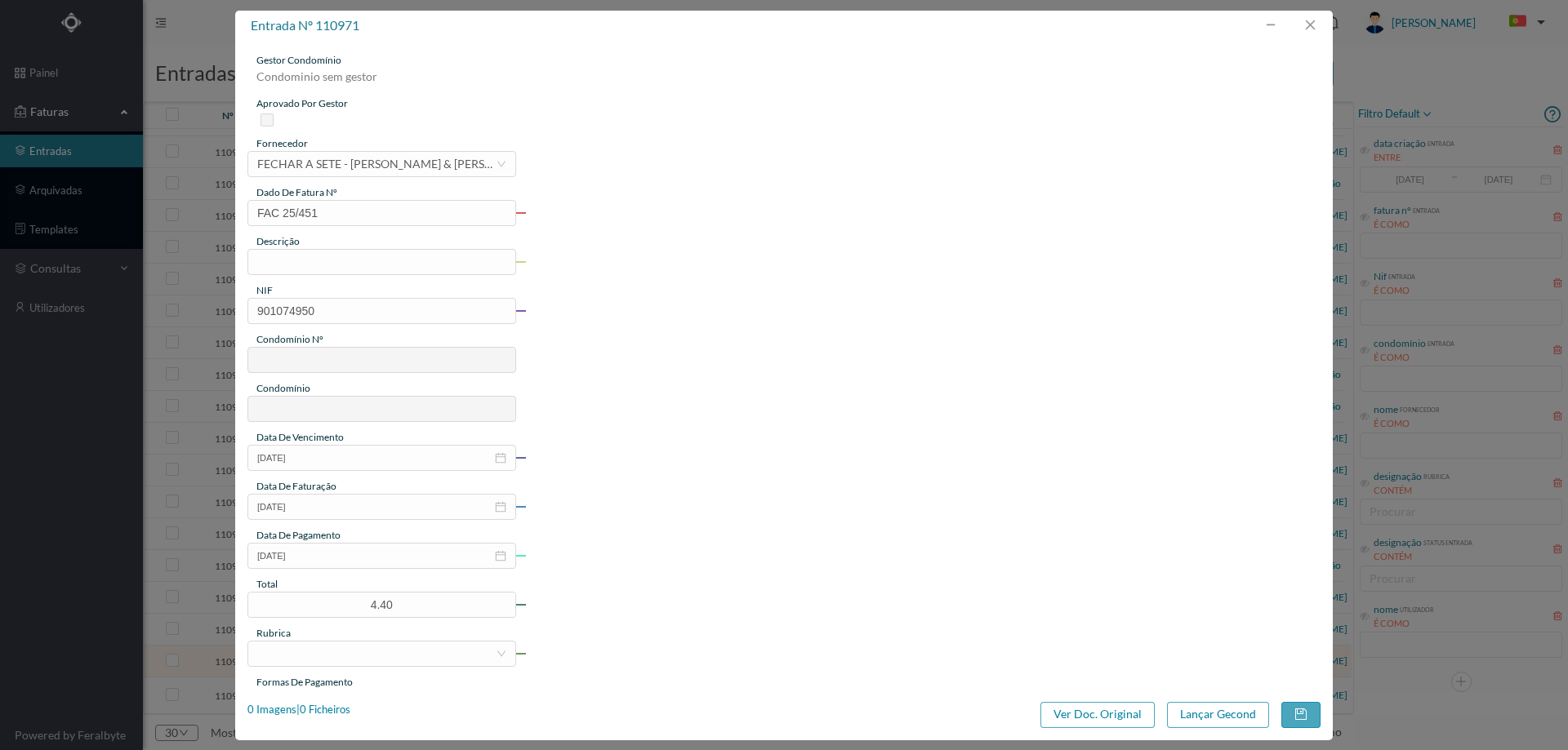
type input "575"
type input "ED. [STREET_ADDRESS][PERSON_NAME]"
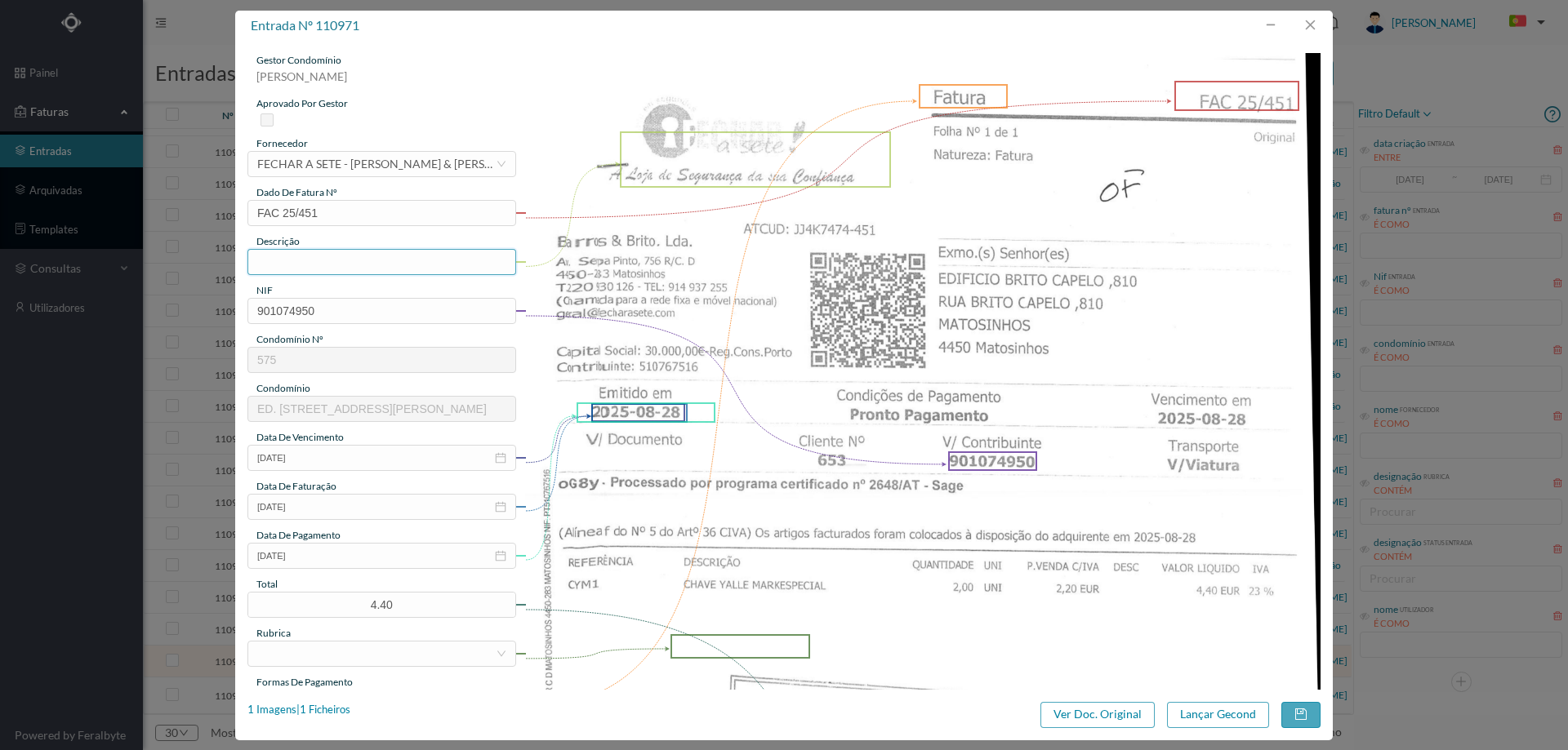
click at [297, 263] on input "text" at bounding box center [382, 262] width 268 height 26
type input "chave yalle ma"
type input "chave yalle markespecial"
click at [351, 553] on input "[DATE]" at bounding box center [382, 555] width 268 height 26
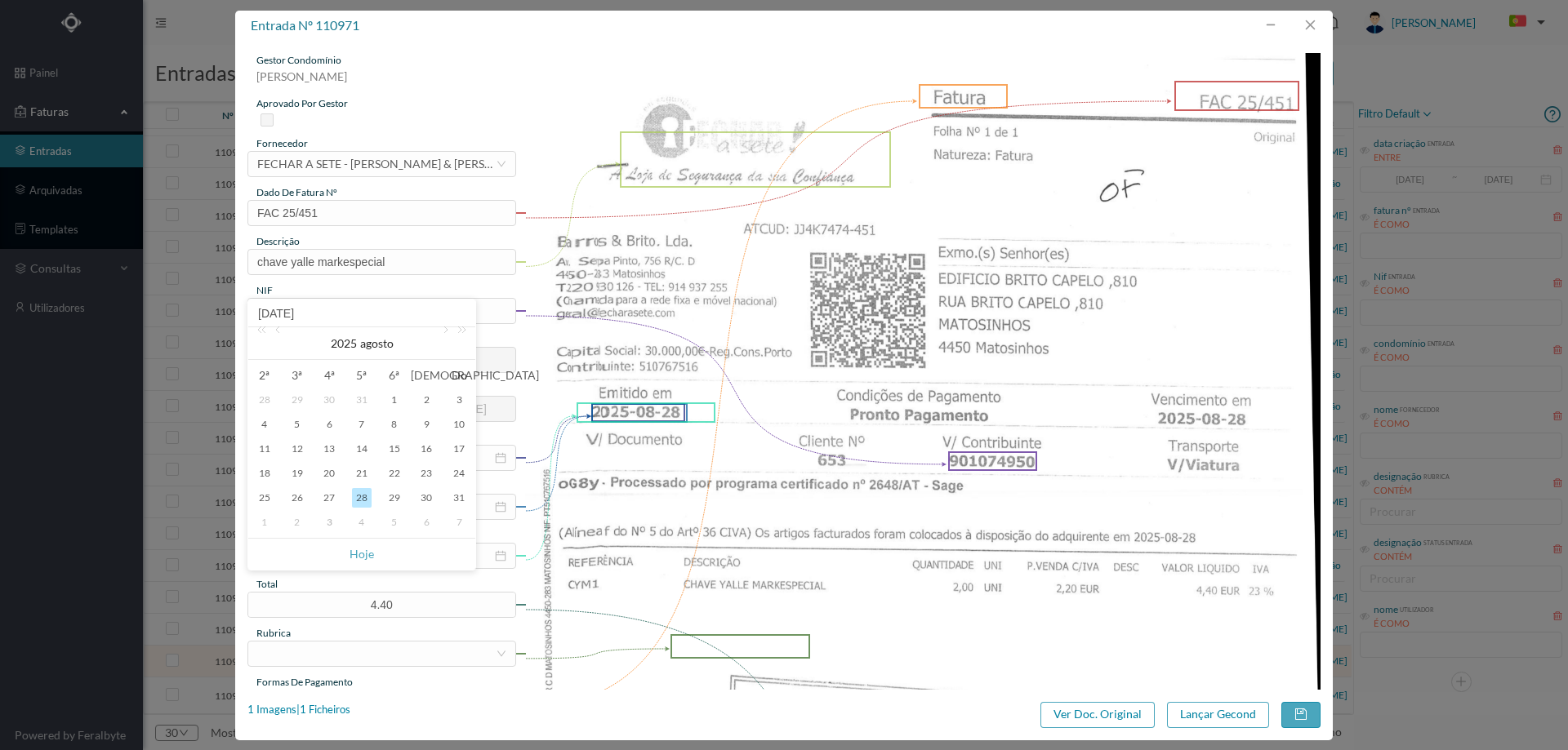
click at [331, 522] on div "3" at bounding box center [329, 522] width 20 height 20
type input "[DATE]"
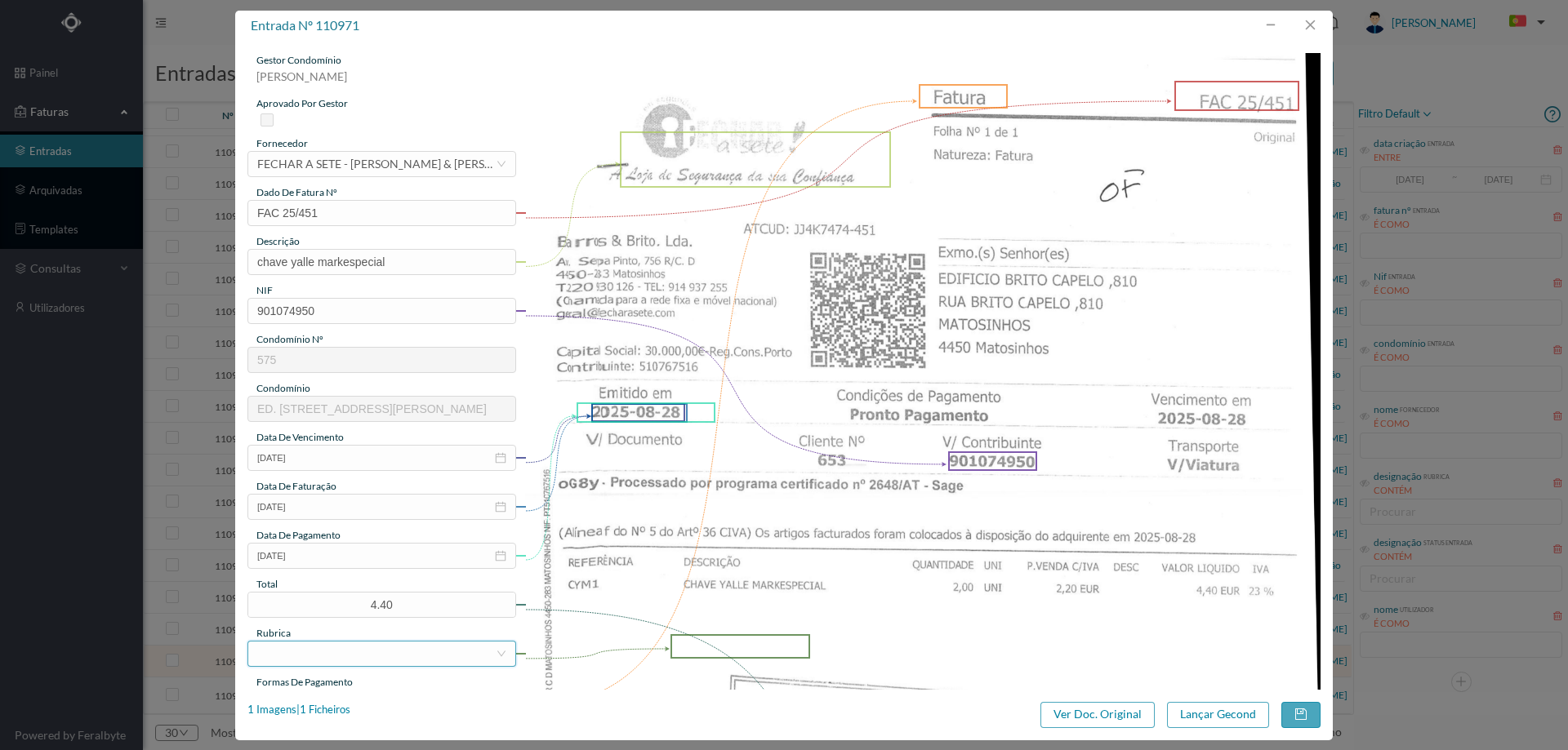
click at [376, 659] on div at bounding box center [376, 654] width 238 height 25
type input "mate"
click at [368, 610] on li "Materiais Diversos" at bounding box center [381, 621] width 267 height 26
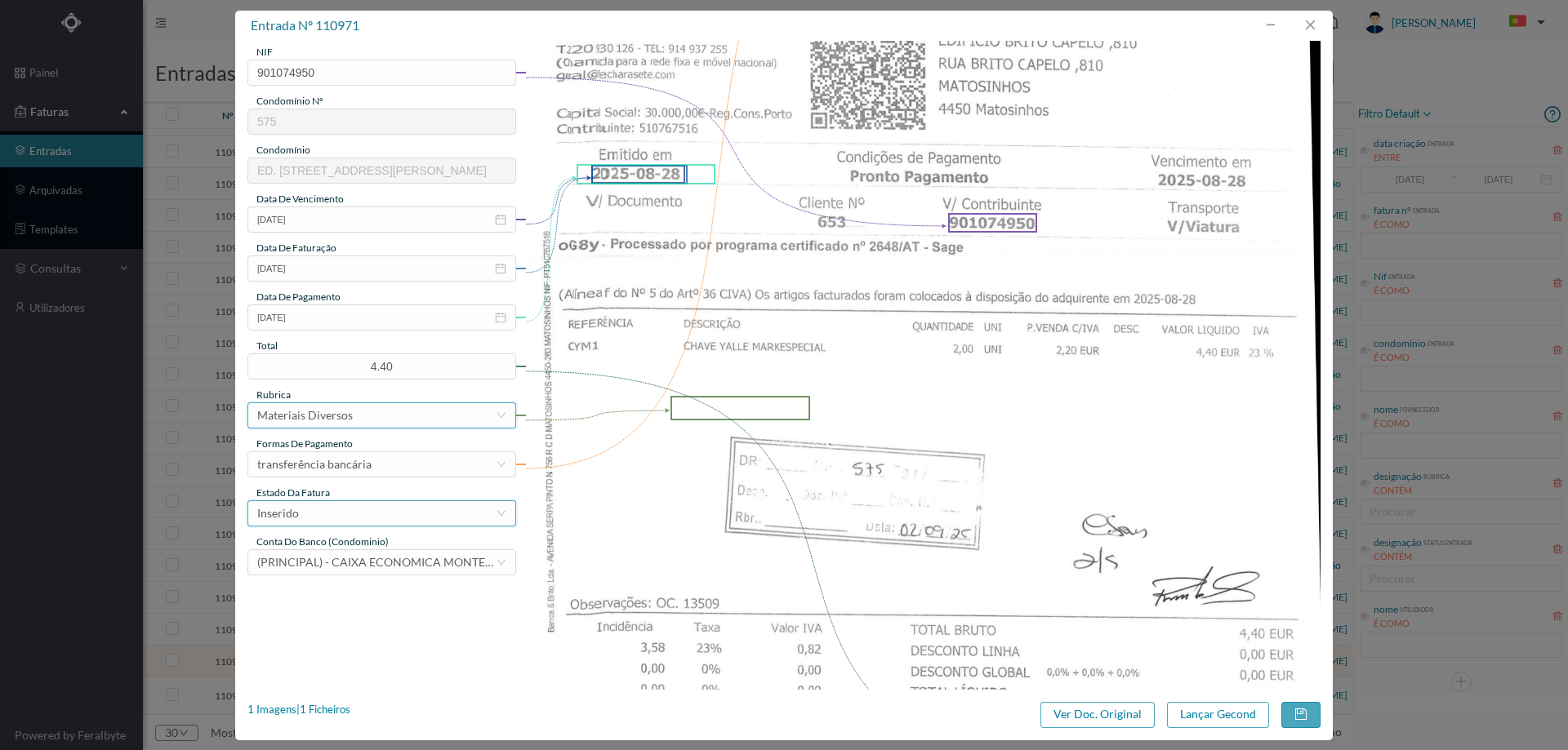
scroll to position [245, 0]
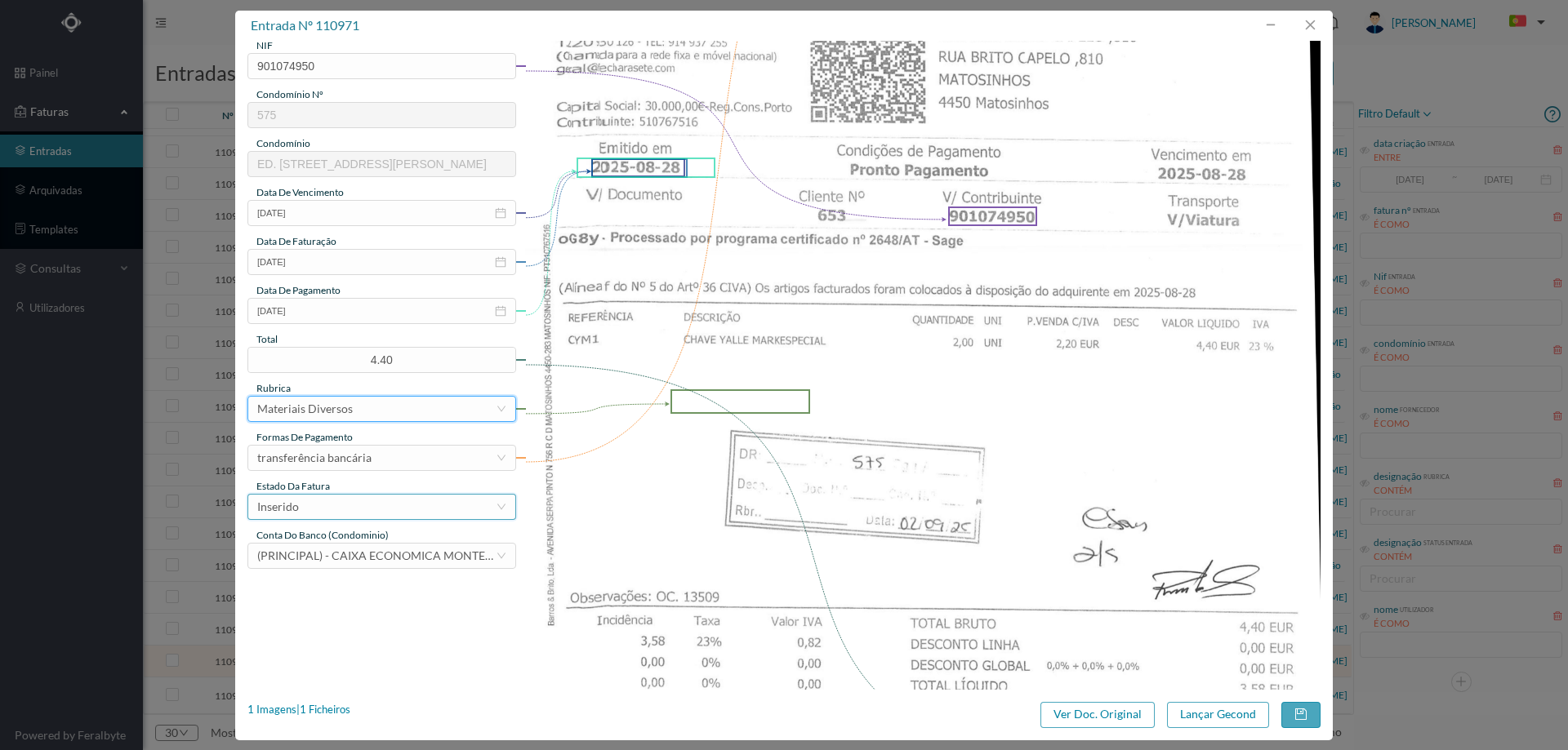
click at [344, 514] on div "Inserido" at bounding box center [376, 507] width 238 height 25
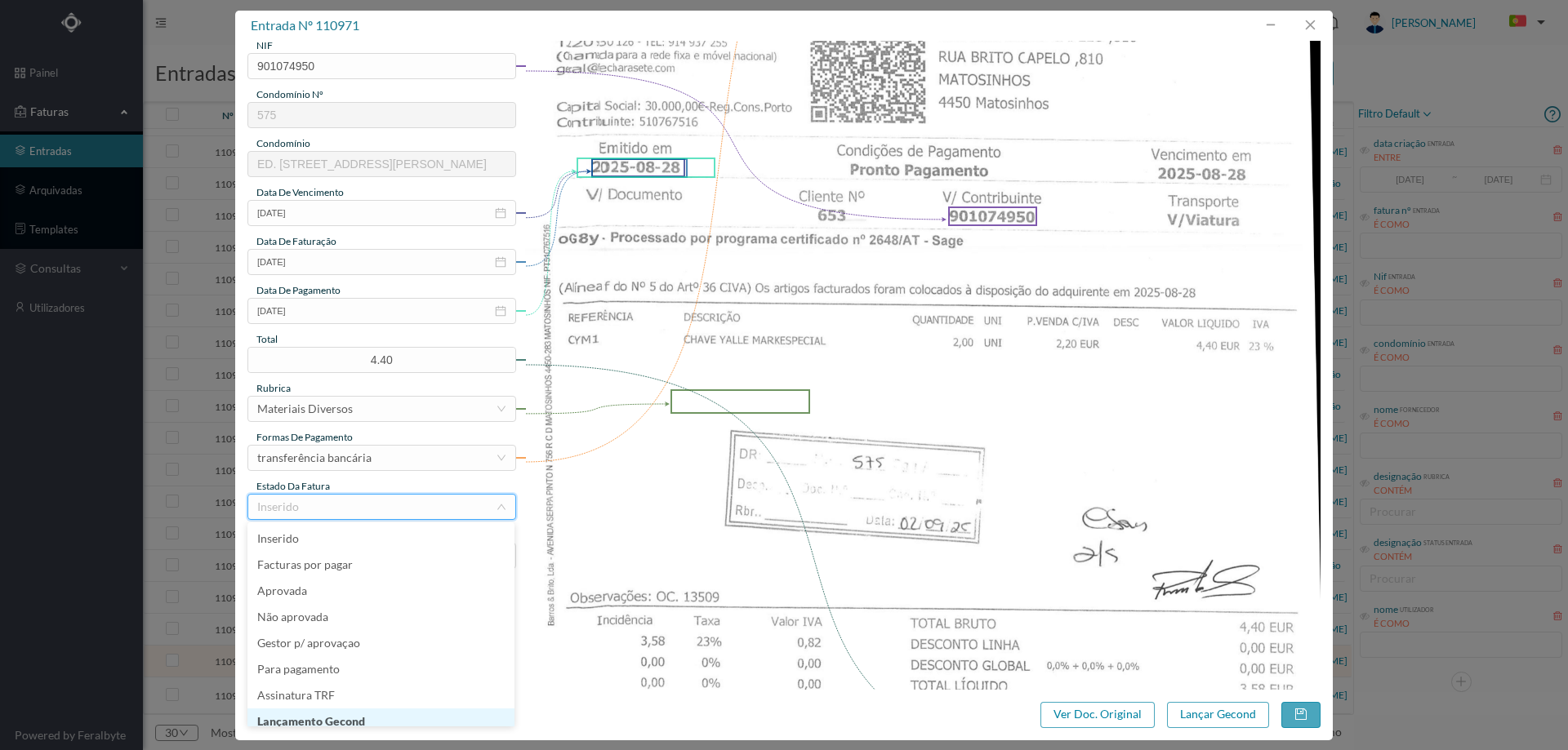
scroll to position [9, 0]
click at [348, 712] on li "Lançamento Gecond" at bounding box center [381, 713] width 267 height 26
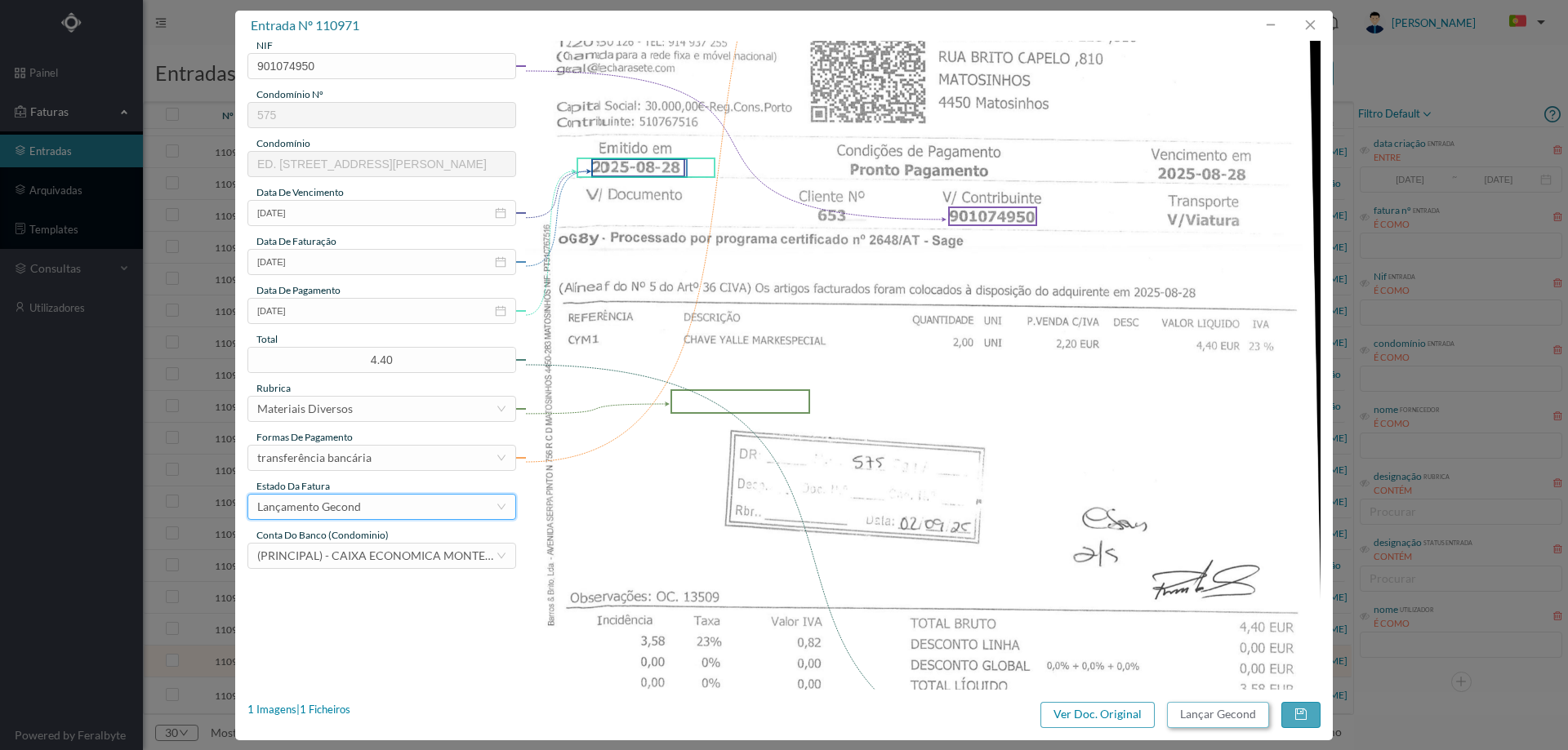
click at [1197, 711] on button "Lançar Gecond" at bounding box center [1217, 715] width 102 height 26
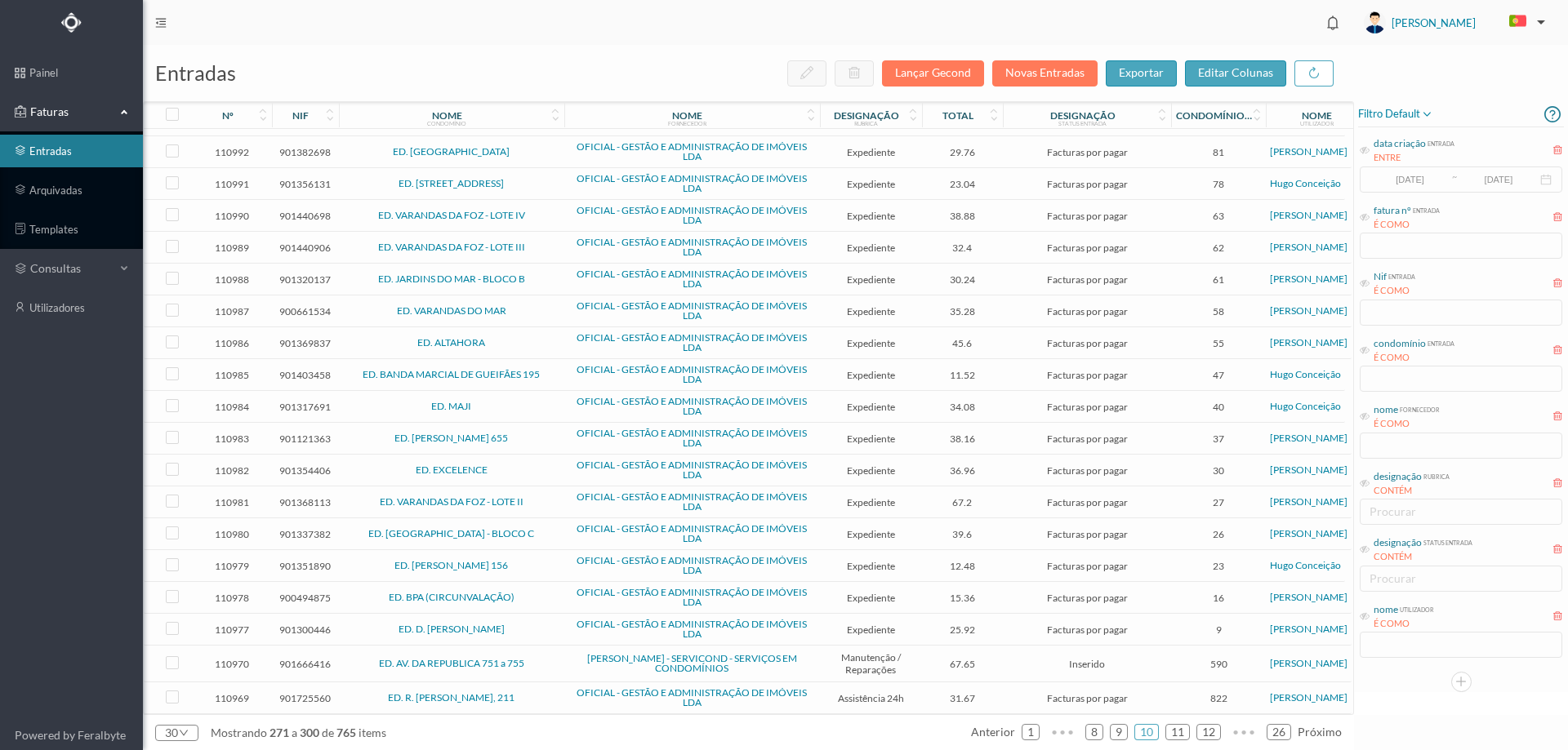
click at [542, 667] on span "ED. AV. DA REPUBLICA 751 a 755" at bounding box center [452, 663] width 217 height 9
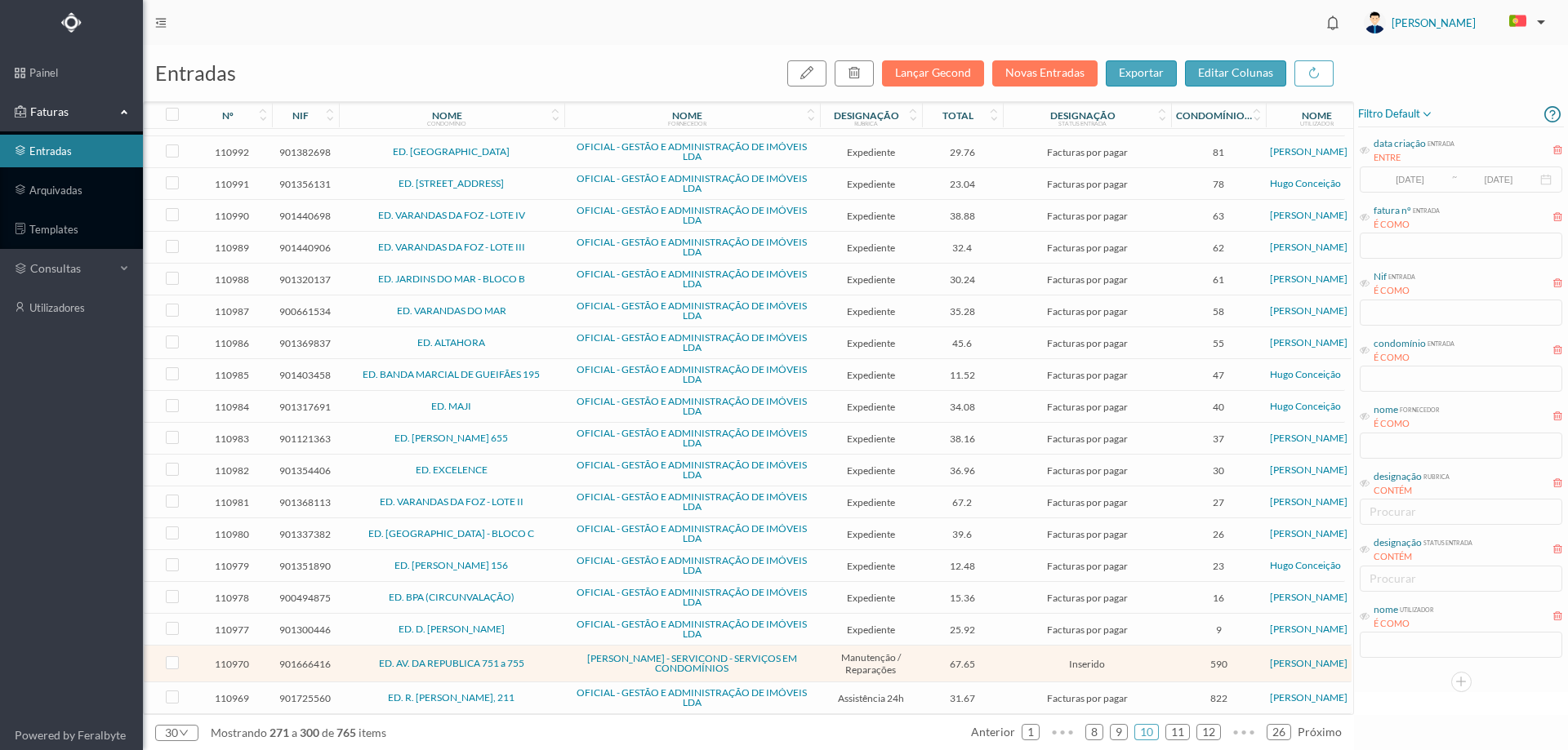
click at [542, 667] on span "ED. AV. DA REPUBLICA 751 a 755" at bounding box center [452, 663] width 217 height 9
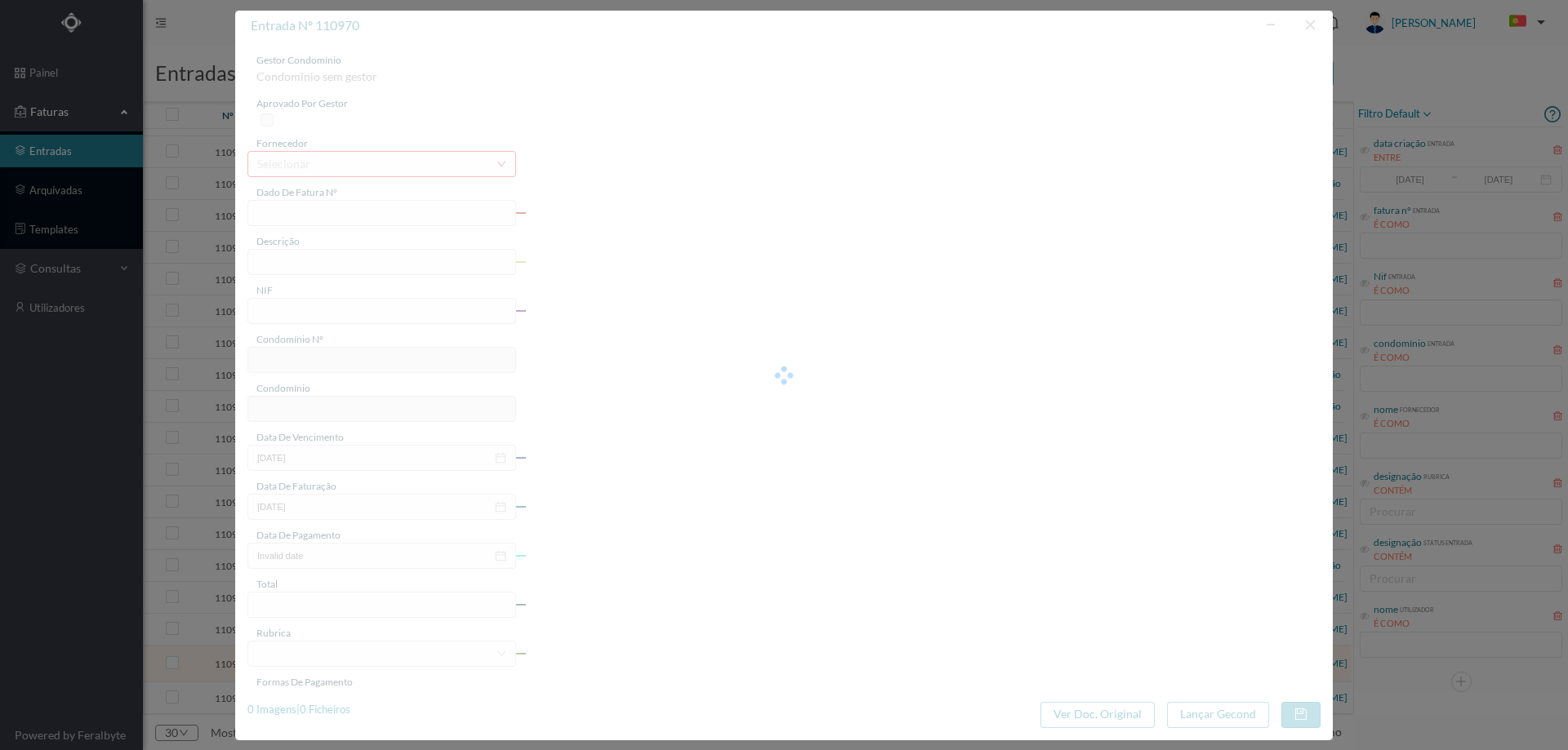
type input "FT FR.2025/2722"
type input "901666416"
type input "[DATE]"
type input "67.65"
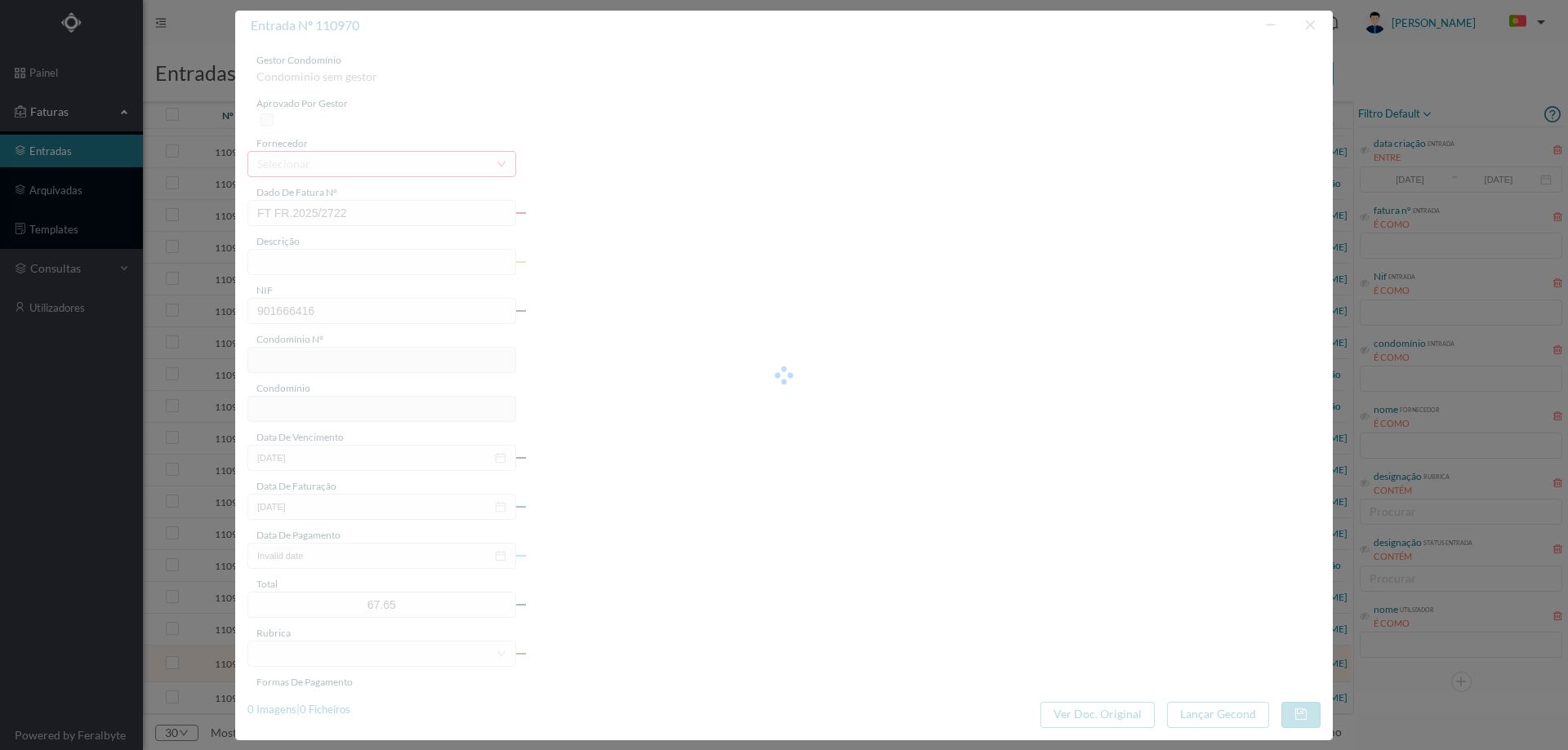
type input "590"
type input "ED. AV. DA REPUBLICA 751 a 755"
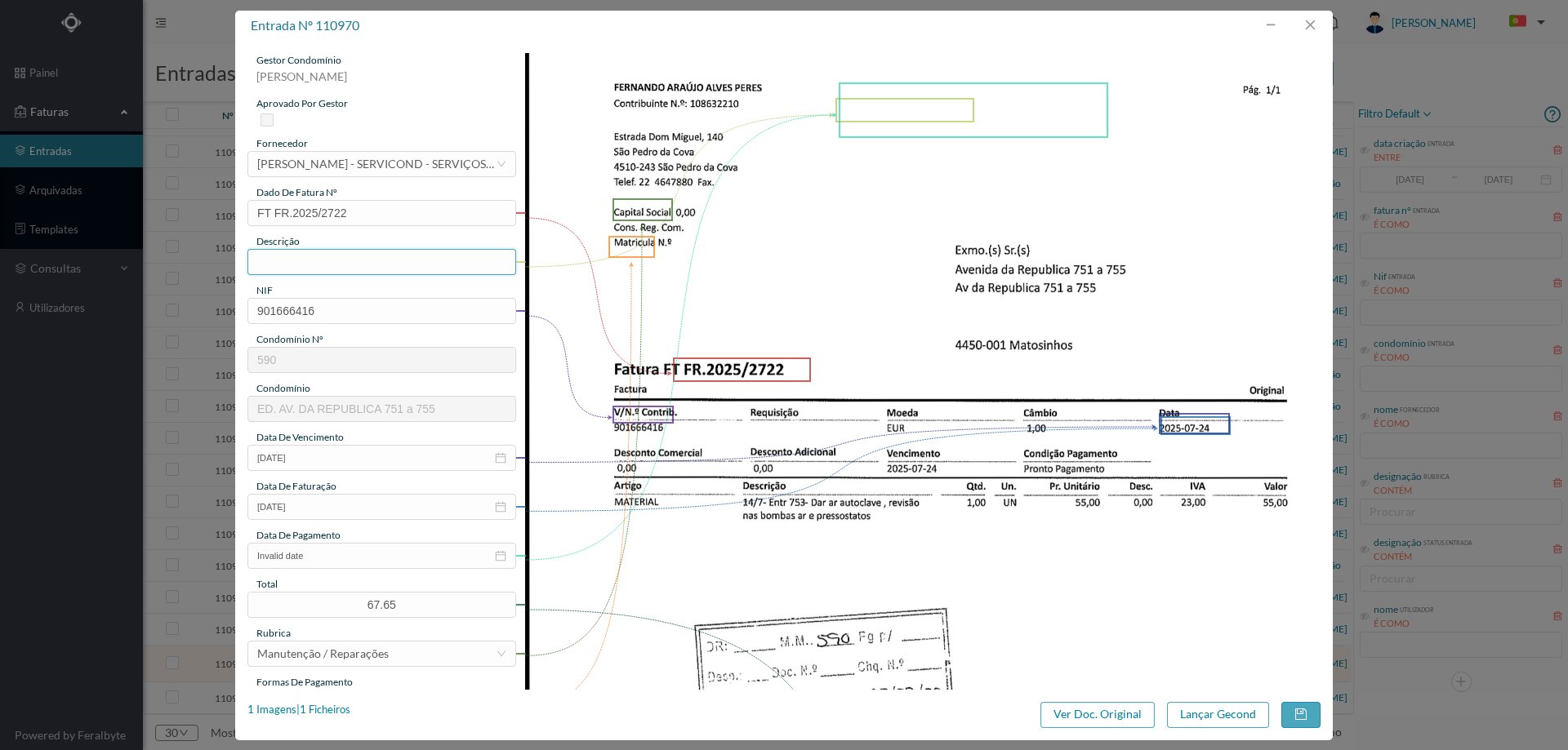
click at [319, 268] on input "text" at bounding box center [382, 262] width 268 height 26
click at [382, 261] on input "Dar ar ao autoclave, afinar pressostatos" at bounding box center [382, 262] width 268 height 26
type input "Dar ar ao autoclave, revisão de bombas e pressostatos"
click at [362, 554] on input "Invalid date" at bounding box center [382, 555] width 268 height 26
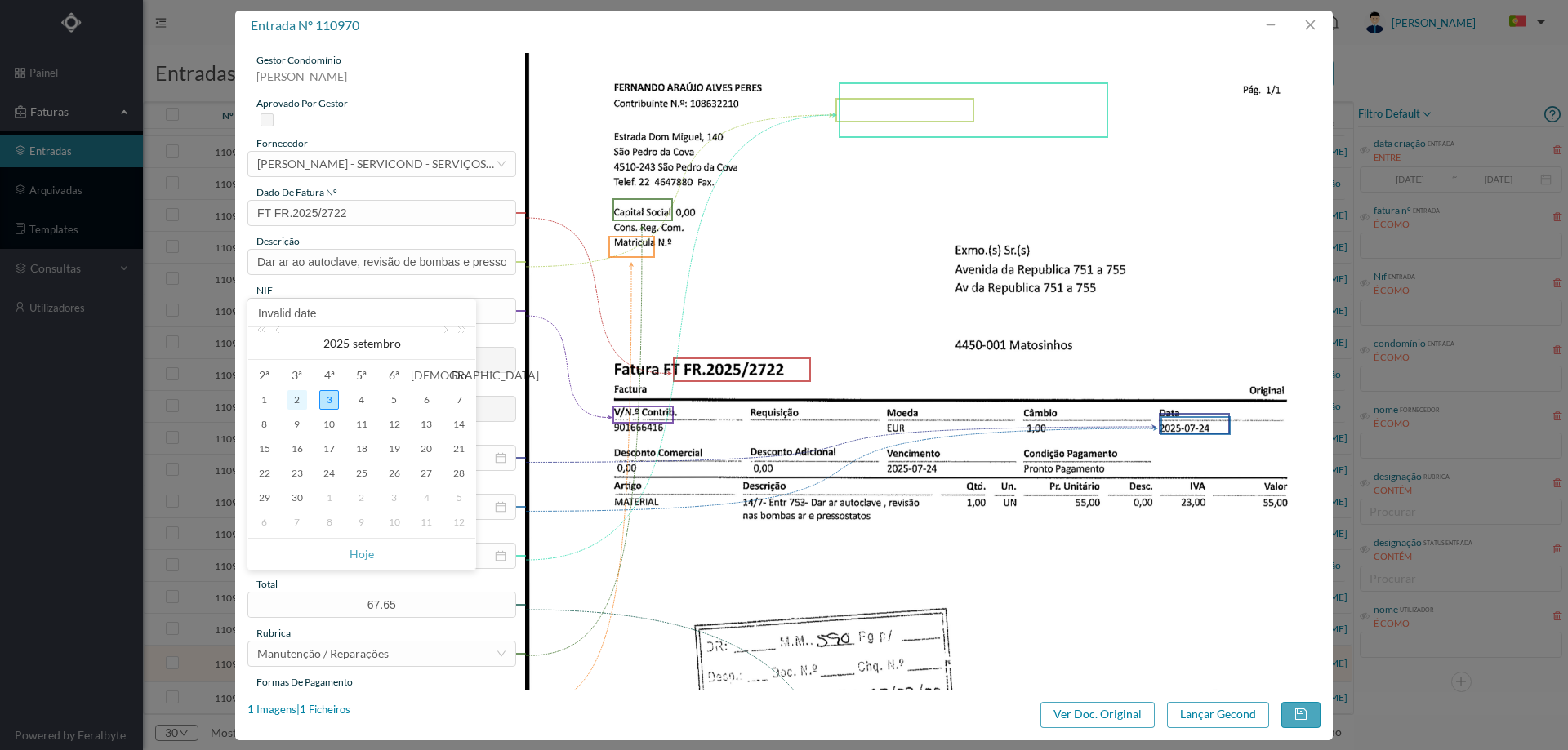
click at [299, 397] on div "2" at bounding box center [297, 400] width 20 height 20
type input "[DATE]"
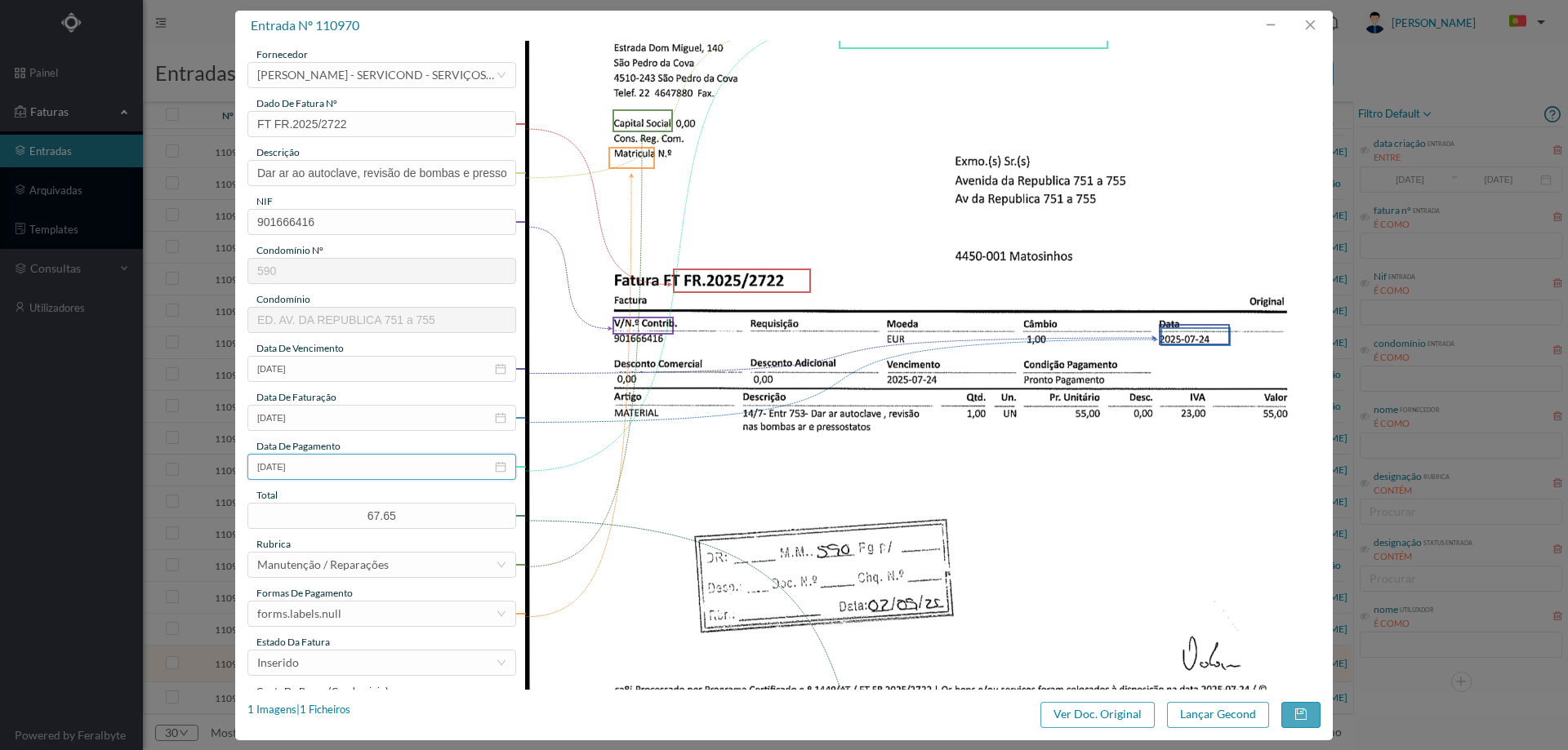
scroll to position [245, 0]
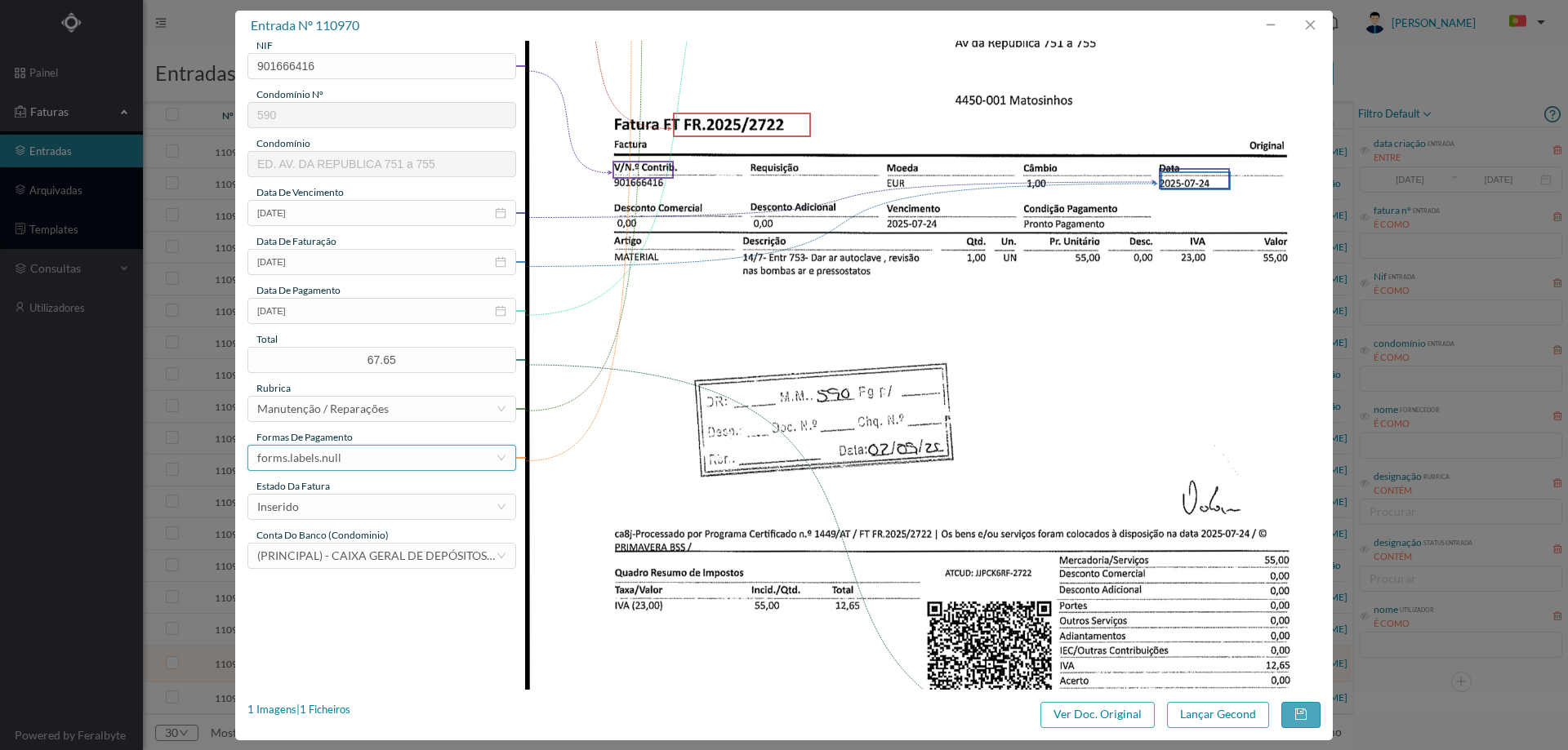
click at [341, 451] on div "forms.labels.null" at bounding box center [376, 458] width 238 height 25
click at [375, 541] on li "transferência bancária" at bounding box center [381, 542] width 267 height 26
click at [327, 495] on div "Inserido" at bounding box center [376, 507] width 238 height 25
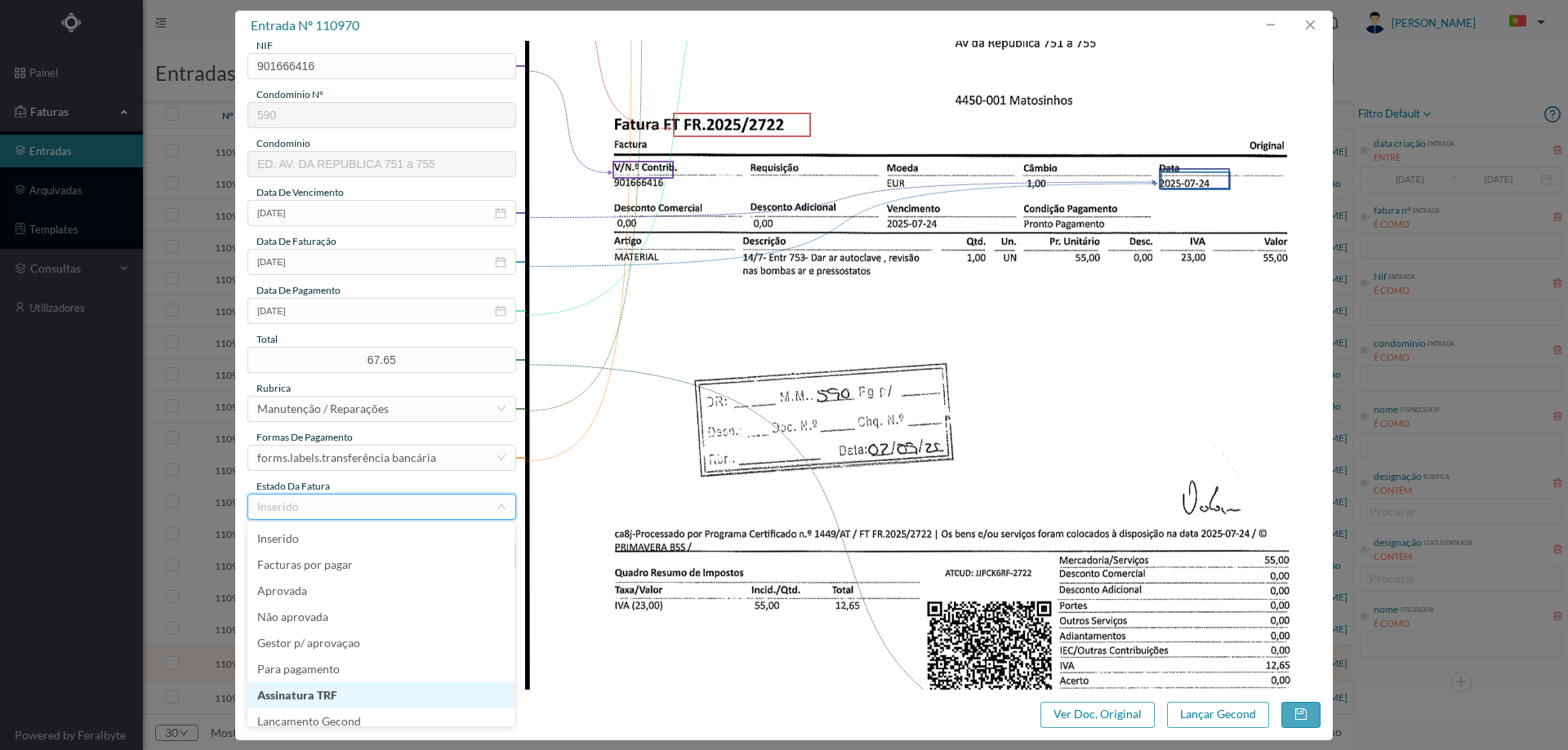
scroll to position [9, 0]
click at [343, 708] on li "Lançamento Gecond" at bounding box center [381, 713] width 267 height 26
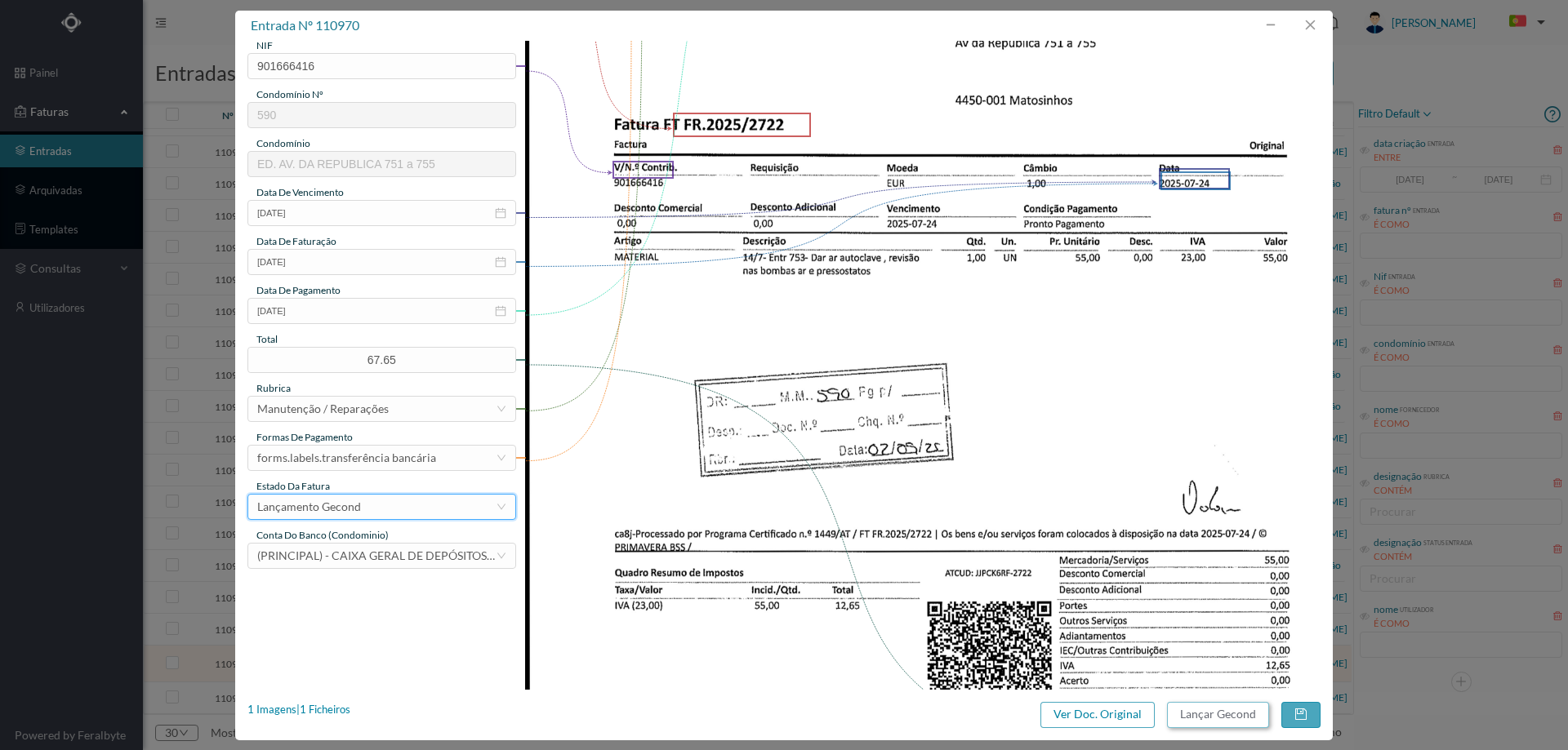
click at [1223, 717] on button "Lançar Gecond" at bounding box center [1217, 715] width 102 height 26
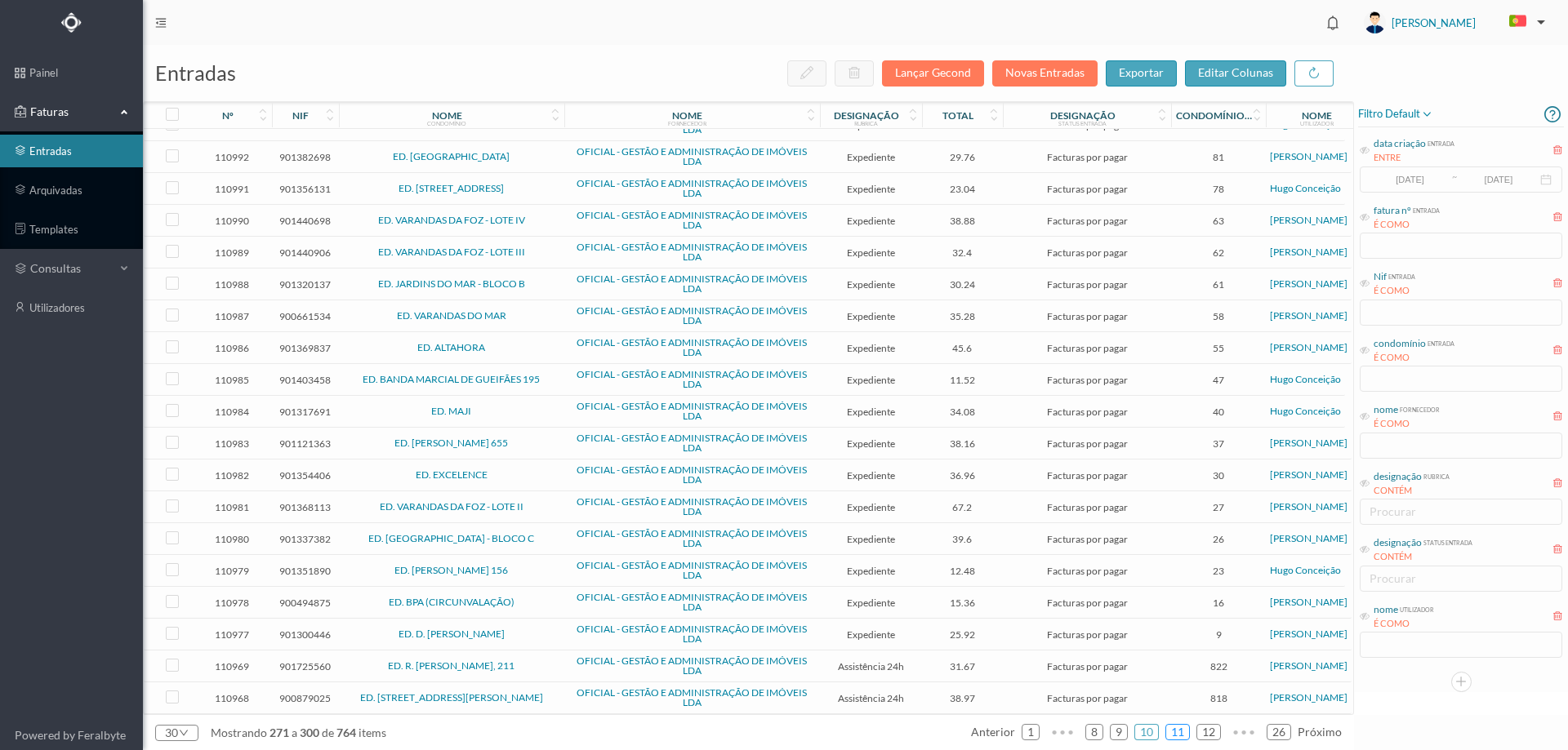
click at [1188, 734] on link "11" at bounding box center [1178, 732] width 23 height 25
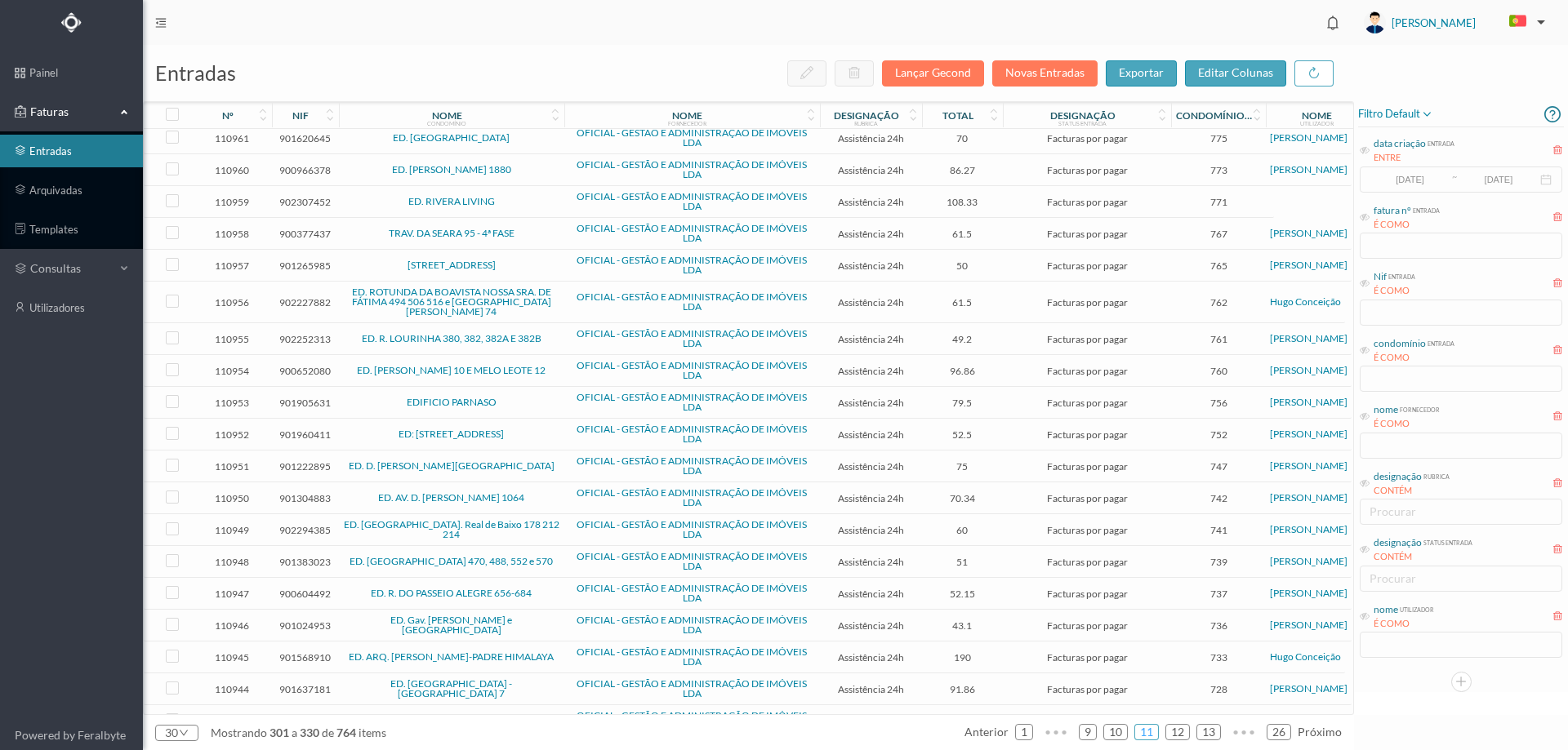
scroll to position [384, 0]
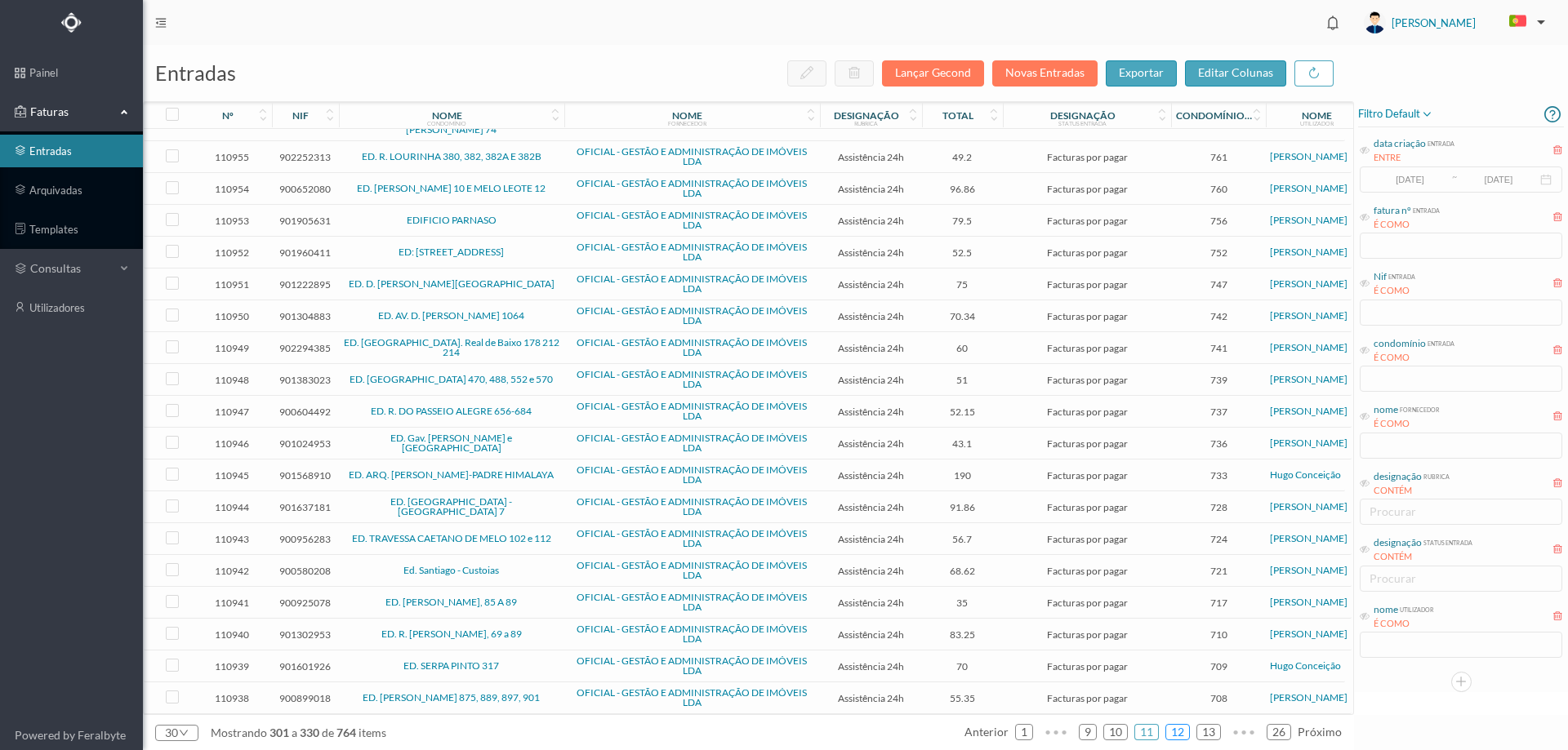
click at [1175, 734] on link "12" at bounding box center [1178, 732] width 23 height 25
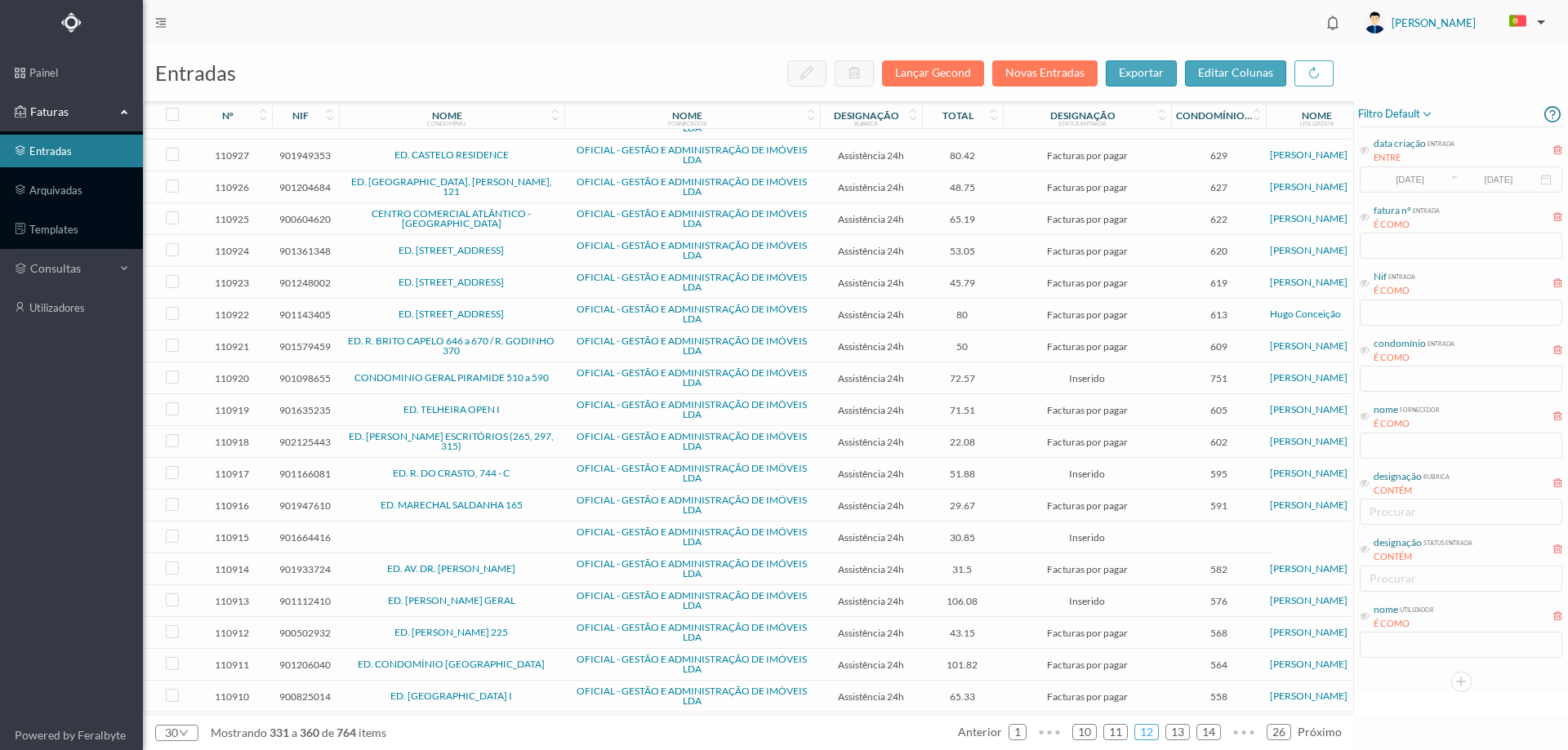
scroll to position [375, 0]
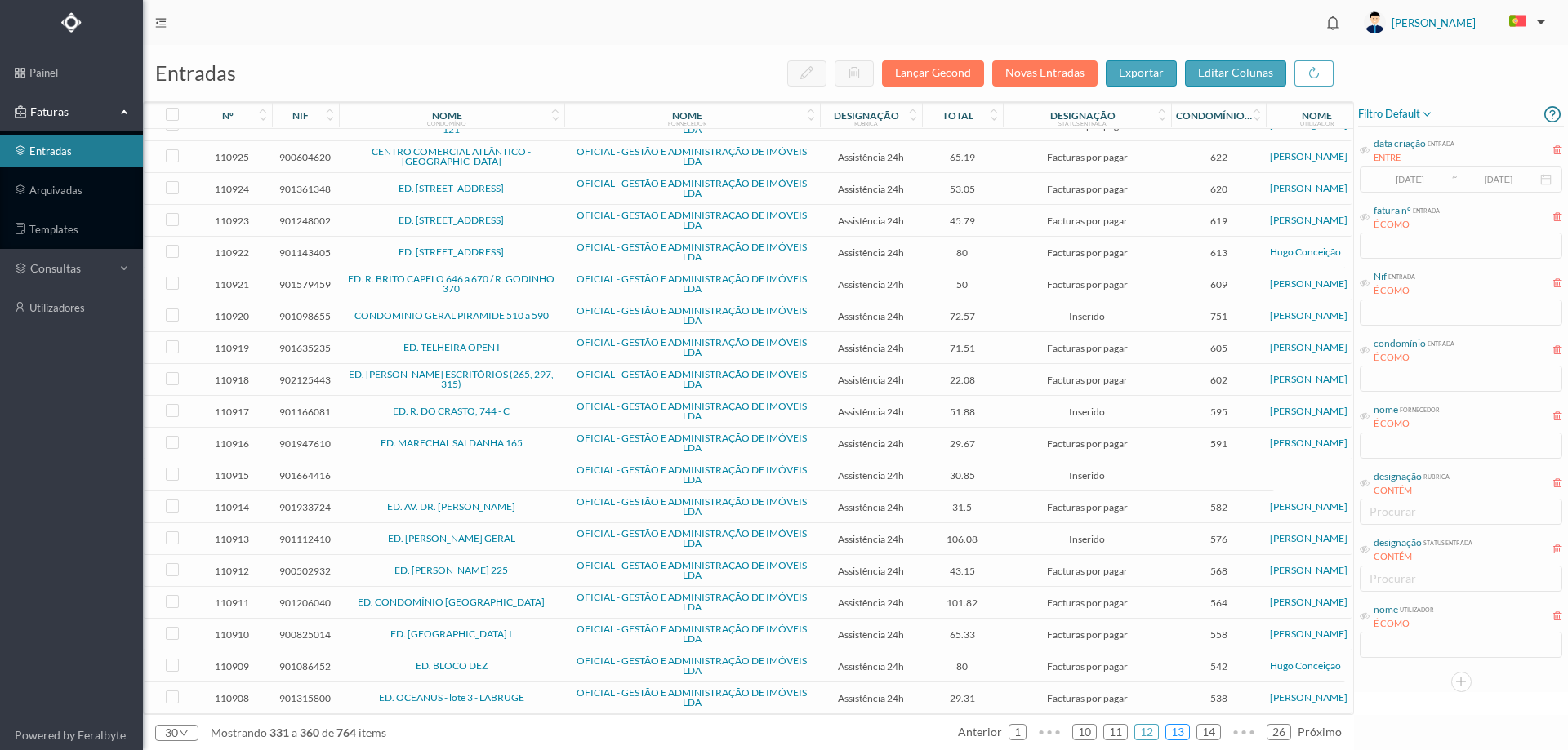
click at [1179, 734] on link "13" at bounding box center [1178, 732] width 23 height 25
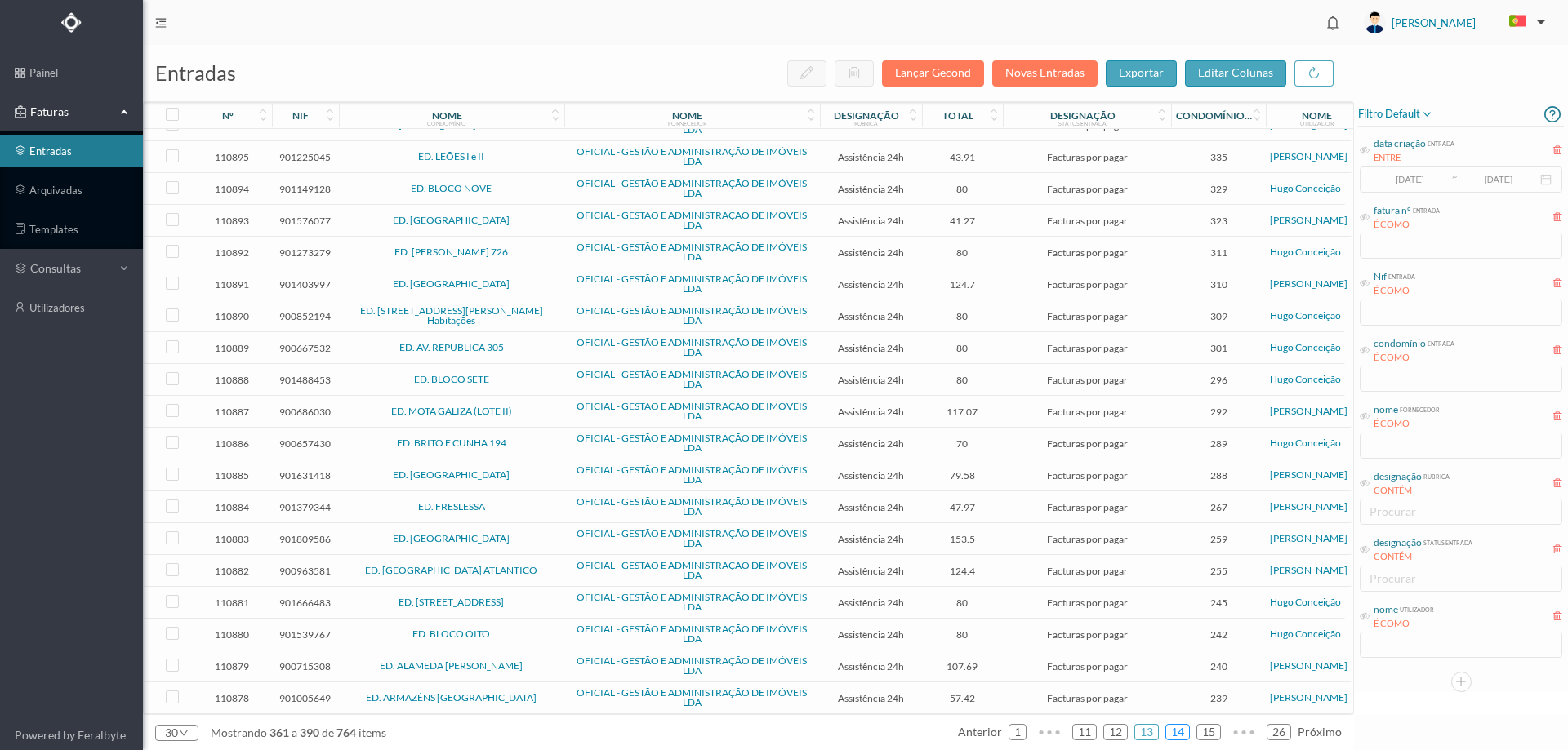
click at [1173, 729] on link "14" at bounding box center [1178, 732] width 23 height 25
click at [1179, 733] on link "15" at bounding box center [1178, 732] width 23 height 25
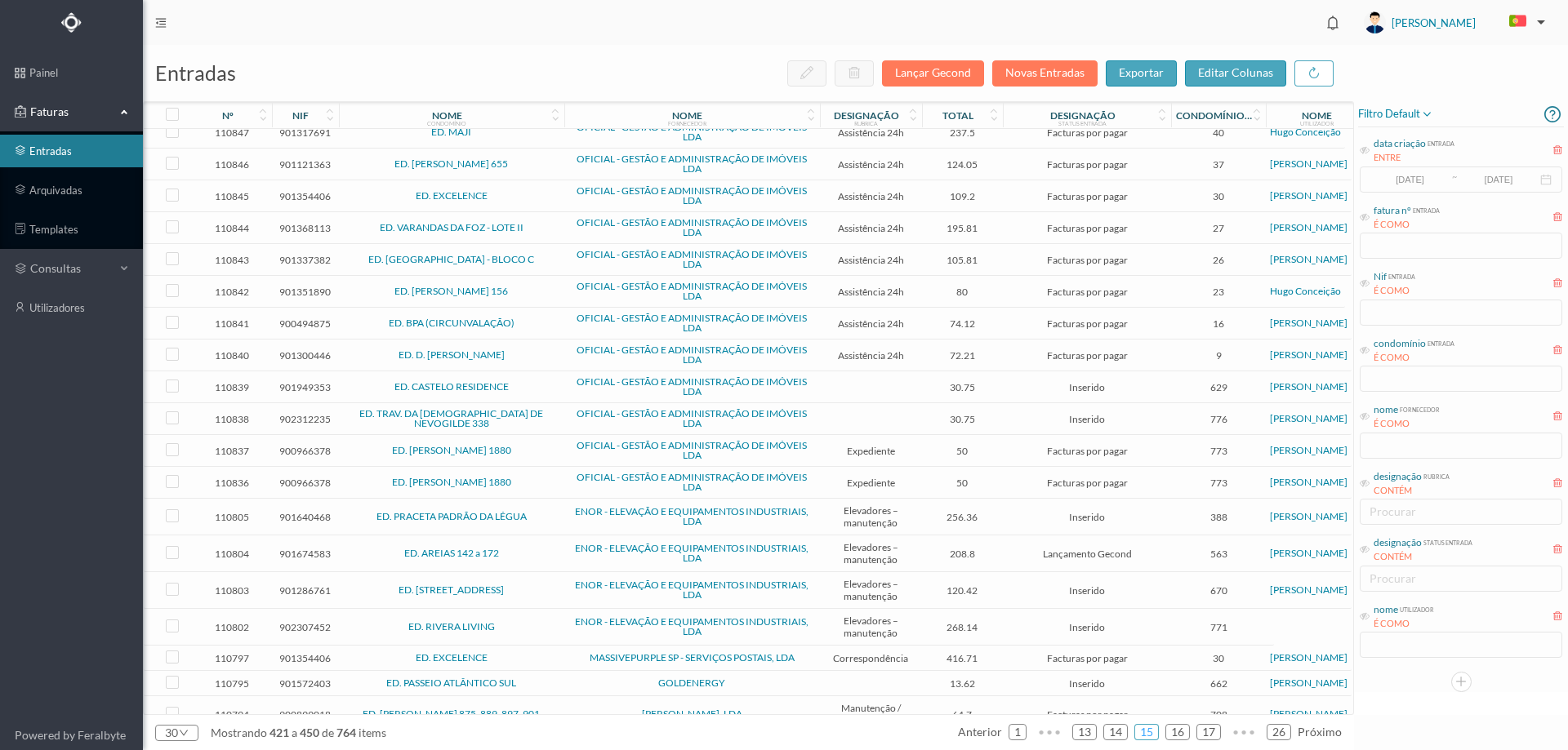
scroll to position [0, 0]
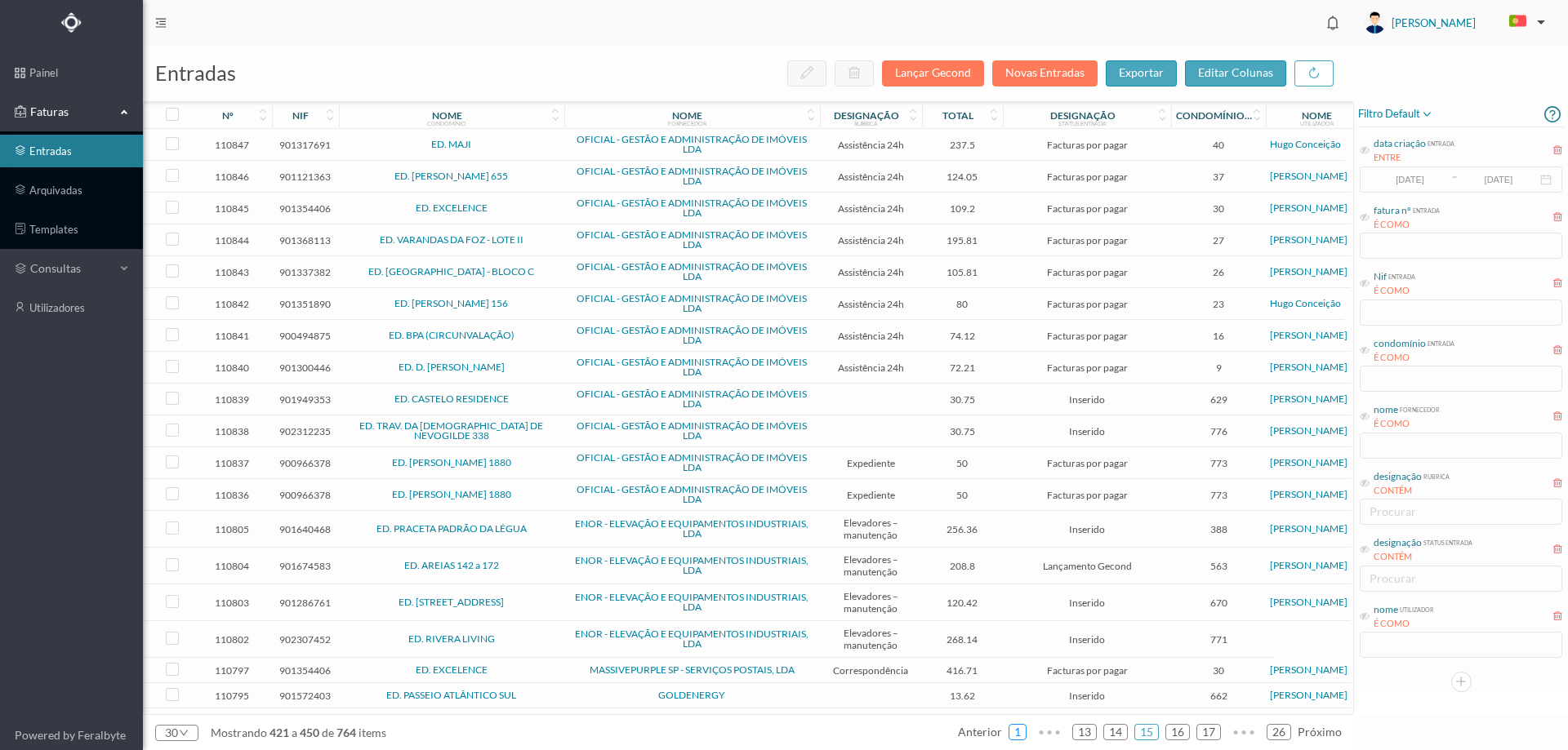
click at [1017, 732] on link "1" at bounding box center [1017, 732] width 16 height 25
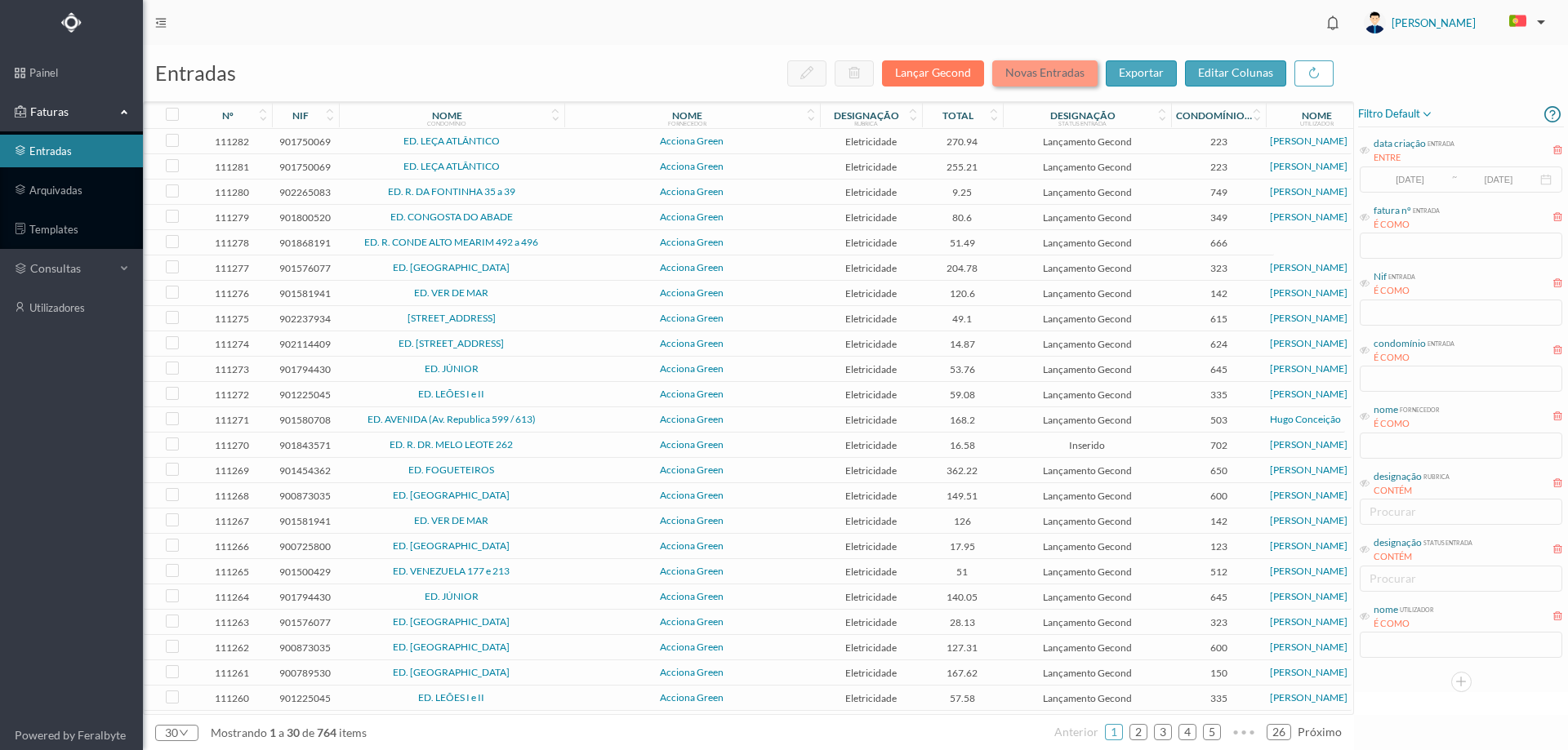
click at [1066, 63] on button "Novas Entradas" at bounding box center [1044, 74] width 105 height 26
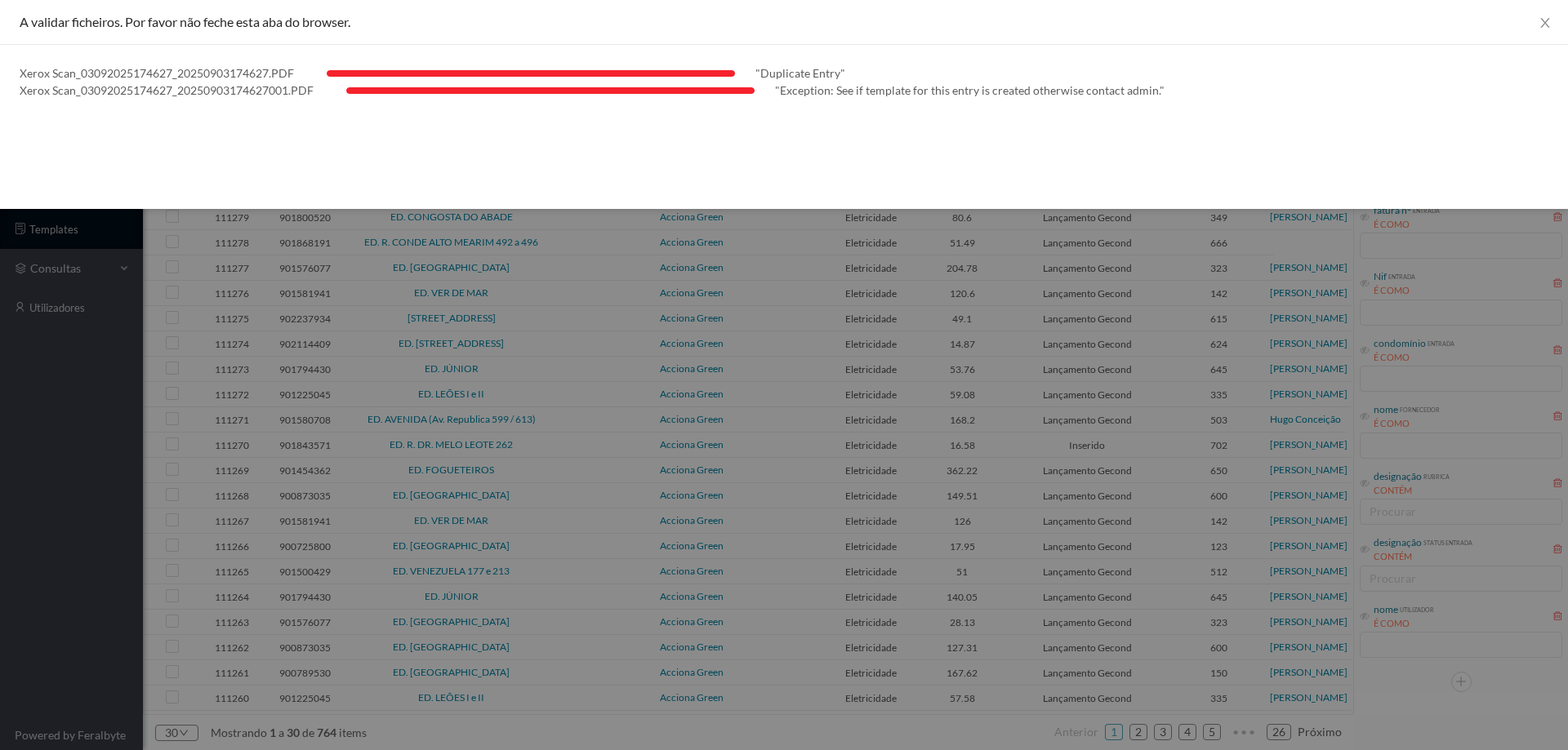
click at [83, 467] on div at bounding box center [784, 375] width 1568 height 750
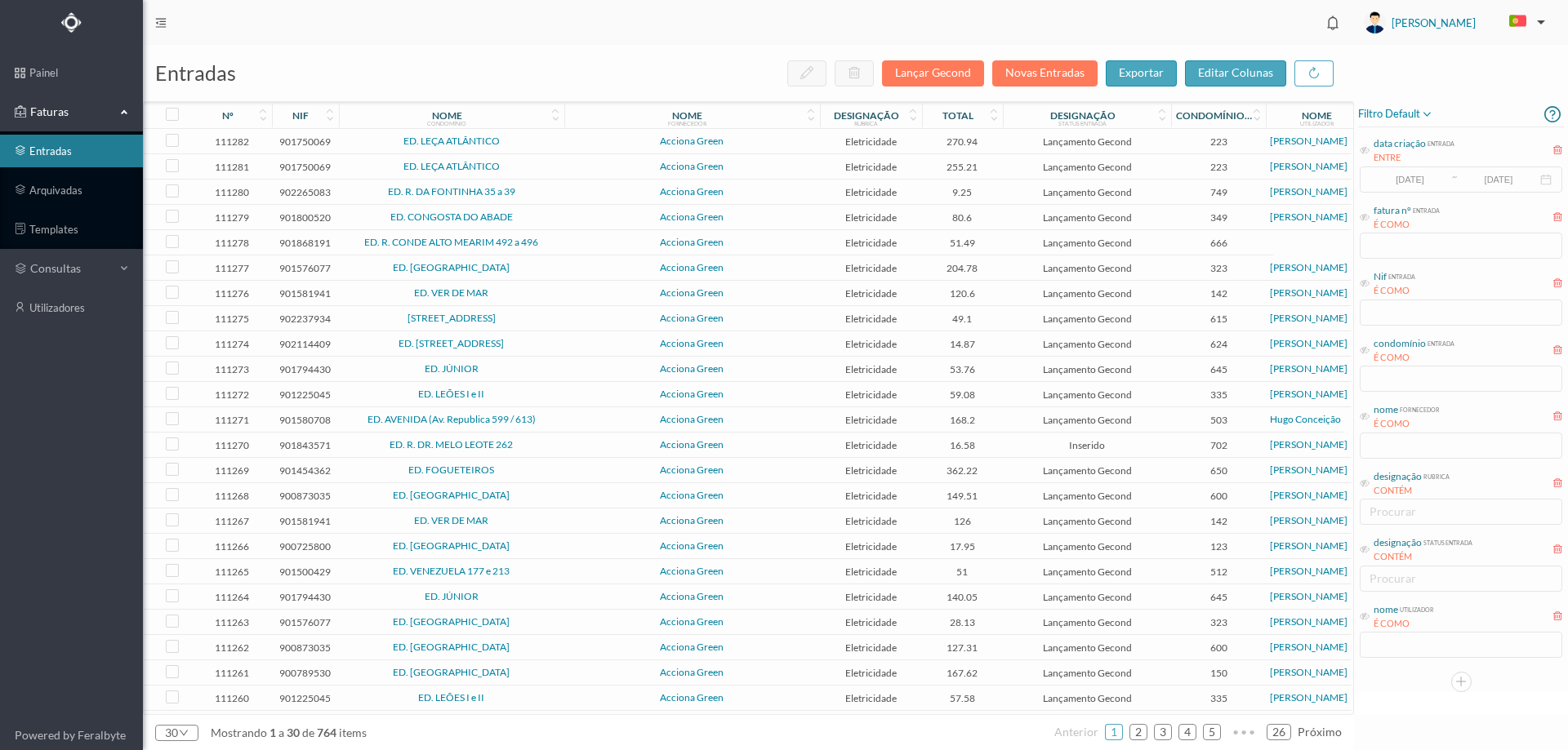
scroll to position [179, 0]
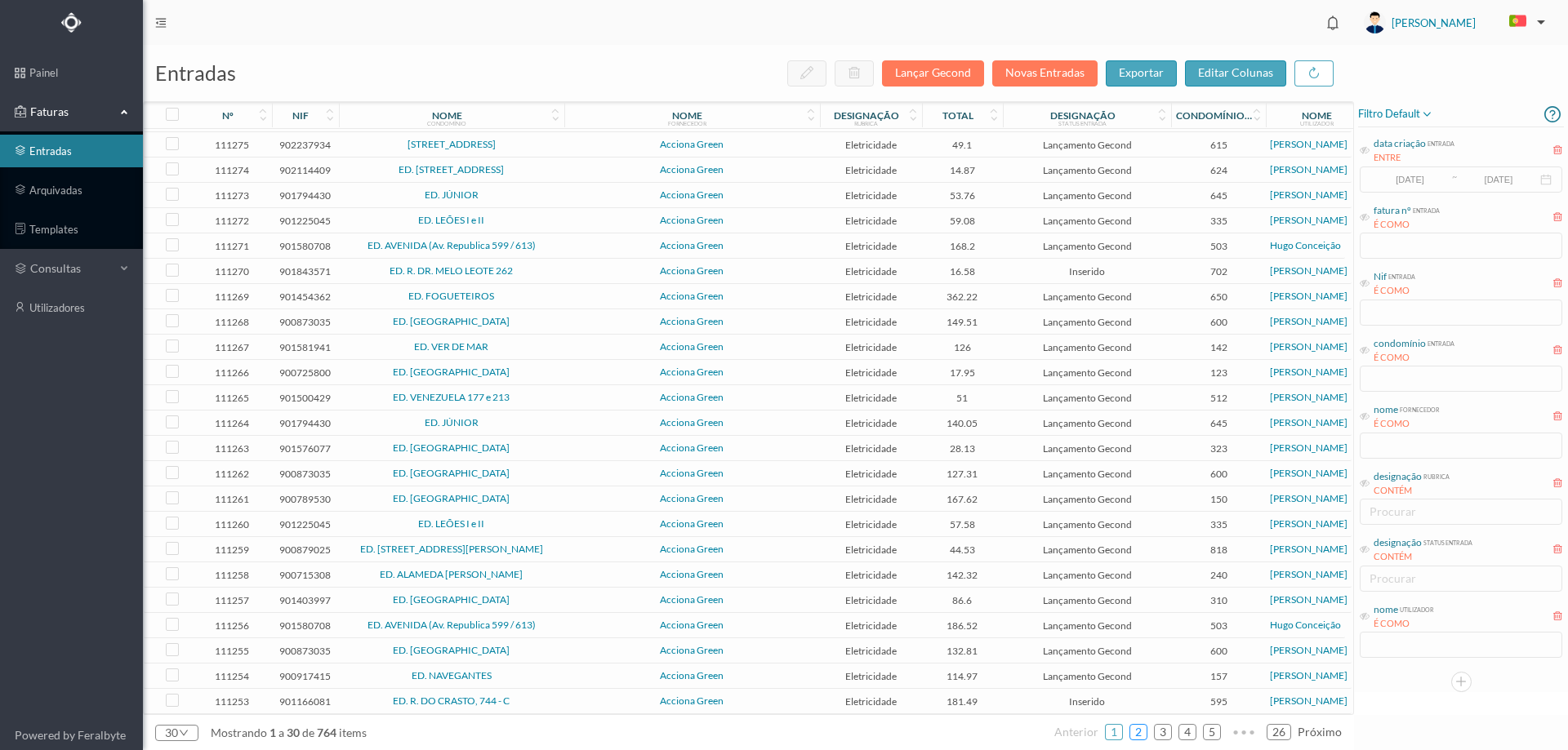
click at [1140, 734] on link "2" at bounding box center [1138, 732] width 16 height 25
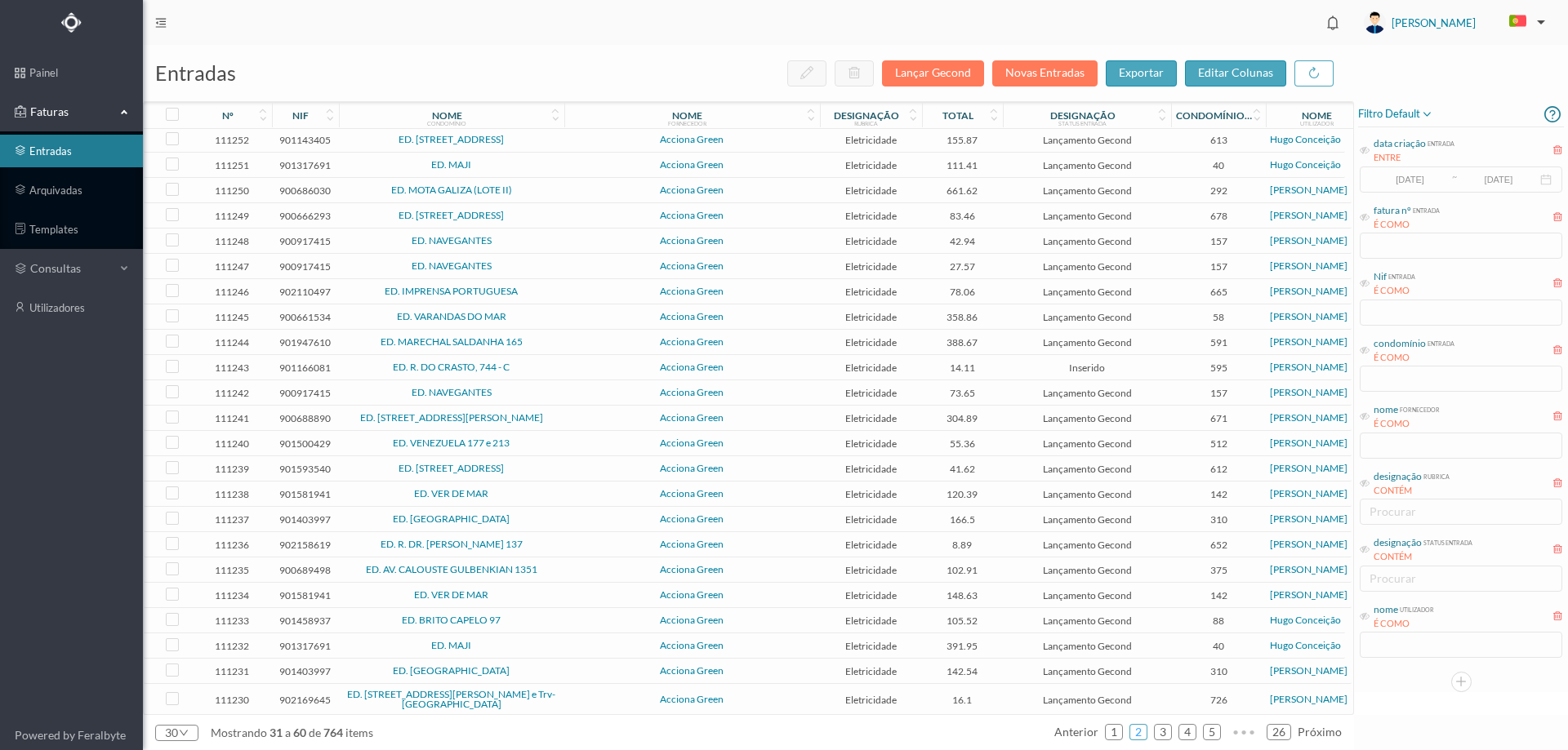
scroll to position [0, 0]
click at [1114, 733] on link "1" at bounding box center [1113, 732] width 16 height 25
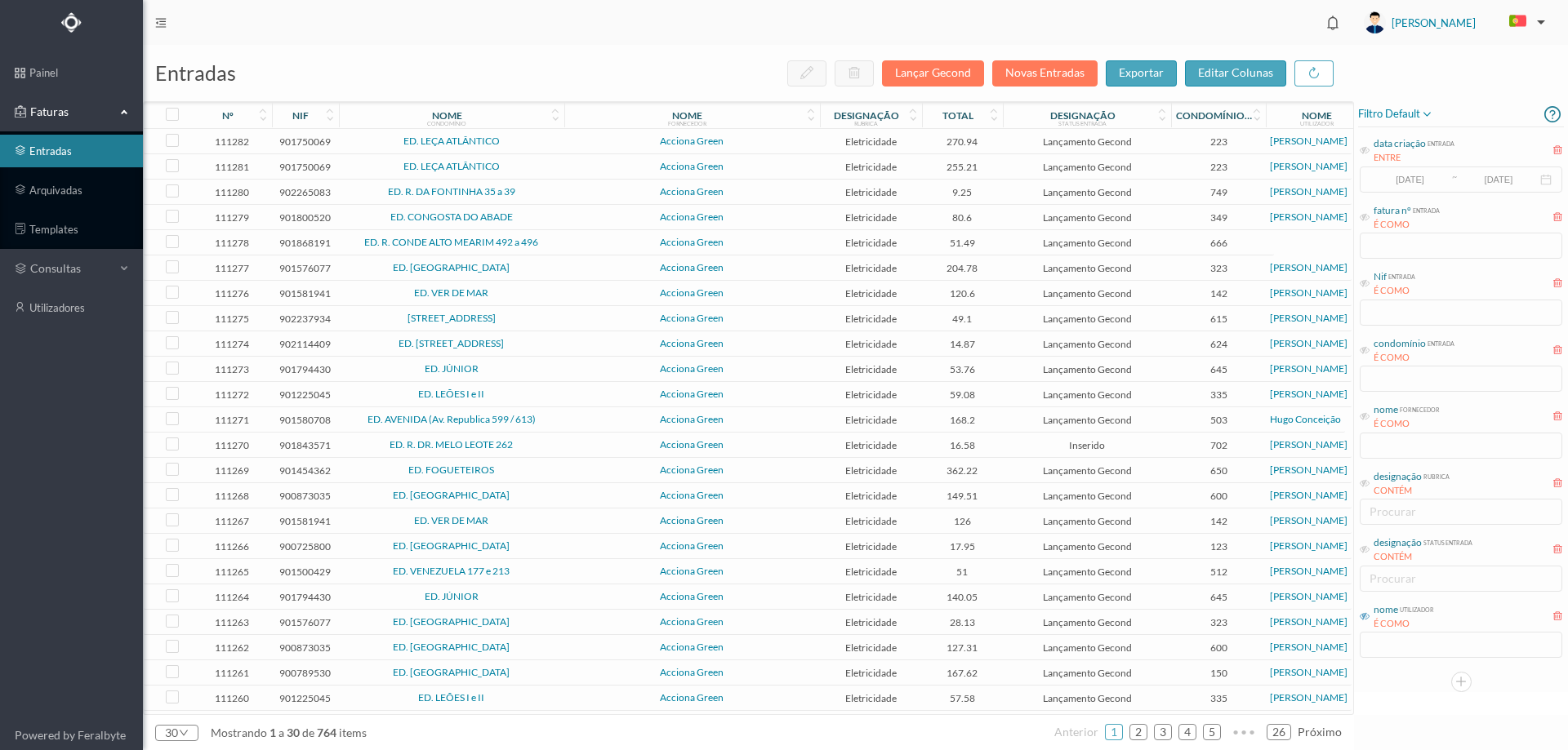
click at [1365, 616] on icon at bounding box center [1364, 616] width 9 height 9
click at [1370, 421] on span "nome fornecedor É COMO" at bounding box center [1399, 417] width 80 height 28
click at [1367, 415] on icon at bounding box center [1364, 416] width 9 height 9
click at [1392, 444] on input "text" at bounding box center [1460, 446] width 202 height 26
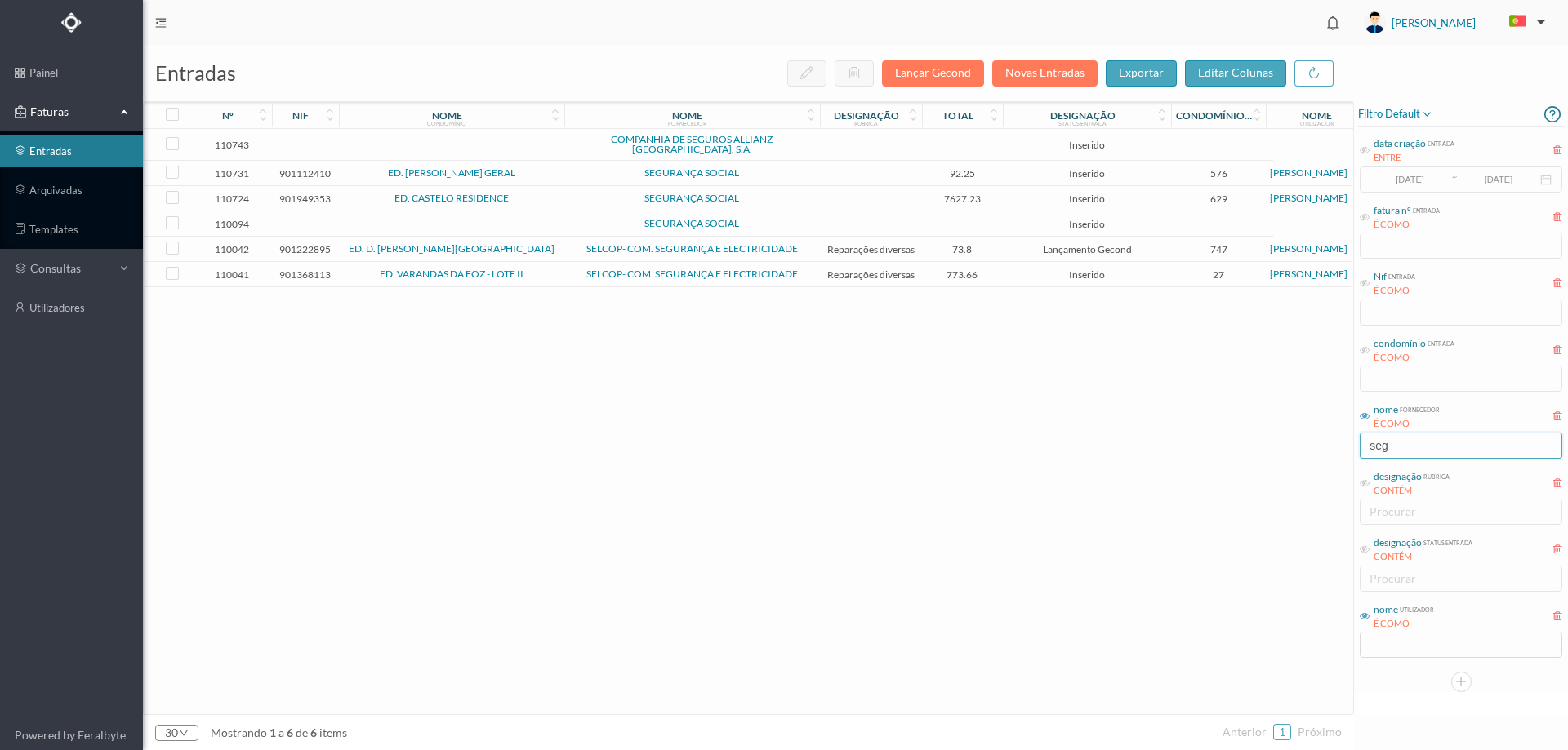
type input "seg"
click at [577, 225] on td "SEGURANÇA SOCIAL" at bounding box center [692, 224] width 255 height 26
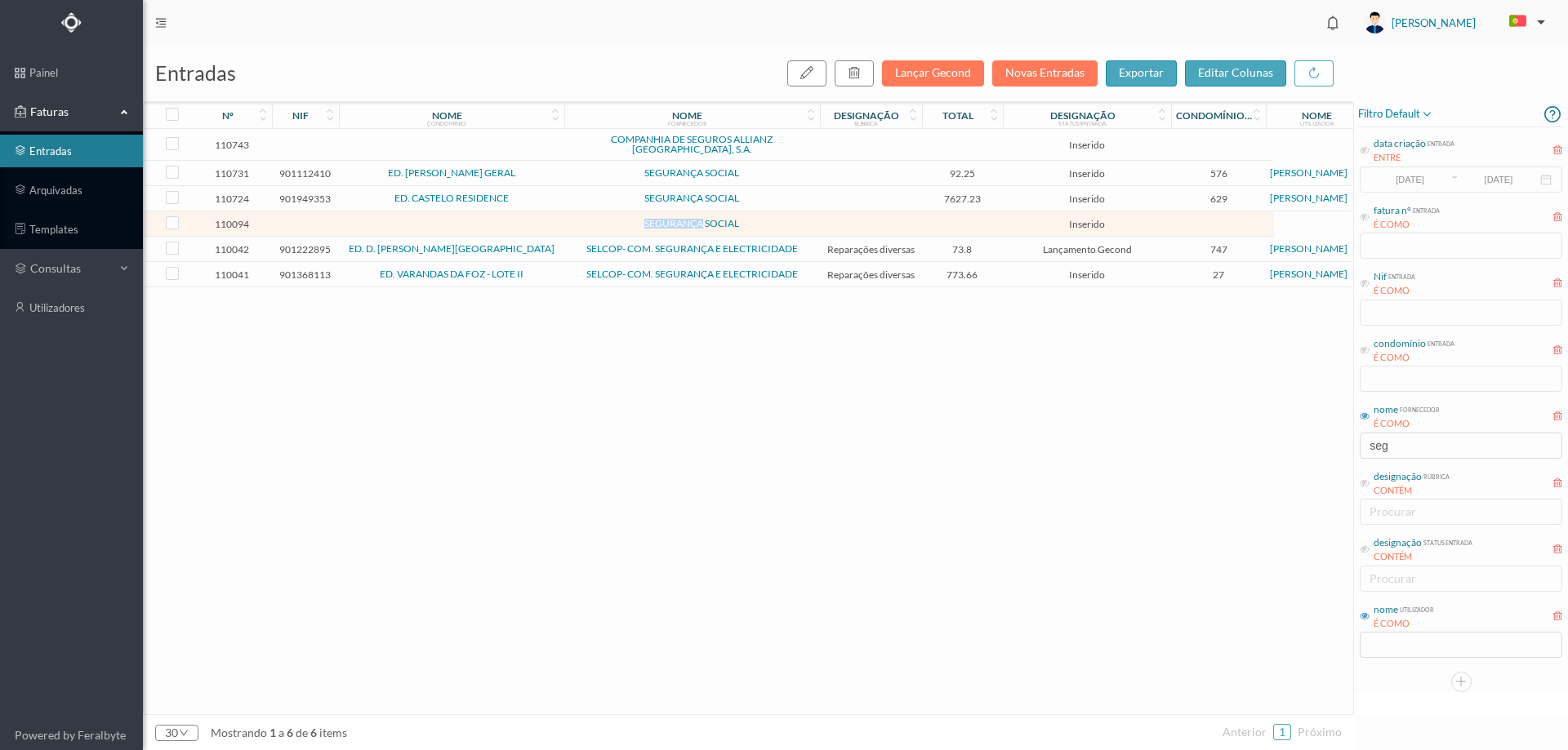
click at [577, 226] on td "SEGURANÇA SOCIAL" at bounding box center [692, 224] width 255 height 26
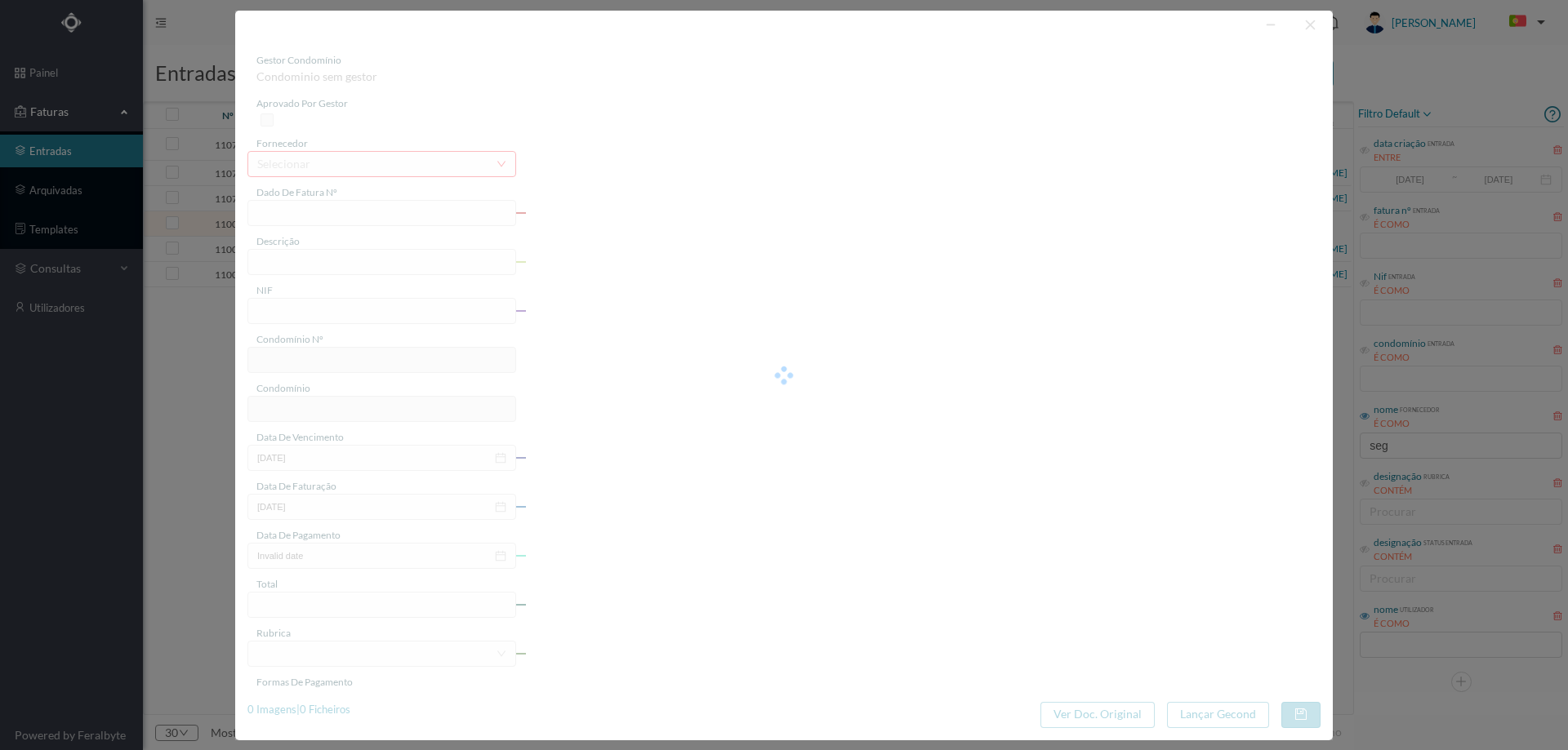
type input "0"
type input "Invalid date"
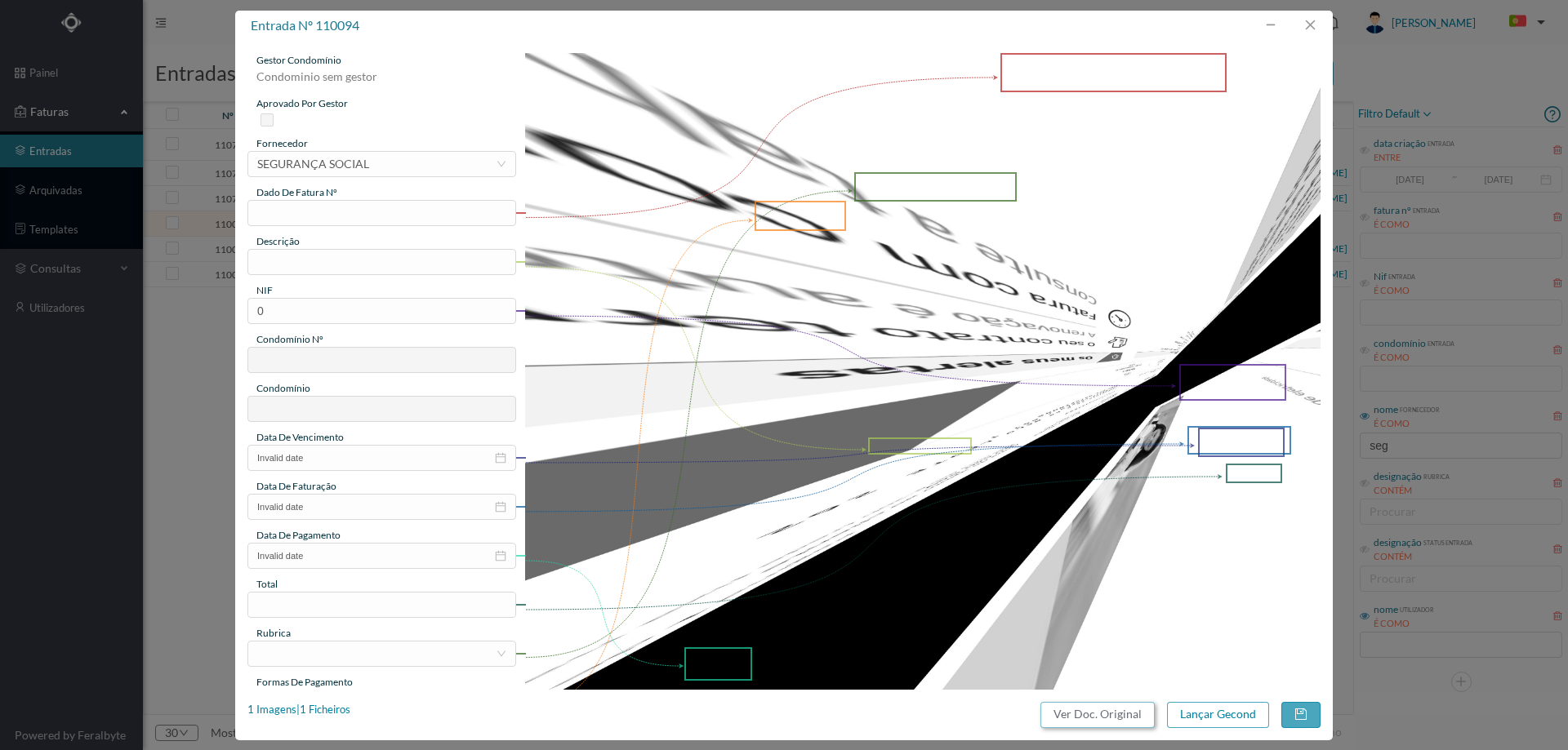
drag, startPoint x: 1064, startPoint y: 708, endPoint x: 924, endPoint y: 111, distance: 613.2
click at [1064, 709] on button "Ver Doc. Original" at bounding box center [1097, 715] width 114 height 26
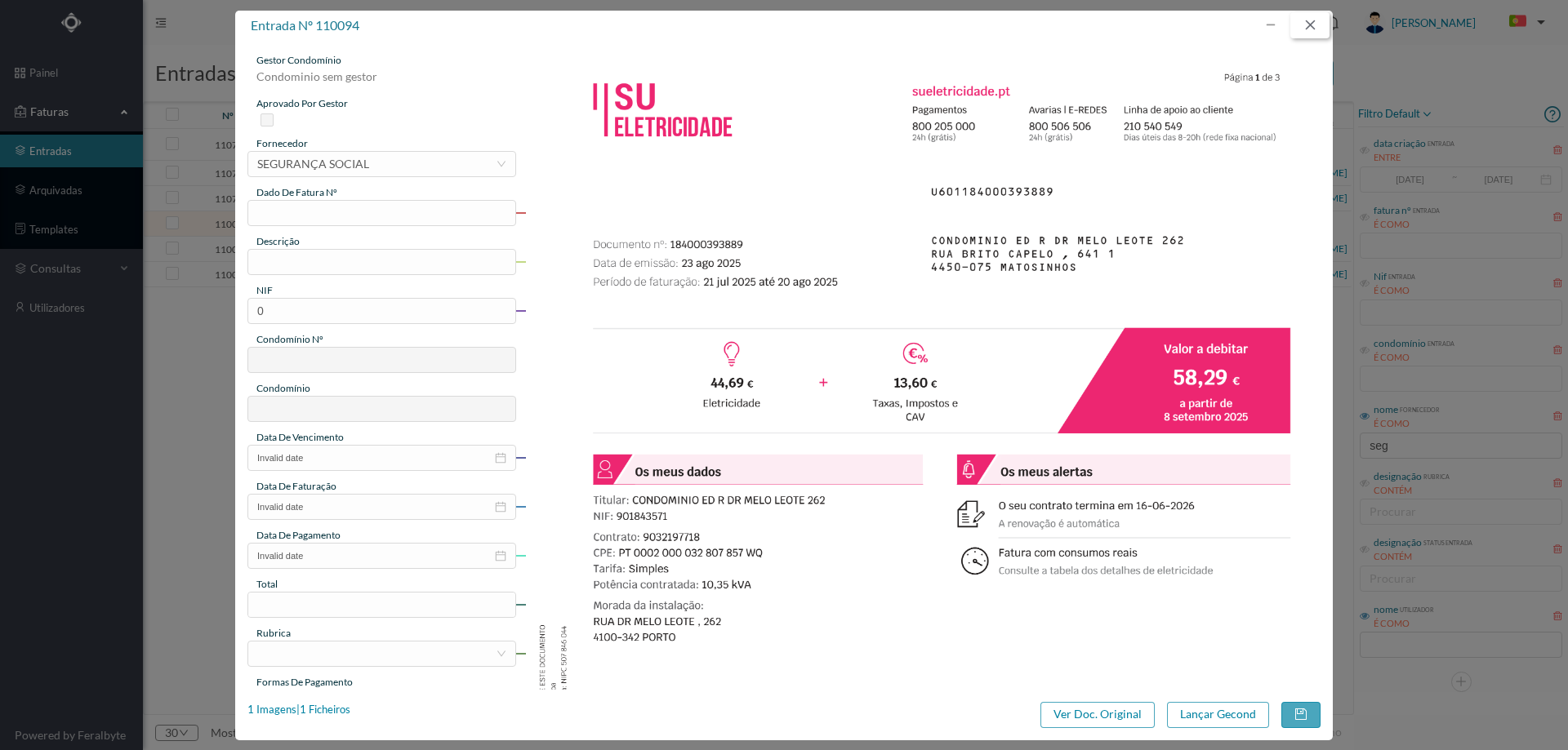
click at [1303, 33] on button "button" at bounding box center [1309, 26] width 39 height 26
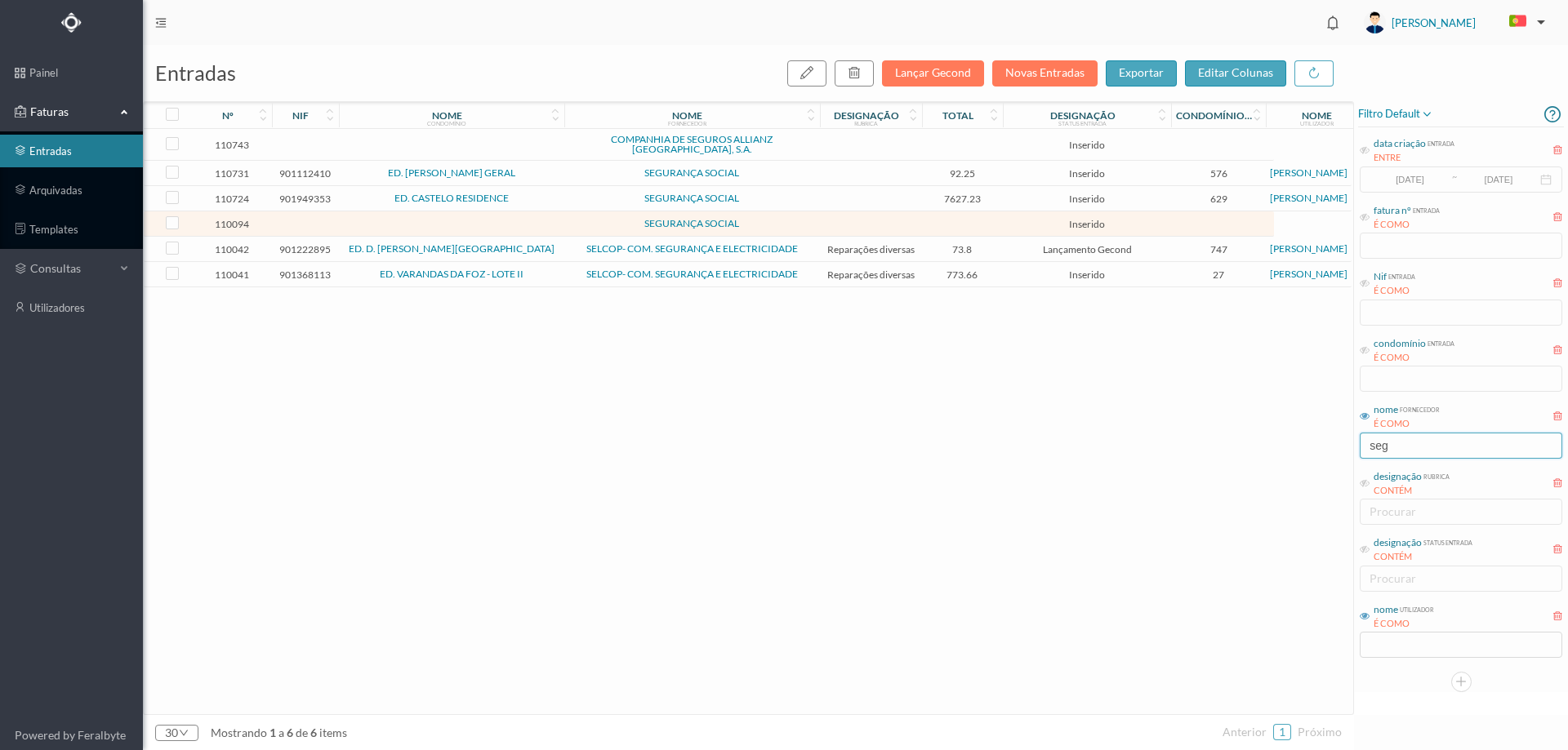
drag, startPoint x: 1400, startPoint y: 446, endPoint x: 1333, endPoint y: 448, distance: 67.0
click at [1333, 448] on div "entradas Lançar Gecond Novas Entradas exportar editar colunas nº nif nome condo…" at bounding box center [854, 398] width 1424 height 705
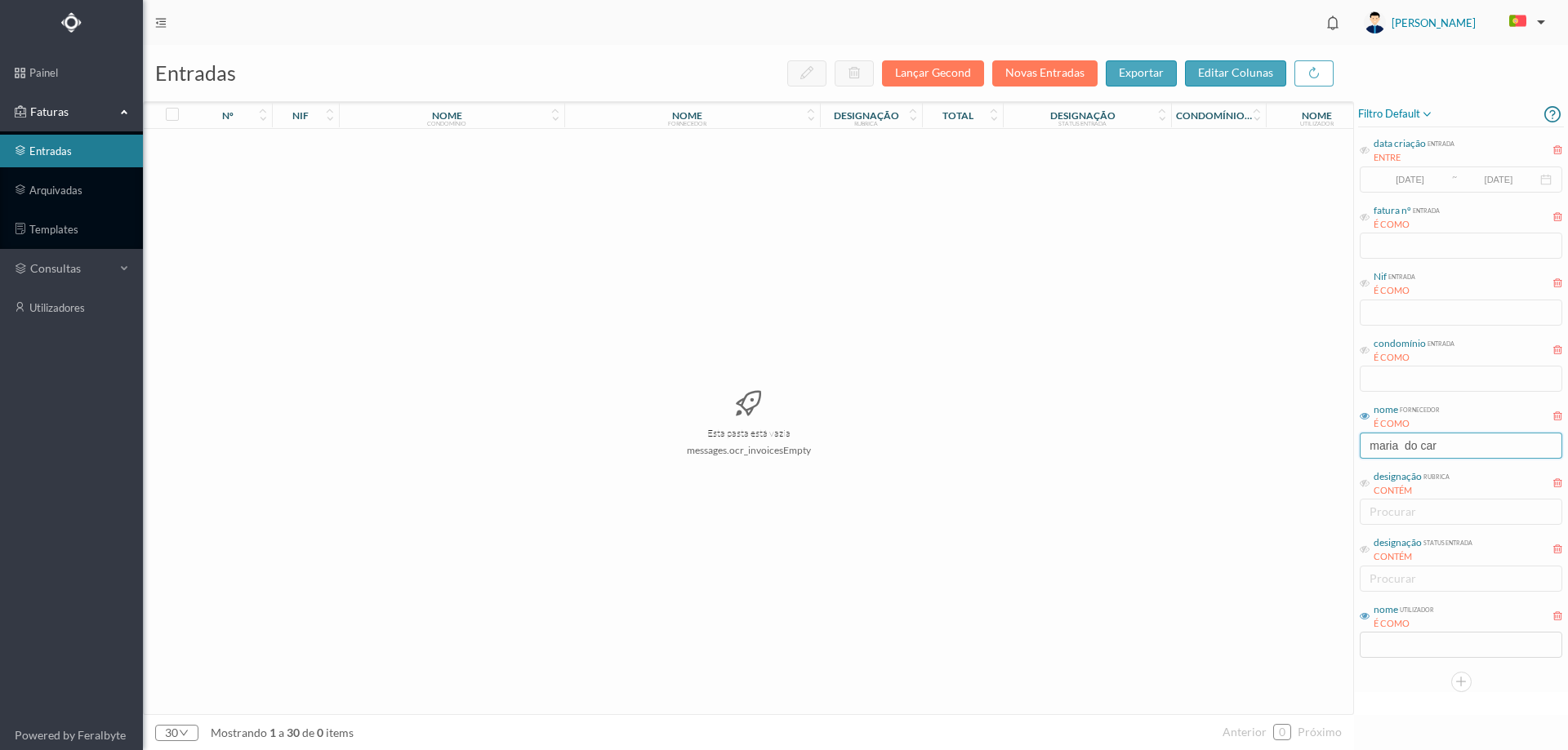
click at [1412, 452] on input "maria do car" at bounding box center [1460, 446] width 202 height 26
click at [1453, 450] on input "maria do car" at bounding box center [1460, 446] width 202 height 26
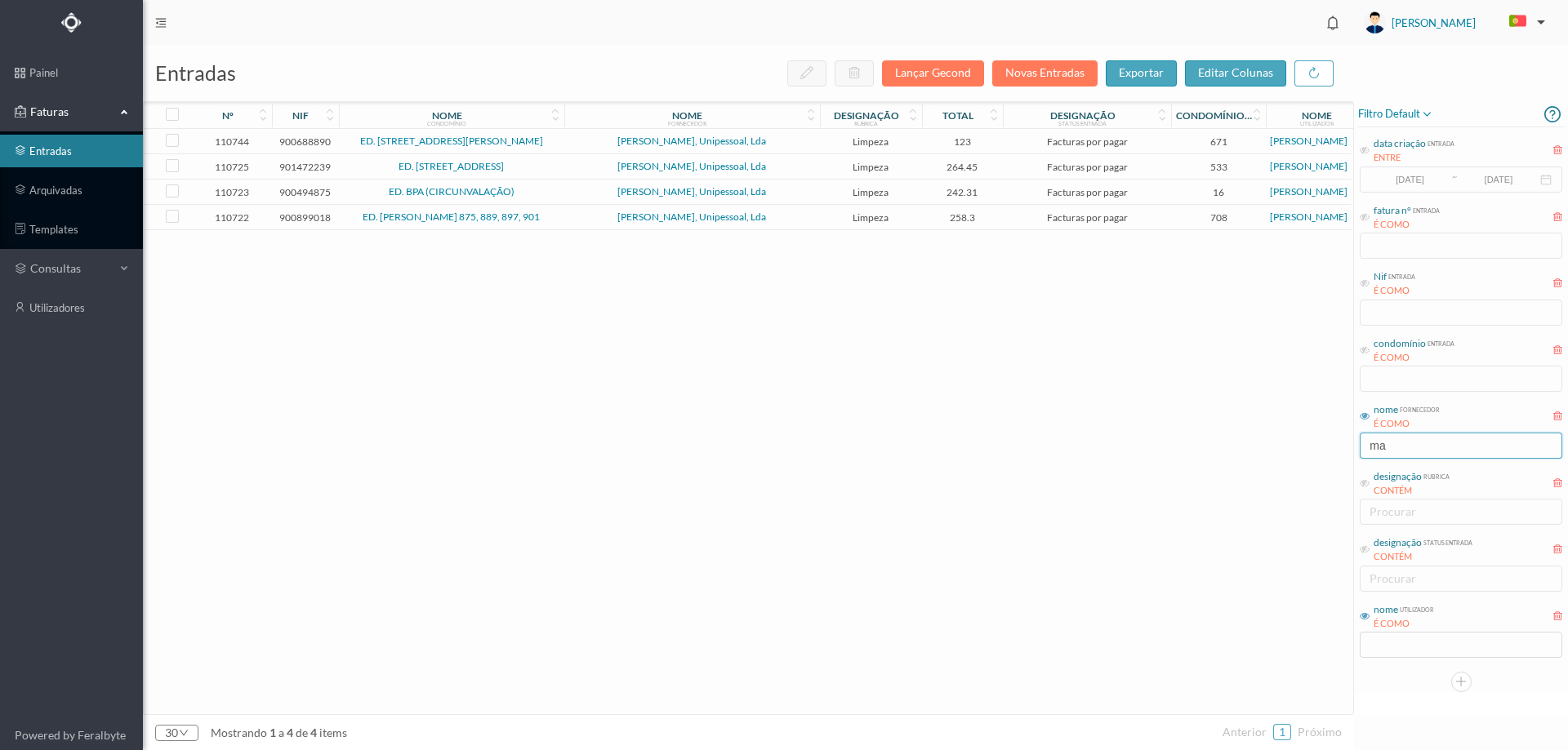
type input "m"
type input "joao"
click at [59, 141] on link "entradas" at bounding box center [71, 151] width 143 height 33
drag, startPoint x: 1403, startPoint y: 451, endPoint x: 1332, endPoint y: 449, distance: 71.0
click at [1332, 449] on div "entradas Lançar Gecond Novas Entradas exportar editar colunas nº nif nome condo…" at bounding box center [854, 398] width 1424 height 705
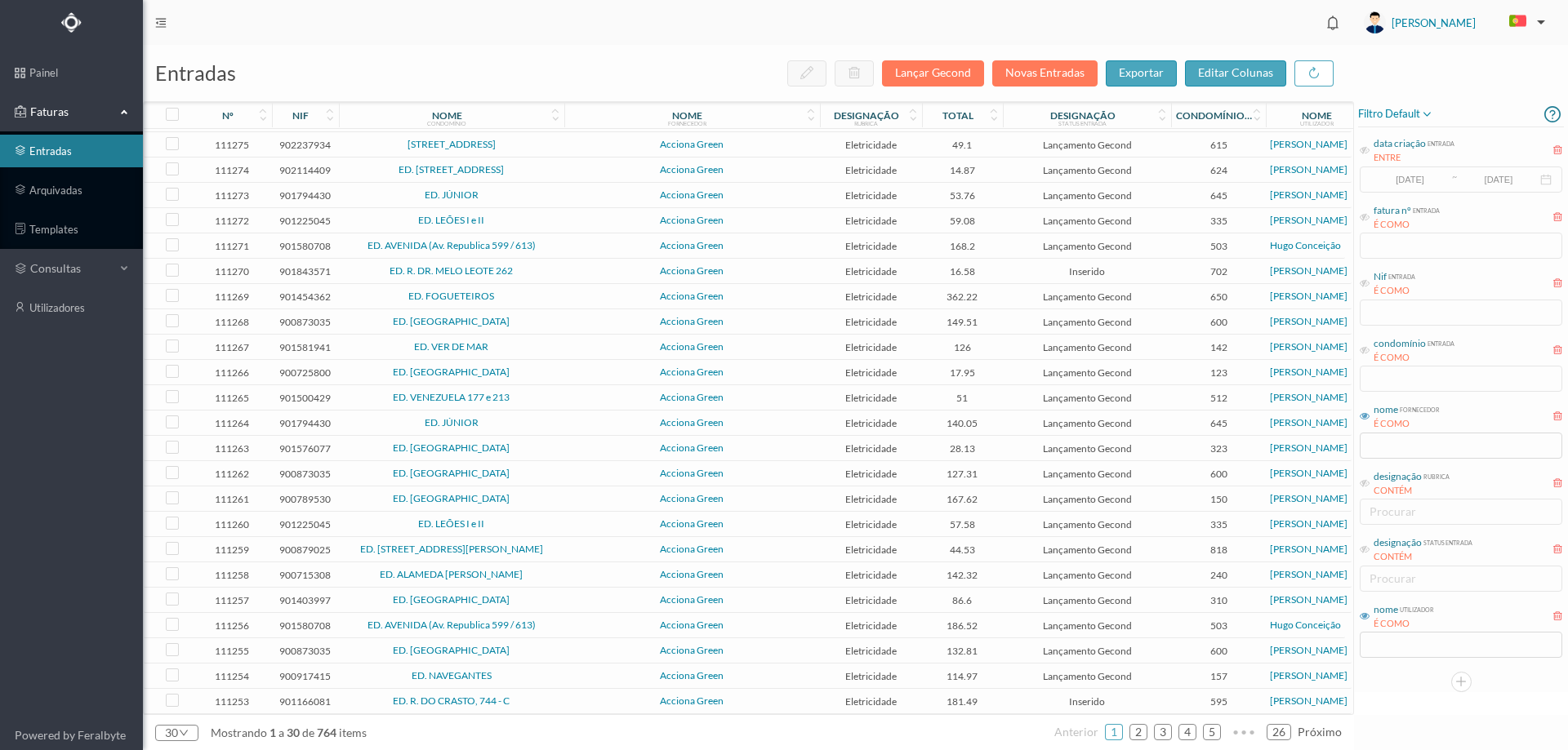
scroll to position [179, 0]
